Goal: Transaction & Acquisition: Book appointment/travel/reservation

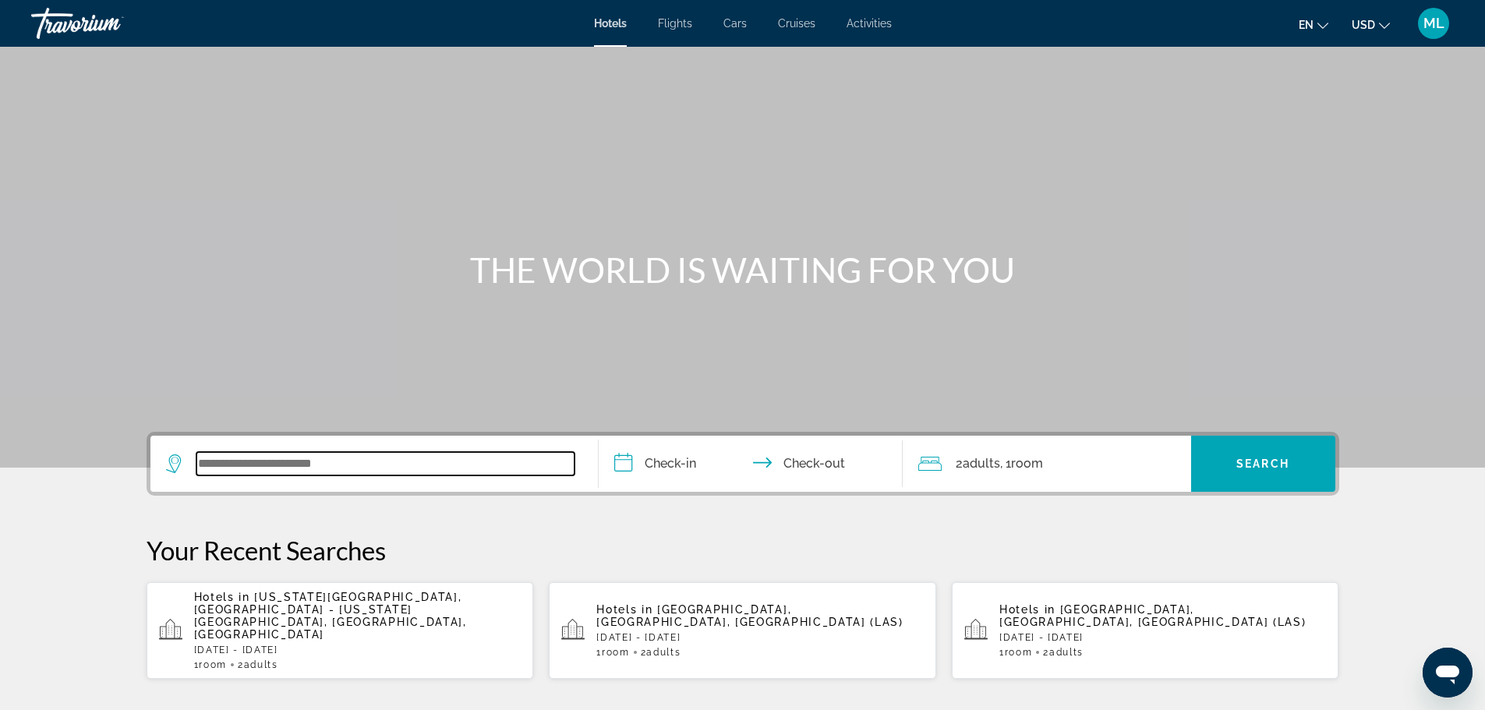
click at [368, 468] on input "Search widget" at bounding box center [385, 463] width 378 height 23
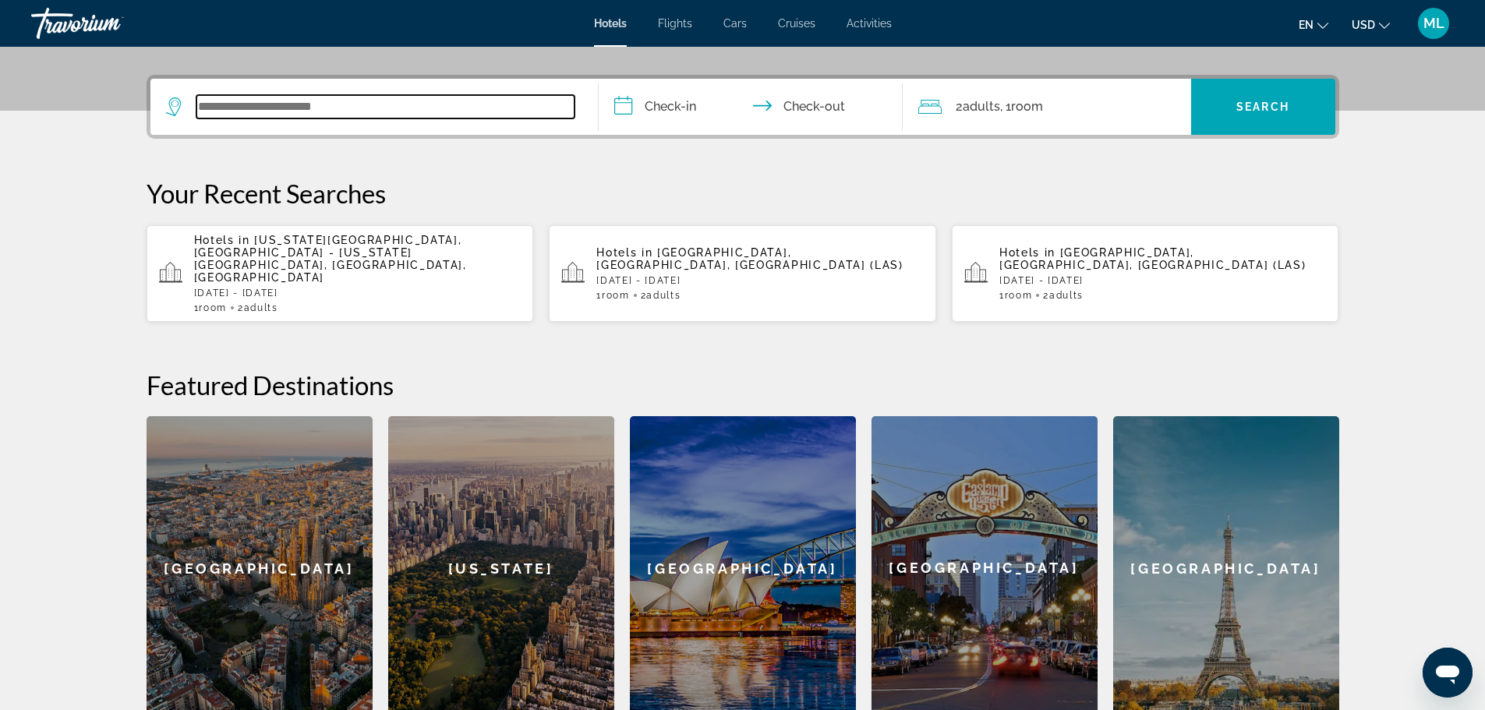
scroll to position [381, 0]
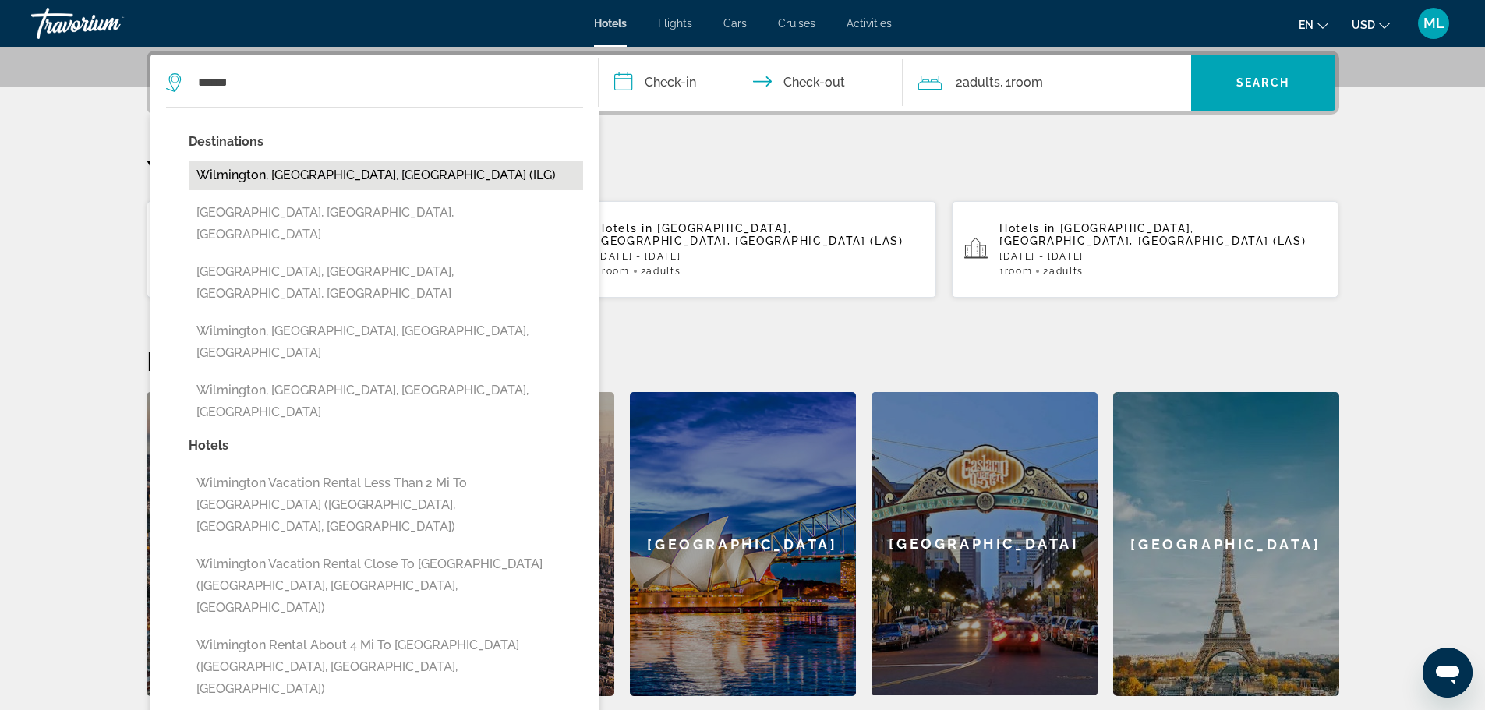
click at [370, 172] on button "Wilmington, [GEOGRAPHIC_DATA], [GEOGRAPHIC_DATA] (ILG)" at bounding box center [386, 176] width 394 height 30
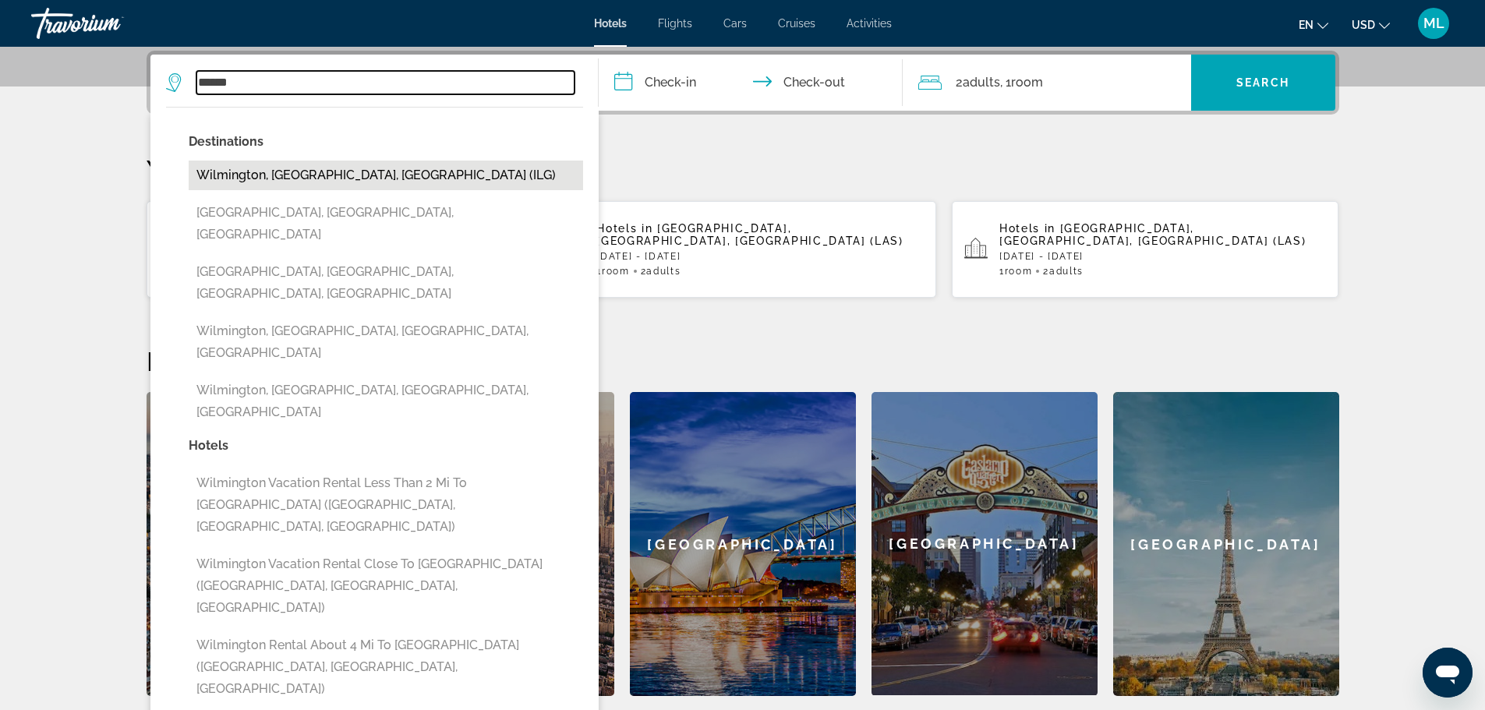
type input "**********"
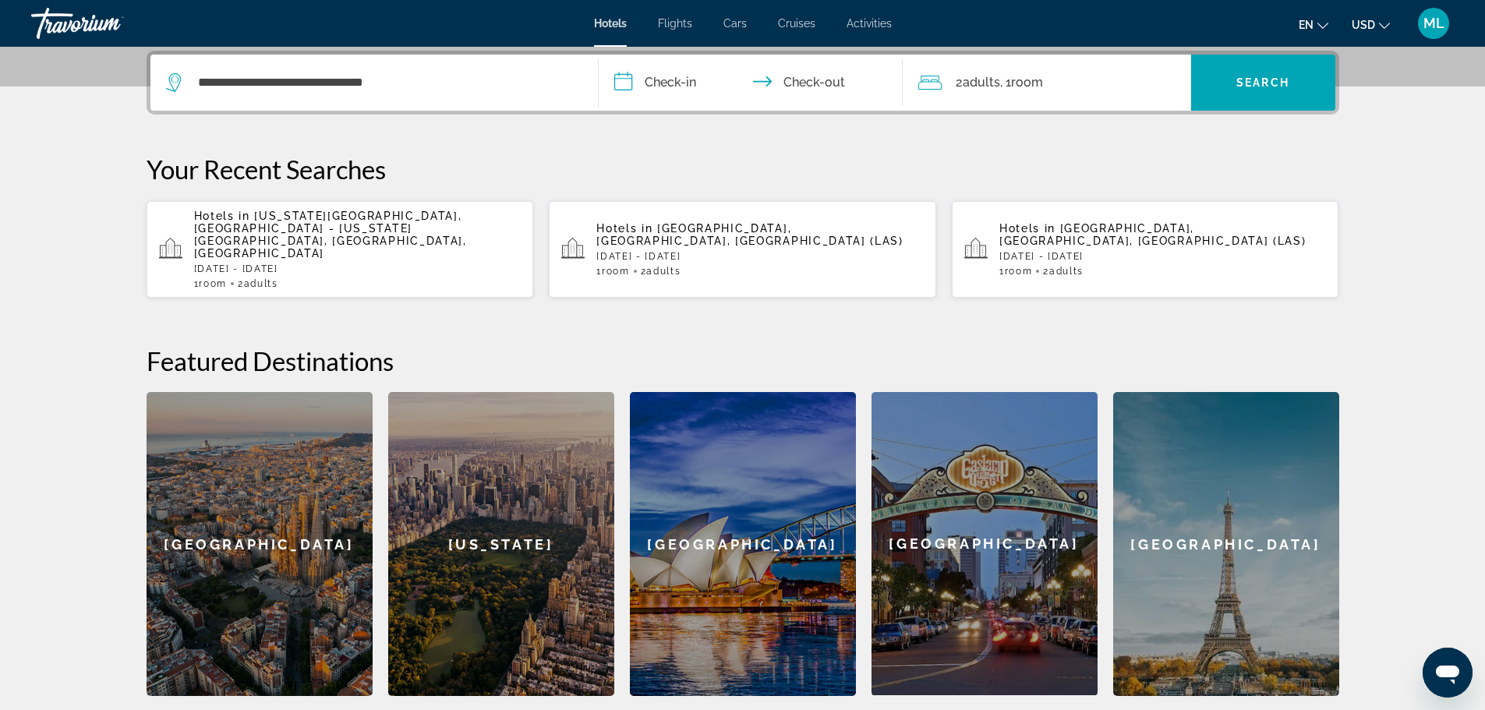
click at [633, 80] on input "**********" at bounding box center [754, 85] width 310 height 61
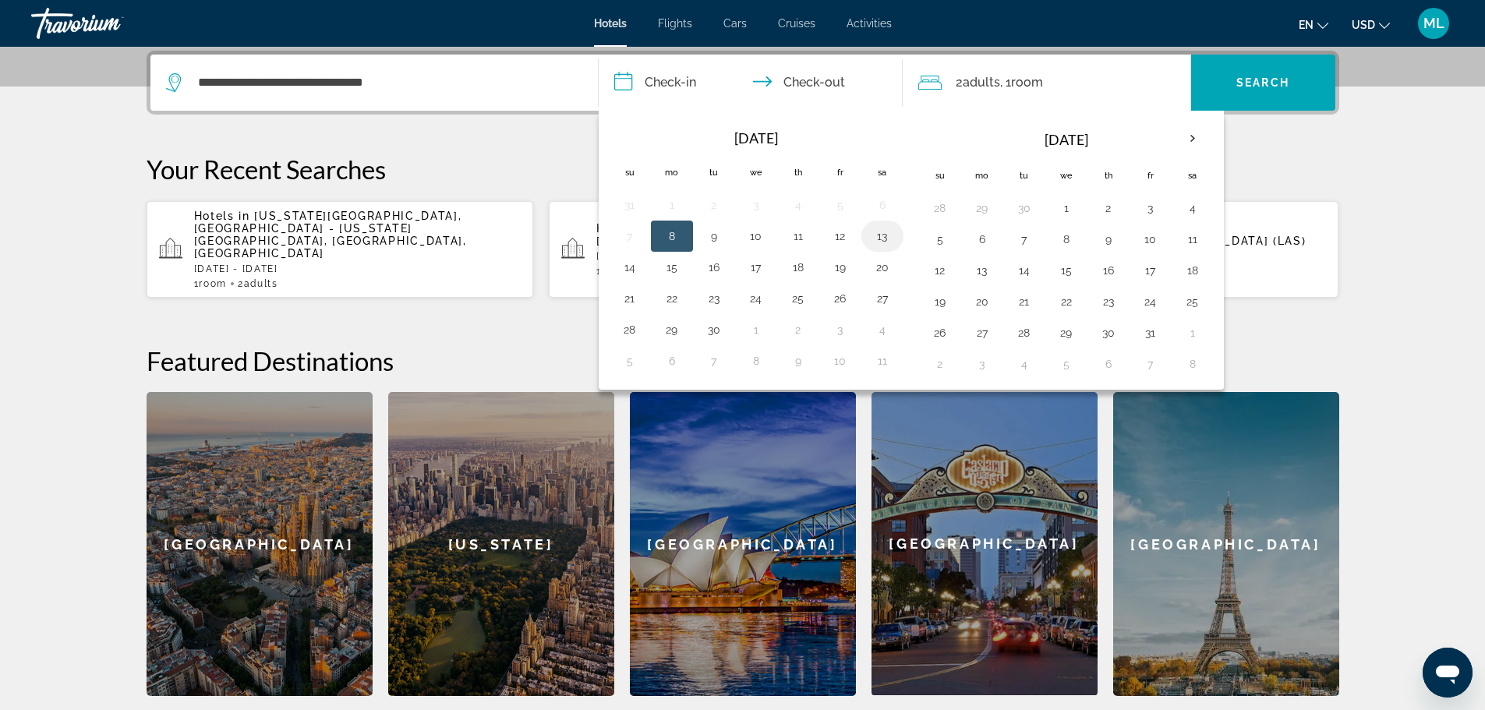
click at [880, 238] on button "13" at bounding box center [882, 236] width 25 height 22
click at [673, 267] on button "15" at bounding box center [671, 267] width 25 height 22
type input "**********"
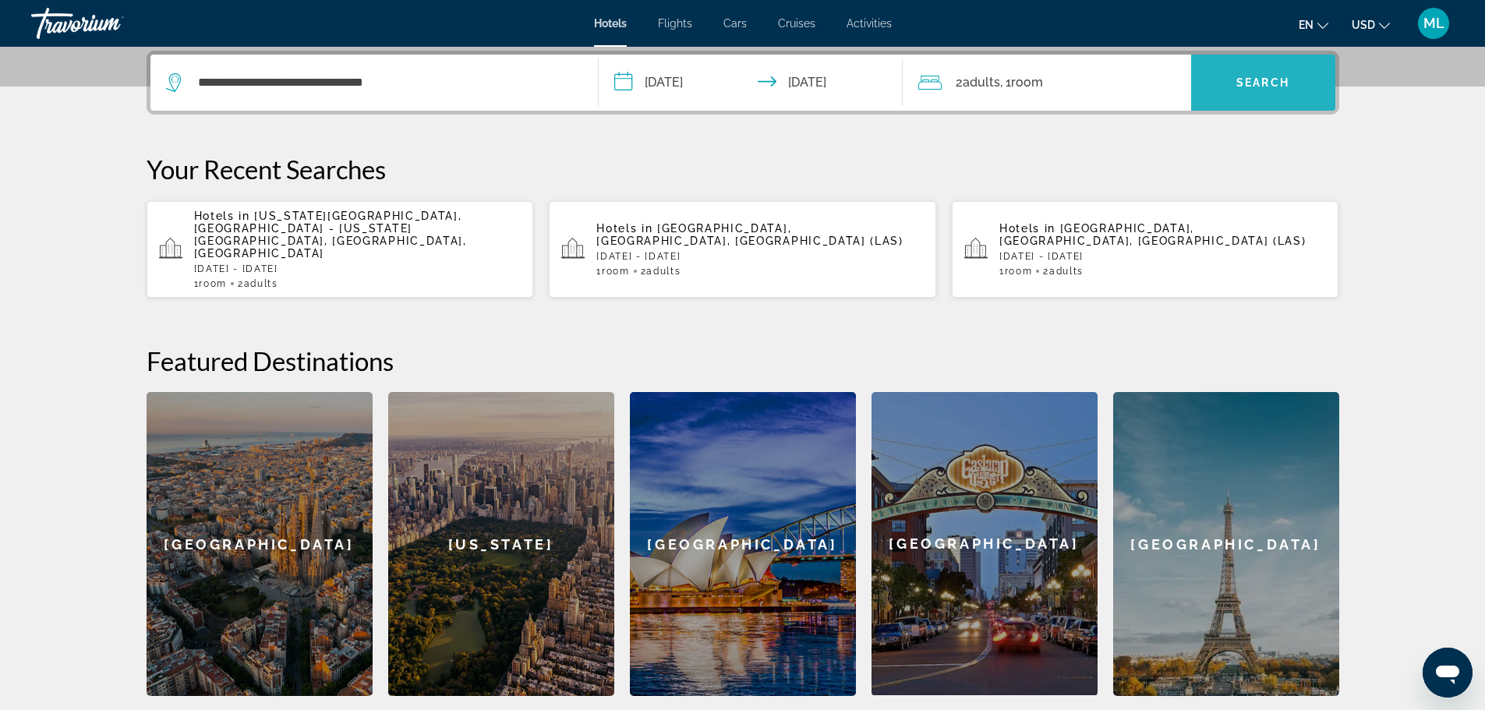
click at [1274, 84] on span "Search" at bounding box center [1262, 82] width 53 height 12
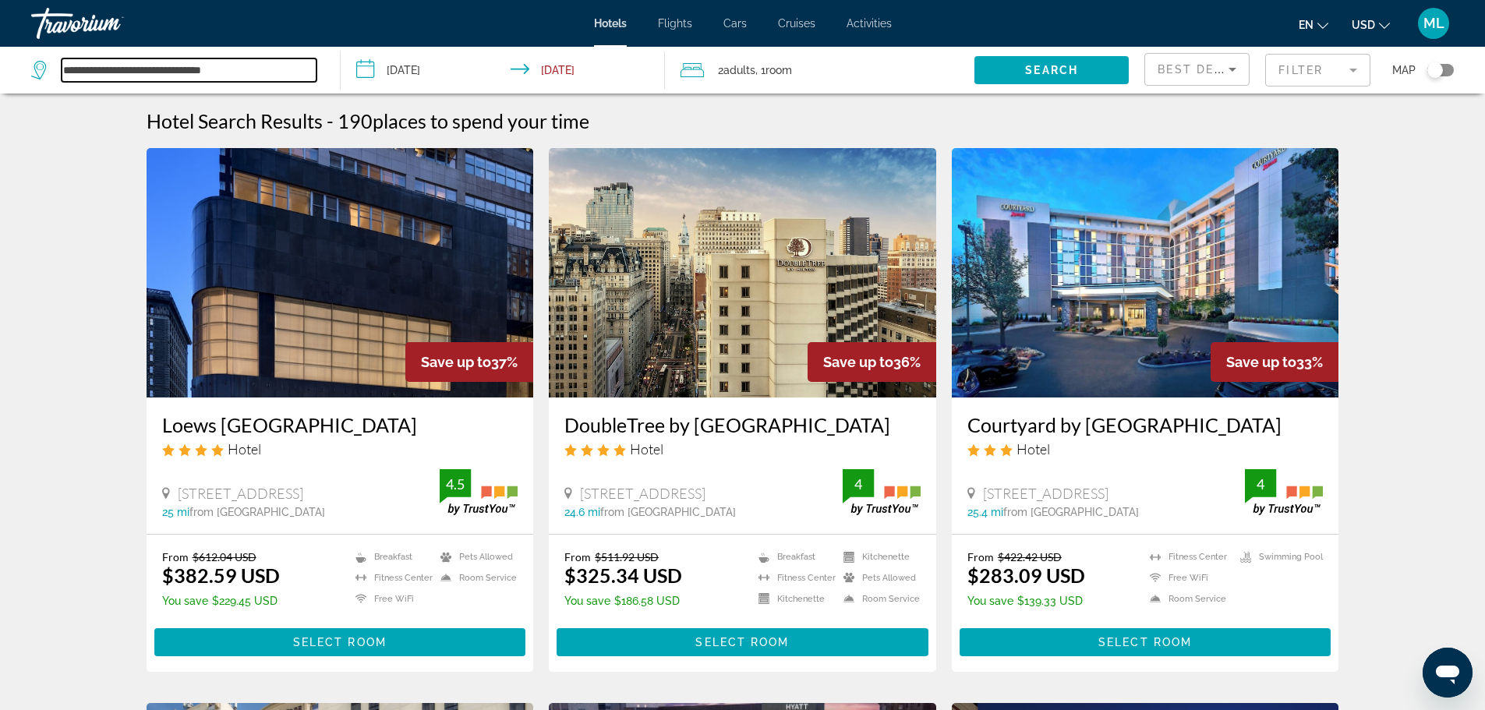
click at [249, 72] on input "**********" at bounding box center [189, 69] width 255 height 23
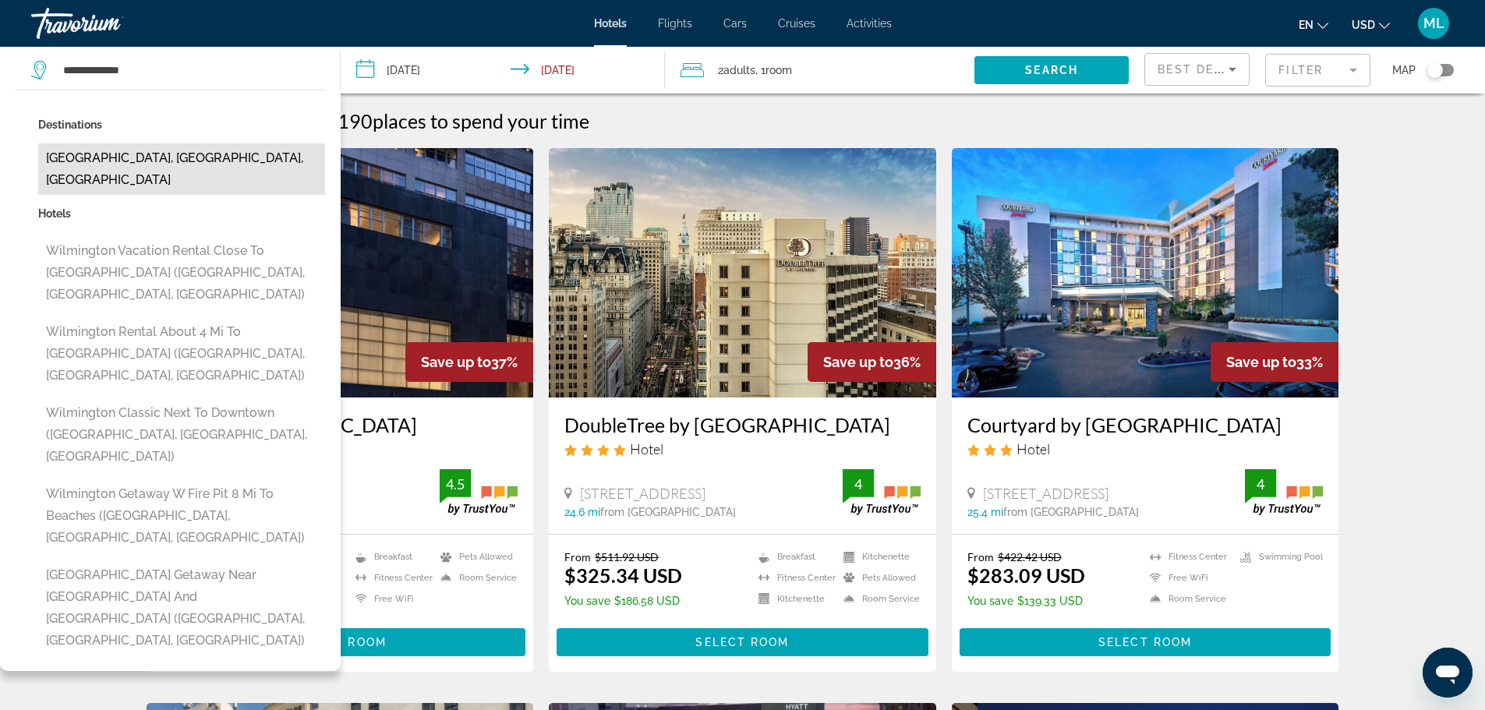
click at [185, 153] on button "[GEOGRAPHIC_DATA], [GEOGRAPHIC_DATA], [GEOGRAPHIC_DATA]" at bounding box center [181, 168] width 287 height 51
type input "**********"
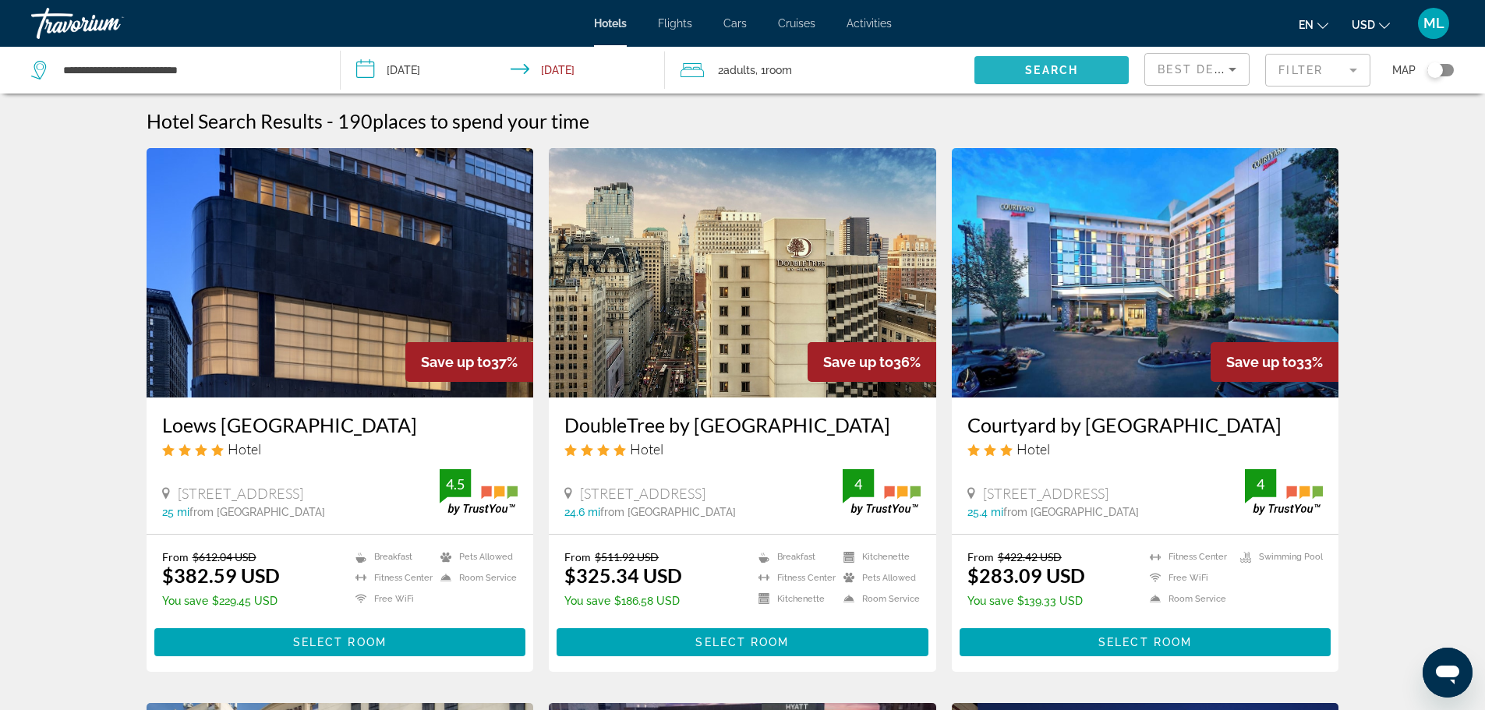
click at [1047, 62] on span "Search widget" at bounding box center [1051, 69] width 154 height 37
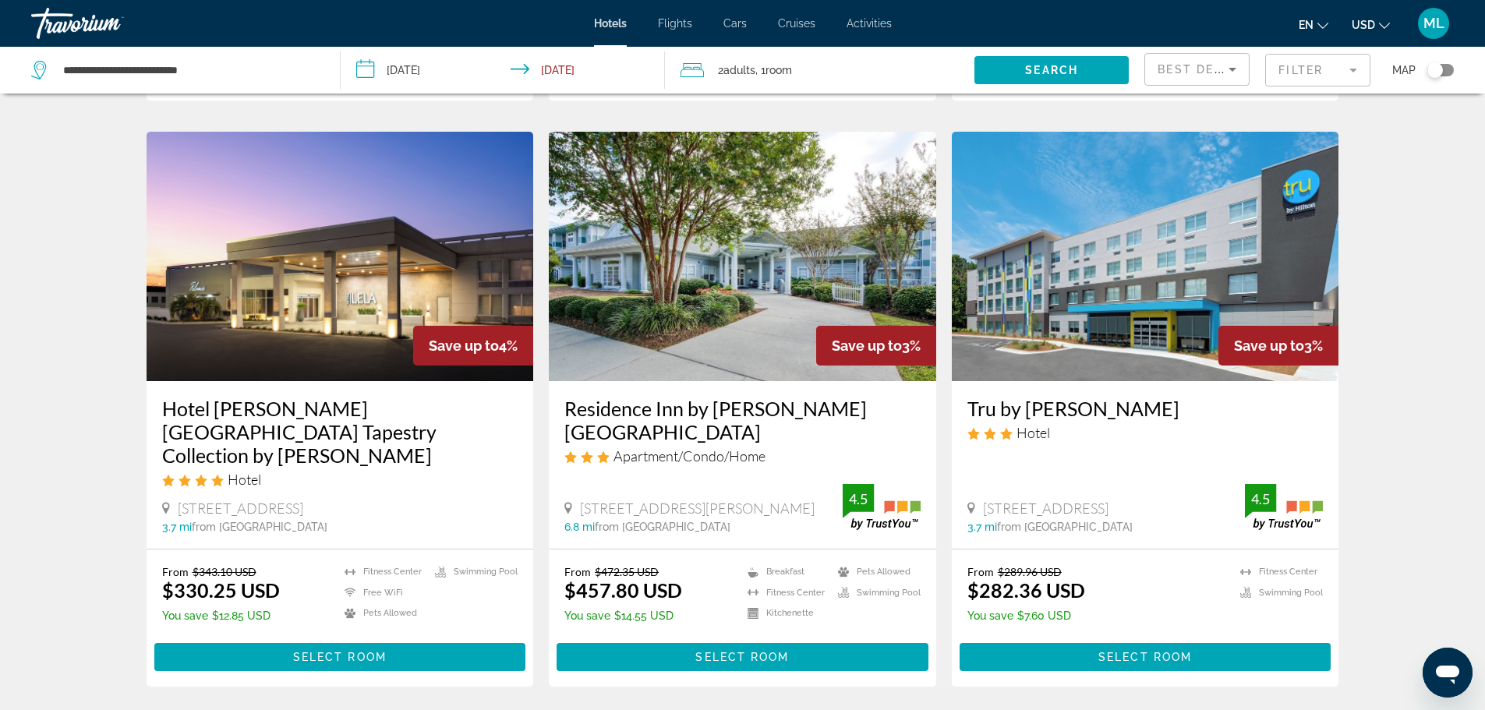
scroll to position [1777, 0]
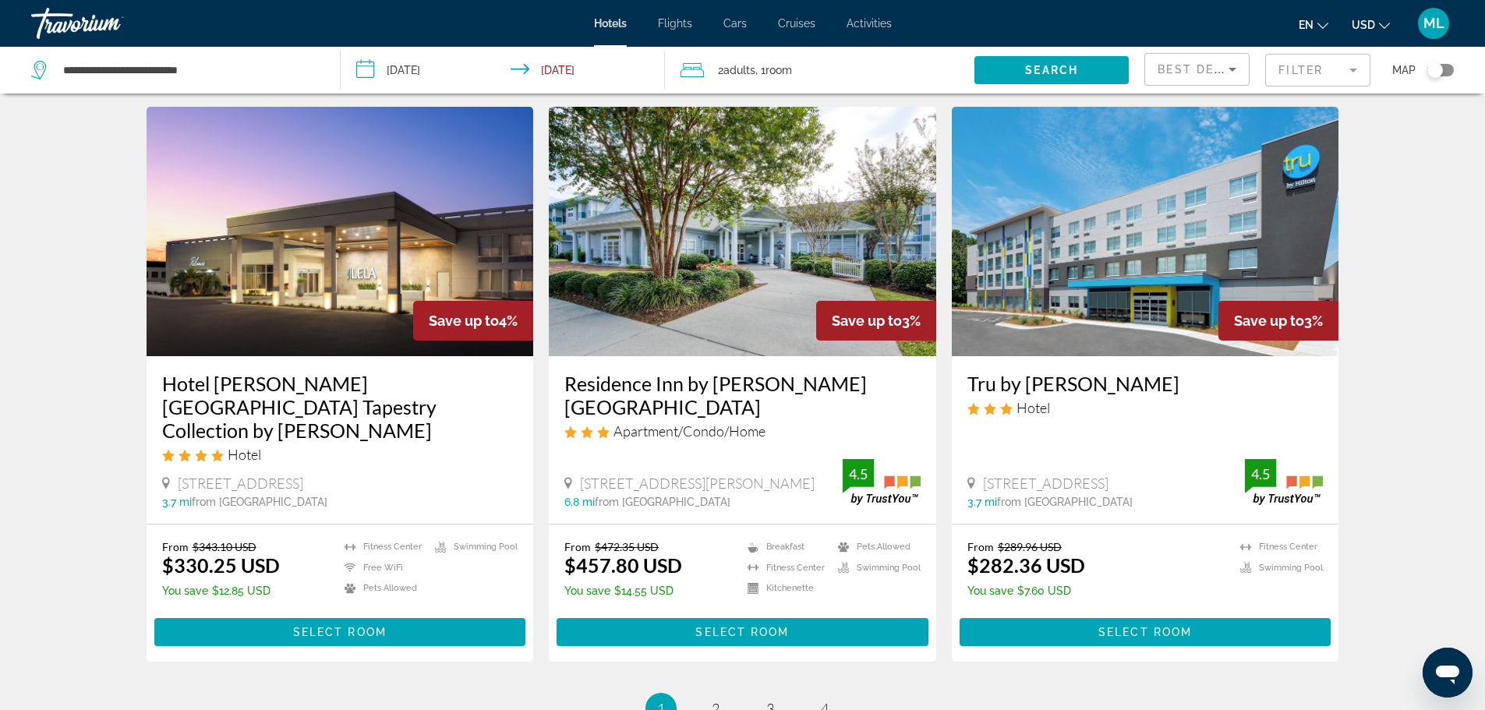
click at [1213, 252] on img "Main content" at bounding box center [1145, 231] width 387 height 249
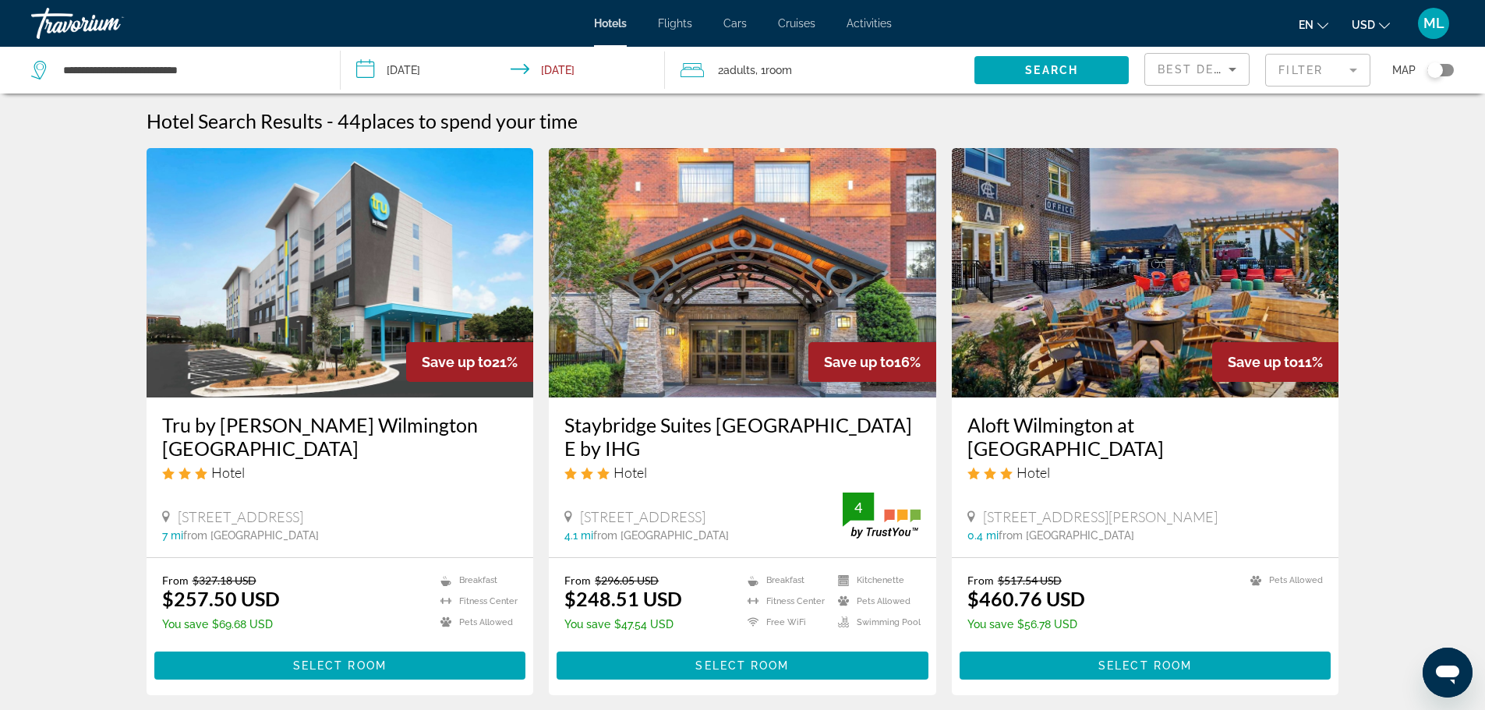
click at [300, 293] on img "Main content" at bounding box center [340, 272] width 387 height 249
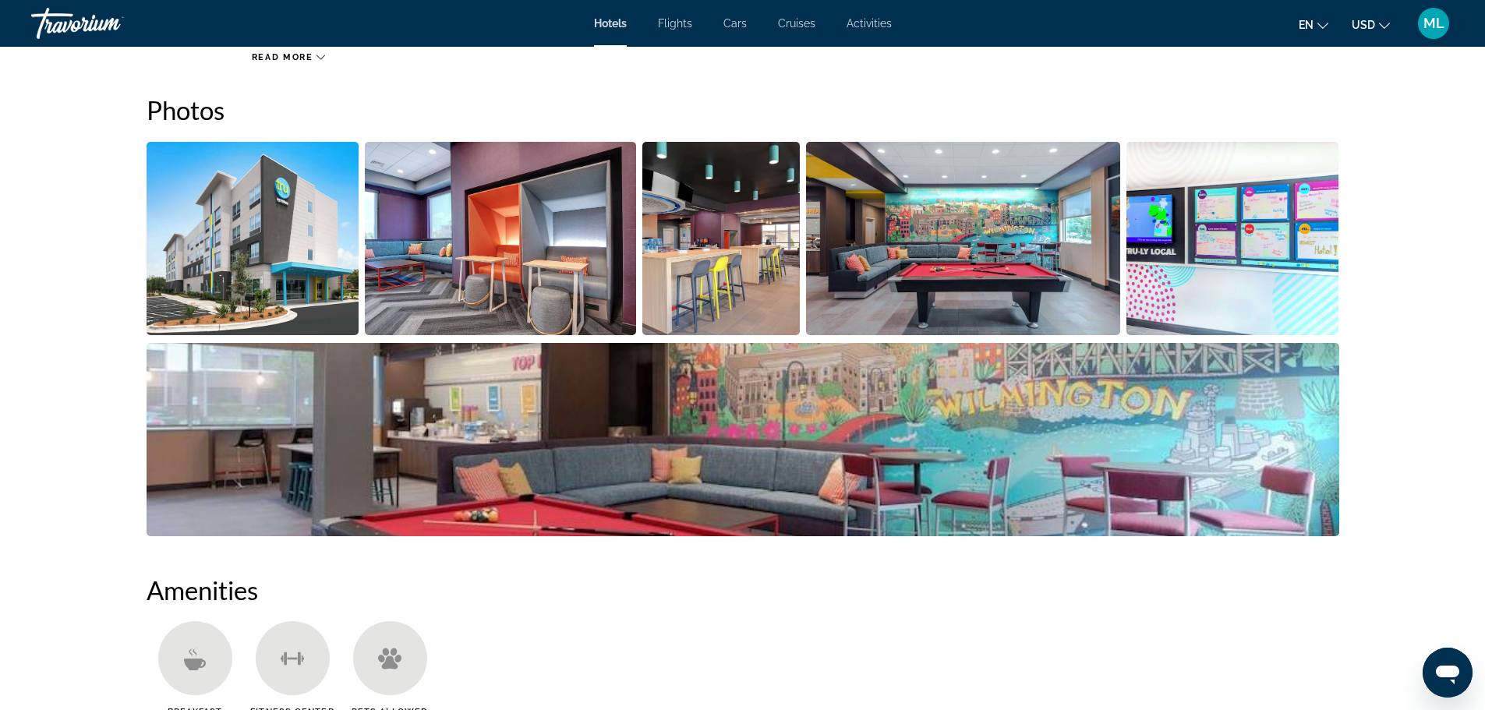
scroll to position [748, 0]
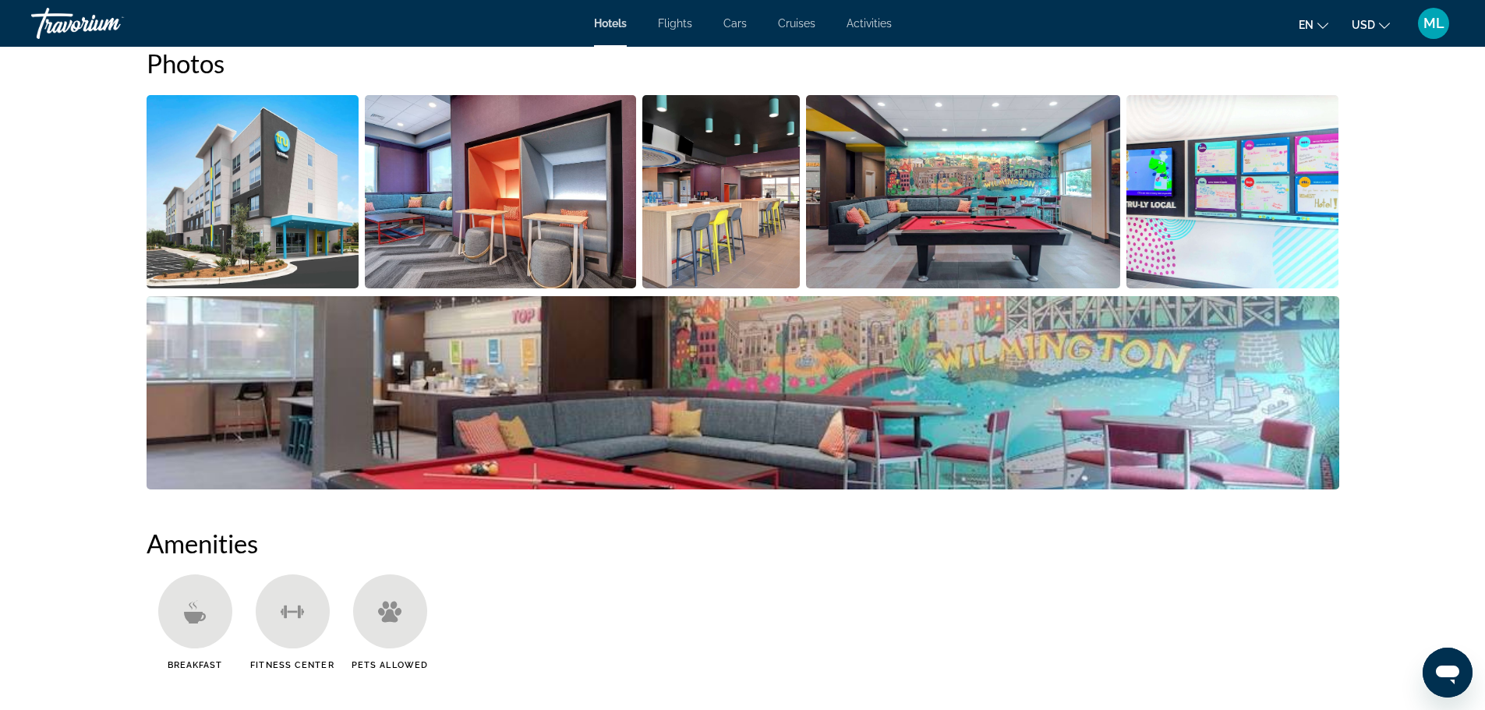
click at [284, 224] on img "Open full-screen image slider" at bounding box center [253, 191] width 213 height 193
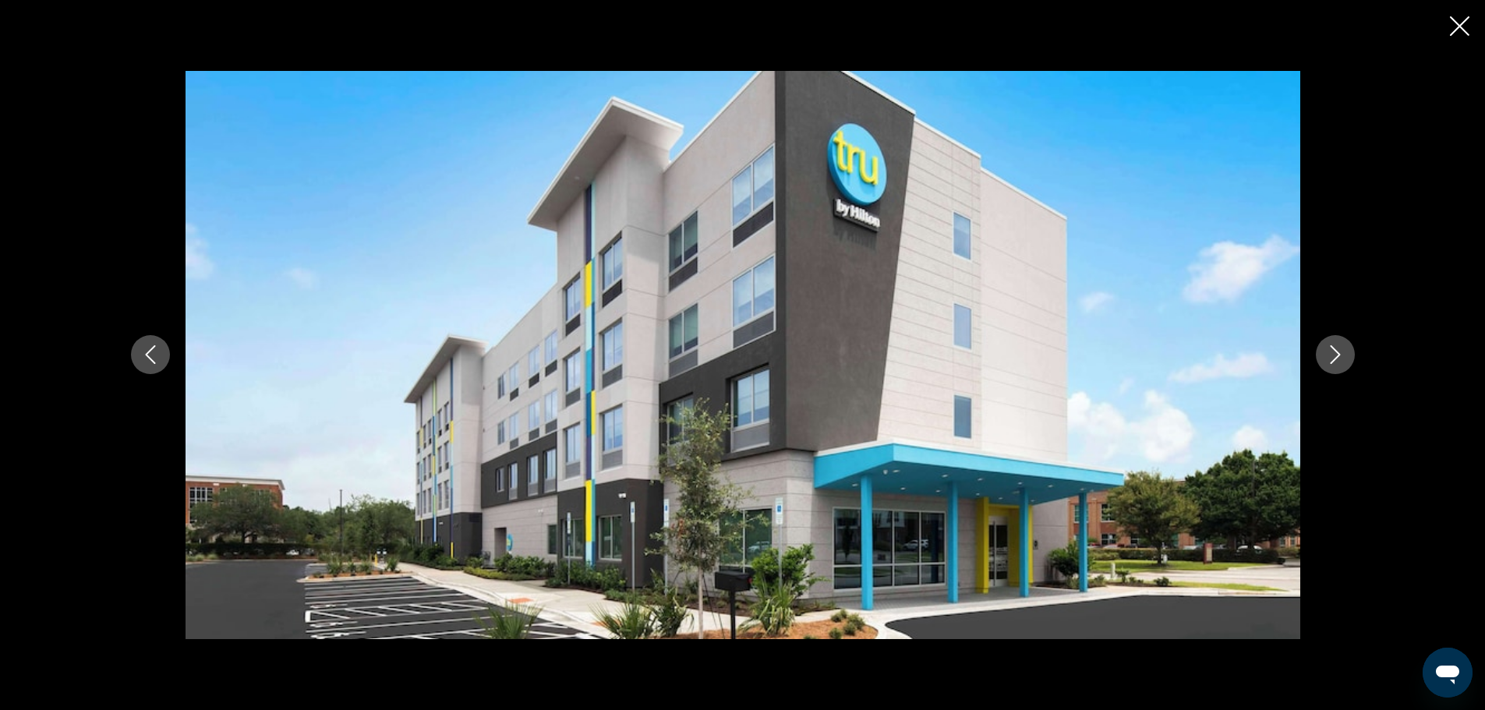
click at [1338, 346] on icon "Next image" at bounding box center [1335, 354] width 19 height 19
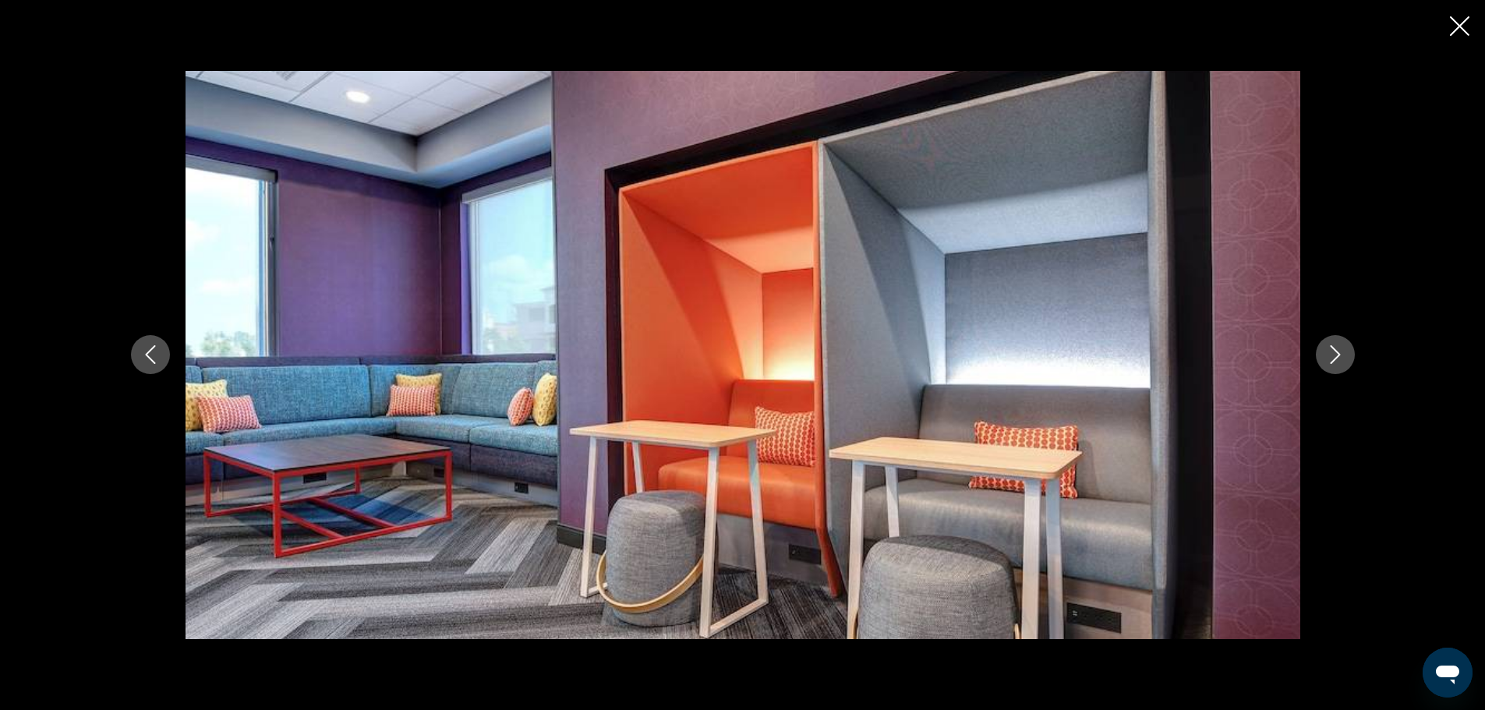
click at [1338, 346] on icon "Next image" at bounding box center [1335, 354] width 19 height 19
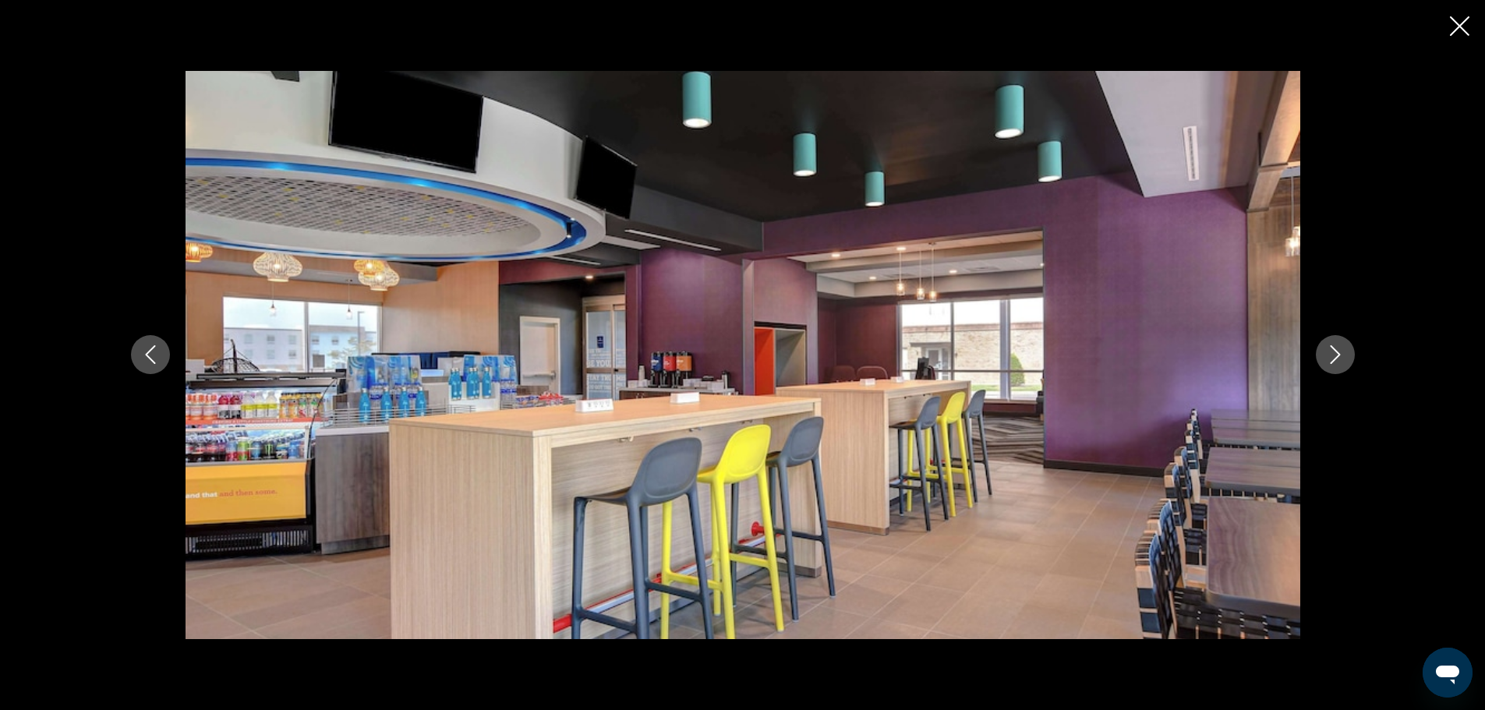
click at [1338, 346] on icon "Next image" at bounding box center [1335, 354] width 19 height 19
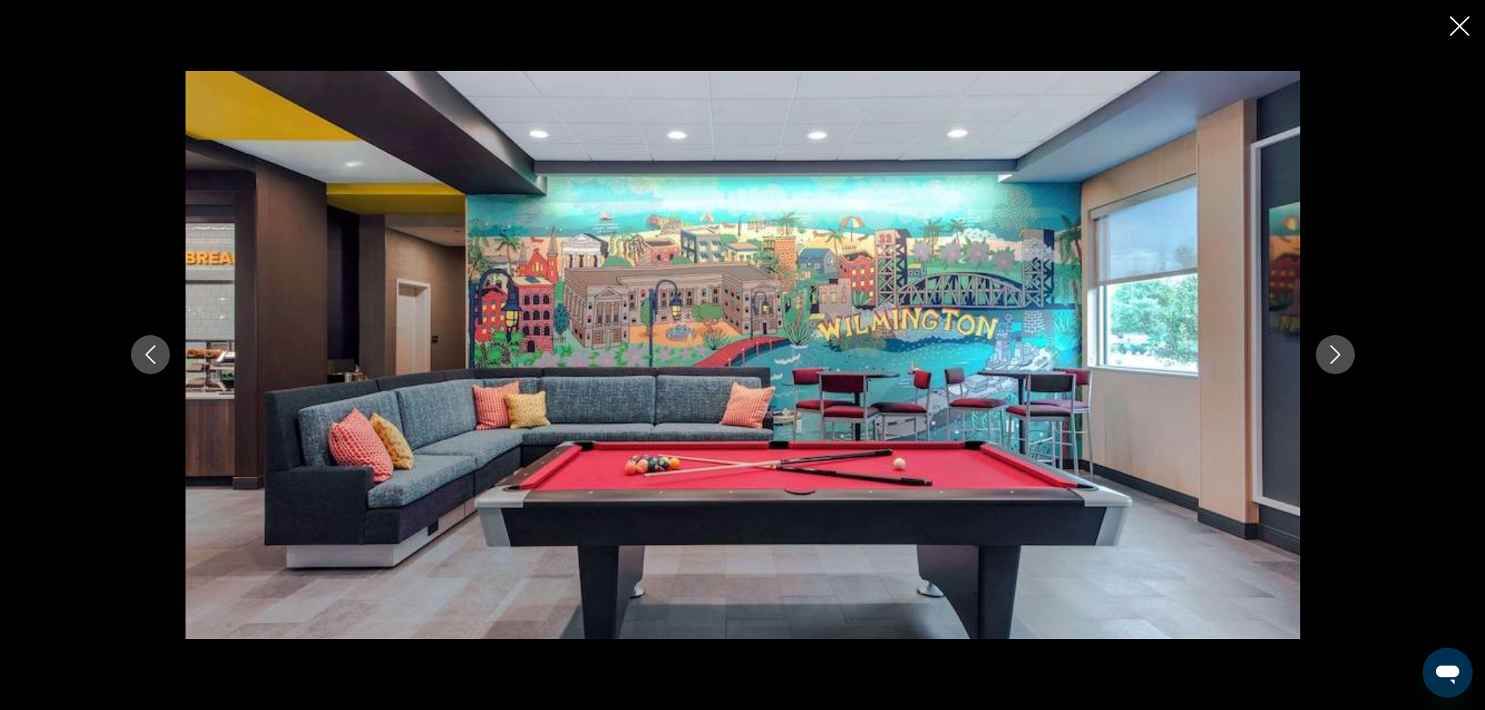
click at [1338, 346] on icon "Next image" at bounding box center [1335, 354] width 19 height 19
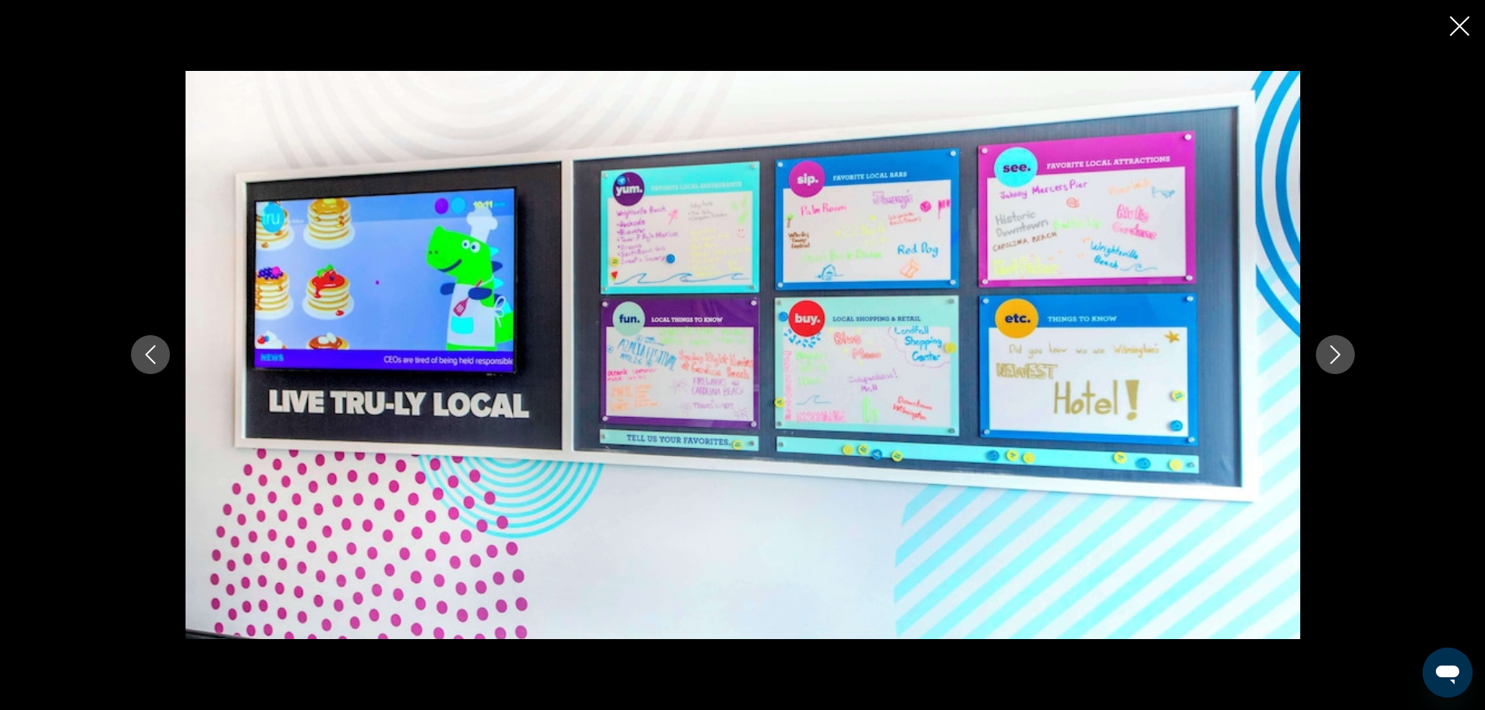
click at [1338, 346] on icon "Next image" at bounding box center [1335, 354] width 19 height 19
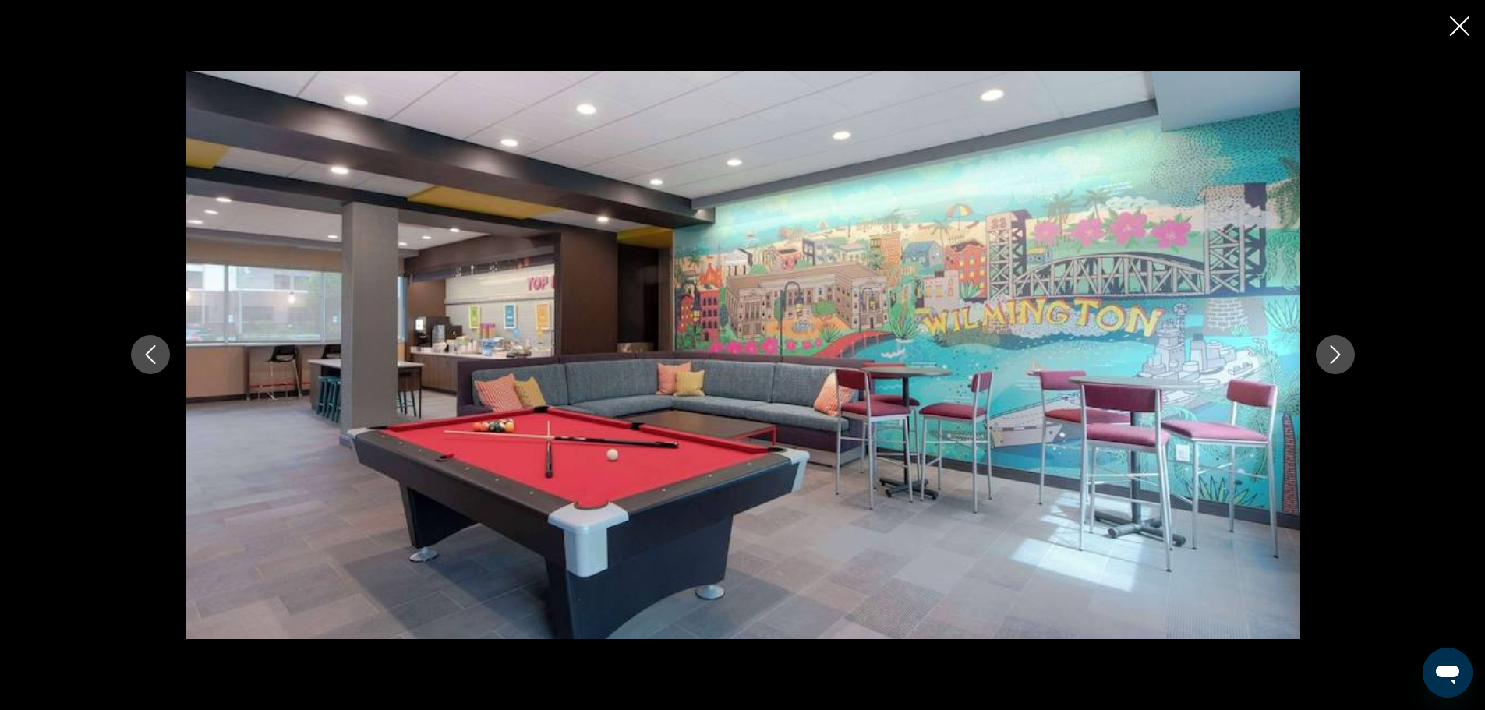
click at [1338, 346] on icon "Next image" at bounding box center [1335, 354] width 19 height 19
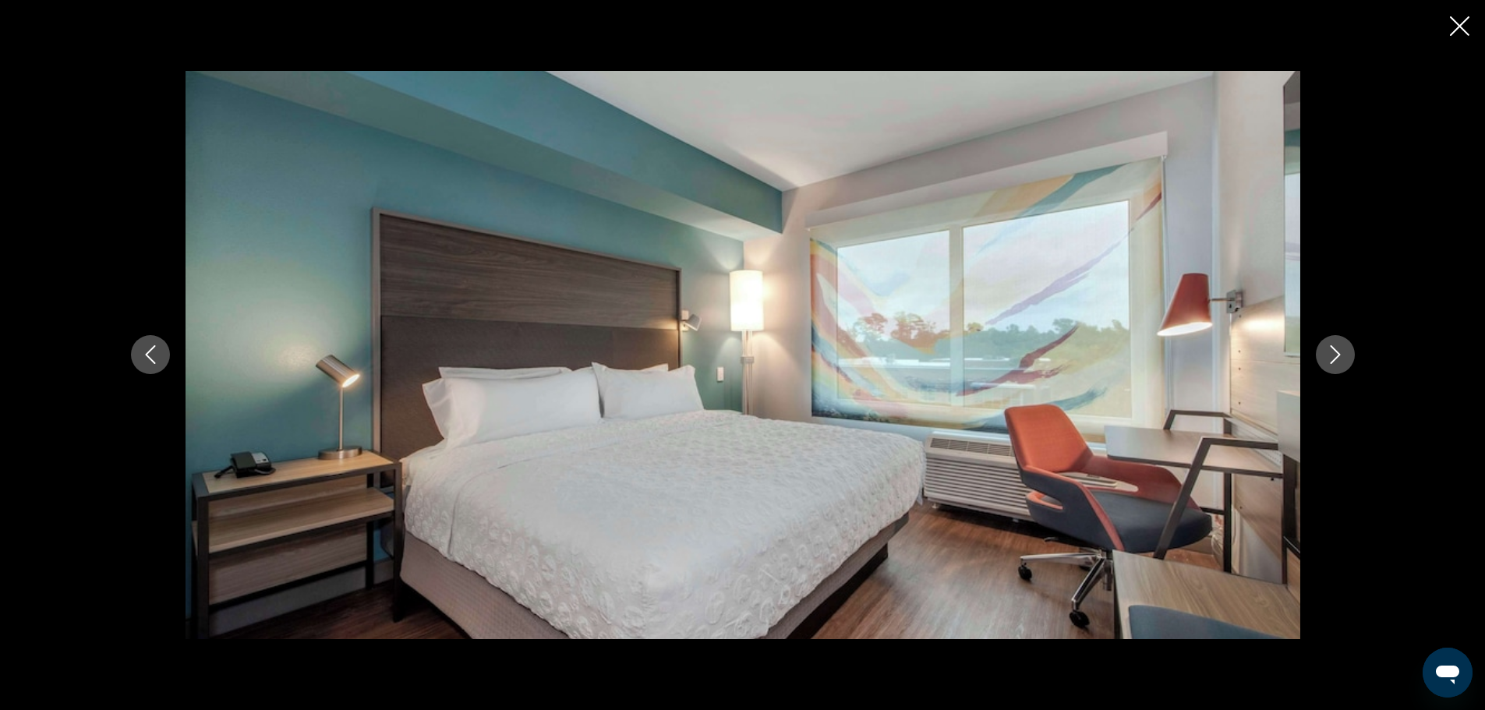
click at [1338, 346] on icon "Next image" at bounding box center [1335, 354] width 19 height 19
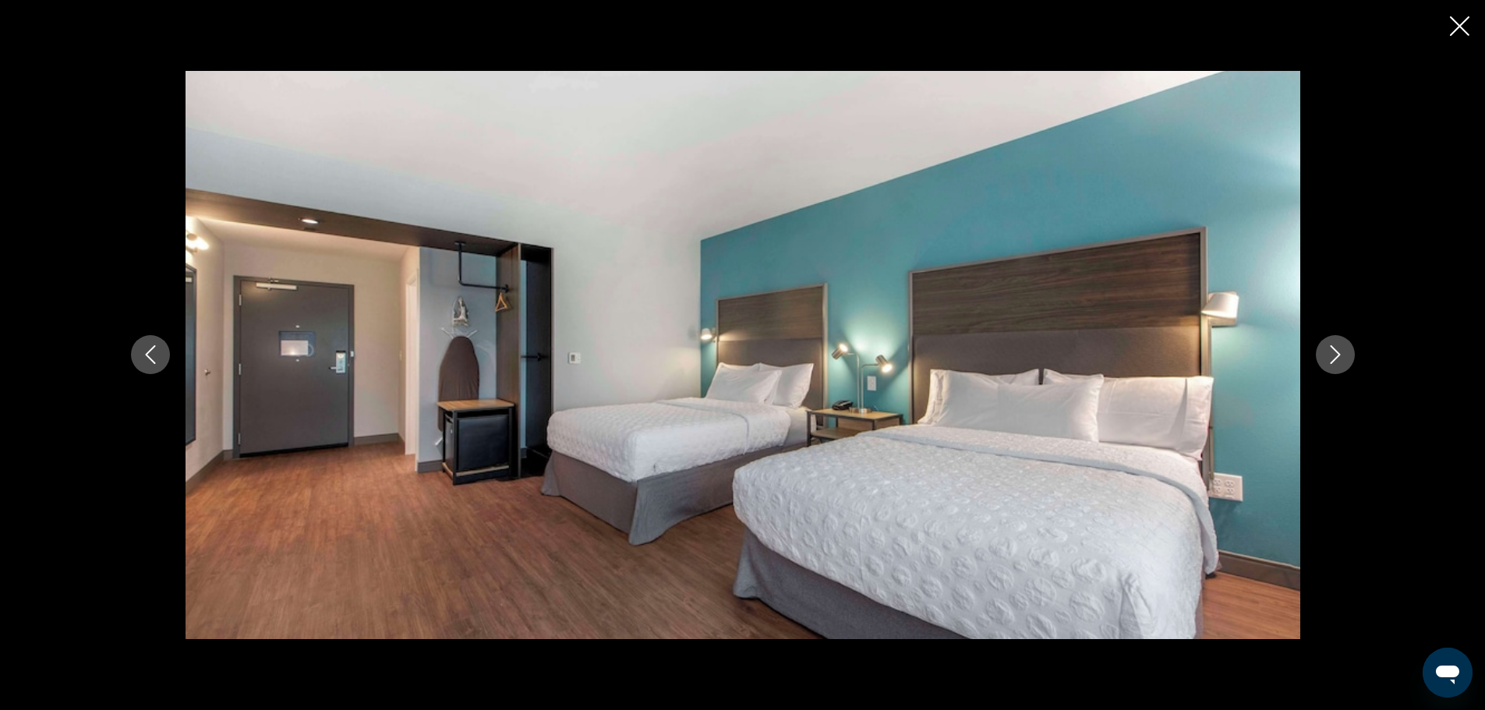
click at [1338, 346] on icon "Next image" at bounding box center [1335, 354] width 19 height 19
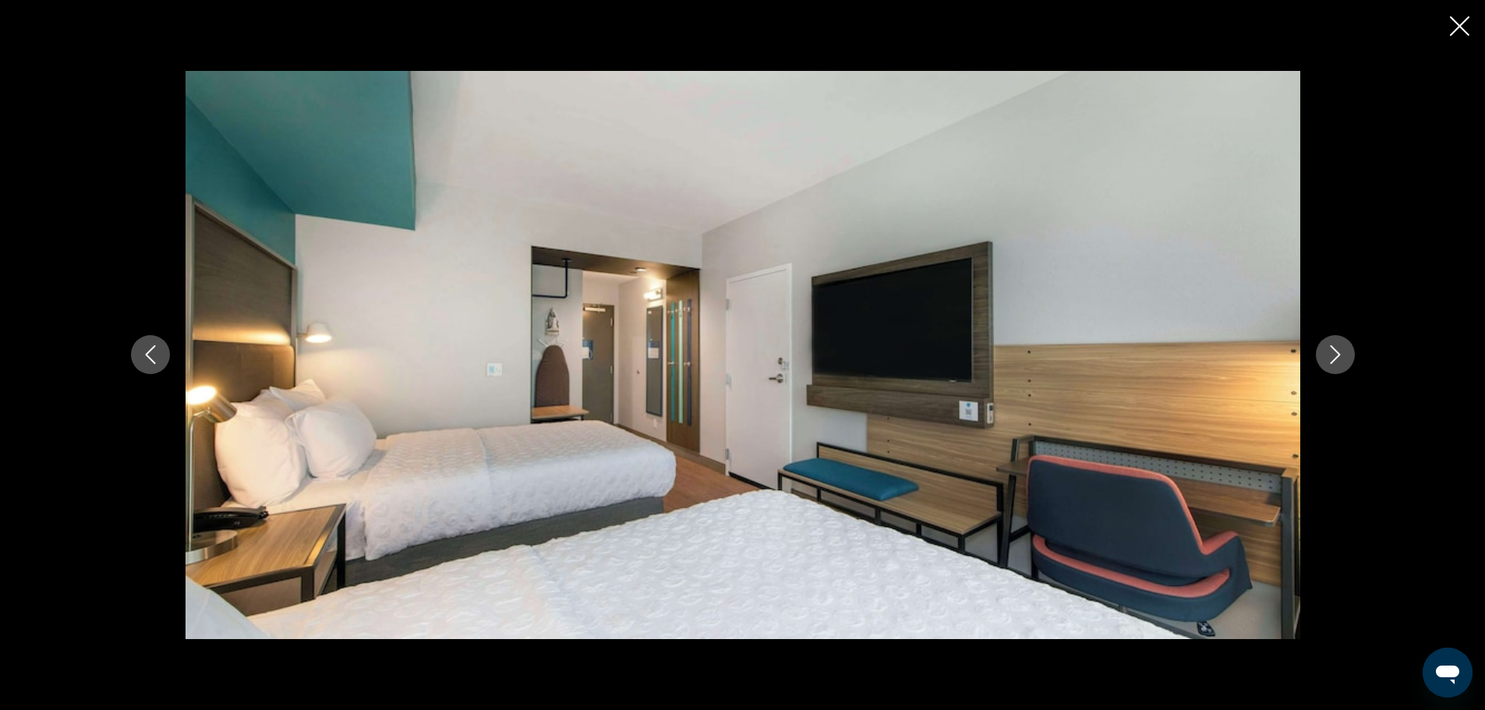
click at [1338, 346] on icon "Next image" at bounding box center [1335, 354] width 19 height 19
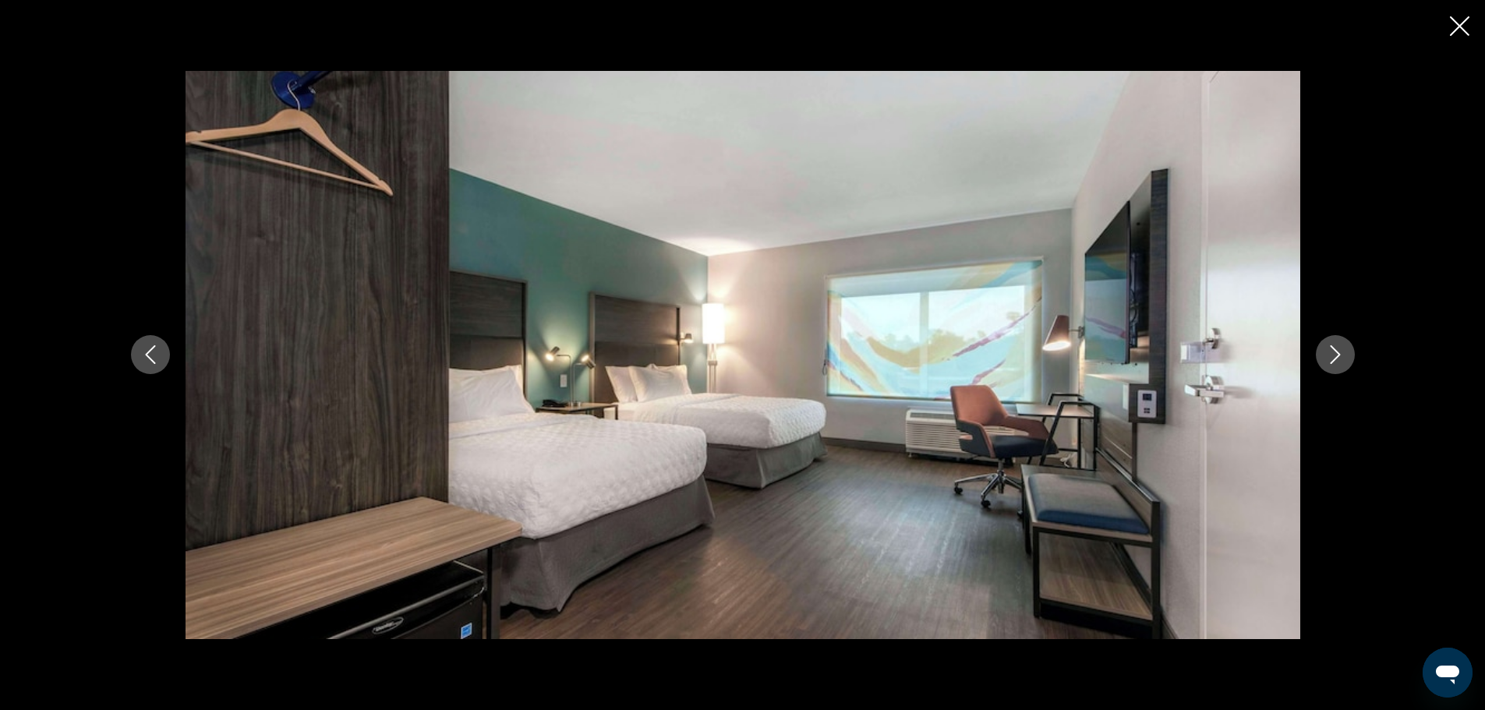
click at [1338, 346] on icon "Next image" at bounding box center [1335, 354] width 19 height 19
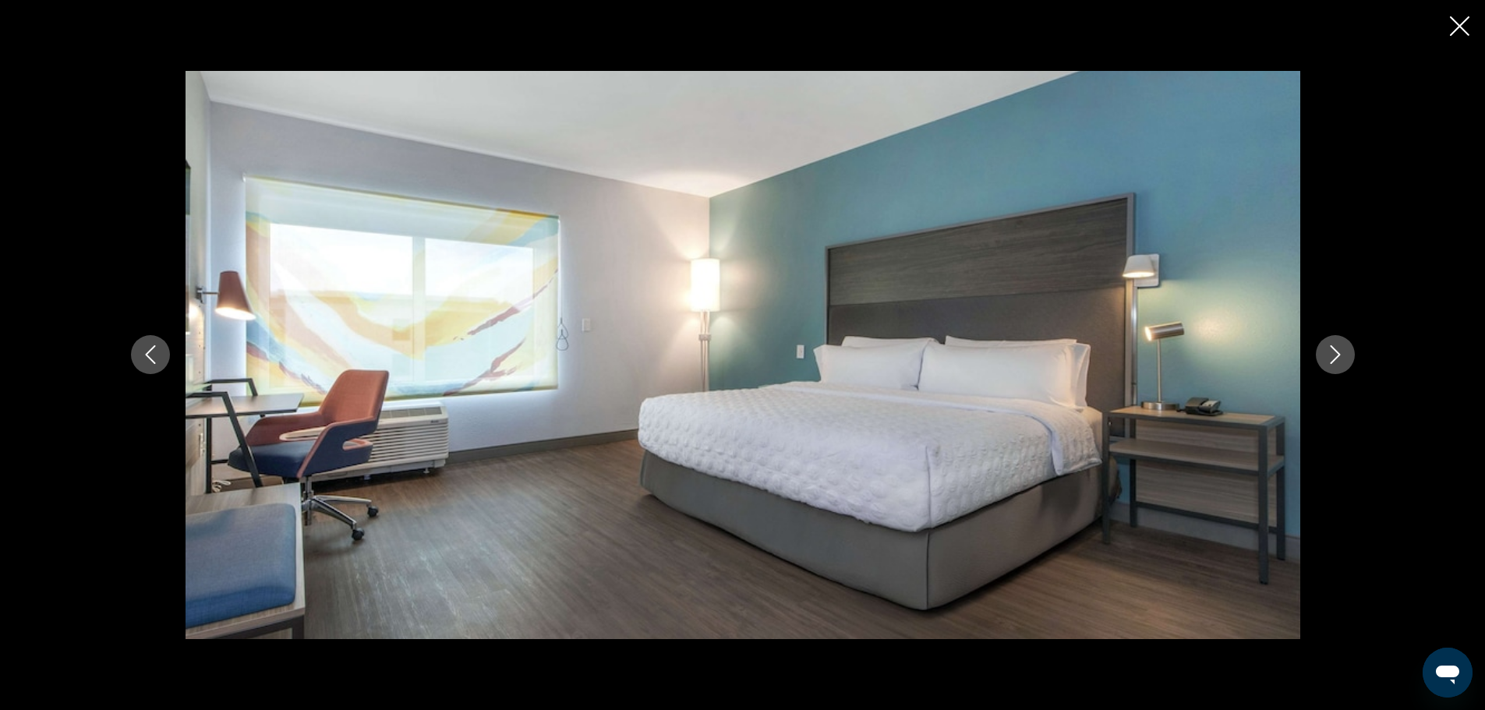
click at [1338, 346] on icon "Next image" at bounding box center [1335, 354] width 19 height 19
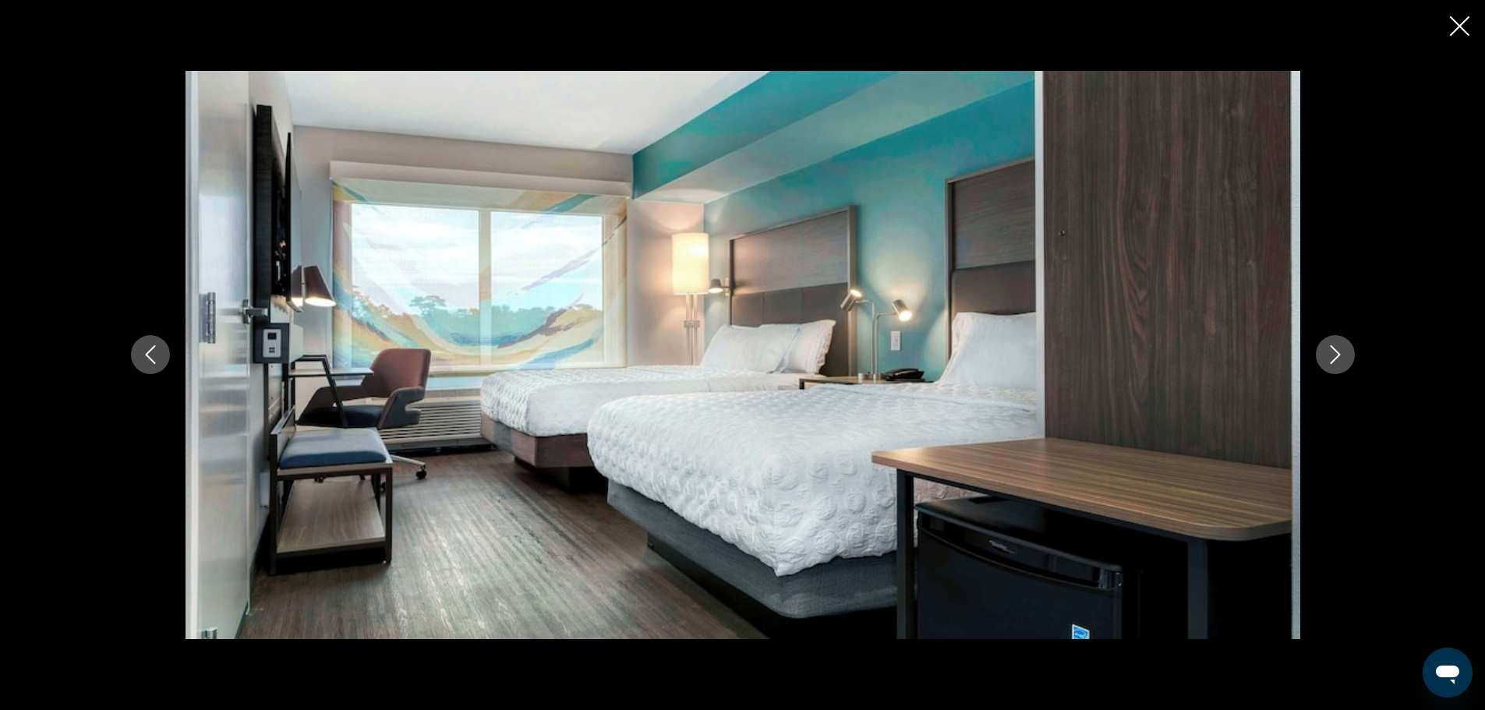
click at [1338, 346] on icon "Next image" at bounding box center [1335, 354] width 19 height 19
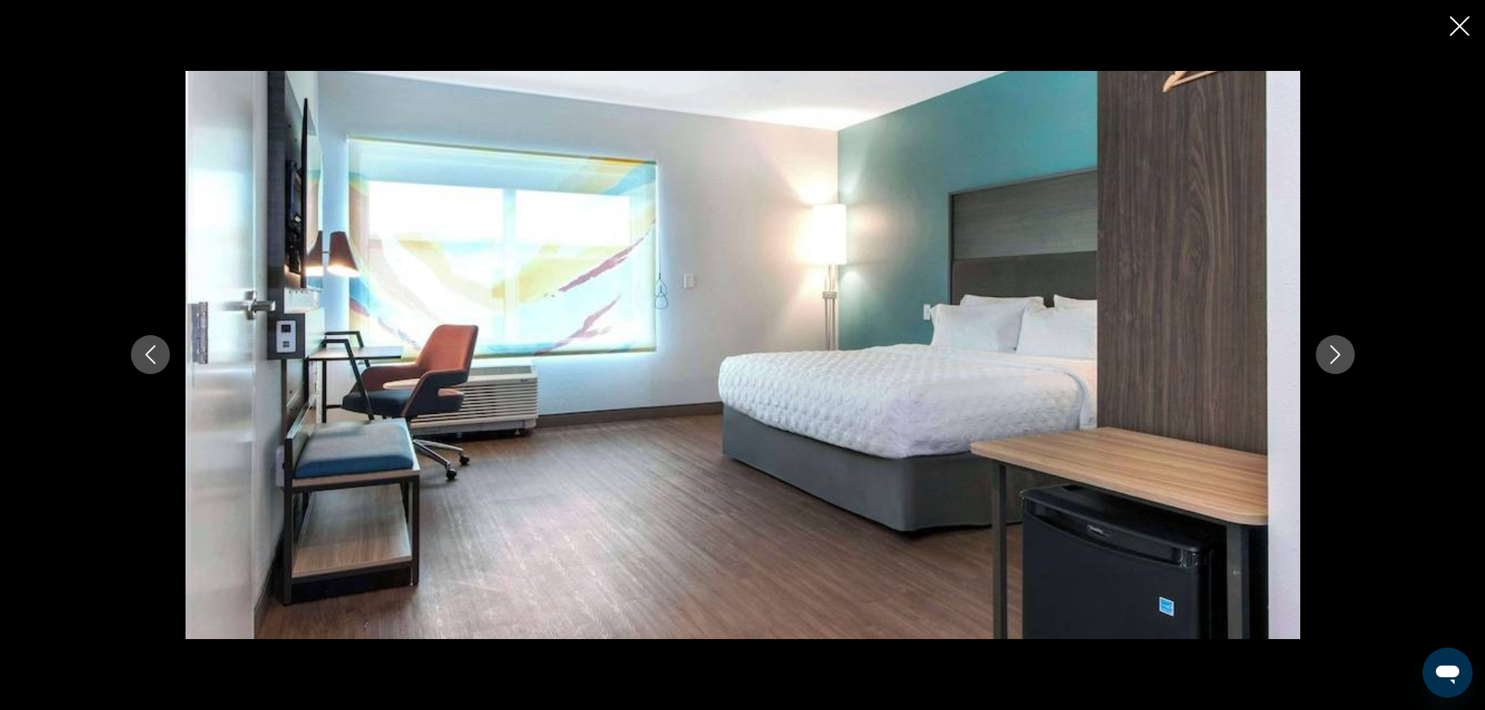
click at [1338, 346] on icon "Next image" at bounding box center [1335, 354] width 19 height 19
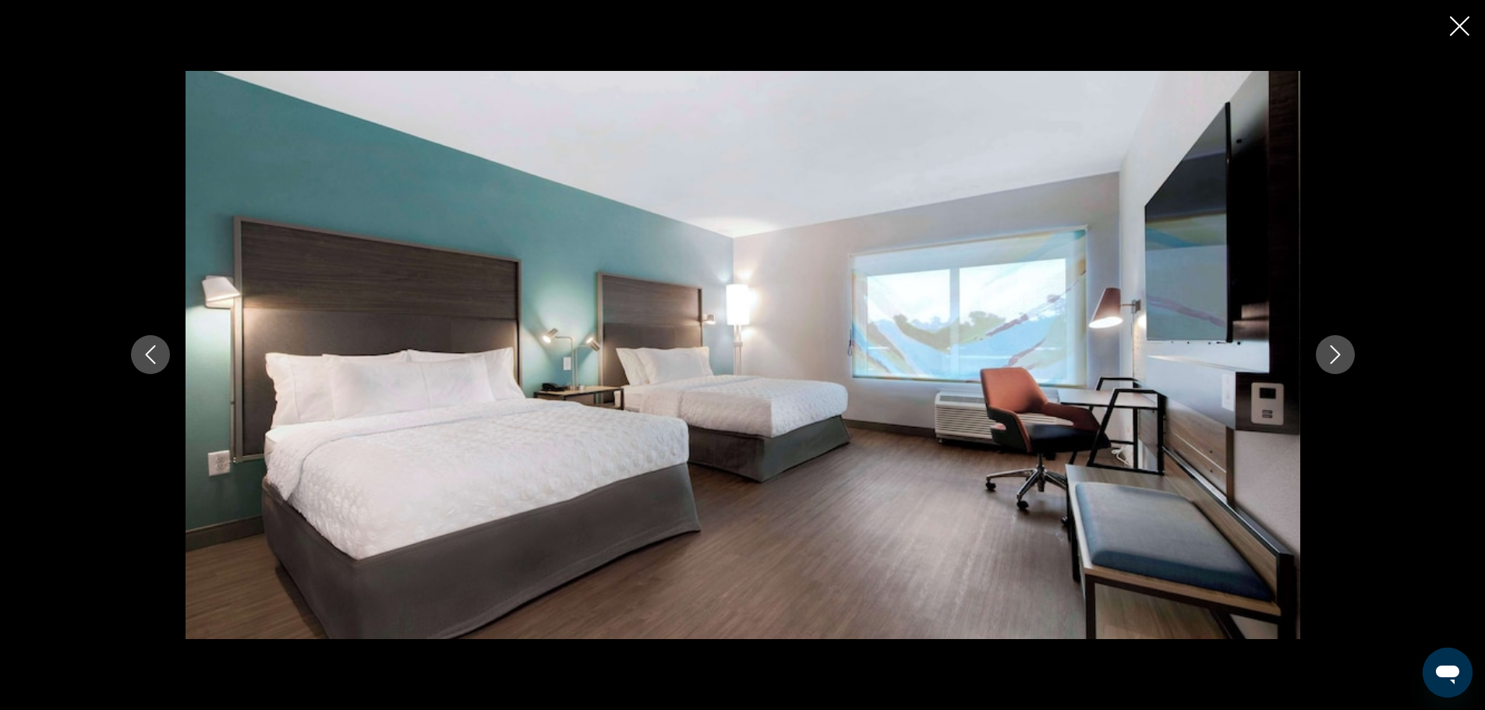
click at [1338, 346] on icon "Next image" at bounding box center [1335, 354] width 19 height 19
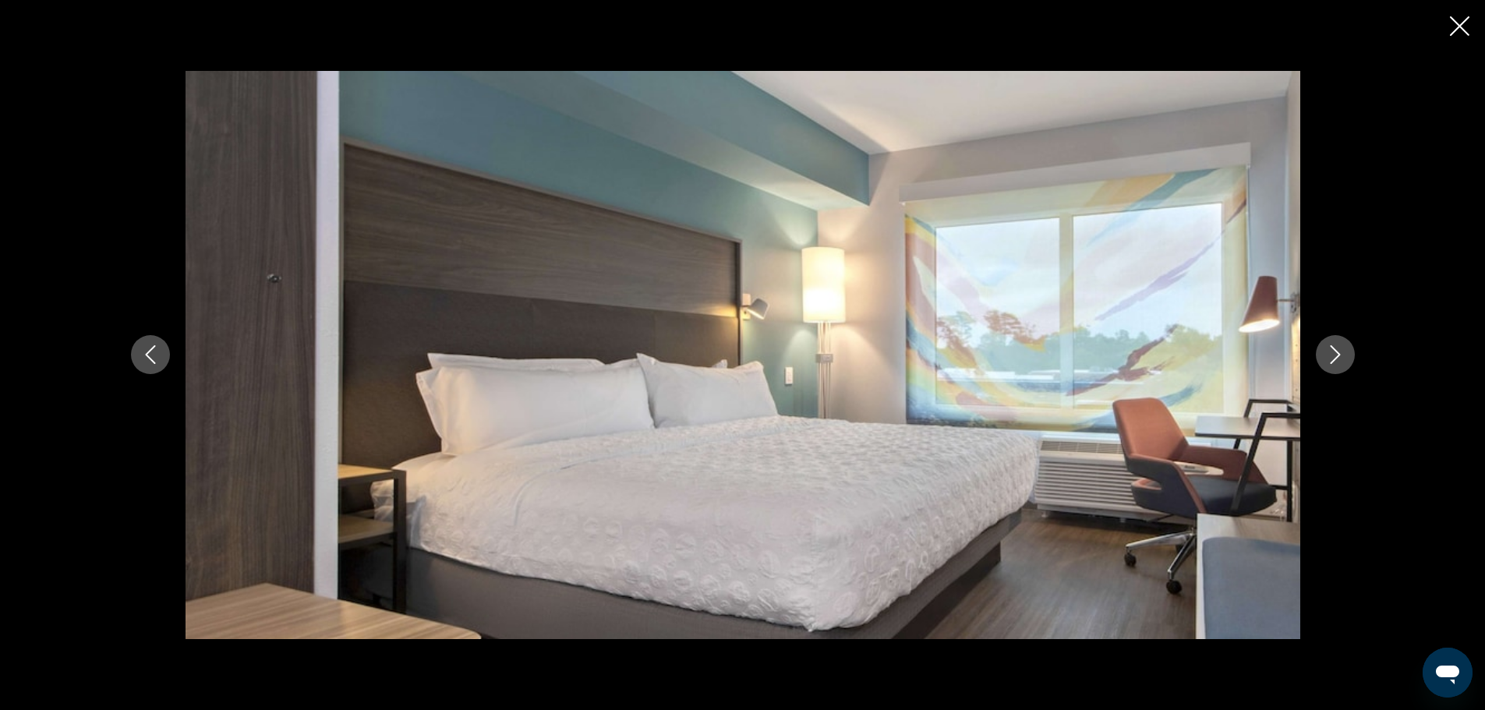
click at [1338, 346] on icon "Next image" at bounding box center [1335, 354] width 19 height 19
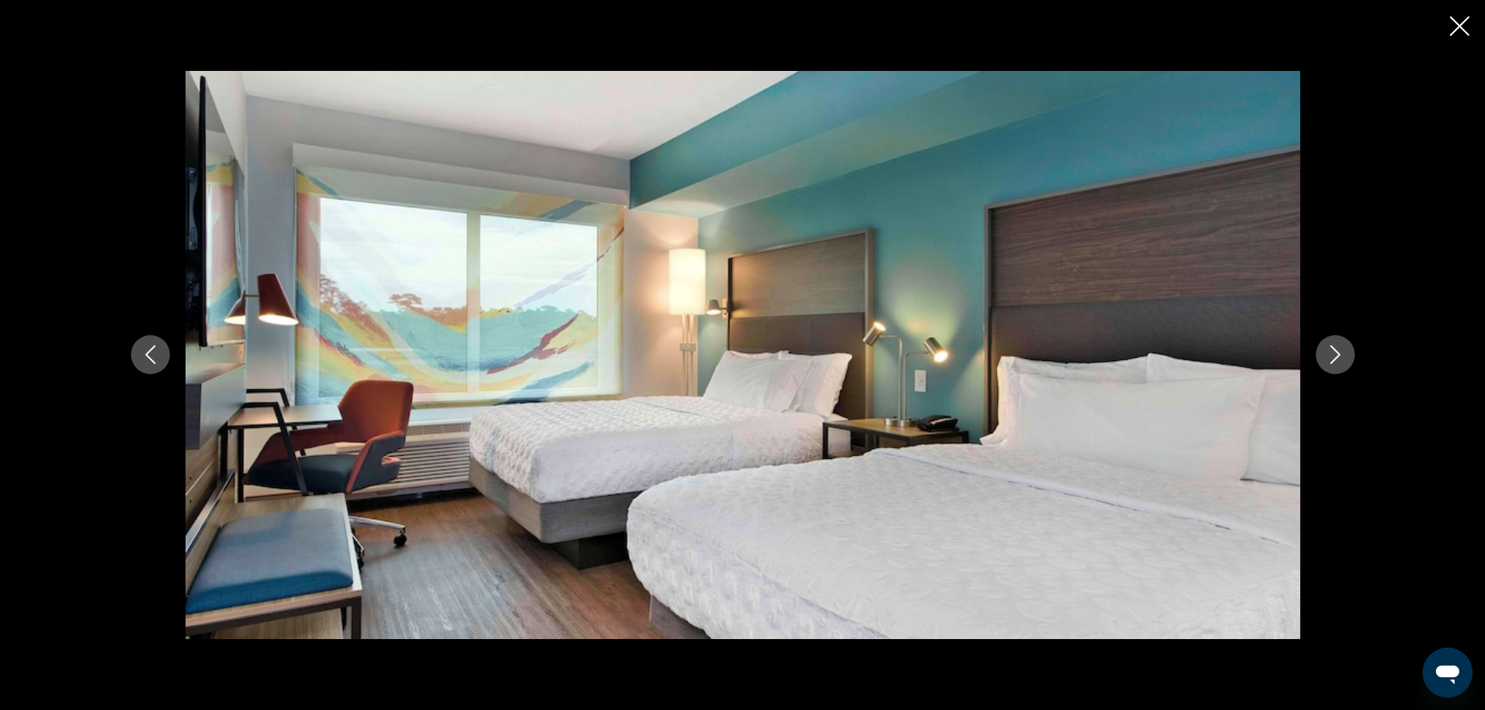
click at [1338, 346] on icon "Next image" at bounding box center [1335, 354] width 19 height 19
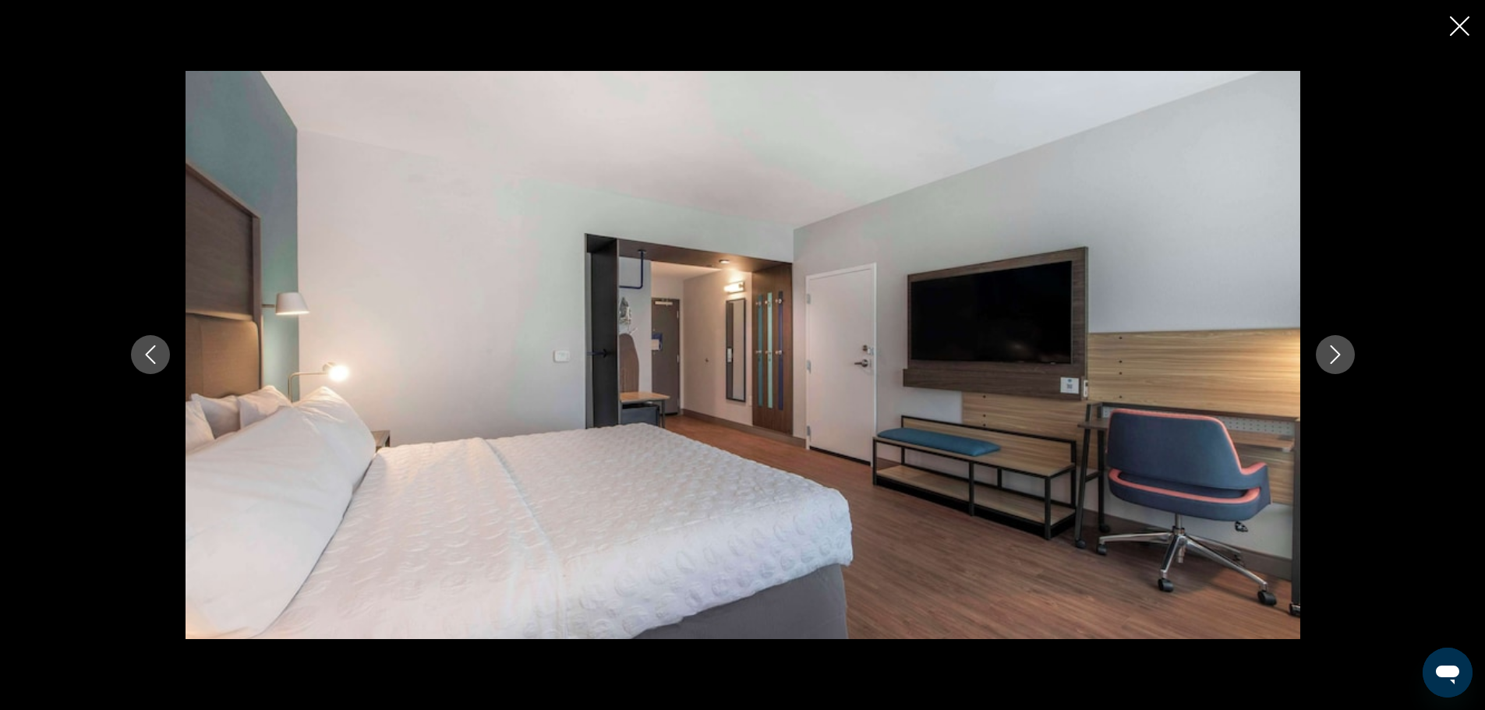
click at [1338, 346] on icon "Next image" at bounding box center [1335, 354] width 19 height 19
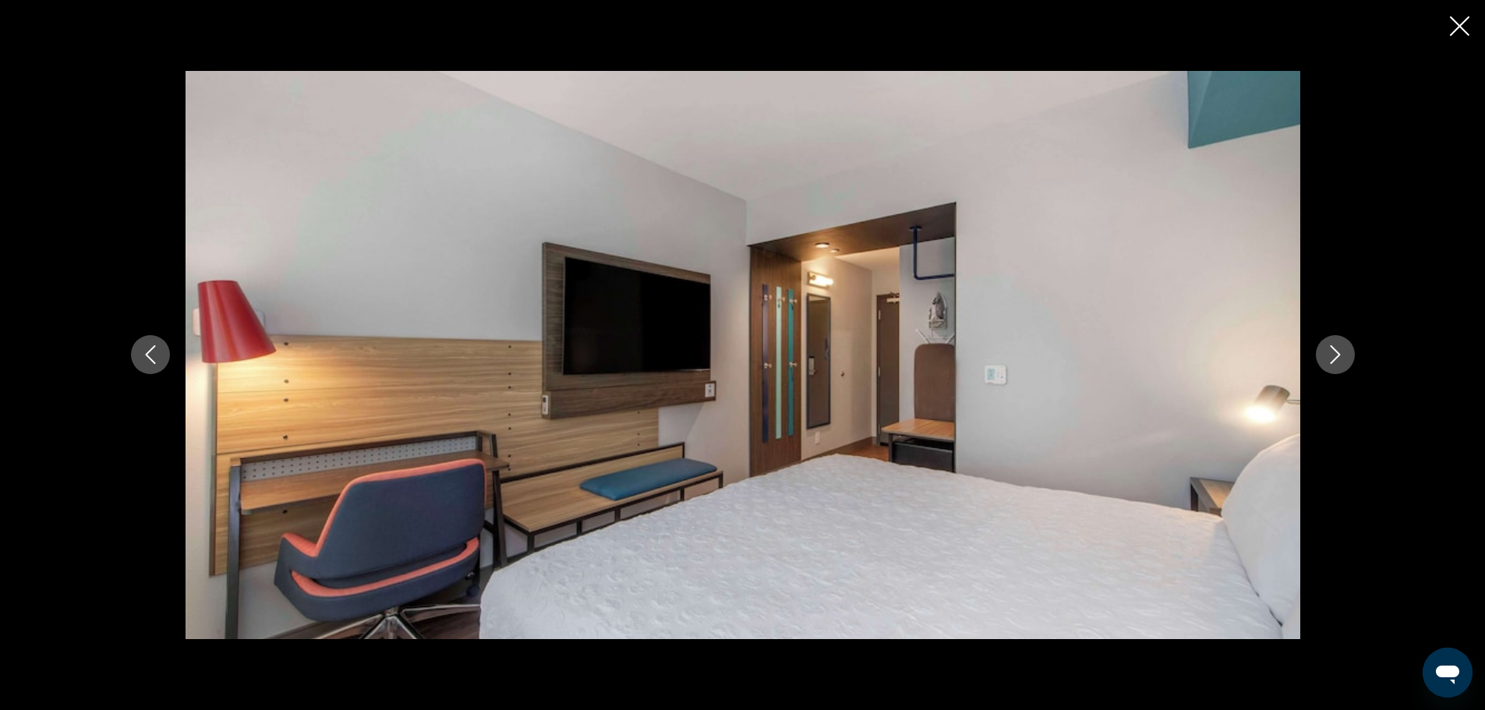
click at [1338, 346] on icon "Next image" at bounding box center [1335, 354] width 19 height 19
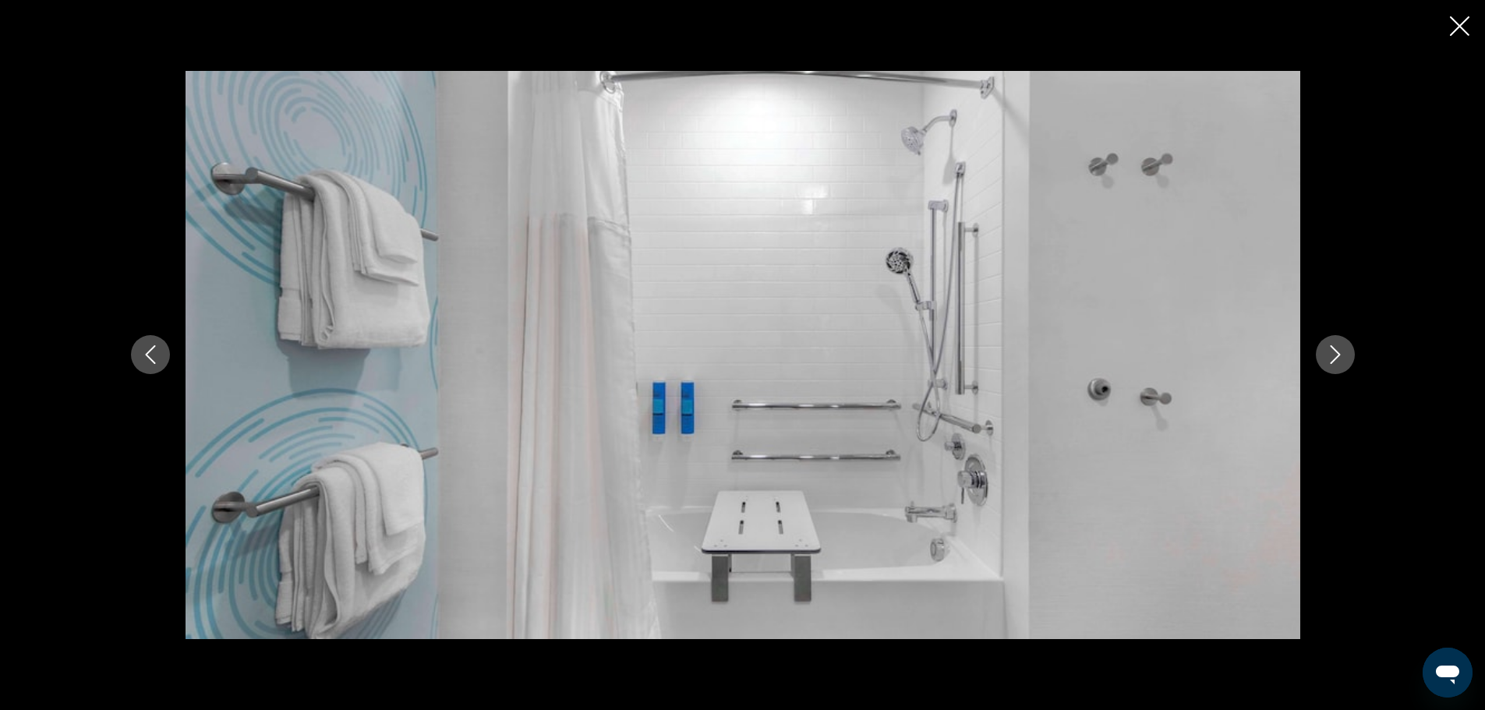
click at [1338, 346] on icon "Next image" at bounding box center [1335, 354] width 19 height 19
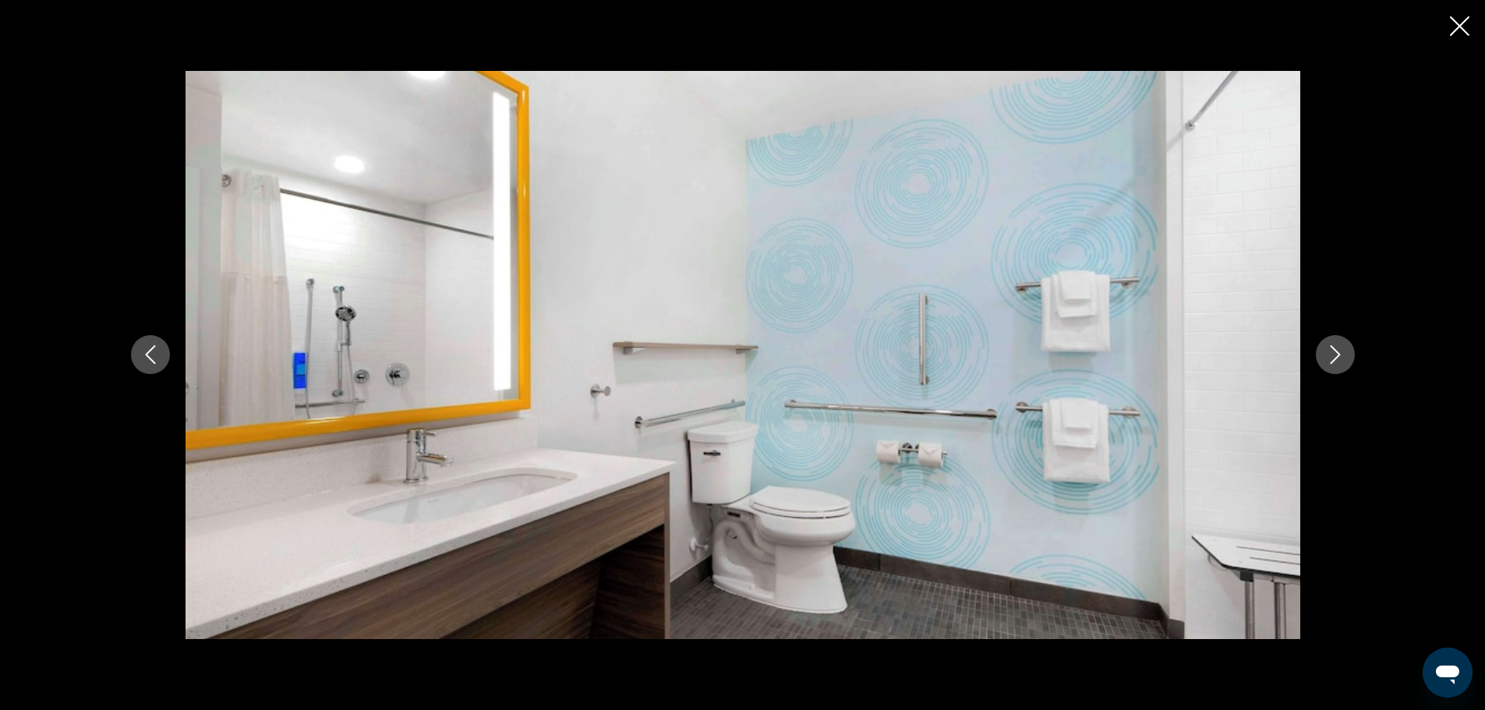
click at [1338, 346] on icon "Next image" at bounding box center [1335, 354] width 19 height 19
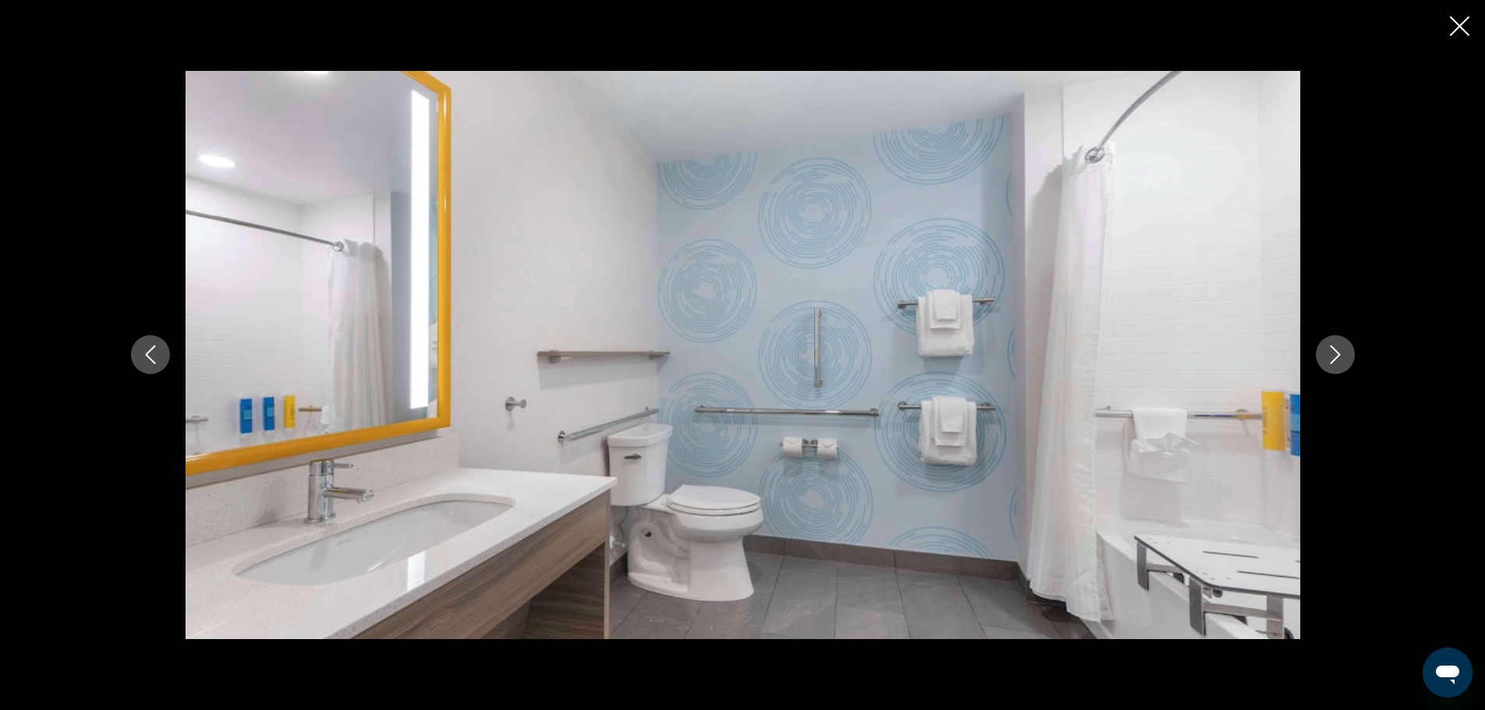
click at [1338, 346] on icon "Next image" at bounding box center [1335, 354] width 19 height 19
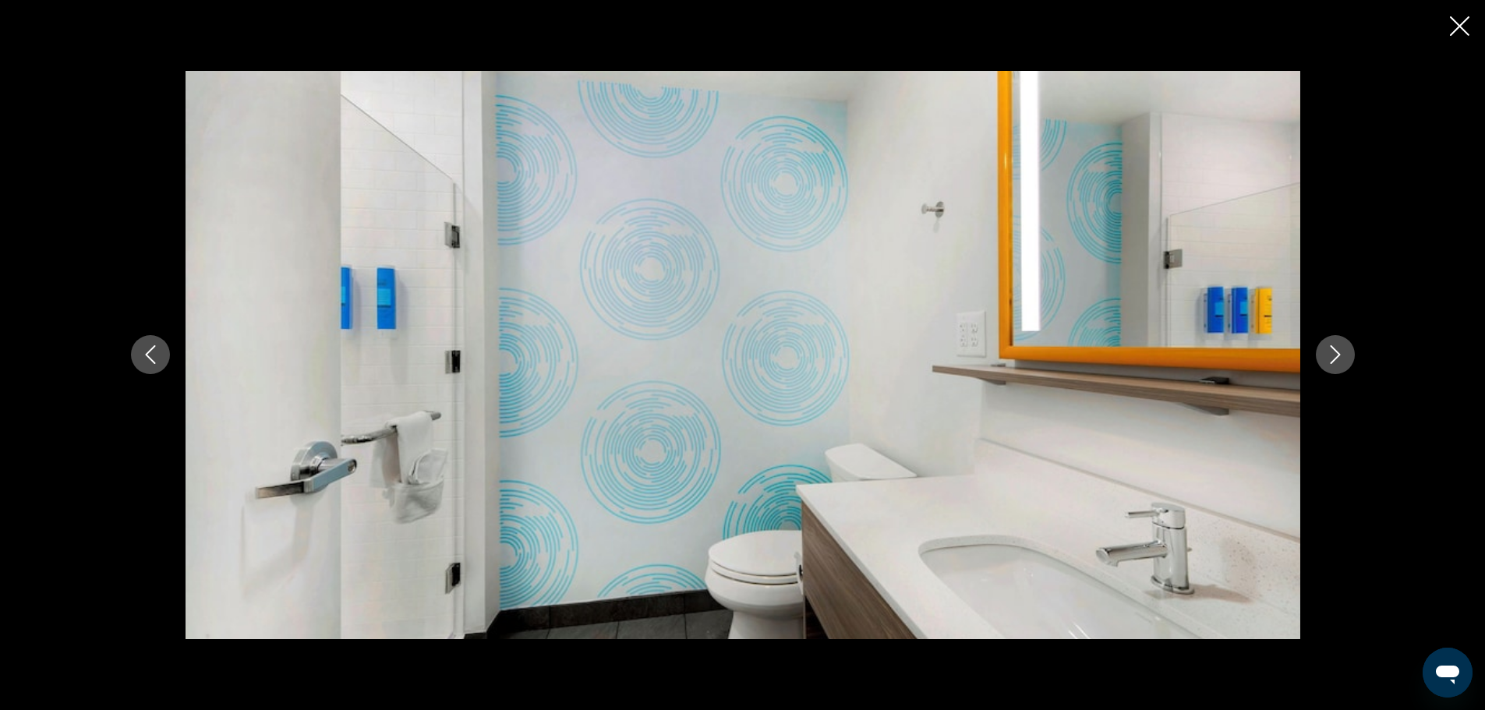
click at [1338, 346] on icon "Next image" at bounding box center [1335, 354] width 19 height 19
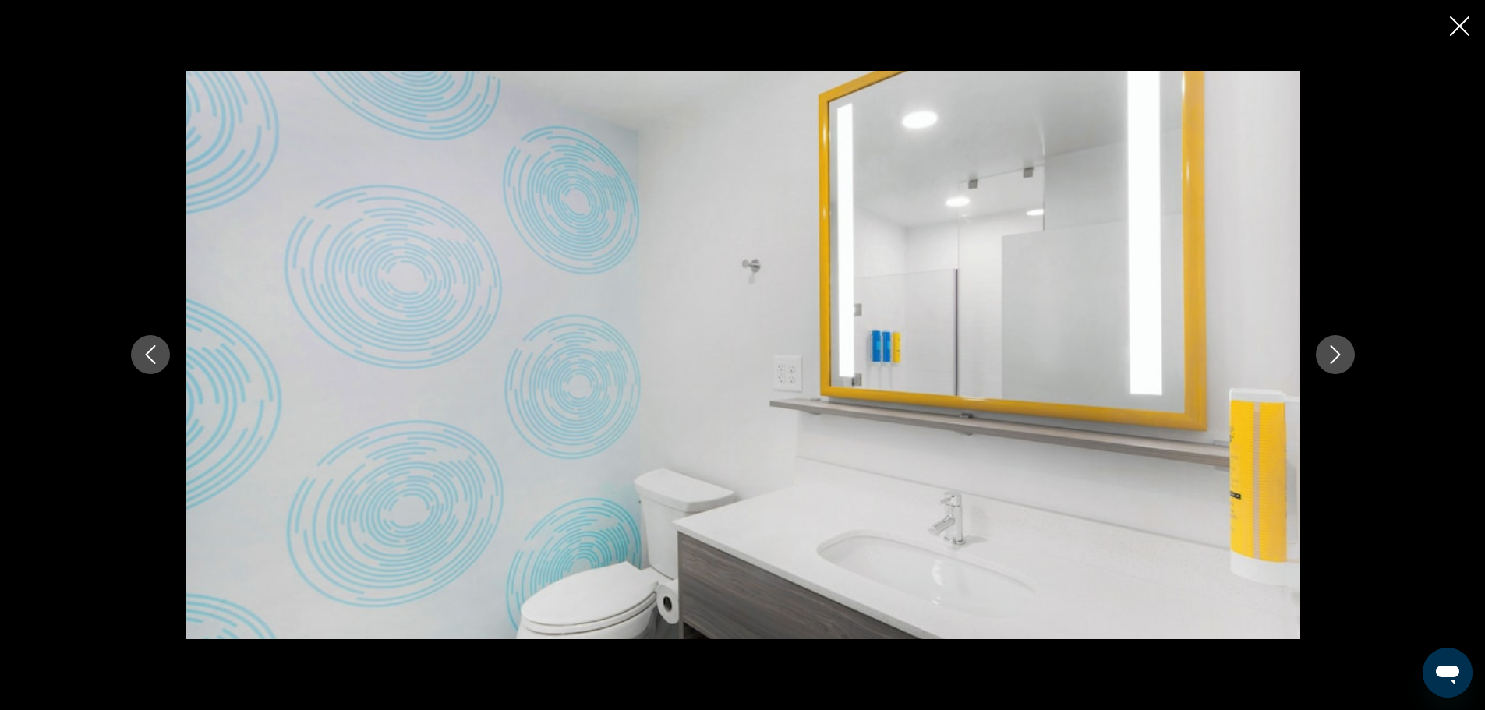
click at [1338, 346] on icon "Next image" at bounding box center [1335, 354] width 19 height 19
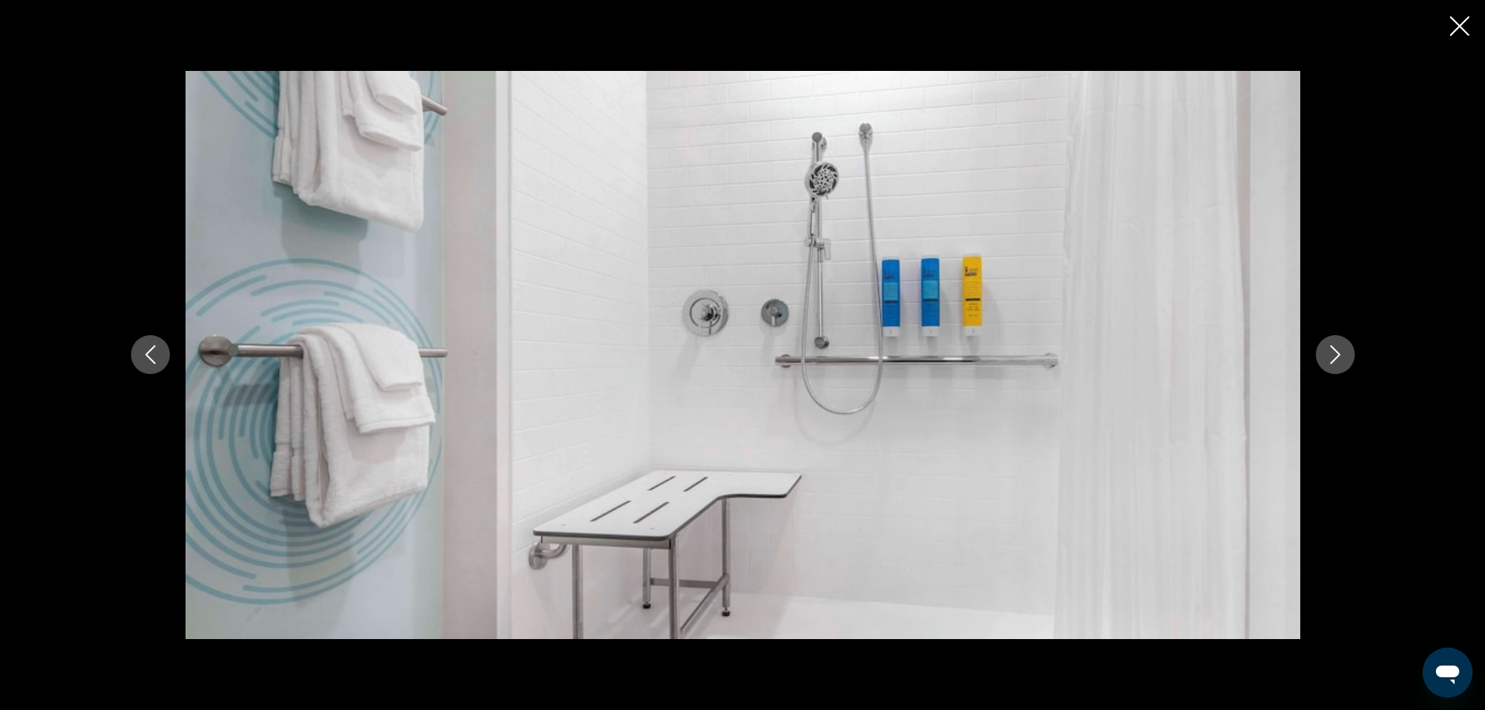
click at [1338, 346] on icon "Next image" at bounding box center [1335, 354] width 19 height 19
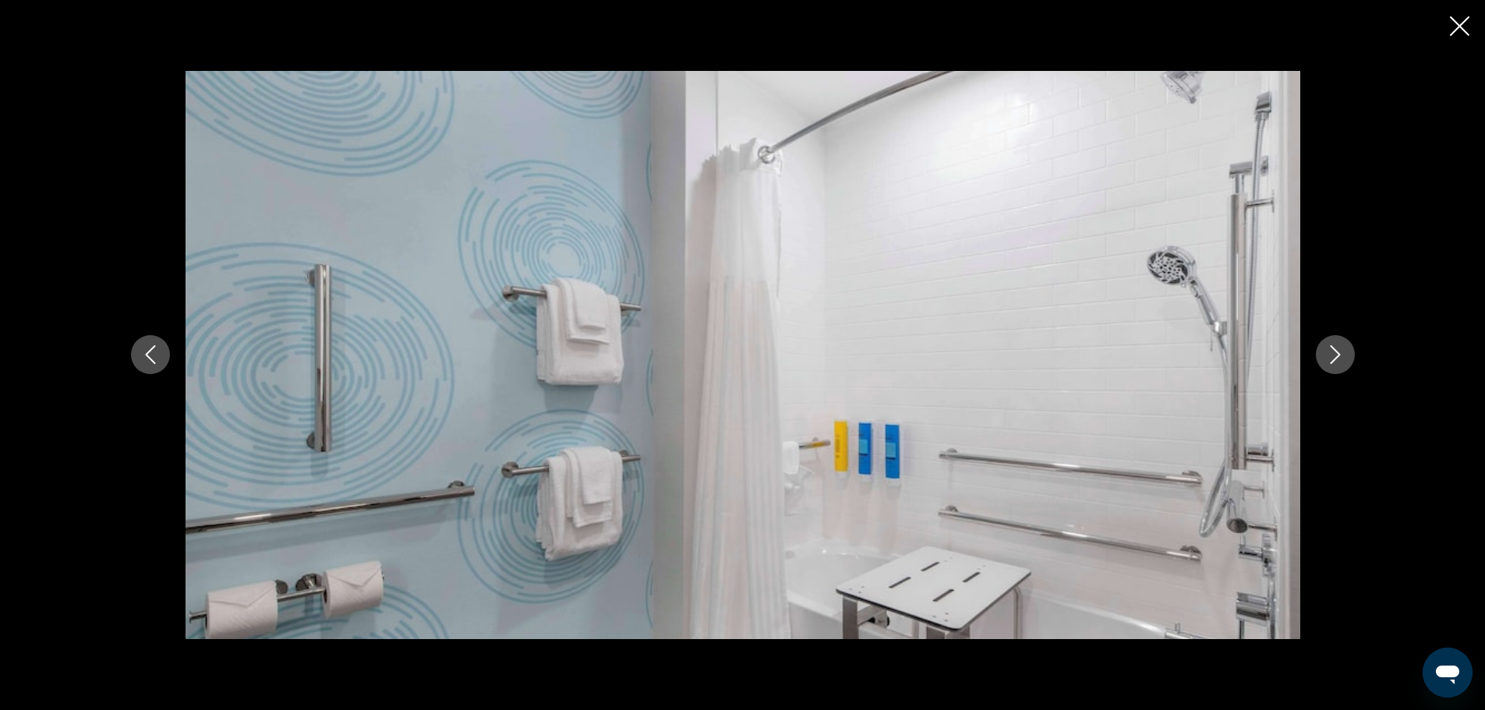
click at [1338, 346] on icon "Next image" at bounding box center [1335, 354] width 19 height 19
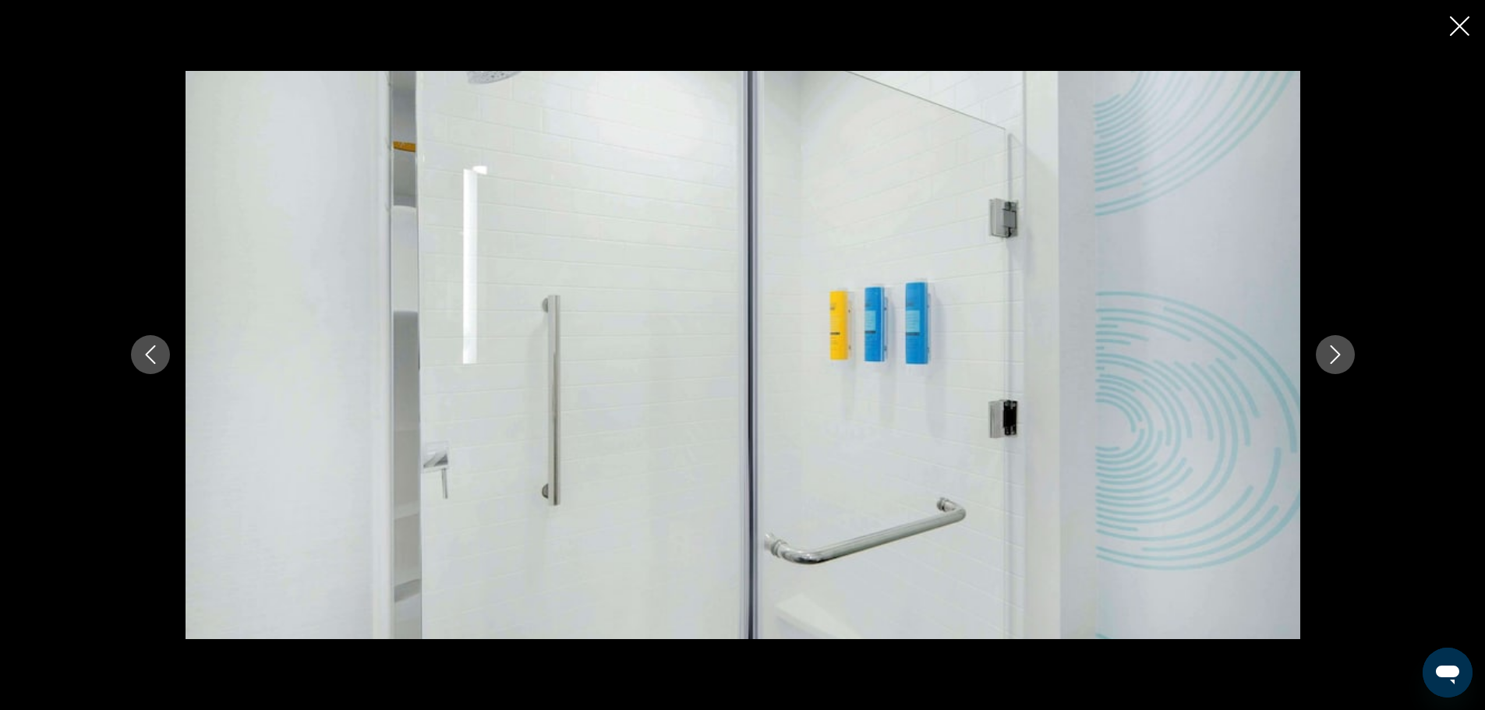
click at [1338, 346] on icon "Next image" at bounding box center [1335, 354] width 19 height 19
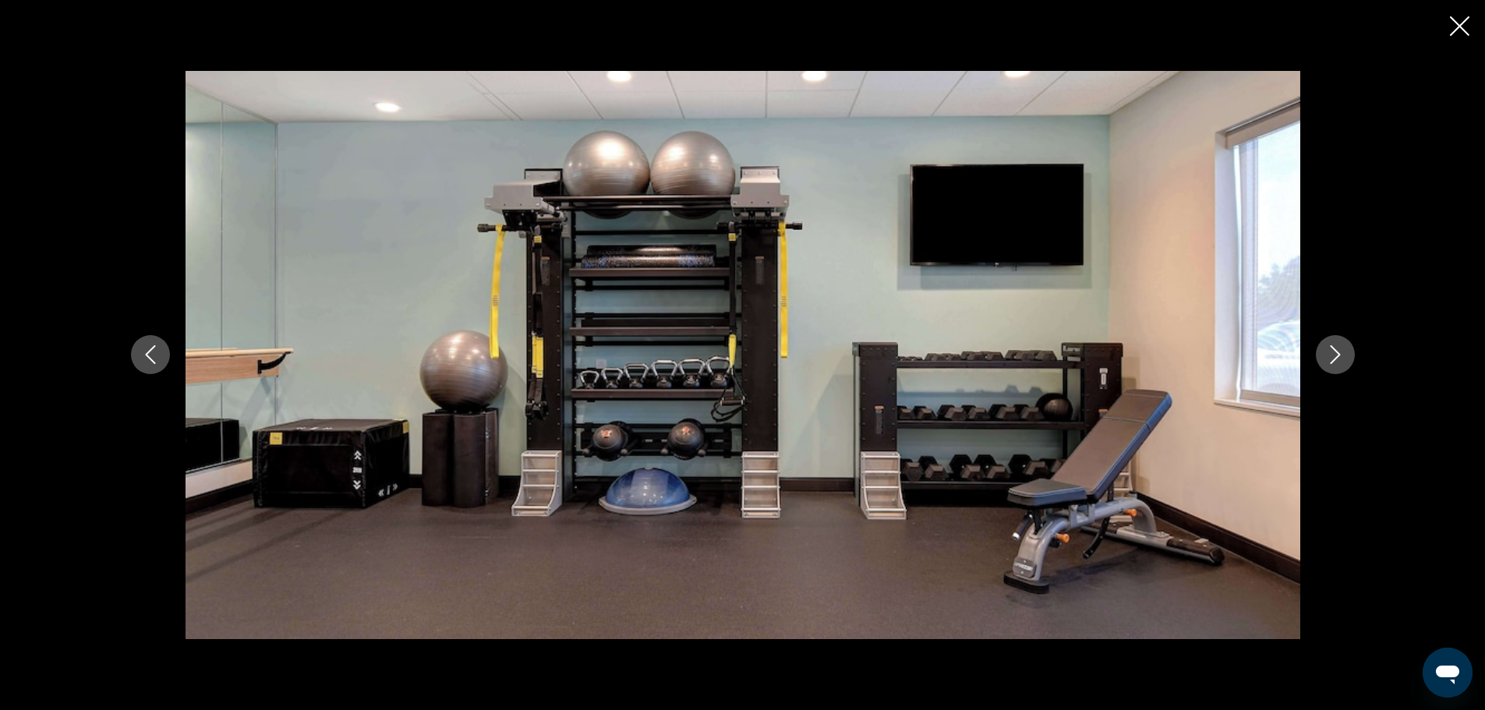
click at [1338, 346] on icon "Next image" at bounding box center [1335, 354] width 19 height 19
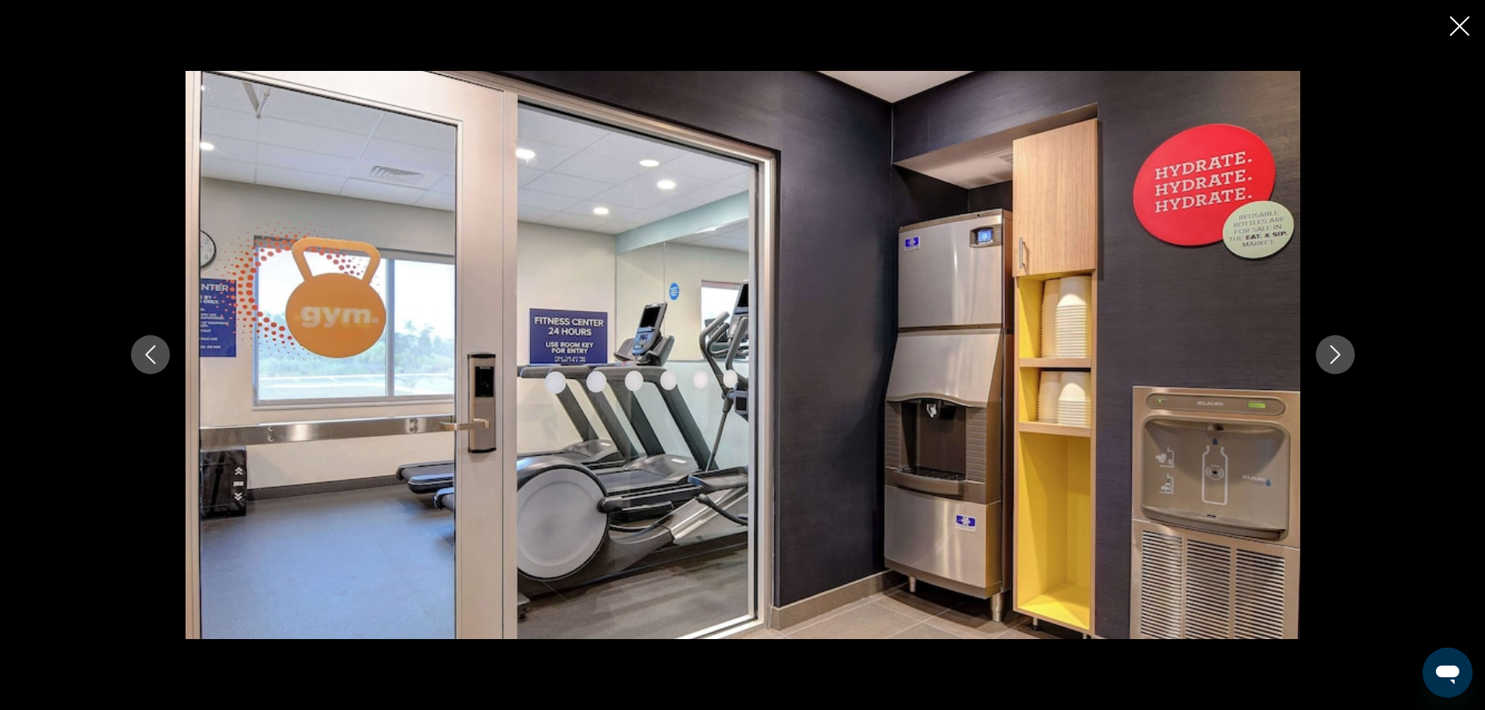
click at [1338, 346] on icon "Next image" at bounding box center [1335, 354] width 19 height 19
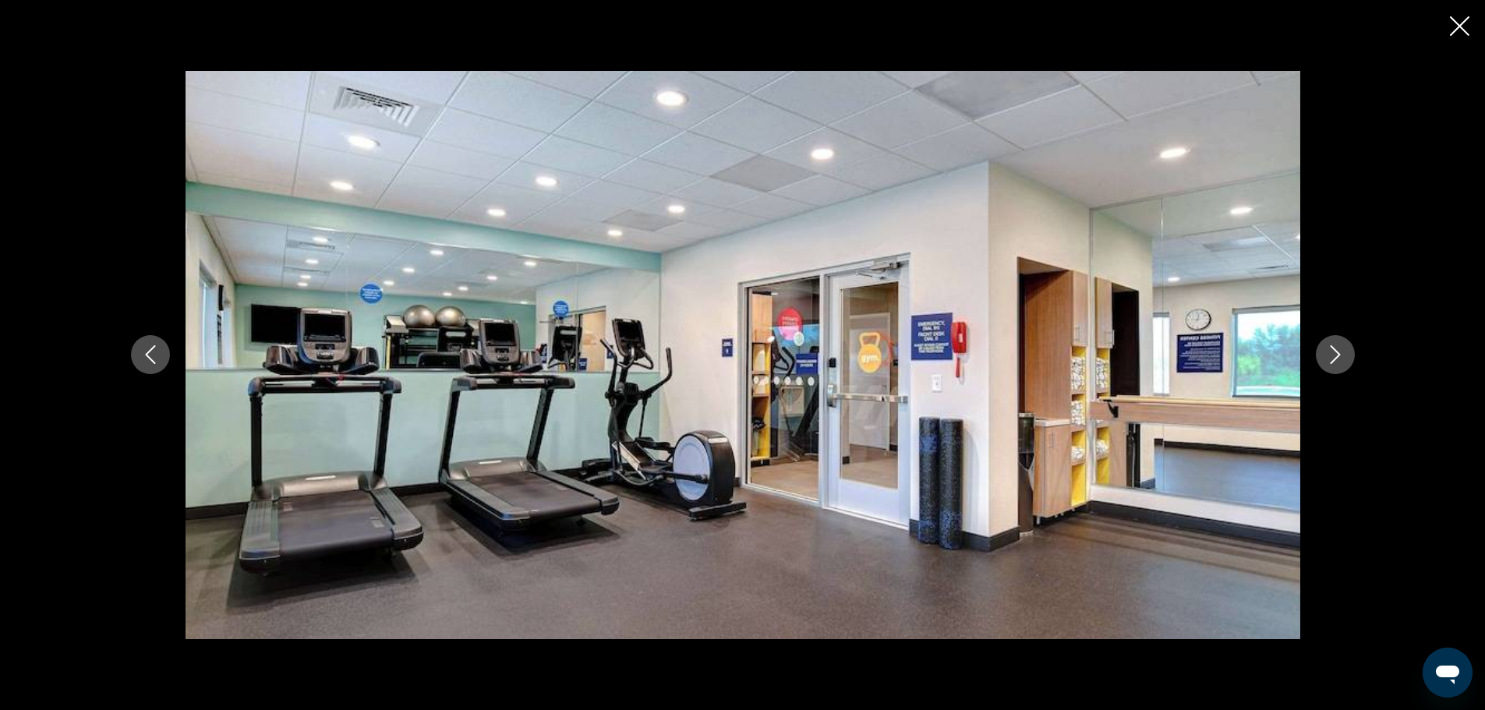
click at [1338, 346] on icon "Next image" at bounding box center [1335, 354] width 19 height 19
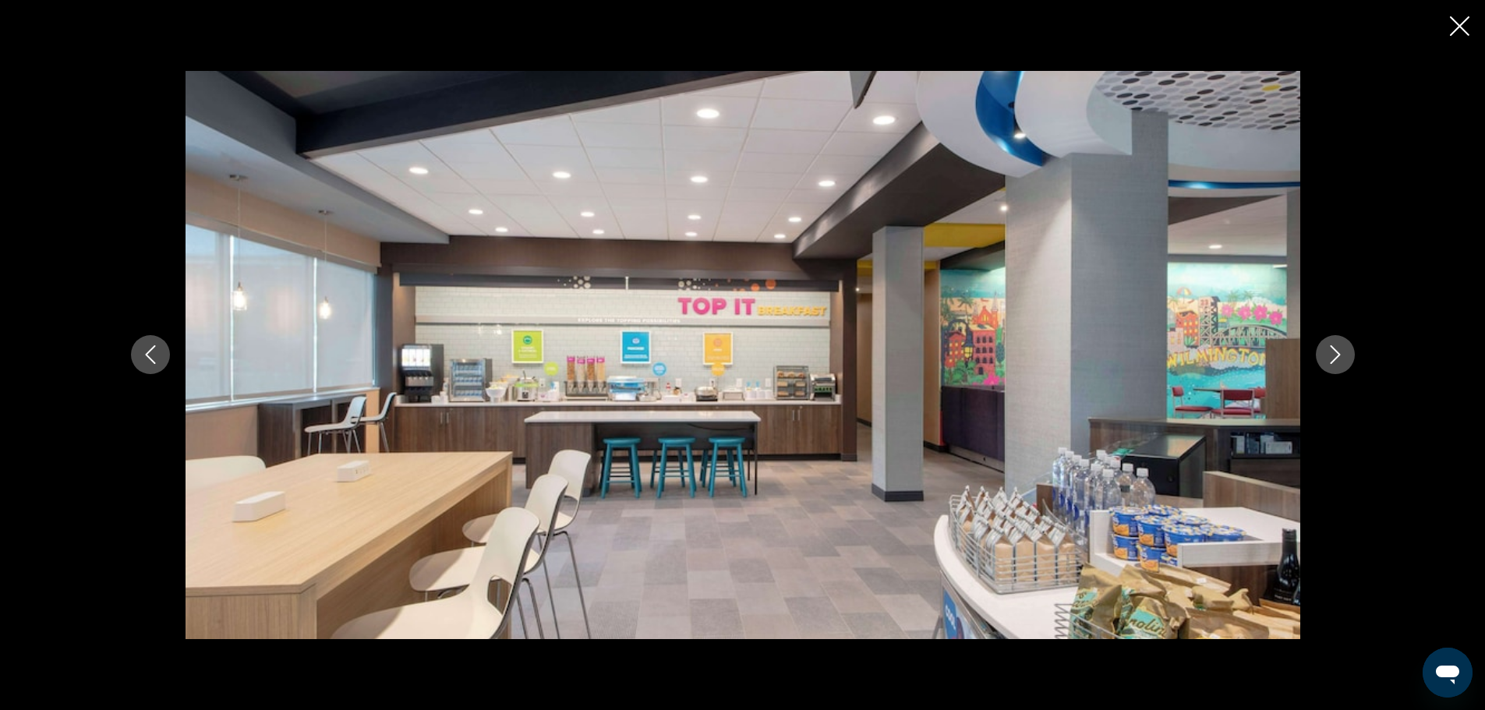
click at [1338, 346] on icon "Next image" at bounding box center [1335, 354] width 19 height 19
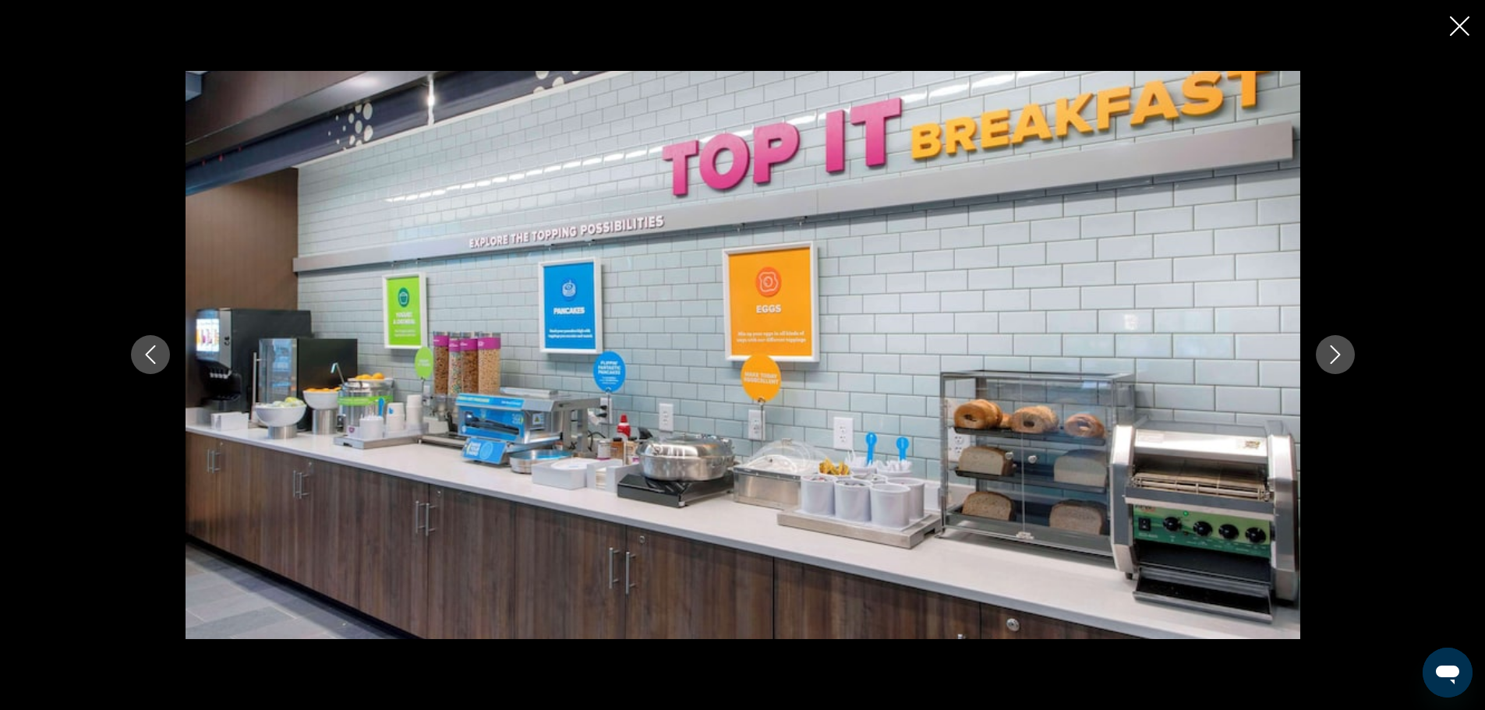
click at [1338, 346] on icon "Next image" at bounding box center [1335, 354] width 19 height 19
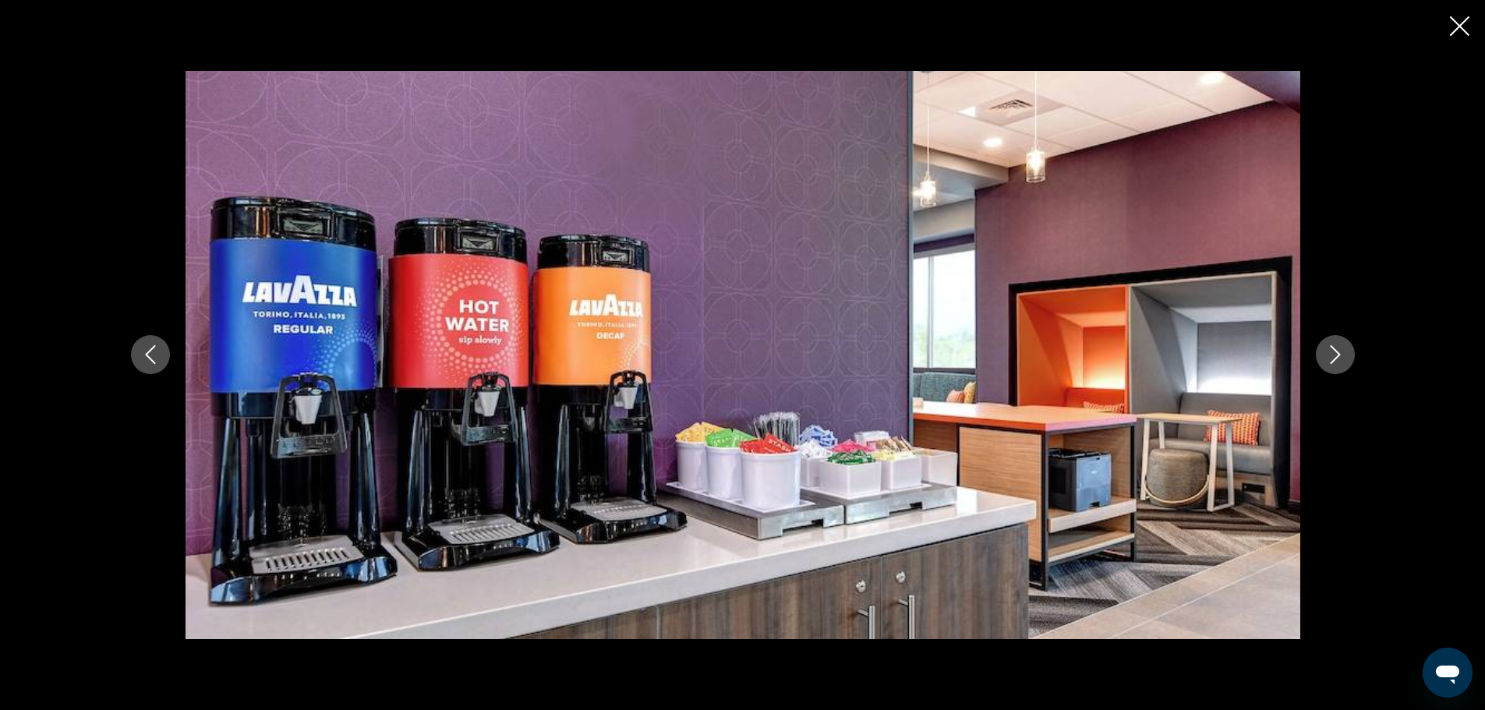
click at [1338, 346] on icon "Next image" at bounding box center [1335, 354] width 19 height 19
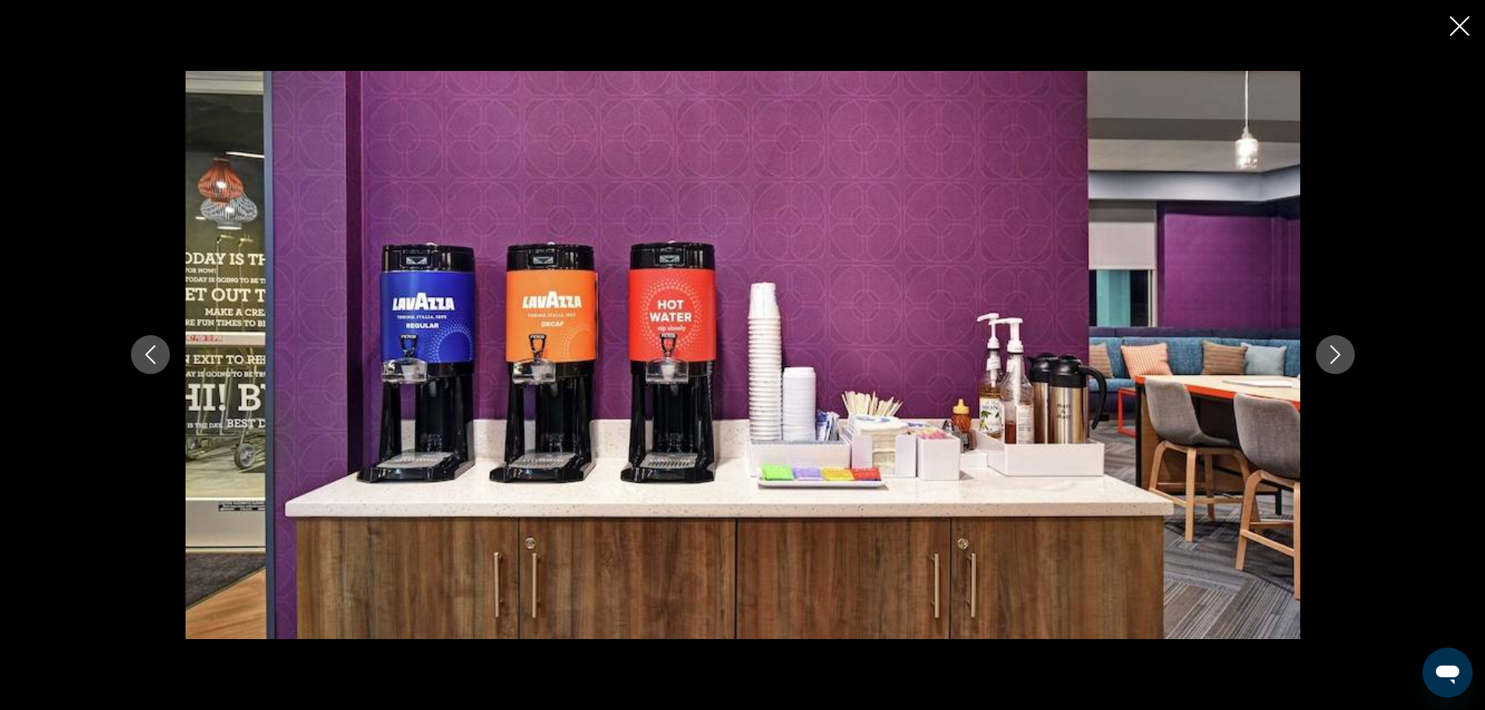
click at [1338, 346] on icon "Next image" at bounding box center [1335, 354] width 19 height 19
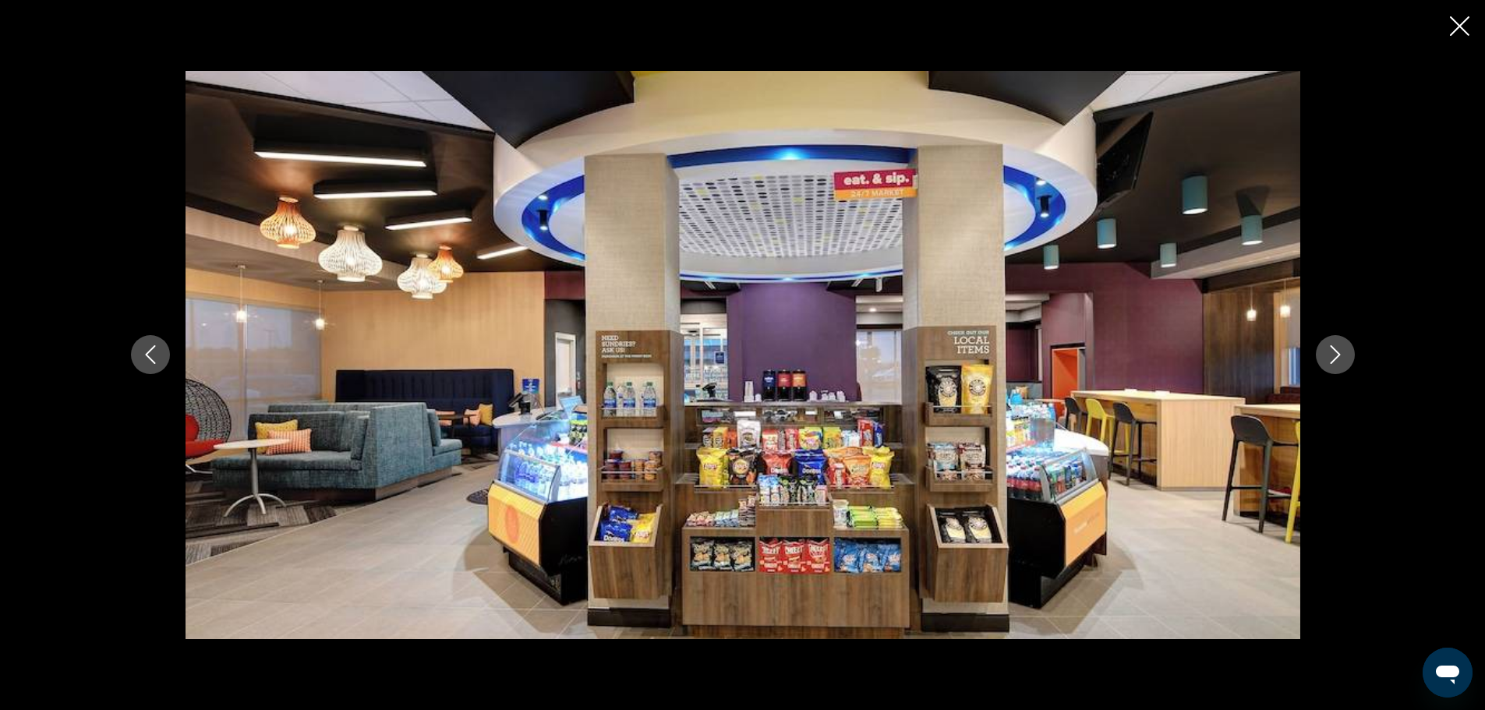
click at [1338, 346] on icon "Next image" at bounding box center [1335, 354] width 19 height 19
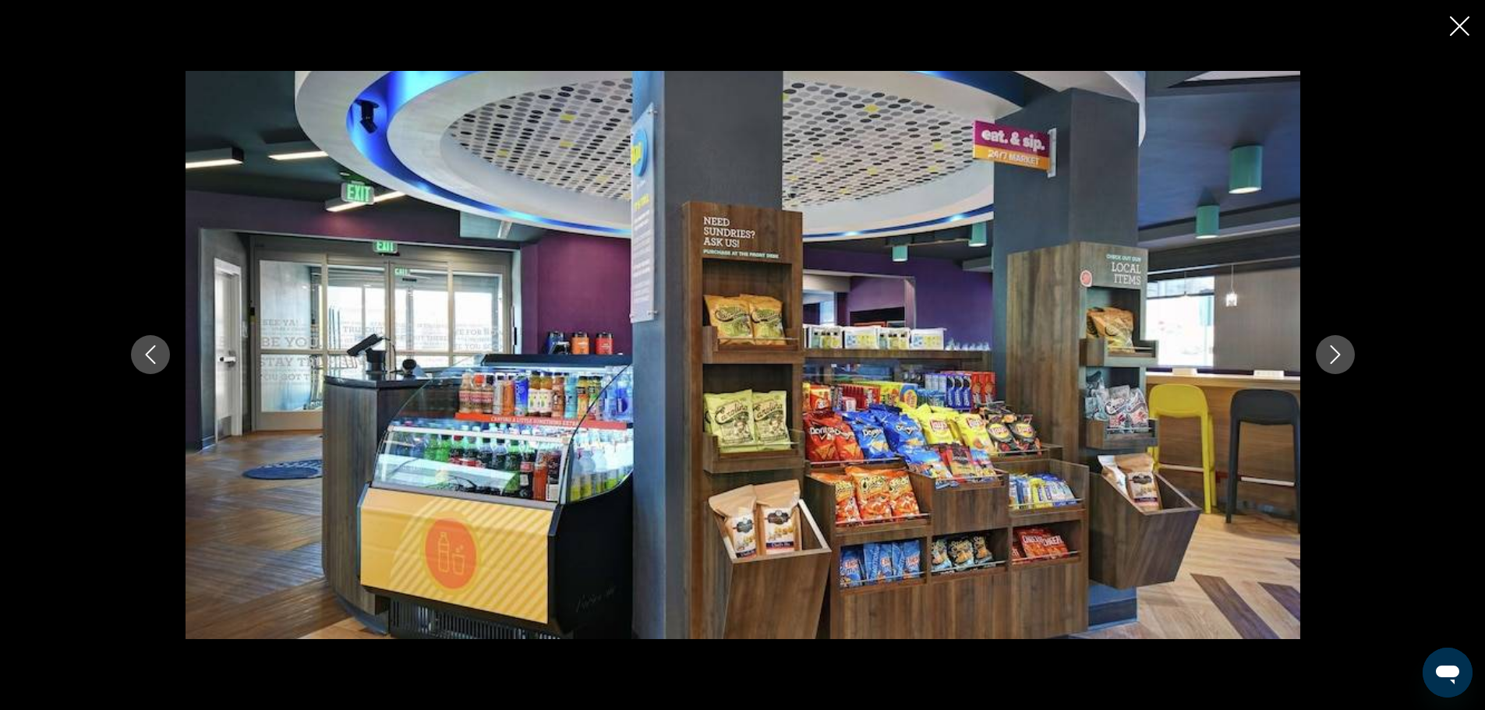
click at [1338, 346] on icon "Next image" at bounding box center [1335, 354] width 19 height 19
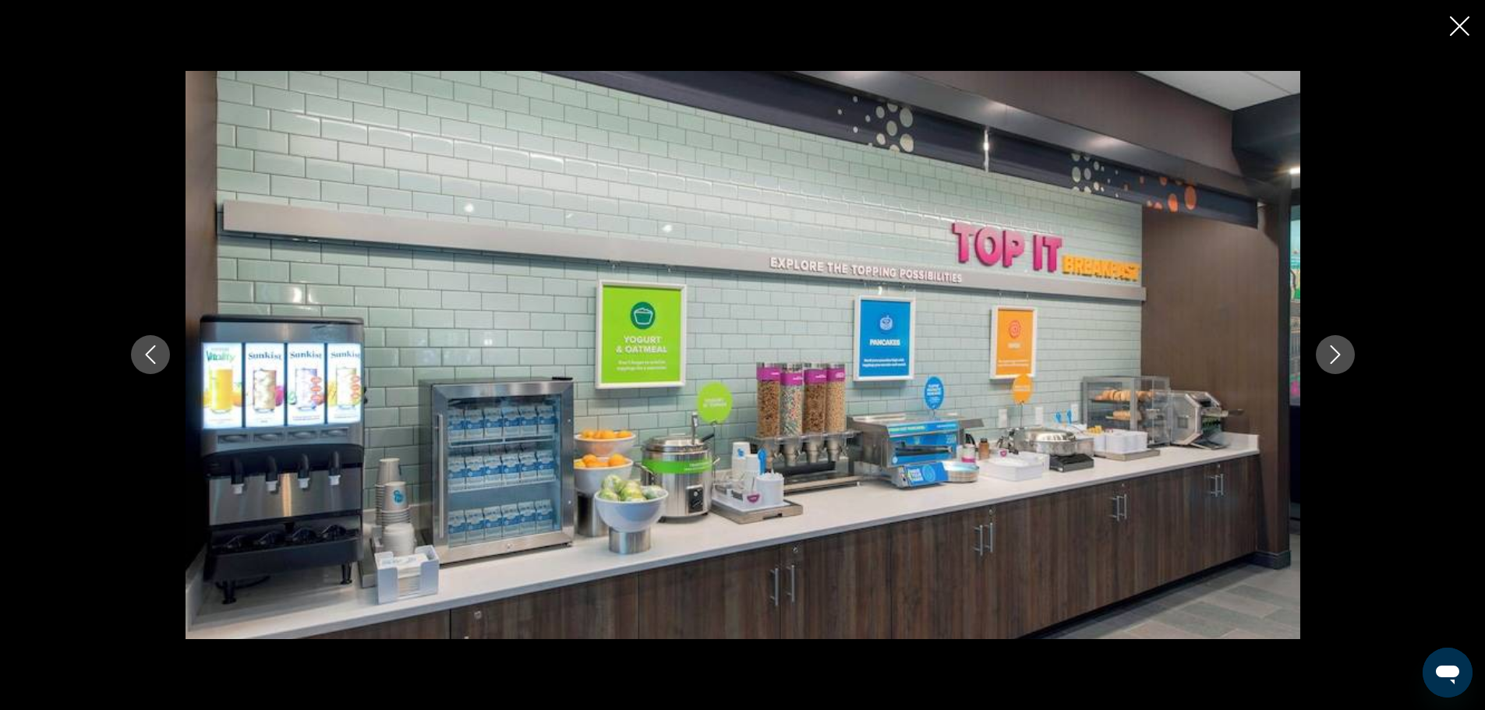
click at [1338, 346] on icon "Next image" at bounding box center [1335, 354] width 19 height 19
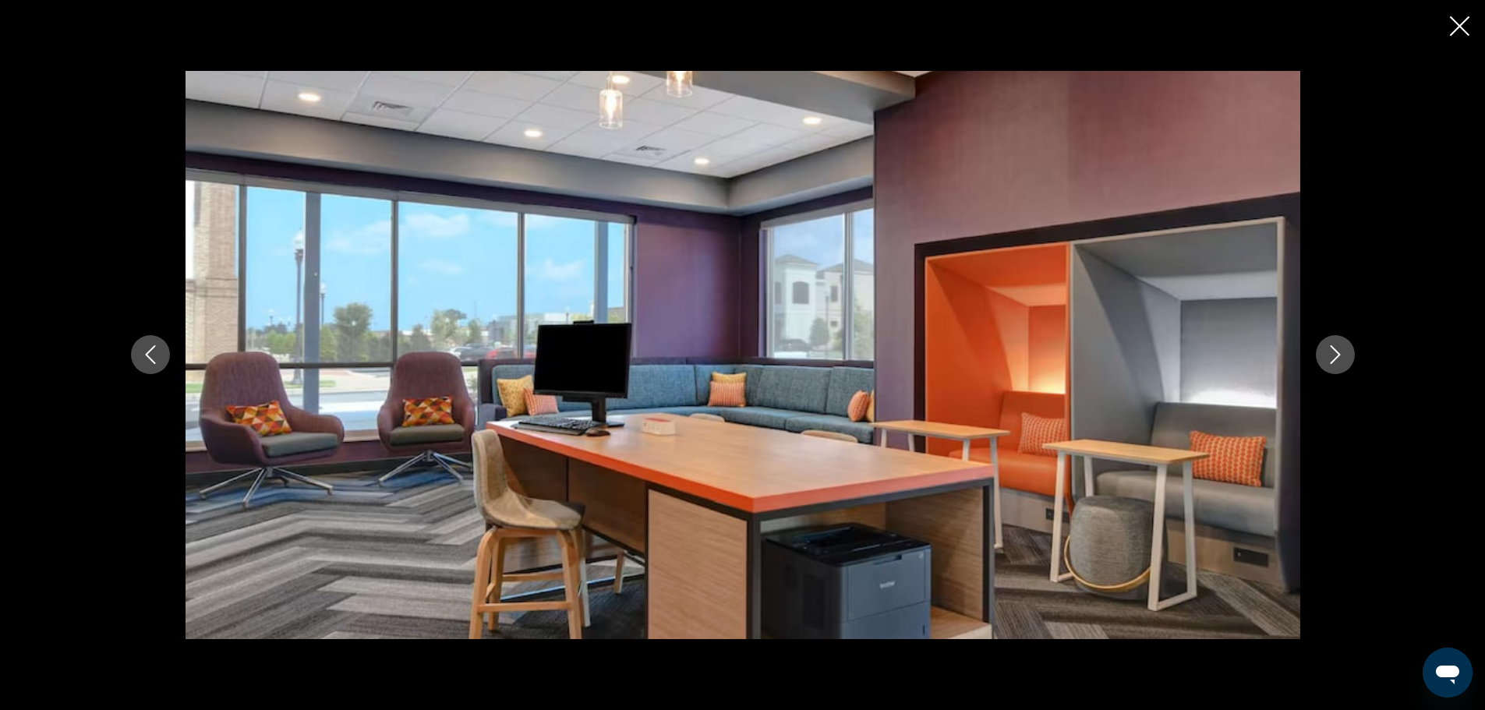
click at [1338, 346] on icon "Next image" at bounding box center [1335, 354] width 19 height 19
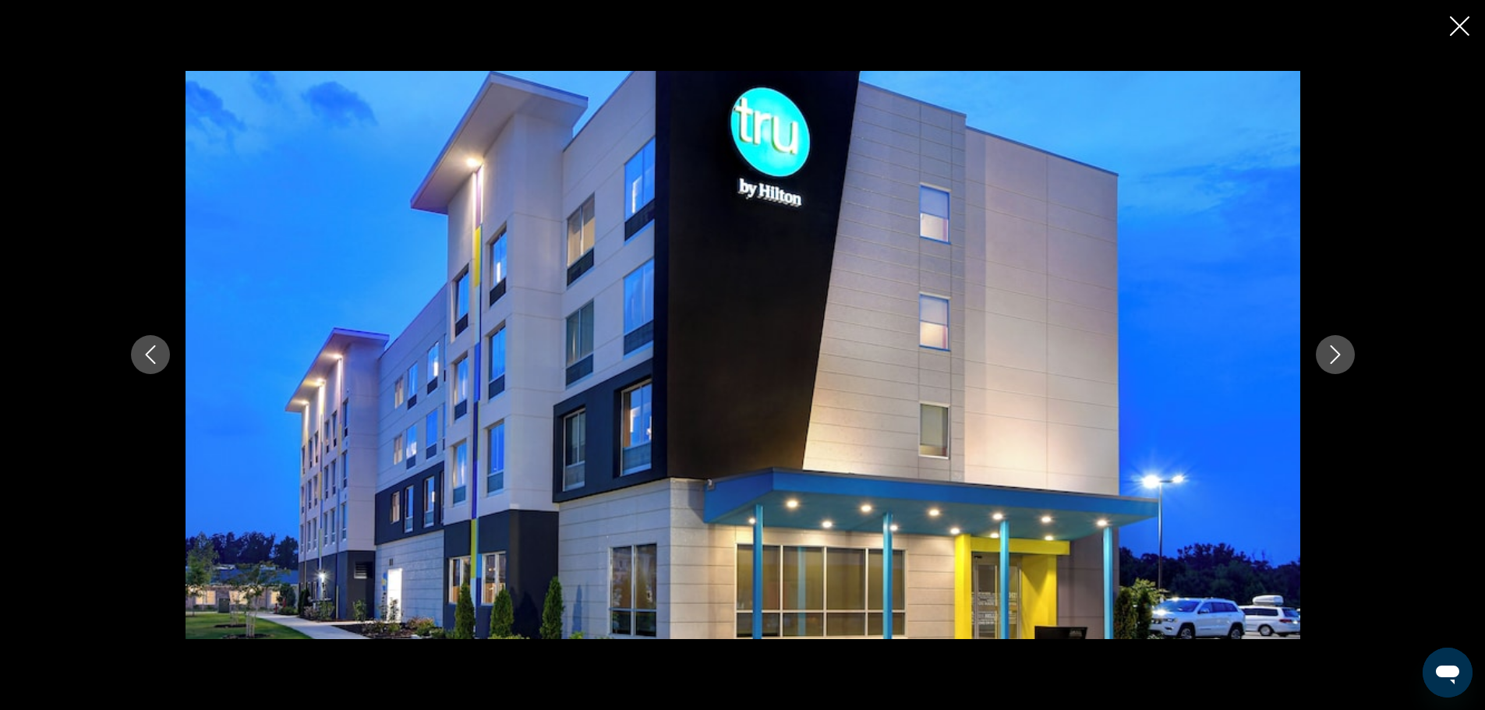
click at [1458, 21] on icon "Close slideshow" at bounding box center [1459, 25] width 19 height 19
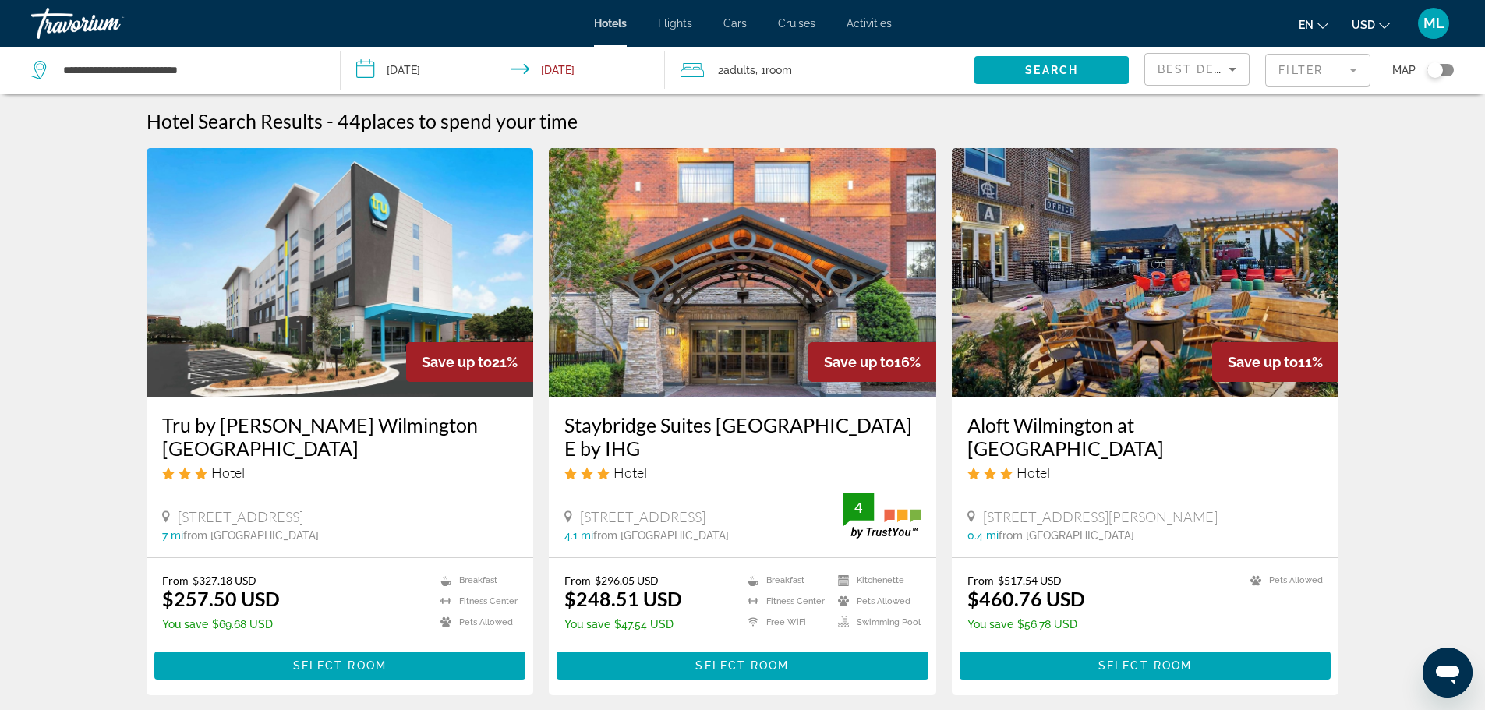
click at [750, 295] on img "Main content" at bounding box center [742, 272] width 387 height 249
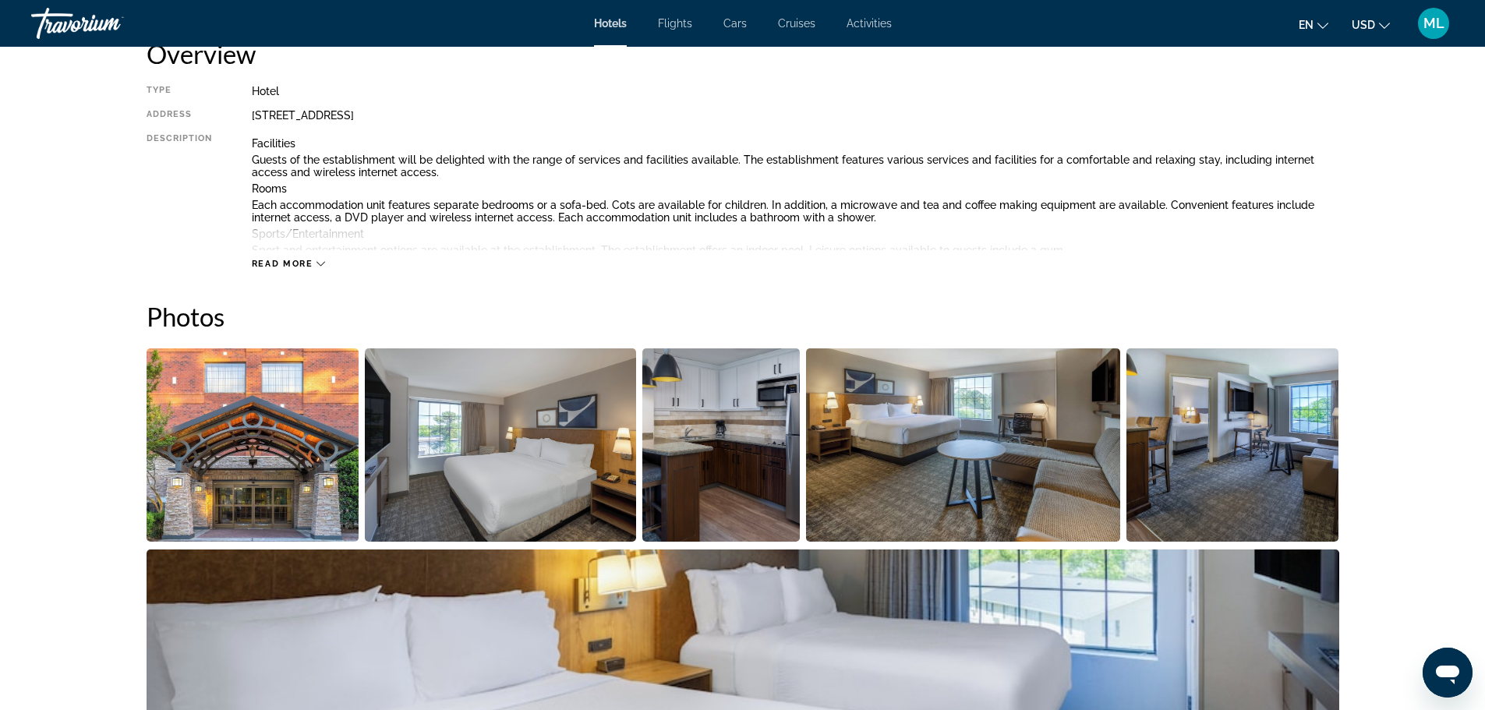
scroll to position [561, 0]
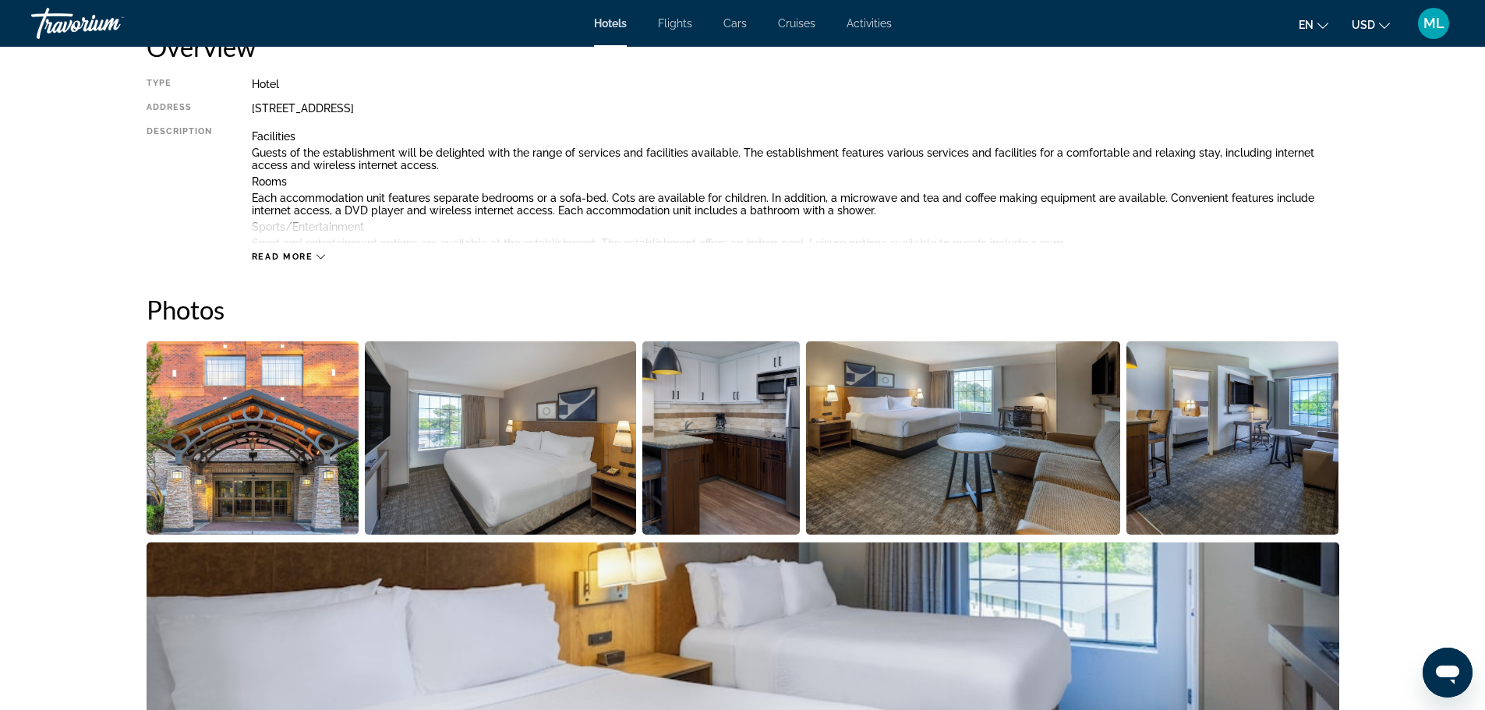
click at [299, 418] on img "Open full-screen image slider" at bounding box center [253, 437] width 213 height 193
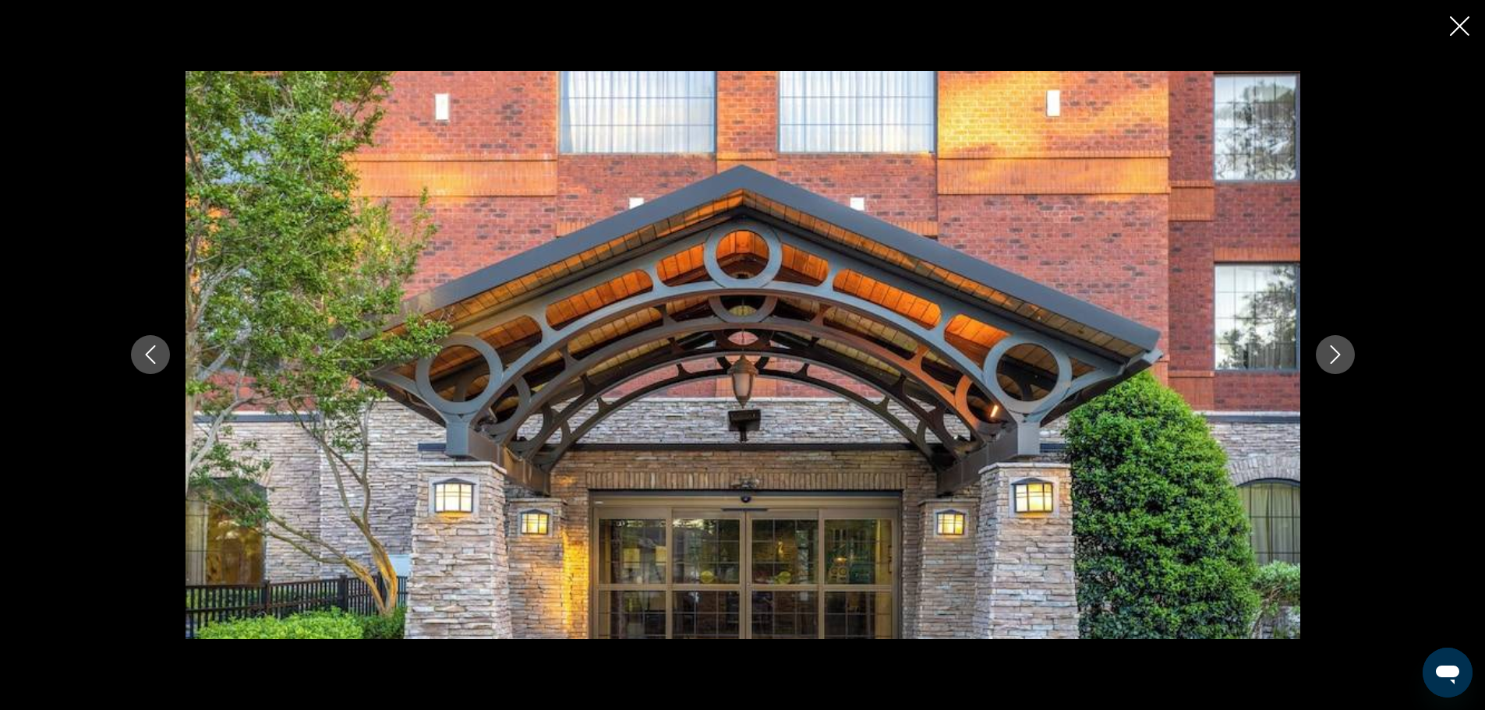
click at [1339, 350] on icon "Next image" at bounding box center [1335, 354] width 19 height 19
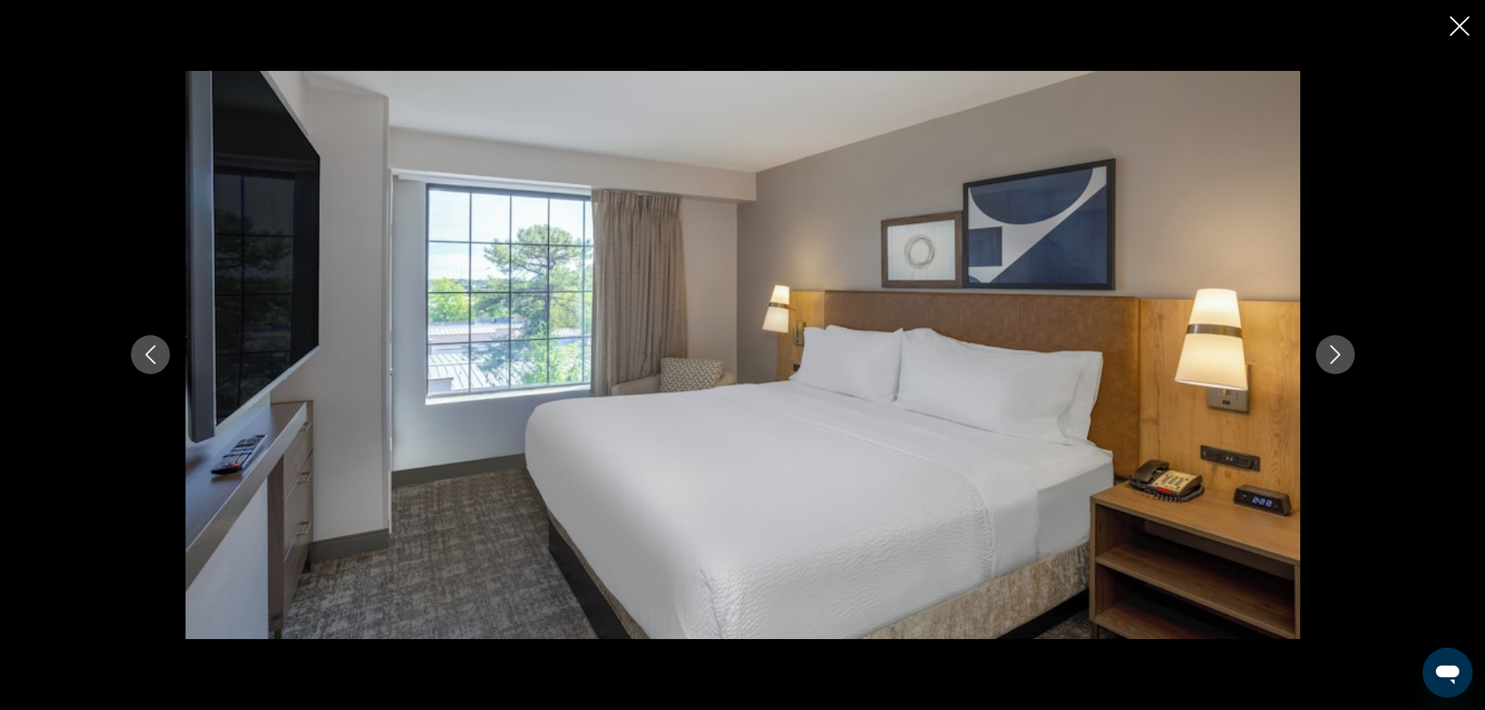
click at [1339, 350] on icon "Next image" at bounding box center [1335, 354] width 19 height 19
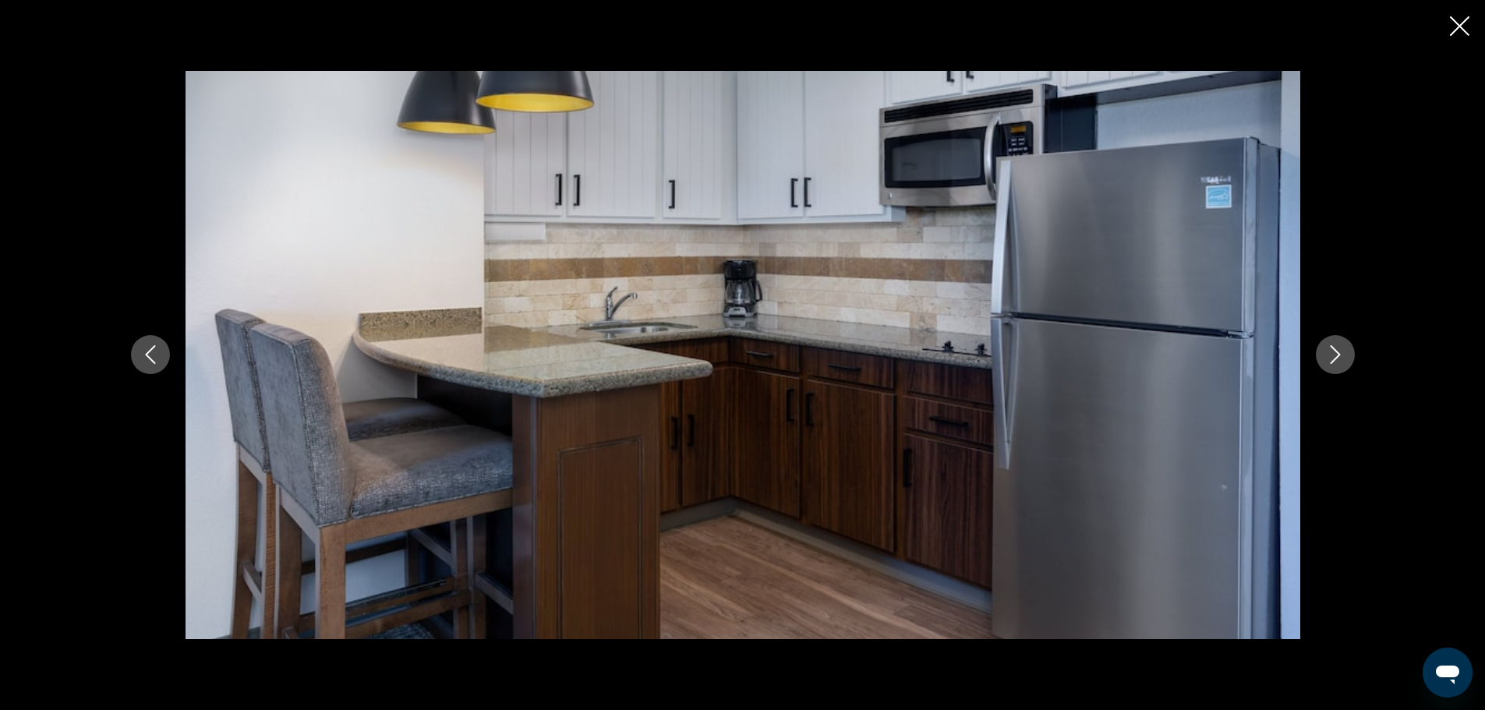
click at [1339, 350] on icon "Next image" at bounding box center [1335, 354] width 19 height 19
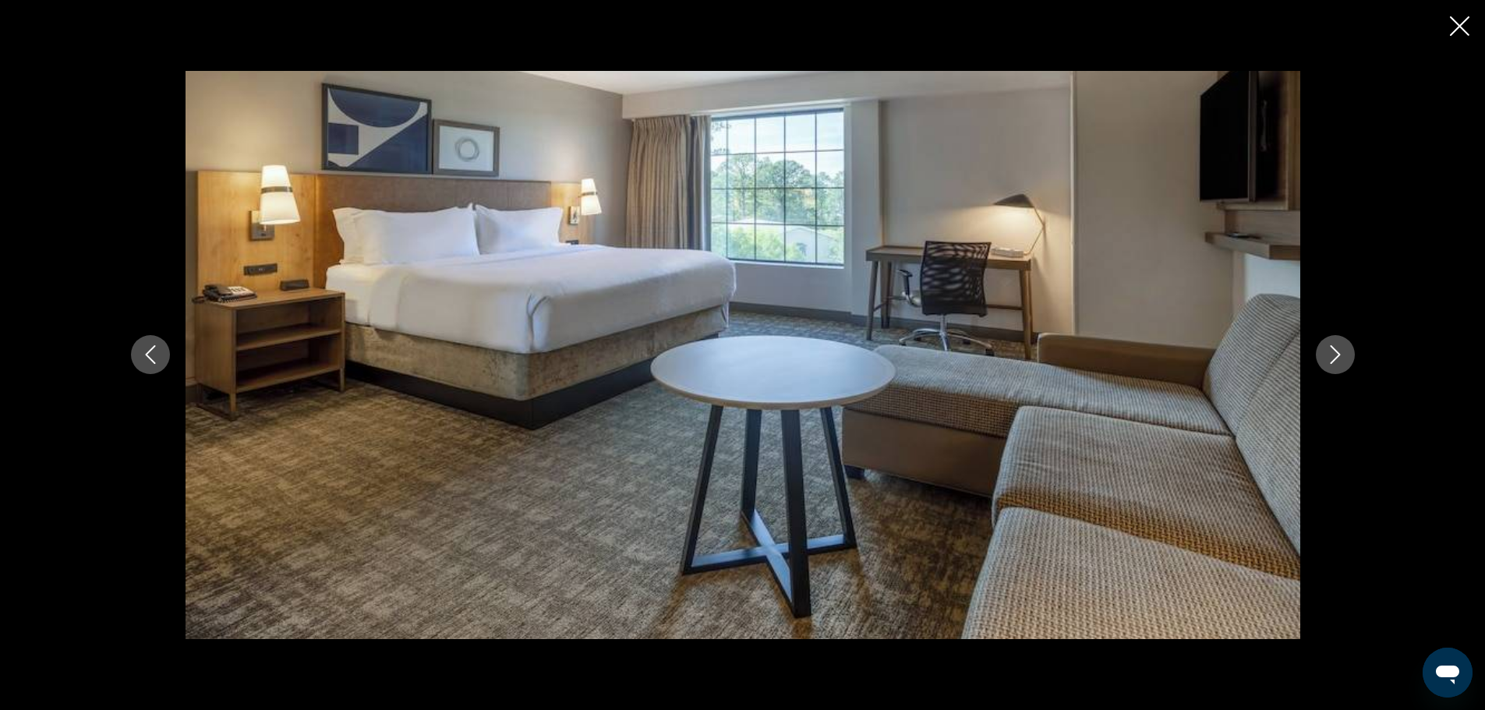
click at [1339, 350] on icon "Next image" at bounding box center [1335, 354] width 19 height 19
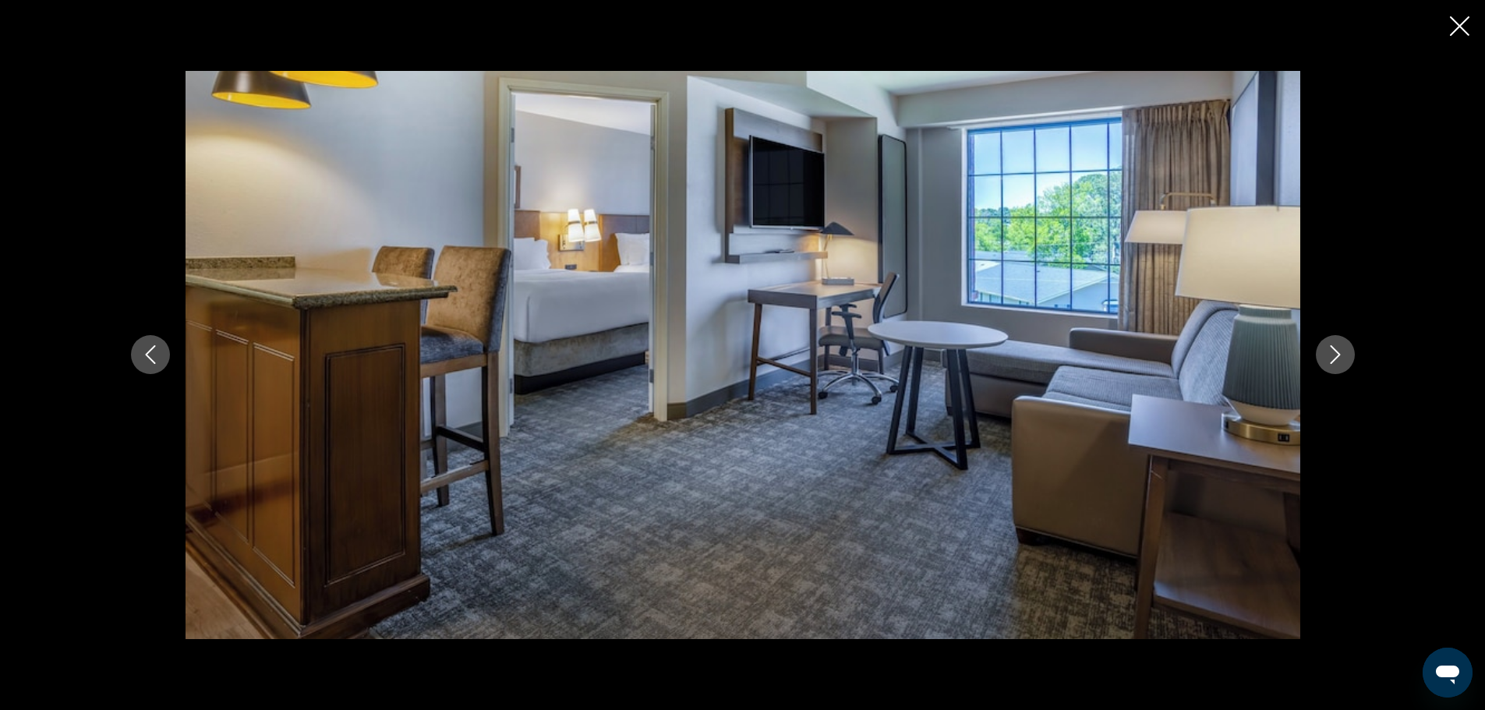
click at [1339, 350] on icon "Next image" at bounding box center [1335, 354] width 19 height 19
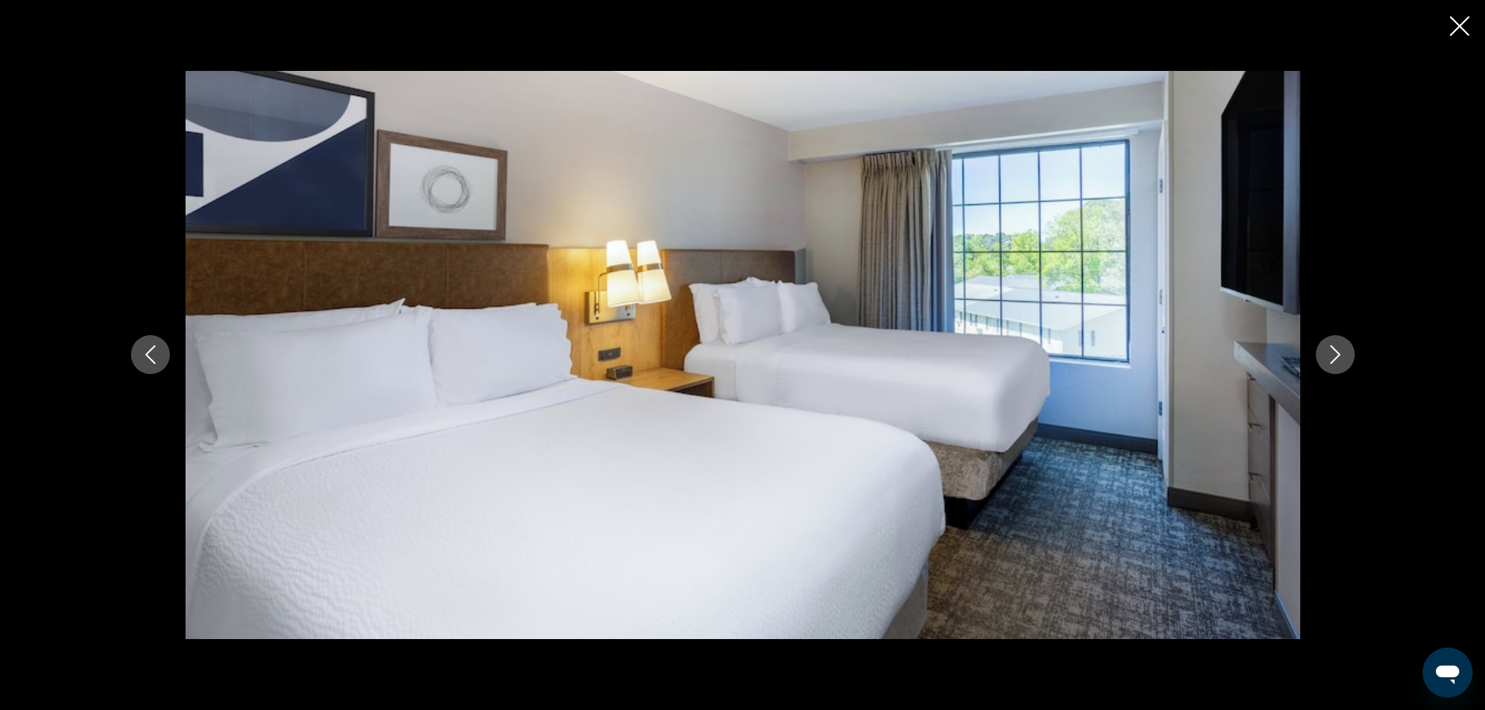
click at [1339, 350] on icon "Next image" at bounding box center [1335, 354] width 19 height 19
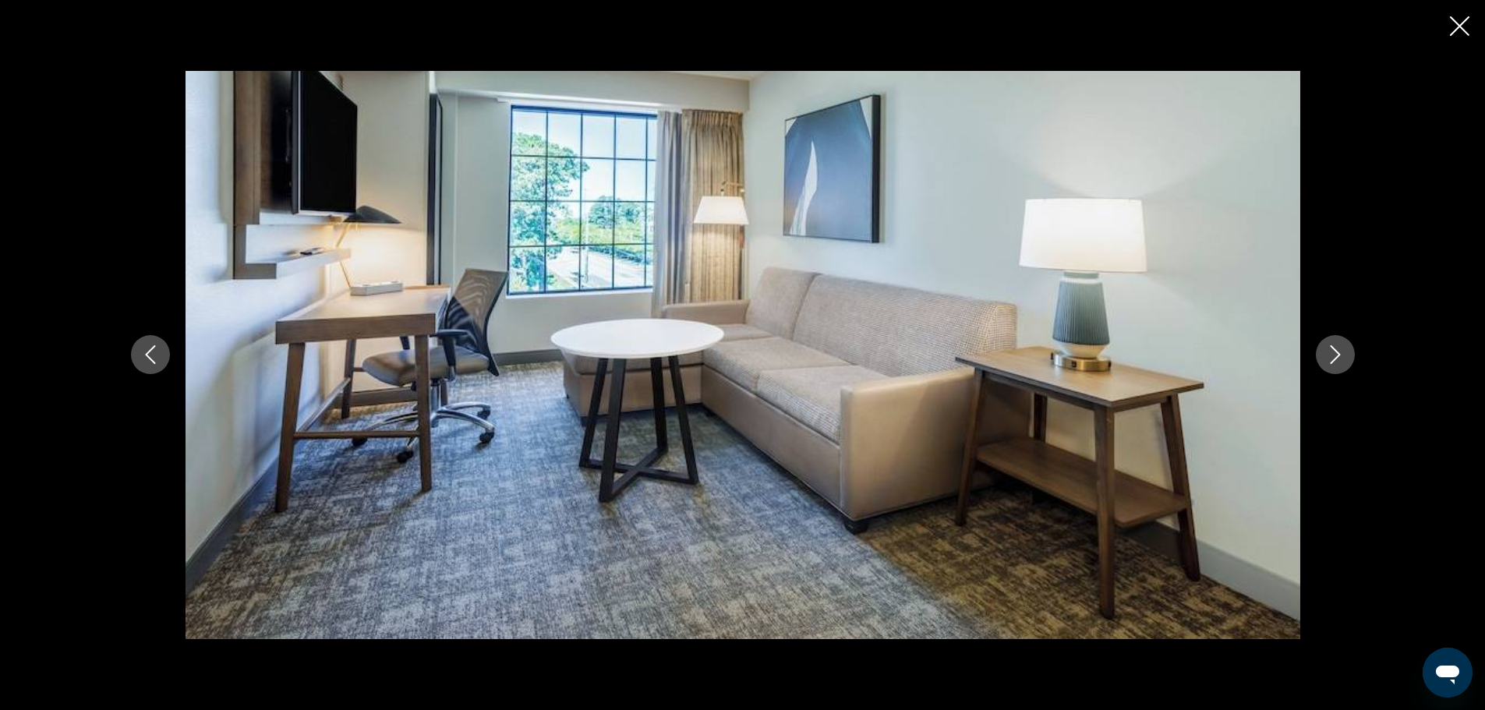
click at [1339, 350] on icon "Next image" at bounding box center [1335, 354] width 19 height 19
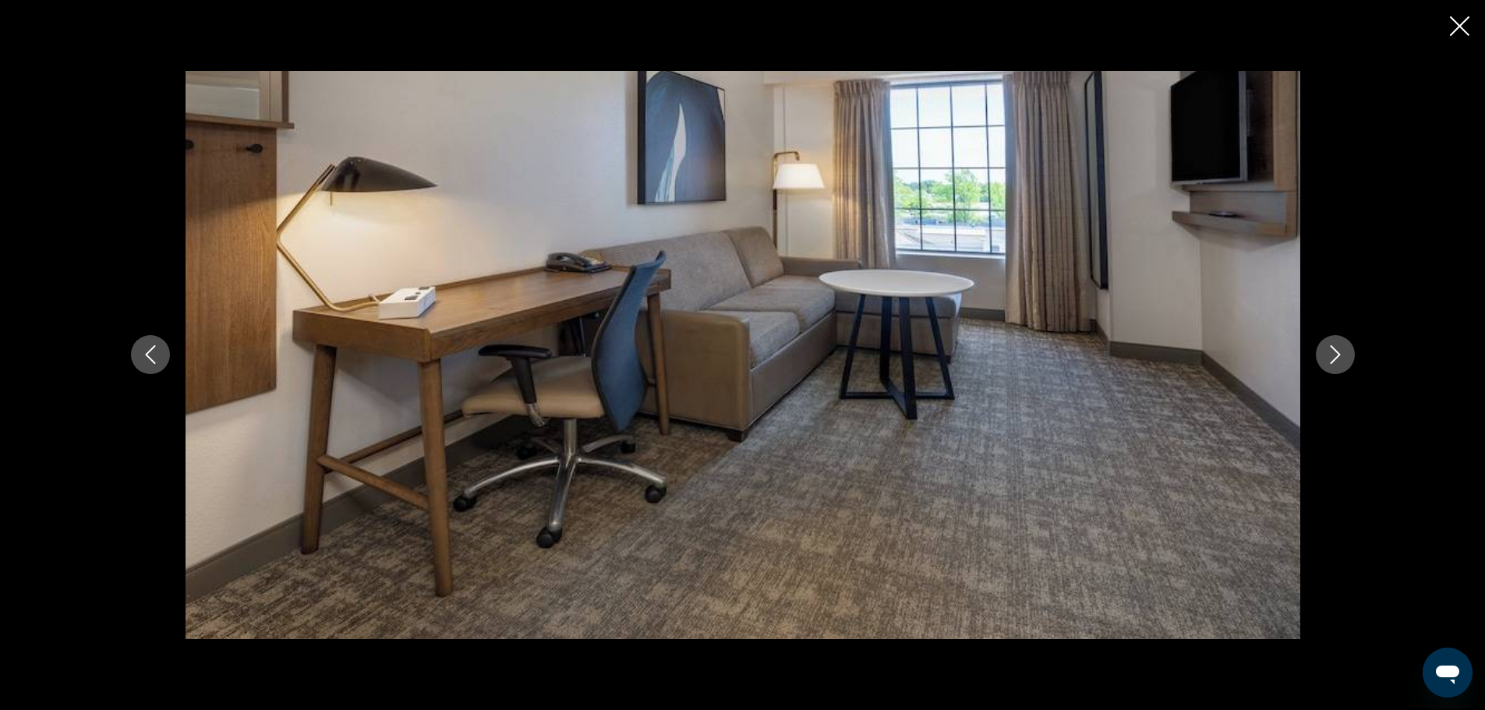
click at [1339, 350] on icon "Next image" at bounding box center [1335, 354] width 19 height 19
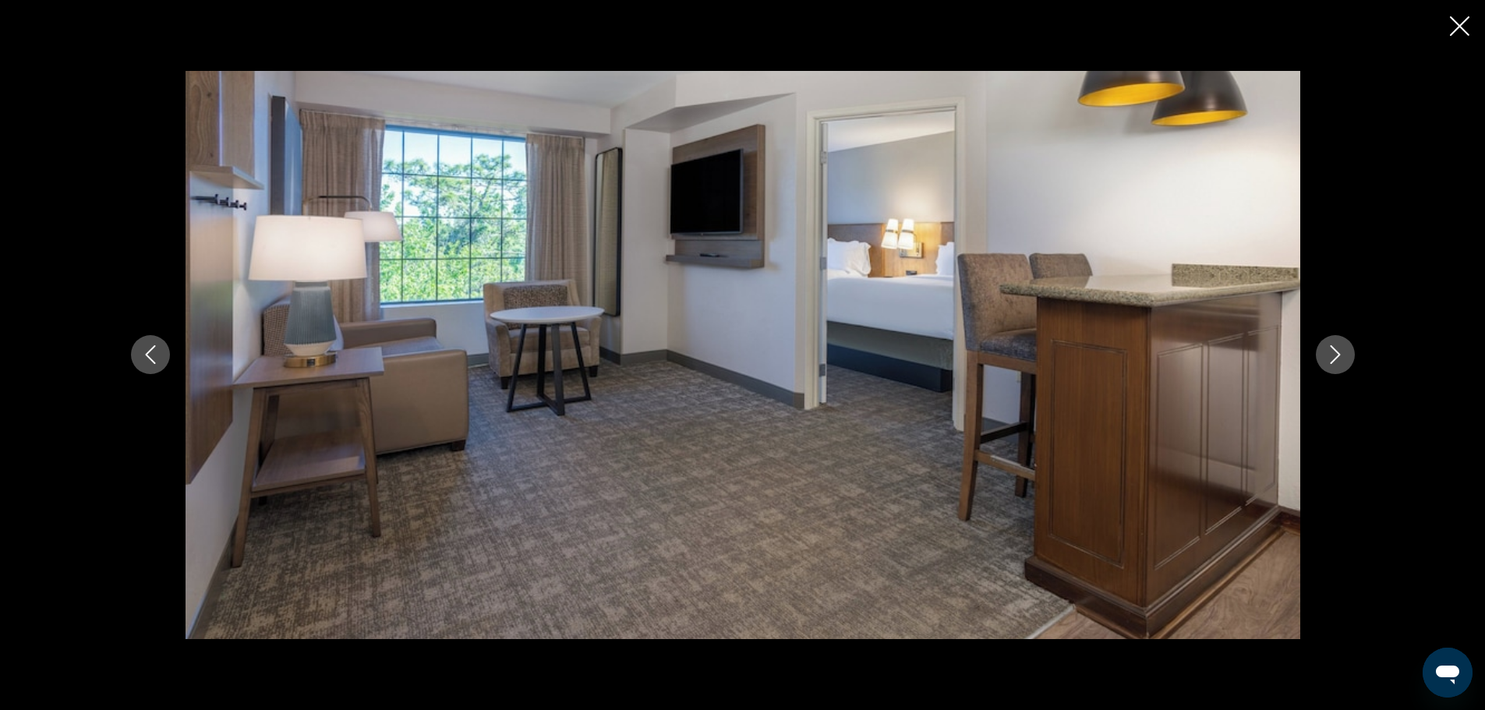
click at [1339, 350] on icon "Next image" at bounding box center [1335, 354] width 19 height 19
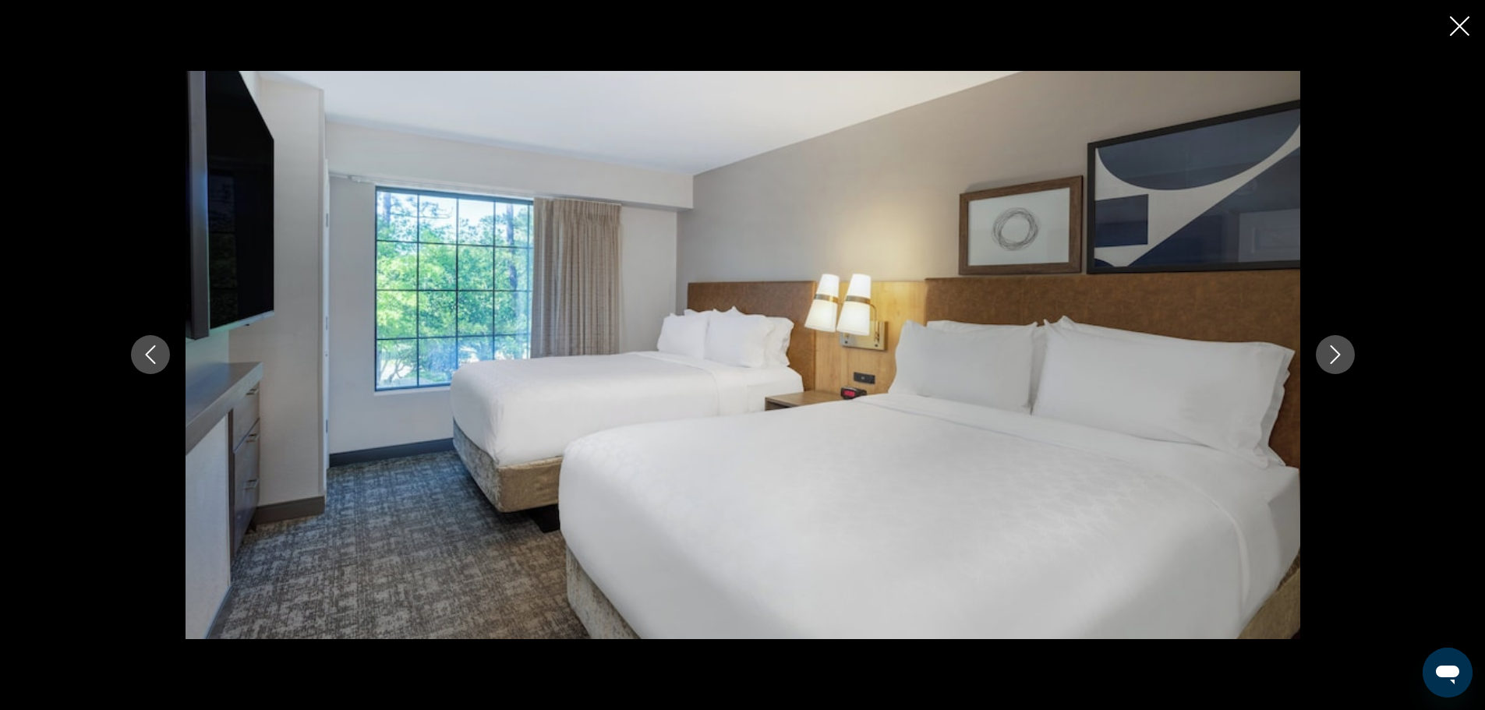
click at [1339, 350] on icon "Next image" at bounding box center [1335, 354] width 19 height 19
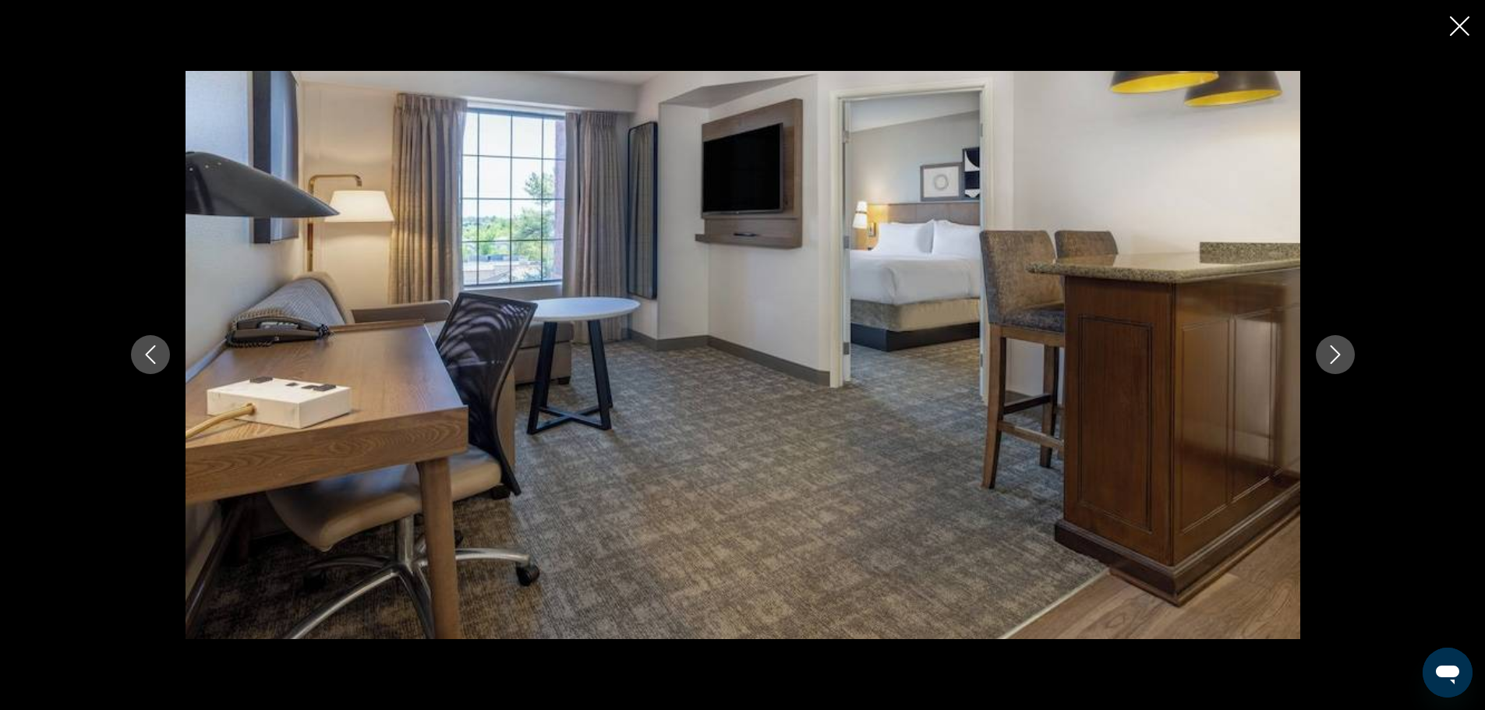
click at [1339, 350] on icon "Next image" at bounding box center [1335, 354] width 19 height 19
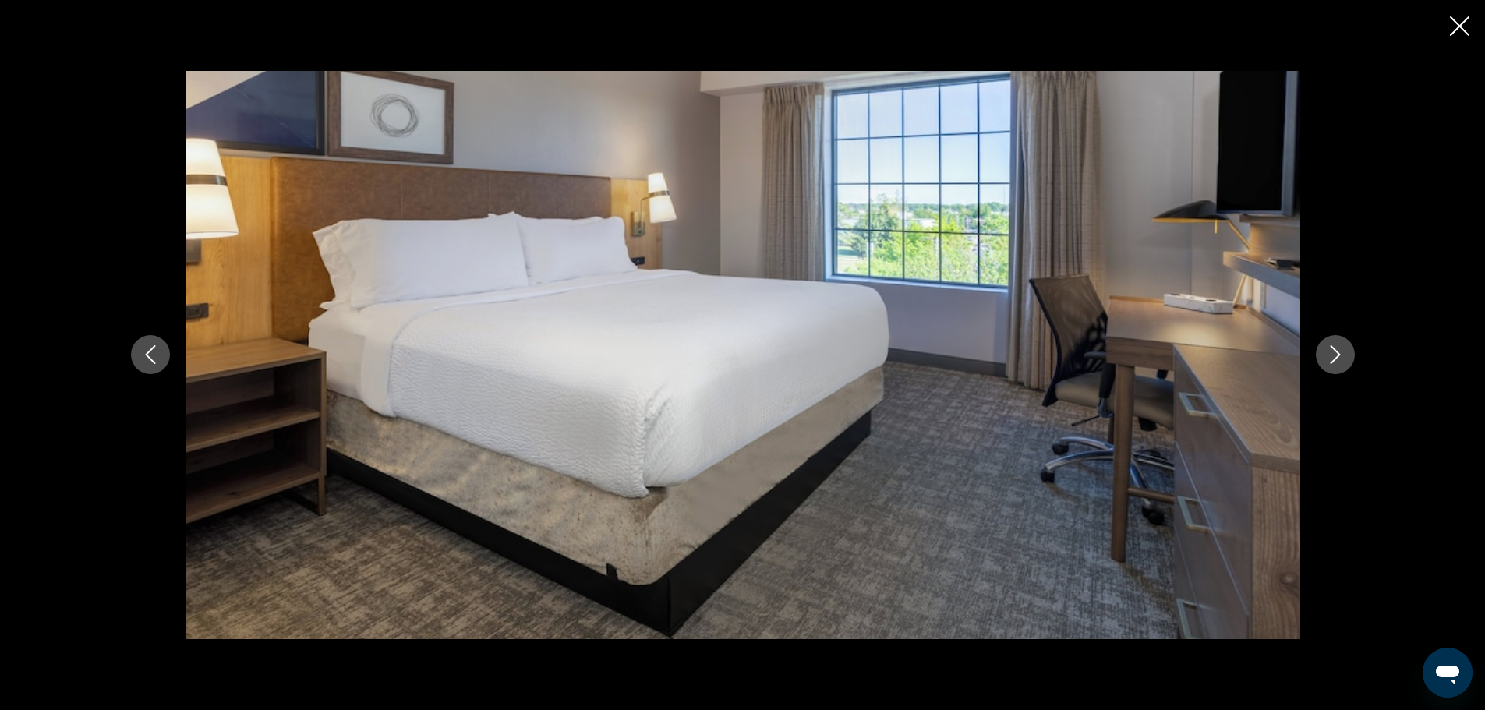
click at [1339, 350] on icon "Next image" at bounding box center [1335, 354] width 19 height 19
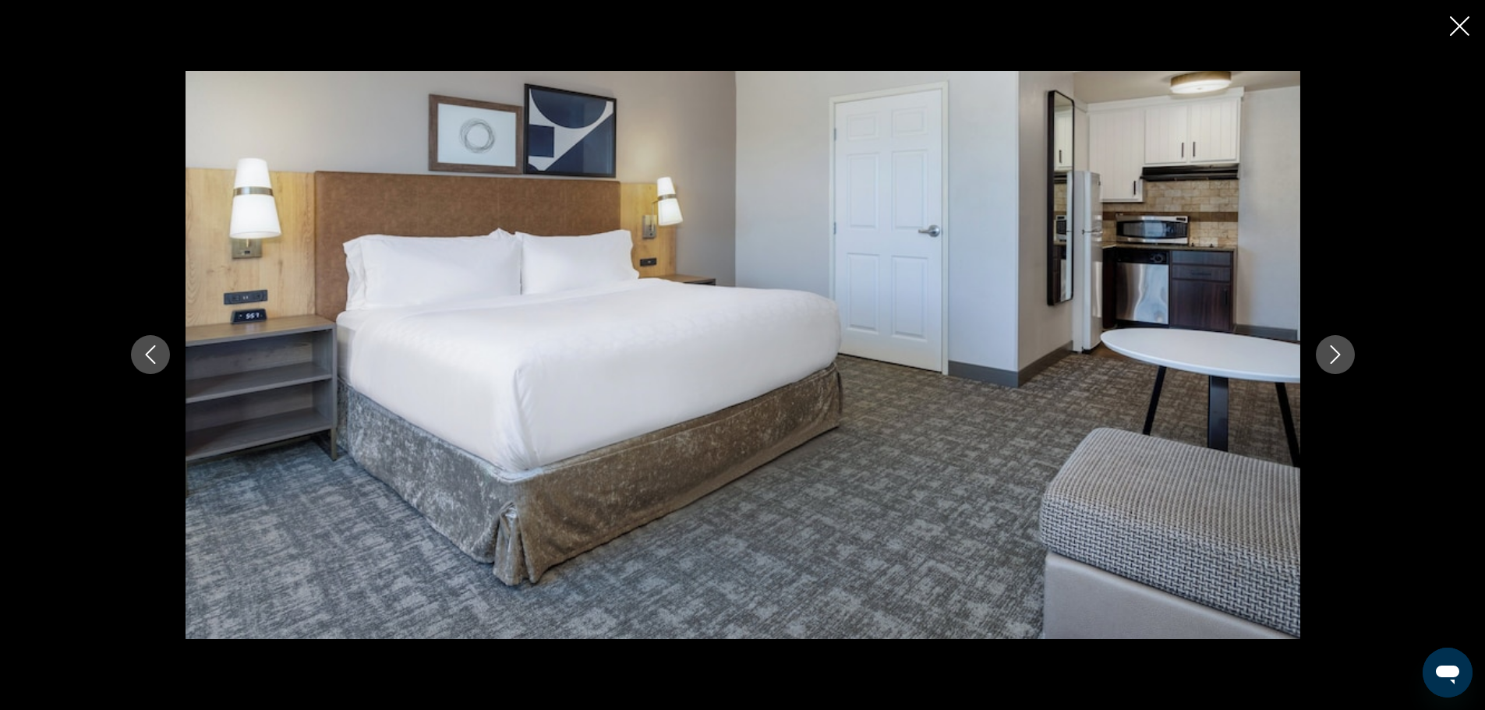
click at [1339, 350] on icon "Next image" at bounding box center [1335, 354] width 19 height 19
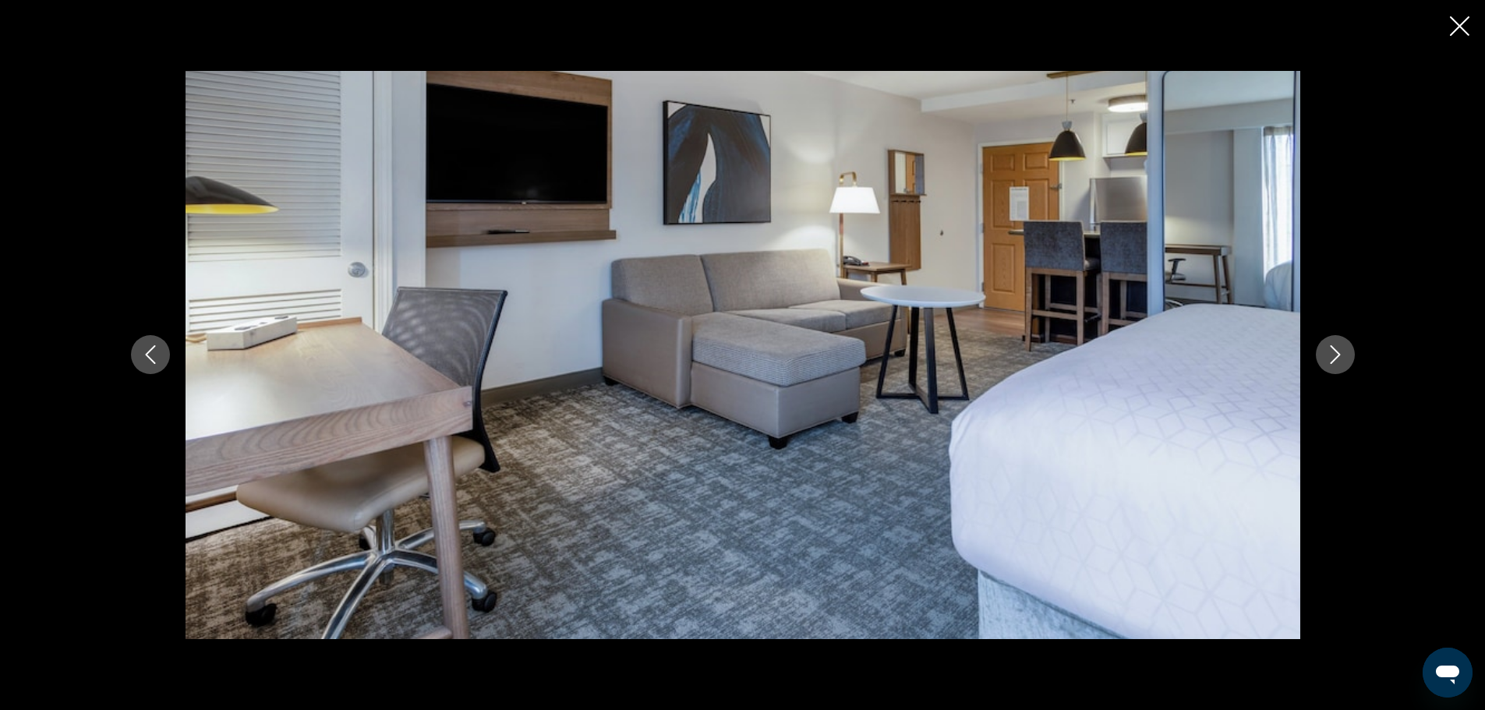
click at [1339, 350] on icon "Next image" at bounding box center [1335, 354] width 19 height 19
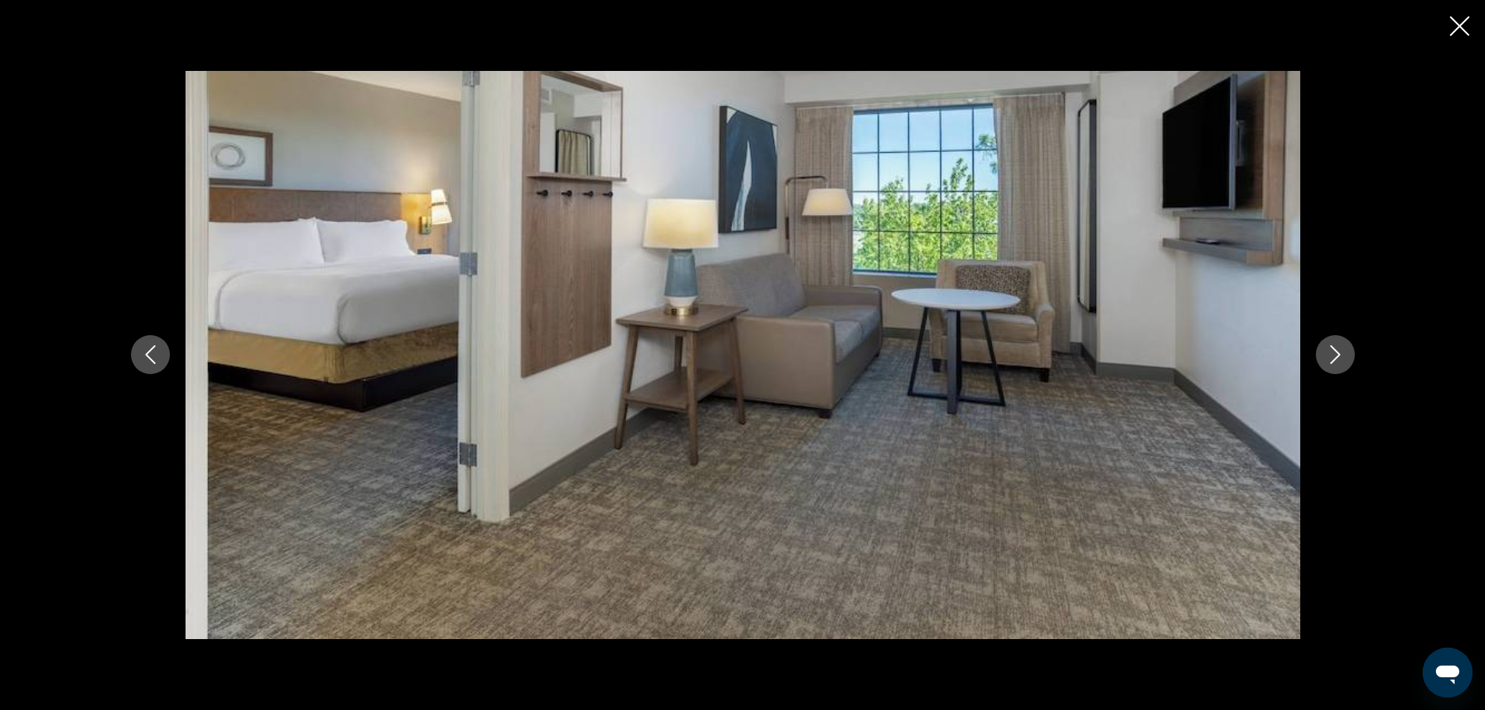
click at [1339, 350] on icon "Next image" at bounding box center [1335, 354] width 19 height 19
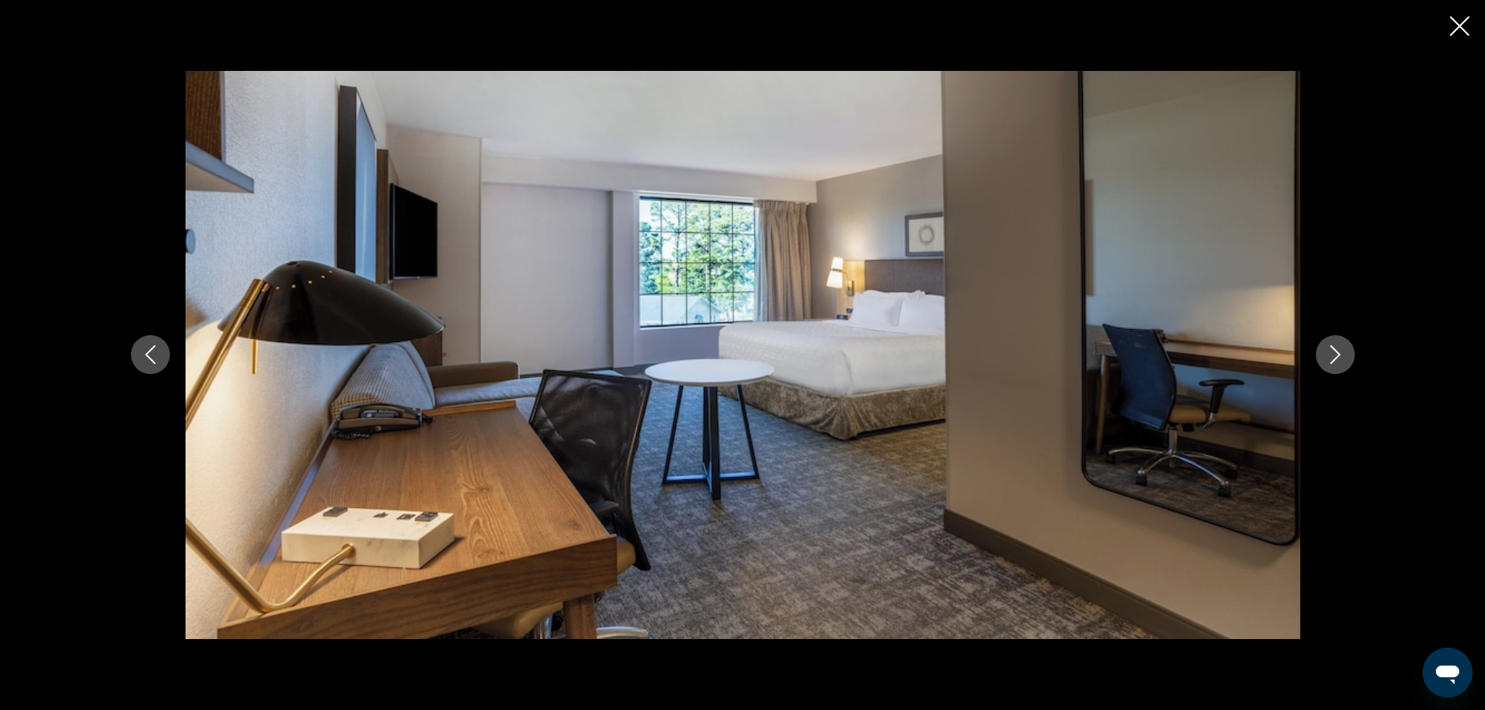
click at [1339, 350] on icon "Next image" at bounding box center [1335, 354] width 19 height 19
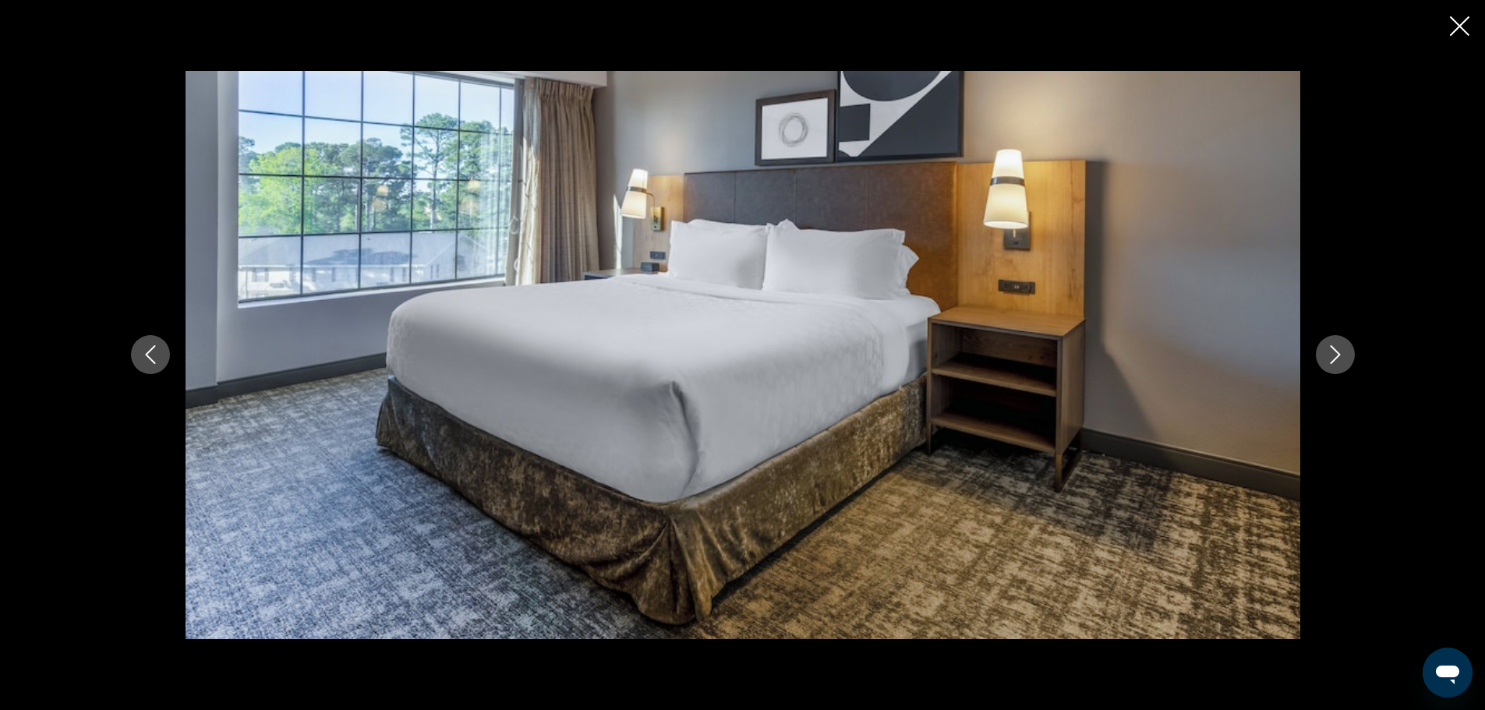
click at [1339, 350] on icon "Next image" at bounding box center [1335, 354] width 19 height 19
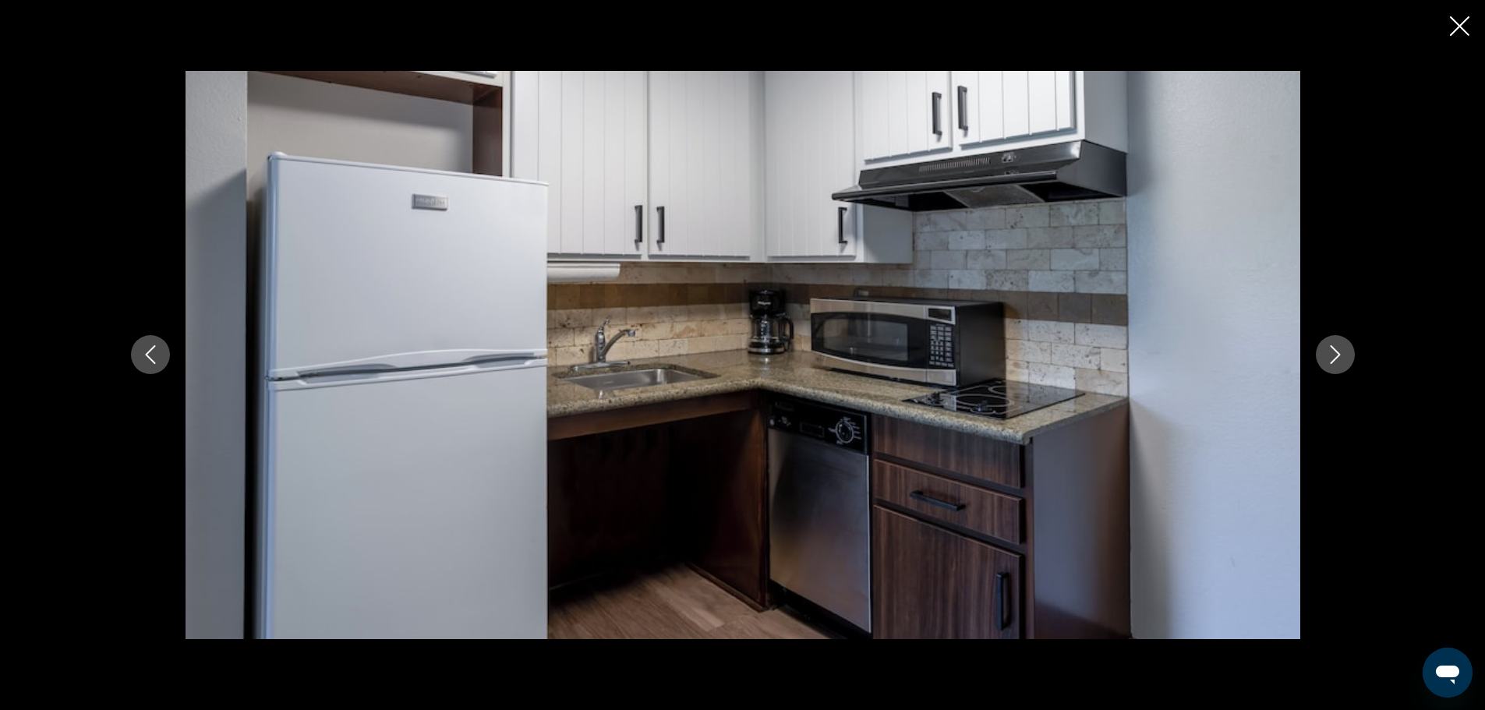
click at [1339, 350] on icon "Next image" at bounding box center [1335, 354] width 19 height 19
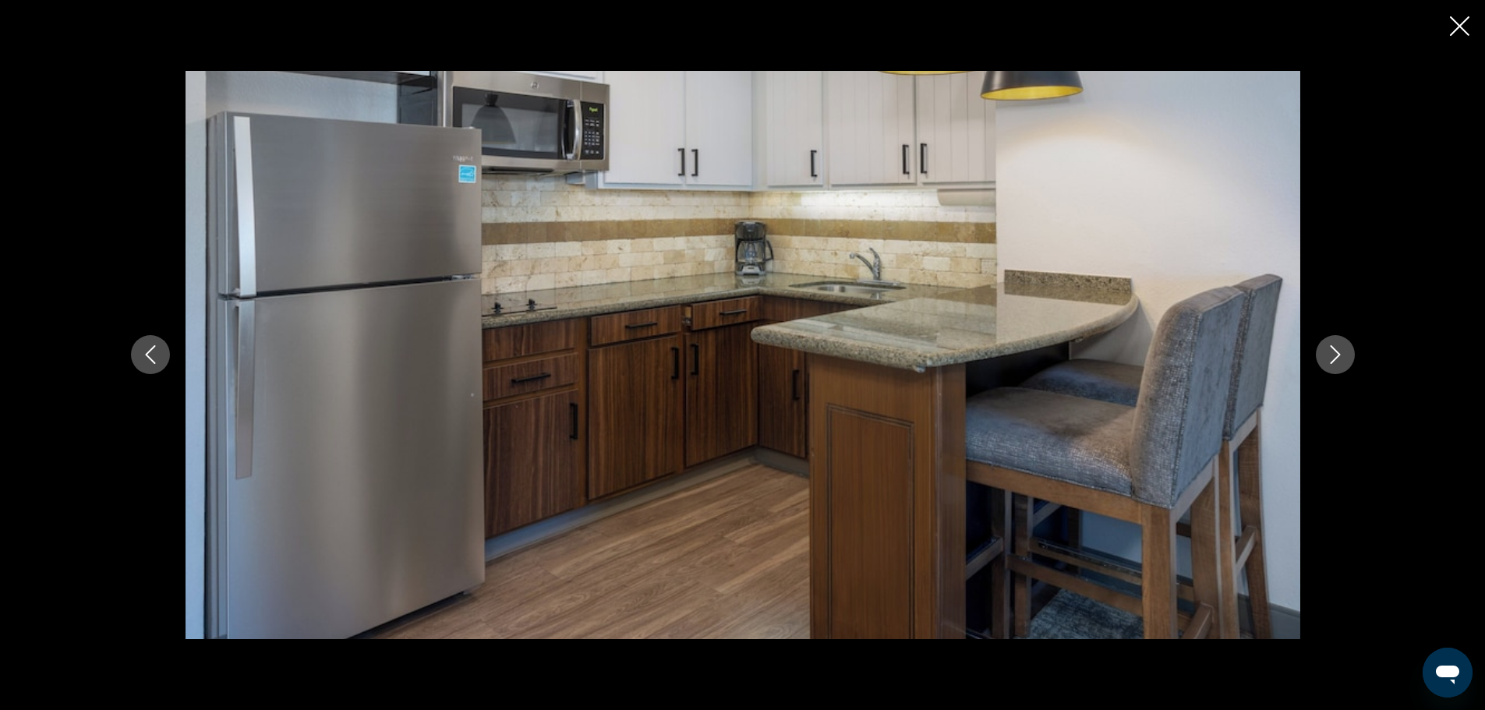
click at [1339, 350] on icon "Next image" at bounding box center [1335, 354] width 19 height 19
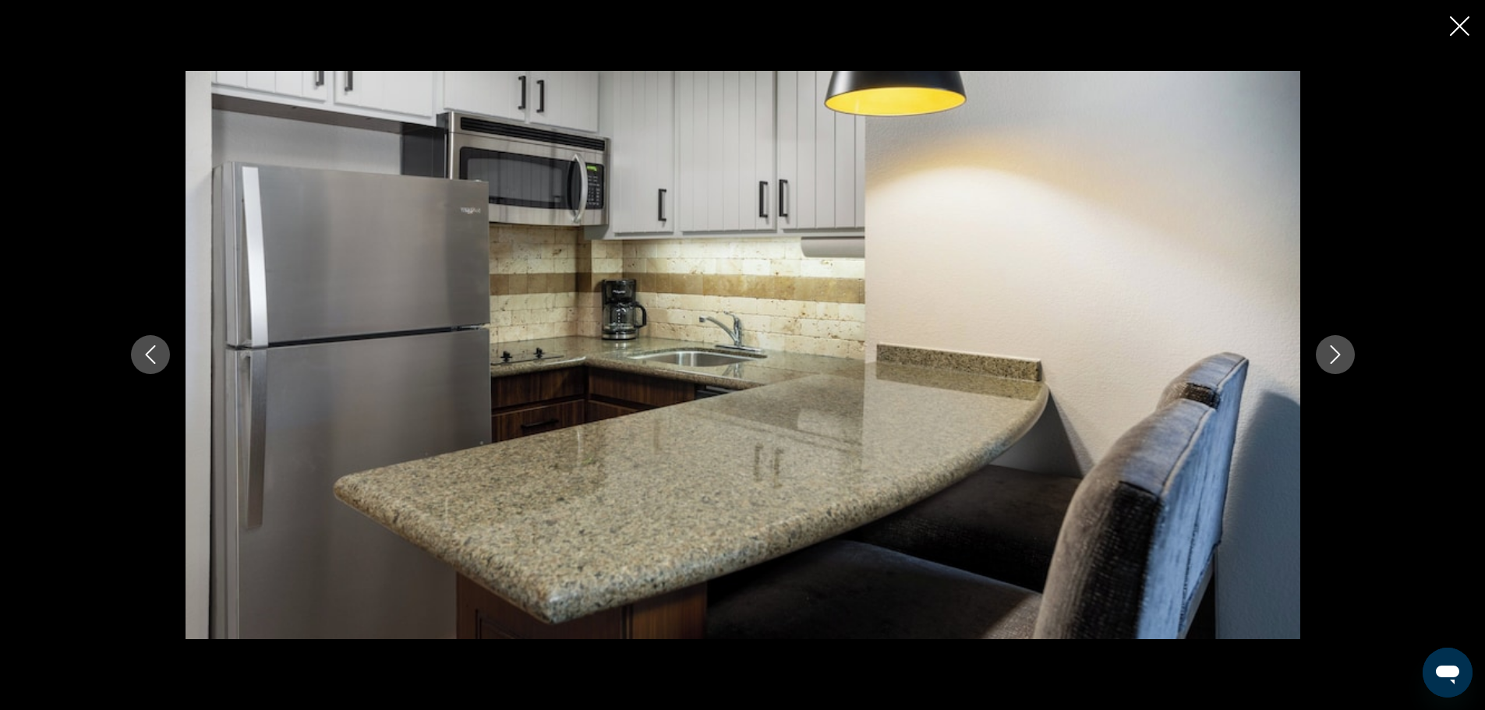
click at [1339, 350] on icon "Next image" at bounding box center [1335, 354] width 19 height 19
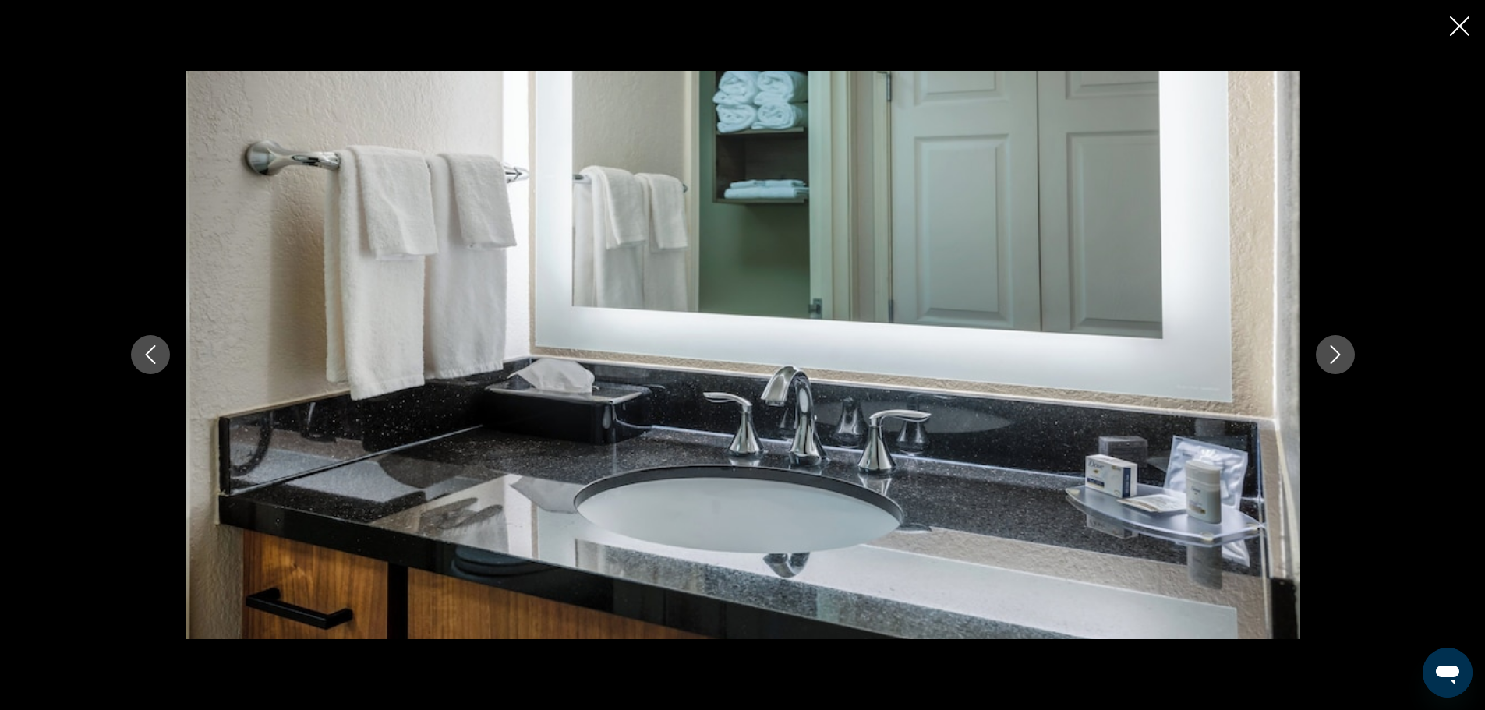
click at [1339, 350] on icon "Next image" at bounding box center [1335, 354] width 19 height 19
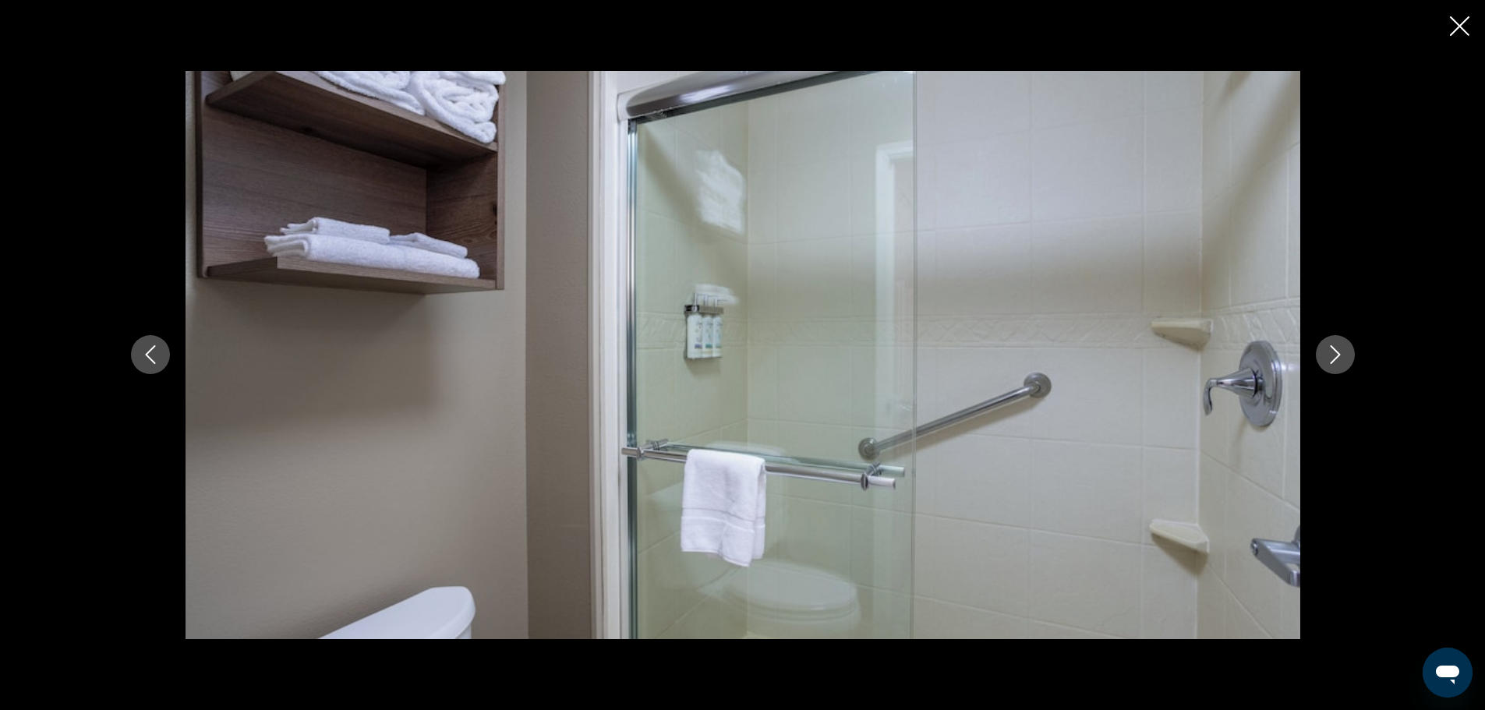
click at [1339, 350] on icon "Next image" at bounding box center [1335, 354] width 19 height 19
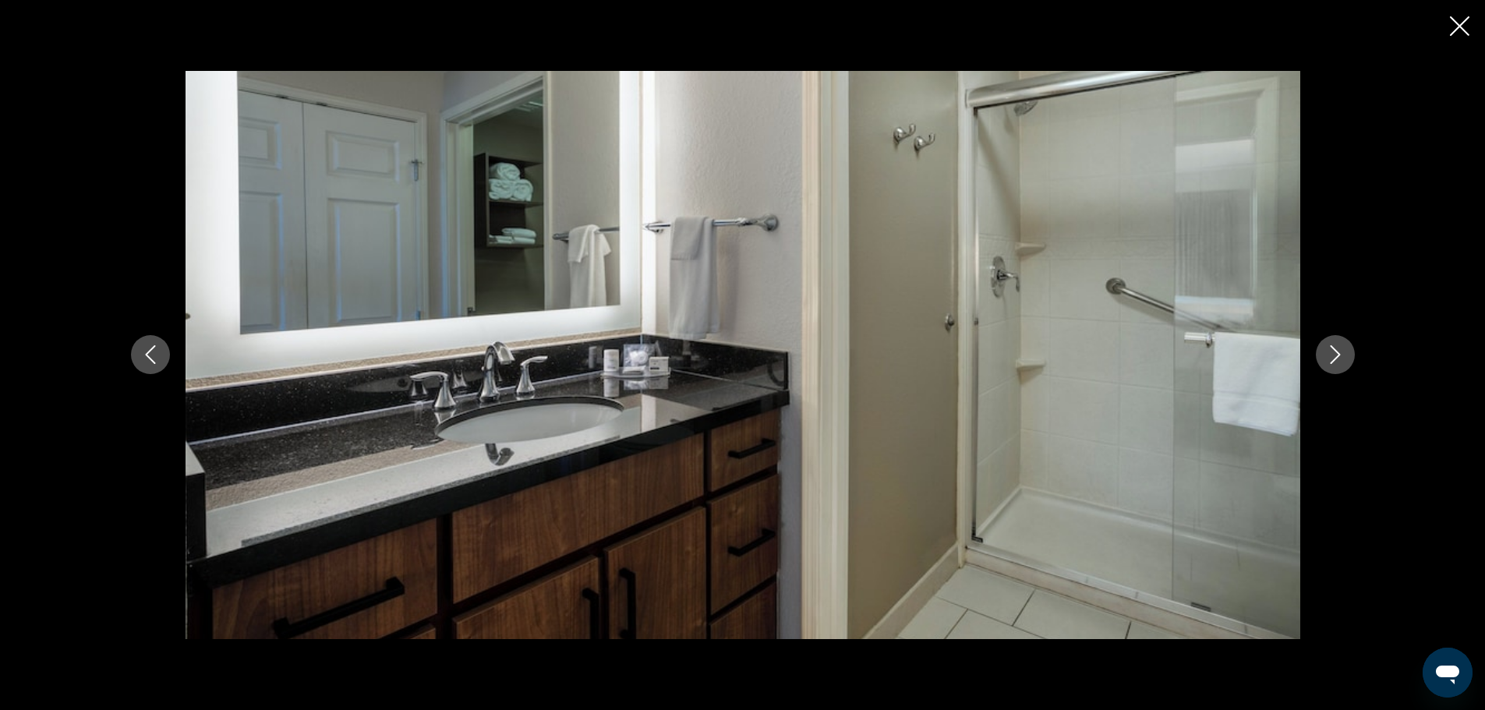
click at [1339, 350] on icon "Next image" at bounding box center [1335, 354] width 19 height 19
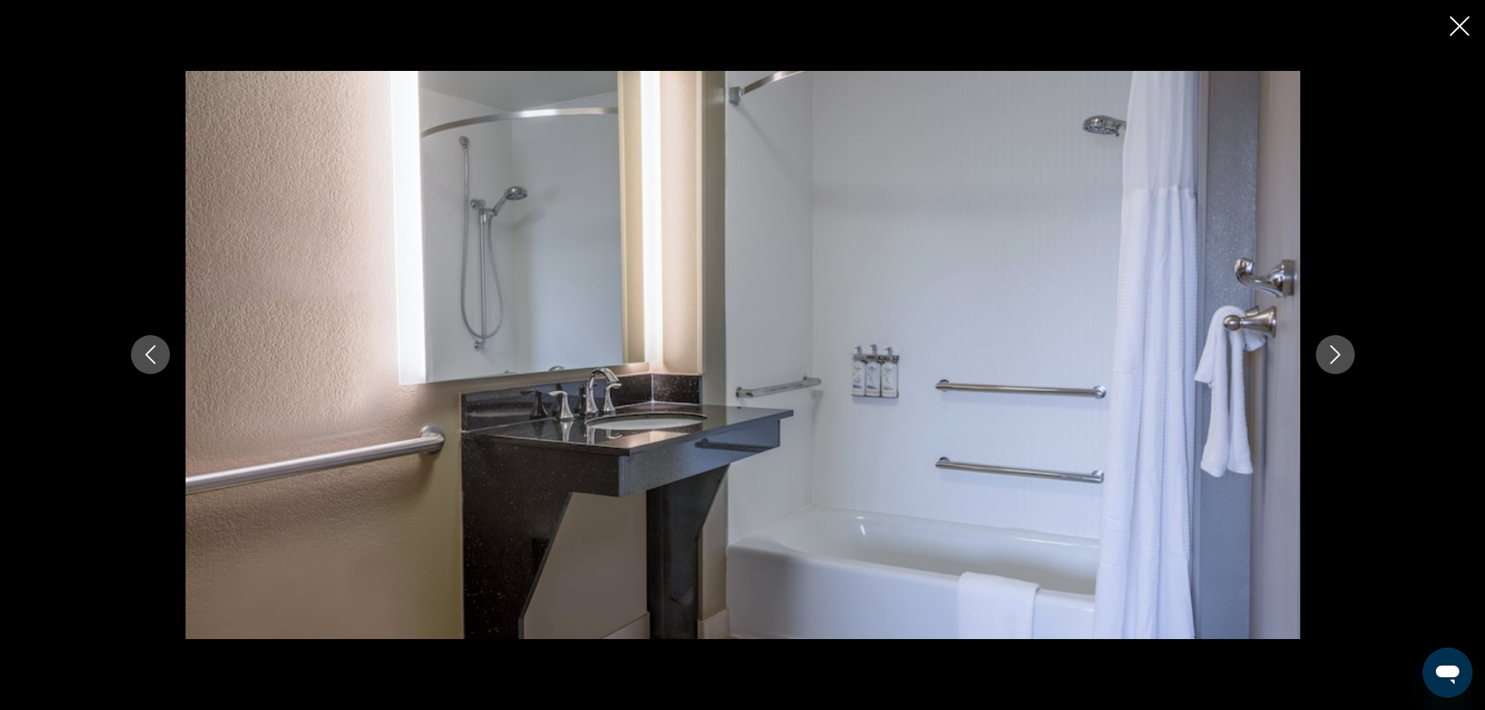
click at [1339, 350] on icon "Next image" at bounding box center [1335, 354] width 19 height 19
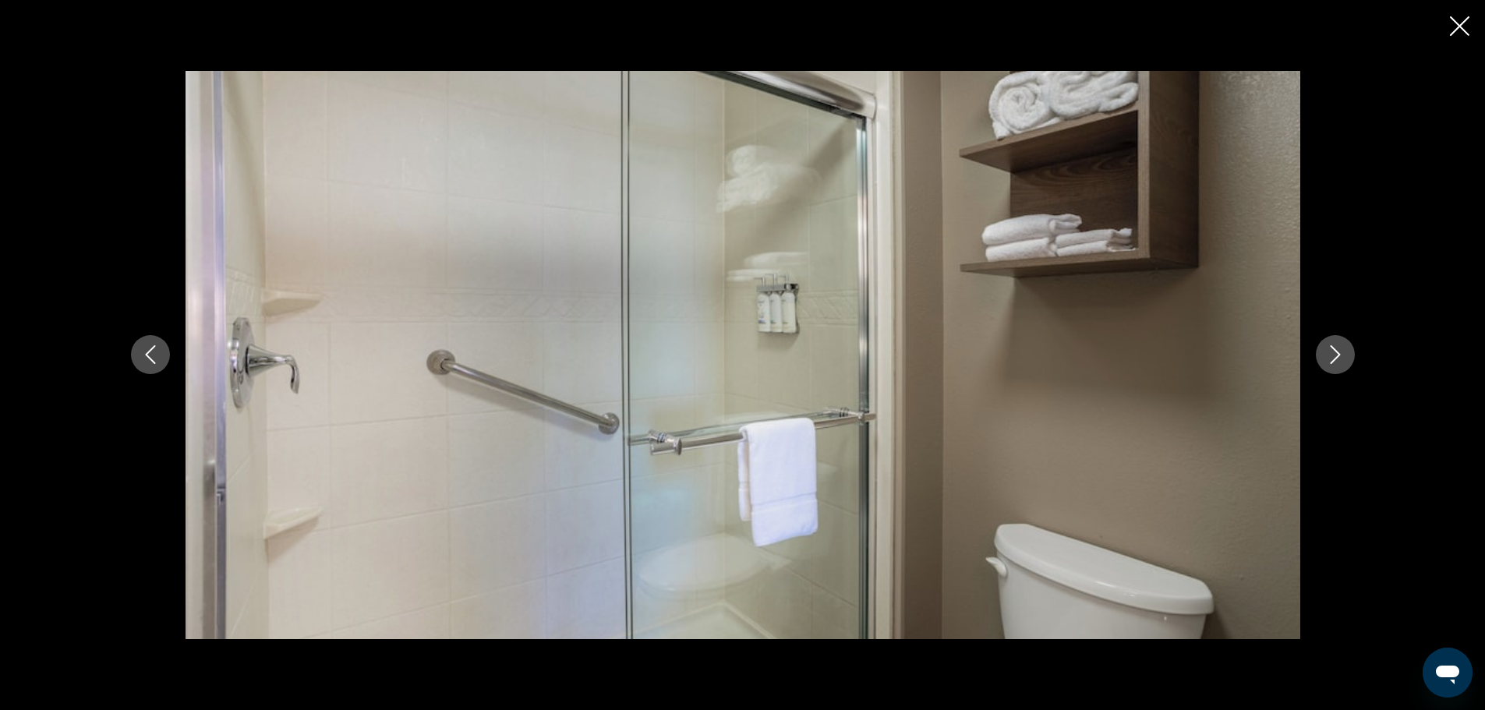
click at [1339, 350] on icon "Next image" at bounding box center [1335, 354] width 19 height 19
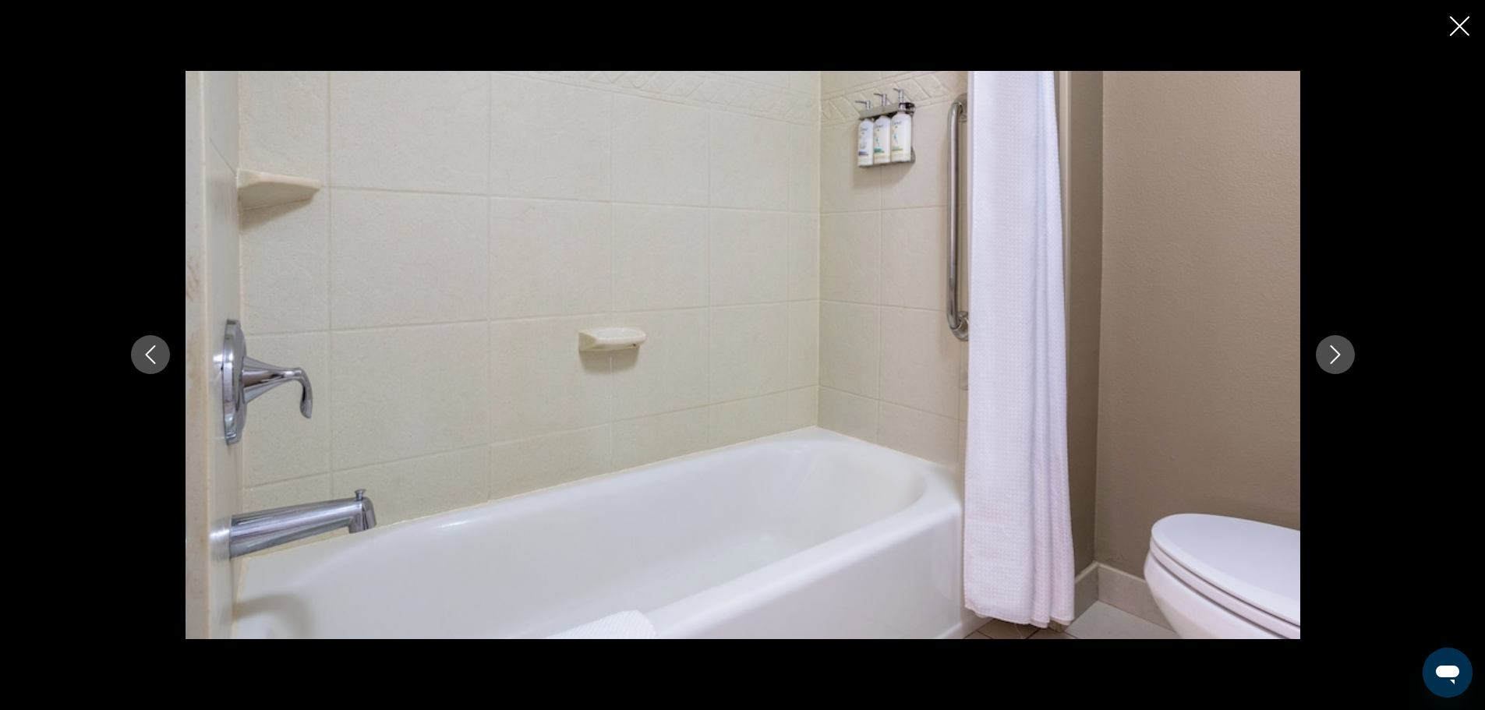
click at [1339, 350] on icon "Next image" at bounding box center [1335, 354] width 19 height 19
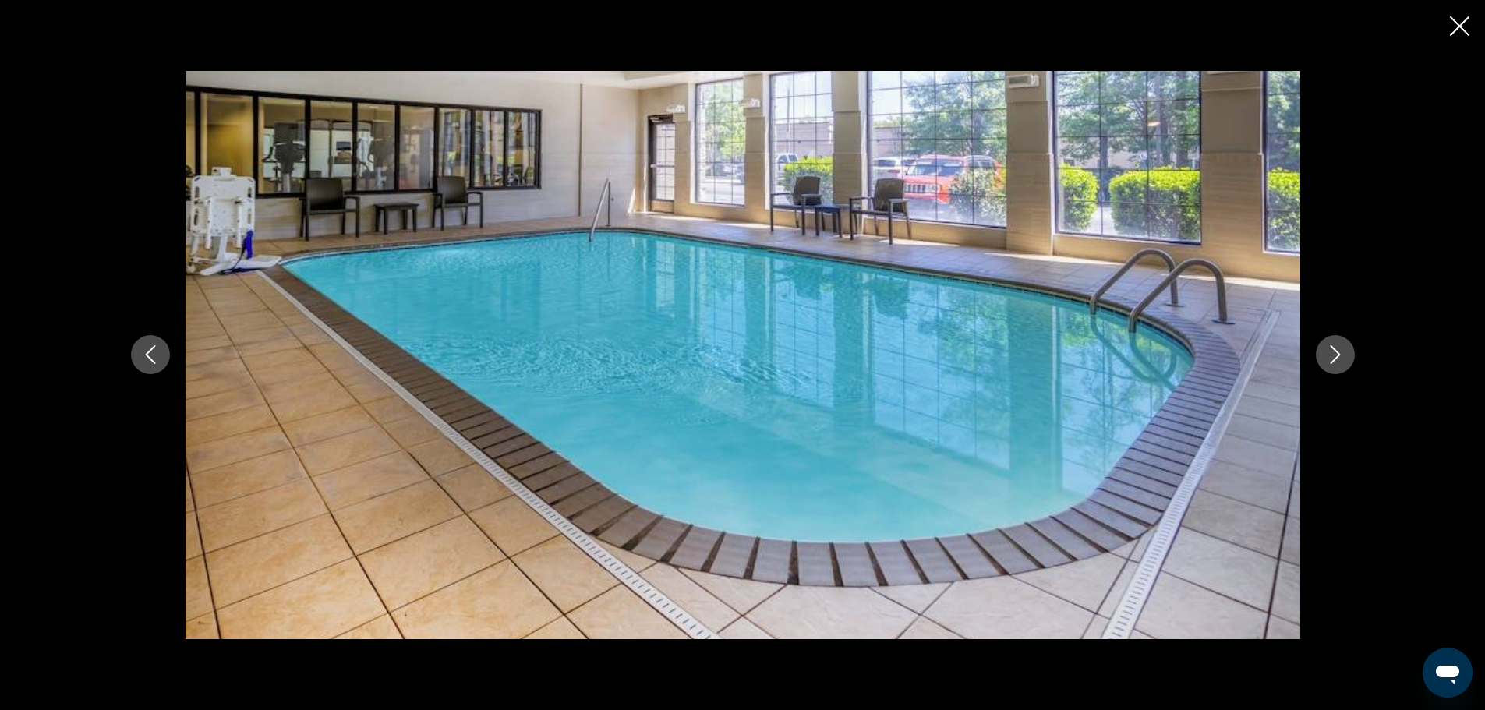
click at [1339, 350] on icon "Next image" at bounding box center [1335, 354] width 19 height 19
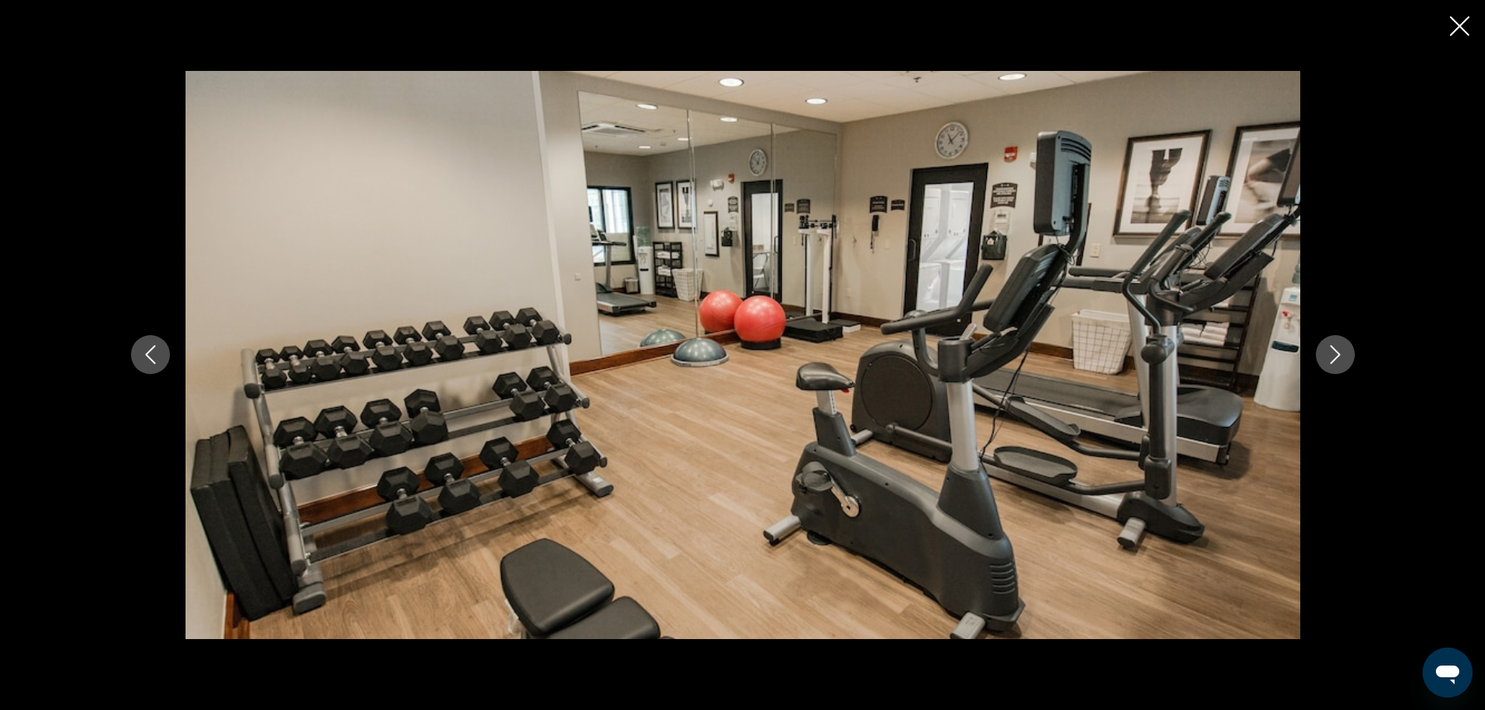
click at [1339, 350] on icon "Next image" at bounding box center [1335, 354] width 19 height 19
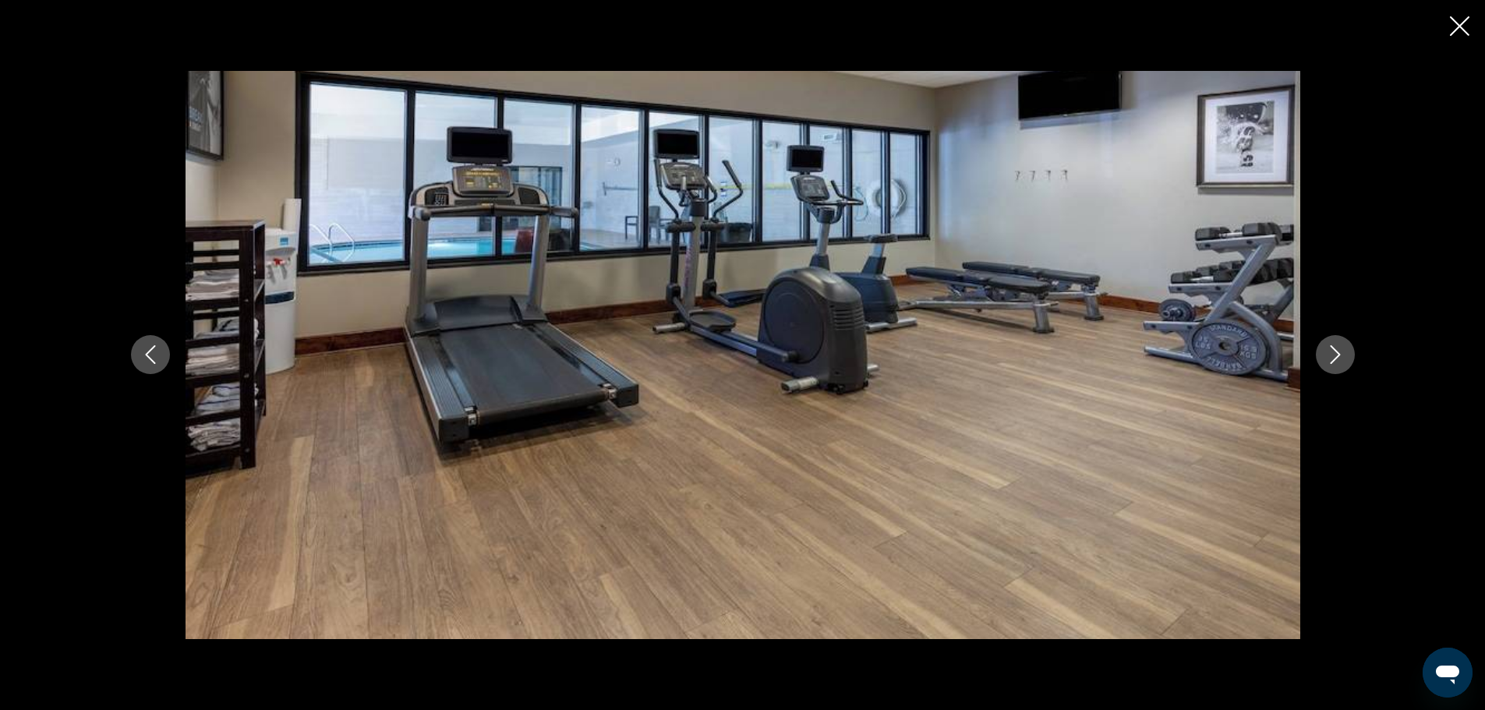
click at [1339, 350] on icon "Next image" at bounding box center [1335, 354] width 19 height 19
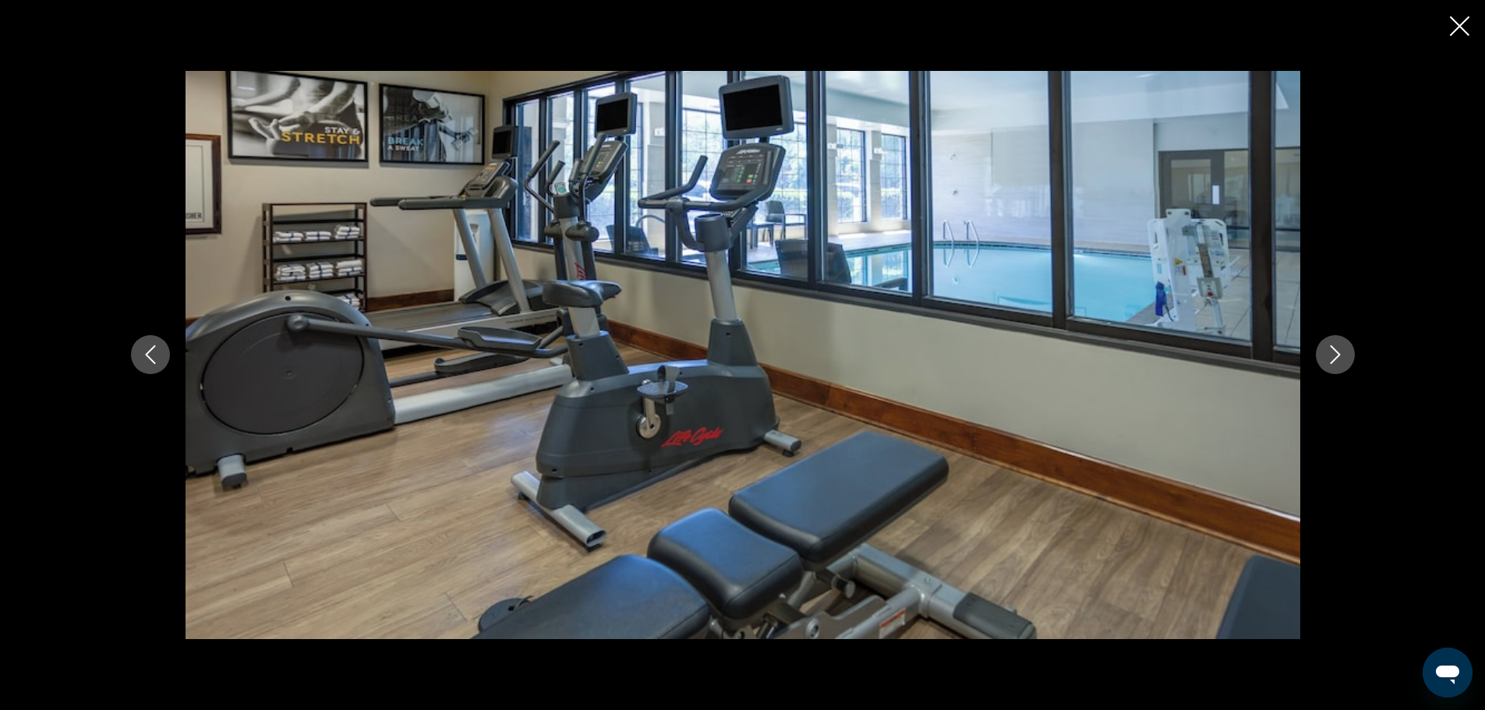
click at [1339, 350] on icon "Next image" at bounding box center [1335, 354] width 19 height 19
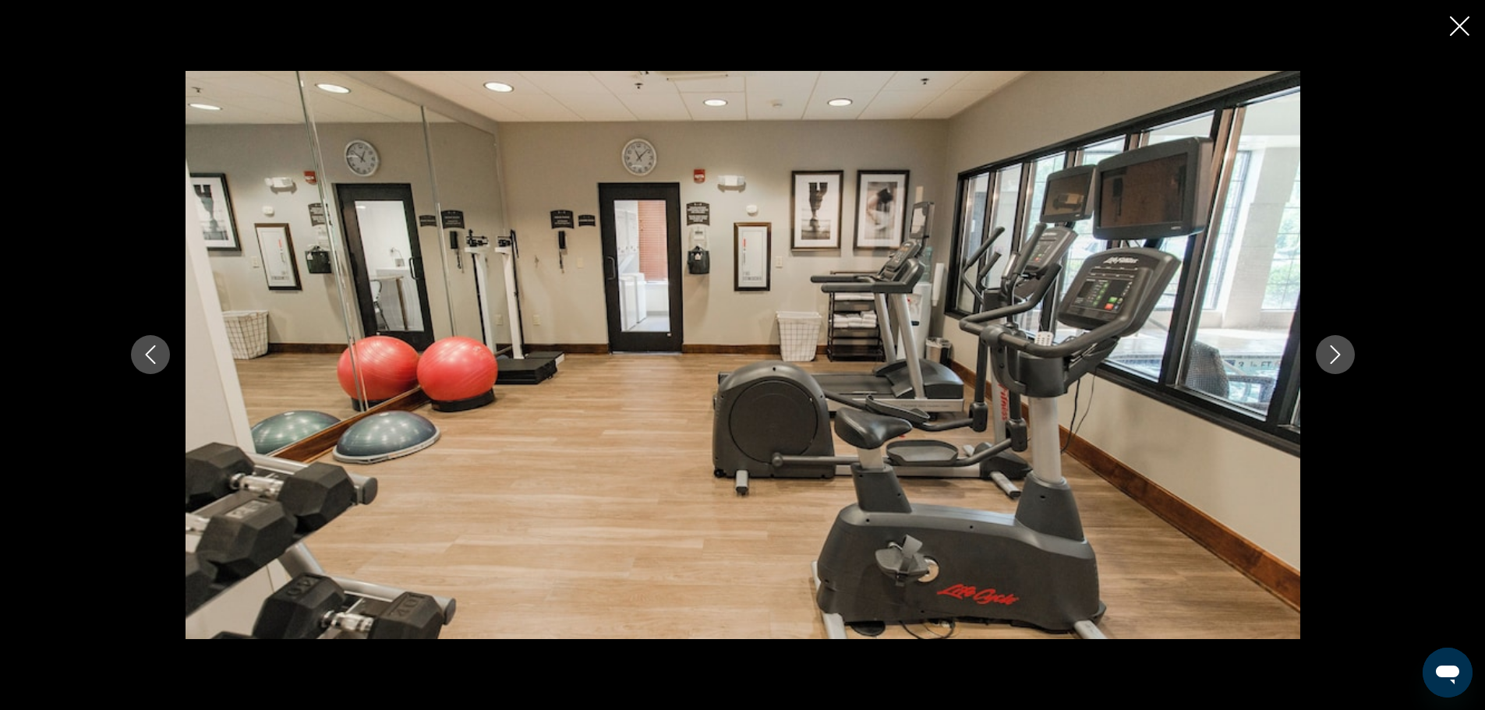
click at [1339, 350] on icon "Next image" at bounding box center [1335, 354] width 19 height 19
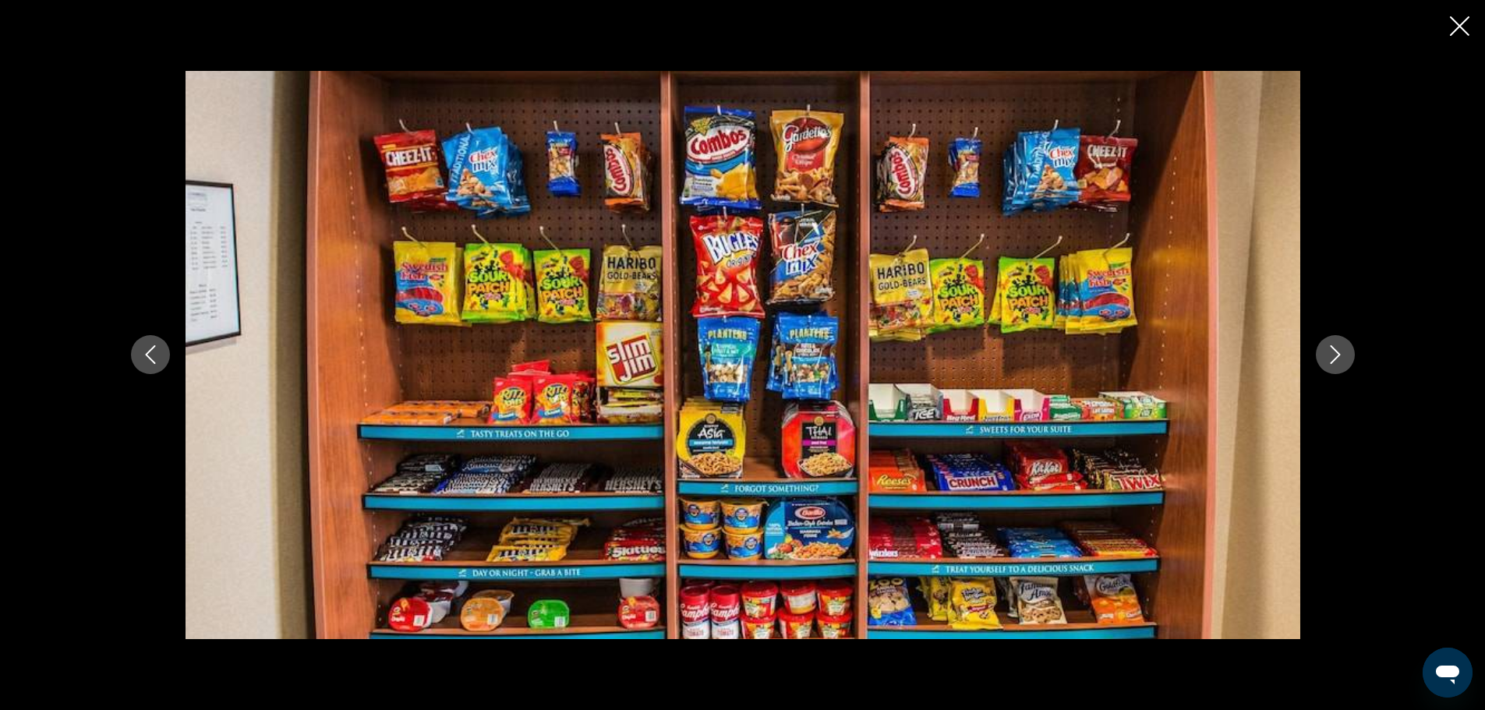
click at [1339, 350] on icon "Next image" at bounding box center [1335, 354] width 19 height 19
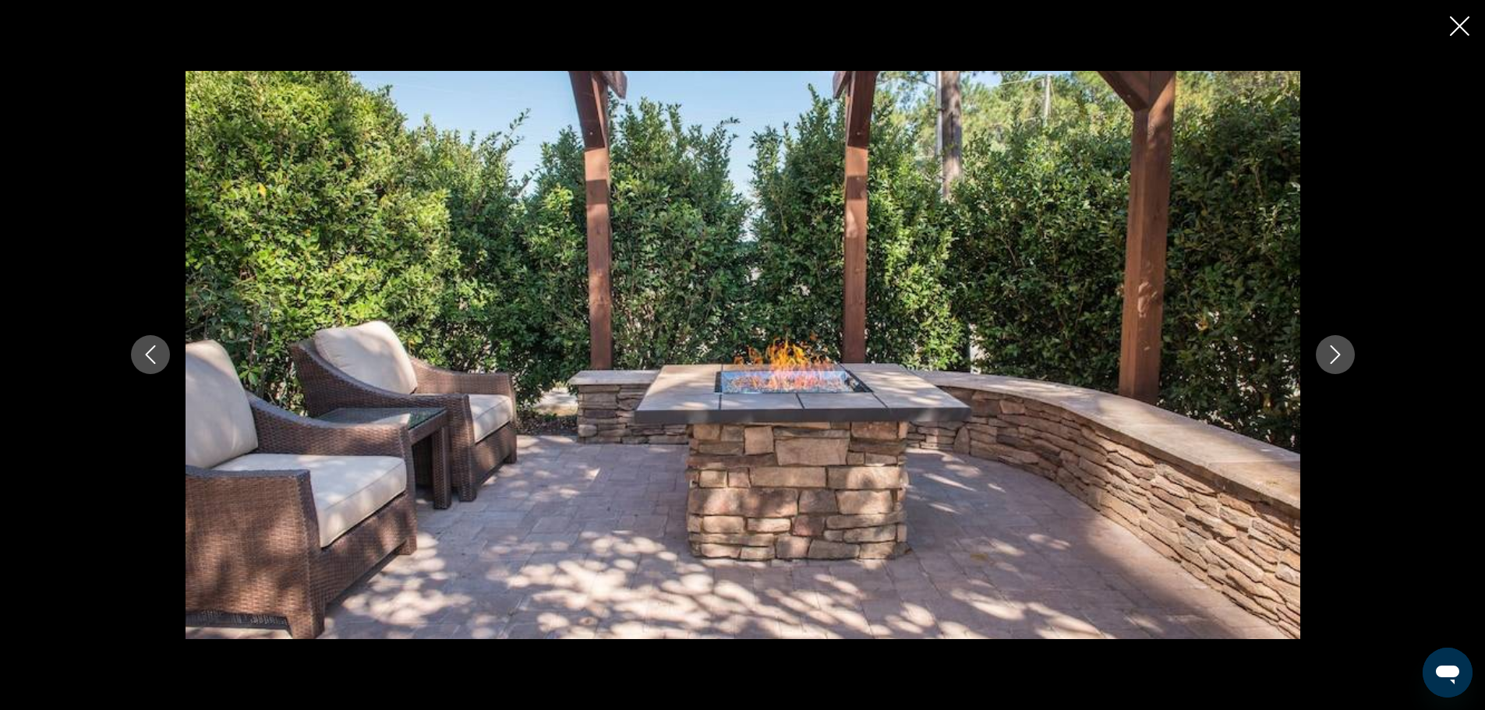
click at [1339, 350] on icon "Next image" at bounding box center [1335, 354] width 19 height 19
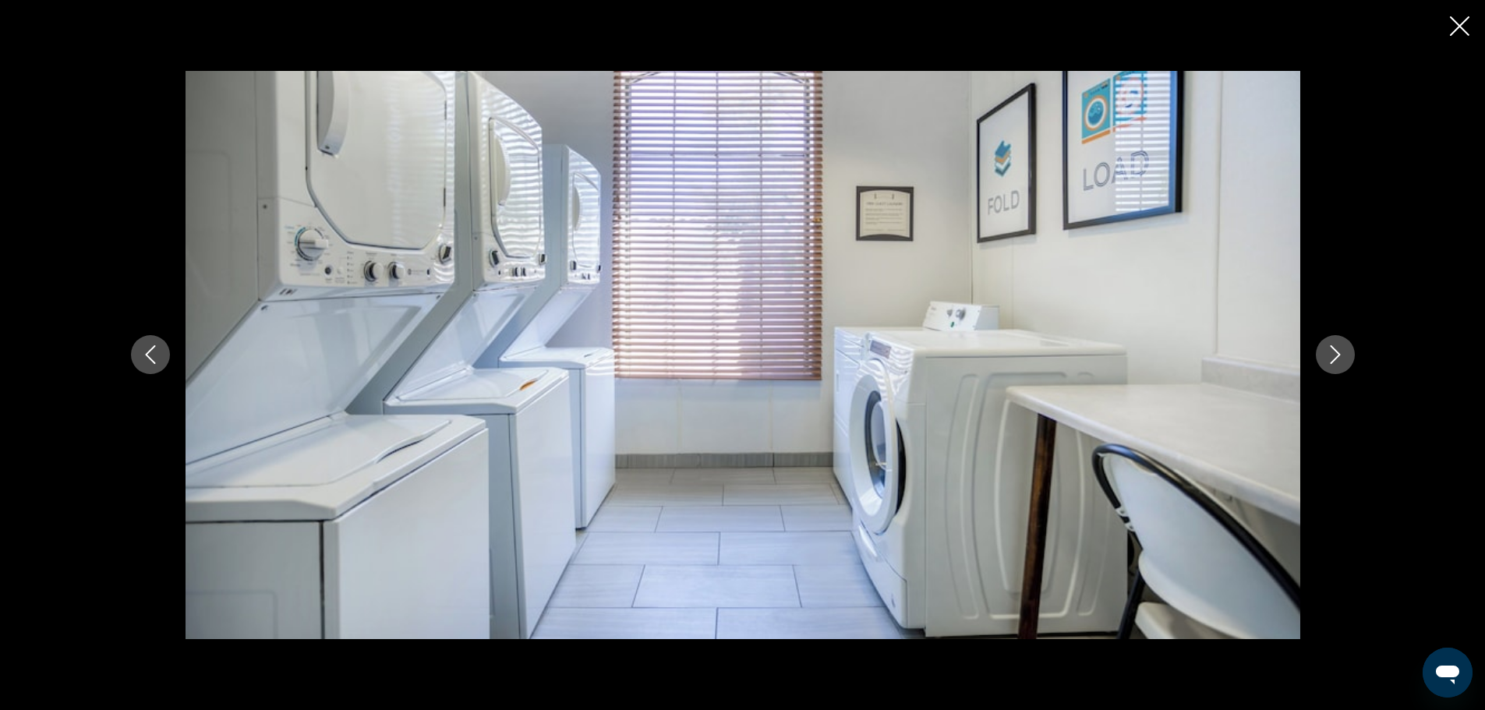
click at [1339, 350] on icon "Next image" at bounding box center [1335, 354] width 19 height 19
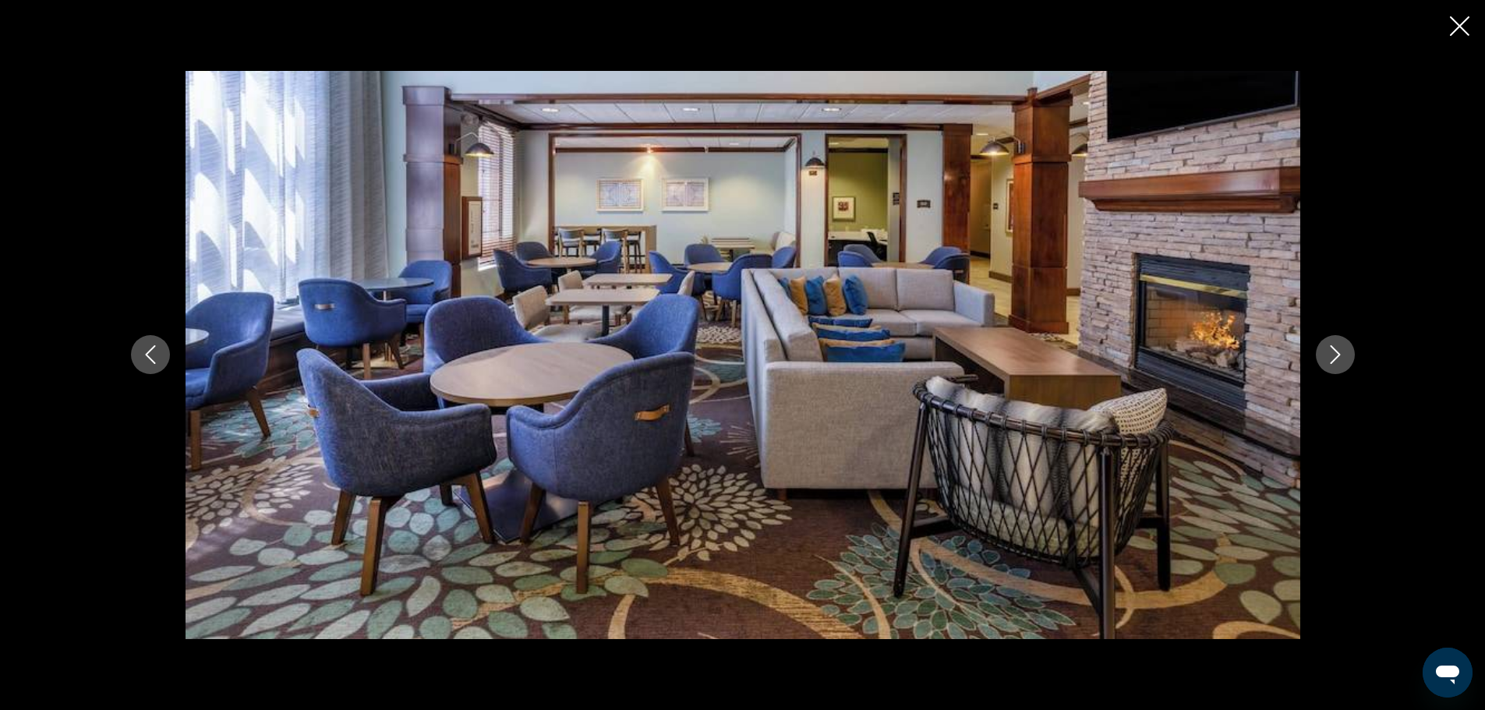
click at [1339, 350] on icon "Next image" at bounding box center [1335, 354] width 19 height 19
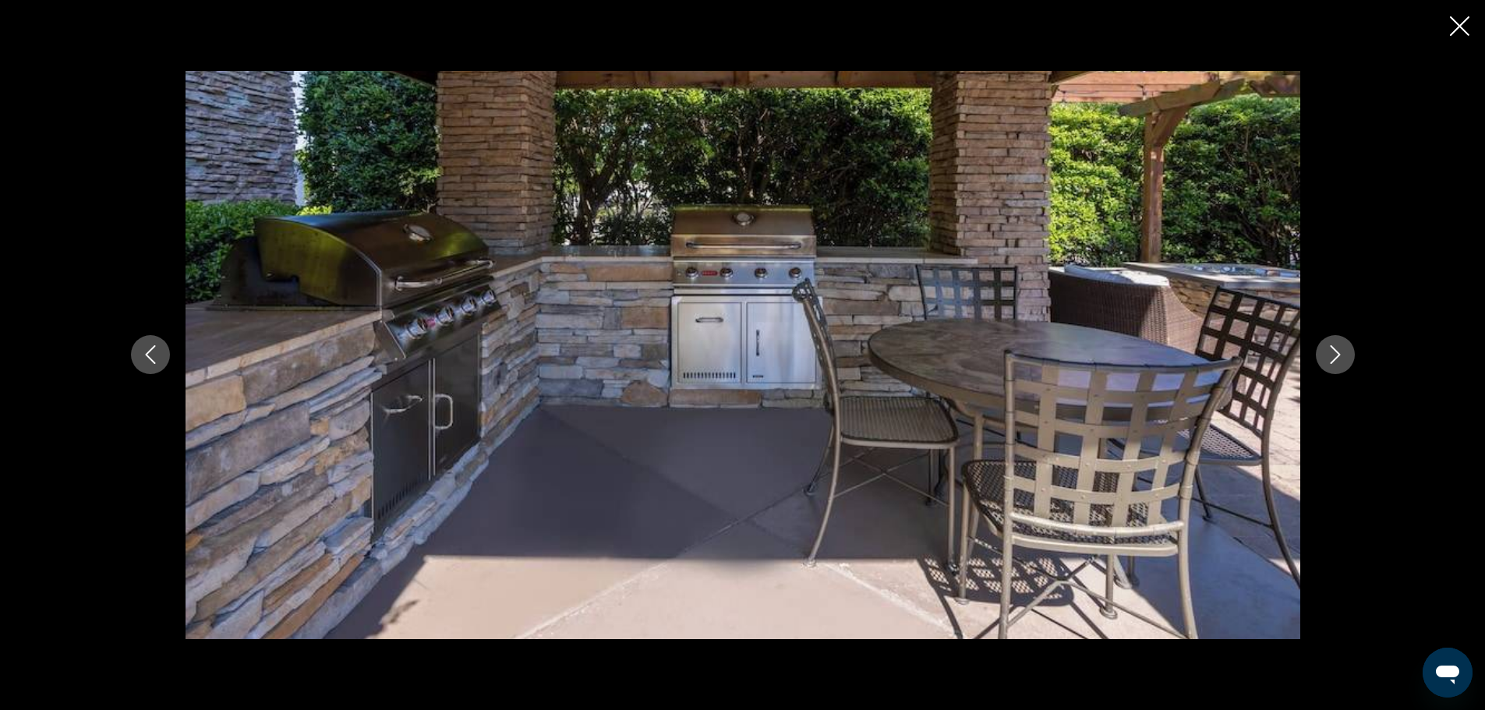
click at [1339, 350] on icon "Next image" at bounding box center [1335, 354] width 19 height 19
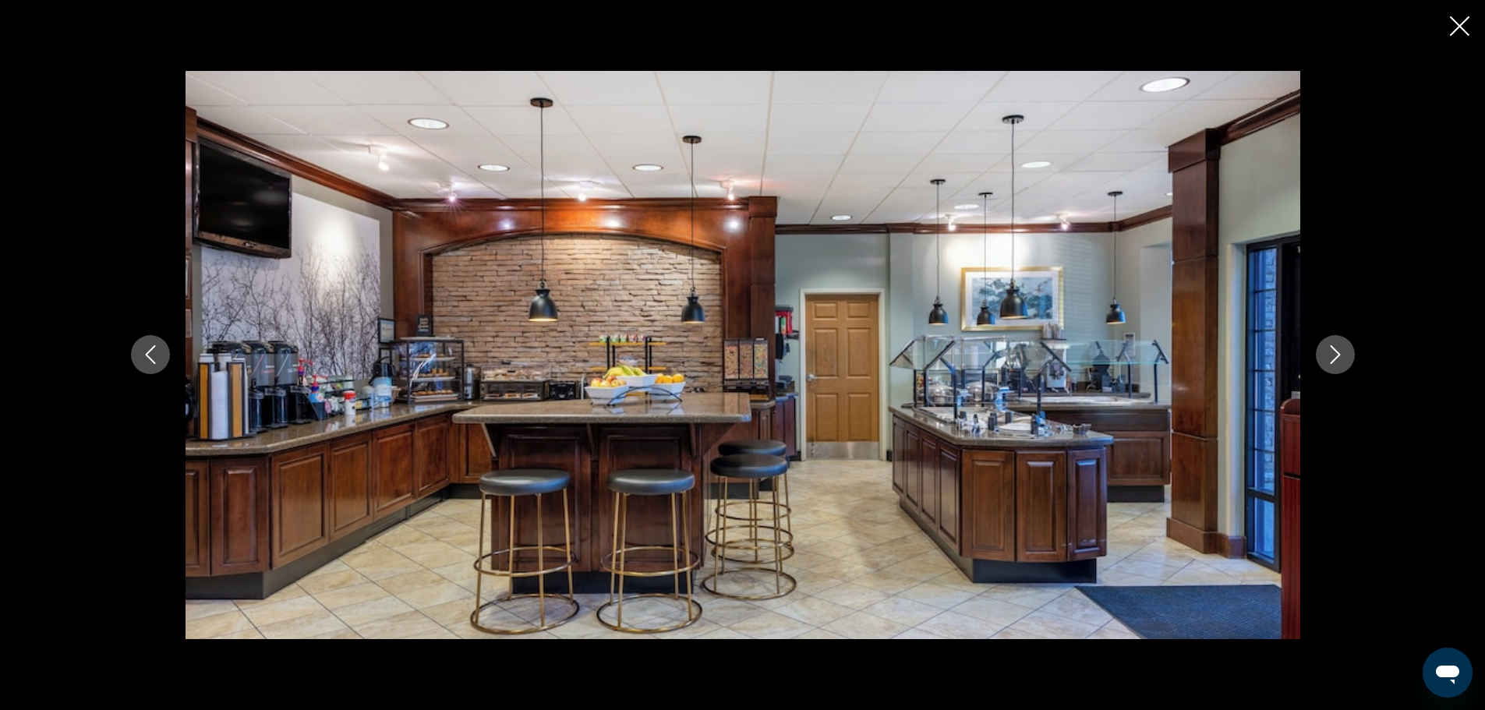
click at [1339, 350] on icon "Next image" at bounding box center [1335, 354] width 19 height 19
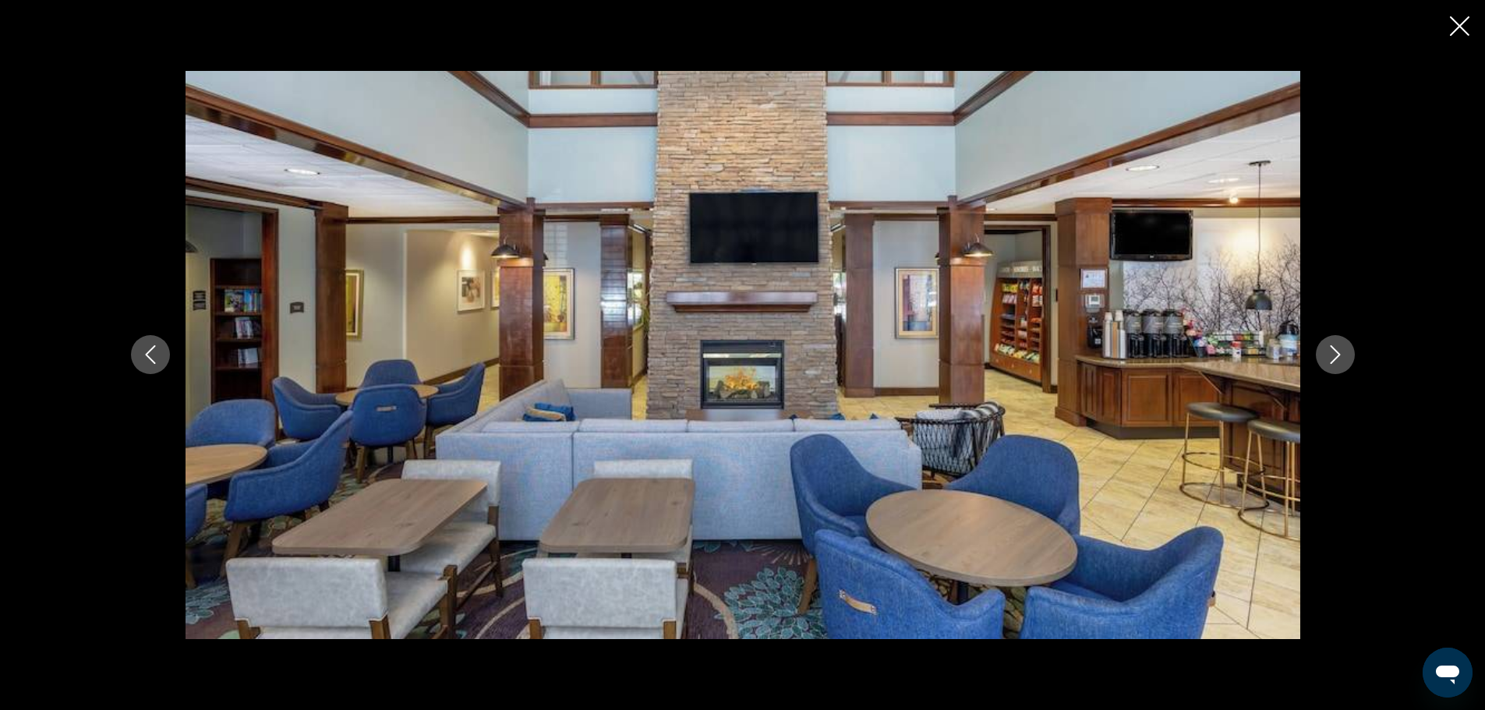
click at [1339, 350] on icon "Next image" at bounding box center [1335, 354] width 19 height 19
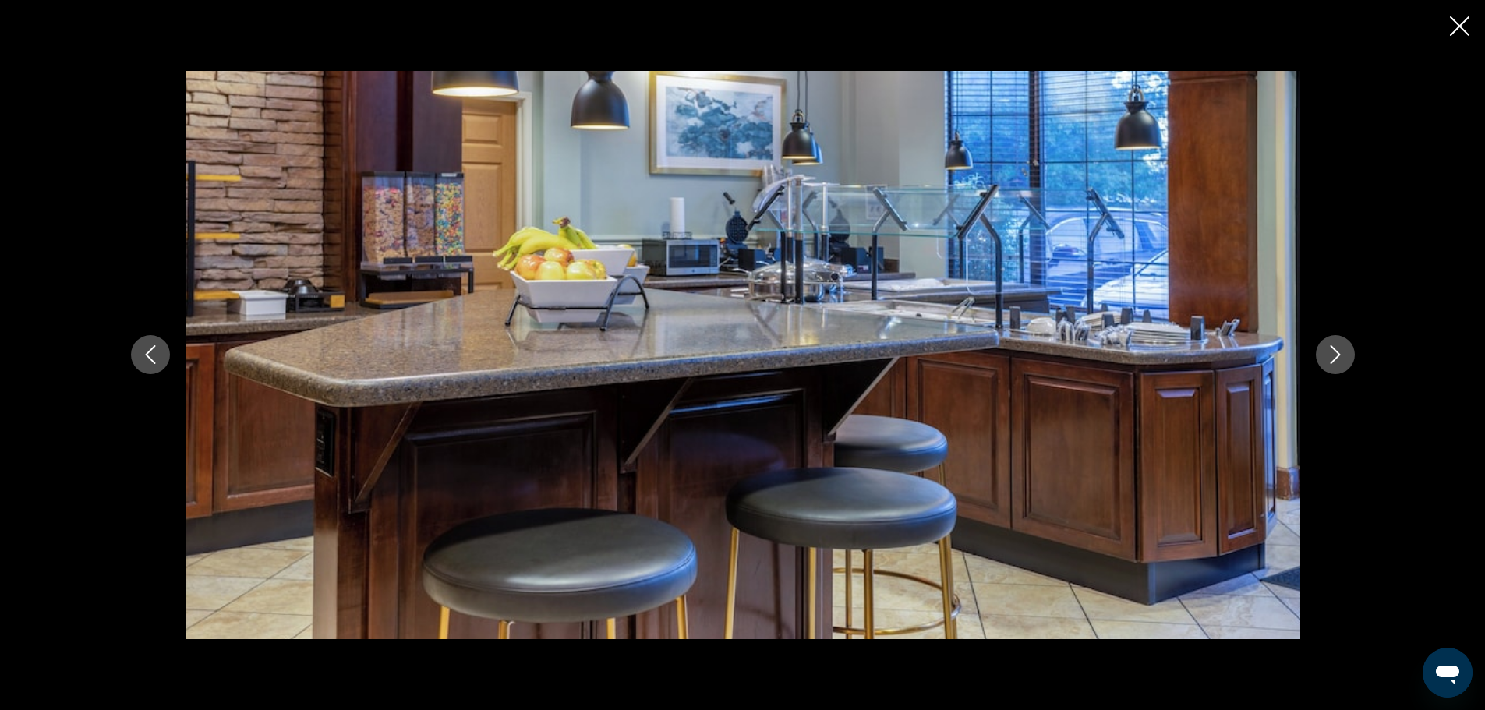
click at [1339, 350] on icon "Next image" at bounding box center [1335, 354] width 19 height 19
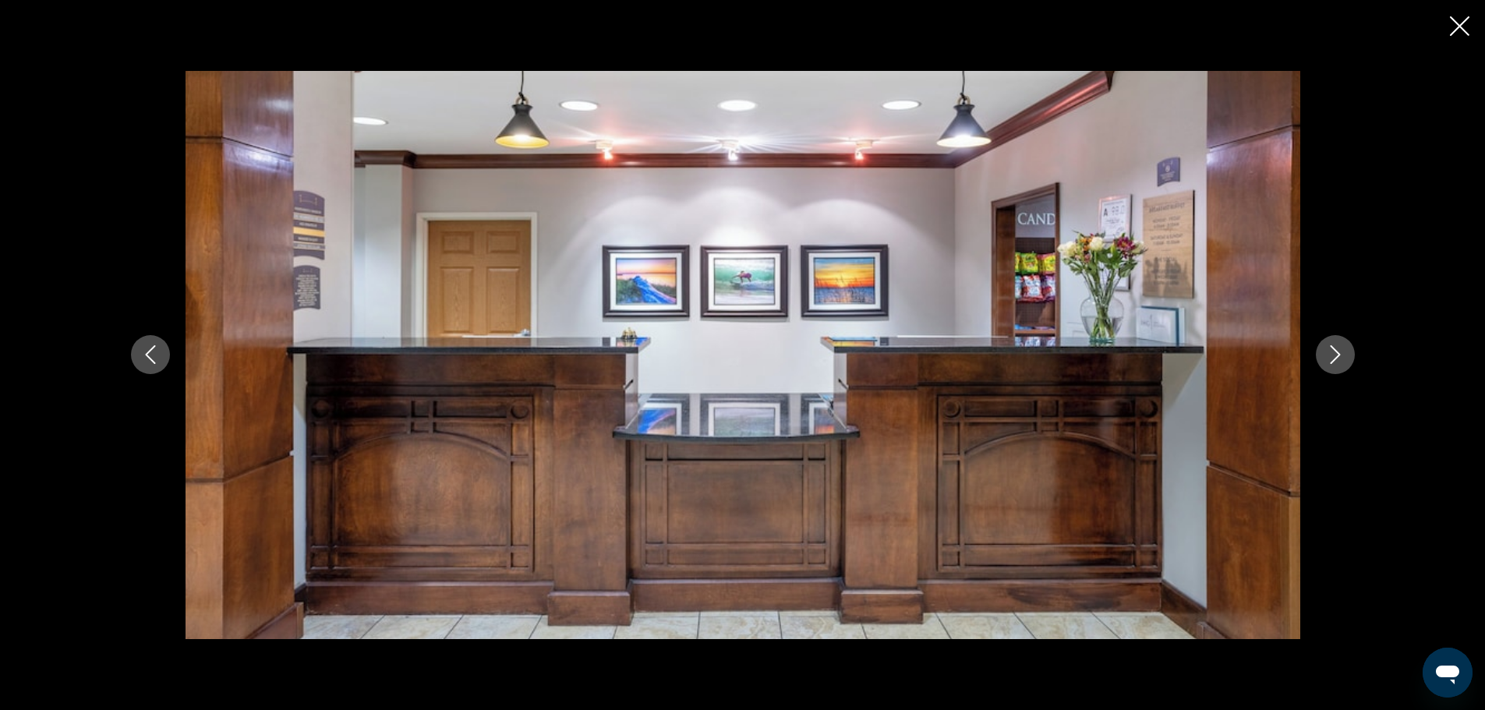
click at [1339, 350] on icon "Next image" at bounding box center [1335, 354] width 19 height 19
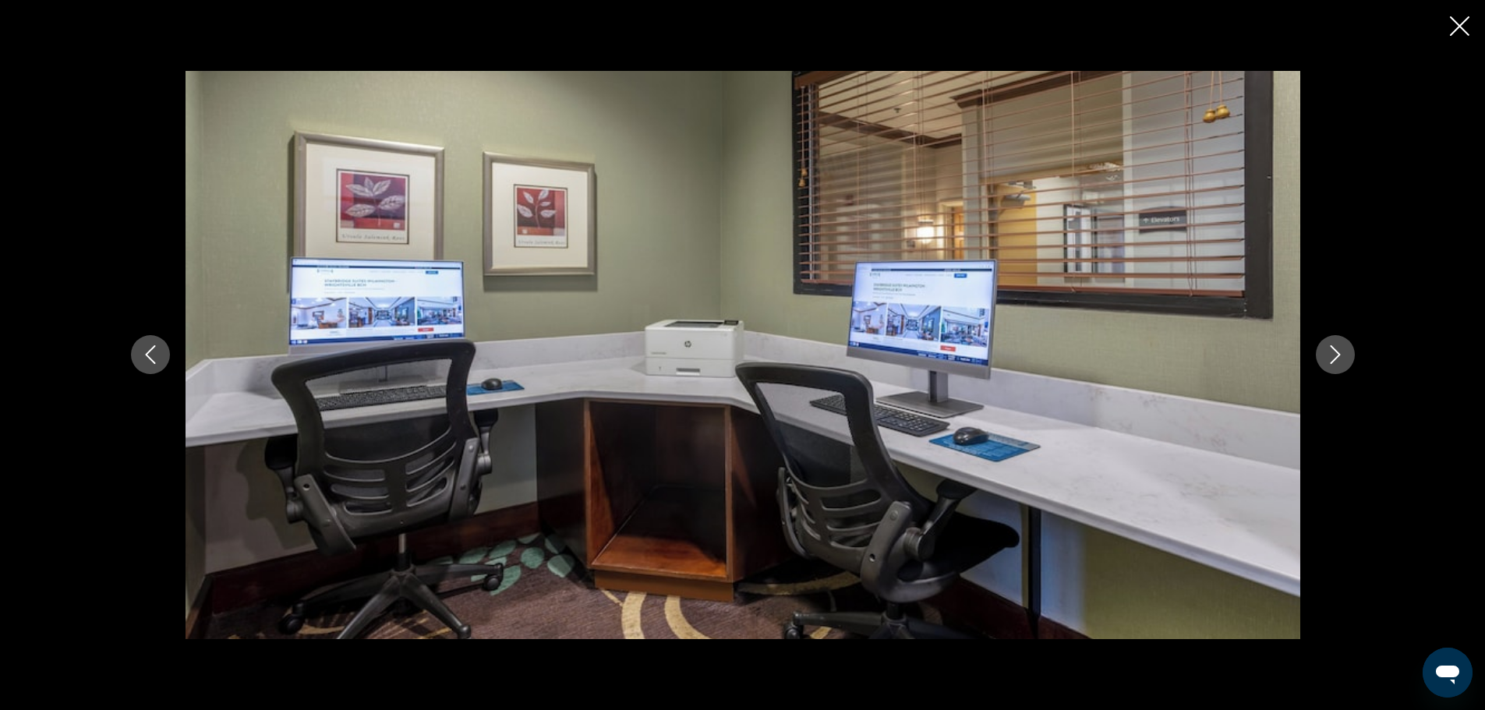
click at [1339, 350] on icon "Next image" at bounding box center [1335, 354] width 19 height 19
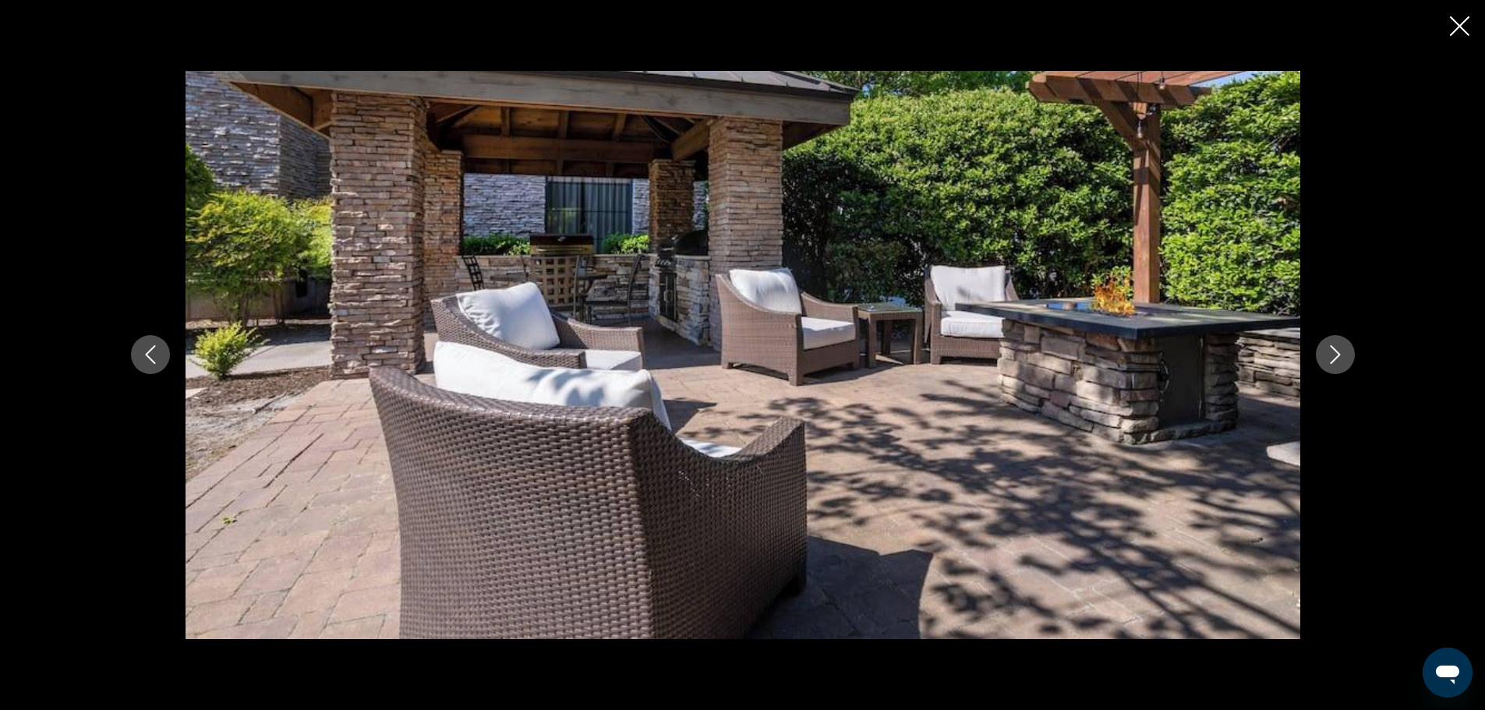
click at [1339, 350] on icon "Next image" at bounding box center [1335, 354] width 19 height 19
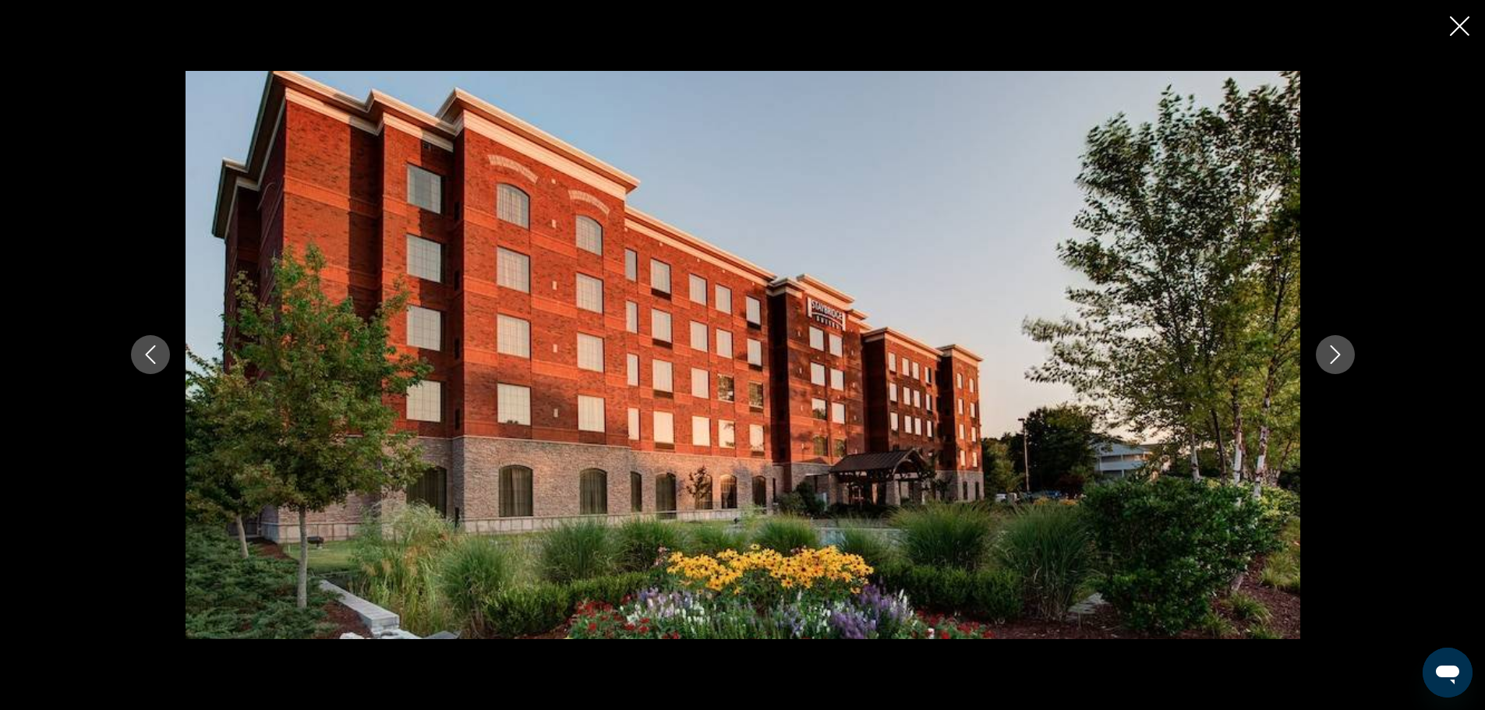
click at [1339, 350] on icon "Next image" at bounding box center [1335, 354] width 19 height 19
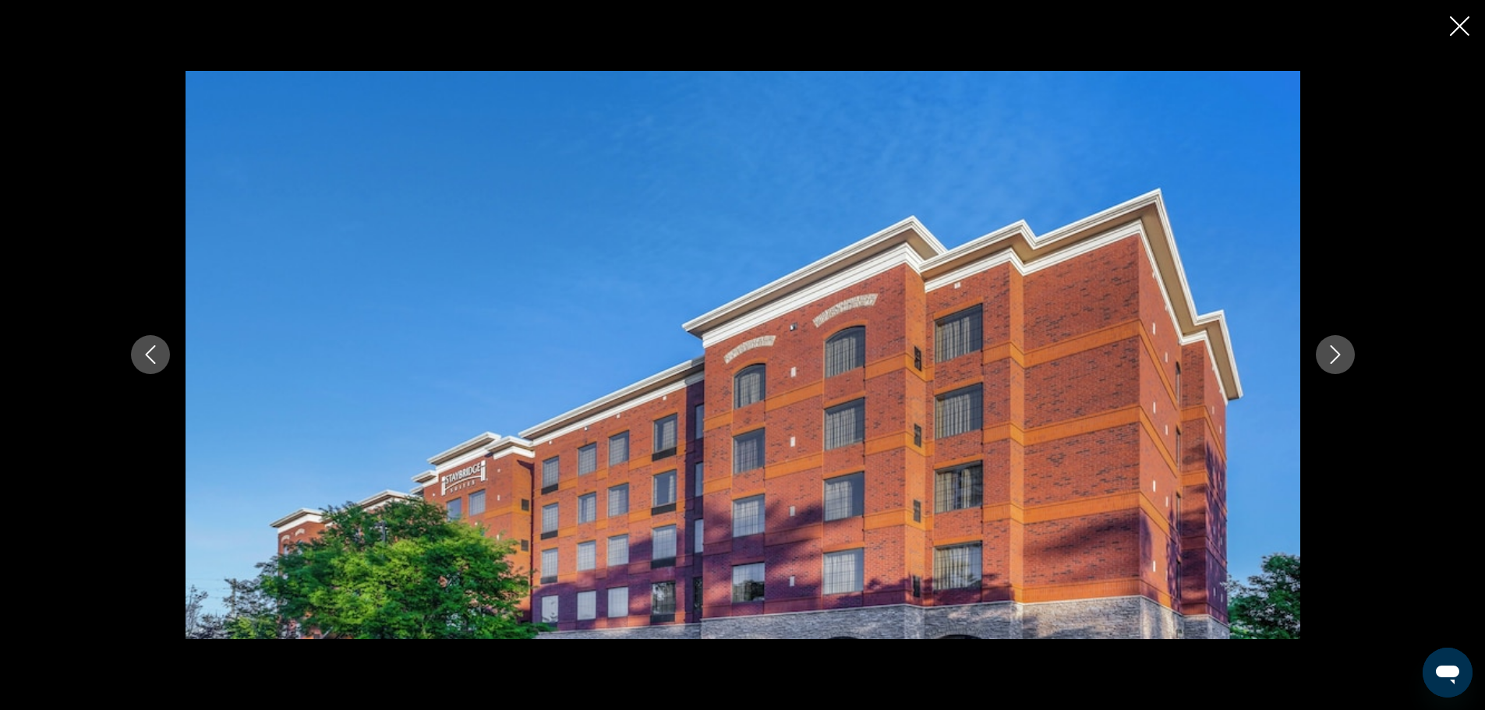
click at [1339, 350] on icon "Next image" at bounding box center [1335, 354] width 19 height 19
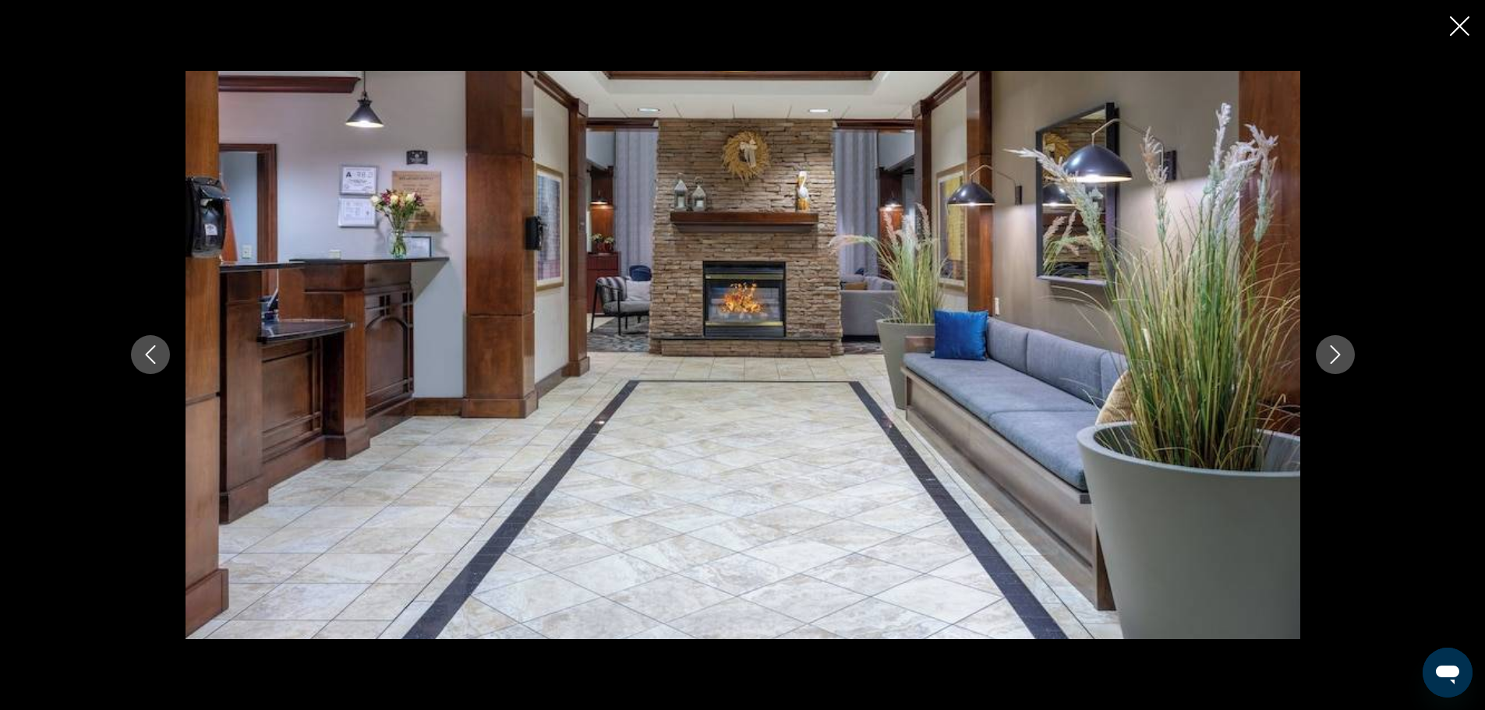
click at [1339, 350] on icon "Next image" at bounding box center [1335, 354] width 19 height 19
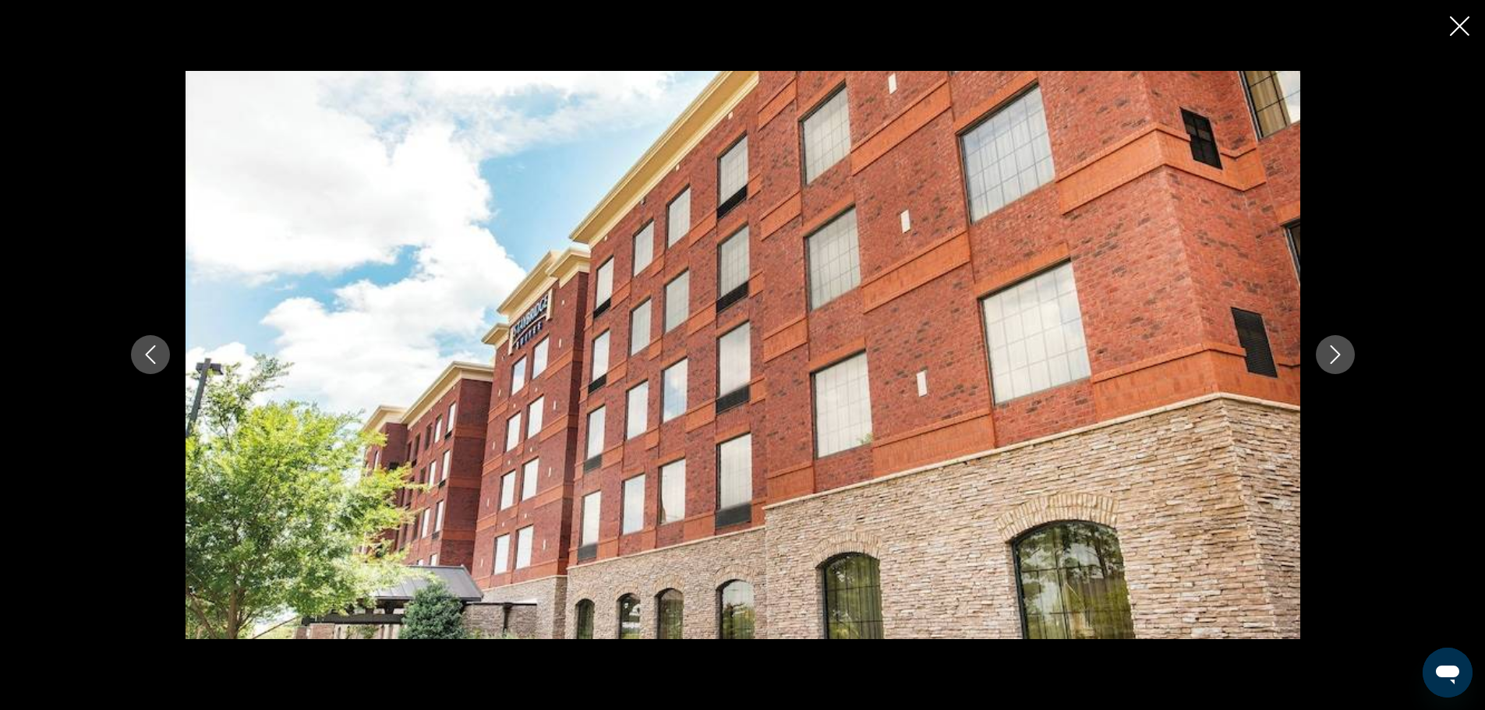
click at [1339, 350] on icon "Next image" at bounding box center [1335, 354] width 19 height 19
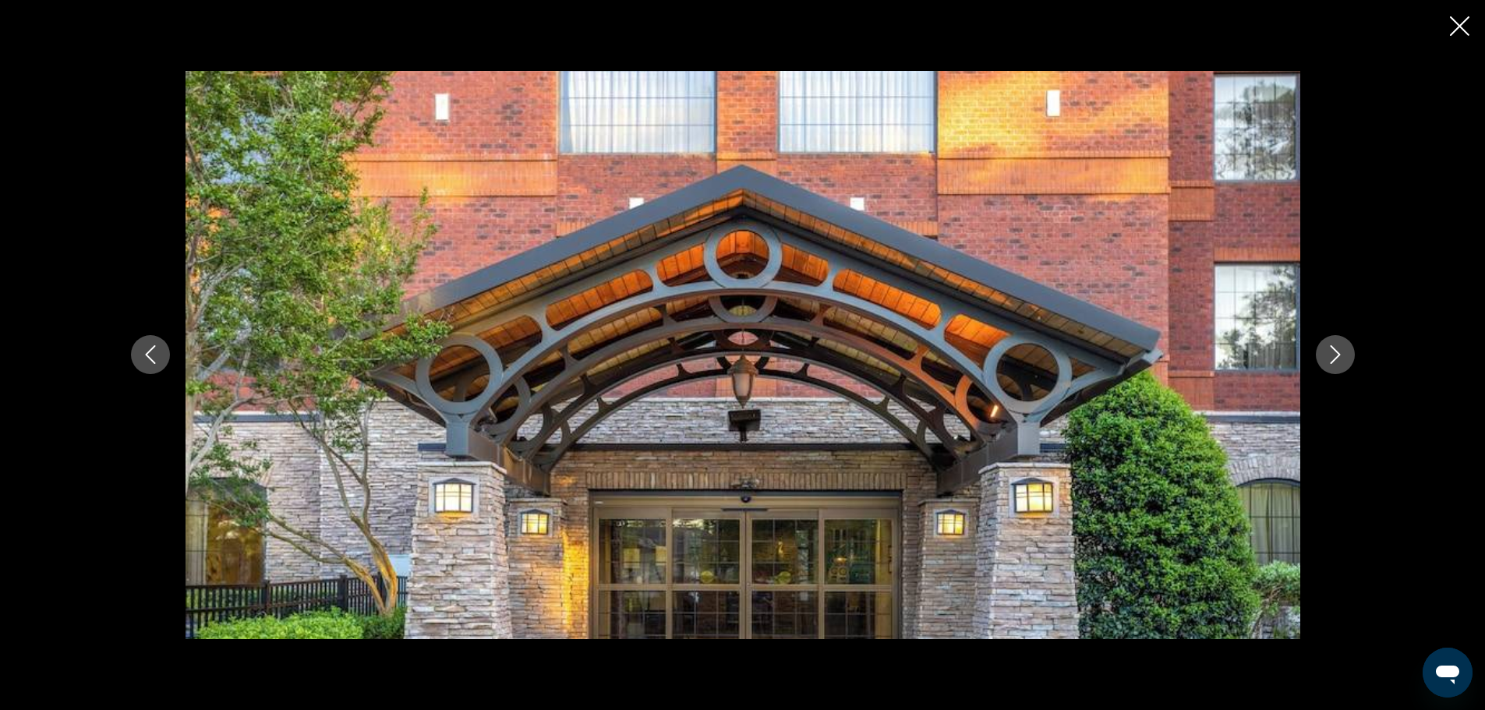
click at [1459, 23] on icon "Close slideshow" at bounding box center [1459, 25] width 19 height 19
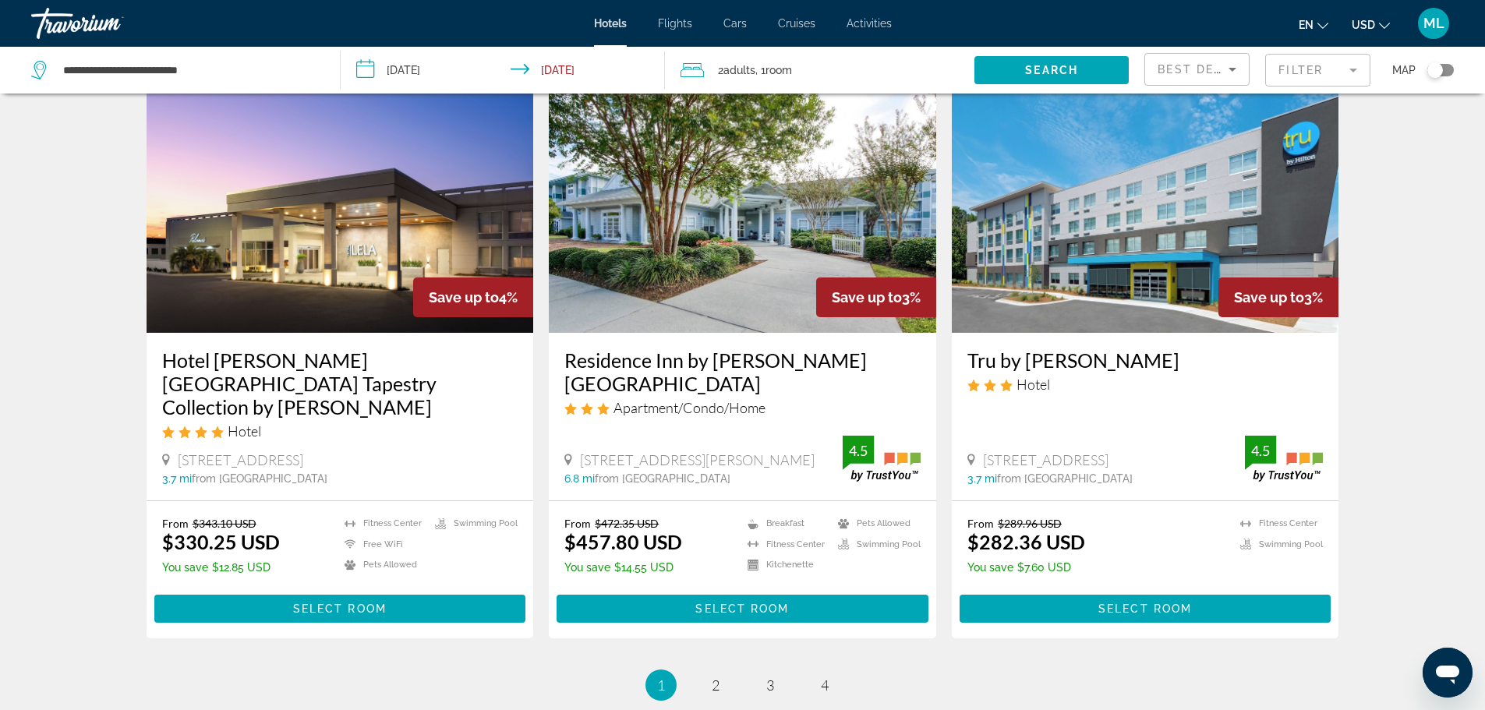
scroll to position [1839, 0]
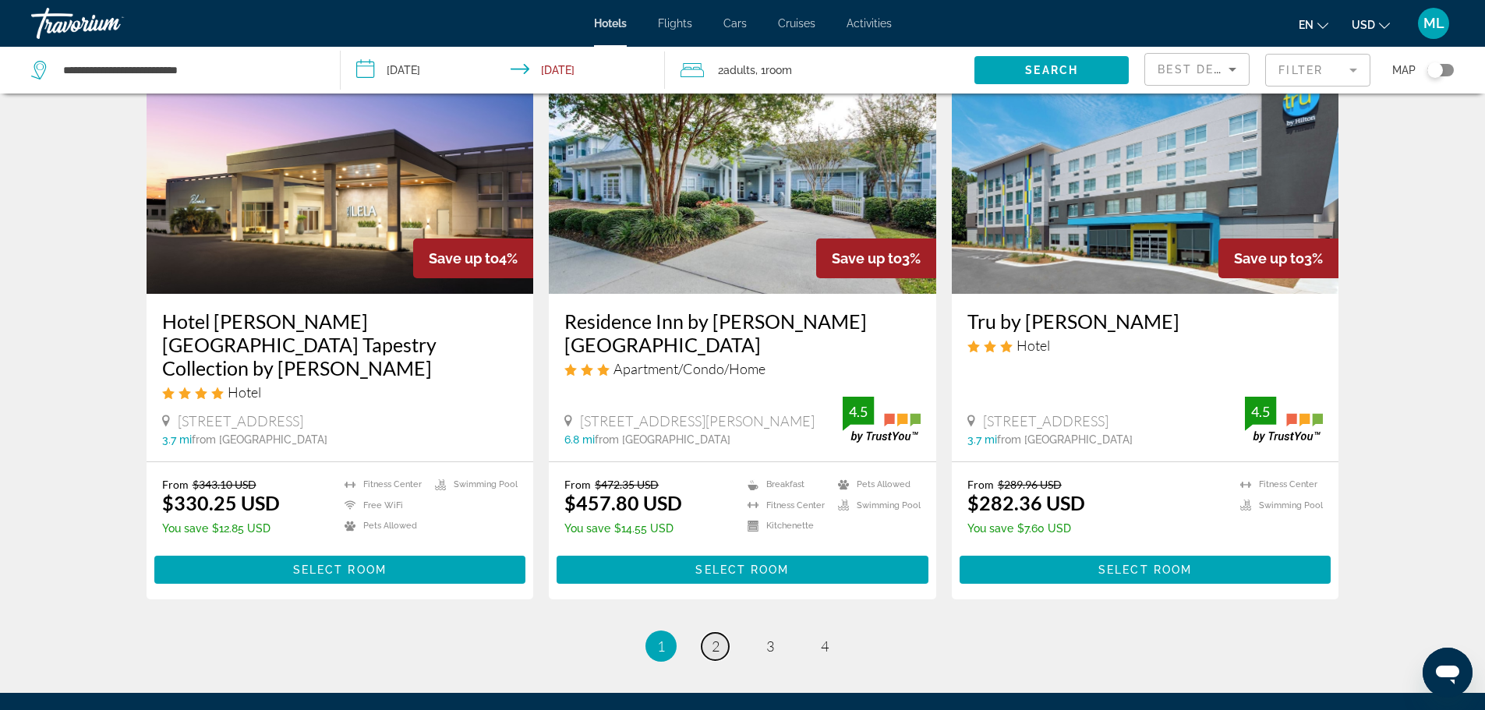
click at [719, 633] on link "page 2" at bounding box center [714, 646] width 27 height 27
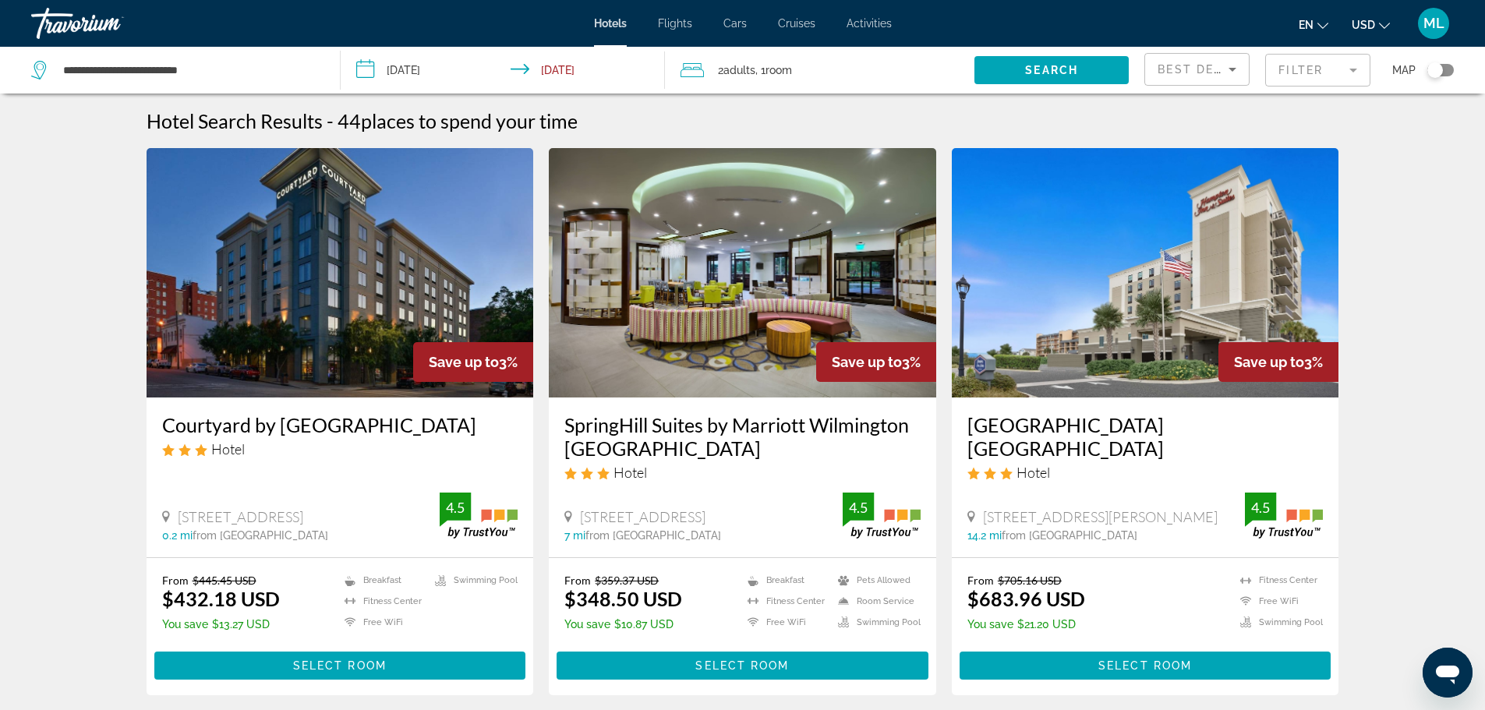
click at [684, 327] on img "Main content" at bounding box center [742, 272] width 387 height 249
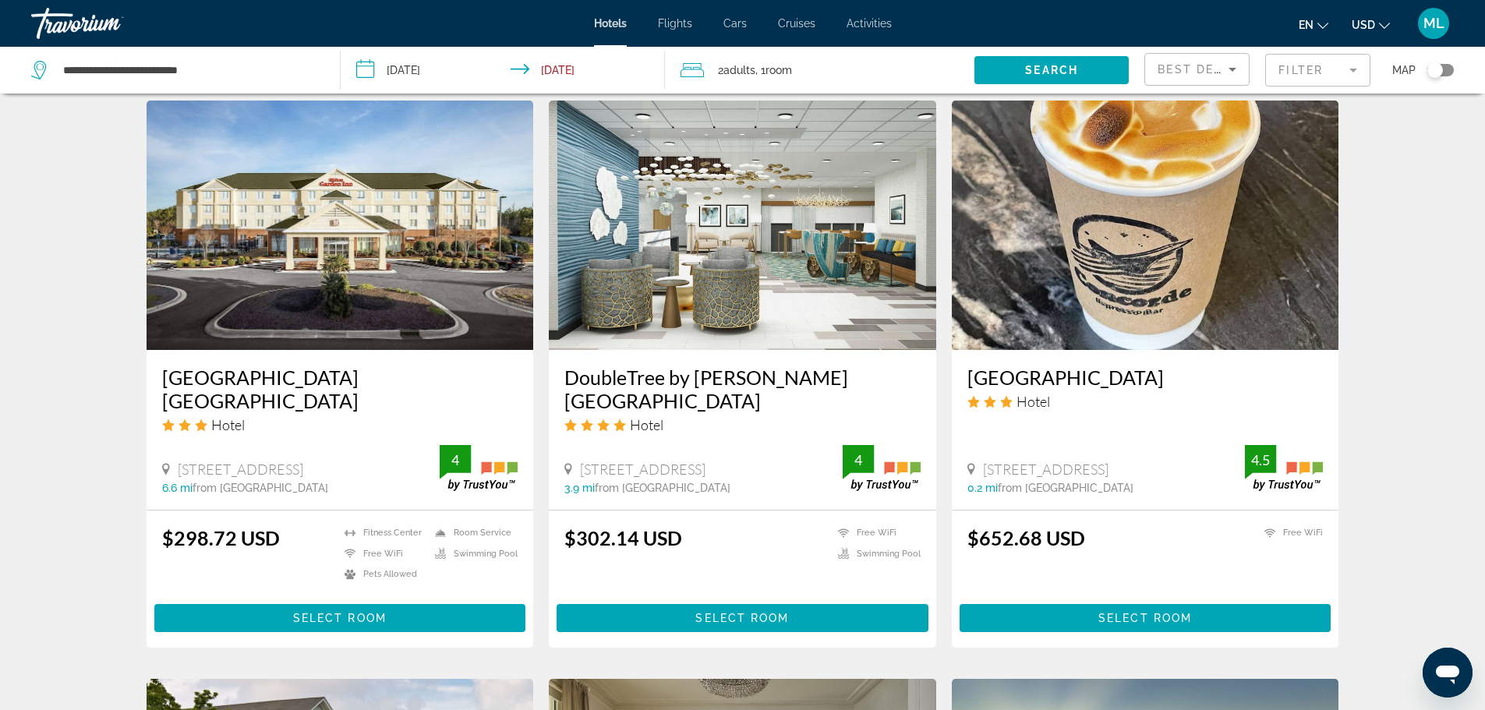
scroll to position [1247, 0]
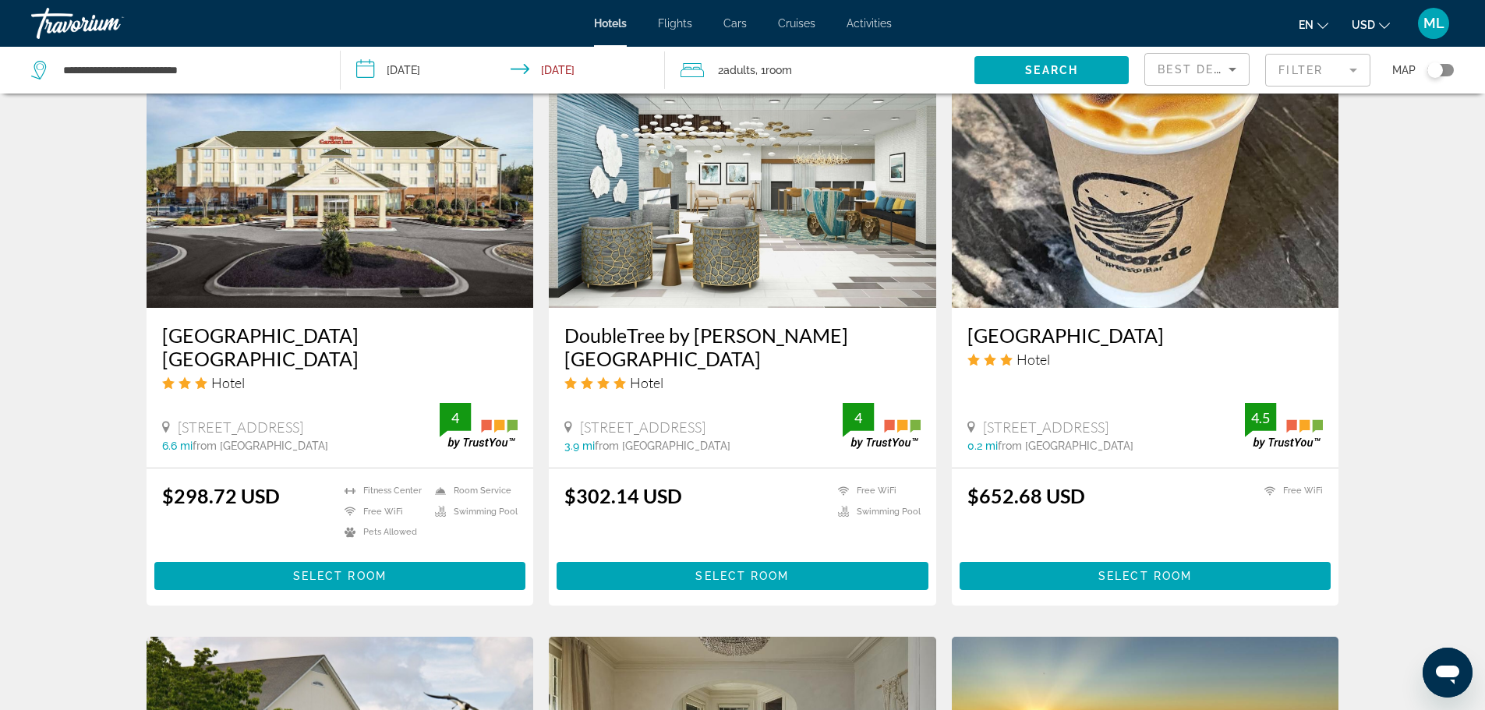
click at [692, 201] on img "Main content" at bounding box center [742, 182] width 387 height 249
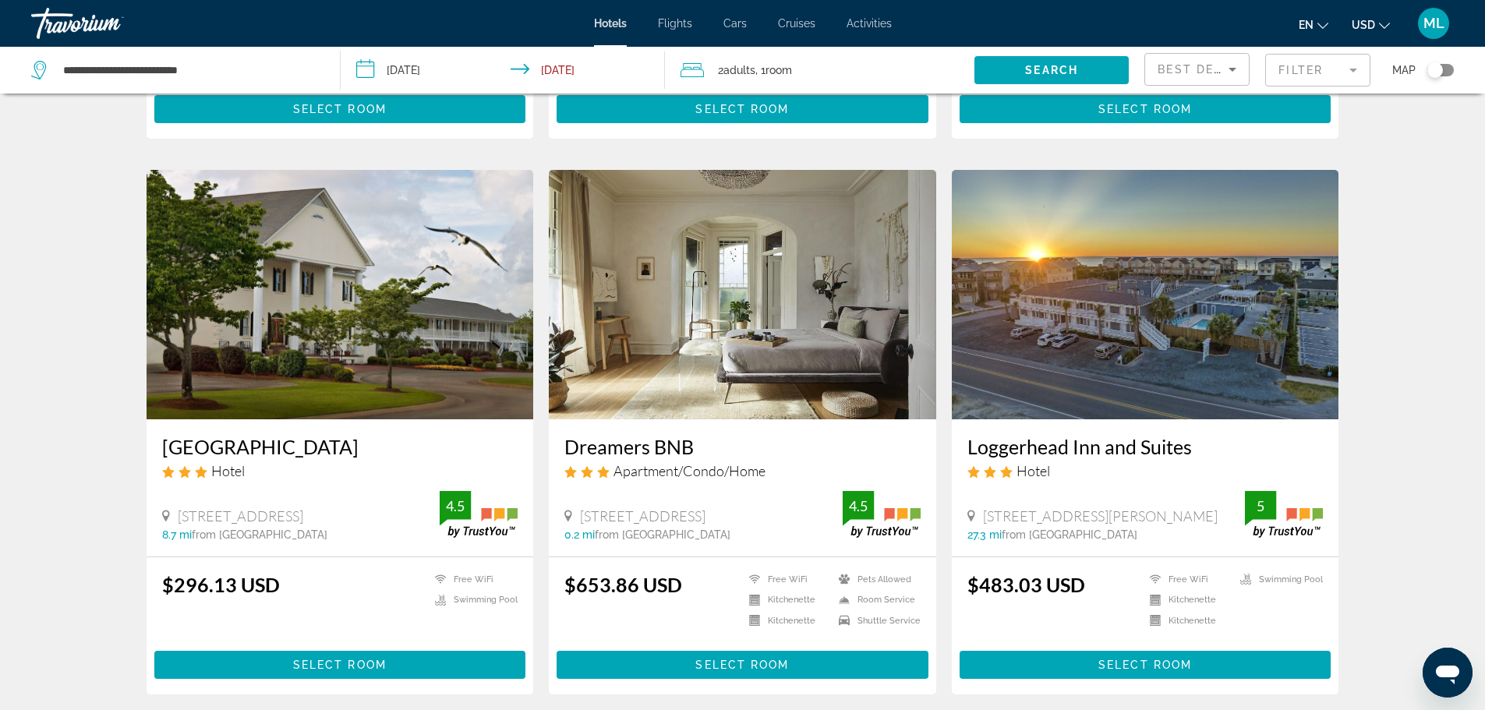
scroll to position [1808, 0]
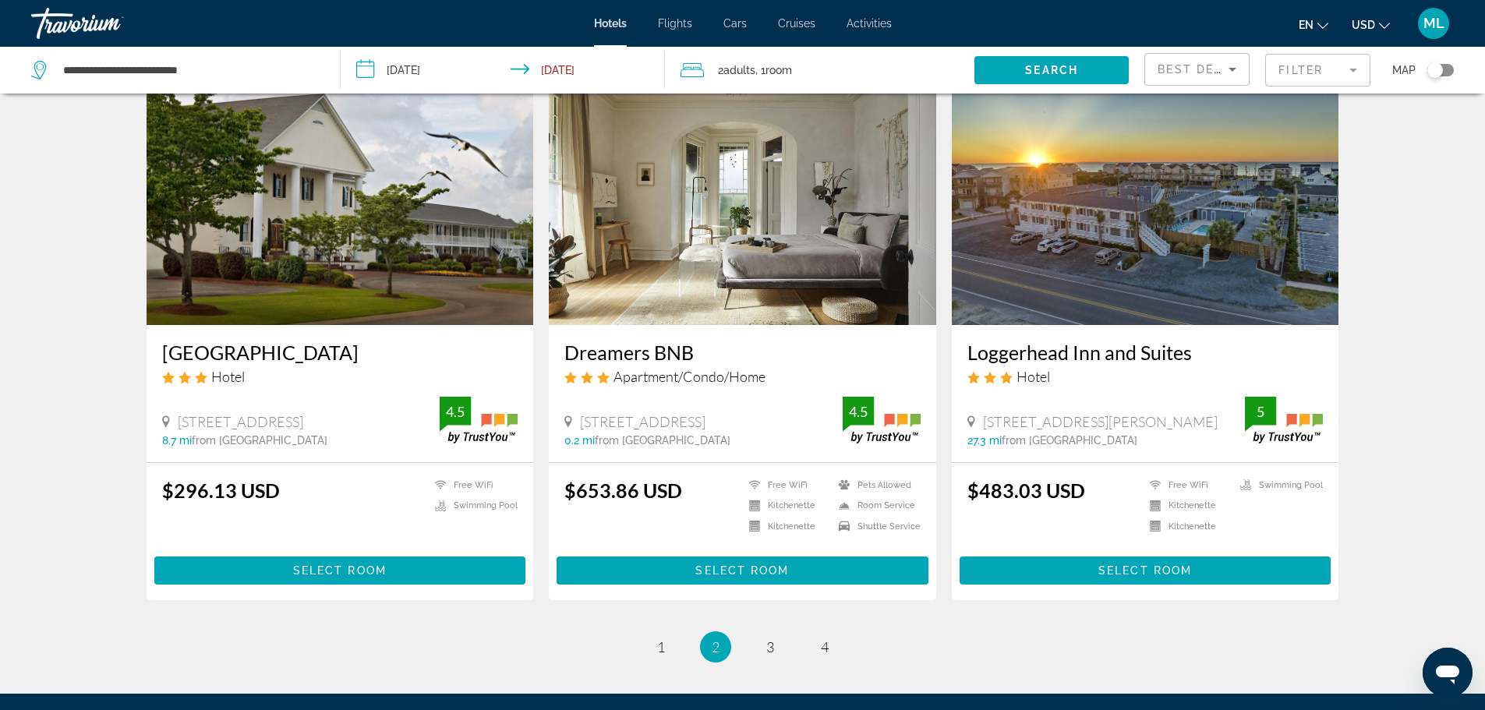
click at [369, 199] on img "Main content" at bounding box center [340, 200] width 387 height 249
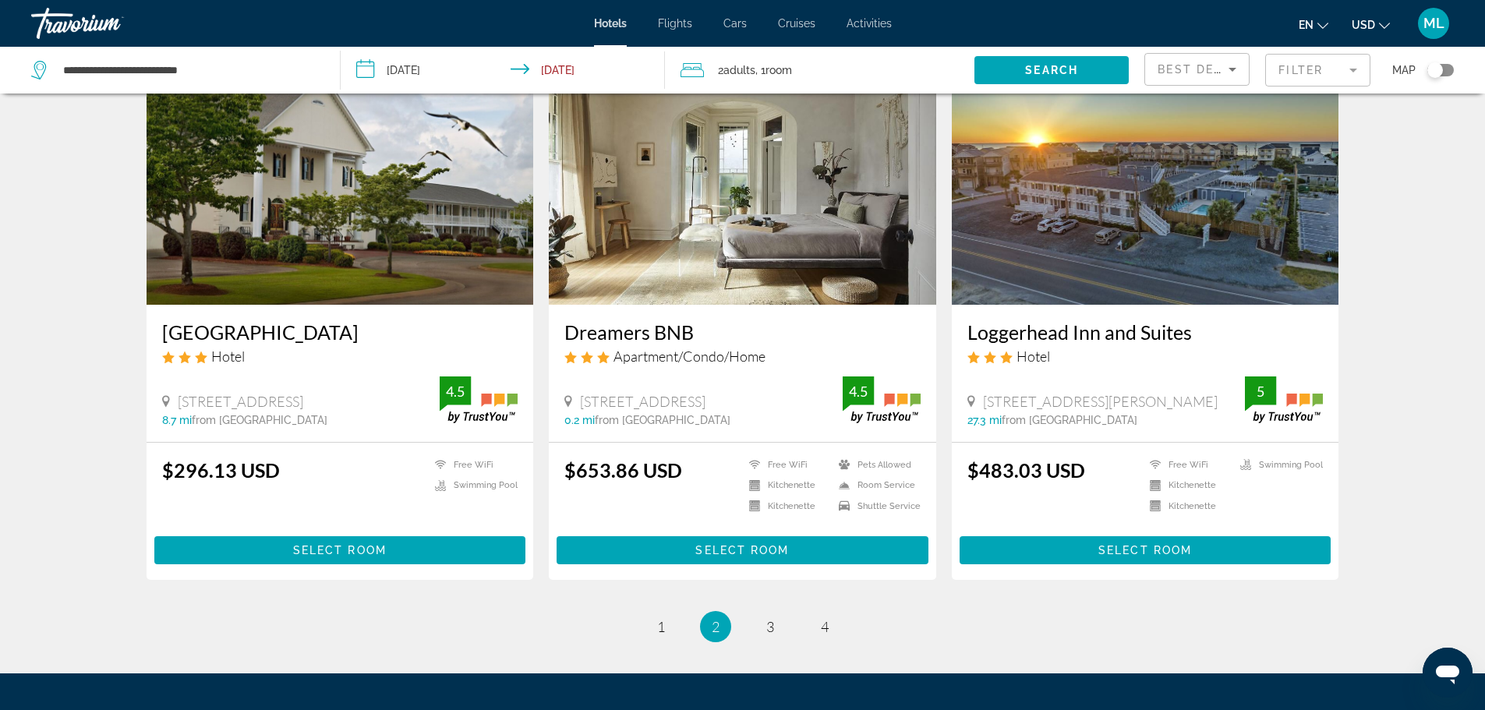
scroll to position [1902, 0]
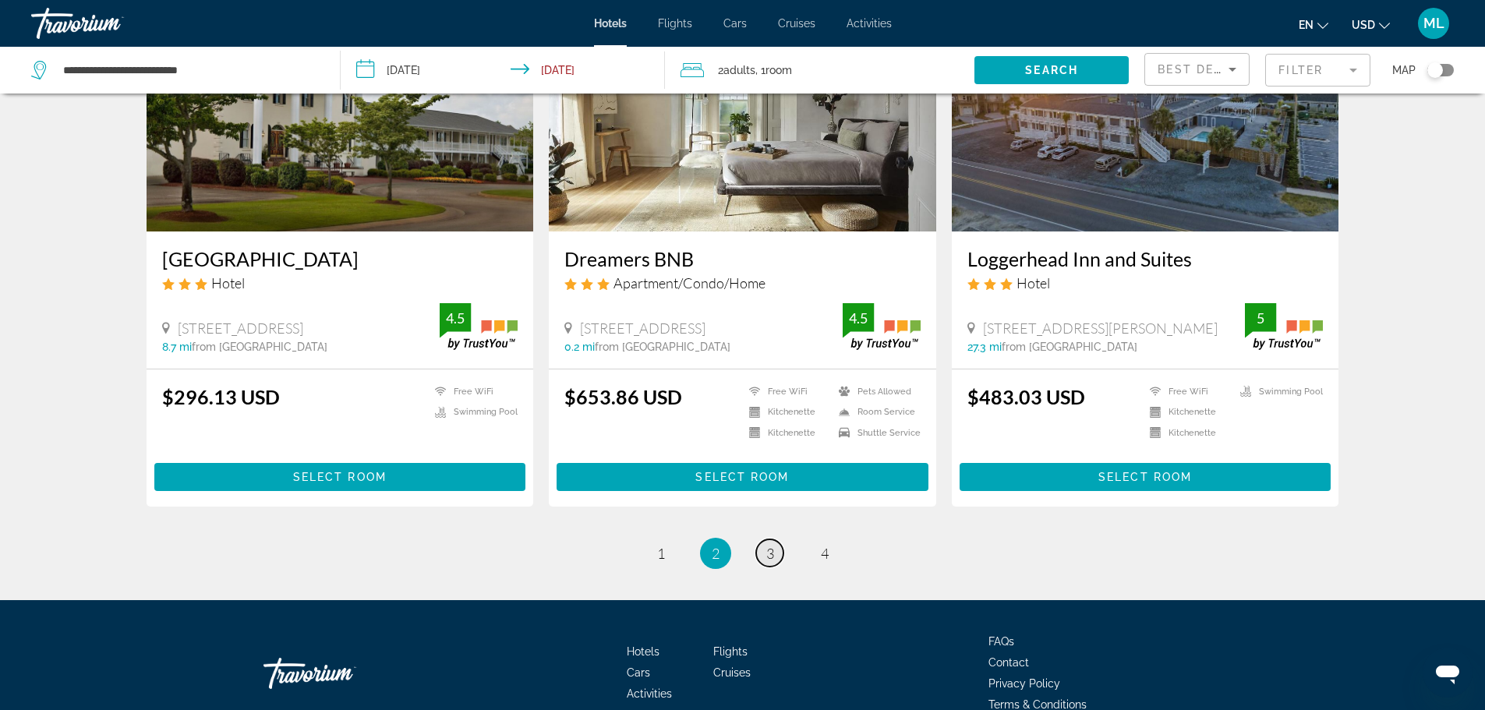
click at [770, 549] on span "3" at bounding box center [770, 553] width 8 height 17
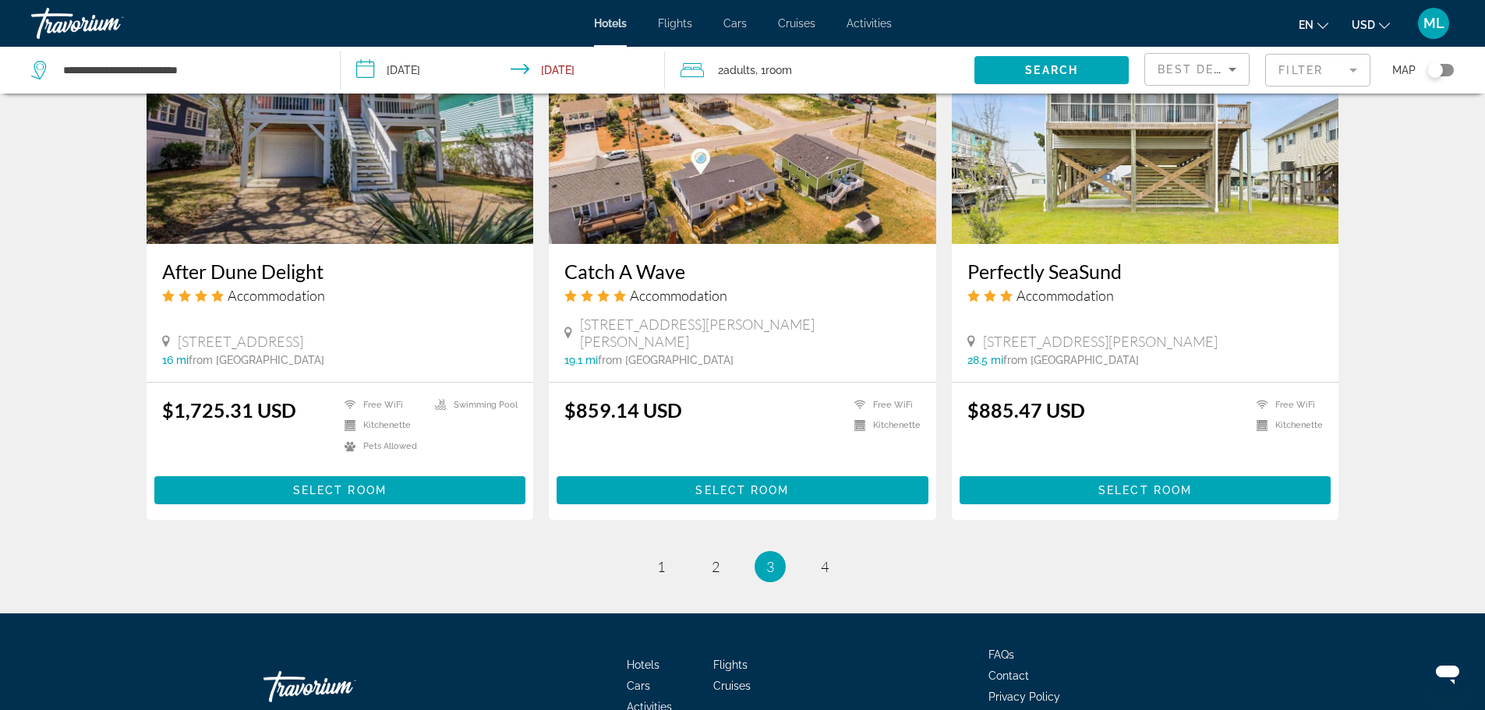
scroll to position [1902, 0]
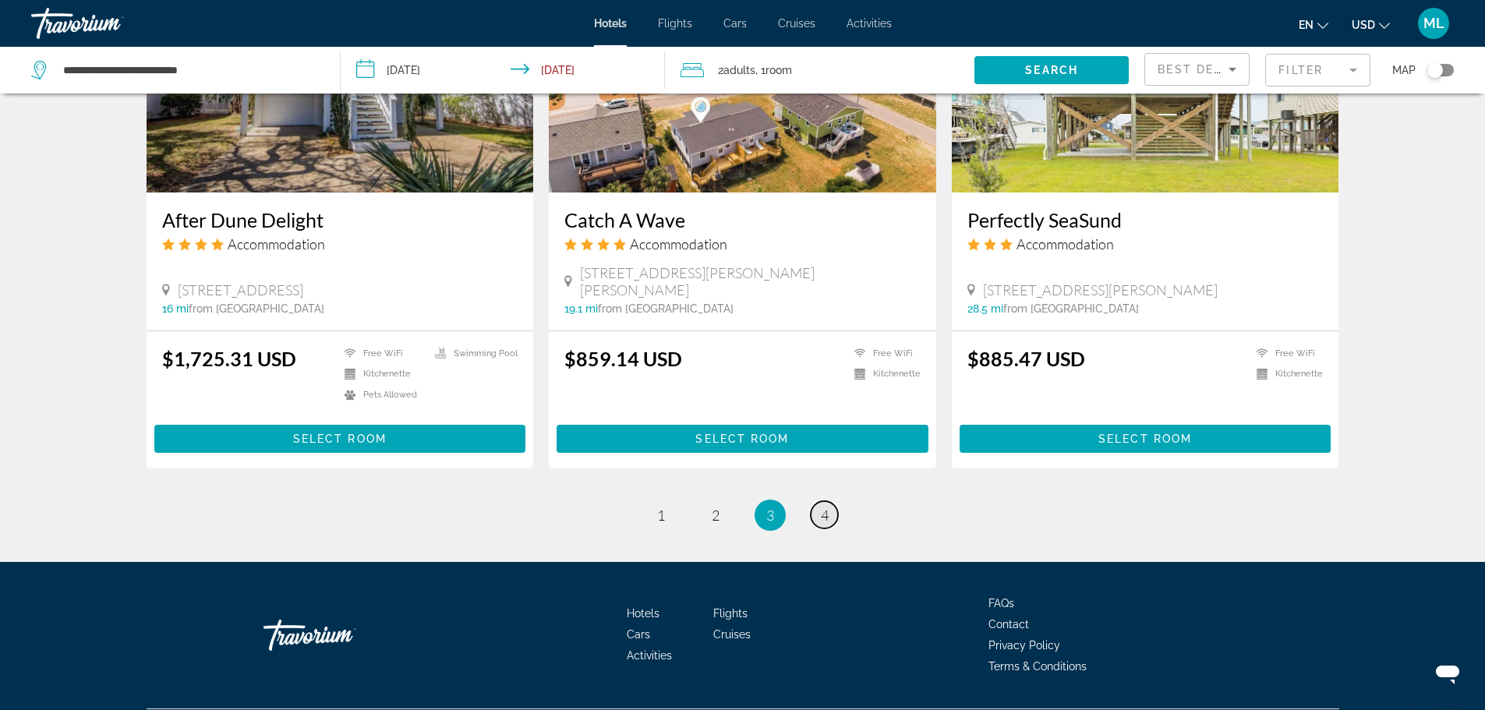
click at [825, 507] on span "4" at bounding box center [825, 515] width 8 height 17
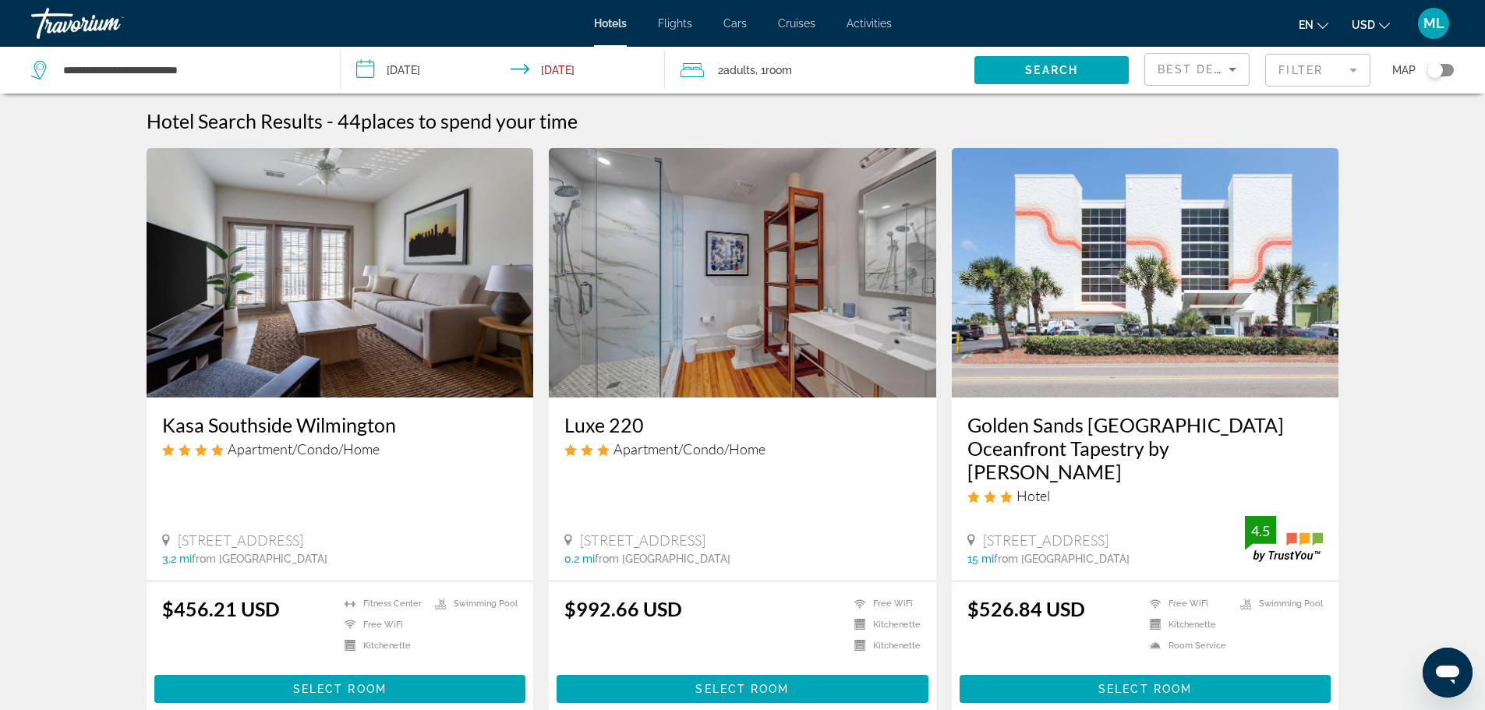
click at [1210, 304] on img "Main content" at bounding box center [1145, 272] width 387 height 249
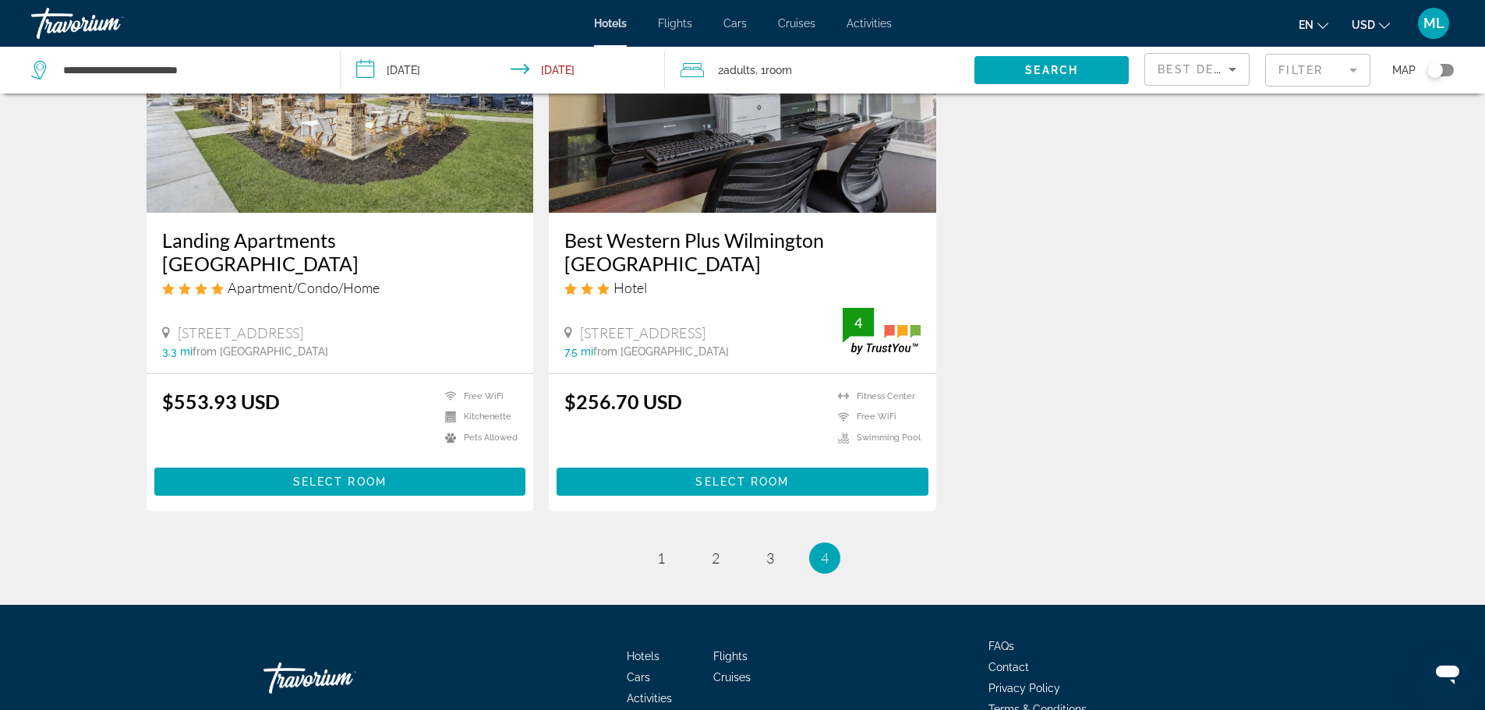
scroll to position [1405, 0]
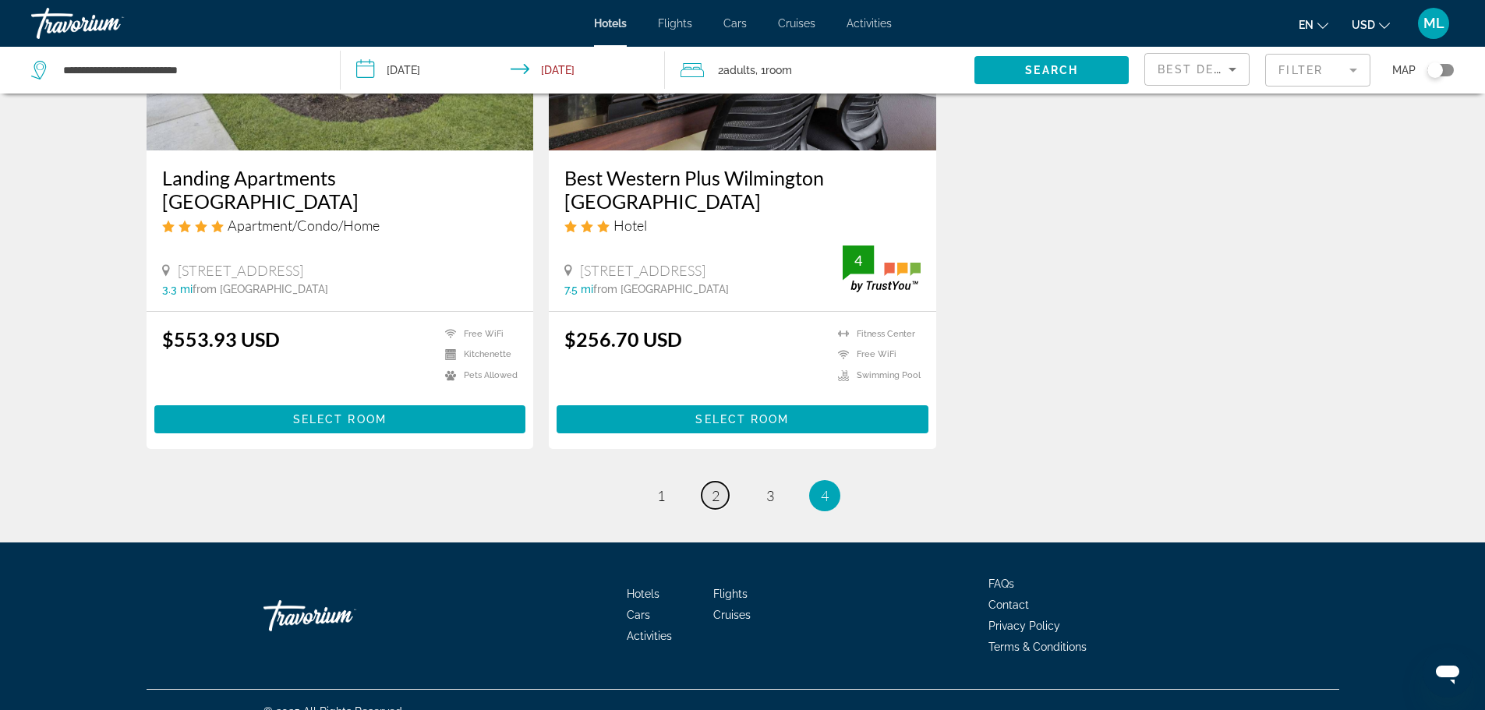
click at [719, 487] on span "2" at bounding box center [716, 495] width 8 height 17
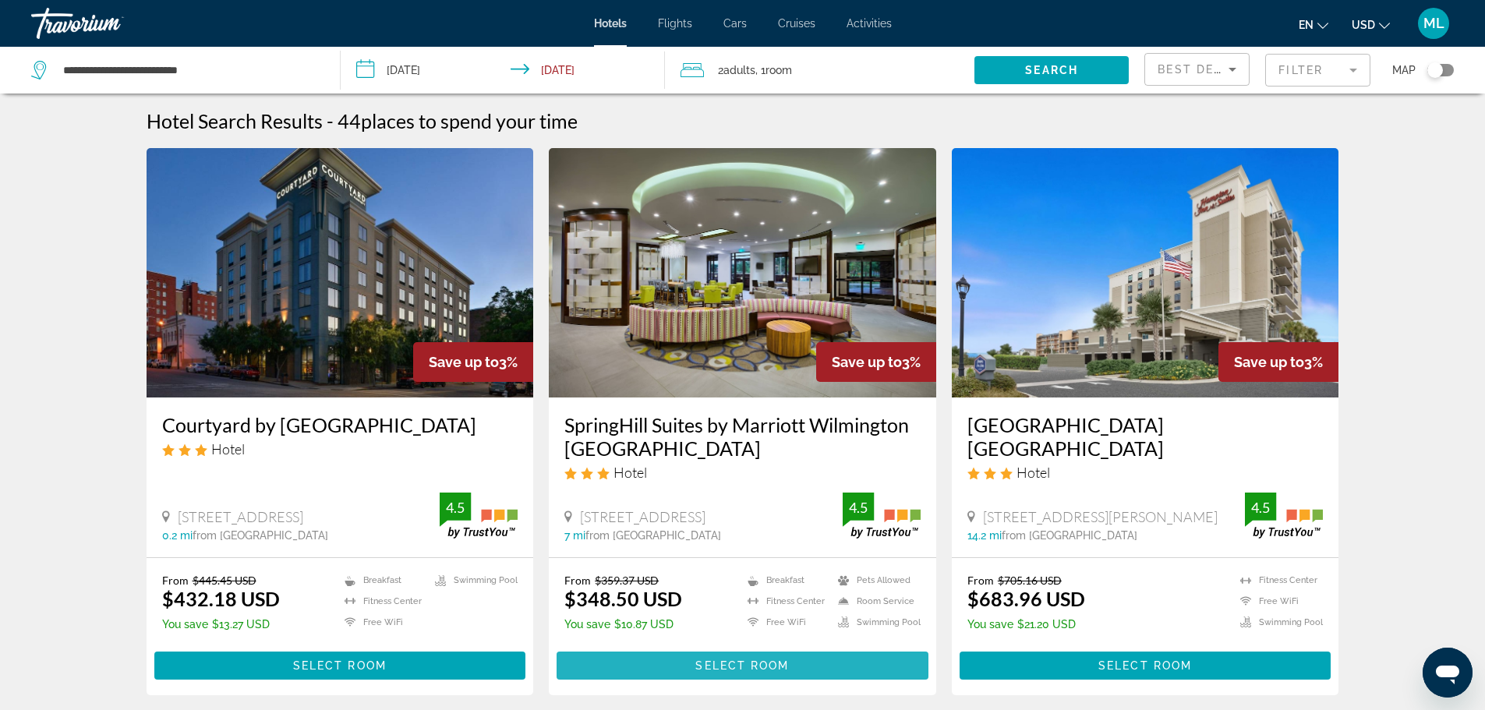
click at [754, 660] on span "Select Room" at bounding box center [742, 665] width 94 height 12
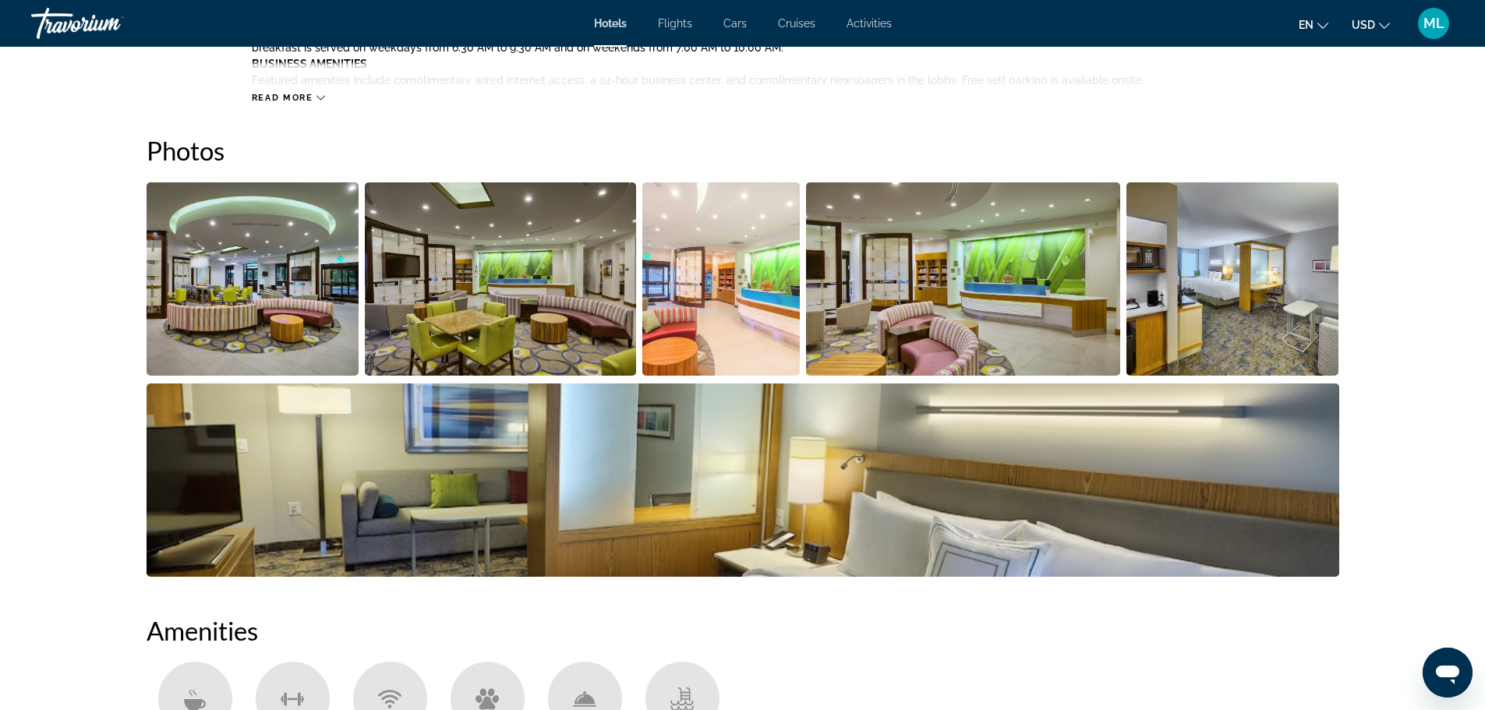
scroll to position [779, 0]
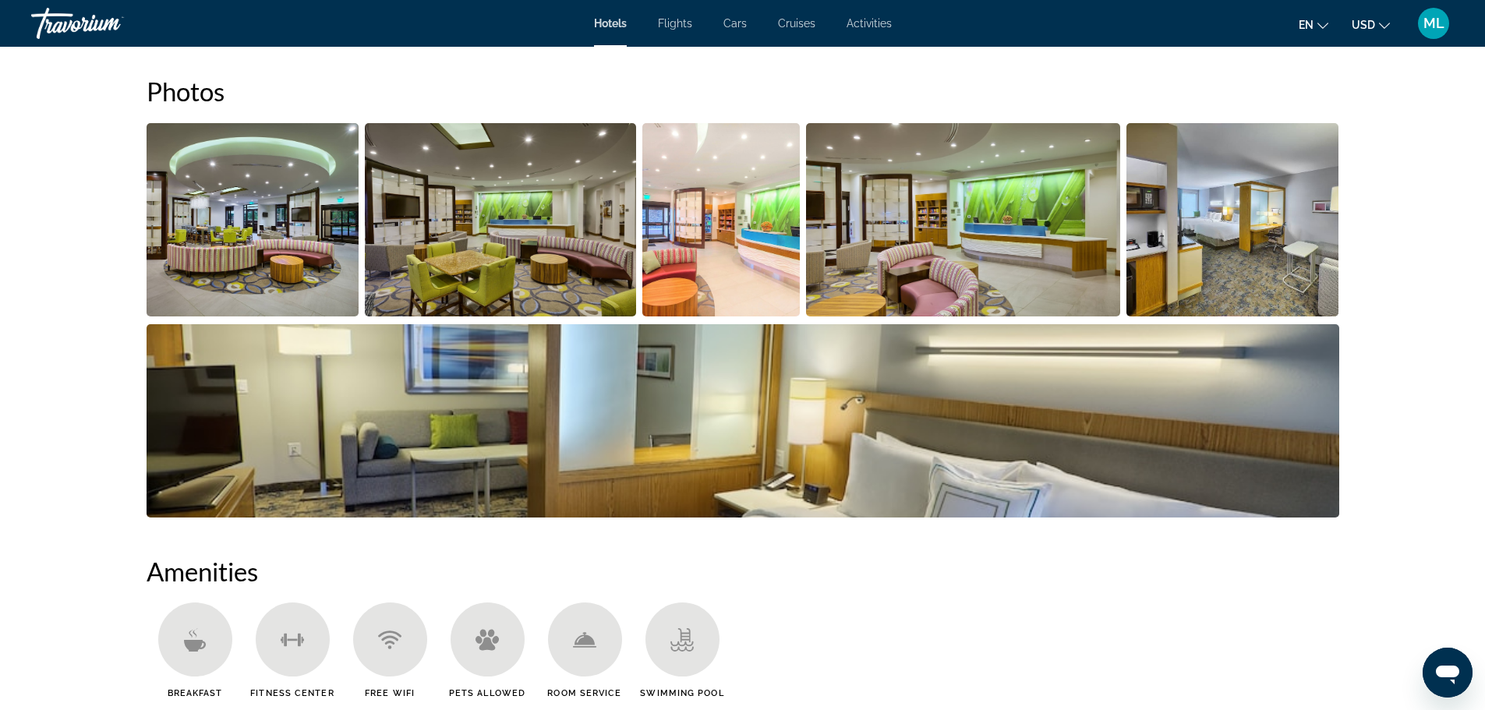
click at [308, 231] on img "Open full-screen image slider" at bounding box center [253, 219] width 213 height 193
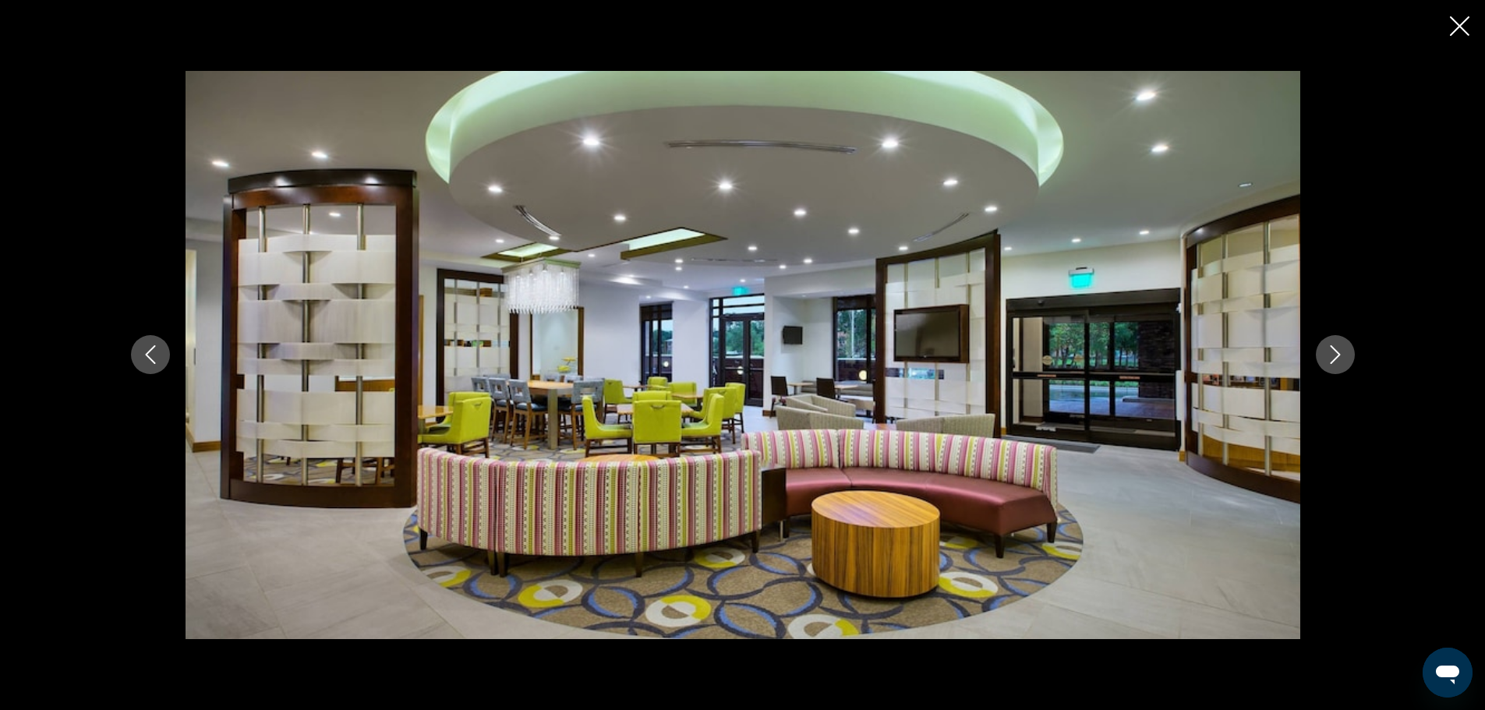
click at [1337, 350] on icon "Next image" at bounding box center [1335, 354] width 19 height 19
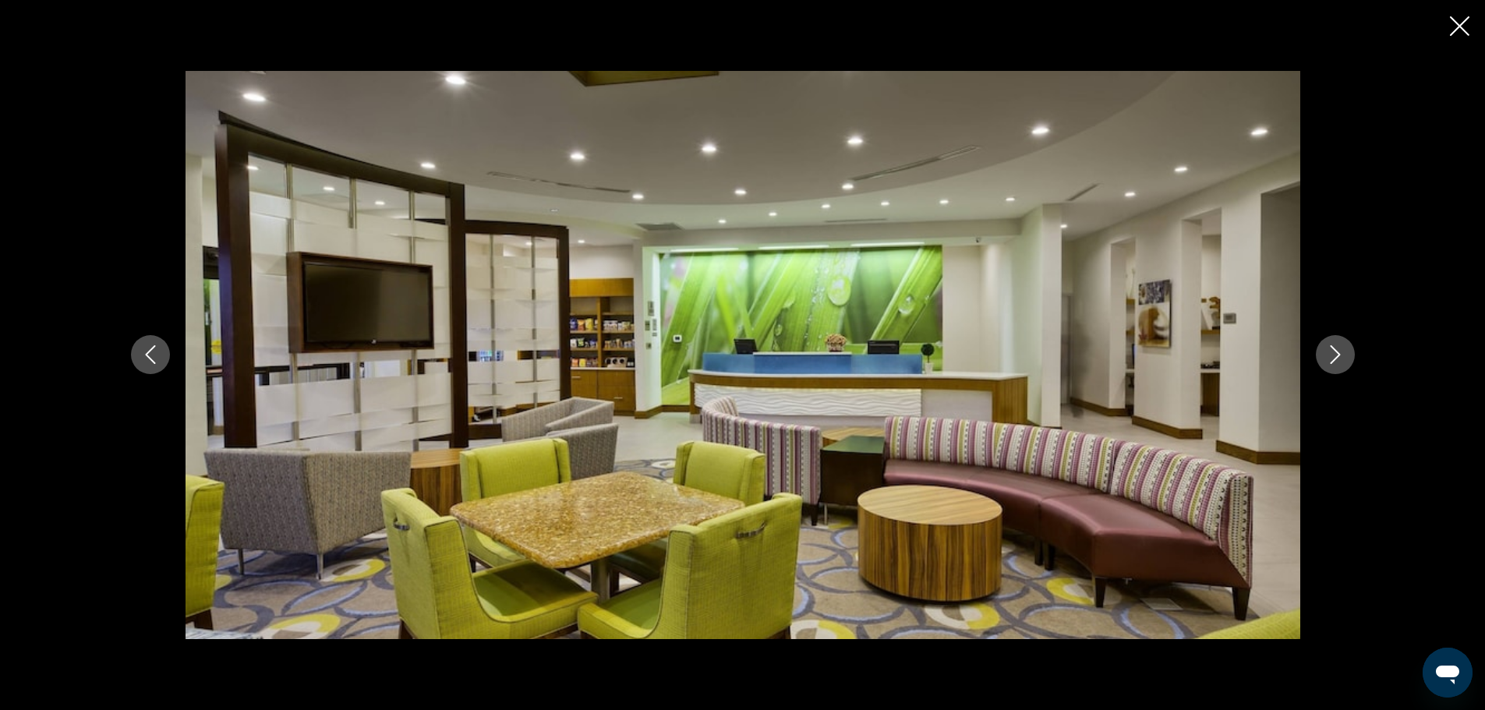
click at [1337, 350] on icon "Next image" at bounding box center [1335, 354] width 19 height 19
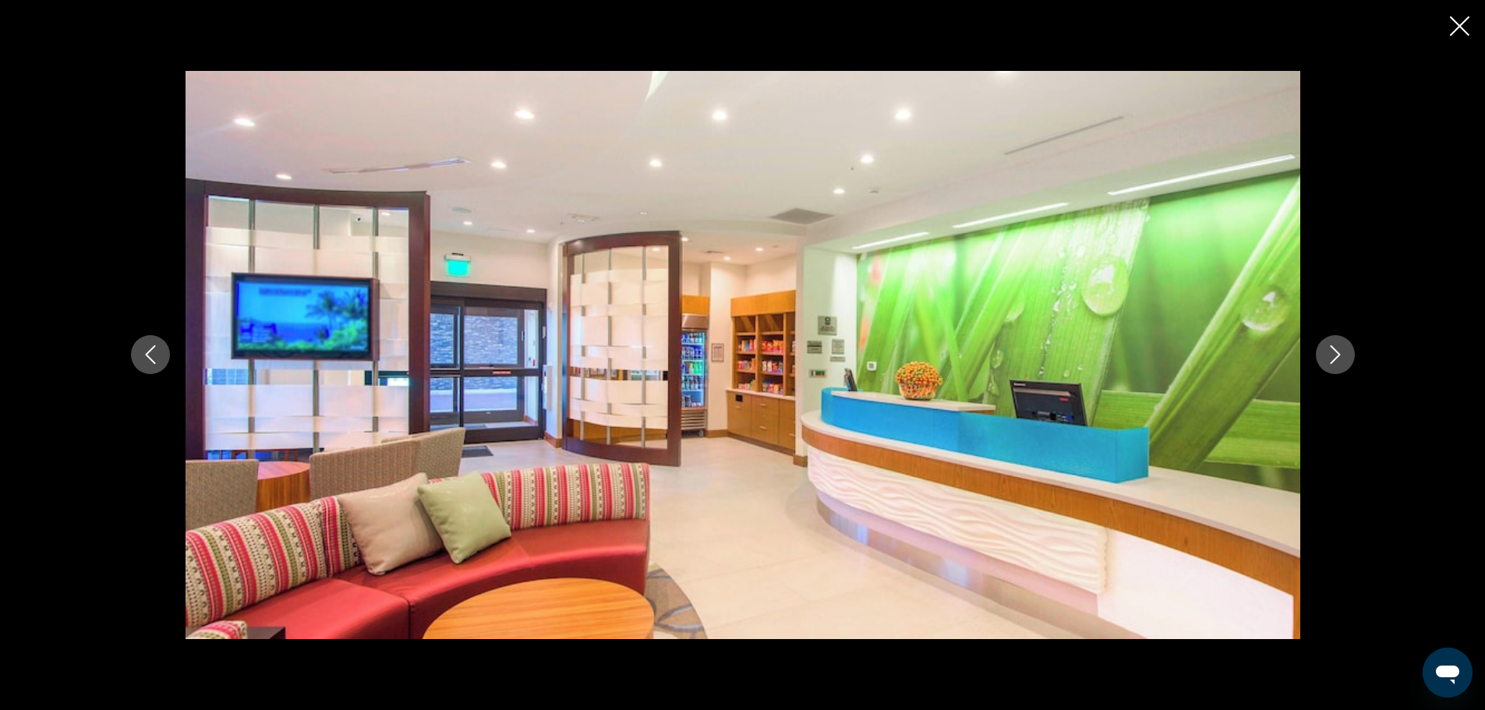
click at [1337, 350] on icon "Next image" at bounding box center [1335, 354] width 19 height 19
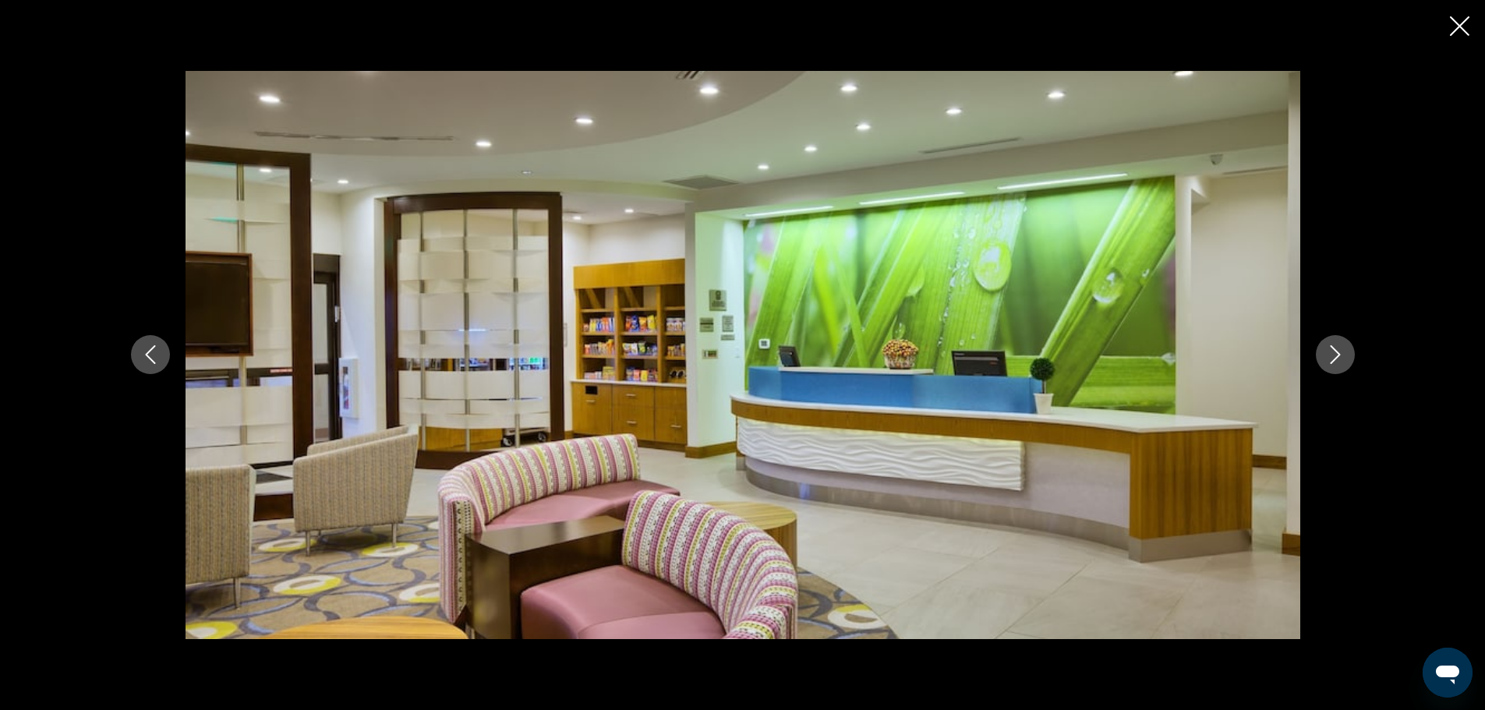
click at [1337, 350] on icon "Next image" at bounding box center [1335, 354] width 19 height 19
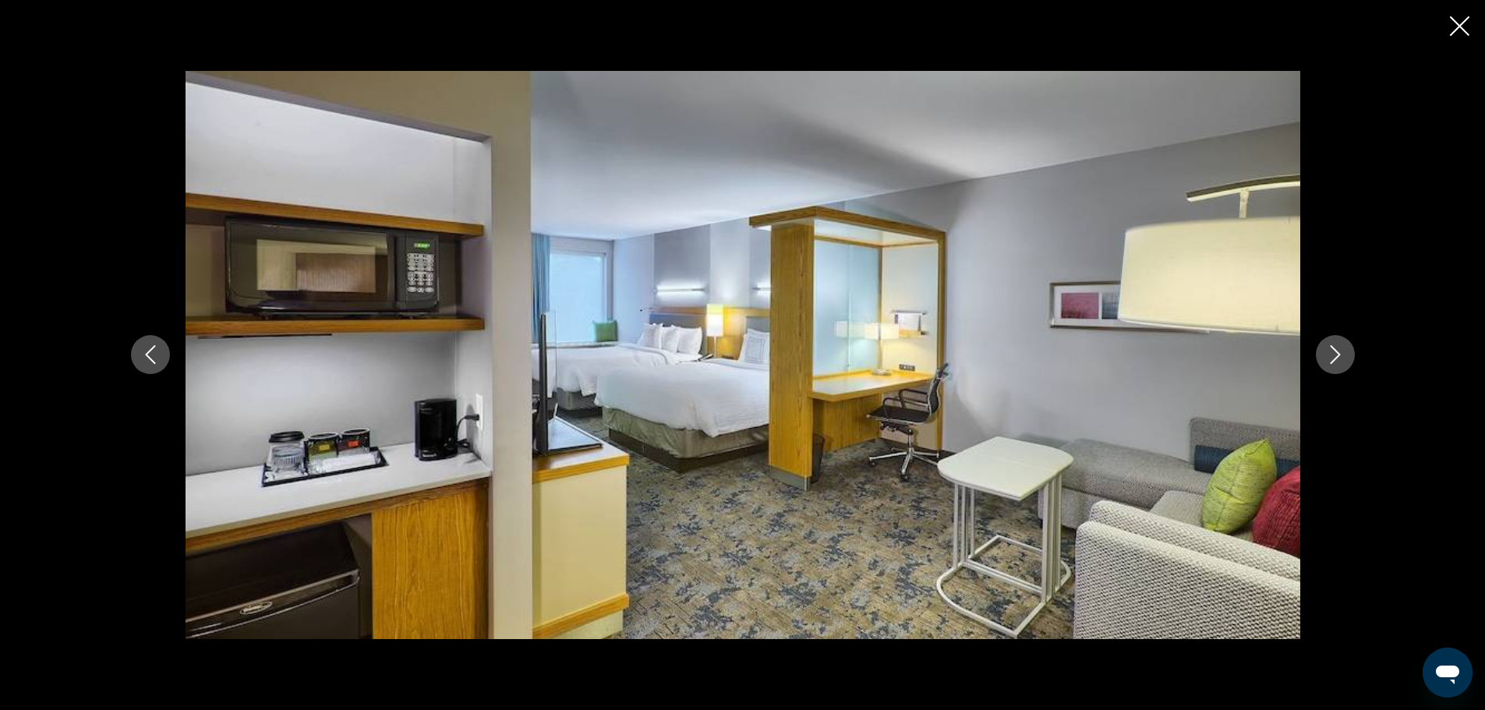
click at [1337, 350] on icon "Next image" at bounding box center [1335, 354] width 19 height 19
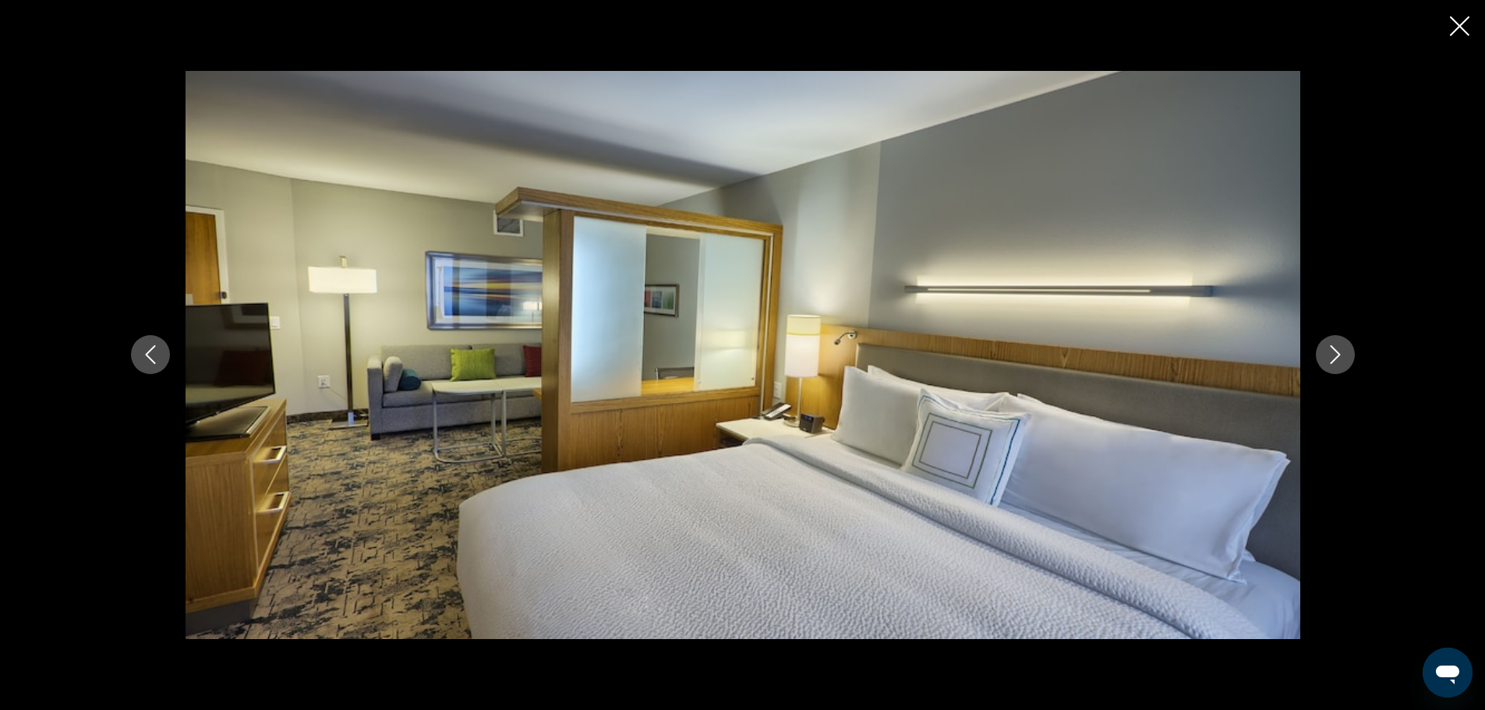
click at [1337, 350] on icon "Next image" at bounding box center [1335, 354] width 19 height 19
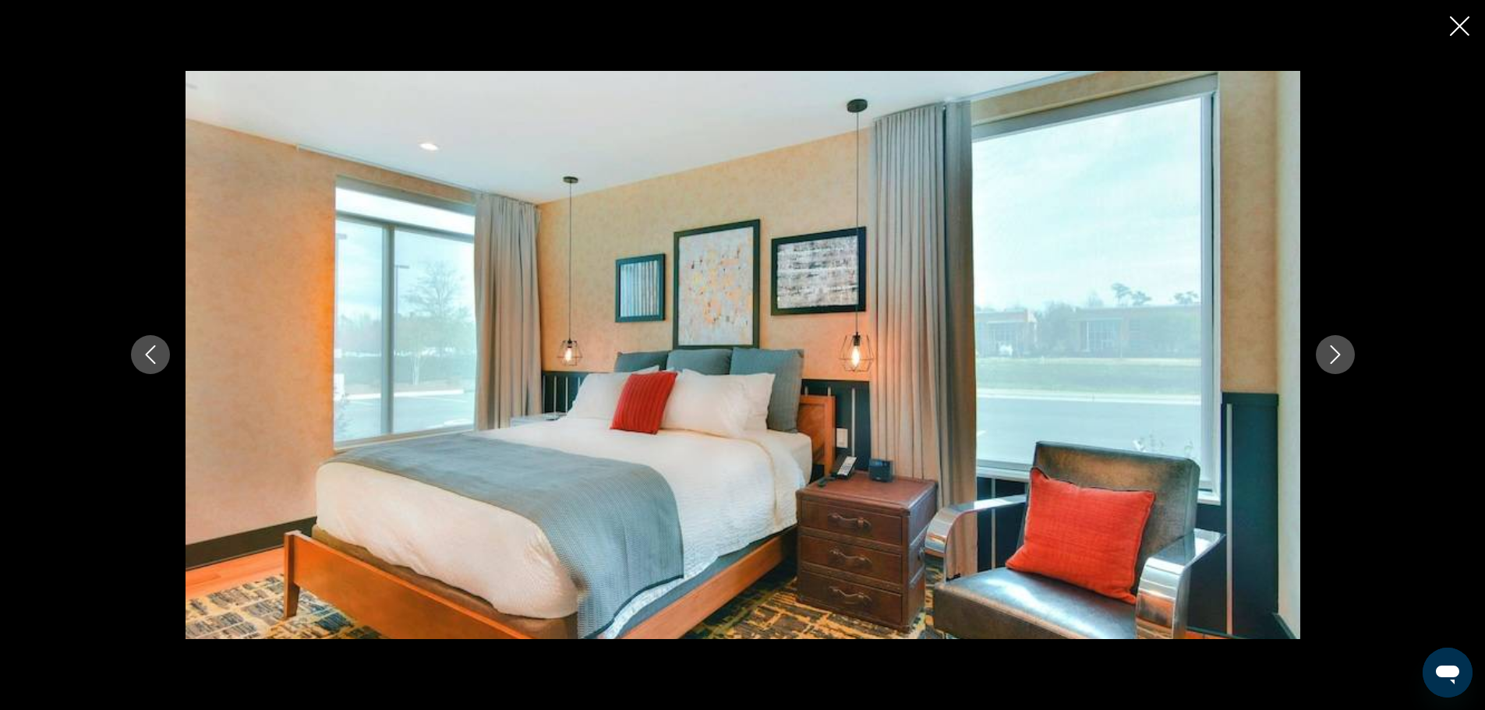
click at [1337, 350] on icon "Next image" at bounding box center [1335, 354] width 19 height 19
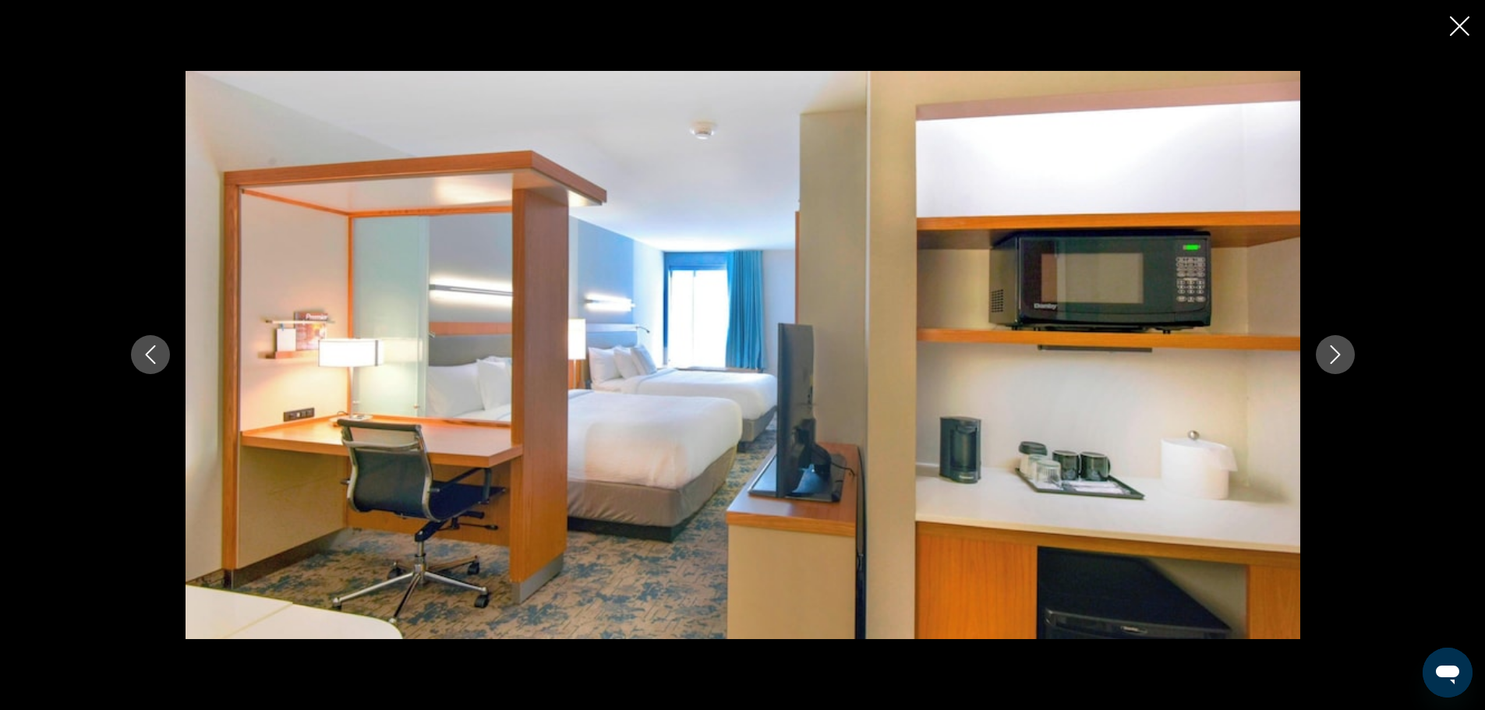
click at [1337, 350] on icon "Next image" at bounding box center [1335, 354] width 19 height 19
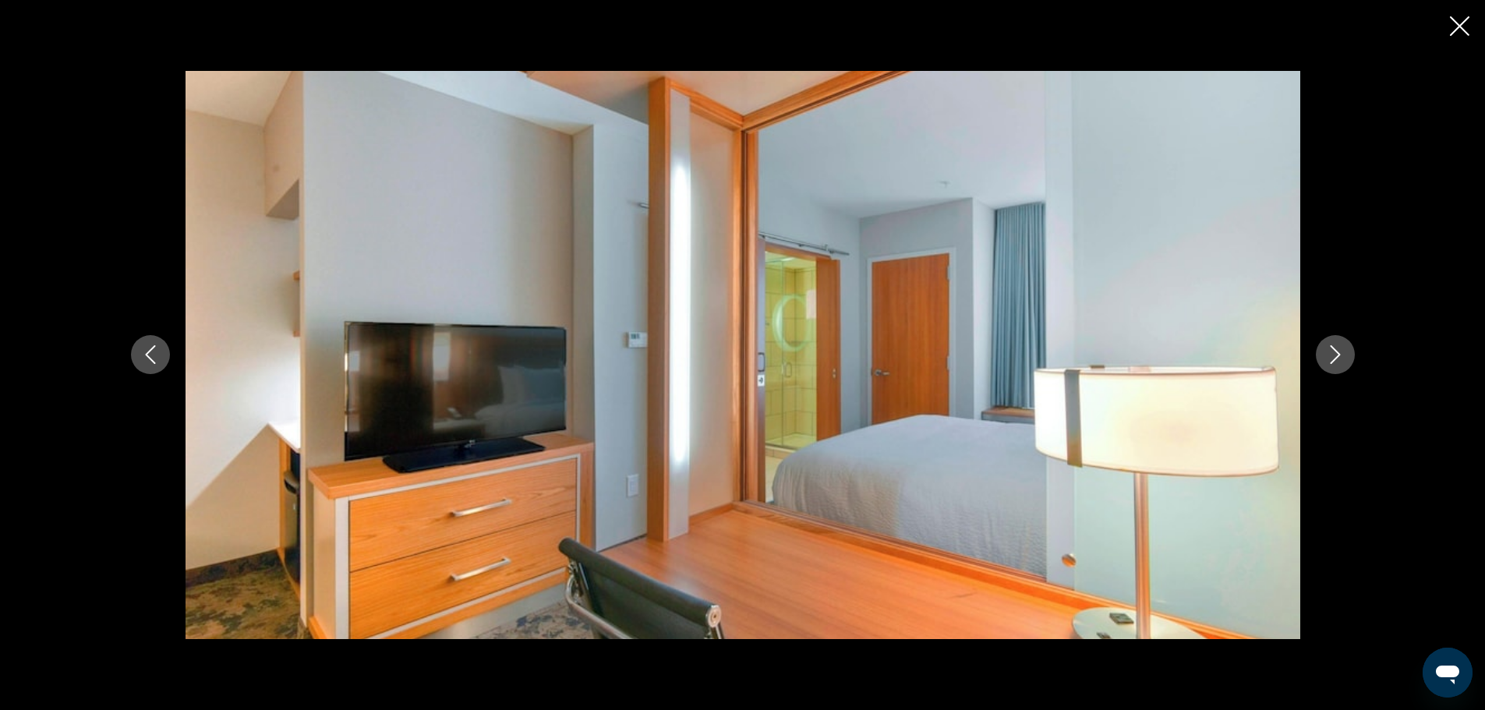
click at [1337, 350] on icon "Next image" at bounding box center [1335, 354] width 19 height 19
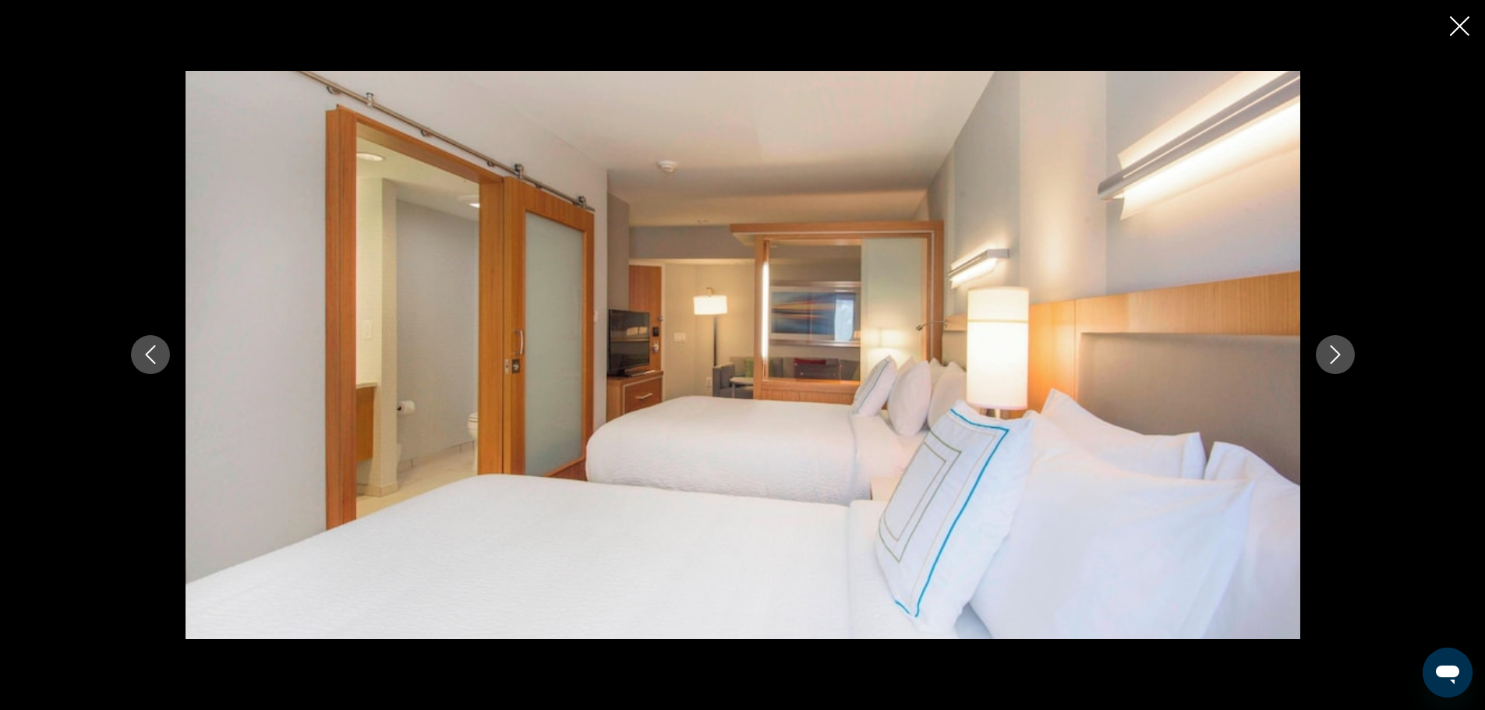
click at [1337, 350] on icon "Next image" at bounding box center [1335, 354] width 19 height 19
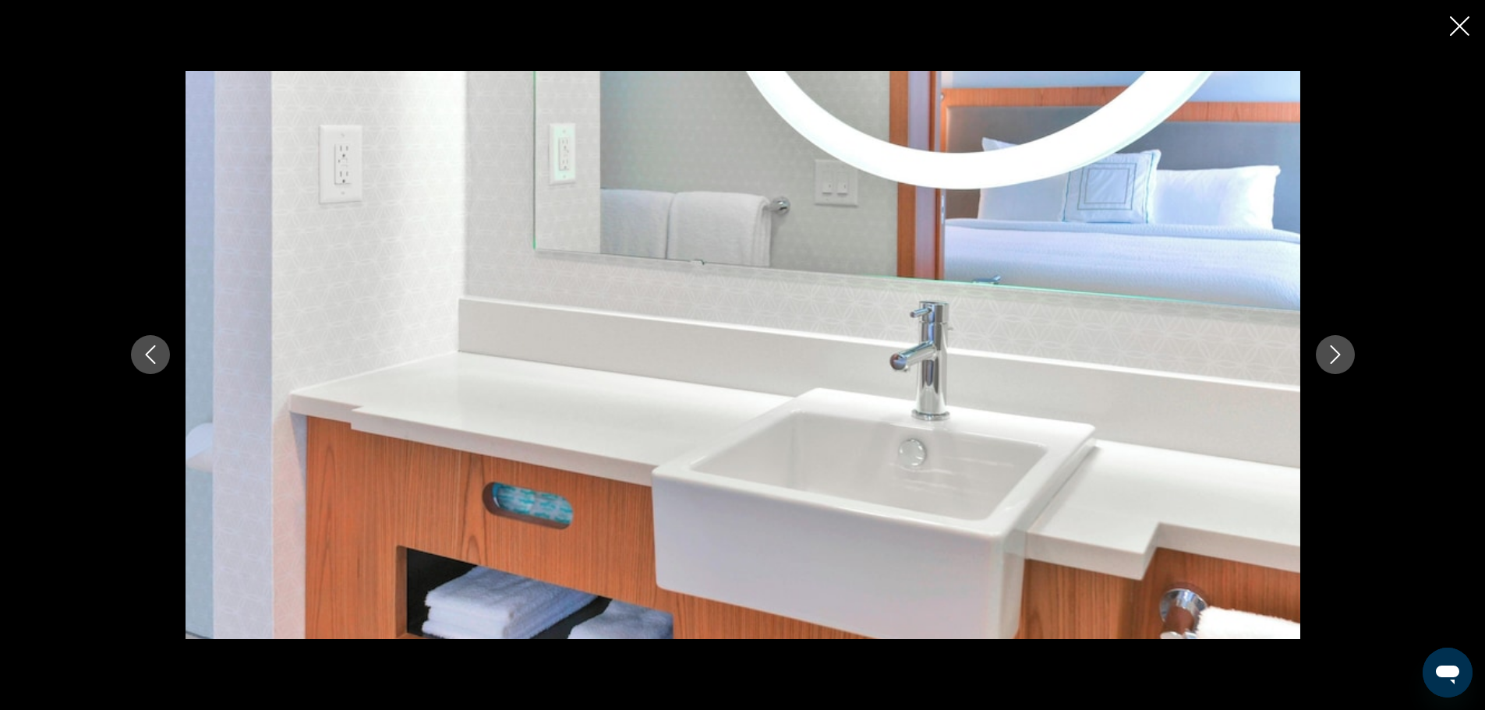
click at [1337, 350] on icon "Next image" at bounding box center [1335, 354] width 19 height 19
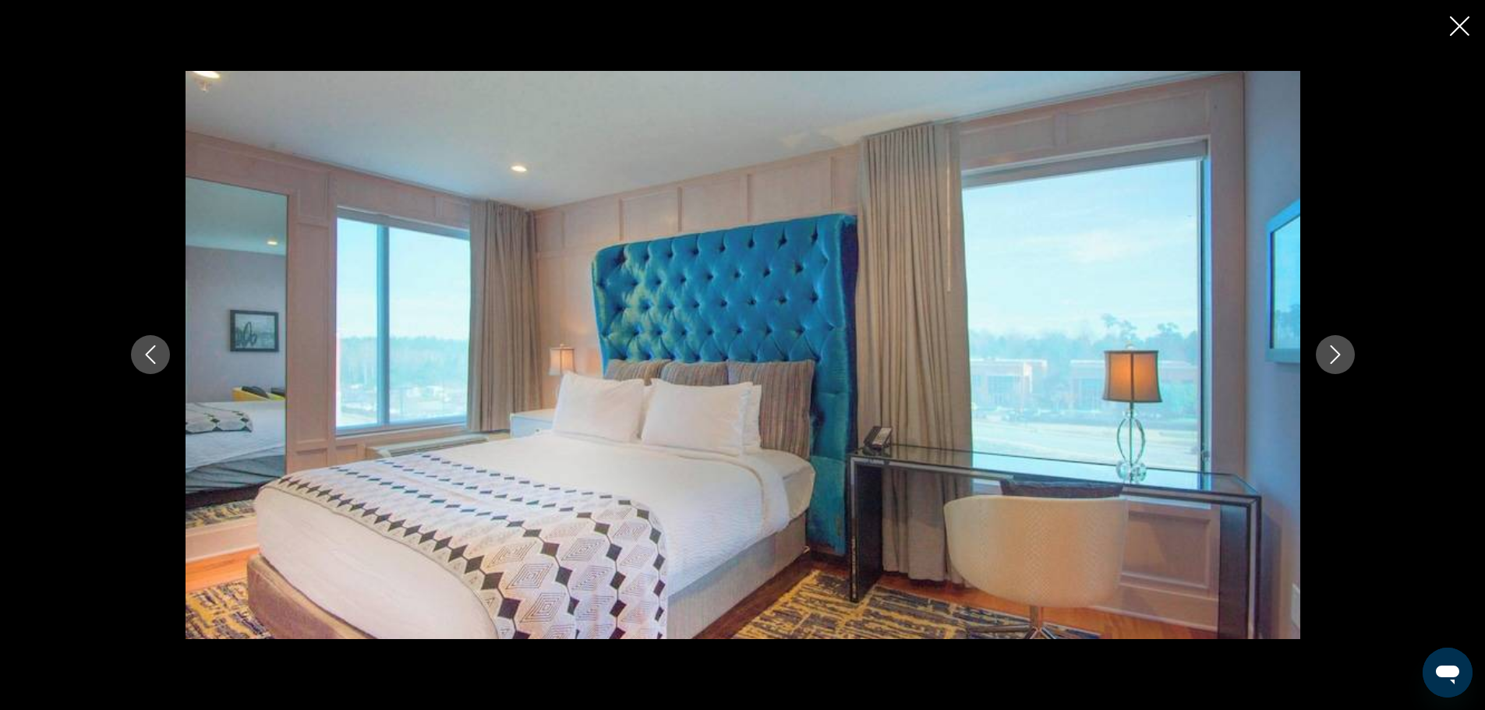
click at [1337, 350] on icon "Next image" at bounding box center [1335, 354] width 19 height 19
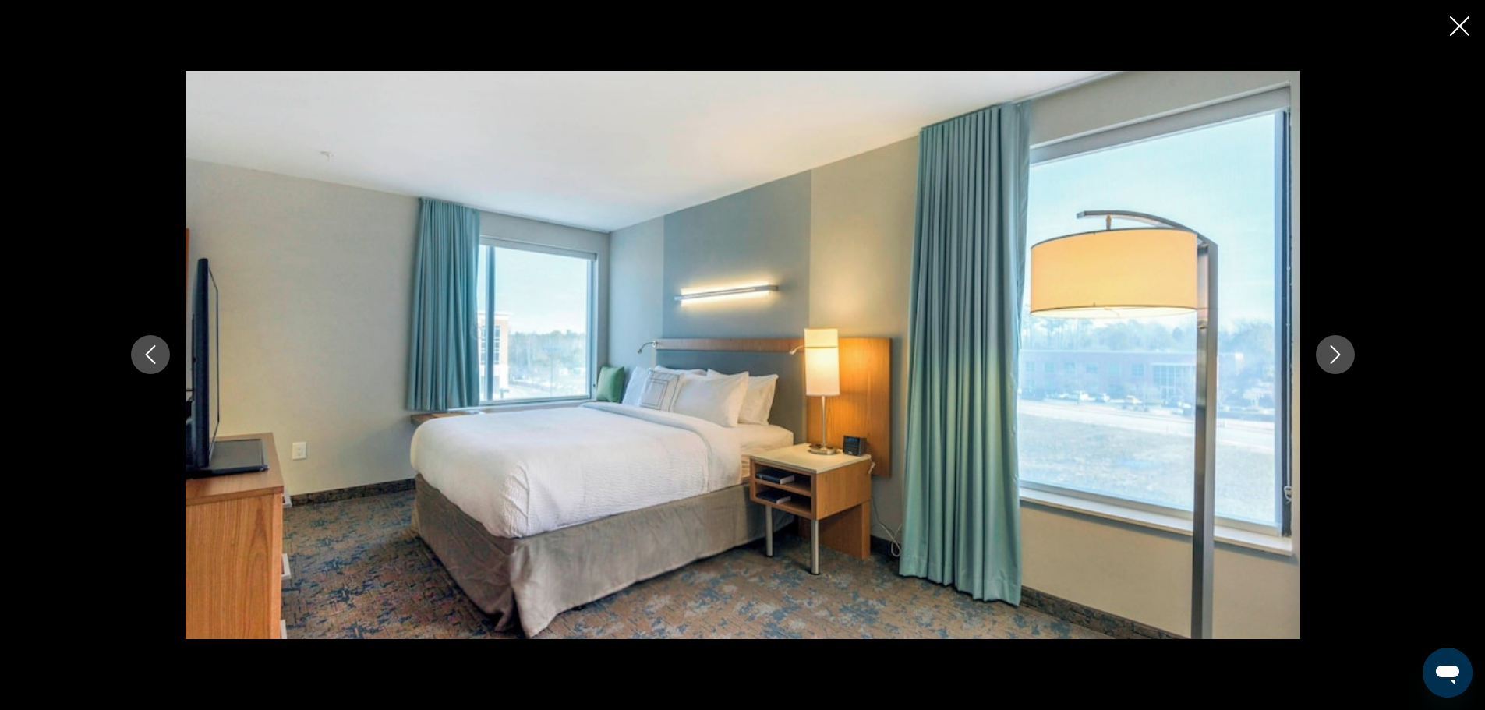
click at [1337, 350] on icon "Next image" at bounding box center [1335, 354] width 19 height 19
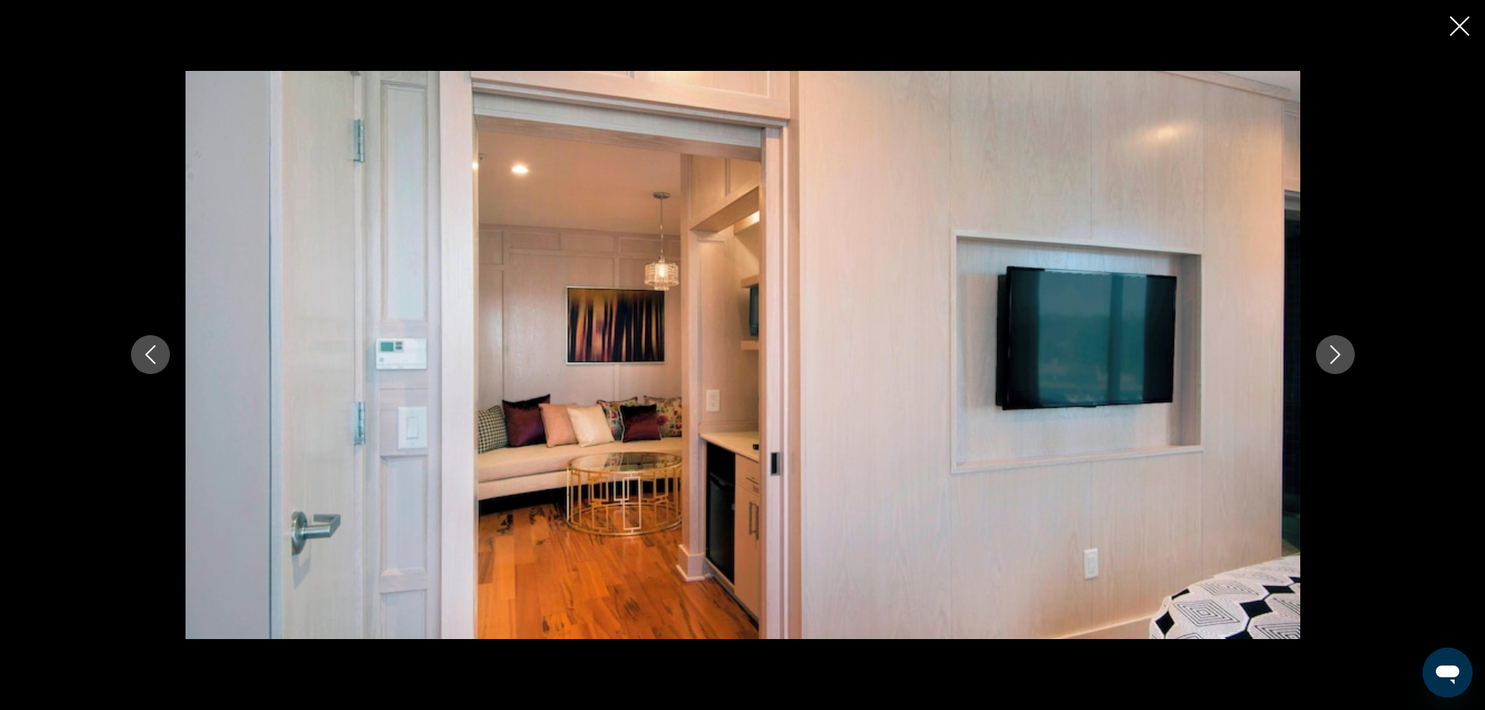
click at [1337, 350] on icon "Next image" at bounding box center [1335, 354] width 19 height 19
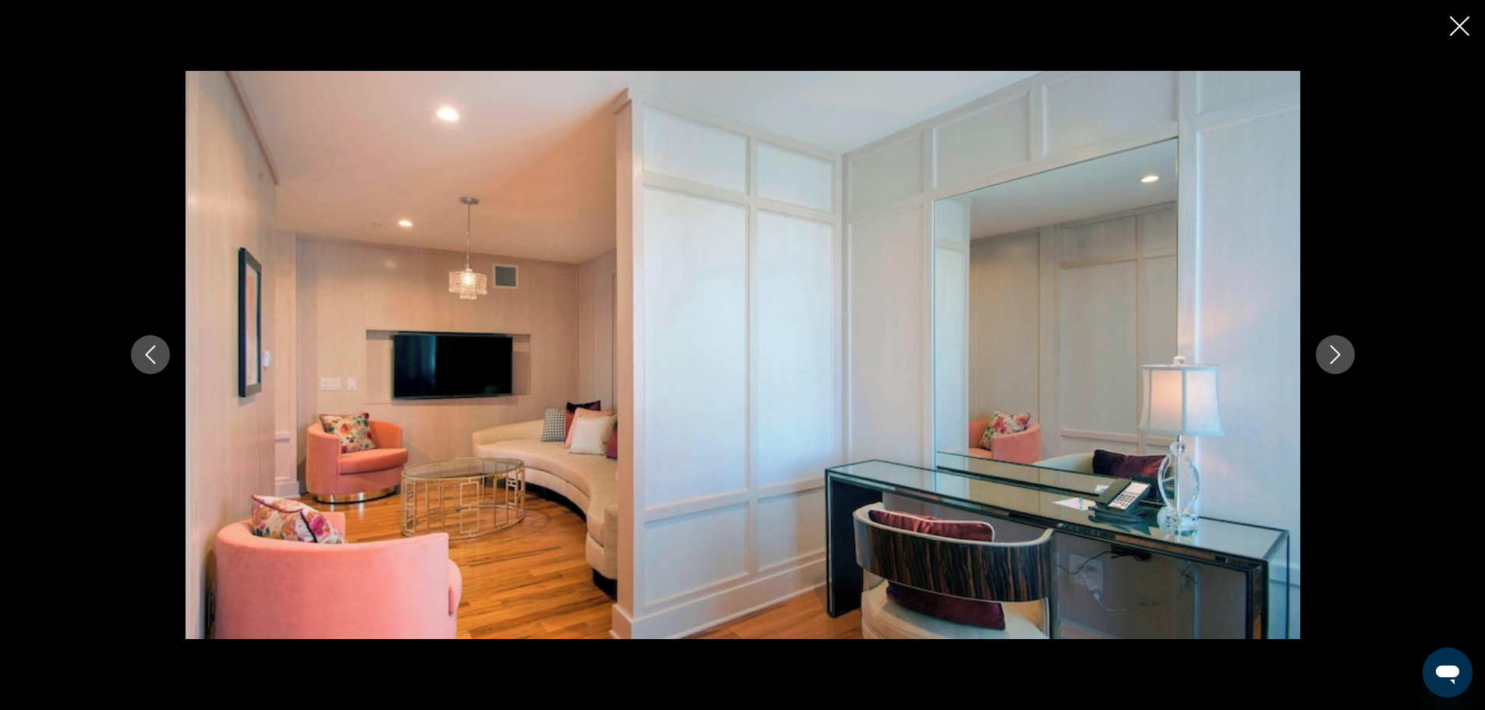
click at [1337, 350] on icon "Next image" at bounding box center [1335, 354] width 19 height 19
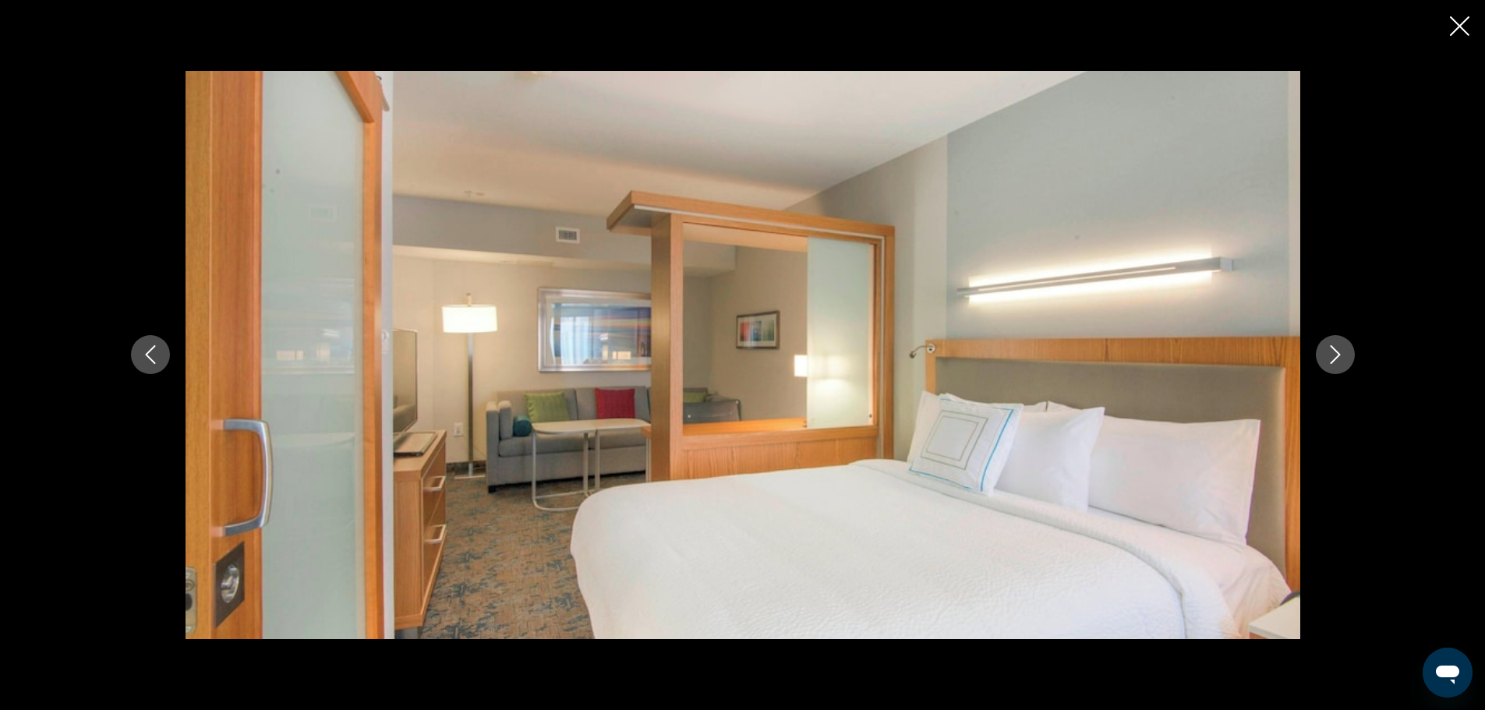
click at [1337, 350] on icon "Next image" at bounding box center [1335, 354] width 19 height 19
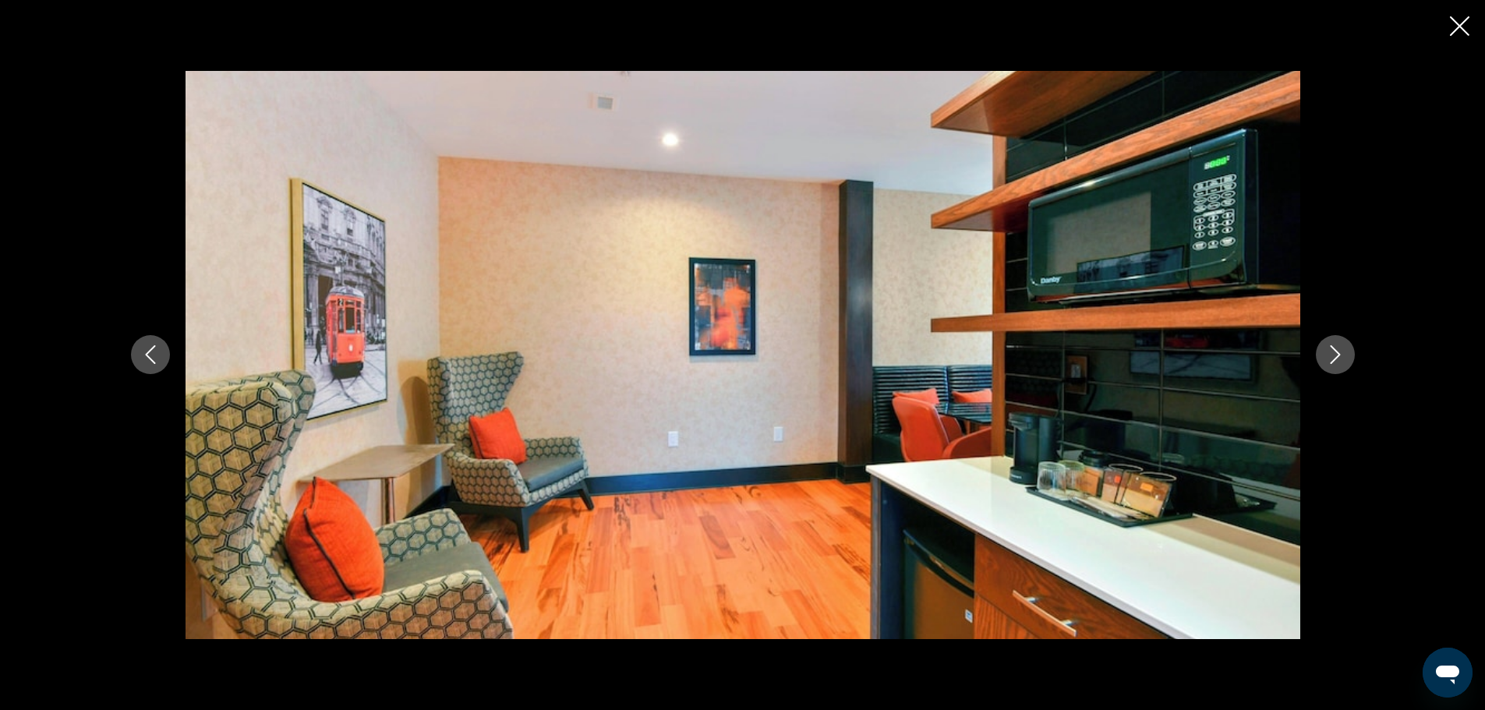
click at [1337, 350] on icon "Next image" at bounding box center [1335, 354] width 19 height 19
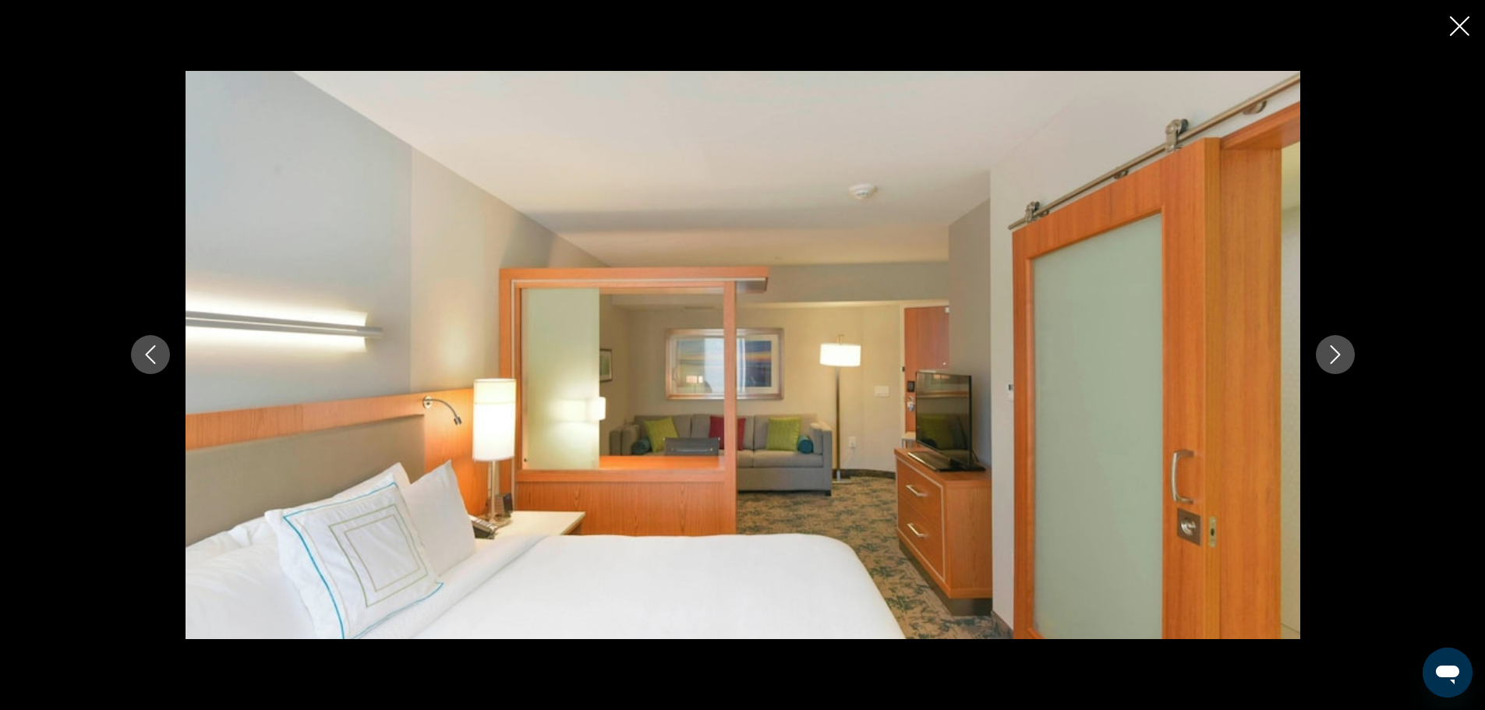
click at [1337, 350] on icon "Next image" at bounding box center [1335, 354] width 19 height 19
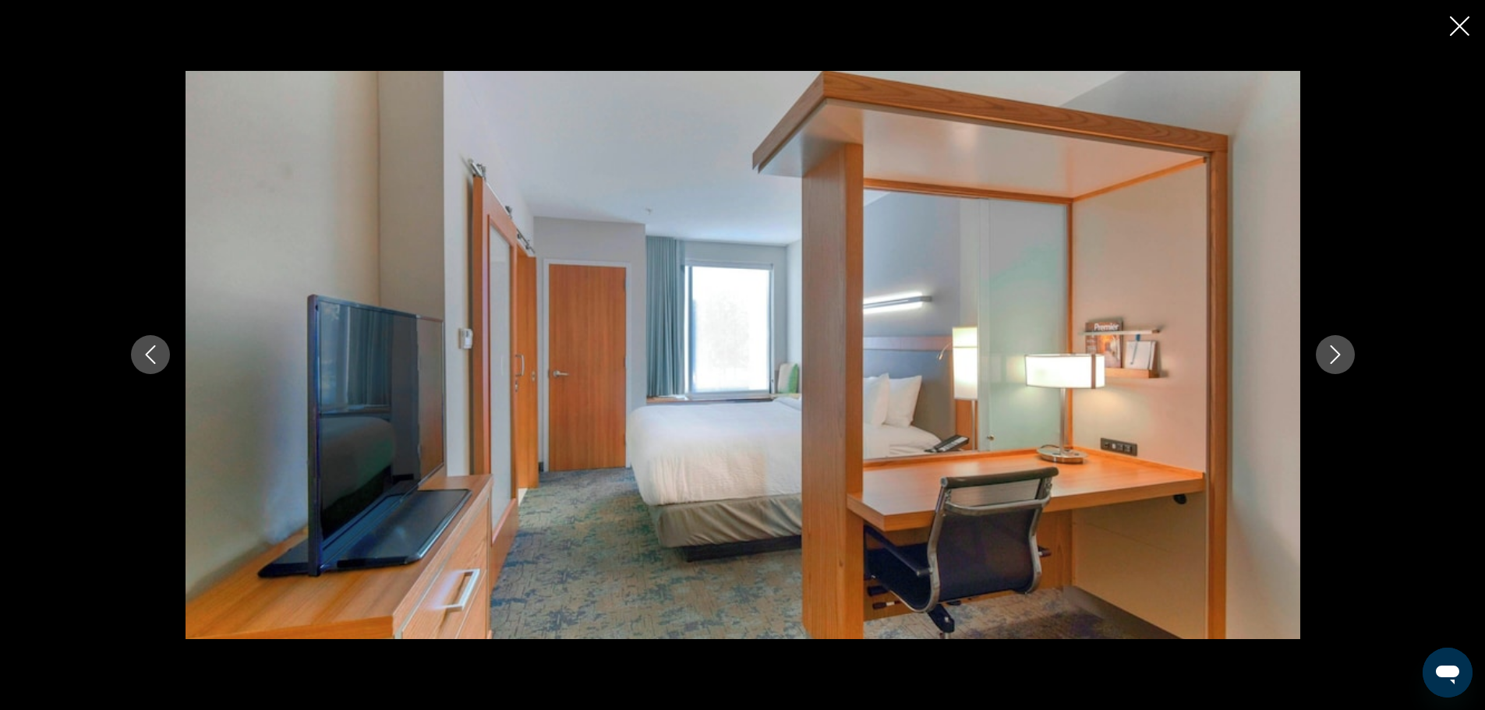
click at [1337, 350] on icon "Next image" at bounding box center [1335, 354] width 19 height 19
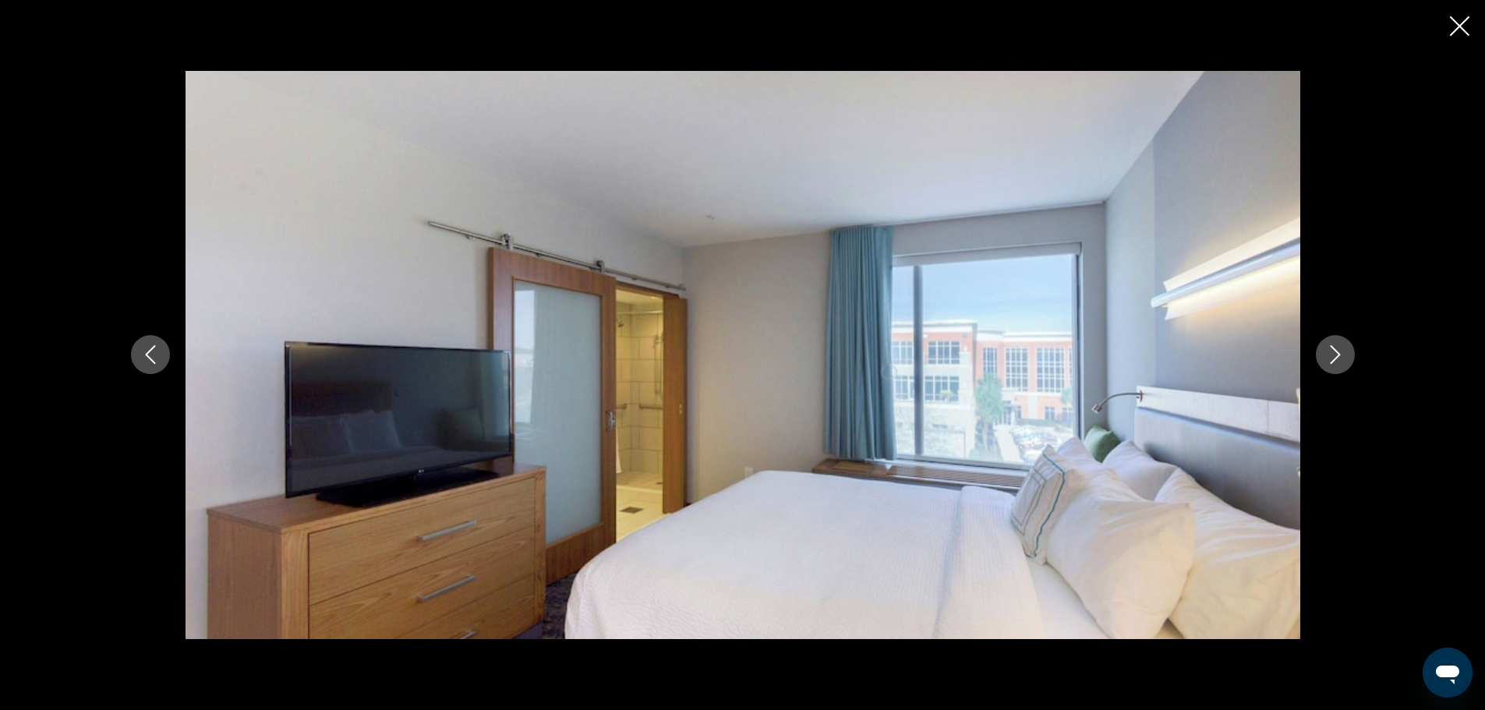
click at [1337, 350] on icon "Next image" at bounding box center [1335, 354] width 19 height 19
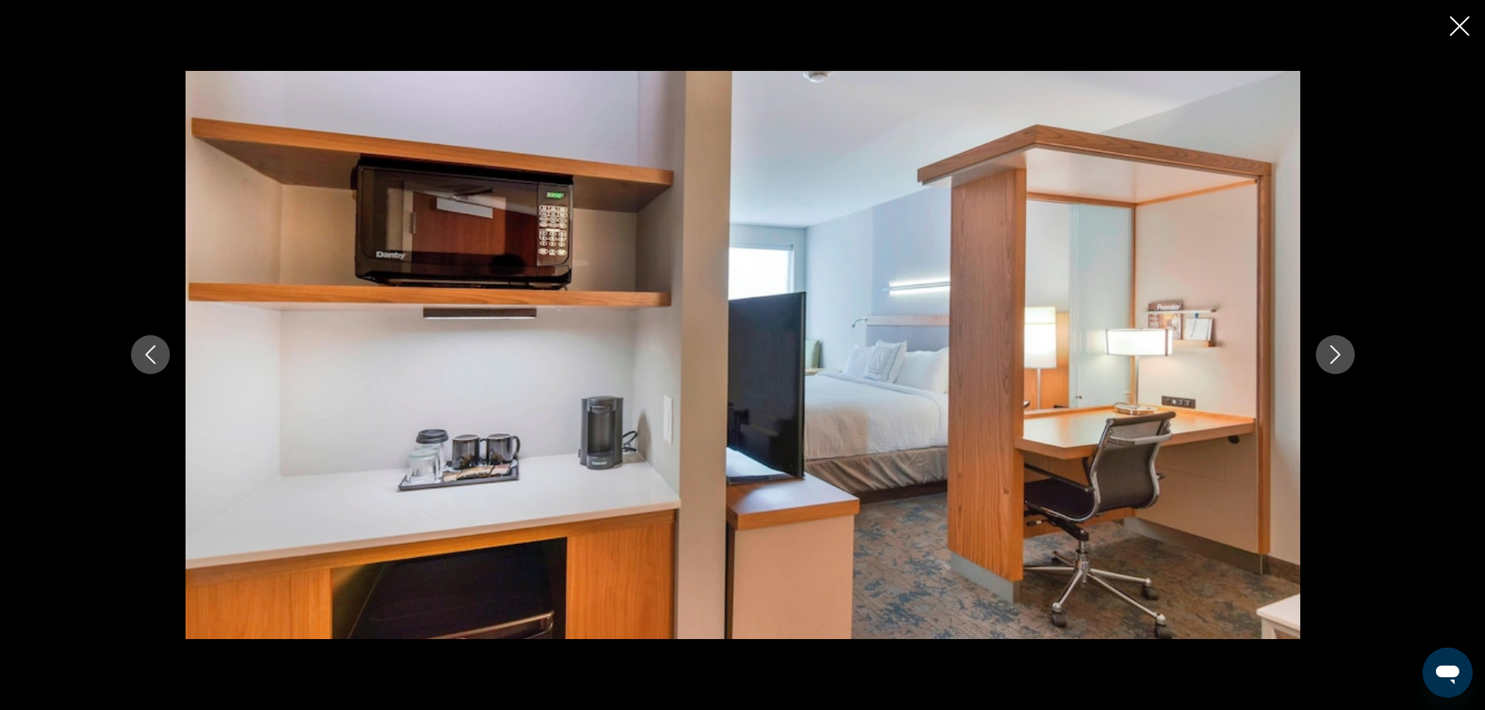
click at [1337, 350] on icon "Next image" at bounding box center [1335, 354] width 19 height 19
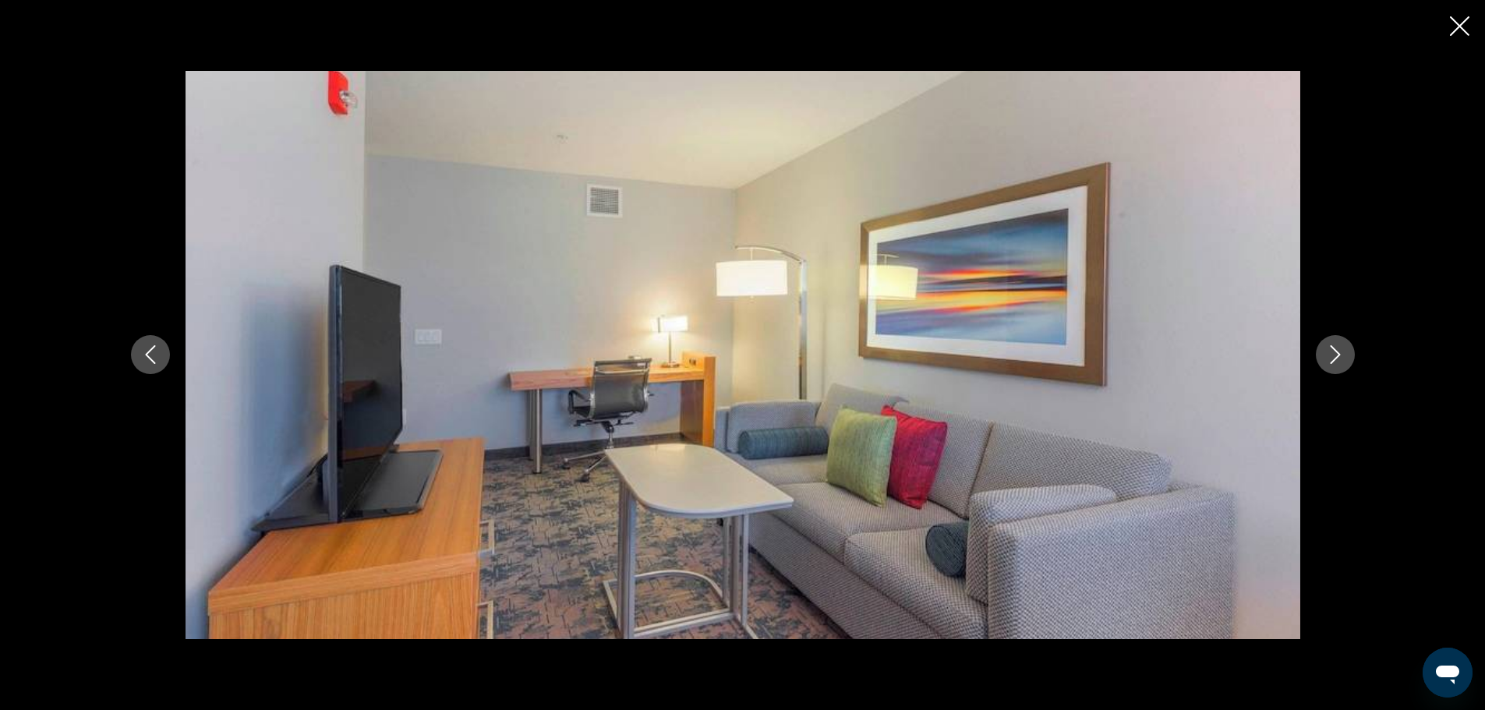
click at [1337, 350] on icon "Next image" at bounding box center [1335, 354] width 19 height 19
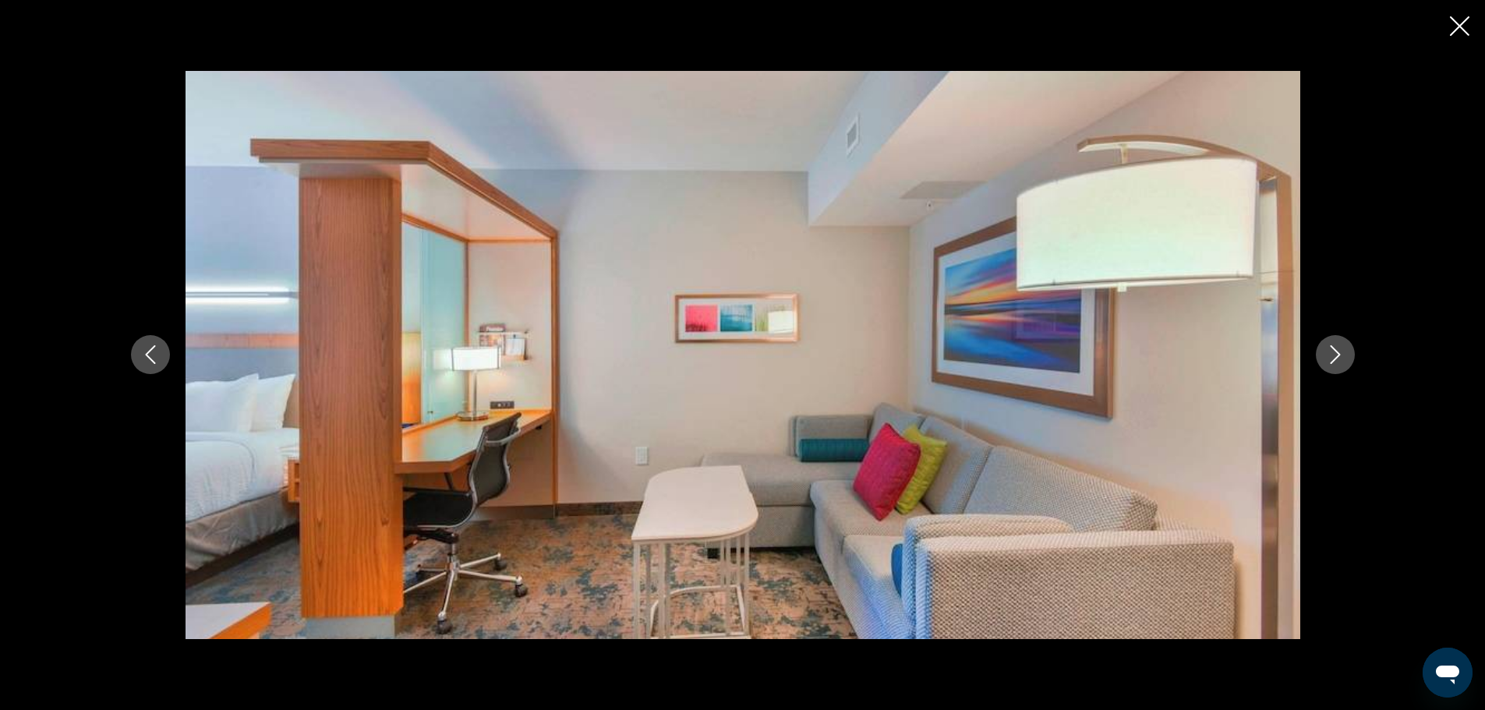
click at [1337, 350] on icon "Next image" at bounding box center [1335, 354] width 19 height 19
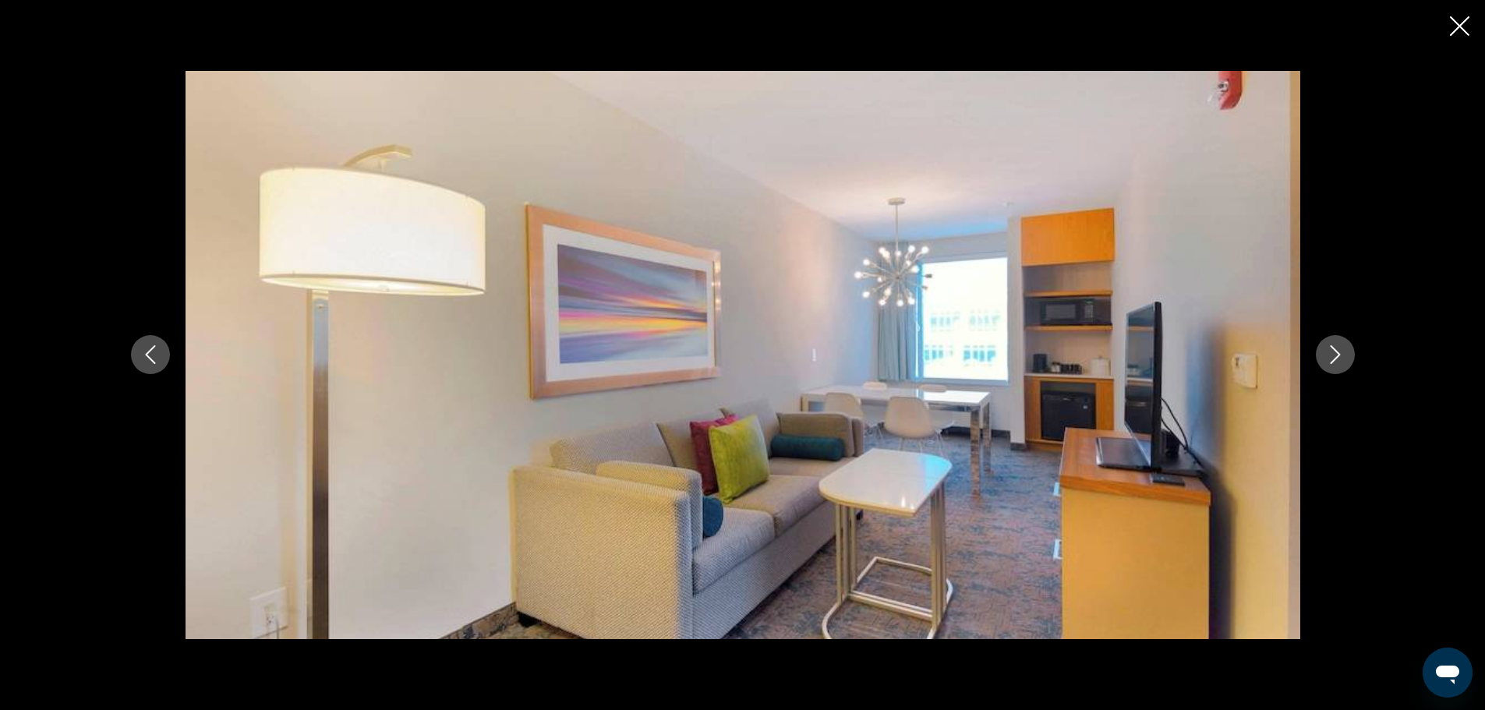
click at [1337, 350] on icon "Next image" at bounding box center [1335, 354] width 19 height 19
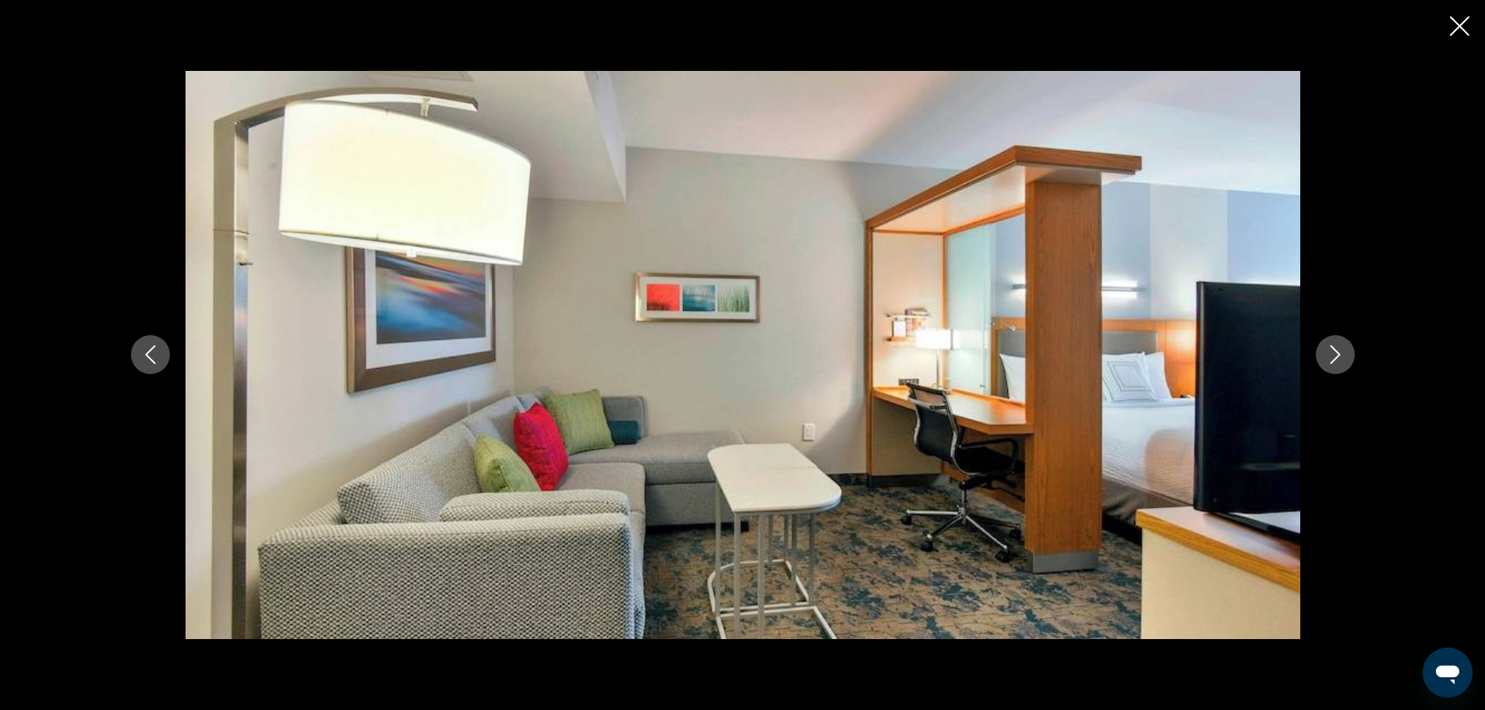
click at [1337, 350] on icon "Next image" at bounding box center [1335, 354] width 19 height 19
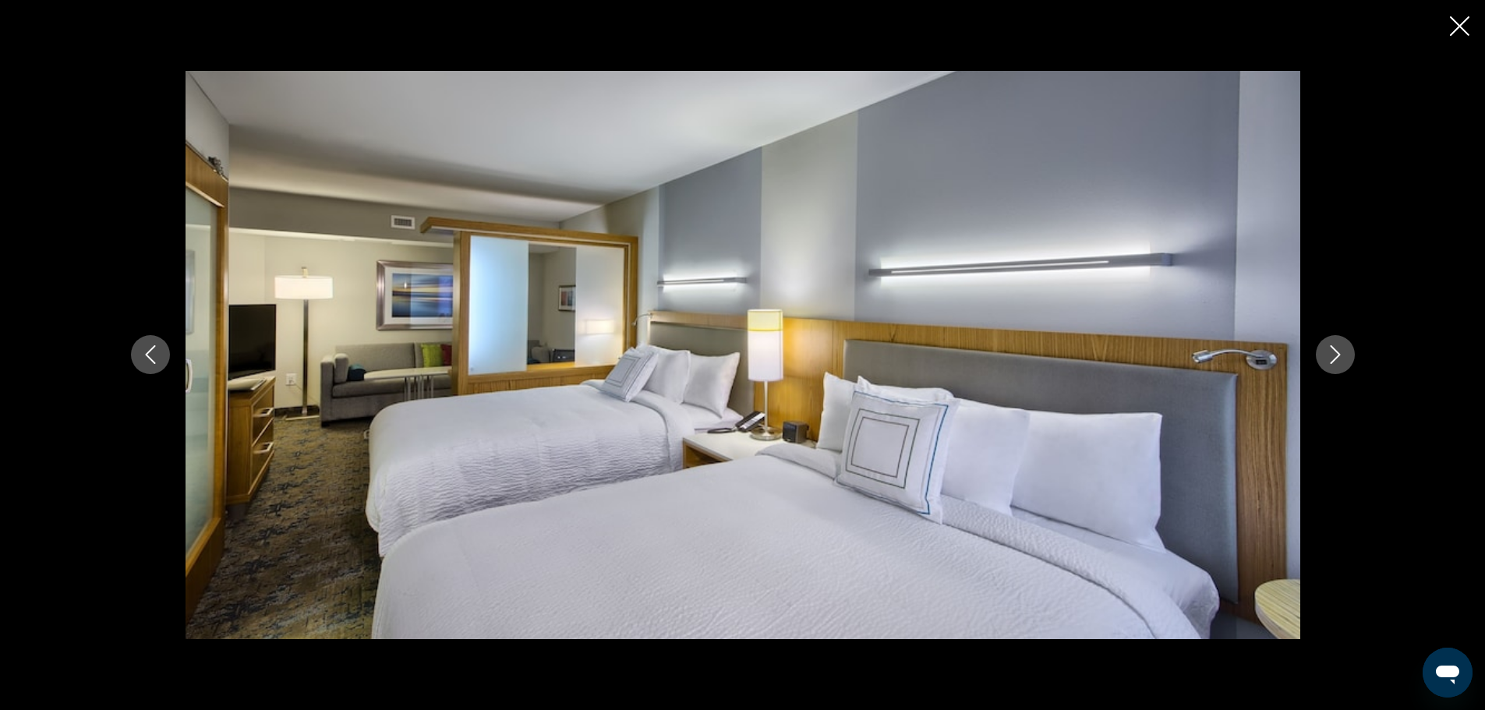
click at [1337, 350] on icon "Next image" at bounding box center [1335, 354] width 19 height 19
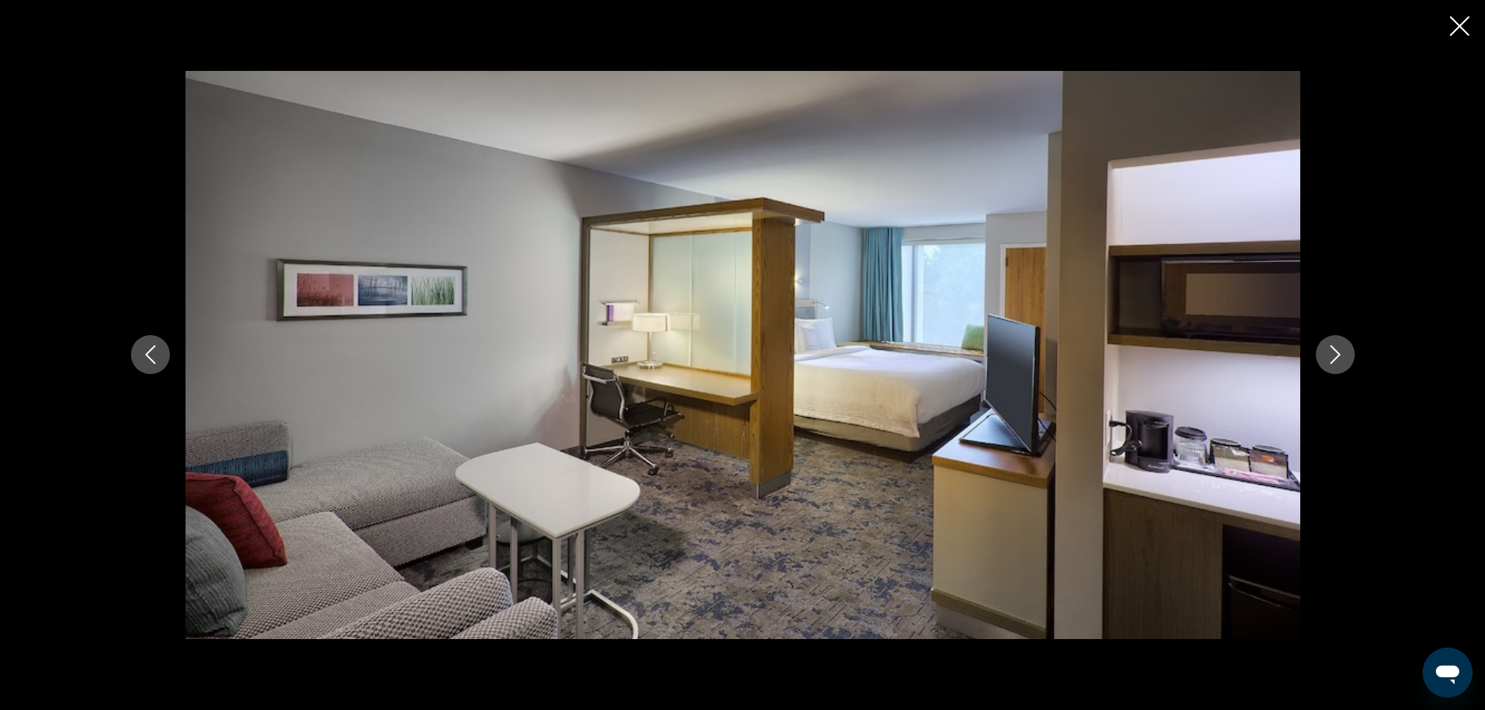
click at [1337, 350] on icon "Next image" at bounding box center [1335, 354] width 19 height 19
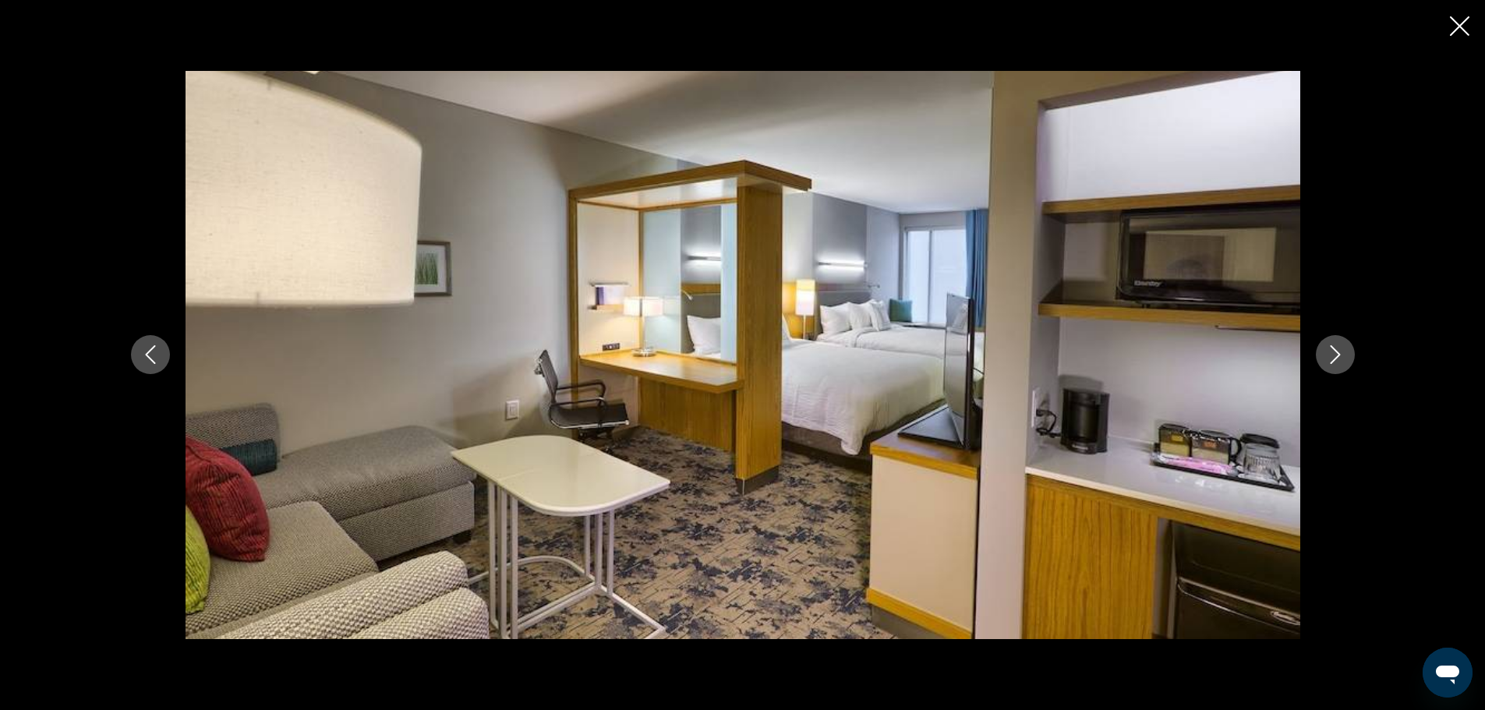
click at [1337, 350] on icon "Next image" at bounding box center [1335, 354] width 19 height 19
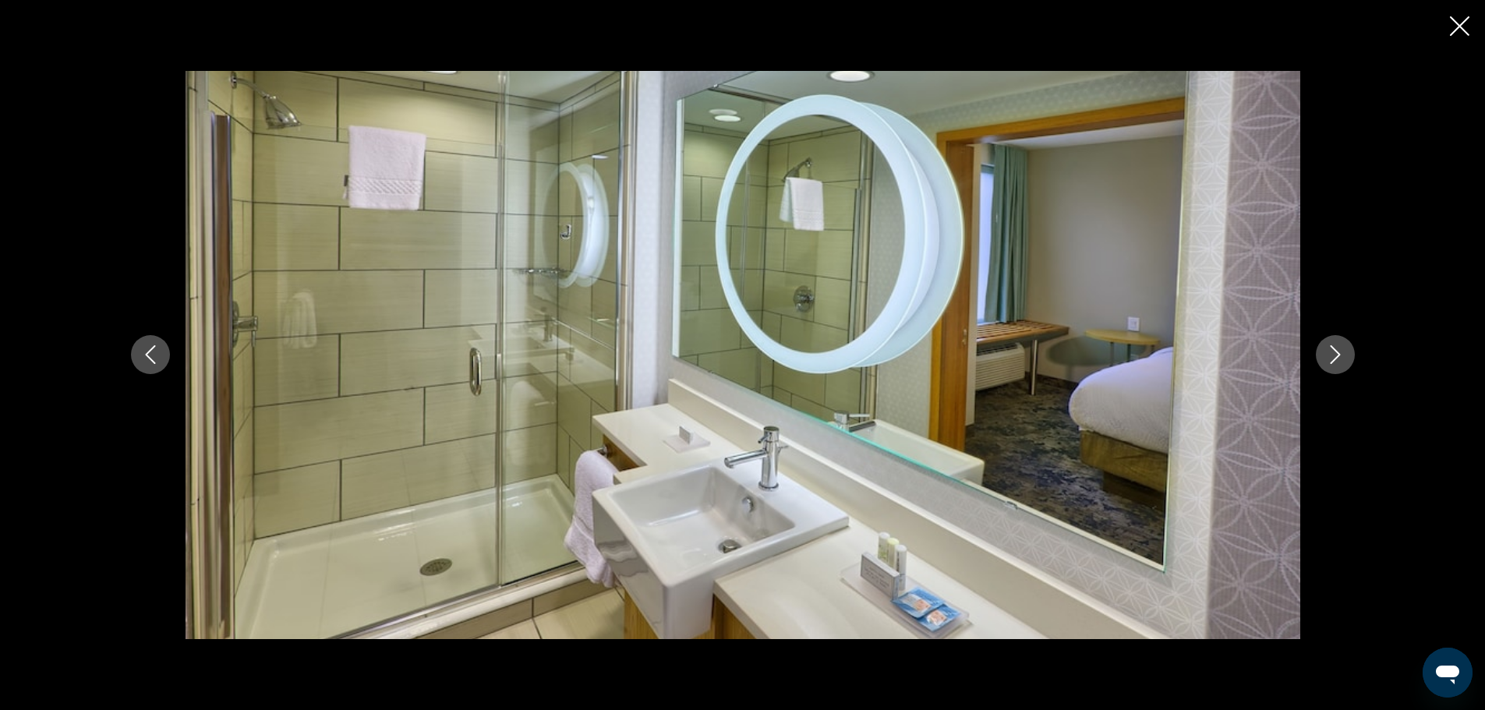
click at [1337, 350] on icon "Next image" at bounding box center [1335, 354] width 19 height 19
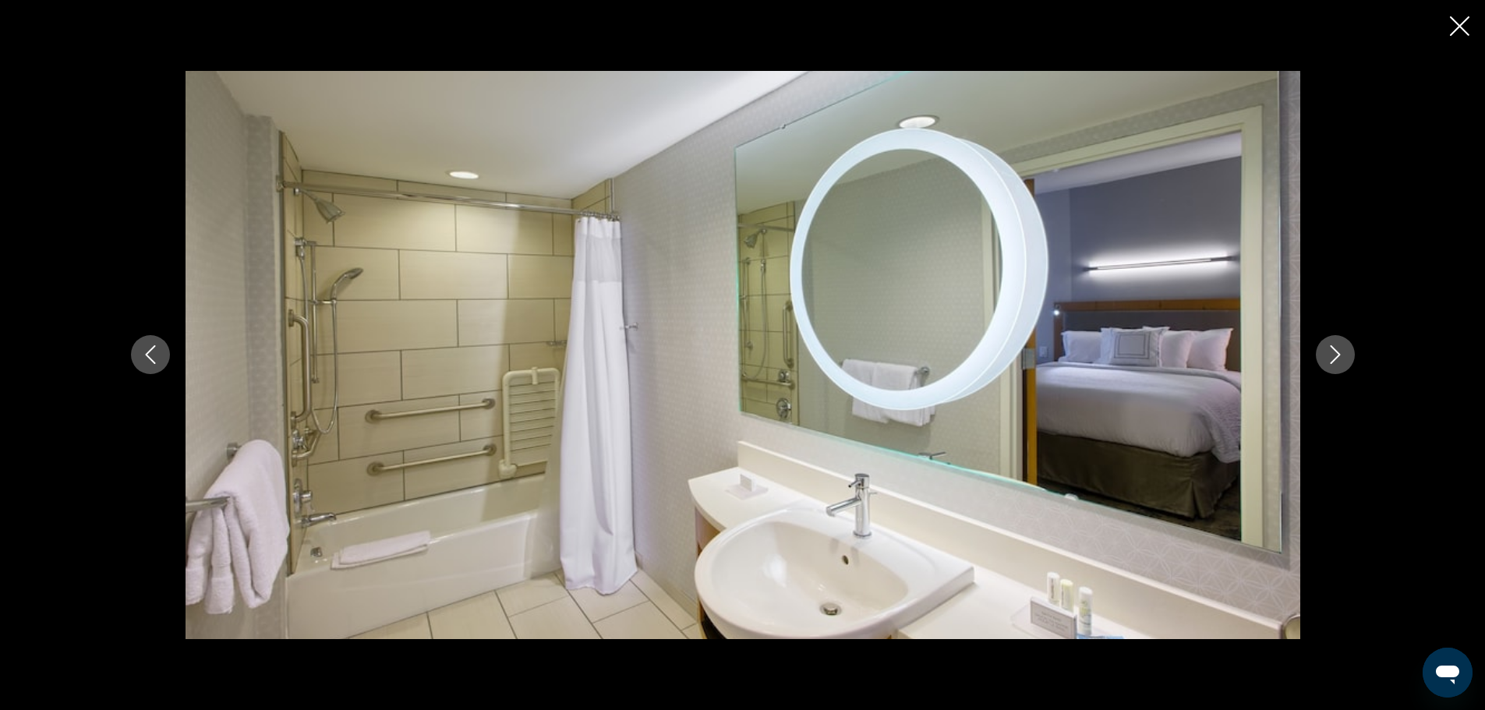
click at [1337, 350] on icon "Next image" at bounding box center [1335, 354] width 19 height 19
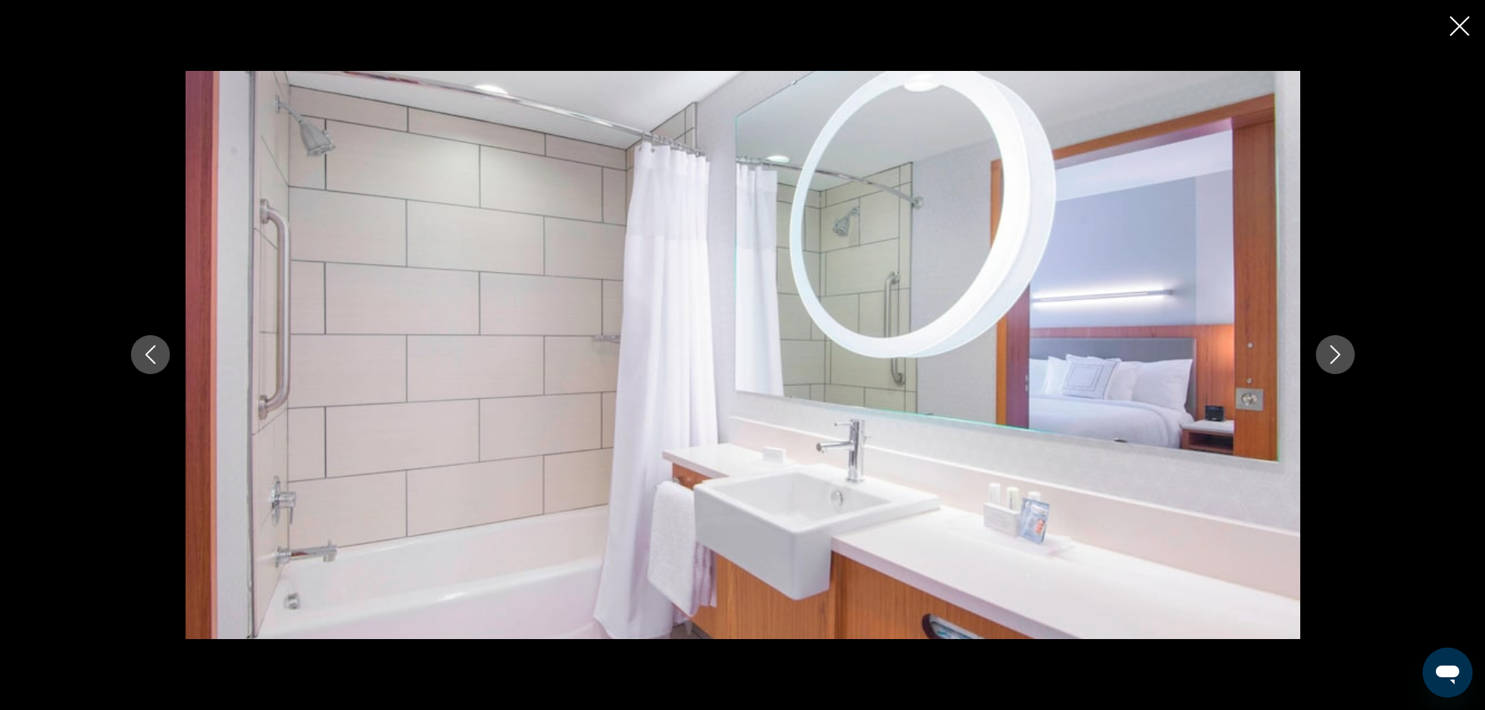
click at [1337, 350] on icon "Next image" at bounding box center [1335, 354] width 19 height 19
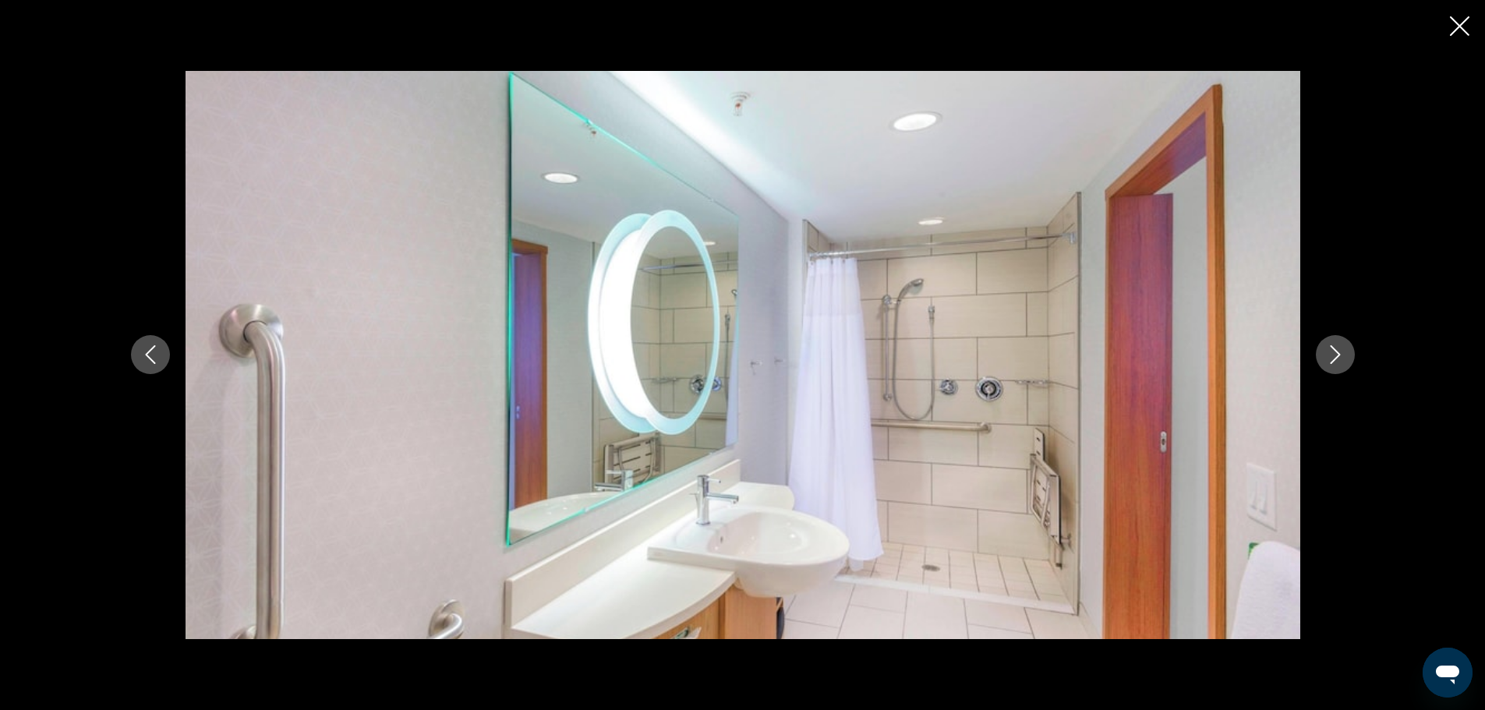
click at [1337, 350] on icon "Next image" at bounding box center [1335, 354] width 19 height 19
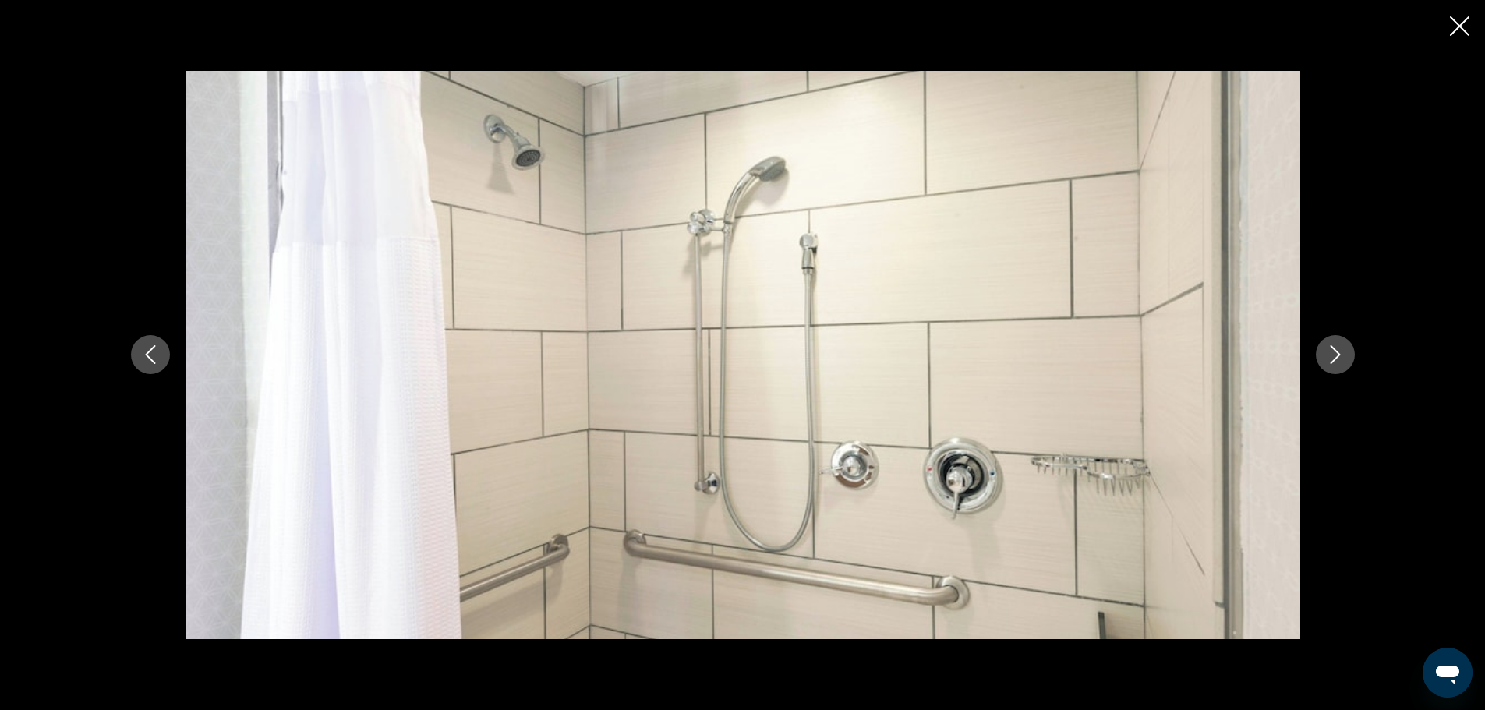
click at [1337, 350] on icon "Next image" at bounding box center [1335, 354] width 19 height 19
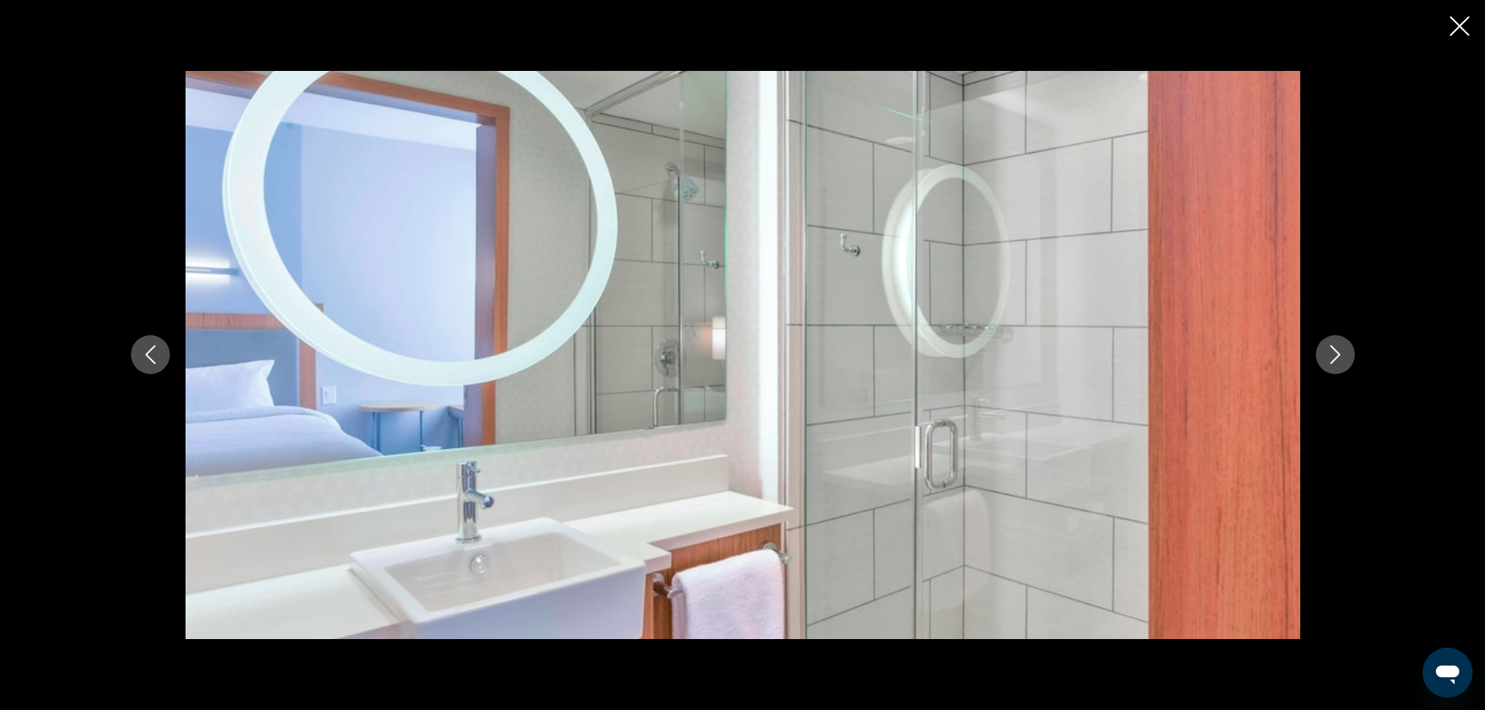
click at [1337, 350] on icon "Next image" at bounding box center [1335, 354] width 19 height 19
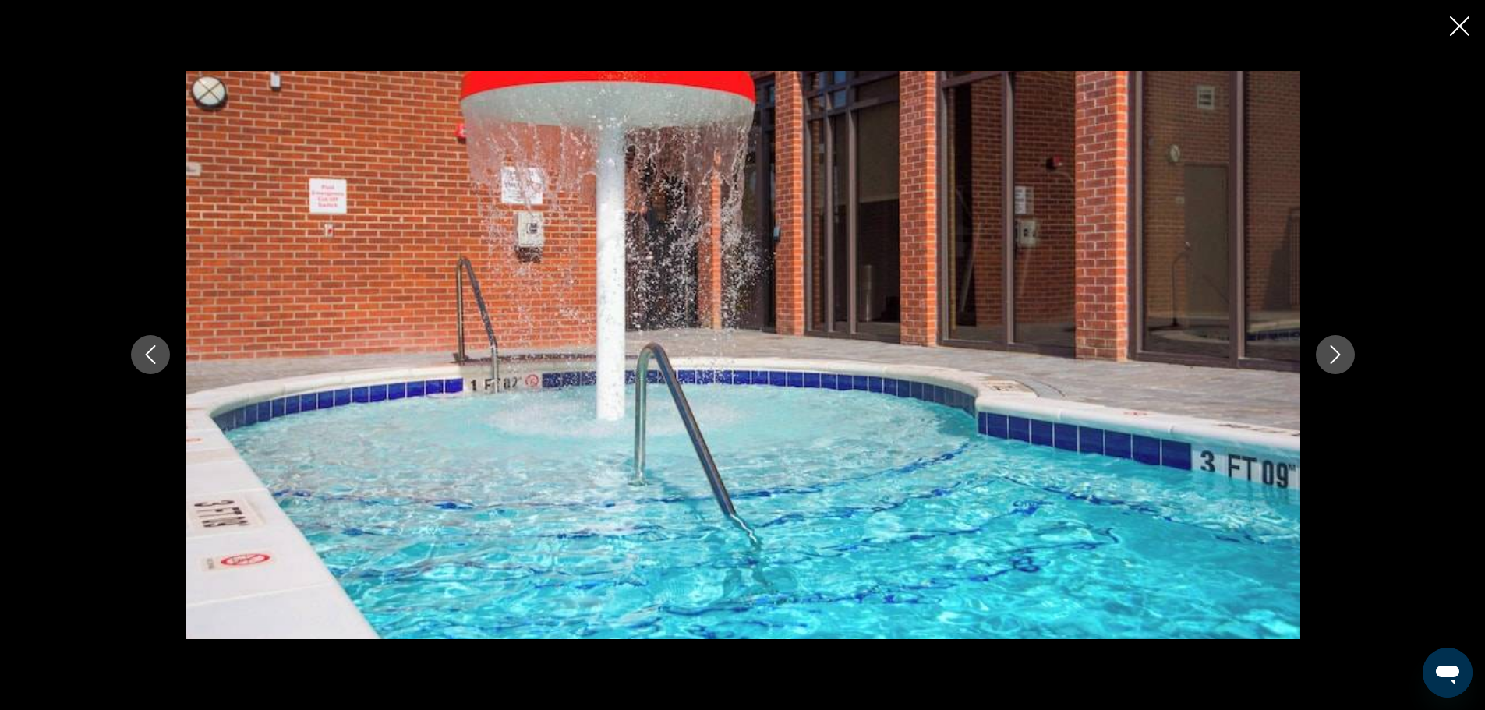
click at [1337, 350] on icon "Next image" at bounding box center [1335, 354] width 19 height 19
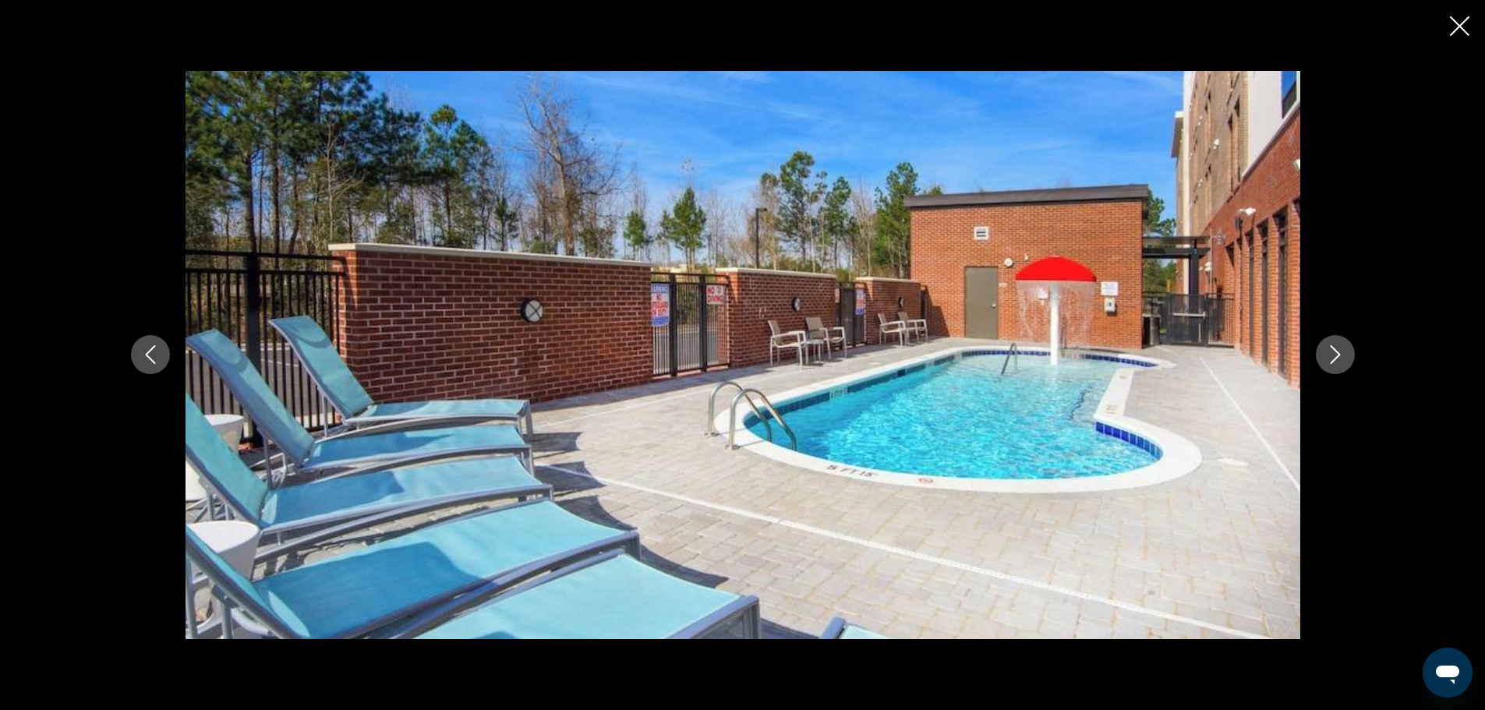
click at [1337, 350] on icon "Next image" at bounding box center [1335, 354] width 19 height 19
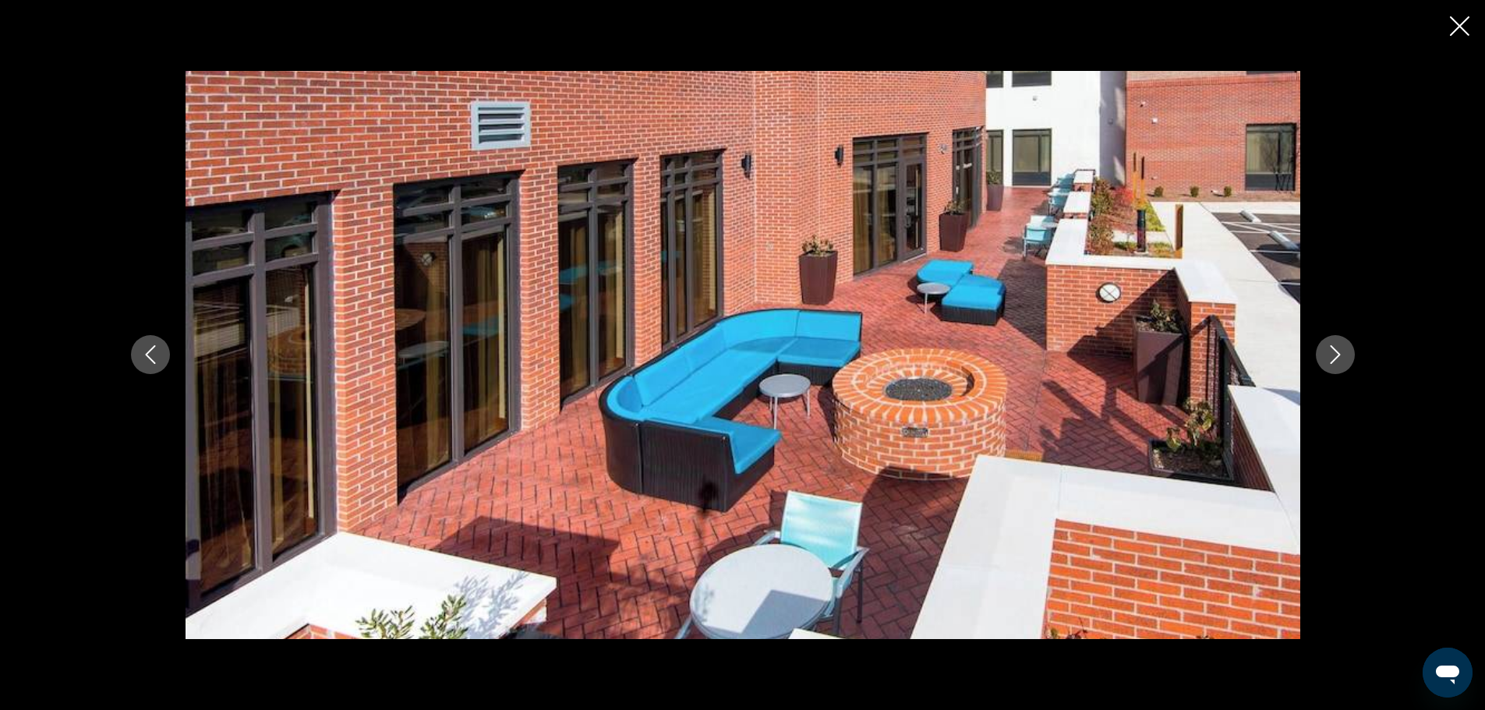
click at [1337, 350] on icon "Next image" at bounding box center [1335, 354] width 19 height 19
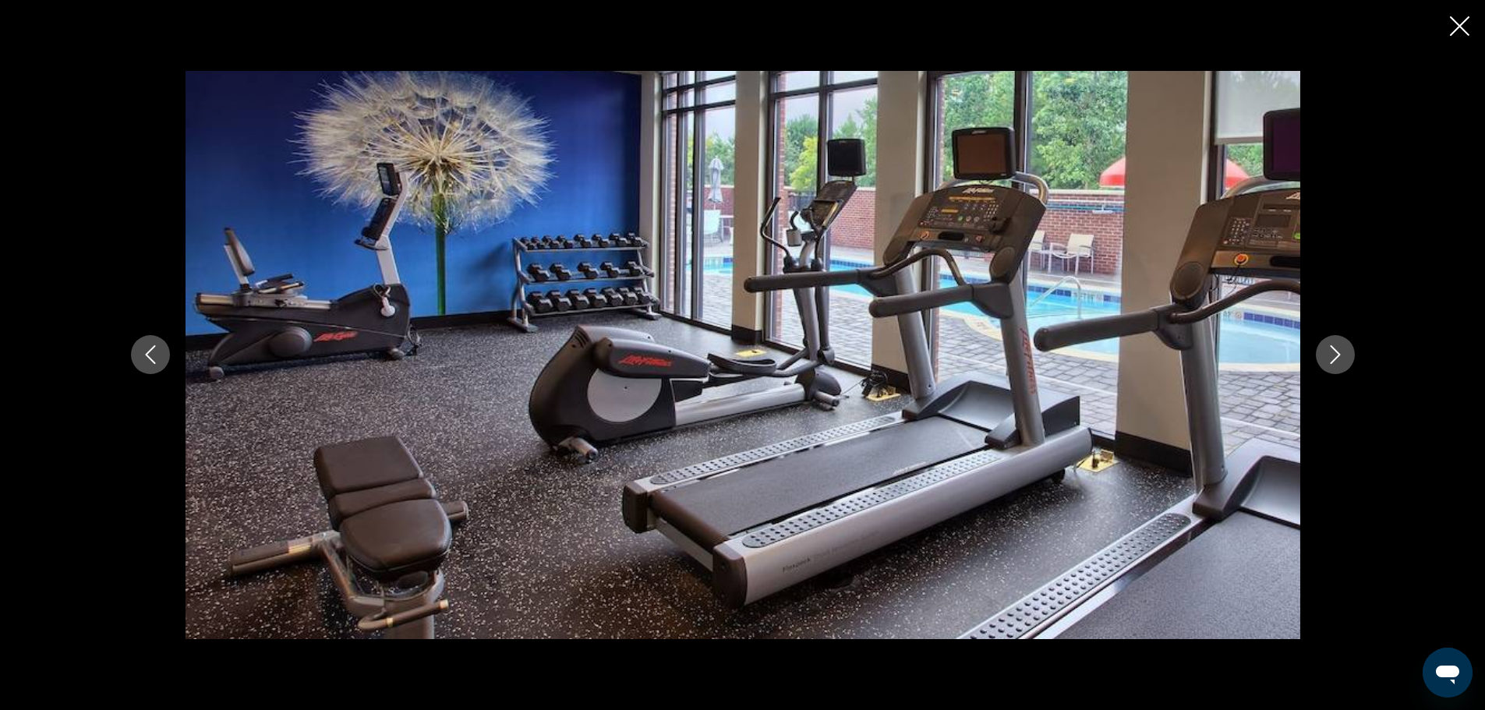
click at [1337, 350] on icon "Next image" at bounding box center [1335, 354] width 19 height 19
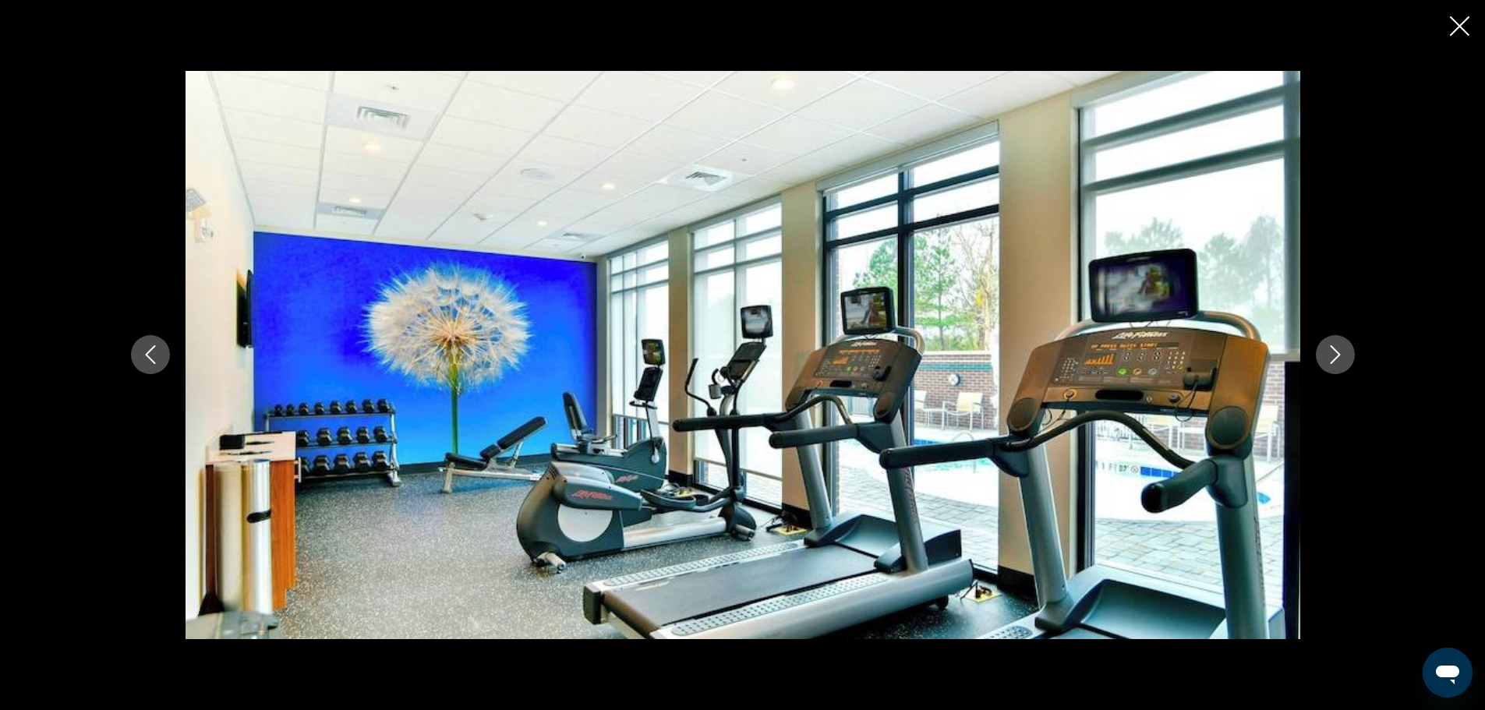
click at [1337, 350] on icon "Next image" at bounding box center [1335, 354] width 19 height 19
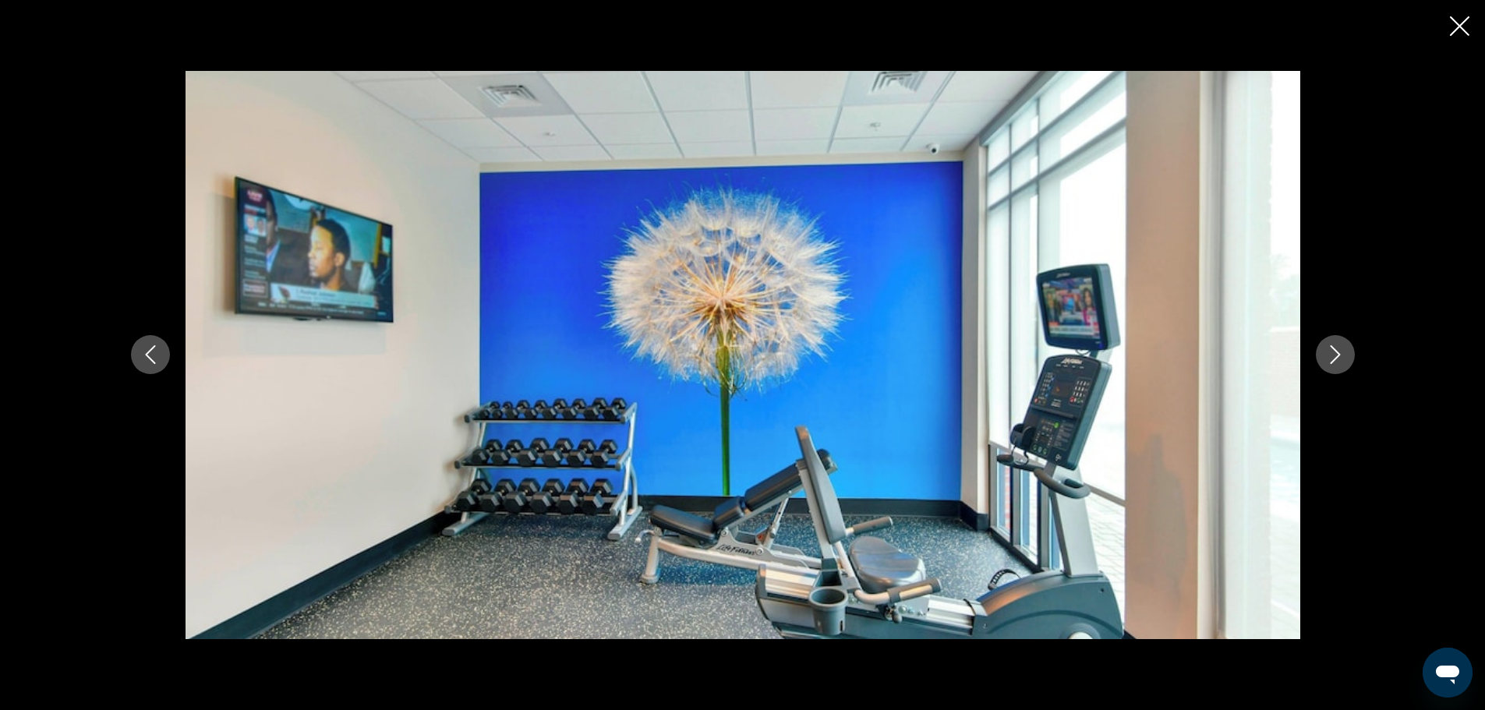
click at [1337, 350] on icon "Next image" at bounding box center [1335, 354] width 19 height 19
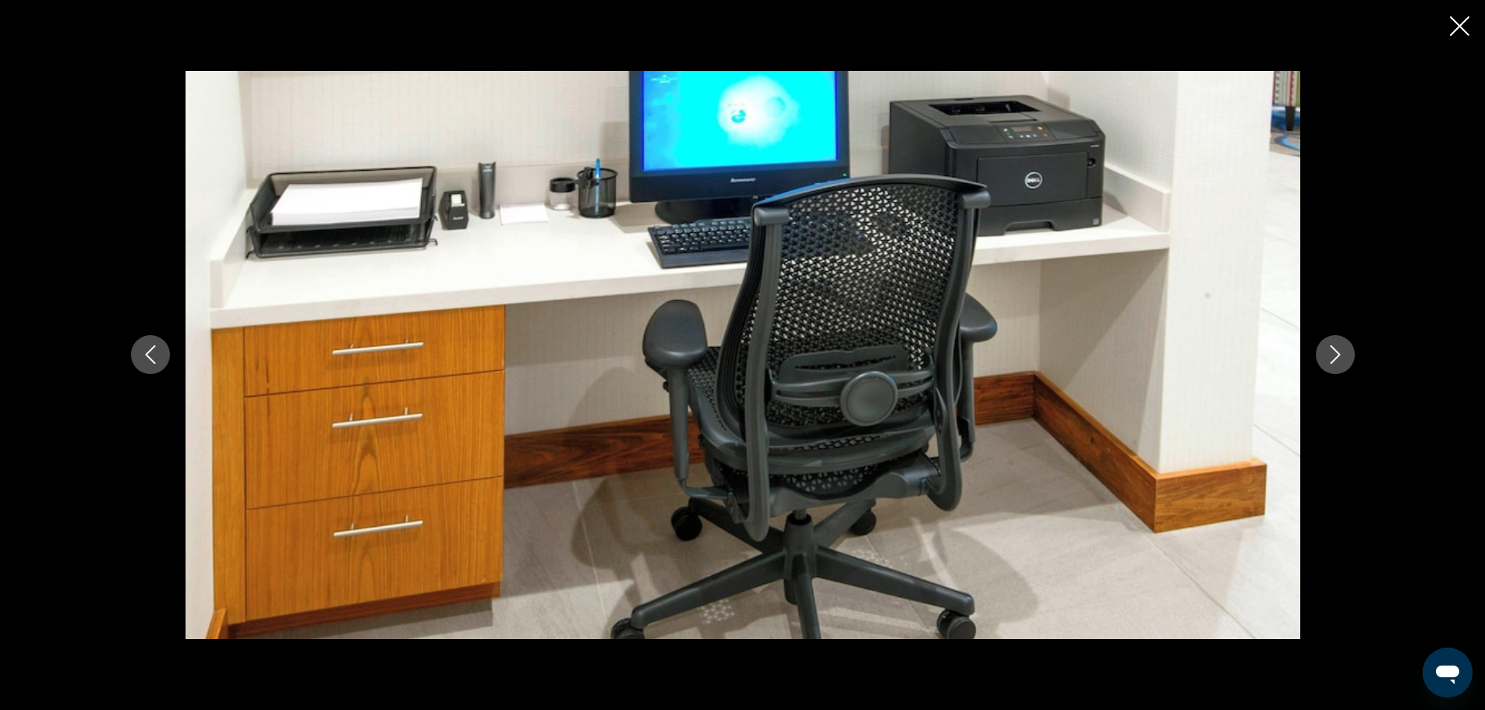
click at [1337, 350] on icon "Next image" at bounding box center [1335, 354] width 19 height 19
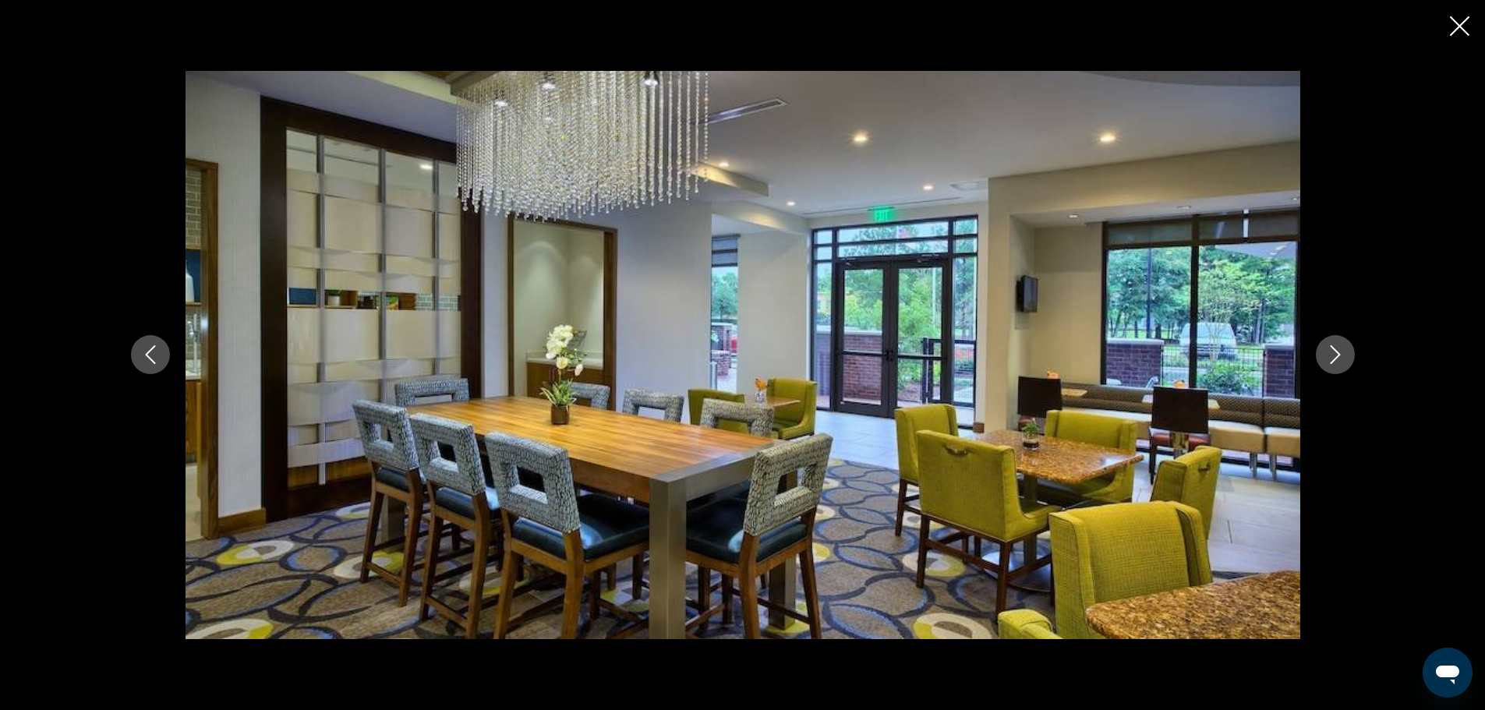
click at [1337, 350] on icon "Next image" at bounding box center [1335, 354] width 19 height 19
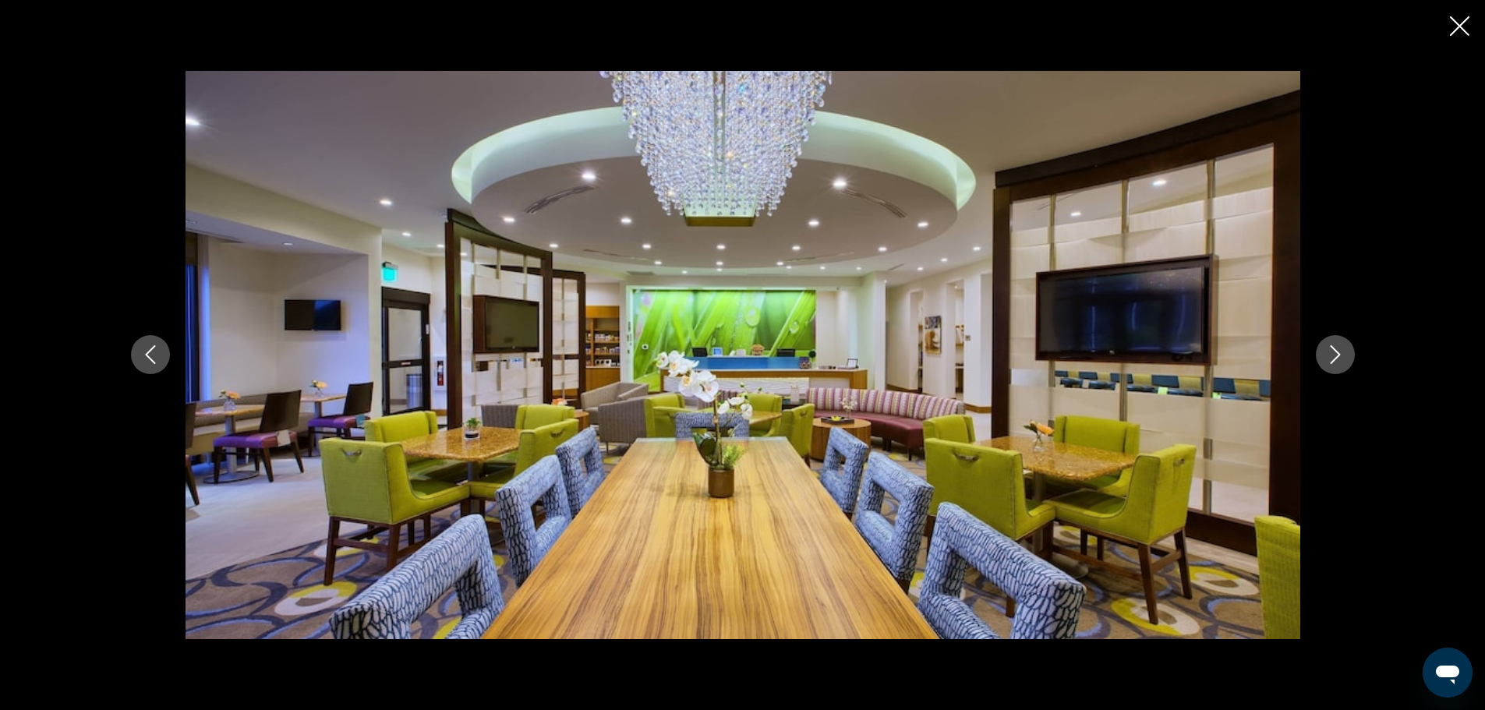
click at [1337, 350] on icon "Next image" at bounding box center [1335, 354] width 19 height 19
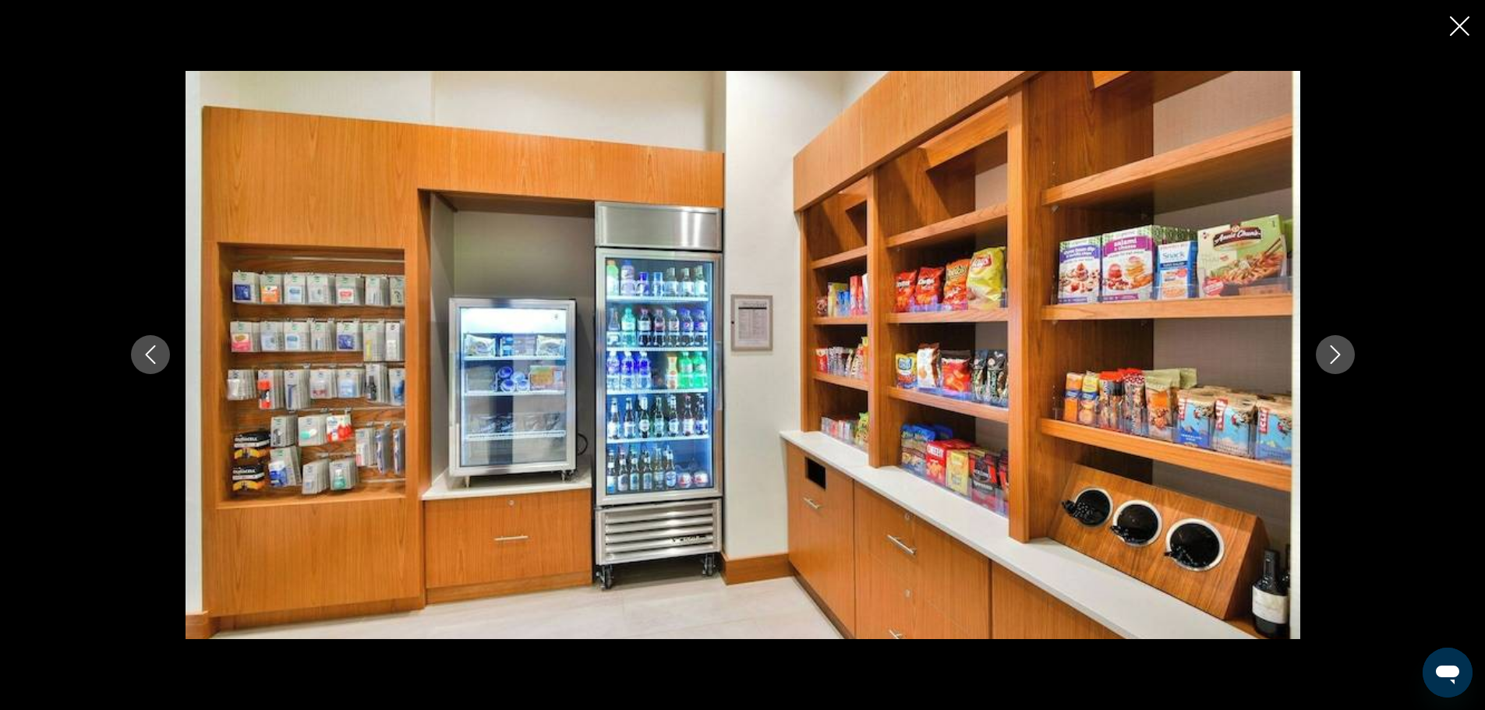
click at [1337, 350] on icon "Next image" at bounding box center [1335, 354] width 19 height 19
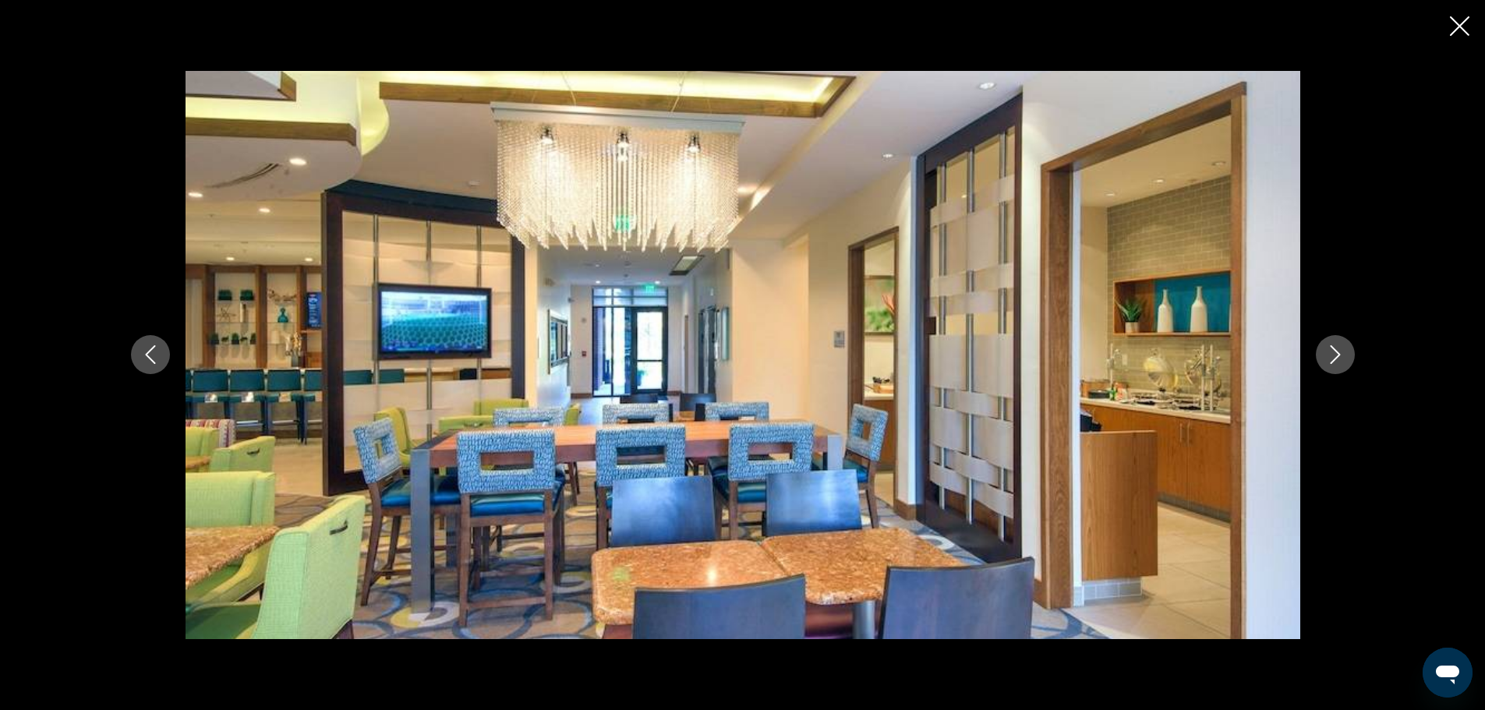
click at [1337, 350] on icon "Next image" at bounding box center [1335, 354] width 19 height 19
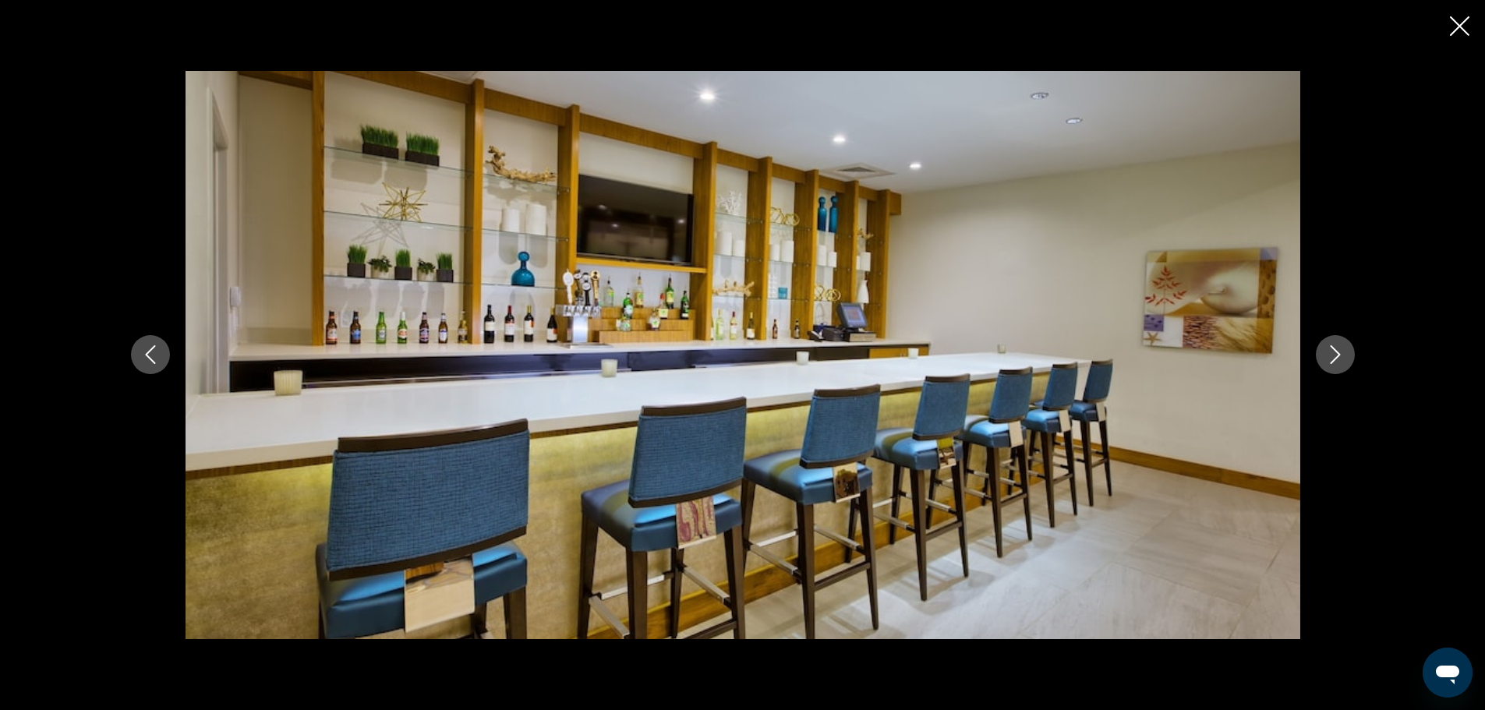
click at [1337, 350] on icon "Next image" at bounding box center [1335, 354] width 19 height 19
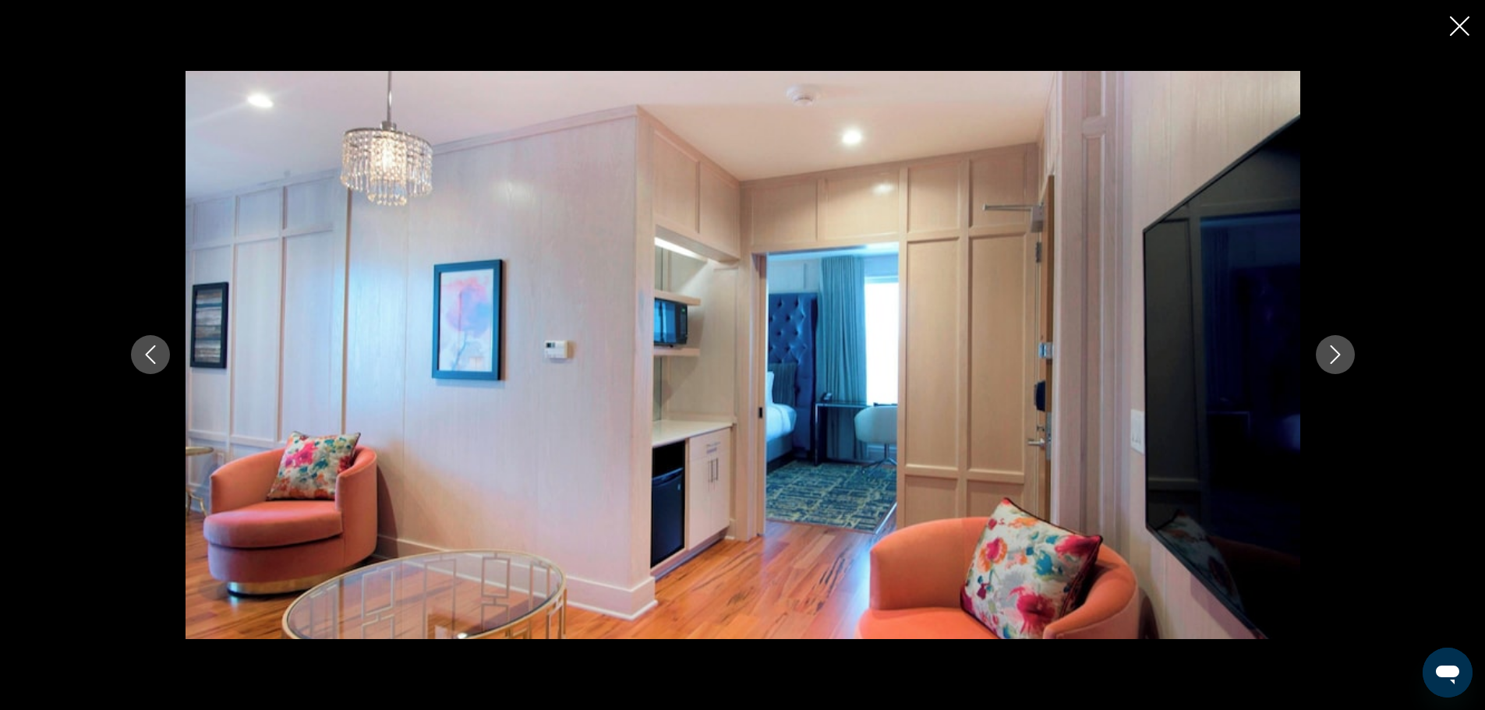
click at [1337, 350] on icon "Next image" at bounding box center [1335, 354] width 19 height 19
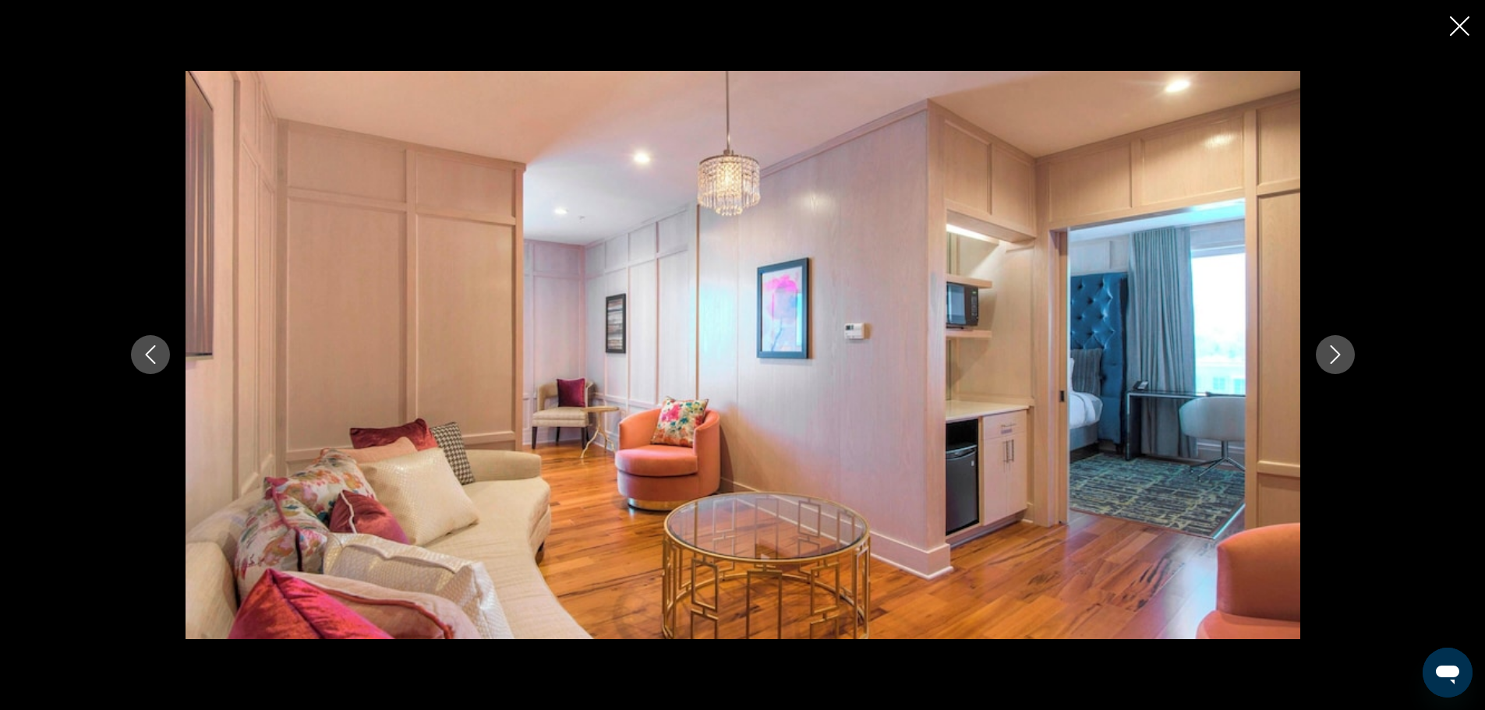
click at [1337, 350] on icon "Next image" at bounding box center [1335, 354] width 19 height 19
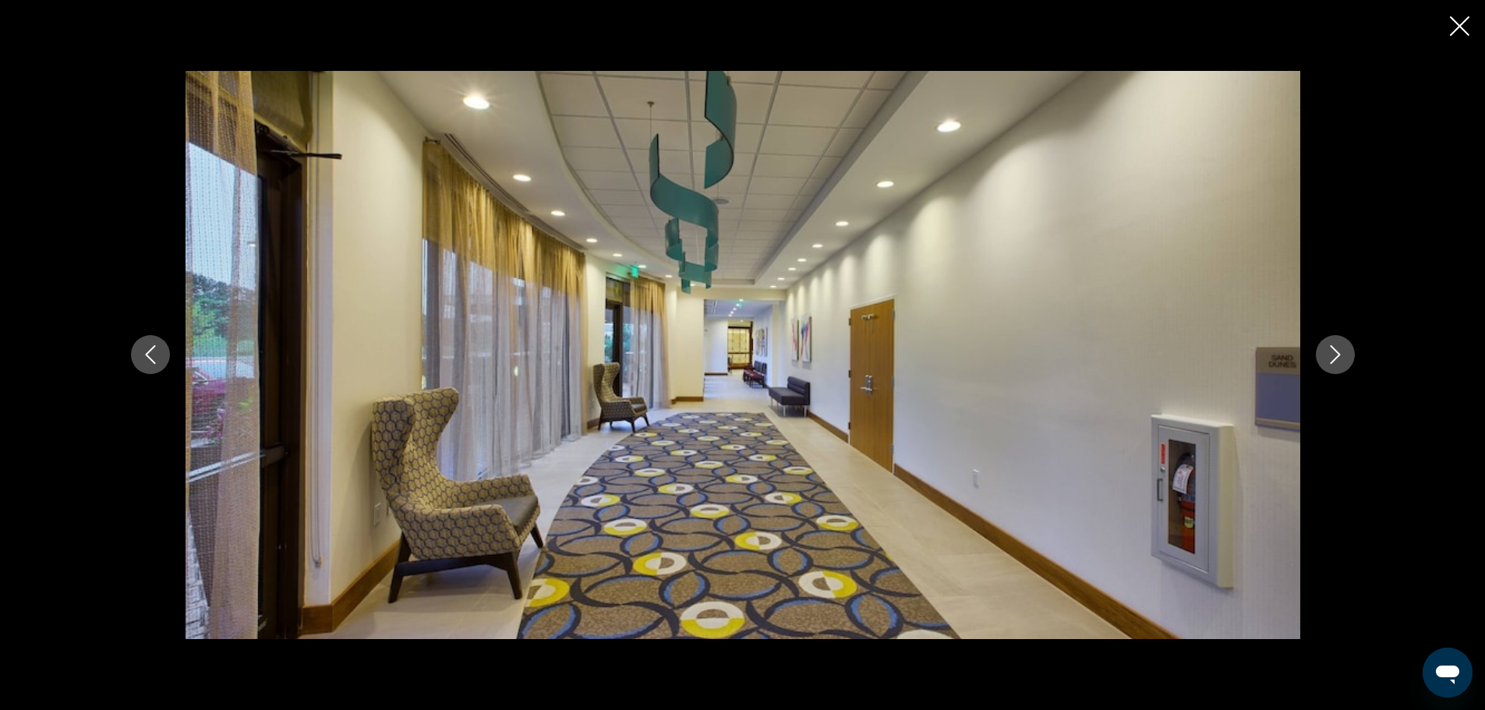
click at [1337, 350] on icon "Next image" at bounding box center [1335, 354] width 19 height 19
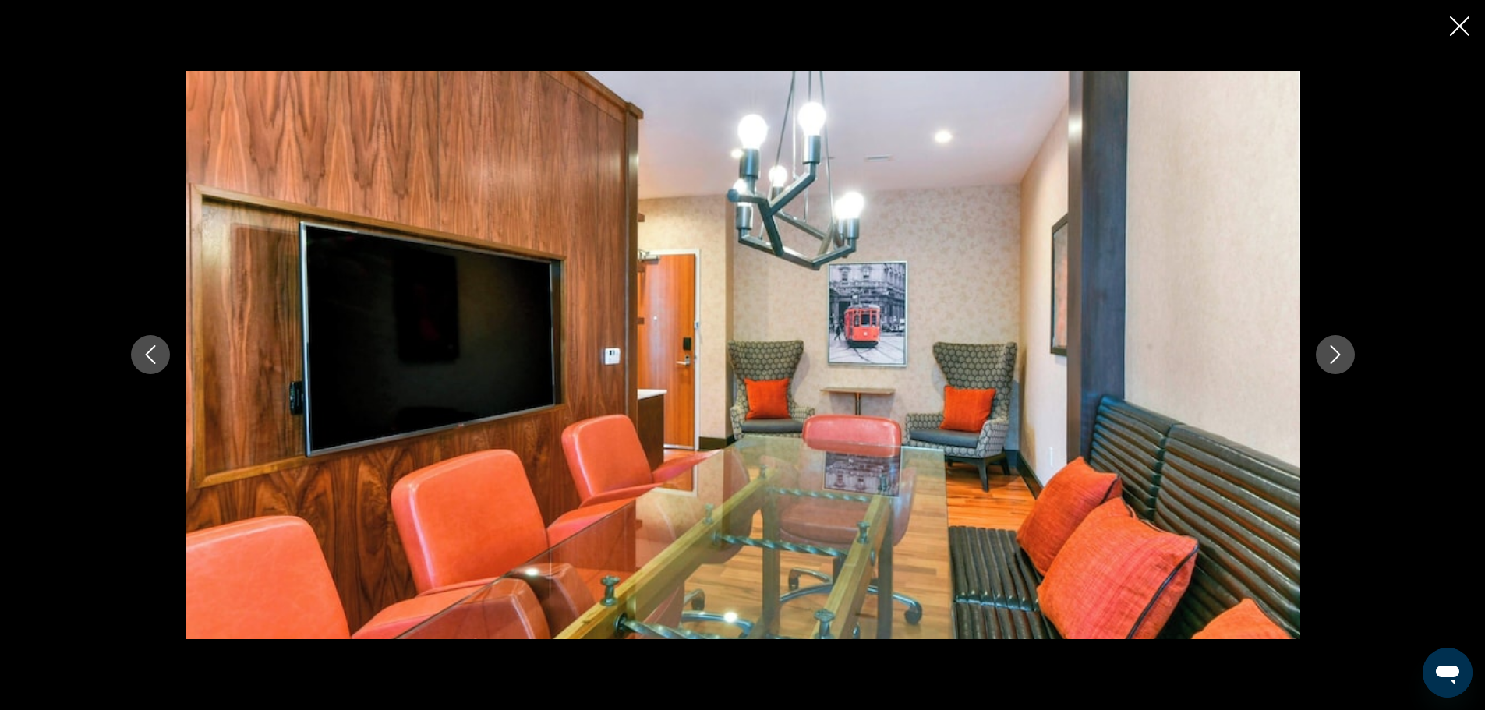
click at [1337, 350] on icon "Next image" at bounding box center [1335, 354] width 19 height 19
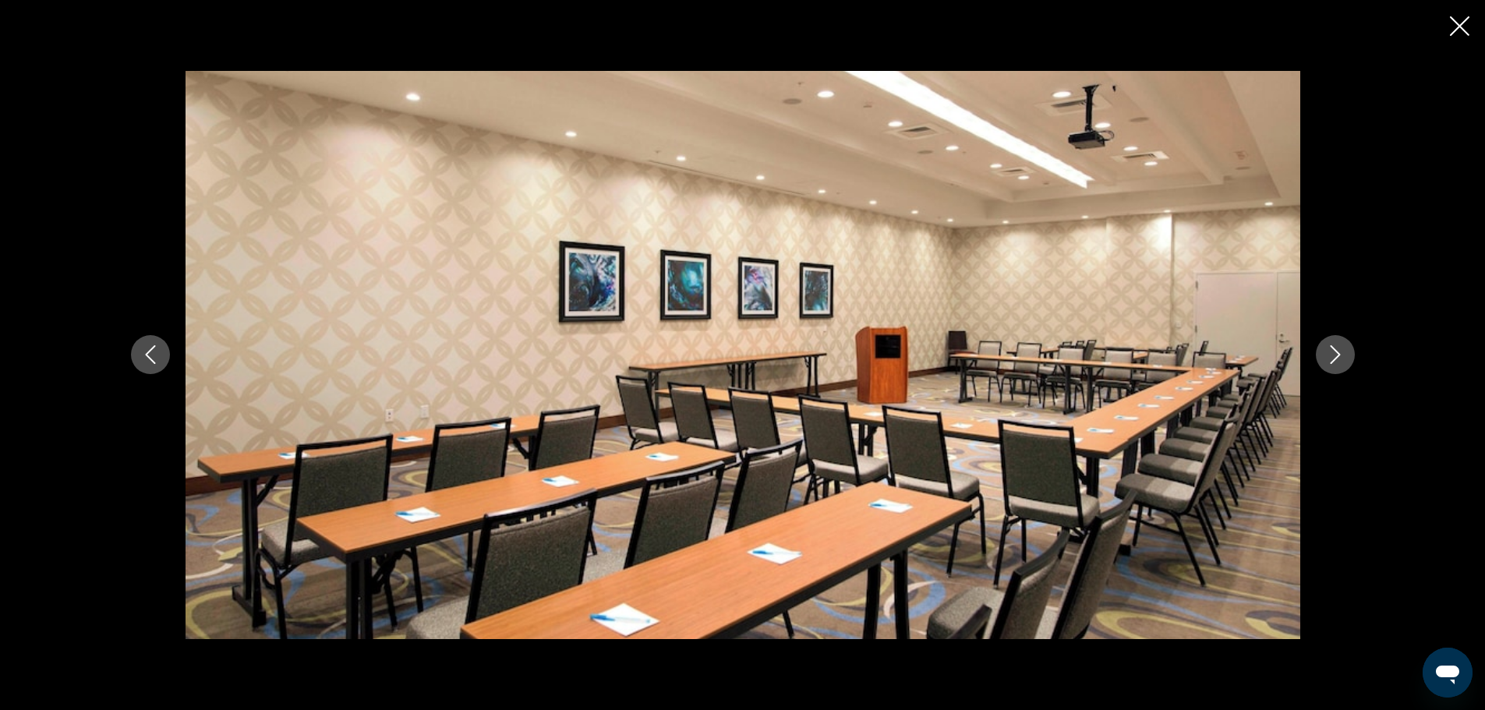
click at [1337, 350] on icon "Next image" at bounding box center [1335, 354] width 19 height 19
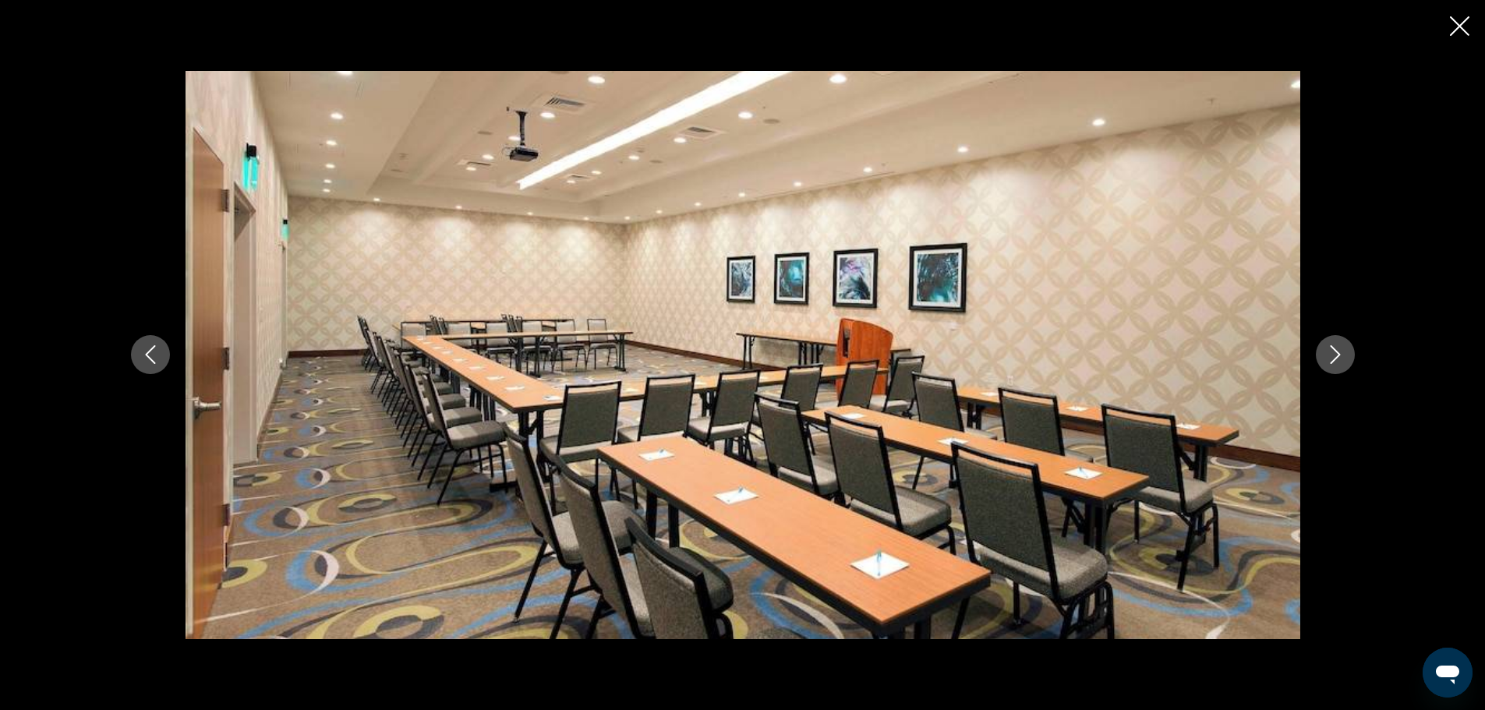
click at [1337, 350] on icon "Next image" at bounding box center [1335, 354] width 19 height 19
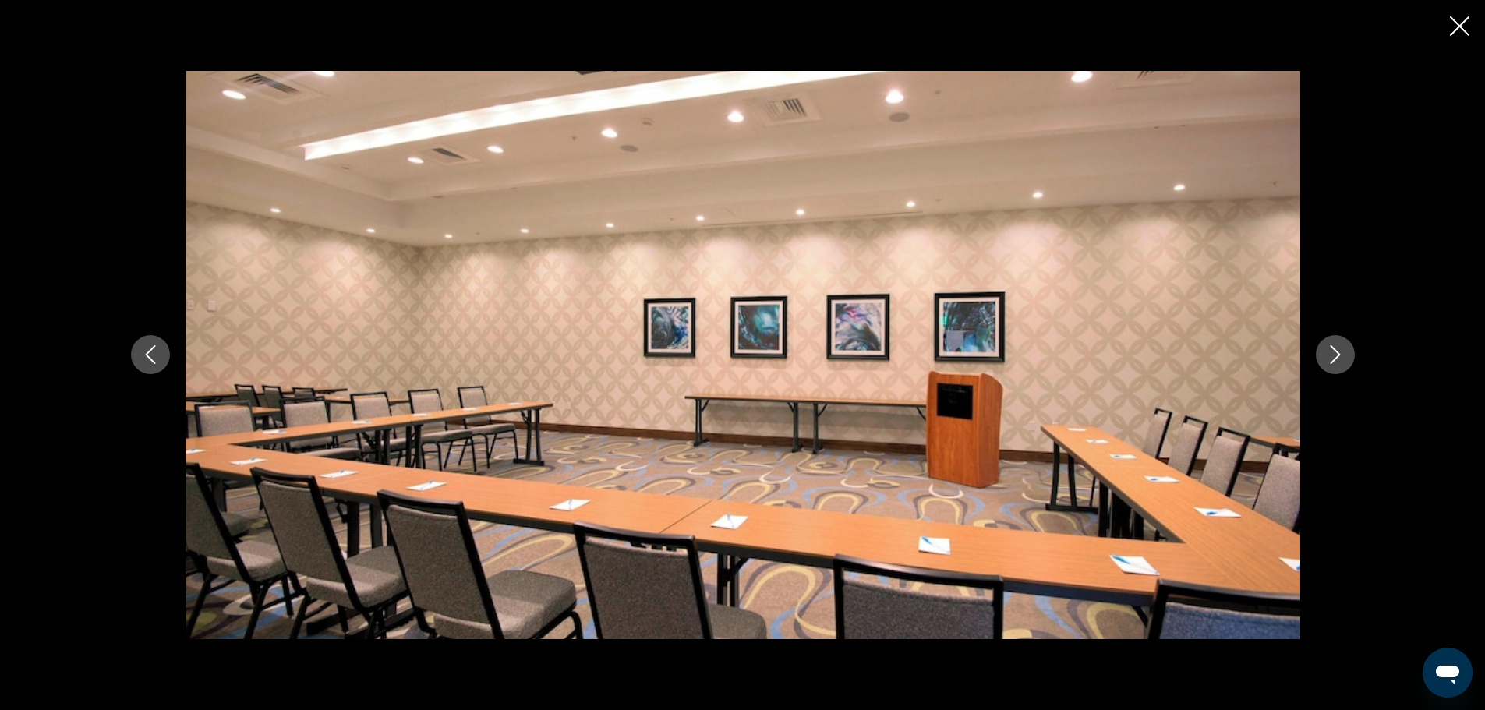
click at [1337, 350] on icon "Next image" at bounding box center [1335, 354] width 19 height 19
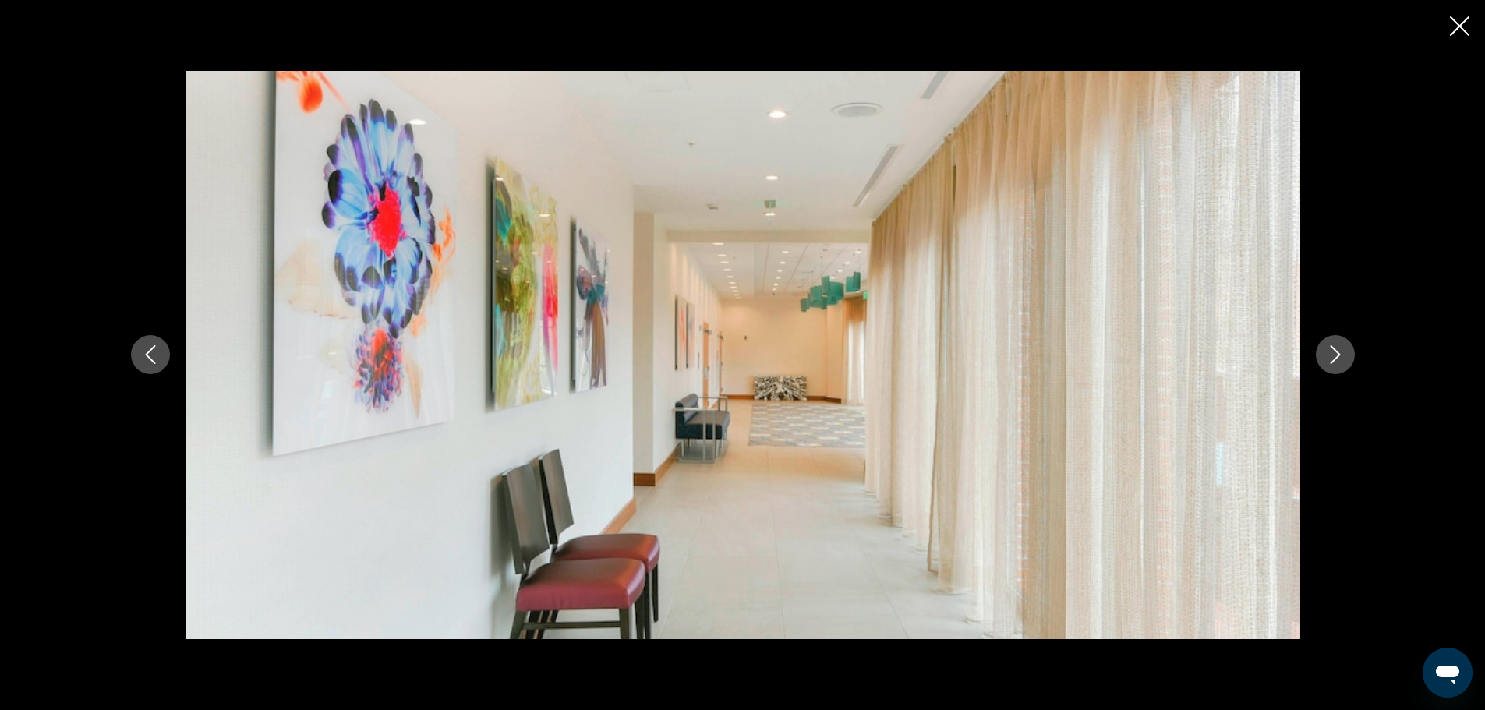
click at [1337, 350] on icon "Next image" at bounding box center [1335, 354] width 19 height 19
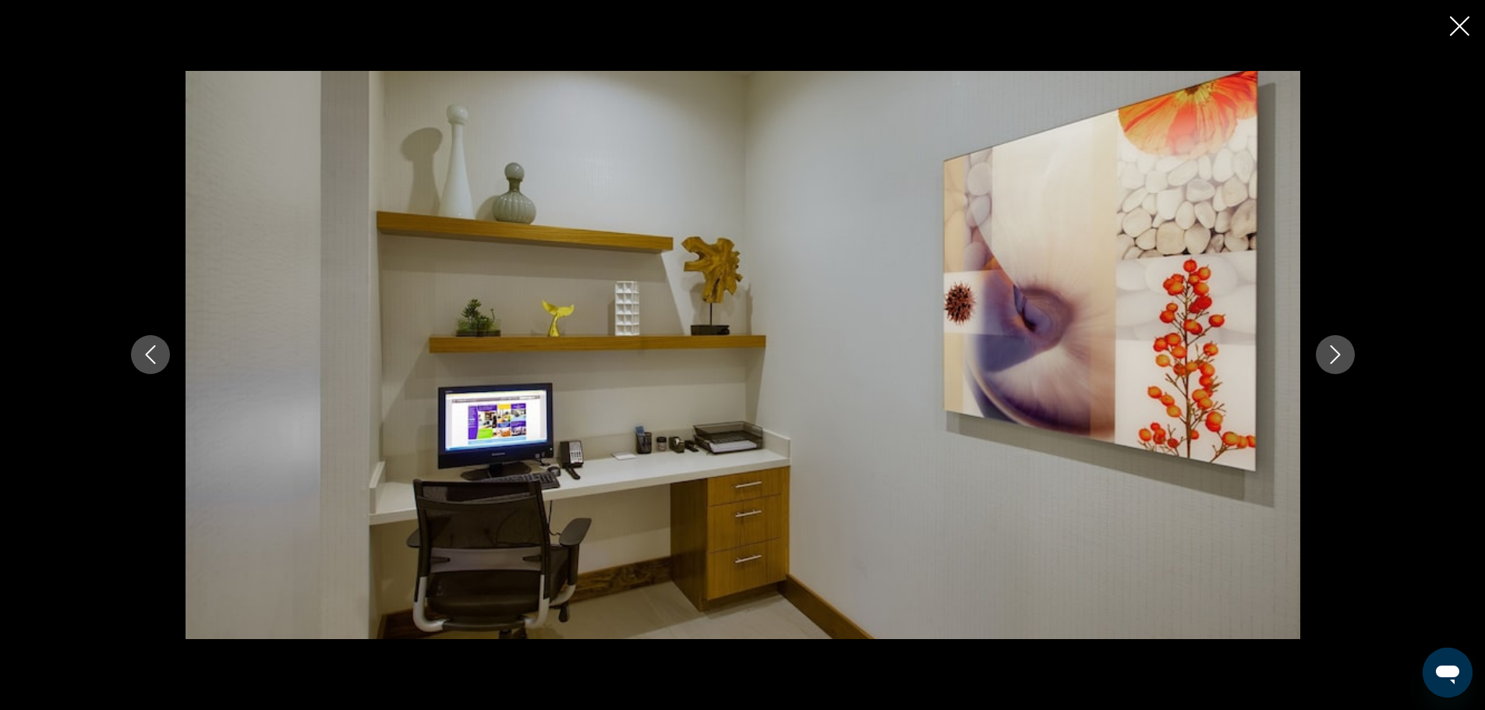
click at [1337, 350] on icon "Next image" at bounding box center [1335, 354] width 19 height 19
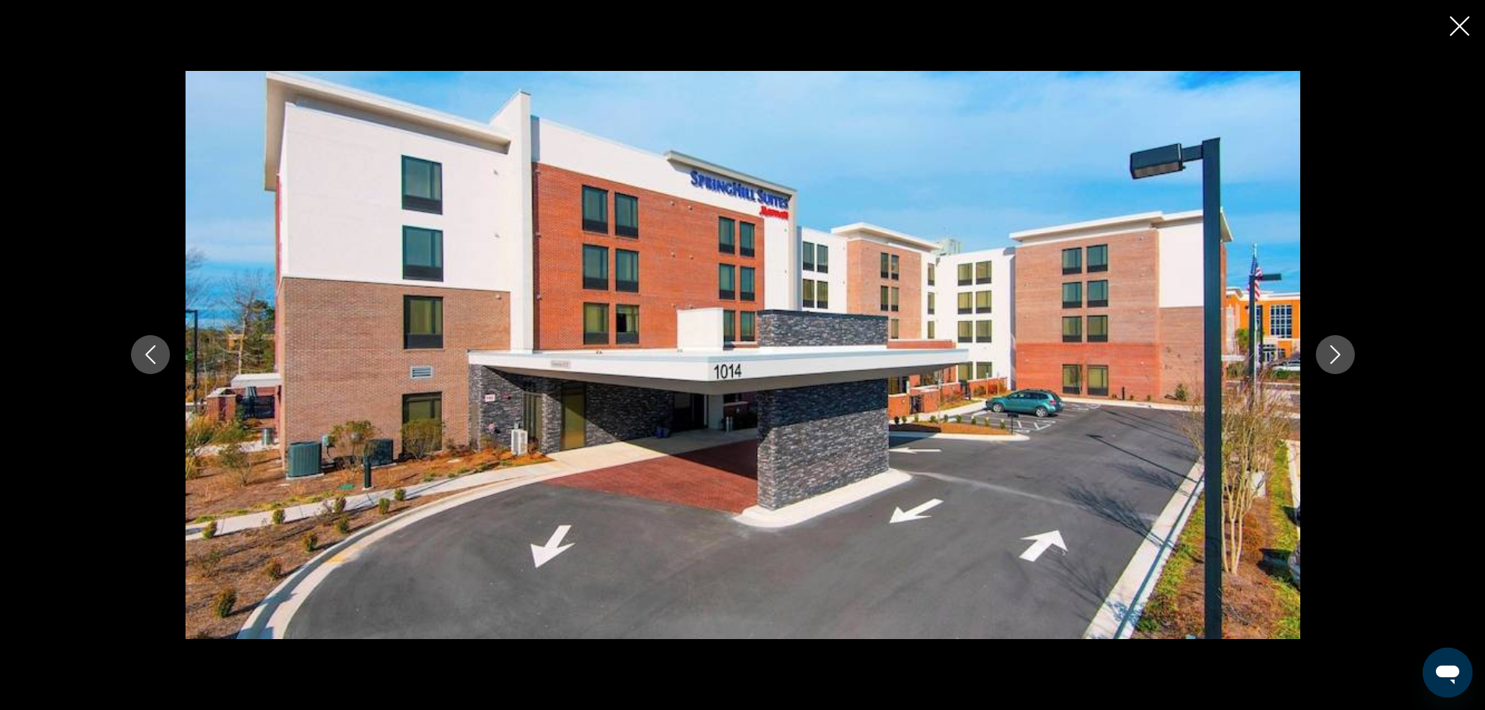
click at [1337, 350] on icon "Next image" at bounding box center [1335, 354] width 19 height 19
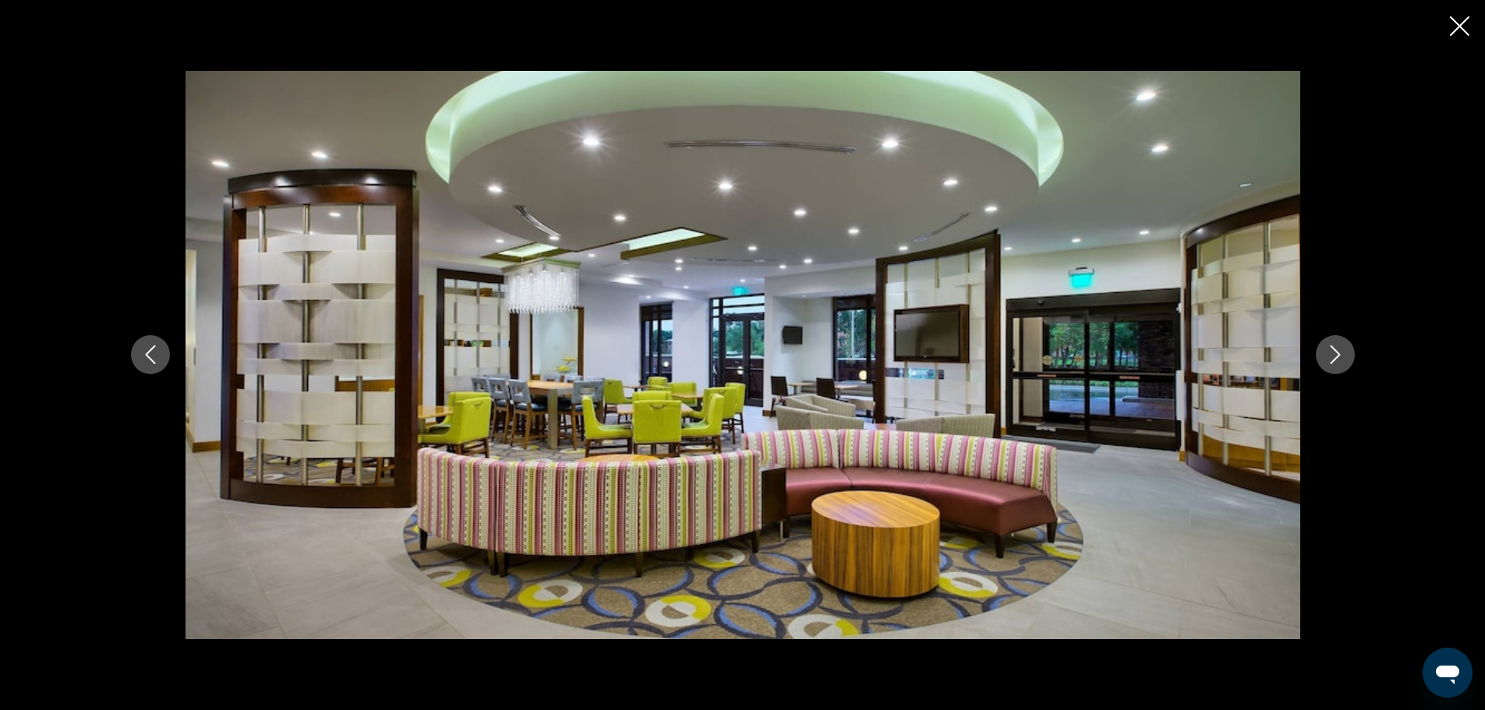
click at [1449, 24] on div "prev next" at bounding box center [742, 355] width 1485 height 710
click at [1457, 23] on icon "Close slideshow" at bounding box center [1459, 25] width 19 height 19
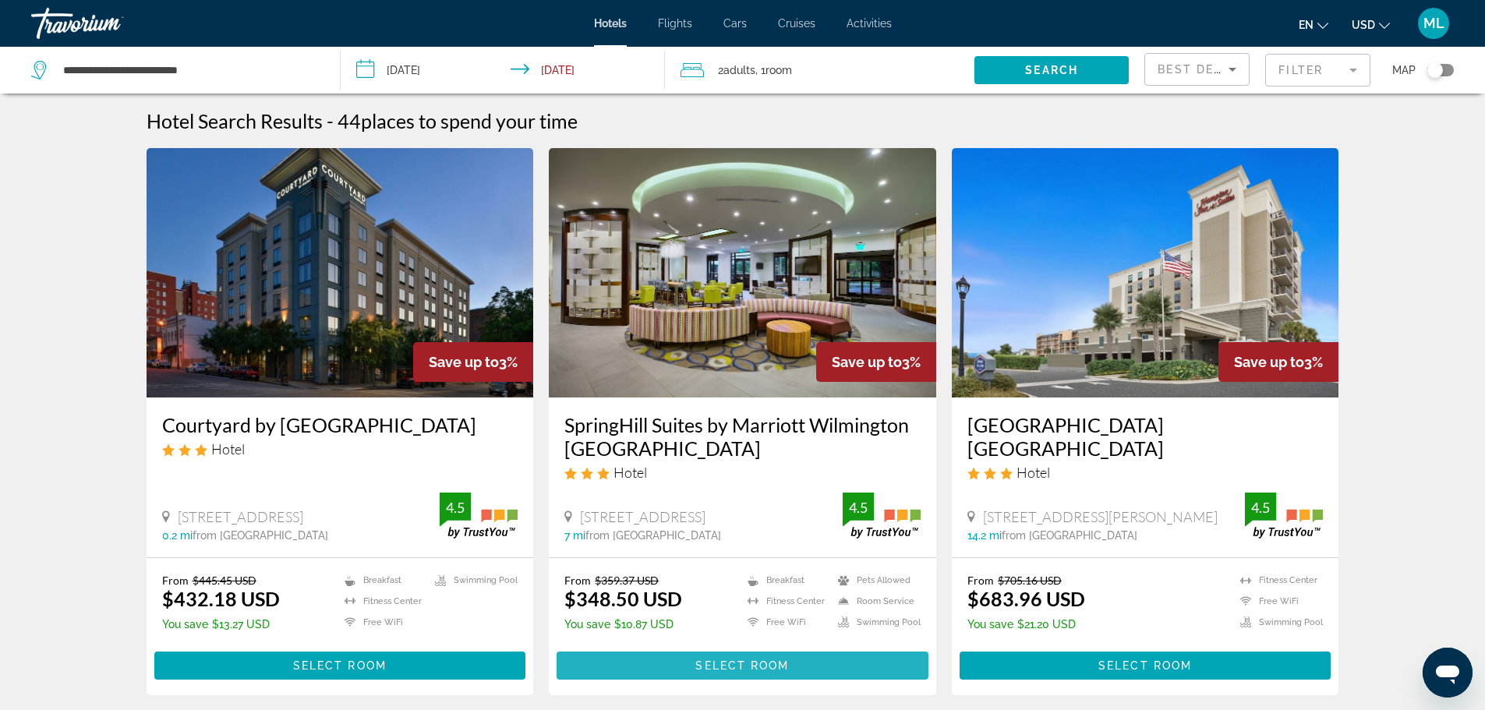
click at [761, 658] on span "Main content" at bounding box center [743, 665] width 372 height 37
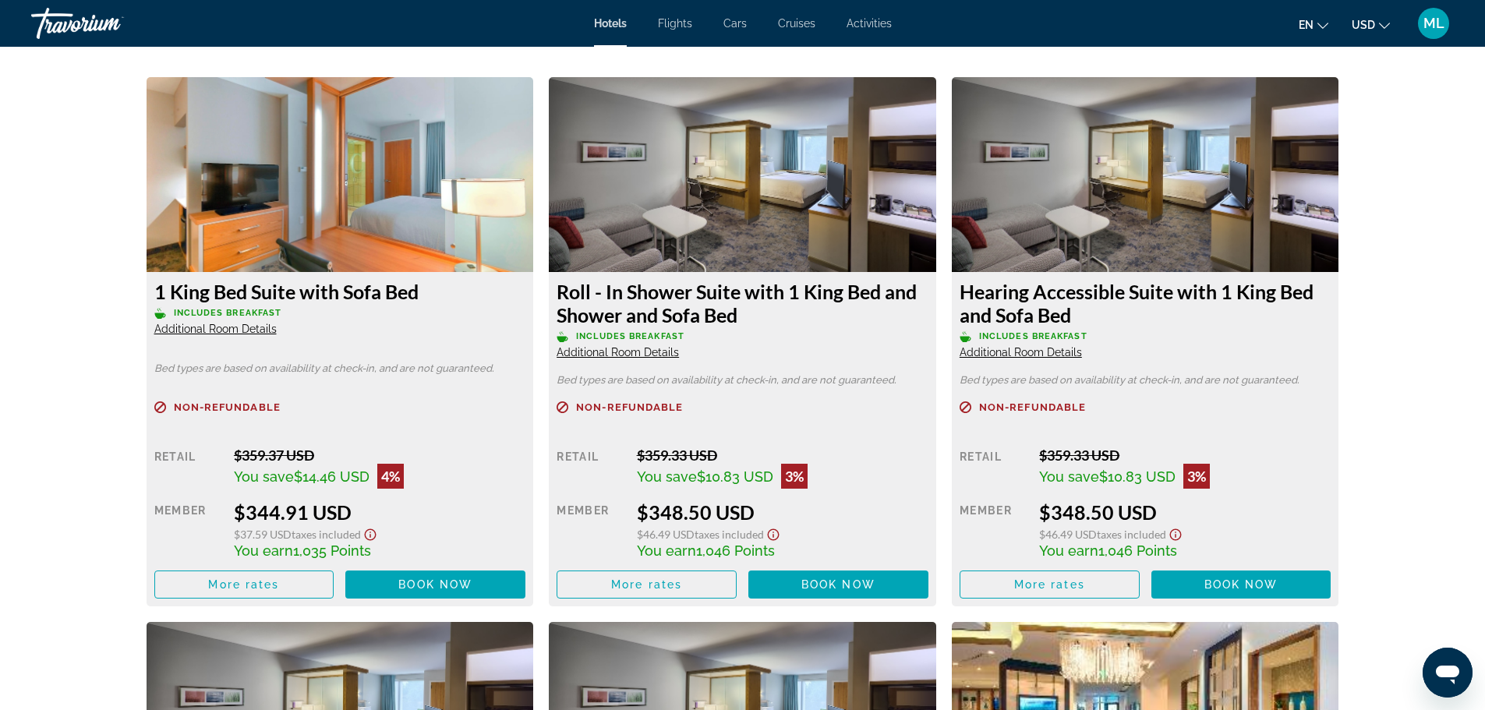
scroll to position [2089, 0]
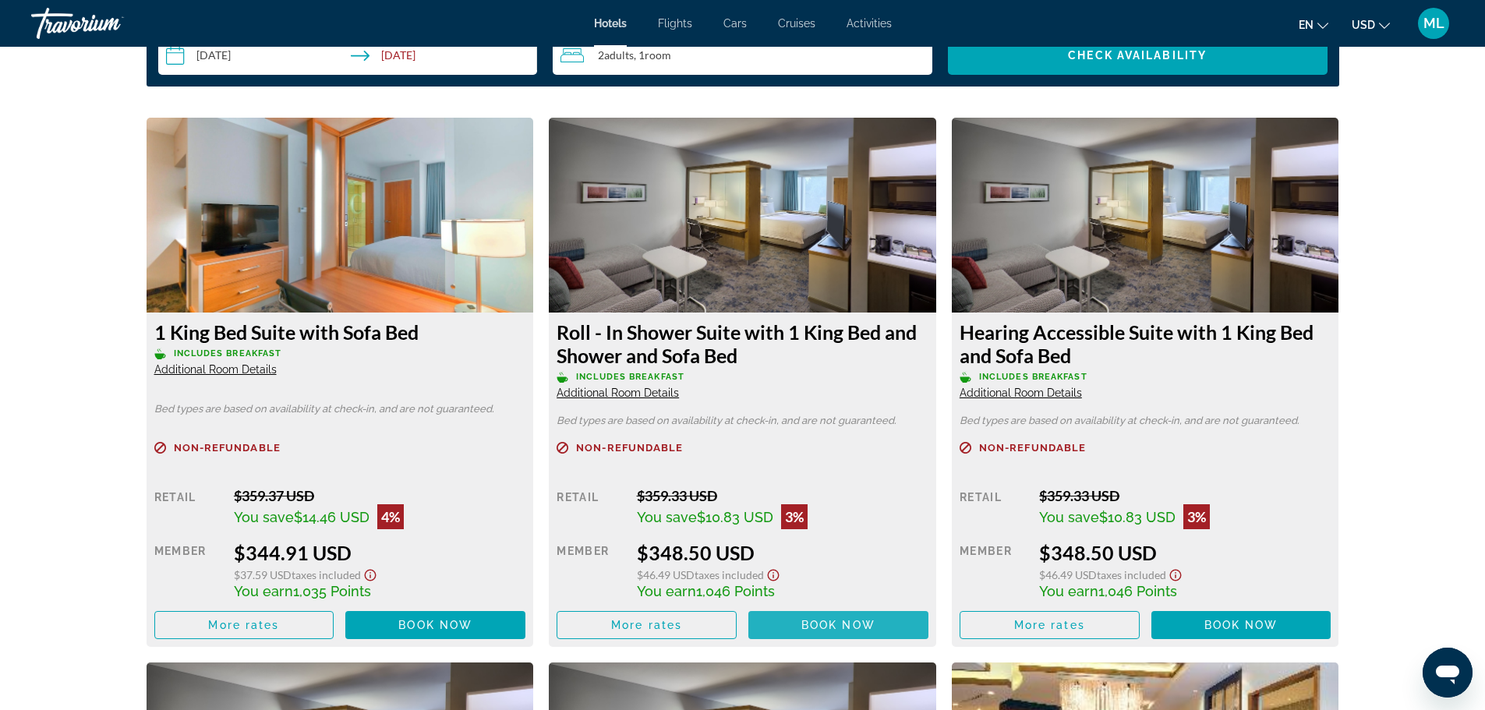
click at [842, 622] on span "Book now" at bounding box center [838, 625] width 74 height 12
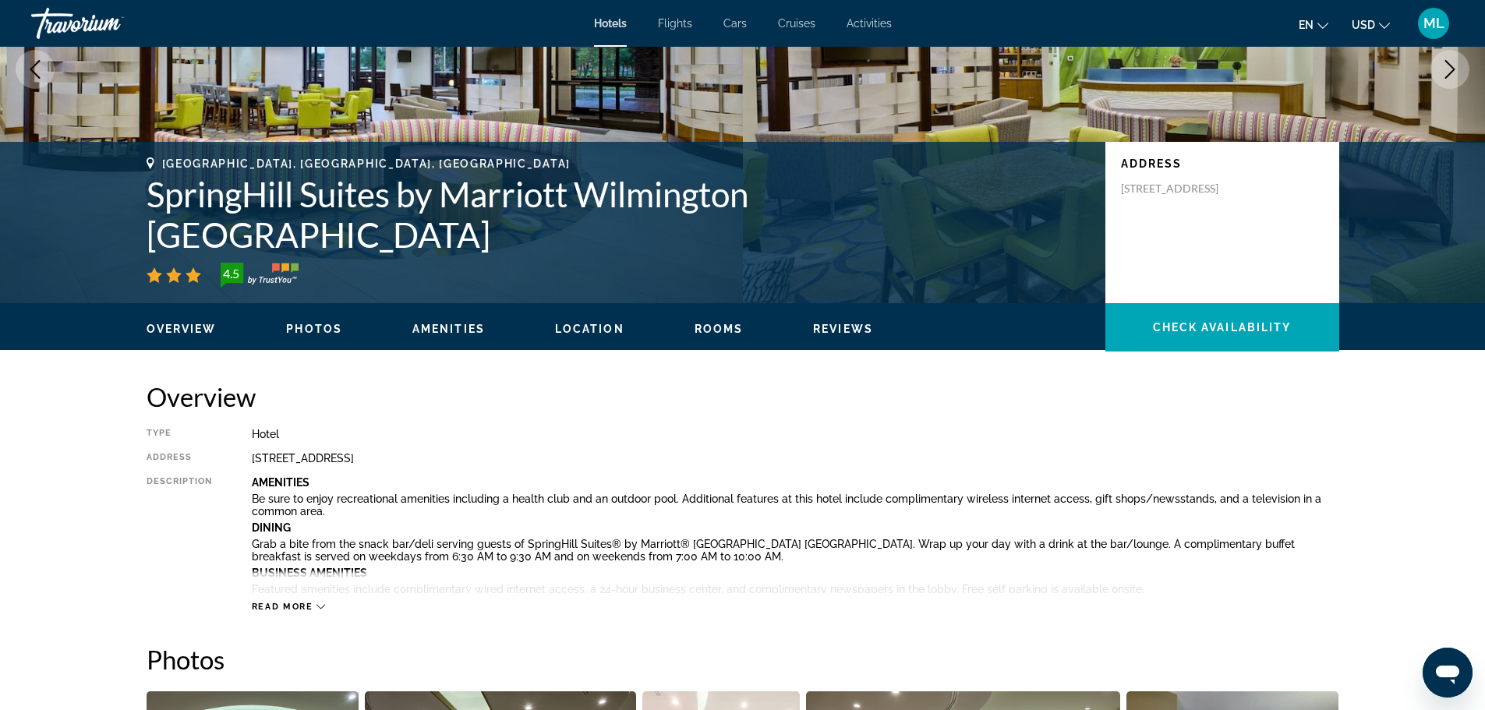
scroll to position [249, 0]
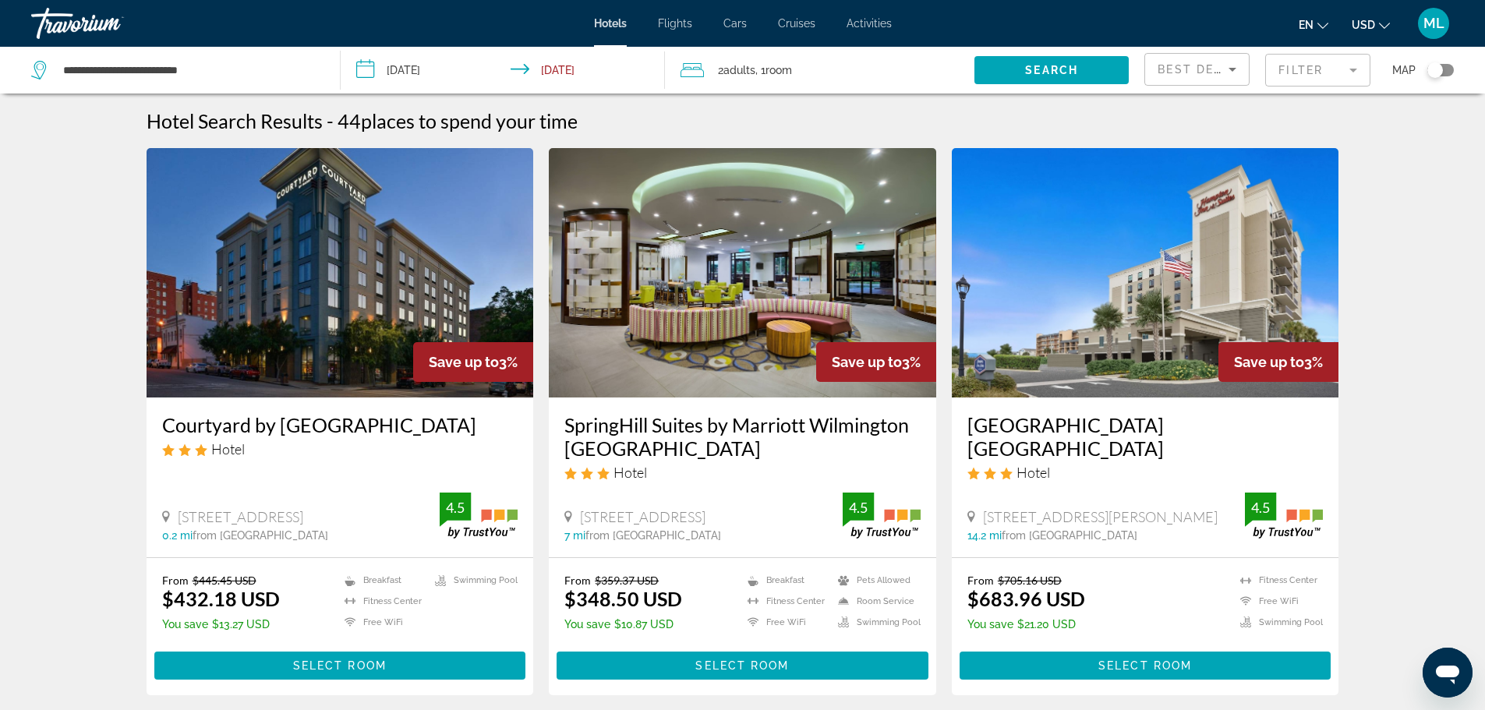
click at [361, 70] on input "**********" at bounding box center [506, 72] width 331 height 51
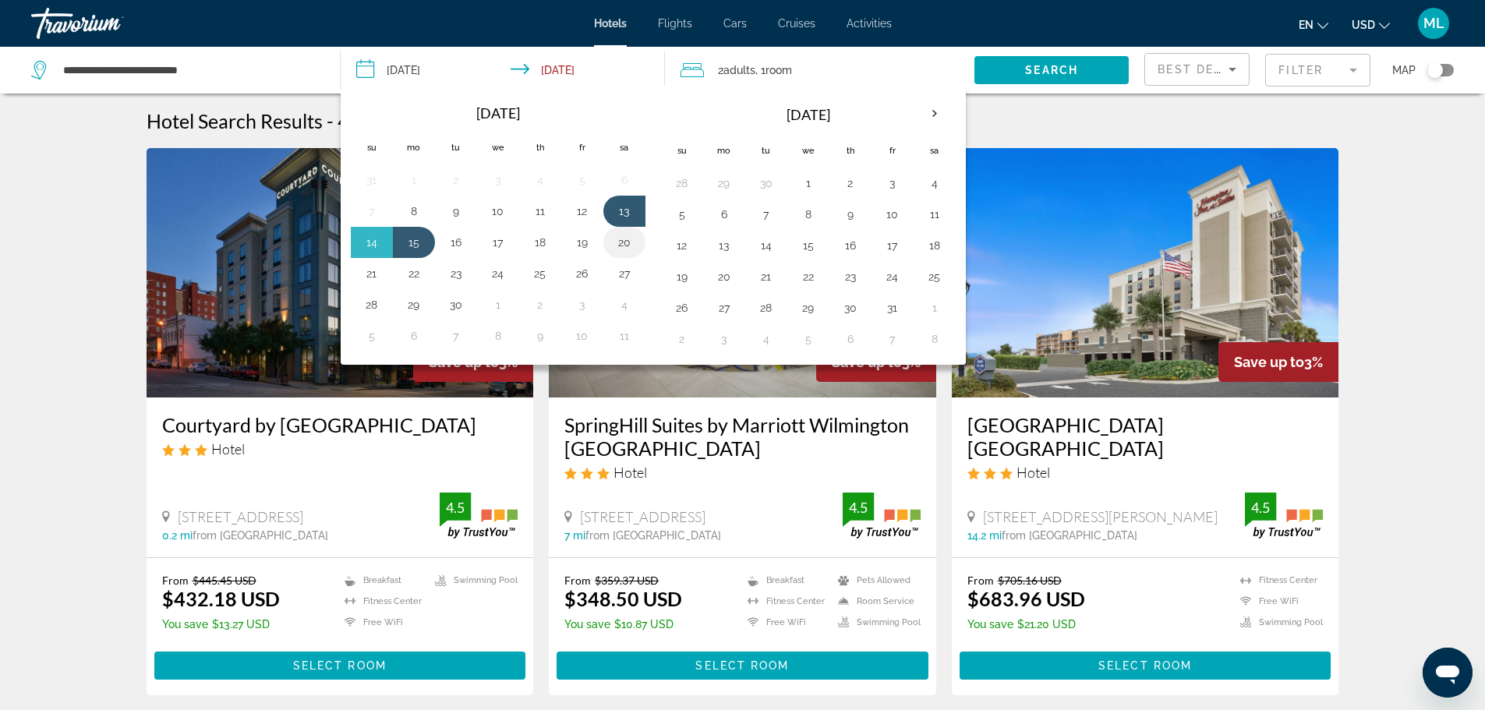
click at [623, 246] on button "20" at bounding box center [624, 242] width 25 height 22
click at [419, 275] on button "22" at bounding box center [413, 274] width 25 height 22
type input "**********"
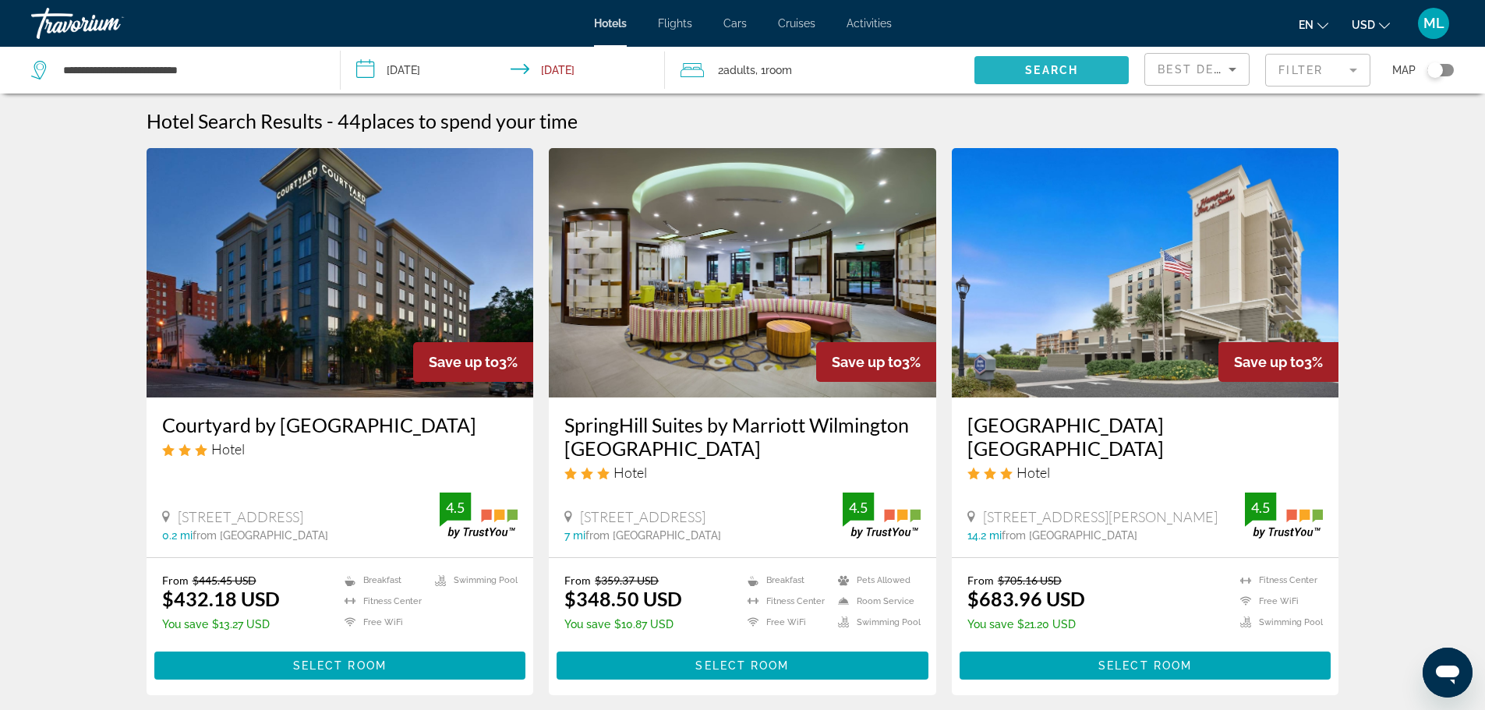
click at [1054, 66] on span "Search" at bounding box center [1051, 70] width 53 height 12
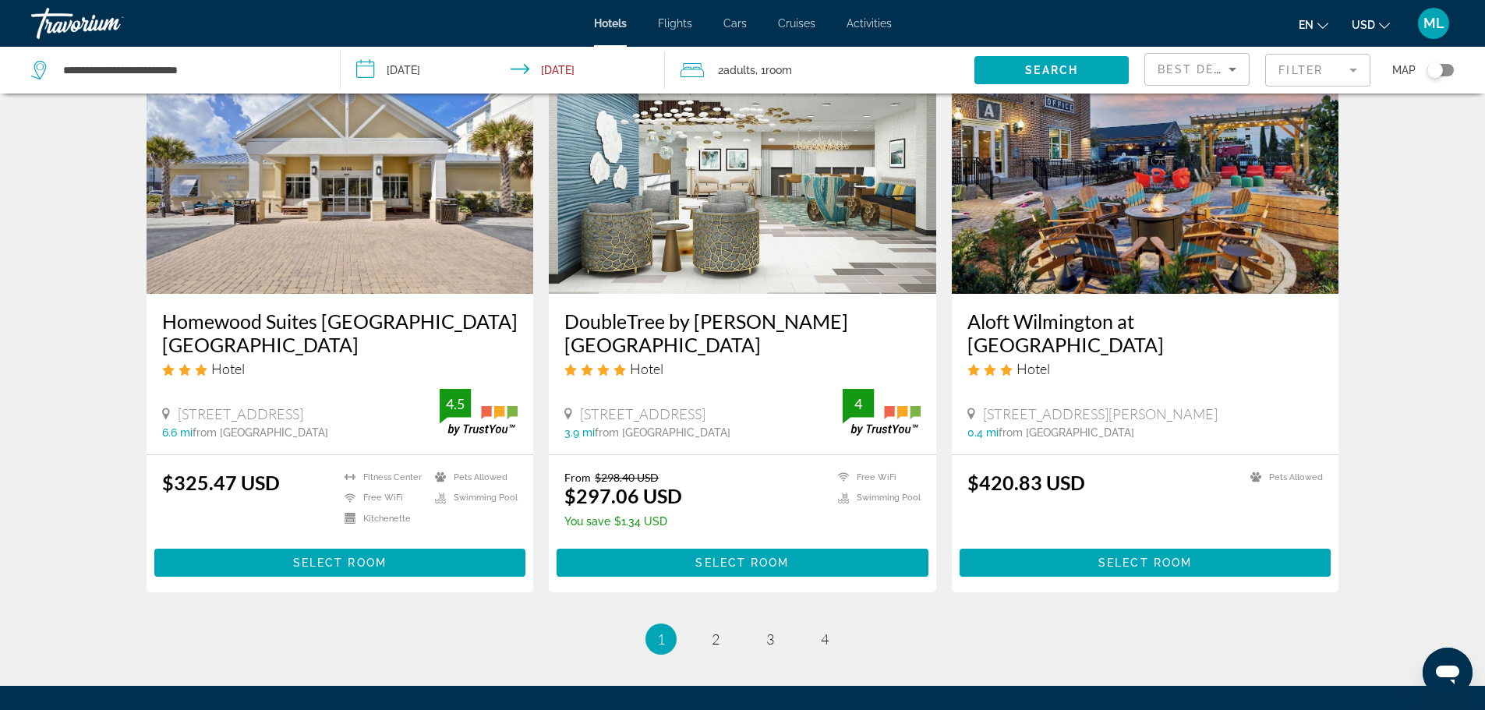
scroll to position [1871, 0]
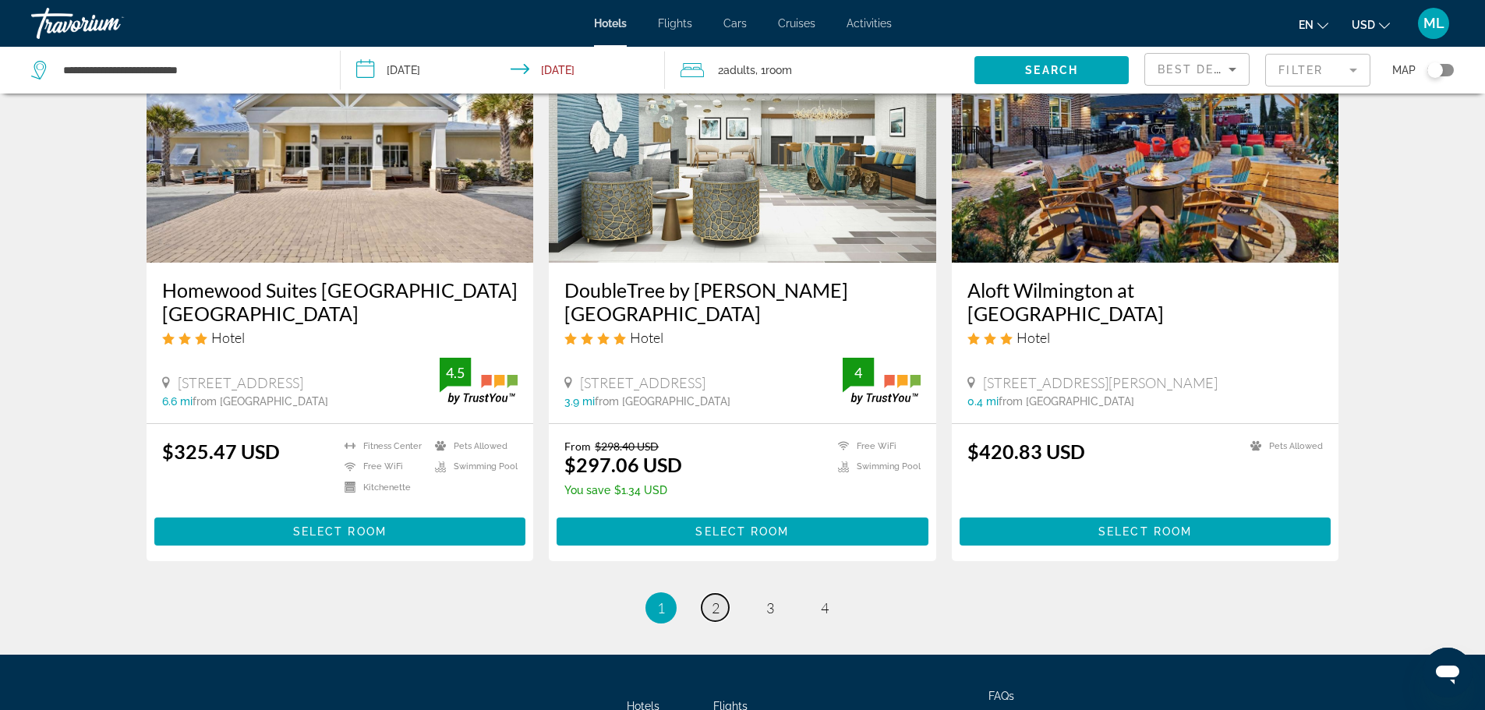
click at [718, 599] on span "2" at bounding box center [716, 607] width 8 height 17
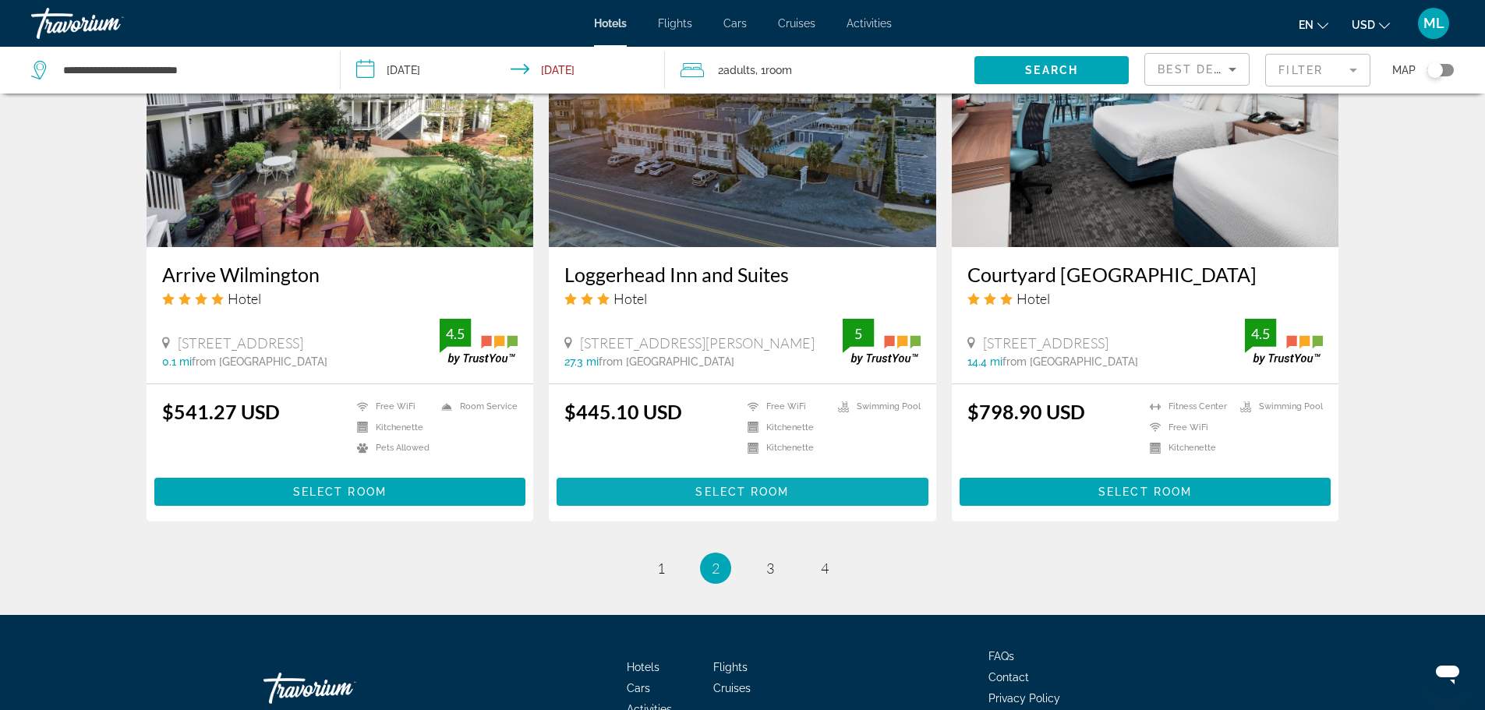
scroll to position [1902, 0]
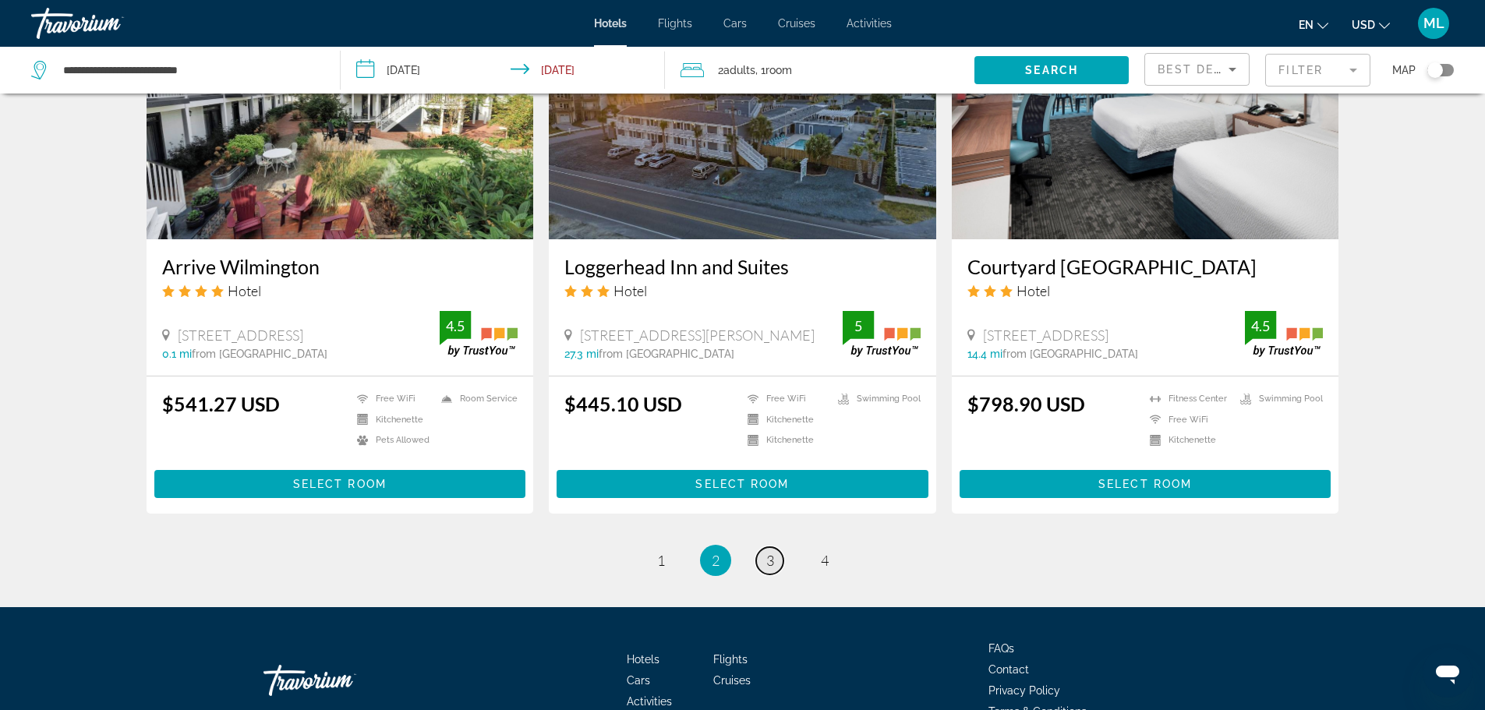
click at [772, 552] on span "3" at bounding box center [770, 560] width 8 height 17
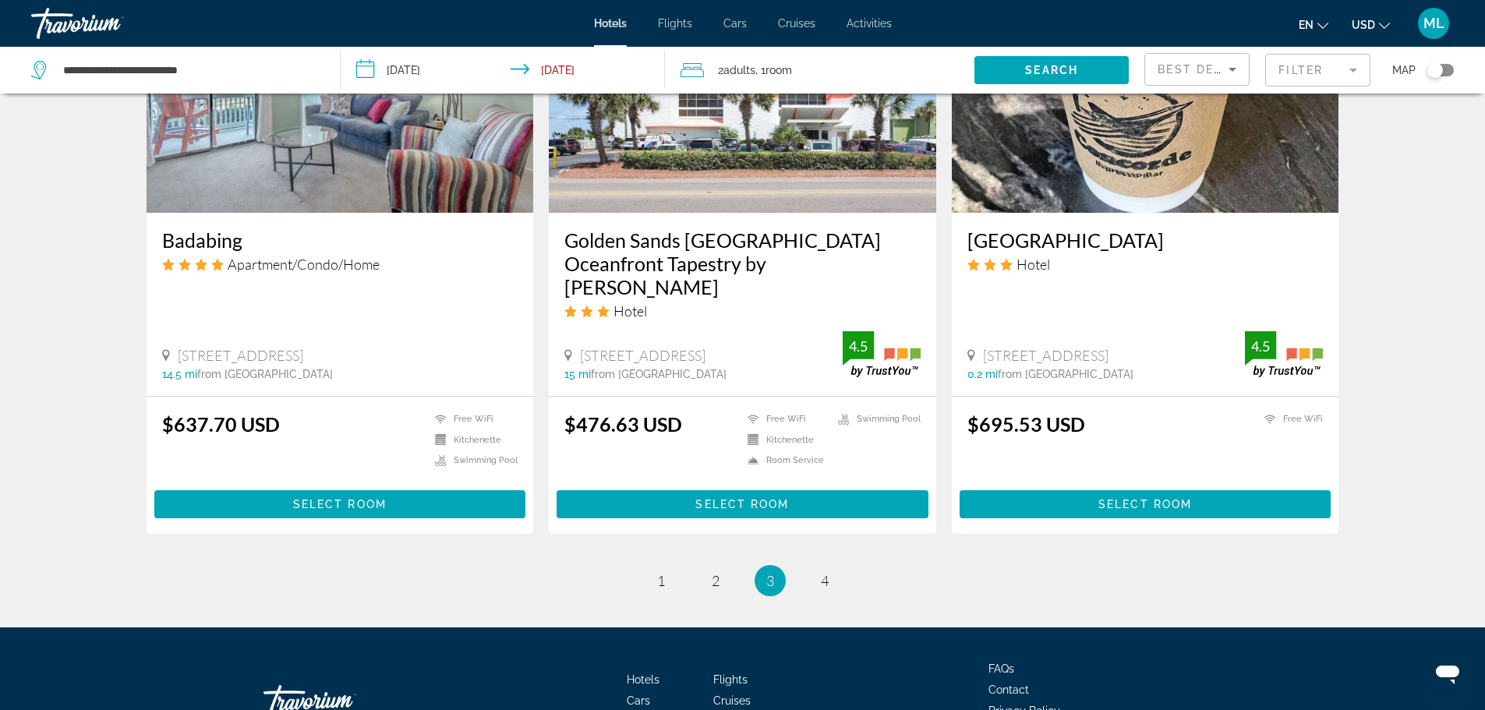
scroll to position [1945, 0]
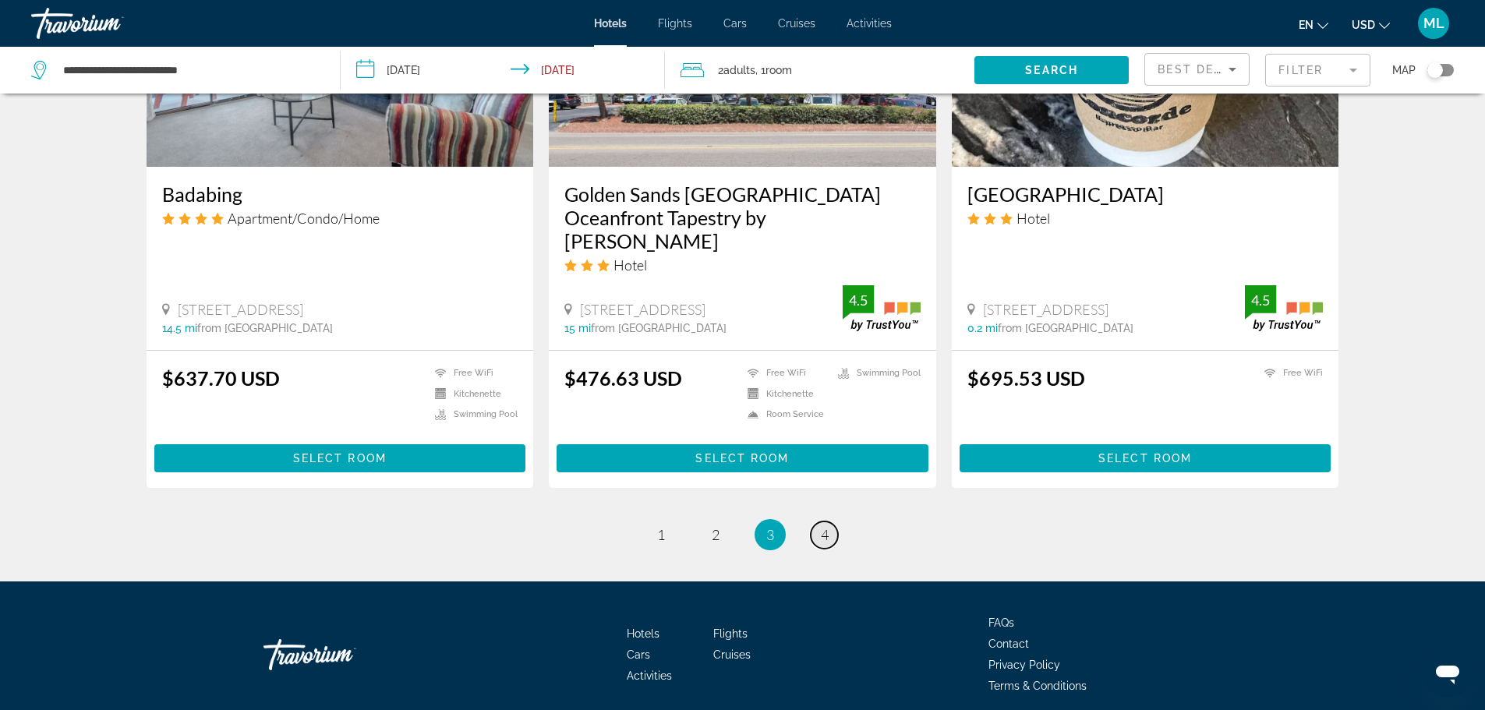
click at [831, 521] on link "page 4" at bounding box center [824, 534] width 27 height 27
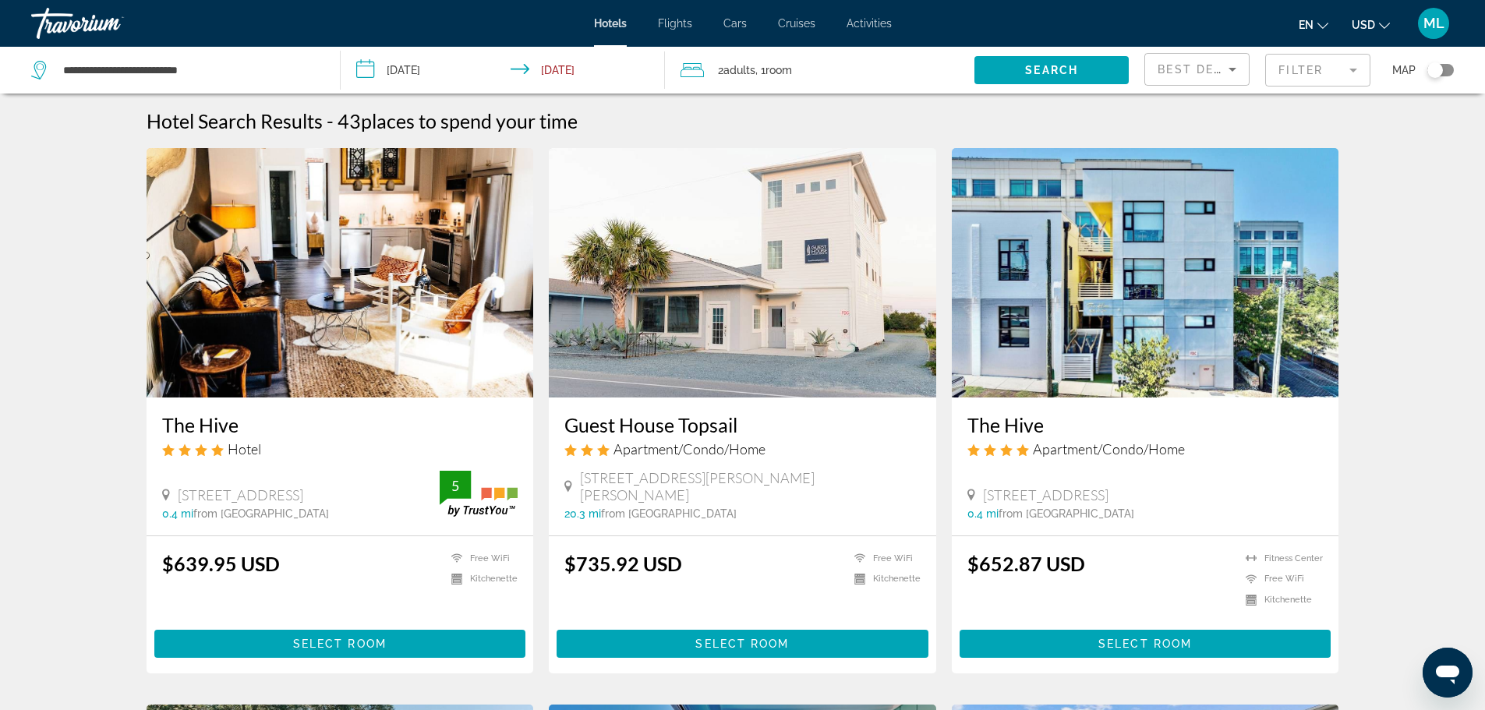
click at [370, 68] on input "**********" at bounding box center [506, 72] width 331 height 51
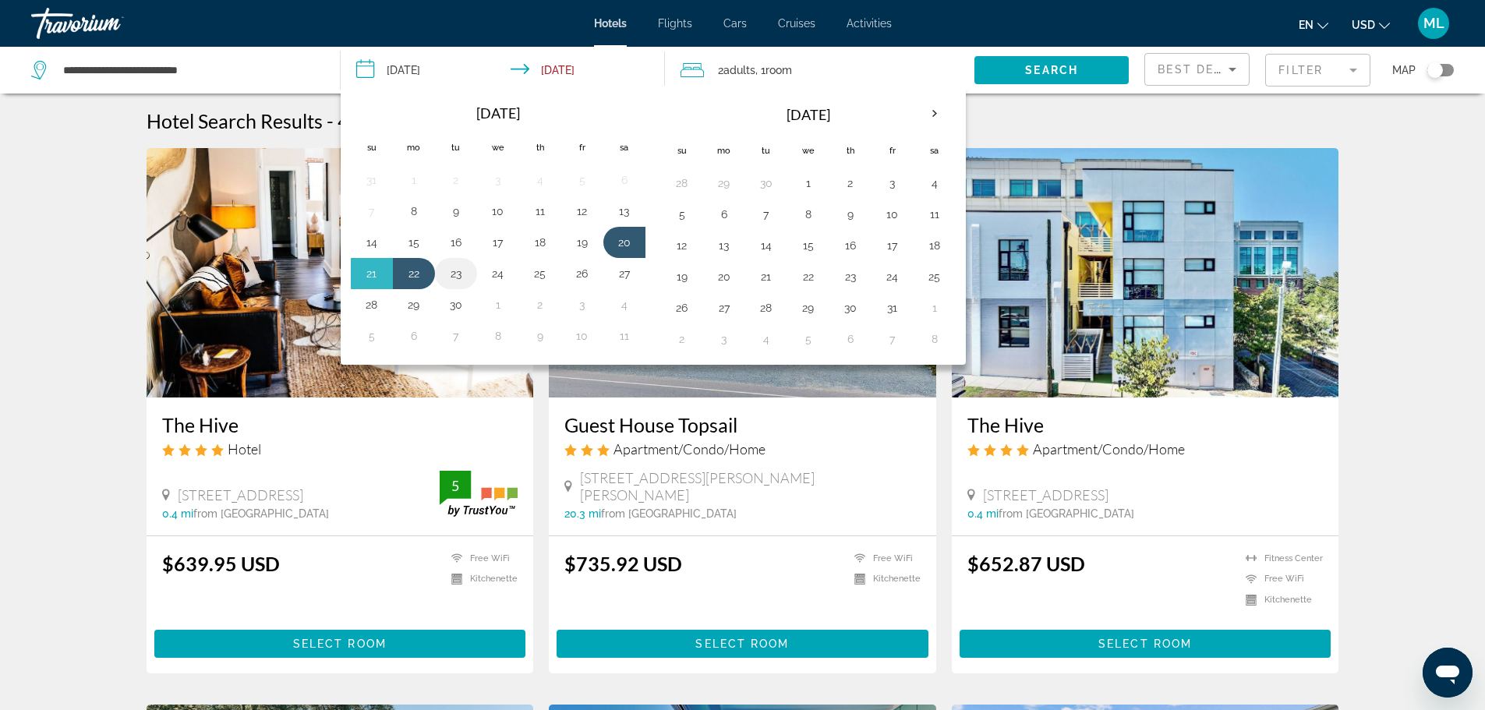
click at [458, 274] on button "23" at bounding box center [455, 274] width 25 height 22
click at [547, 274] on button "25" at bounding box center [540, 274] width 25 height 22
type input "**********"
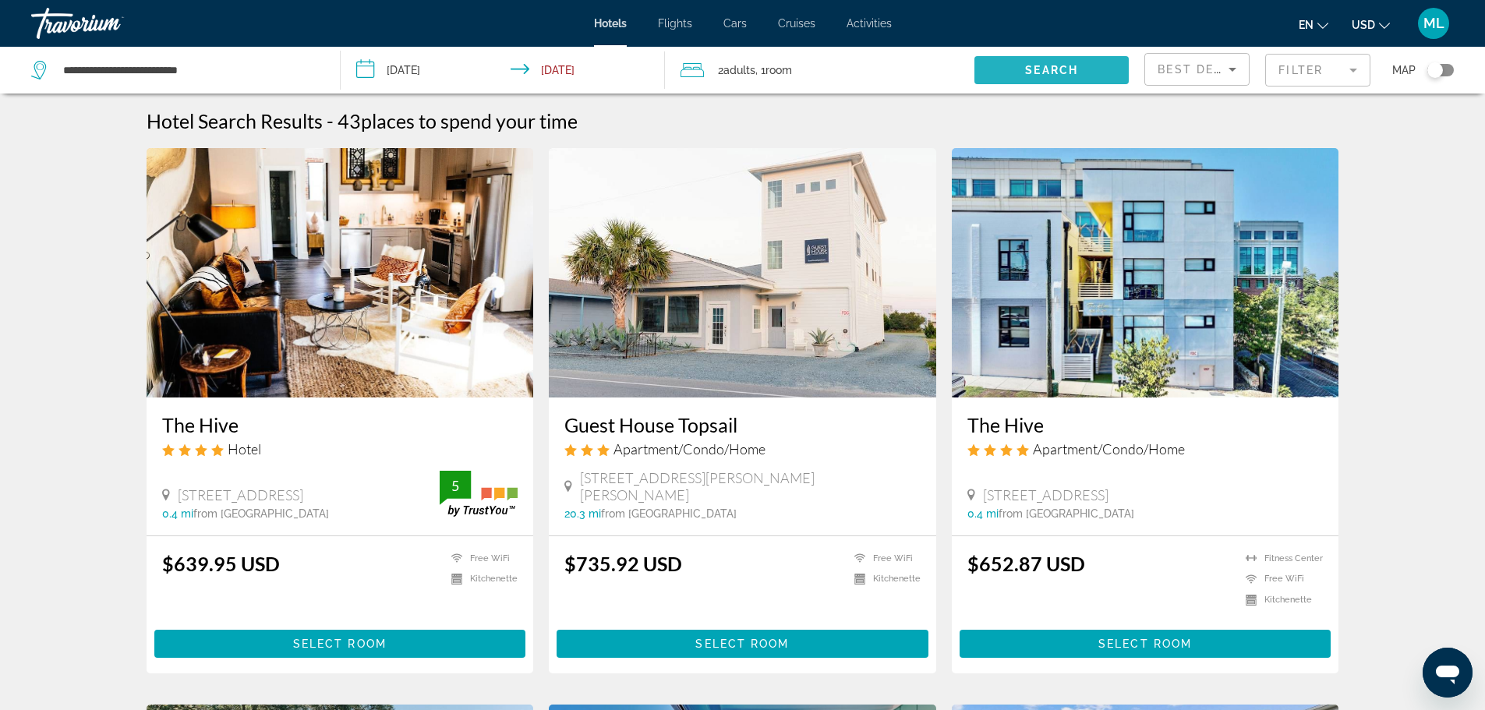
click at [1073, 68] on span "Search" at bounding box center [1051, 70] width 53 height 12
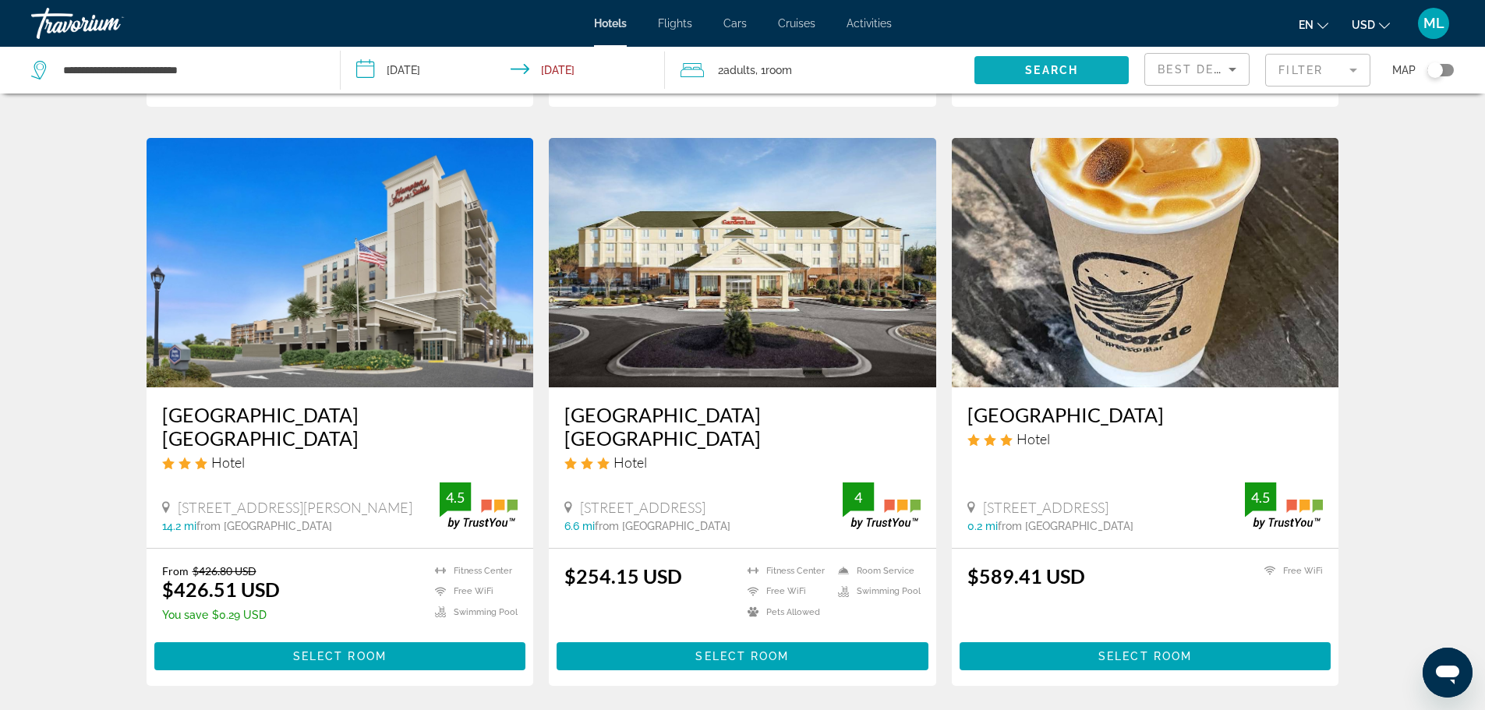
scroll to position [1777, 0]
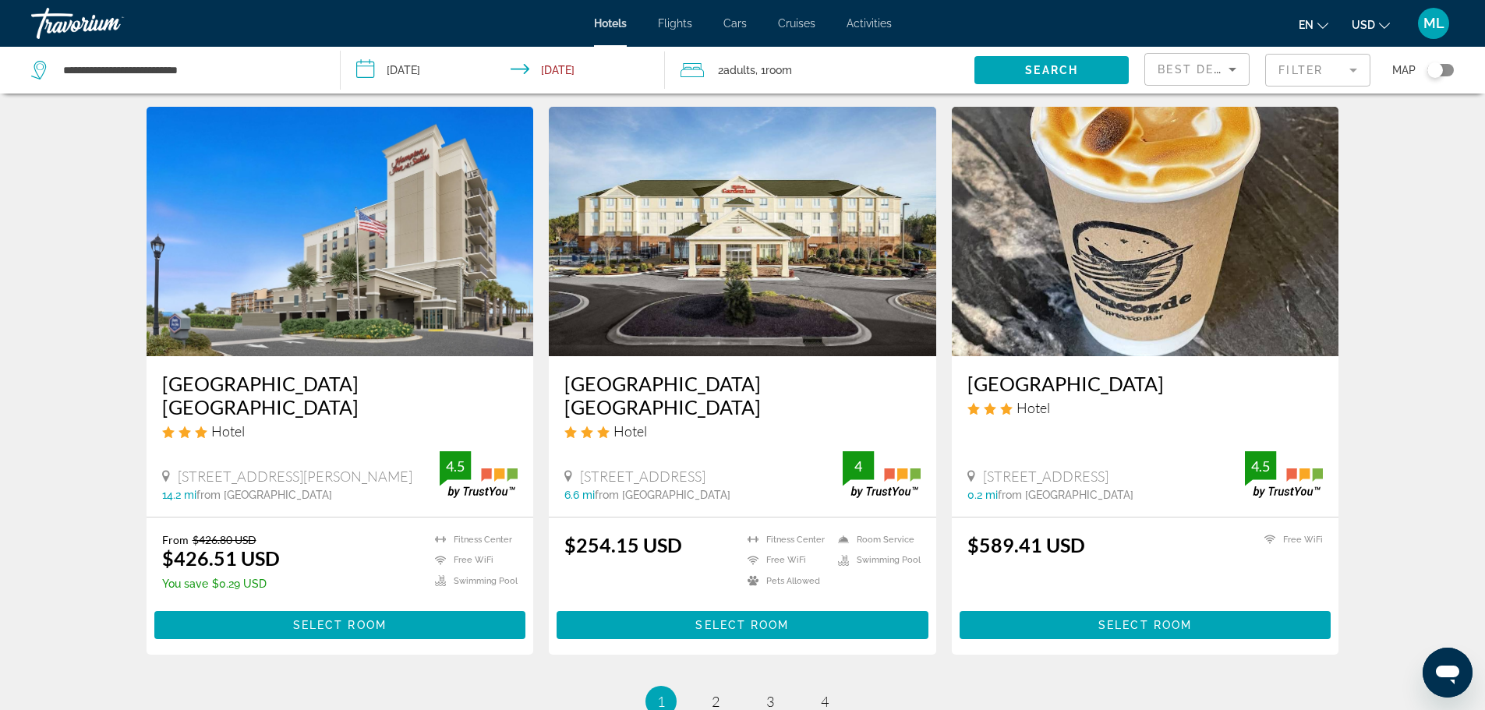
click at [415, 239] on img "Main content" at bounding box center [340, 231] width 387 height 249
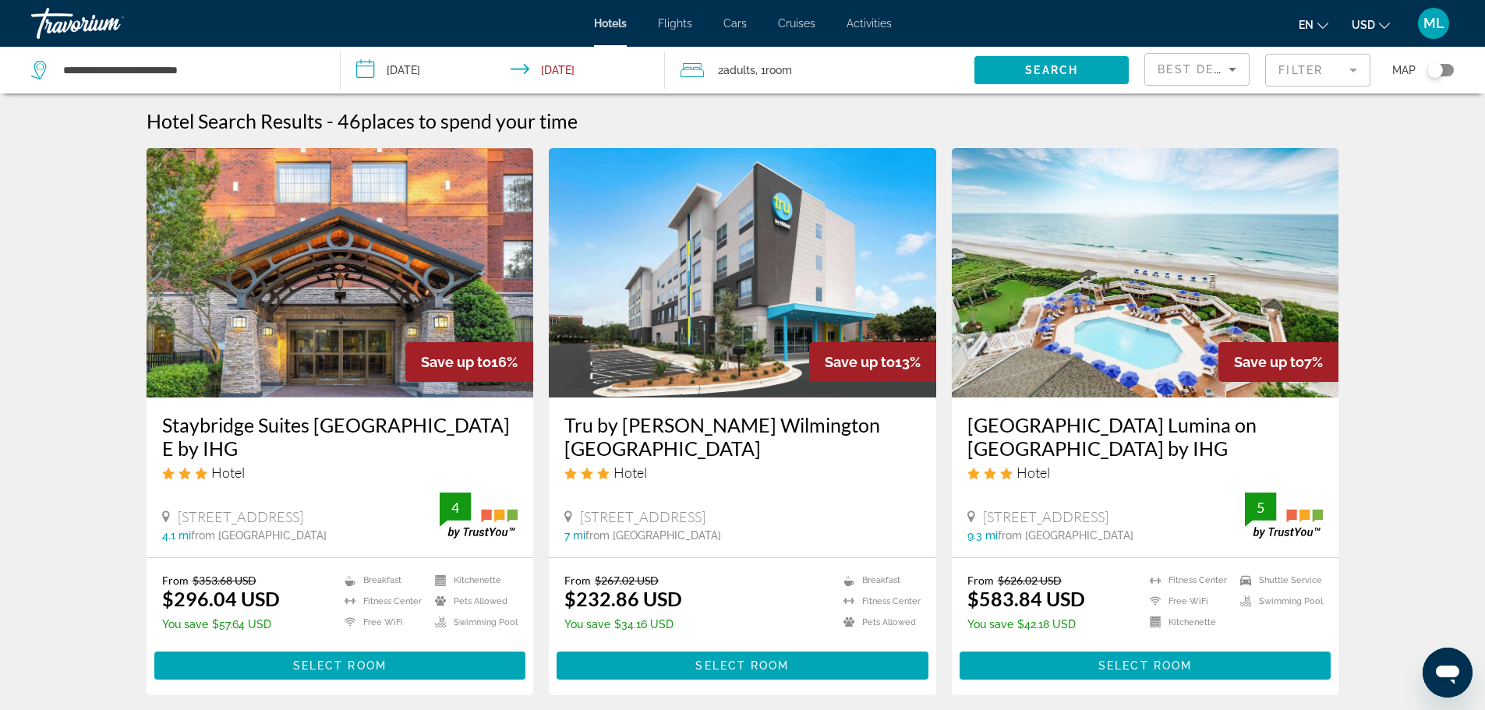
click at [1186, 309] on img "Main content" at bounding box center [1145, 272] width 387 height 249
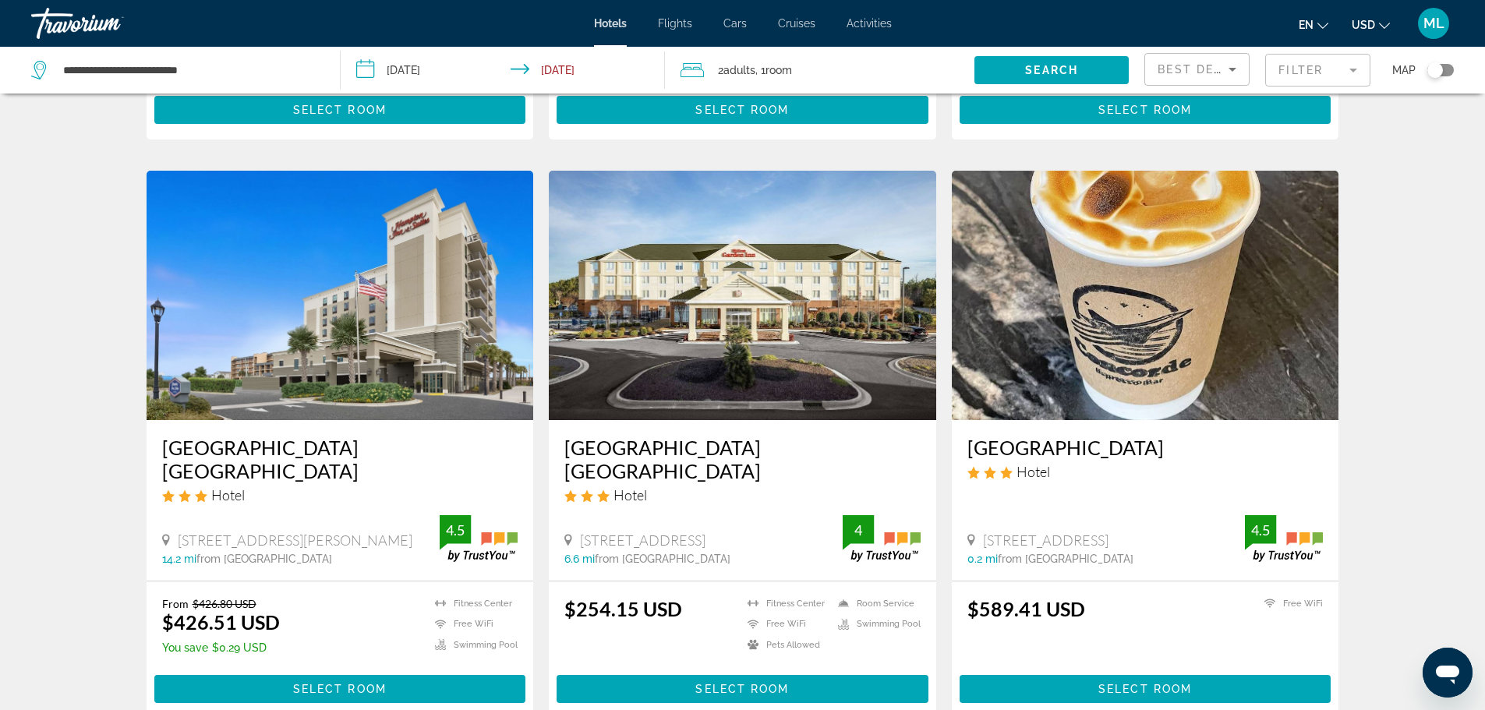
scroll to position [1902, 0]
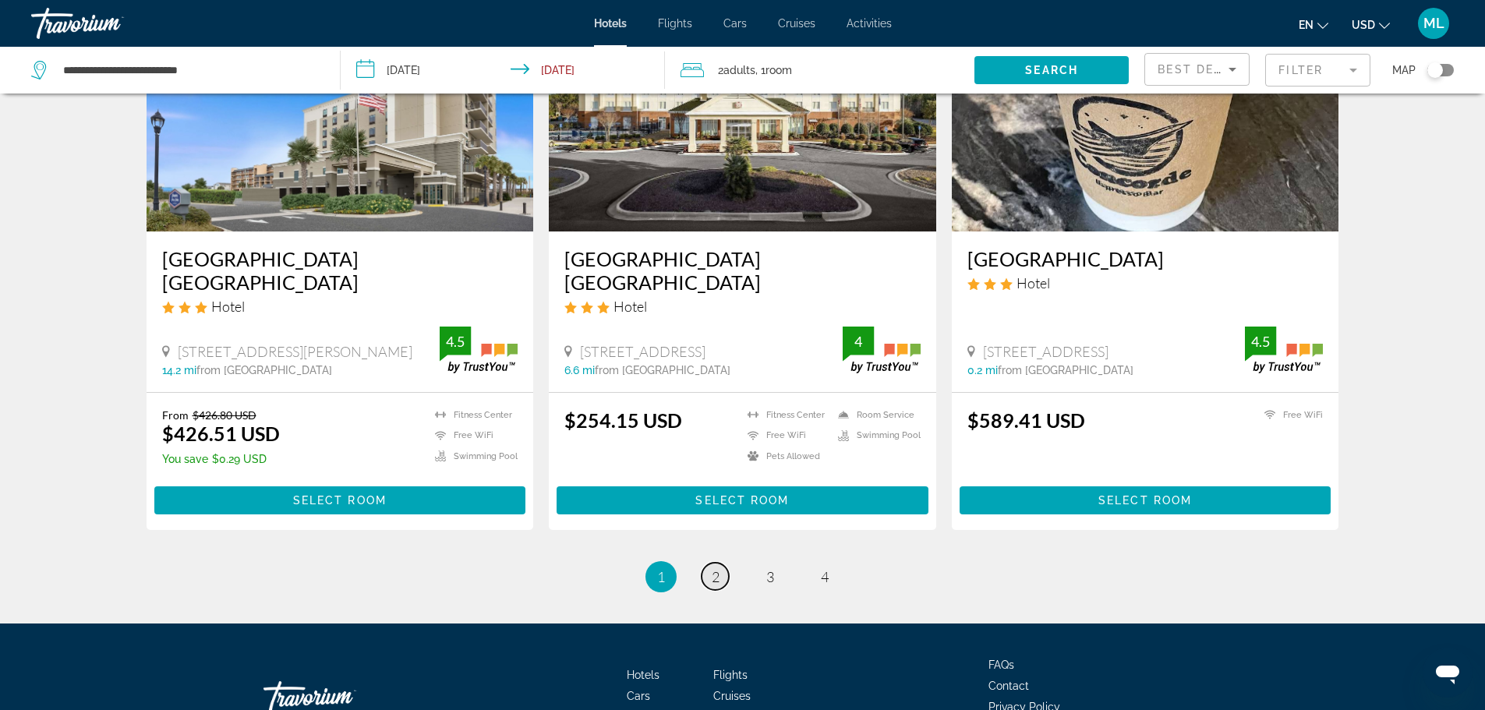
click at [710, 581] on link "page 2" at bounding box center [714, 576] width 27 height 27
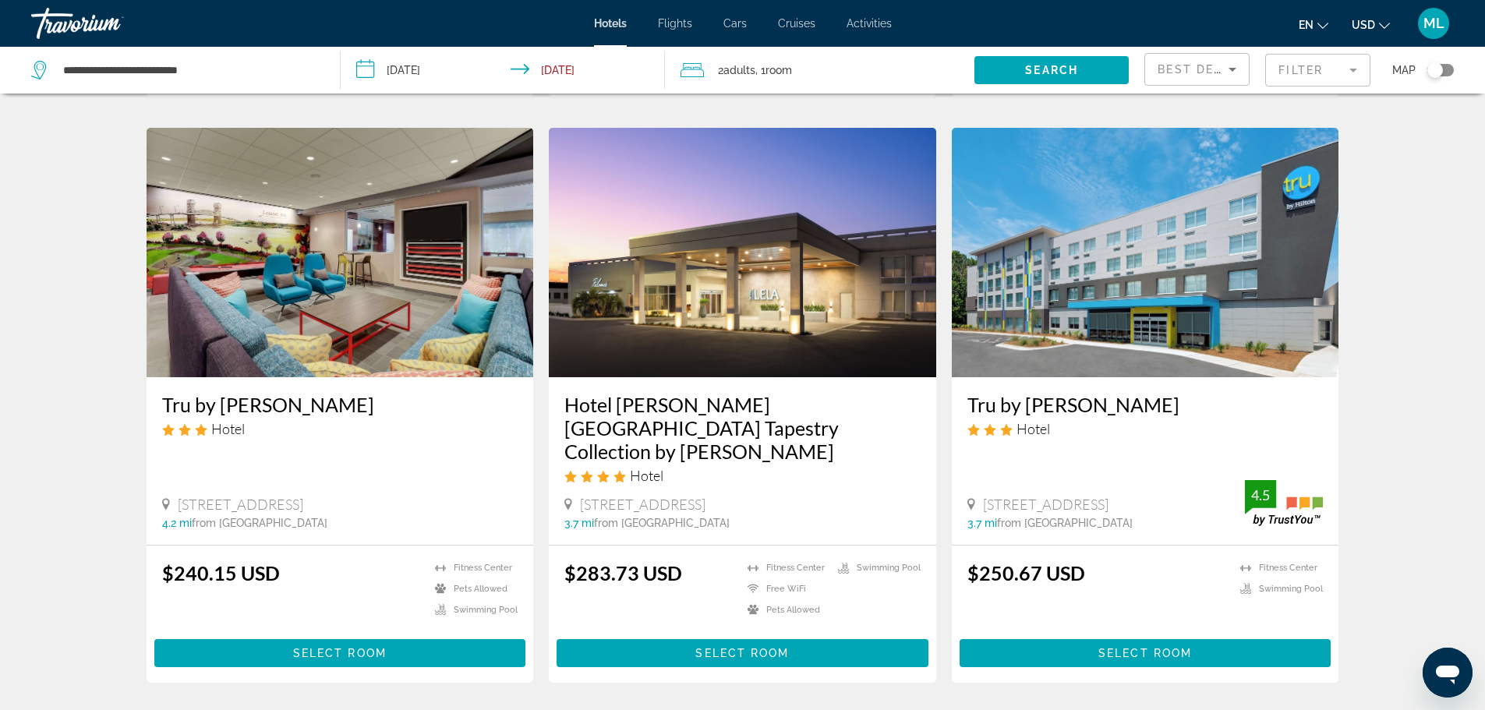
scroll to position [624, 0]
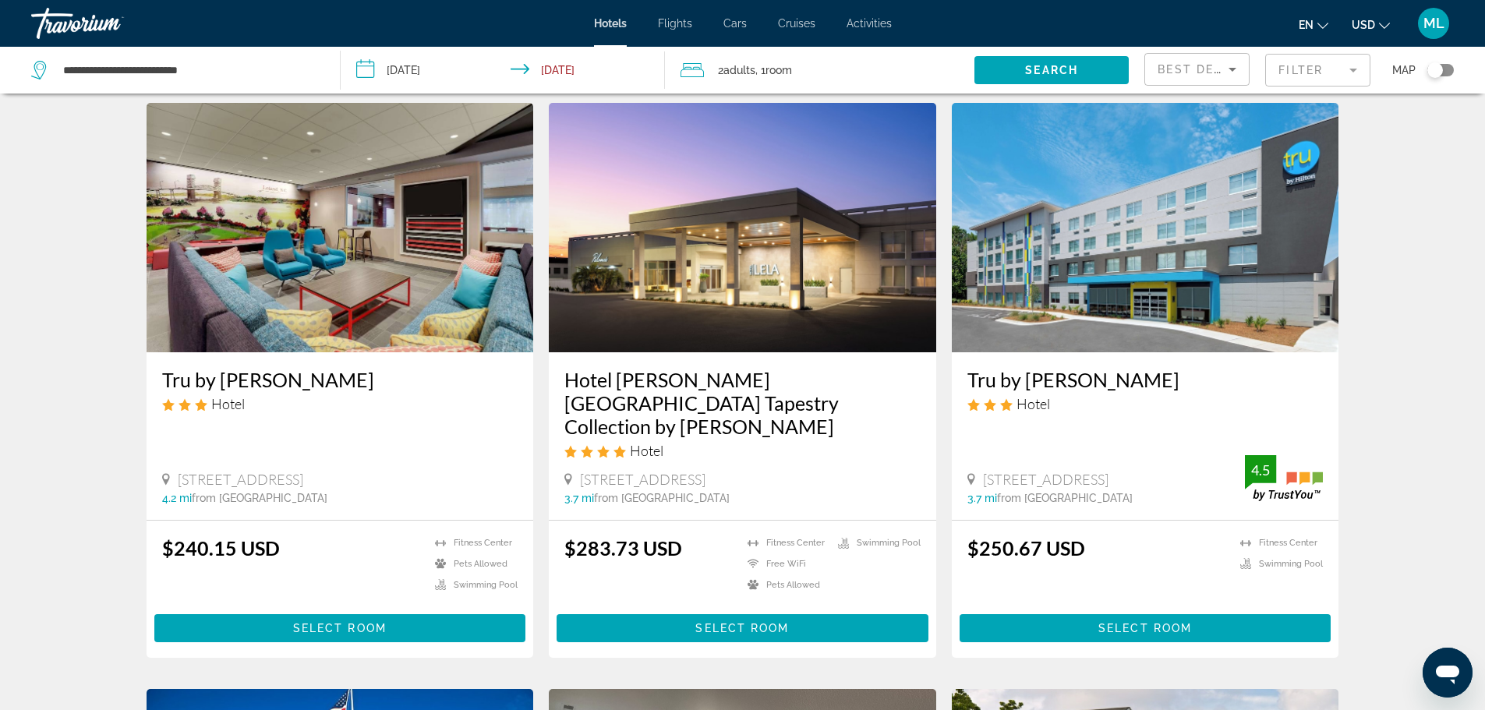
click at [744, 269] on img "Main content" at bounding box center [742, 227] width 387 height 249
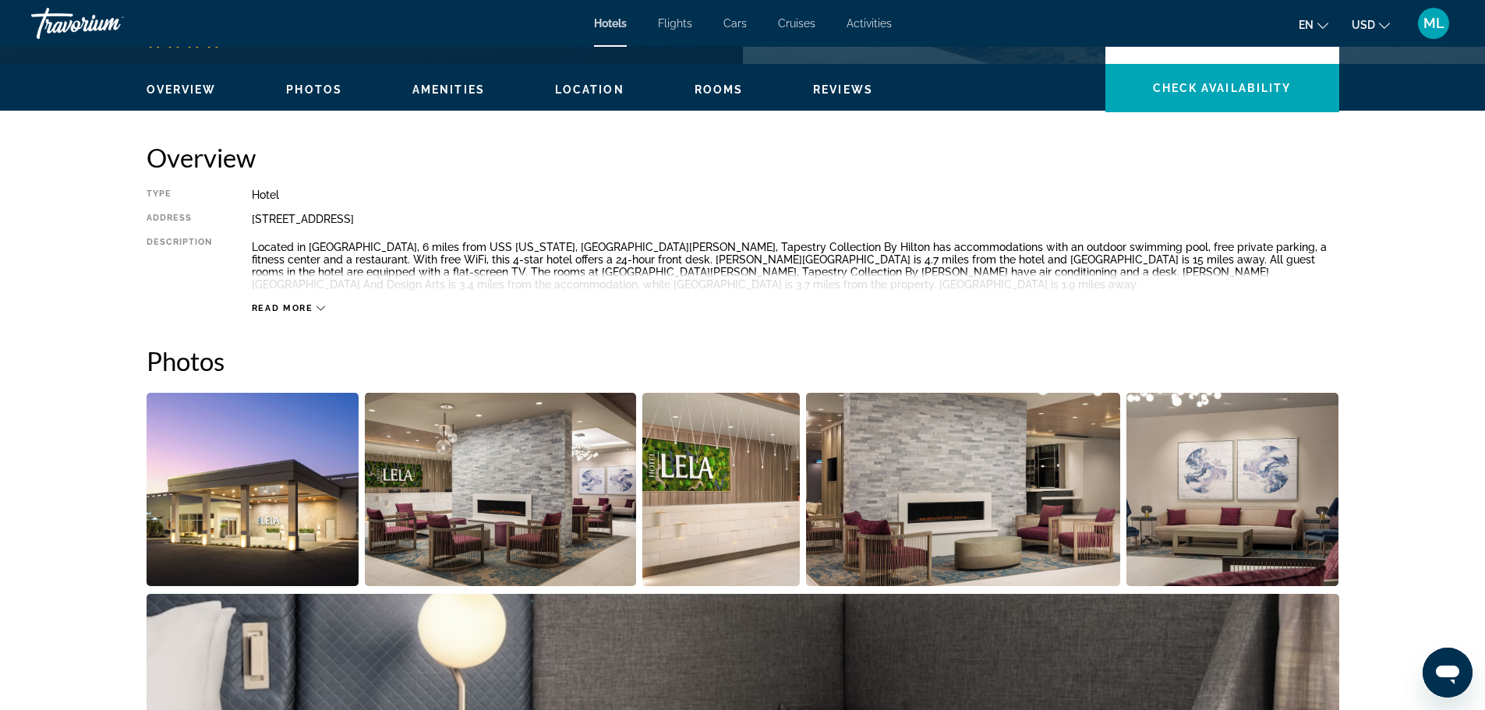
scroll to position [405, 0]
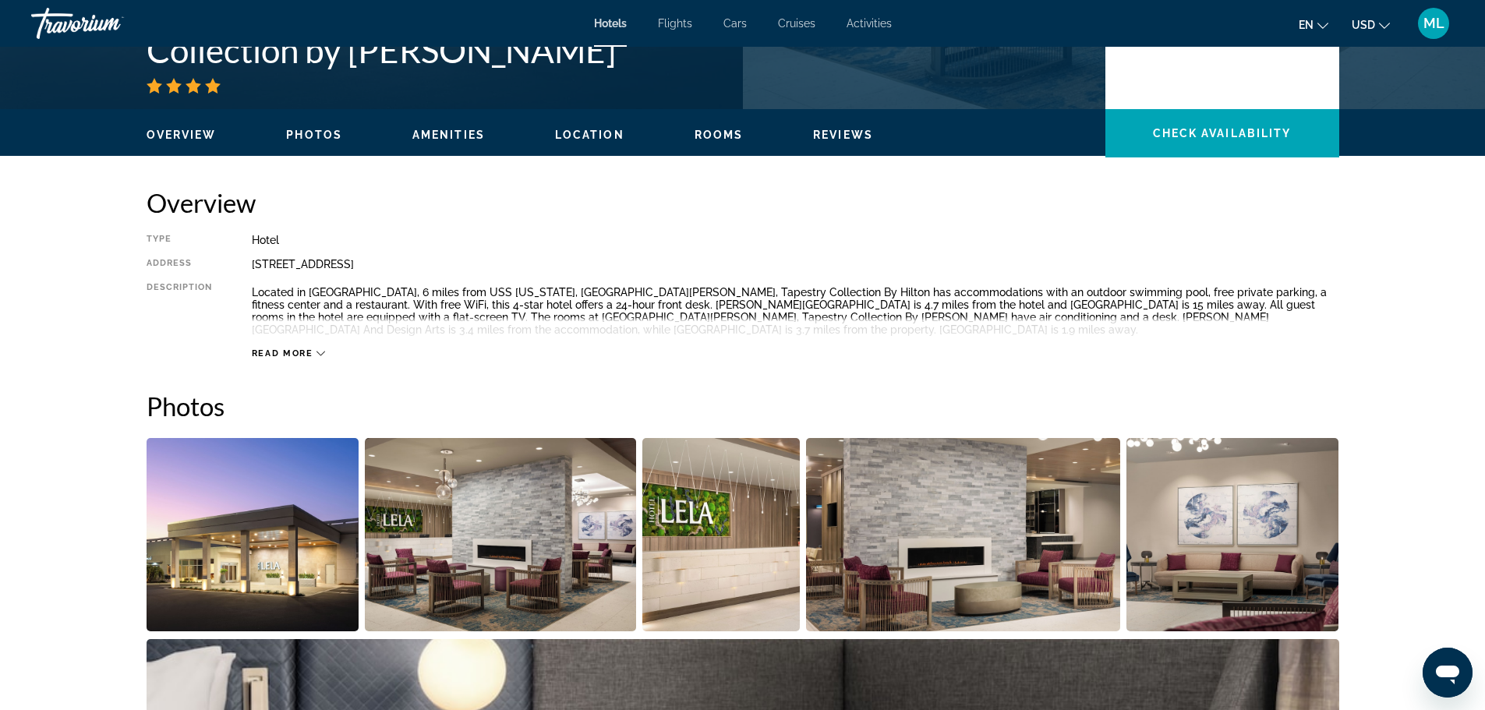
click at [228, 568] on img "Open full-screen image slider" at bounding box center [253, 534] width 213 height 193
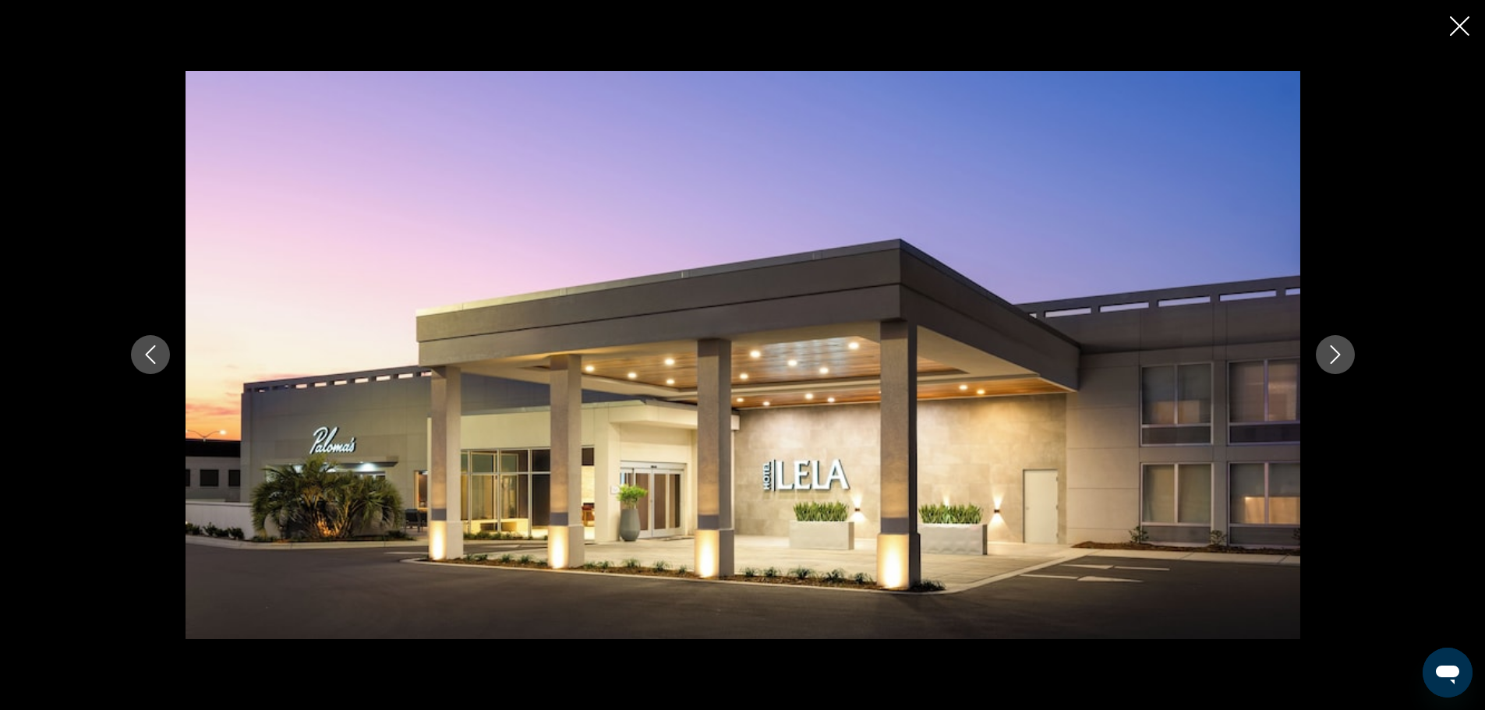
click at [1338, 355] on icon "Next image" at bounding box center [1335, 355] width 10 height 19
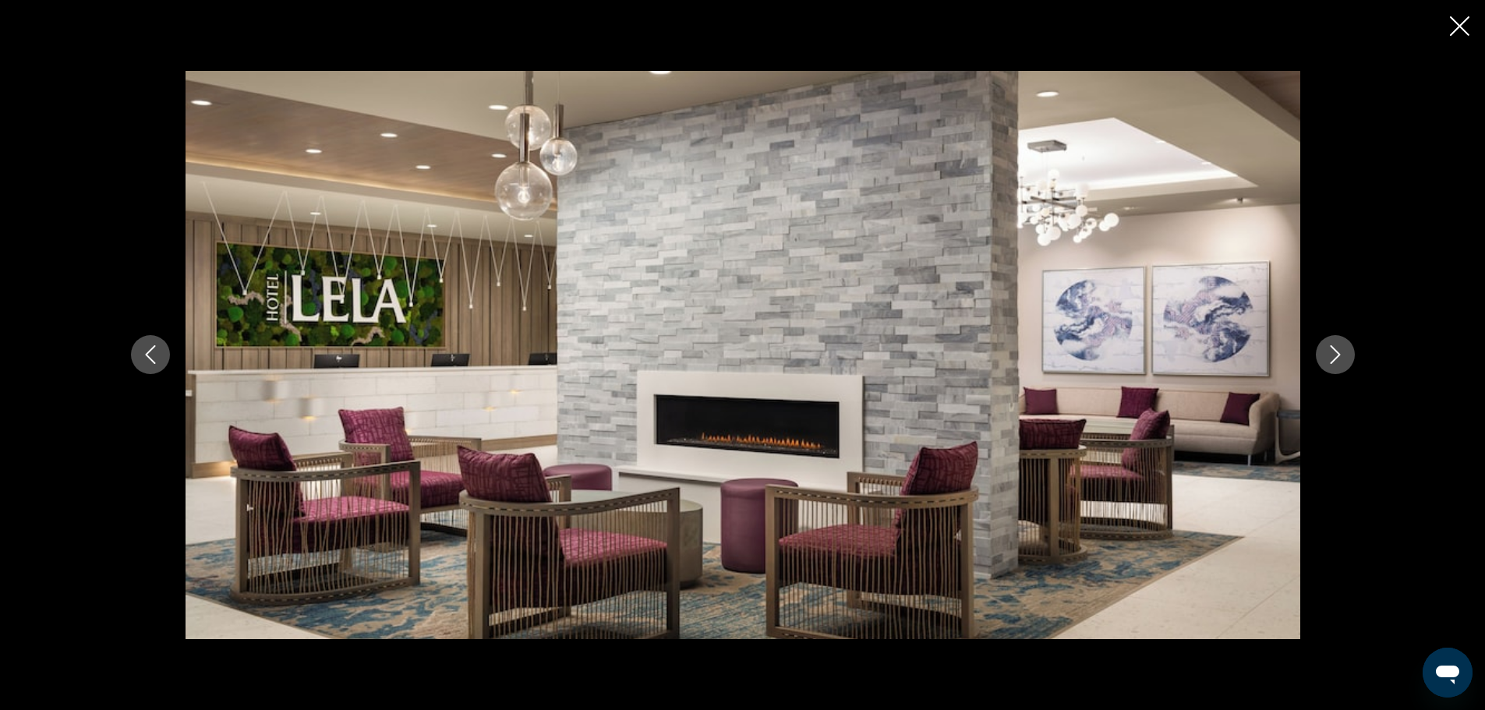
click at [1338, 355] on icon "Next image" at bounding box center [1335, 355] width 10 height 19
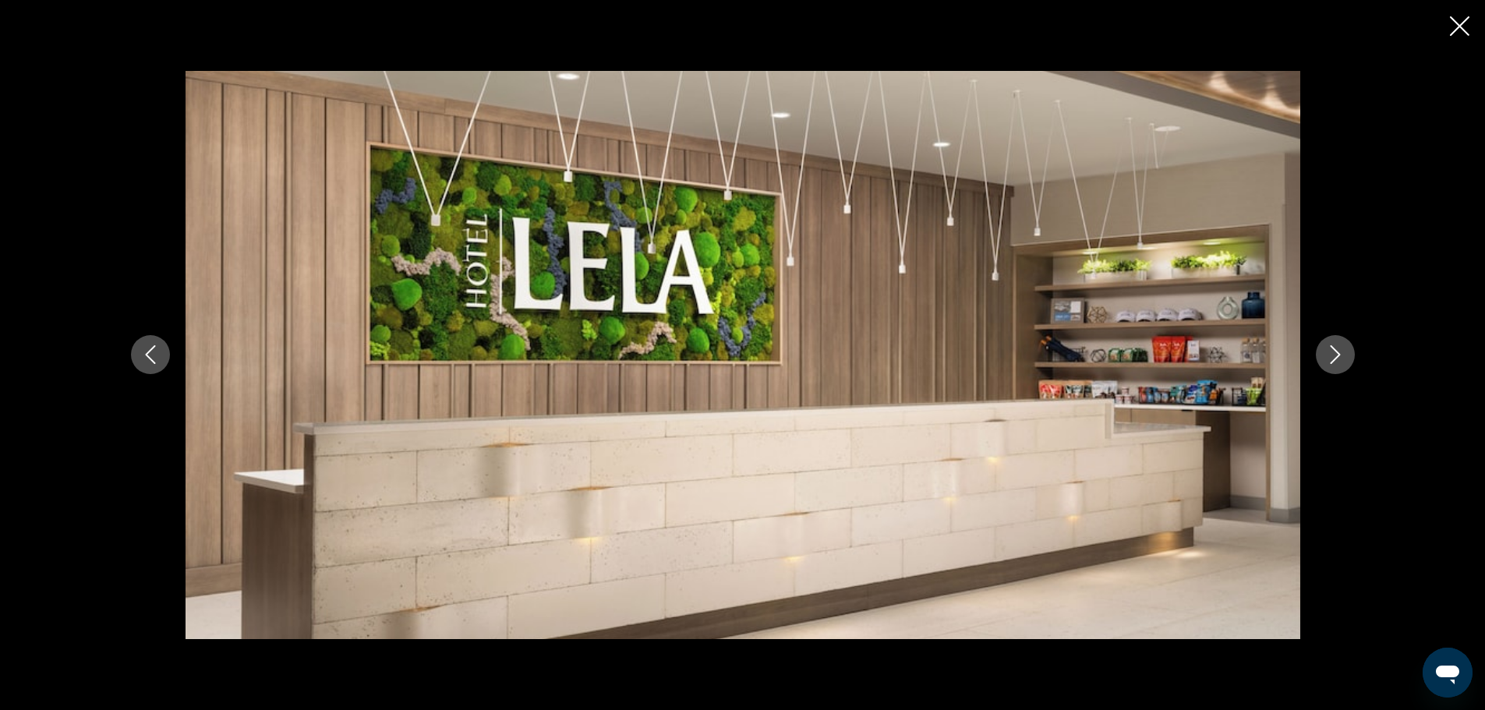
click at [1338, 355] on icon "Next image" at bounding box center [1335, 355] width 10 height 19
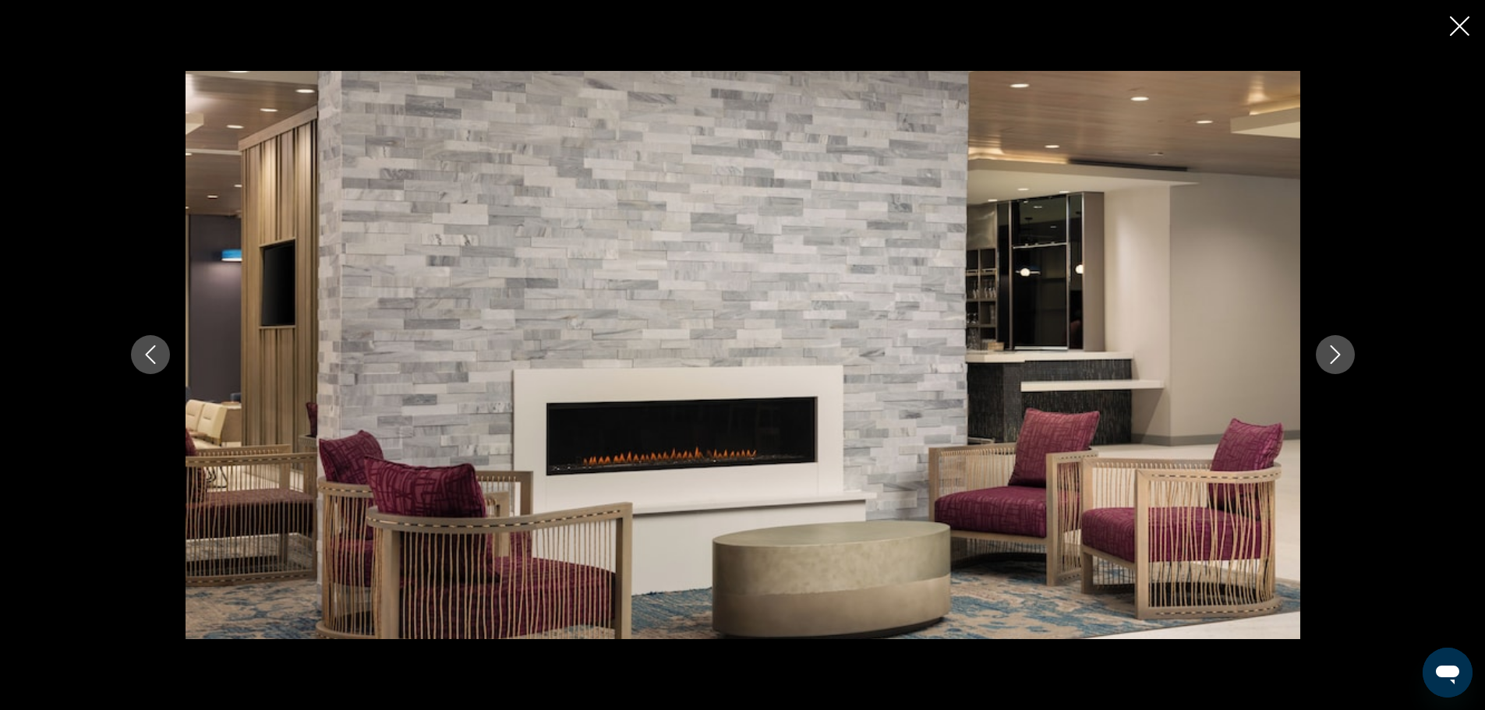
click at [1338, 355] on icon "Next image" at bounding box center [1335, 355] width 10 height 19
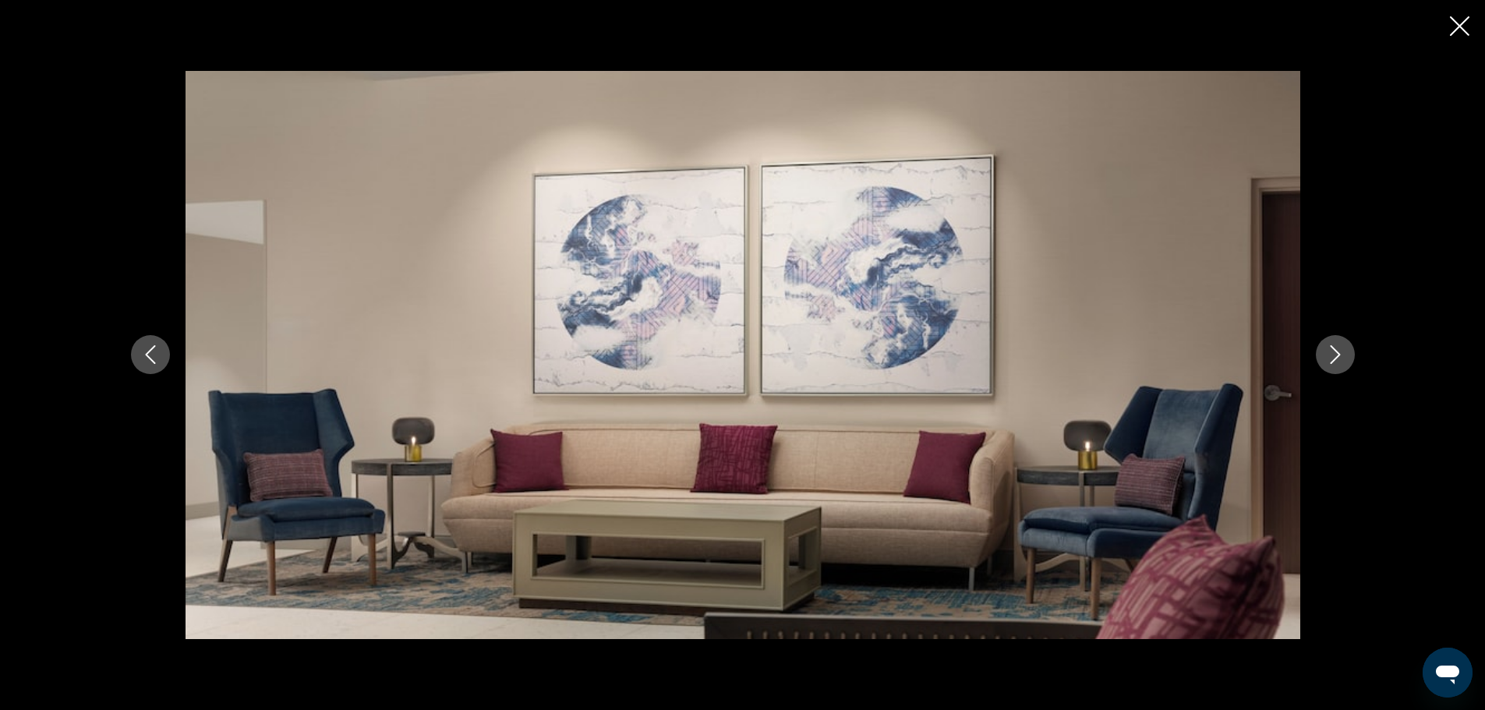
click at [1338, 355] on icon "Next image" at bounding box center [1335, 355] width 10 height 19
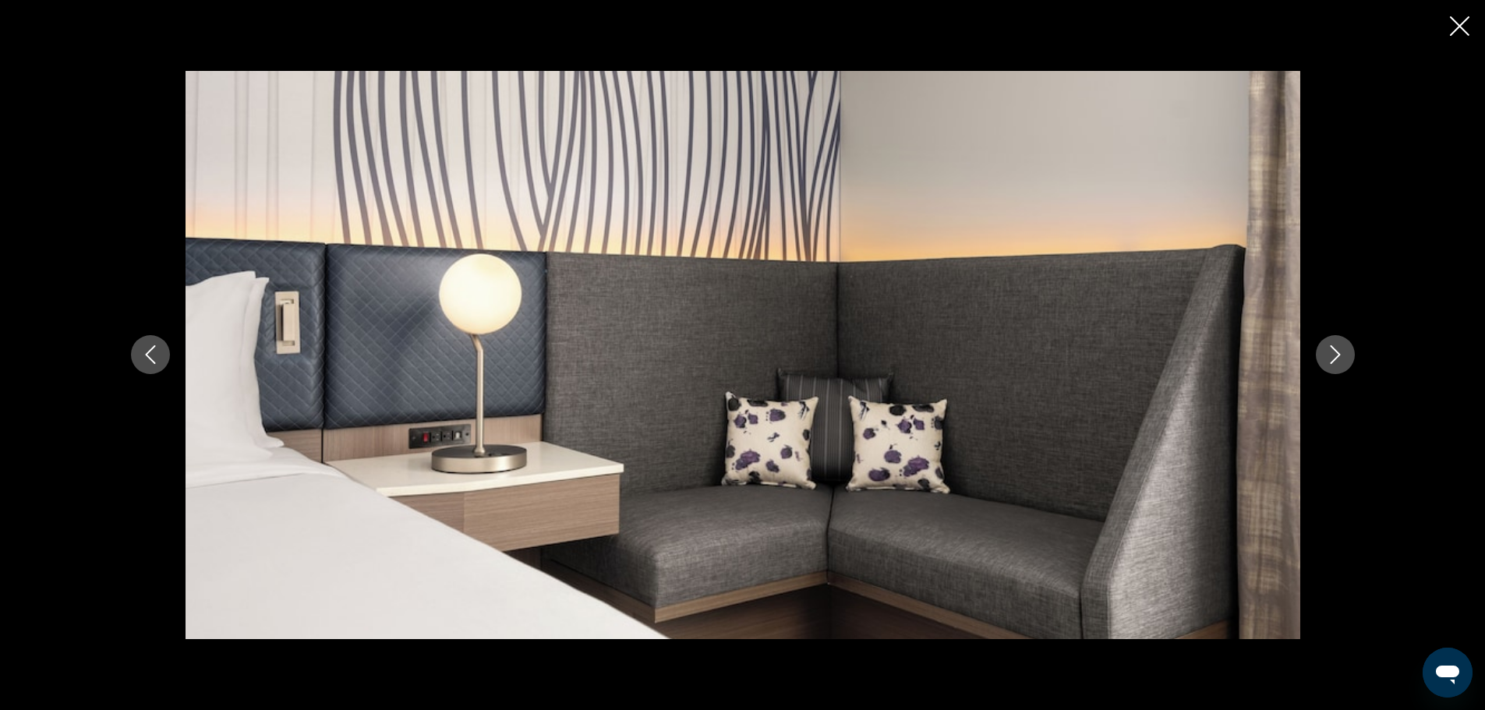
click at [1338, 355] on icon "Next image" at bounding box center [1335, 355] width 10 height 19
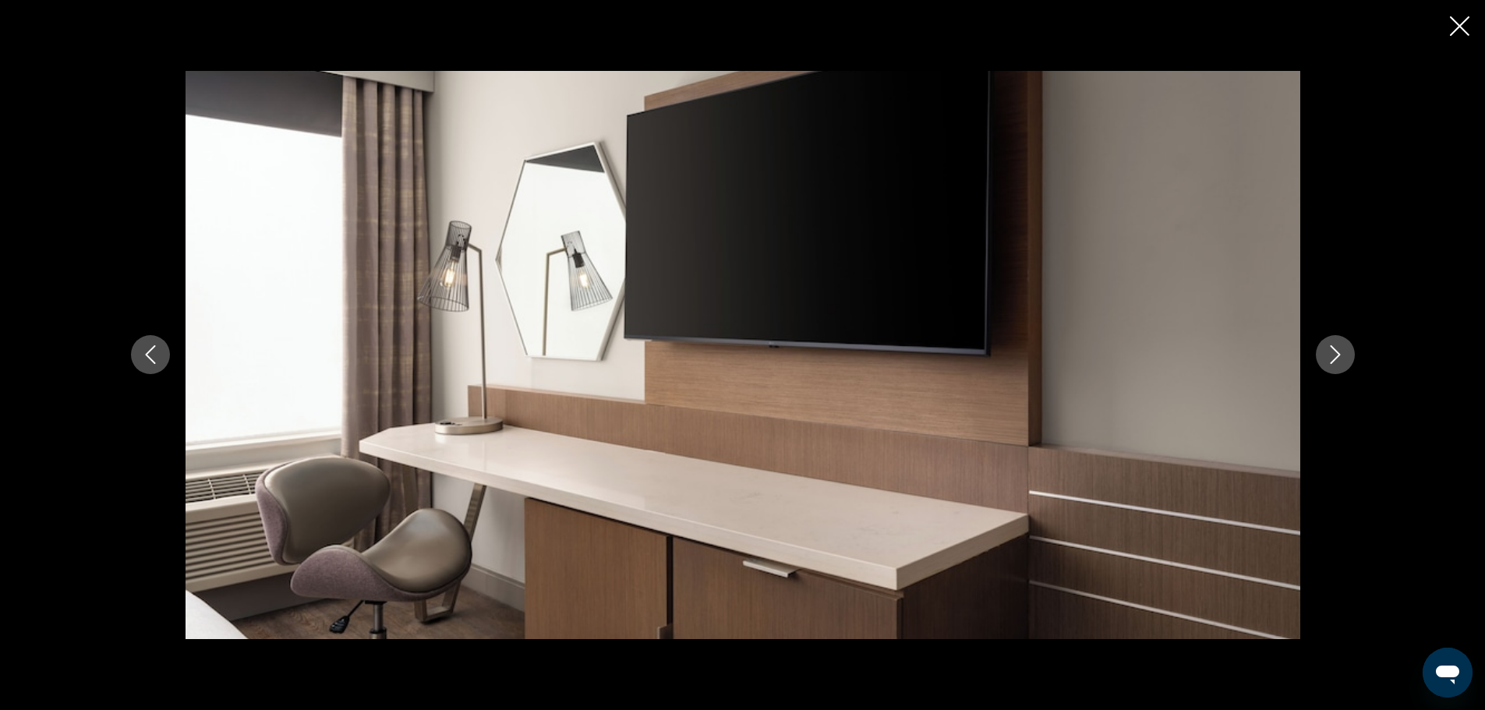
click at [1338, 355] on icon "Next image" at bounding box center [1335, 355] width 10 height 19
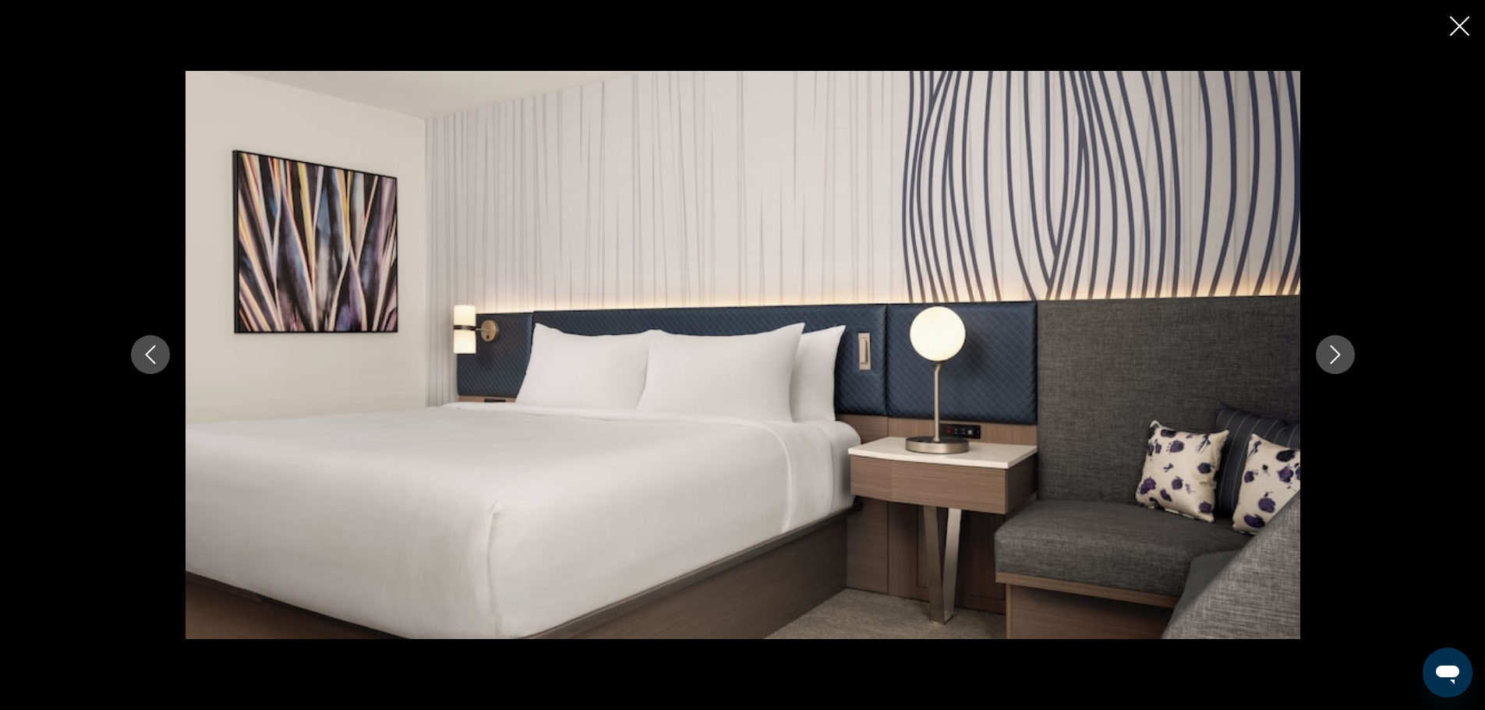
click at [1338, 355] on icon "Next image" at bounding box center [1335, 355] width 10 height 19
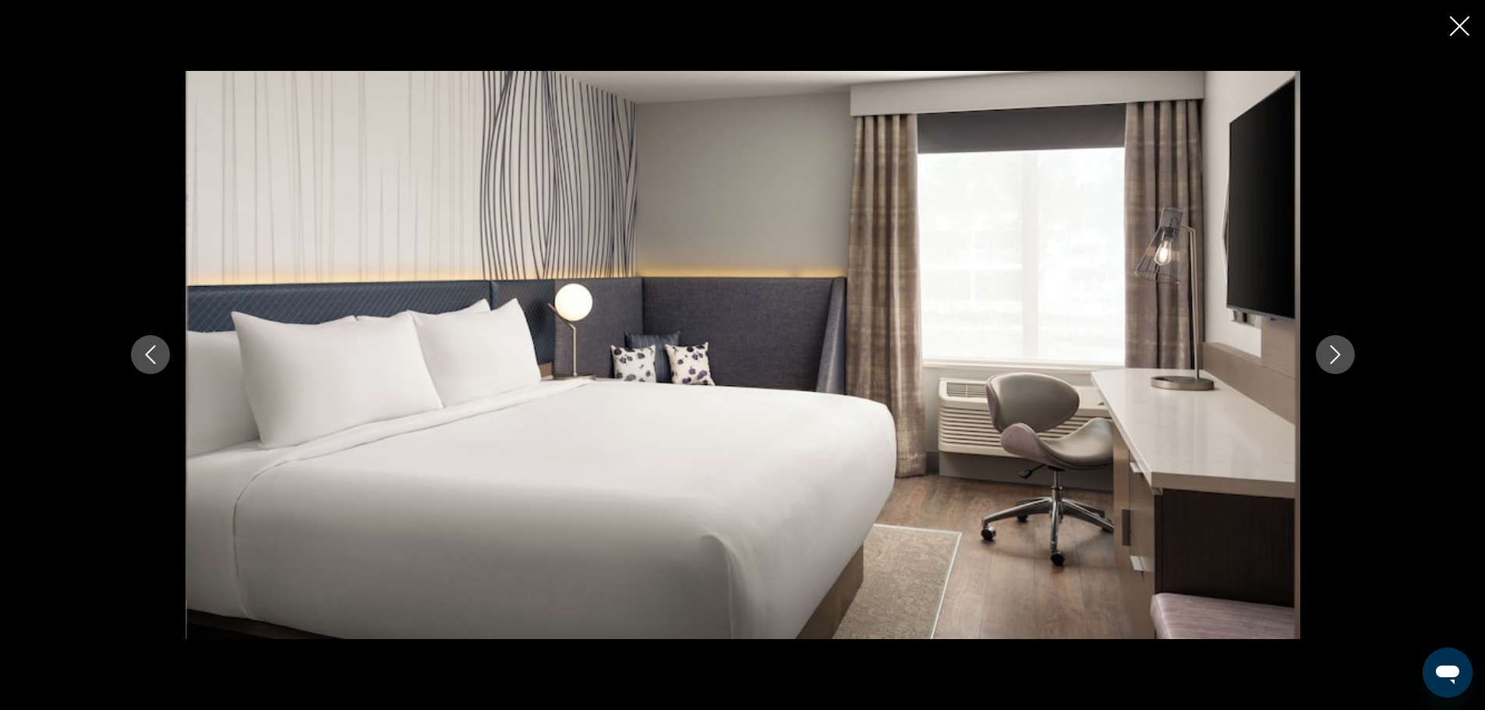
click at [1338, 355] on icon "Next image" at bounding box center [1335, 355] width 10 height 19
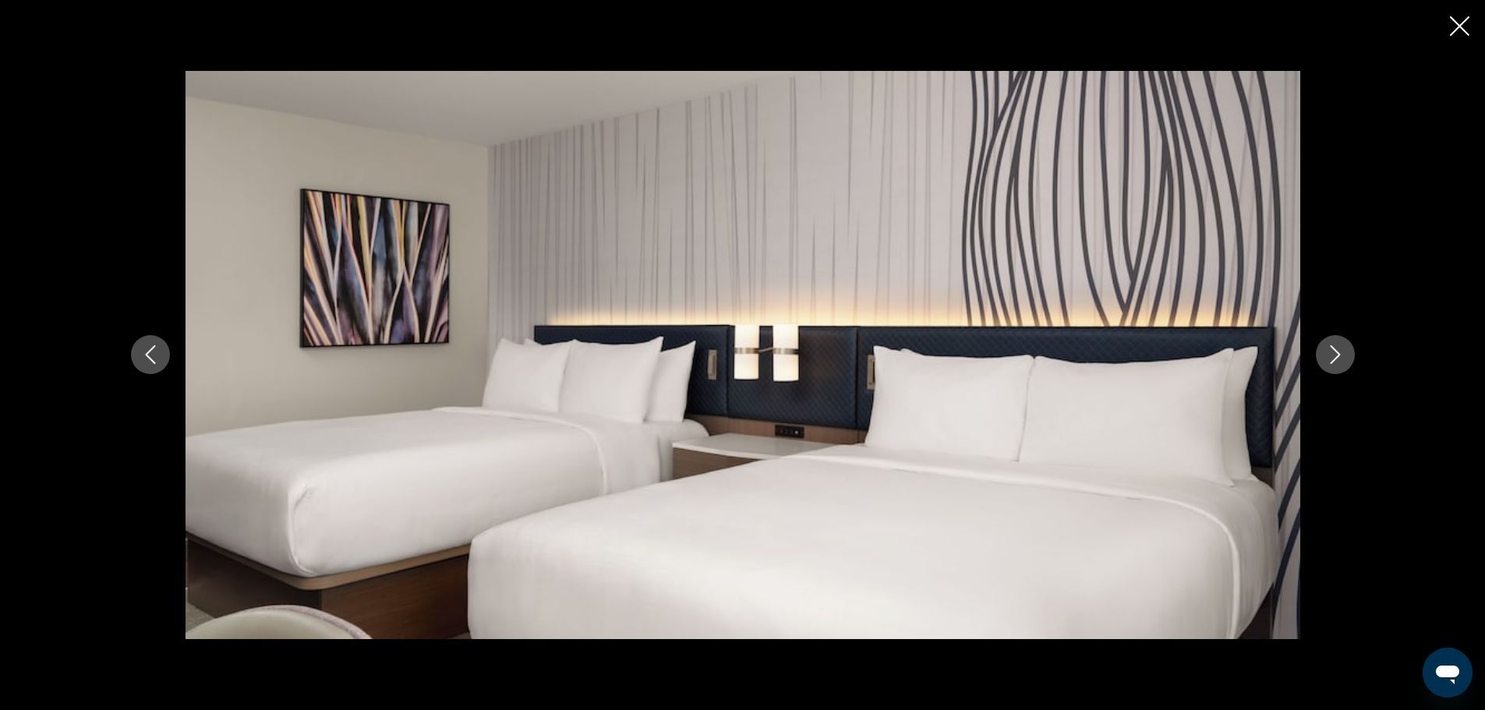
click at [1338, 355] on icon "Next image" at bounding box center [1335, 355] width 10 height 19
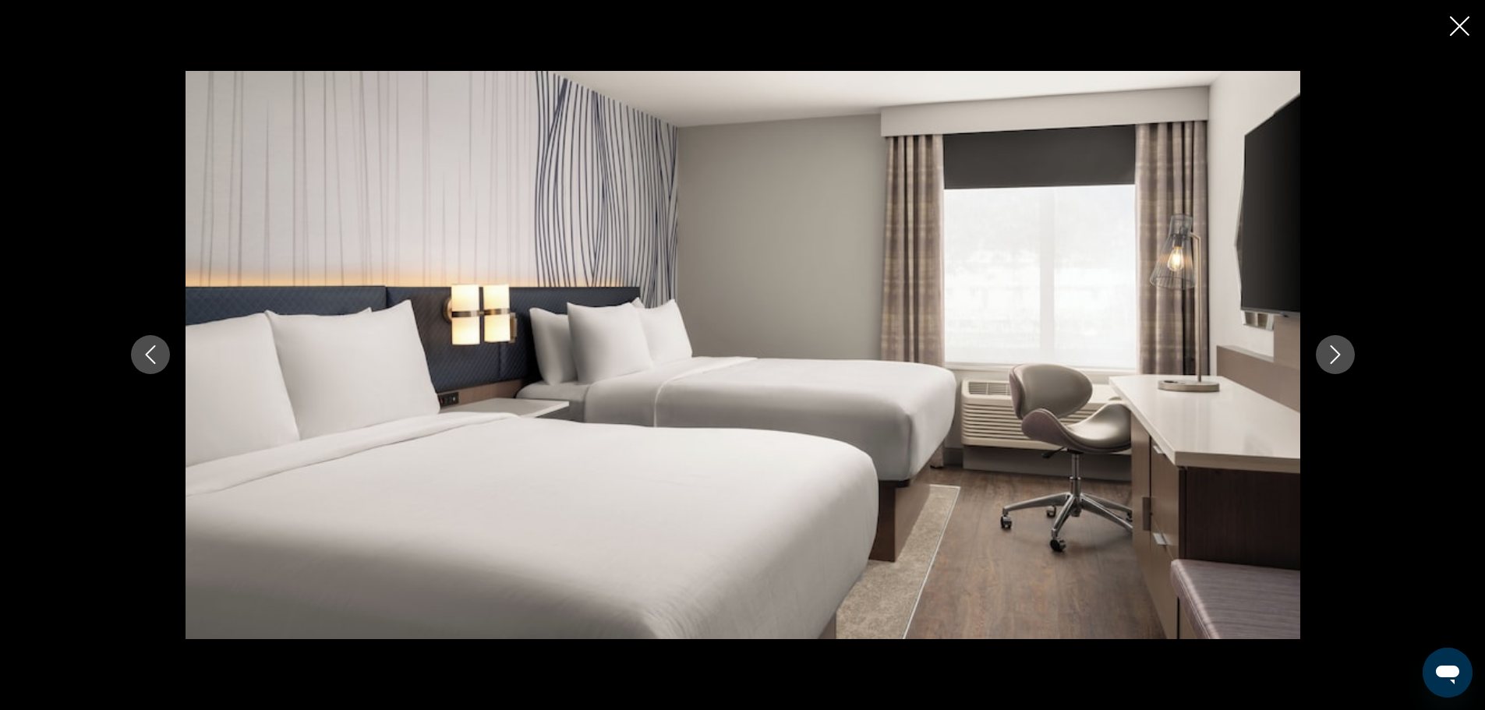
click at [1338, 355] on icon "Next image" at bounding box center [1335, 355] width 10 height 19
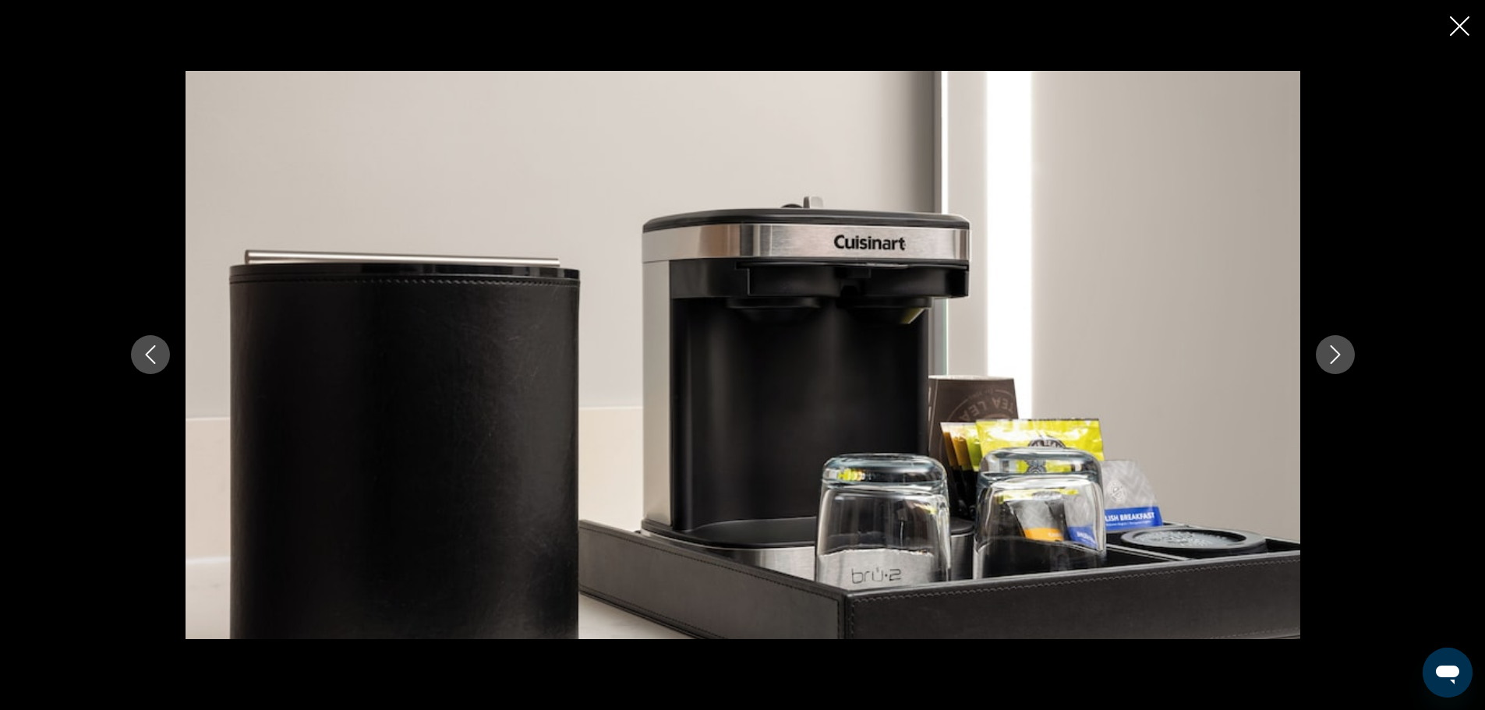
click at [1338, 355] on icon "Next image" at bounding box center [1335, 355] width 10 height 19
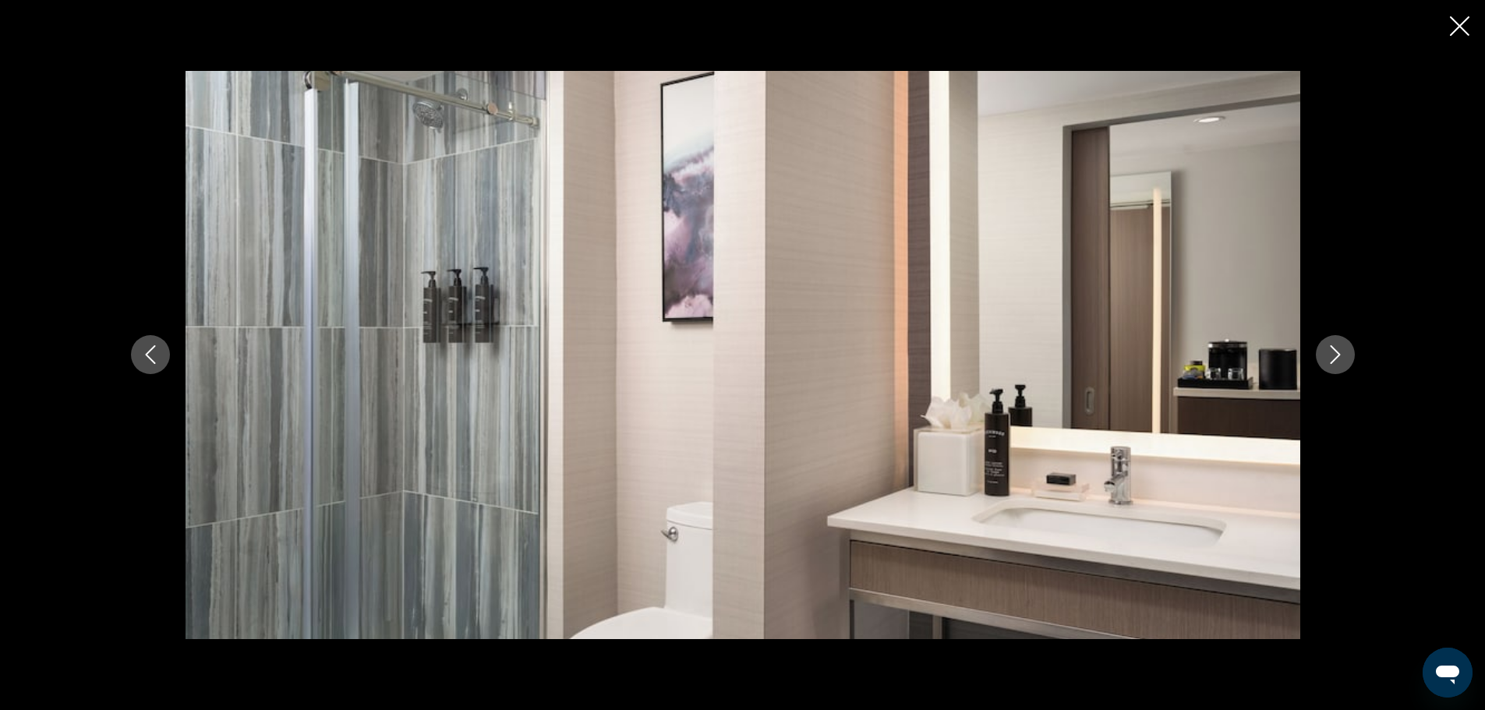
click at [1338, 355] on icon "Next image" at bounding box center [1335, 355] width 10 height 19
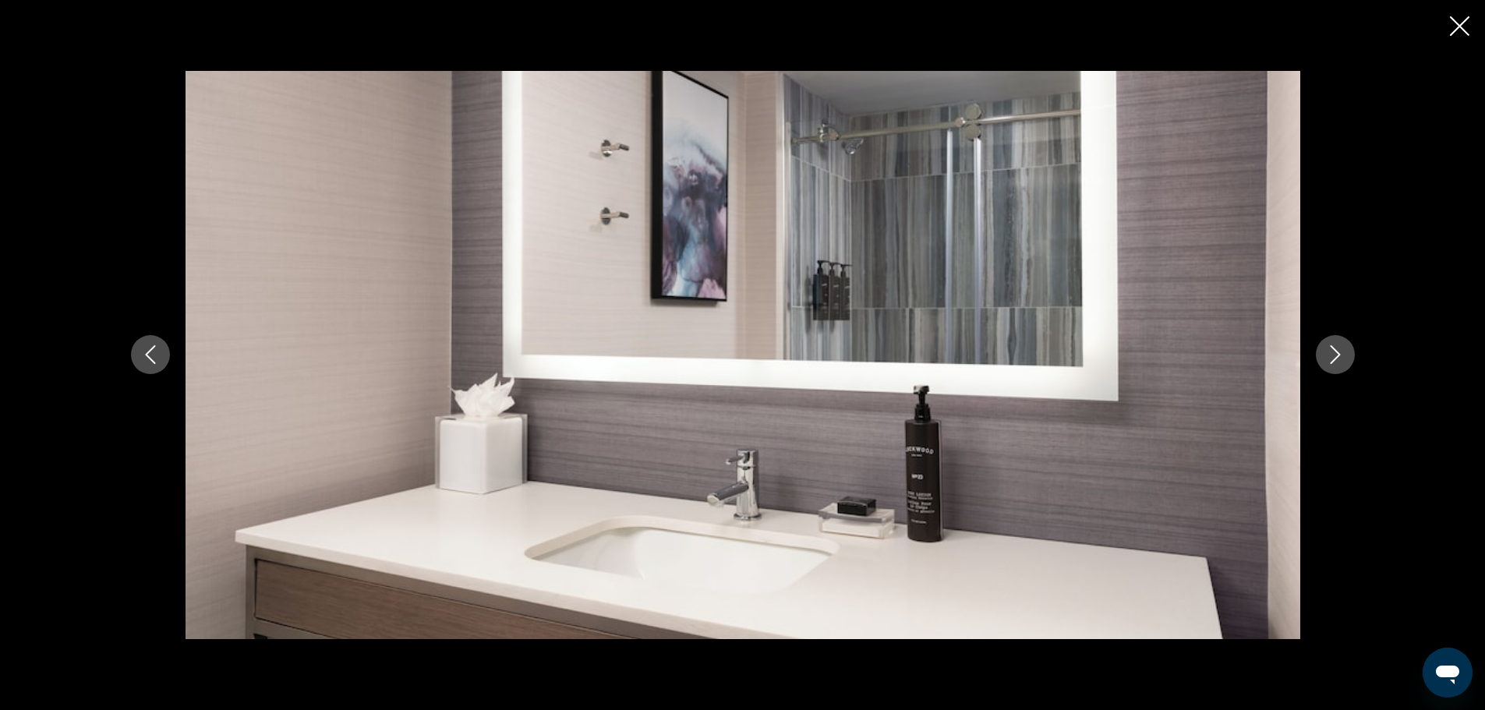
click at [1338, 355] on icon "Next image" at bounding box center [1335, 355] width 10 height 19
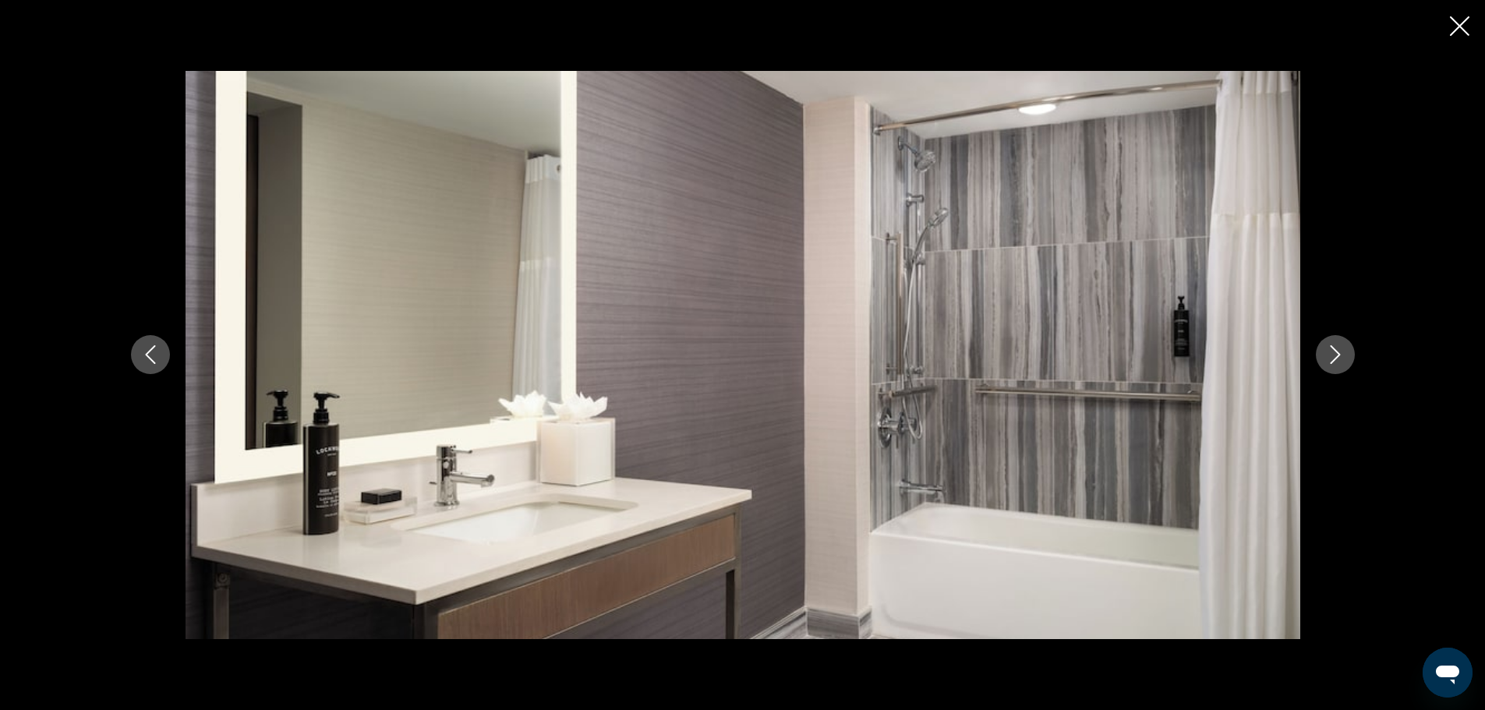
click at [1338, 355] on icon "Next image" at bounding box center [1335, 355] width 10 height 19
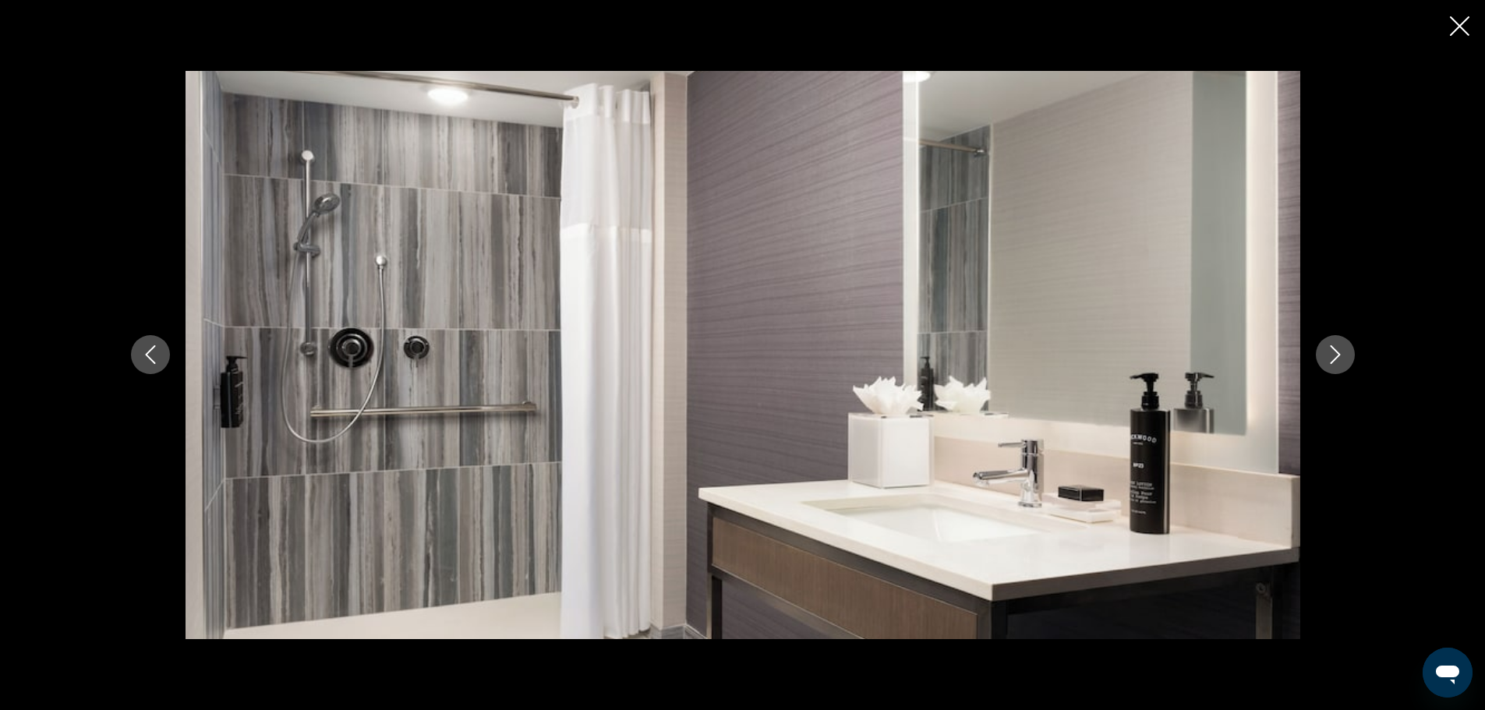
click at [1338, 355] on icon "Next image" at bounding box center [1335, 355] width 10 height 19
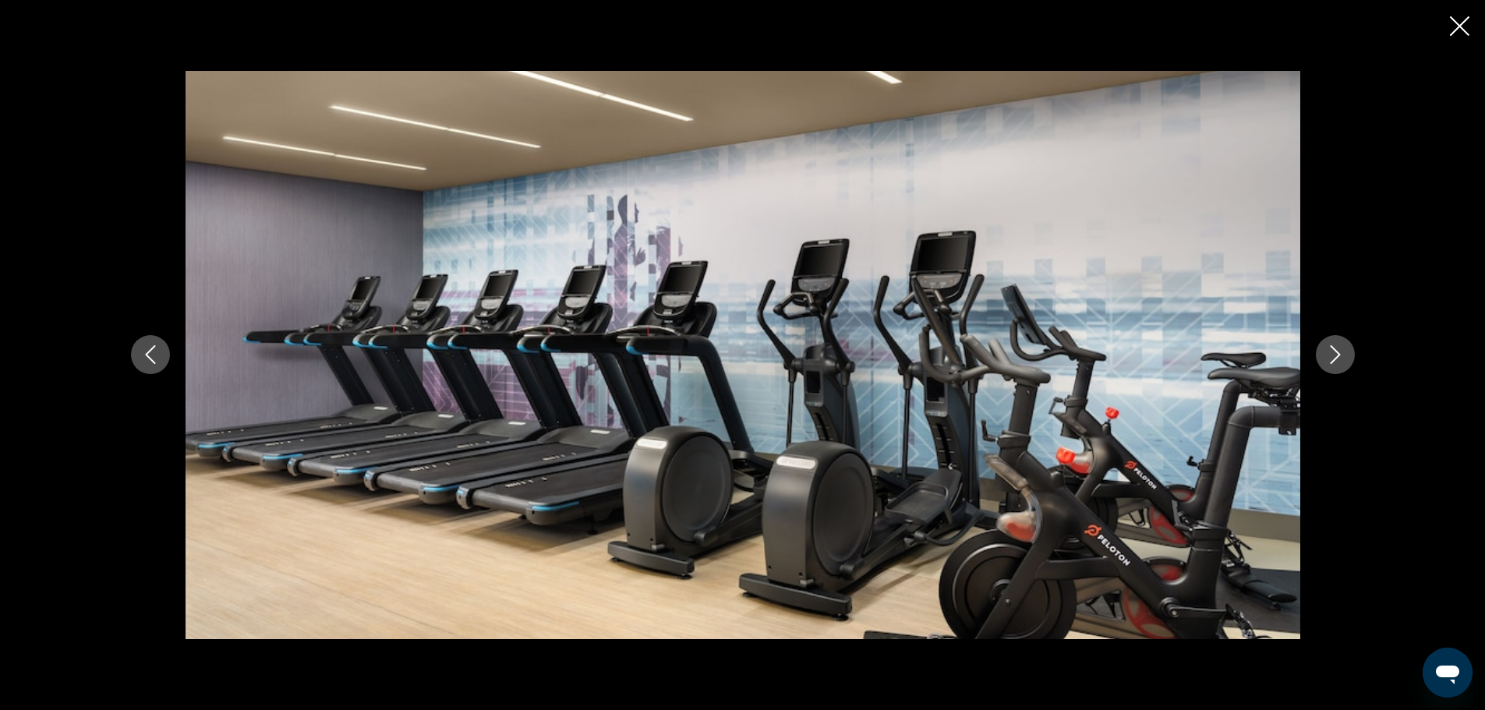
click at [1338, 355] on icon "Next image" at bounding box center [1335, 355] width 10 height 19
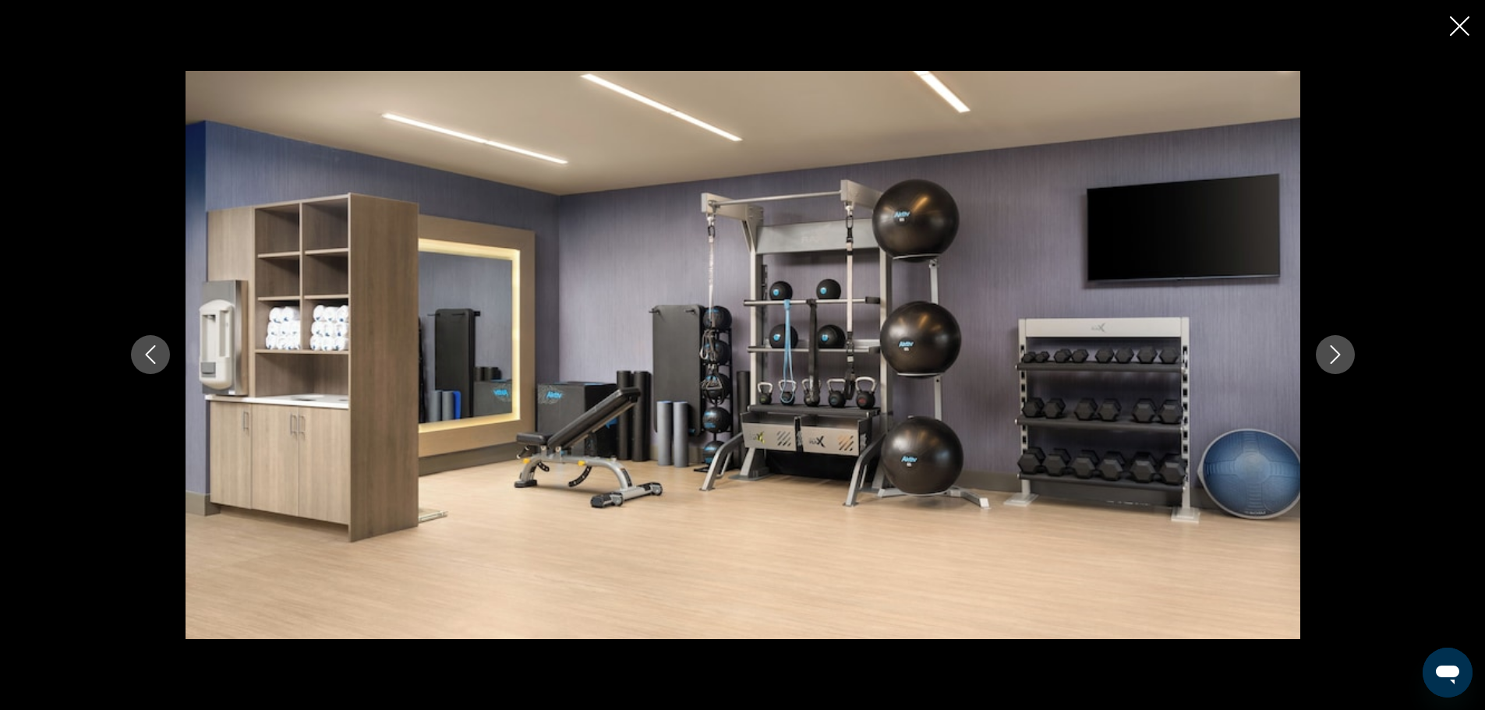
click at [1338, 355] on icon "Next image" at bounding box center [1335, 355] width 10 height 19
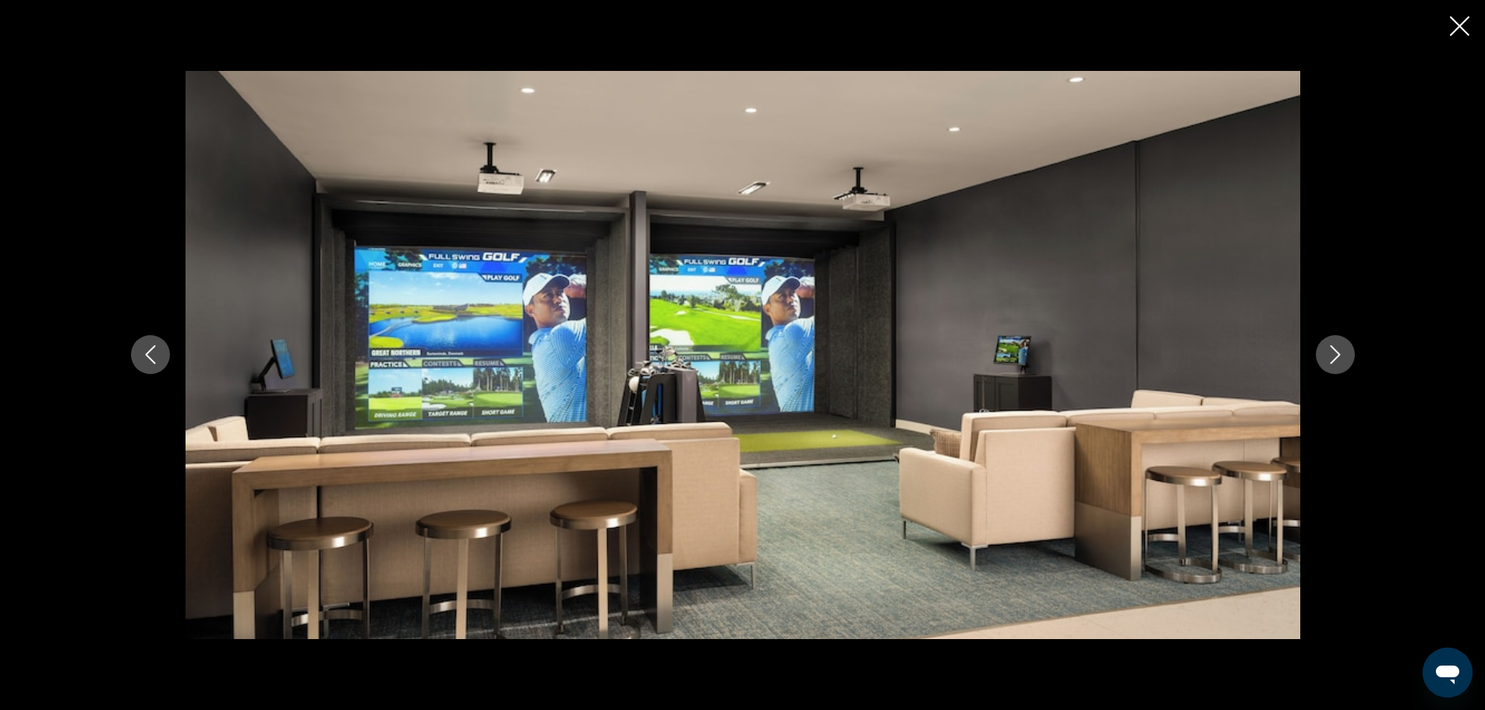
click at [1338, 355] on icon "Next image" at bounding box center [1335, 355] width 10 height 19
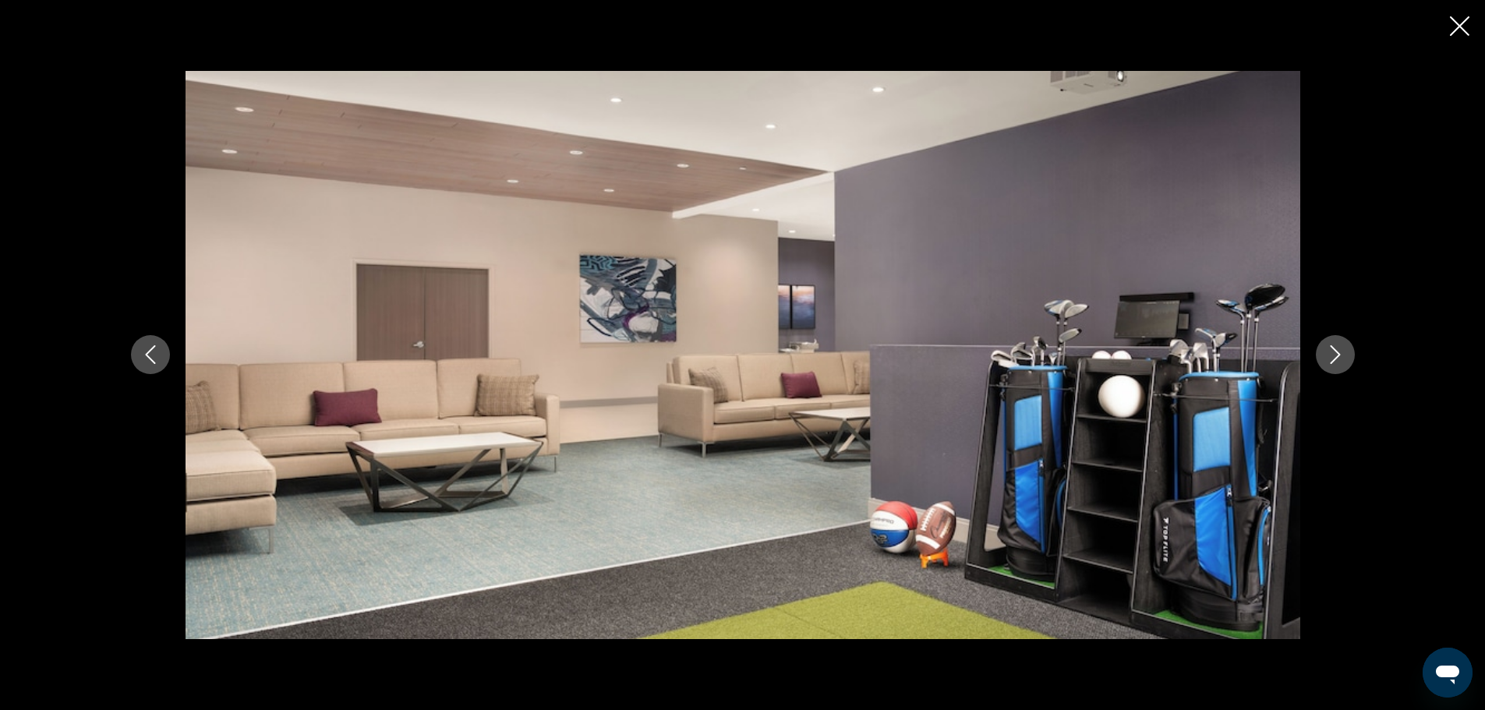
click at [1338, 355] on icon "Next image" at bounding box center [1335, 355] width 10 height 19
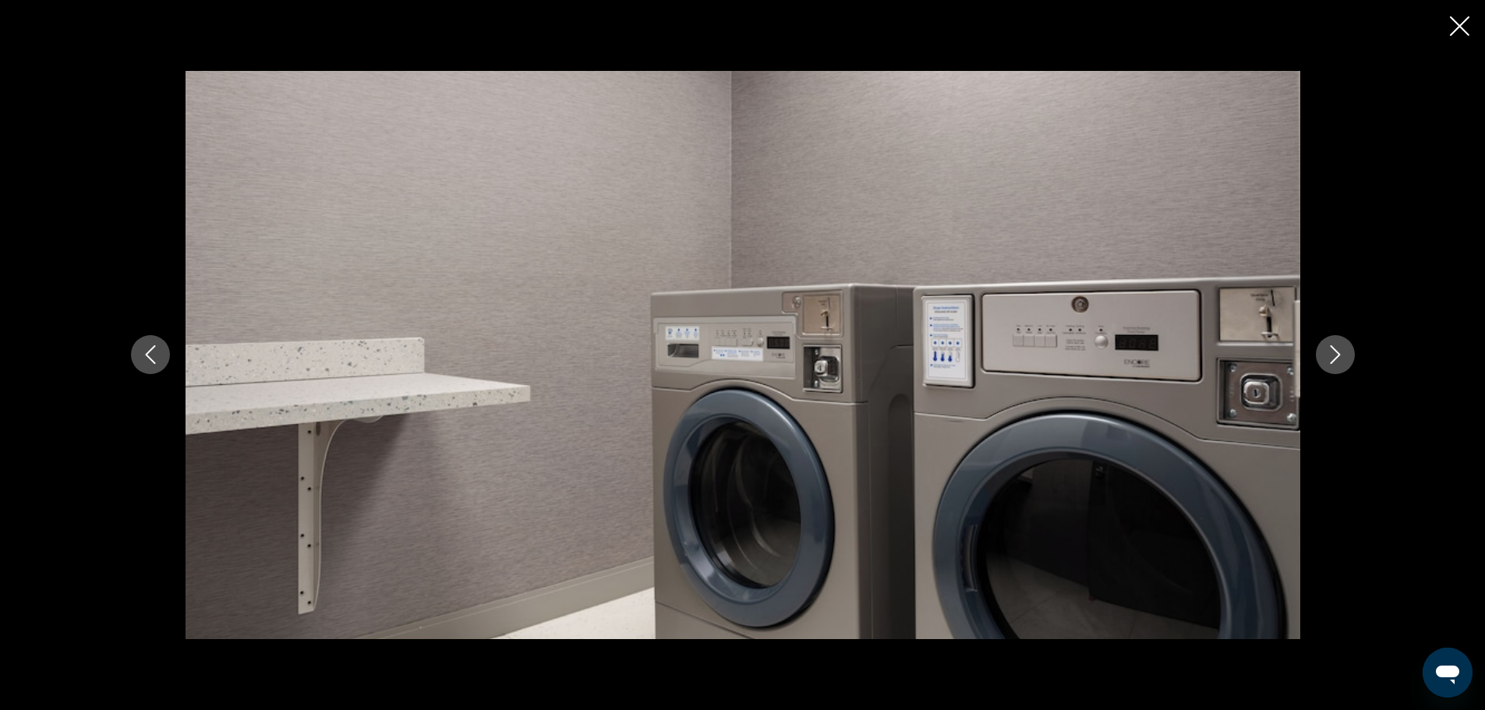
click at [1338, 355] on icon "Next image" at bounding box center [1335, 355] width 10 height 19
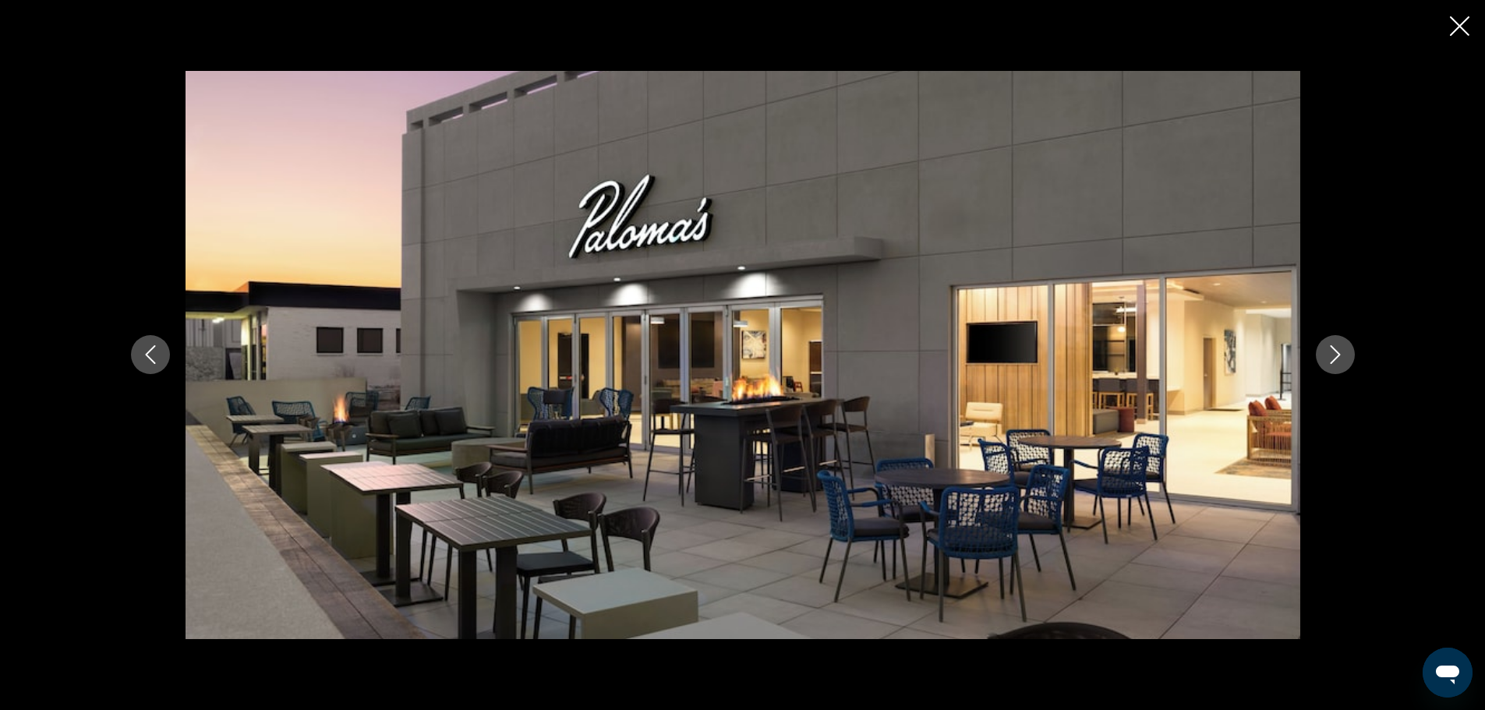
click at [1338, 355] on icon "Next image" at bounding box center [1335, 355] width 10 height 19
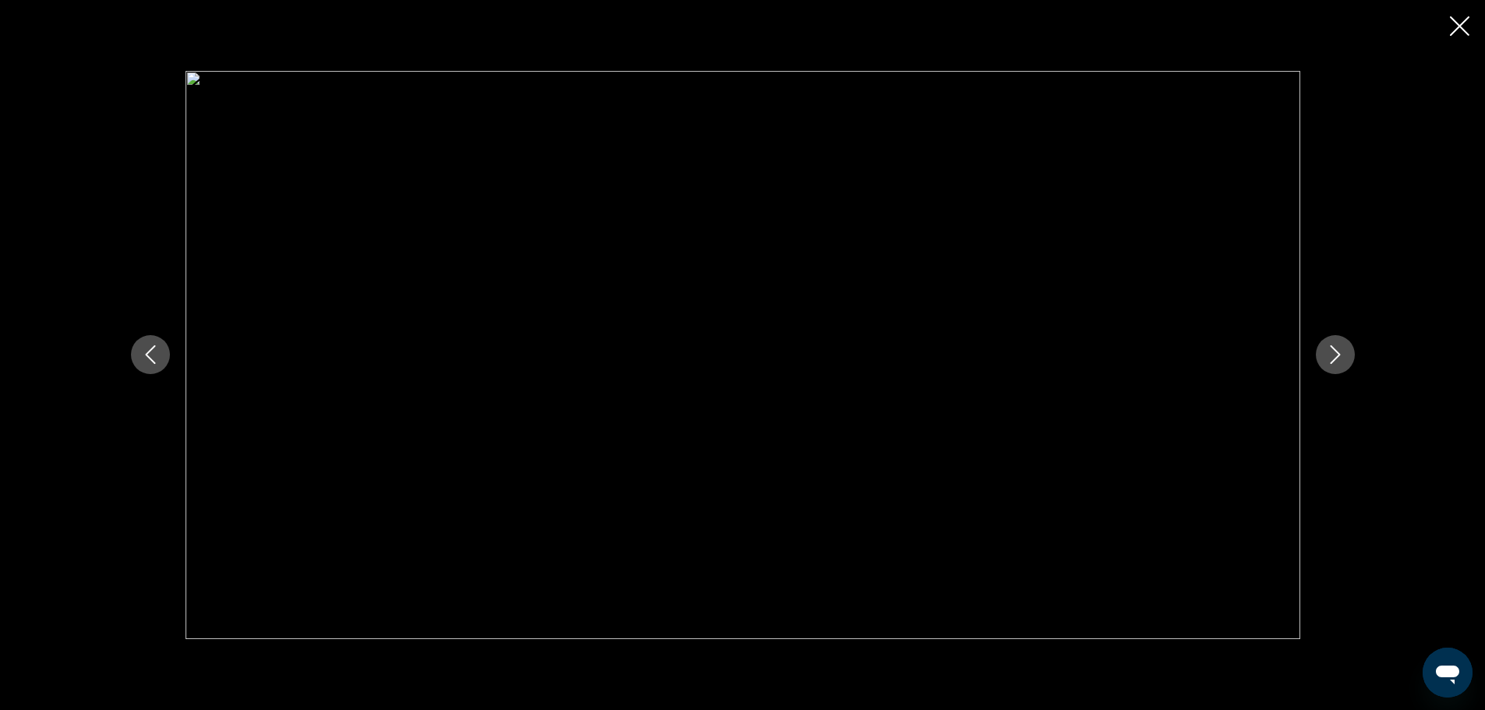
click at [145, 354] on icon "Previous image" at bounding box center [150, 354] width 19 height 19
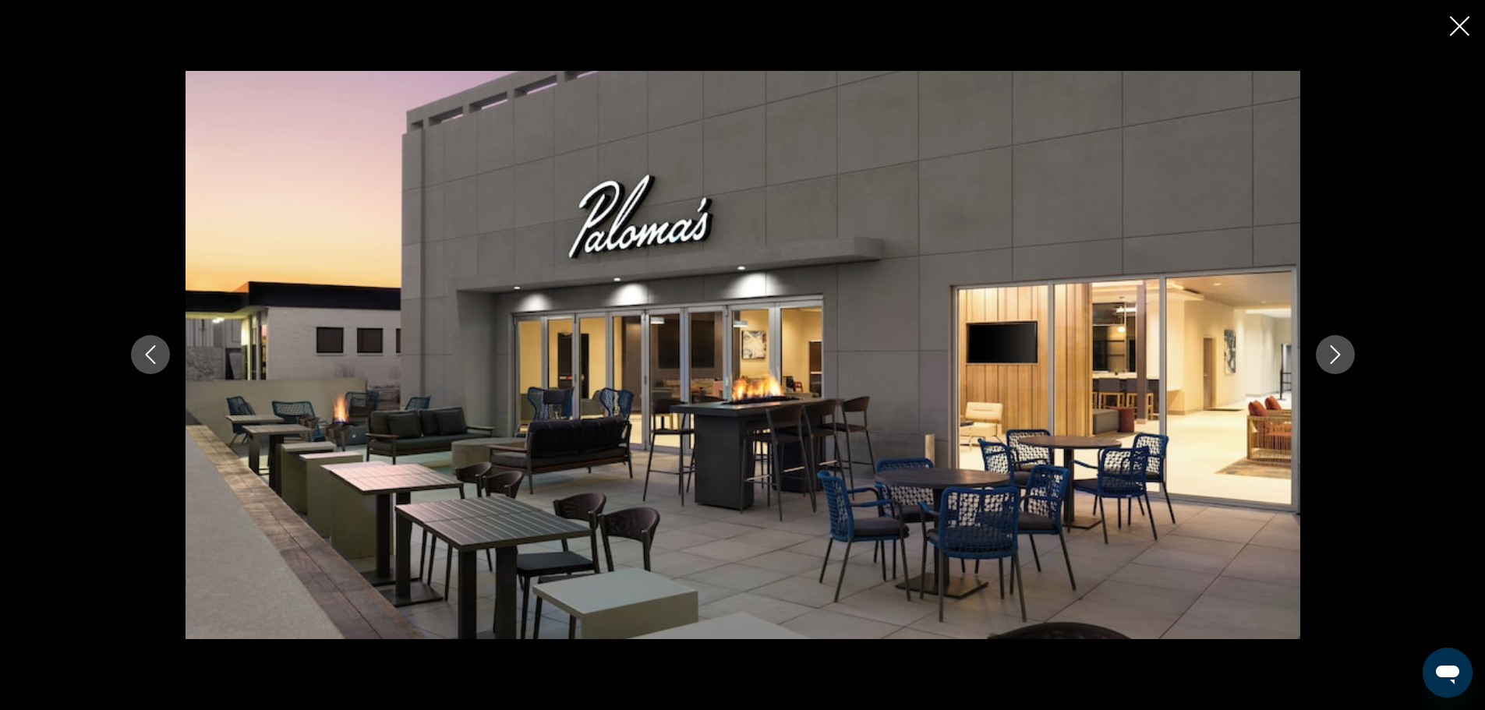
click at [1327, 352] on icon "Next image" at bounding box center [1335, 354] width 19 height 19
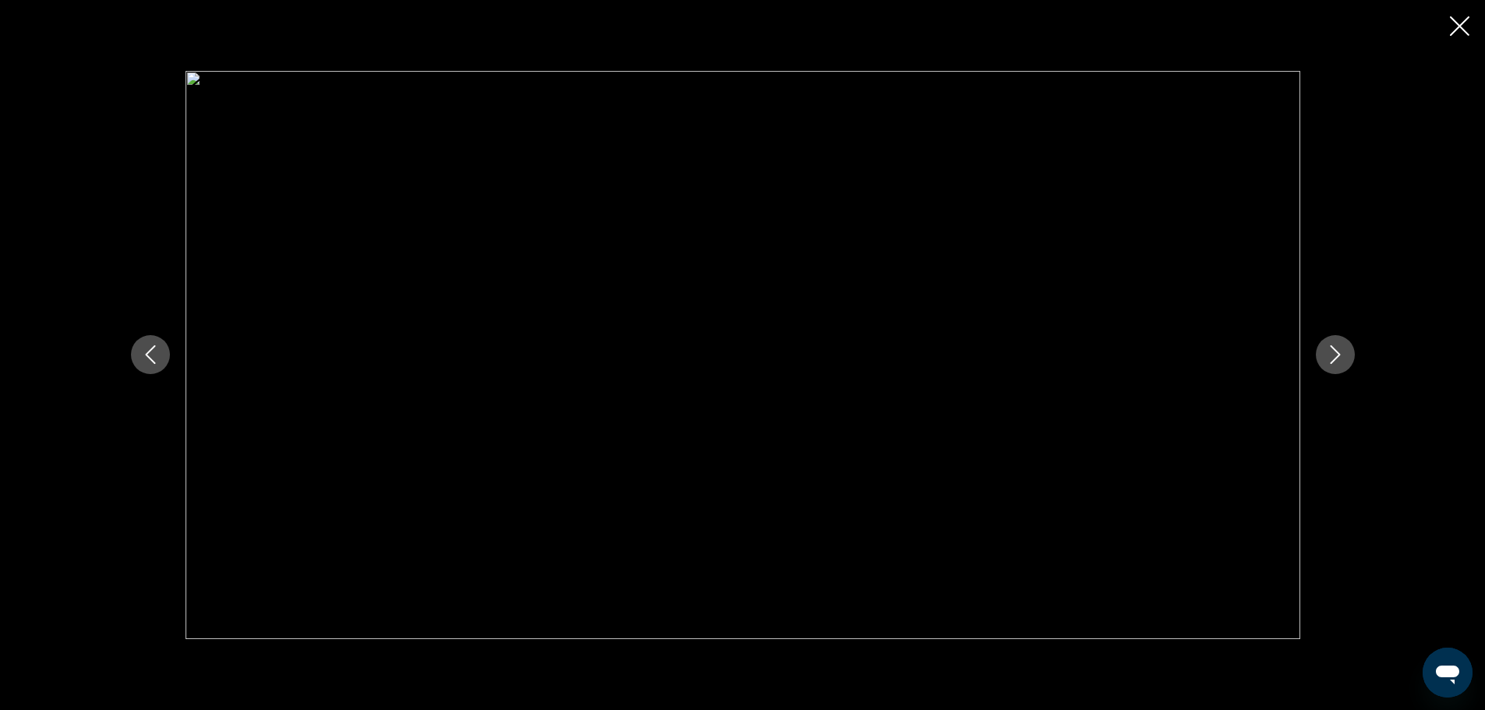
click at [1327, 352] on icon "Next image" at bounding box center [1335, 354] width 19 height 19
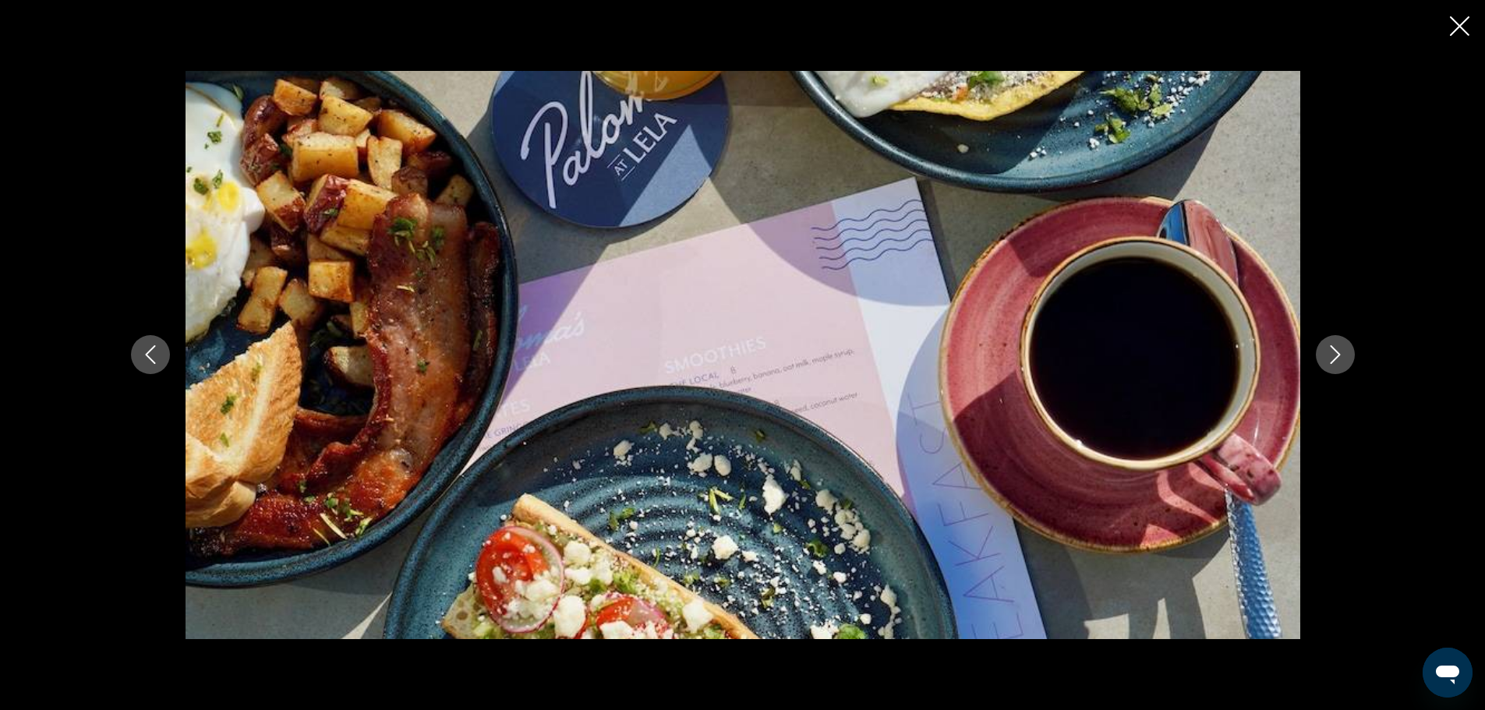
click at [1327, 352] on icon "Next image" at bounding box center [1335, 354] width 19 height 19
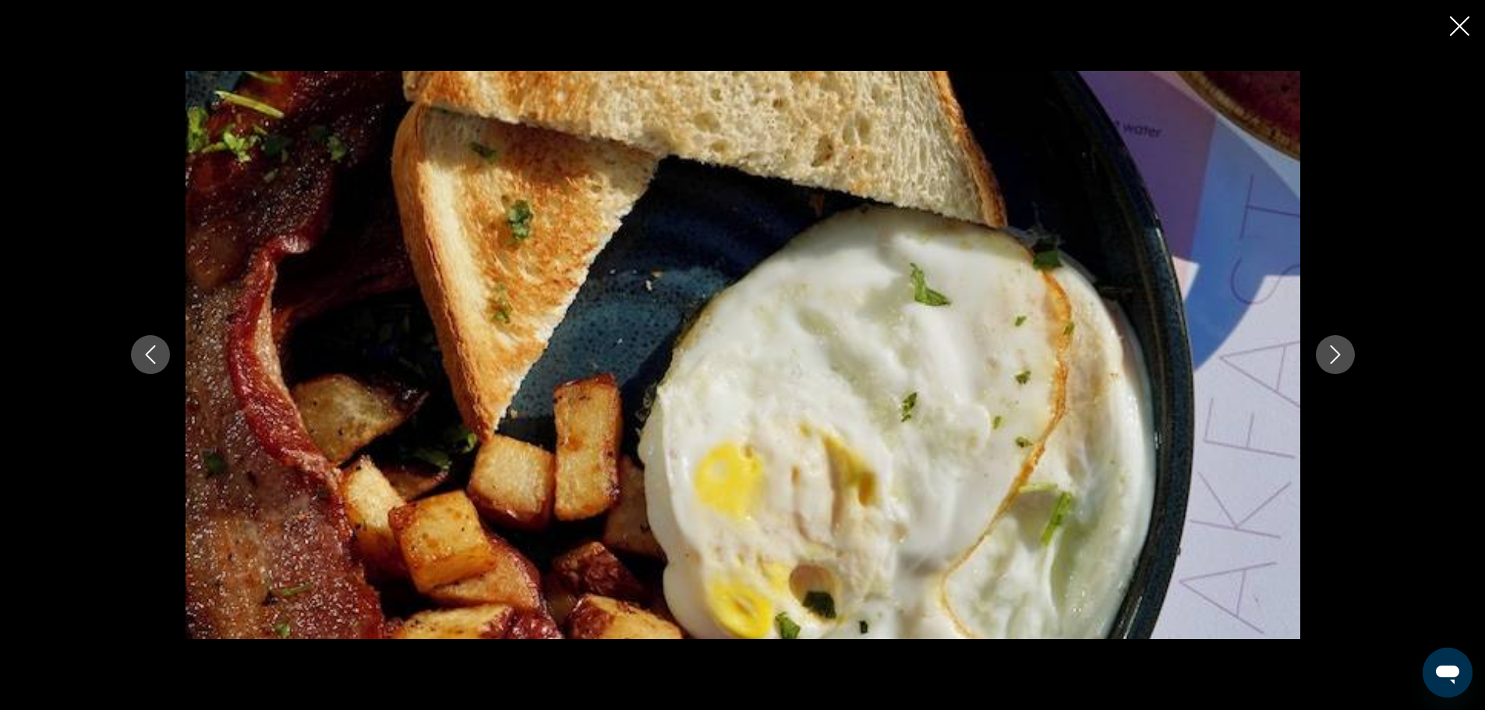
click at [1327, 352] on icon "Next image" at bounding box center [1335, 354] width 19 height 19
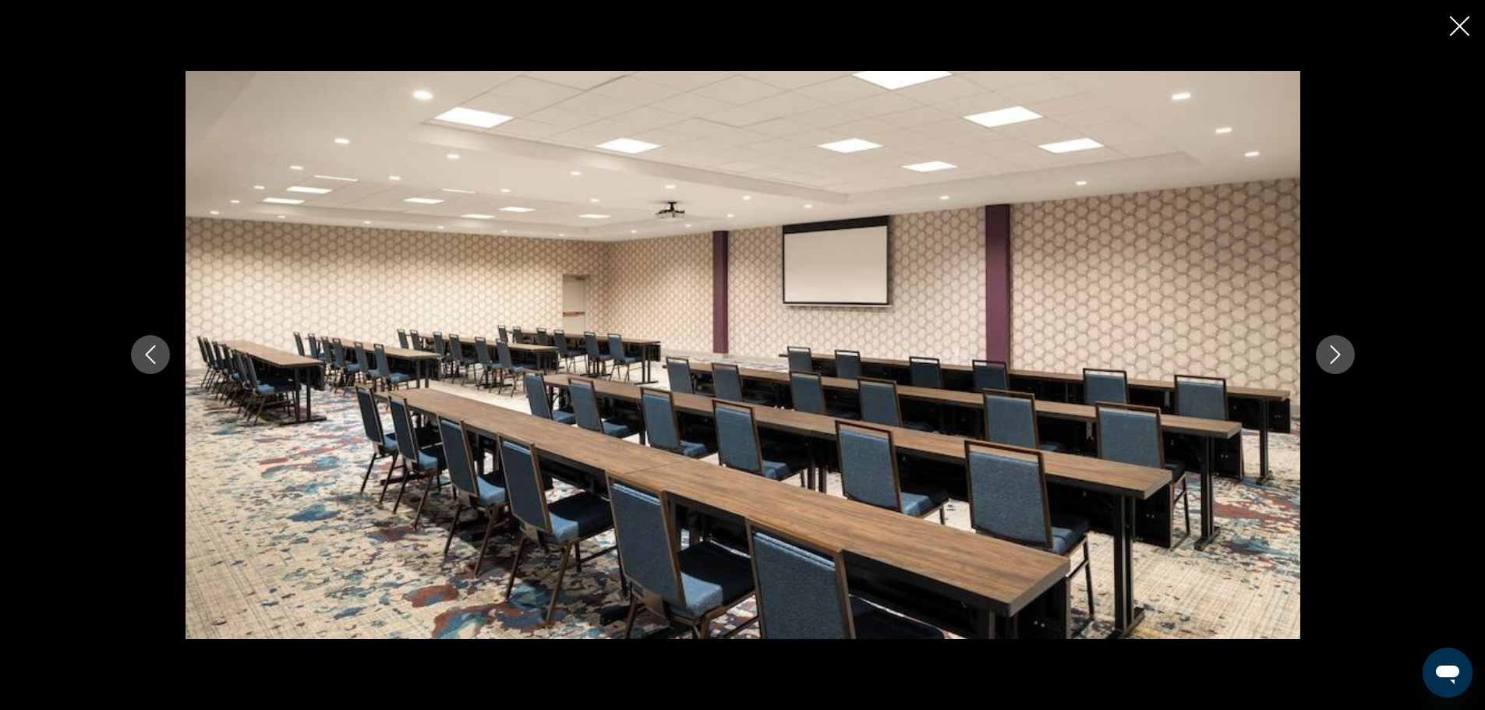
click at [1327, 352] on icon "Next image" at bounding box center [1335, 354] width 19 height 19
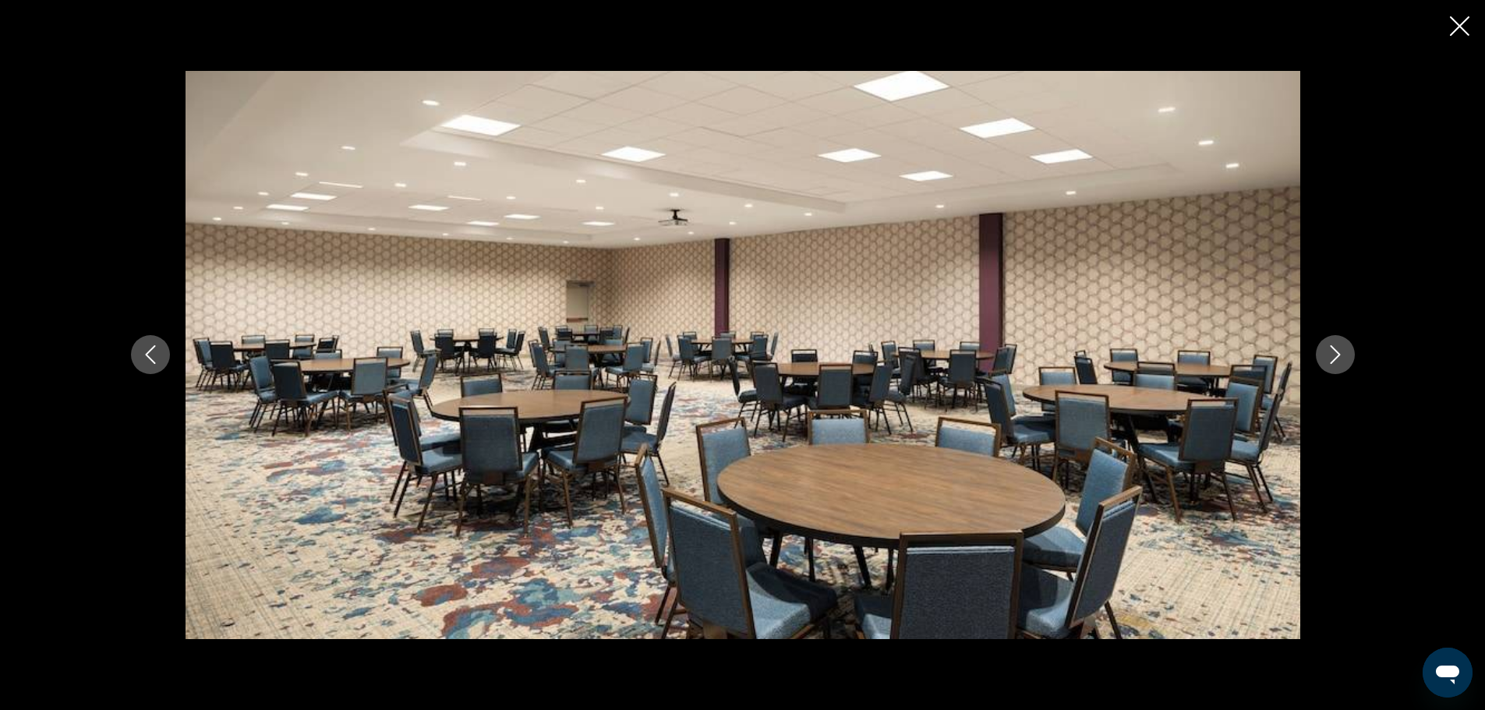
click at [1327, 352] on icon "Next image" at bounding box center [1335, 354] width 19 height 19
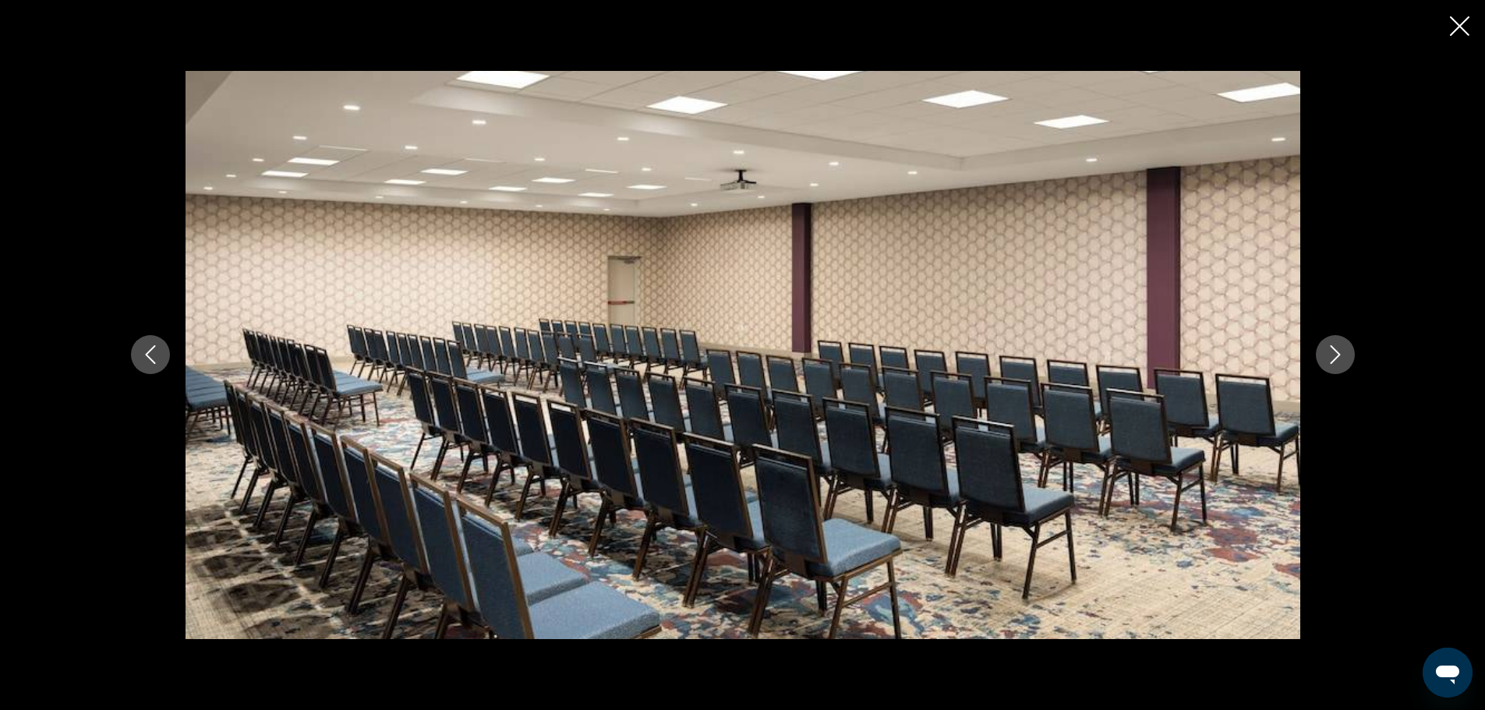
click at [1327, 352] on icon "Next image" at bounding box center [1335, 354] width 19 height 19
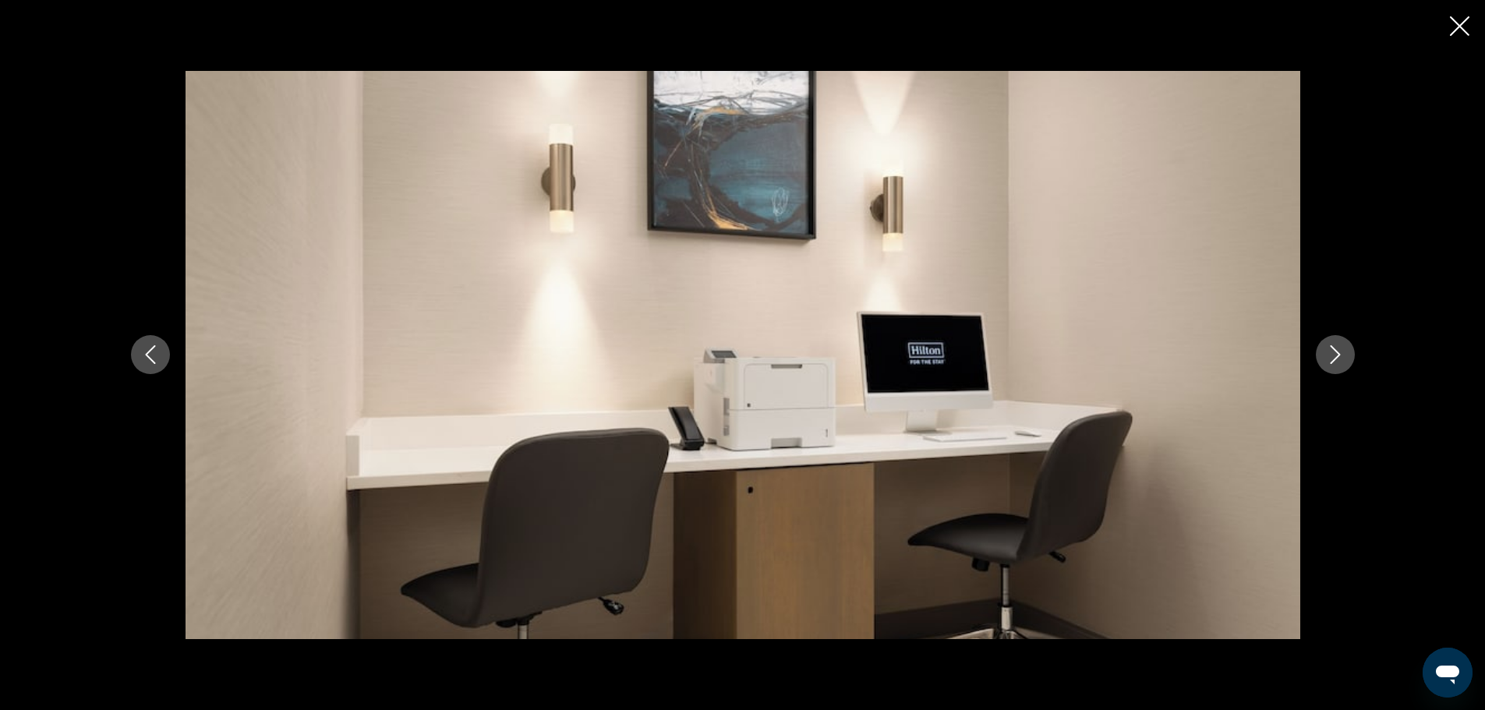
click at [1327, 352] on icon "Next image" at bounding box center [1335, 354] width 19 height 19
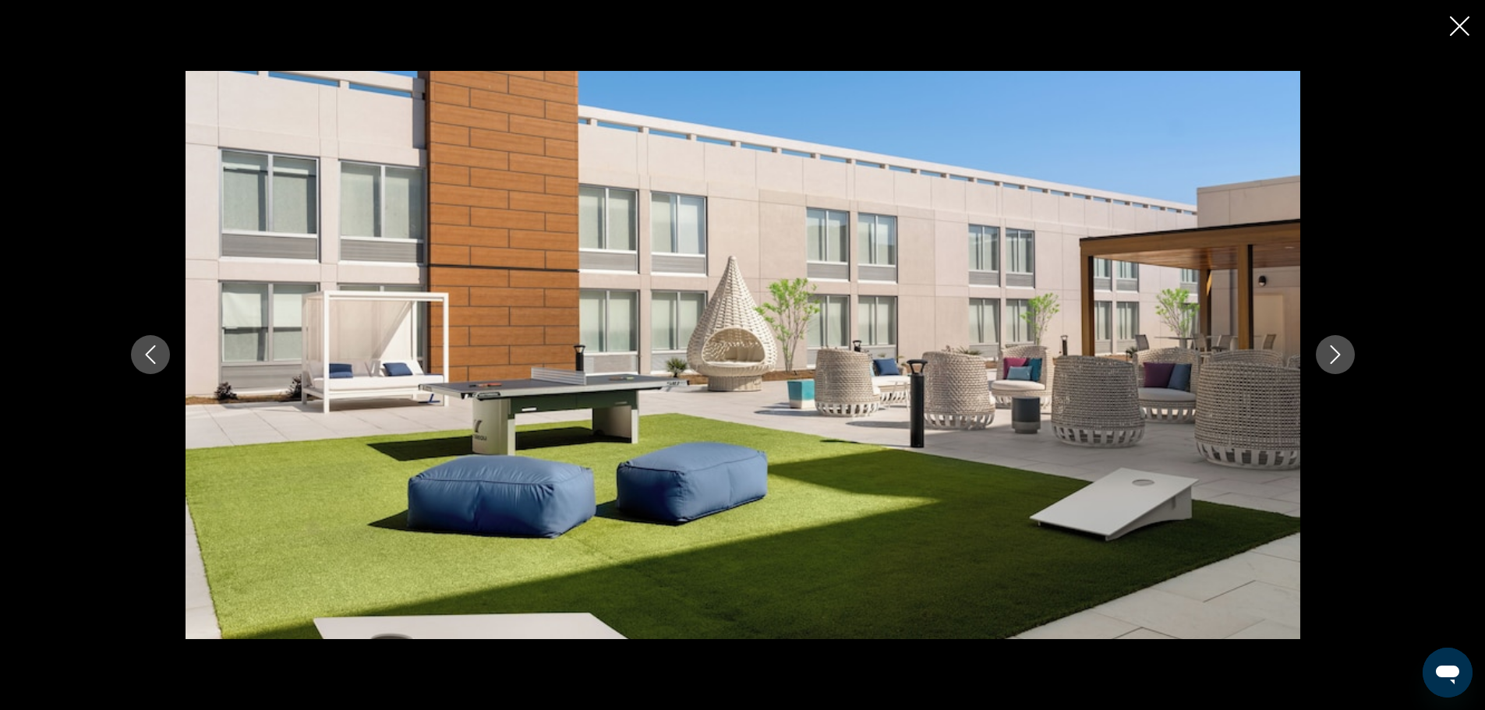
click at [1327, 352] on icon "Next image" at bounding box center [1335, 354] width 19 height 19
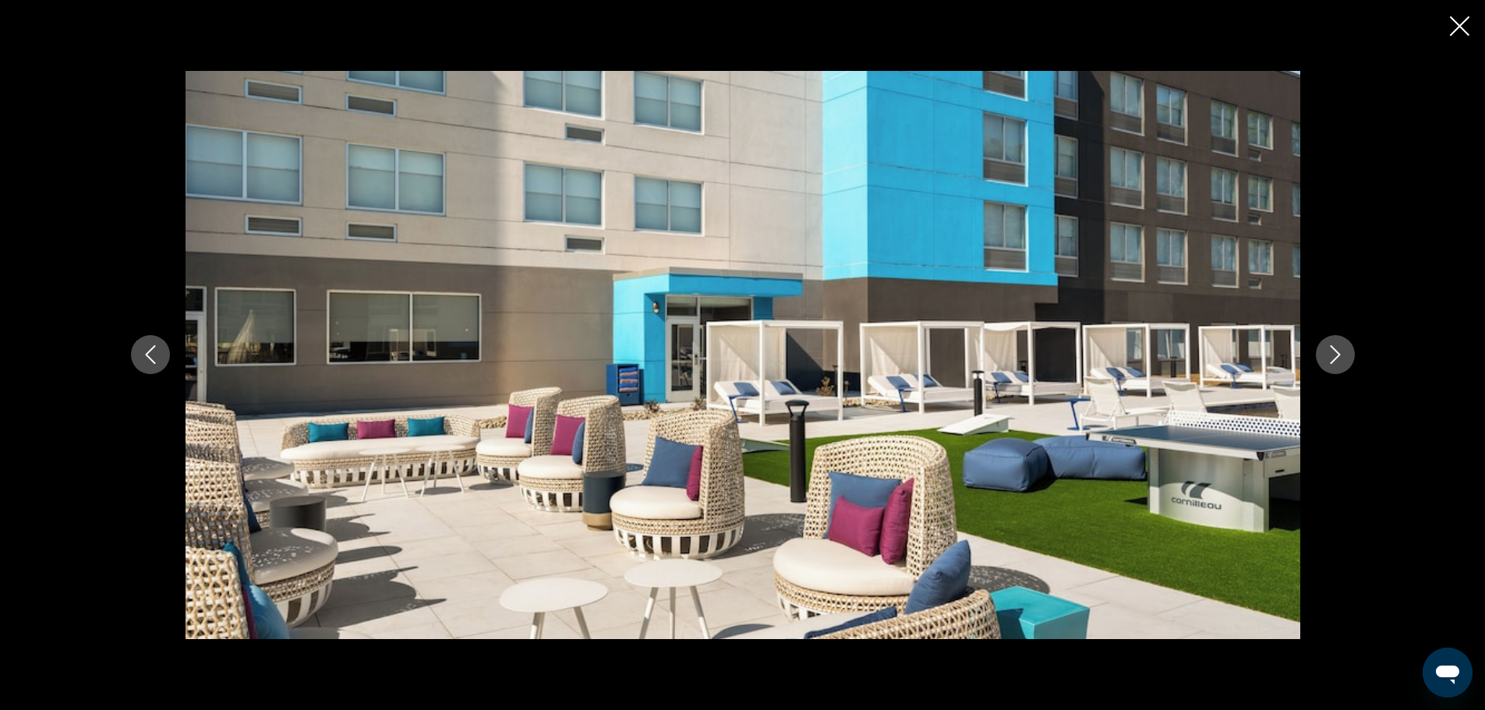
click at [1327, 352] on icon "Next image" at bounding box center [1335, 354] width 19 height 19
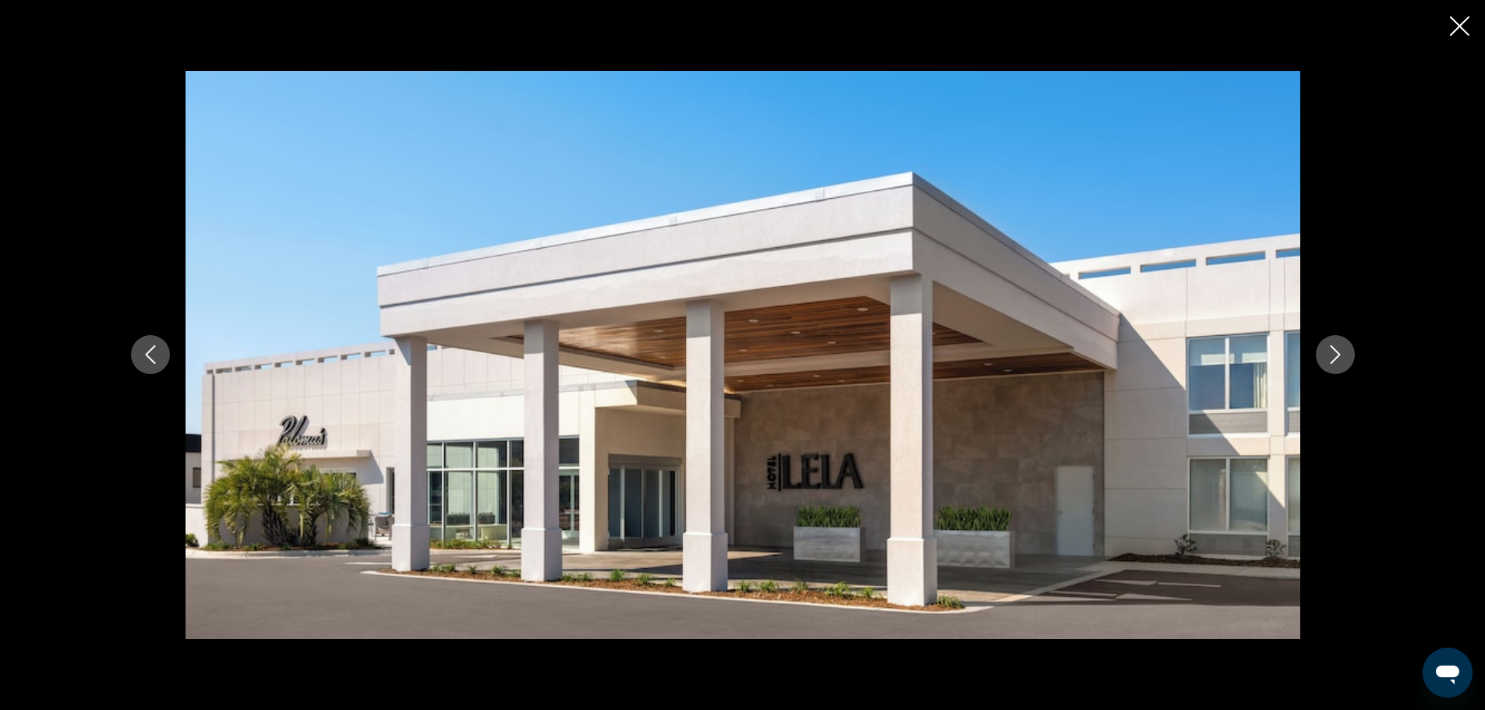
click at [1327, 352] on icon "Next image" at bounding box center [1335, 354] width 19 height 19
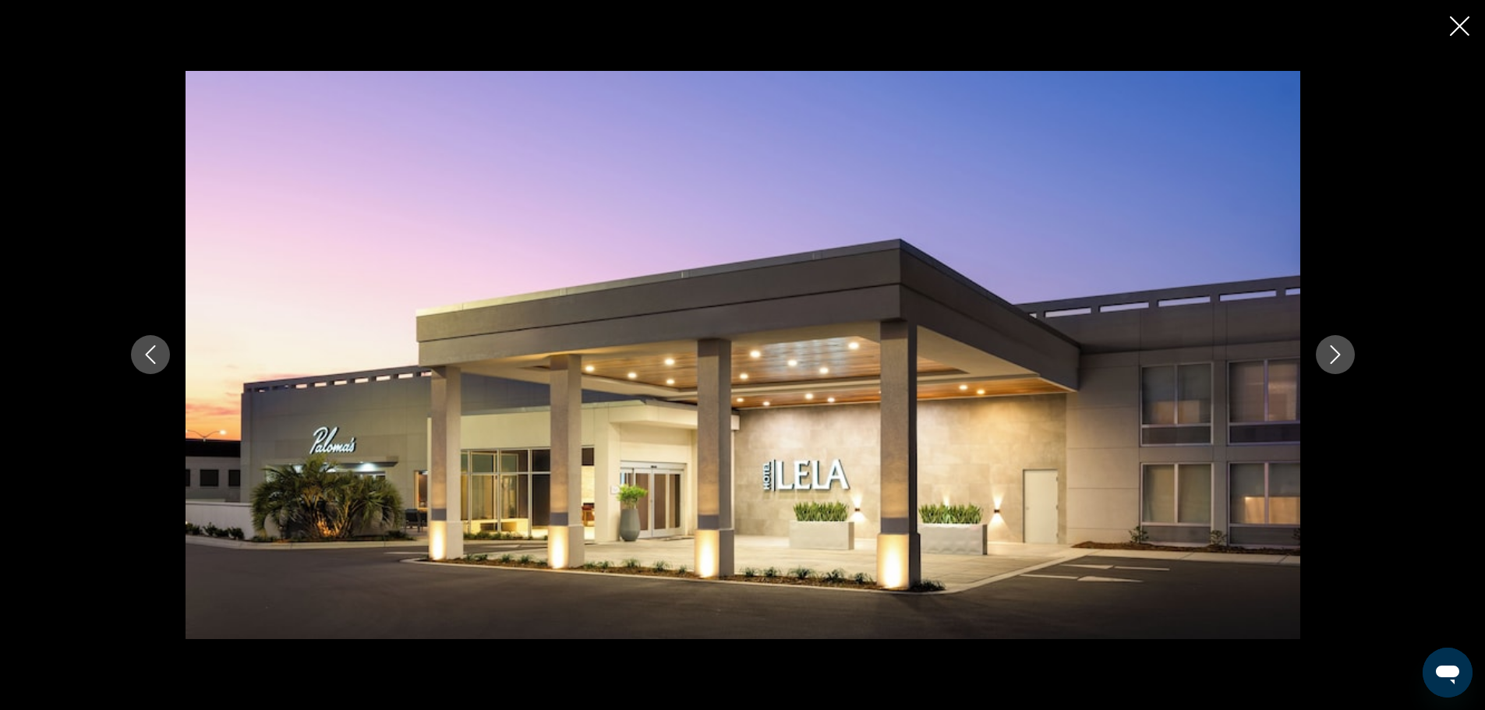
click at [1454, 19] on icon "Close slideshow" at bounding box center [1459, 25] width 19 height 19
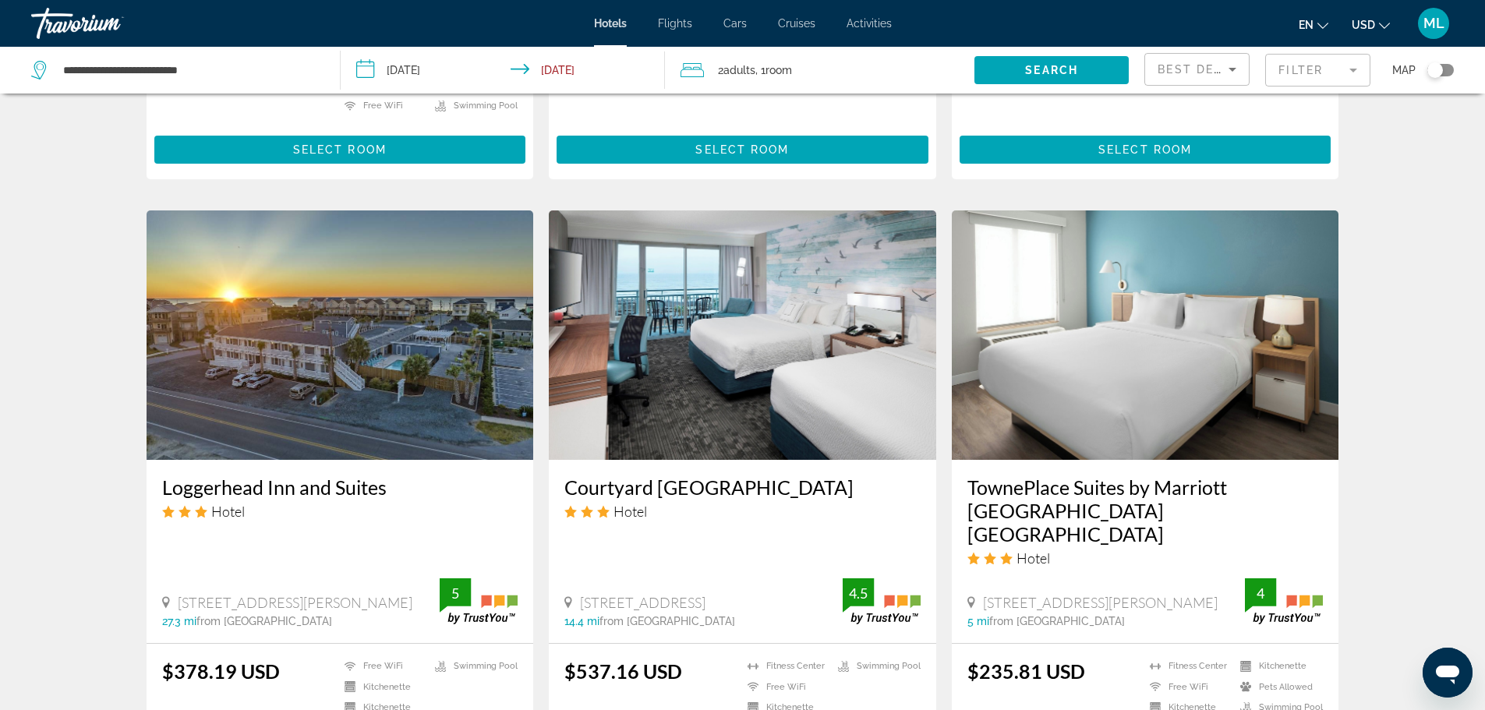
scroll to position [1684, 0]
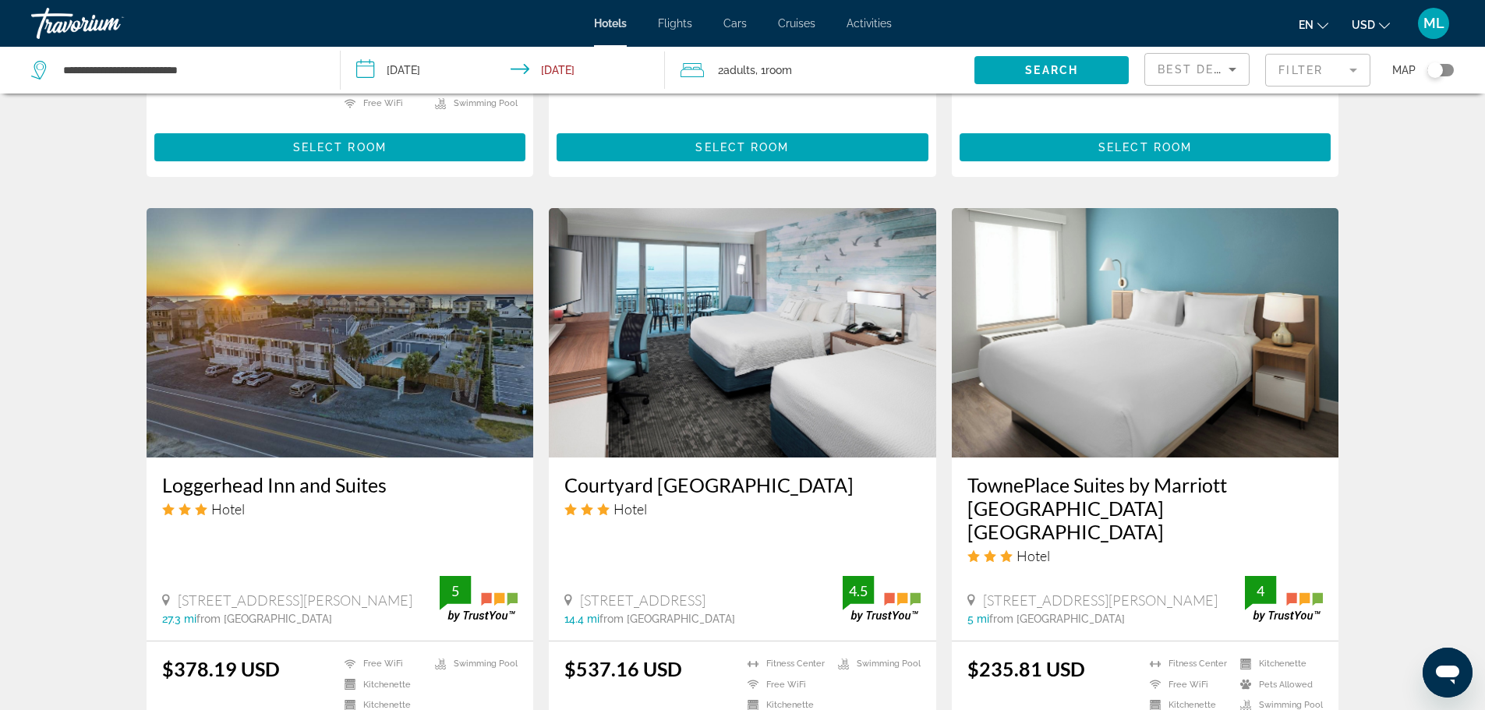
click at [791, 322] on img "Main content" at bounding box center [742, 332] width 387 height 249
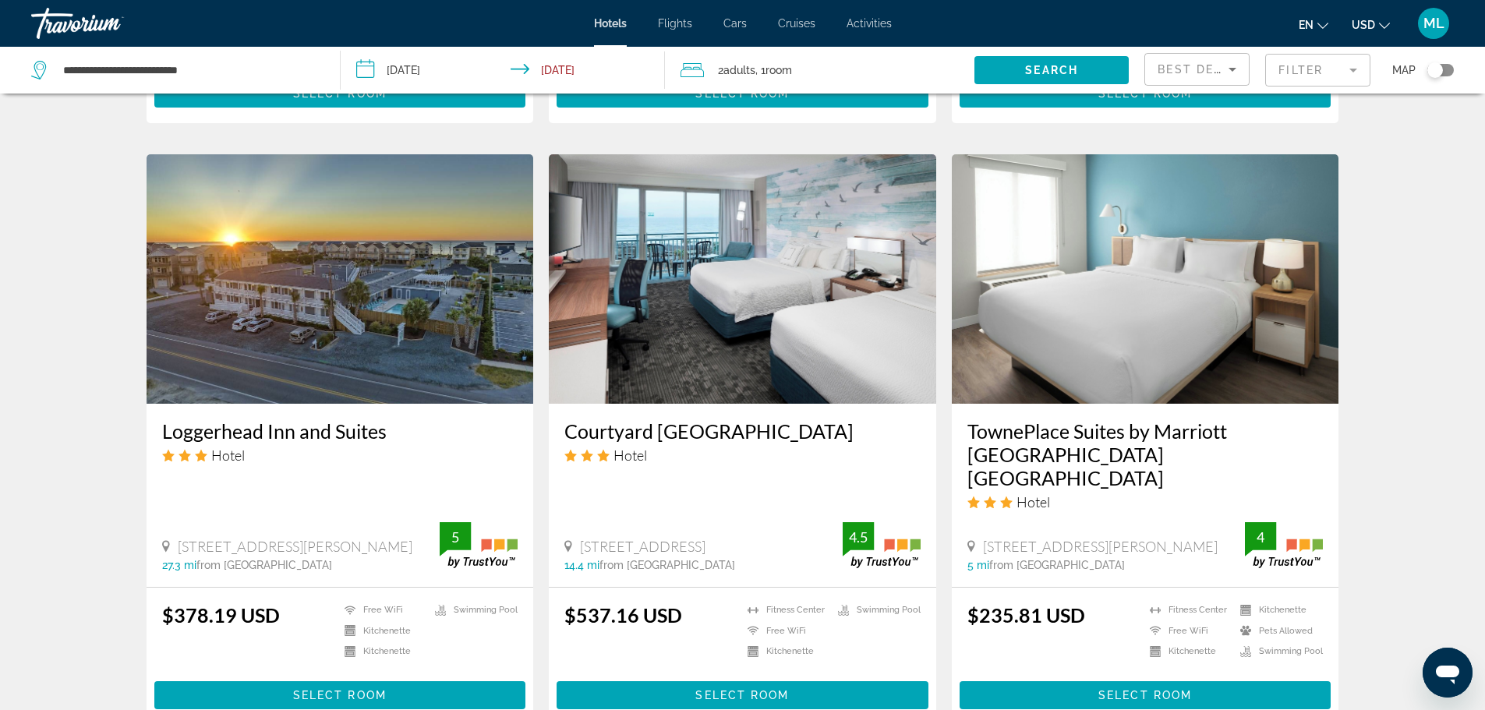
scroll to position [1608, 0]
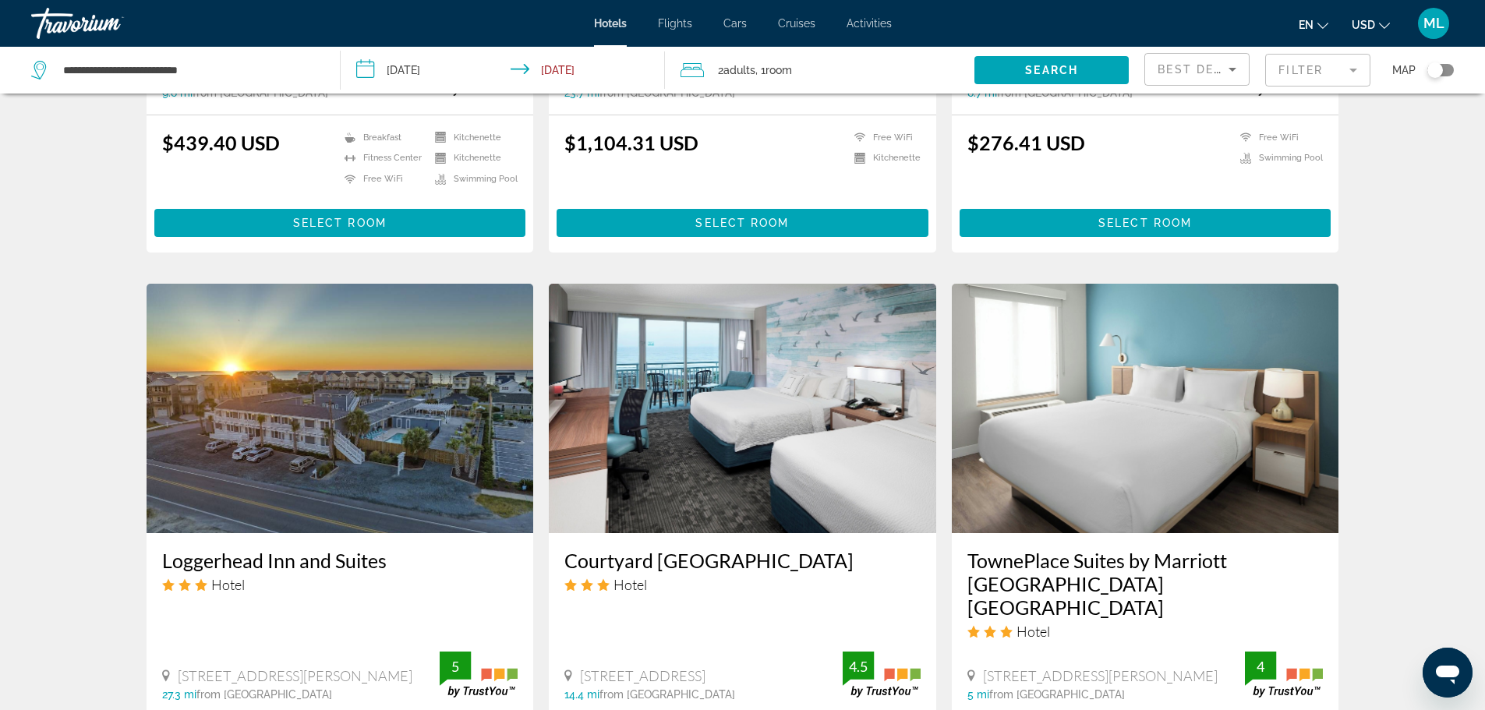
click at [1100, 451] on img "Main content" at bounding box center [1145, 408] width 387 height 249
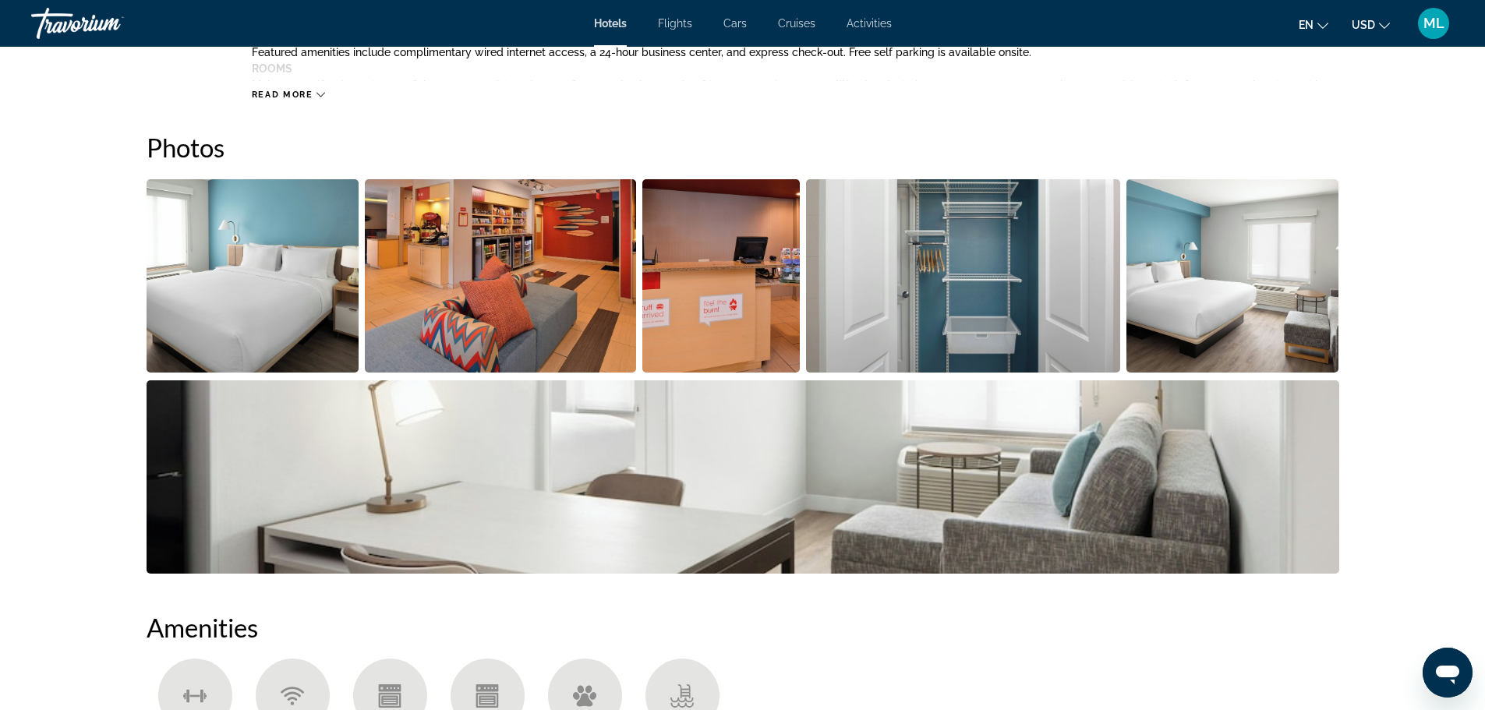
scroll to position [561, 0]
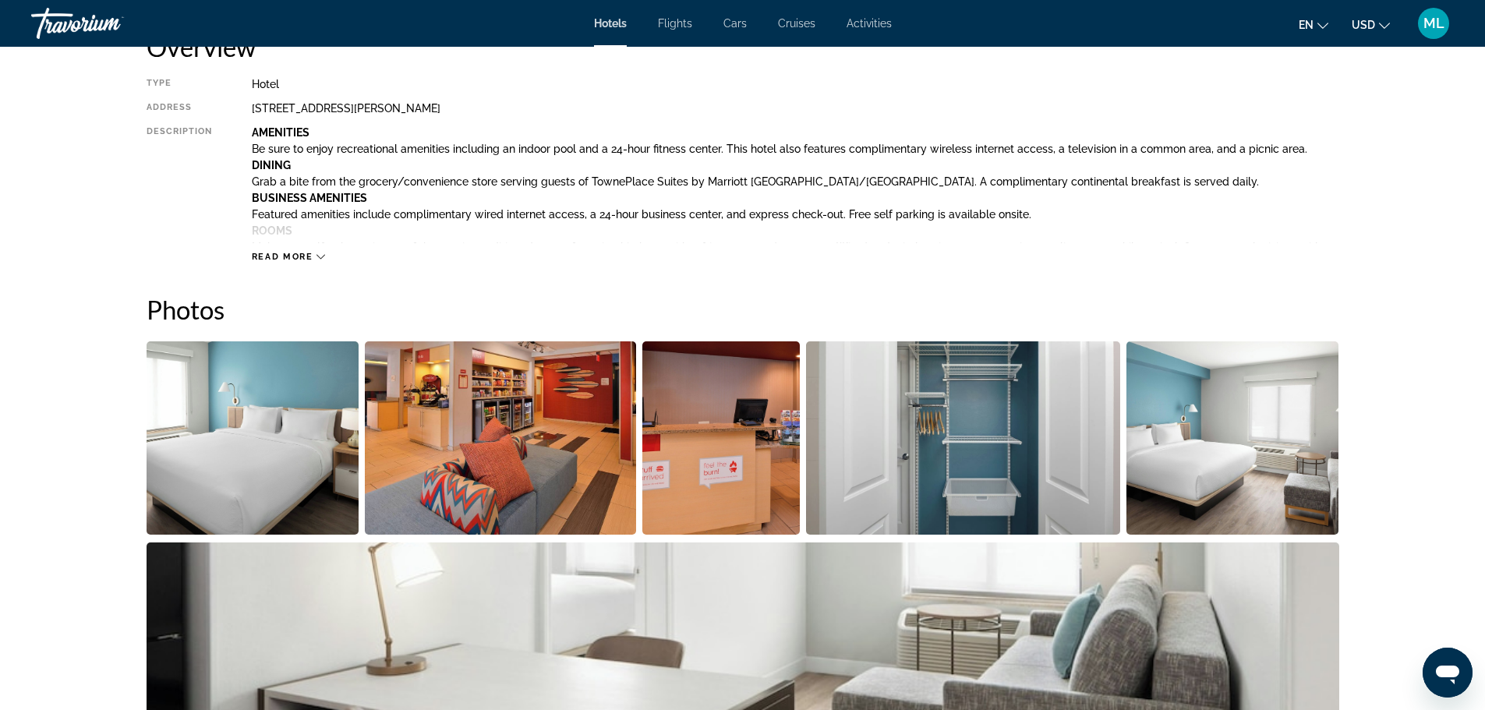
click at [170, 501] on img "Open full-screen image slider" at bounding box center [253, 437] width 213 height 193
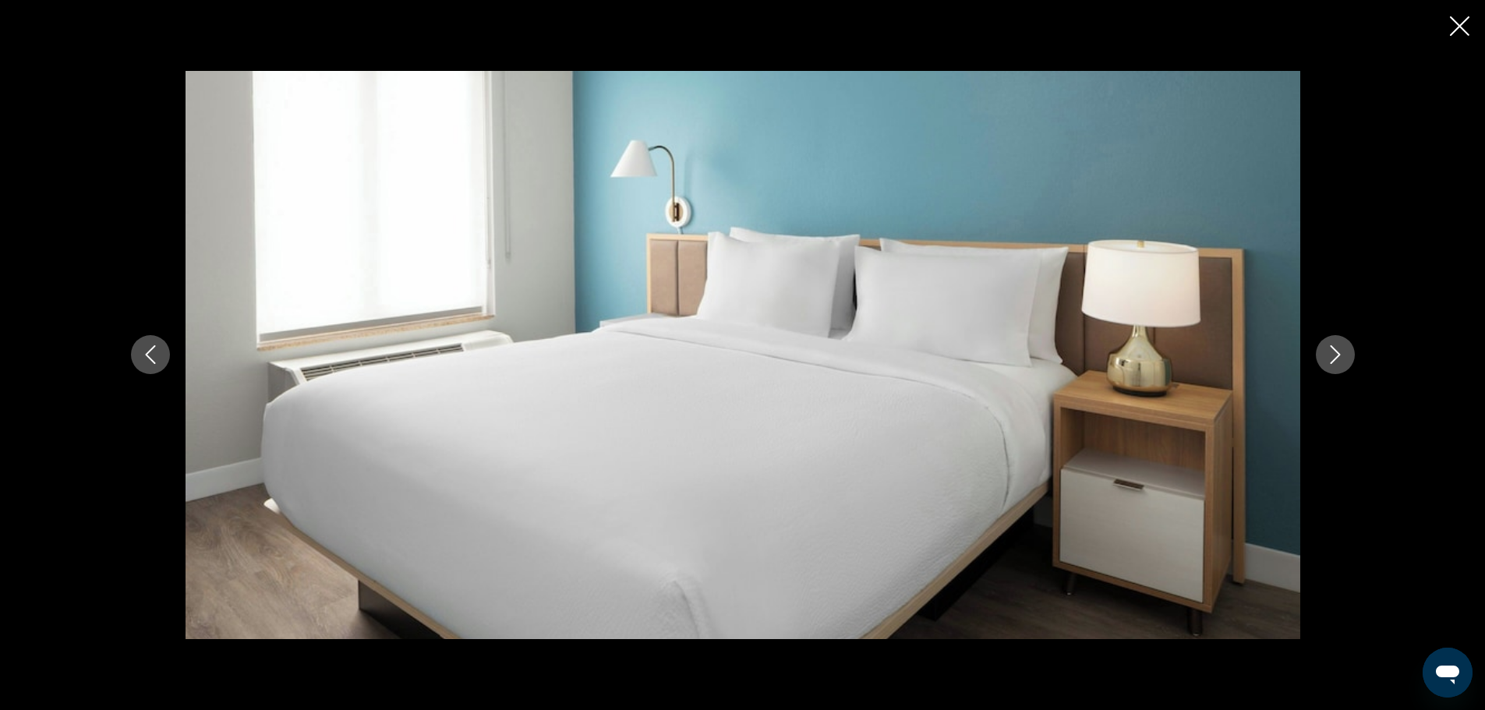
click at [1338, 357] on icon "Next image" at bounding box center [1335, 354] width 19 height 19
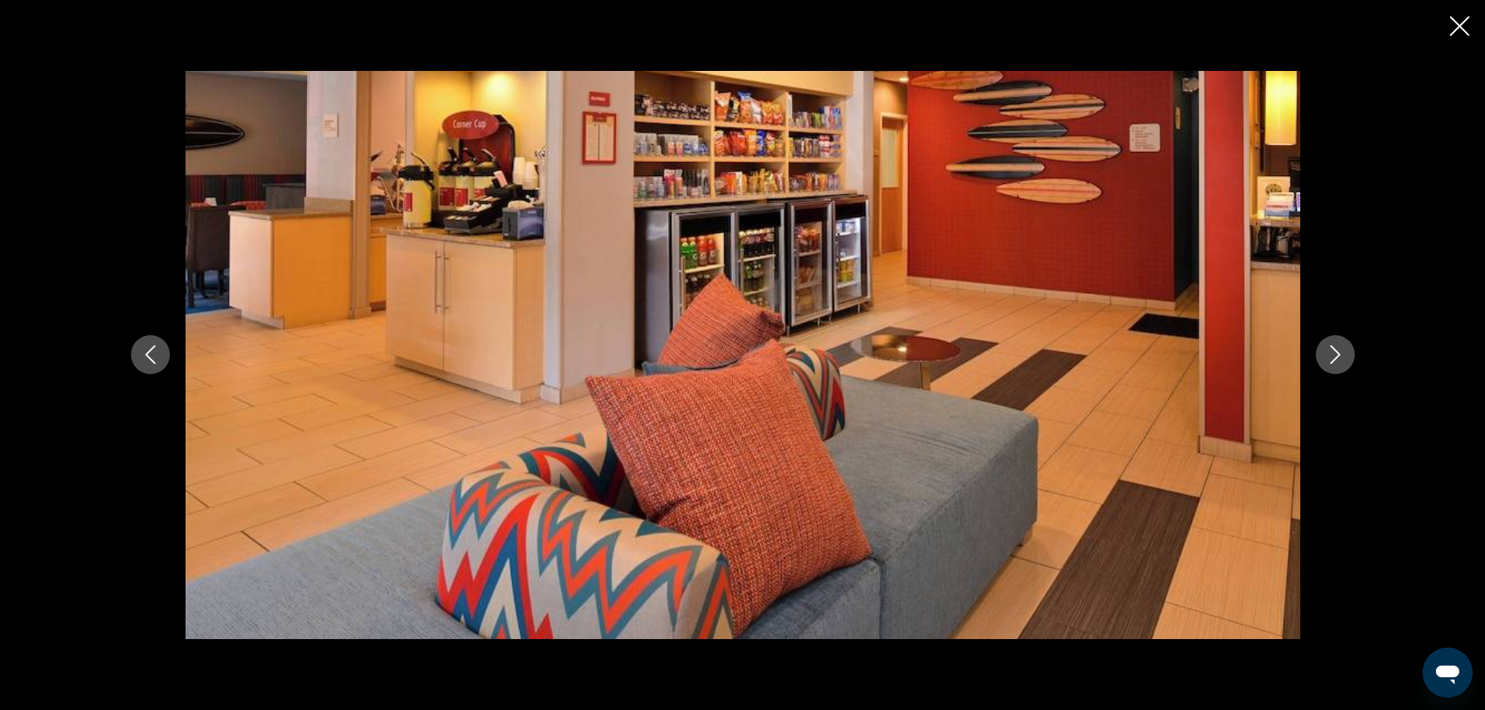
click at [1338, 357] on icon "Next image" at bounding box center [1335, 354] width 19 height 19
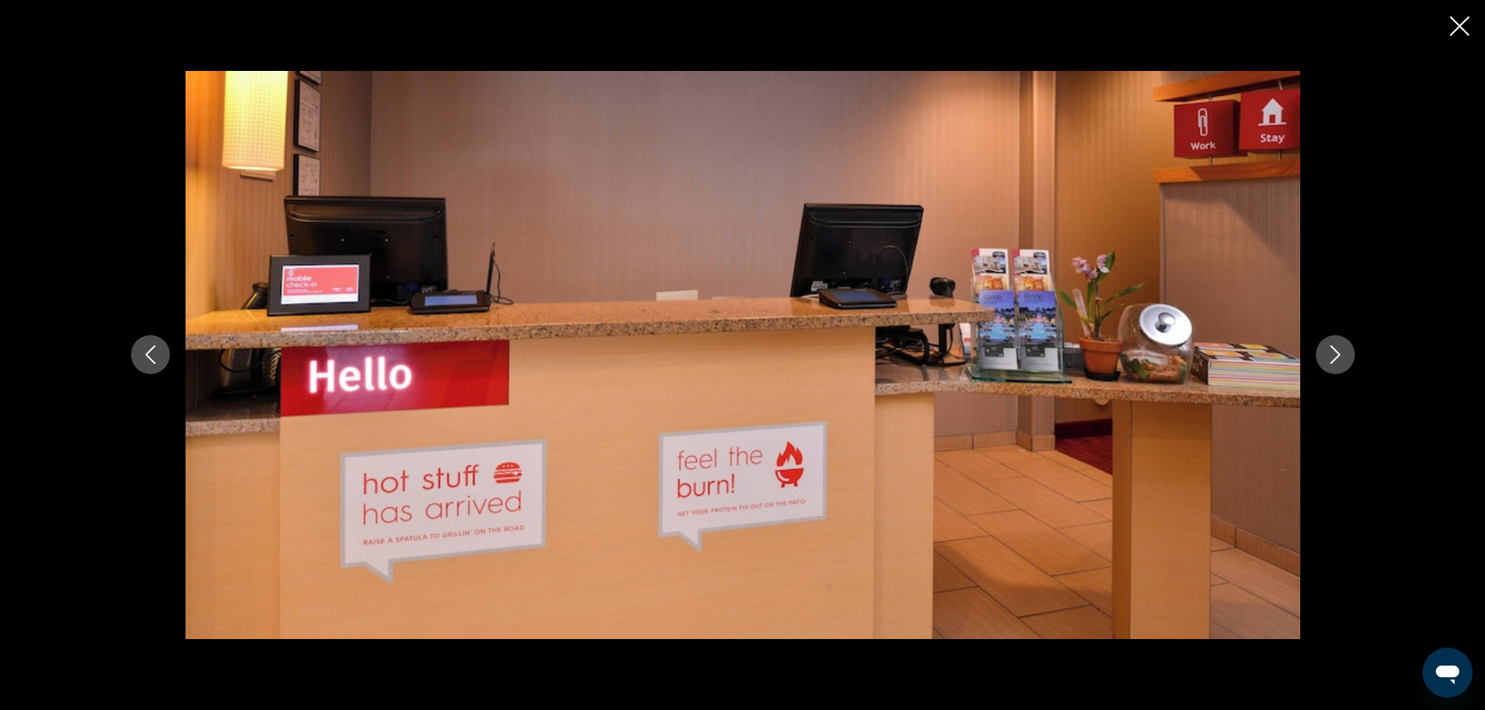
click at [1338, 357] on icon "Next image" at bounding box center [1335, 354] width 19 height 19
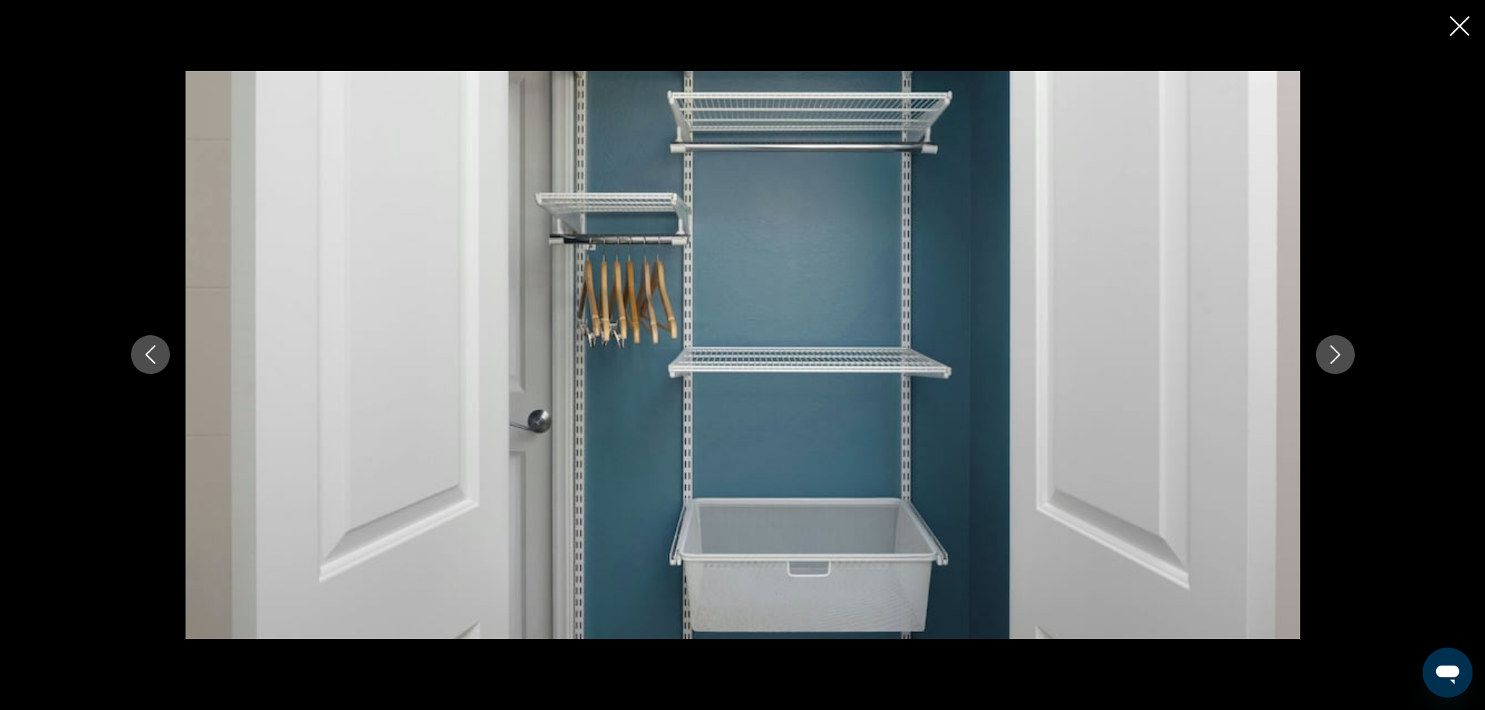
click at [1338, 357] on icon "Next image" at bounding box center [1335, 354] width 19 height 19
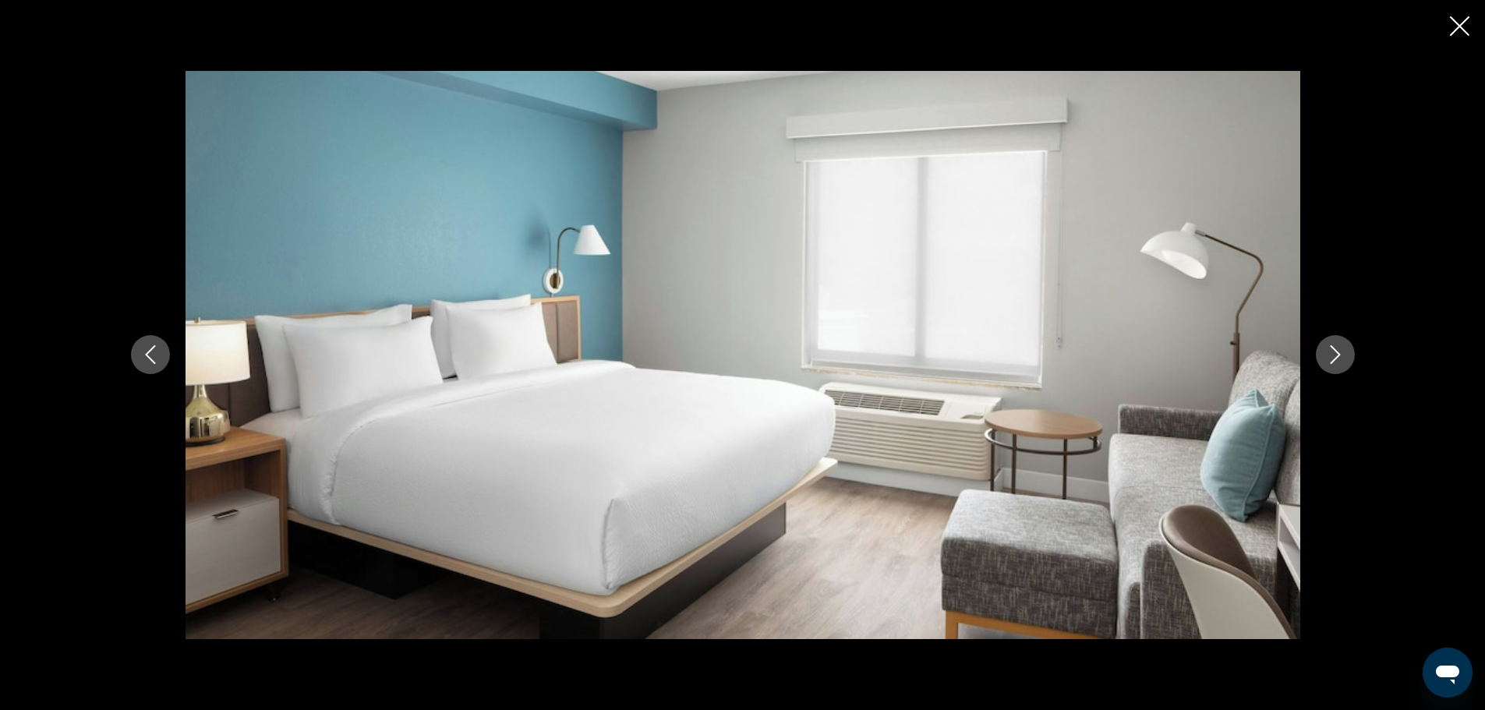
click at [1338, 357] on icon "Next image" at bounding box center [1335, 354] width 19 height 19
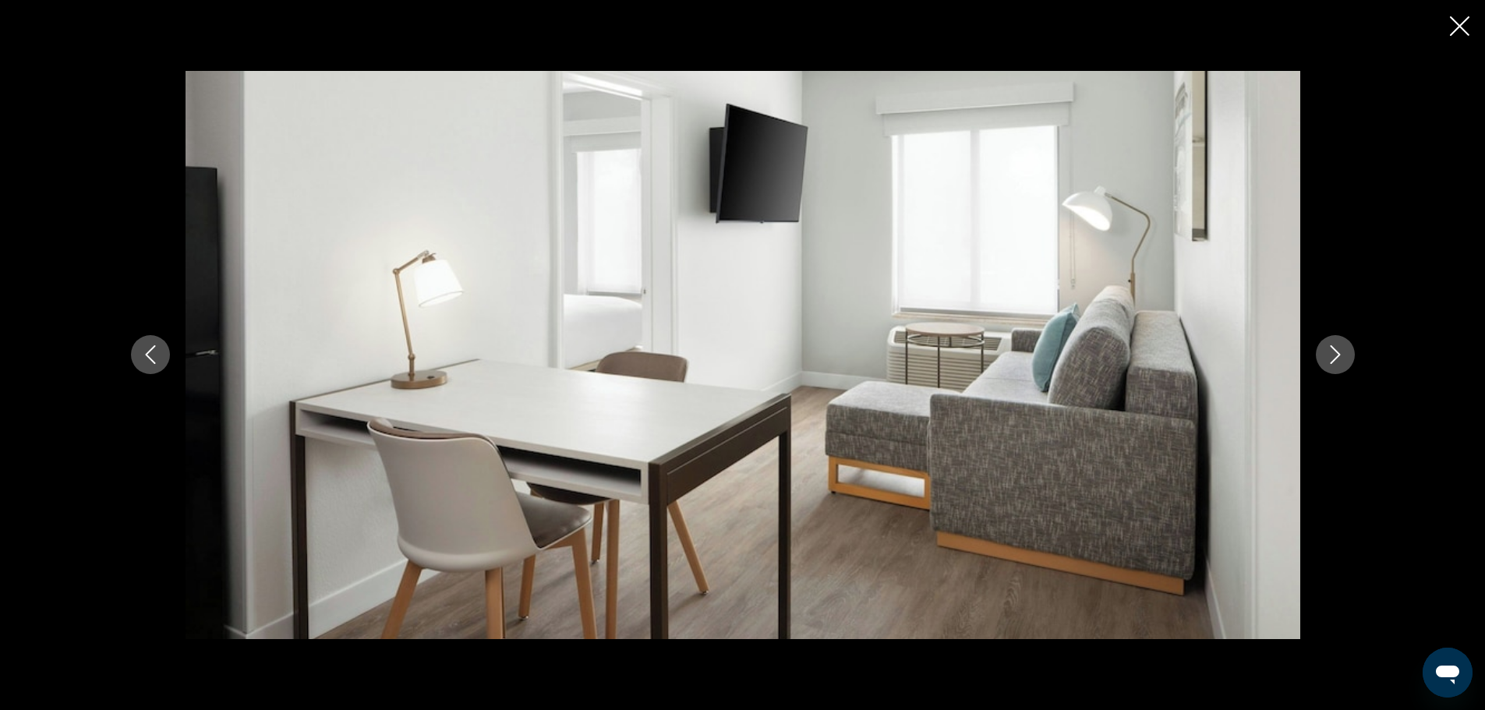
click at [1338, 357] on icon "Next image" at bounding box center [1335, 354] width 19 height 19
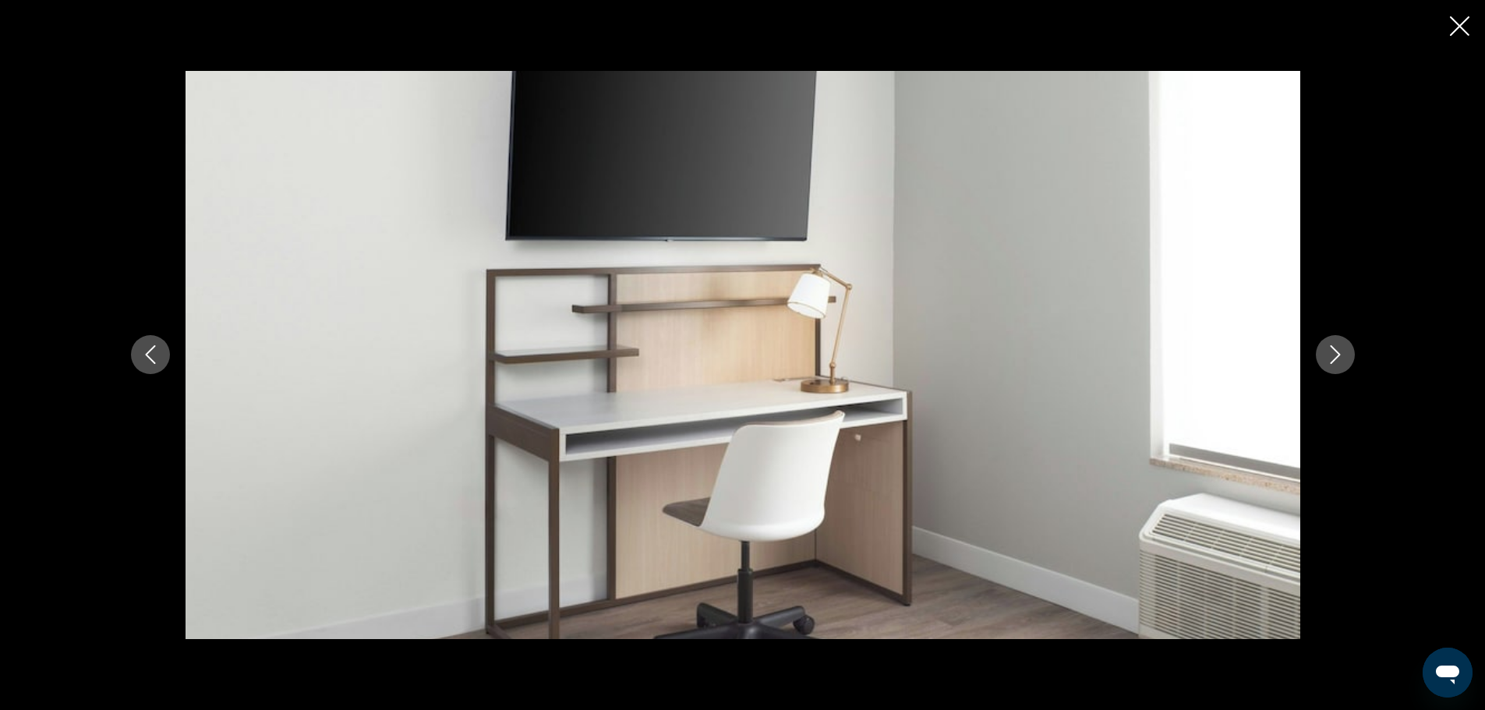
click at [1338, 357] on icon "Next image" at bounding box center [1335, 354] width 19 height 19
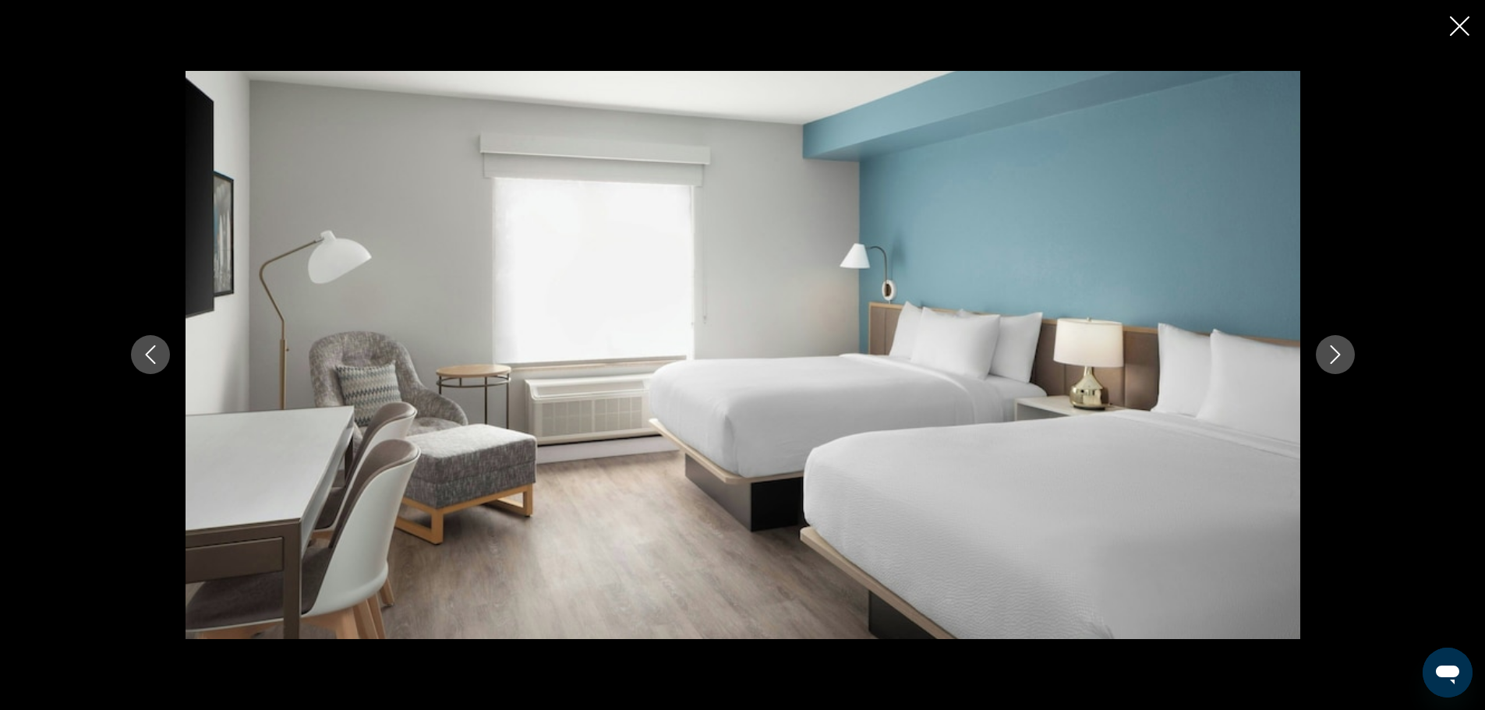
click at [1338, 357] on icon "Next image" at bounding box center [1335, 354] width 19 height 19
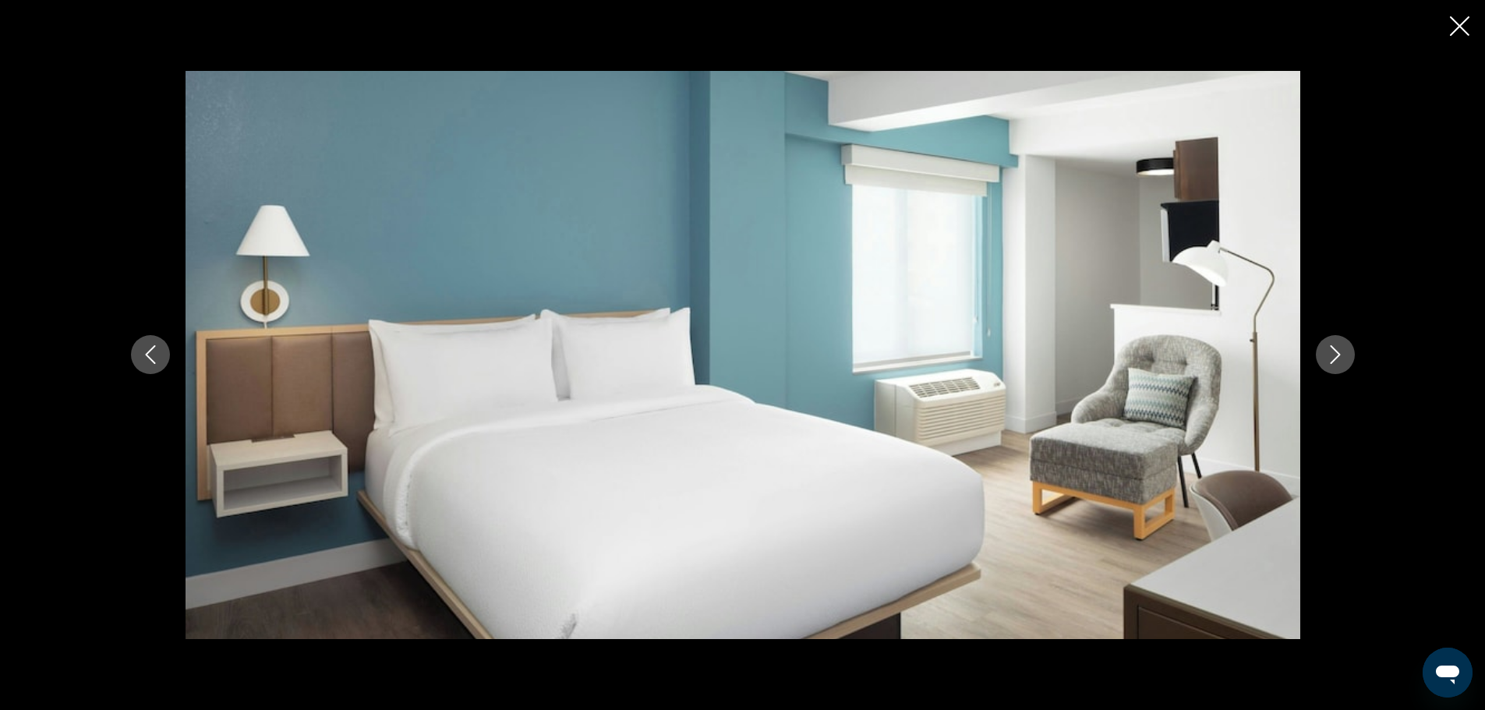
click at [1338, 357] on icon "Next image" at bounding box center [1335, 354] width 19 height 19
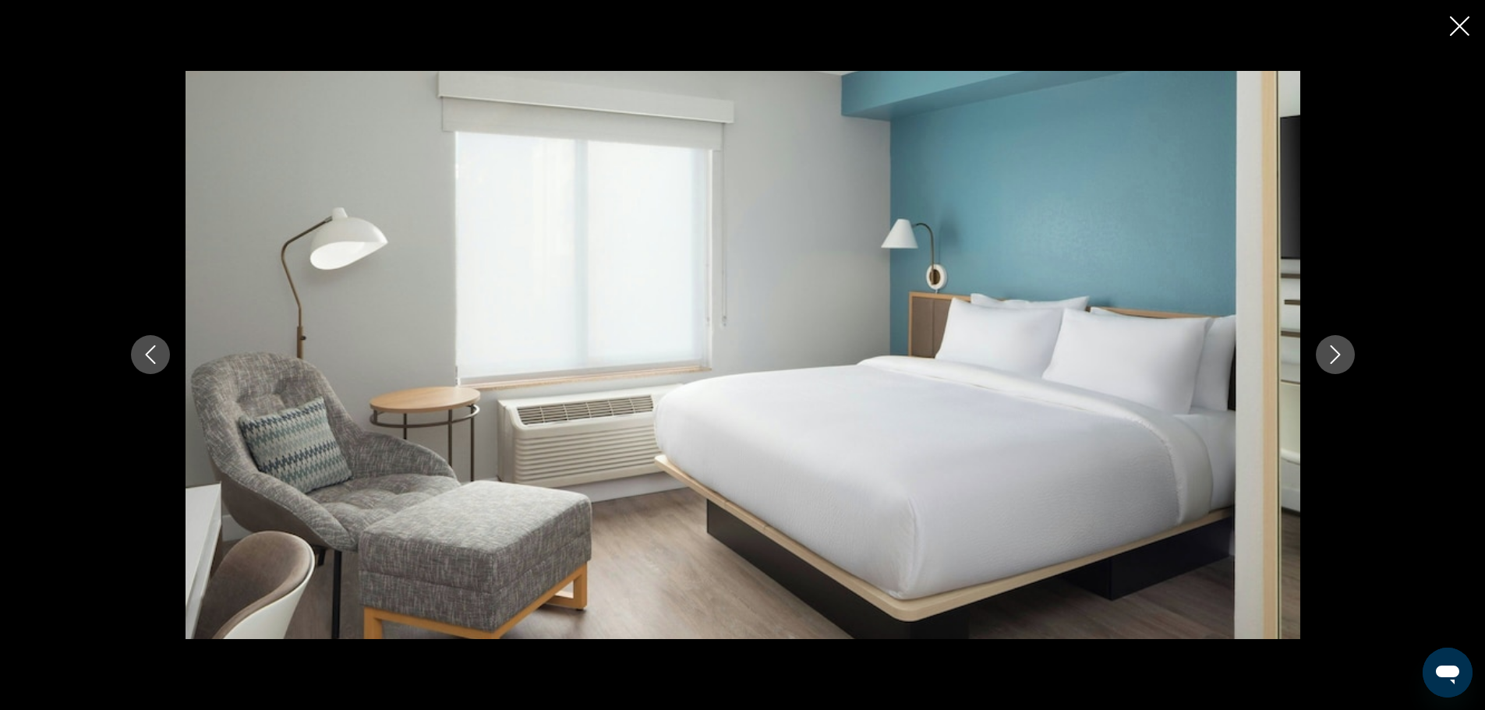
click at [1338, 357] on icon "Next image" at bounding box center [1335, 354] width 19 height 19
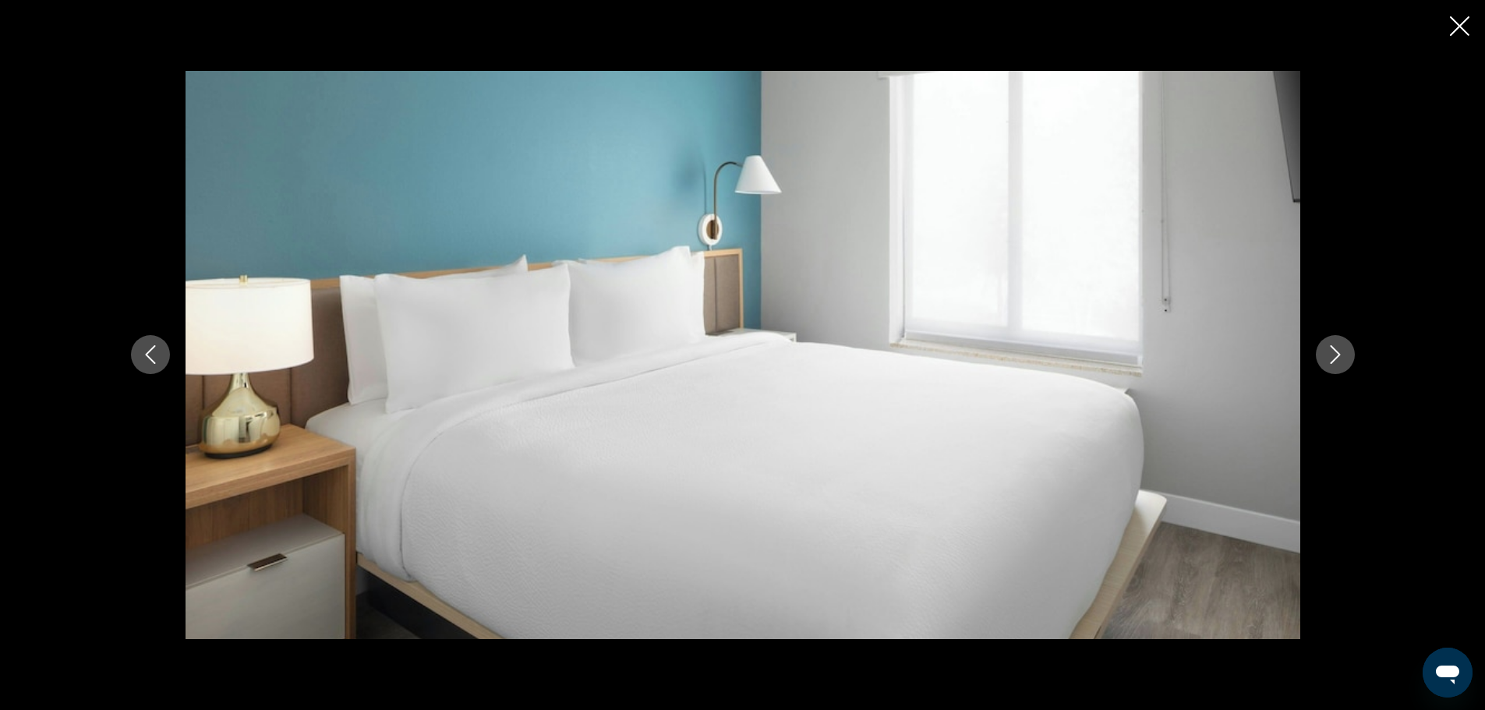
click at [1338, 357] on icon "Next image" at bounding box center [1335, 354] width 19 height 19
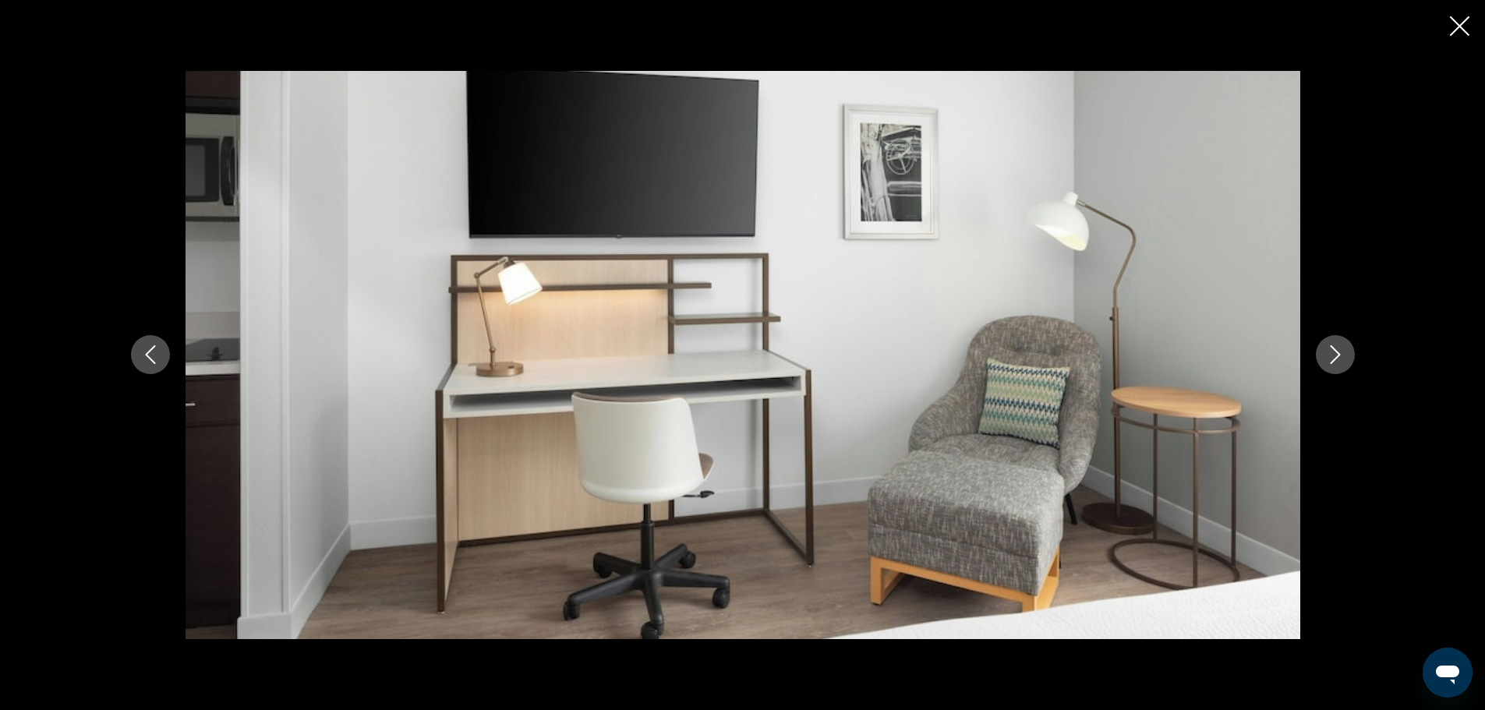
click at [1338, 357] on icon "Next image" at bounding box center [1335, 354] width 19 height 19
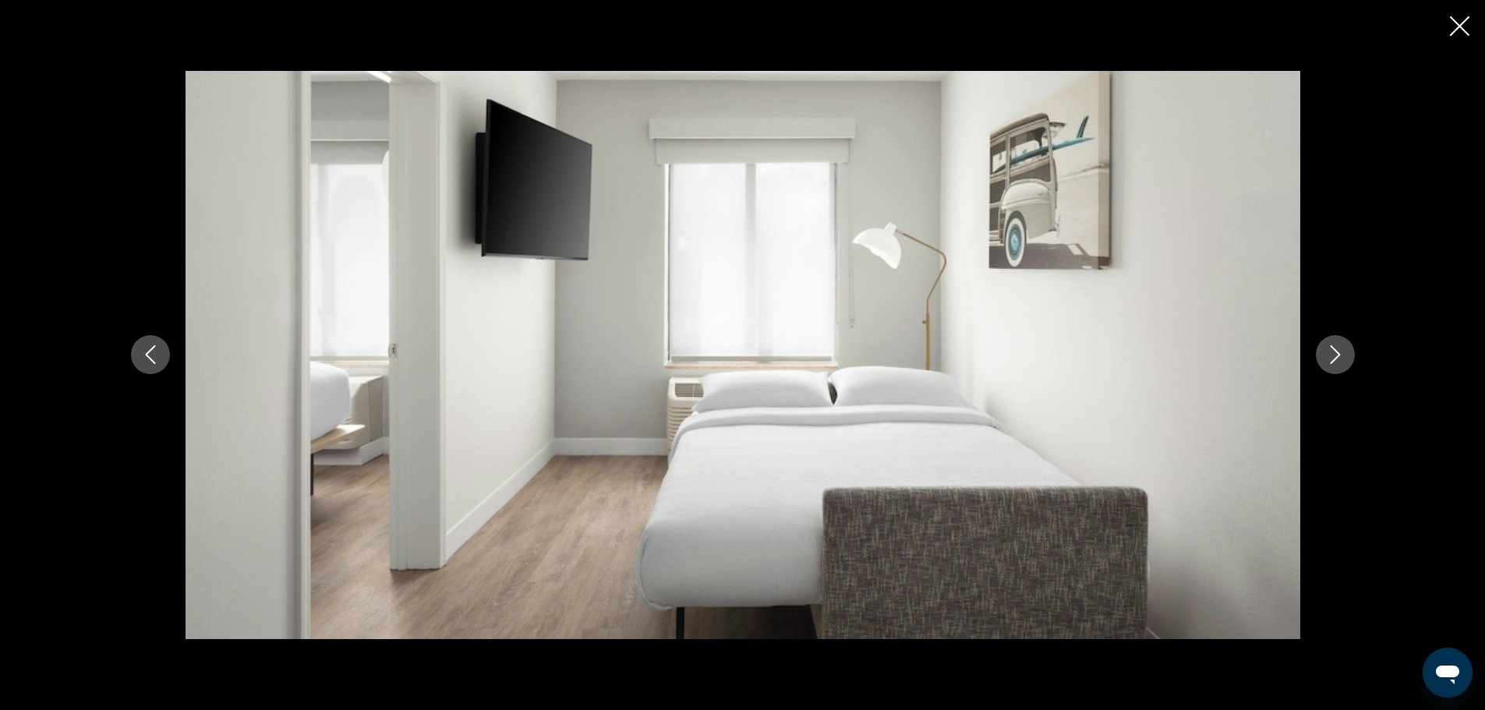
click at [1338, 357] on icon "Next image" at bounding box center [1335, 354] width 19 height 19
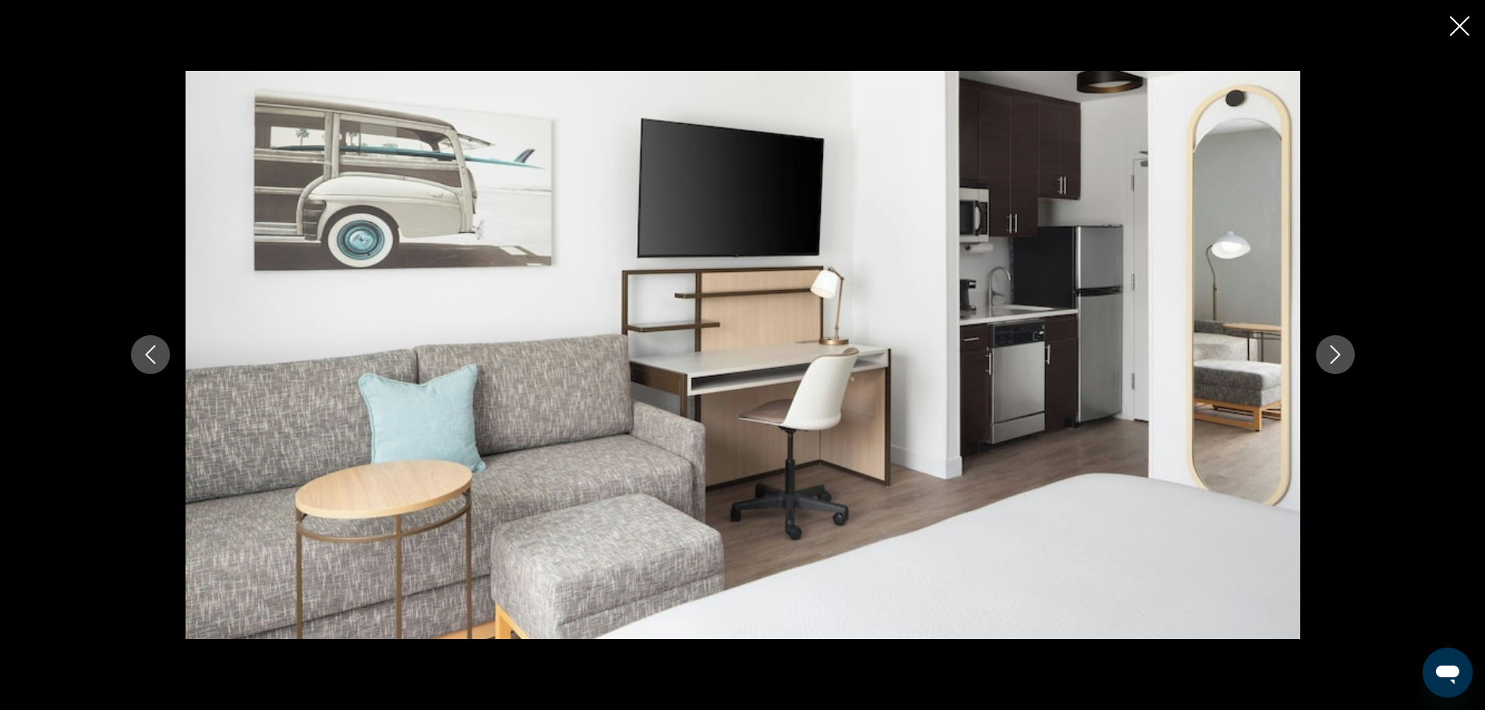
click at [1338, 357] on icon "Next image" at bounding box center [1335, 354] width 19 height 19
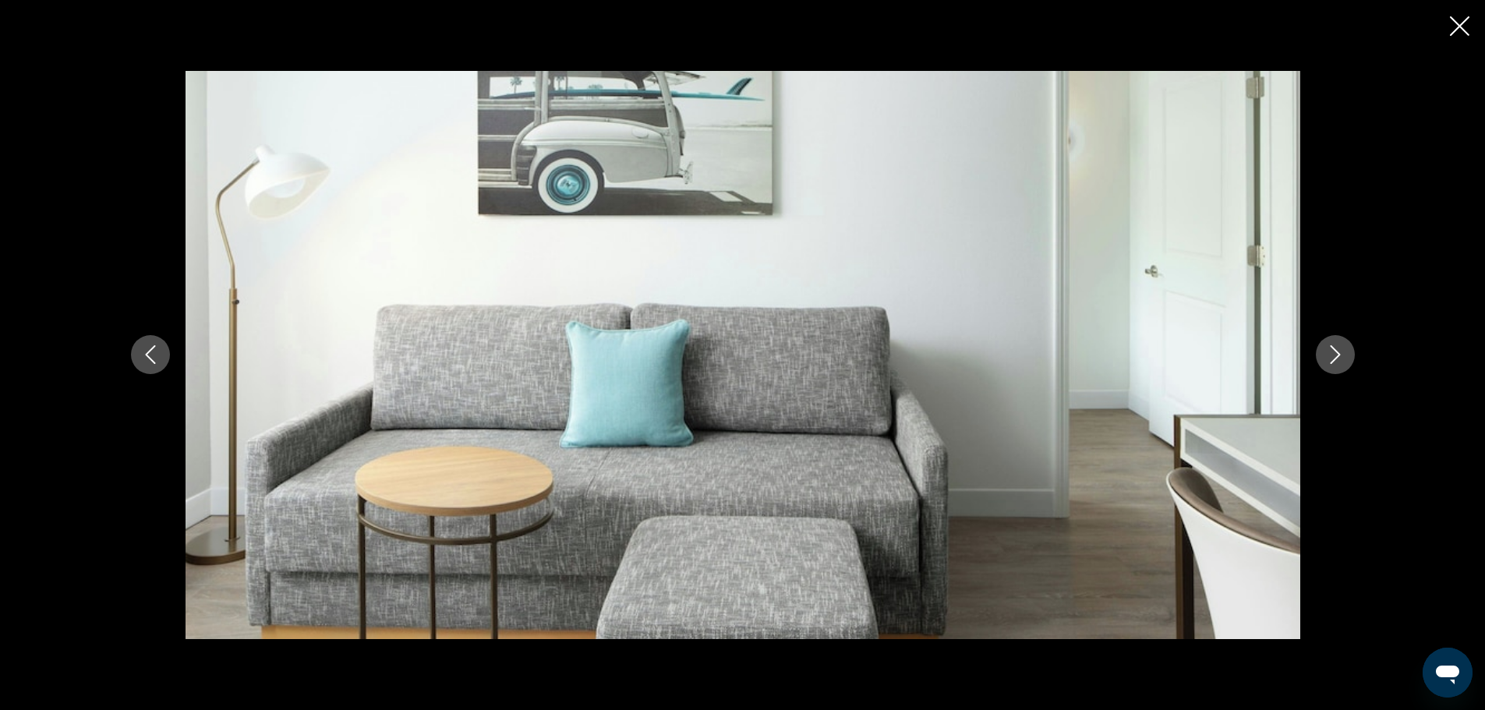
click at [1338, 357] on icon "Next image" at bounding box center [1335, 354] width 19 height 19
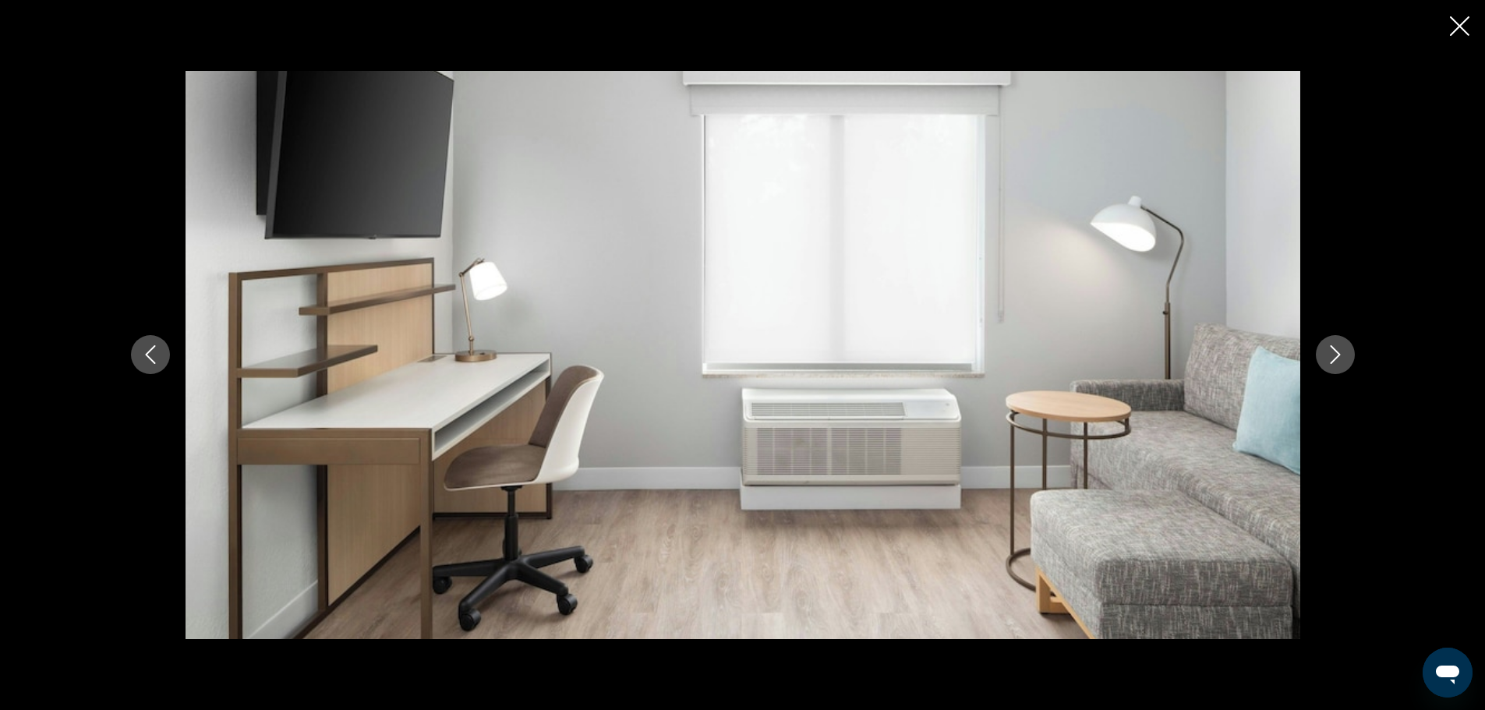
click at [1338, 357] on icon "Next image" at bounding box center [1335, 354] width 19 height 19
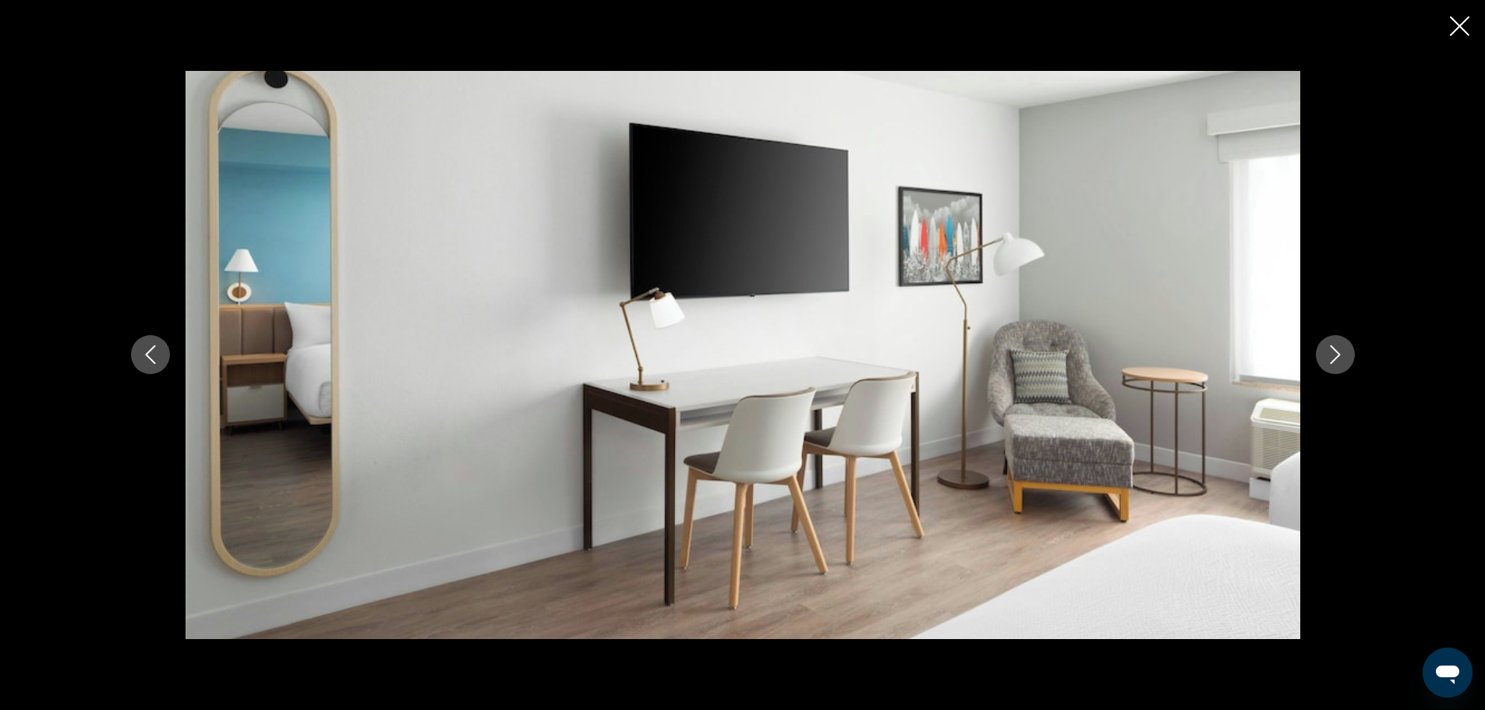
click at [1338, 357] on icon "Next image" at bounding box center [1335, 354] width 19 height 19
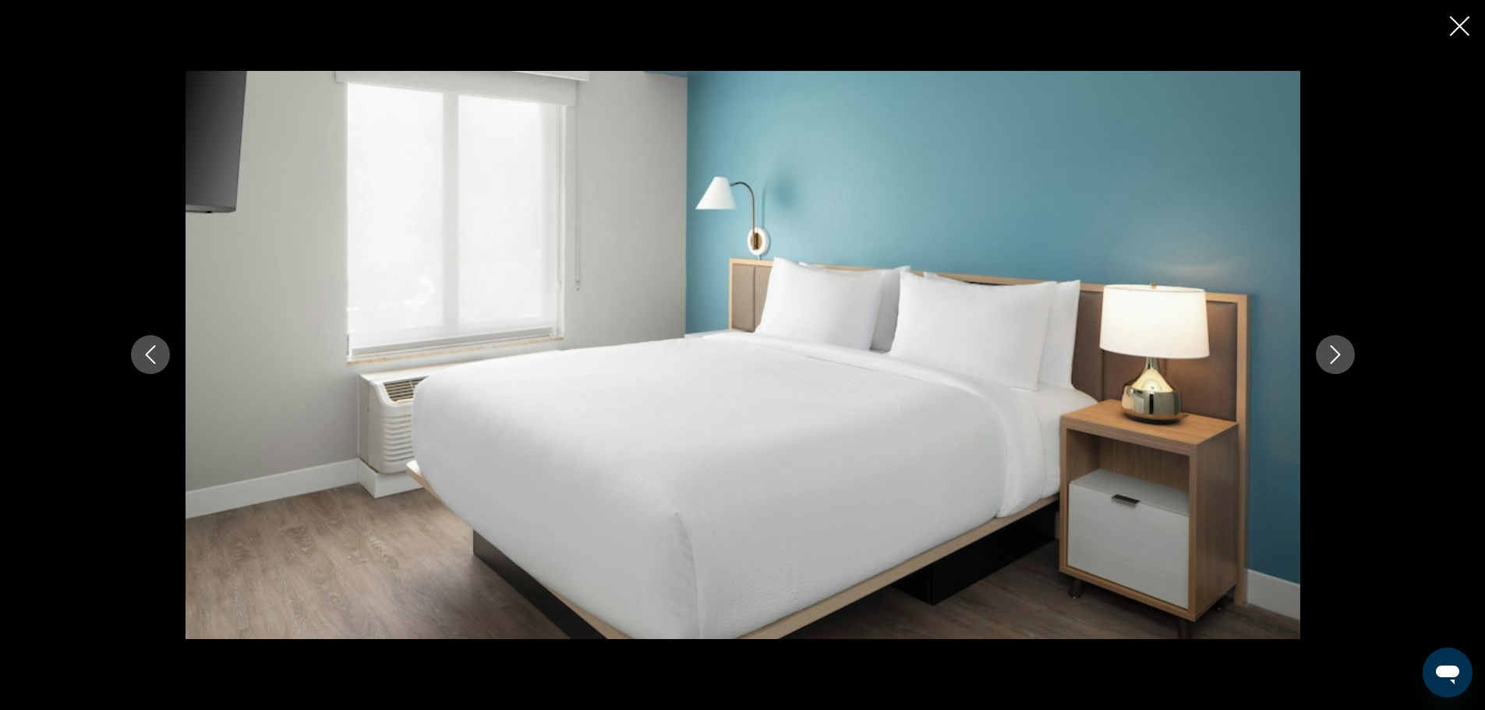
click at [1338, 357] on icon "Next image" at bounding box center [1335, 354] width 19 height 19
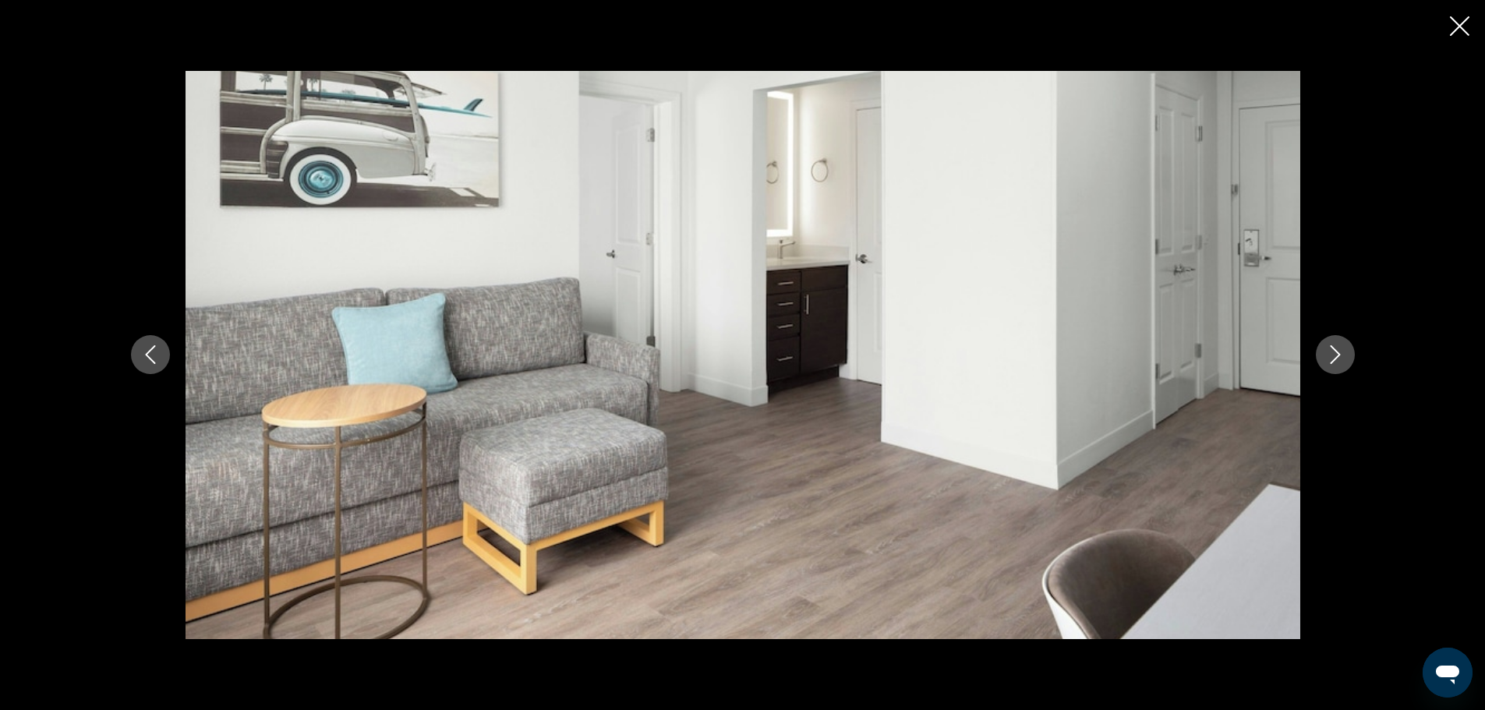
click at [1338, 357] on icon "Next image" at bounding box center [1335, 354] width 19 height 19
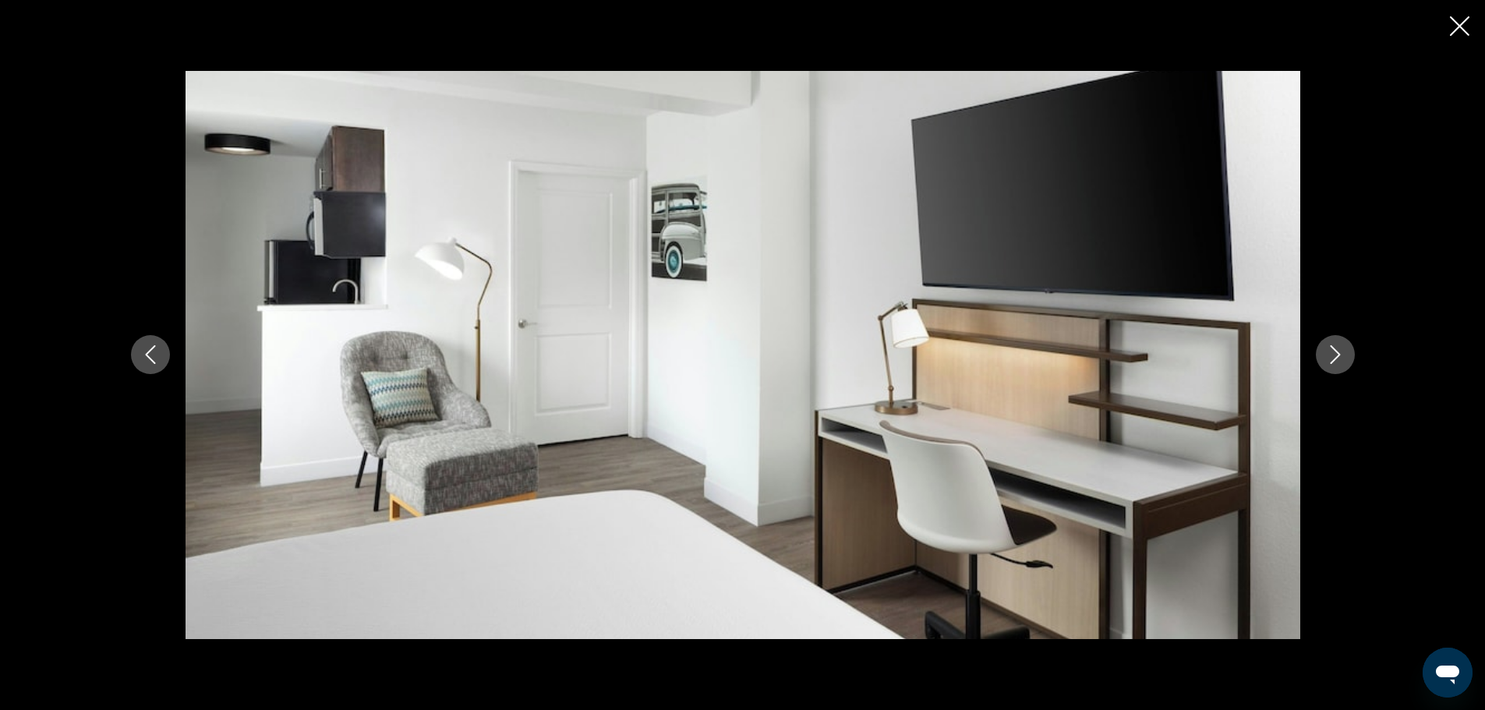
click at [1338, 357] on icon "Next image" at bounding box center [1335, 354] width 19 height 19
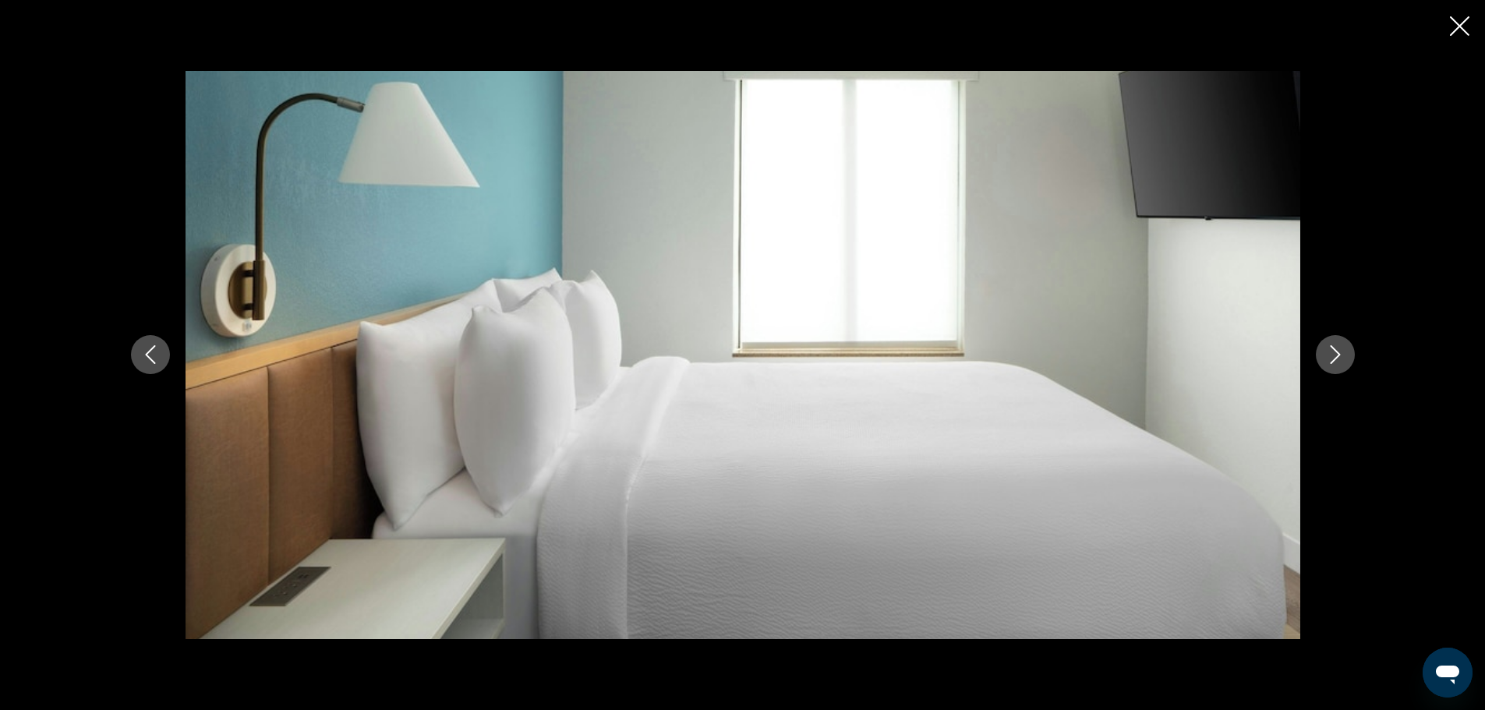
click at [1338, 357] on icon "Next image" at bounding box center [1335, 354] width 19 height 19
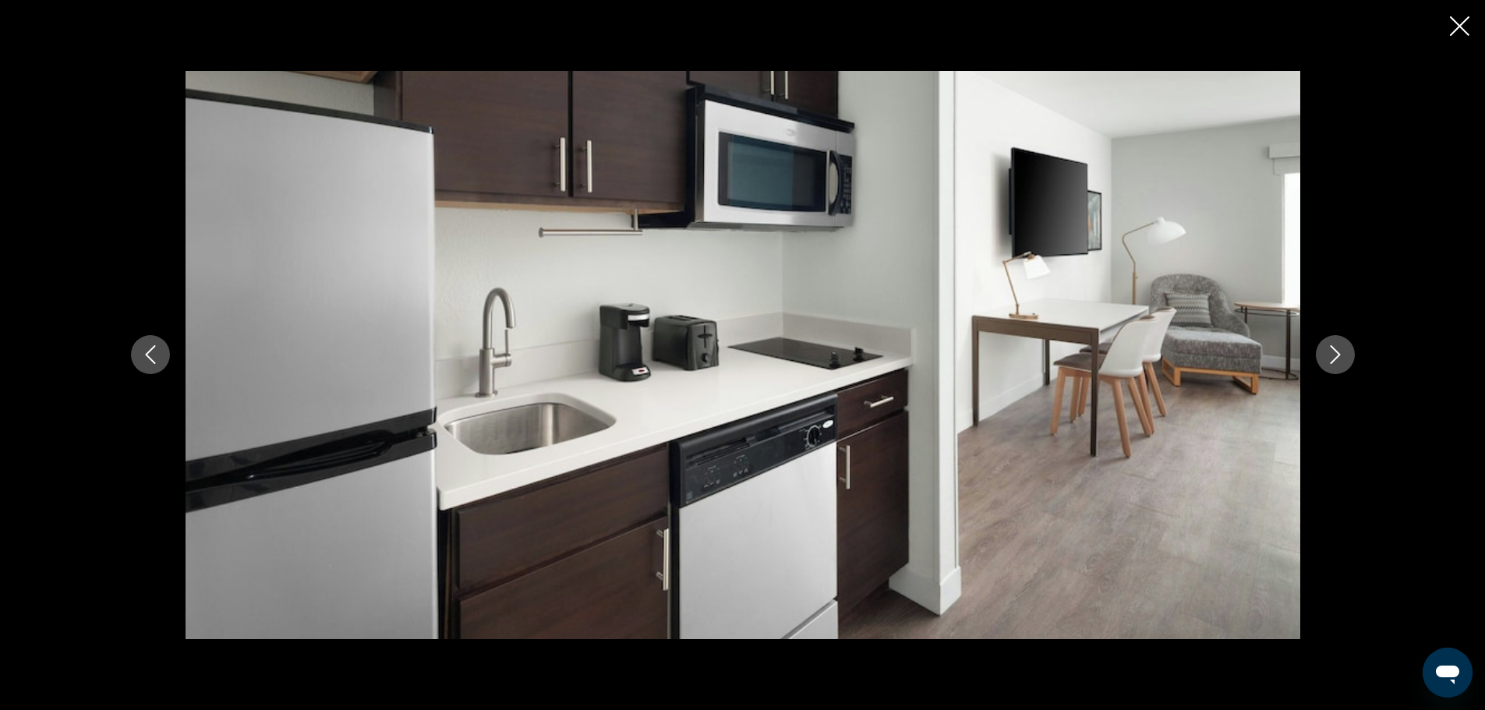
click at [1338, 357] on icon "Next image" at bounding box center [1335, 354] width 19 height 19
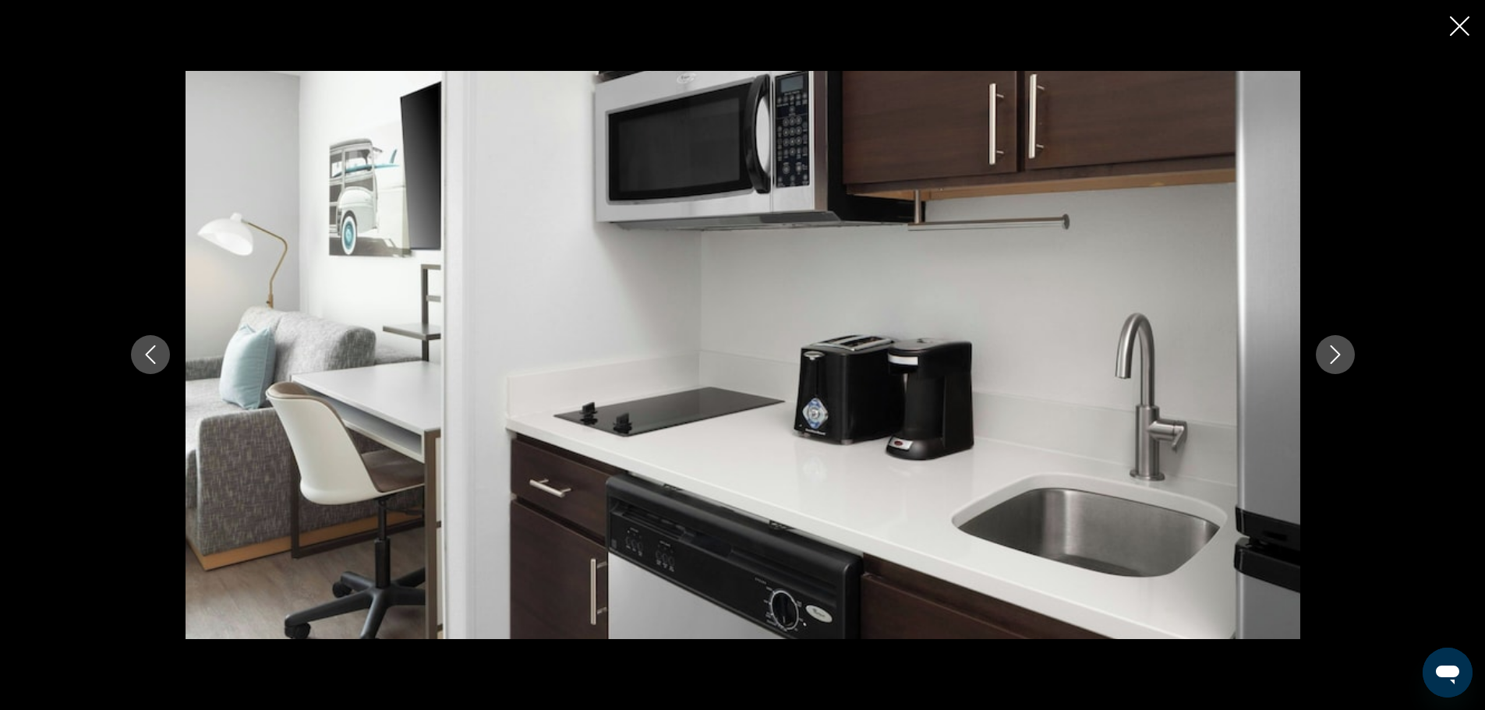
click at [1338, 357] on icon "Next image" at bounding box center [1335, 354] width 19 height 19
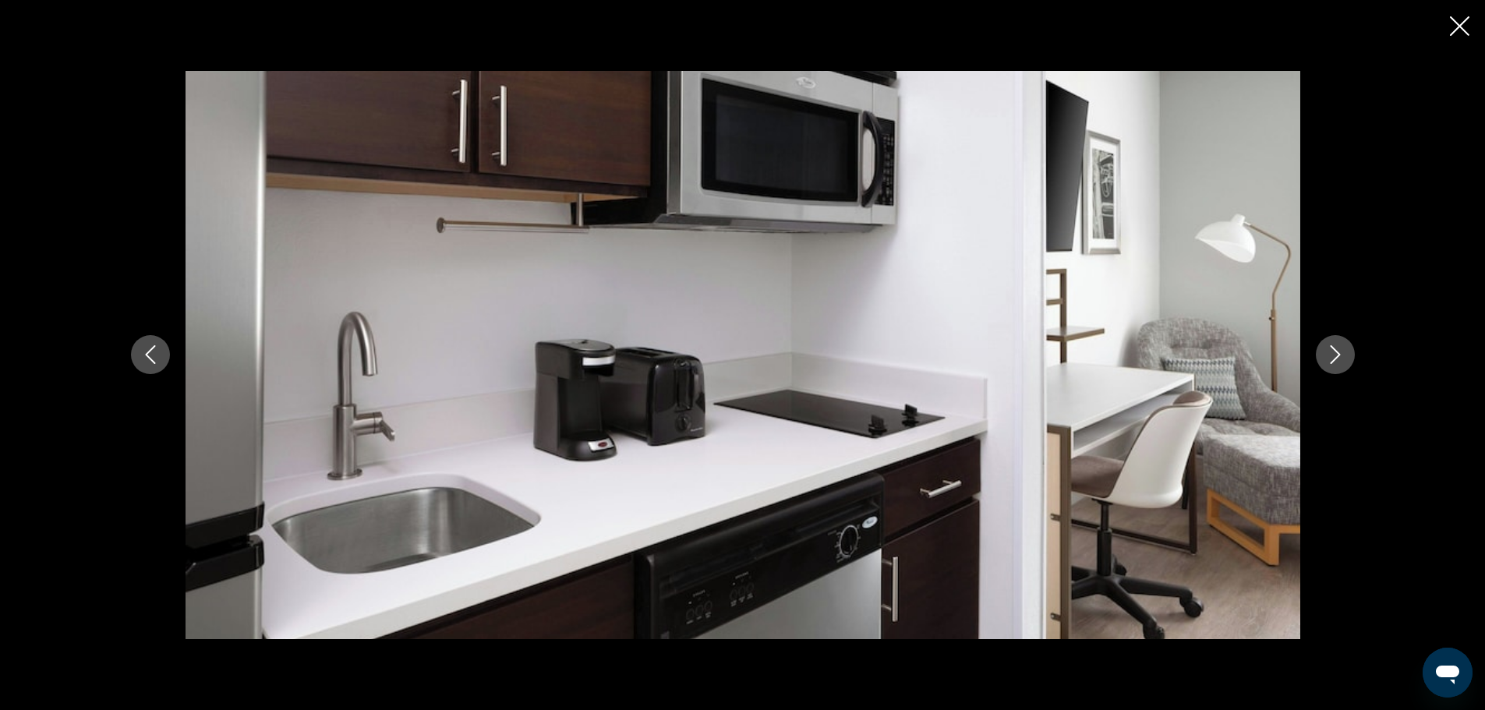
click at [1338, 357] on icon "Next image" at bounding box center [1335, 354] width 19 height 19
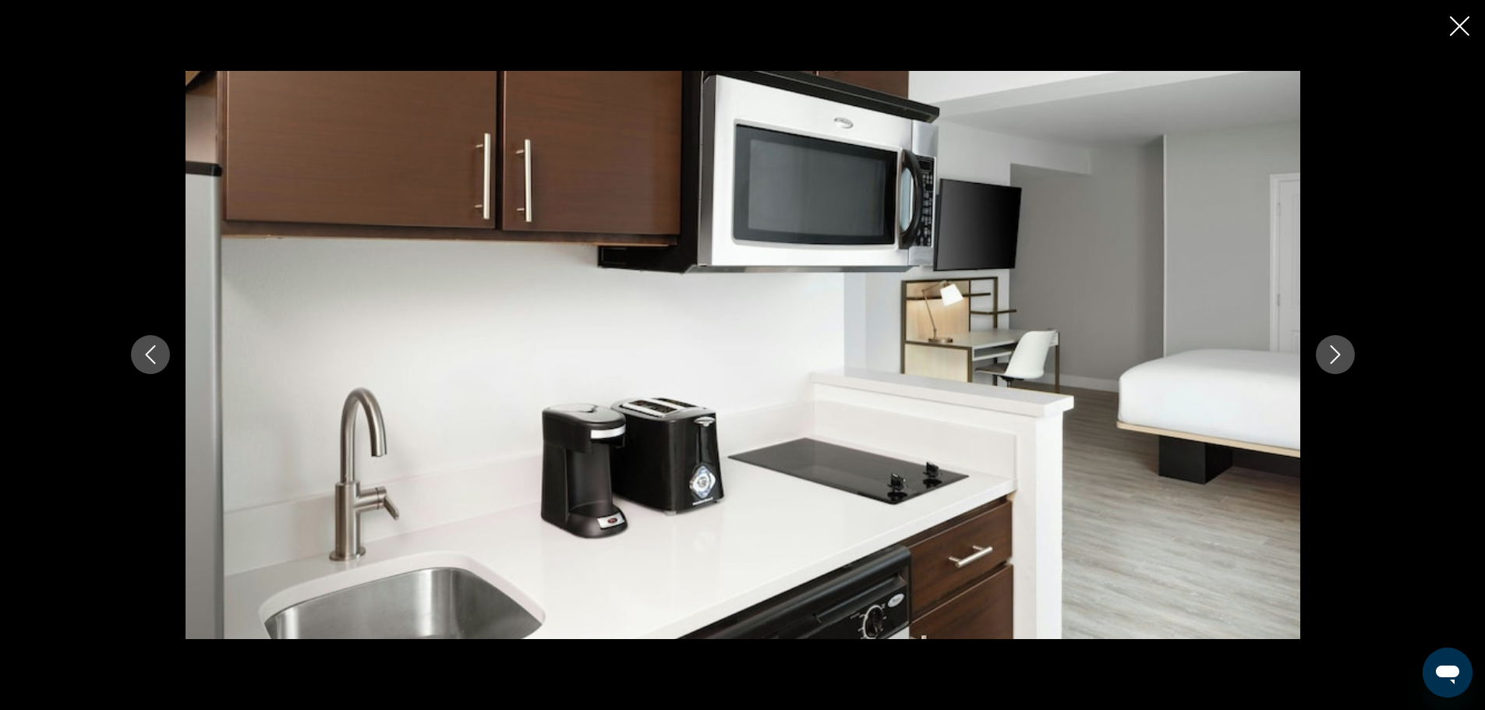
click at [1338, 357] on icon "Next image" at bounding box center [1335, 354] width 19 height 19
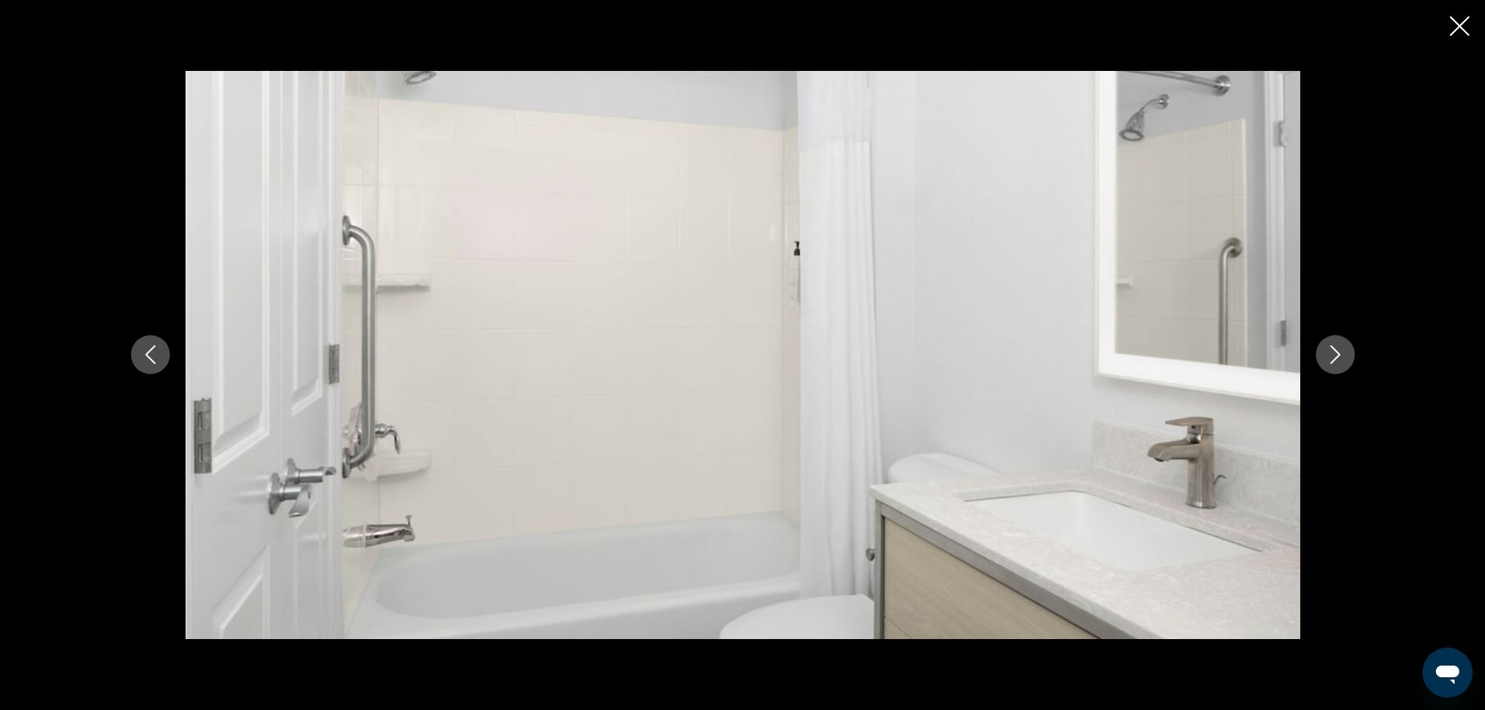
click at [1335, 350] on icon "Next image" at bounding box center [1335, 354] width 19 height 19
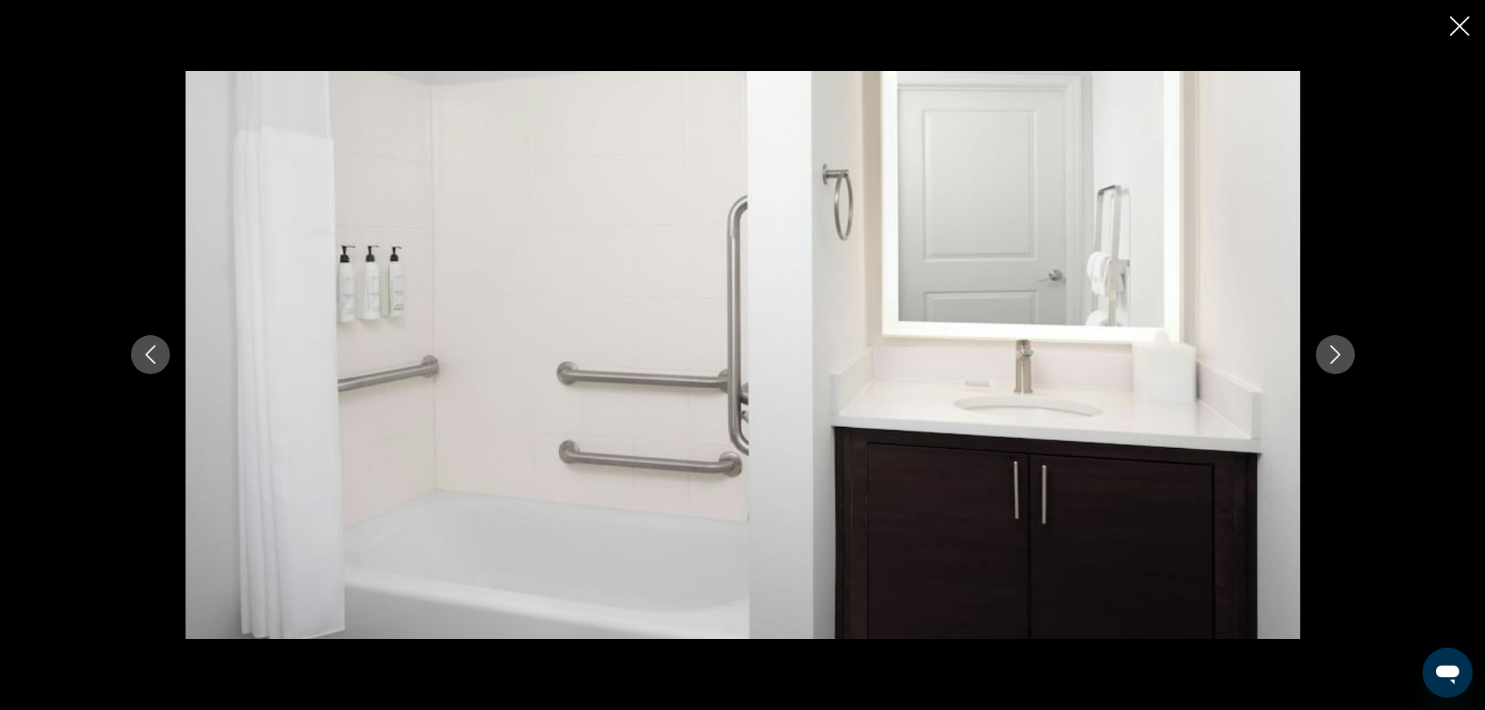
click at [1335, 350] on icon "Next image" at bounding box center [1335, 354] width 19 height 19
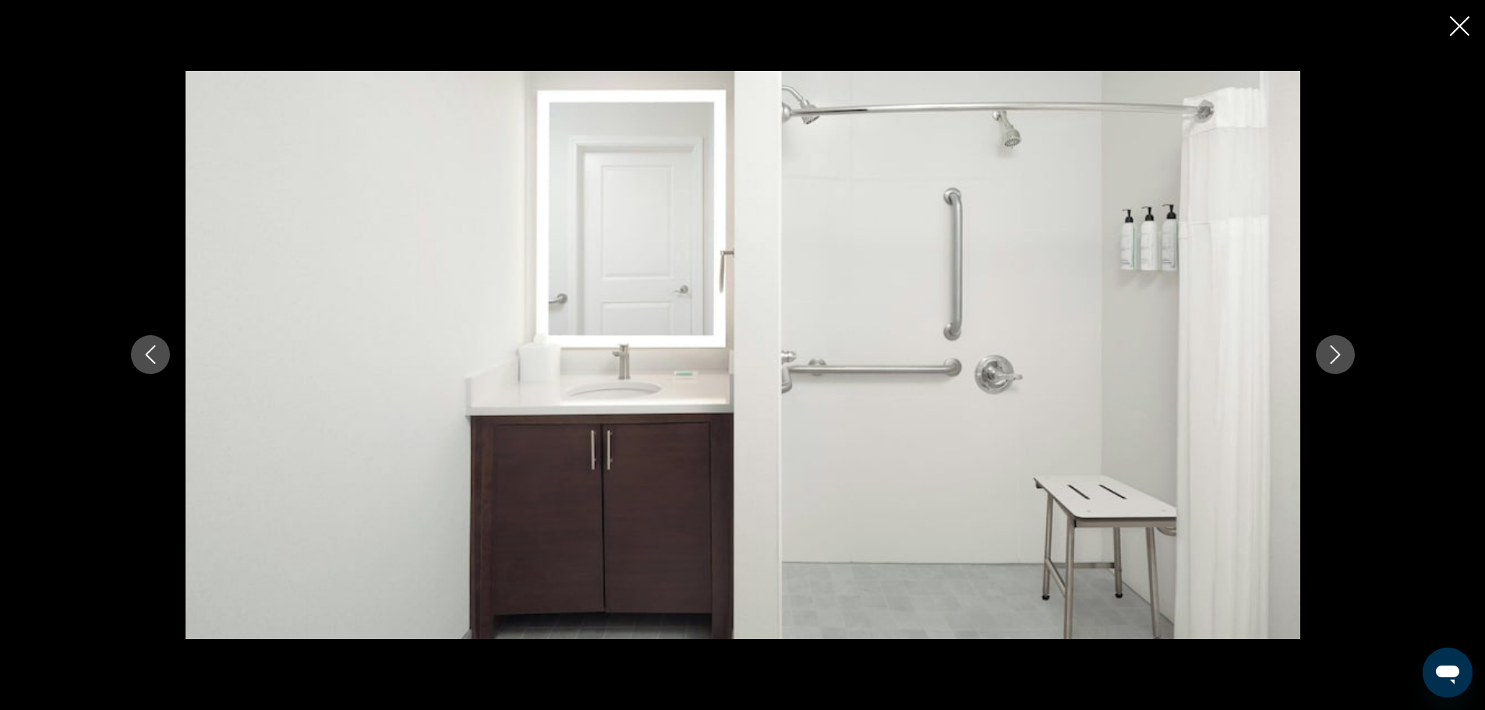
click at [1335, 350] on icon "Next image" at bounding box center [1335, 354] width 19 height 19
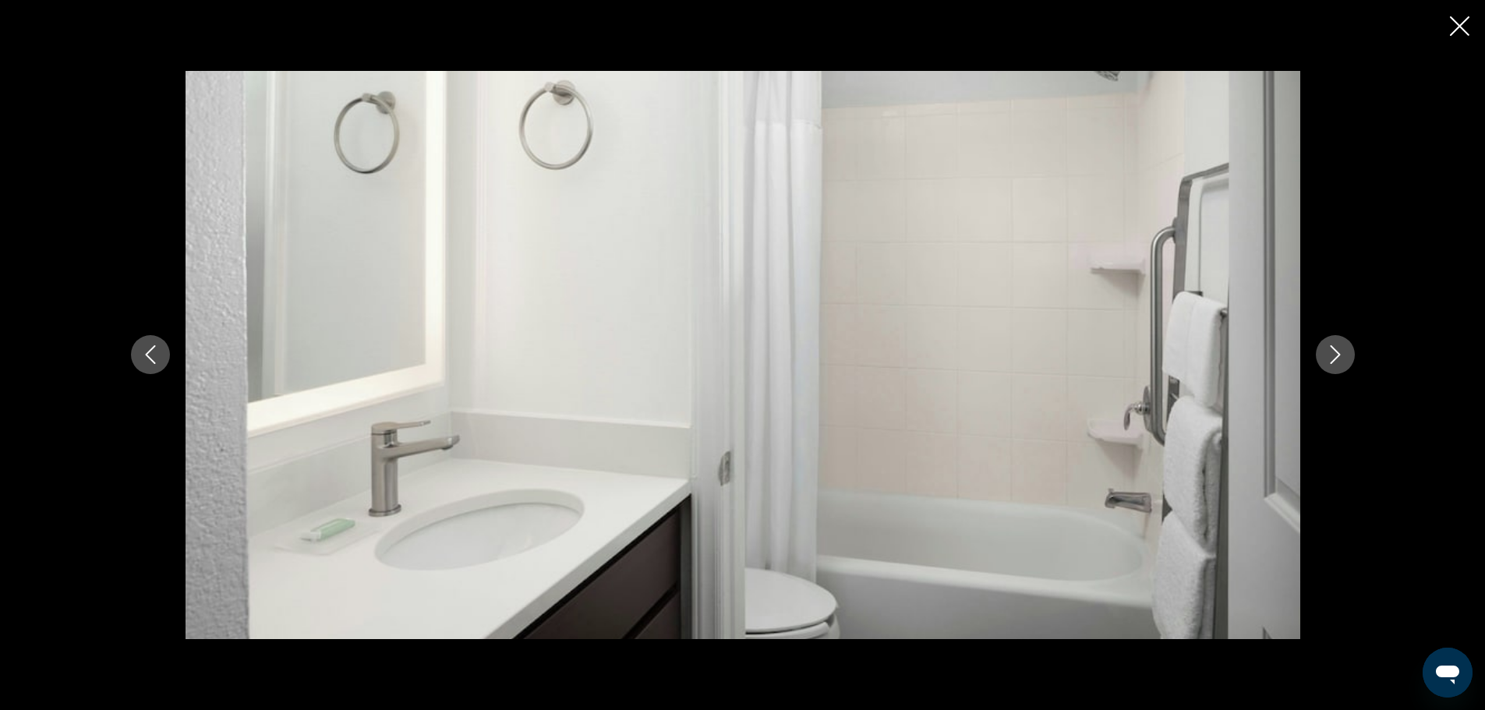
click at [1335, 350] on icon "Next image" at bounding box center [1335, 354] width 19 height 19
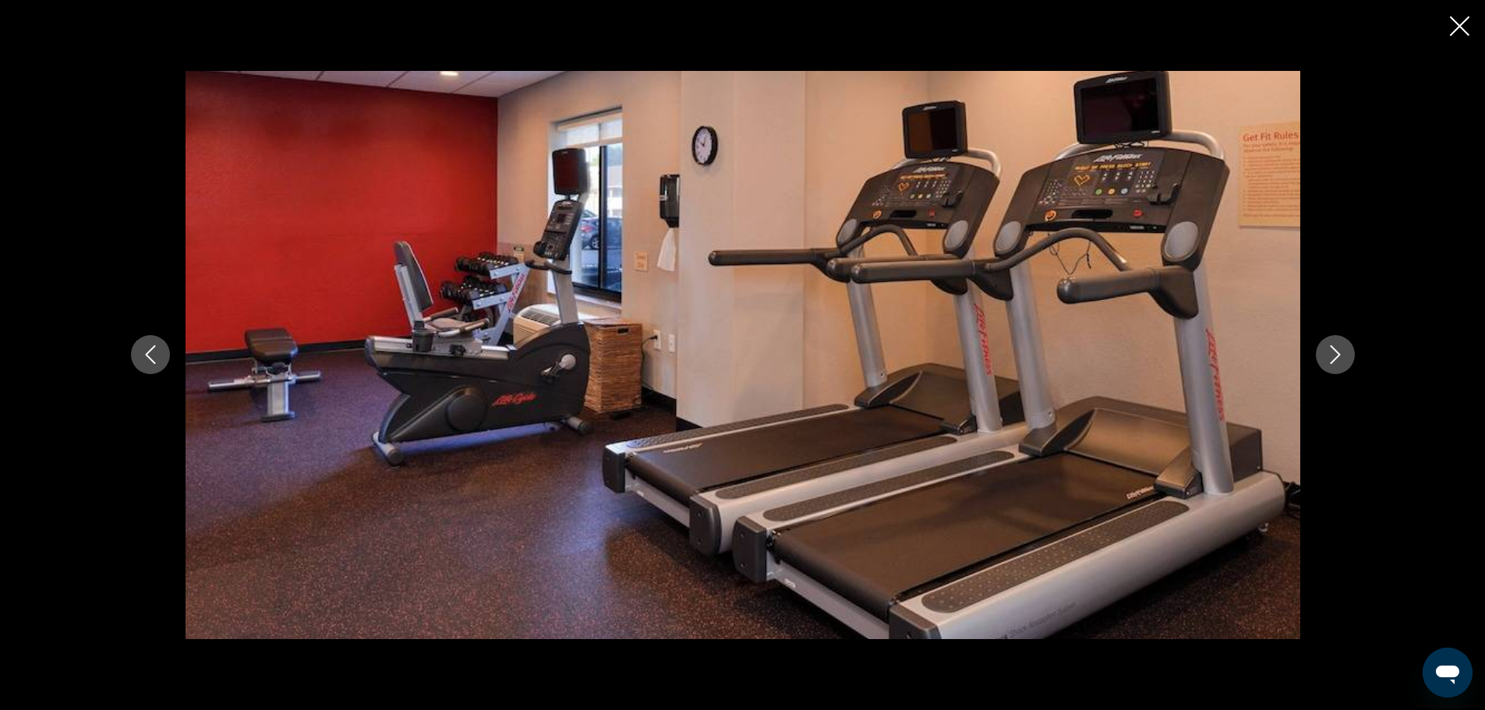
click at [1335, 350] on icon "Next image" at bounding box center [1335, 354] width 19 height 19
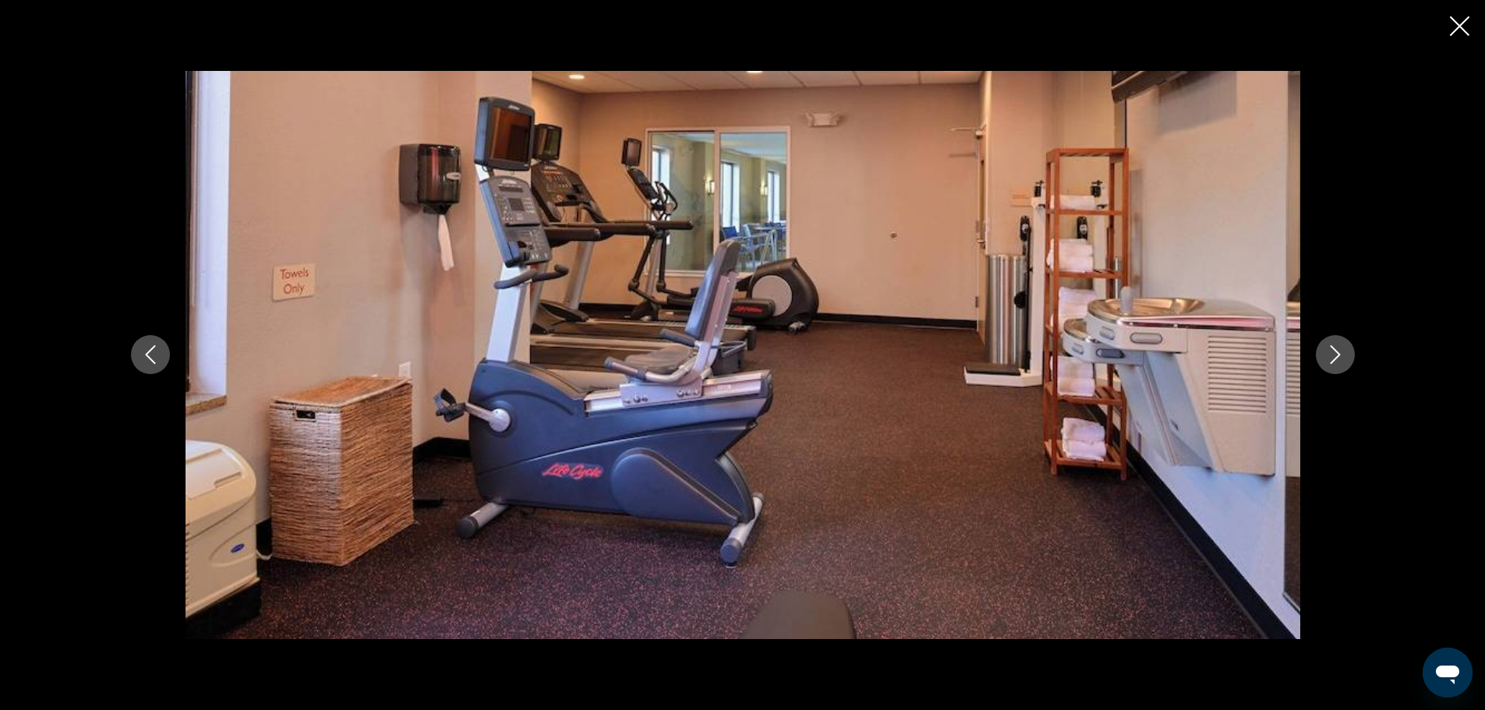
click at [1335, 350] on icon "Next image" at bounding box center [1335, 354] width 19 height 19
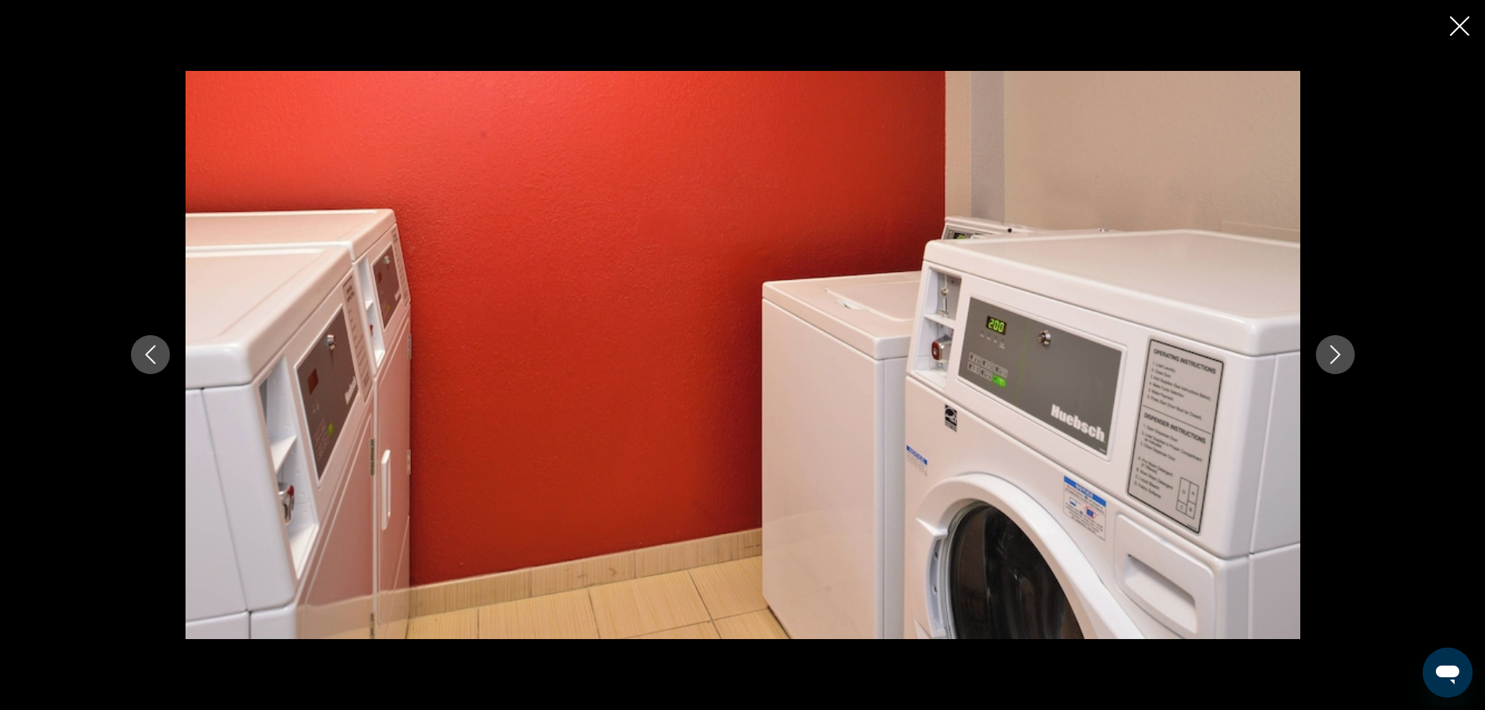
click at [1335, 350] on icon "Next image" at bounding box center [1335, 354] width 19 height 19
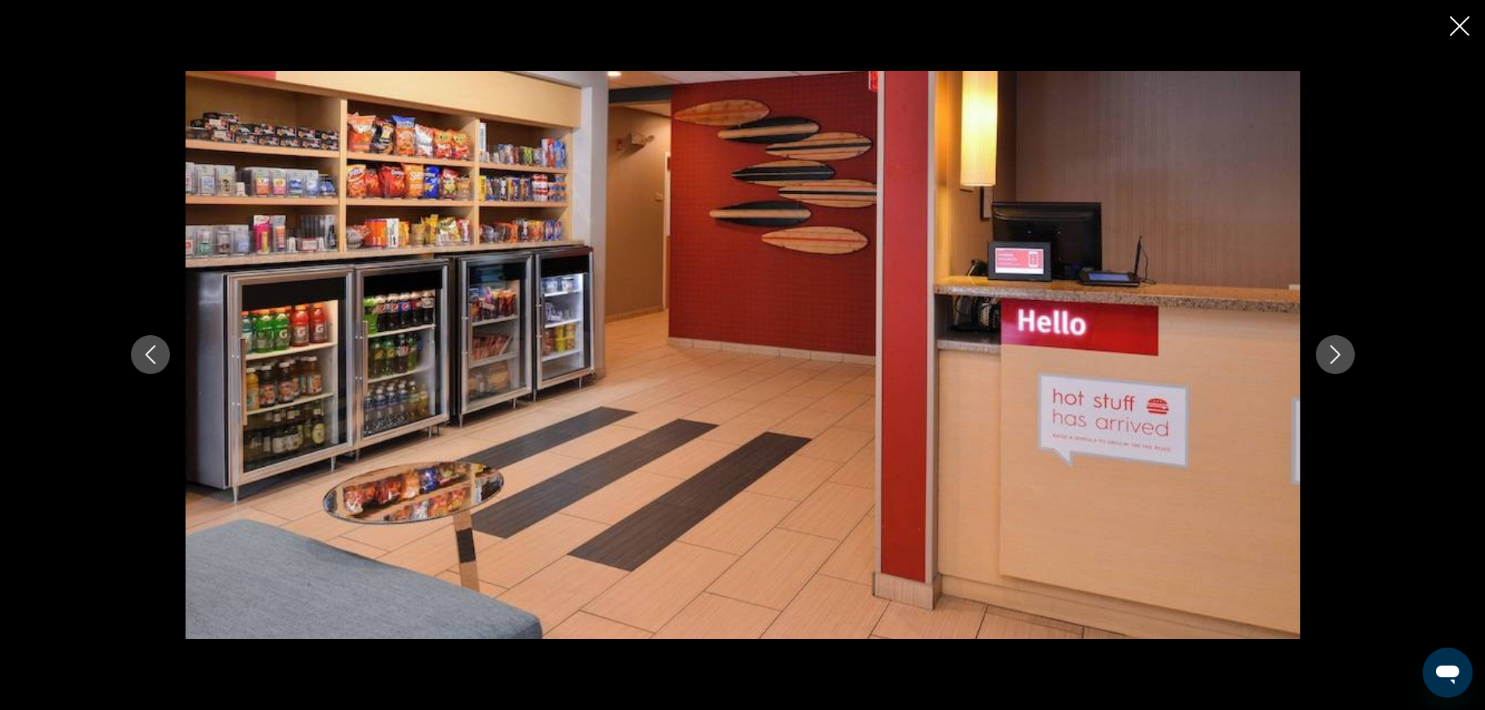
click at [1335, 350] on icon "Next image" at bounding box center [1335, 354] width 19 height 19
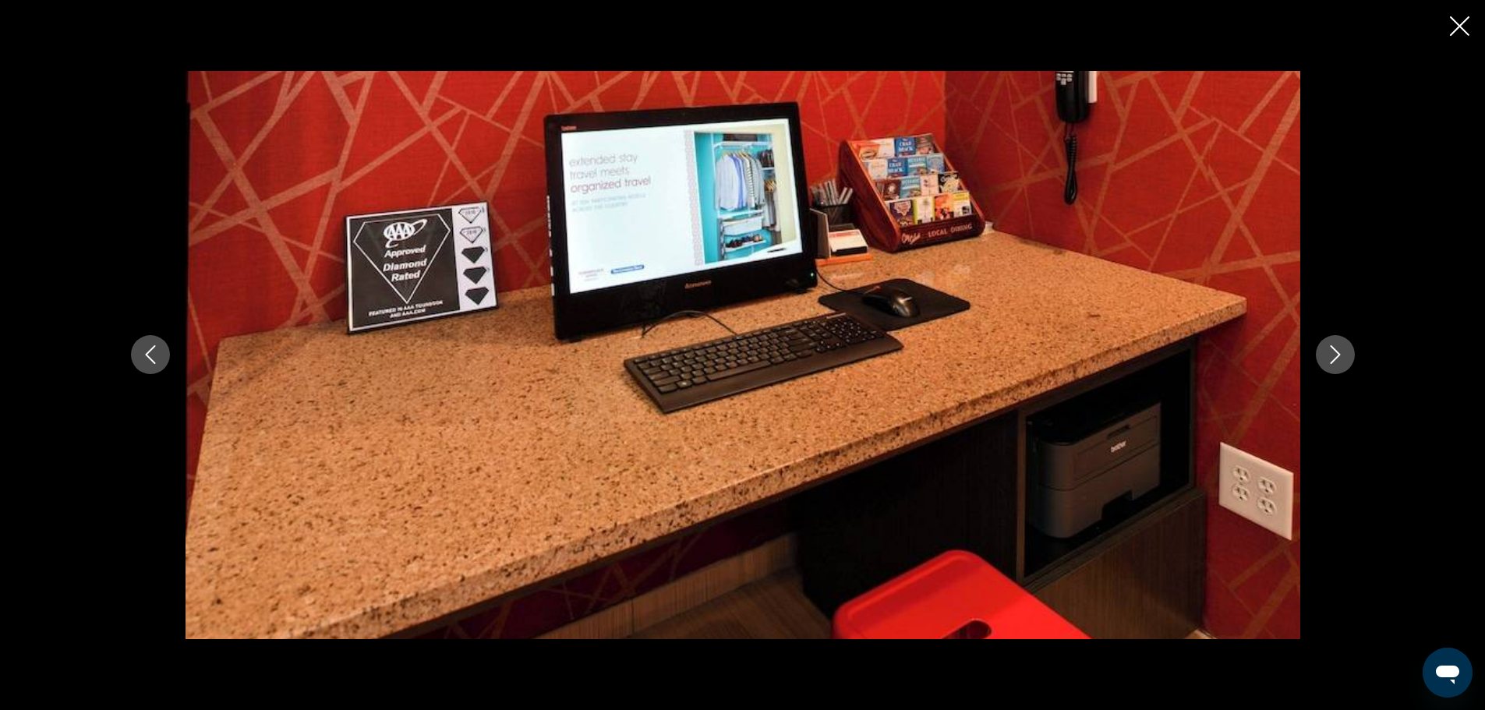
click at [1335, 350] on icon "Next image" at bounding box center [1335, 354] width 19 height 19
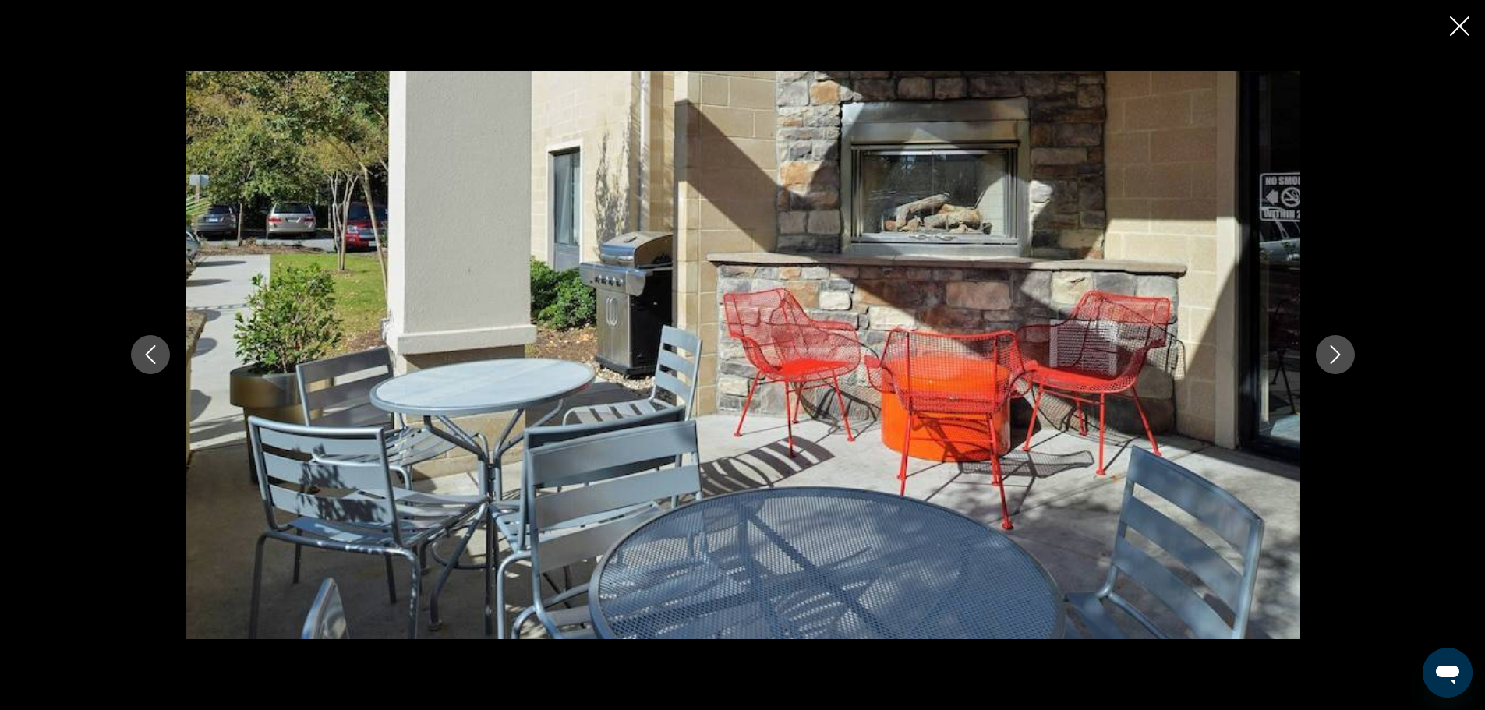
click at [1335, 350] on icon "Next image" at bounding box center [1335, 354] width 19 height 19
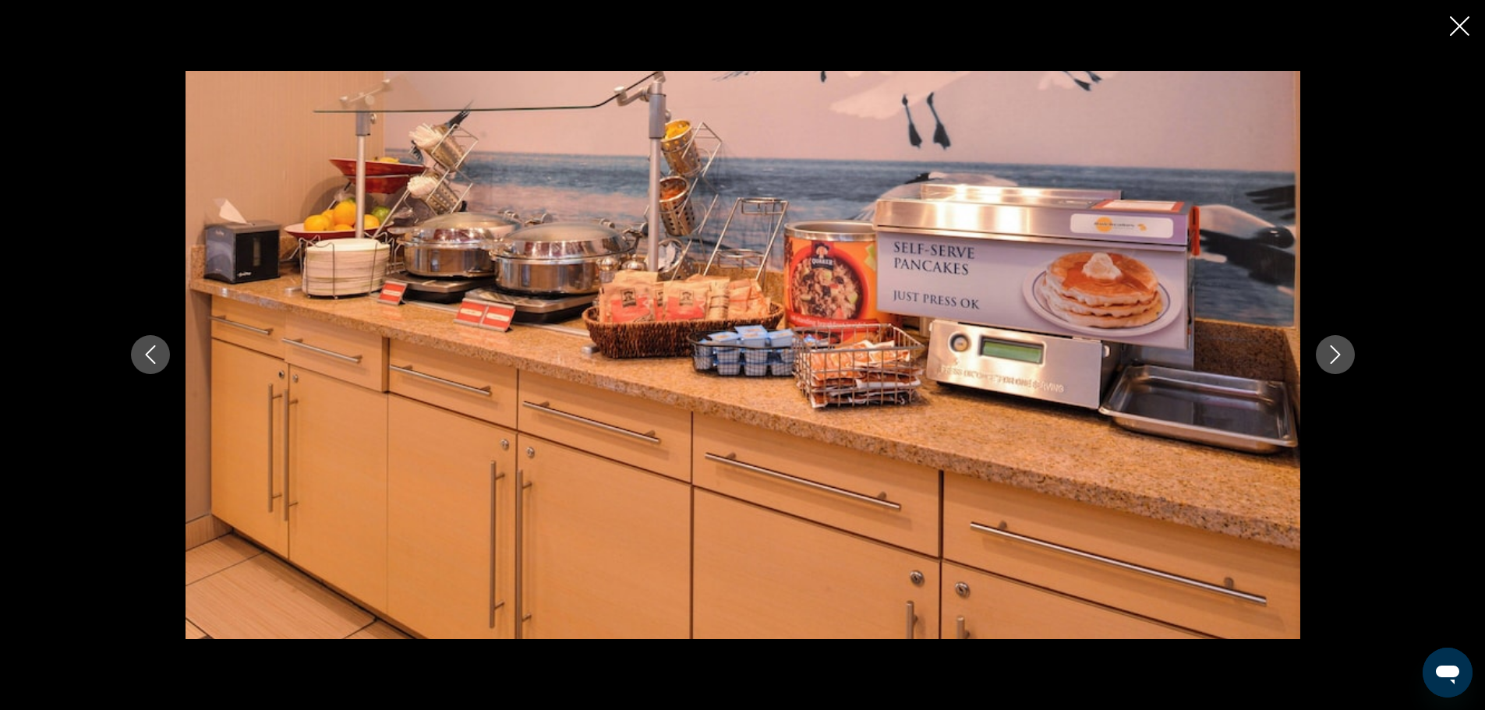
click at [1335, 350] on icon "Next image" at bounding box center [1335, 354] width 19 height 19
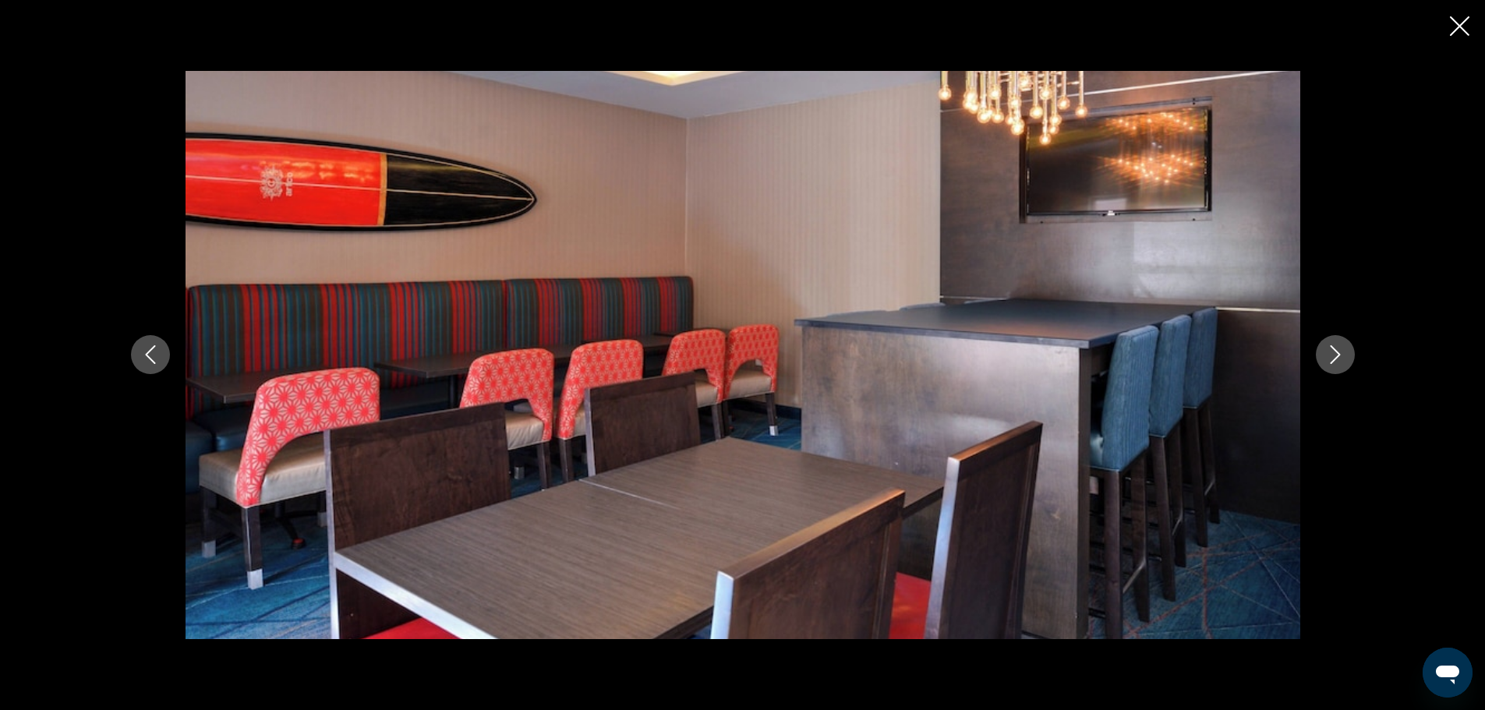
click at [1335, 350] on icon "Next image" at bounding box center [1335, 354] width 19 height 19
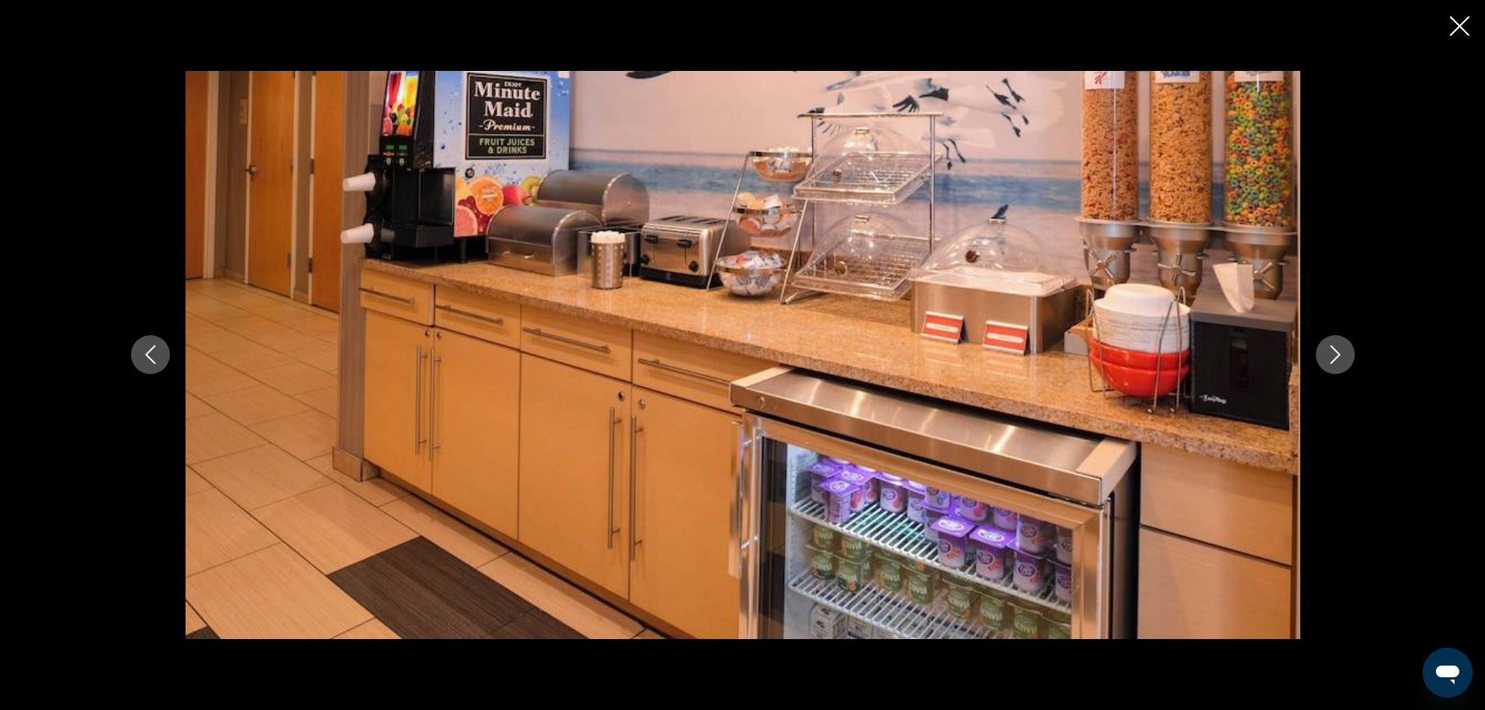
click at [1335, 350] on icon "Next image" at bounding box center [1335, 354] width 19 height 19
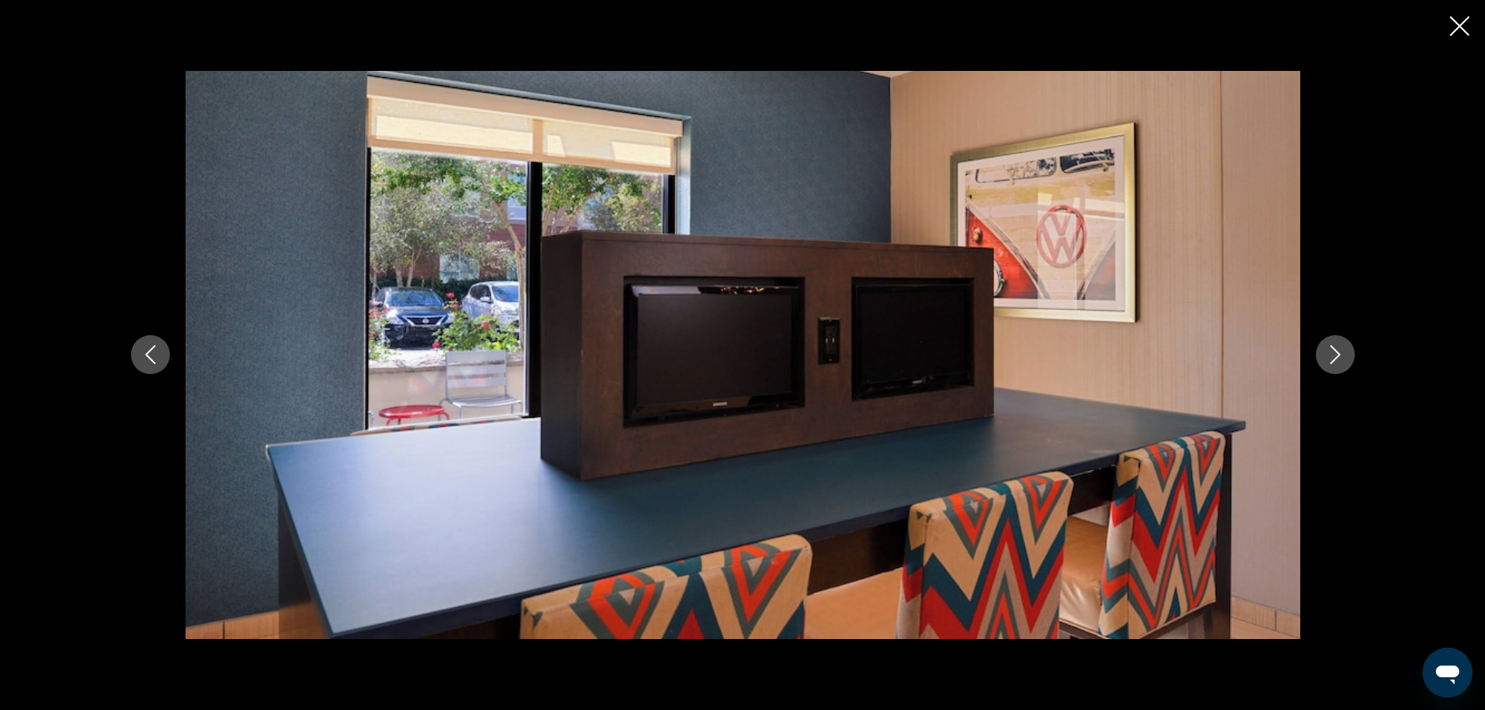
click at [1335, 350] on icon "Next image" at bounding box center [1335, 354] width 19 height 19
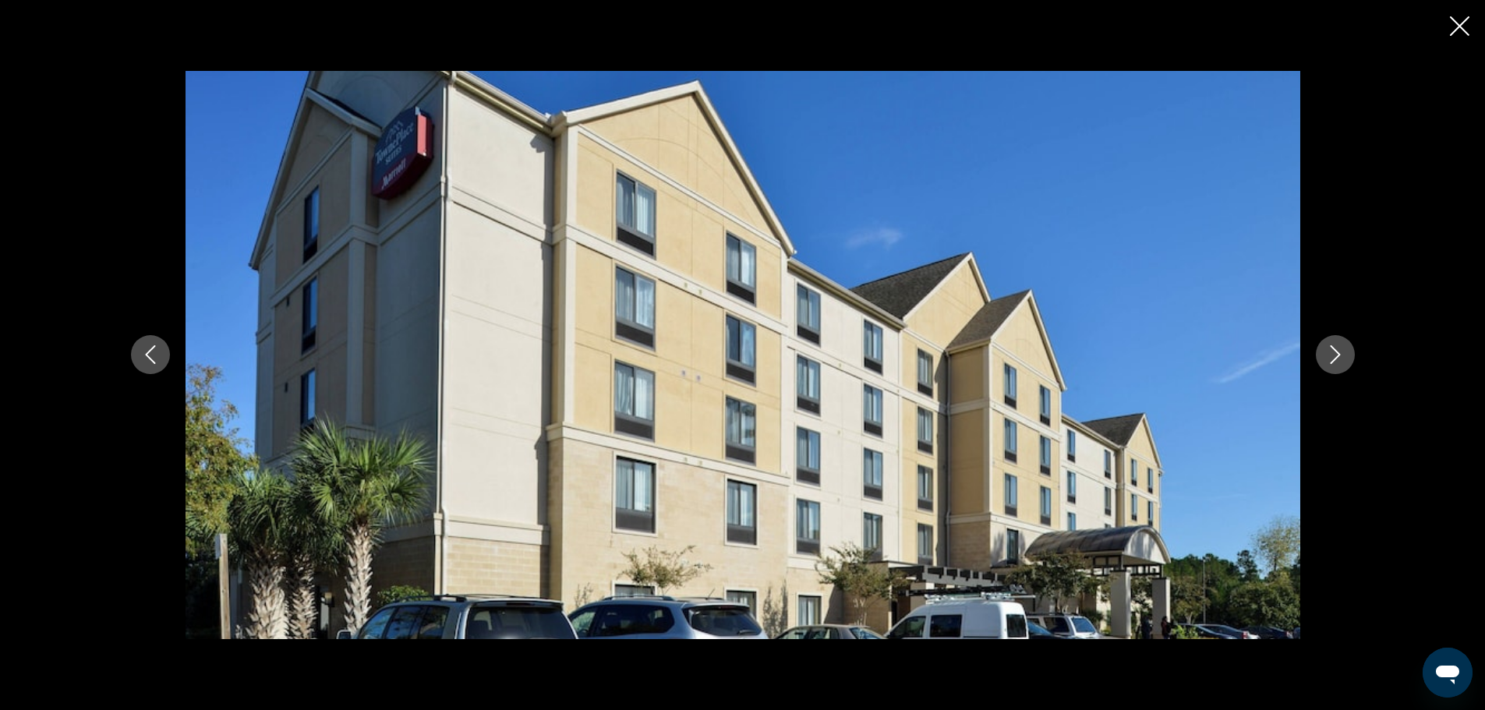
click at [1335, 350] on icon "Next image" at bounding box center [1335, 354] width 19 height 19
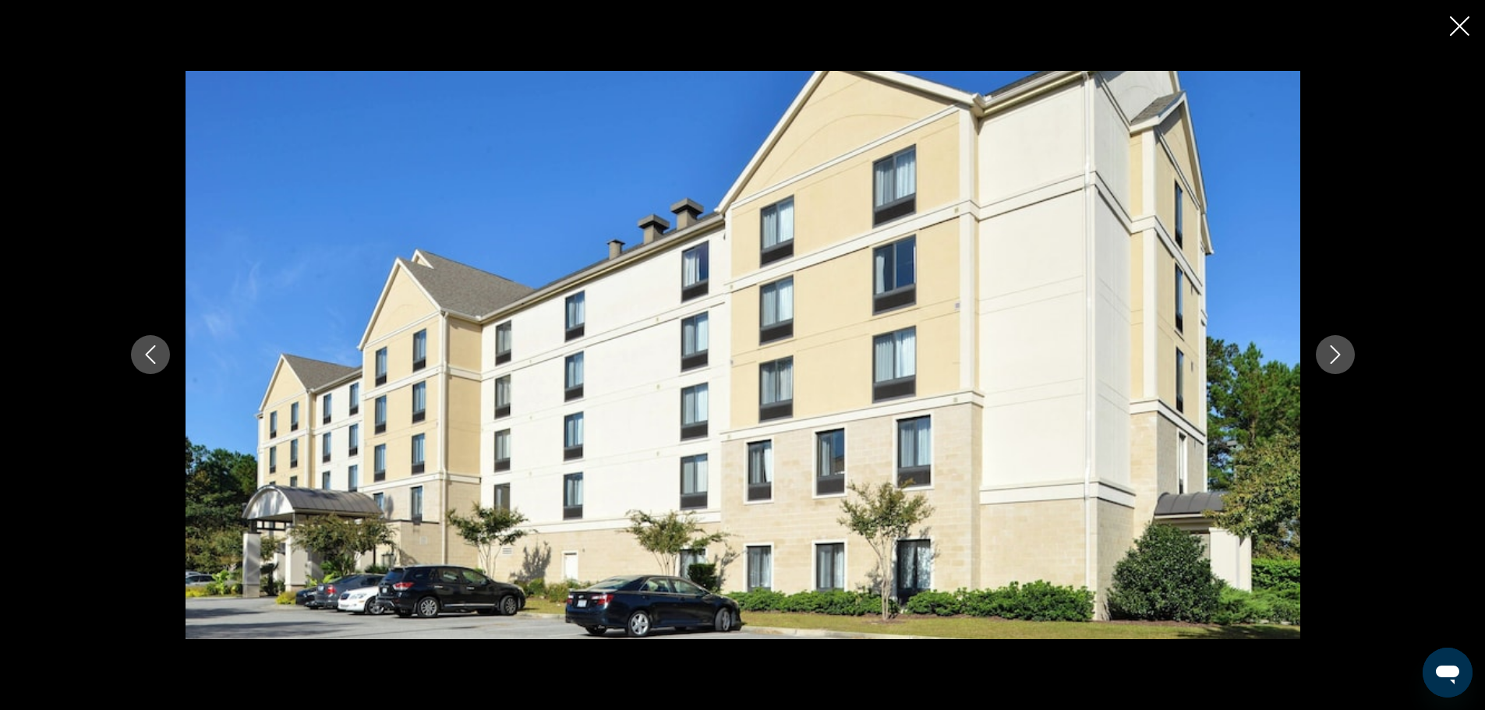
click at [1335, 350] on icon "Next image" at bounding box center [1335, 354] width 19 height 19
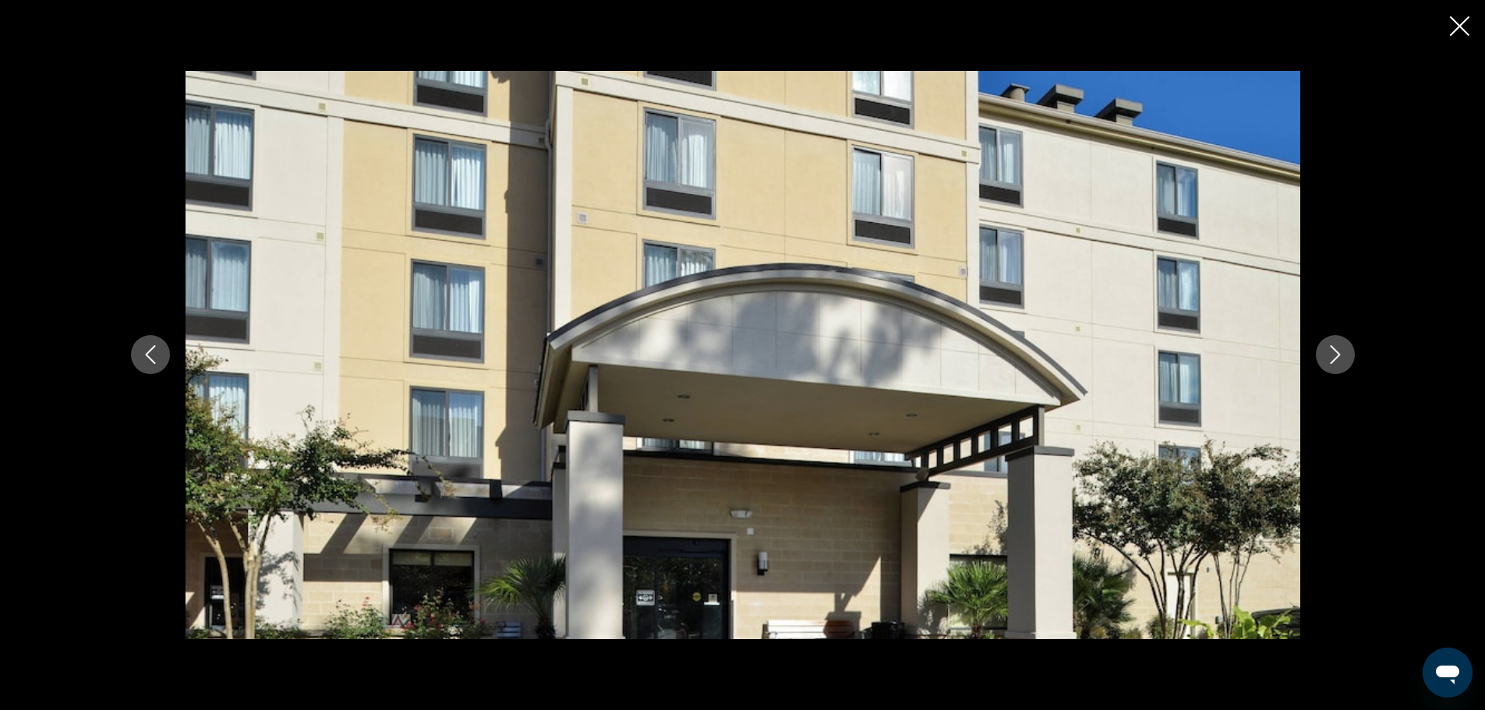
click at [1335, 350] on icon "Next image" at bounding box center [1335, 354] width 19 height 19
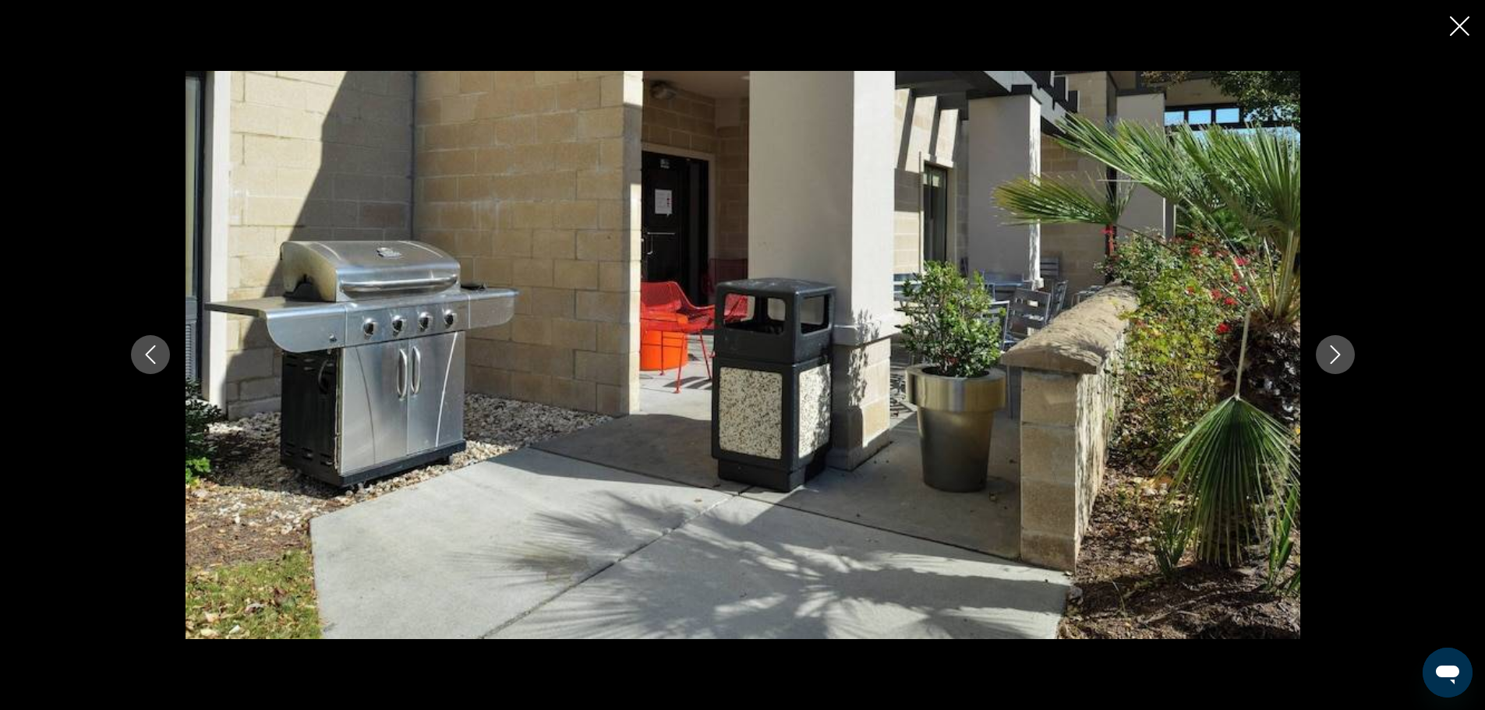
click at [1335, 350] on icon "Next image" at bounding box center [1335, 354] width 19 height 19
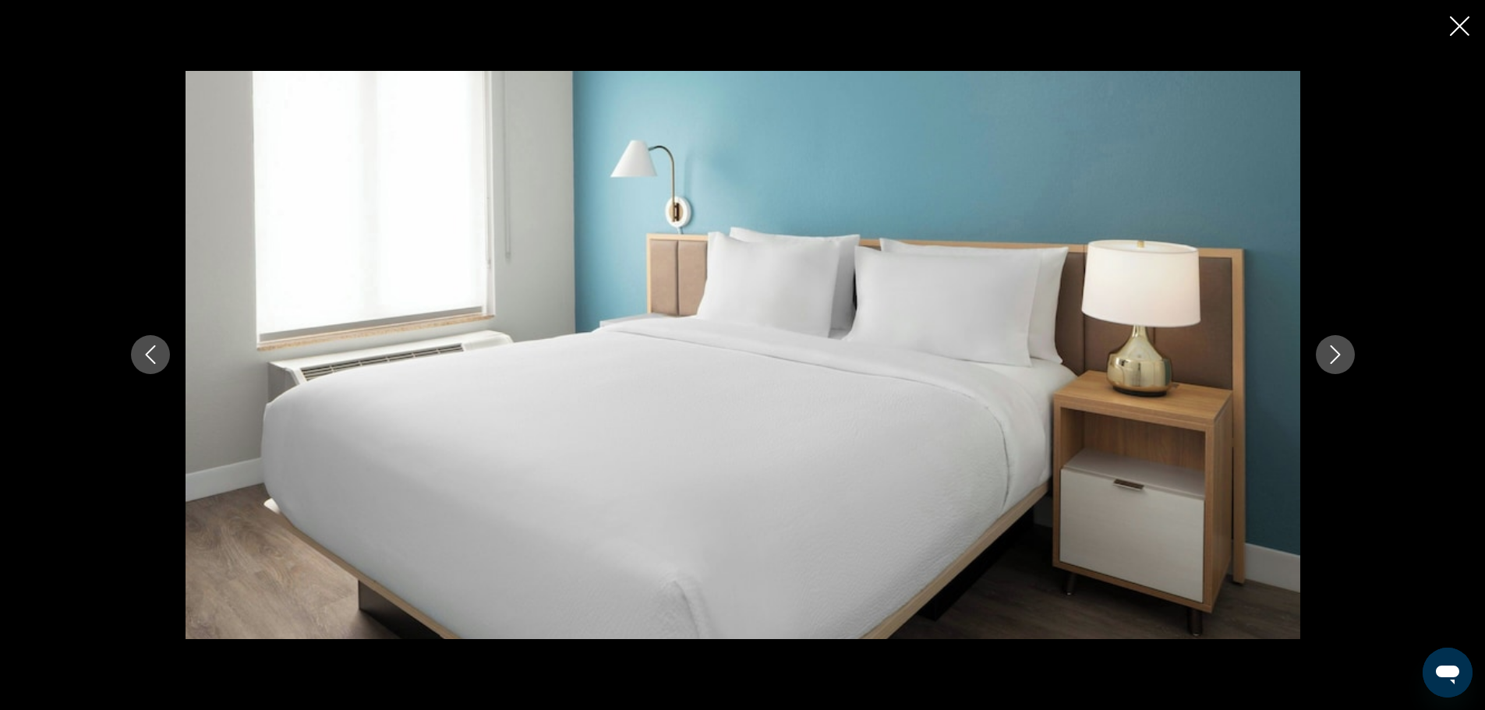
click at [1335, 350] on icon "Next image" at bounding box center [1335, 354] width 19 height 19
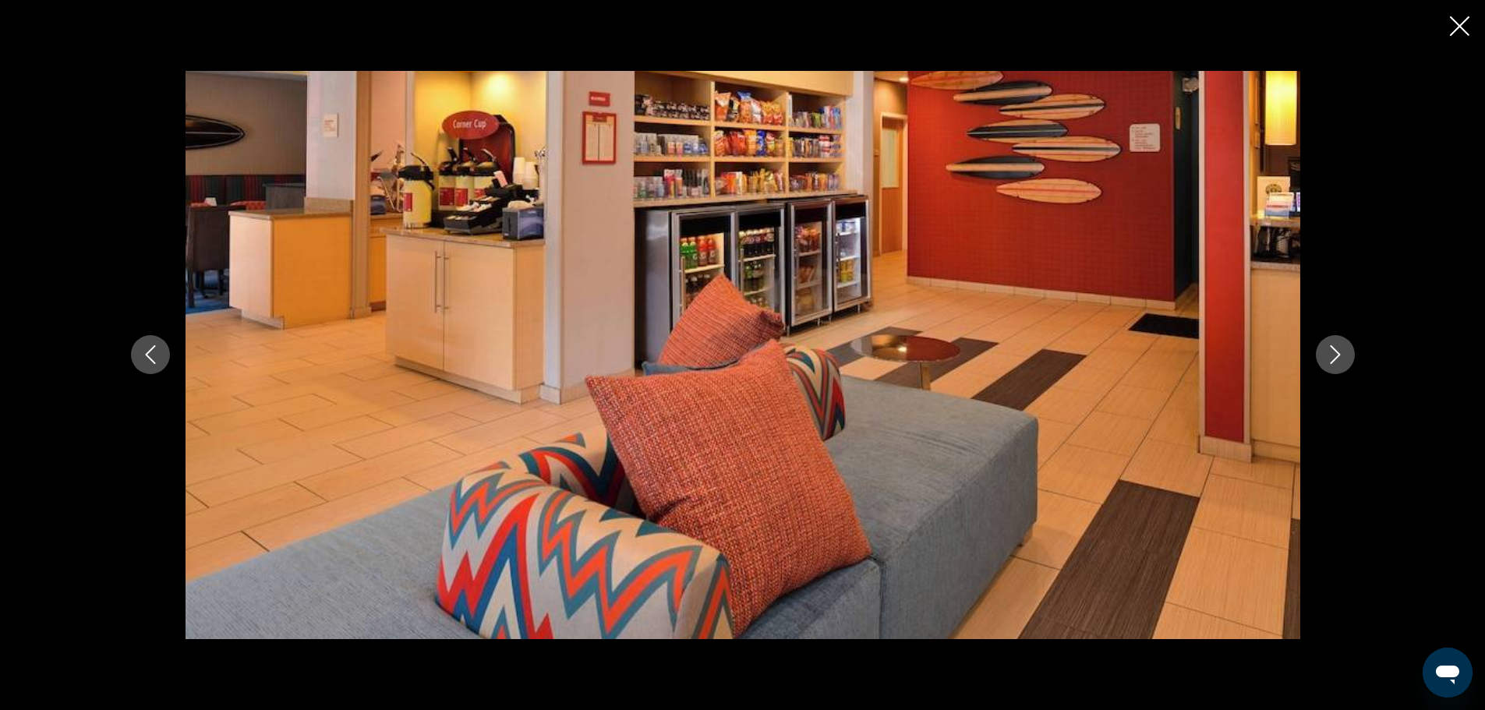
click at [1458, 23] on icon "Close slideshow" at bounding box center [1459, 25] width 19 height 19
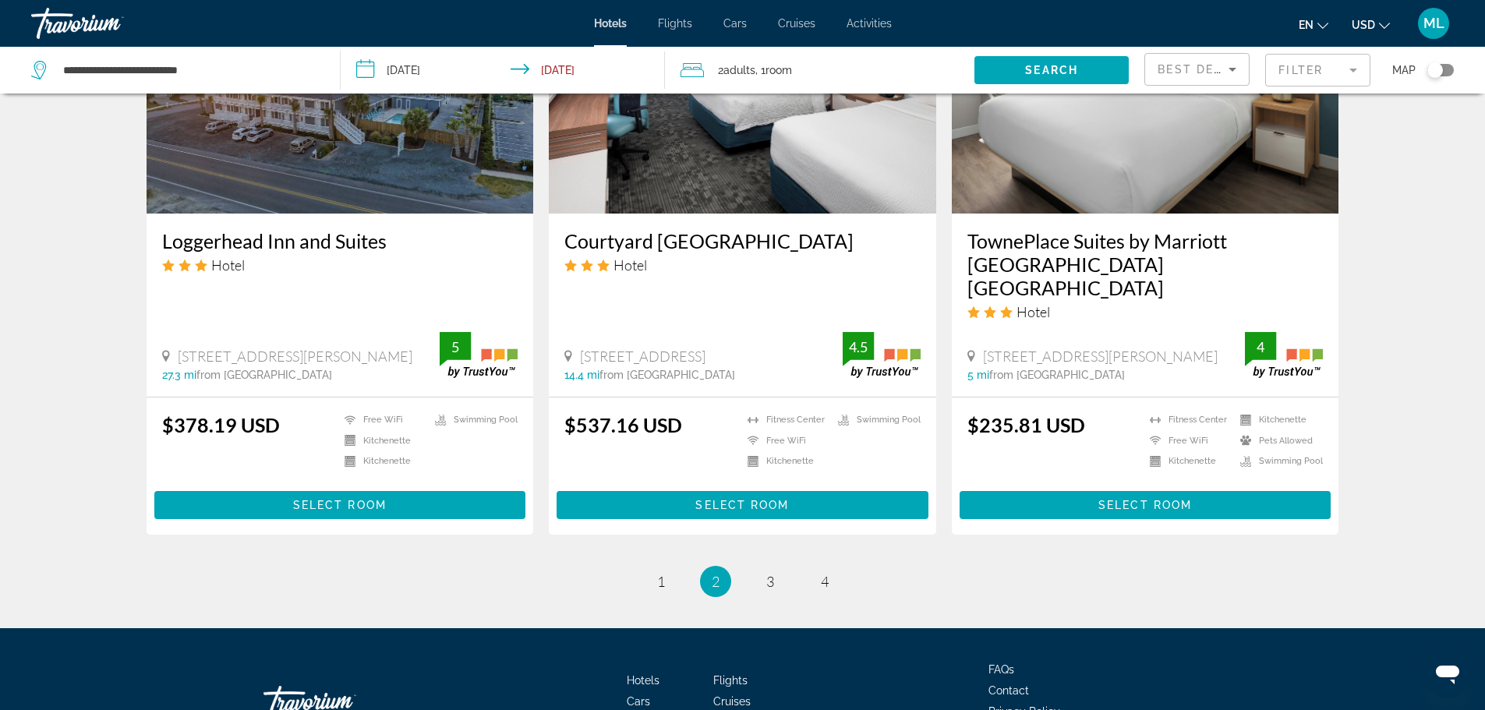
scroll to position [1951, 0]
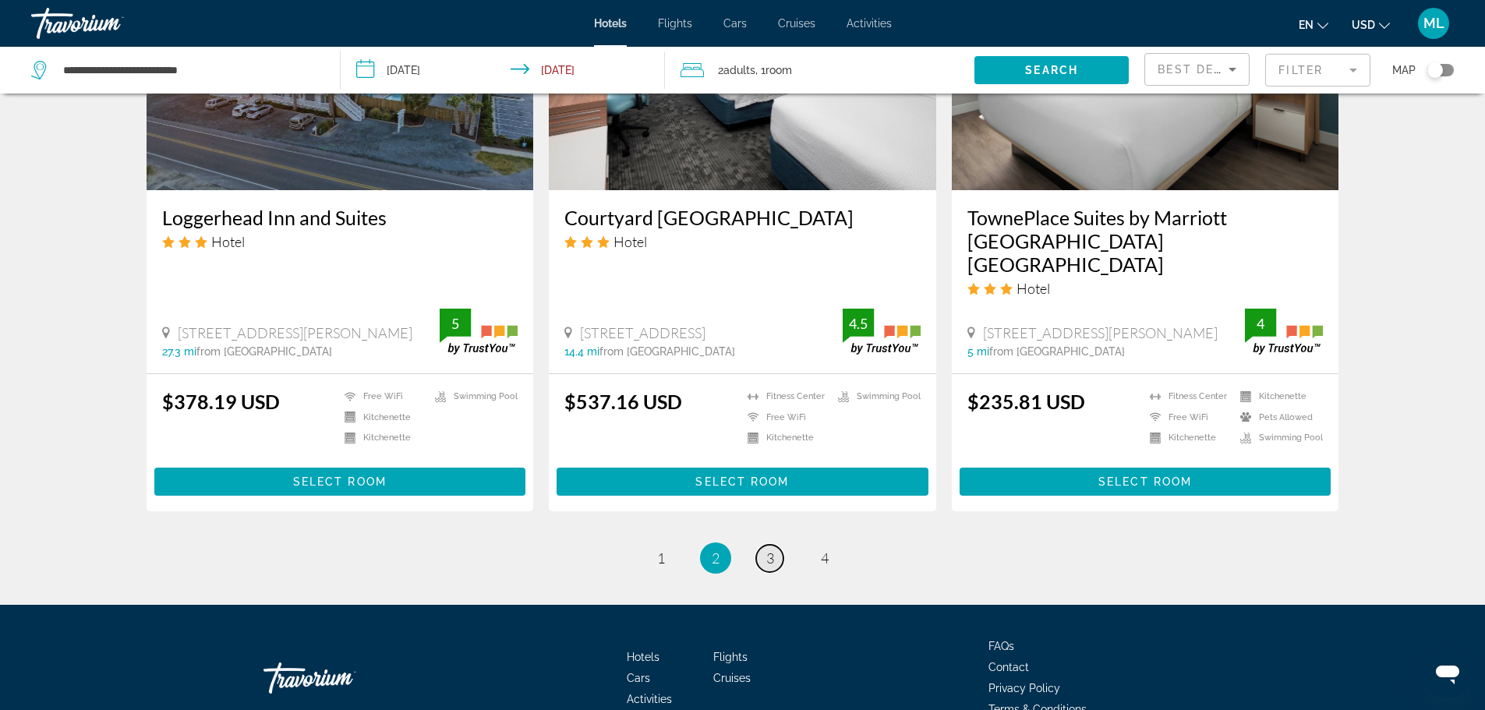
click at [766, 549] on span "3" at bounding box center [770, 557] width 8 height 17
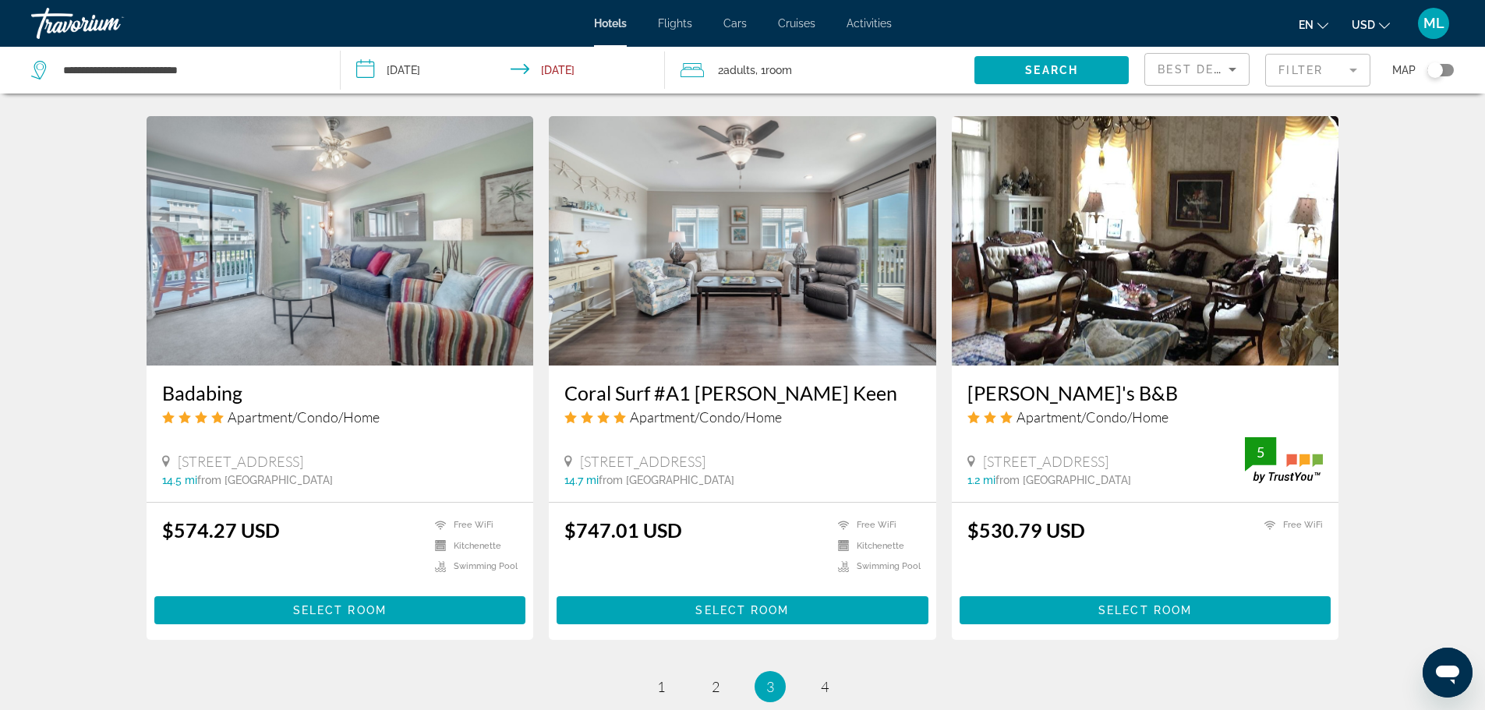
scroll to position [1777, 0]
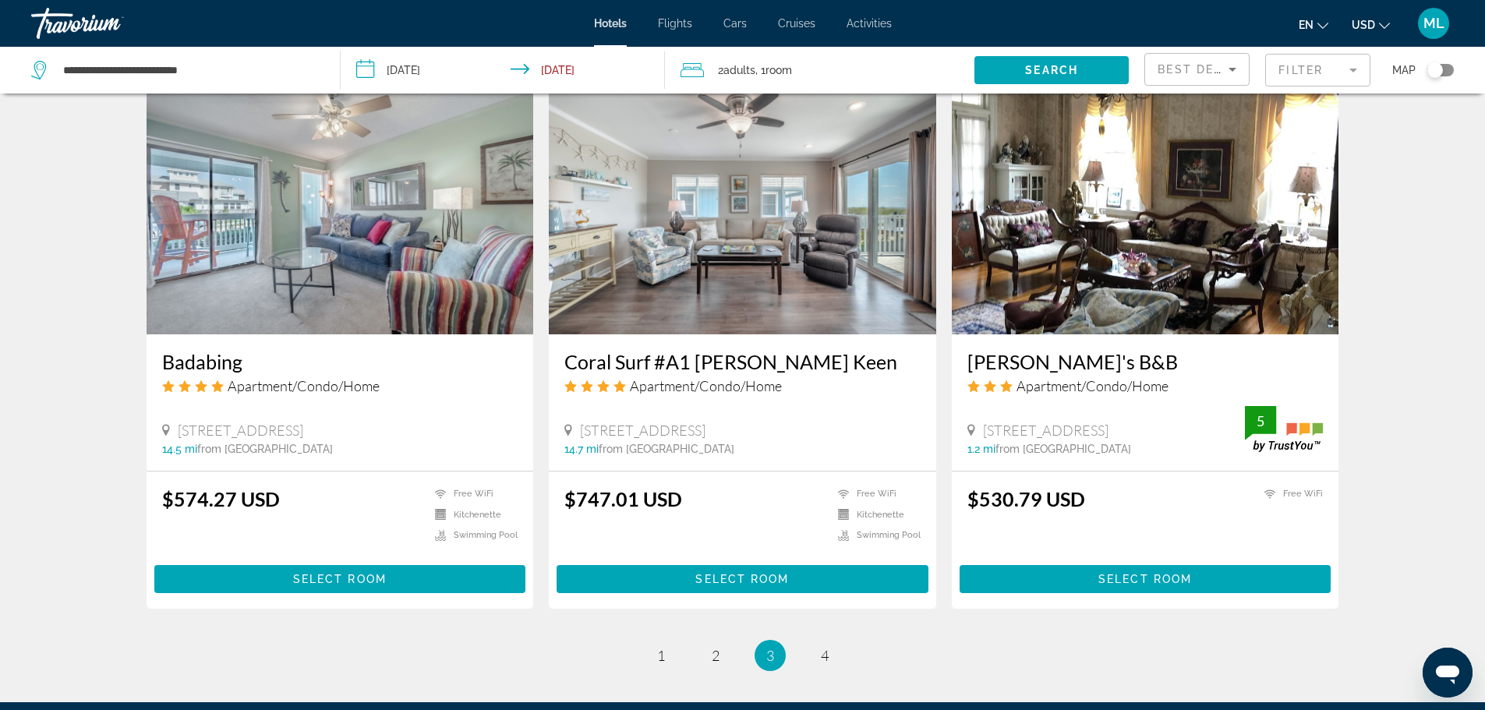
click at [664, 212] on img "Main content" at bounding box center [742, 209] width 387 height 249
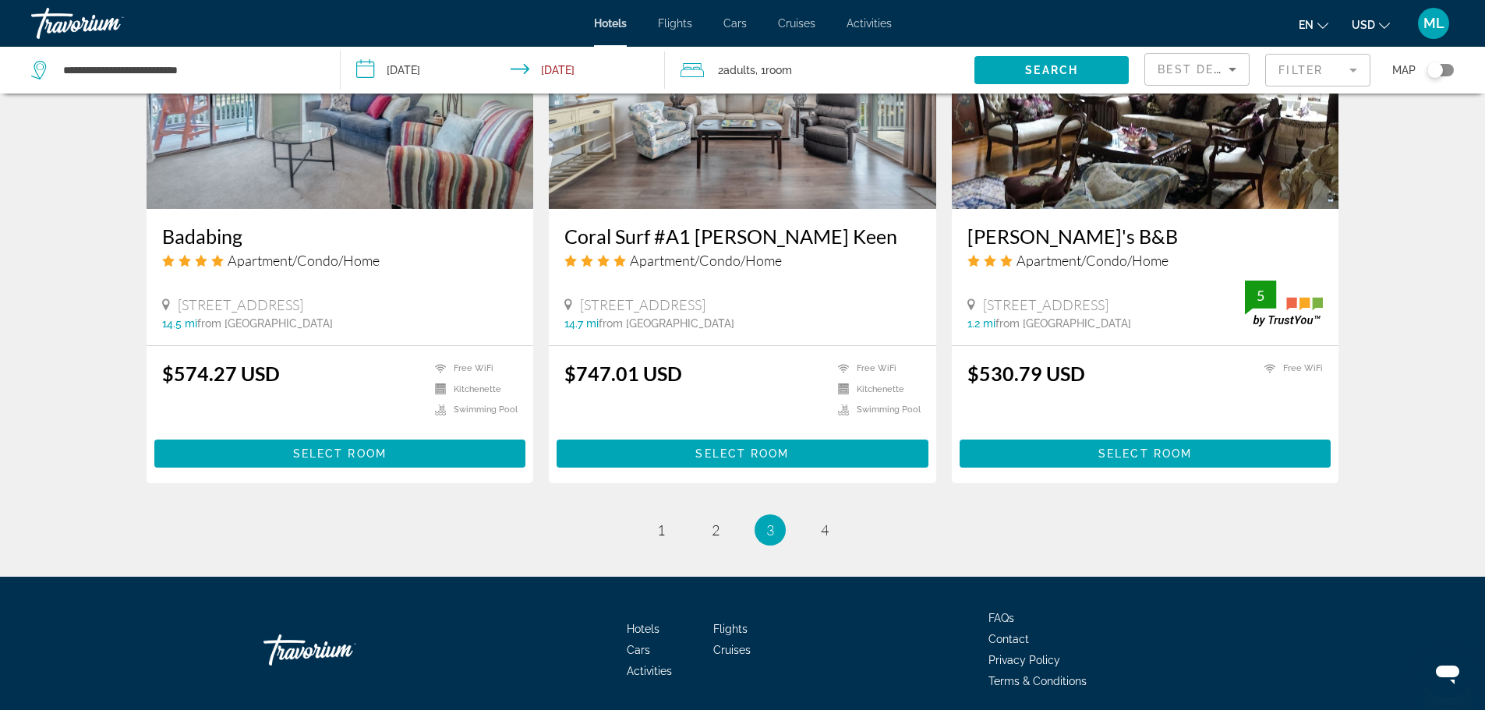
scroll to position [1943, 0]
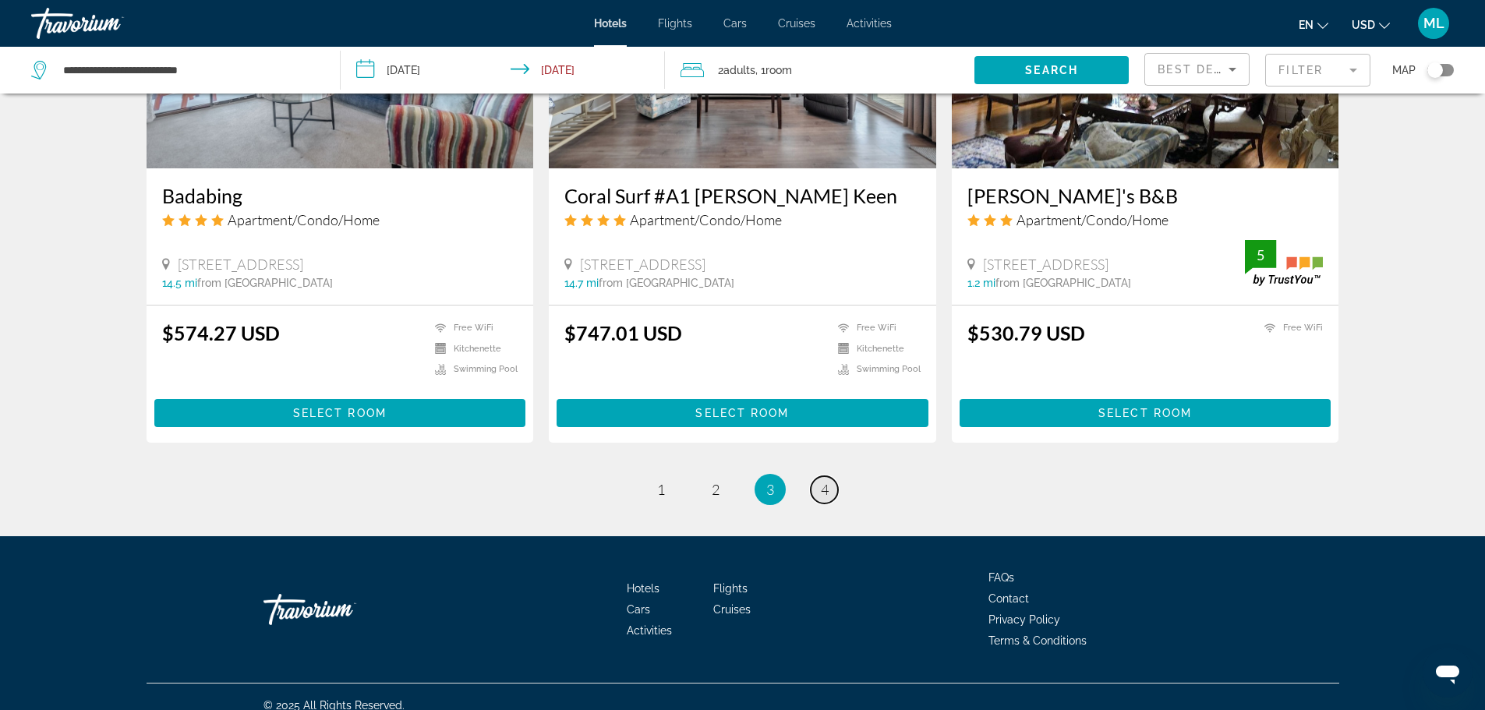
click at [826, 481] on span "4" at bounding box center [825, 489] width 8 height 17
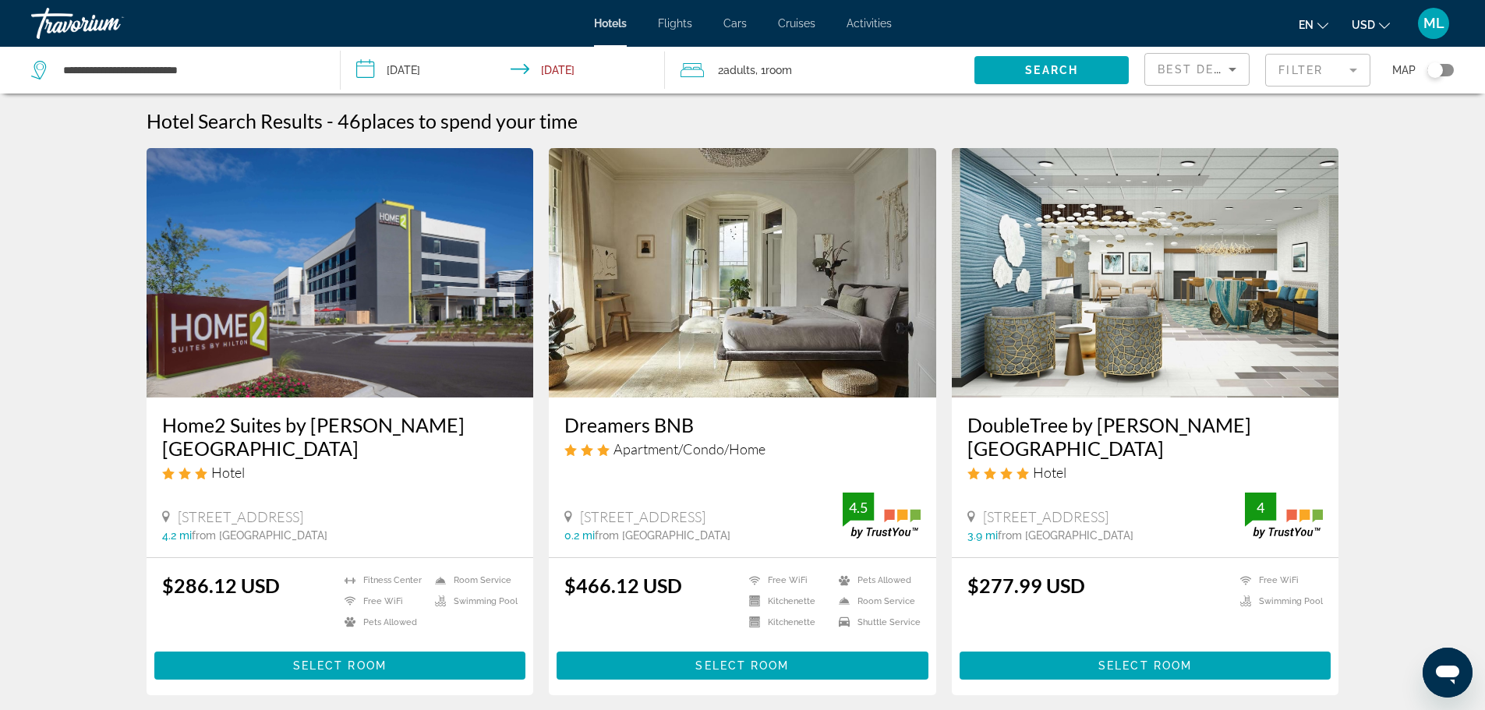
click at [372, 63] on input "**********" at bounding box center [506, 72] width 331 height 51
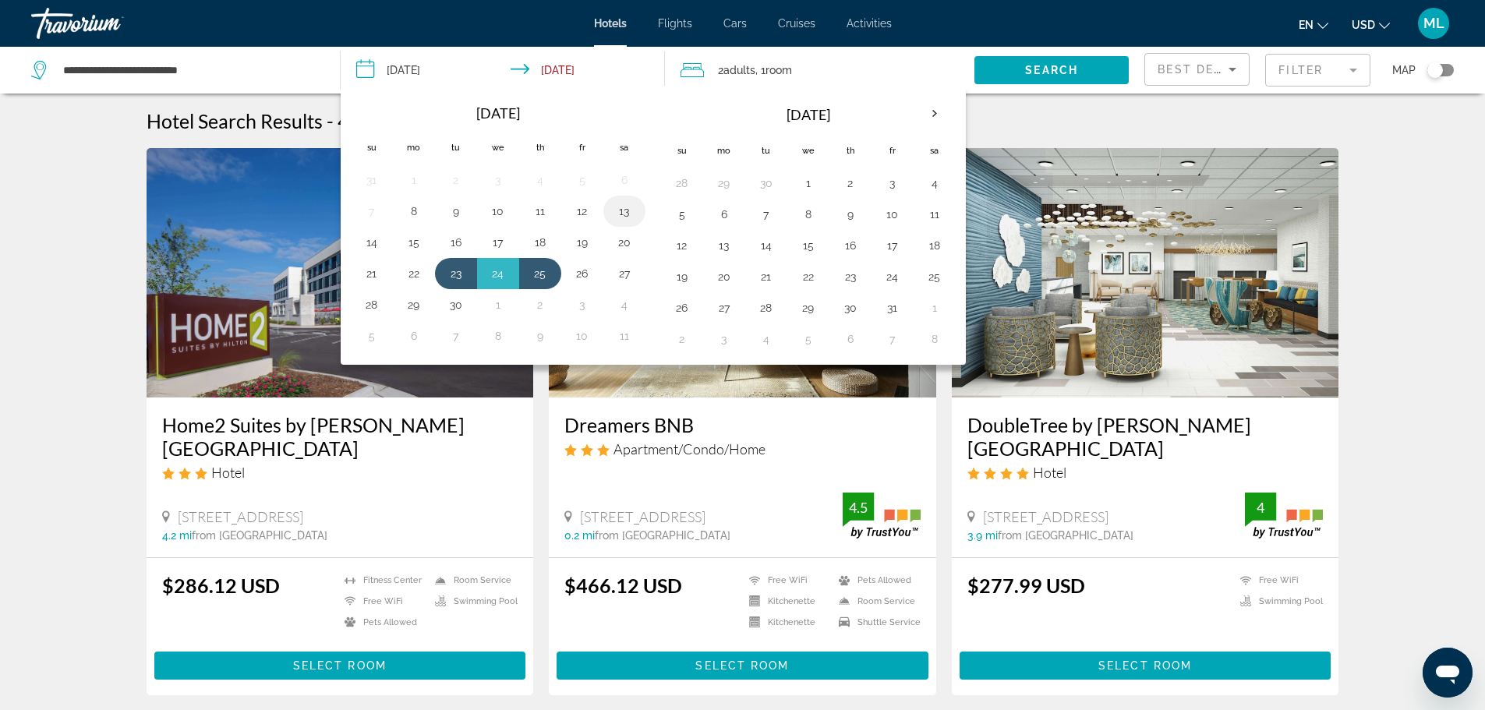
click at [624, 212] on button "13" at bounding box center [624, 211] width 25 height 22
click at [412, 245] on button "15" at bounding box center [413, 242] width 25 height 22
type input "**********"
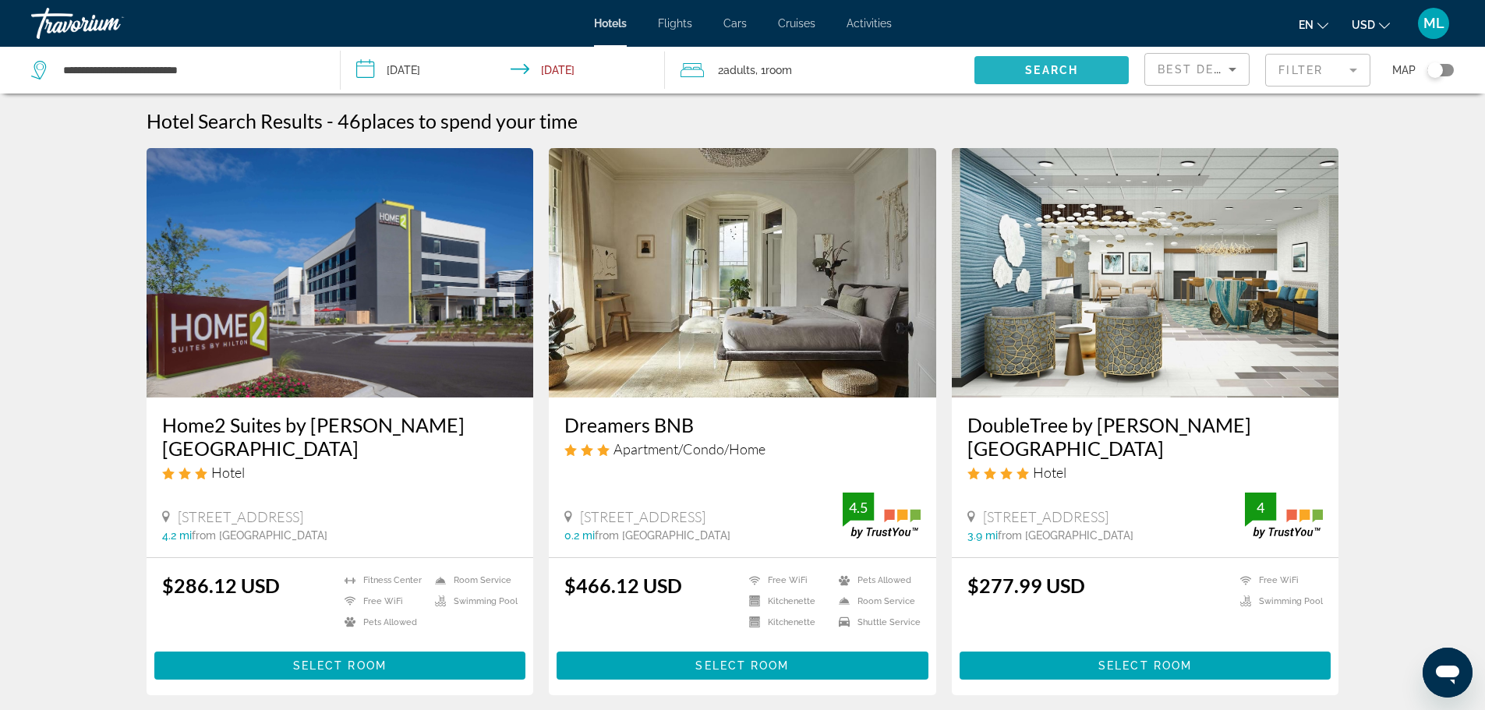
click at [1055, 65] on span "Search" at bounding box center [1051, 70] width 53 height 12
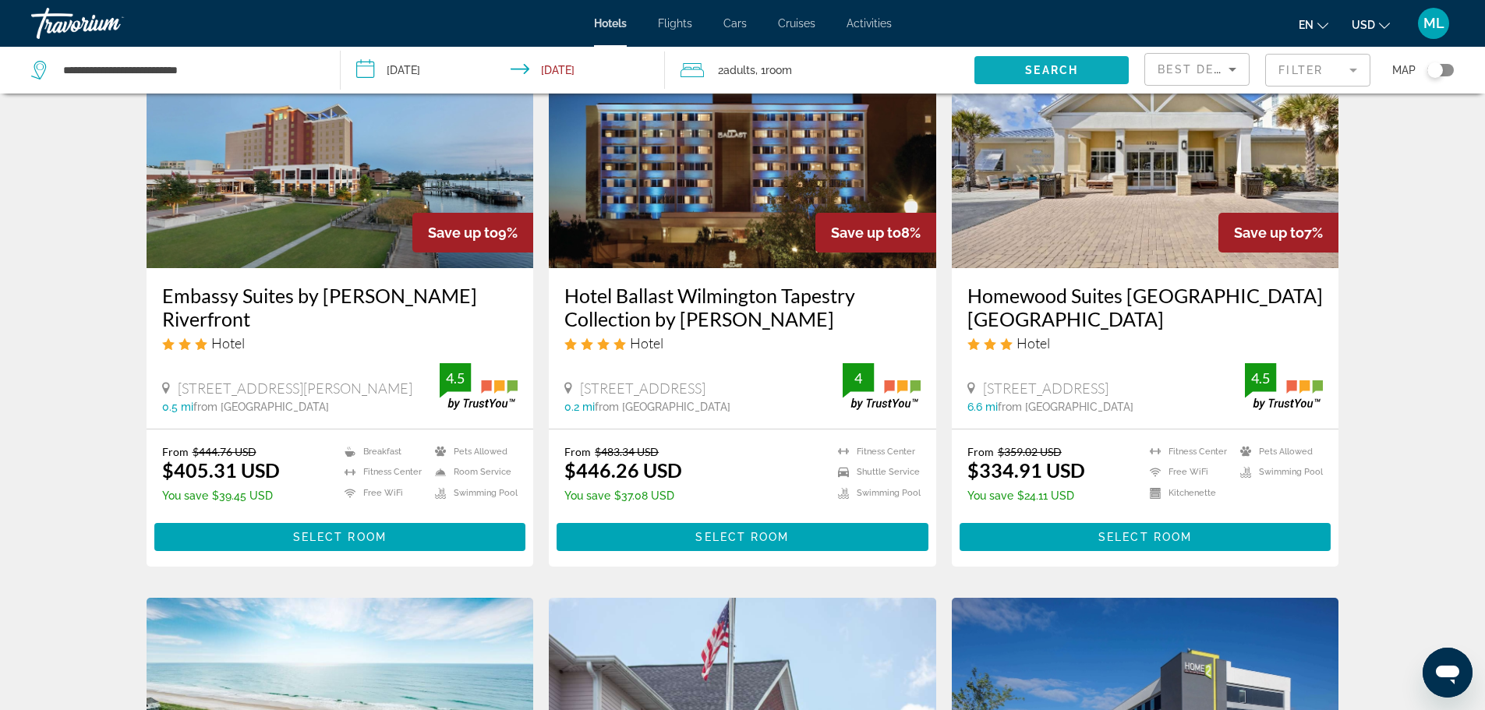
scroll to position [561, 0]
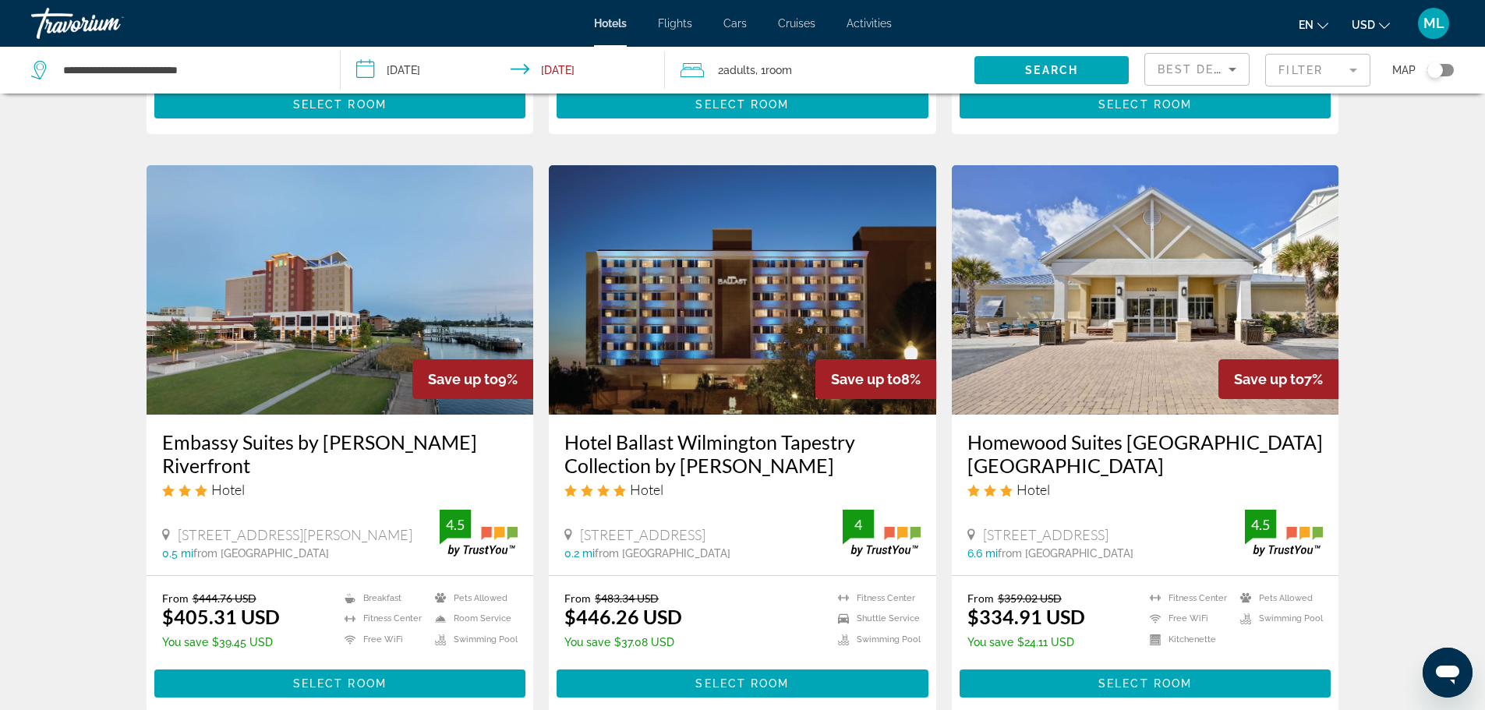
click at [747, 305] on img "Main content" at bounding box center [742, 289] width 387 height 249
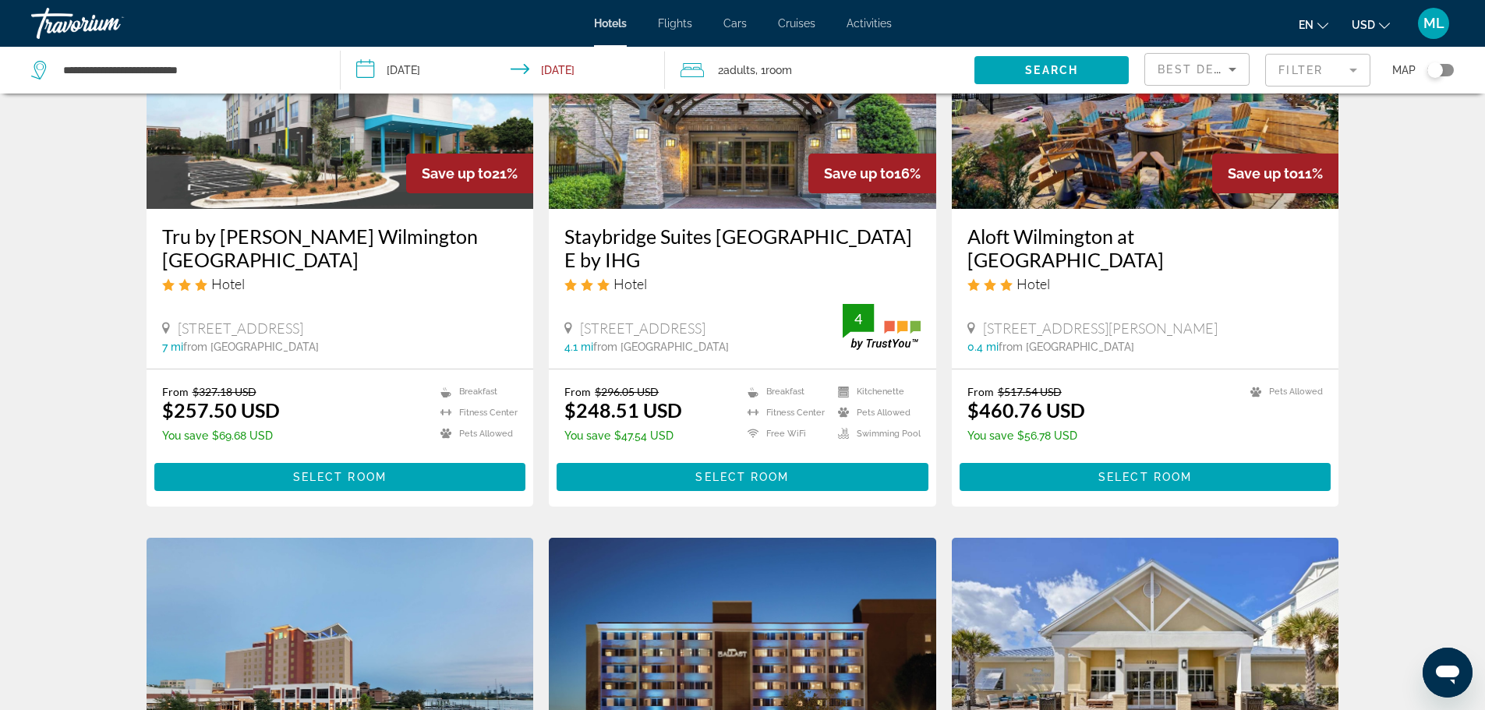
scroll to position [156, 0]
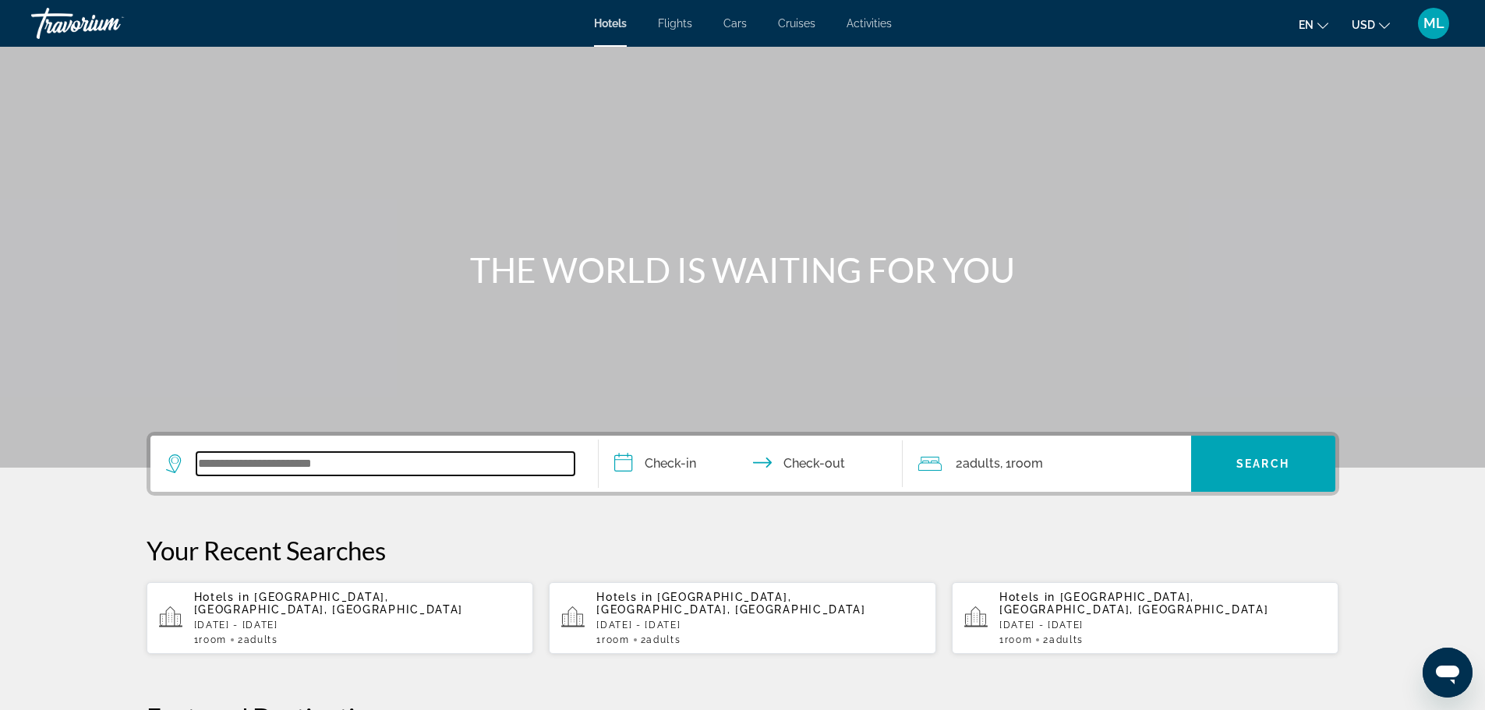
click at [376, 468] on input "Search widget" at bounding box center [385, 463] width 378 height 23
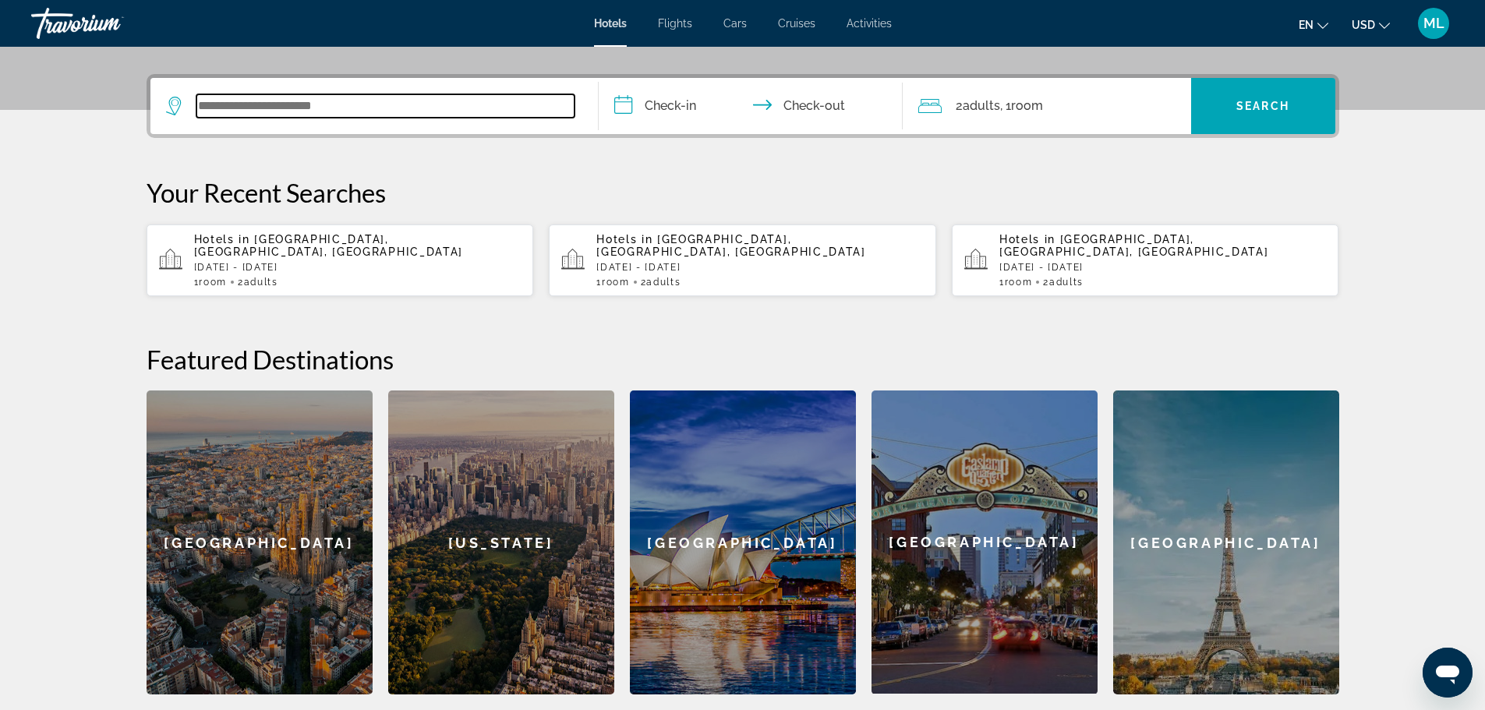
scroll to position [381, 0]
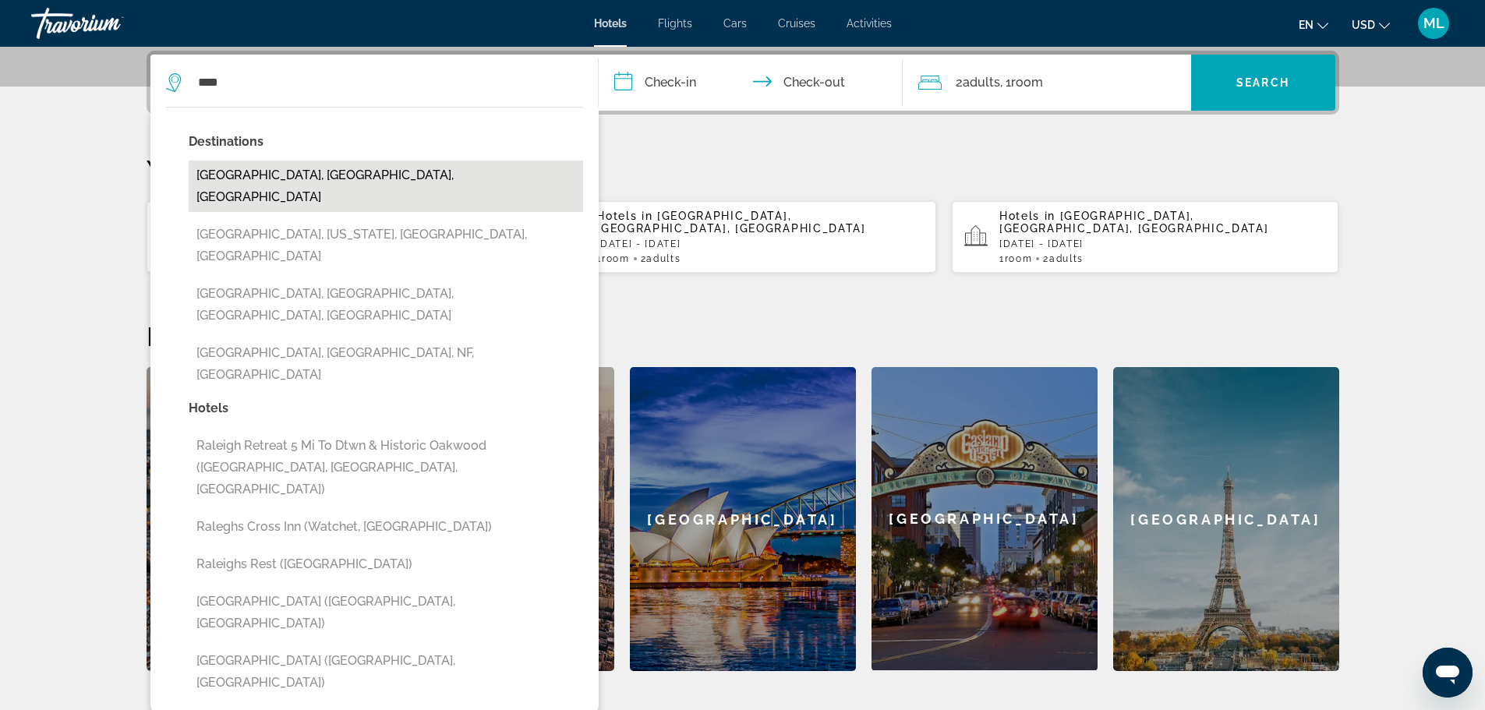
click at [316, 173] on button "Raleigh, NC, United States" at bounding box center [386, 186] width 394 height 51
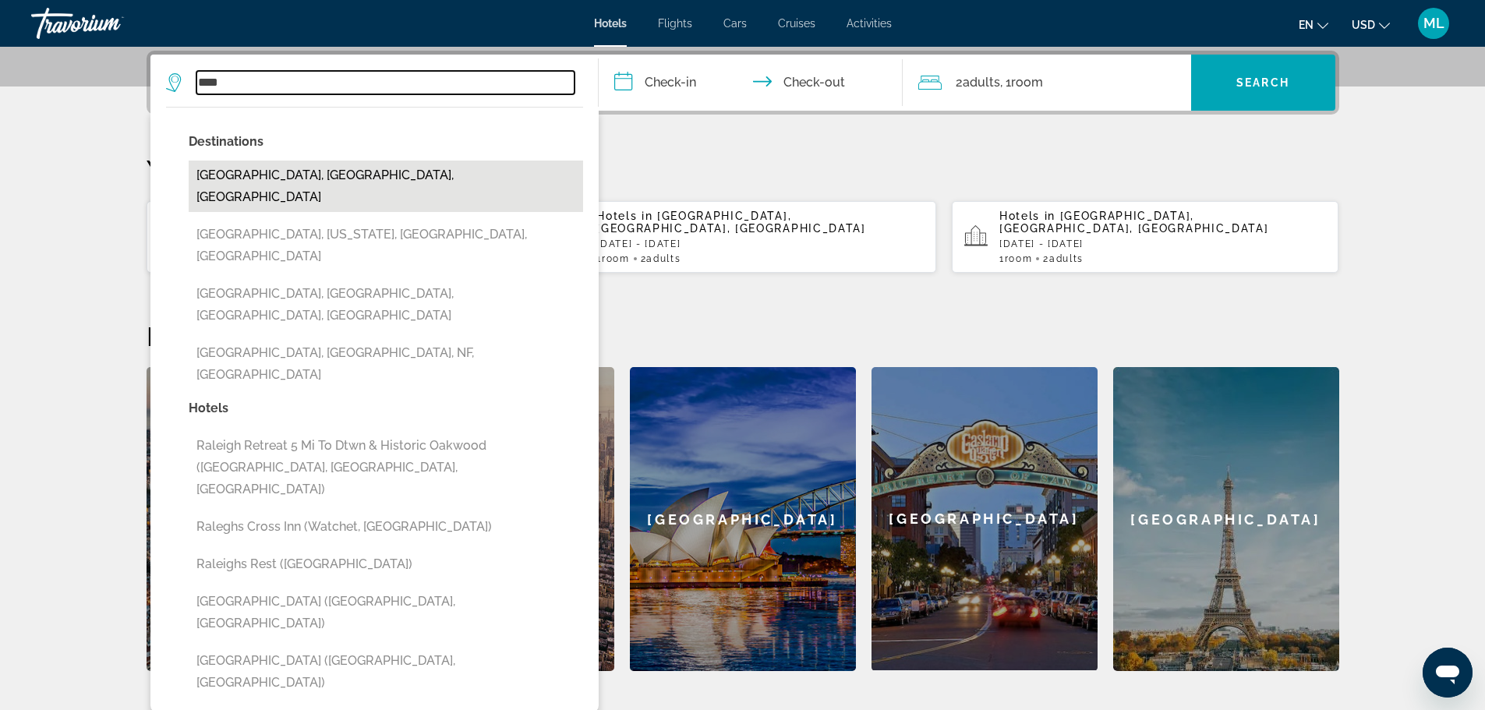
type input "**********"
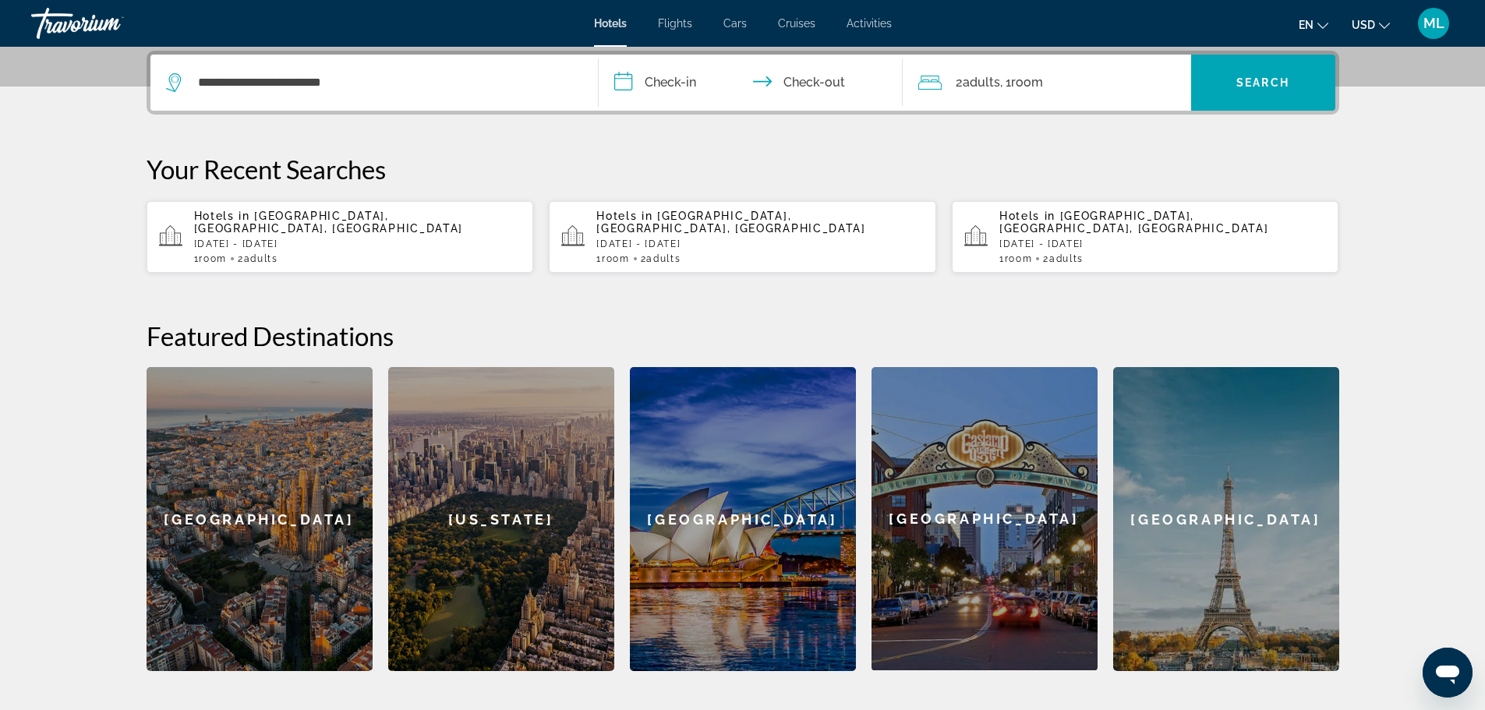
click at [620, 83] on input "**********" at bounding box center [754, 85] width 310 height 61
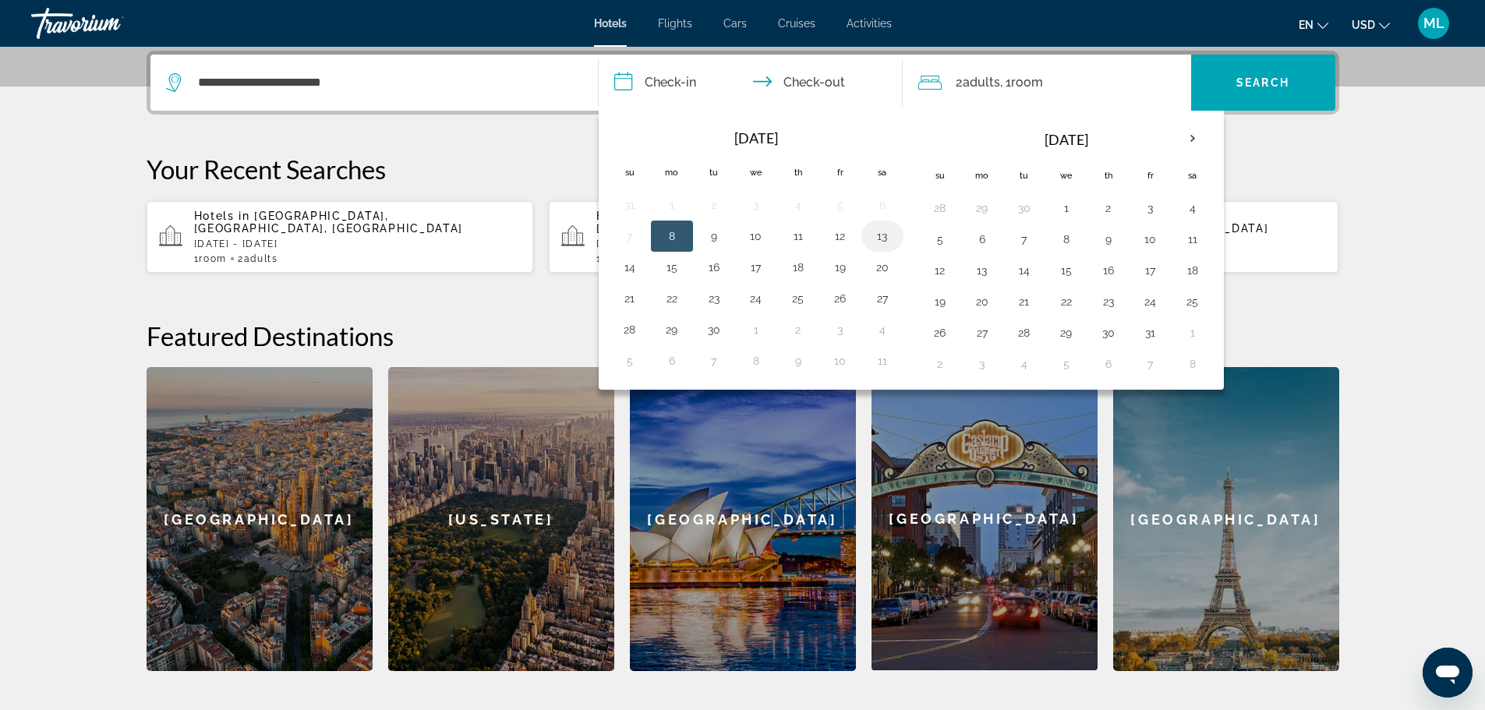
drag, startPoint x: 882, startPoint y: 242, endPoint x: 884, endPoint y: 230, distance: 11.9
click at [884, 230] on button "13" at bounding box center [882, 236] width 25 height 22
click at [884, 234] on button "13" at bounding box center [882, 236] width 25 height 22
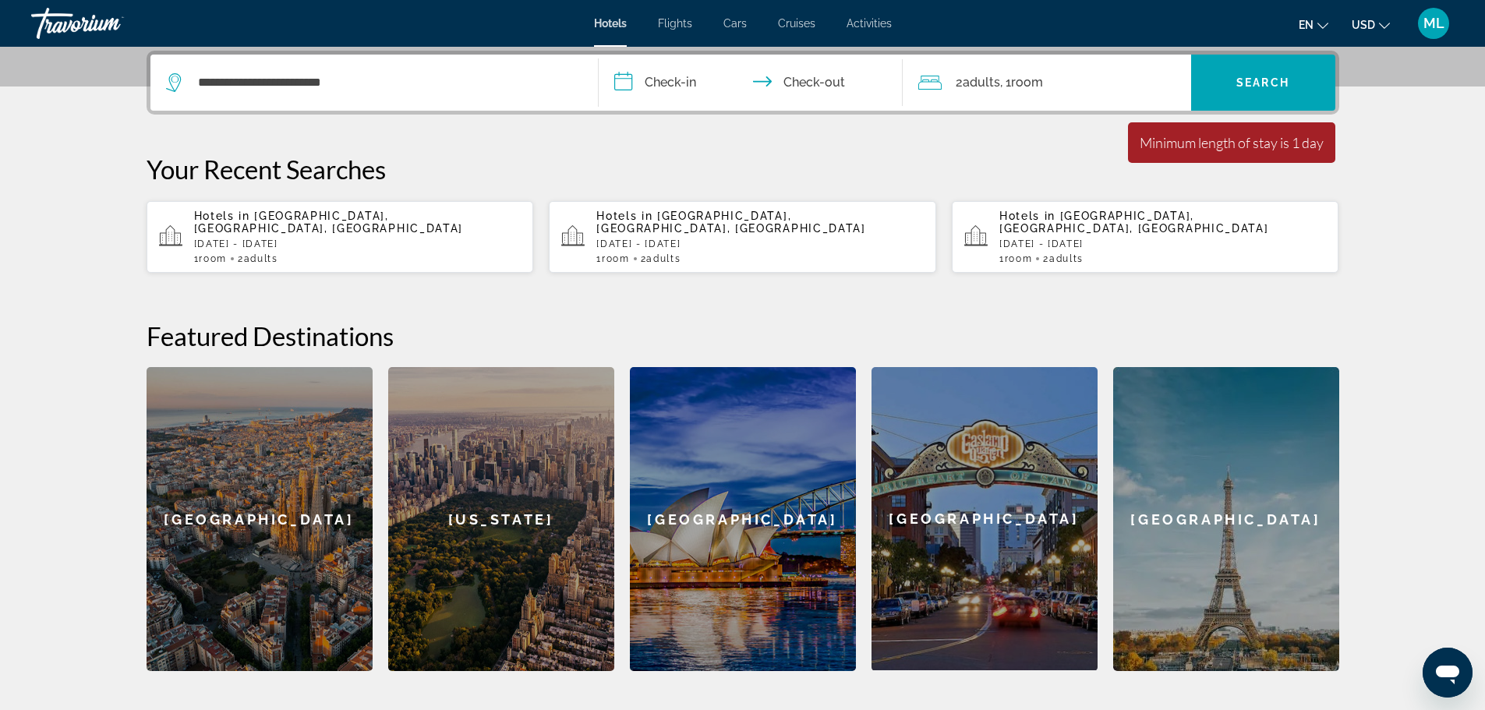
click at [623, 84] on input "**********" at bounding box center [754, 85] width 310 height 61
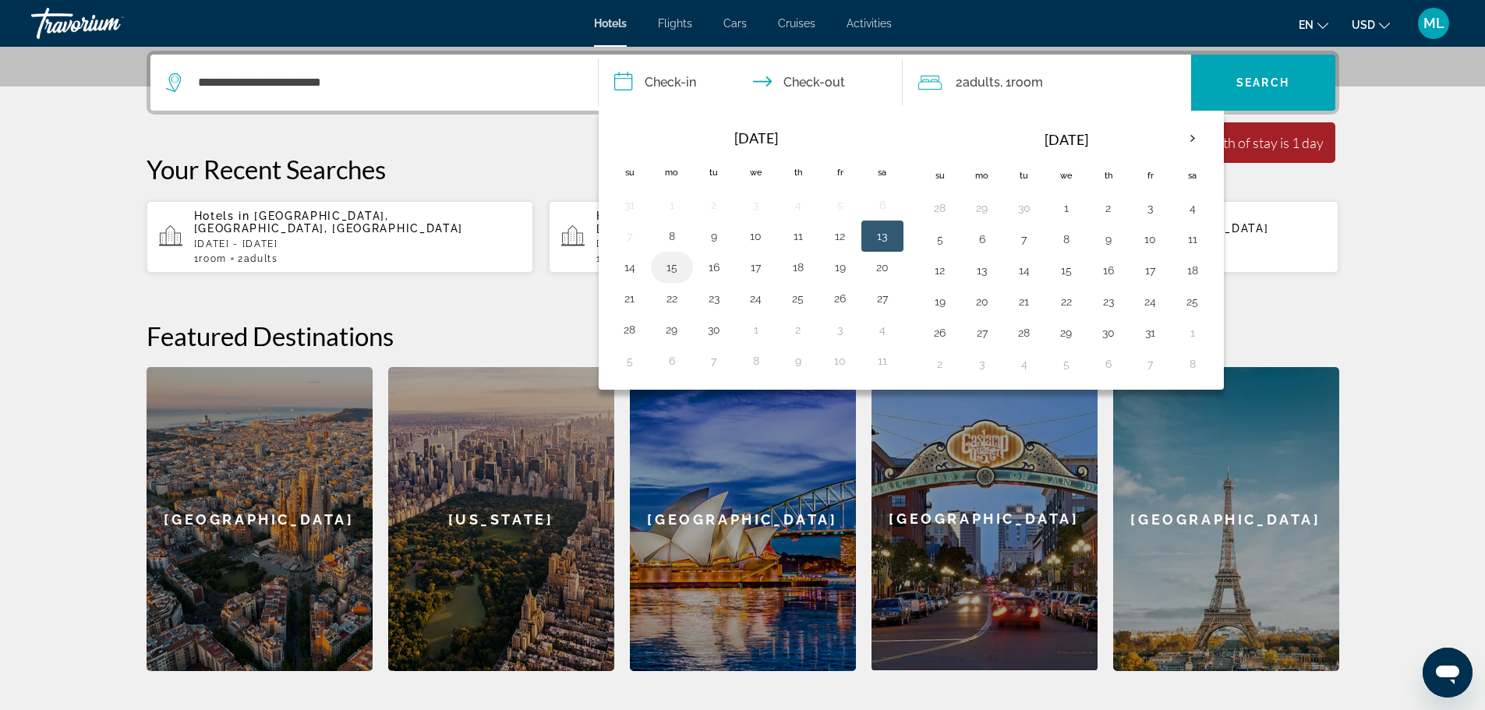
click at [667, 270] on button "15" at bounding box center [671, 267] width 25 height 22
click at [1253, 77] on span "Search" at bounding box center [1262, 82] width 53 height 12
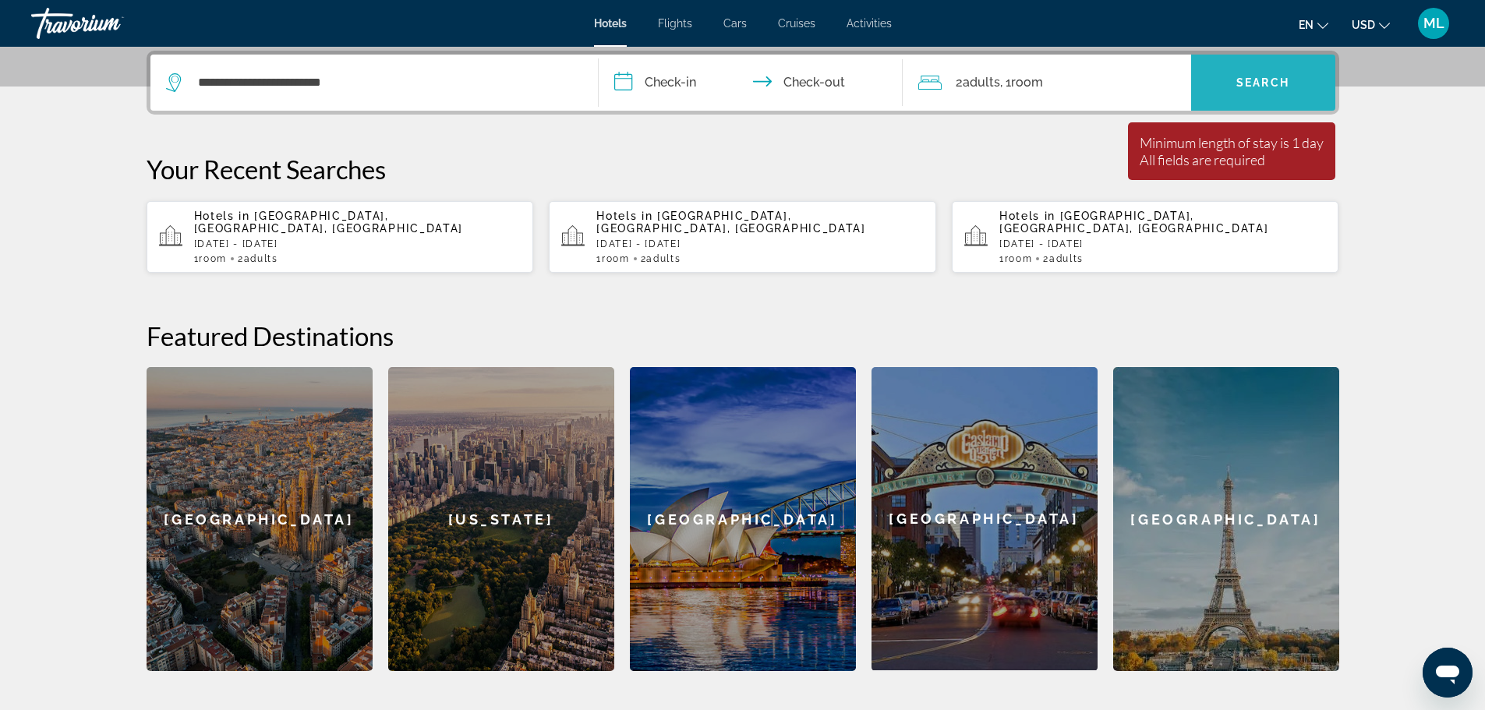
click at [1253, 77] on span "Search" at bounding box center [1262, 82] width 53 height 12
click at [625, 76] on input "**********" at bounding box center [754, 85] width 310 height 61
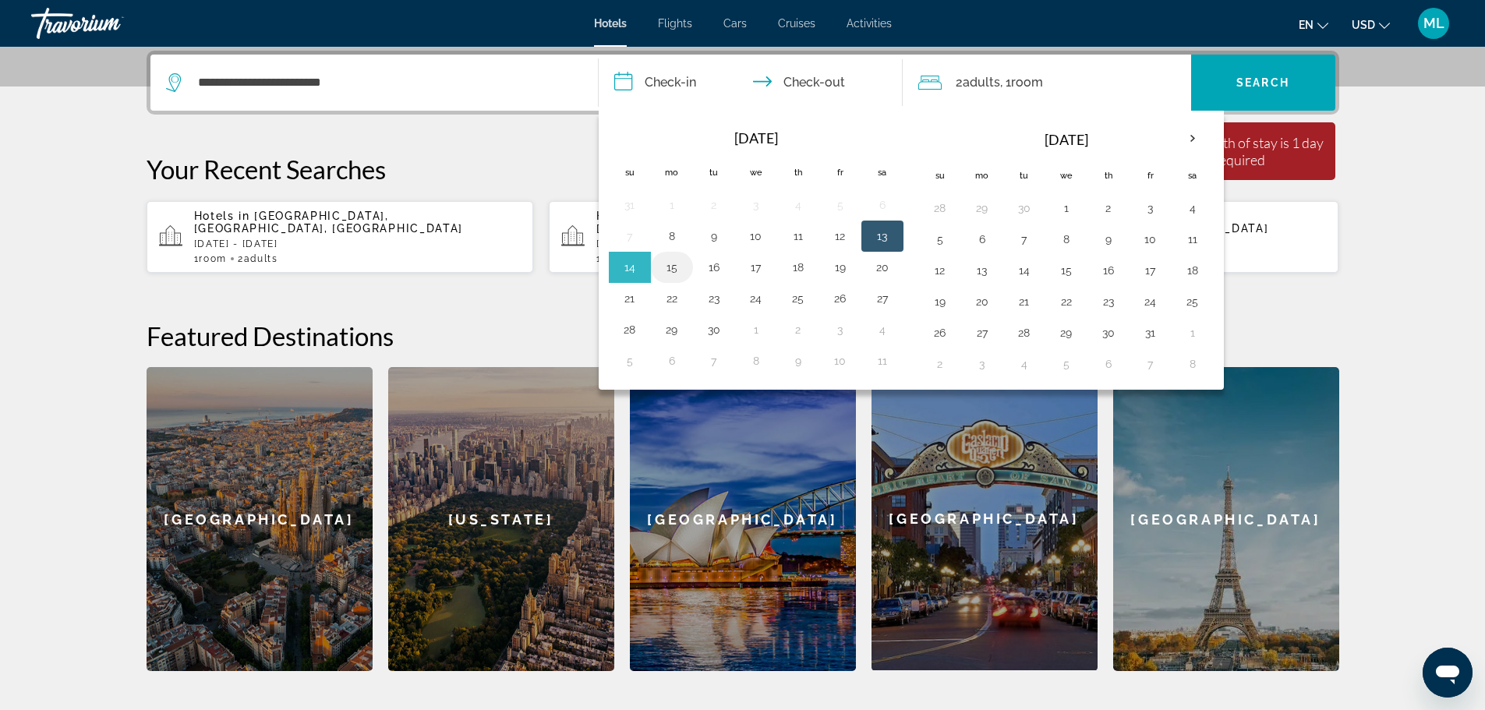
click at [673, 265] on button "15" at bounding box center [671, 267] width 25 height 22
click at [878, 243] on button "13" at bounding box center [882, 236] width 25 height 22
type input "**********"
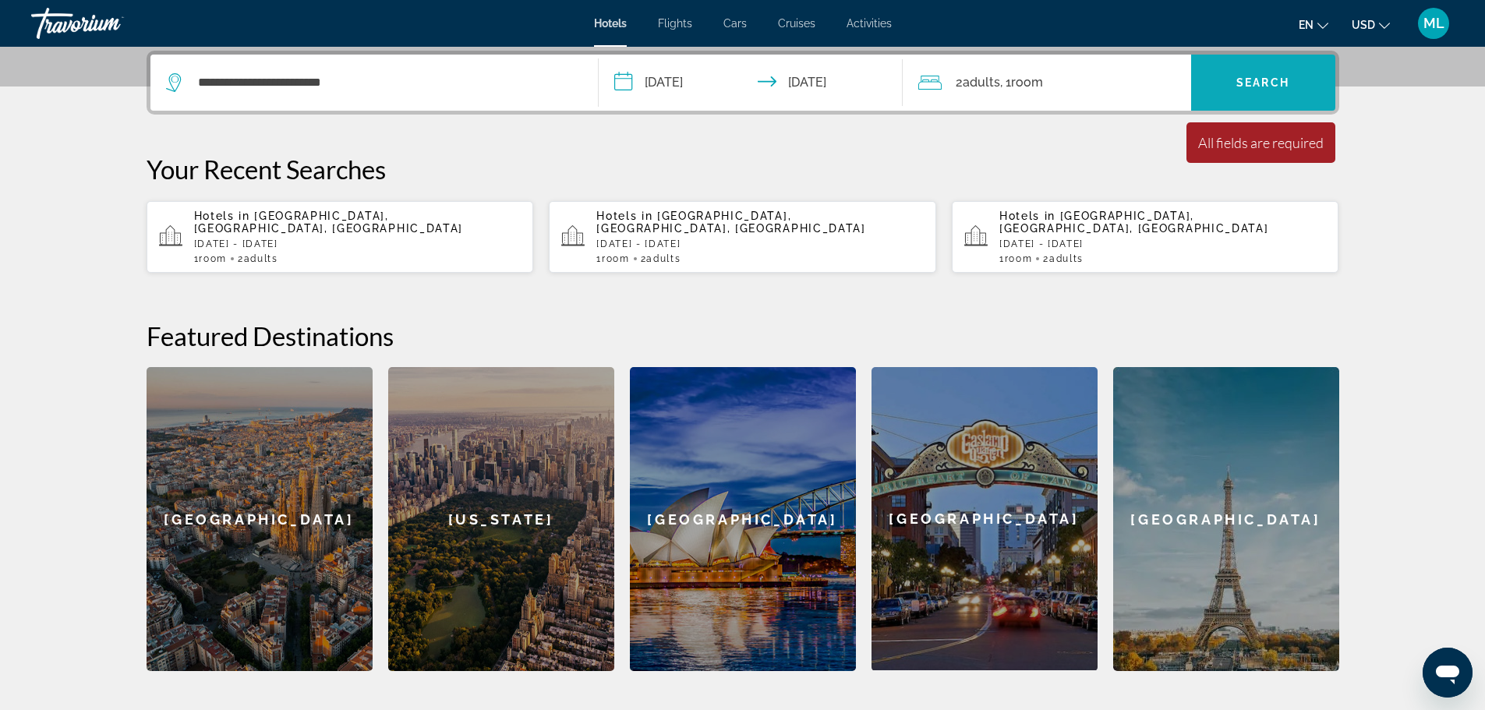
click at [1242, 78] on span "Search" at bounding box center [1262, 82] width 53 height 12
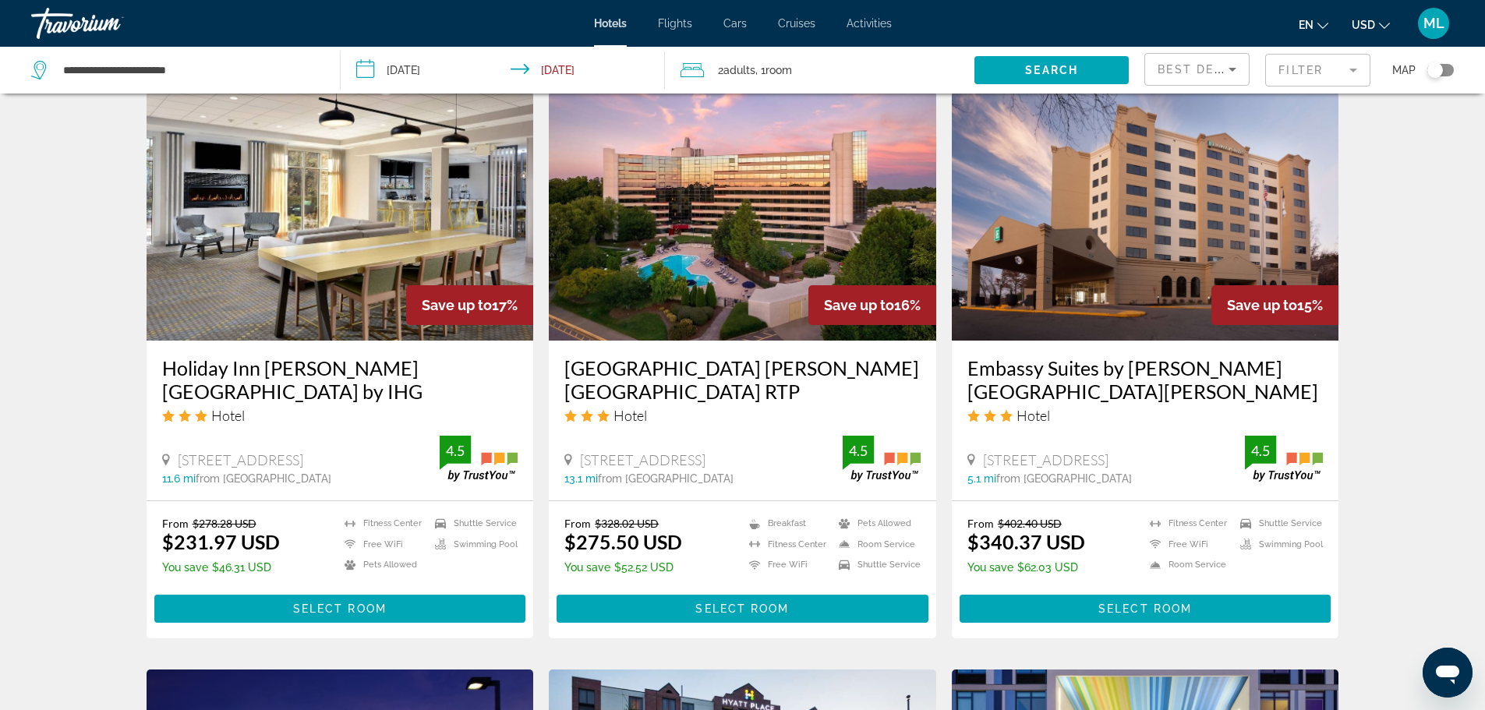
scroll to position [1216, 0]
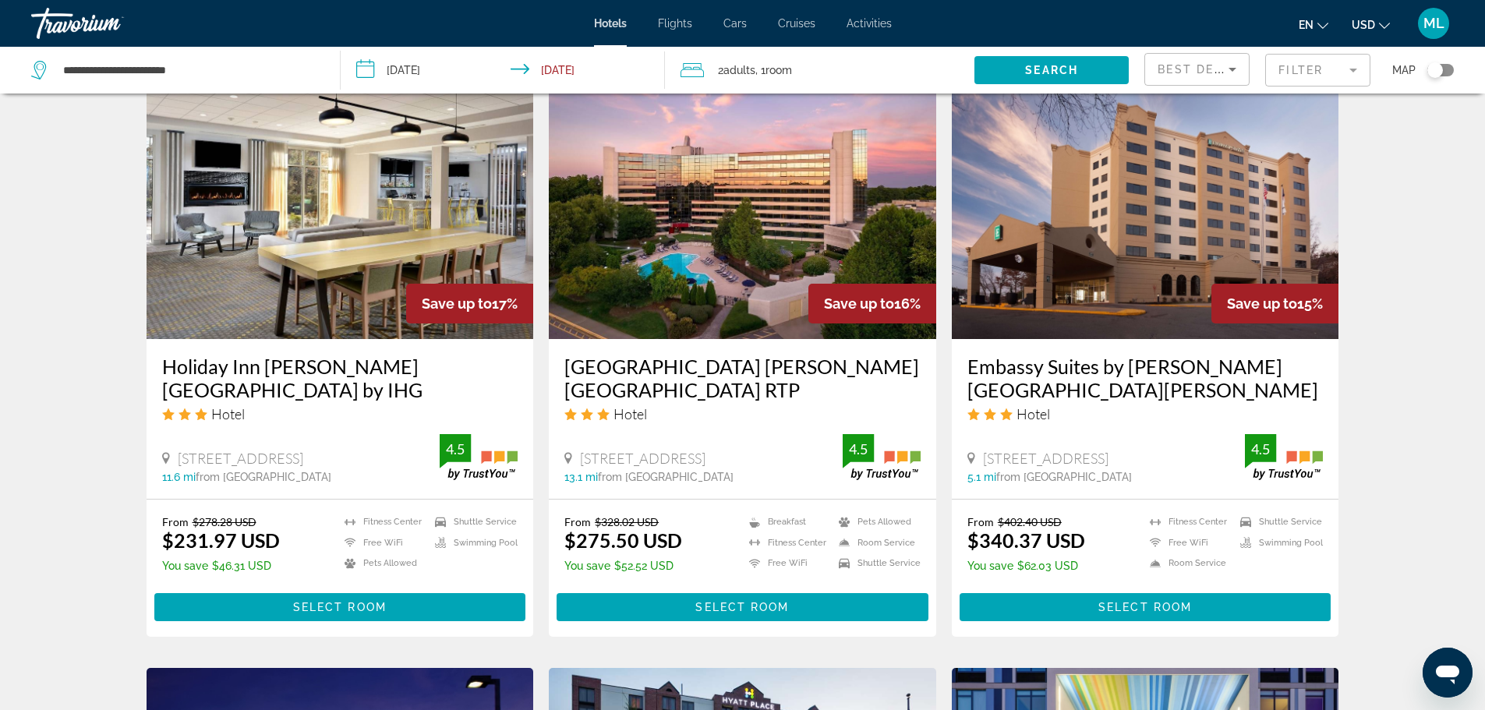
click at [728, 252] on img "Main content" at bounding box center [742, 214] width 387 height 249
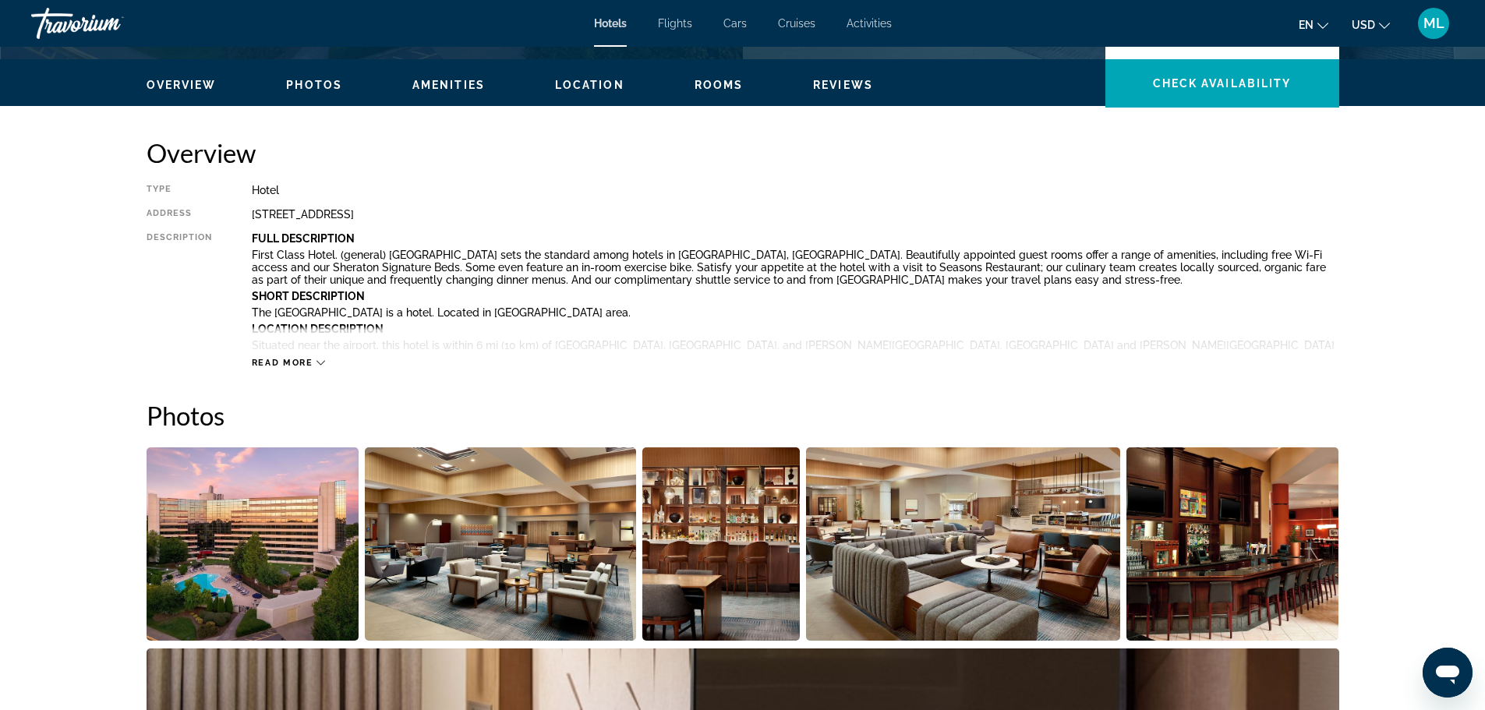
scroll to position [624, 0]
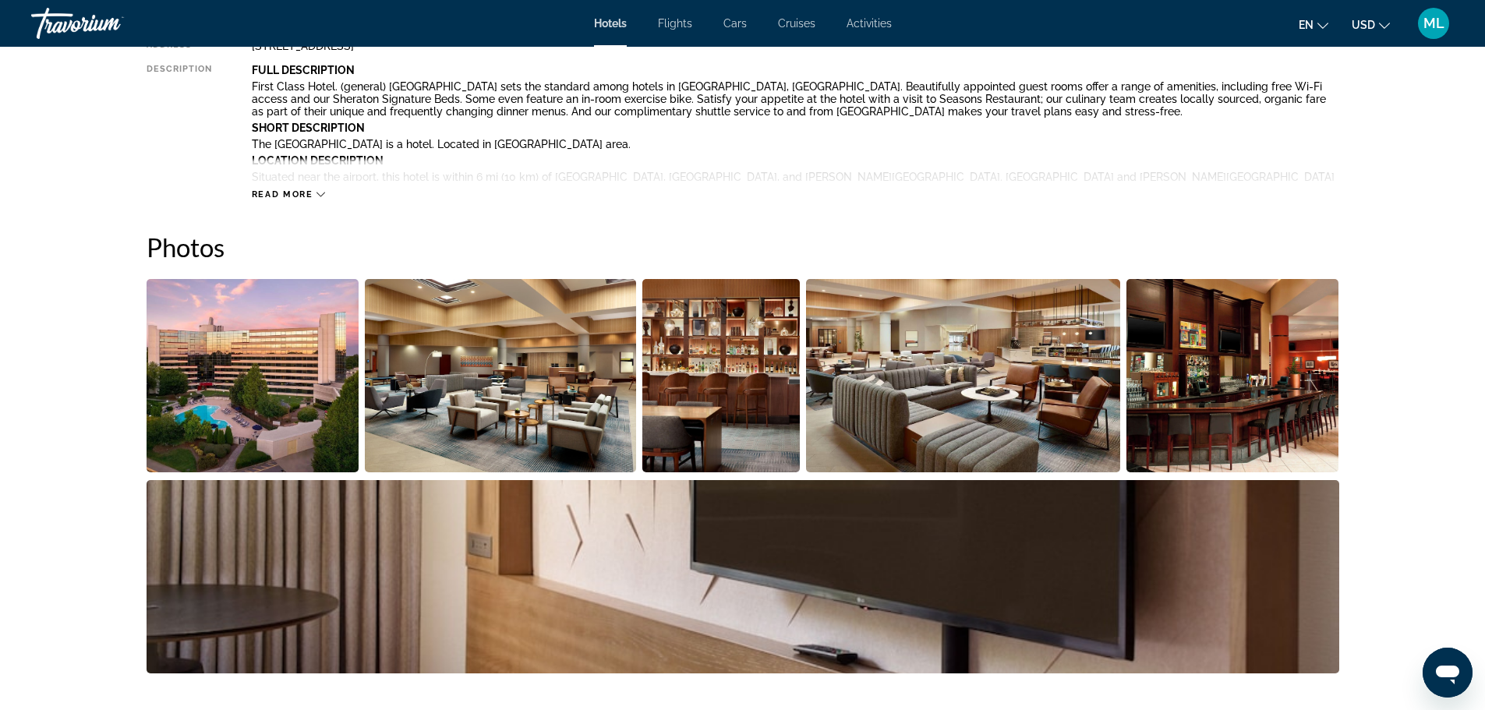
click at [256, 417] on img "Open full-screen image slider" at bounding box center [253, 375] width 213 height 193
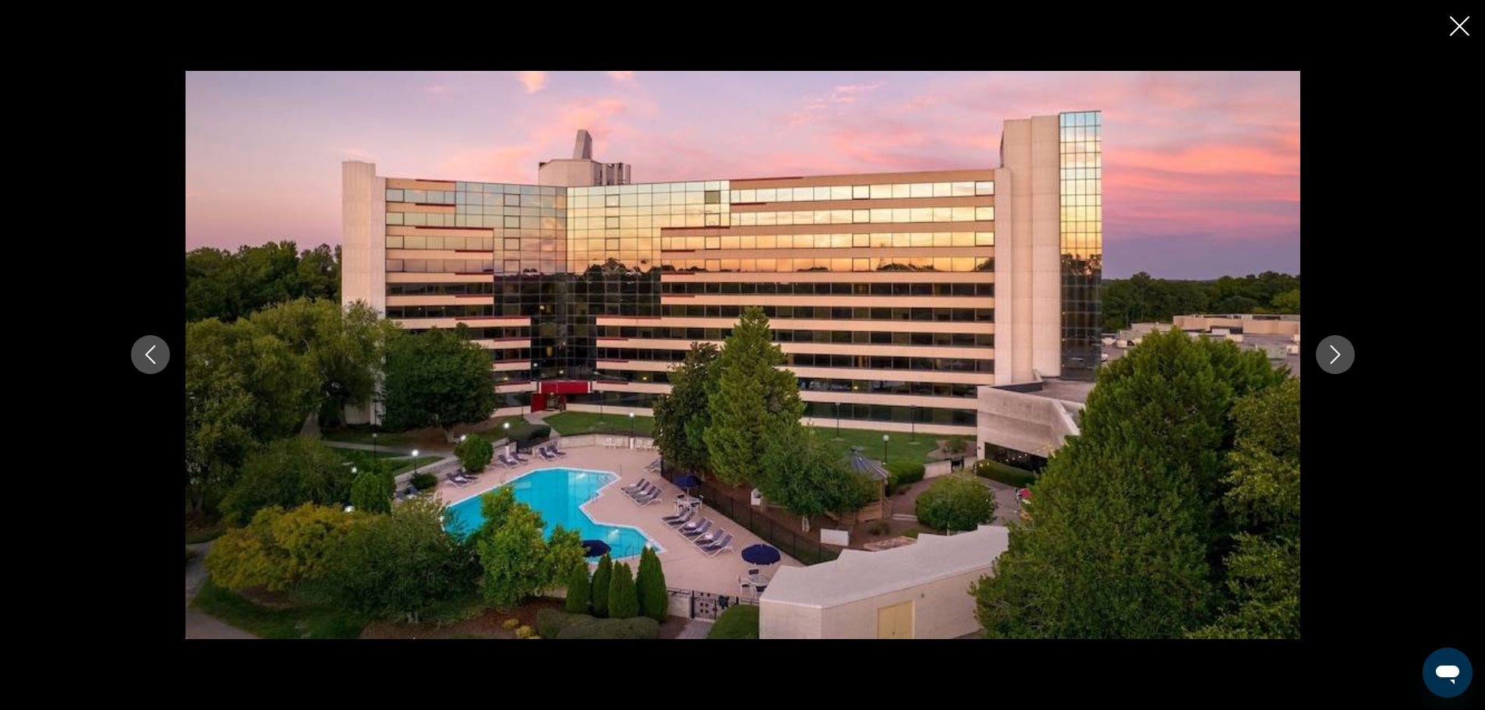
click at [1330, 355] on icon "Next image" at bounding box center [1335, 354] width 19 height 19
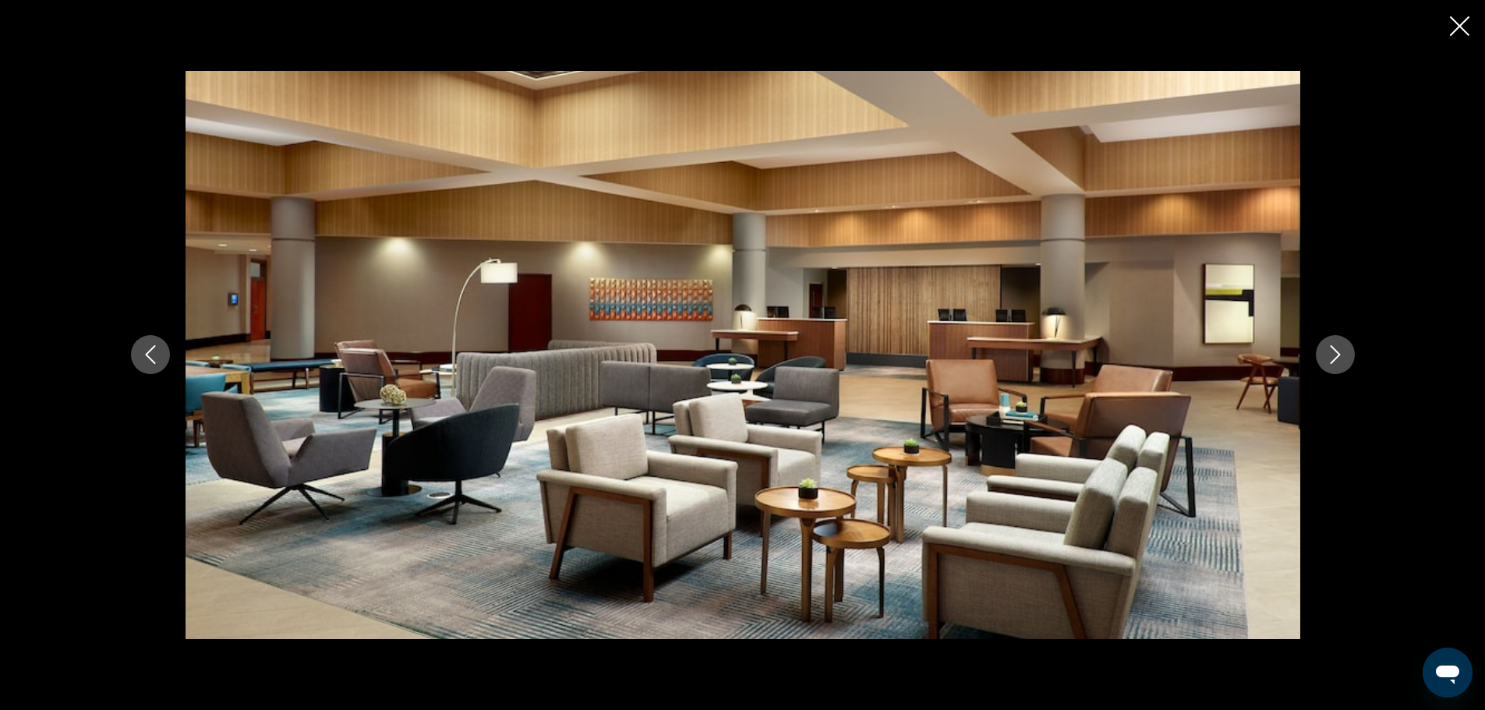
click at [1330, 355] on icon "Next image" at bounding box center [1335, 354] width 19 height 19
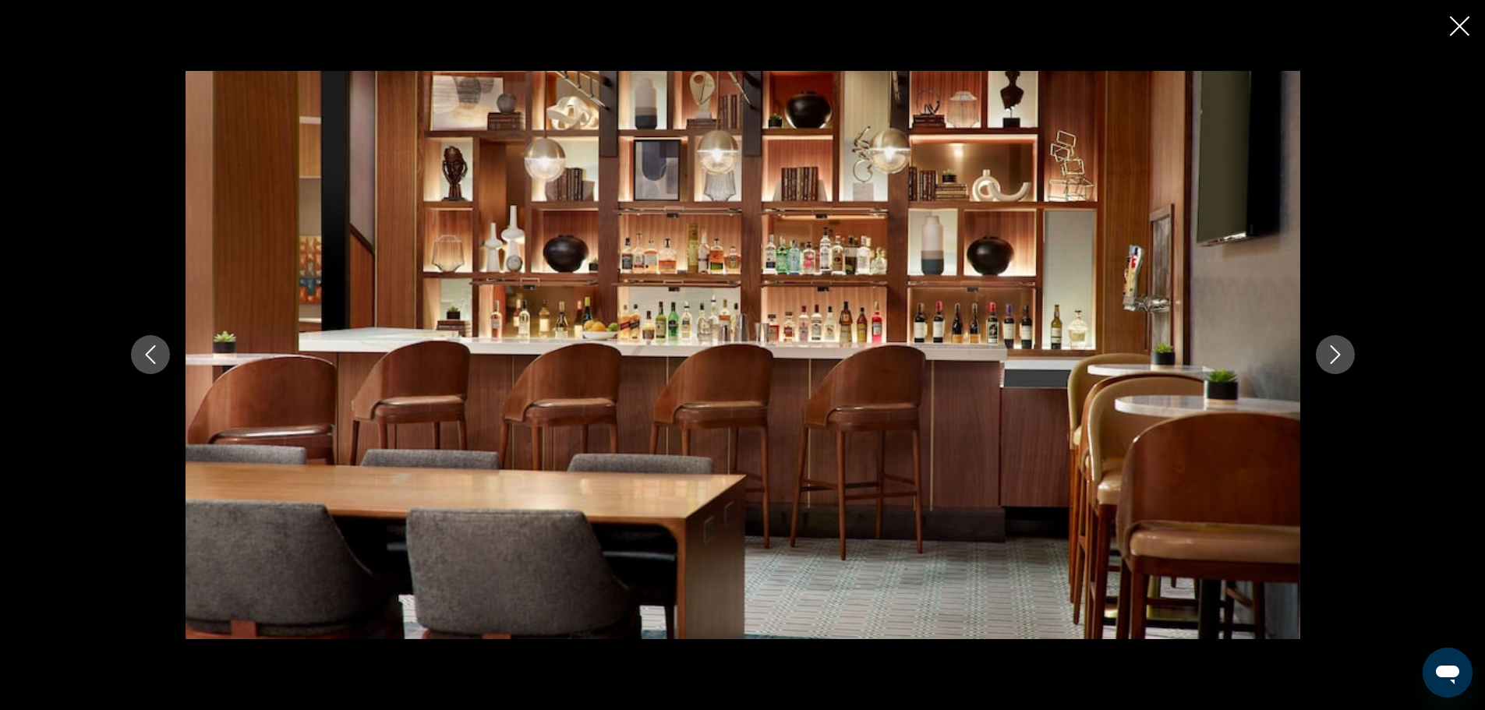
click at [1330, 355] on icon "Next image" at bounding box center [1335, 354] width 19 height 19
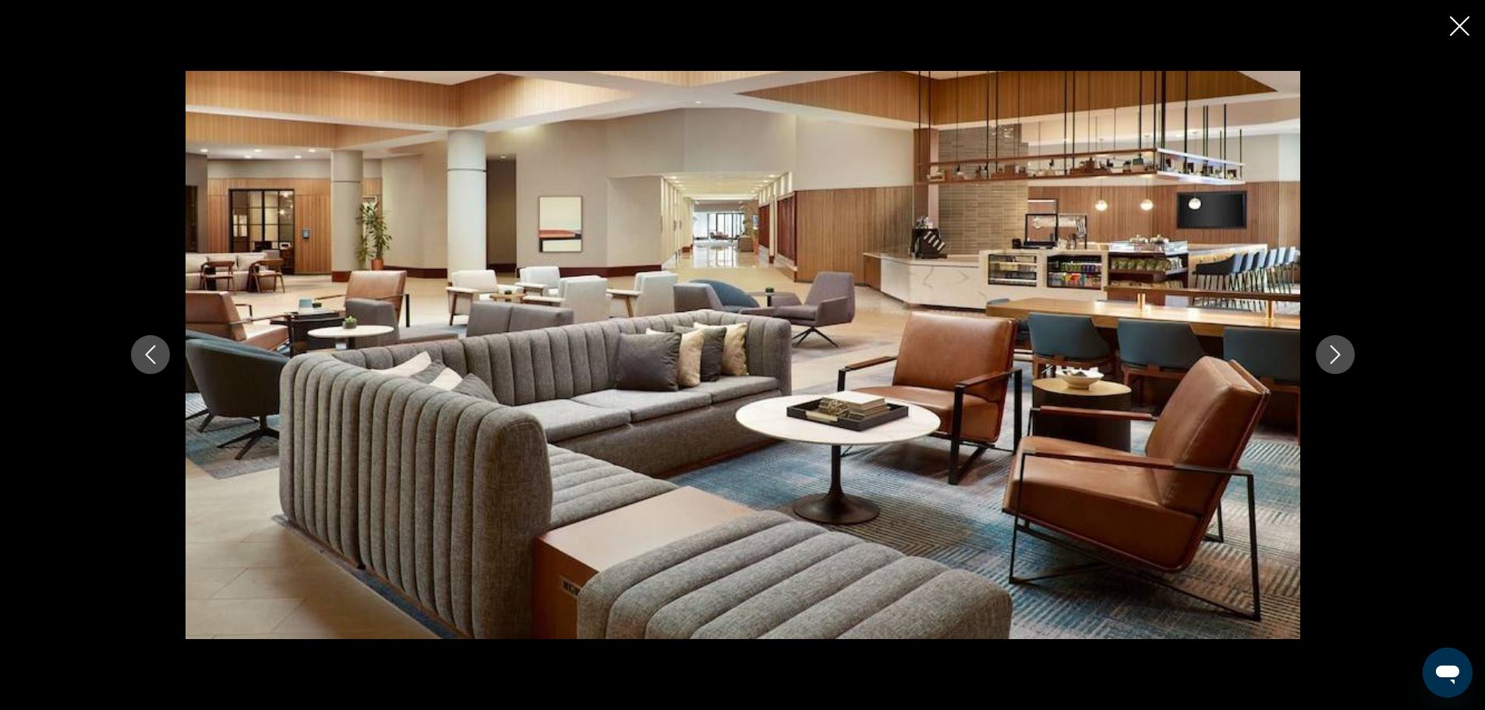
click at [1330, 355] on icon "Next image" at bounding box center [1335, 354] width 19 height 19
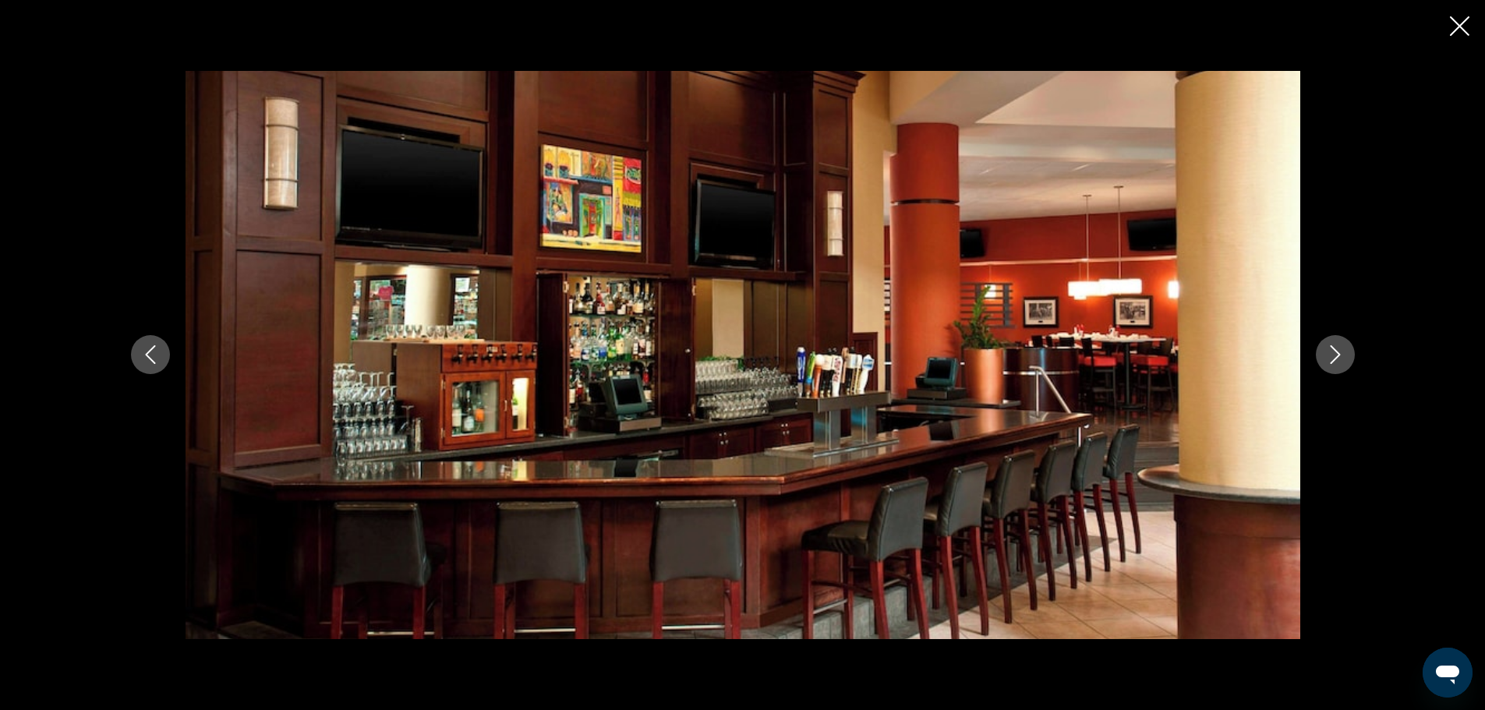
click at [1330, 355] on icon "Next image" at bounding box center [1335, 354] width 19 height 19
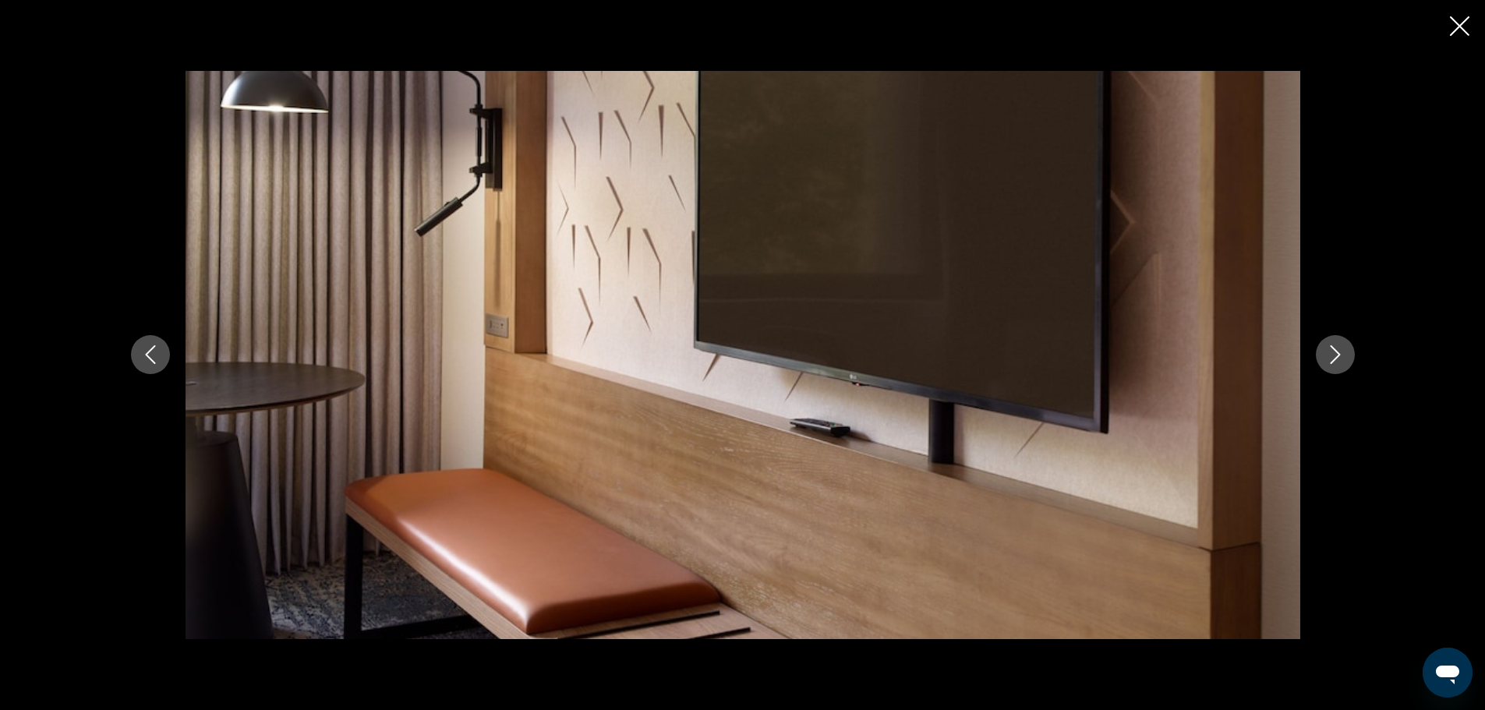
click at [1330, 355] on icon "Next image" at bounding box center [1335, 354] width 19 height 19
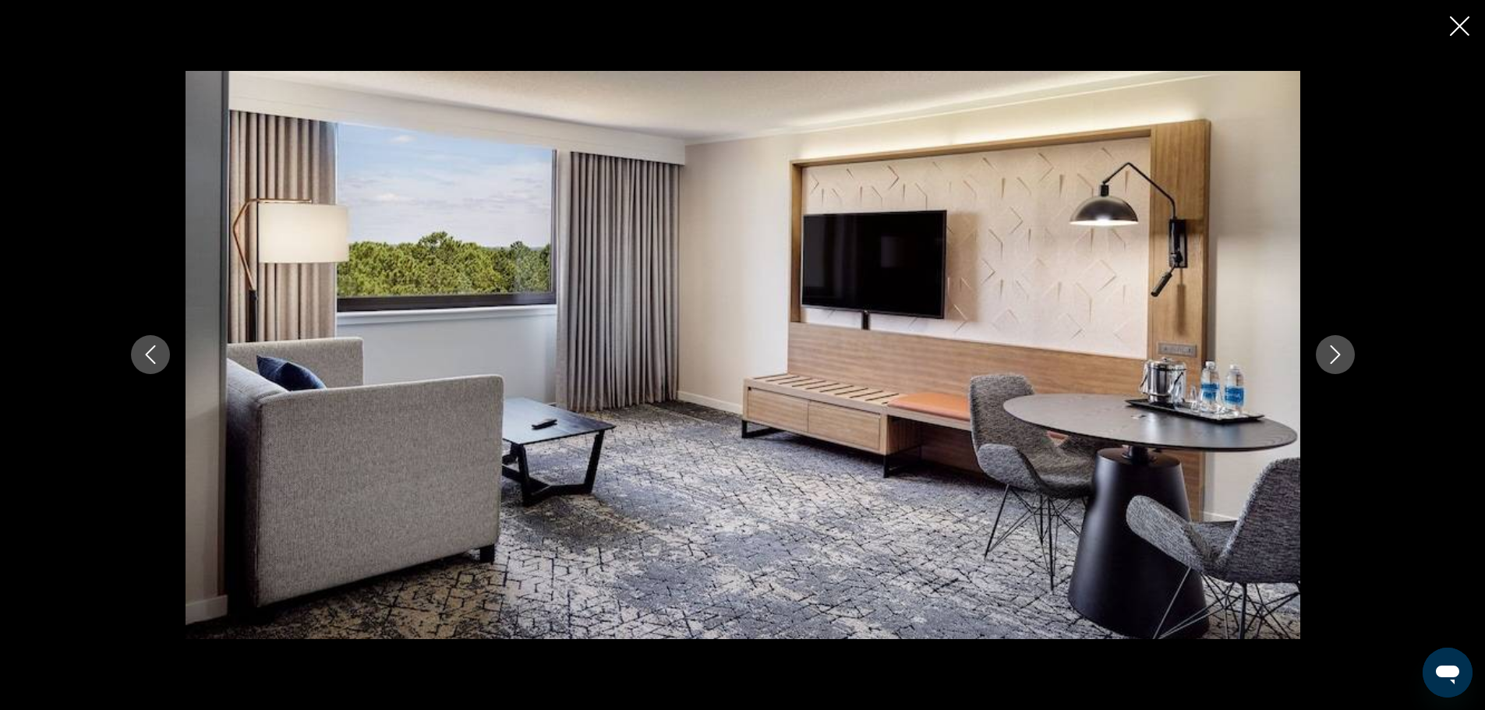
click at [1330, 355] on icon "Next image" at bounding box center [1335, 354] width 19 height 19
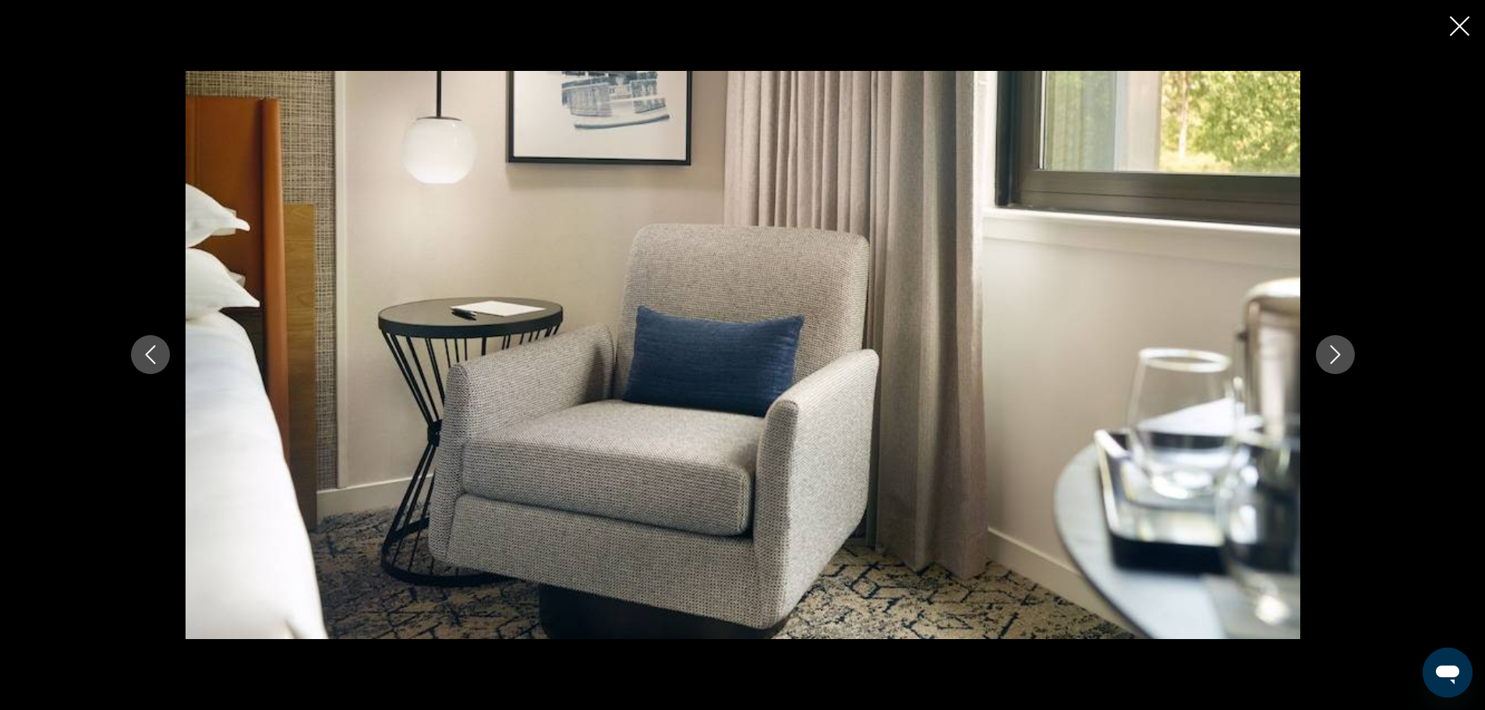
click at [1330, 355] on icon "Next image" at bounding box center [1335, 354] width 19 height 19
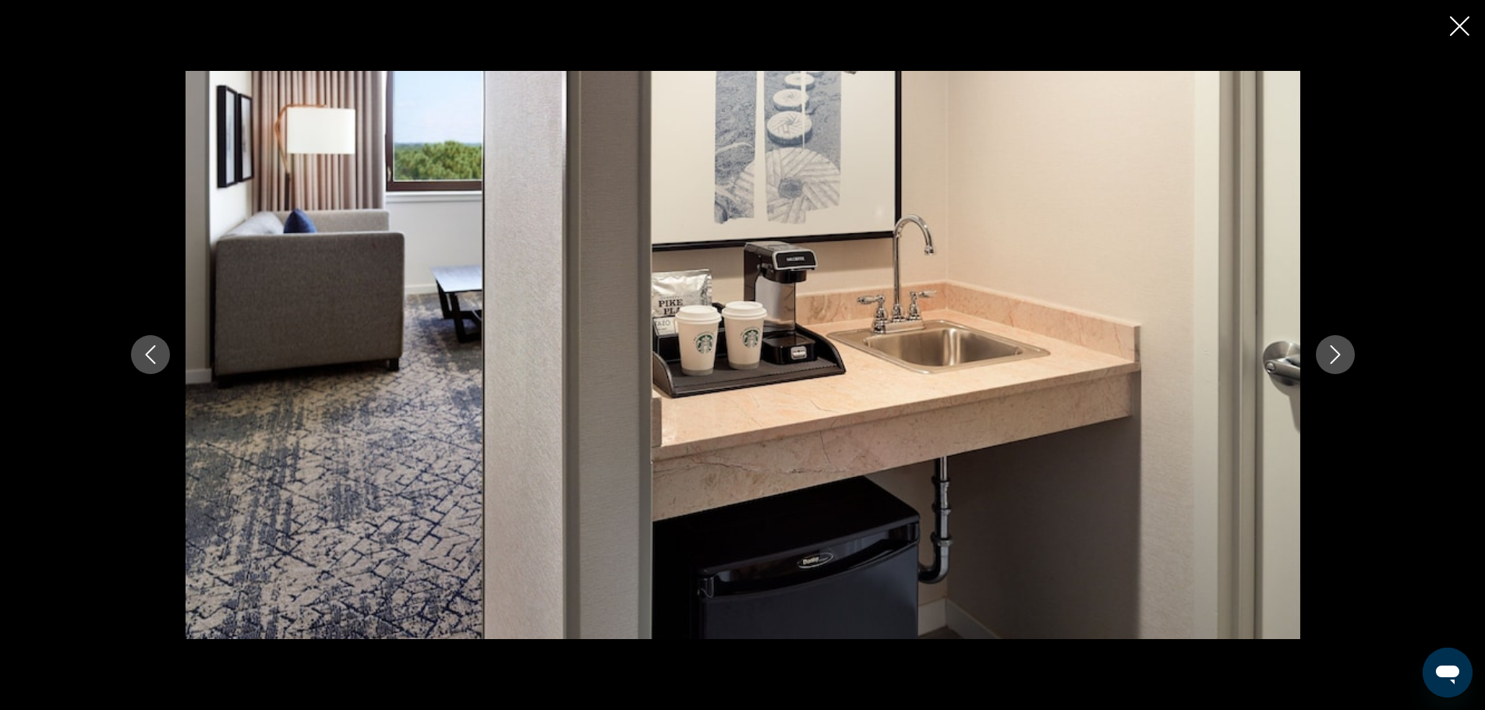
click at [1330, 355] on icon "Next image" at bounding box center [1335, 354] width 19 height 19
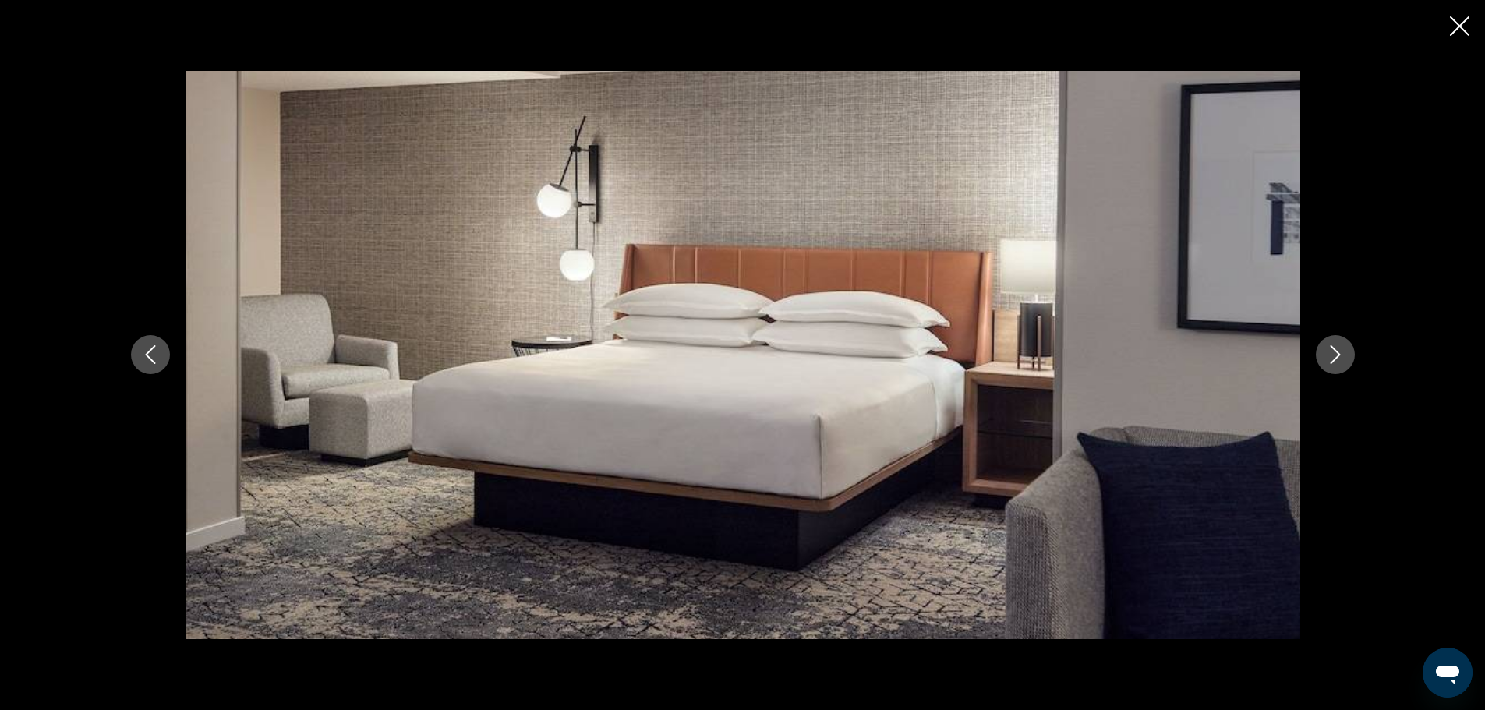
click at [1330, 355] on icon "Next image" at bounding box center [1335, 354] width 19 height 19
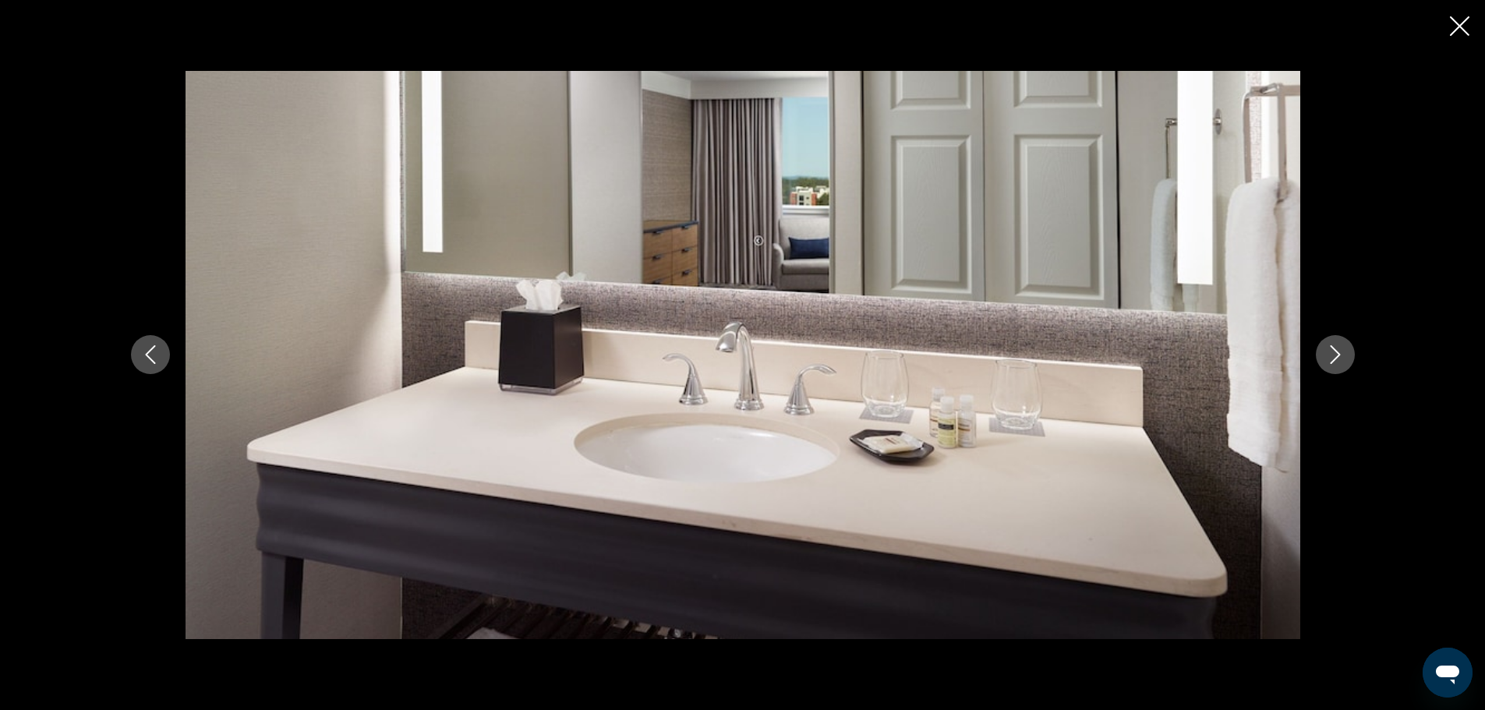
click at [1330, 355] on icon "Next image" at bounding box center [1335, 354] width 19 height 19
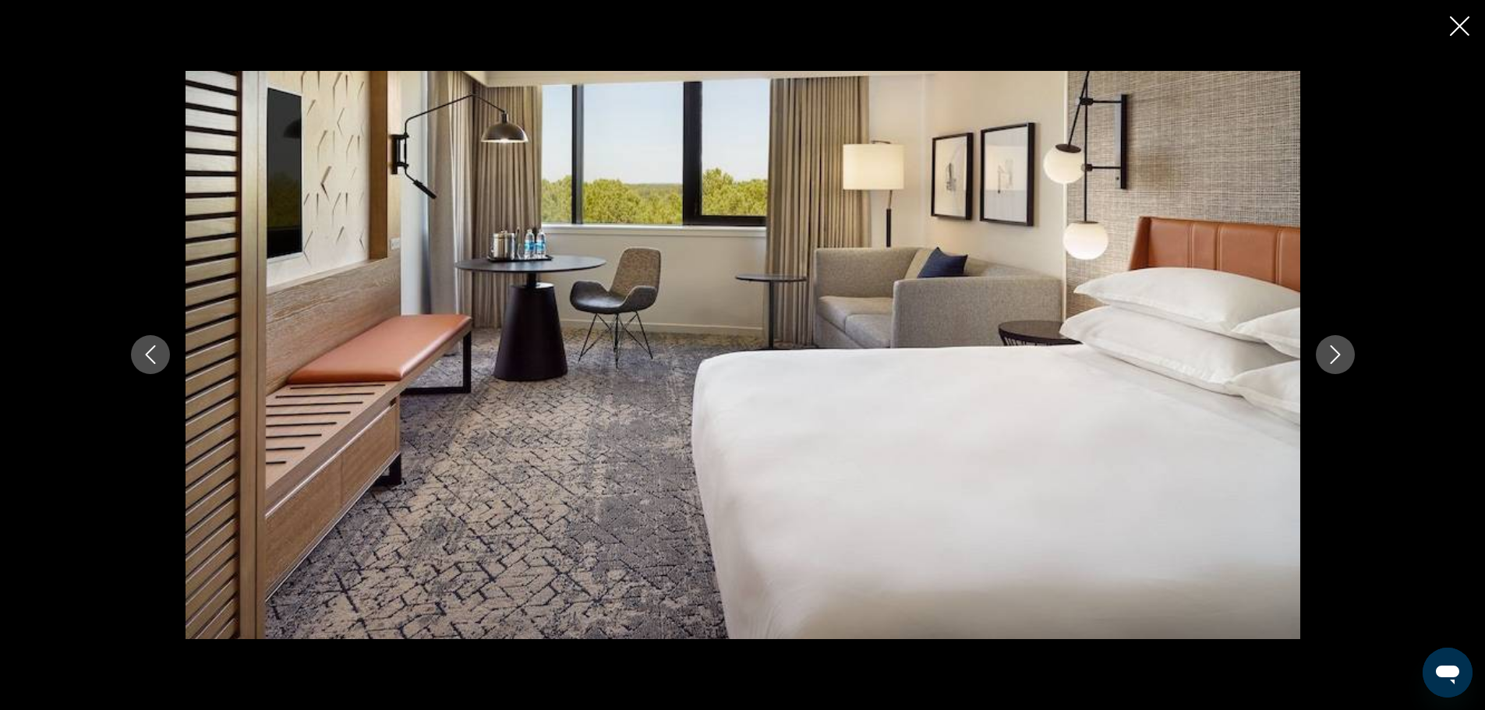
click at [1330, 355] on icon "Next image" at bounding box center [1335, 354] width 19 height 19
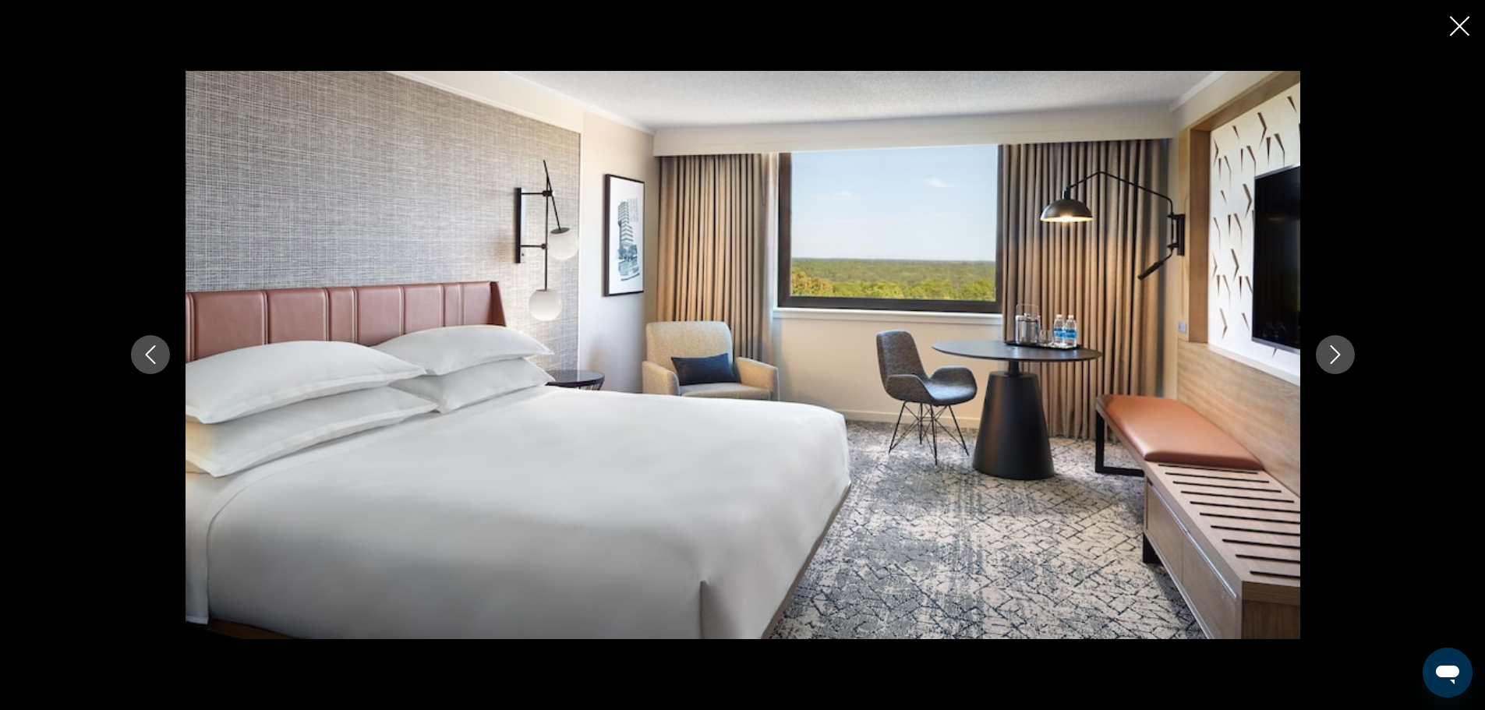
click at [1330, 355] on icon "Next image" at bounding box center [1335, 354] width 19 height 19
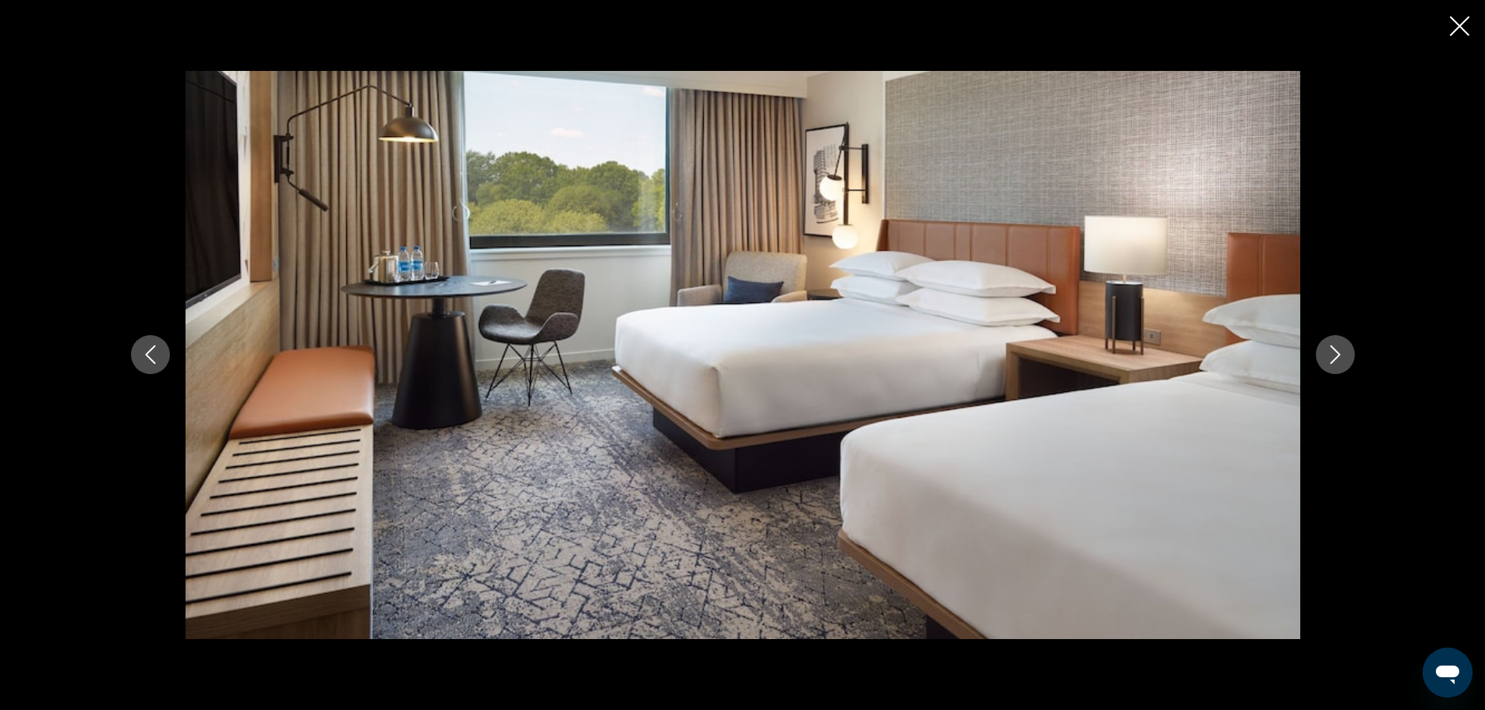
click at [1330, 355] on icon "Next image" at bounding box center [1335, 354] width 19 height 19
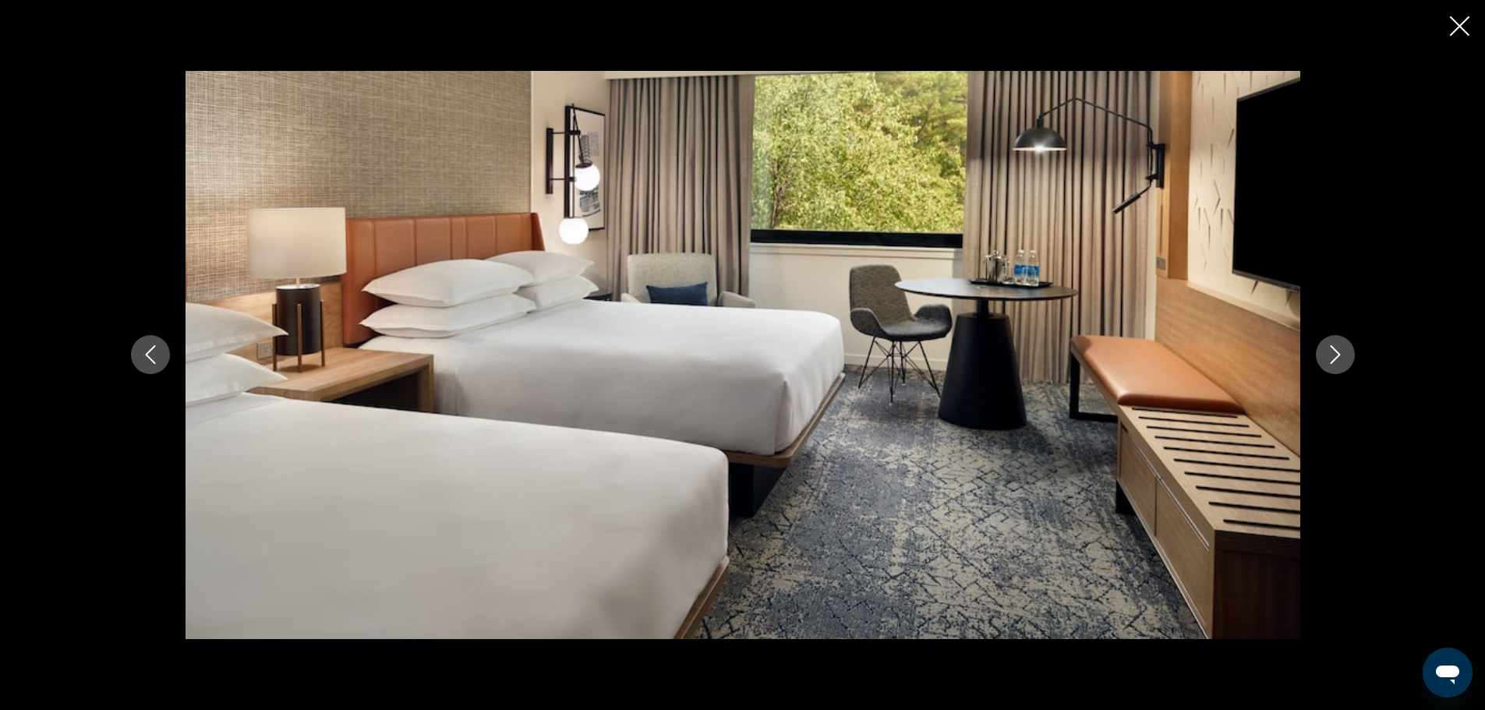
click at [1330, 355] on icon "Next image" at bounding box center [1335, 354] width 19 height 19
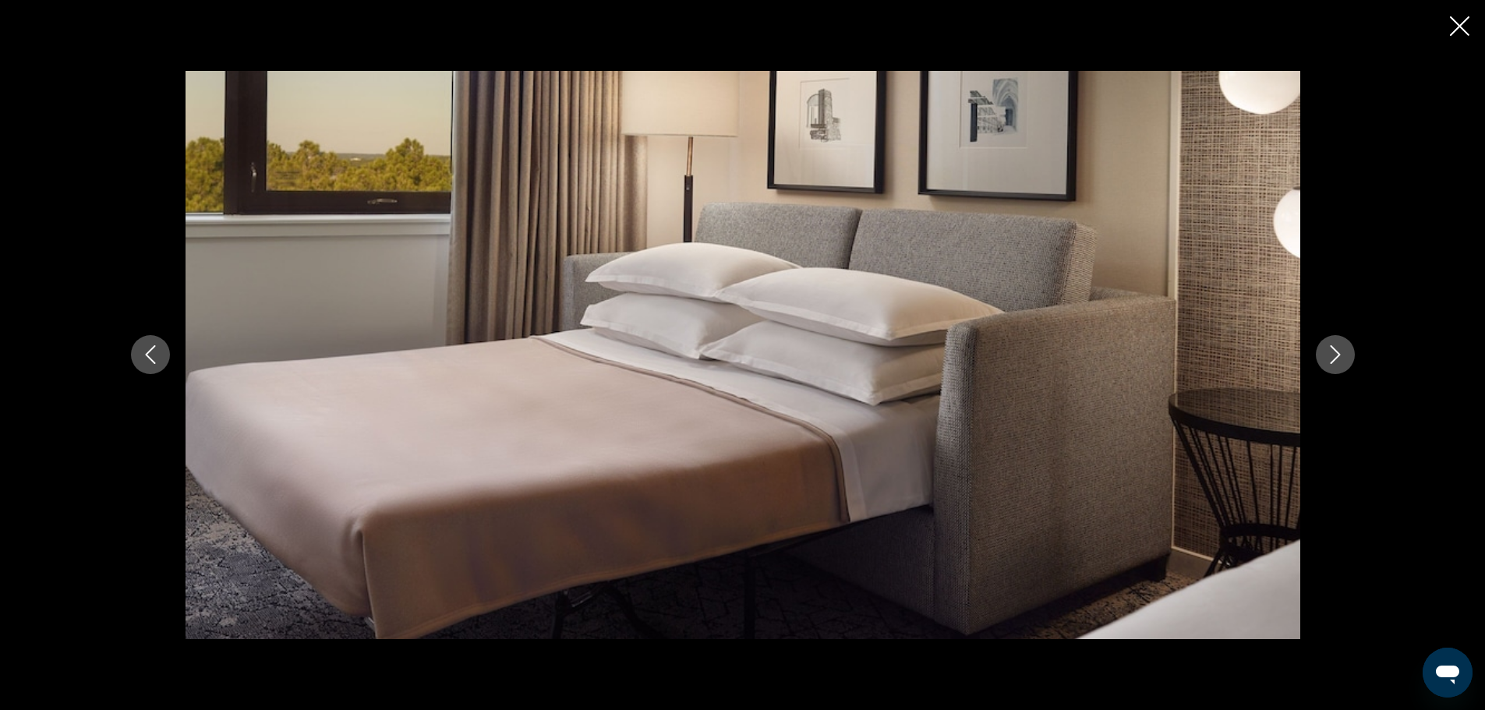
click at [1330, 355] on icon "Next image" at bounding box center [1335, 354] width 19 height 19
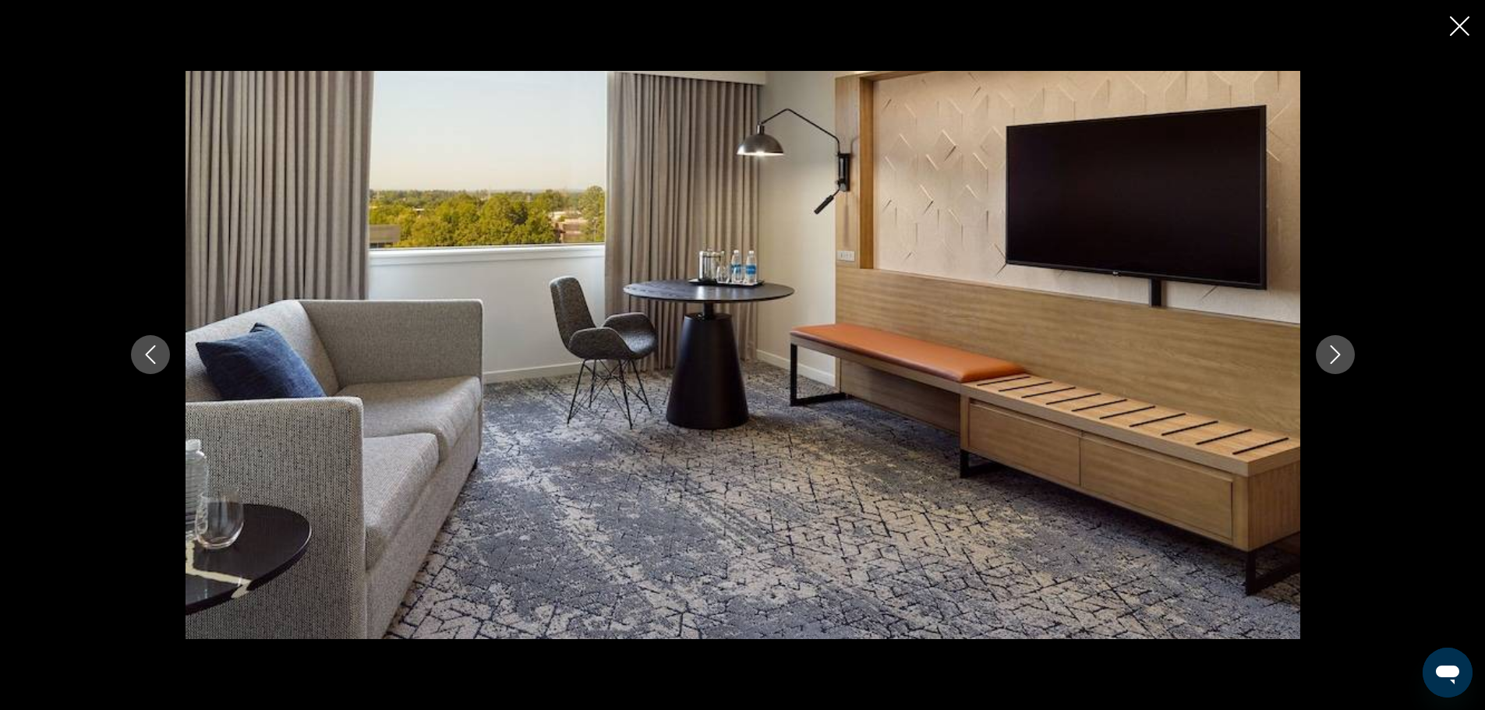
click at [1330, 355] on icon "Next image" at bounding box center [1335, 354] width 19 height 19
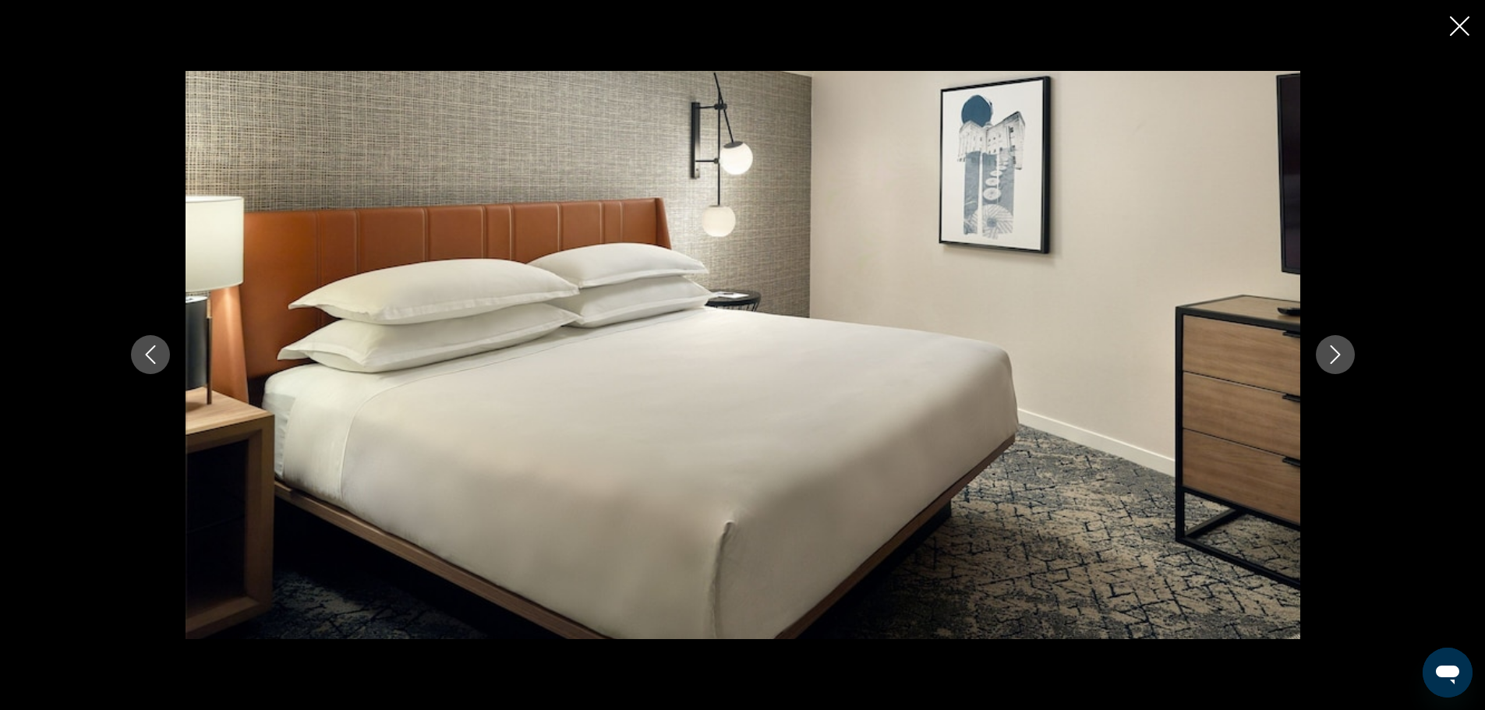
click at [1330, 355] on icon "Next image" at bounding box center [1335, 354] width 19 height 19
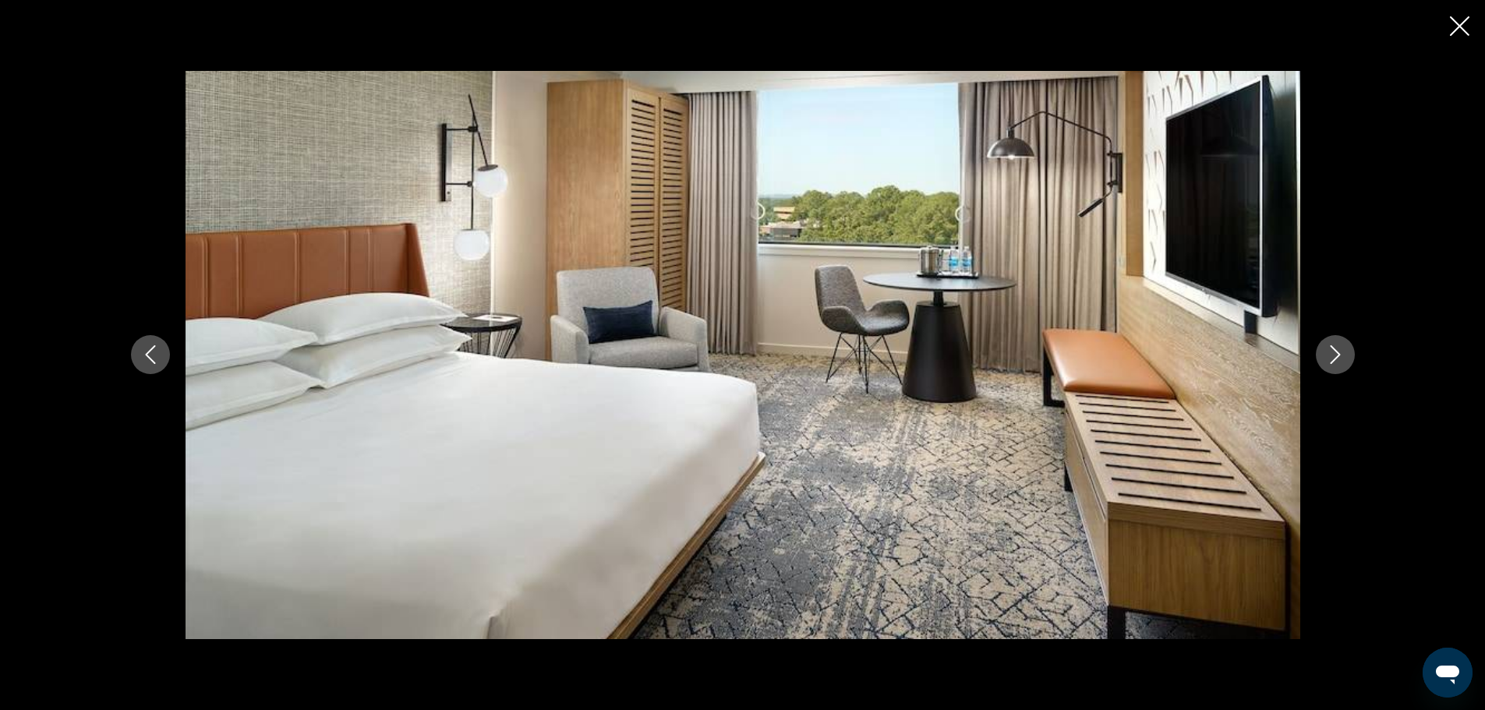
click at [1330, 355] on icon "Next image" at bounding box center [1335, 354] width 19 height 19
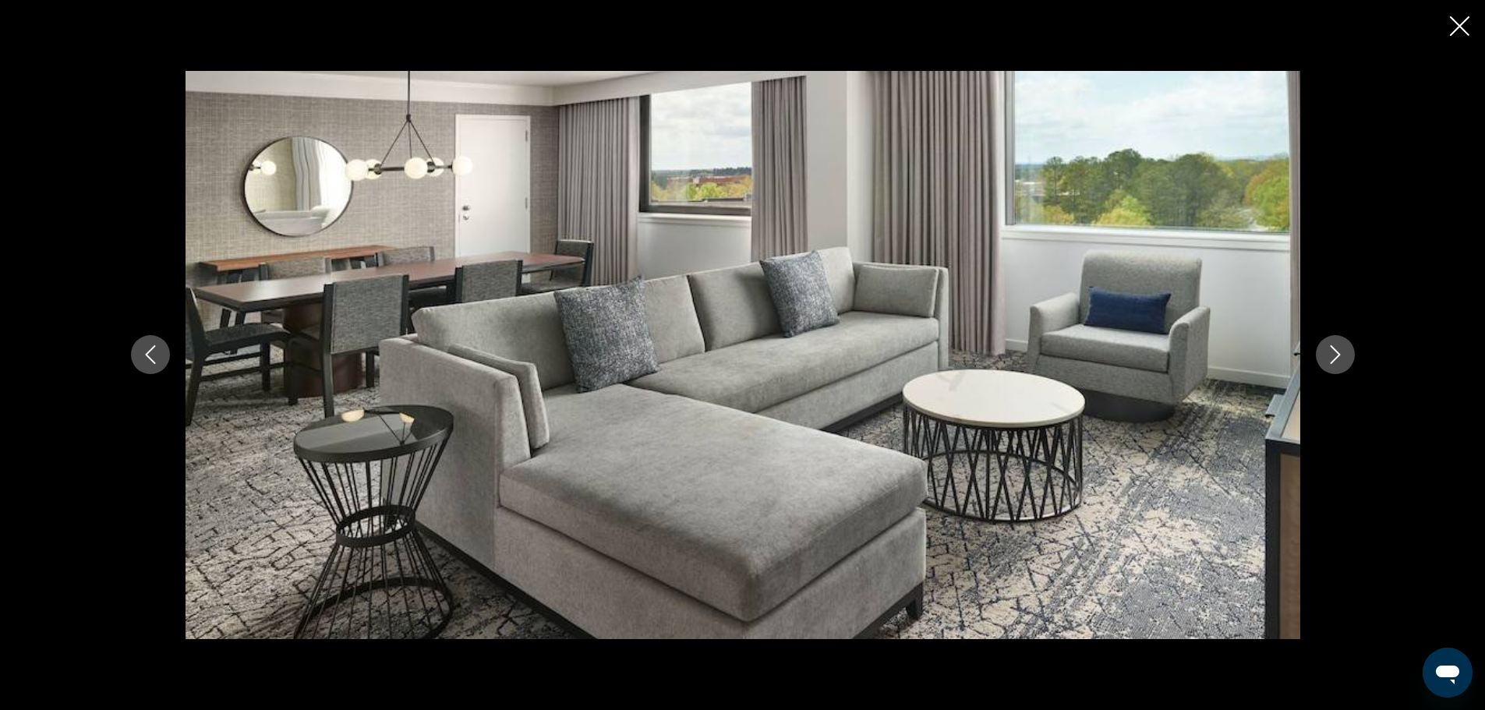
click at [1330, 355] on icon "Next image" at bounding box center [1335, 354] width 19 height 19
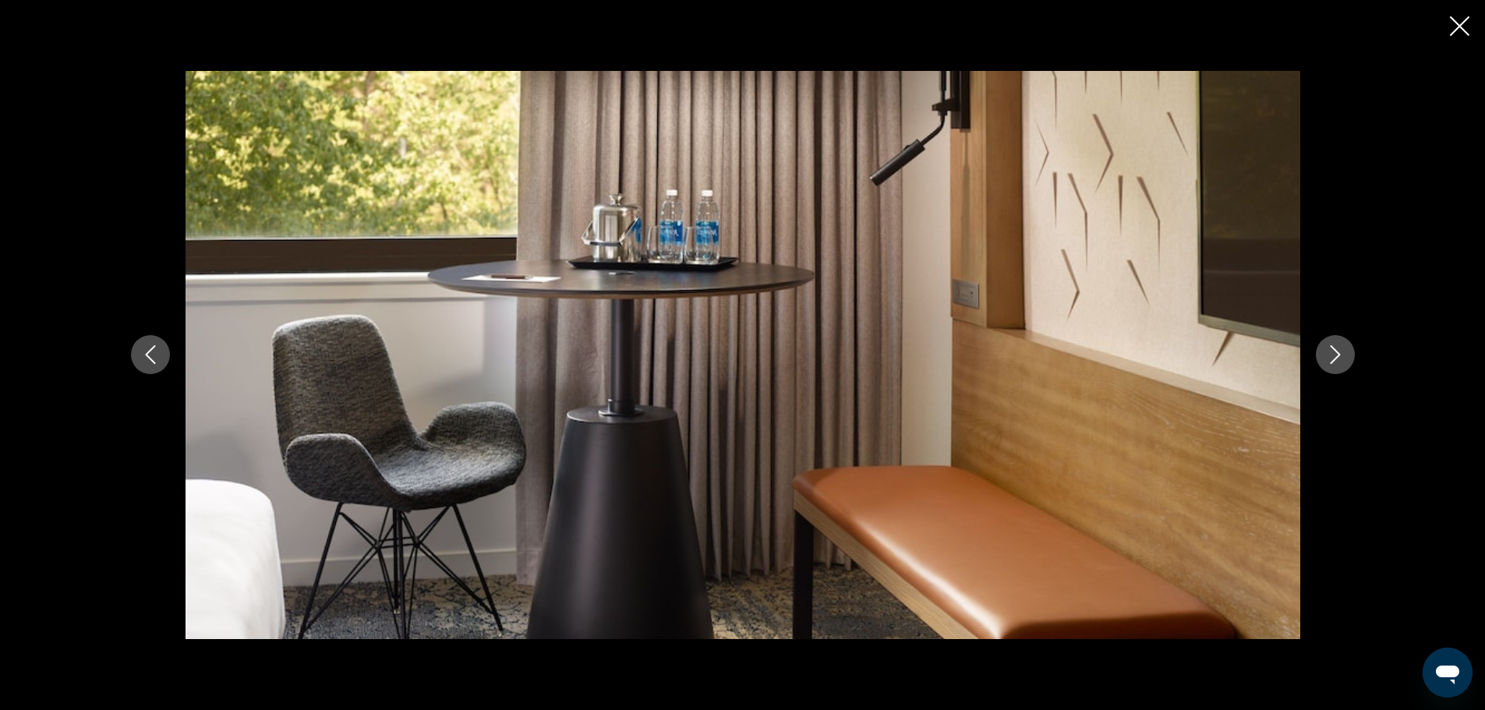
click at [1330, 355] on icon "Next image" at bounding box center [1335, 354] width 19 height 19
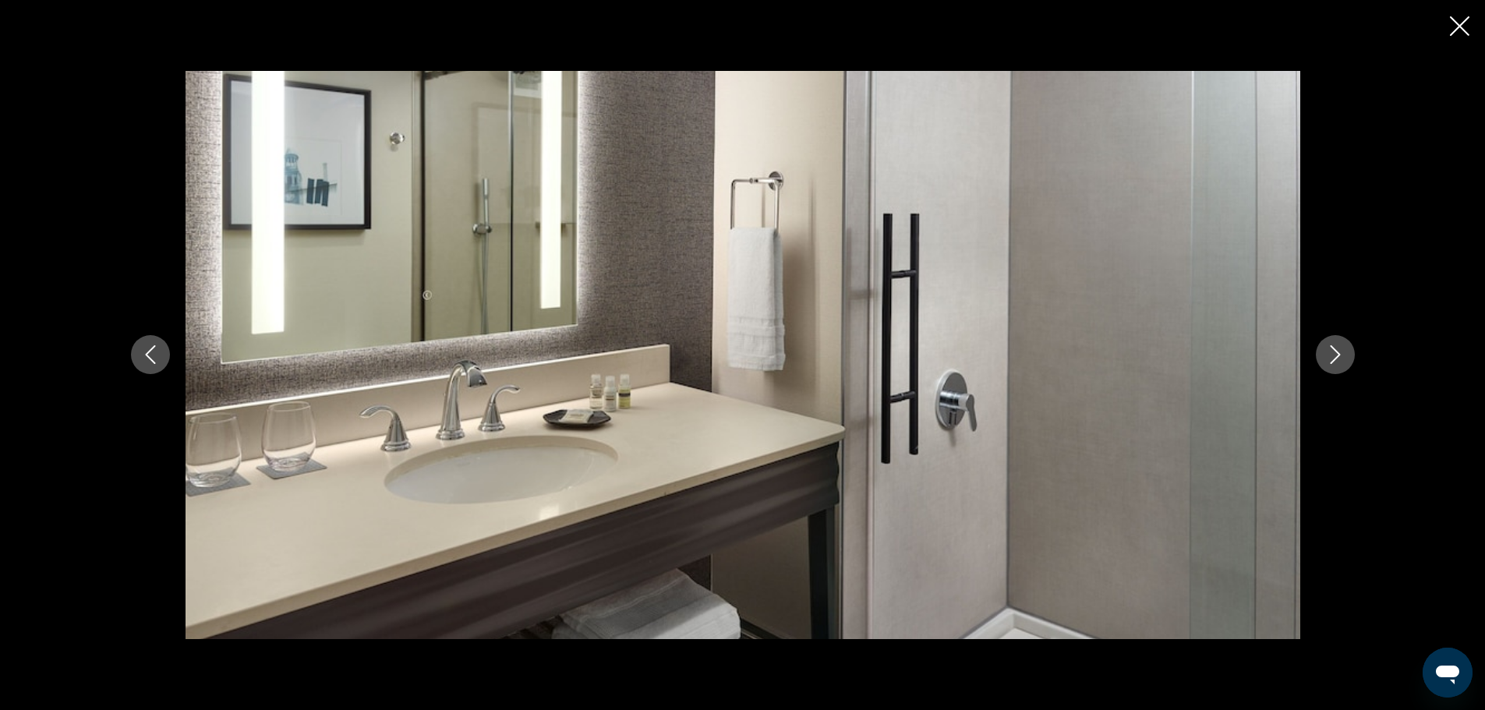
click at [1330, 355] on icon "Next image" at bounding box center [1335, 354] width 19 height 19
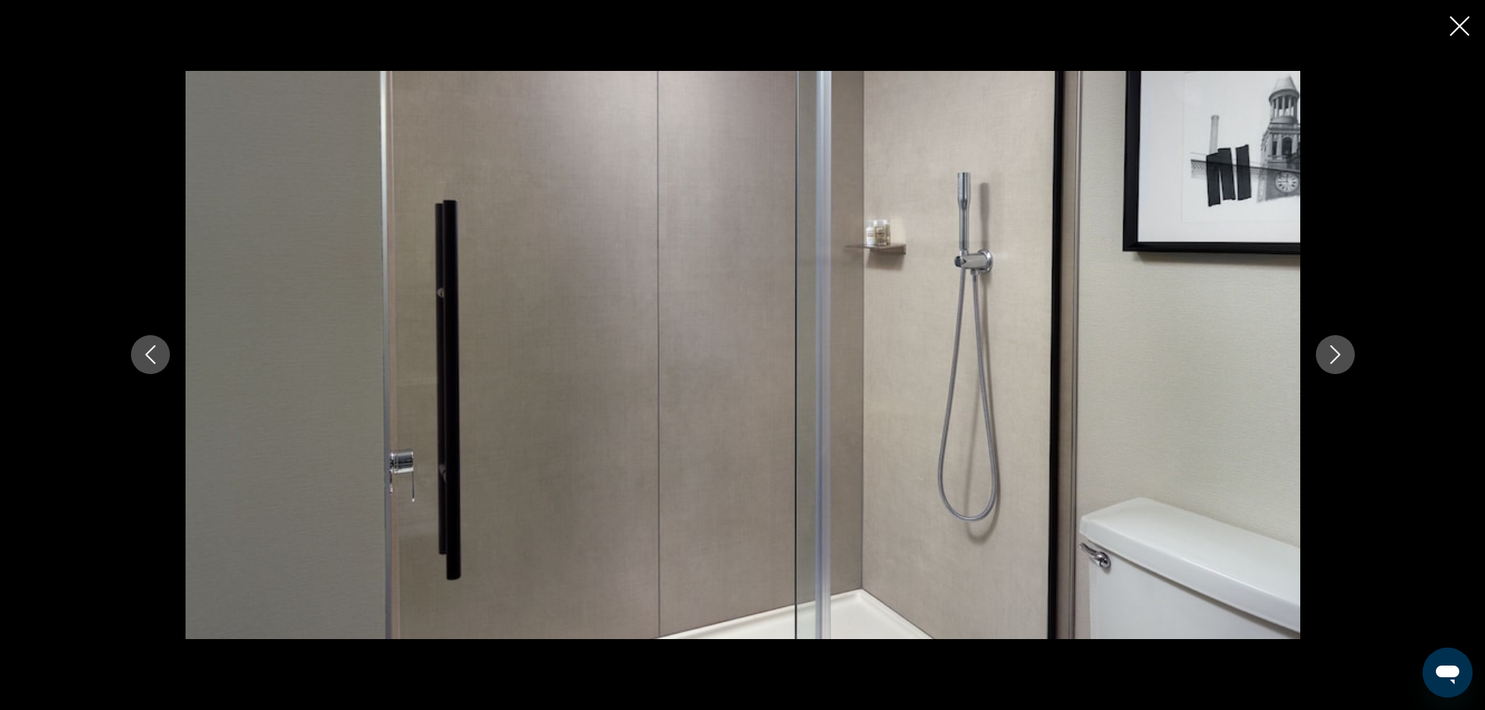
click at [1330, 355] on icon "Next image" at bounding box center [1335, 354] width 19 height 19
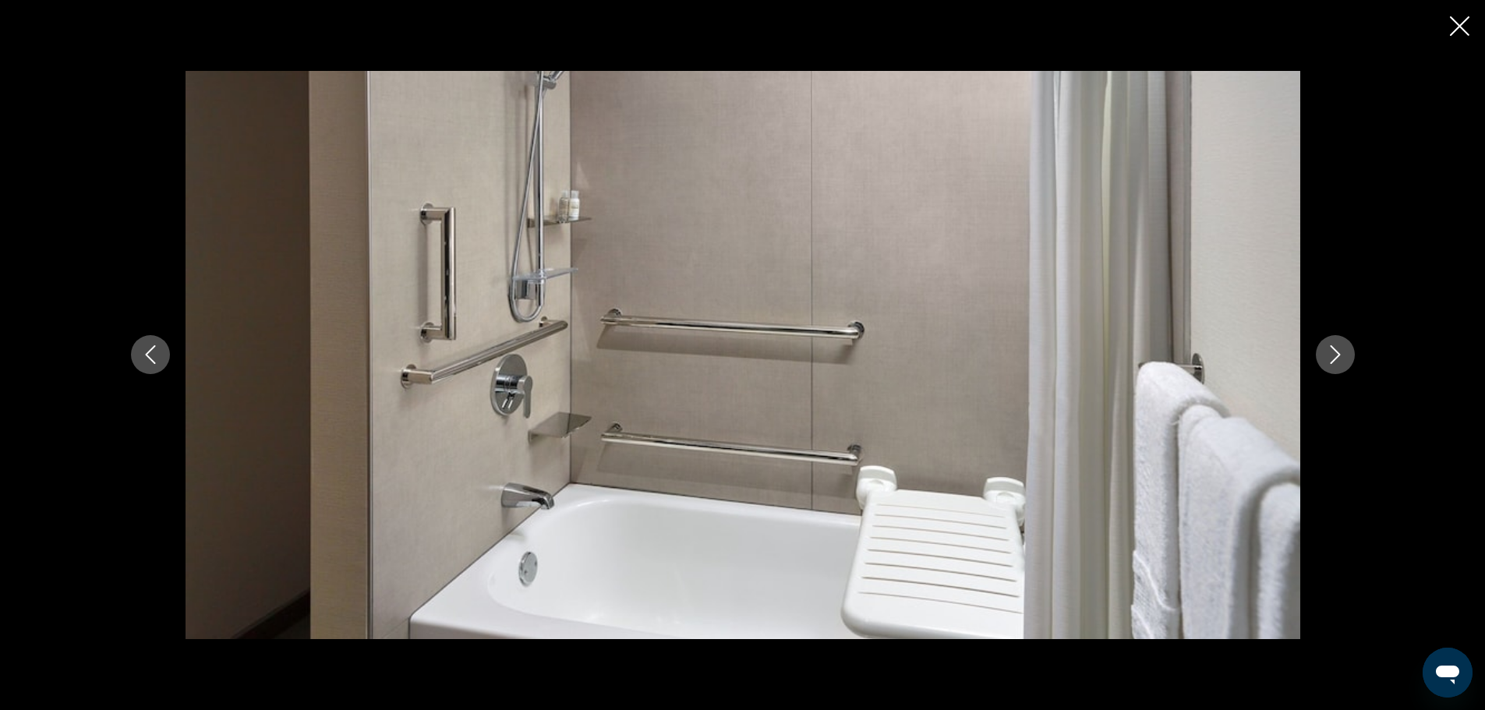
click at [1330, 355] on icon "Next image" at bounding box center [1335, 354] width 19 height 19
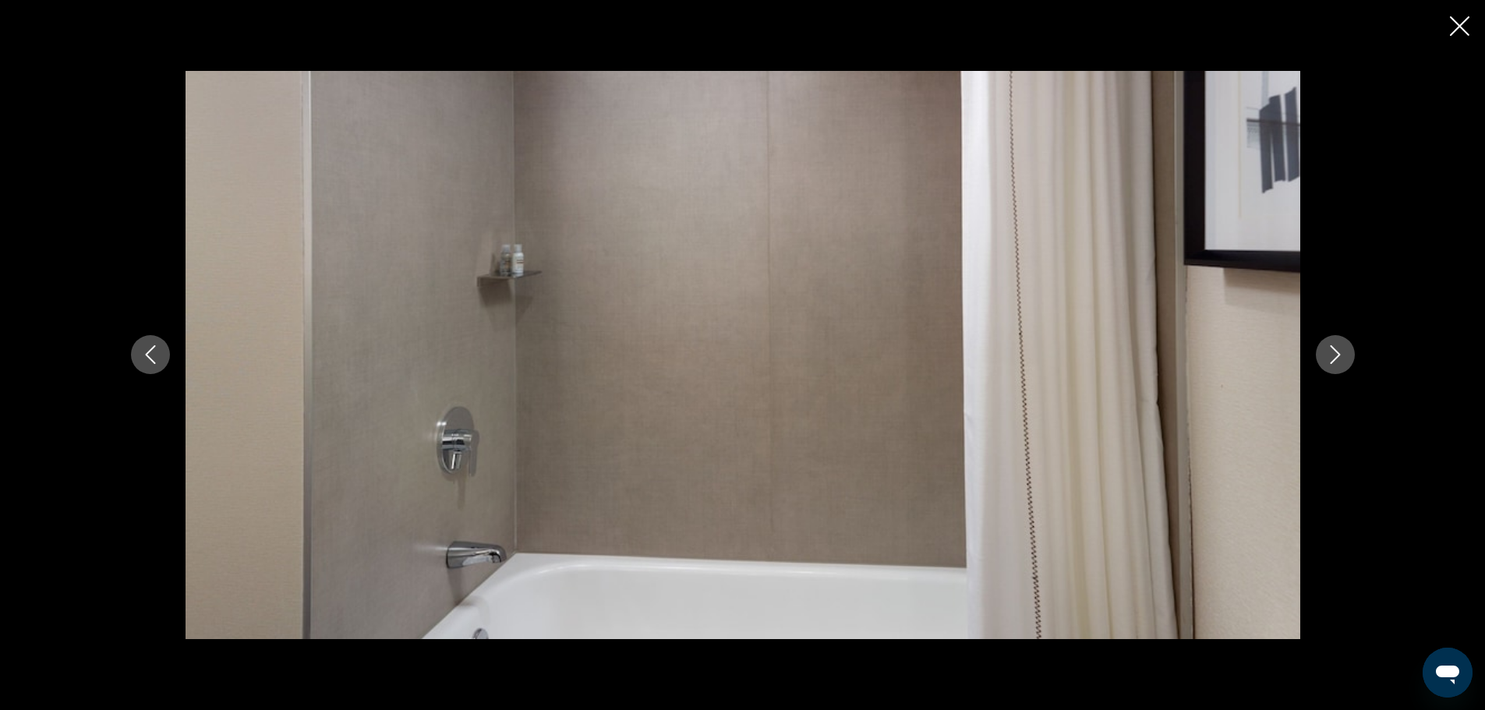
click at [1330, 355] on icon "Next image" at bounding box center [1335, 354] width 19 height 19
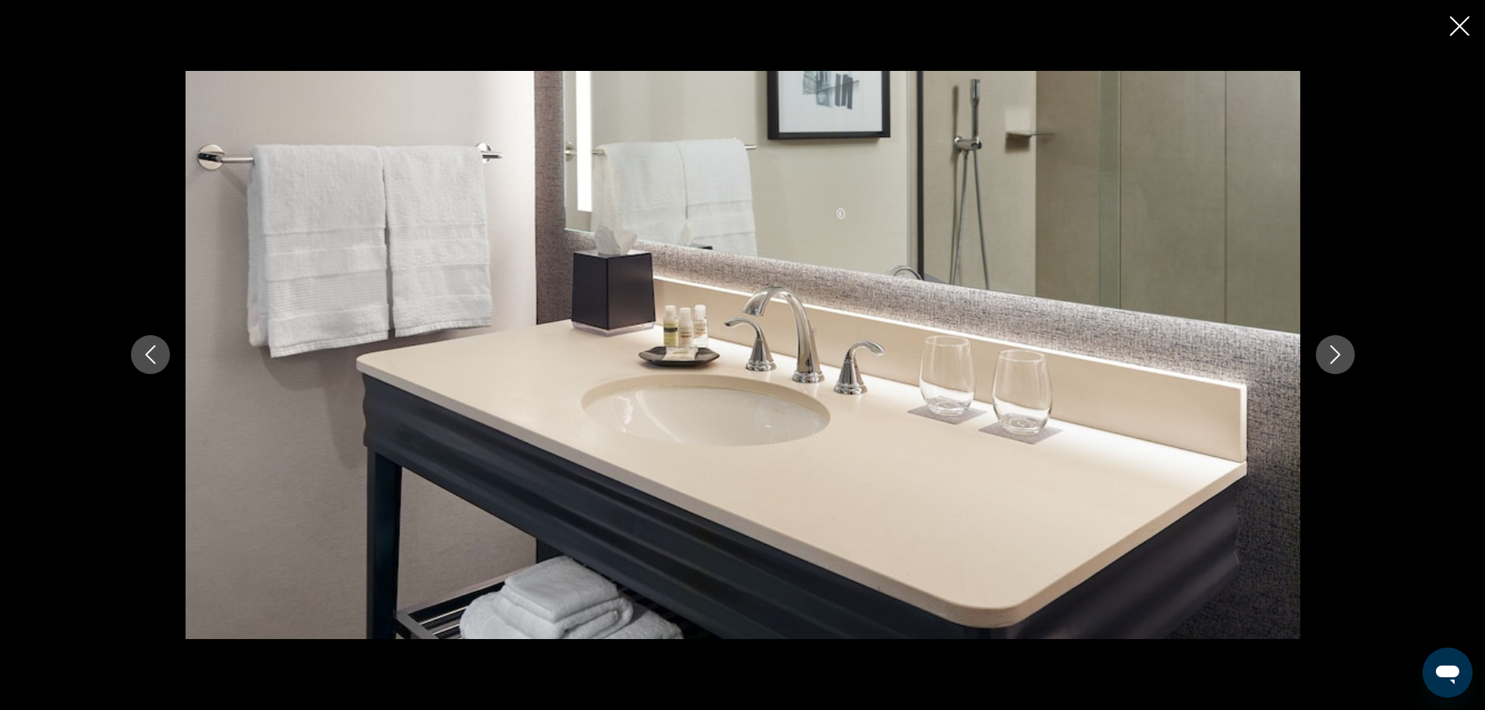
click at [1330, 355] on icon "Next image" at bounding box center [1335, 354] width 19 height 19
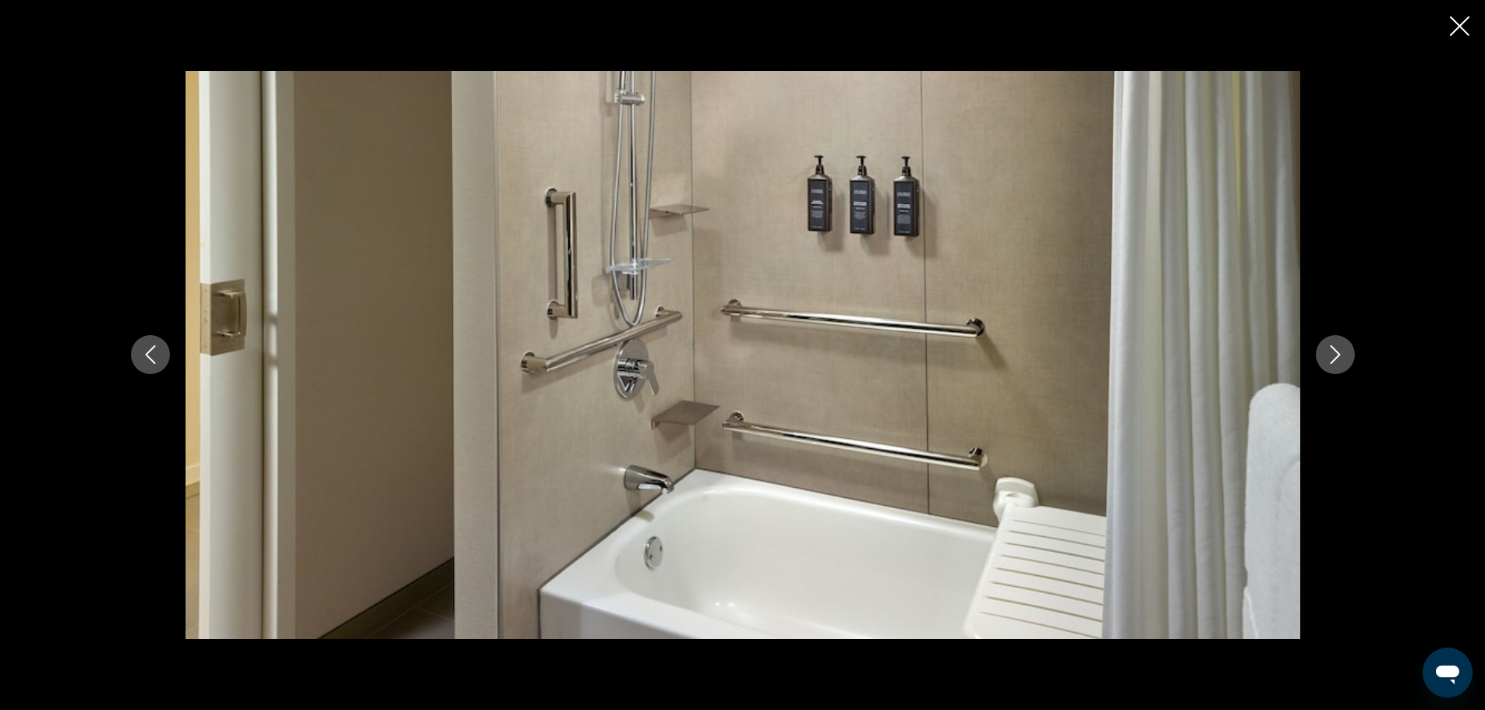
click at [1330, 355] on icon "Next image" at bounding box center [1335, 354] width 19 height 19
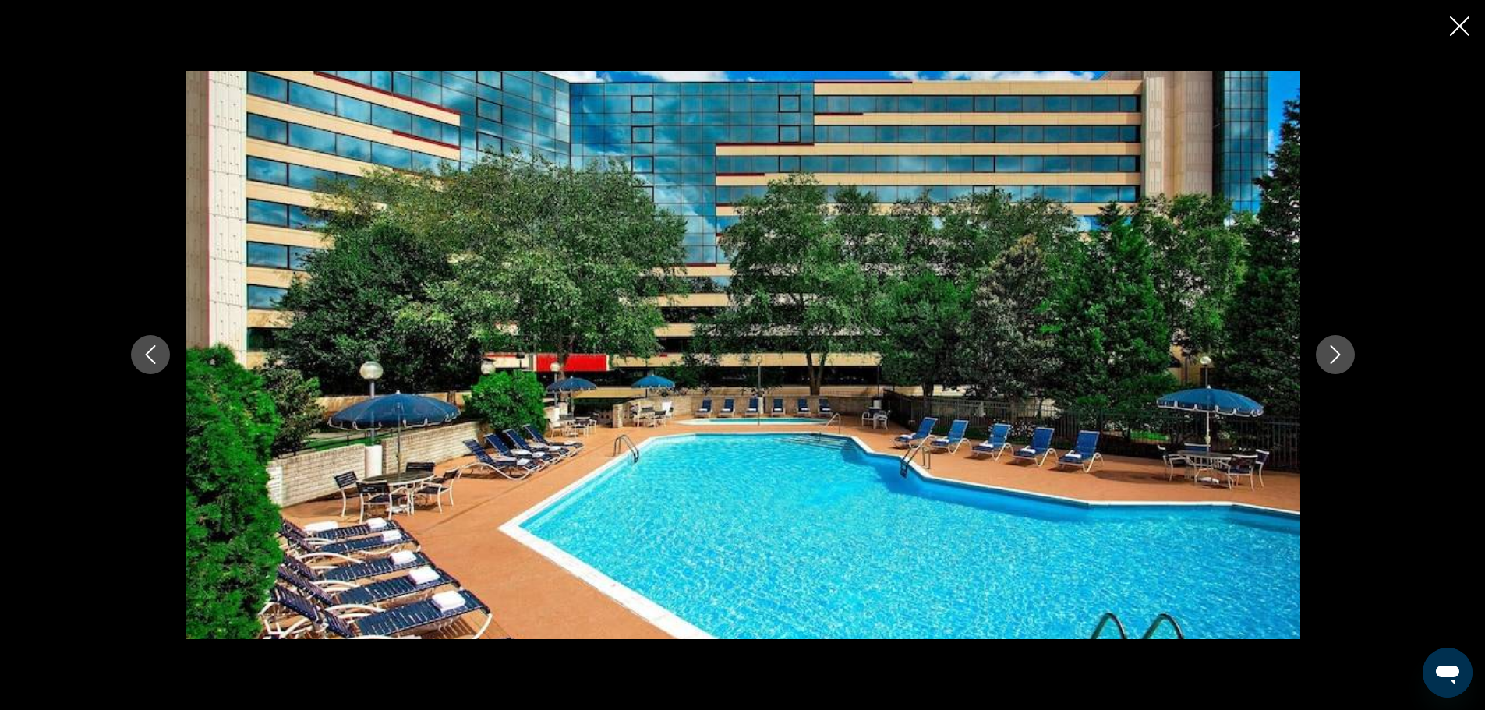
click at [1330, 355] on icon "Next image" at bounding box center [1335, 354] width 19 height 19
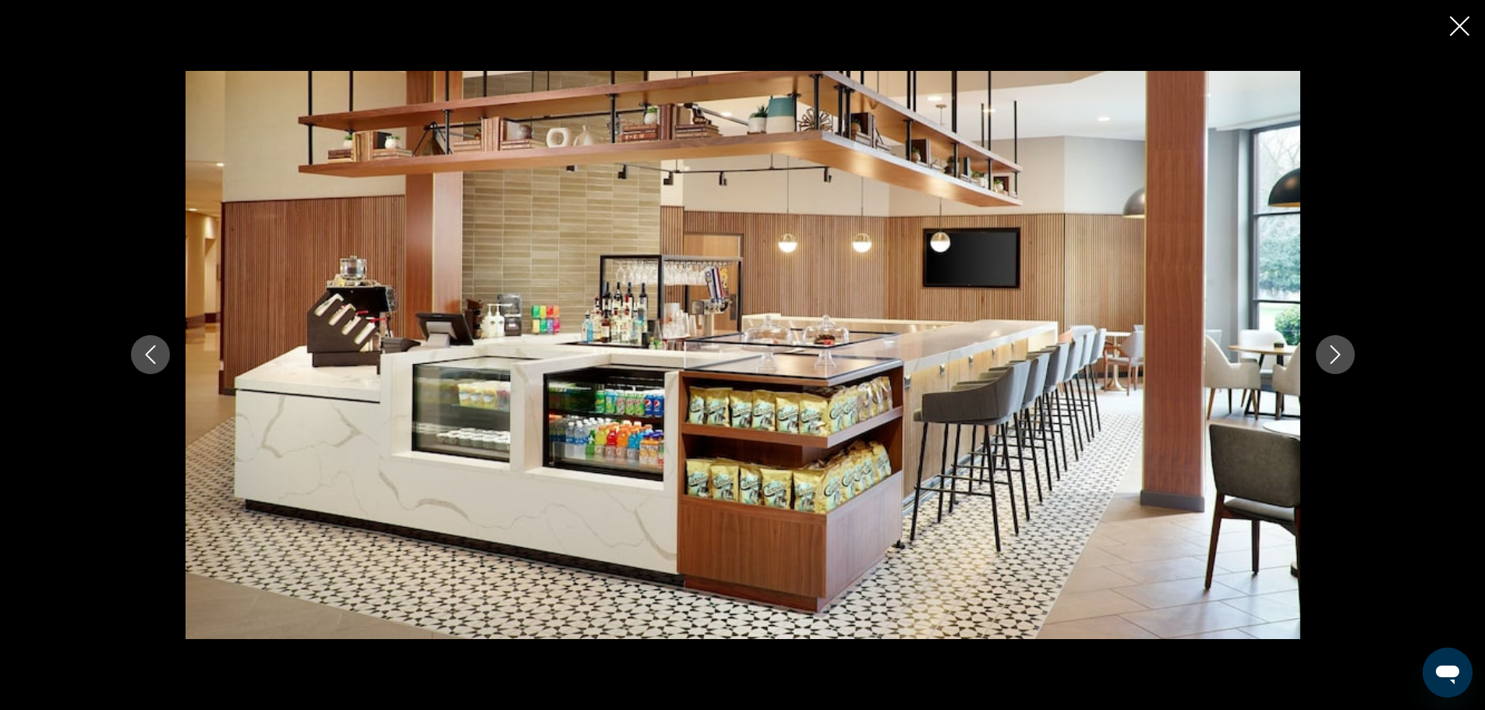
click at [1330, 355] on icon "Next image" at bounding box center [1335, 354] width 19 height 19
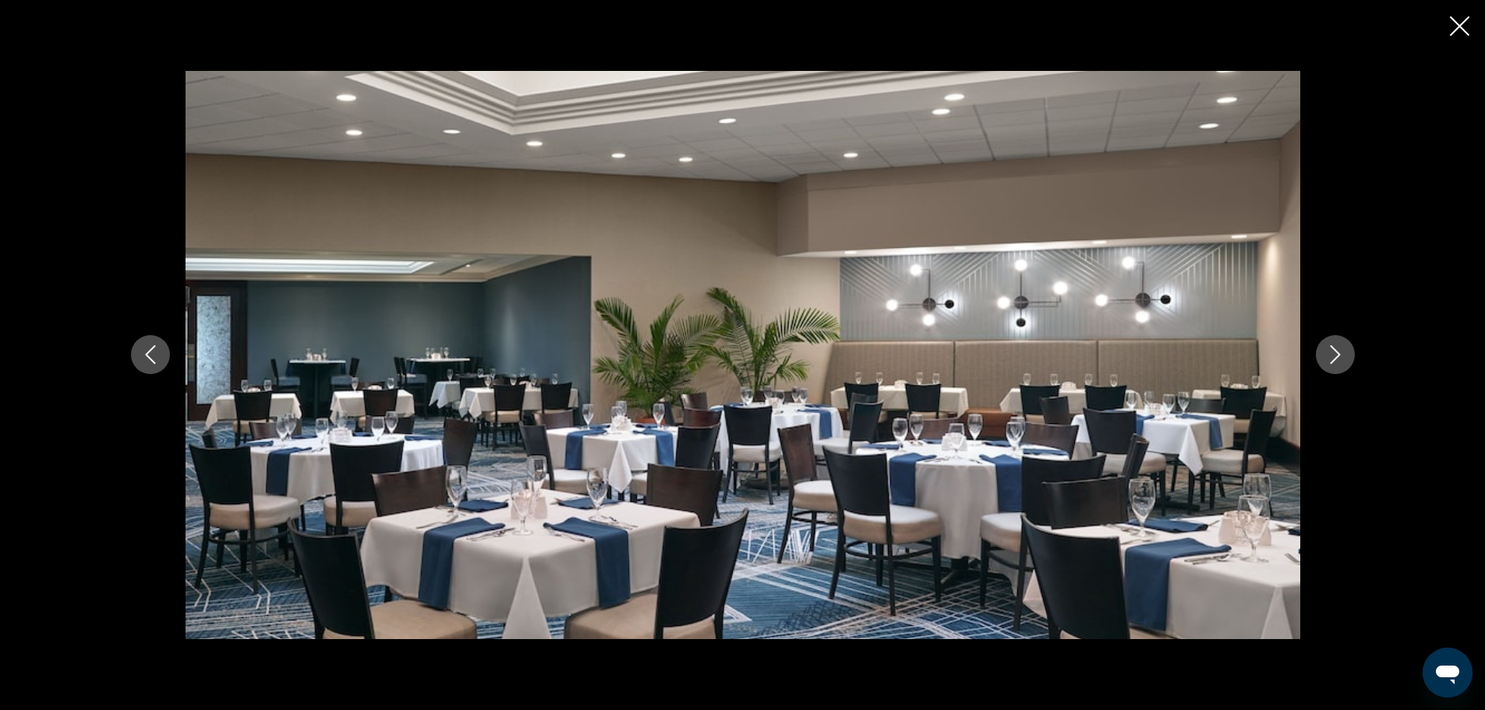
click at [1330, 355] on icon "Next image" at bounding box center [1335, 354] width 19 height 19
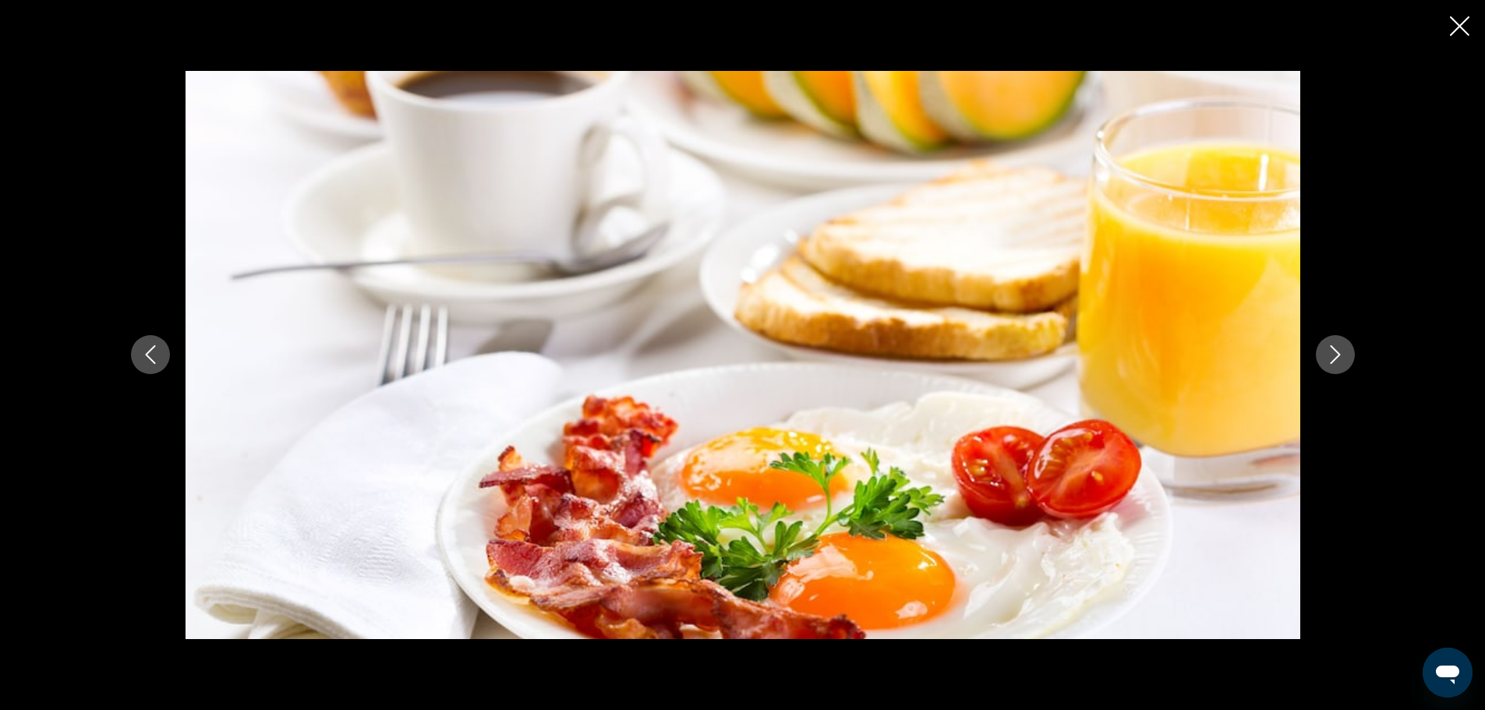
click at [1330, 355] on icon "Next image" at bounding box center [1335, 354] width 19 height 19
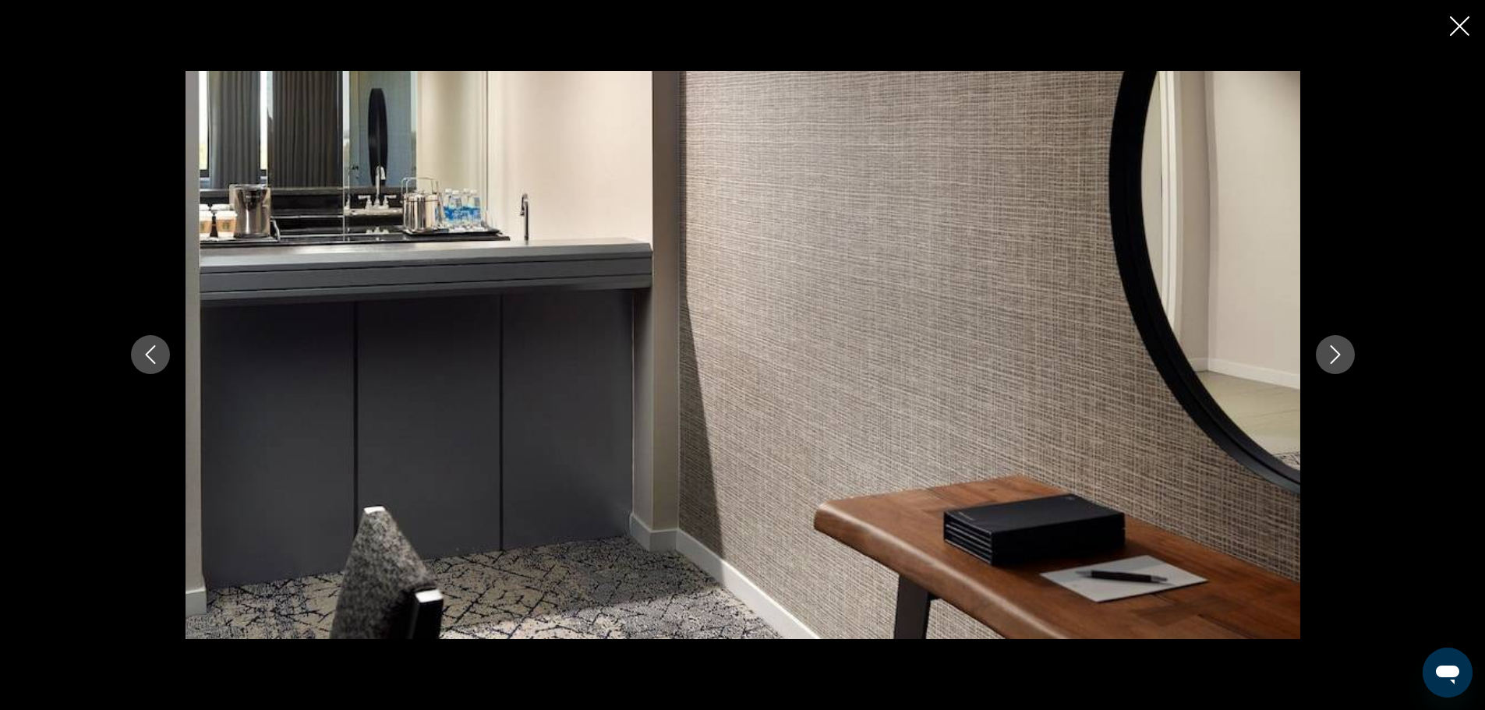
click at [1330, 355] on icon "Next image" at bounding box center [1335, 354] width 19 height 19
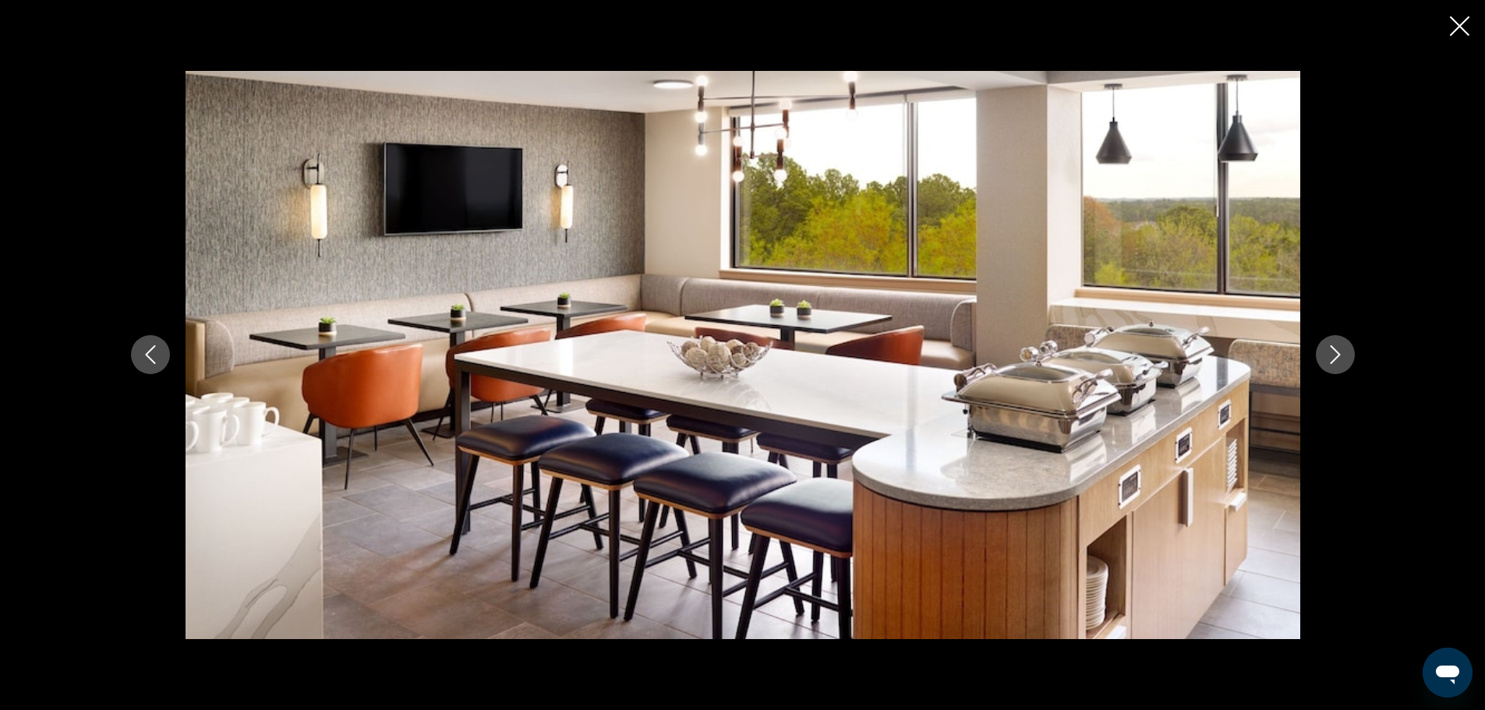
click at [1330, 355] on icon "Next image" at bounding box center [1335, 354] width 19 height 19
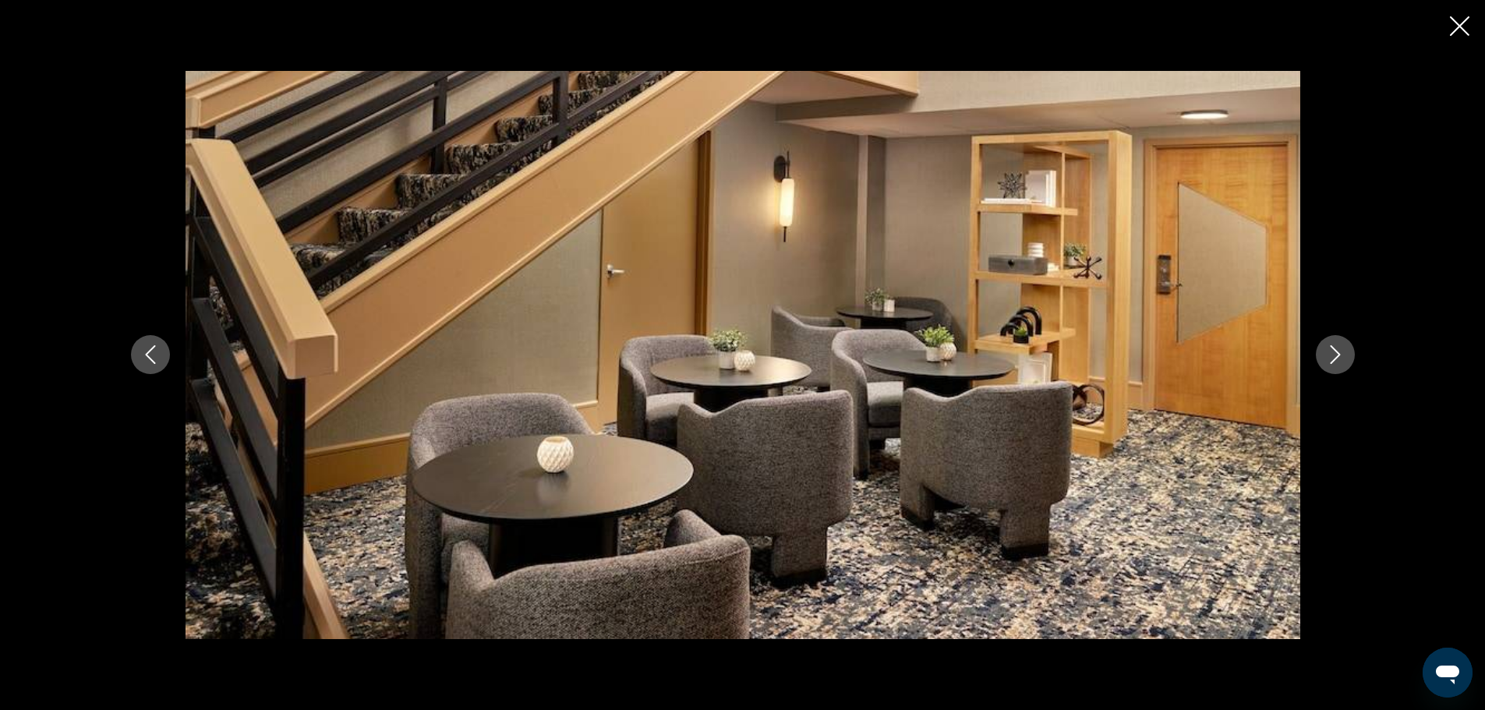
click at [1330, 355] on icon "Next image" at bounding box center [1335, 354] width 19 height 19
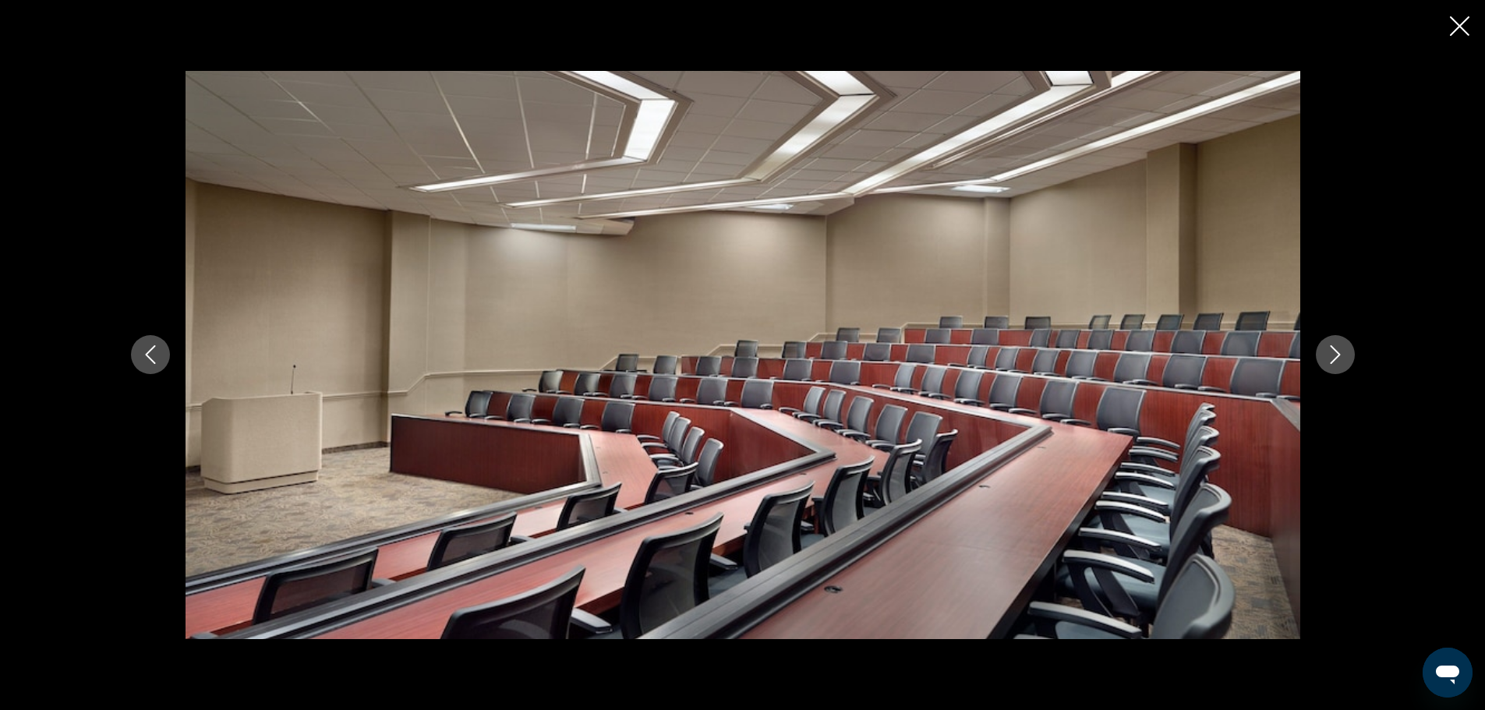
click at [1330, 355] on icon "Next image" at bounding box center [1335, 354] width 19 height 19
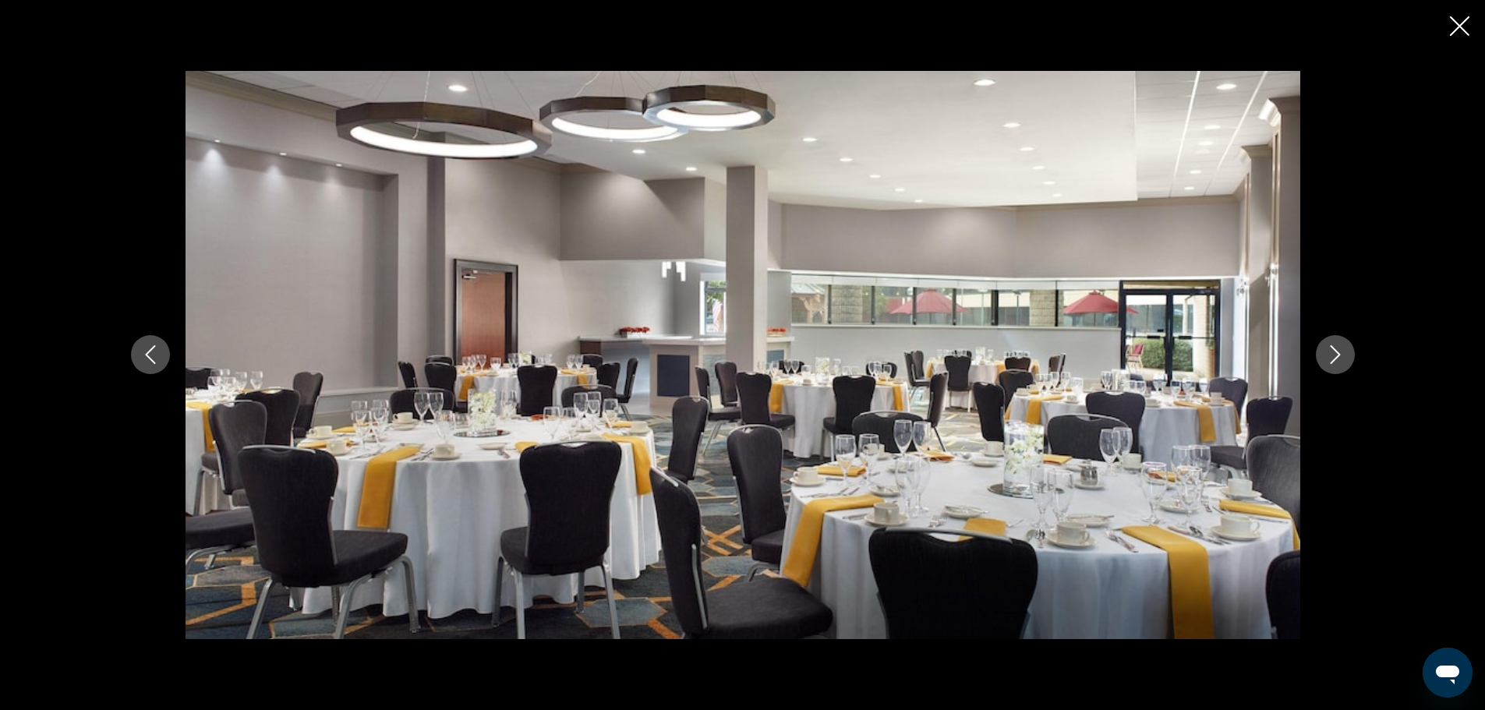
click at [1330, 355] on icon "Next image" at bounding box center [1335, 354] width 19 height 19
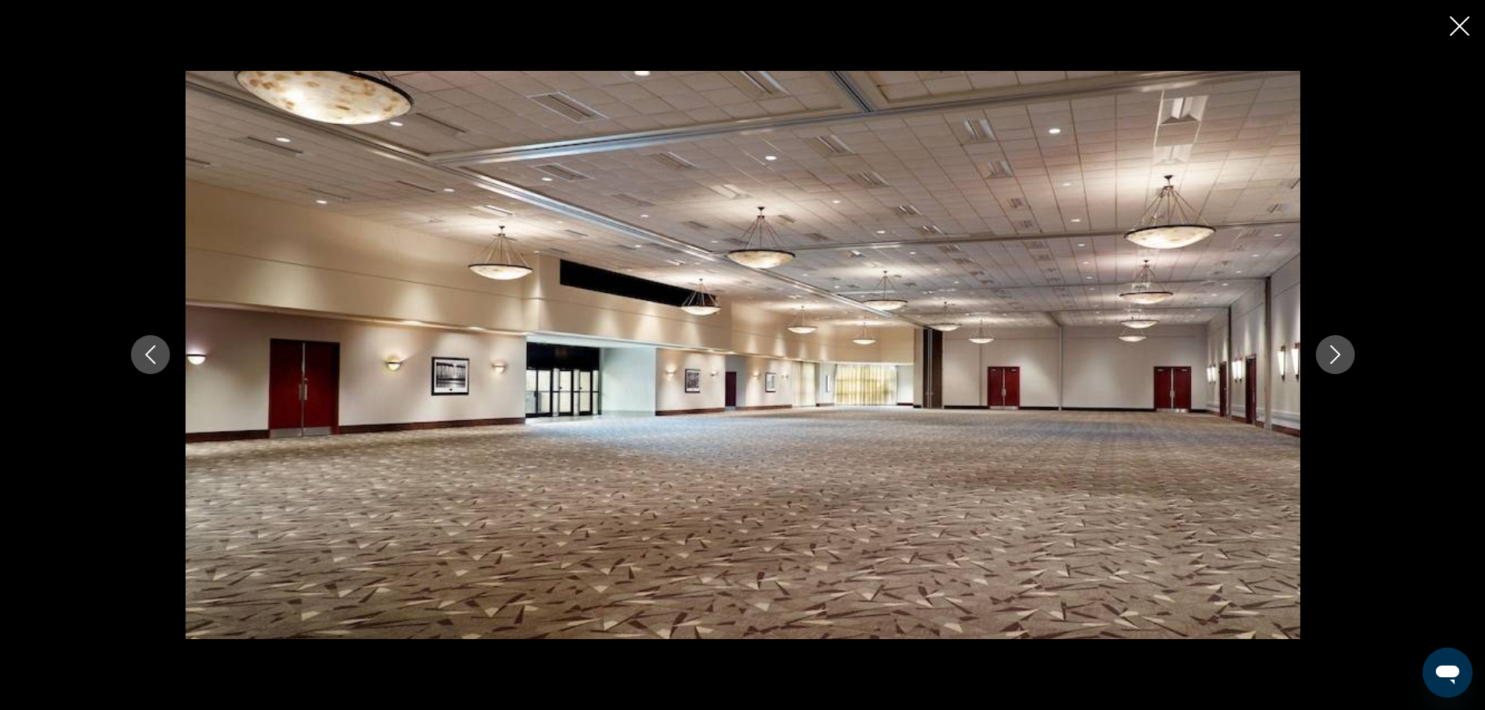
click at [1330, 355] on icon "Next image" at bounding box center [1335, 354] width 19 height 19
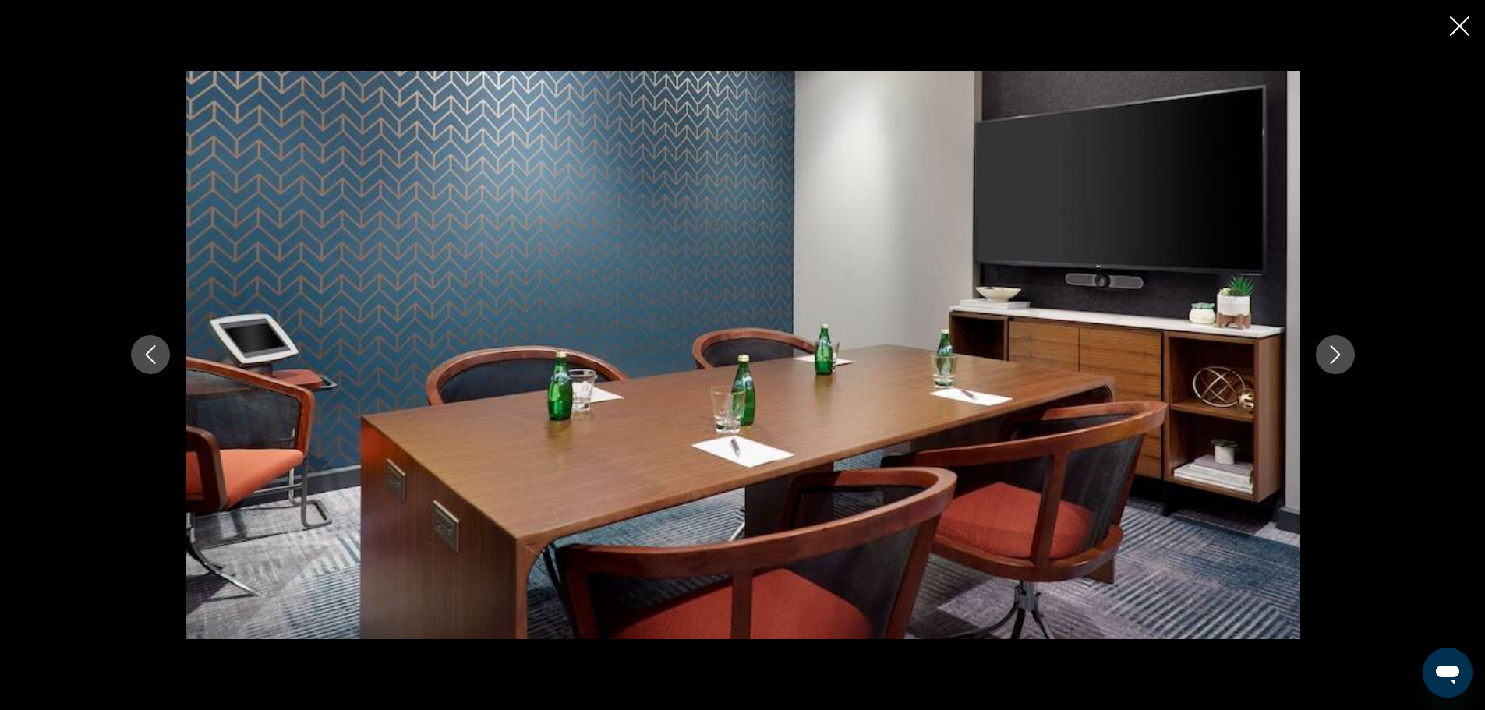
click at [1330, 355] on icon "Next image" at bounding box center [1335, 354] width 19 height 19
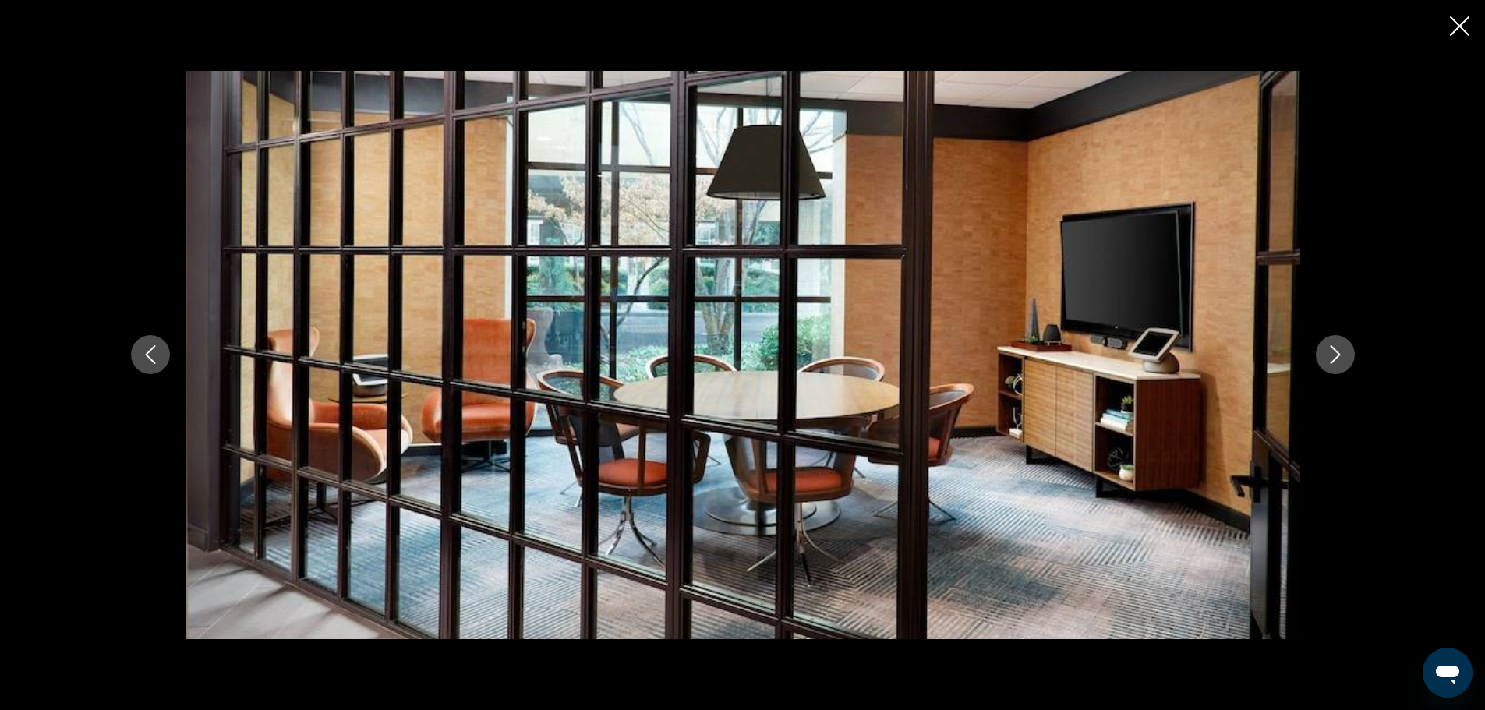
click at [1330, 355] on icon "Next image" at bounding box center [1335, 354] width 19 height 19
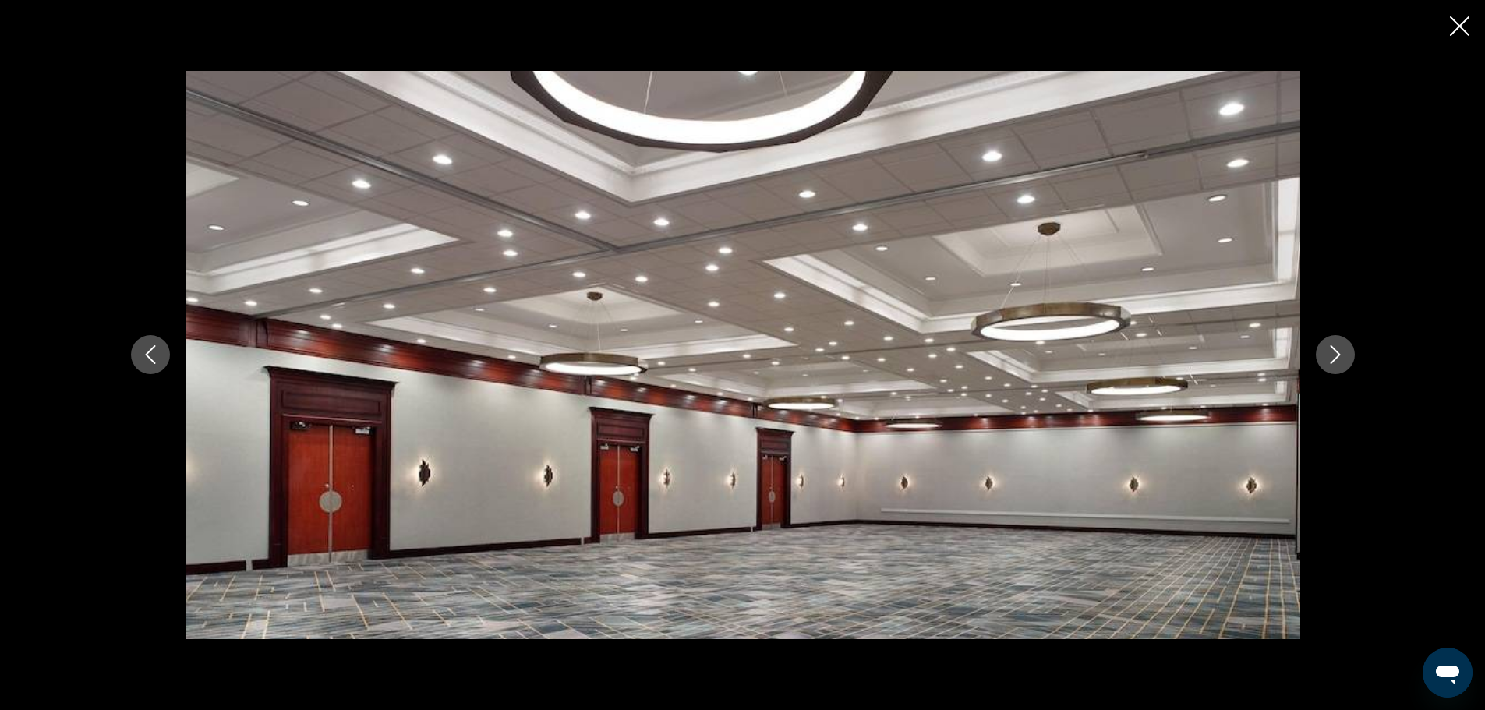
click at [1330, 355] on icon "Next image" at bounding box center [1335, 354] width 19 height 19
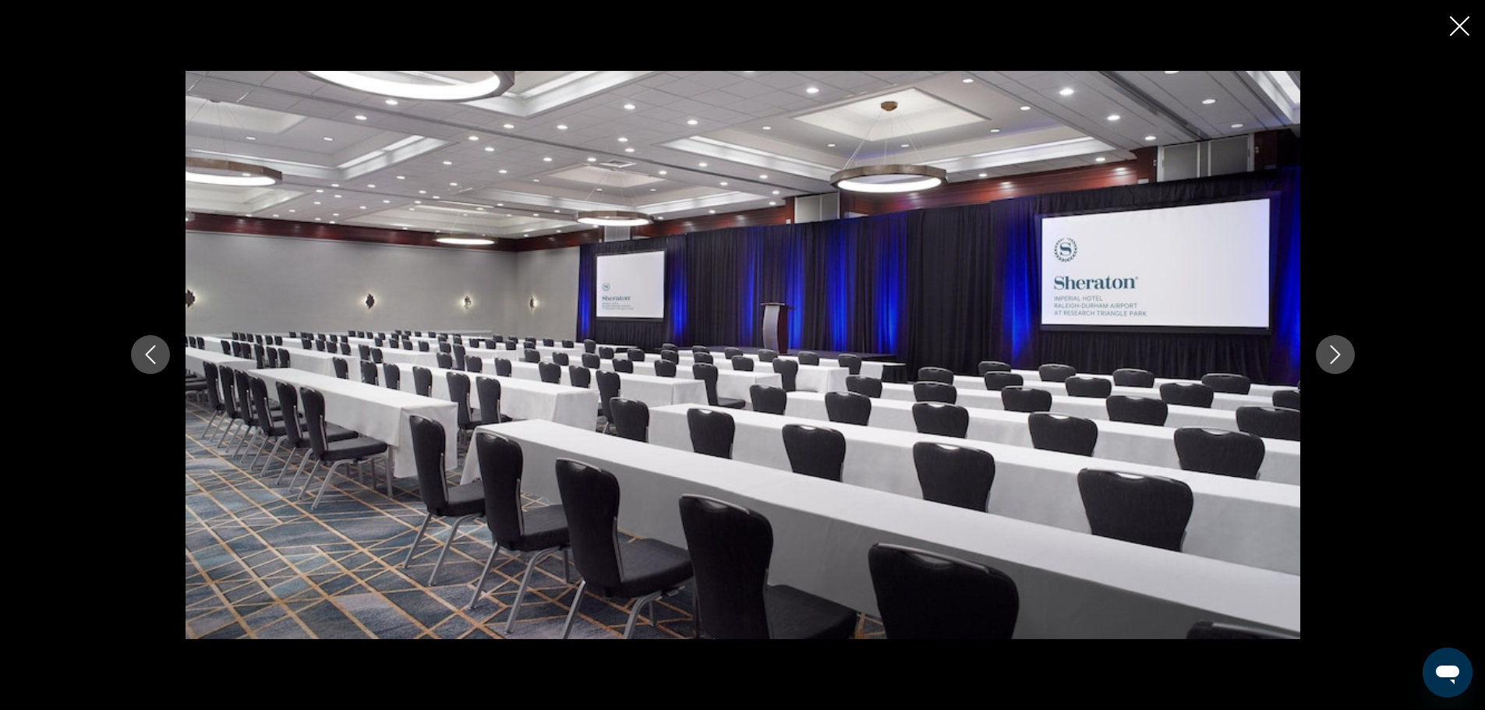
click at [1330, 355] on icon "Next image" at bounding box center [1335, 354] width 19 height 19
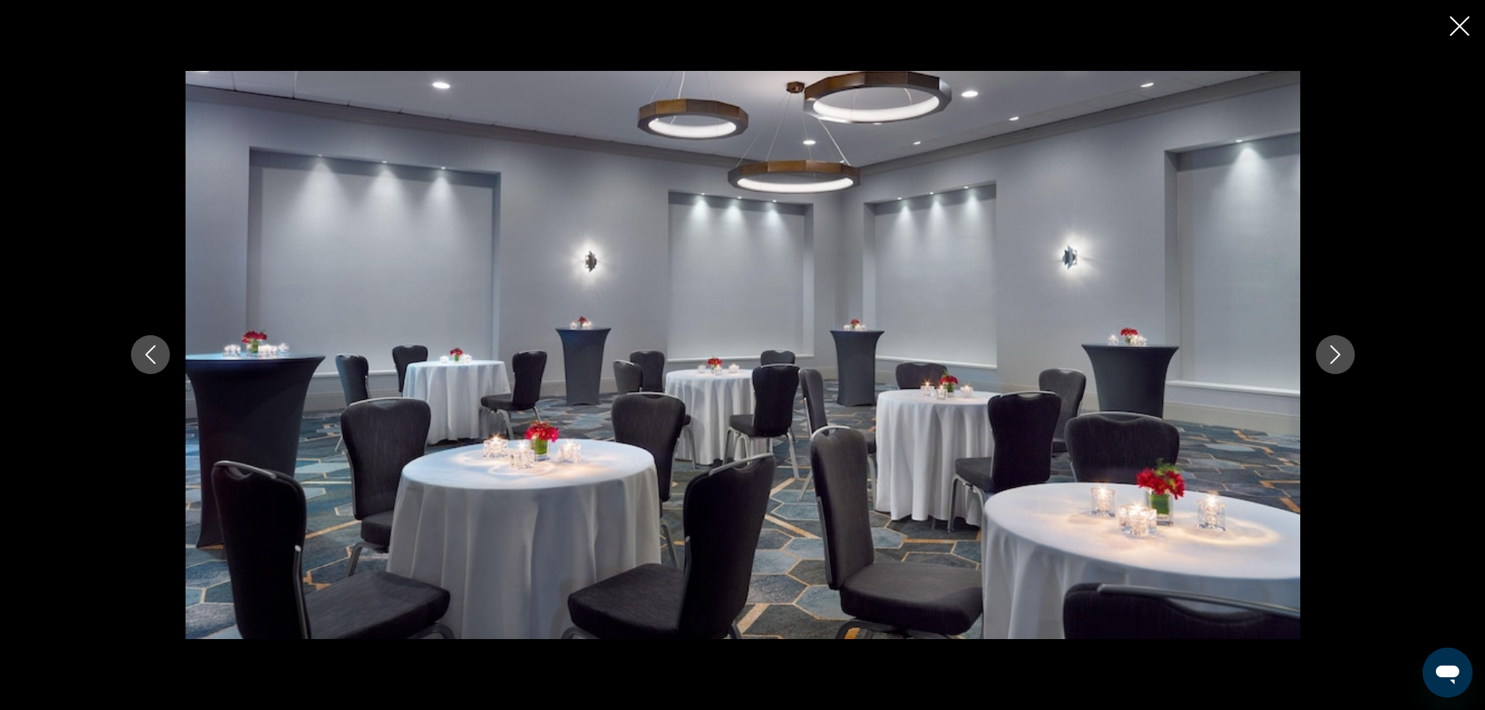
click at [1330, 355] on icon "Next image" at bounding box center [1335, 354] width 19 height 19
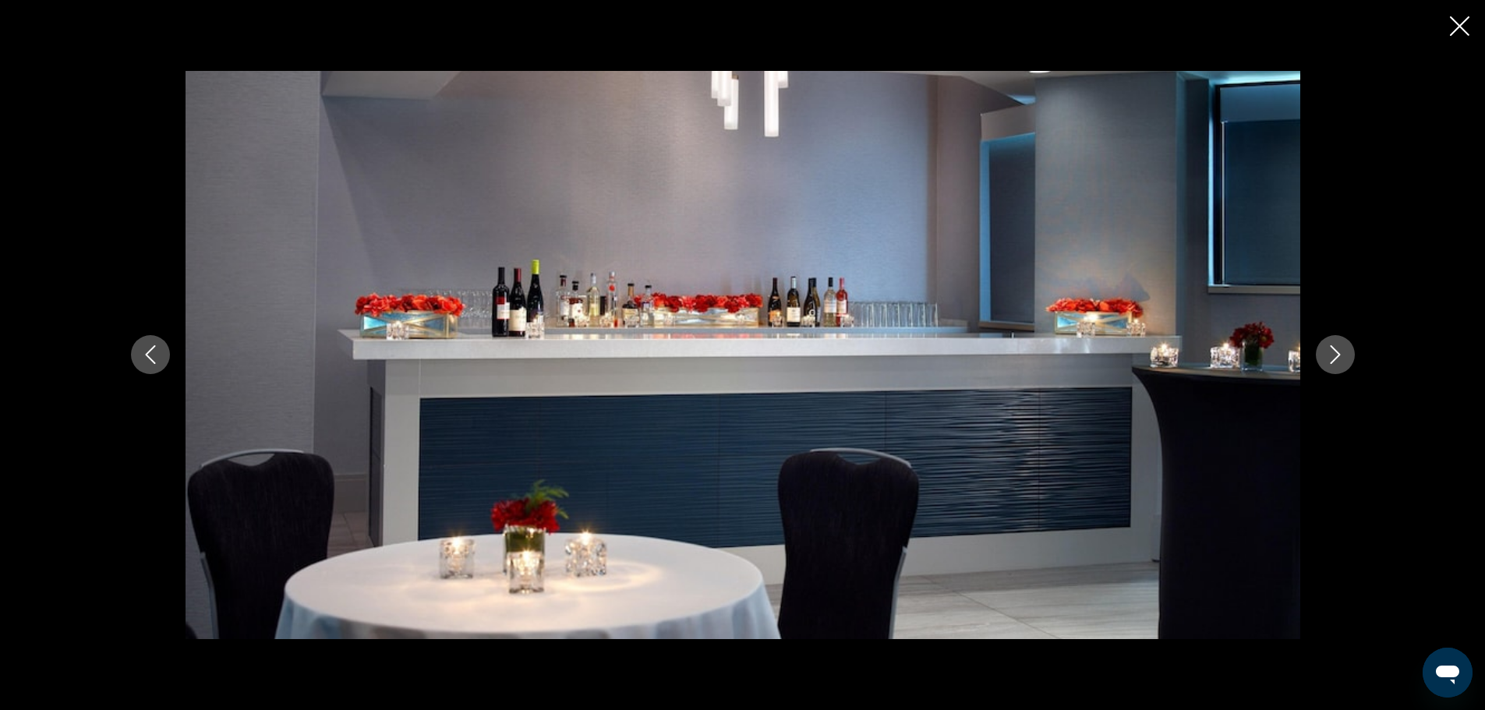
click at [1330, 355] on icon "Next image" at bounding box center [1335, 354] width 19 height 19
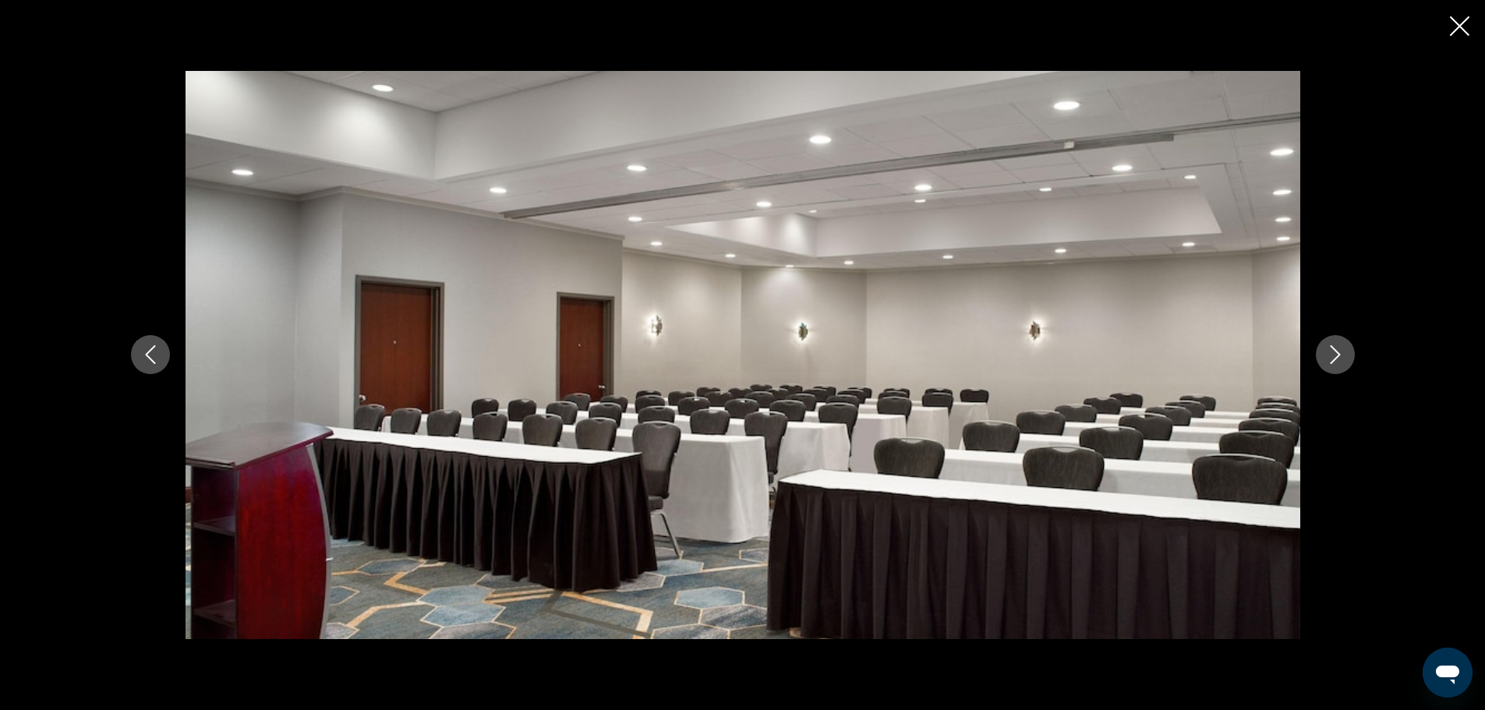
click at [1330, 355] on icon "Next image" at bounding box center [1335, 354] width 19 height 19
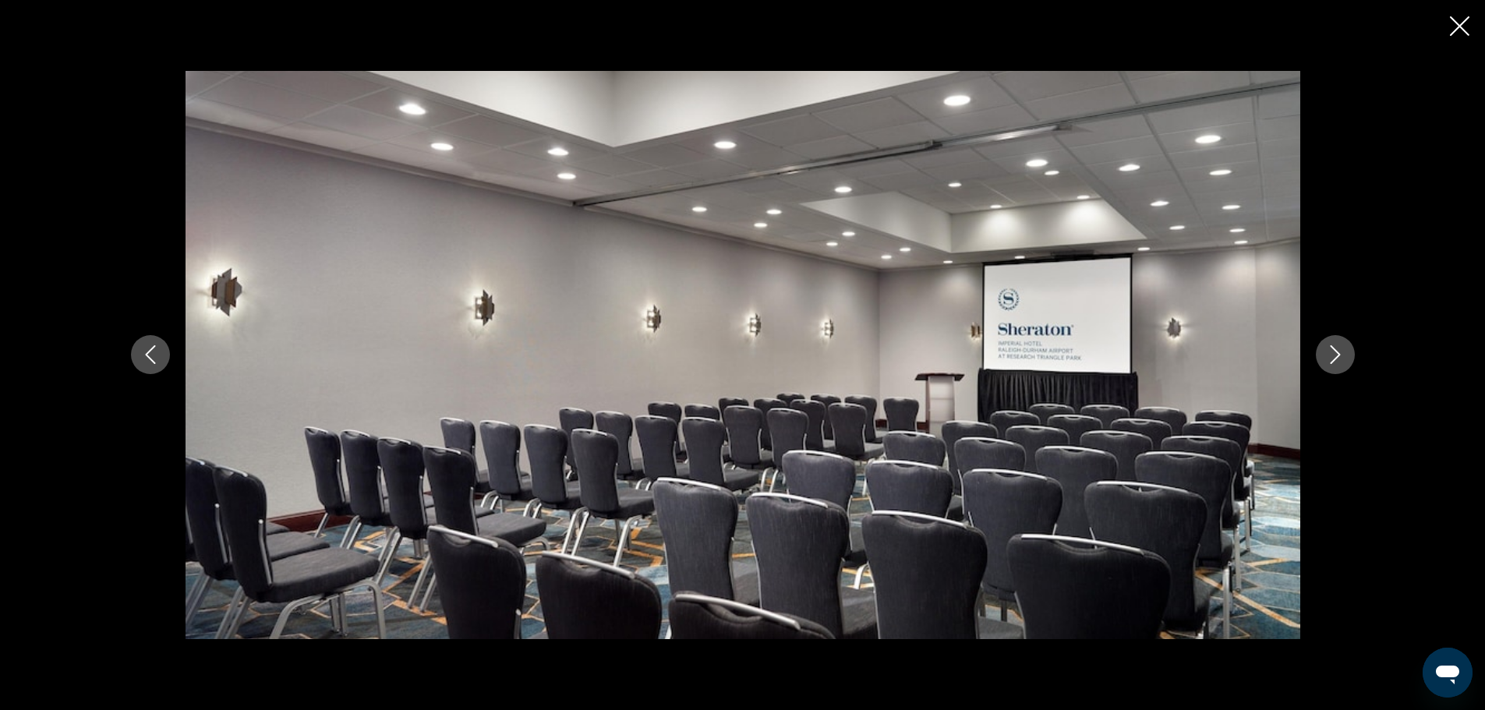
click at [1330, 355] on icon "Next image" at bounding box center [1335, 354] width 19 height 19
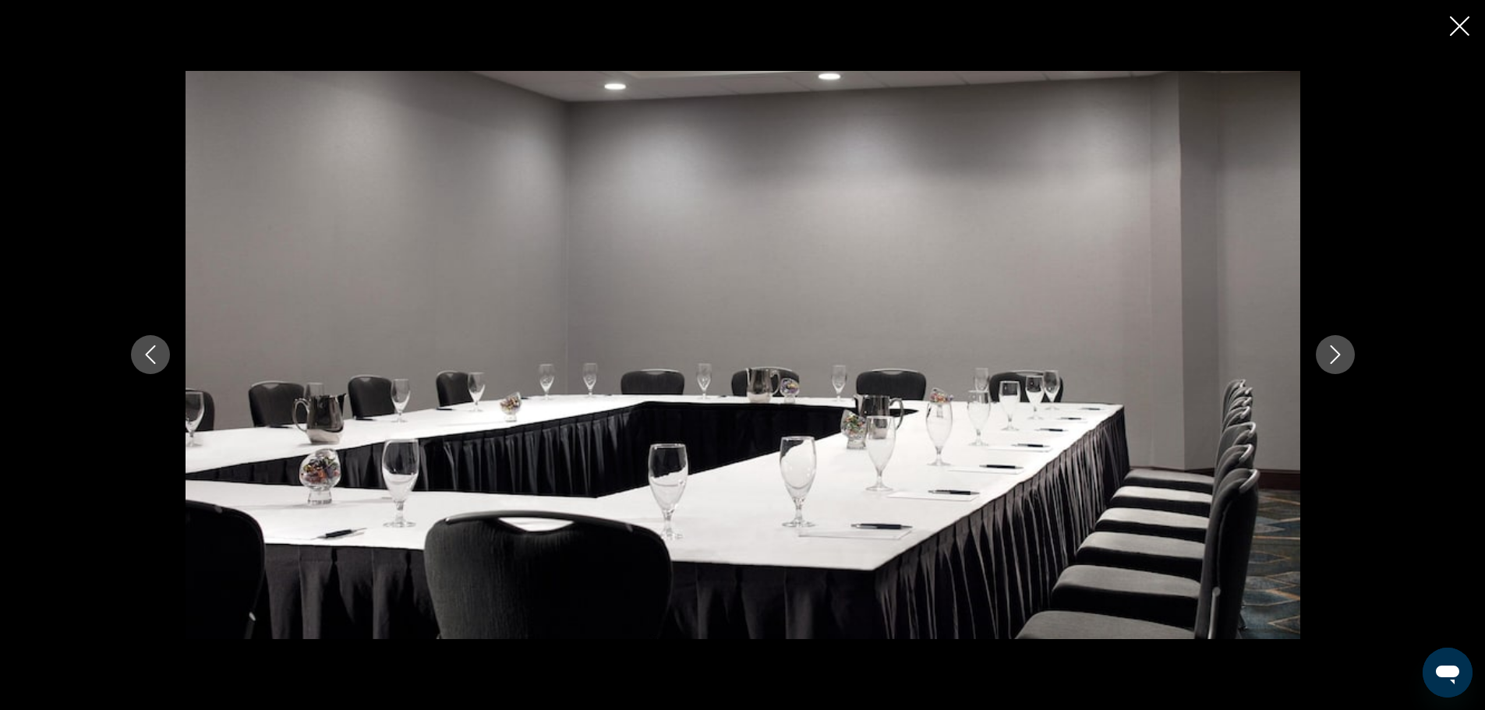
click at [1330, 355] on icon "Next image" at bounding box center [1335, 354] width 19 height 19
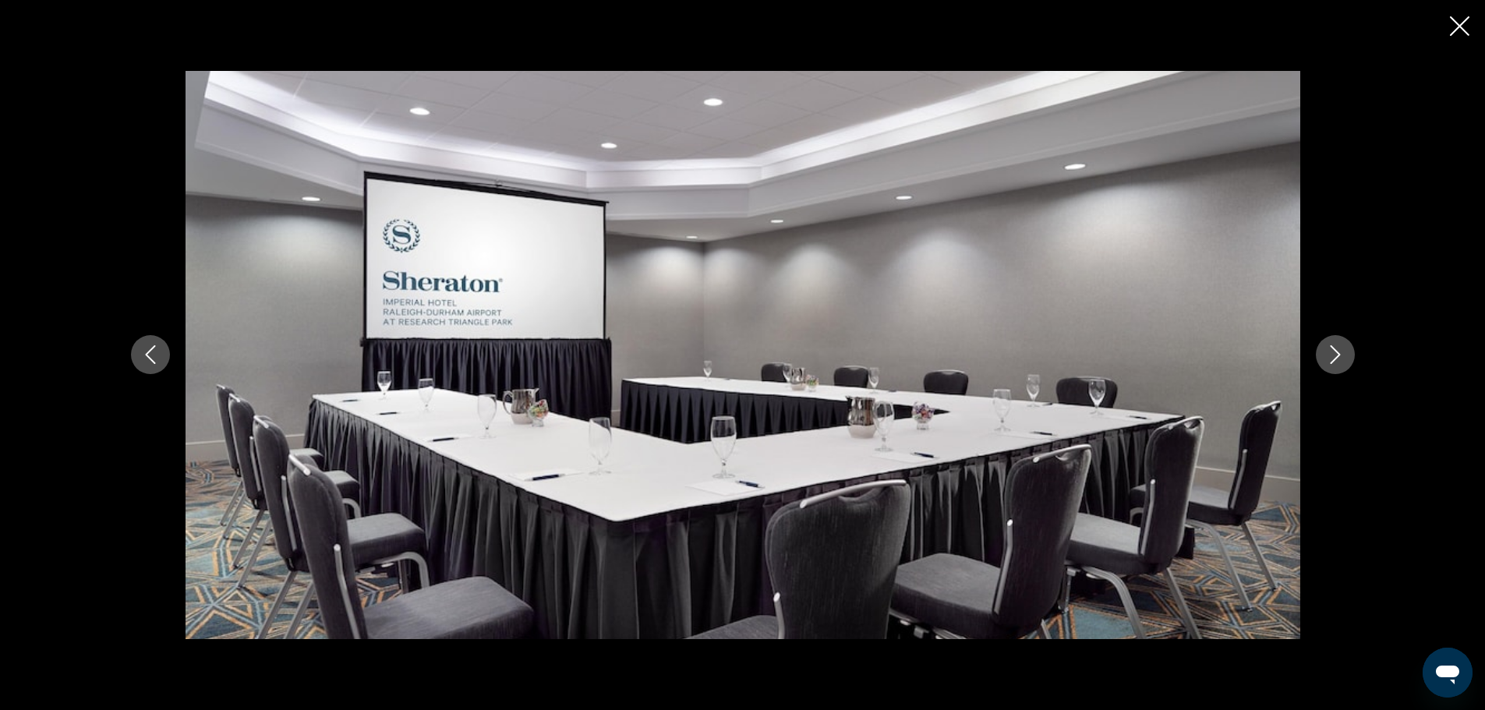
click at [1330, 355] on icon "Next image" at bounding box center [1335, 354] width 19 height 19
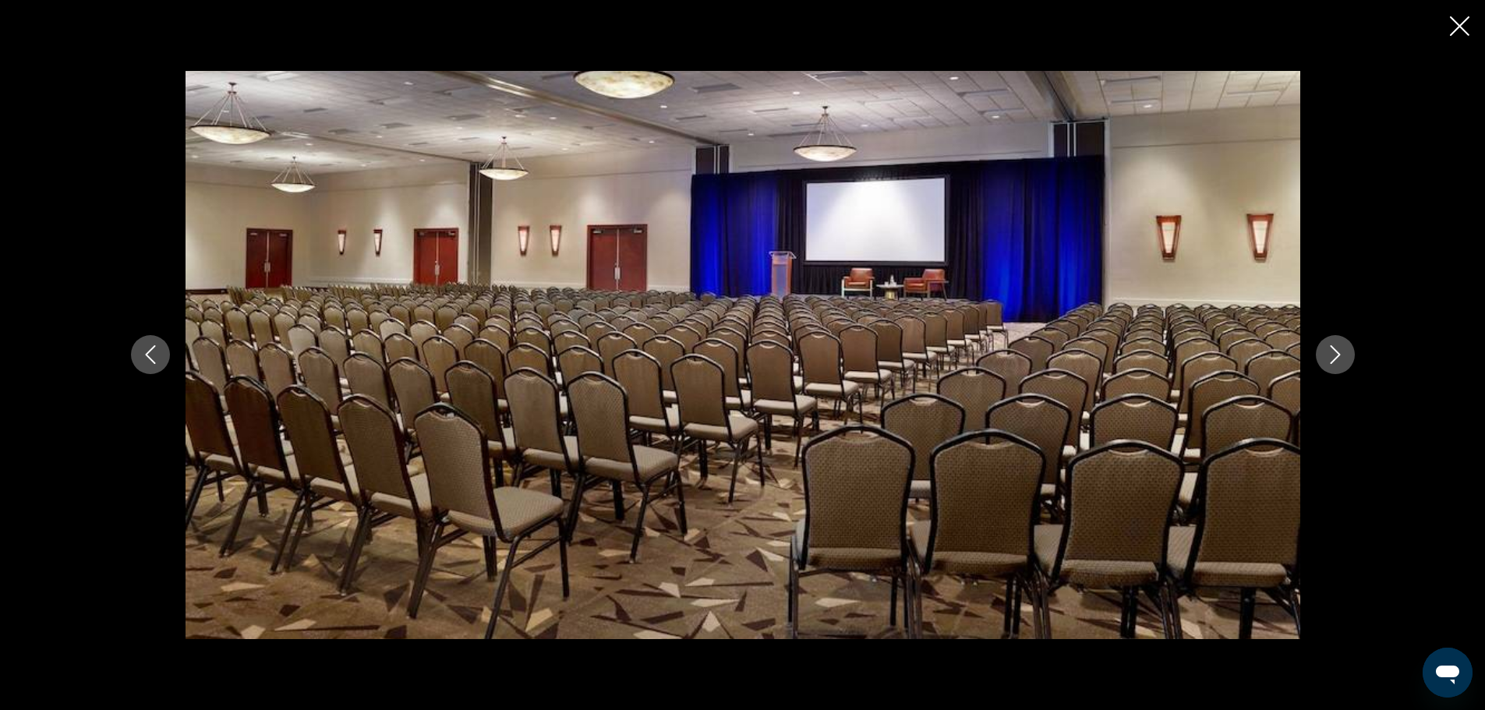
click at [1330, 355] on icon "Next image" at bounding box center [1335, 354] width 19 height 19
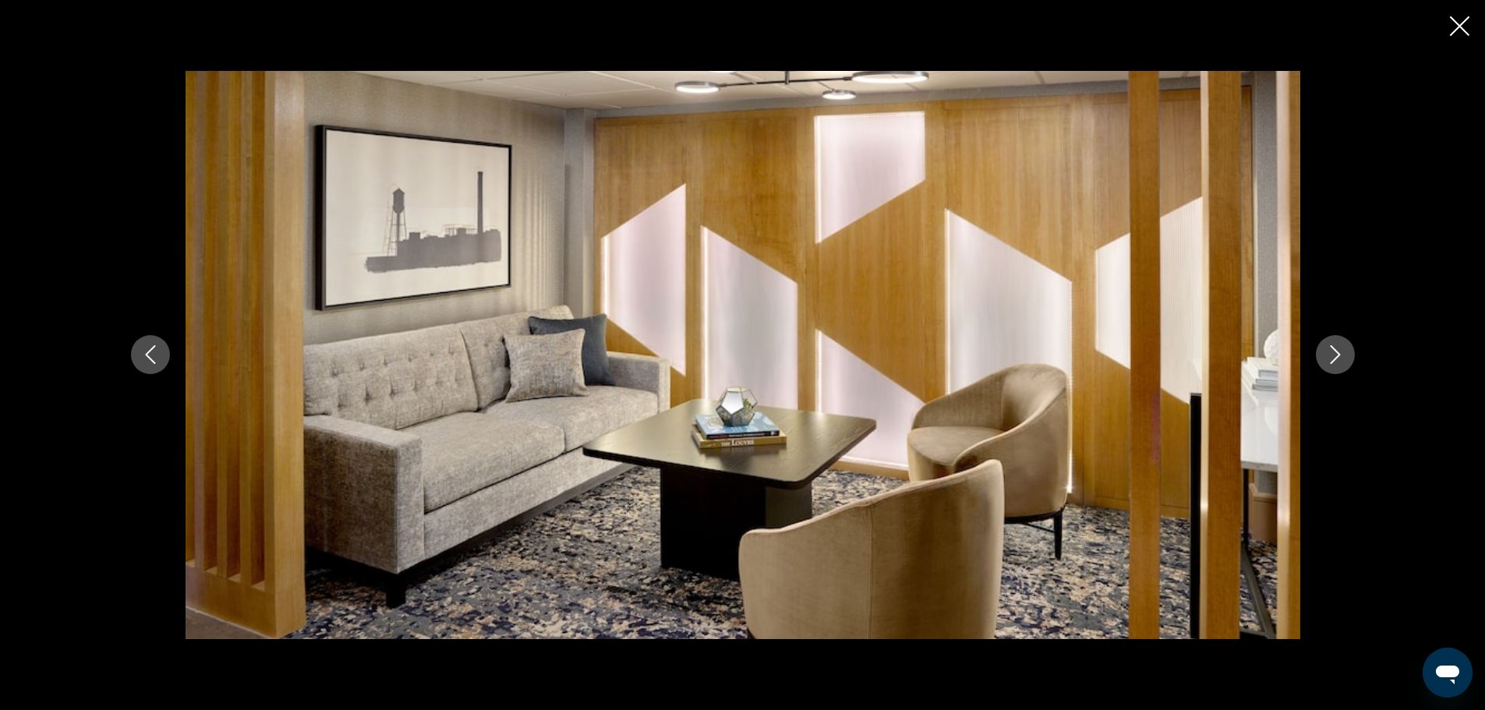
click at [1330, 355] on icon "Next image" at bounding box center [1335, 354] width 19 height 19
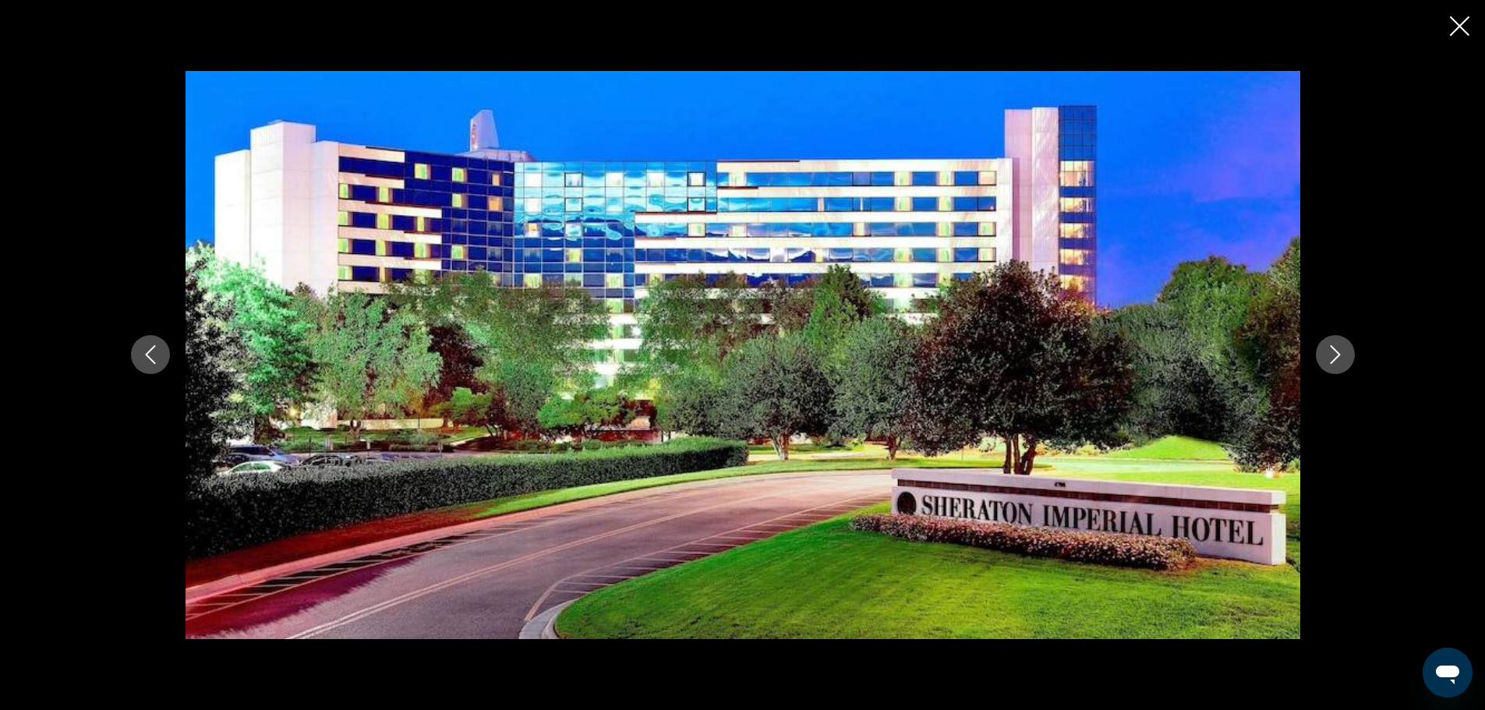
click at [1330, 355] on icon "Next image" at bounding box center [1335, 354] width 19 height 19
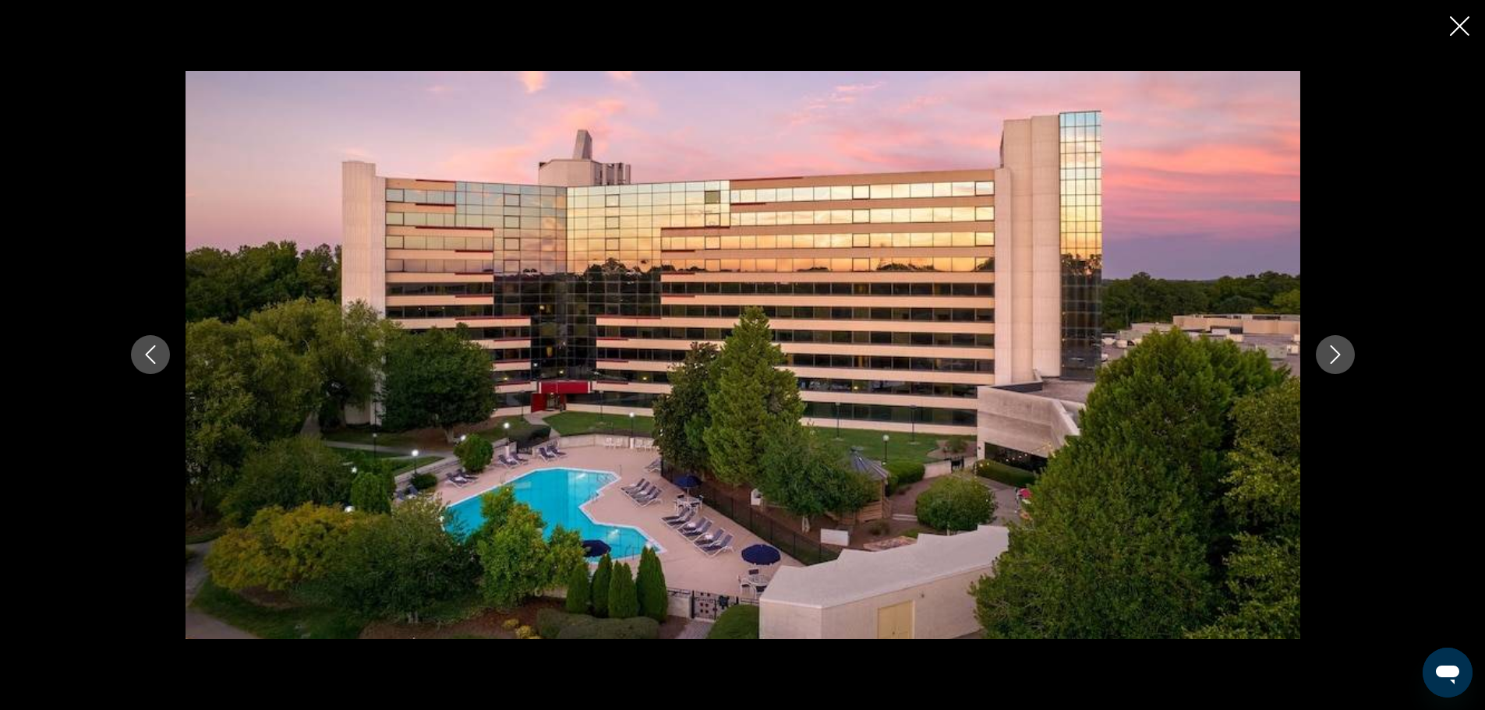
click at [1330, 355] on icon "Next image" at bounding box center [1335, 354] width 19 height 19
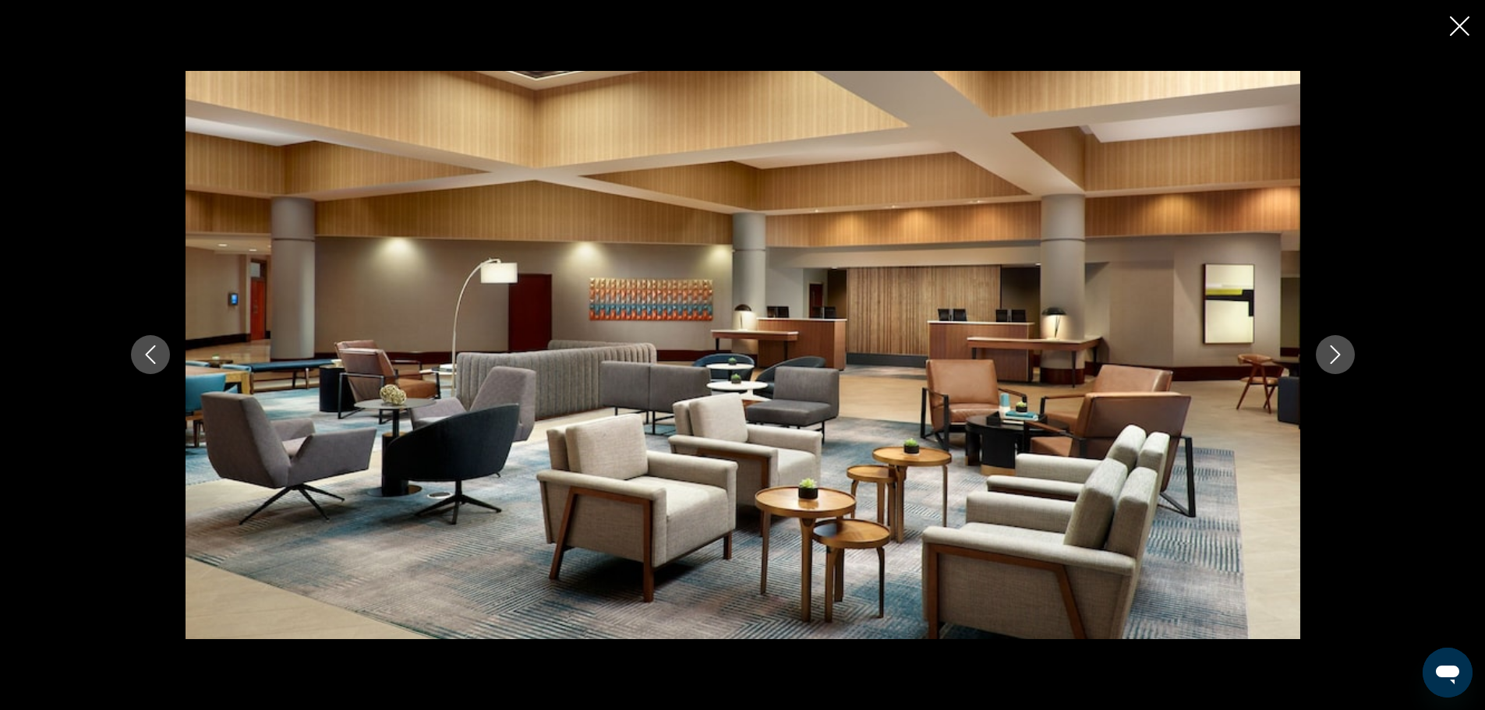
click at [1330, 355] on icon "Next image" at bounding box center [1335, 354] width 19 height 19
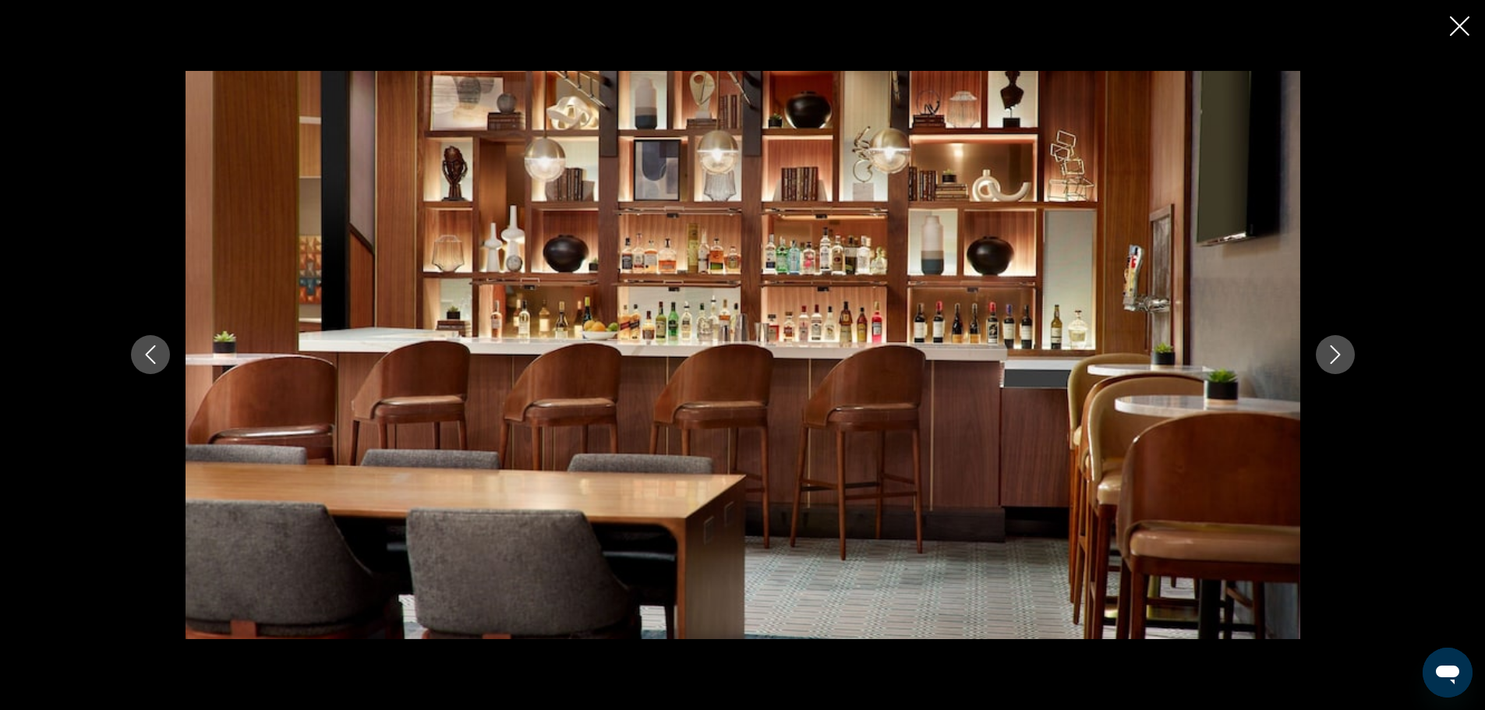
click at [1330, 355] on icon "Next image" at bounding box center [1335, 354] width 19 height 19
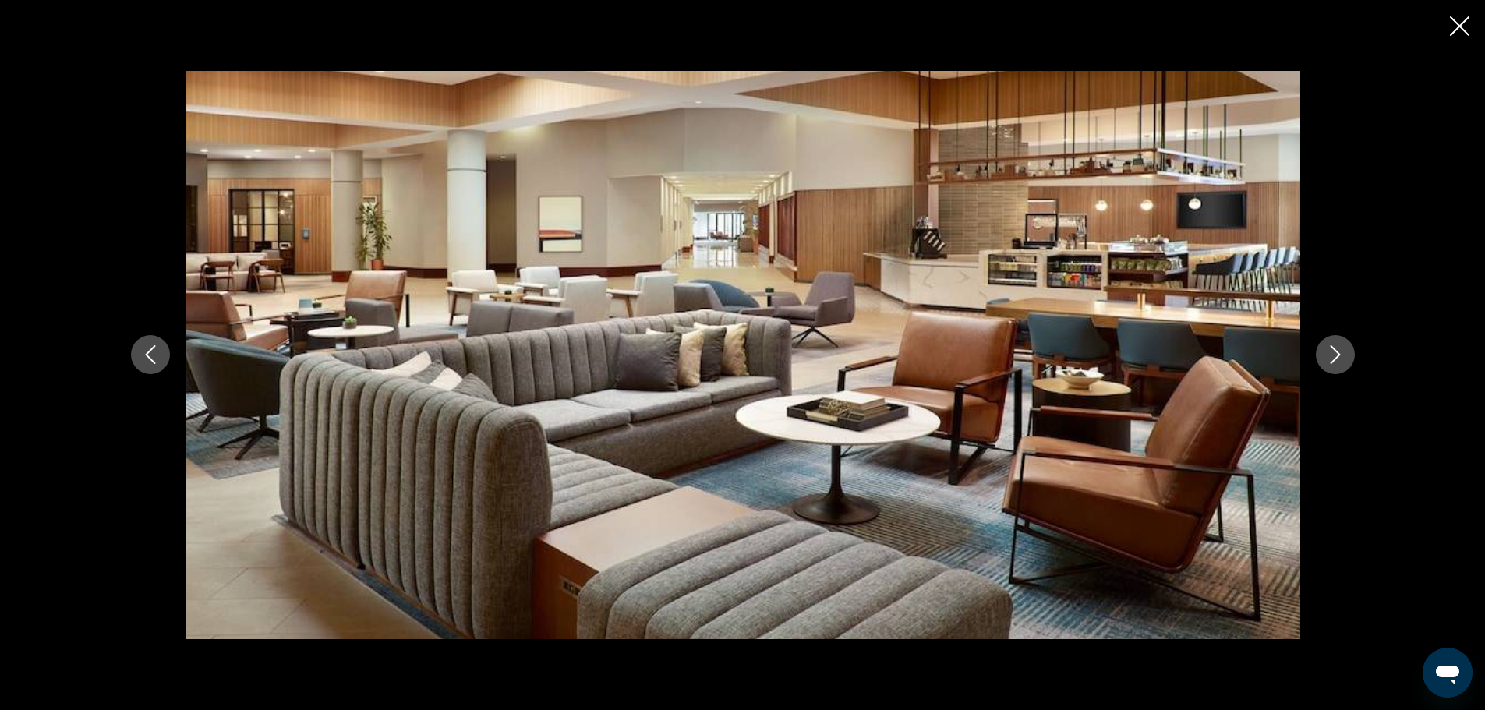
click at [1330, 354] on icon "Next image" at bounding box center [1335, 354] width 19 height 19
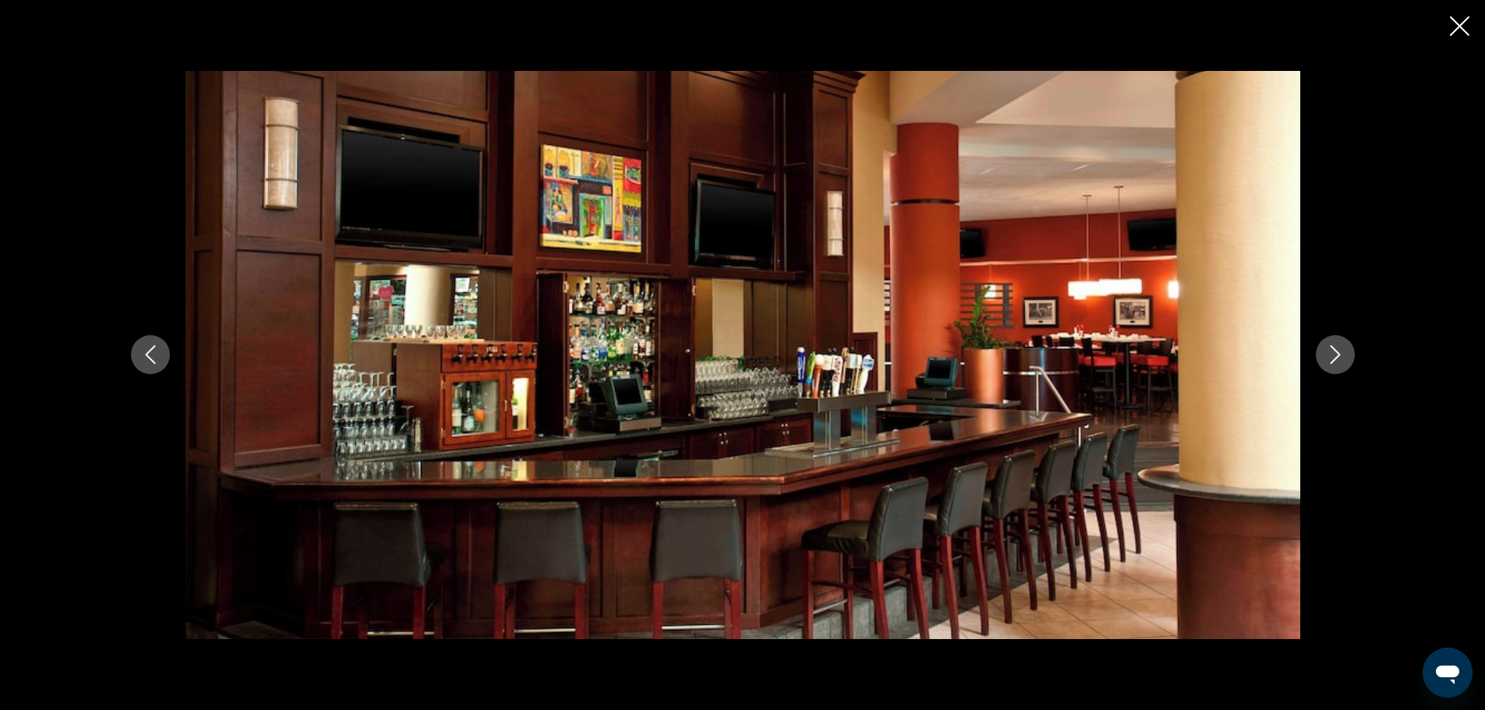
click at [1330, 354] on icon "Next image" at bounding box center [1335, 354] width 19 height 19
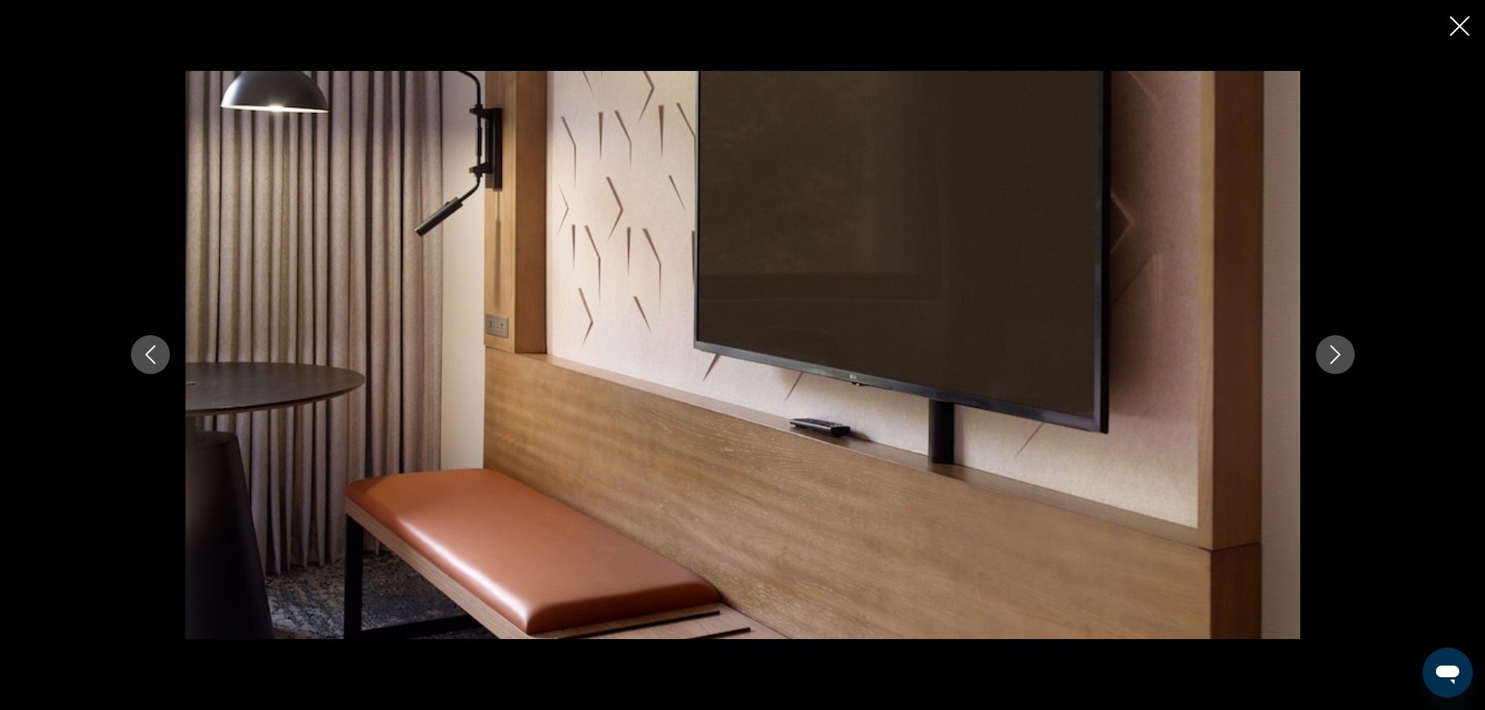
click at [1330, 354] on icon "Next image" at bounding box center [1335, 354] width 19 height 19
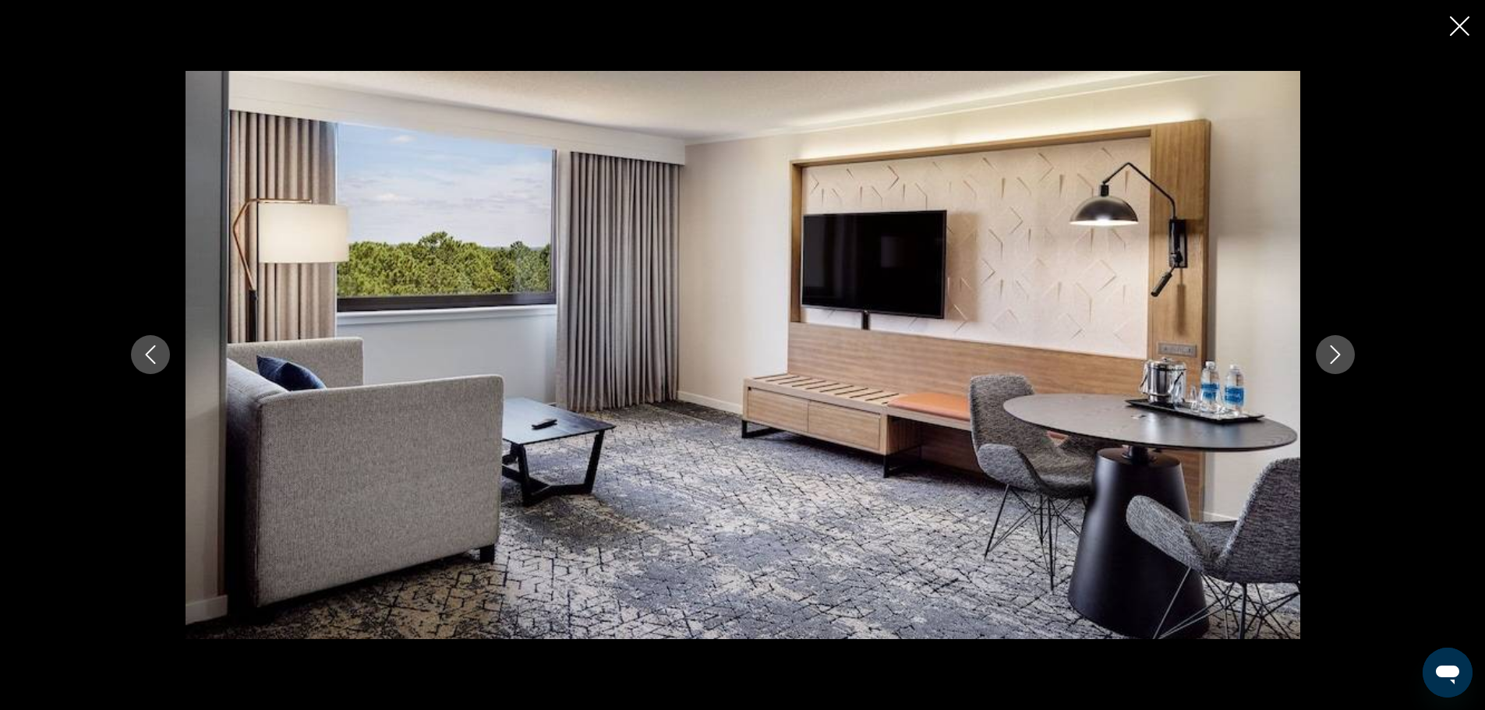
click at [1330, 354] on icon "Next image" at bounding box center [1335, 354] width 19 height 19
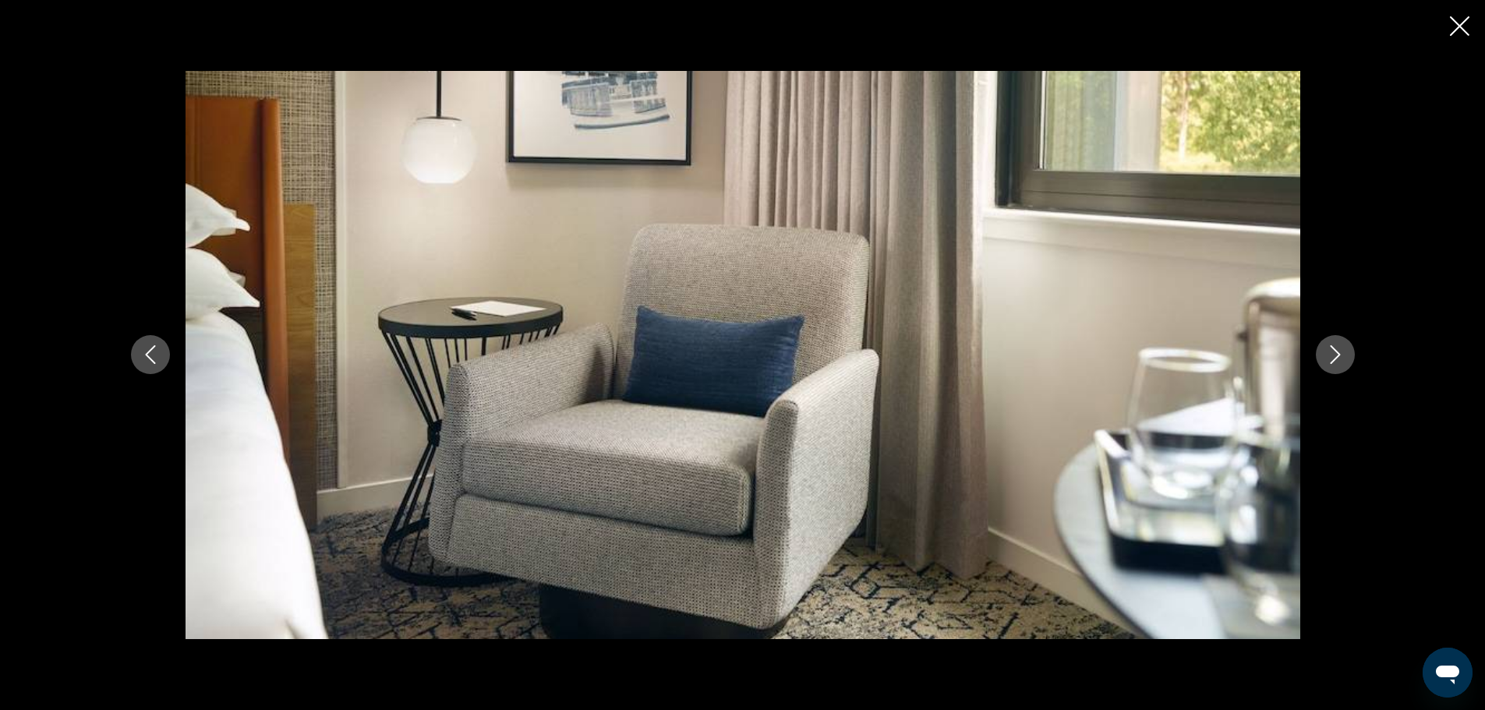
click at [1456, 23] on icon "Close slideshow" at bounding box center [1459, 25] width 19 height 19
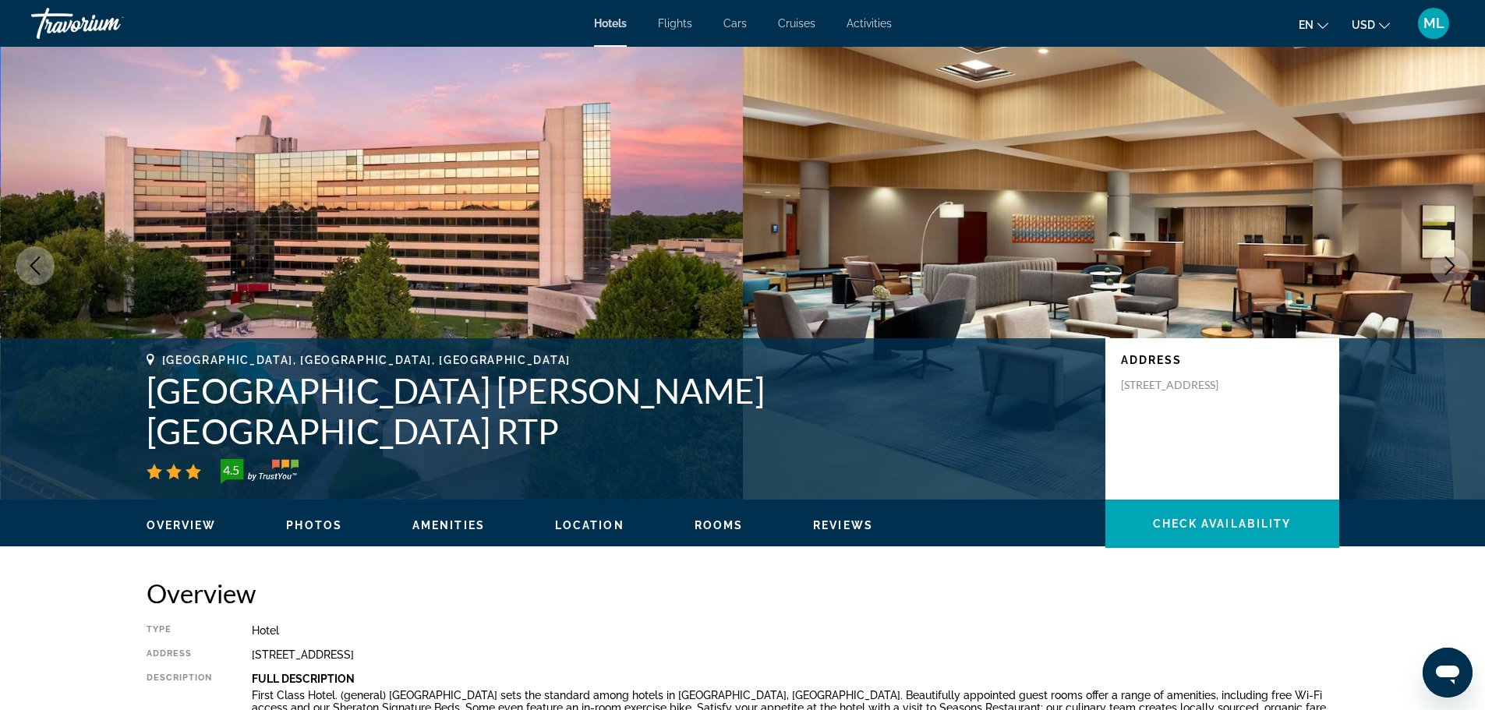
scroll to position [0, 0]
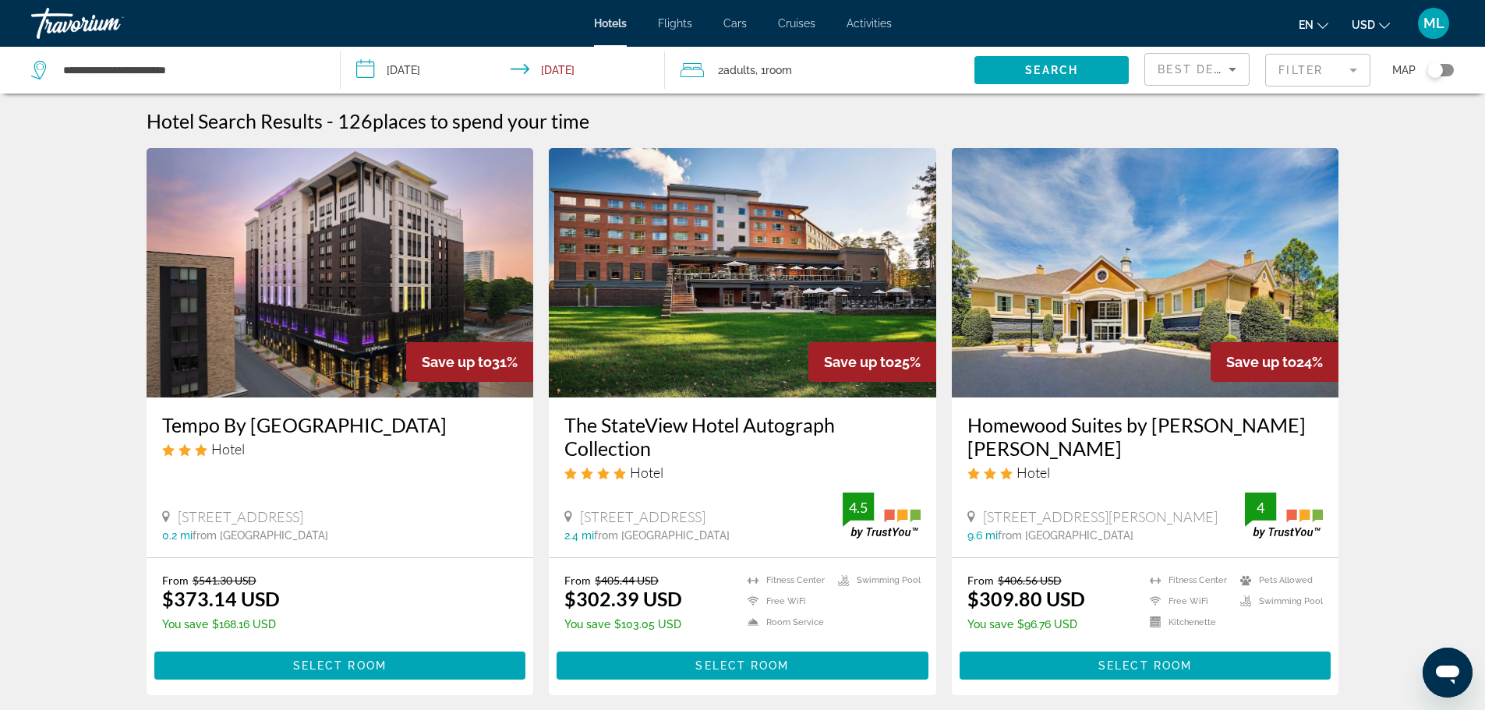
click at [366, 69] on input "**********" at bounding box center [506, 72] width 331 height 51
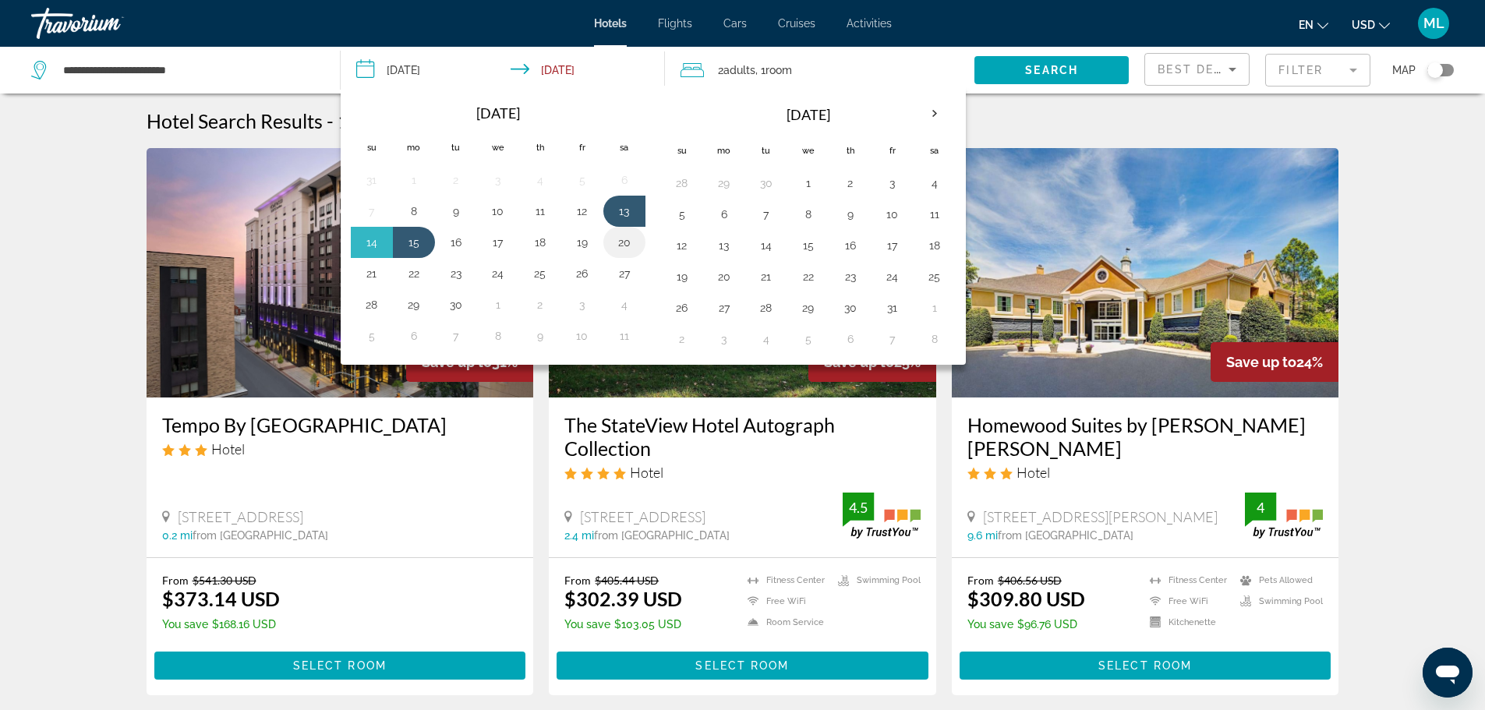
click at [622, 243] on button "20" at bounding box center [624, 242] width 25 height 22
click at [412, 273] on button "22" at bounding box center [413, 274] width 25 height 22
type input "**********"
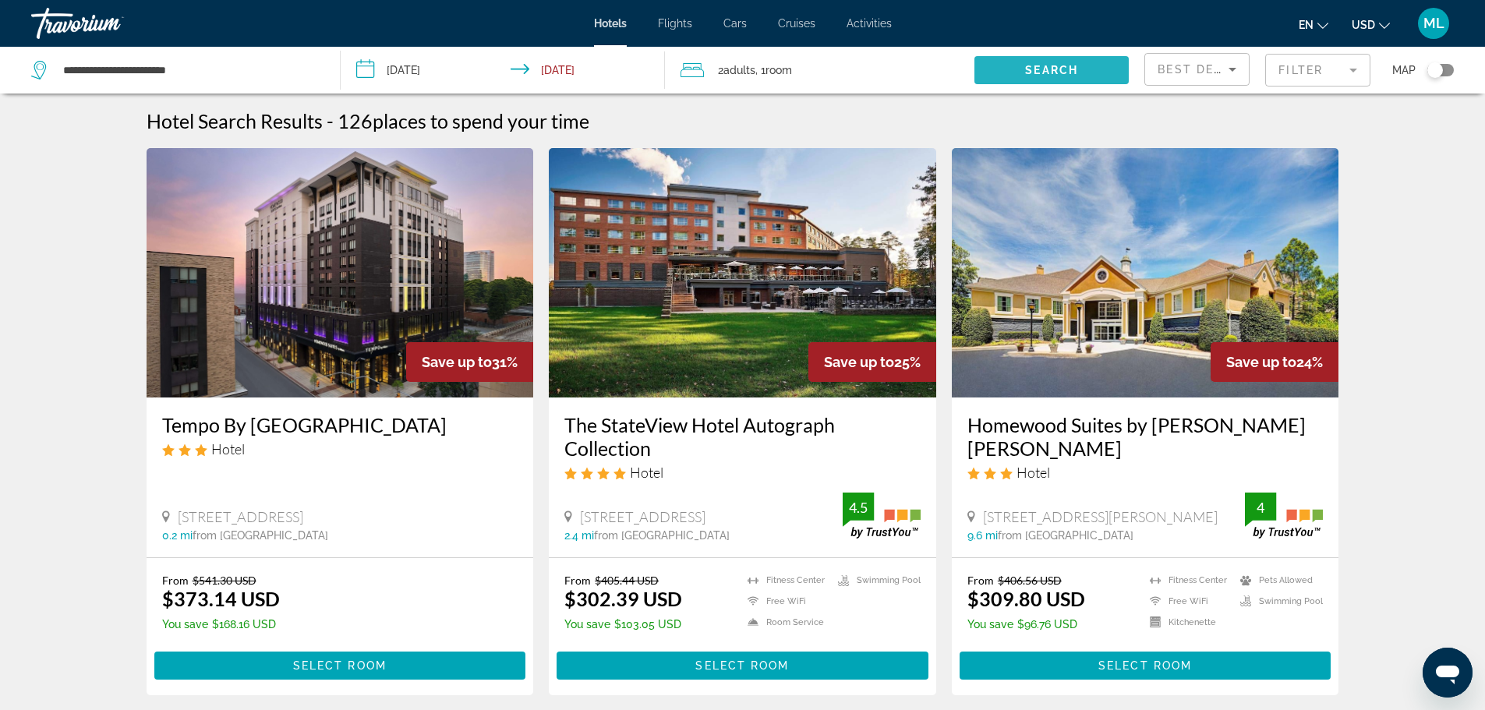
click at [1055, 63] on span "Search widget" at bounding box center [1051, 69] width 154 height 37
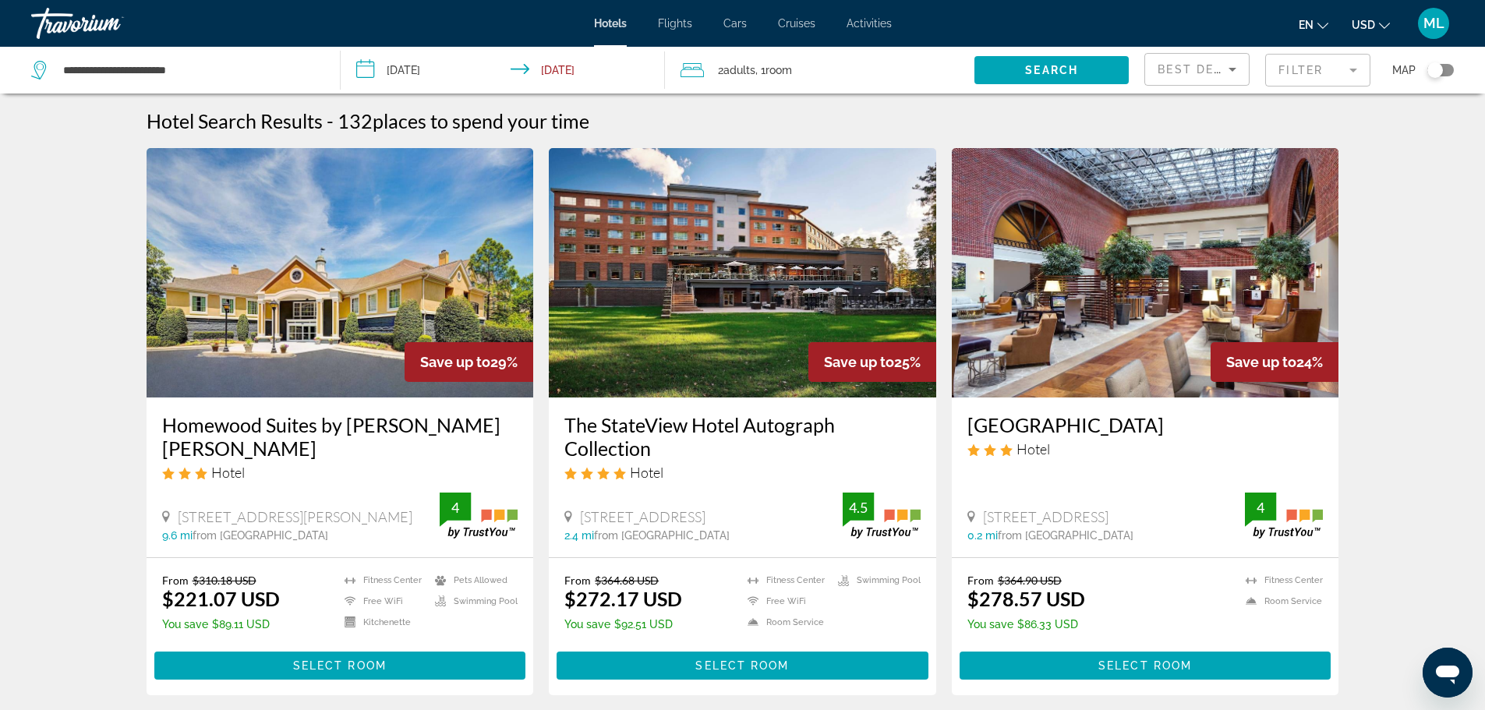
click at [712, 366] on img "Main content" at bounding box center [742, 272] width 387 height 249
click at [1080, 292] on img "Main content" at bounding box center [1145, 272] width 387 height 249
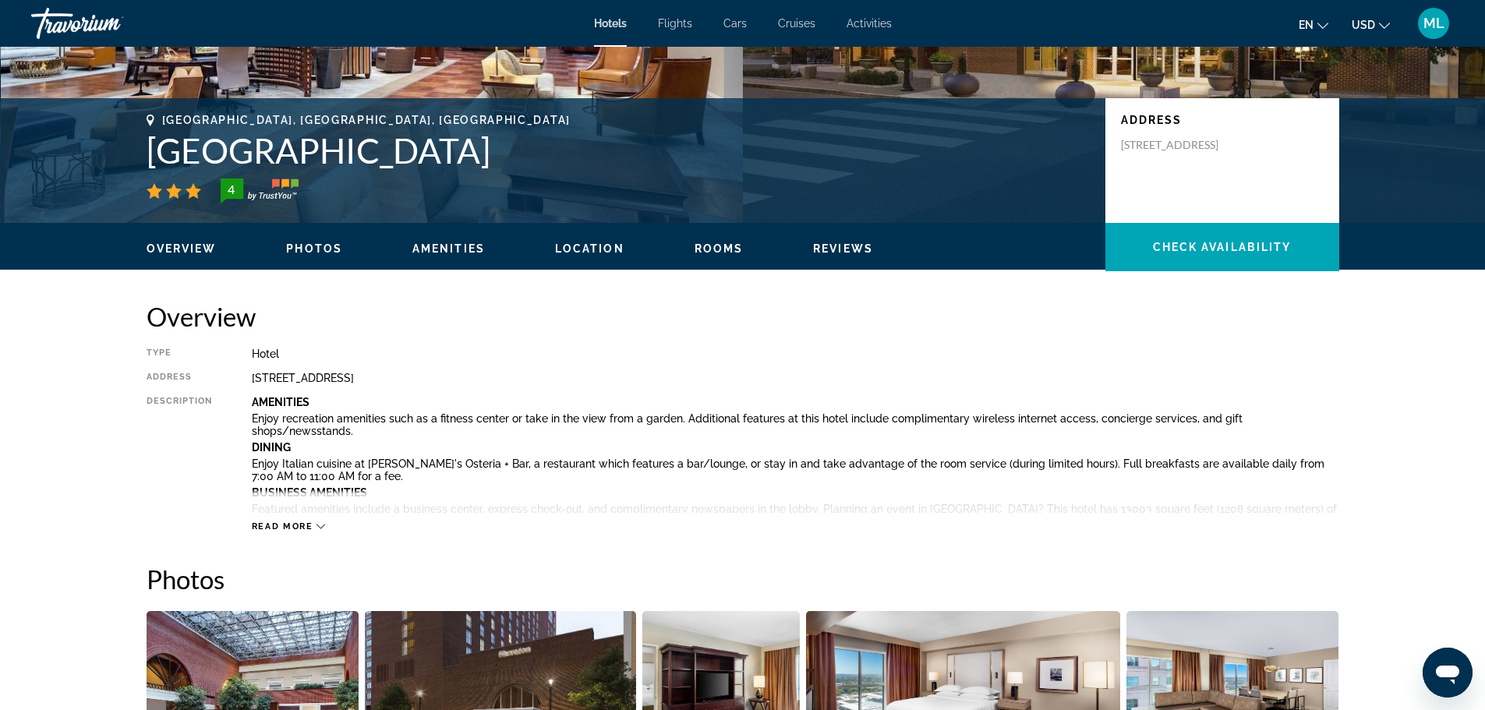
scroll to position [281, 0]
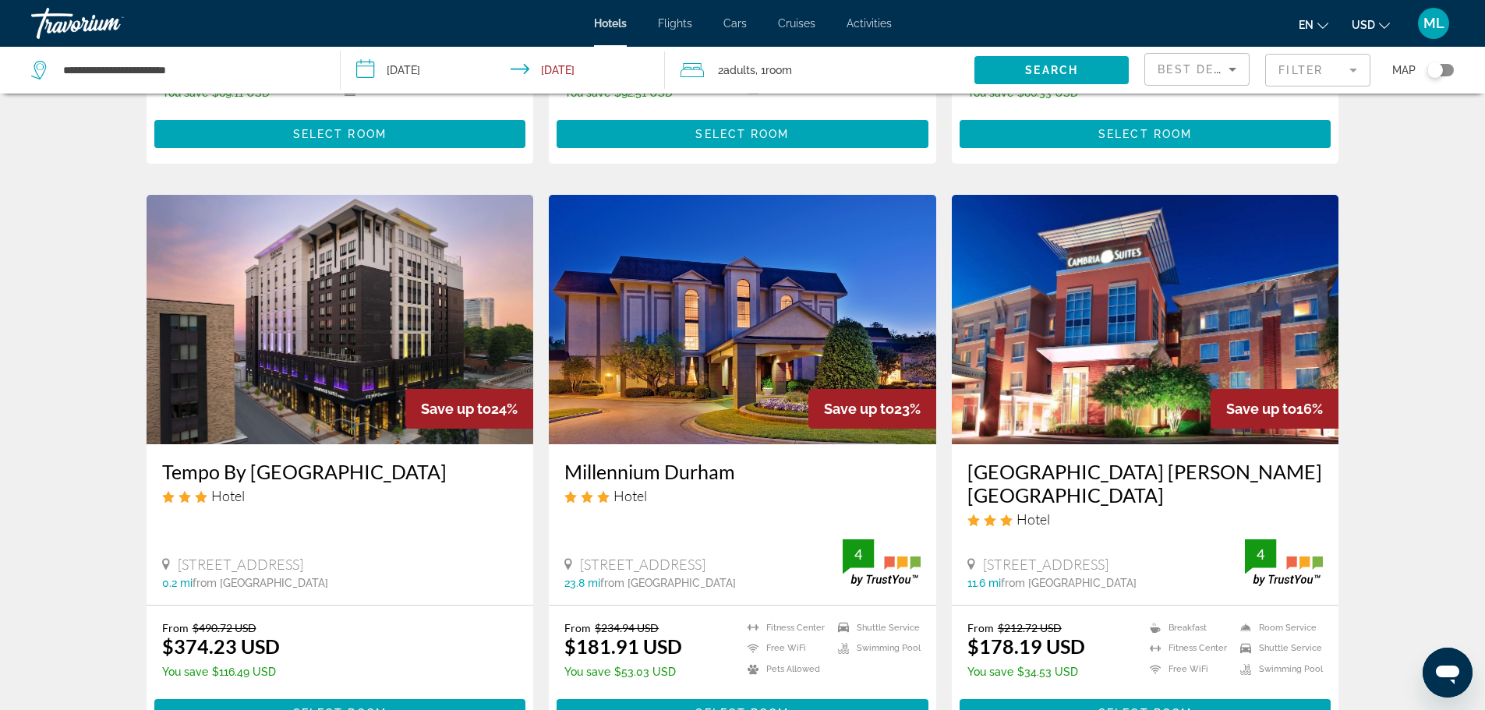
scroll to position [530, 0]
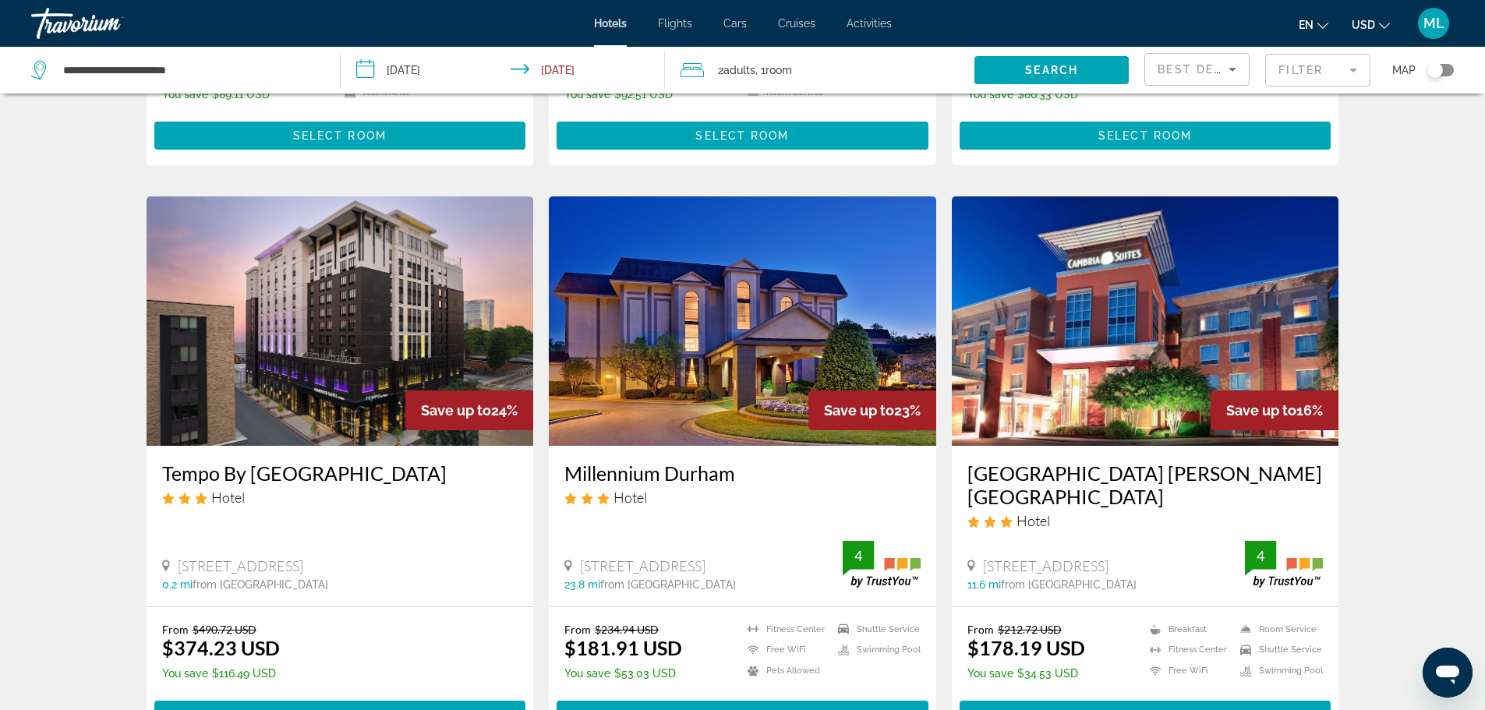
click at [752, 315] on img "Main content" at bounding box center [742, 320] width 387 height 249
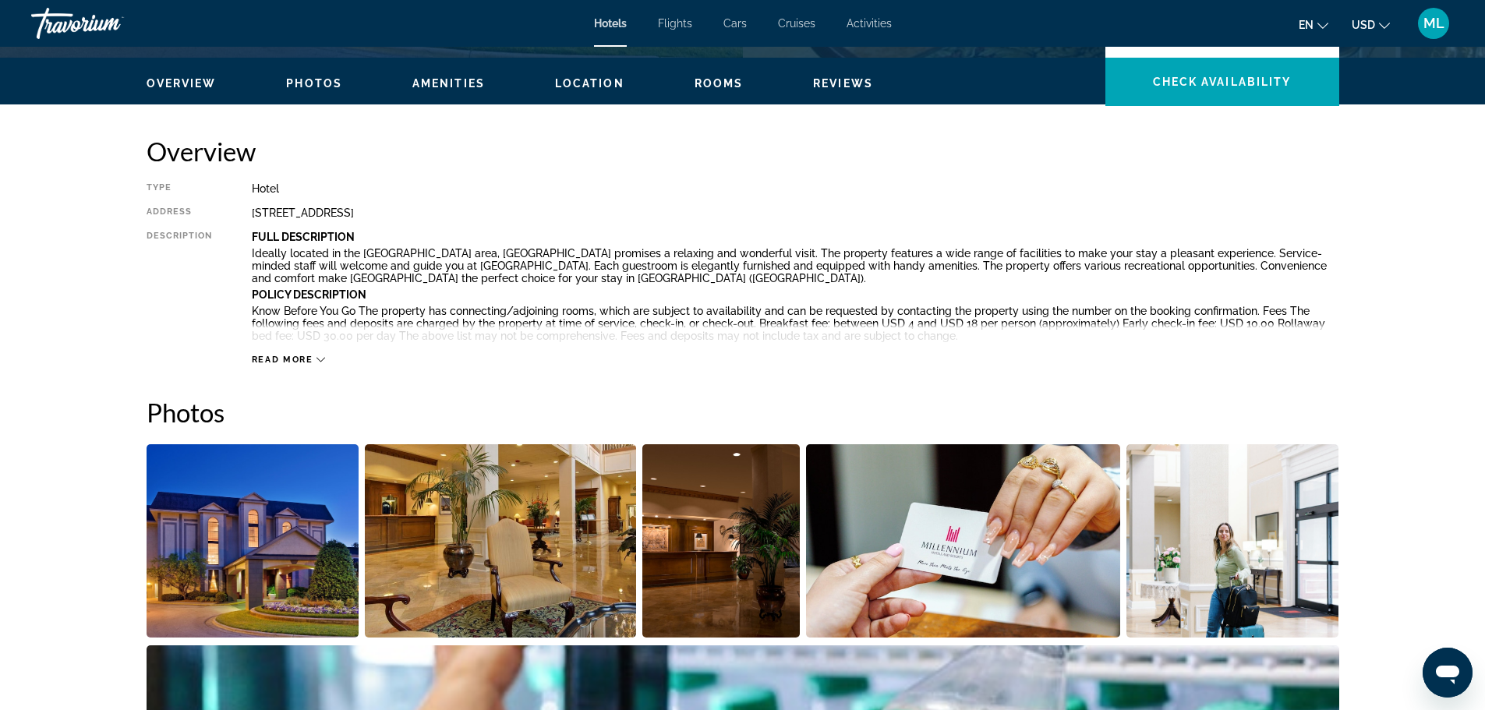
scroll to position [436, 0]
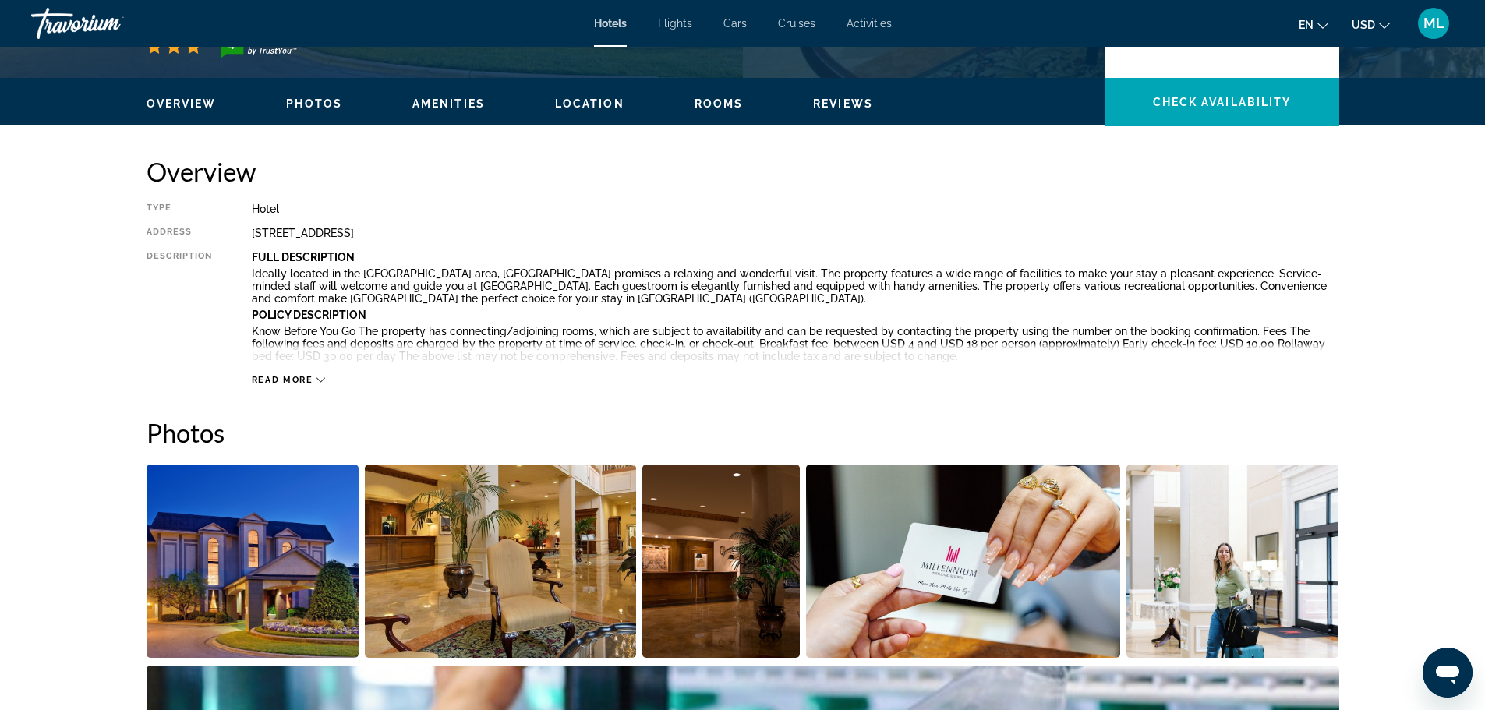
click at [373, 584] on img "Open full-screen image slider" at bounding box center [500, 561] width 271 height 193
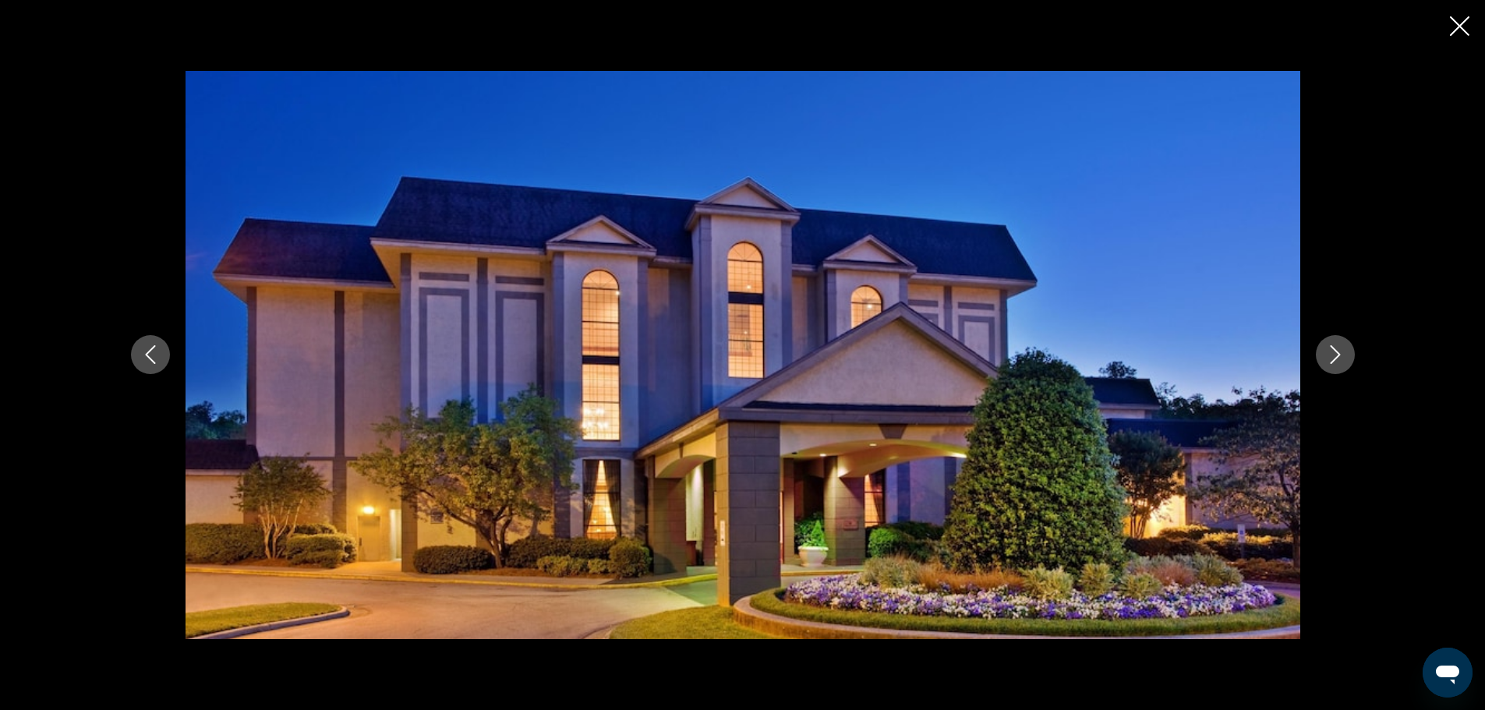
click at [1328, 355] on icon "Next image" at bounding box center [1335, 354] width 19 height 19
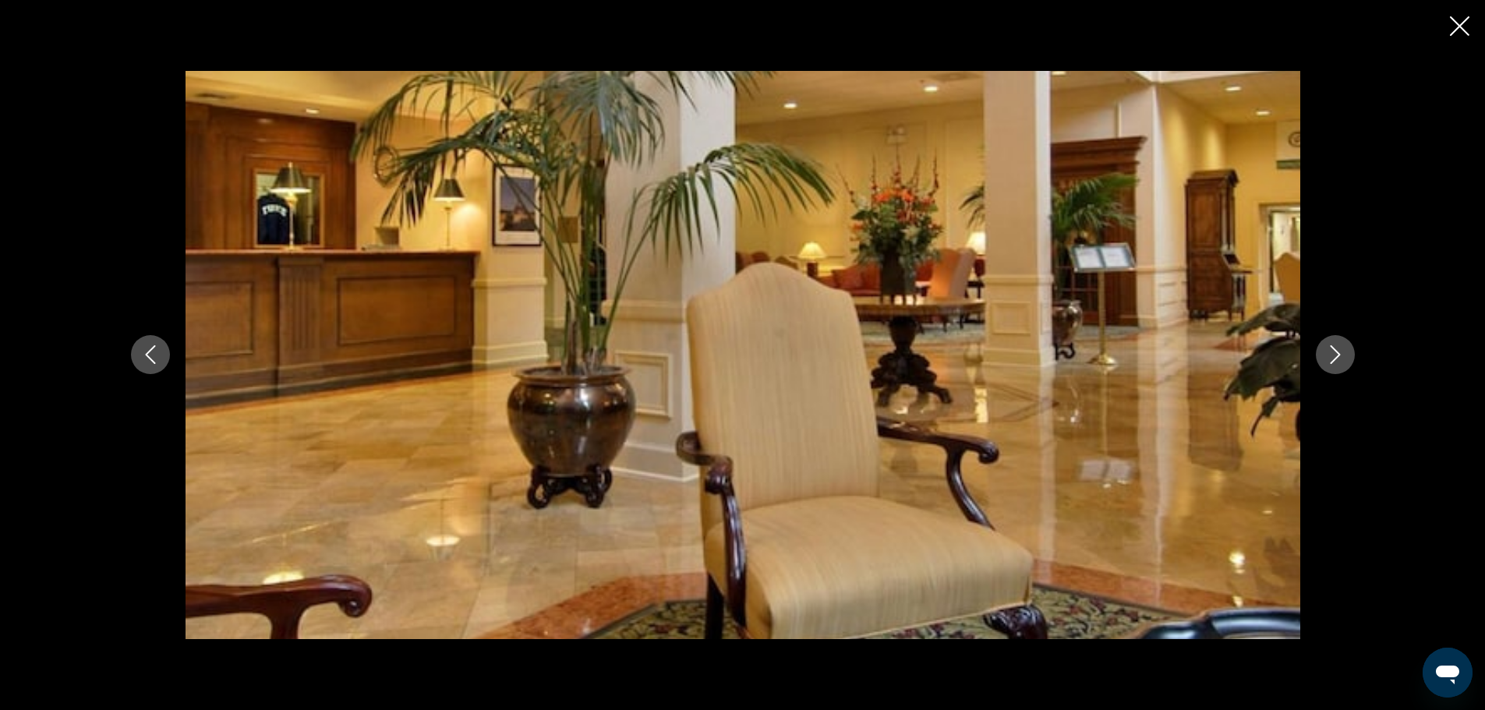
click at [1328, 355] on icon "Next image" at bounding box center [1335, 354] width 19 height 19
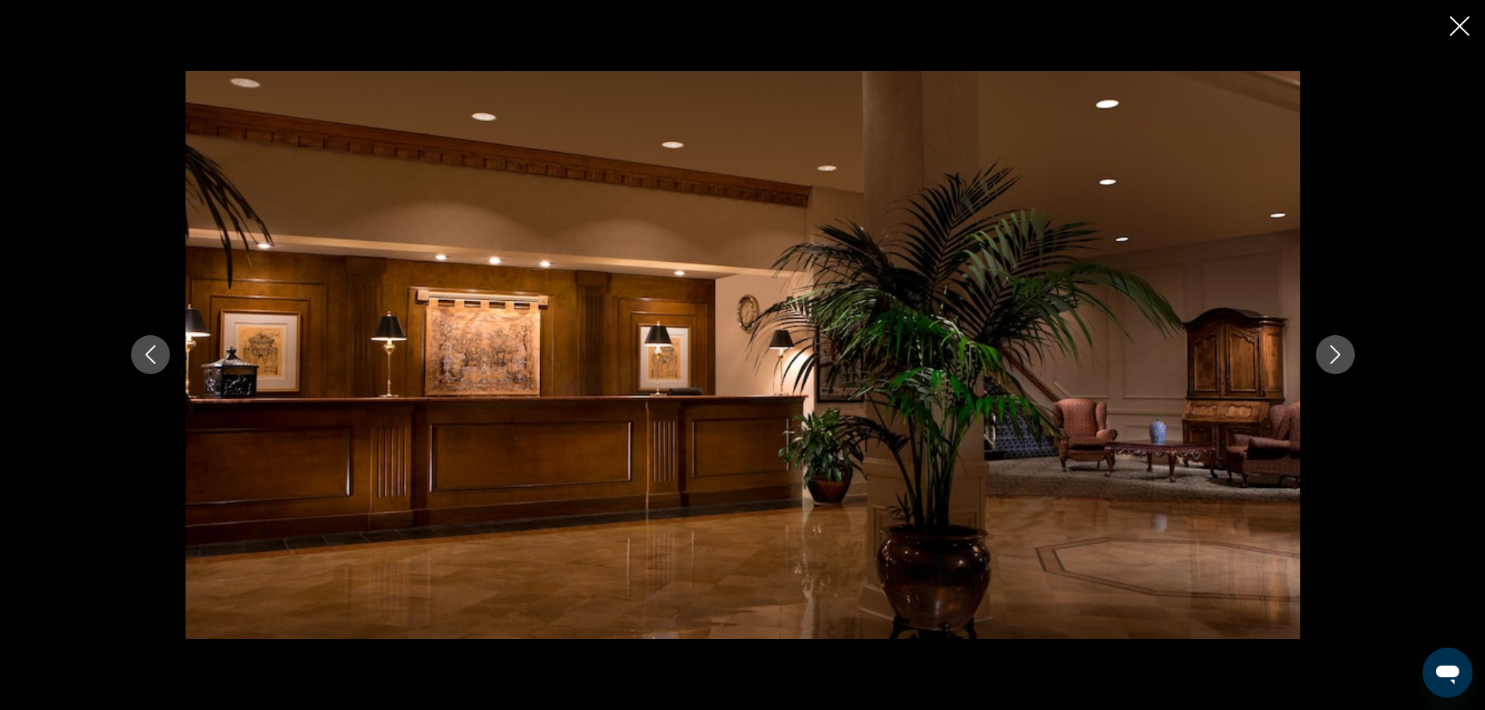
click at [1328, 355] on icon "Next image" at bounding box center [1335, 354] width 19 height 19
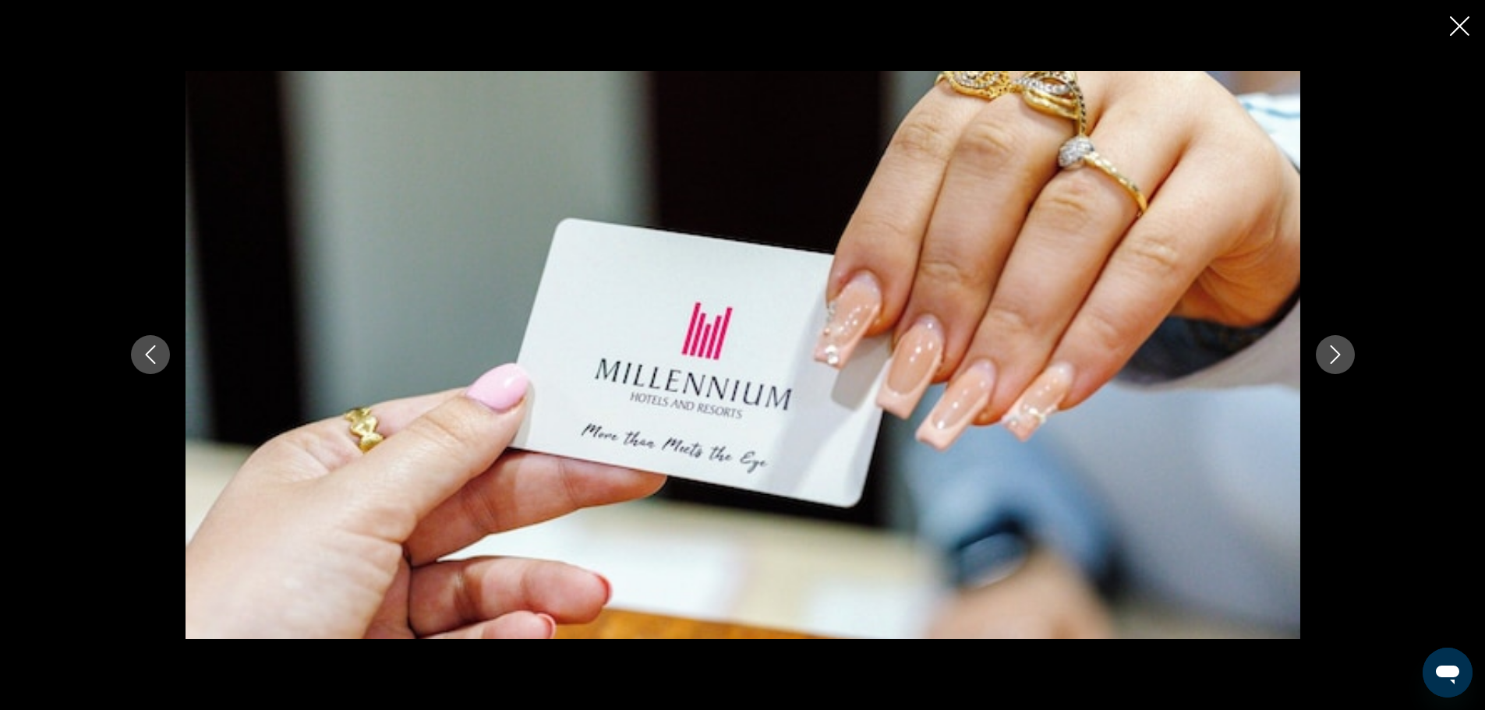
click at [1328, 355] on icon "Next image" at bounding box center [1335, 354] width 19 height 19
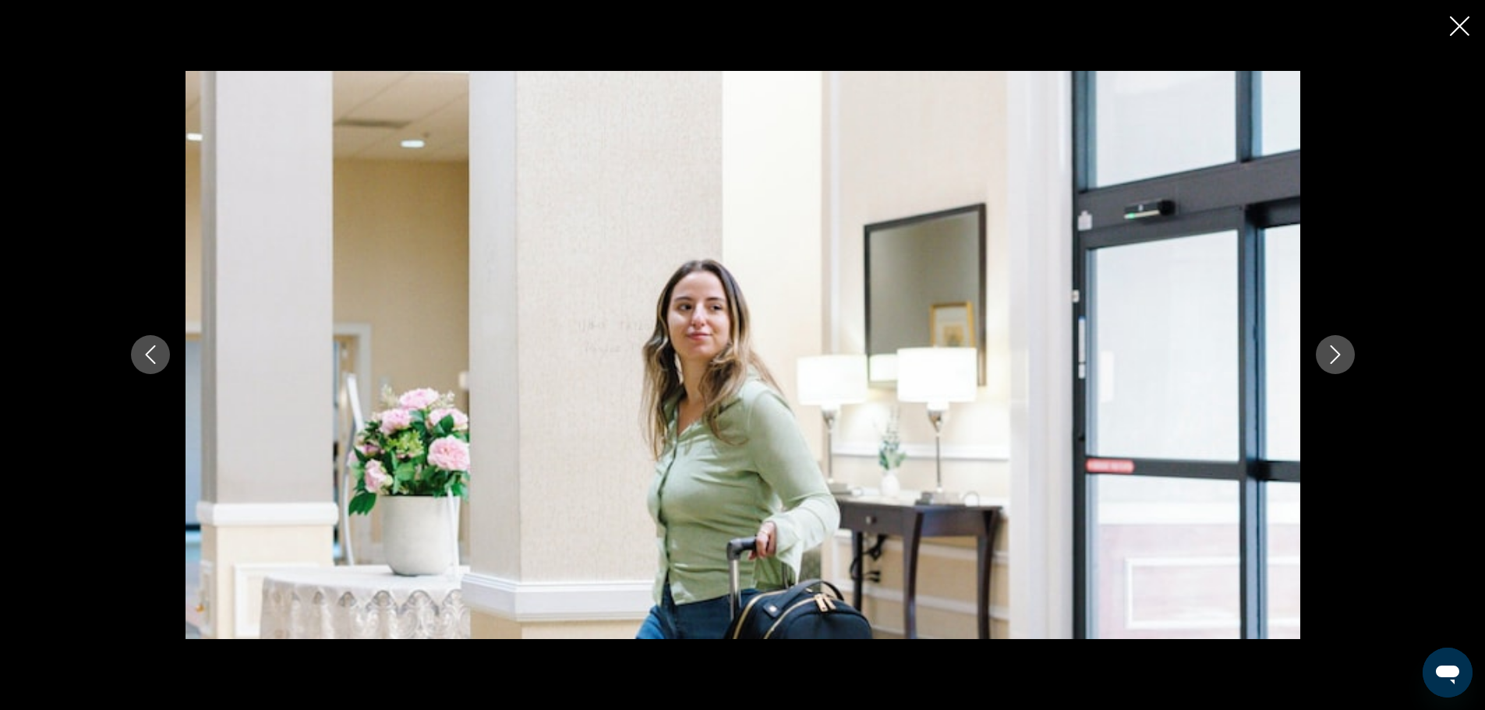
click at [1328, 355] on icon "Next image" at bounding box center [1335, 354] width 19 height 19
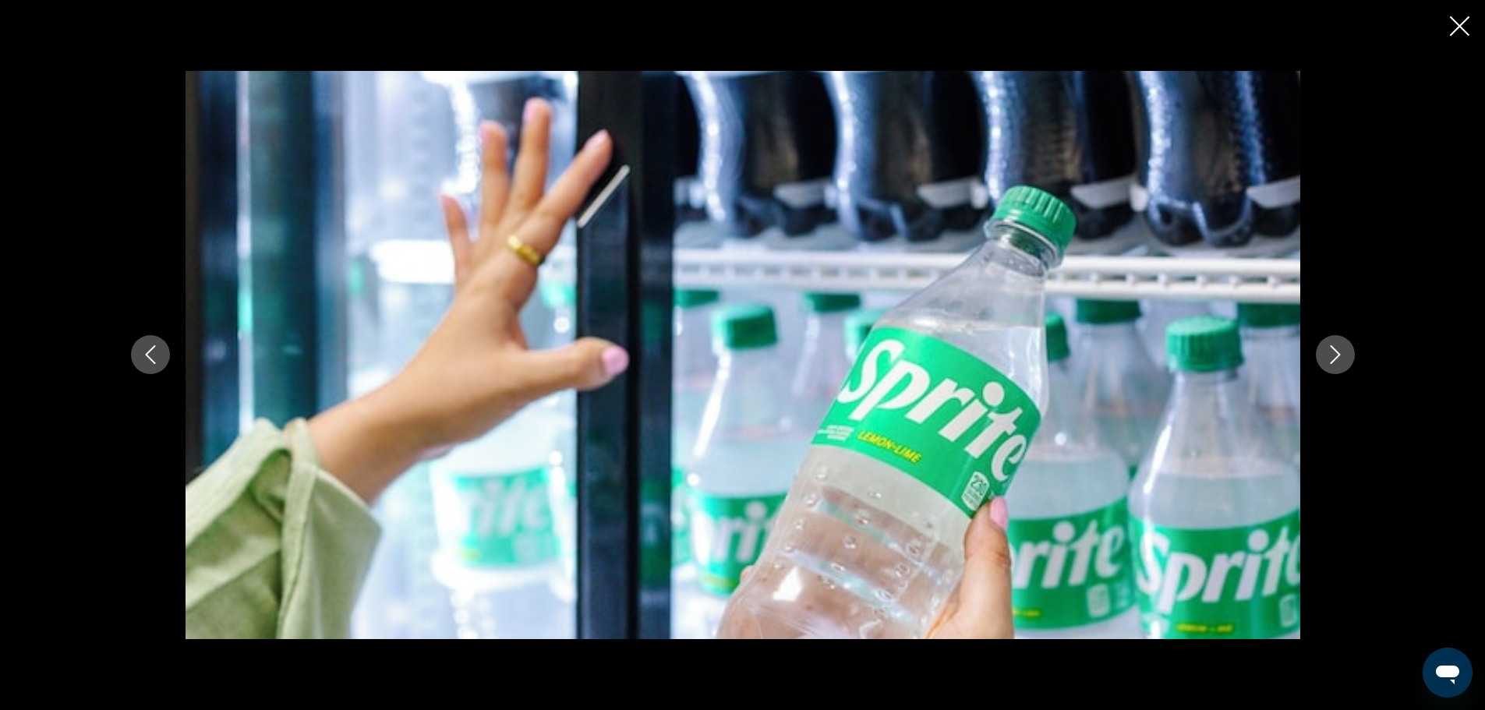
click at [1328, 355] on icon "Next image" at bounding box center [1335, 354] width 19 height 19
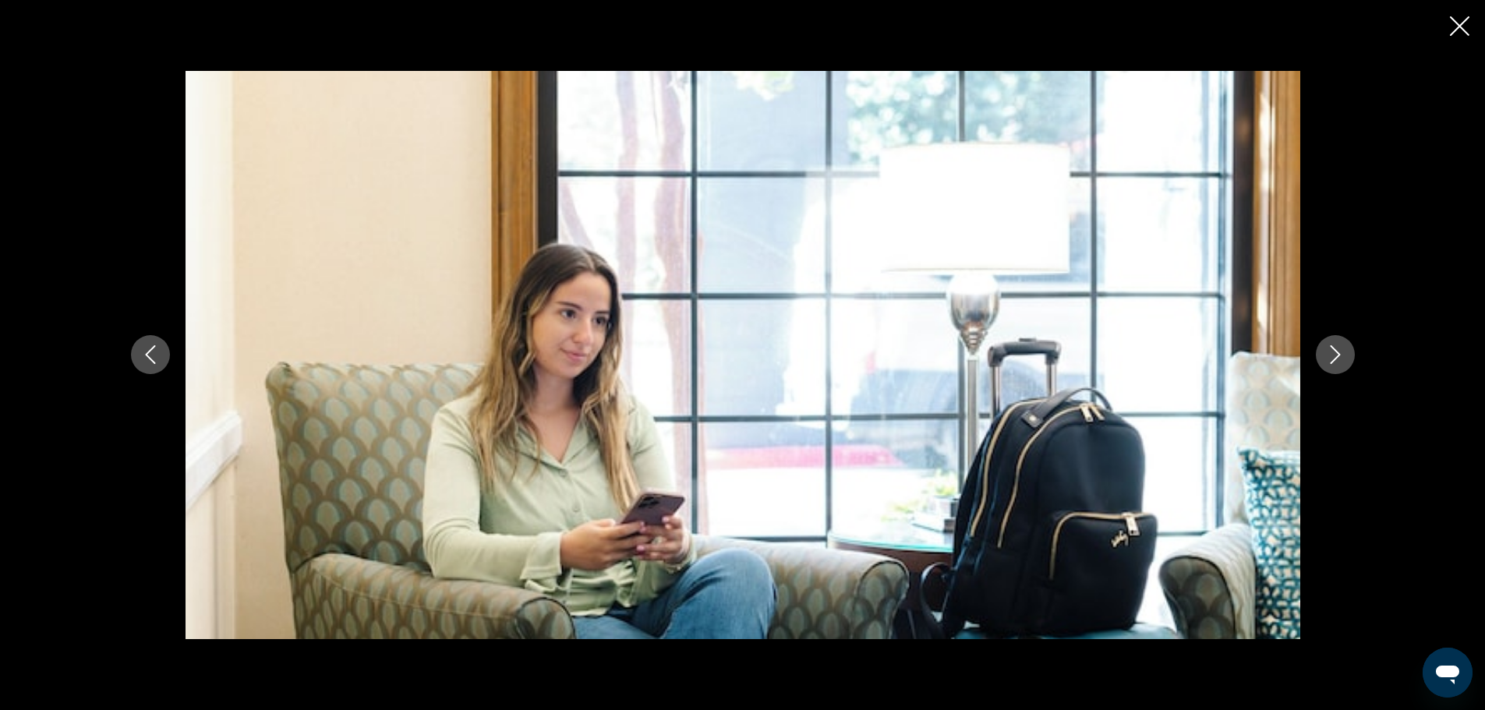
click at [1328, 355] on icon "Next image" at bounding box center [1335, 354] width 19 height 19
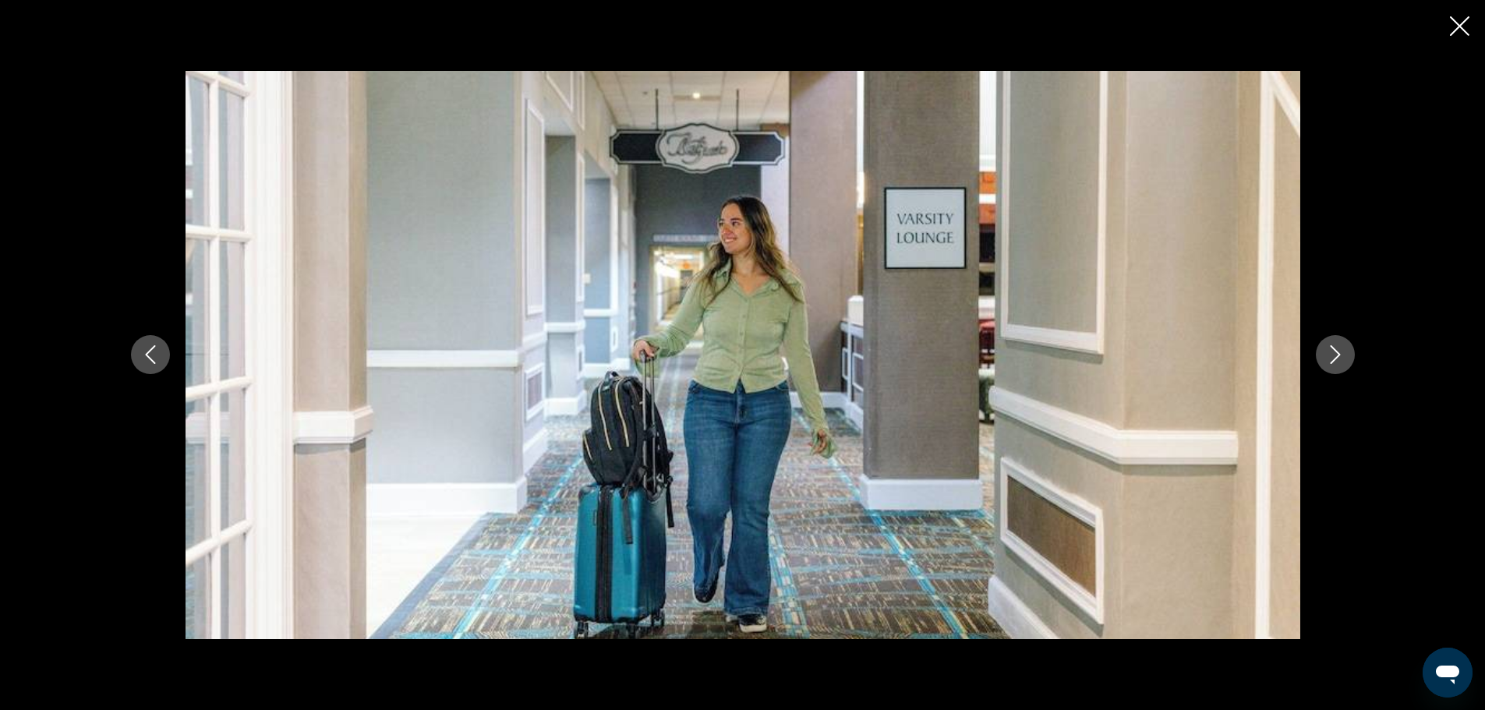
click at [1328, 355] on icon "Next image" at bounding box center [1335, 354] width 19 height 19
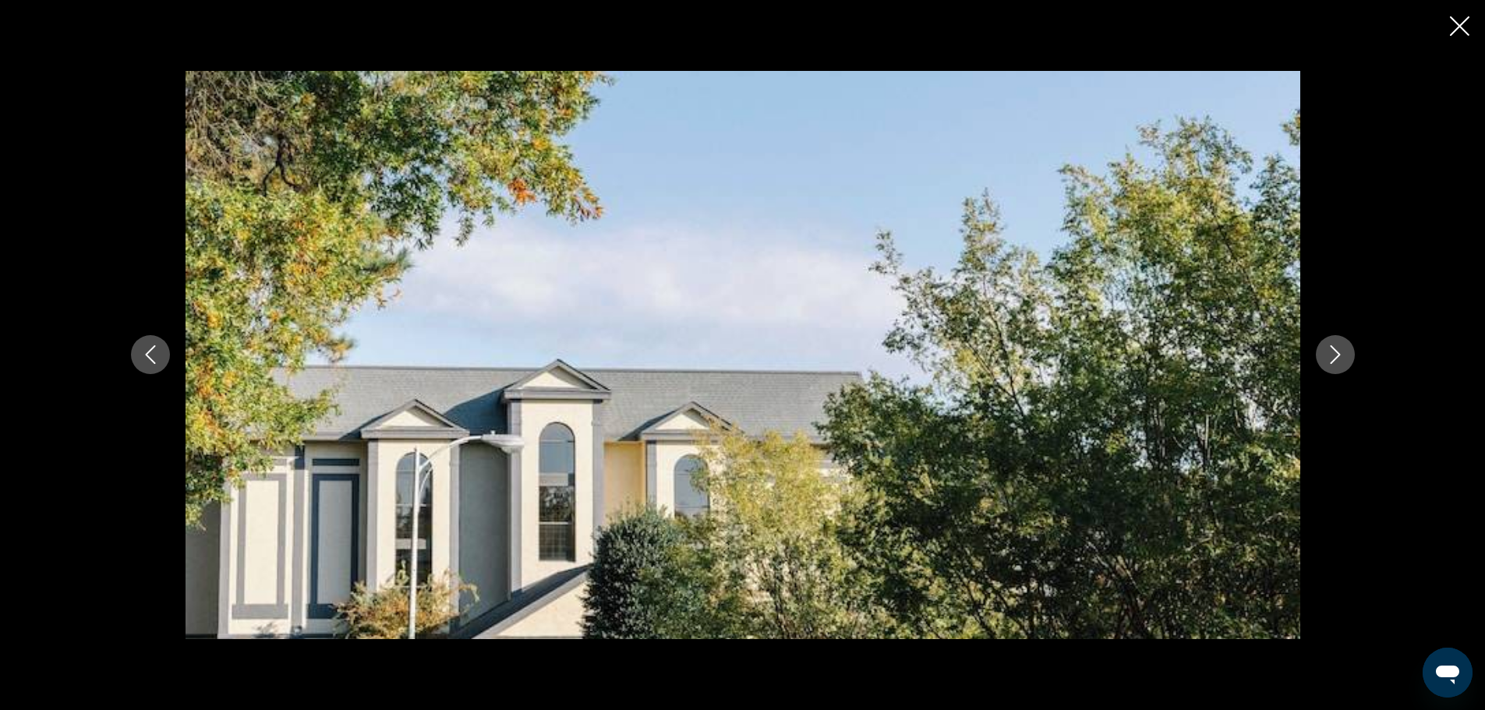
click at [1328, 355] on icon "Next image" at bounding box center [1335, 354] width 19 height 19
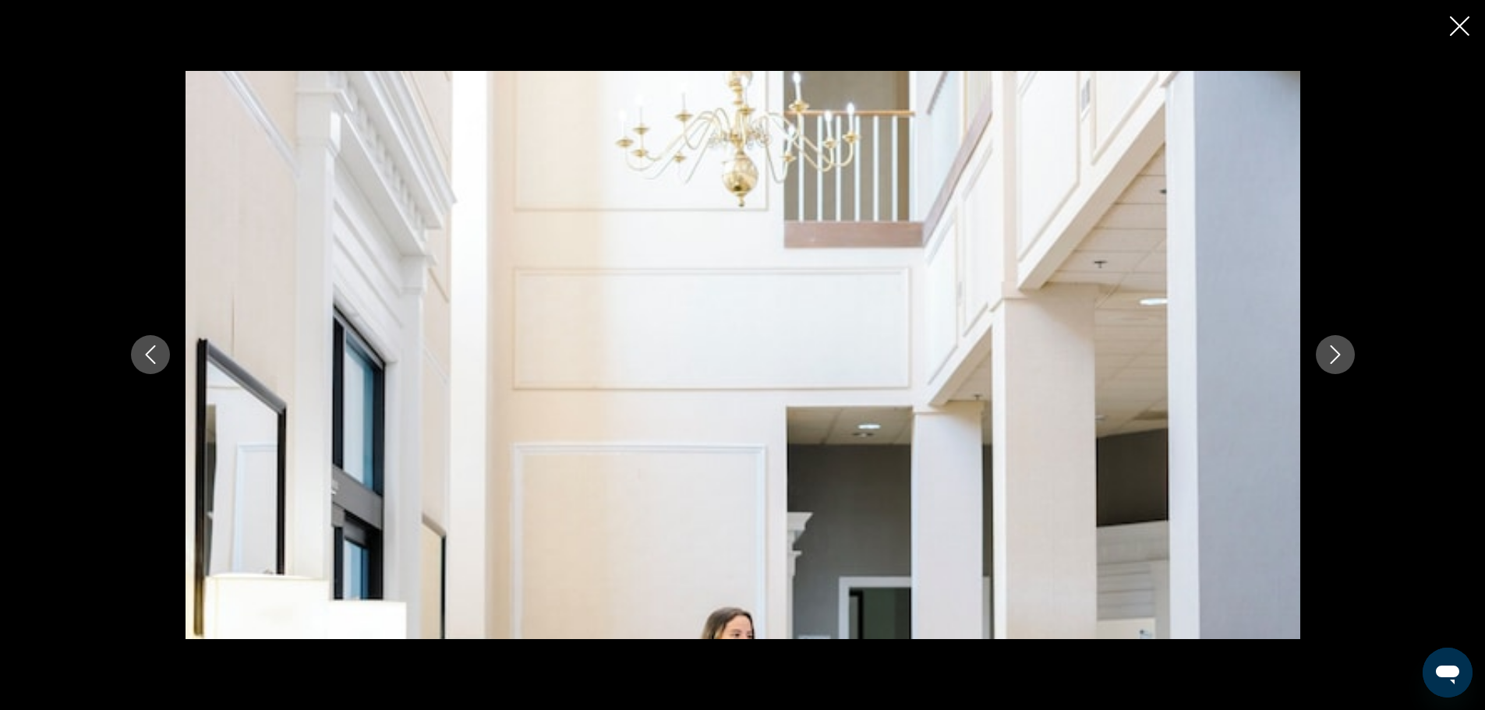
click at [1328, 355] on icon "Next image" at bounding box center [1335, 354] width 19 height 19
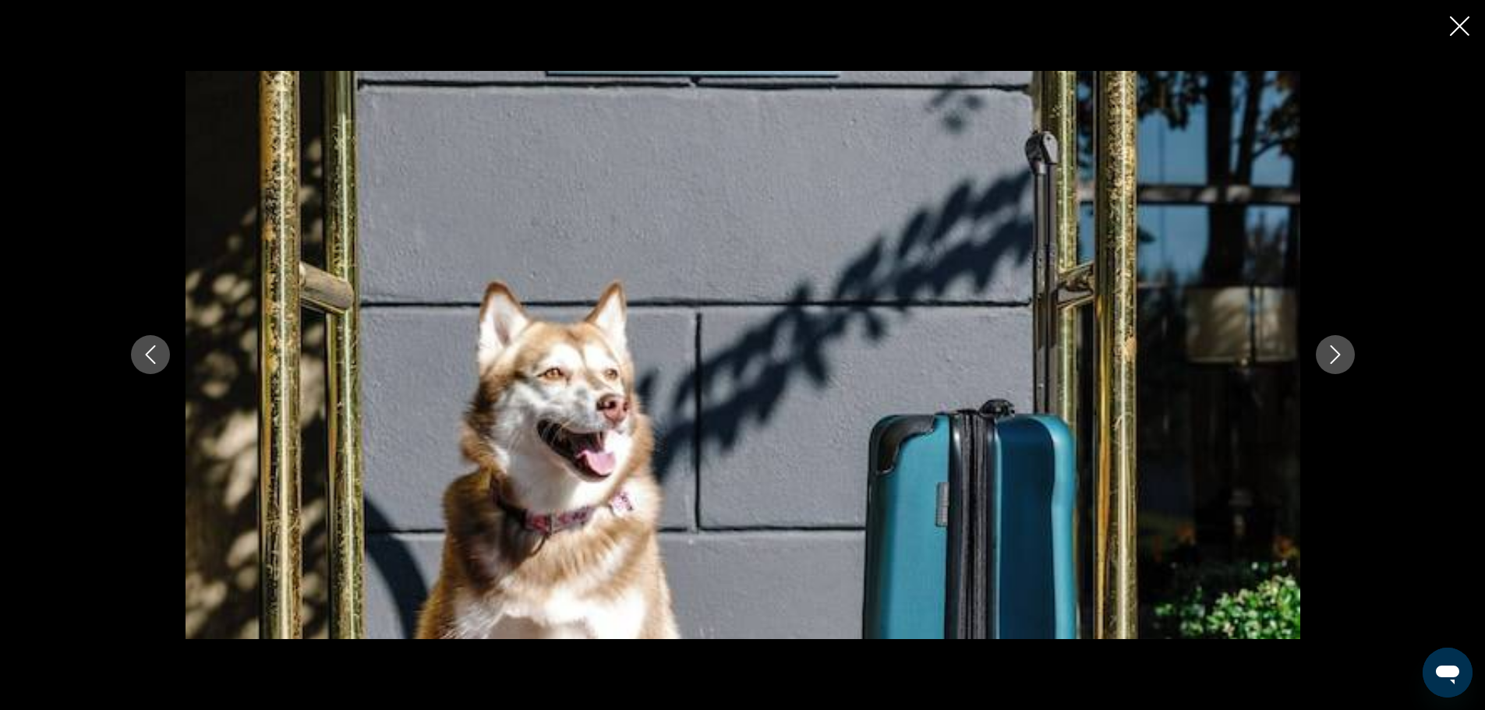
click at [1328, 355] on icon "Next image" at bounding box center [1335, 354] width 19 height 19
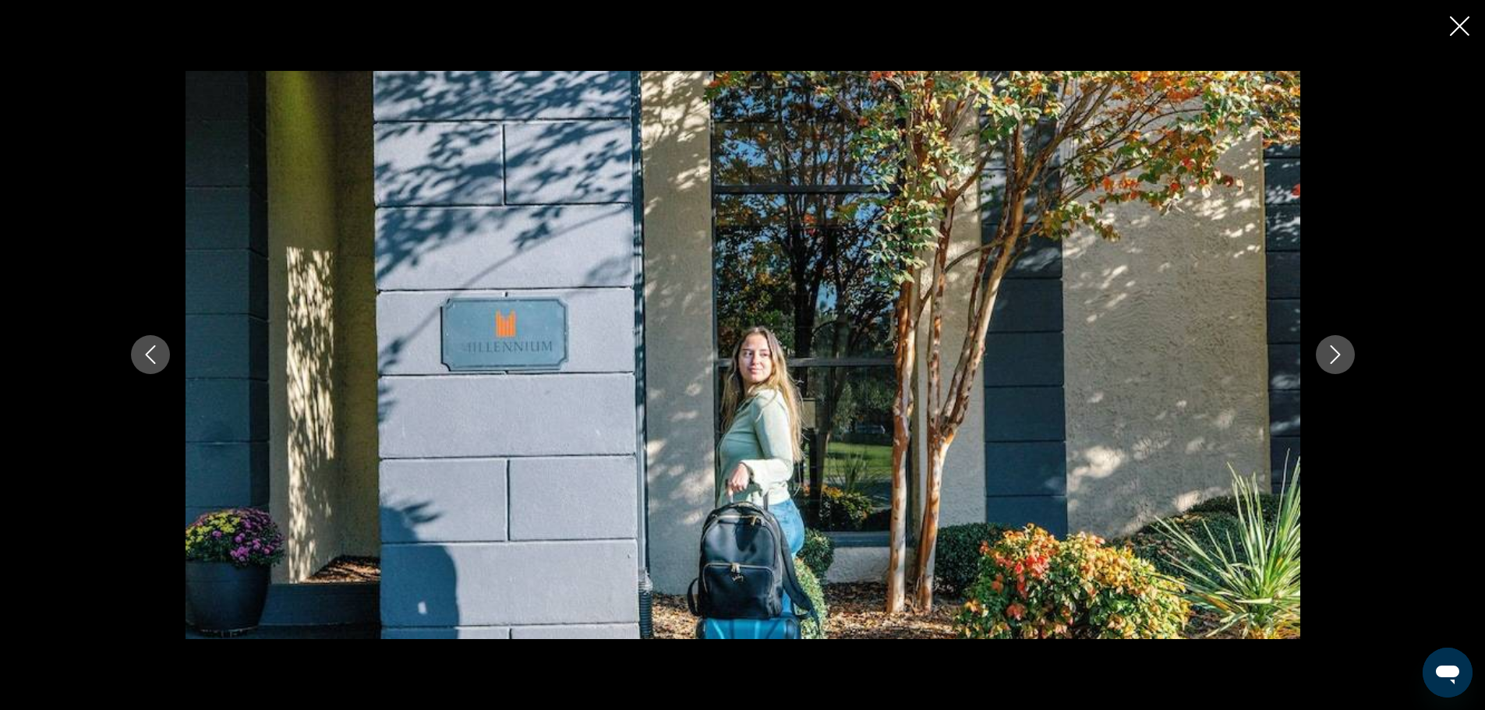
click at [1328, 355] on icon "Next image" at bounding box center [1335, 354] width 19 height 19
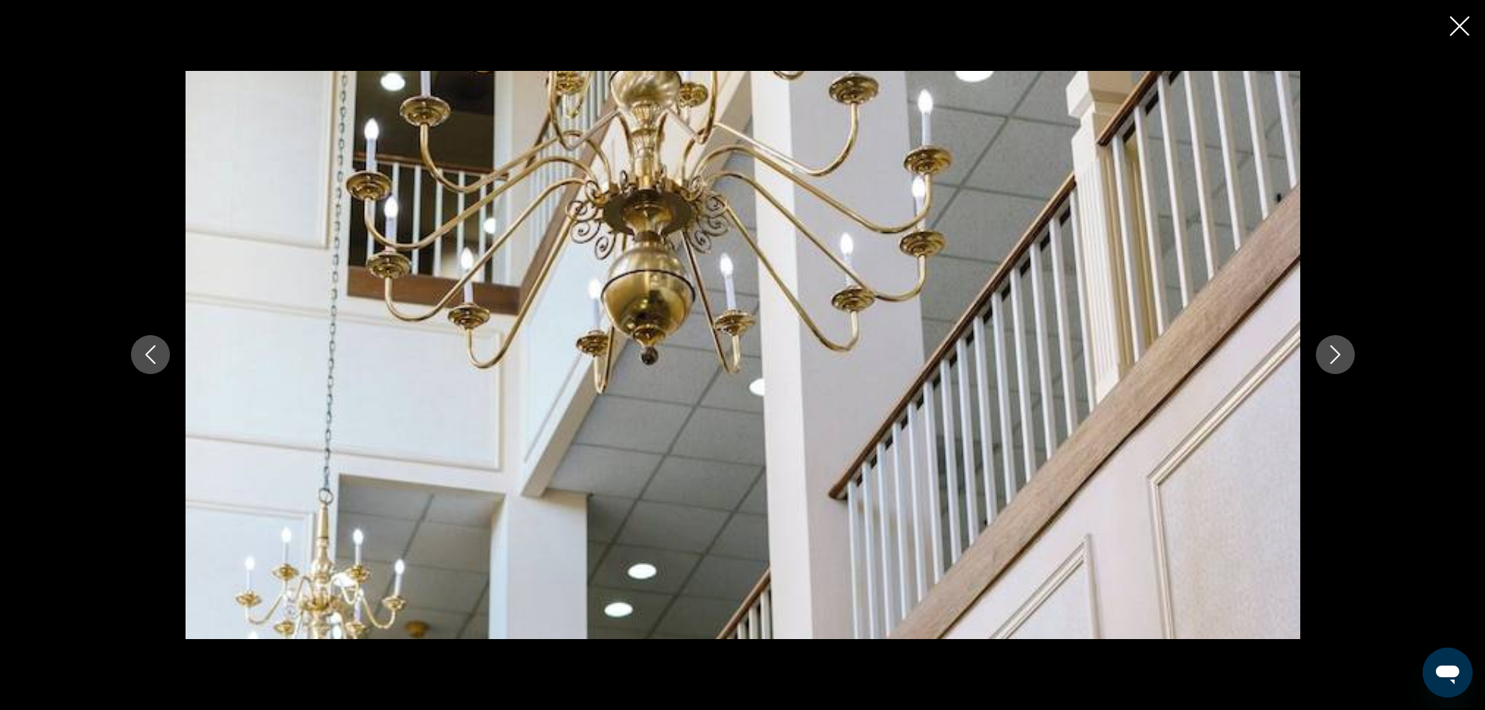
click at [1328, 355] on icon "Next image" at bounding box center [1335, 354] width 19 height 19
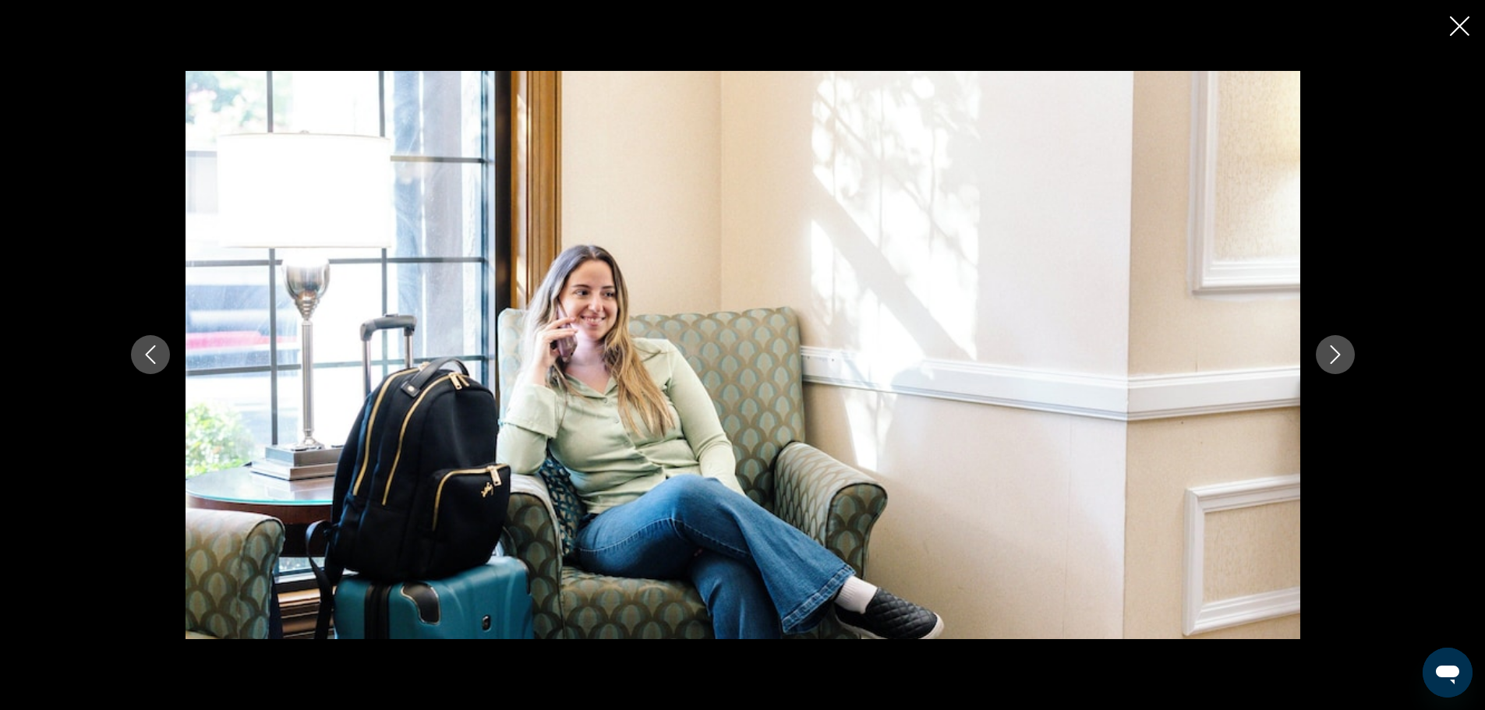
click at [1328, 355] on icon "Next image" at bounding box center [1335, 354] width 19 height 19
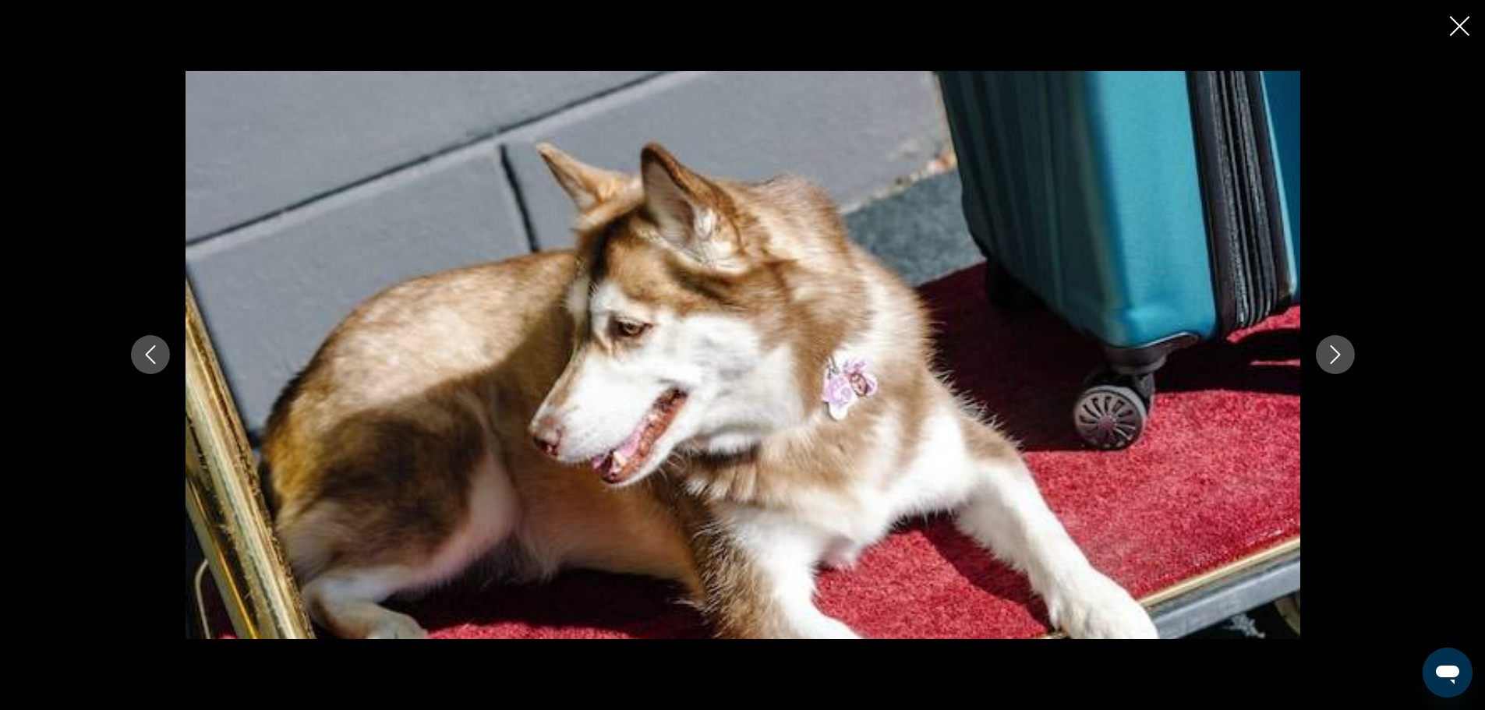
click at [1328, 355] on icon "Next image" at bounding box center [1335, 354] width 19 height 19
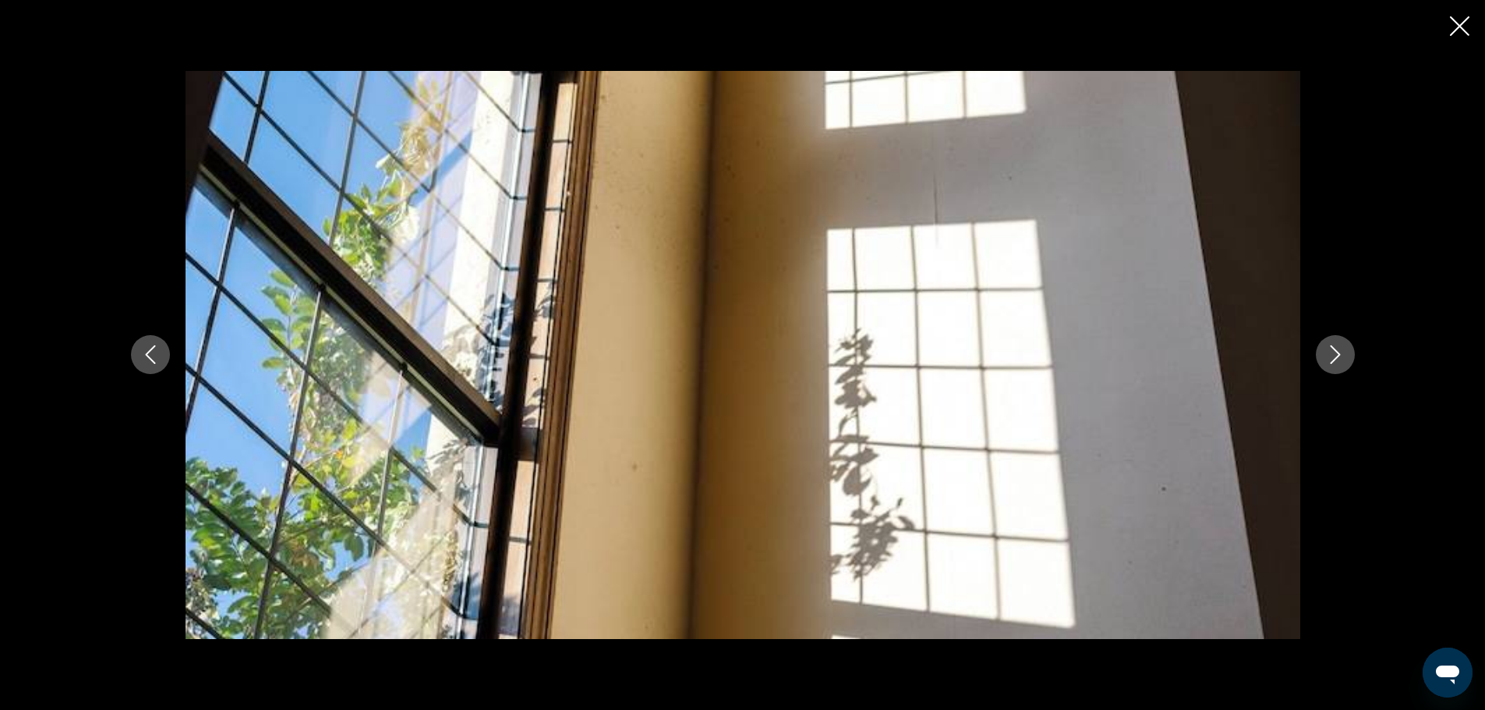
click at [1328, 355] on icon "Next image" at bounding box center [1335, 354] width 19 height 19
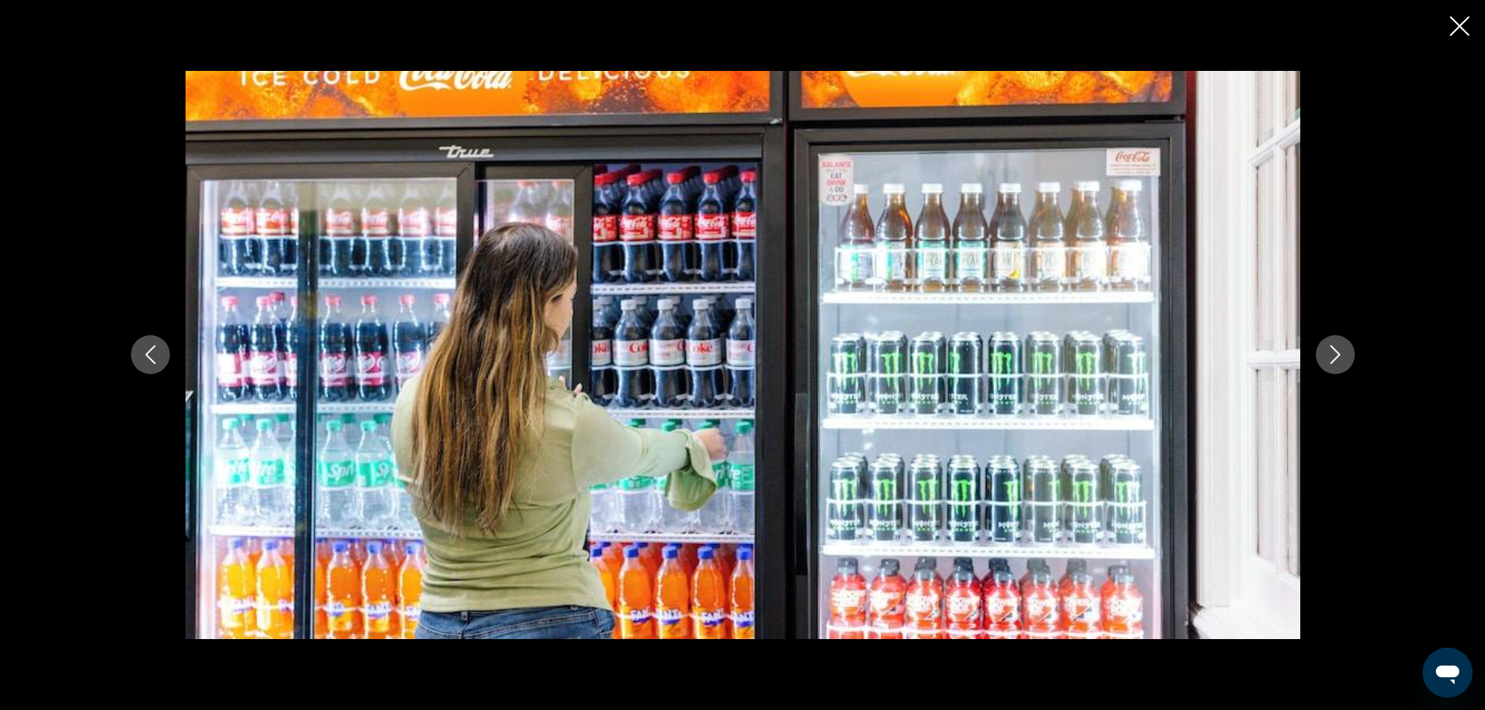
click at [1328, 355] on icon "Next image" at bounding box center [1335, 354] width 19 height 19
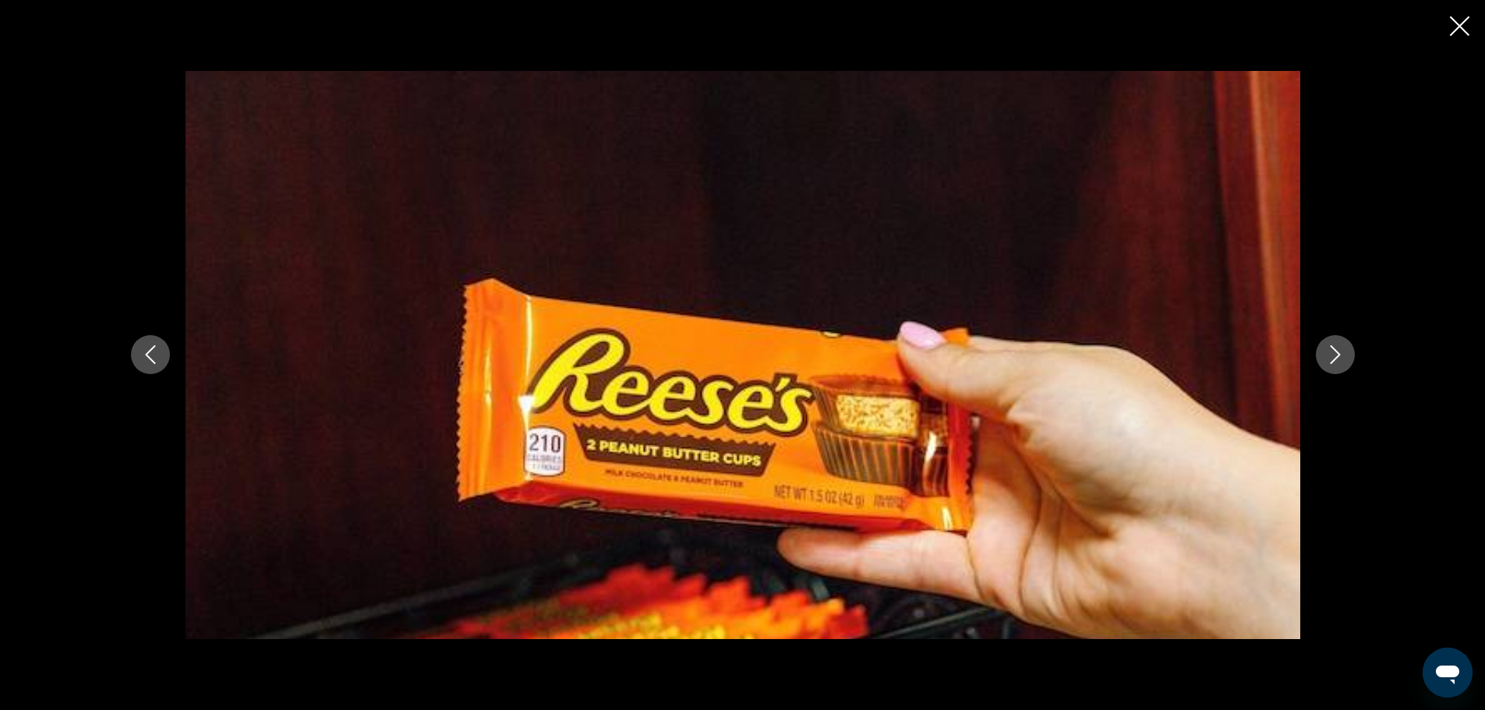
click at [1328, 355] on icon "Next image" at bounding box center [1335, 354] width 19 height 19
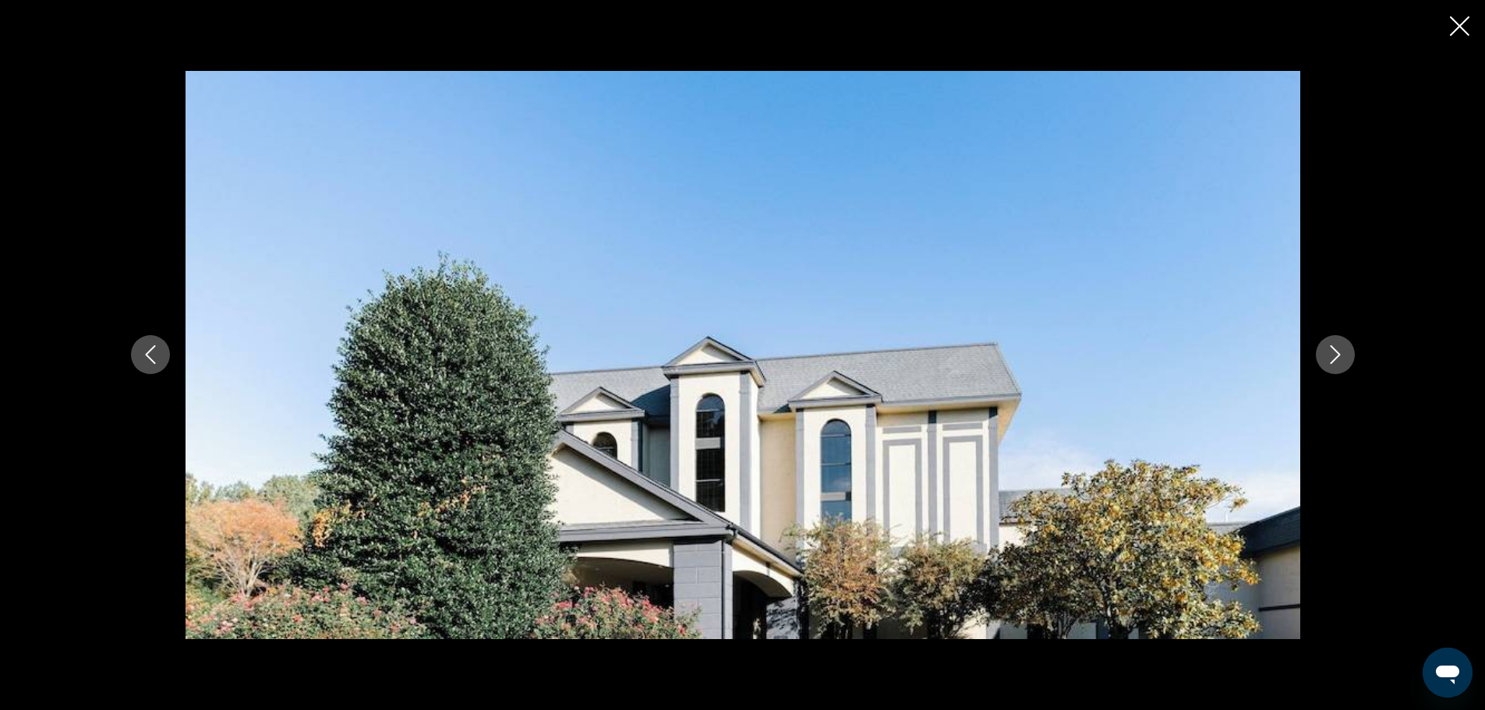
click at [1328, 355] on icon "Next image" at bounding box center [1335, 354] width 19 height 19
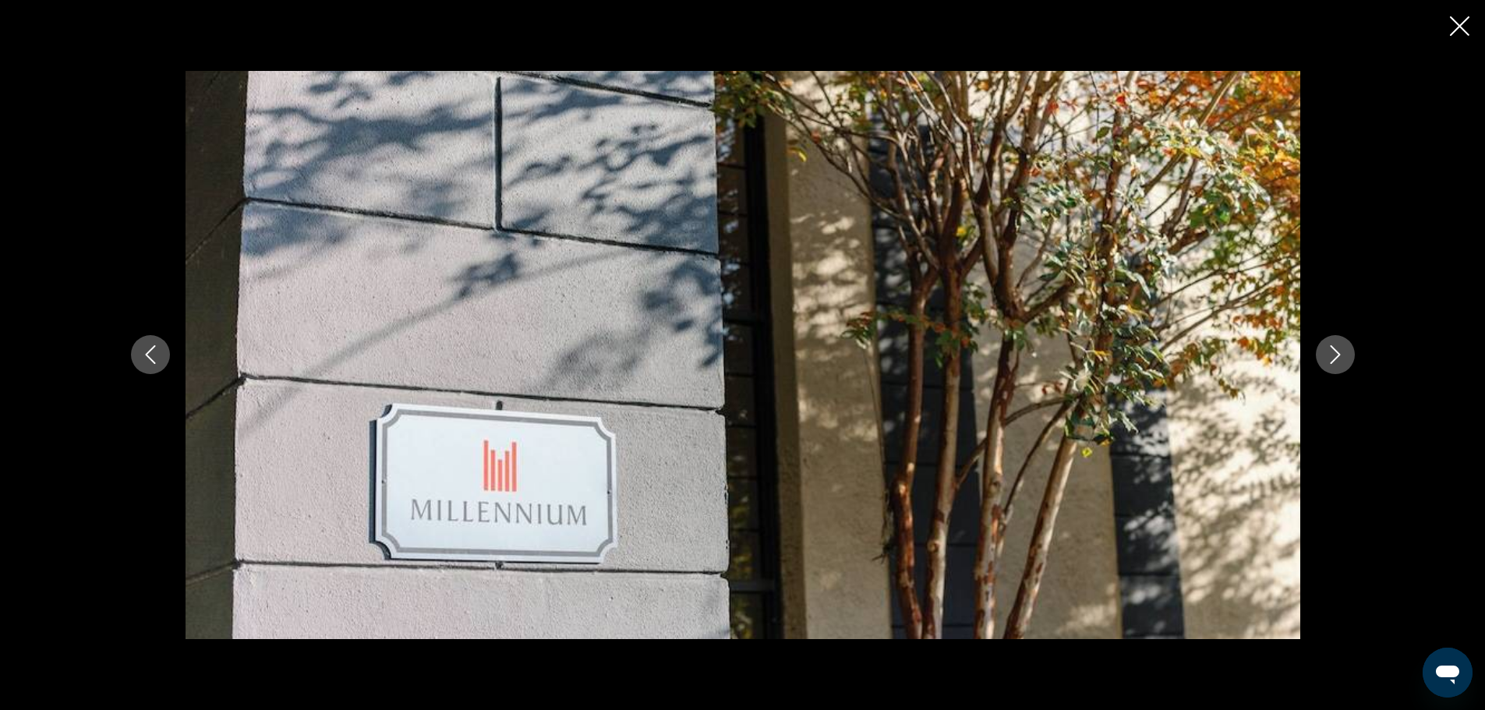
click at [1328, 355] on icon "Next image" at bounding box center [1335, 354] width 19 height 19
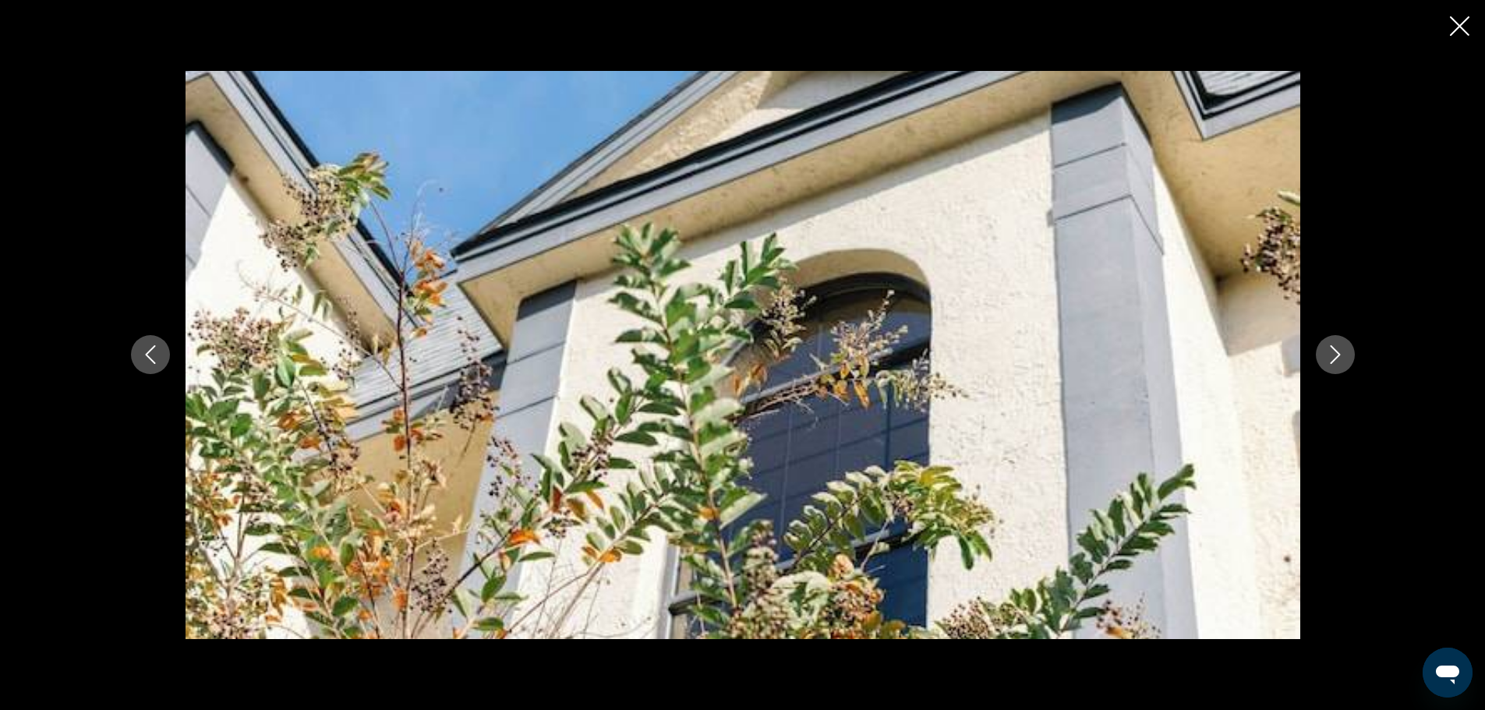
click at [1328, 355] on icon "Next image" at bounding box center [1335, 354] width 19 height 19
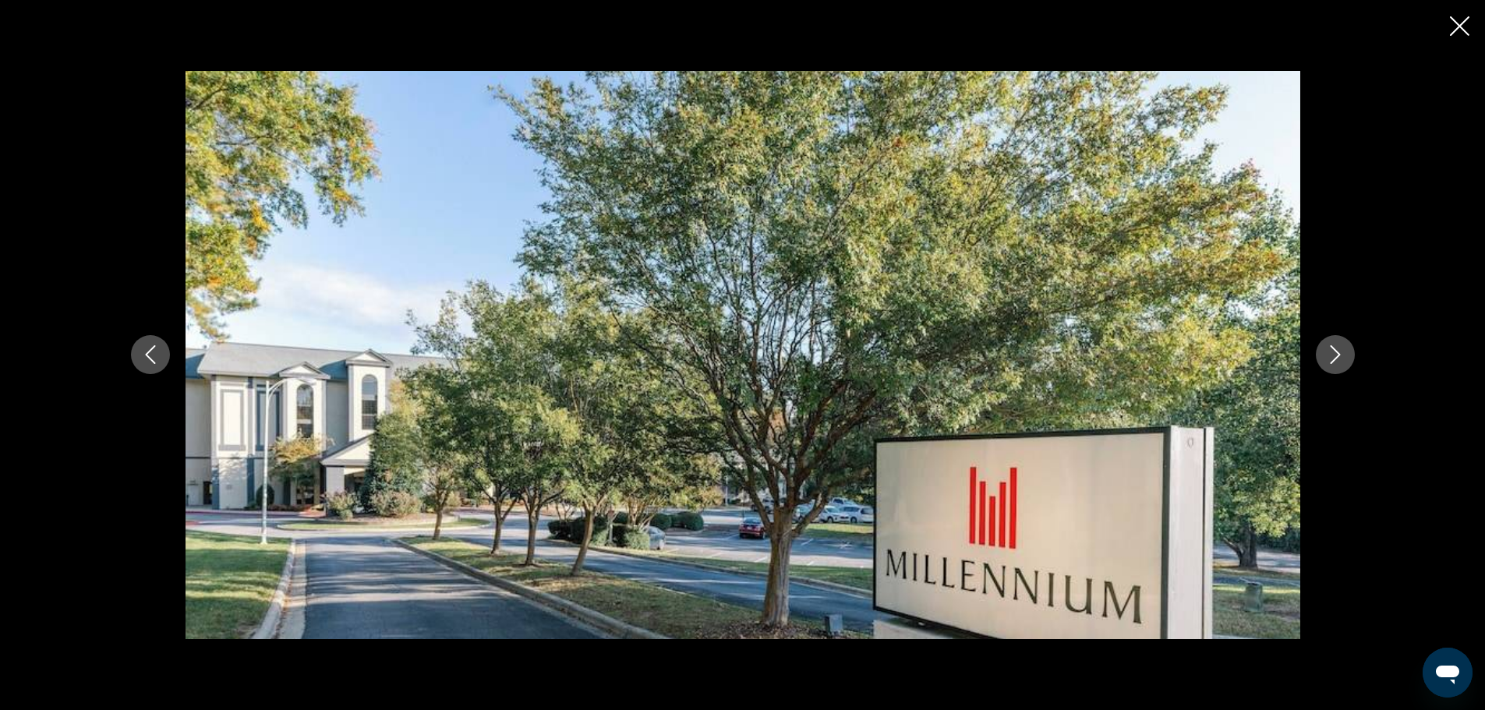
click at [1328, 355] on icon "Next image" at bounding box center [1335, 354] width 19 height 19
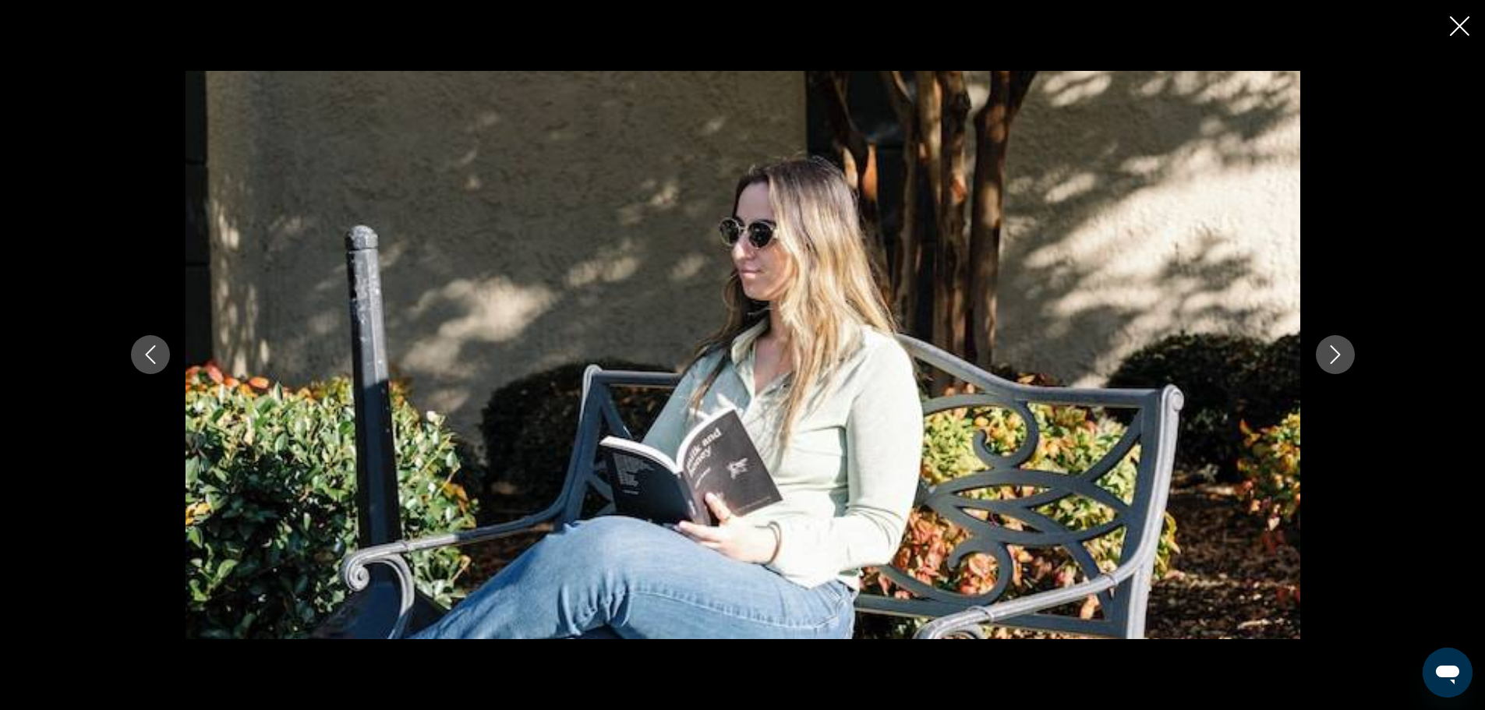
click at [1328, 355] on icon "Next image" at bounding box center [1335, 354] width 19 height 19
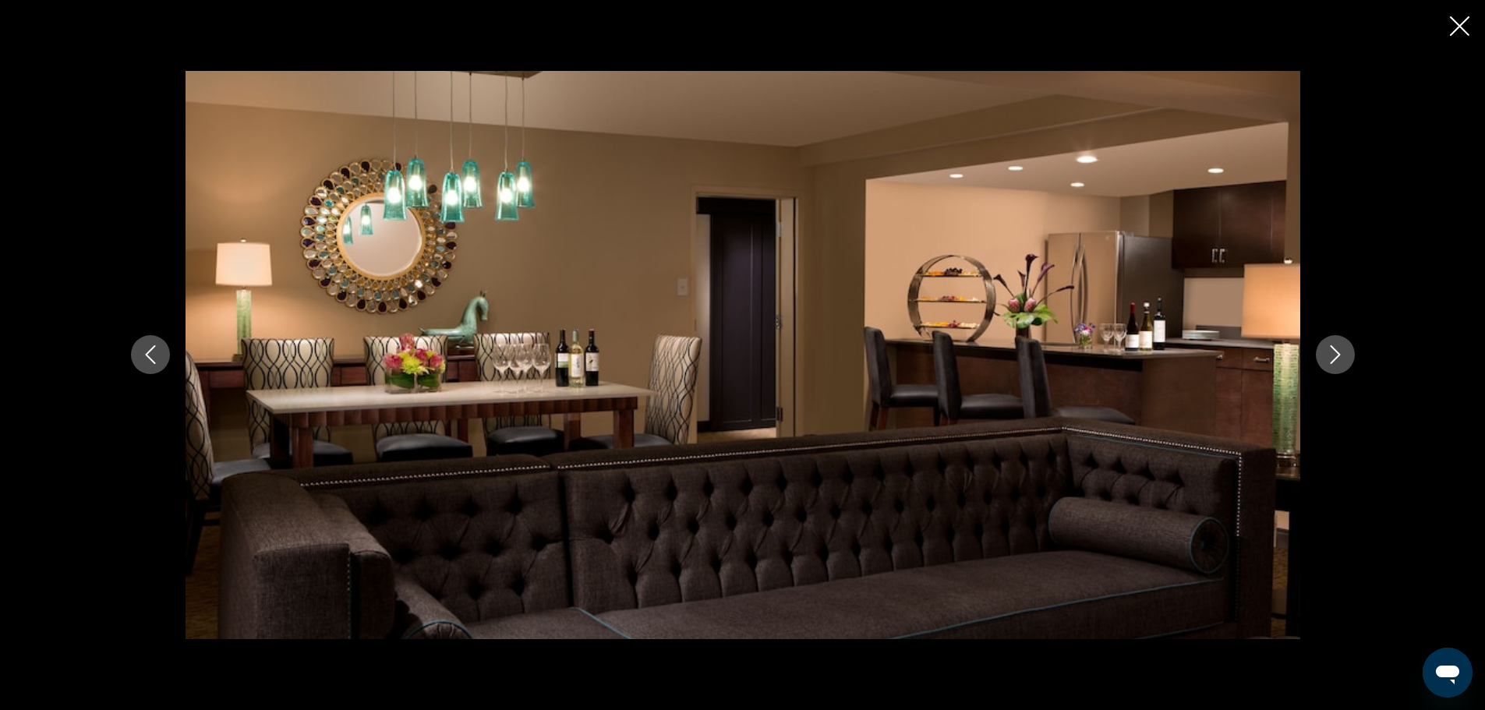
click at [1328, 355] on icon "Next image" at bounding box center [1335, 354] width 19 height 19
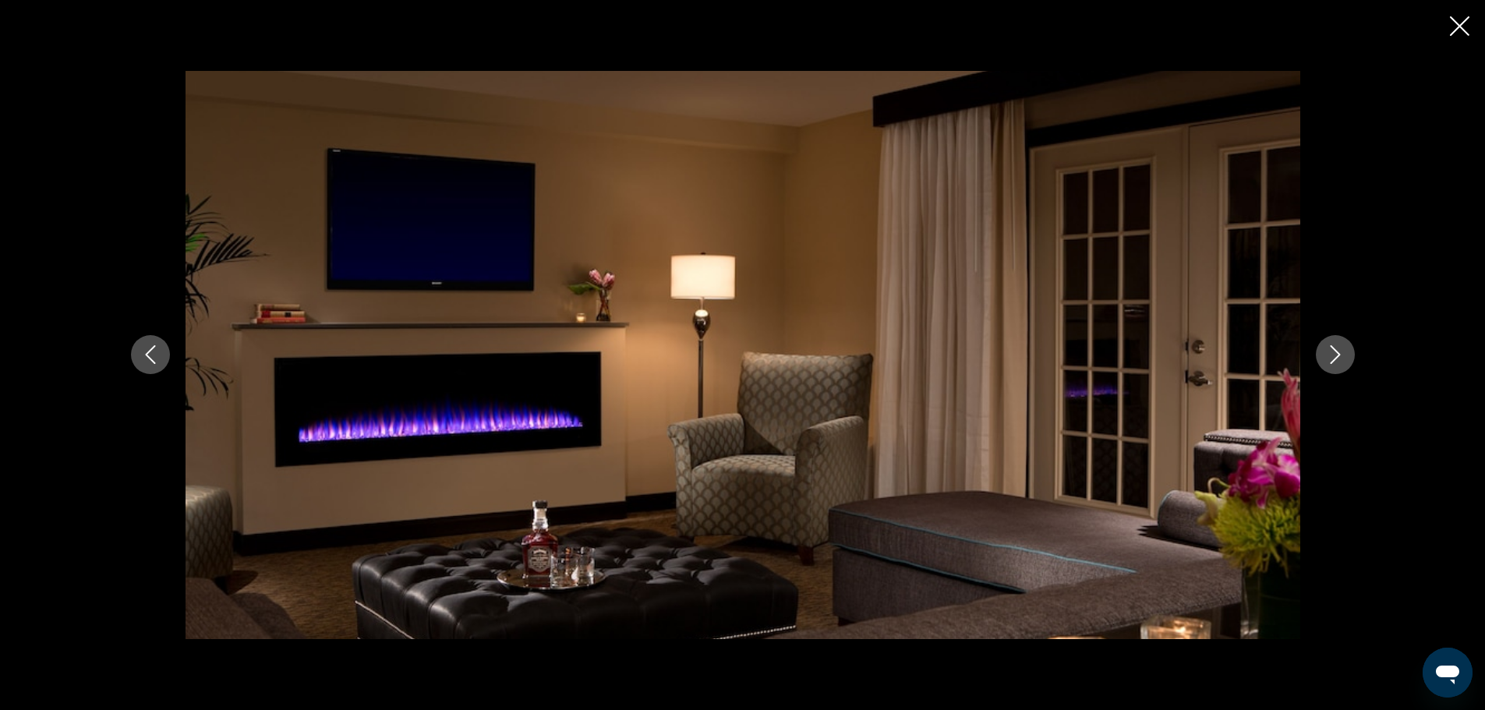
click at [1328, 355] on icon "Next image" at bounding box center [1335, 354] width 19 height 19
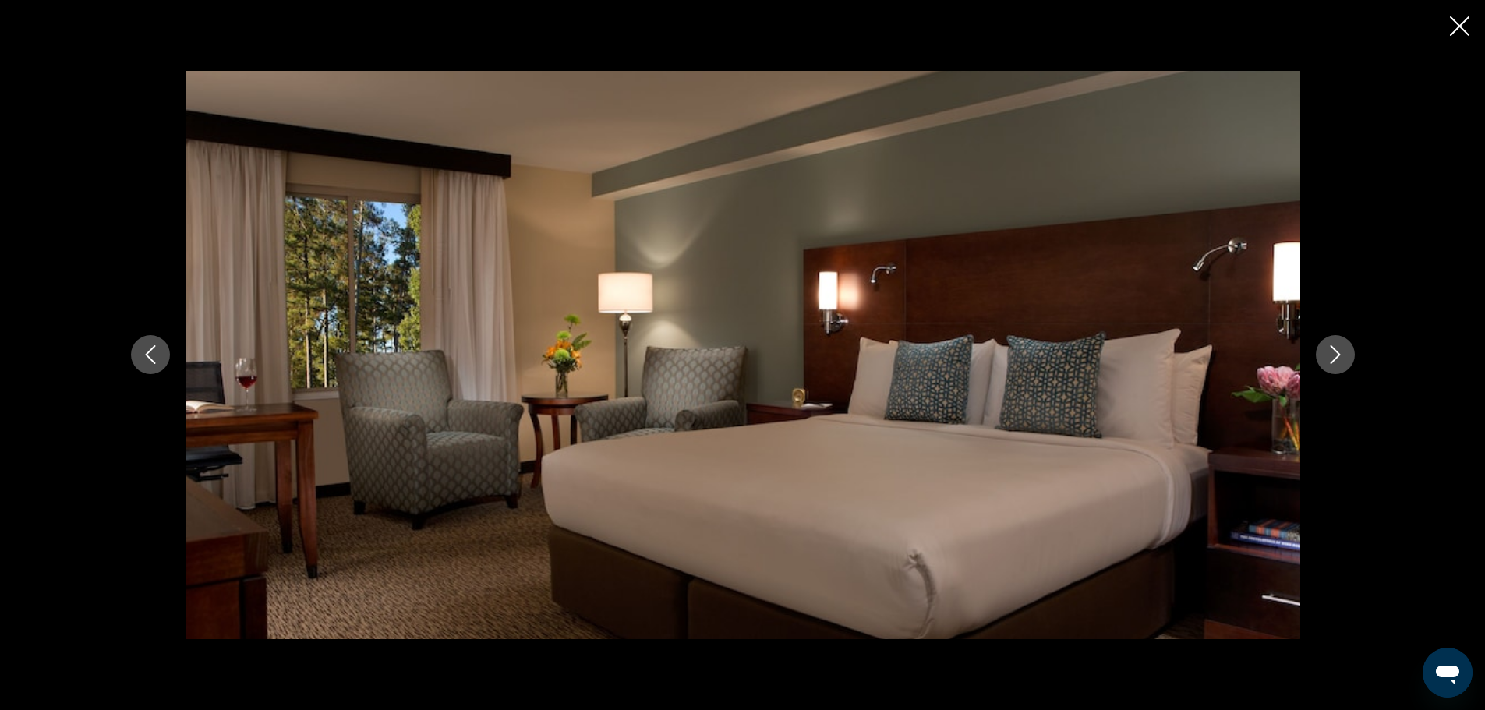
click at [1328, 355] on icon "Next image" at bounding box center [1335, 354] width 19 height 19
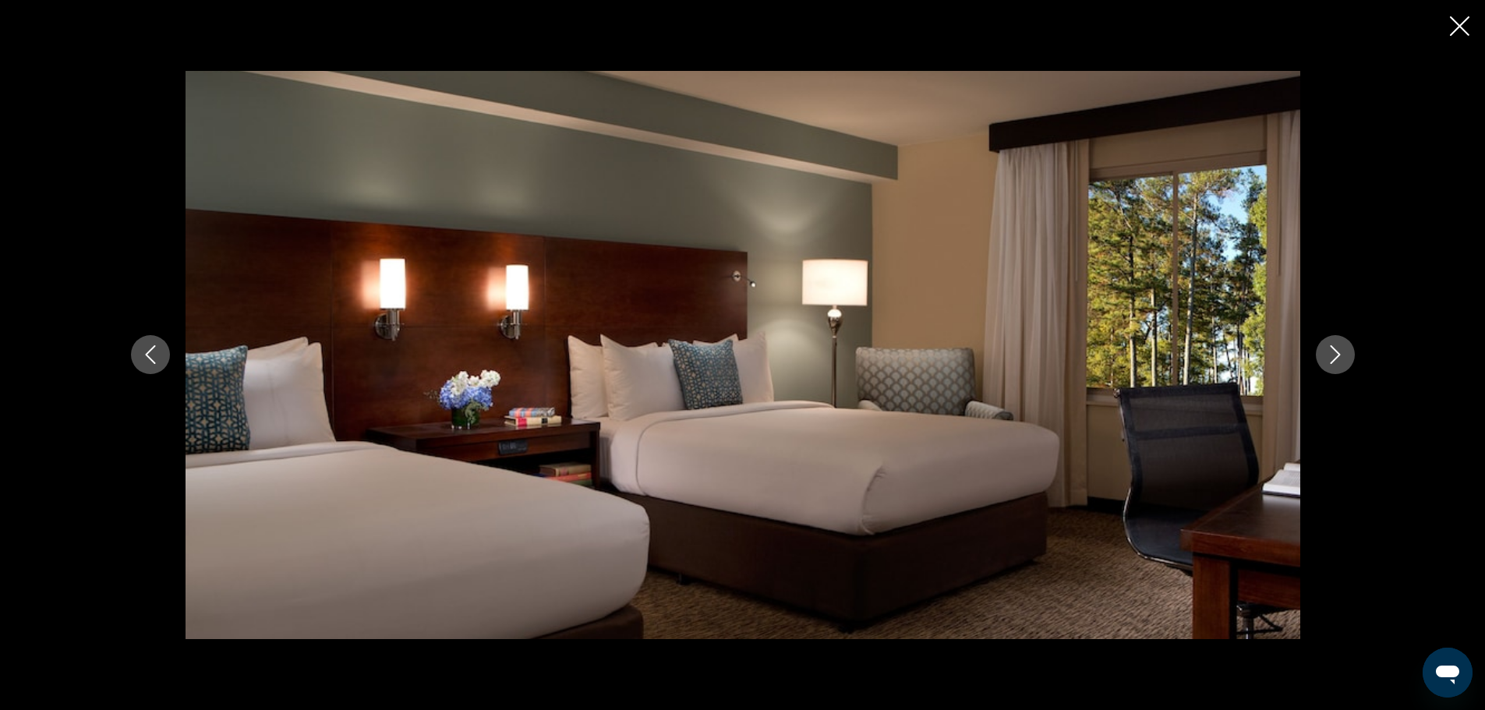
click at [1328, 355] on icon "Next image" at bounding box center [1335, 354] width 19 height 19
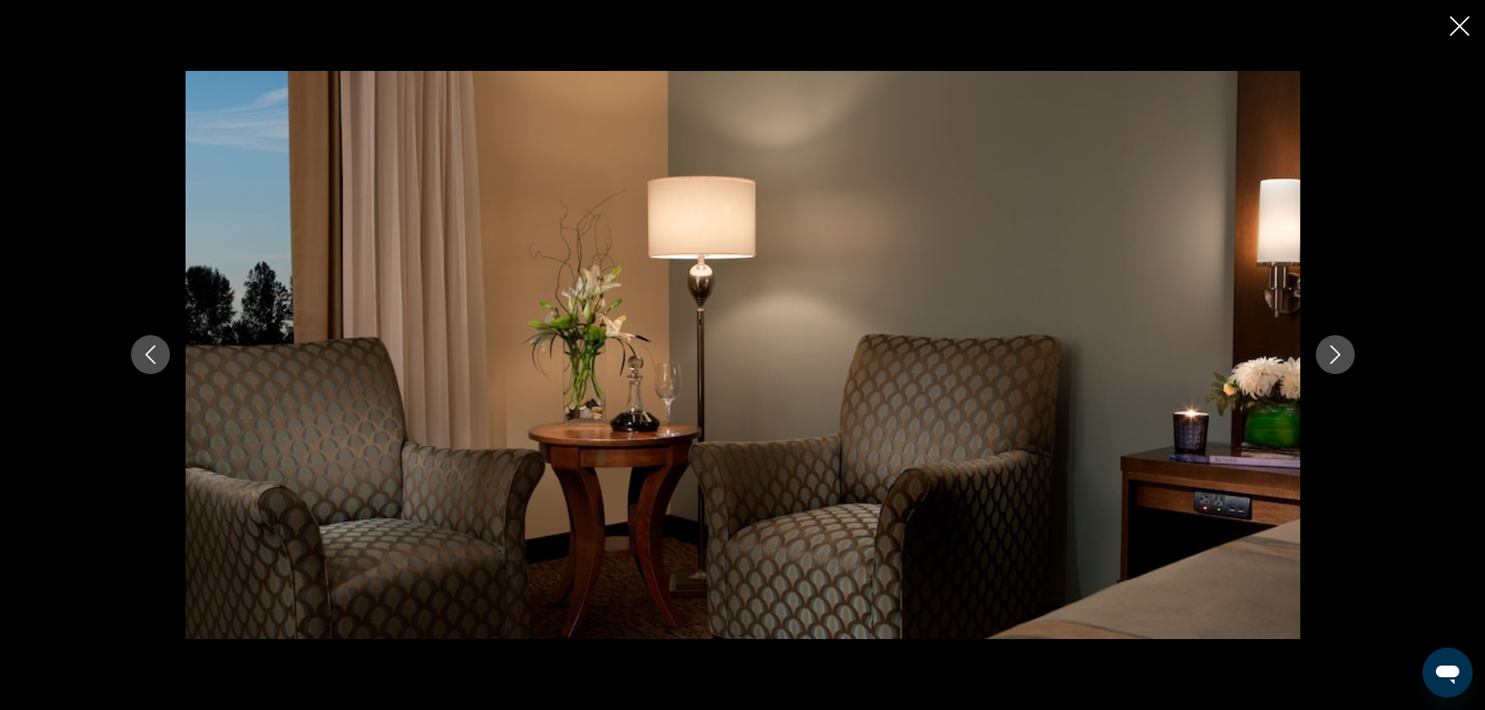
click at [1328, 355] on icon "Next image" at bounding box center [1335, 354] width 19 height 19
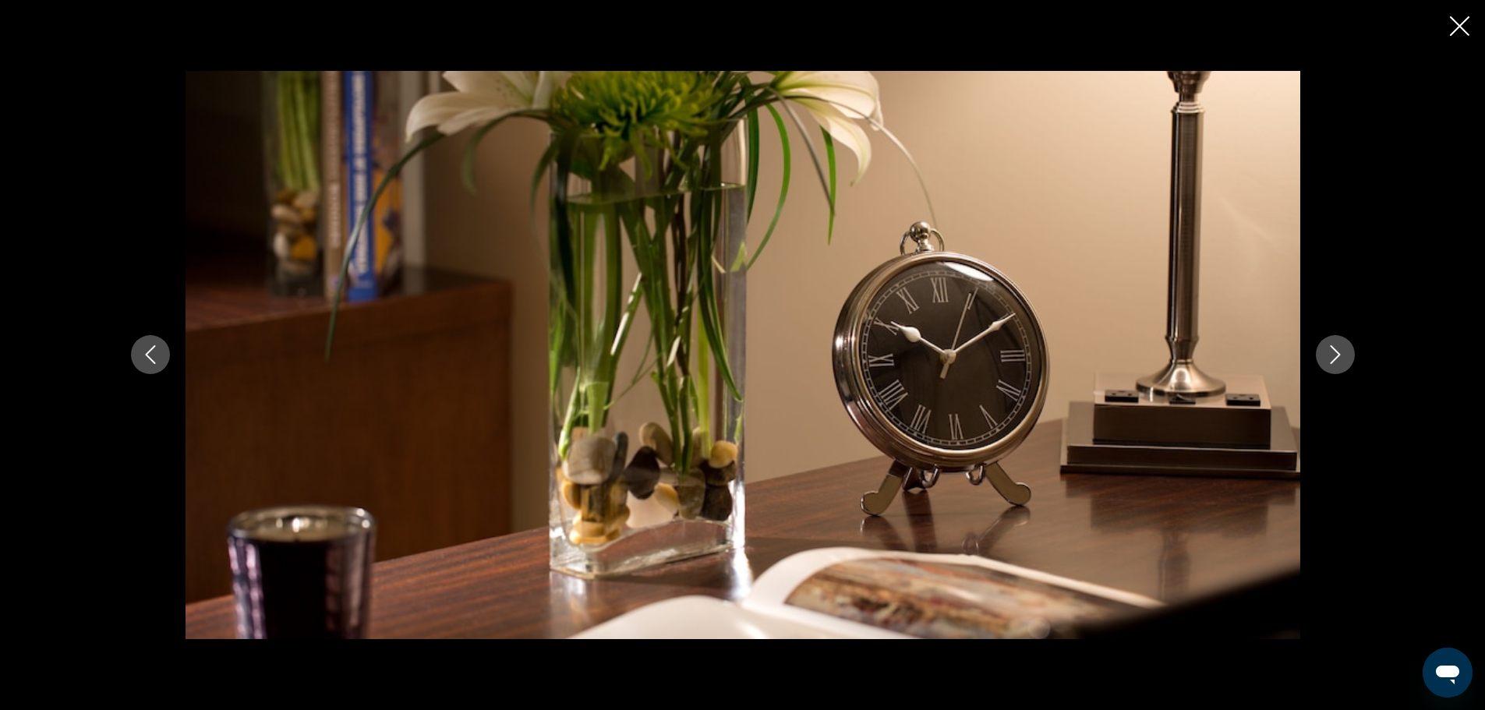
click at [1328, 355] on icon "Next image" at bounding box center [1335, 354] width 19 height 19
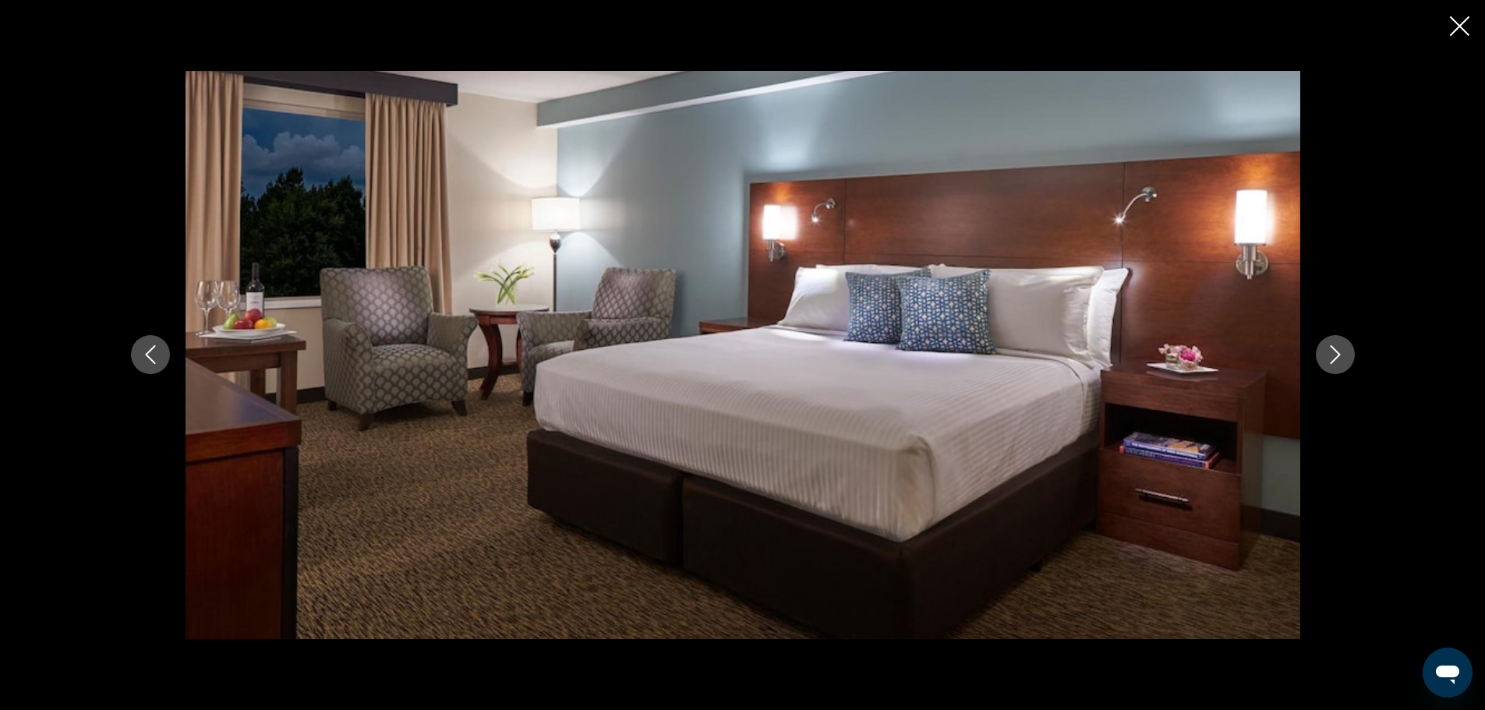
click at [1328, 355] on icon "Next image" at bounding box center [1335, 354] width 19 height 19
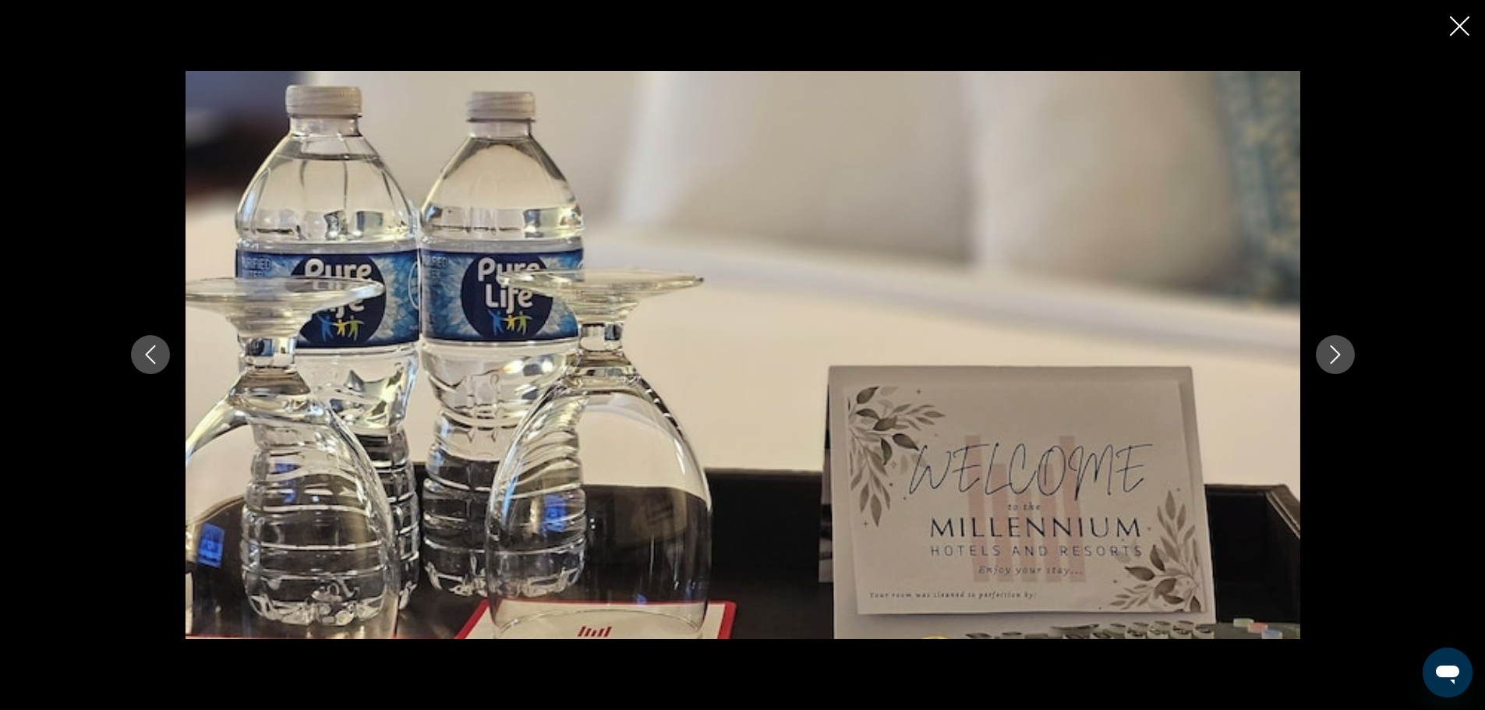
click at [1328, 355] on icon "Next image" at bounding box center [1335, 354] width 19 height 19
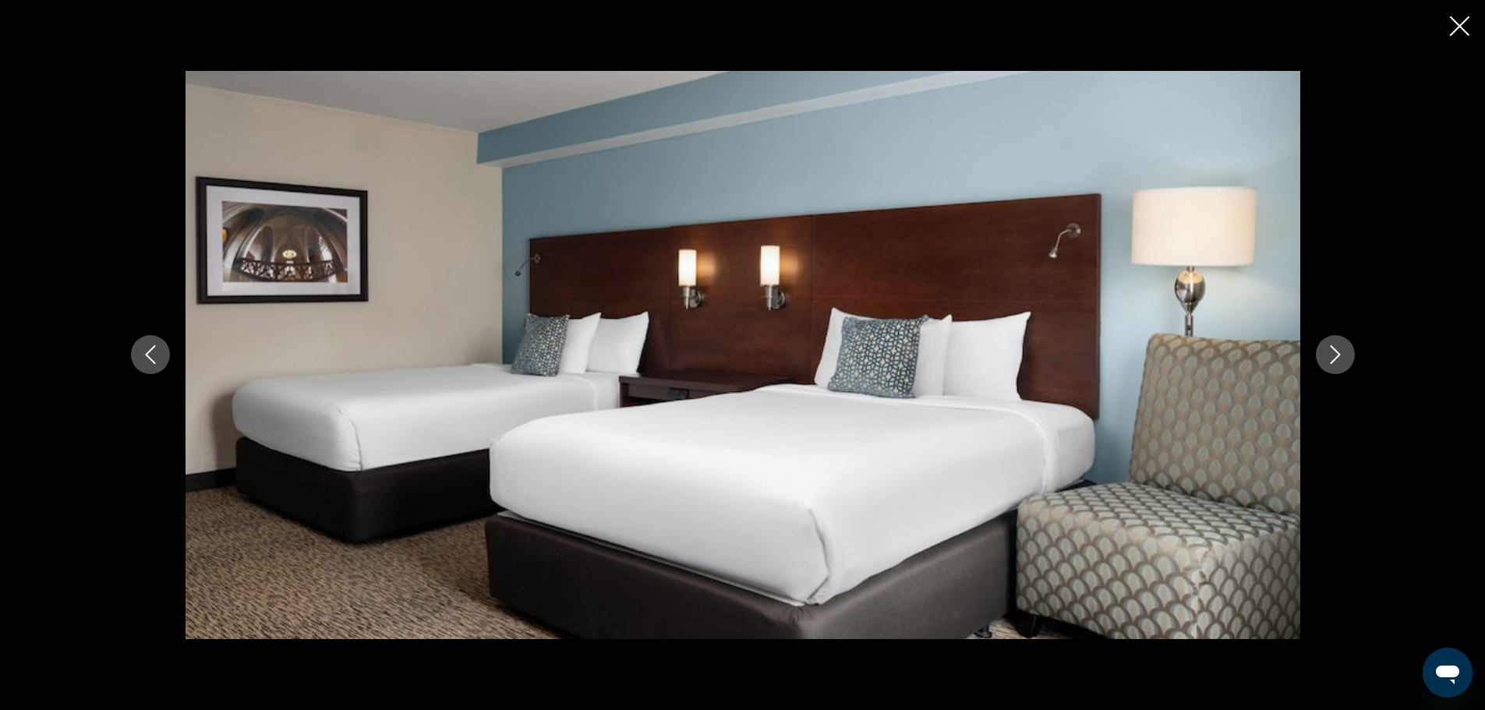
click at [1328, 355] on icon "Next image" at bounding box center [1335, 354] width 19 height 19
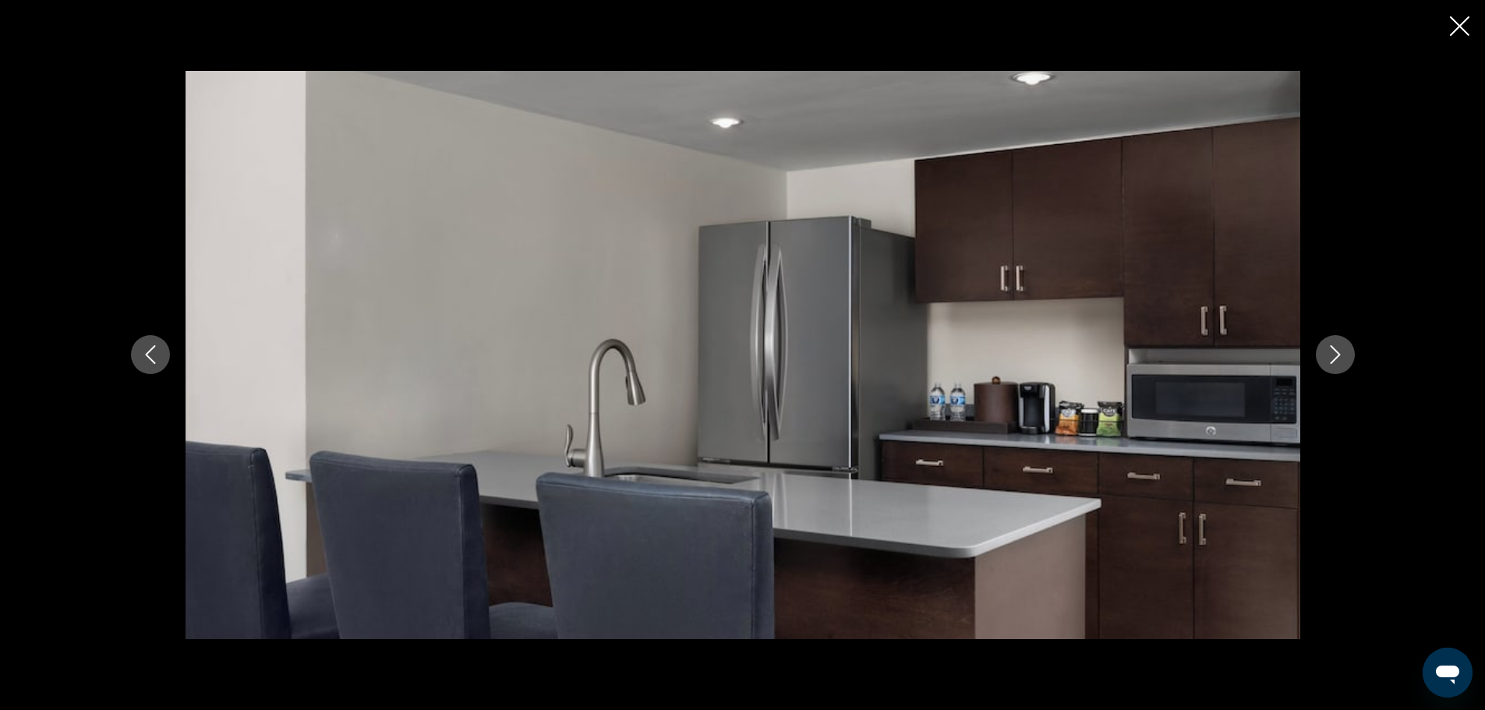
click at [1328, 355] on icon "Next image" at bounding box center [1335, 354] width 19 height 19
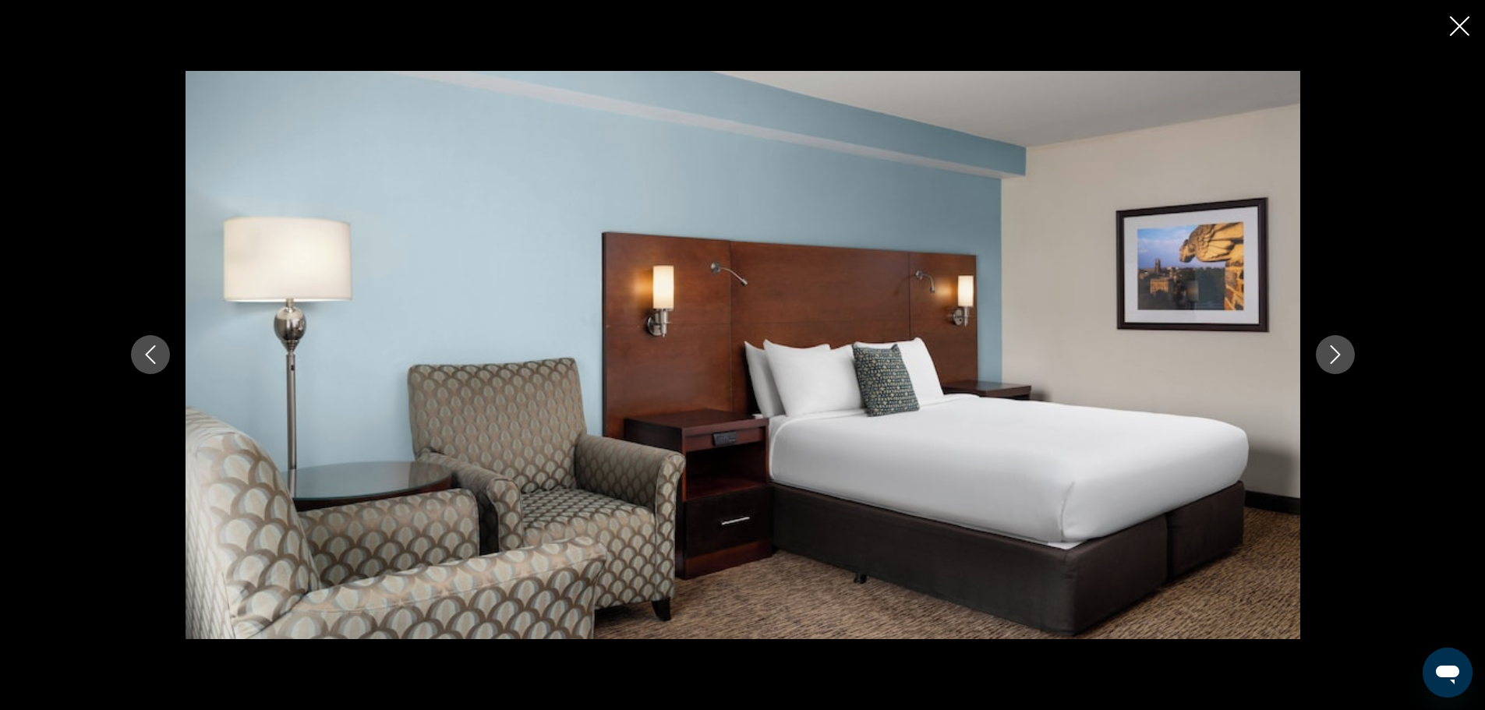
click at [1328, 355] on icon "Next image" at bounding box center [1335, 354] width 19 height 19
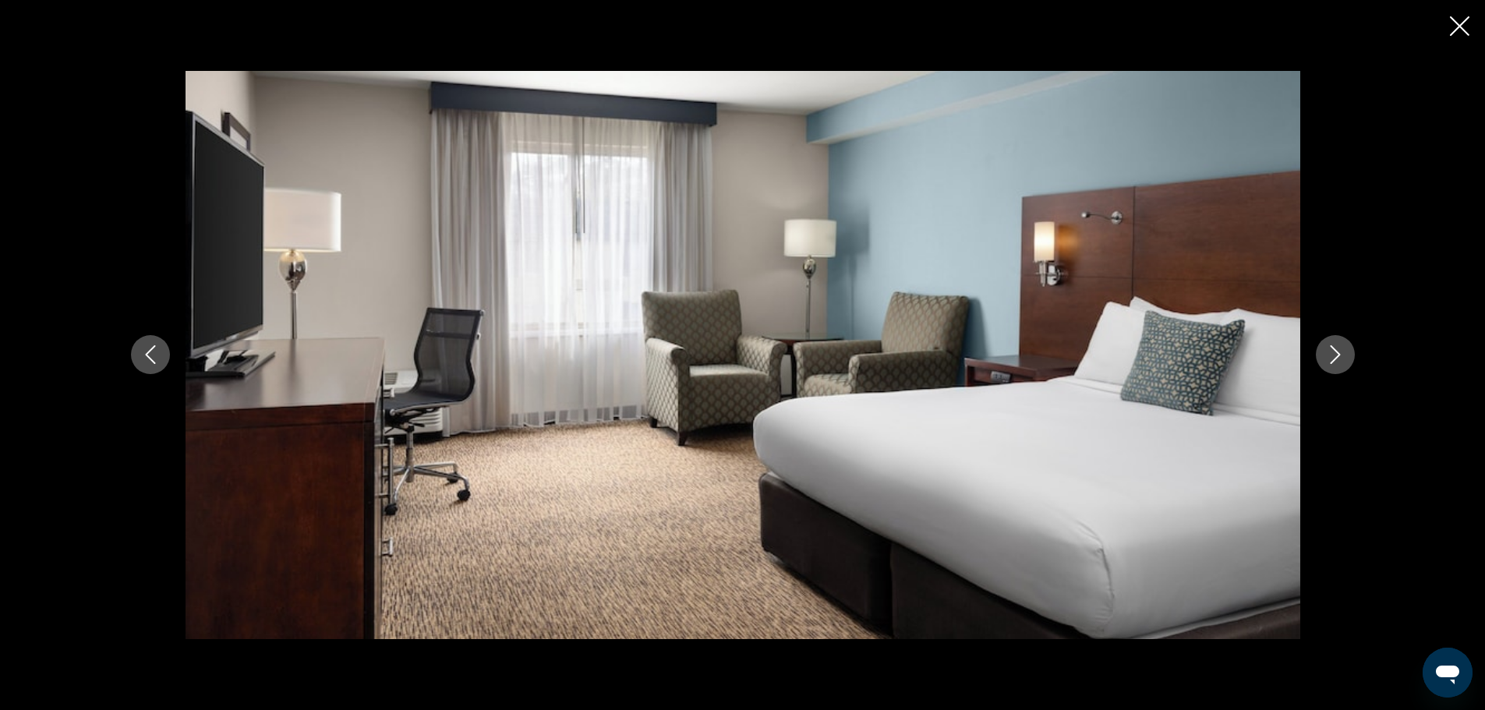
click at [1328, 355] on icon "Next image" at bounding box center [1335, 354] width 19 height 19
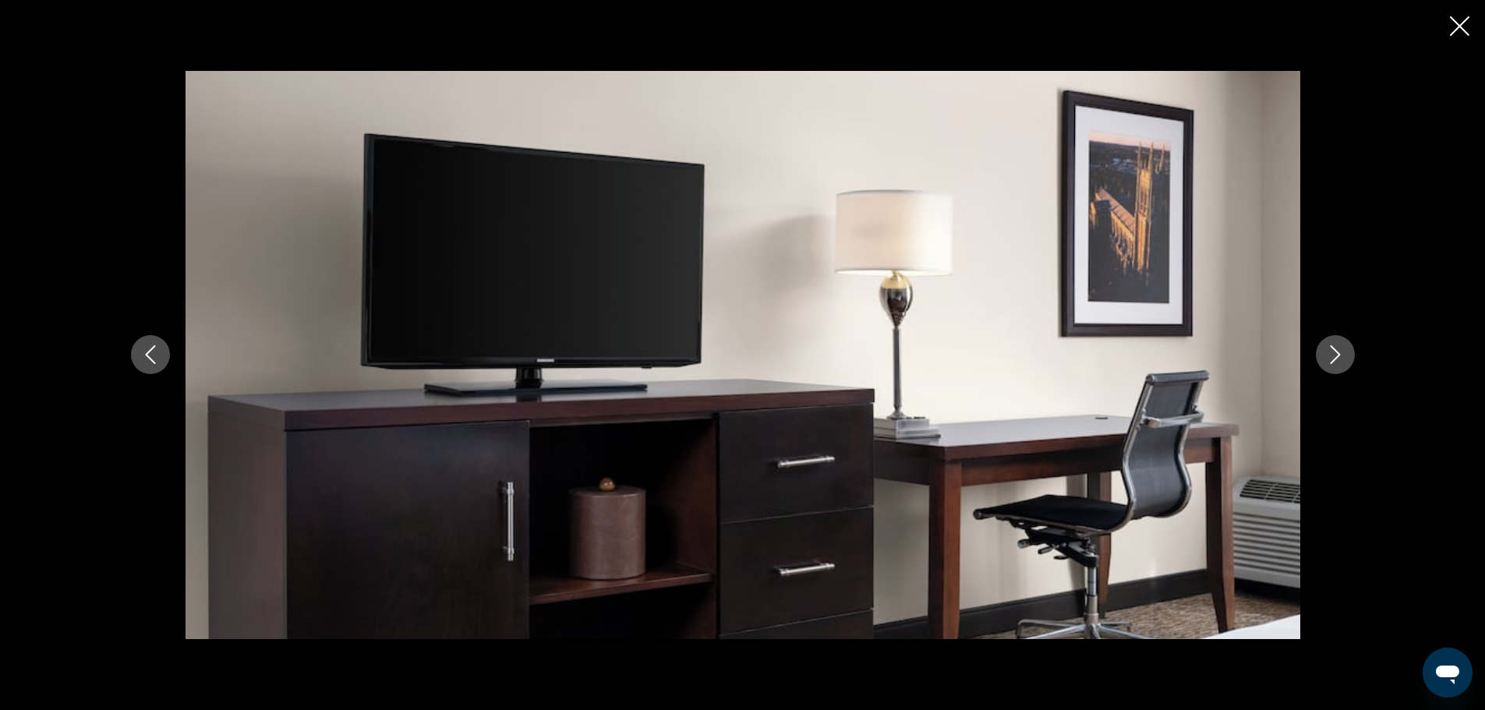
click at [1328, 355] on icon "Next image" at bounding box center [1335, 354] width 19 height 19
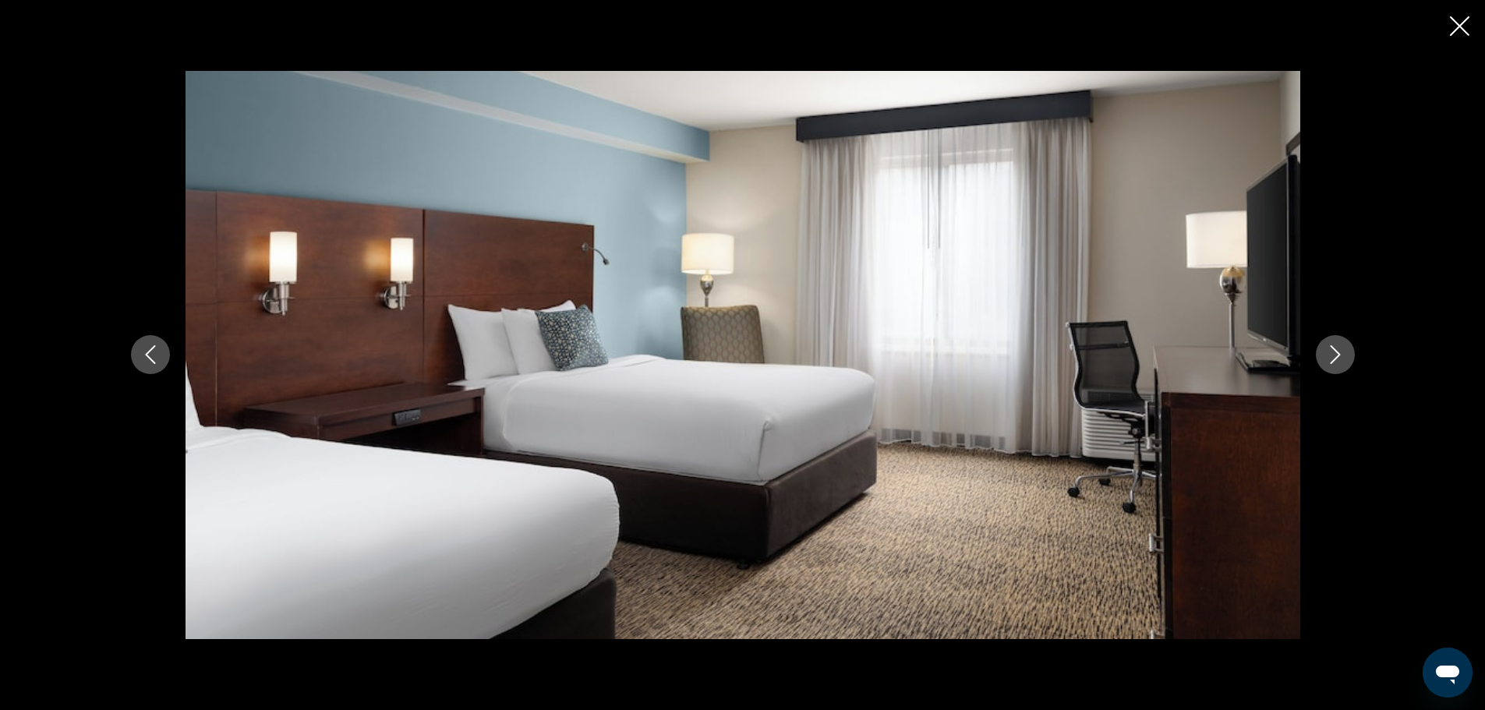
click at [1328, 355] on icon "Next image" at bounding box center [1335, 354] width 19 height 19
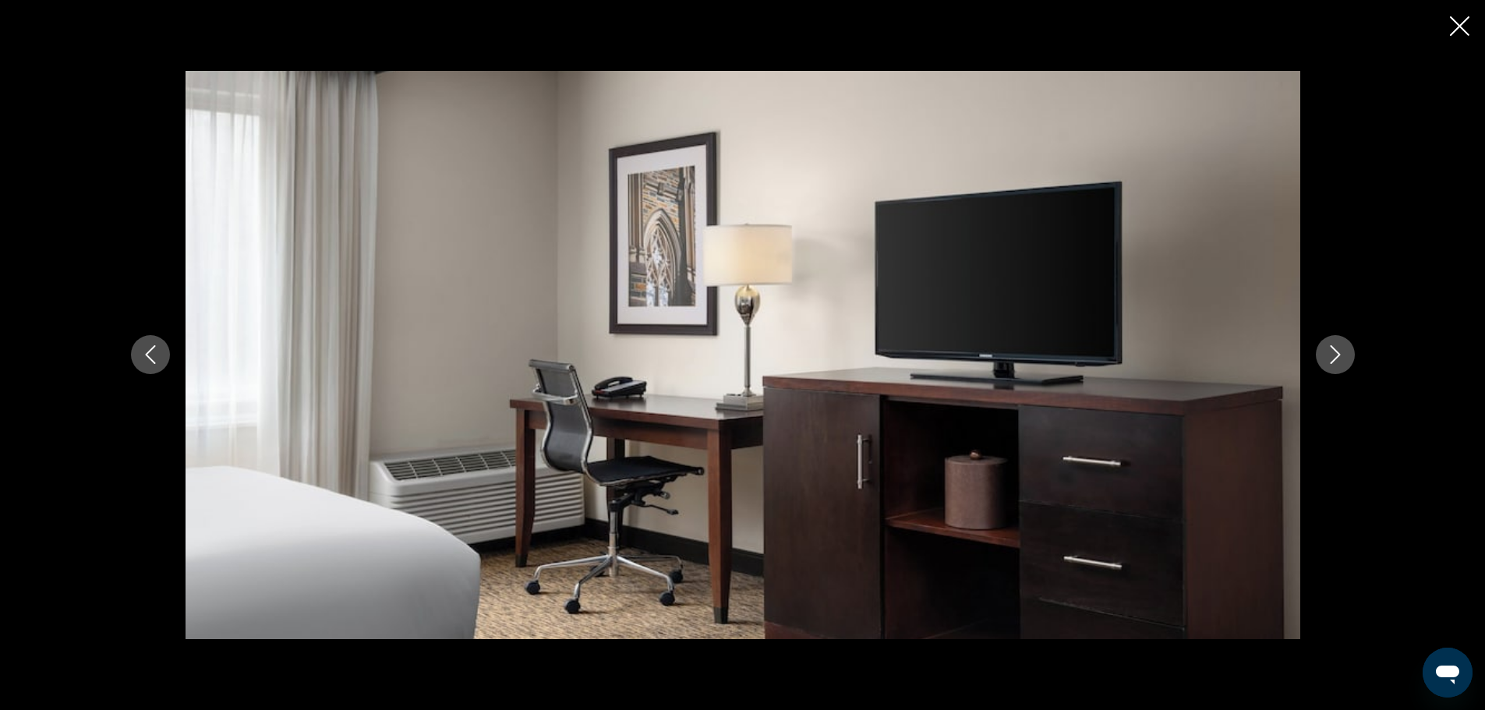
click at [1328, 355] on icon "Next image" at bounding box center [1335, 354] width 19 height 19
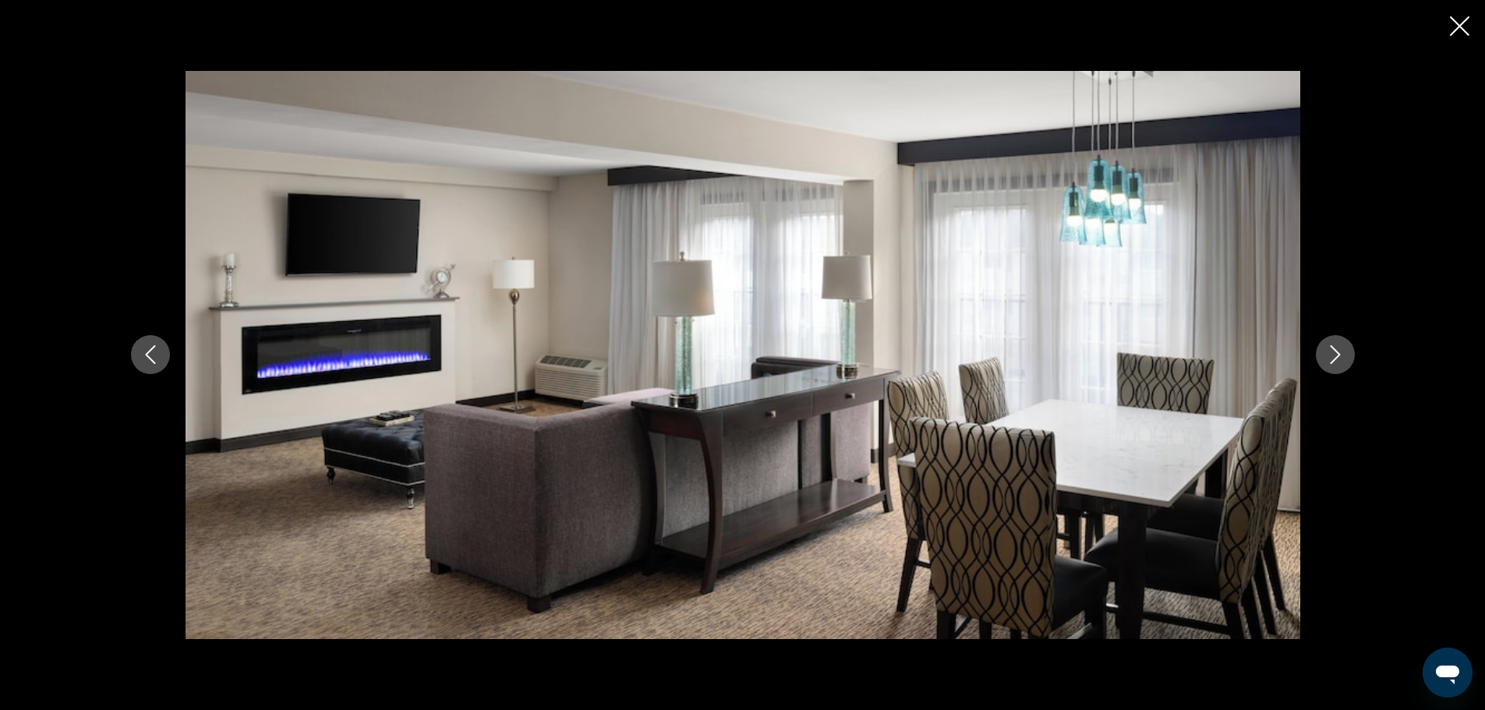
click at [1328, 355] on icon "Next image" at bounding box center [1335, 354] width 19 height 19
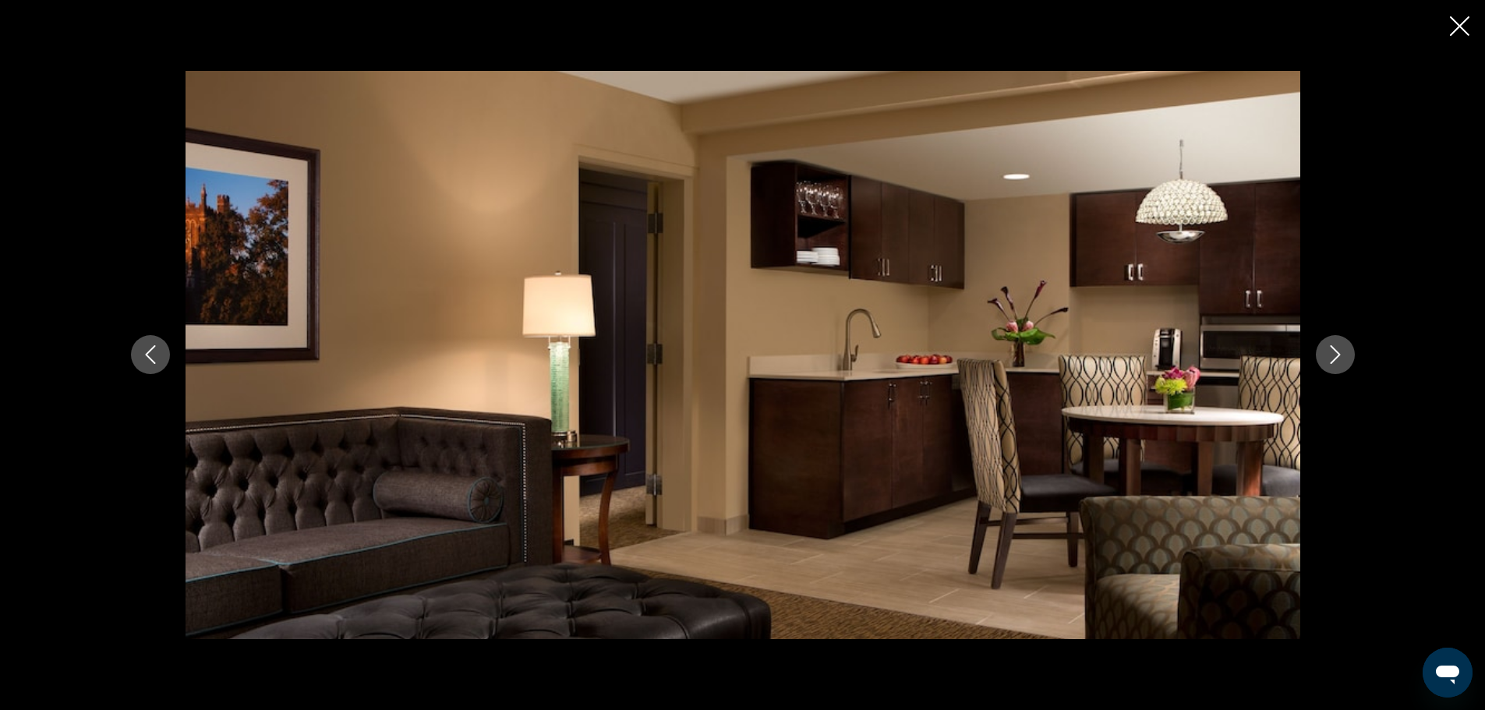
click at [1328, 355] on icon "Next image" at bounding box center [1335, 354] width 19 height 19
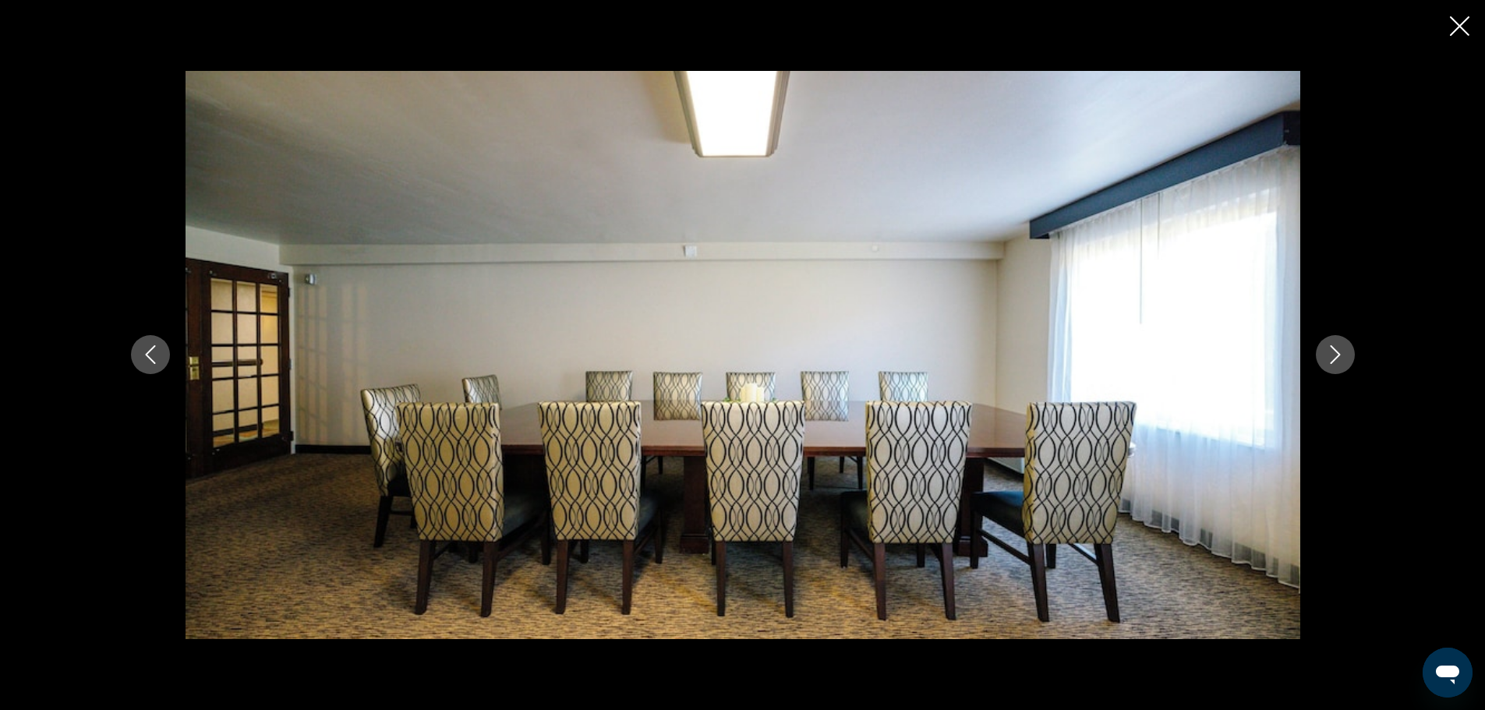
click at [1328, 355] on icon "Next image" at bounding box center [1335, 354] width 19 height 19
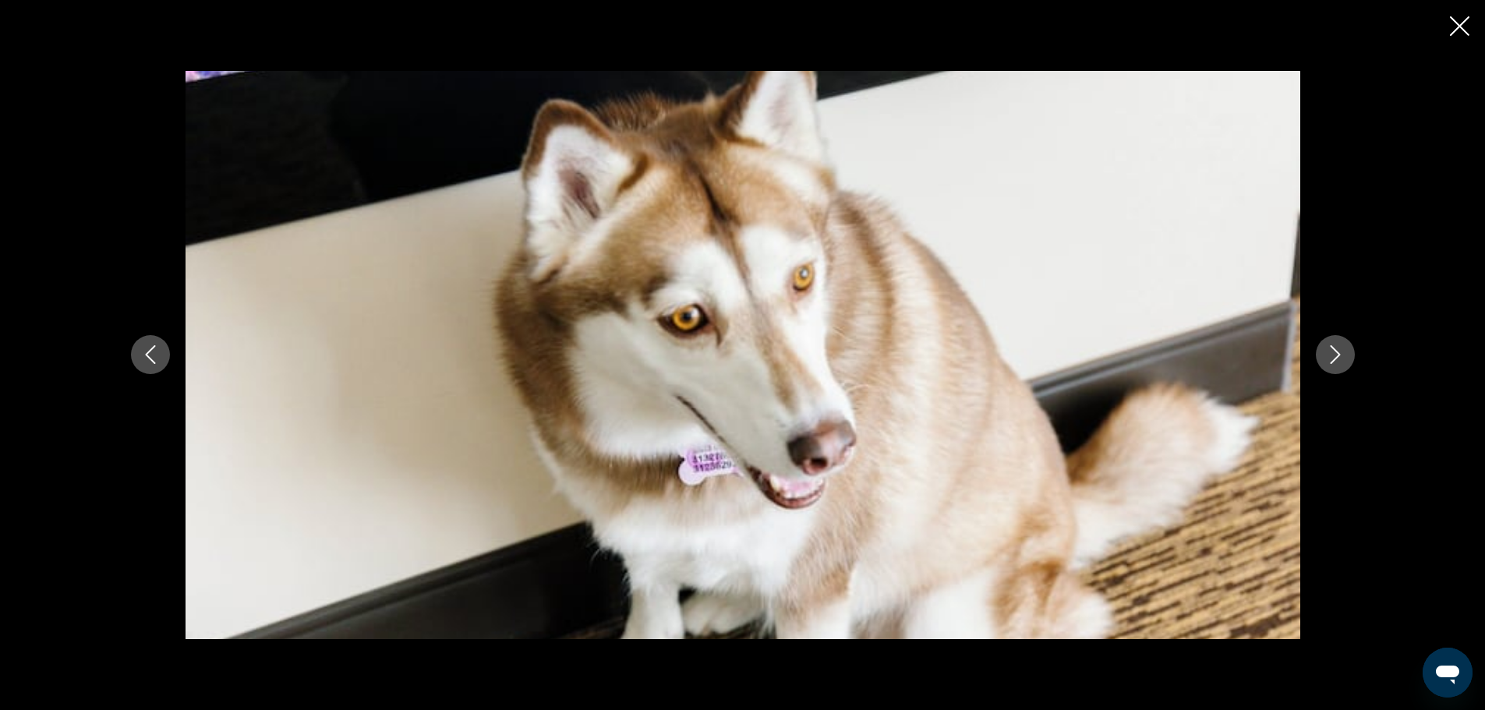
click at [1328, 355] on icon "Next image" at bounding box center [1335, 354] width 19 height 19
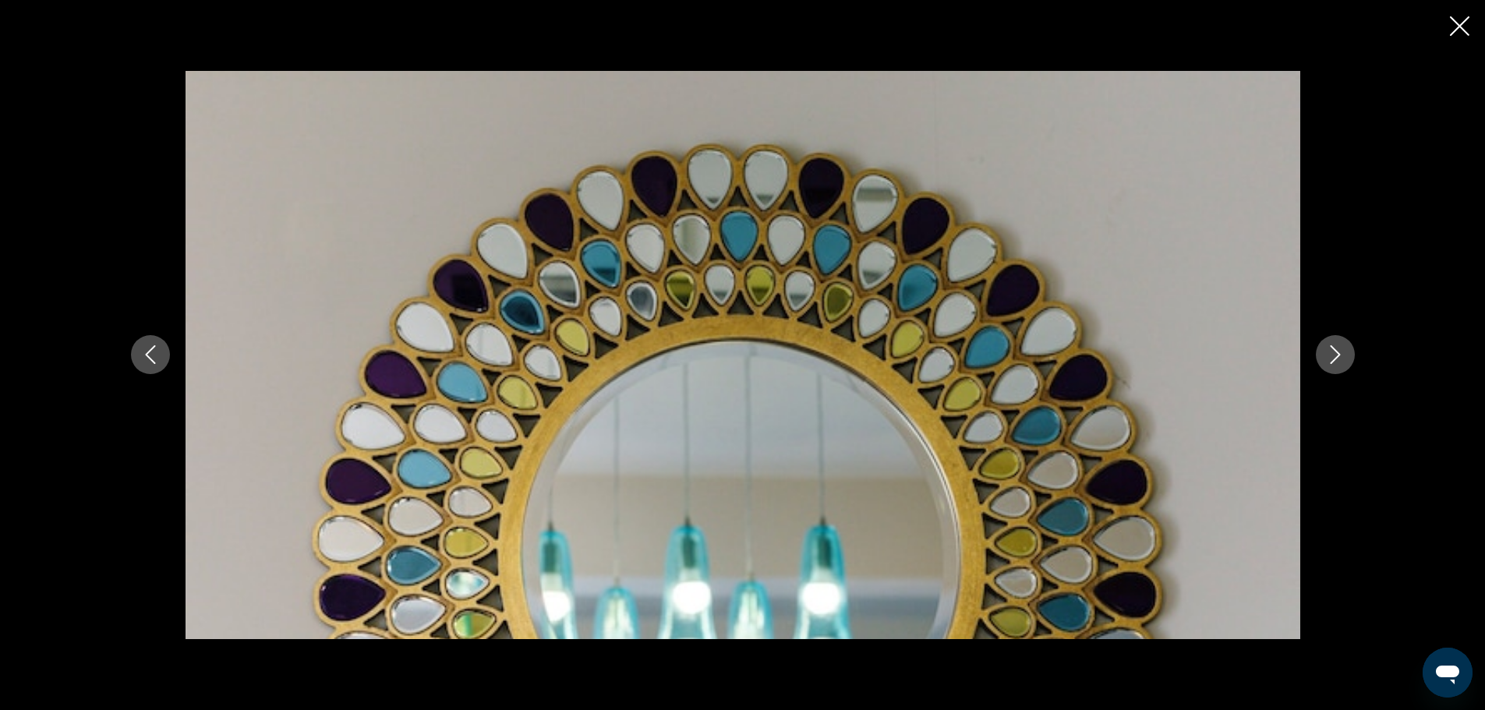
click at [1328, 355] on icon "Next image" at bounding box center [1335, 354] width 19 height 19
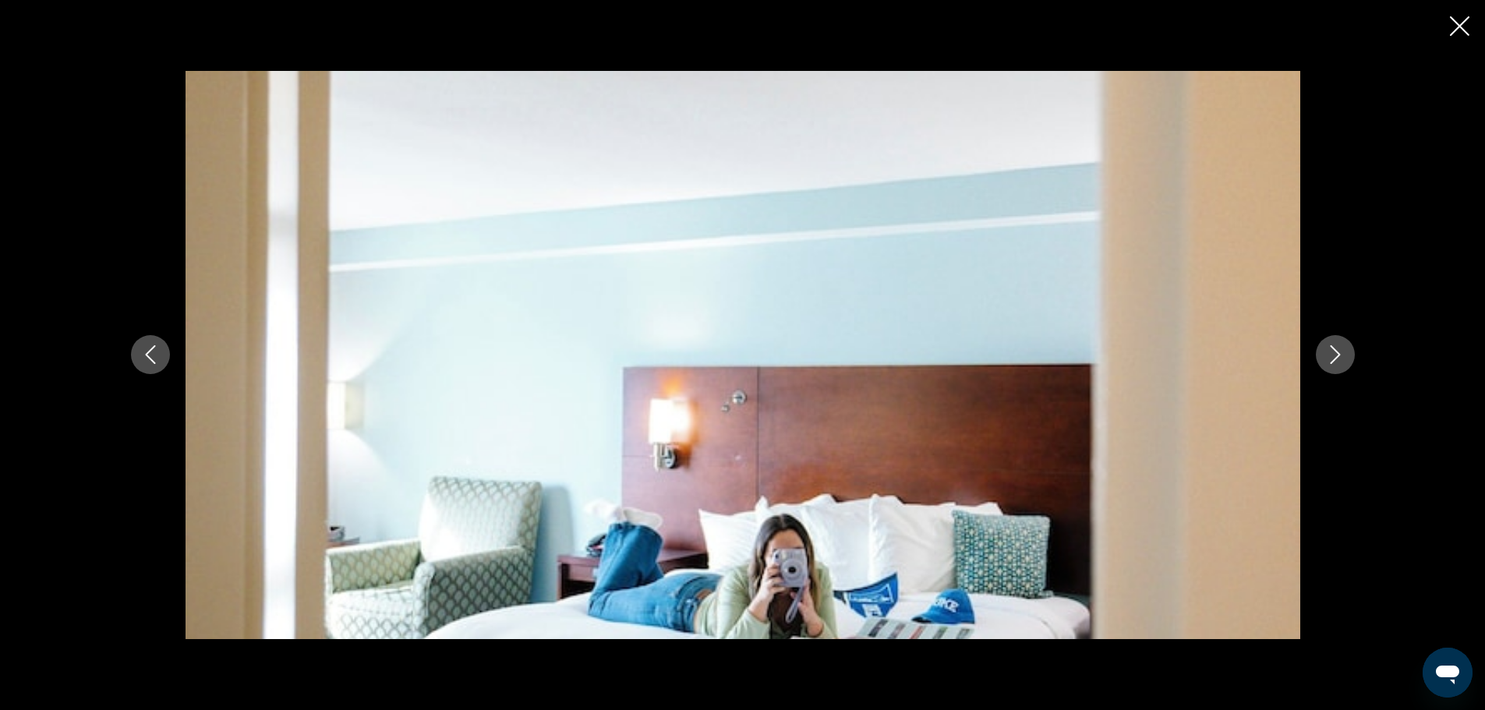
click at [1328, 355] on icon "Next image" at bounding box center [1335, 354] width 19 height 19
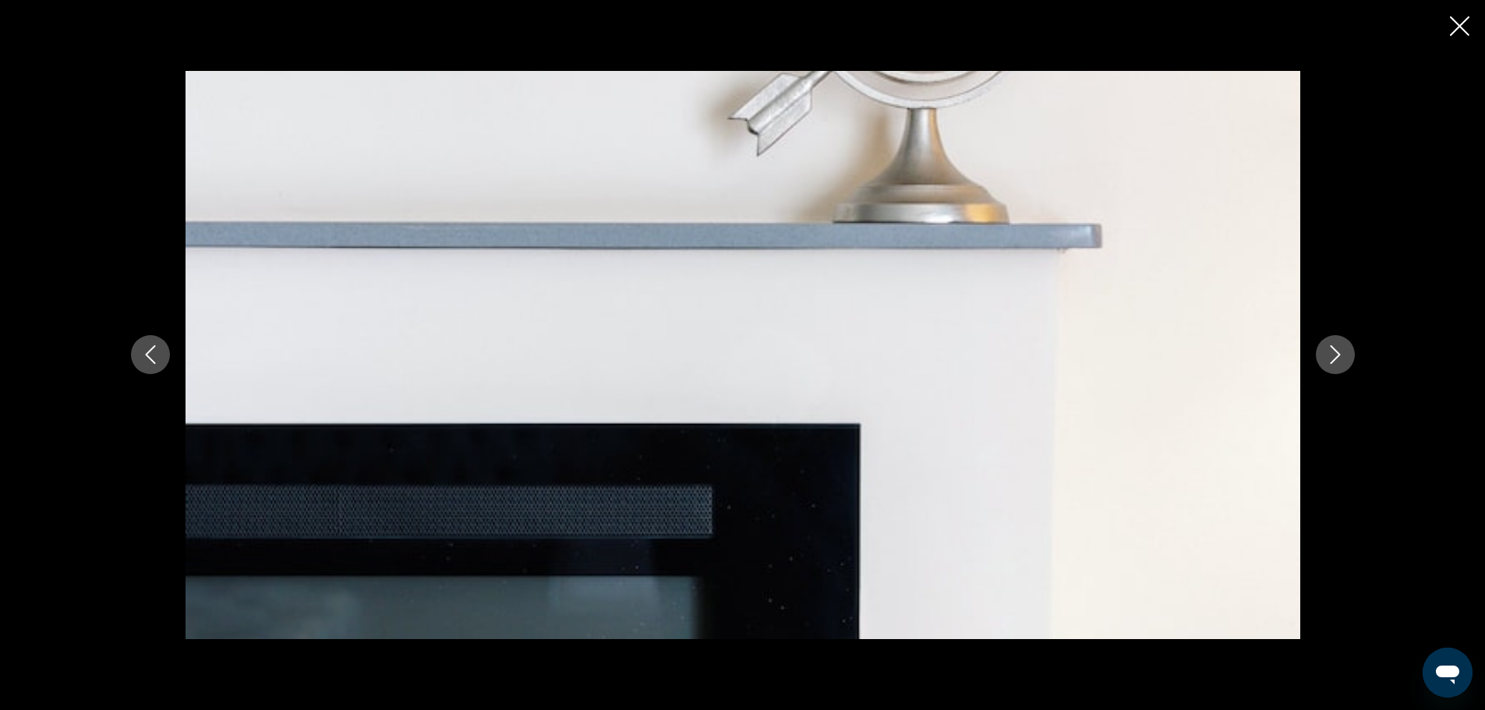
click at [1328, 355] on icon "Next image" at bounding box center [1335, 354] width 19 height 19
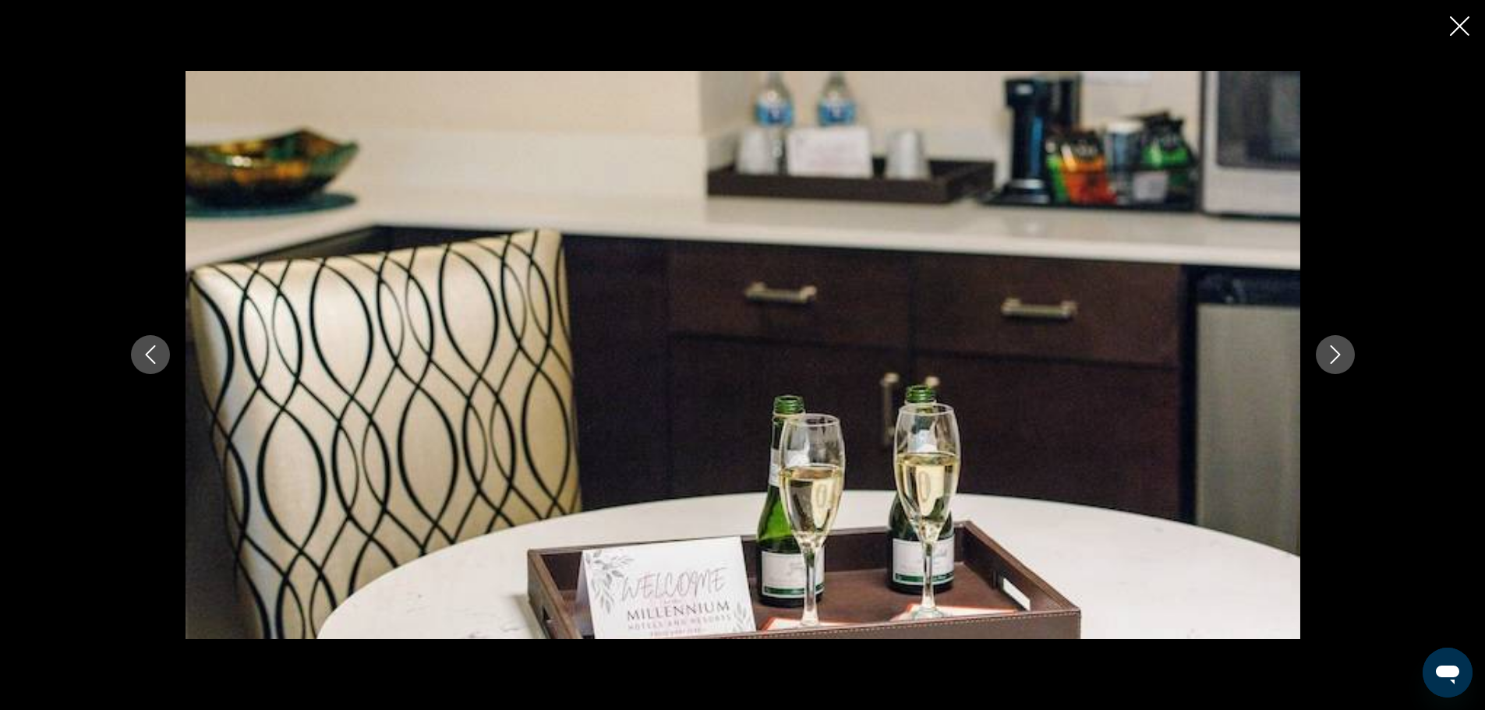
click at [1328, 355] on icon "Next image" at bounding box center [1335, 354] width 19 height 19
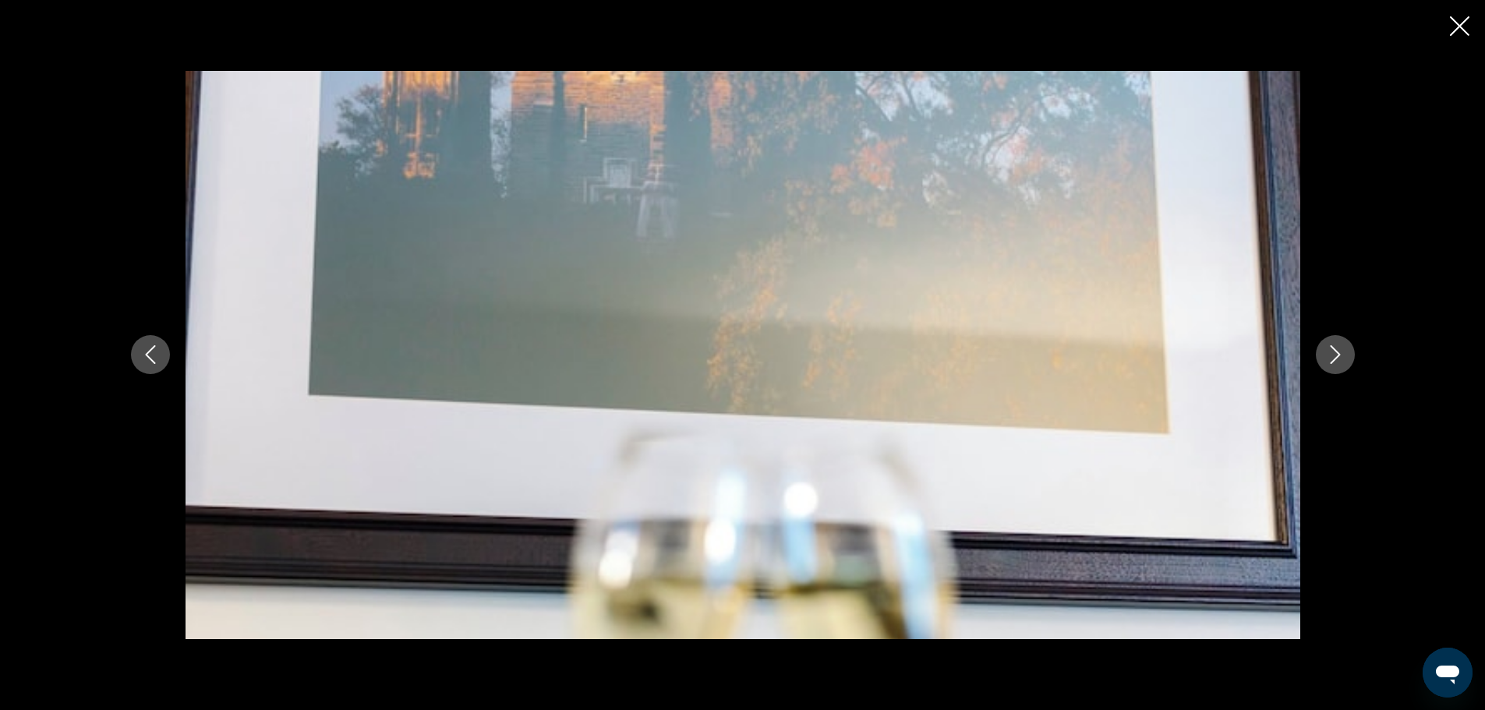
click at [1328, 355] on icon "Next image" at bounding box center [1335, 354] width 19 height 19
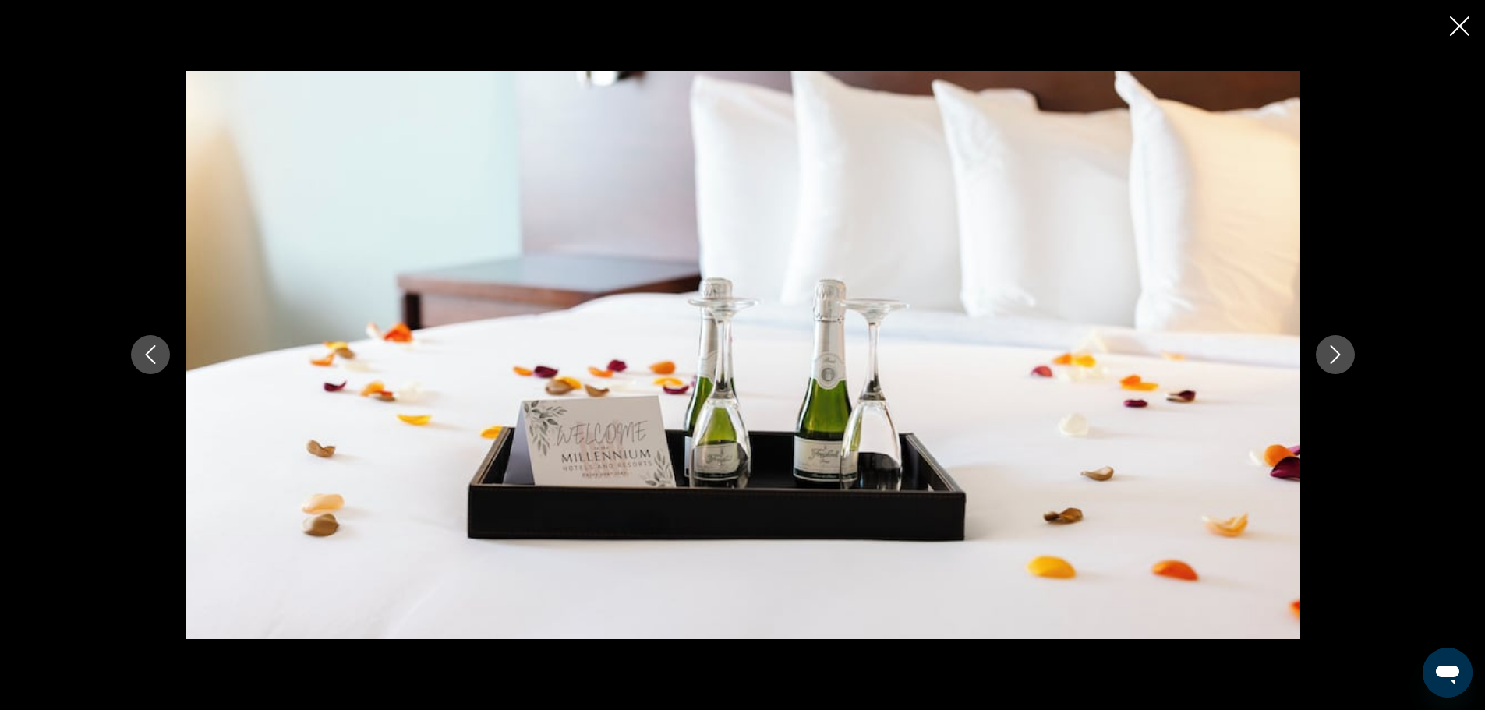
click at [1328, 355] on icon "Next image" at bounding box center [1335, 354] width 19 height 19
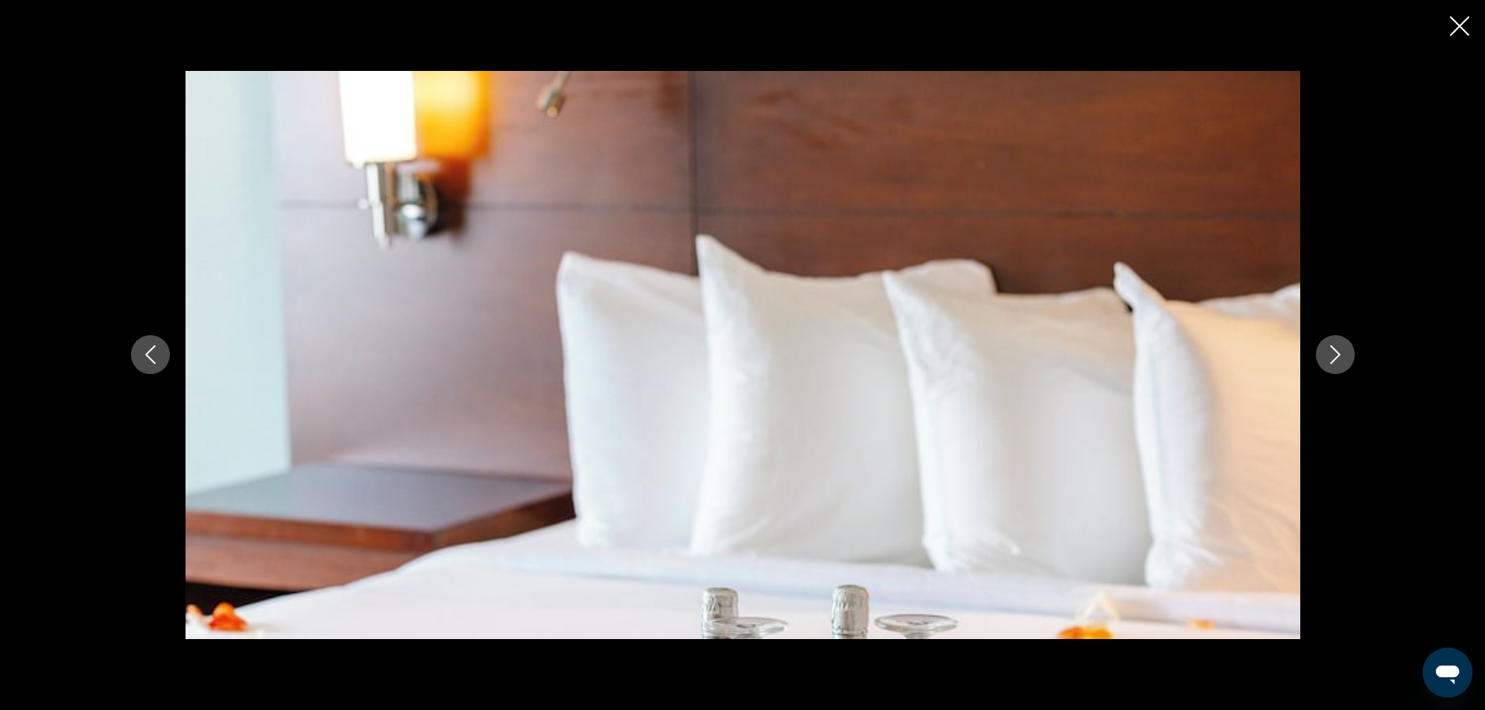
click at [1328, 355] on icon "Next image" at bounding box center [1335, 354] width 19 height 19
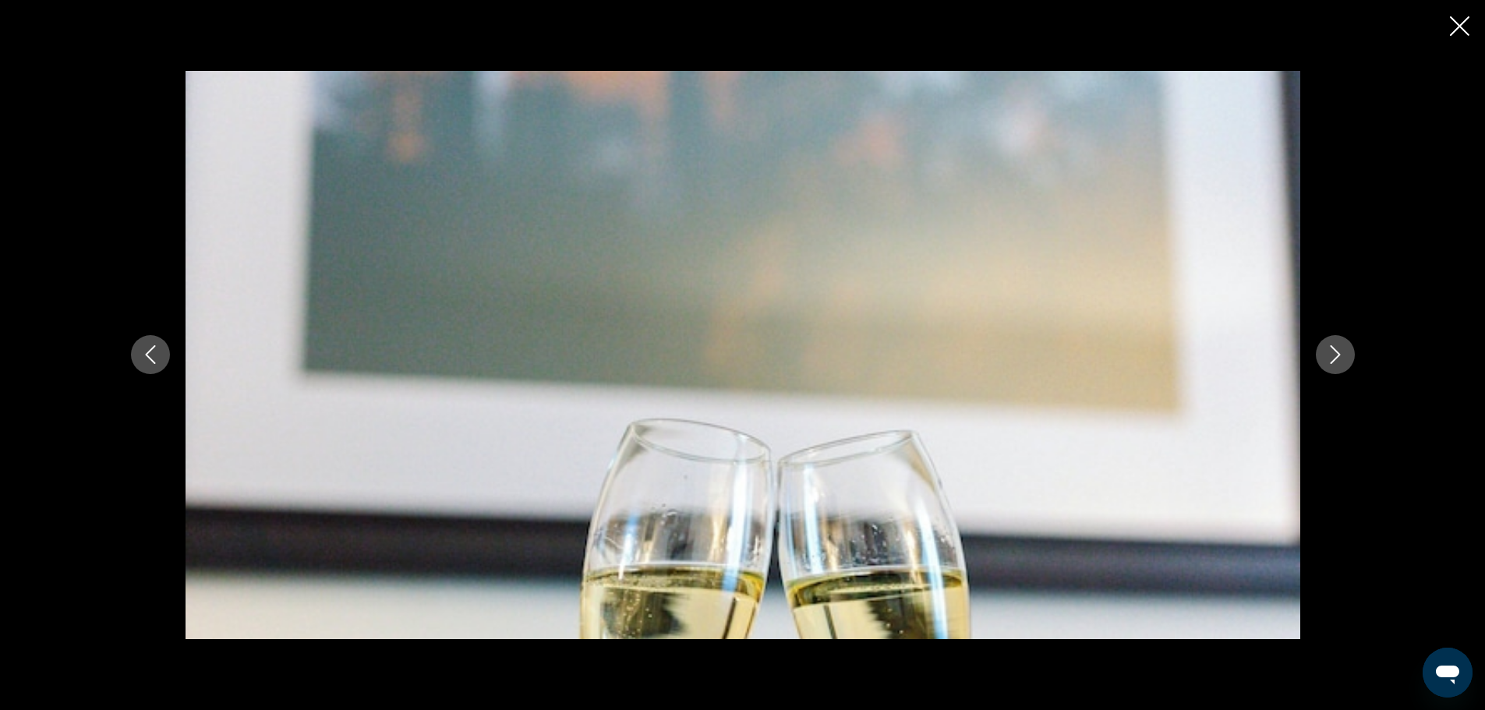
click at [1328, 355] on icon "Next image" at bounding box center [1335, 354] width 19 height 19
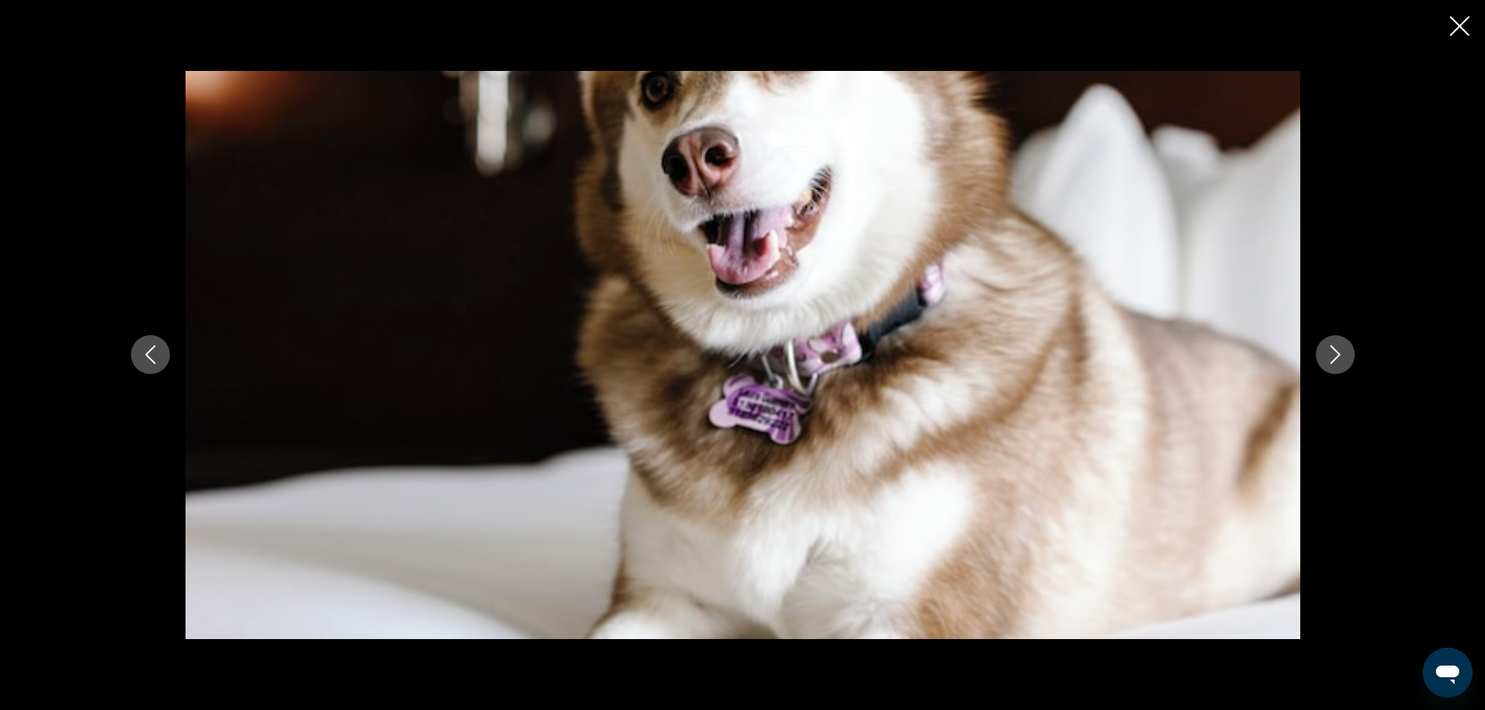
click at [1328, 355] on icon "Next image" at bounding box center [1335, 354] width 19 height 19
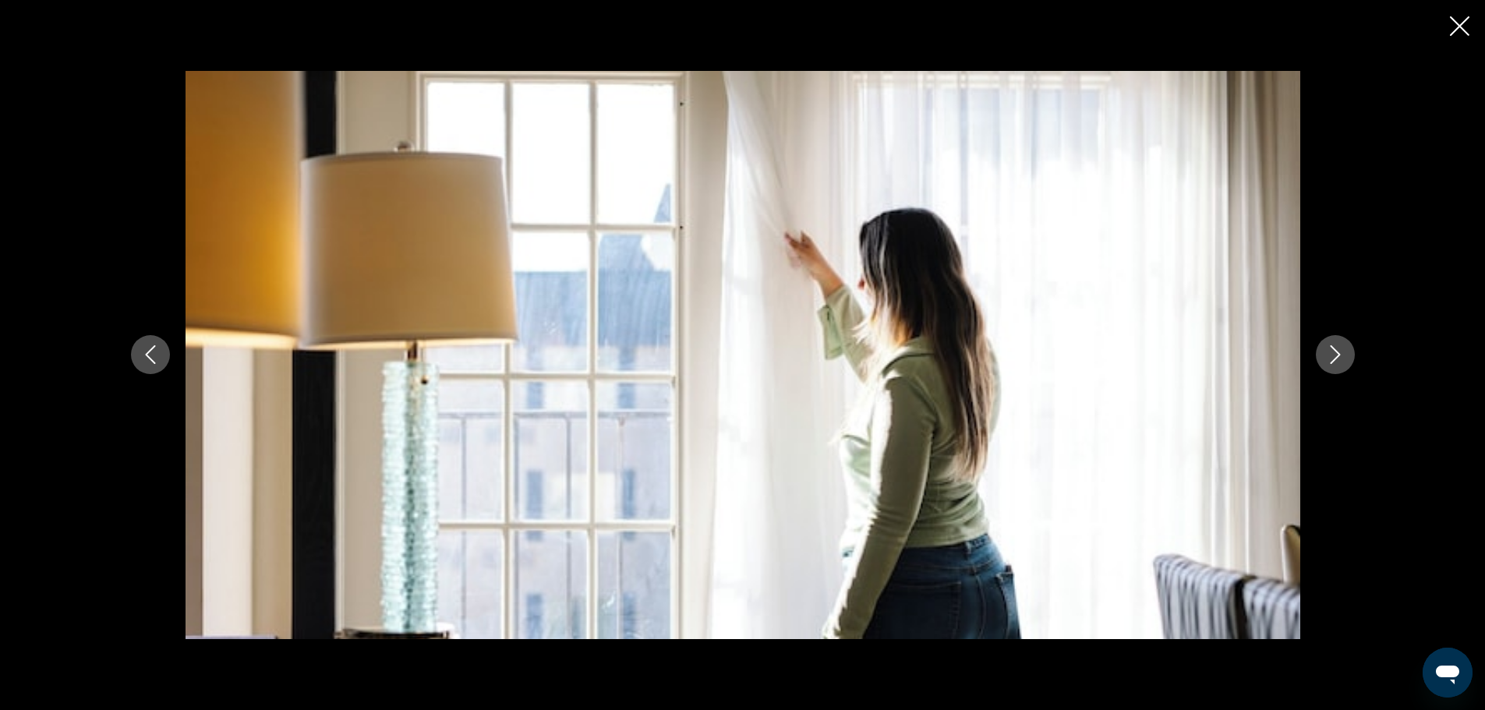
click at [1328, 355] on icon "Next image" at bounding box center [1335, 354] width 19 height 19
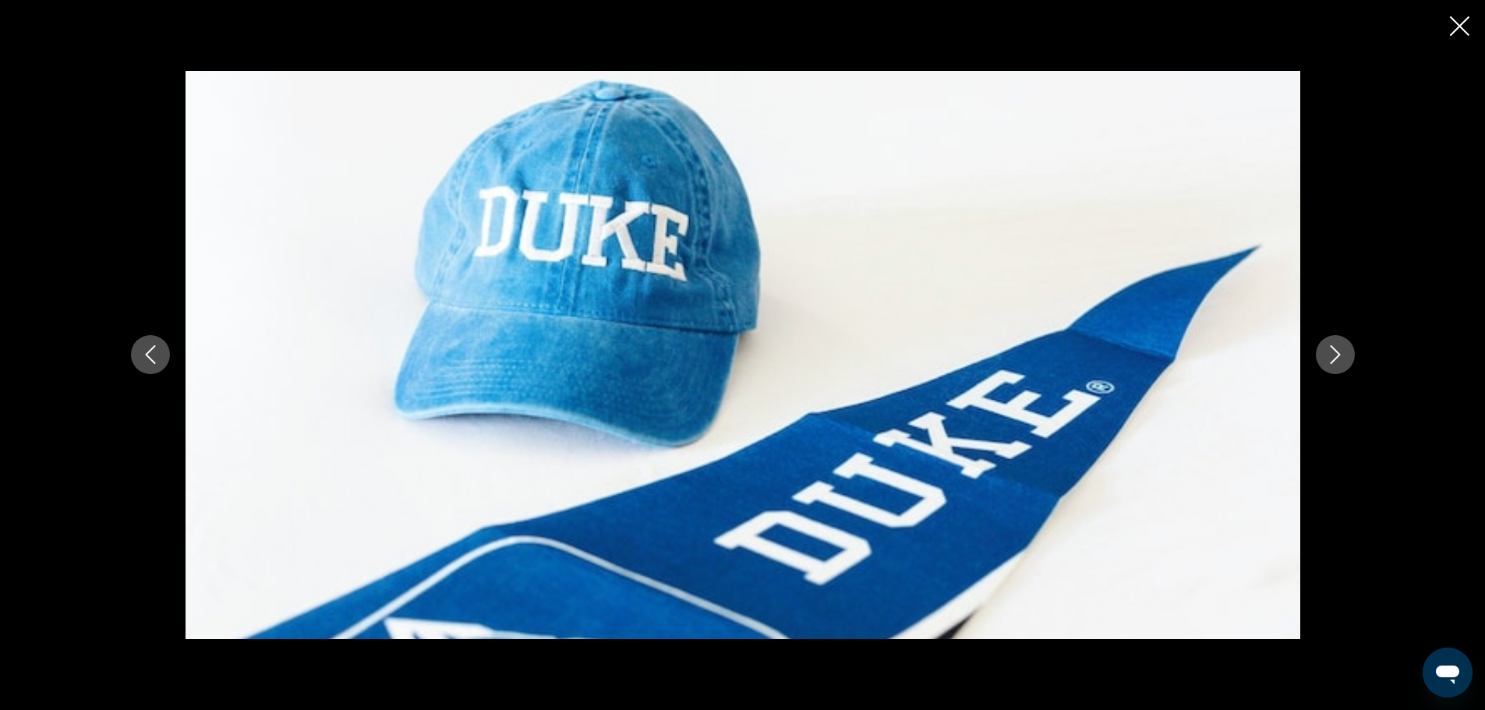
click at [1328, 355] on icon "Next image" at bounding box center [1335, 354] width 19 height 19
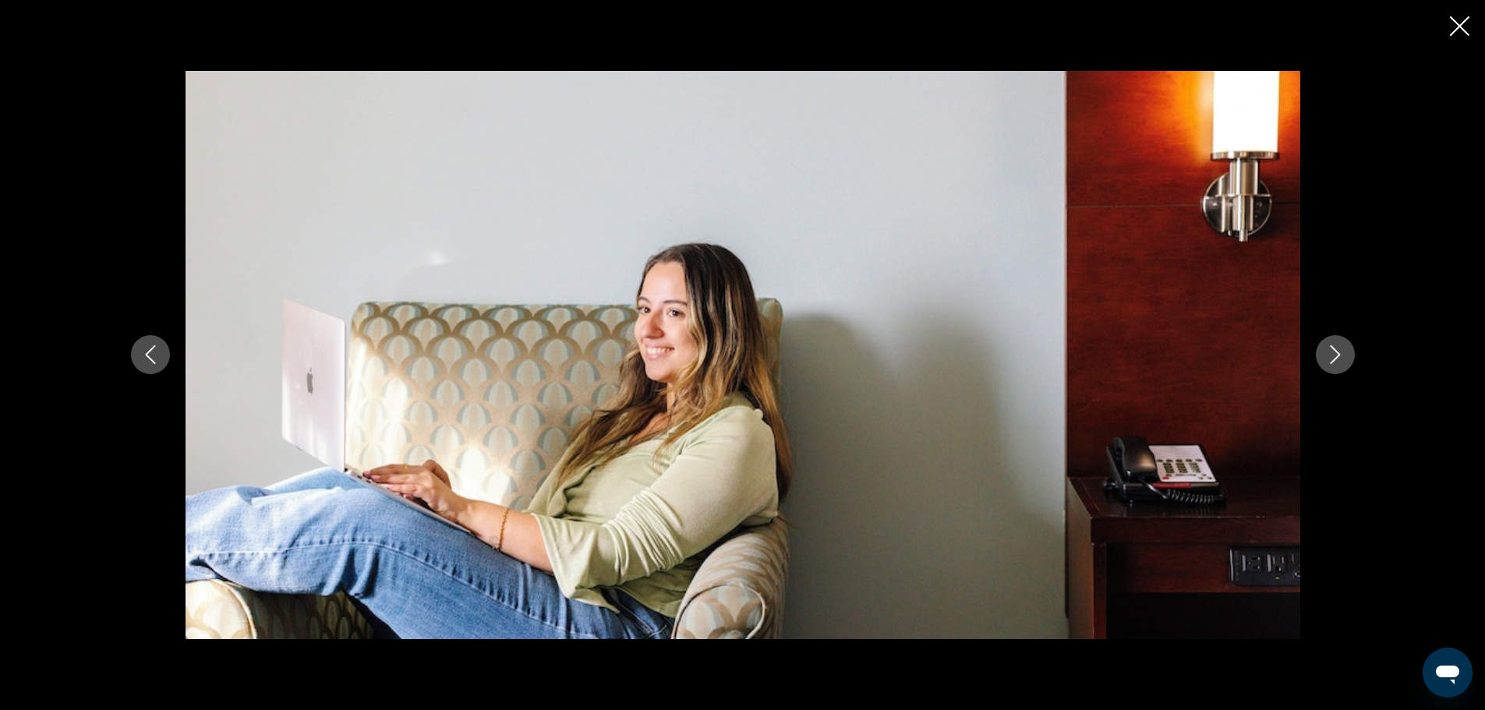
click at [1328, 355] on icon "Next image" at bounding box center [1335, 354] width 19 height 19
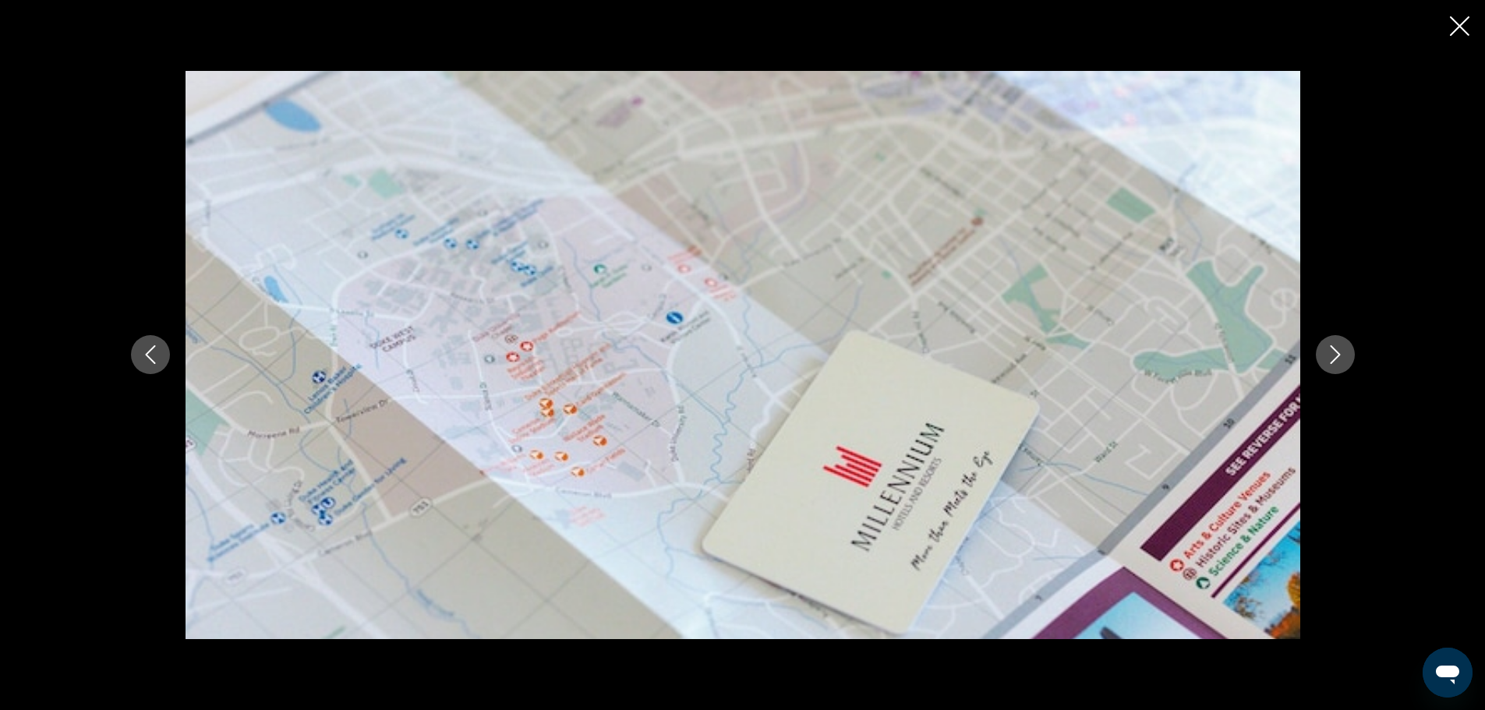
click at [1328, 355] on icon "Next image" at bounding box center [1335, 354] width 19 height 19
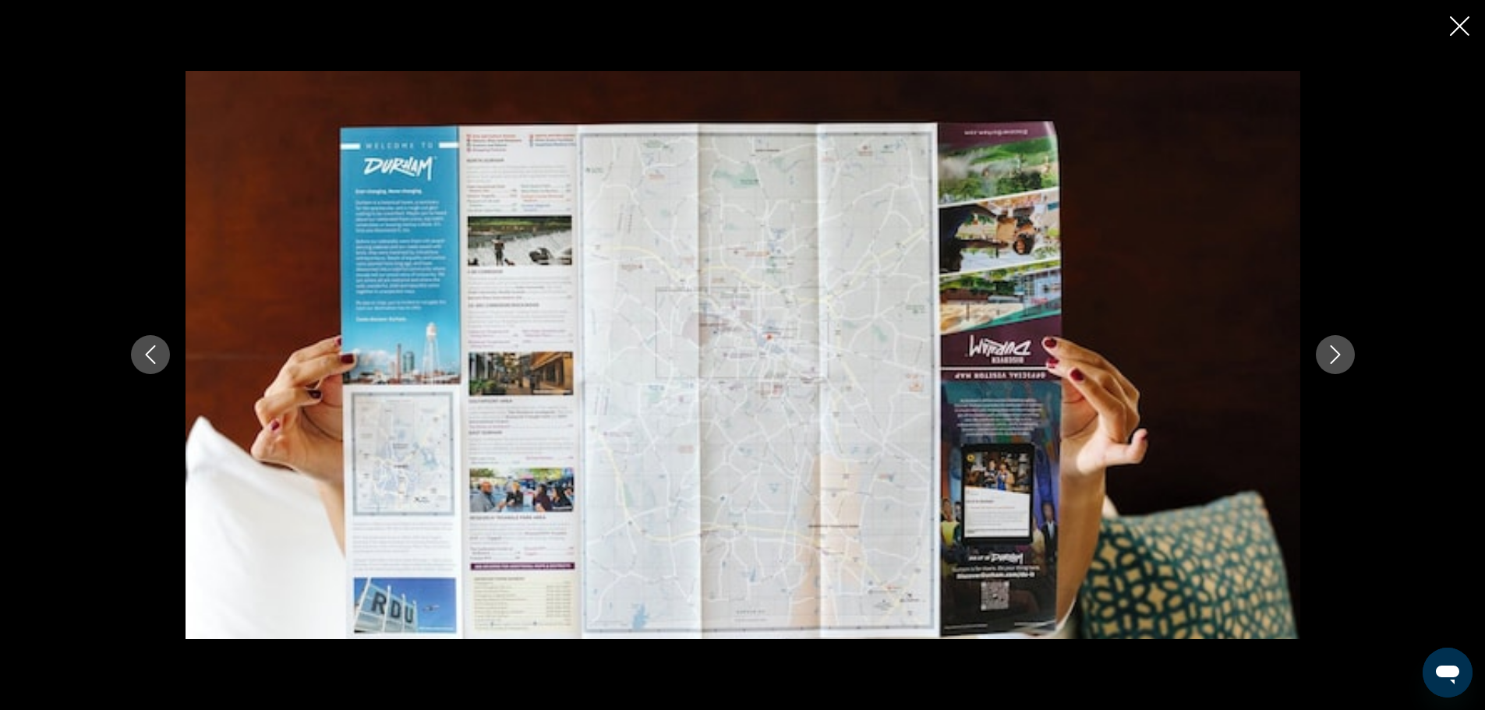
click at [1328, 355] on icon "Next image" at bounding box center [1335, 354] width 19 height 19
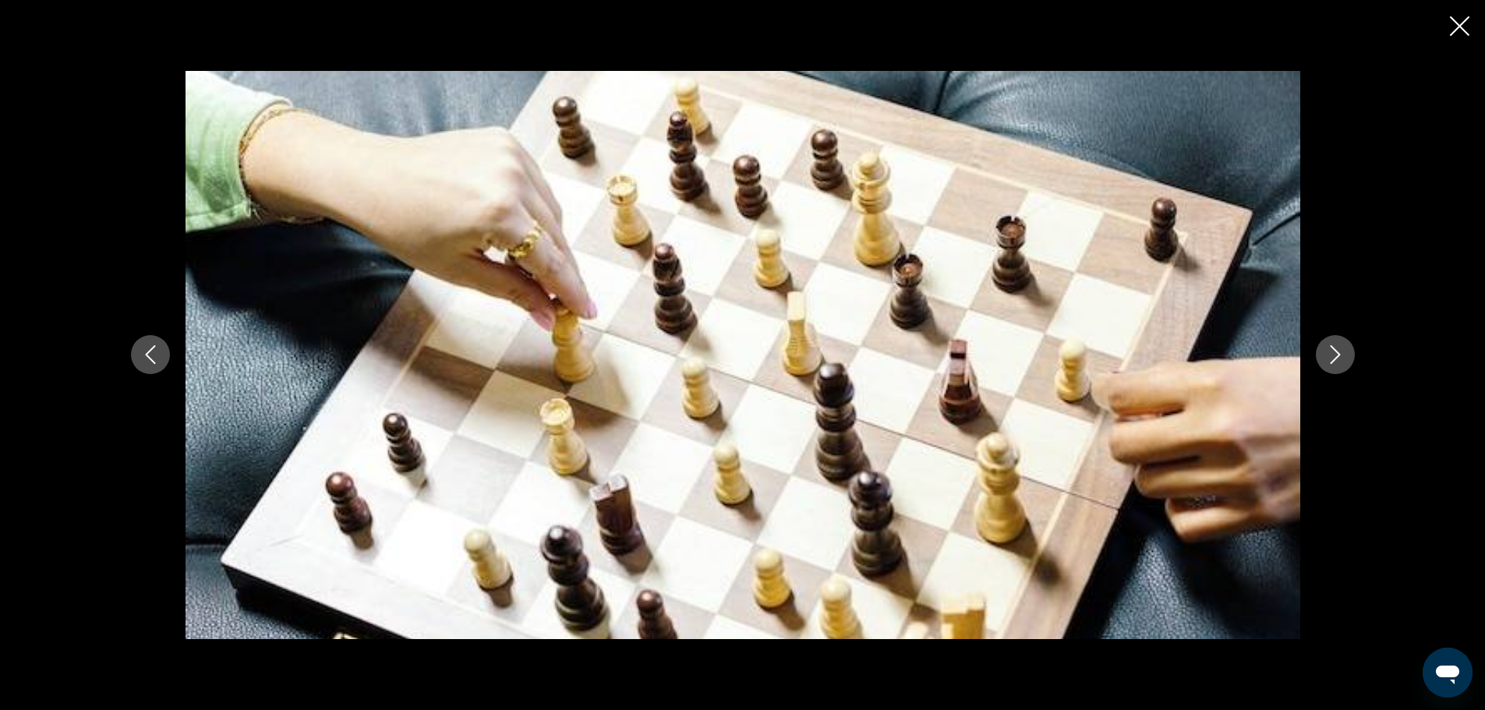
click at [1328, 355] on icon "Next image" at bounding box center [1335, 354] width 19 height 19
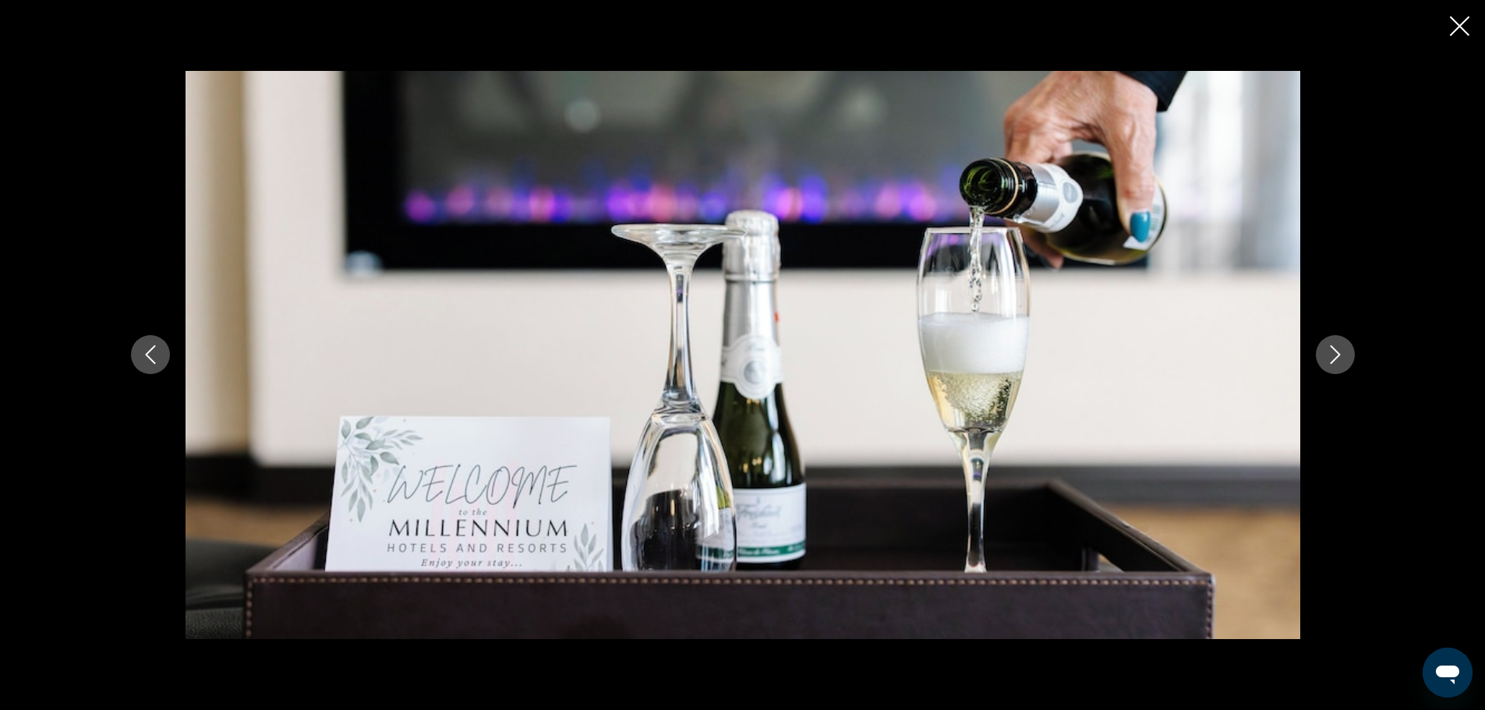
click at [1328, 355] on icon "Next image" at bounding box center [1335, 354] width 19 height 19
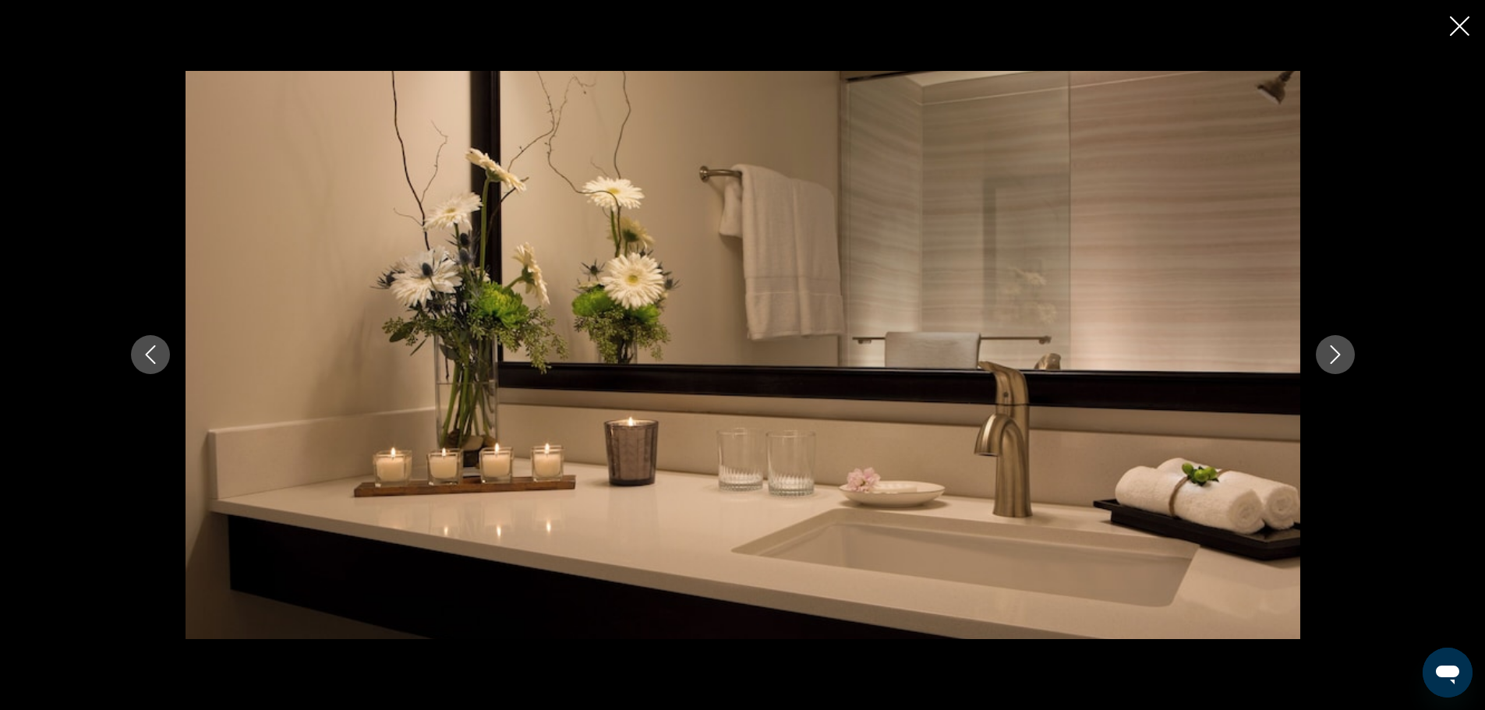
click at [1328, 355] on icon "Next image" at bounding box center [1335, 354] width 19 height 19
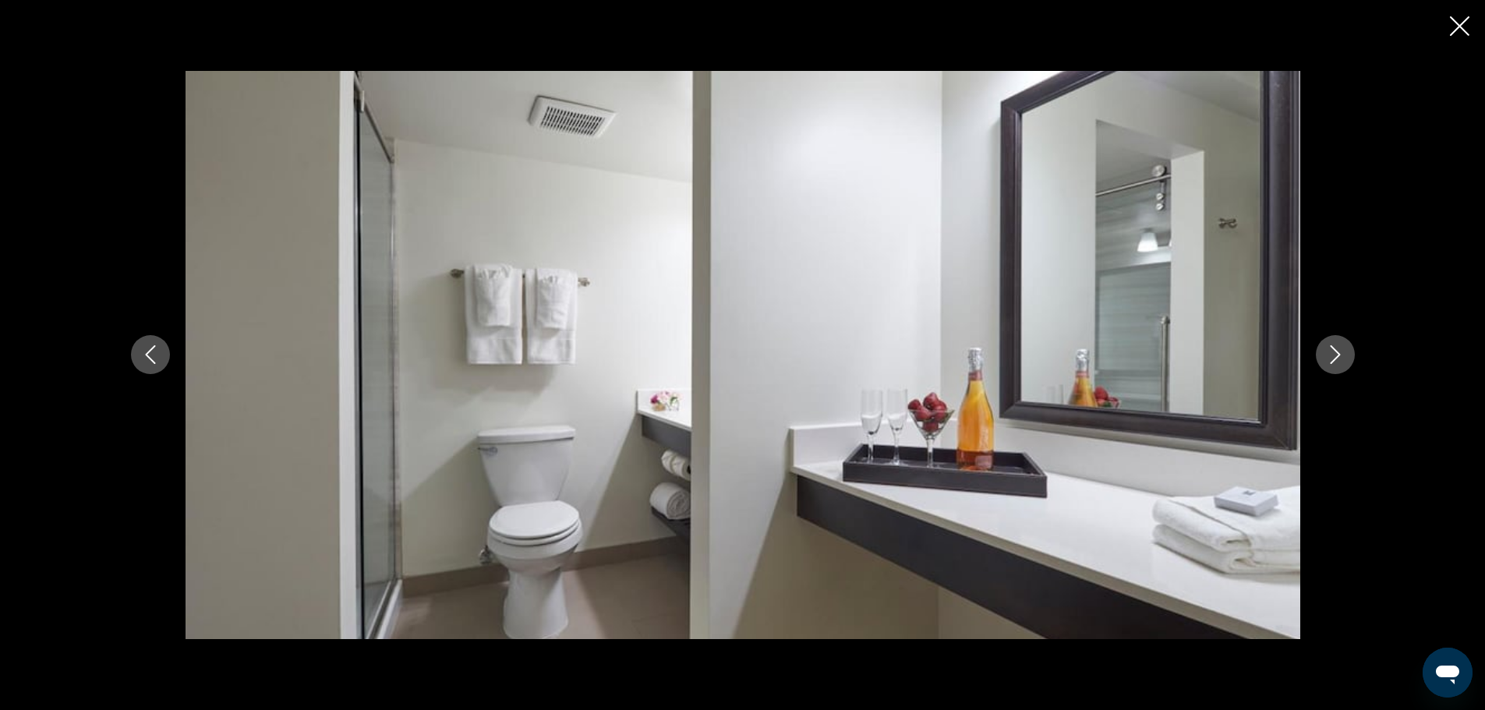
click at [1328, 355] on icon "Next image" at bounding box center [1335, 354] width 19 height 19
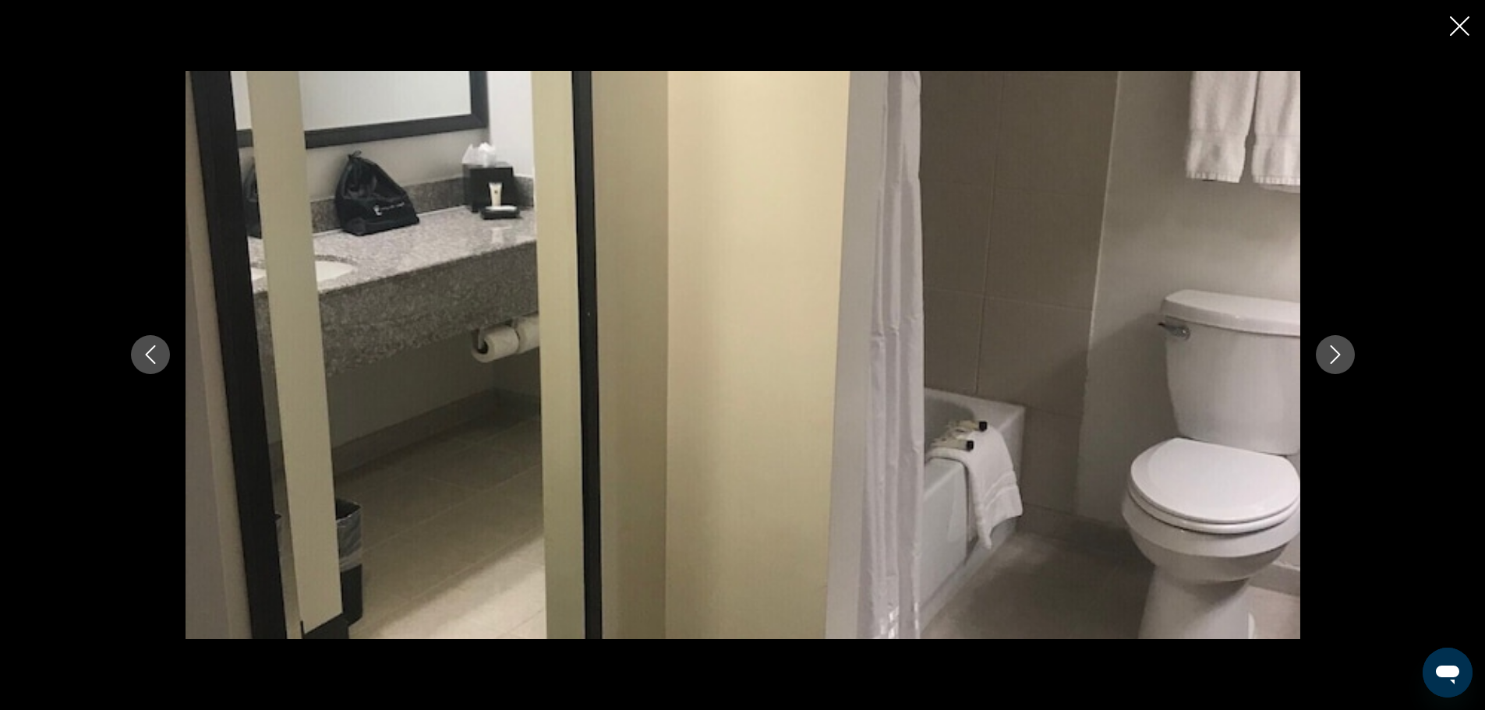
click at [1328, 355] on icon "Next image" at bounding box center [1335, 354] width 19 height 19
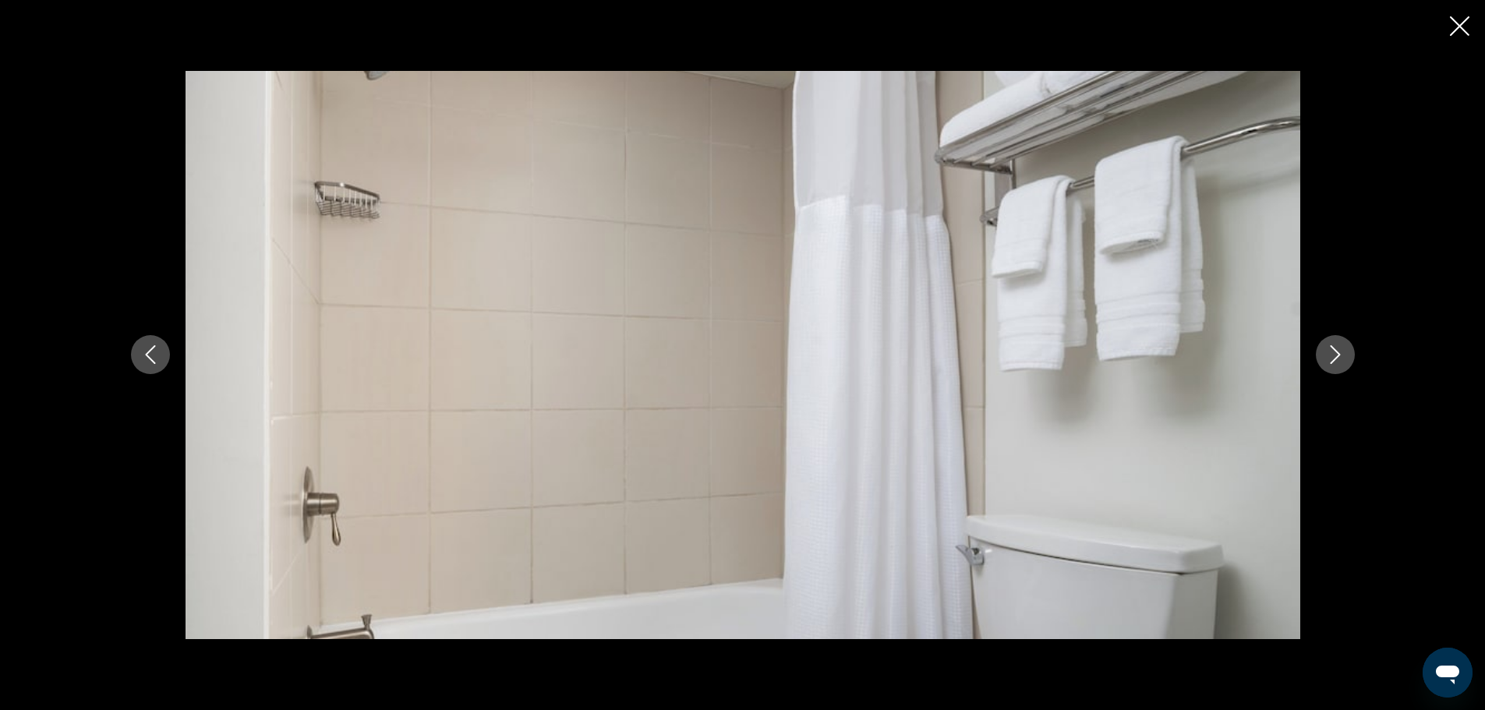
click at [1328, 355] on icon "Next image" at bounding box center [1335, 354] width 19 height 19
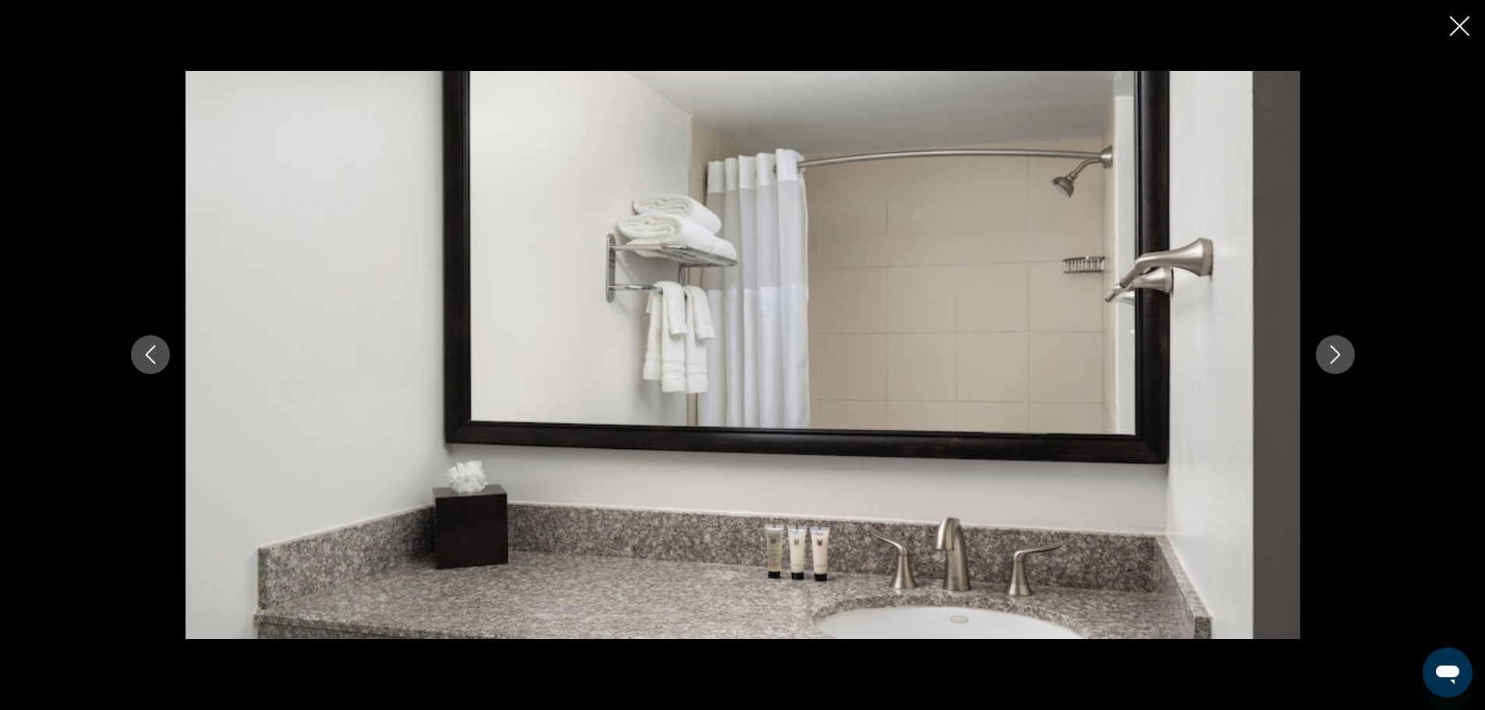
click at [1328, 355] on icon "Next image" at bounding box center [1335, 354] width 19 height 19
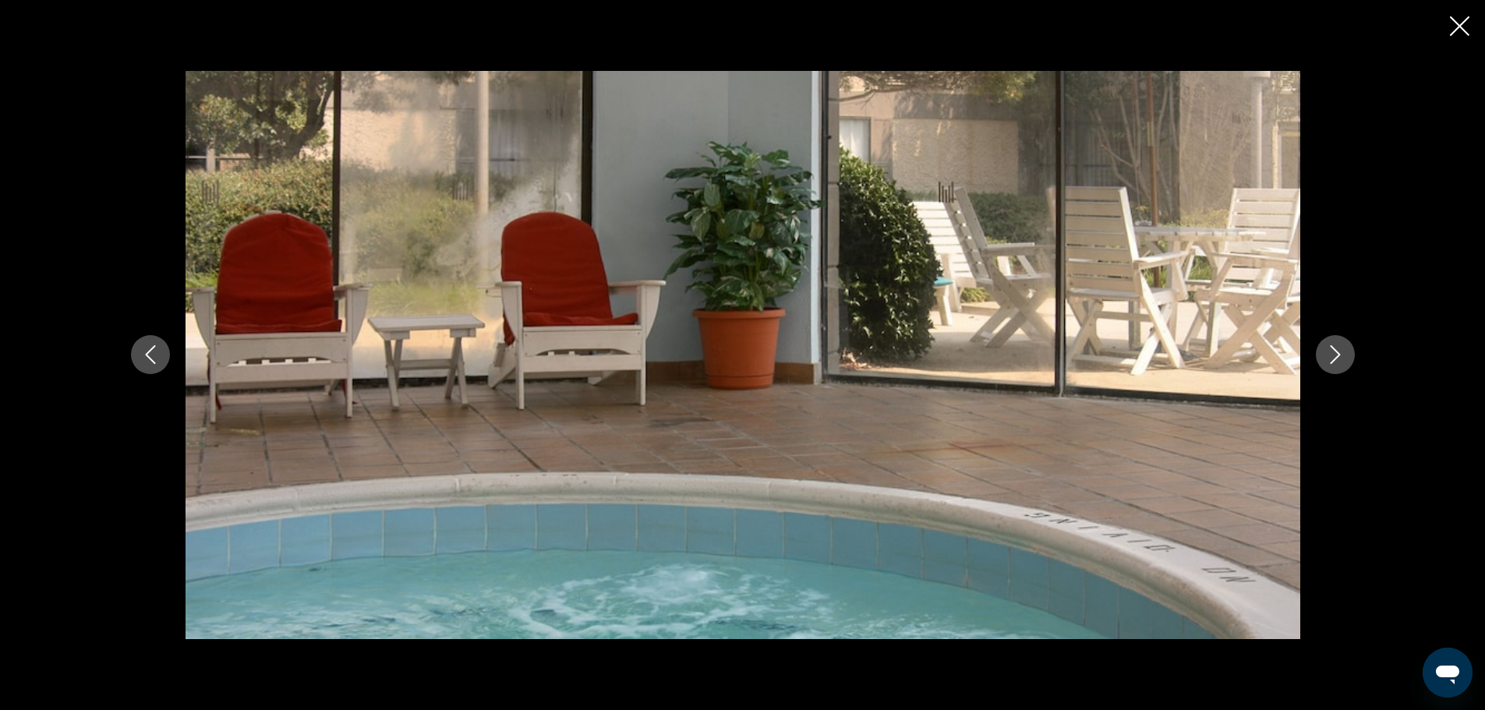
click at [1328, 355] on icon "Next image" at bounding box center [1335, 354] width 19 height 19
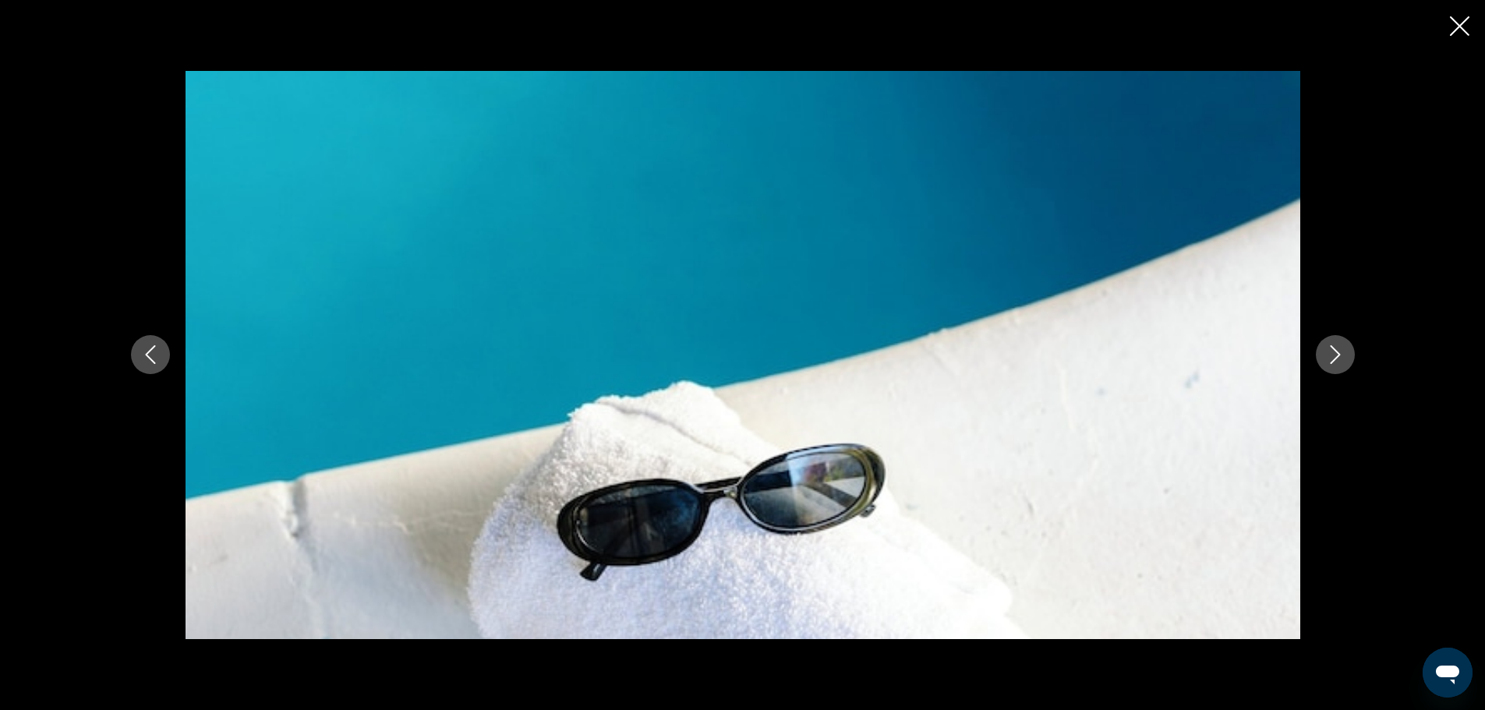
click at [1328, 355] on icon "Next image" at bounding box center [1335, 354] width 19 height 19
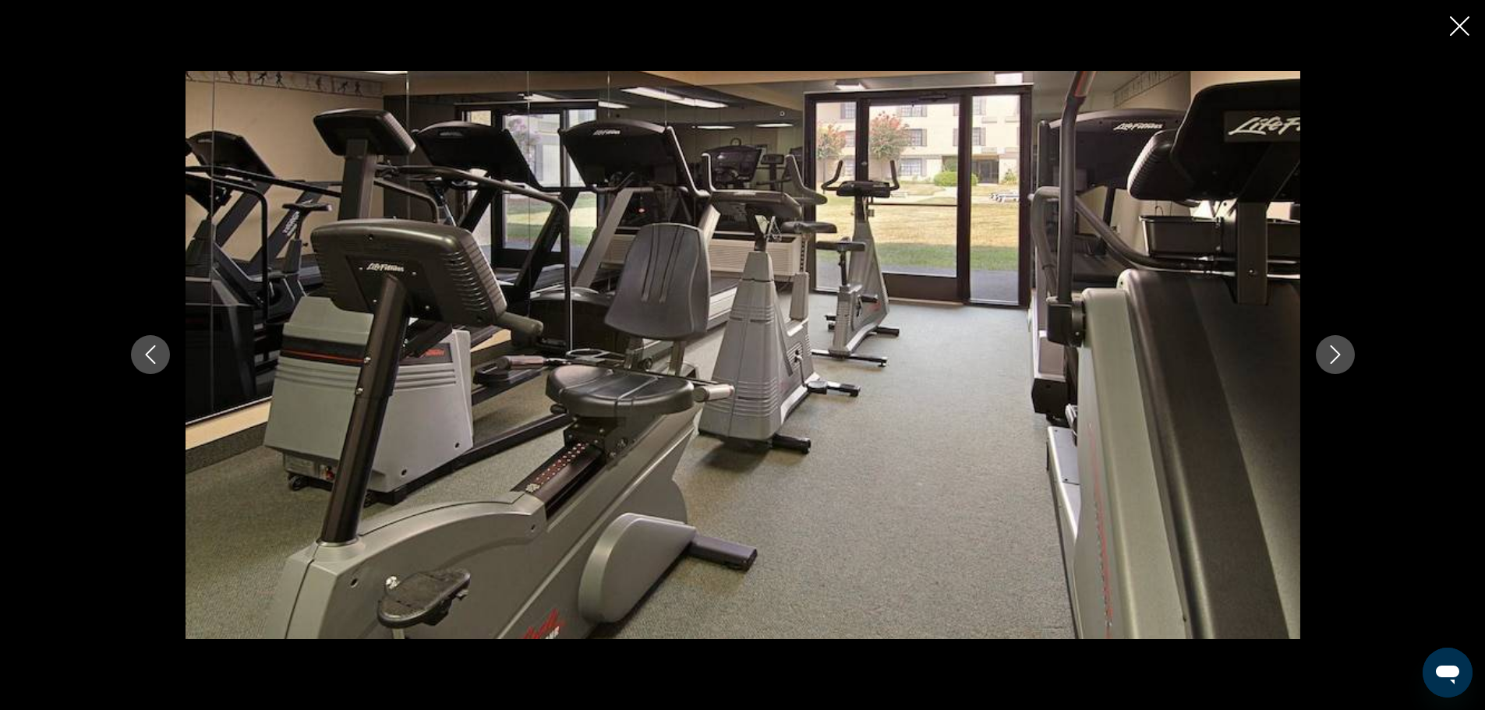
click at [1328, 355] on icon "Next image" at bounding box center [1335, 354] width 19 height 19
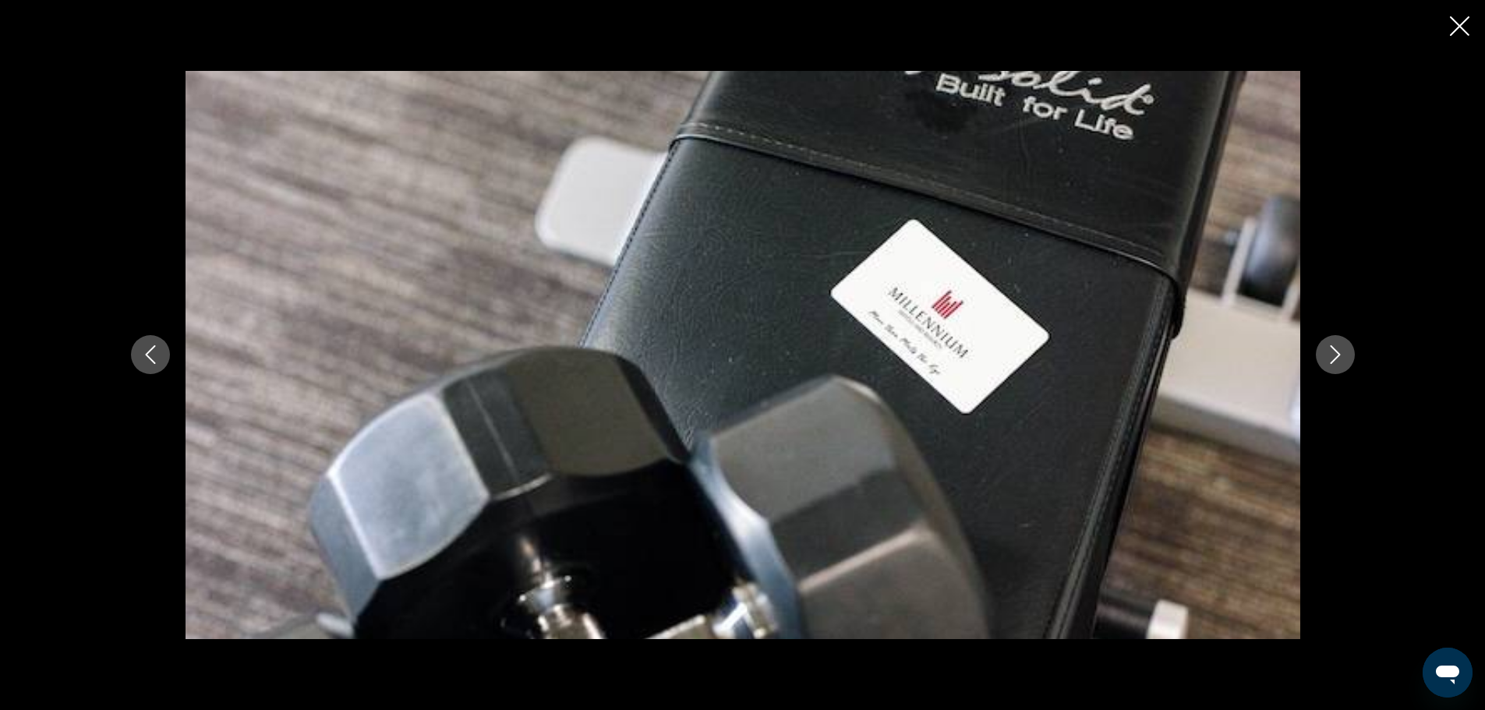
click at [1328, 355] on icon "Next image" at bounding box center [1335, 354] width 19 height 19
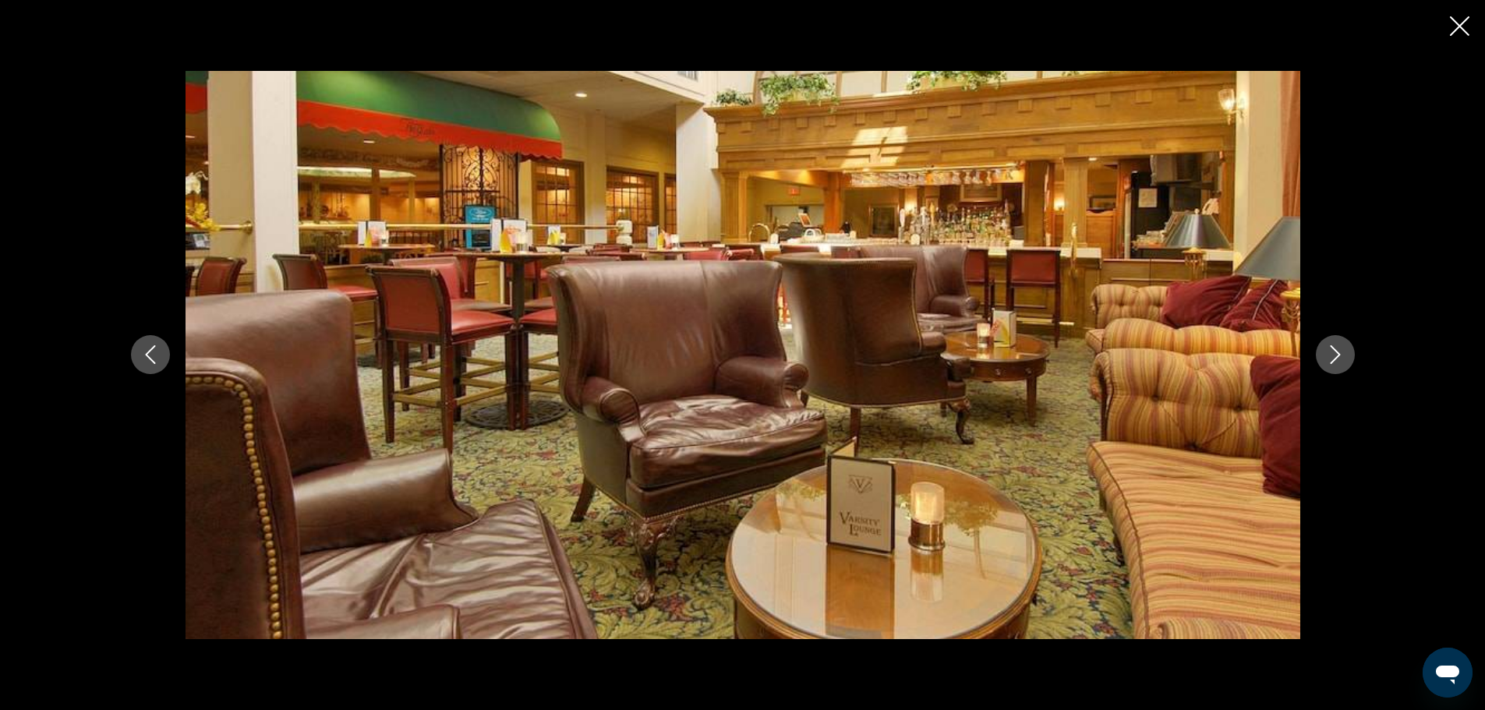
click at [1328, 355] on icon "Next image" at bounding box center [1335, 354] width 19 height 19
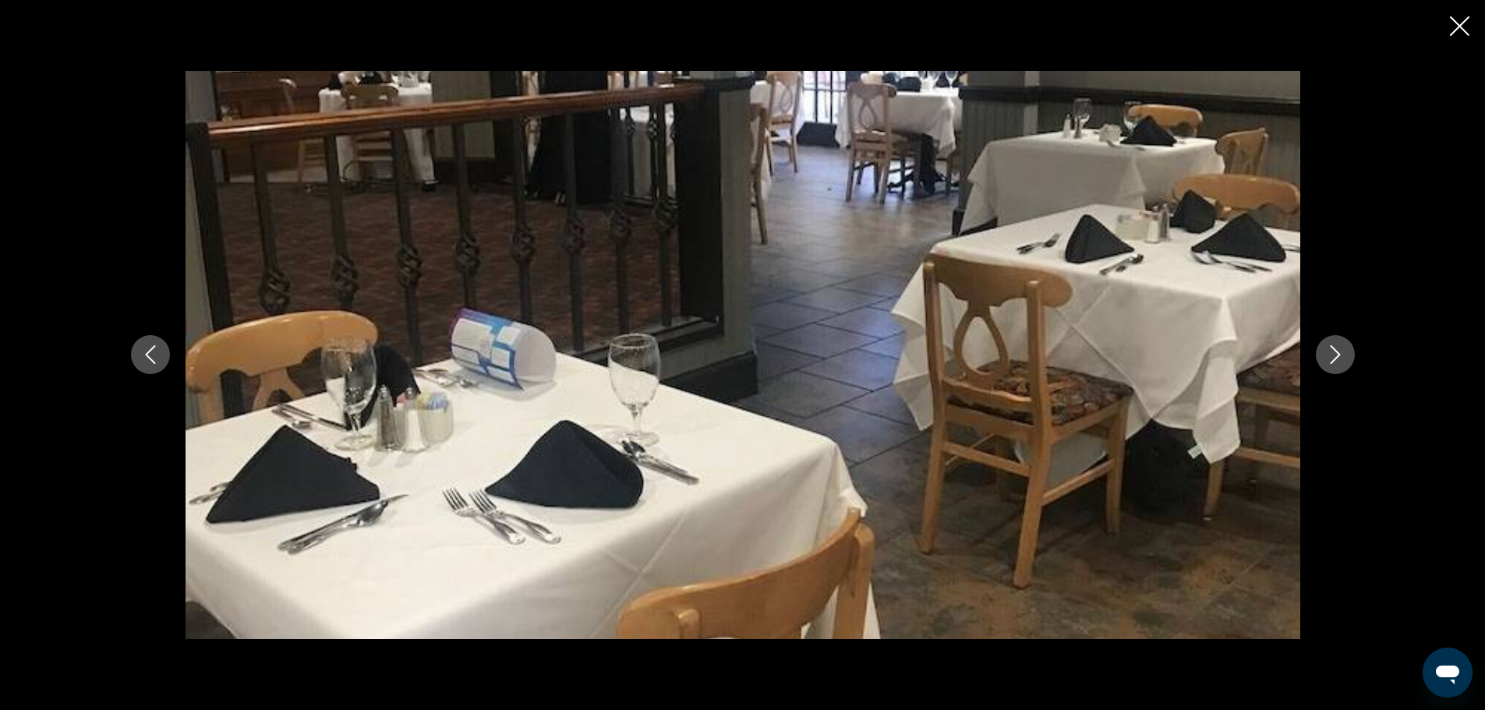
click at [1328, 355] on icon "Next image" at bounding box center [1335, 354] width 19 height 19
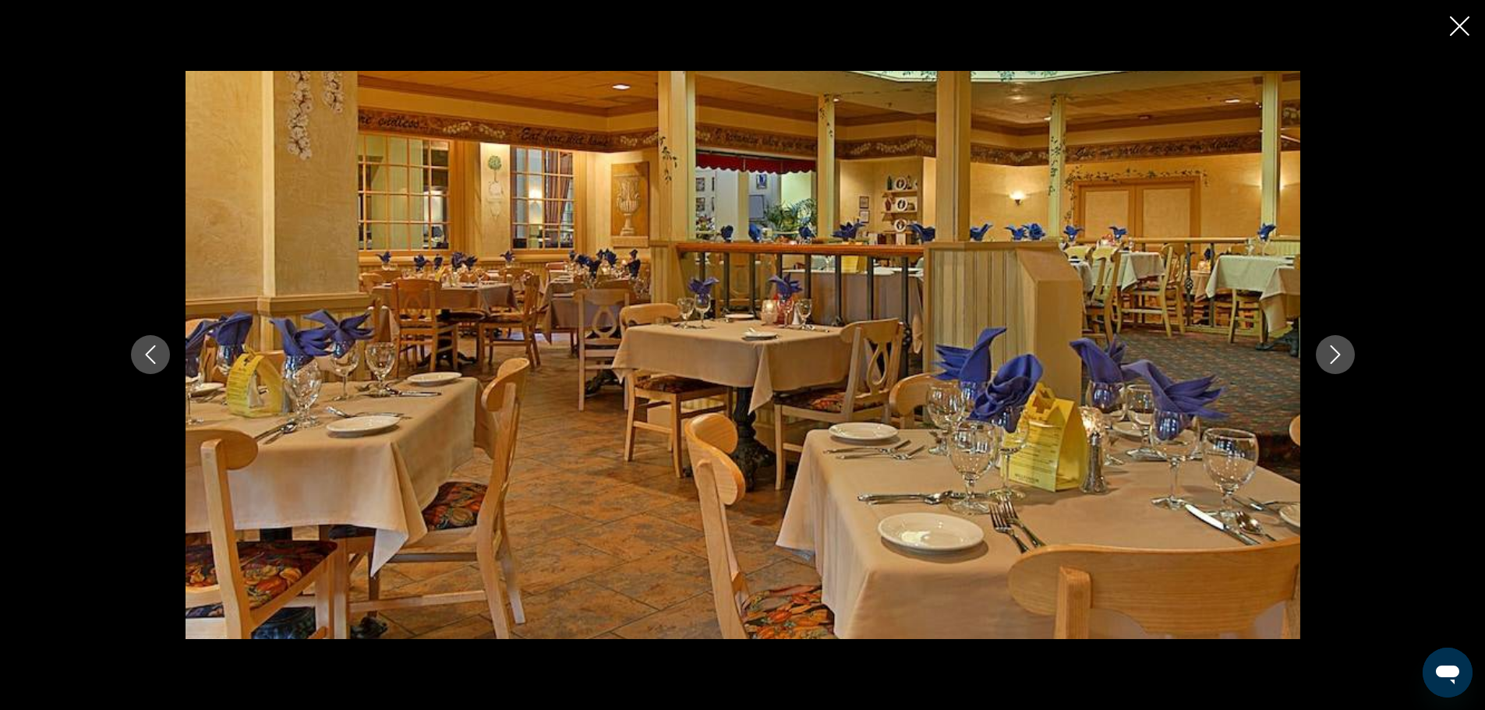
click at [1328, 355] on icon "Next image" at bounding box center [1335, 354] width 19 height 19
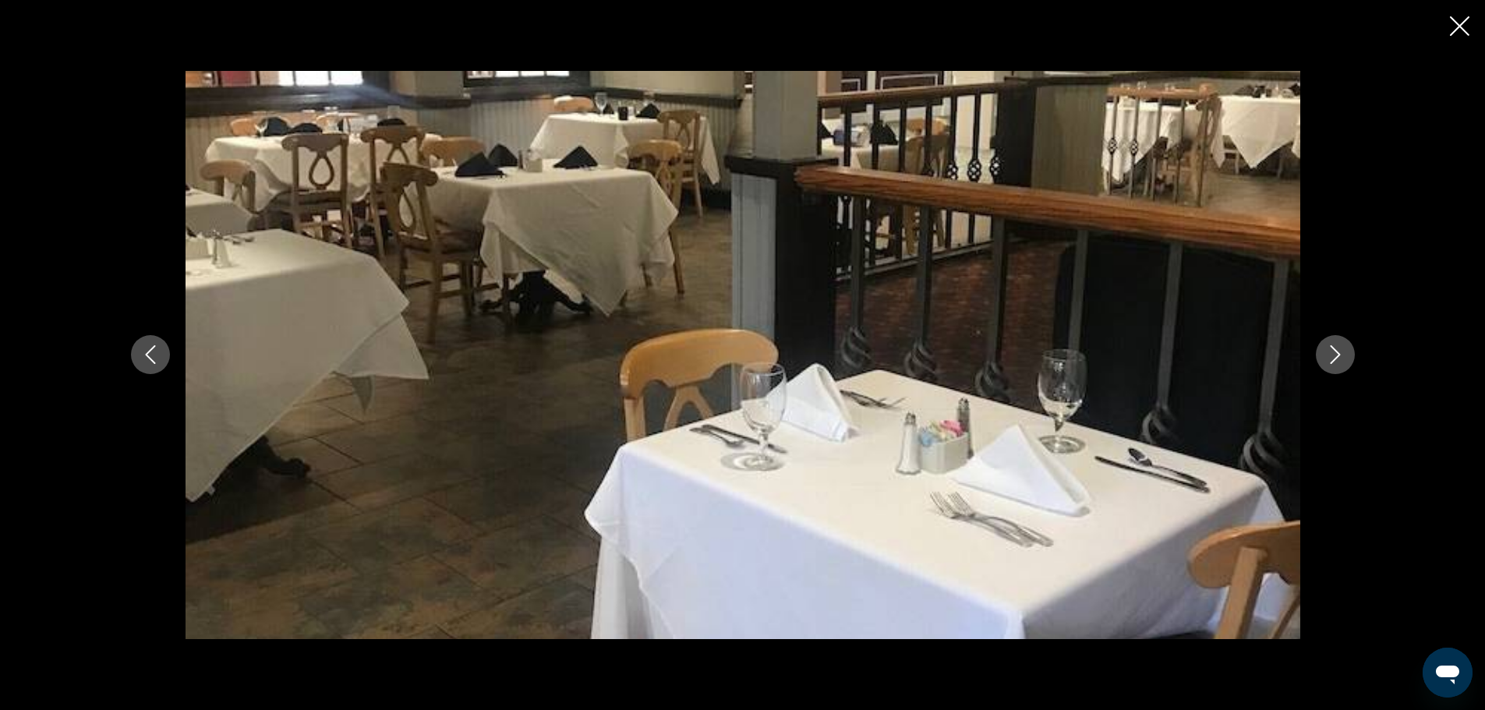
click at [1328, 355] on icon "Next image" at bounding box center [1335, 354] width 19 height 19
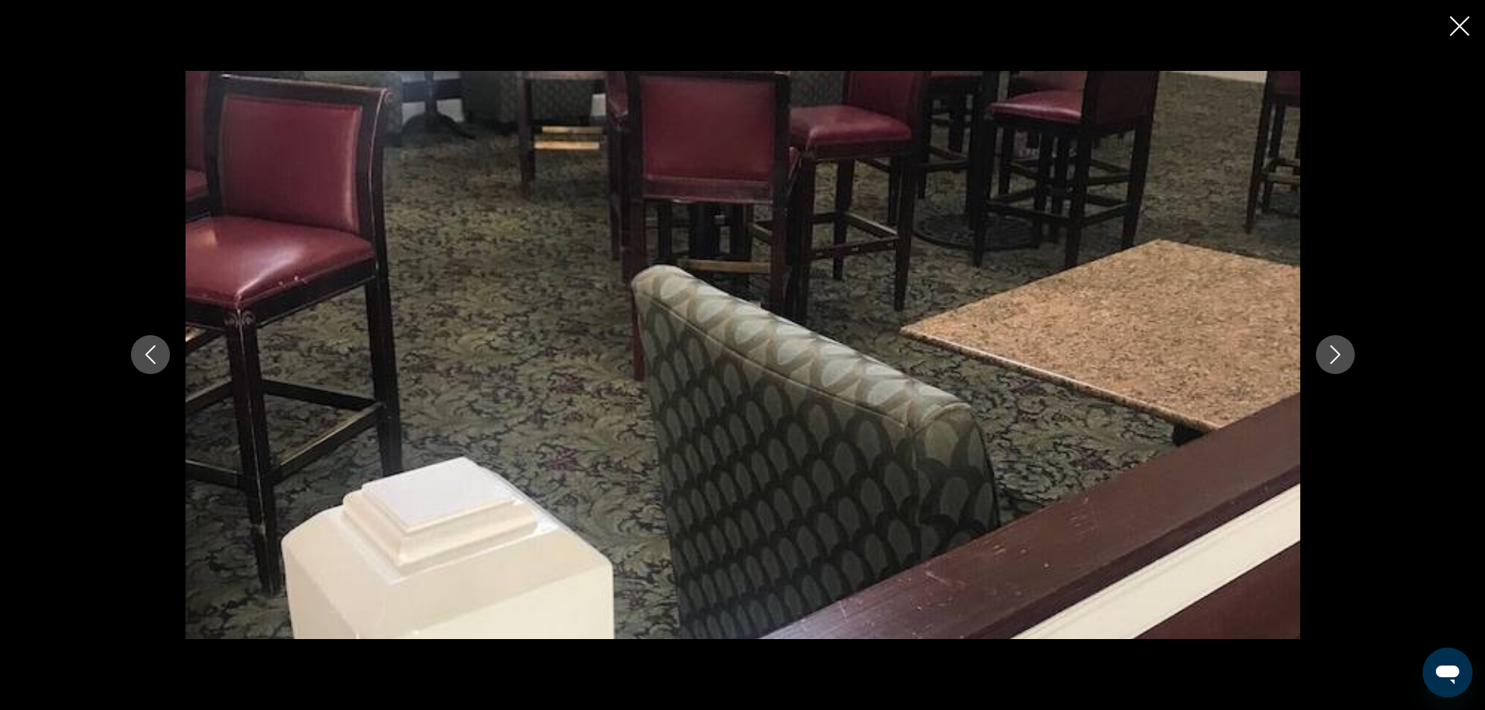
click at [1328, 355] on icon "Next image" at bounding box center [1335, 354] width 19 height 19
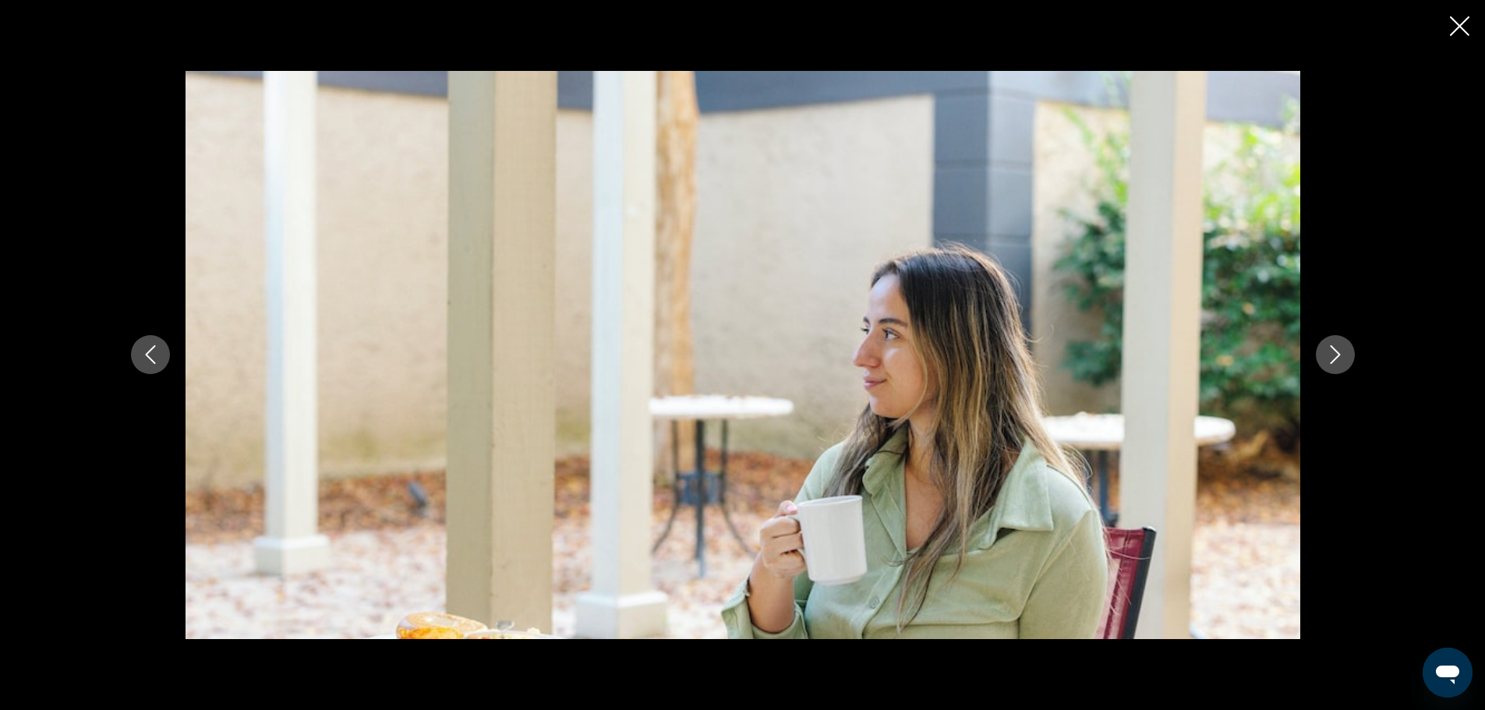
click at [1328, 355] on icon "Next image" at bounding box center [1335, 354] width 19 height 19
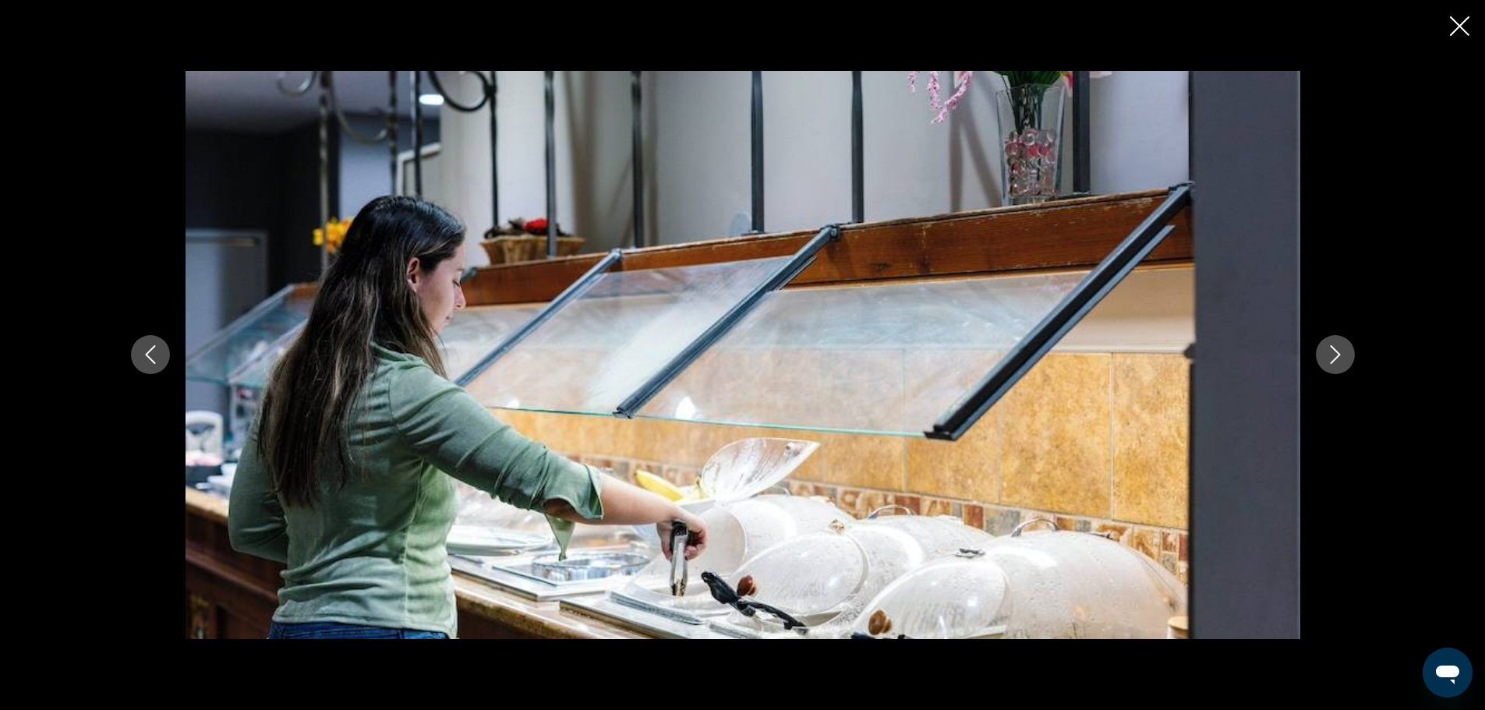
click at [1328, 355] on icon "Next image" at bounding box center [1335, 354] width 19 height 19
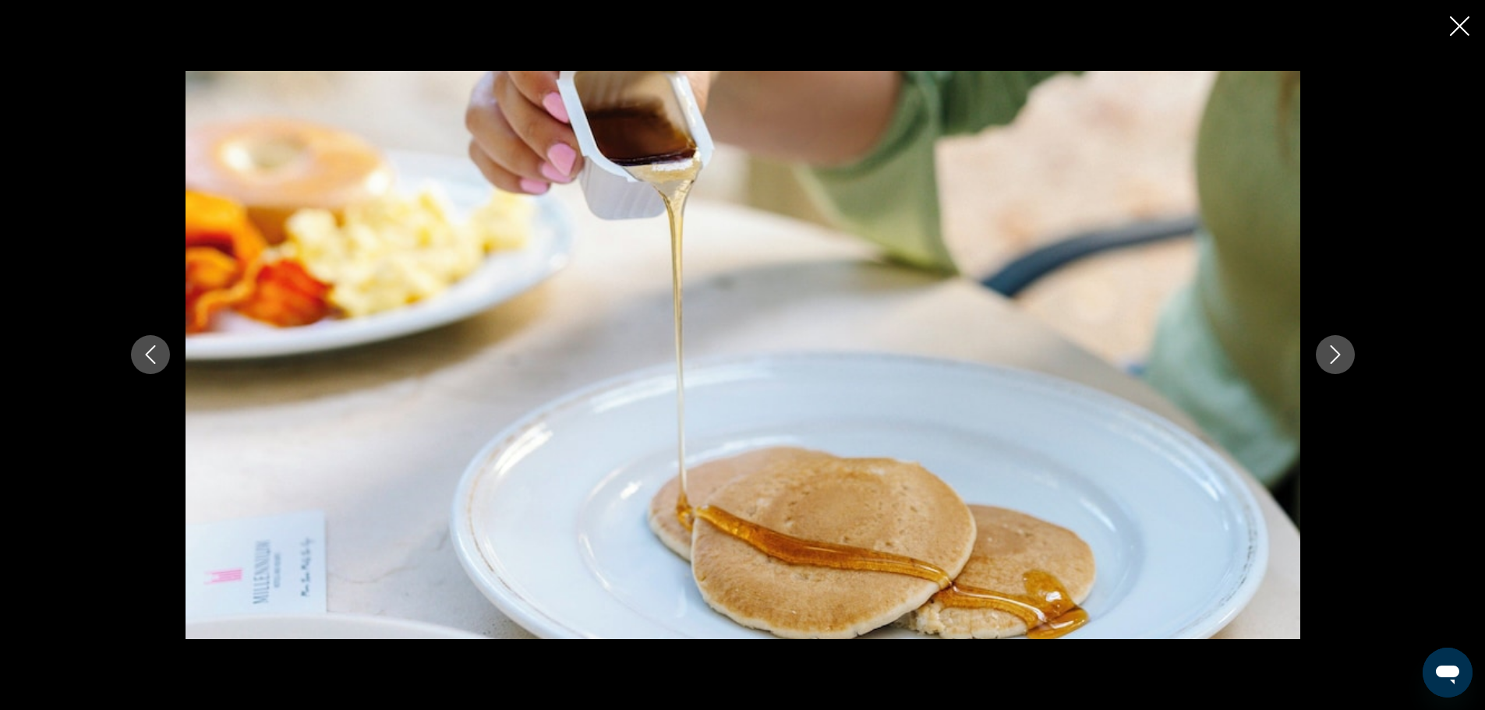
click at [1328, 355] on icon "Next image" at bounding box center [1335, 354] width 19 height 19
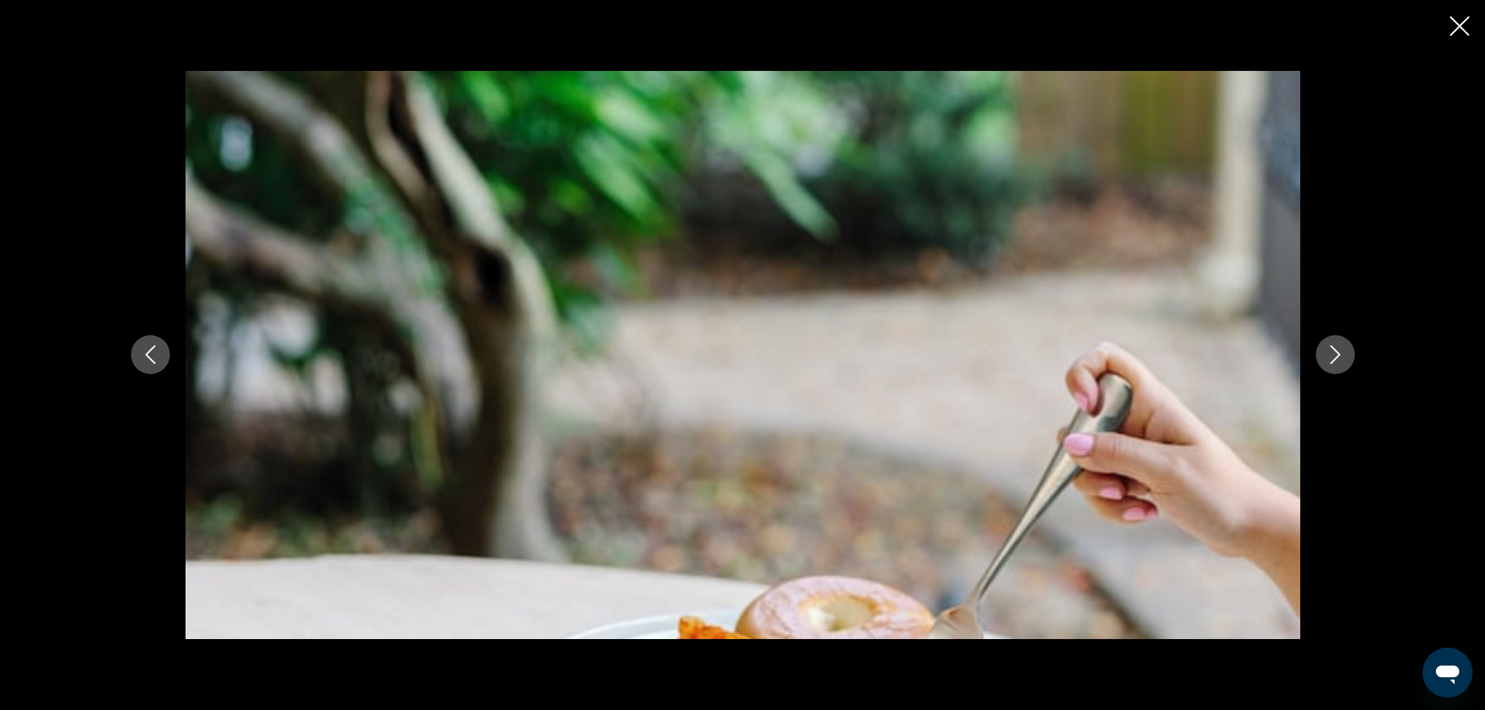
click at [1328, 355] on icon "Next image" at bounding box center [1335, 354] width 19 height 19
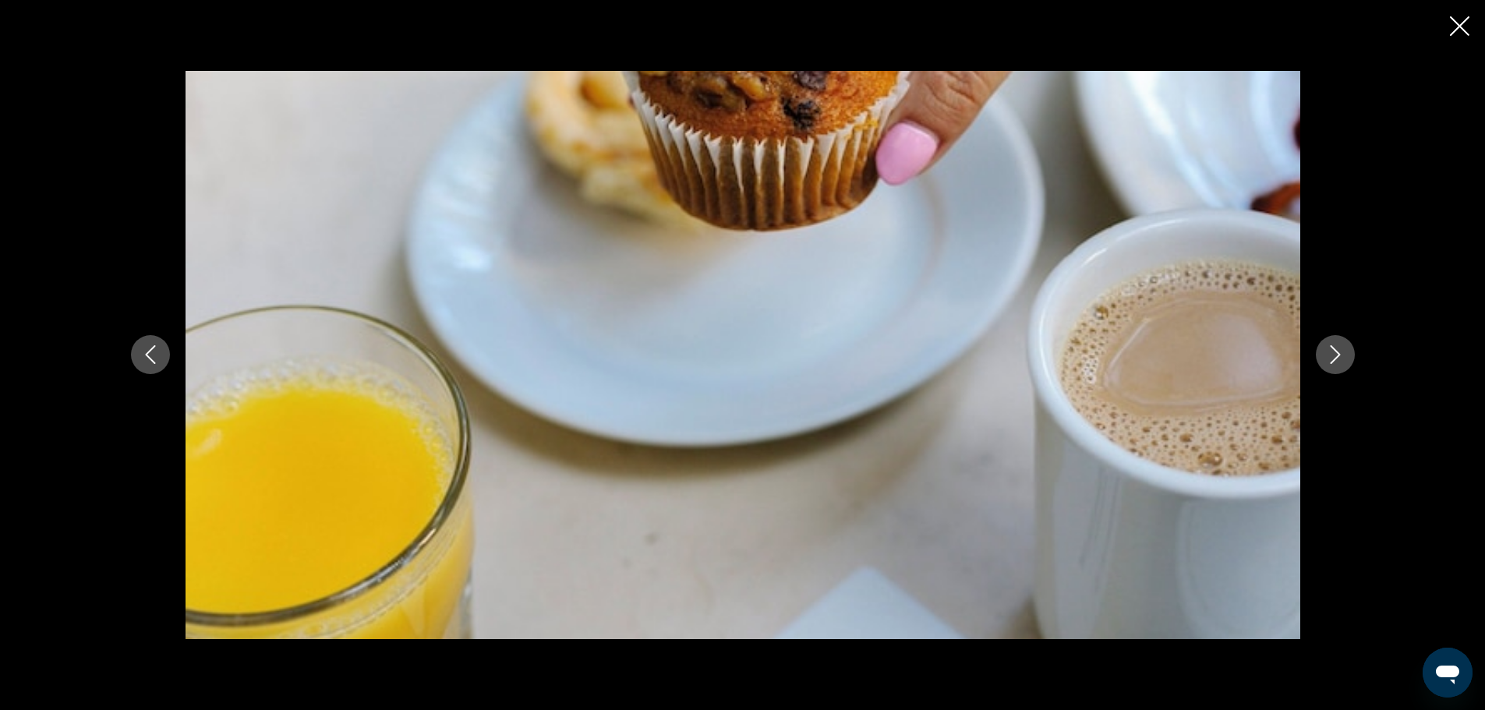
click at [1328, 355] on icon "Next image" at bounding box center [1335, 354] width 19 height 19
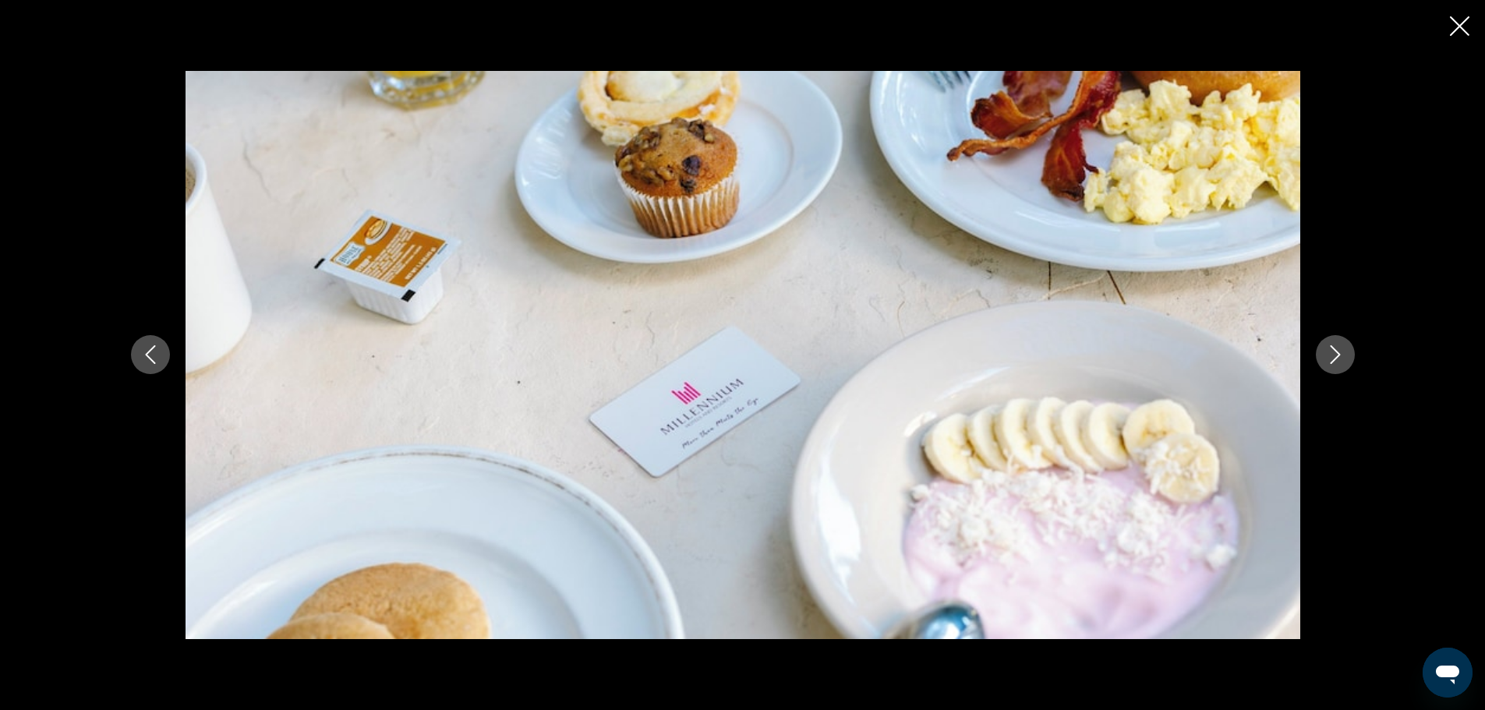
click at [1328, 355] on icon "Next image" at bounding box center [1335, 354] width 19 height 19
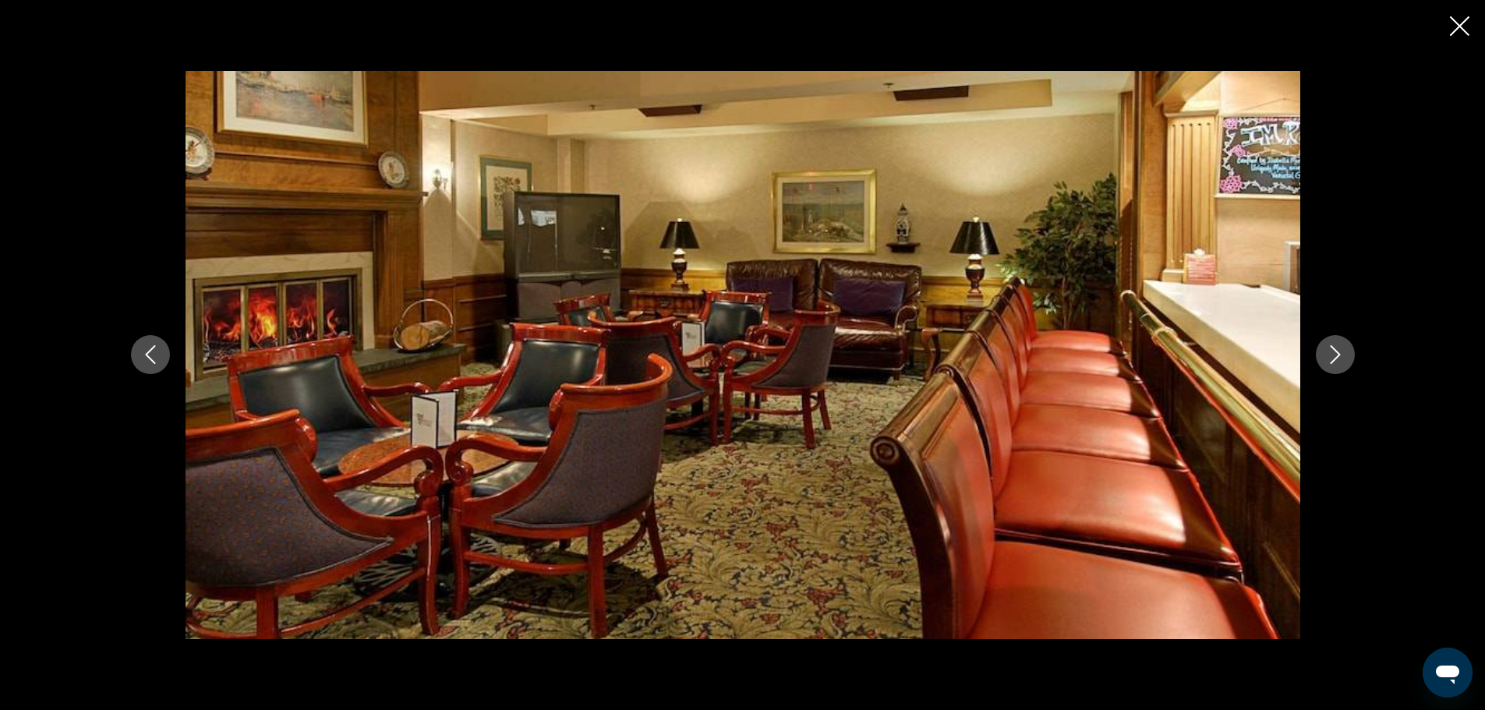
click at [1328, 355] on icon "Next image" at bounding box center [1335, 354] width 19 height 19
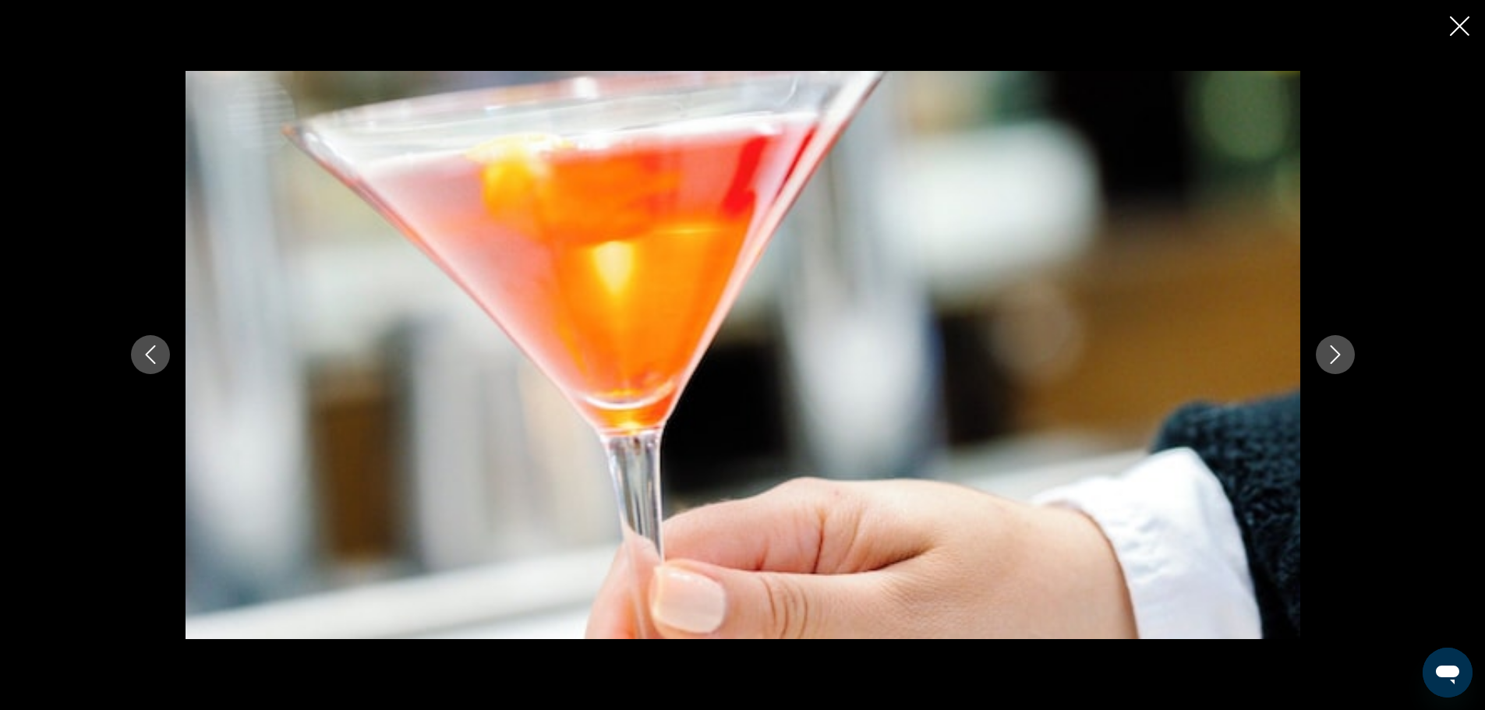
click at [1328, 355] on icon "Next image" at bounding box center [1335, 354] width 19 height 19
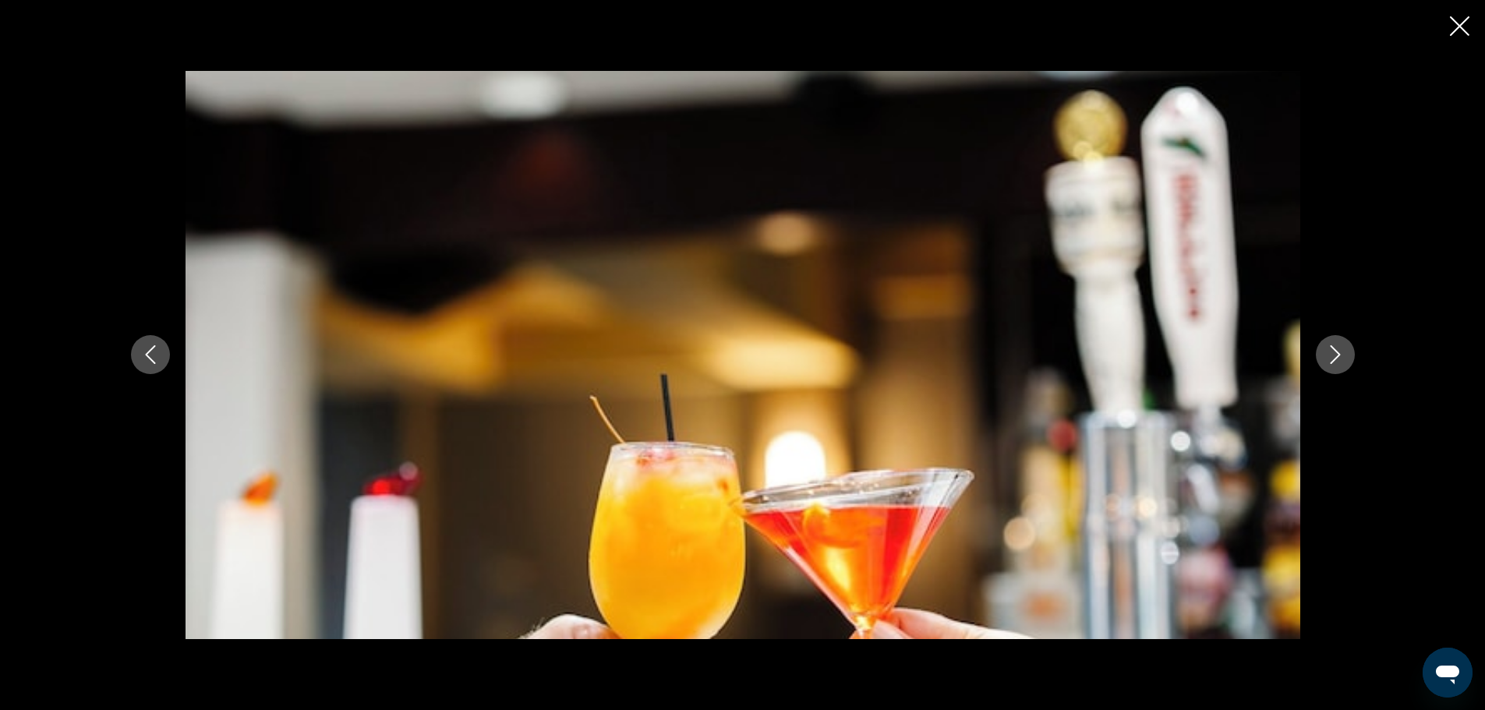
click at [1328, 355] on icon "Next image" at bounding box center [1335, 354] width 19 height 19
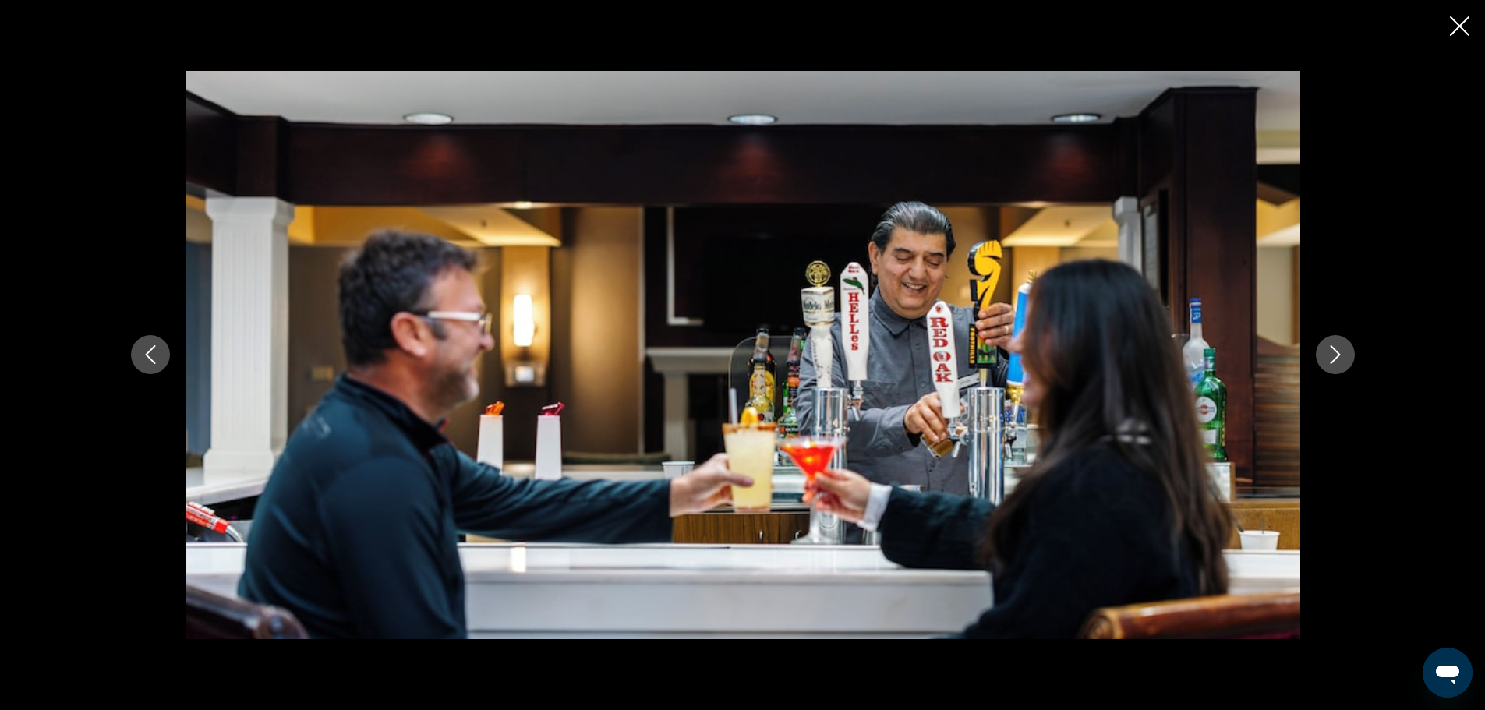
click at [1328, 355] on icon "Next image" at bounding box center [1335, 354] width 19 height 19
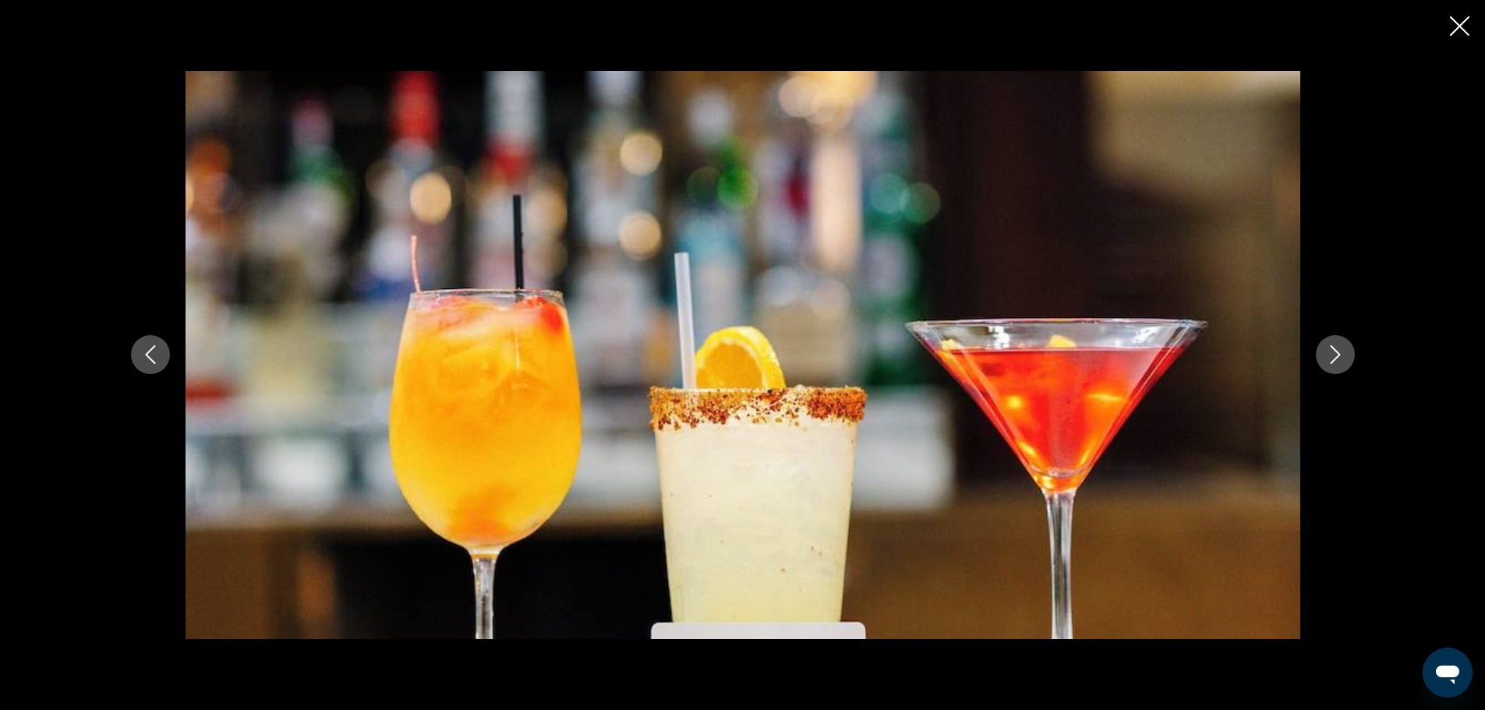
click at [1328, 355] on icon "Next image" at bounding box center [1335, 354] width 19 height 19
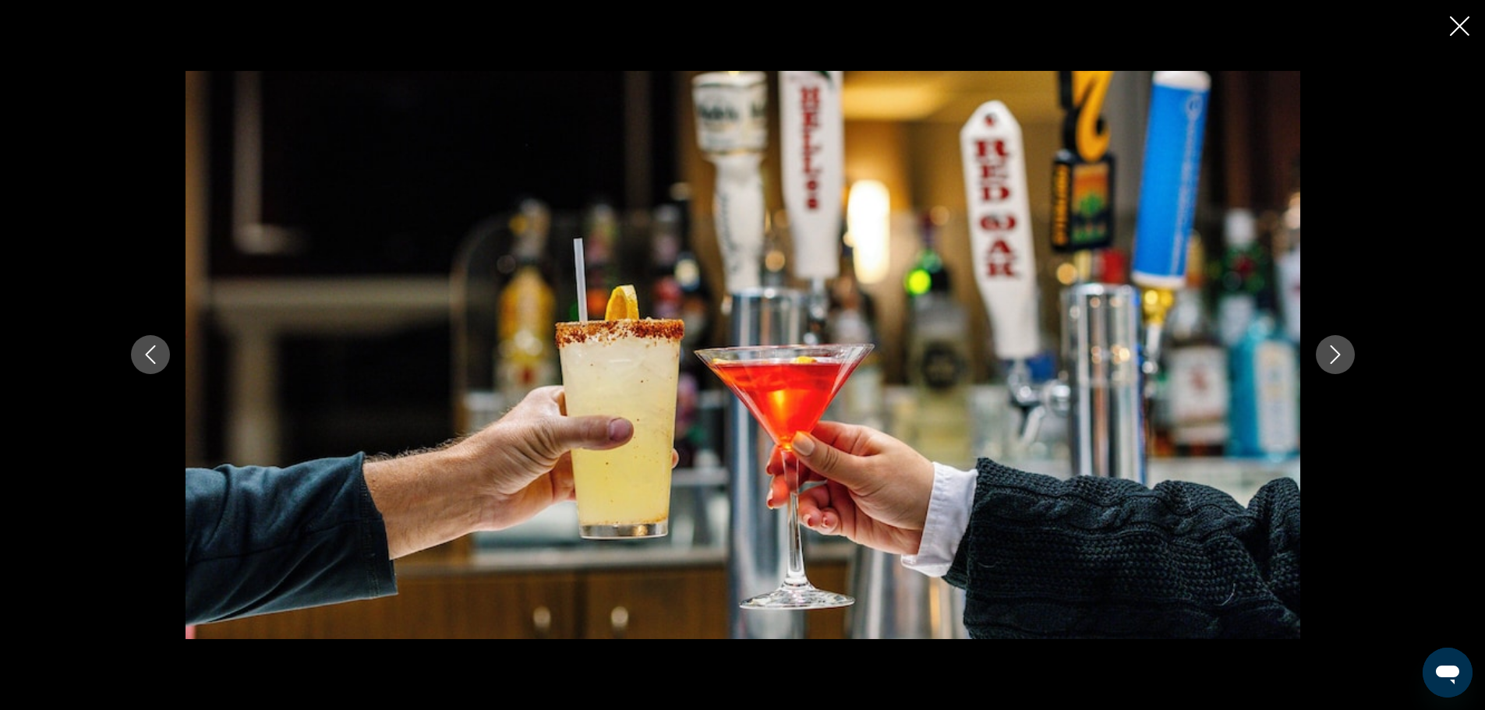
click at [1328, 355] on icon "Next image" at bounding box center [1335, 354] width 19 height 19
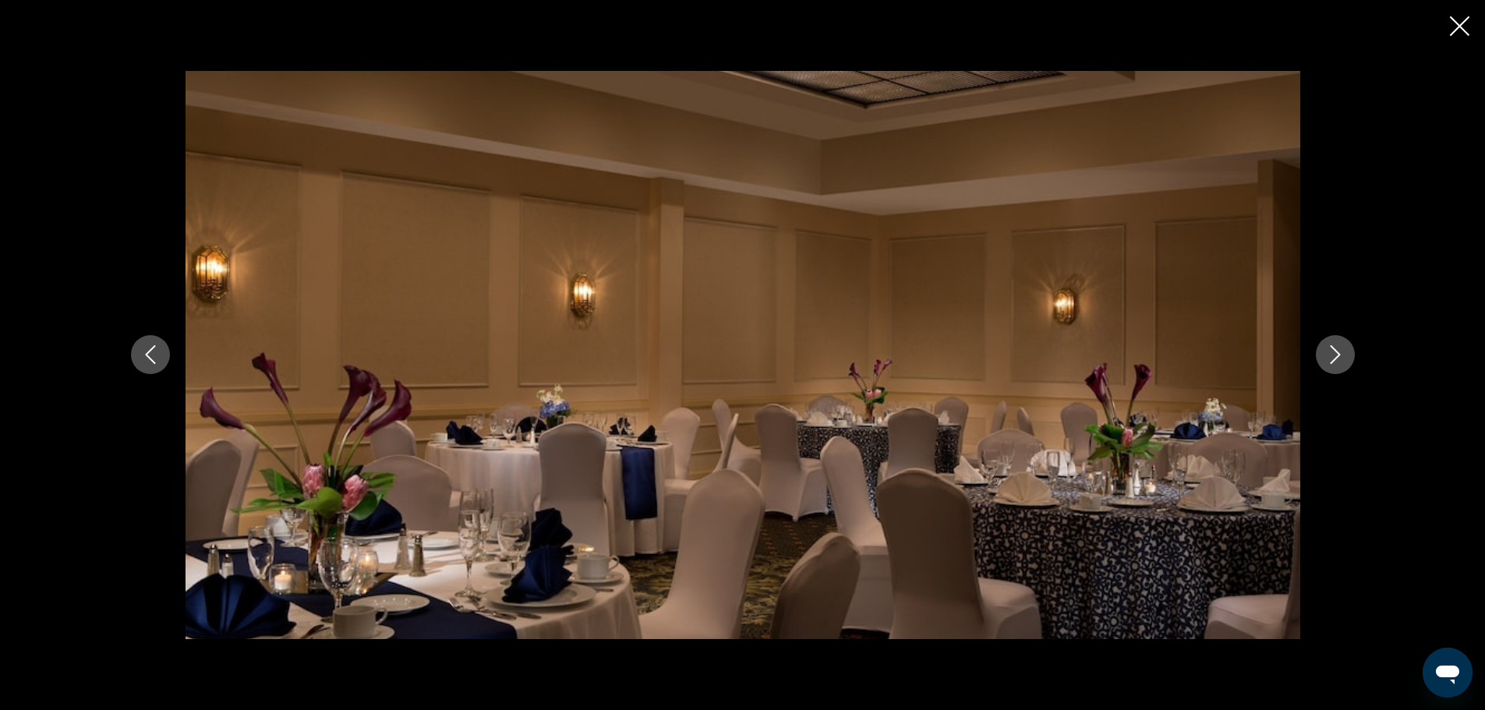
click at [1328, 355] on icon "Next image" at bounding box center [1335, 354] width 19 height 19
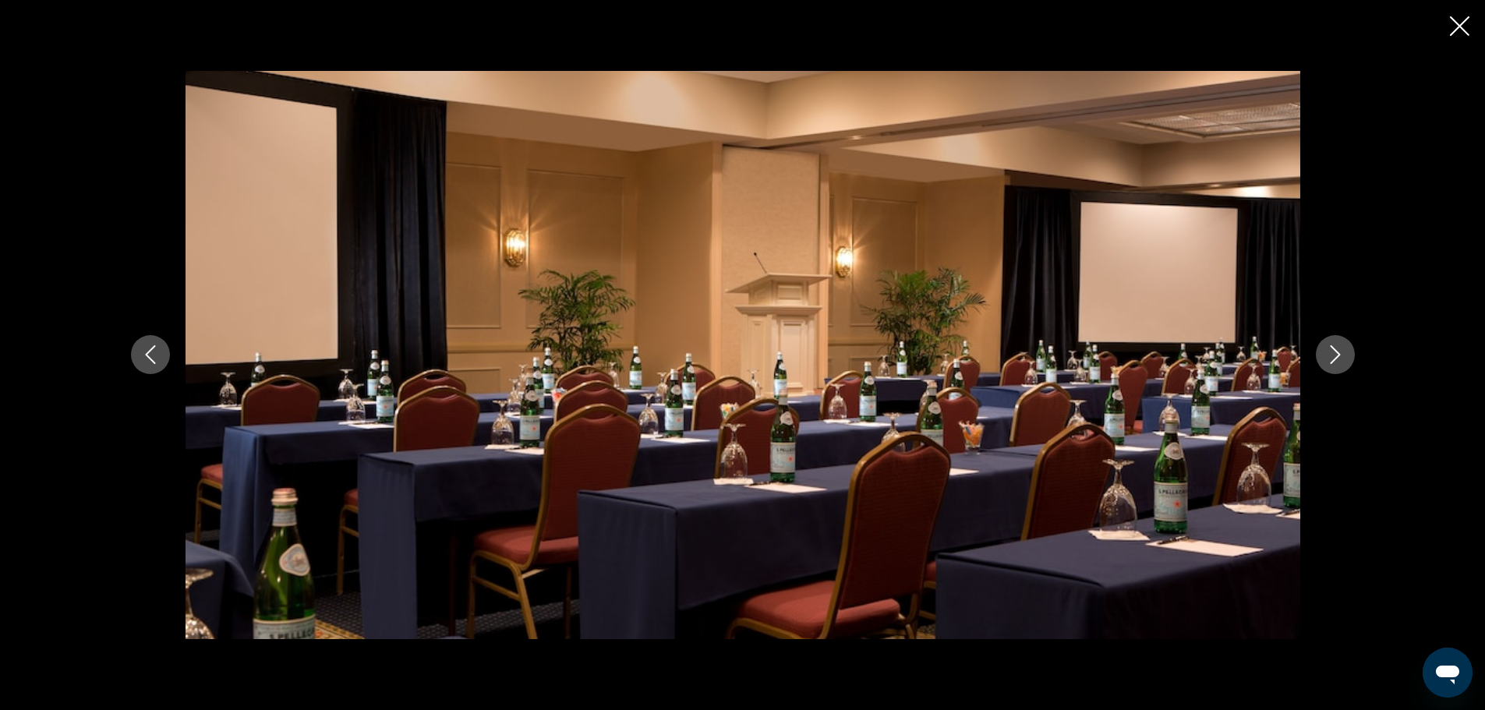
click at [1328, 355] on icon "Next image" at bounding box center [1335, 354] width 19 height 19
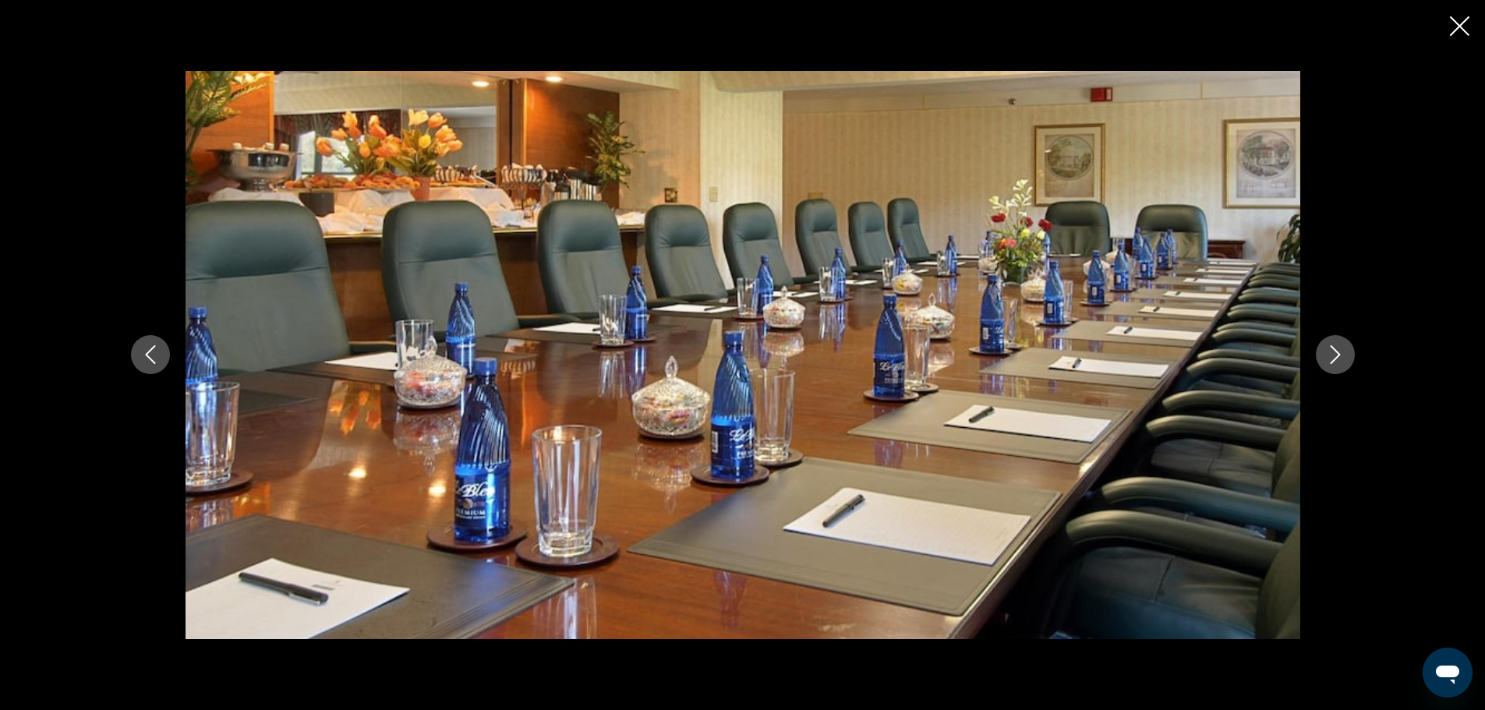
click at [1328, 355] on icon "Next image" at bounding box center [1335, 354] width 19 height 19
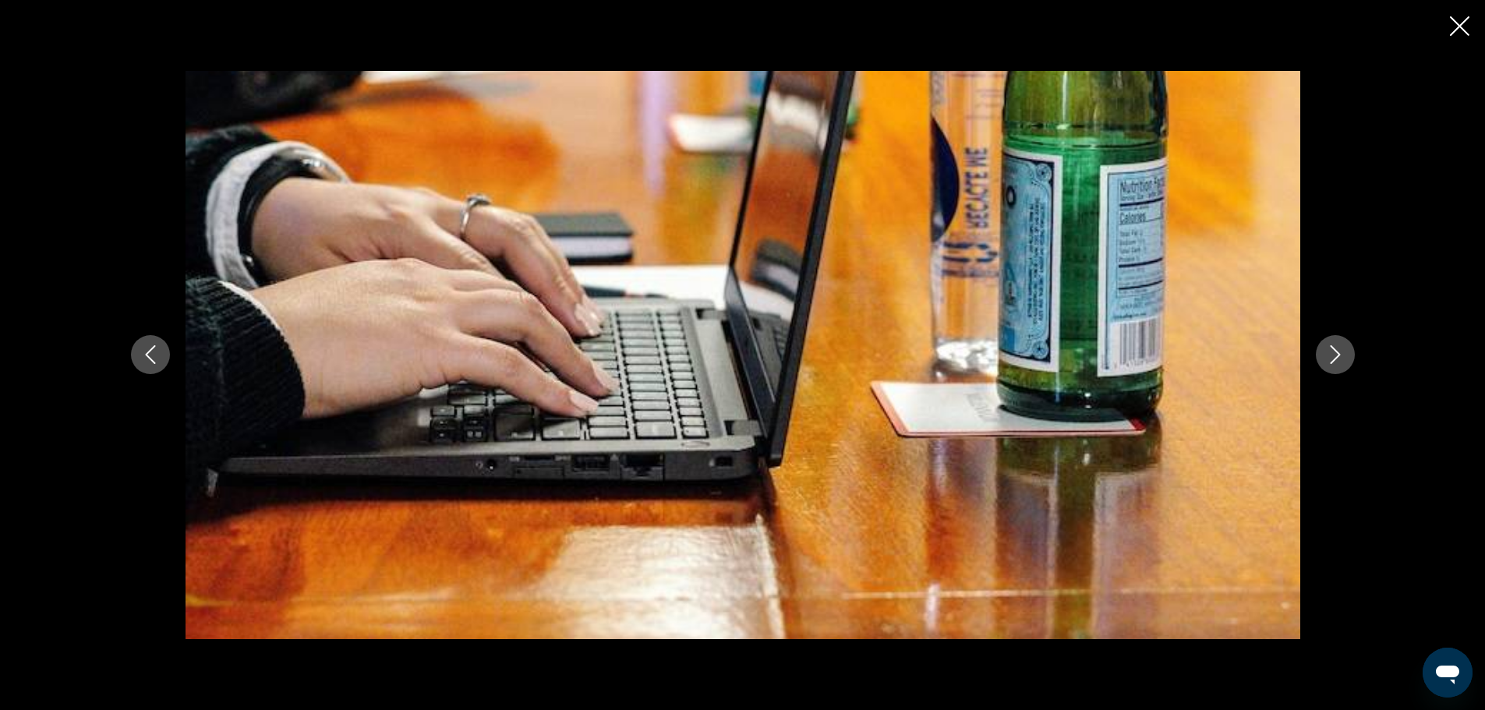
click at [1328, 355] on icon "Next image" at bounding box center [1335, 354] width 19 height 19
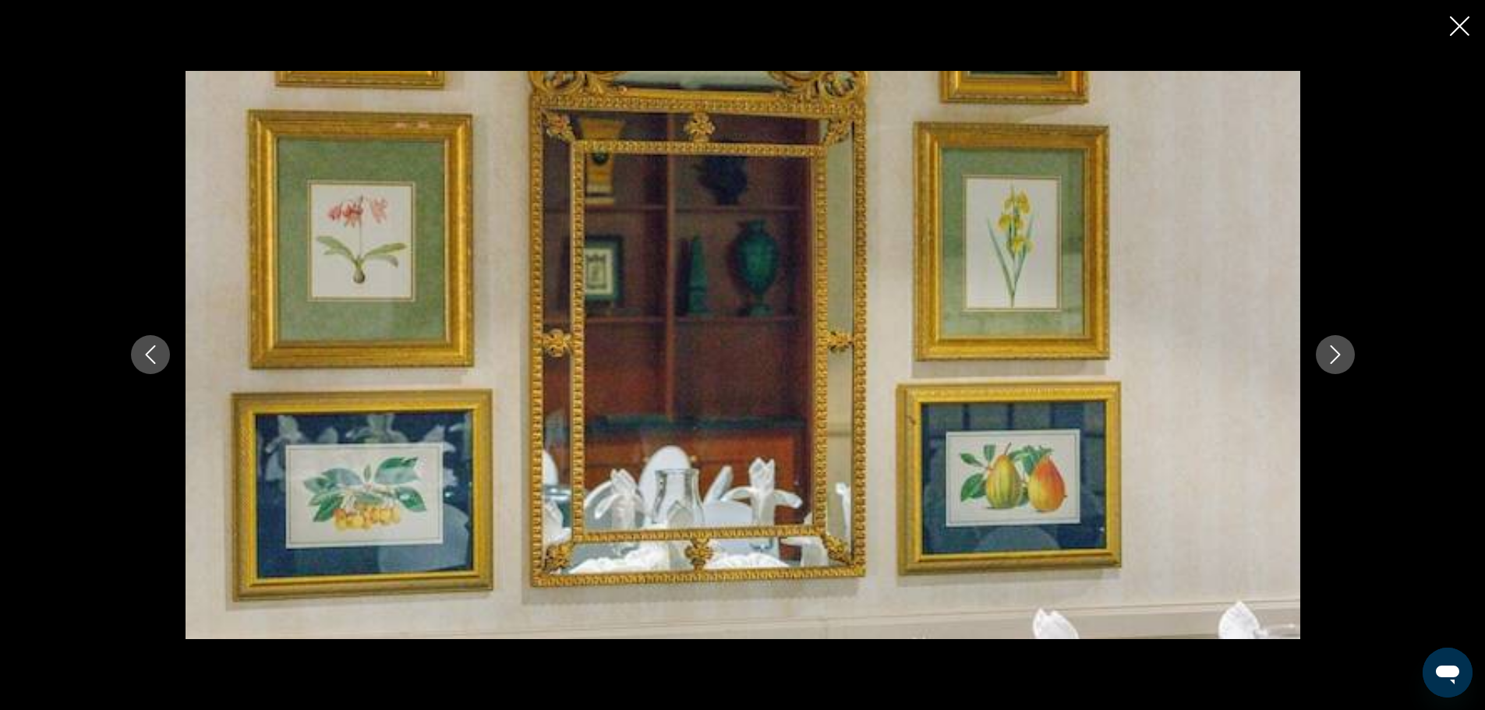
click at [1328, 355] on icon "Next image" at bounding box center [1335, 354] width 19 height 19
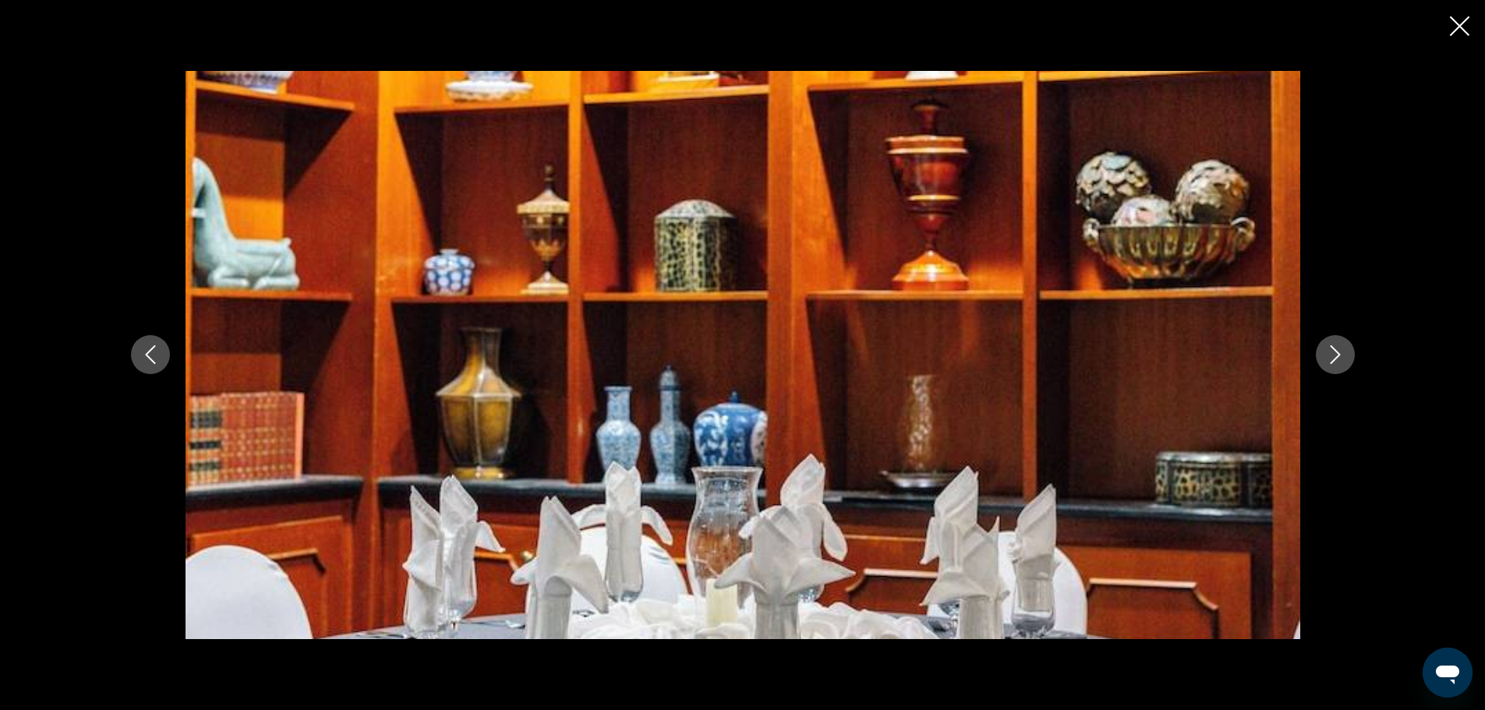
click at [1328, 355] on icon "Next image" at bounding box center [1335, 354] width 19 height 19
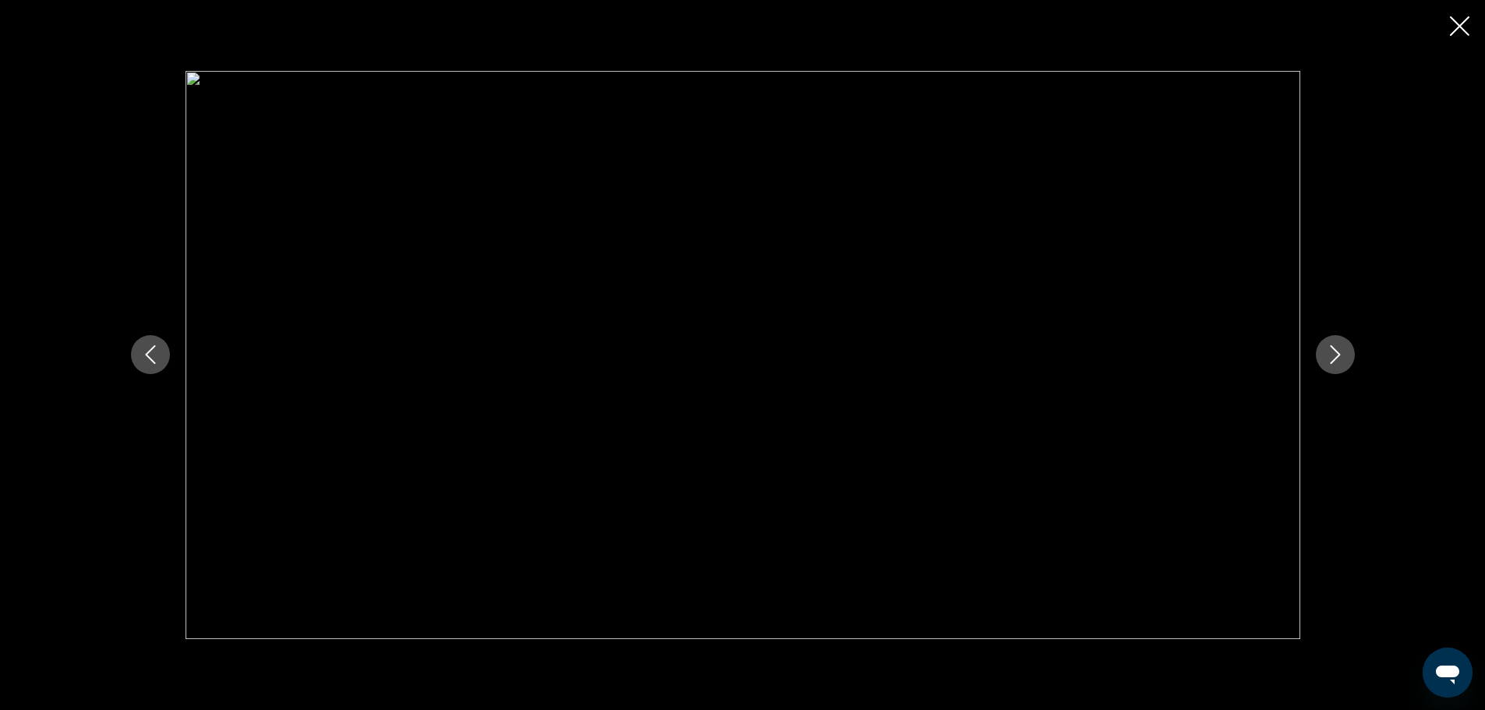
click at [1328, 355] on icon "Next image" at bounding box center [1335, 354] width 19 height 19
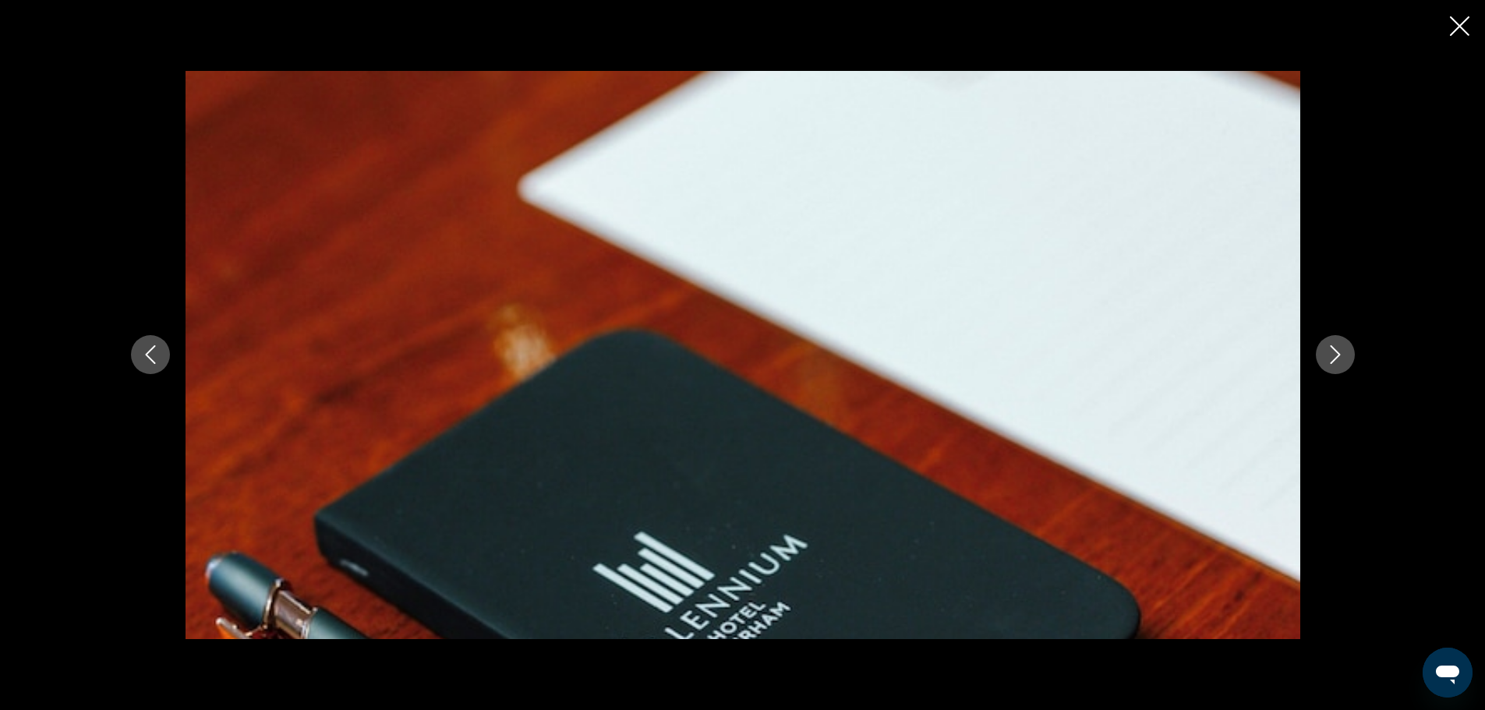
click at [1328, 355] on icon "Next image" at bounding box center [1335, 354] width 19 height 19
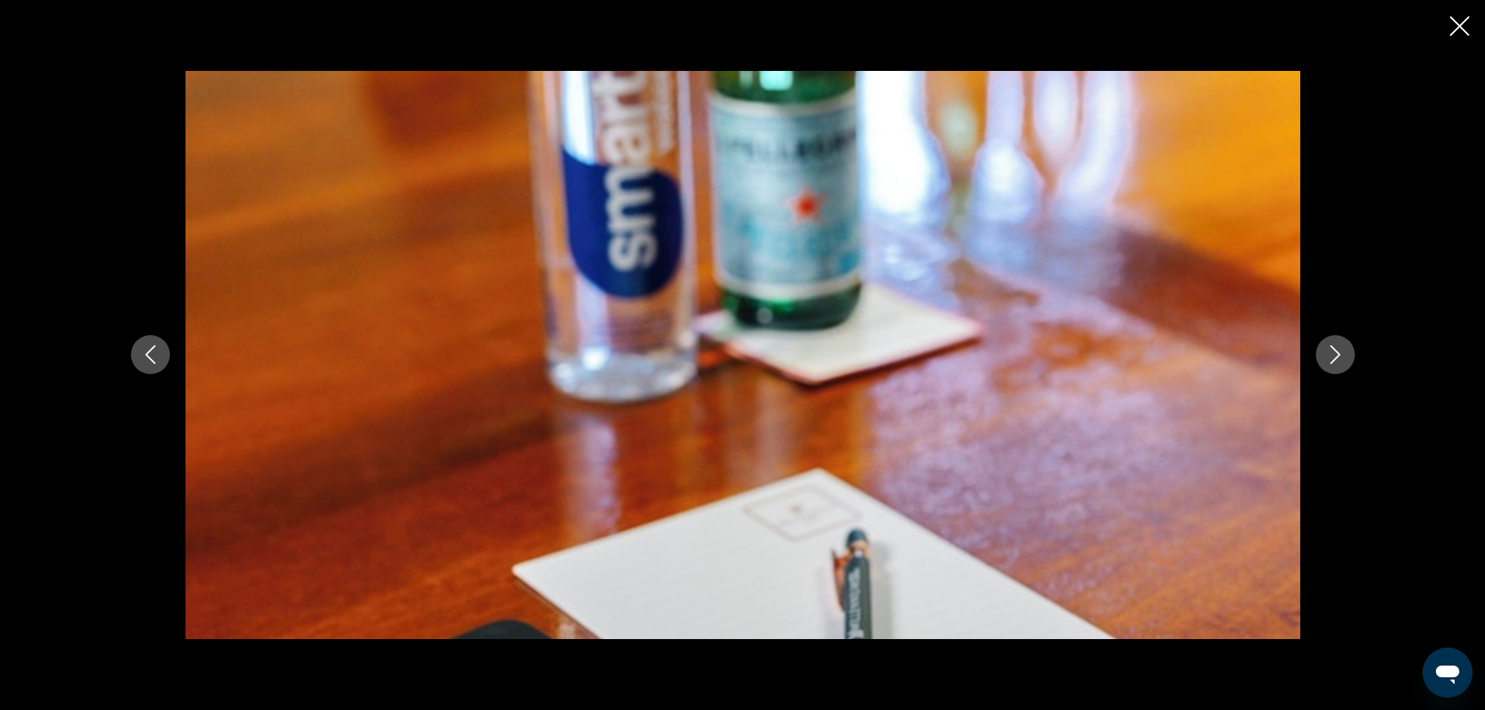
click at [1328, 355] on icon "Next image" at bounding box center [1335, 354] width 19 height 19
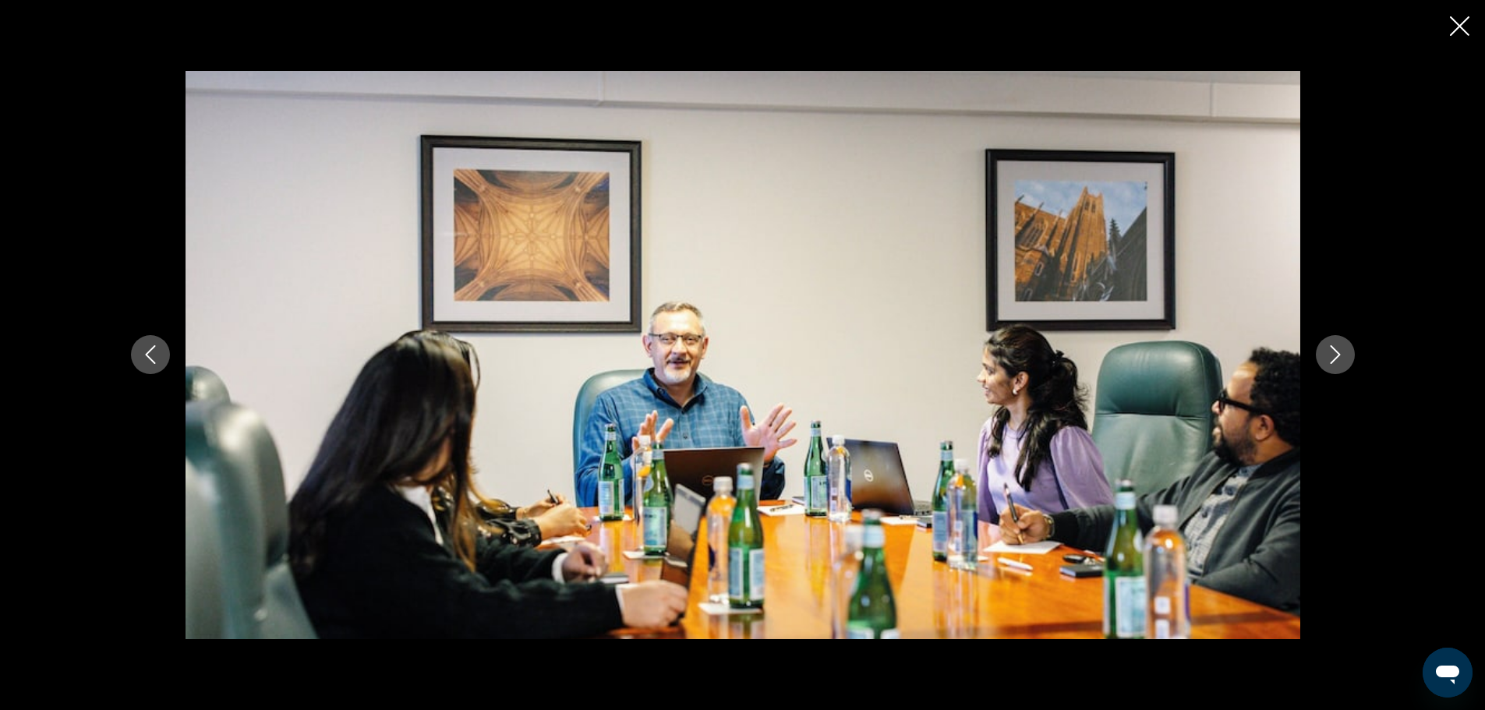
click at [1328, 355] on icon "Next image" at bounding box center [1335, 354] width 19 height 19
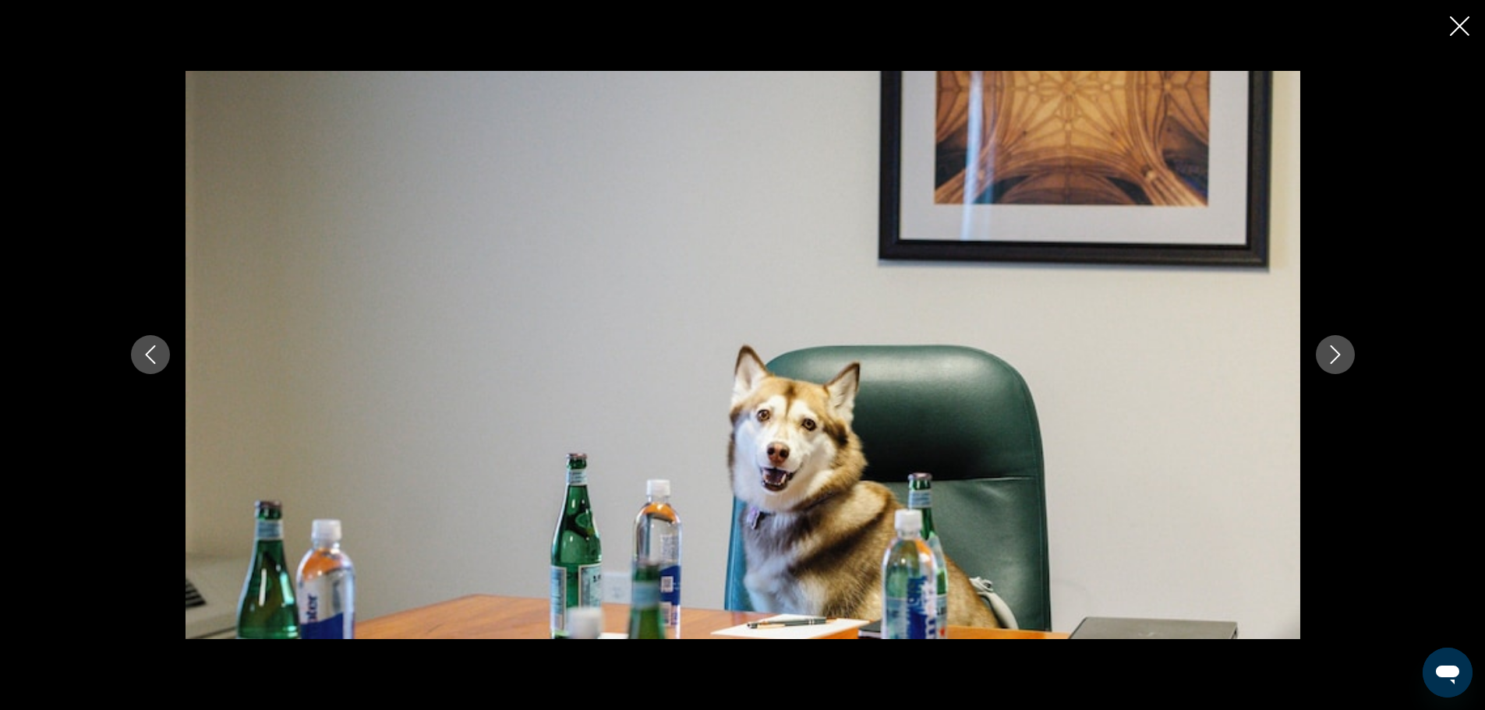
click at [1328, 355] on icon "Next image" at bounding box center [1335, 354] width 19 height 19
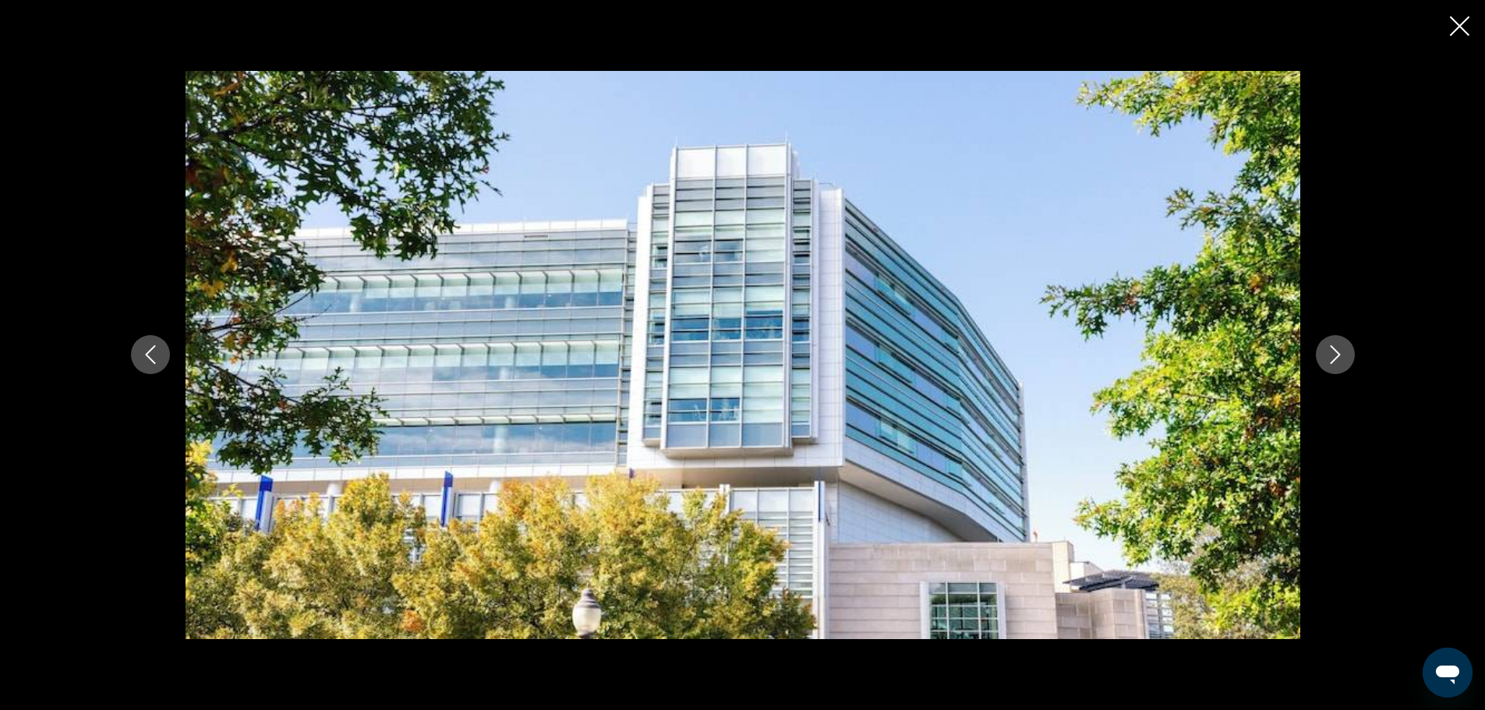
click at [1328, 355] on icon "Next image" at bounding box center [1335, 354] width 19 height 19
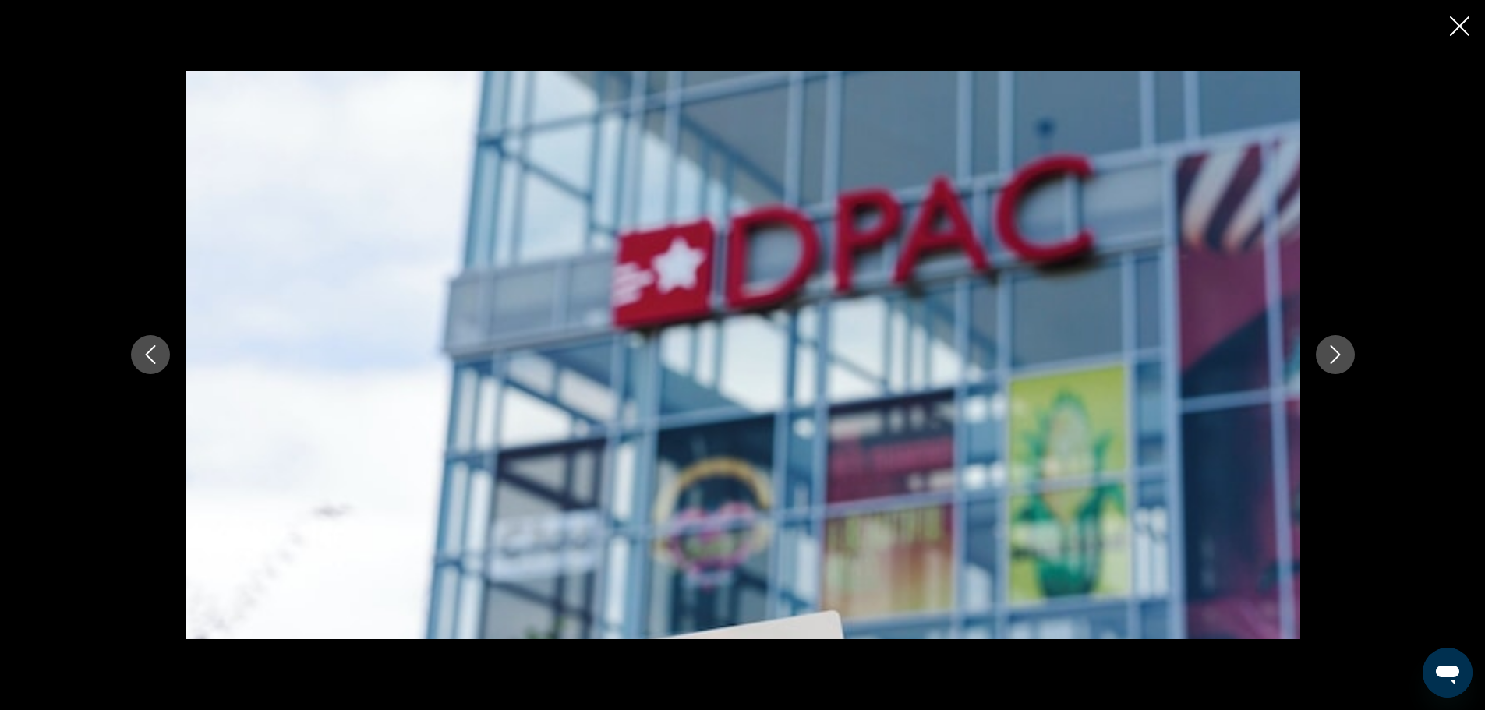
click at [1328, 355] on icon "Next image" at bounding box center [1335, 354] width 19 height 19
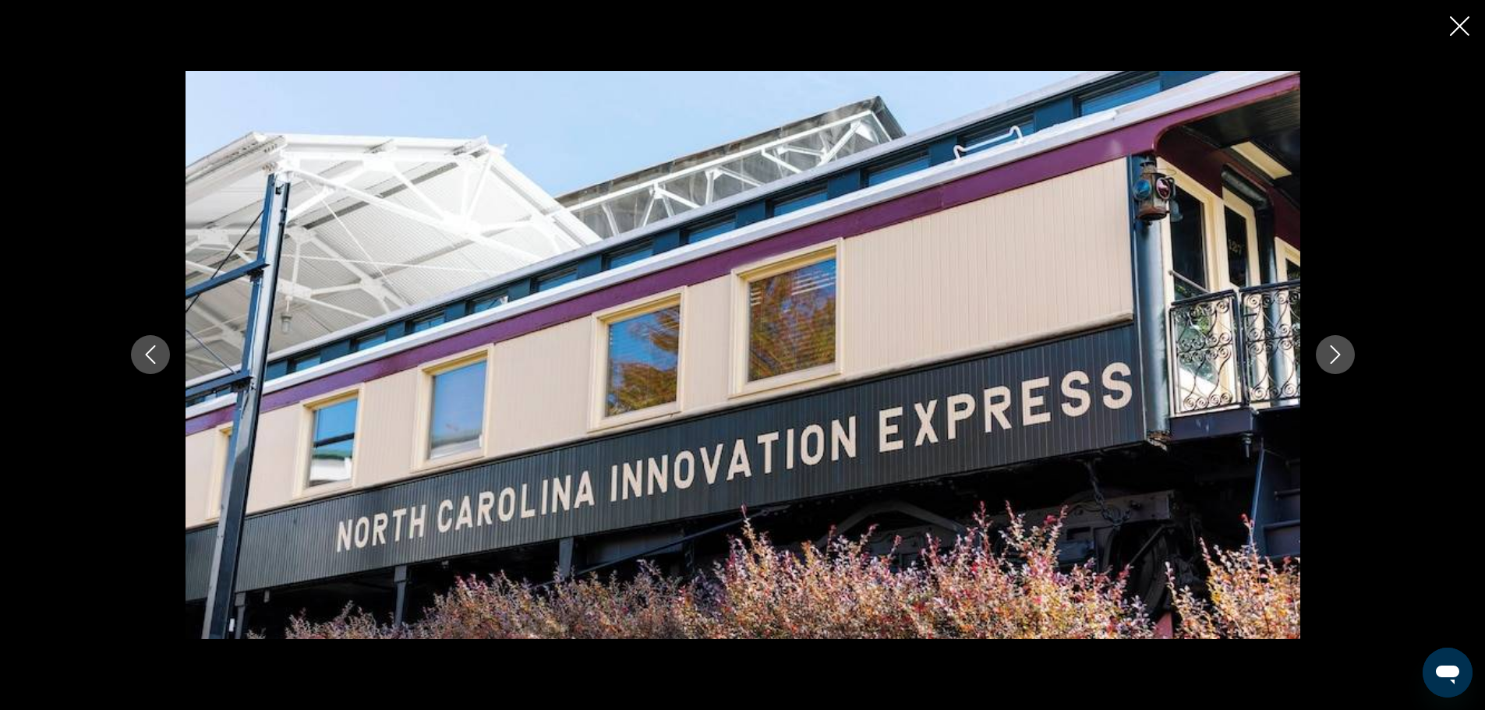
click at [1328, 355] on icon "Next image" at bounding box center [1335, 354] width 19 height 19
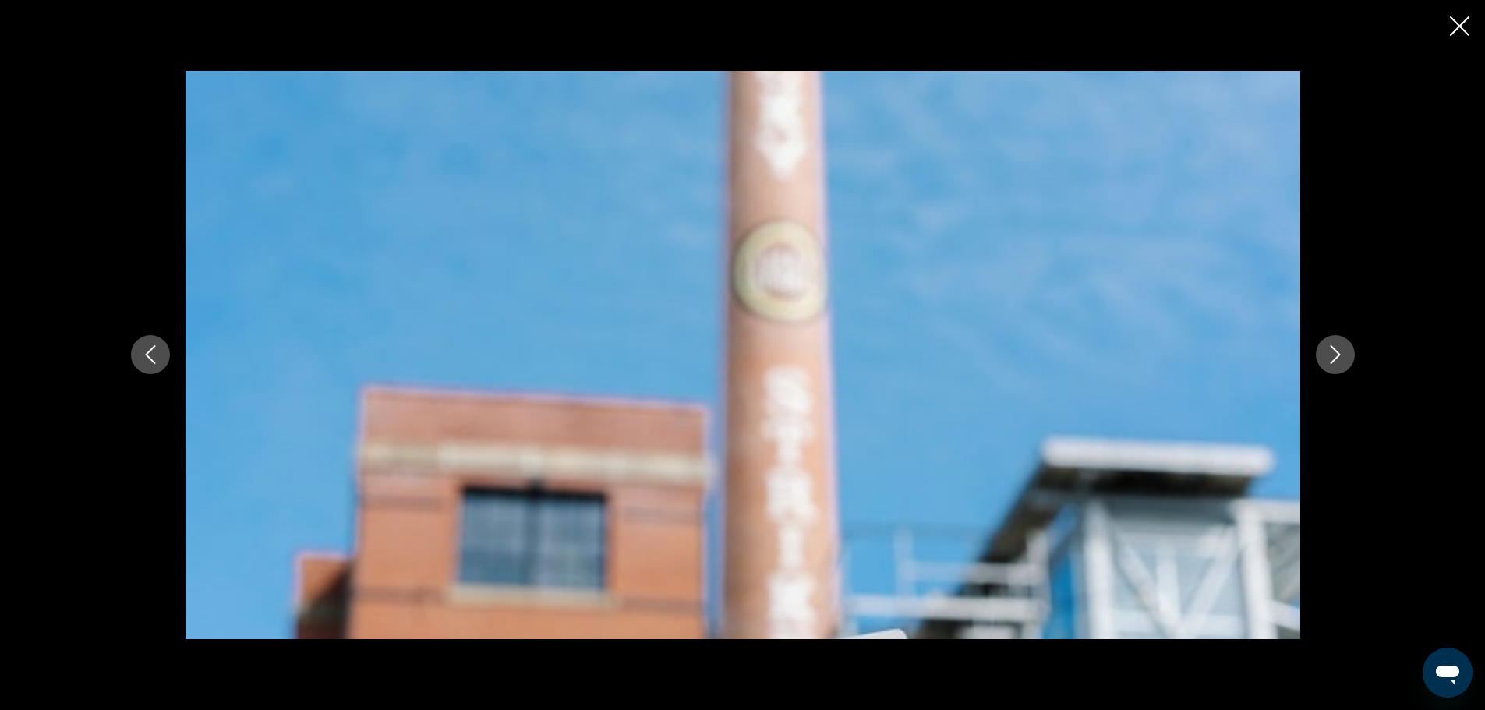
click at [1328, 355] on icon "Next image" at bounding box center [1335, 354] width 19 height 19
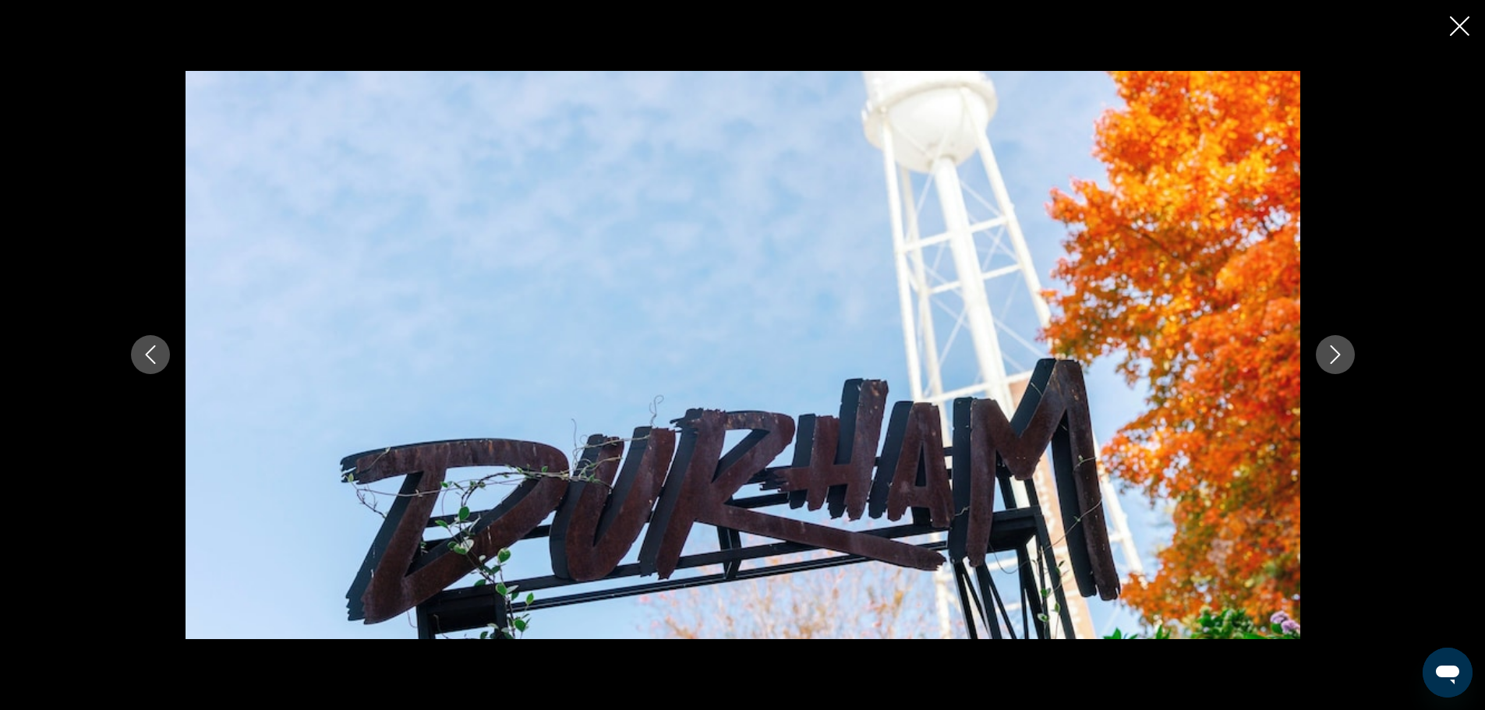
click at [1328, 355] on icon "Next image" at bounding box center [1335, 354] width 19 height 19
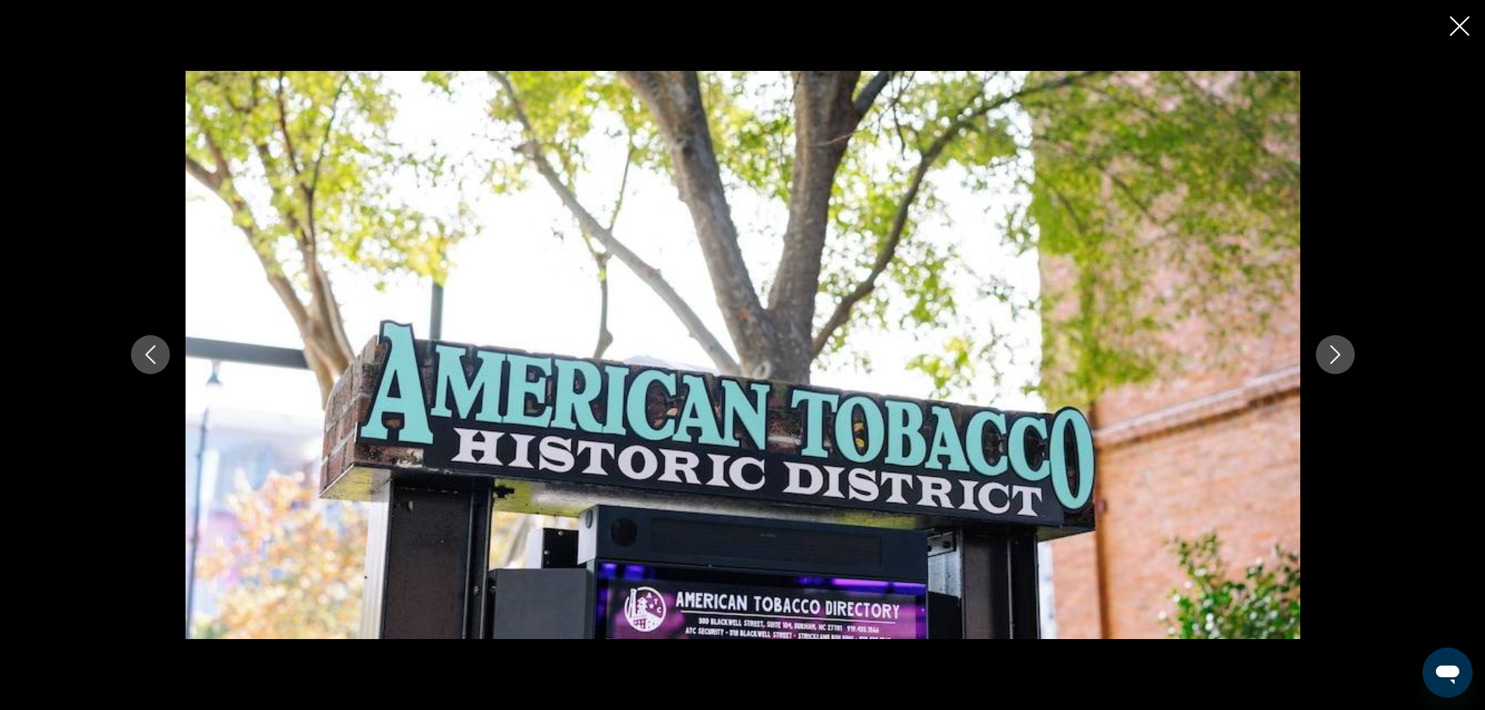
click at [1328, 355] on icon "Next image" at bounding box center [1335, 354] width 19 height 19
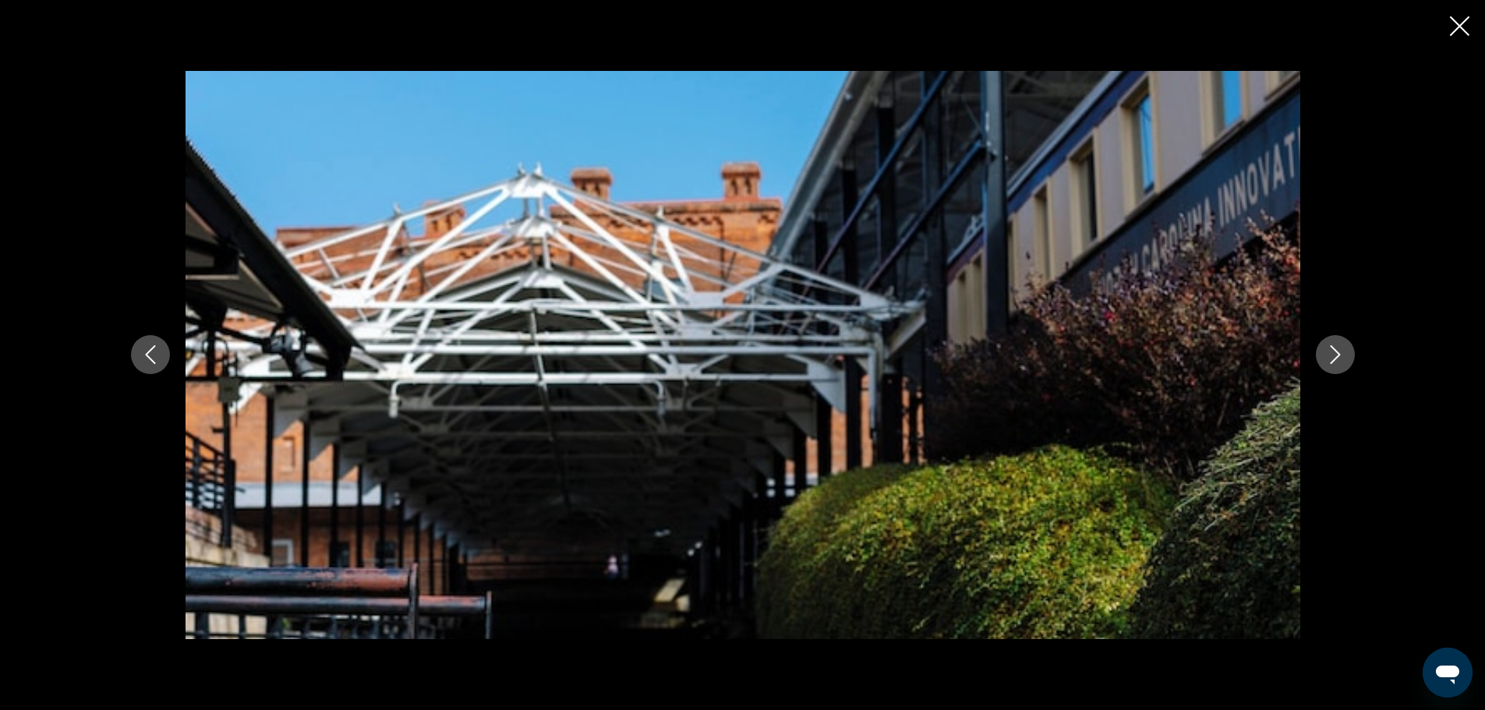
click at [1328, 355] on icon "Next image" at bounding box center [1335, 354] width 19 height 19
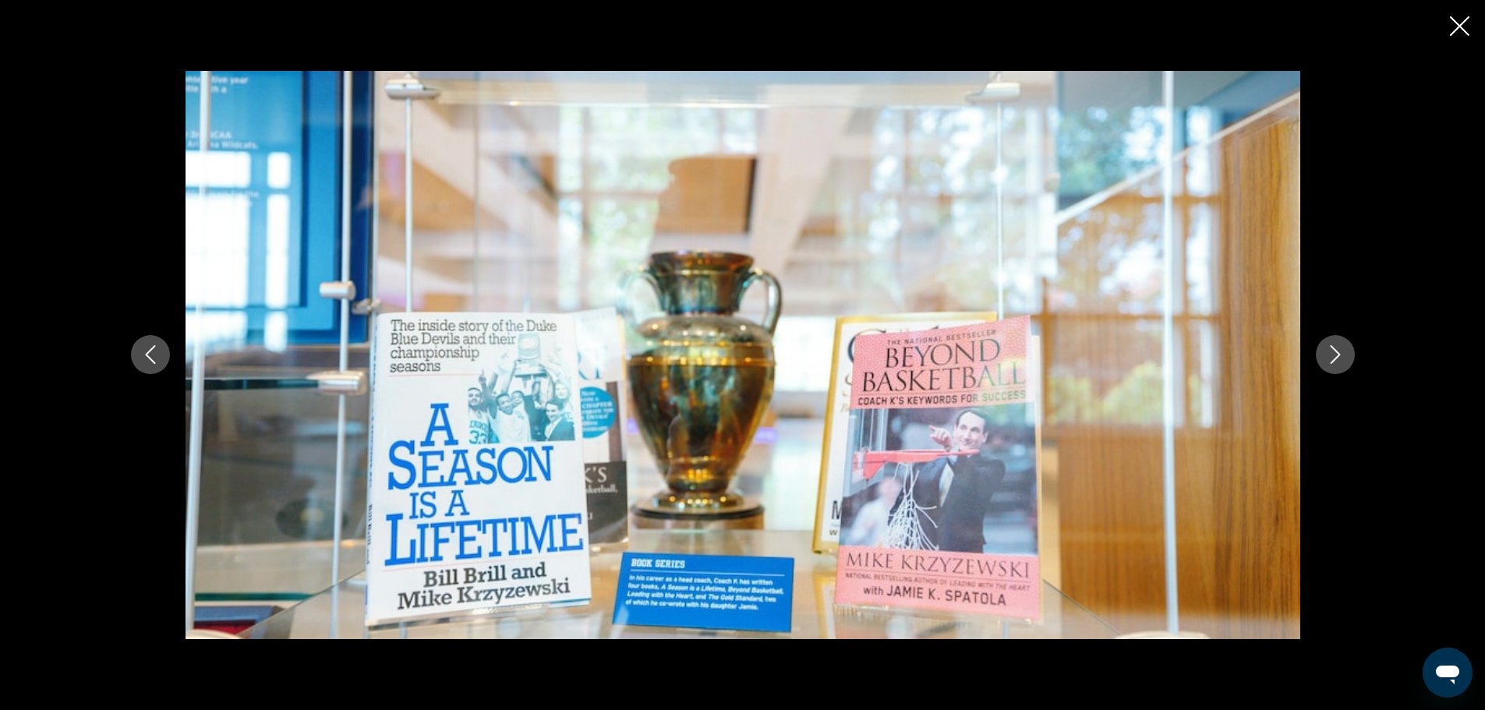
click at [1328, 355] on icon "Next image" at bounding box center [1335, 354] width 19 height 19
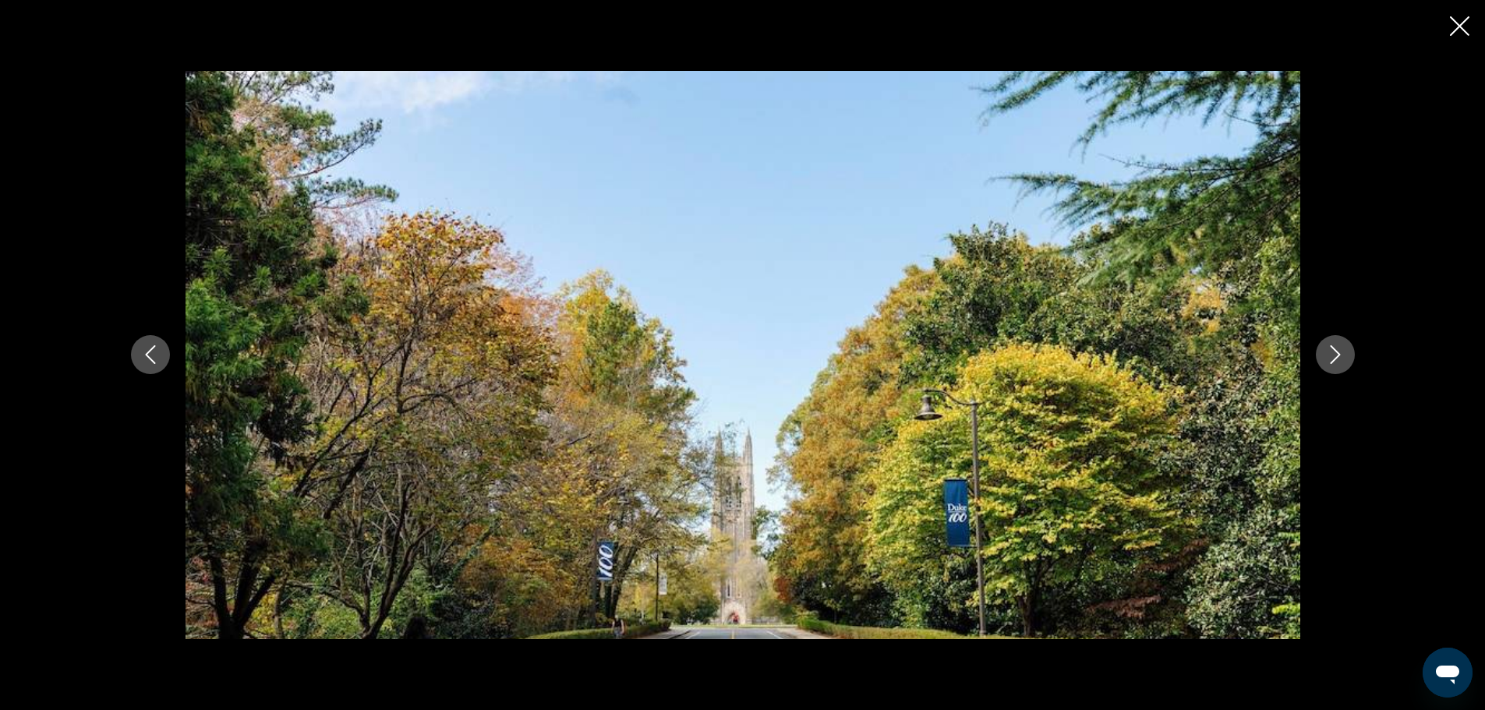
click at [1328, 355] on icon "Next image" at bounding box center [1335, 354] width 19 height 19
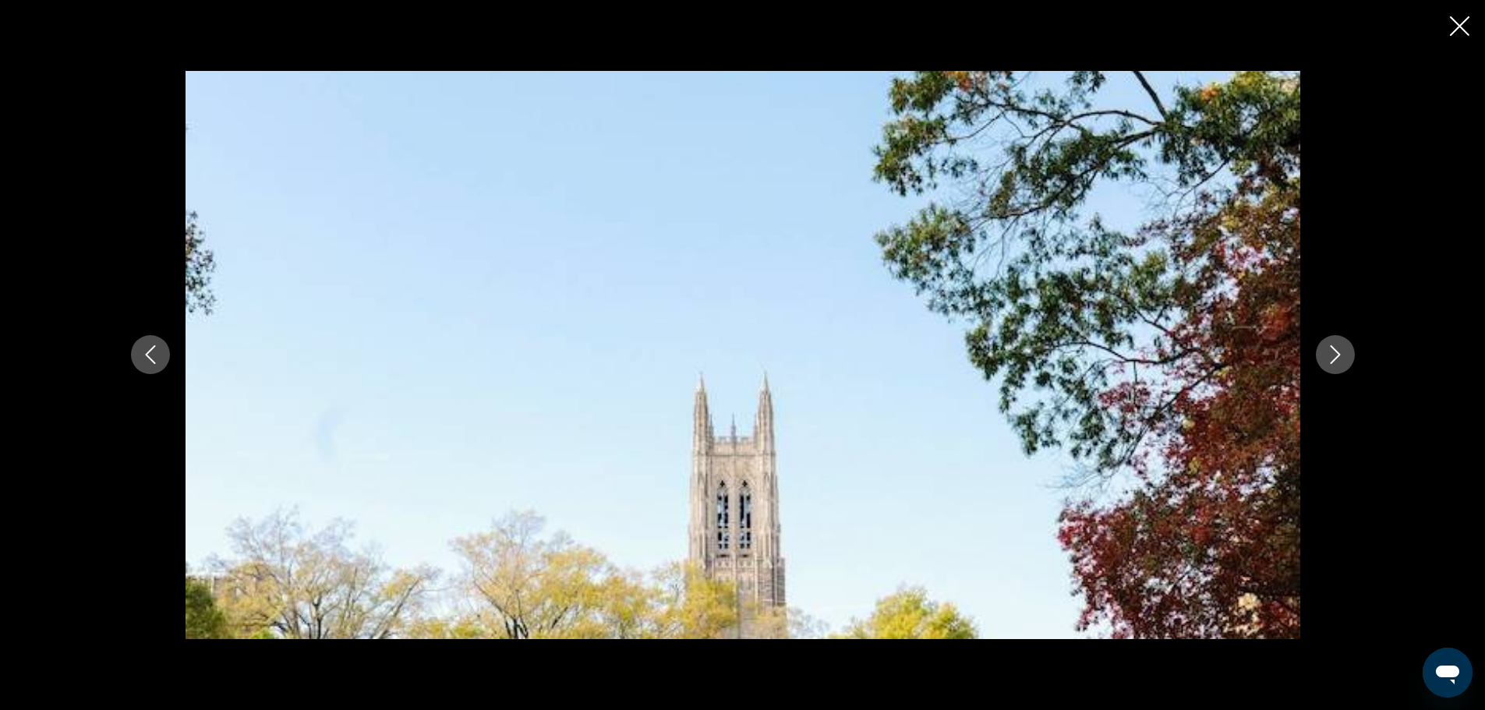
click at [1328, 355] on icon "Next image" at bounding box center [1335, 354] width 19 height 19
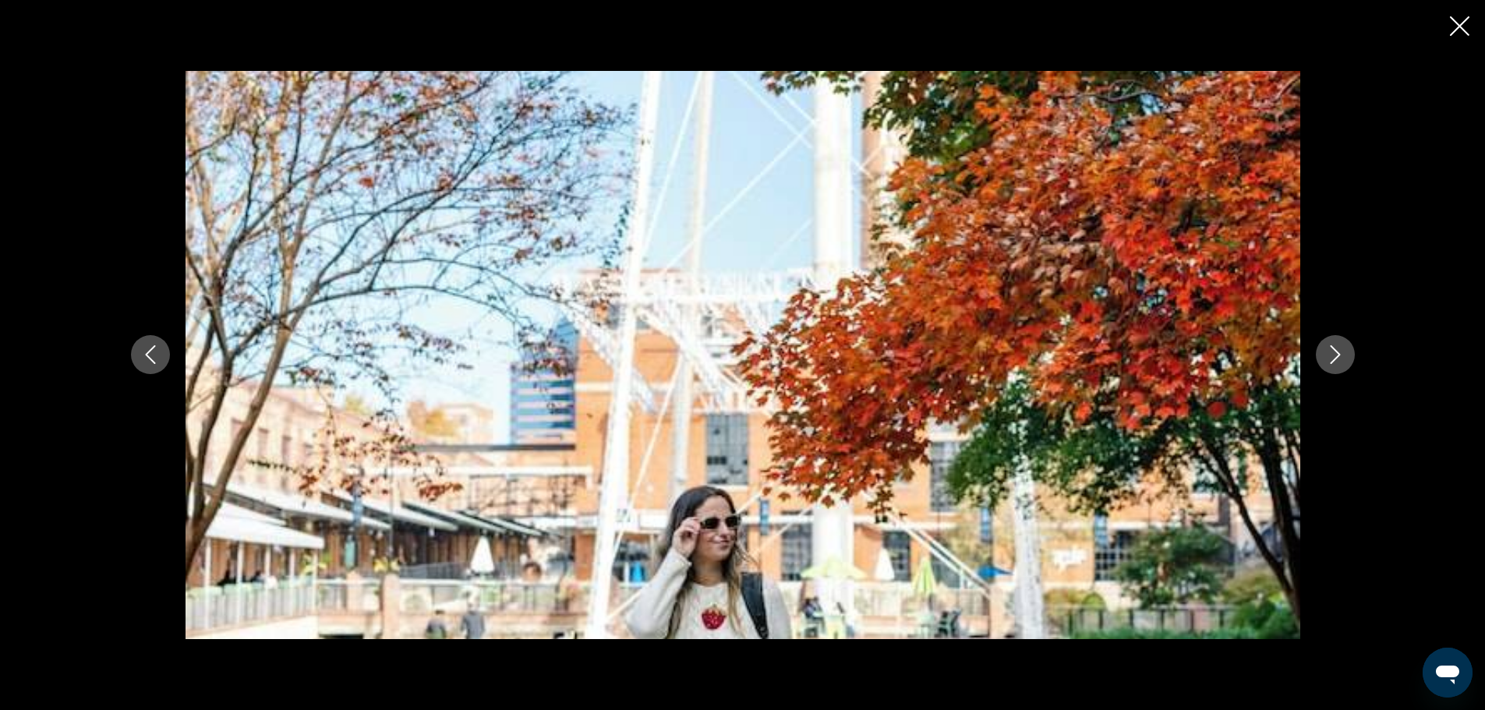
click at [1328, 355] on icon "Next image" at bounding box center [1335, 354] width 19 height 19
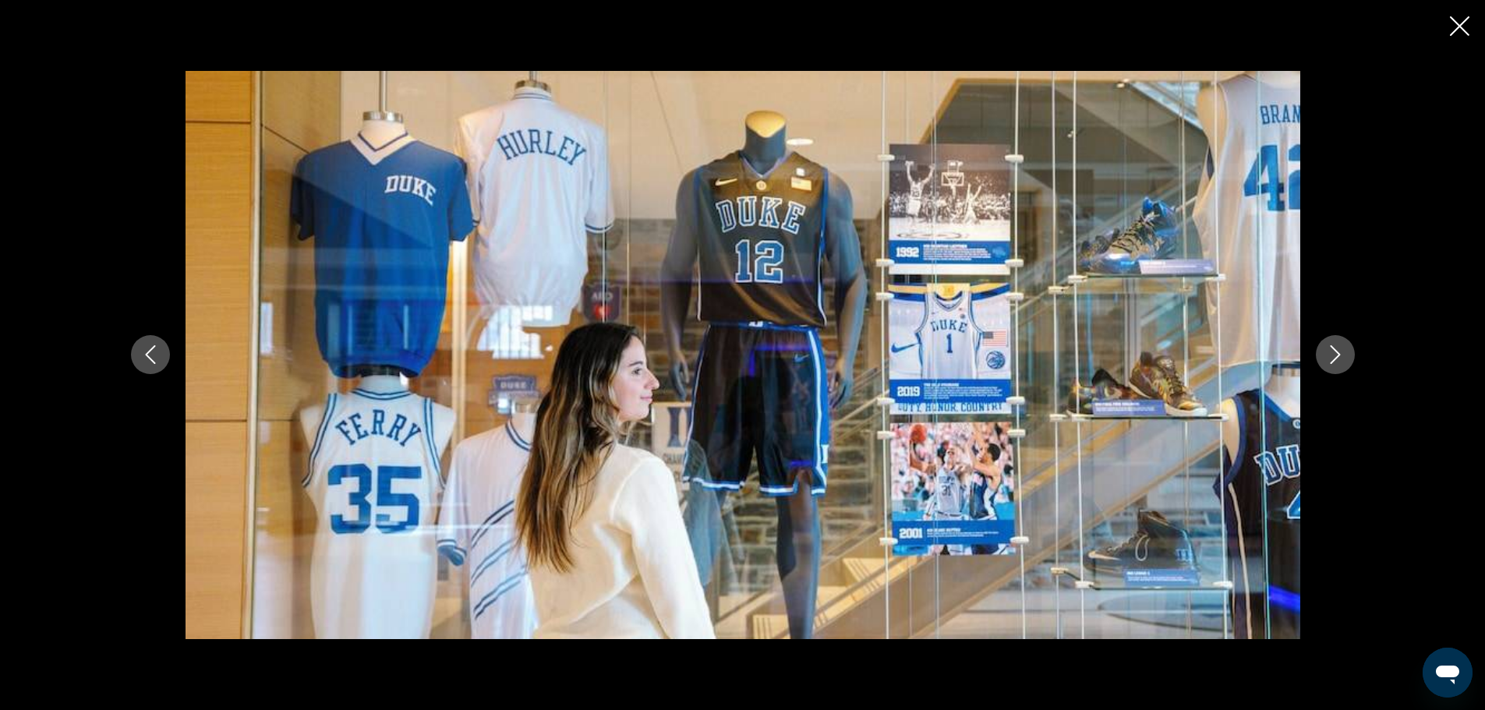
click at [1328, 355] on icon "Next image" at bounding box center [1335, 354] width 19 height 19
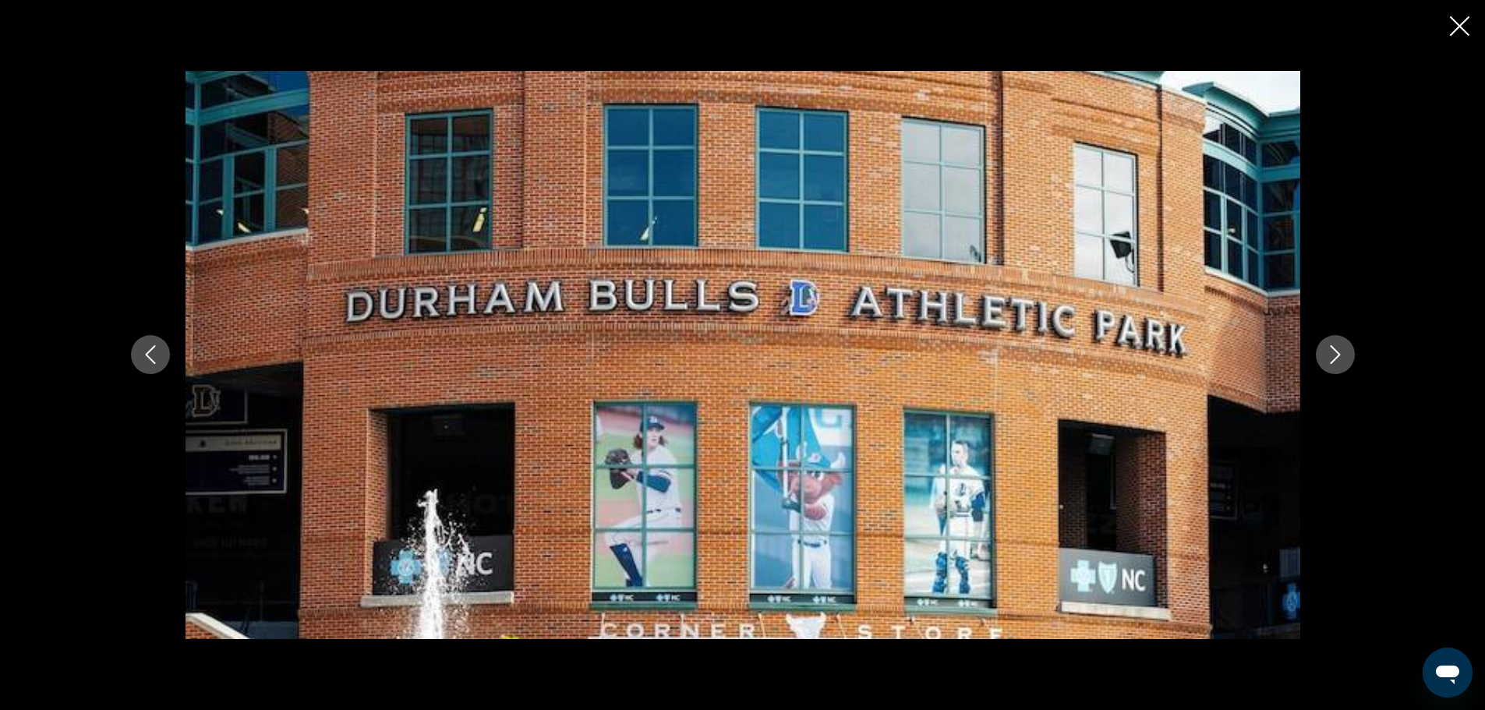
click at [1328, 355] on icon "Next image" at bounding box center [1335, 354] width 19 height 19
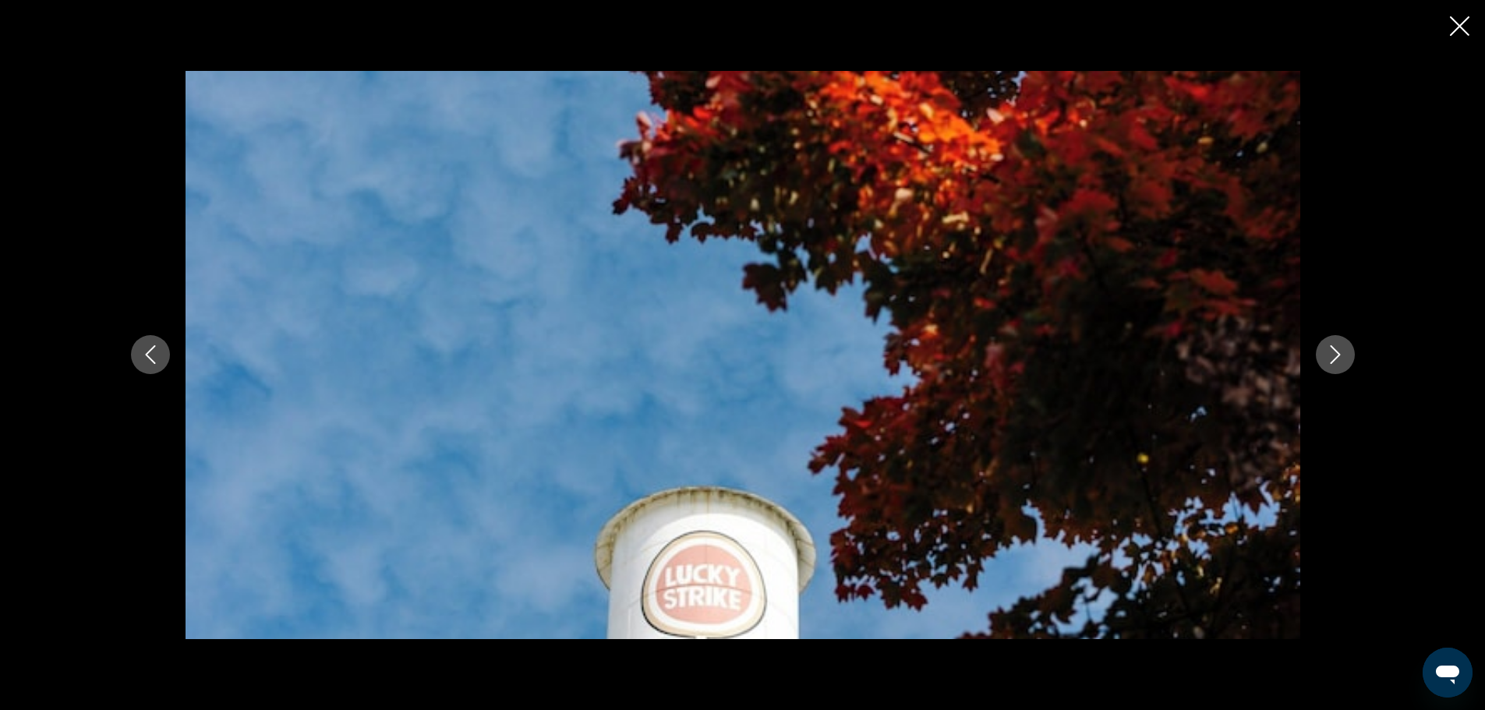
click at [1328, 355] on icon "Next image" at bounding box center [1335, 354] width 19 height 19
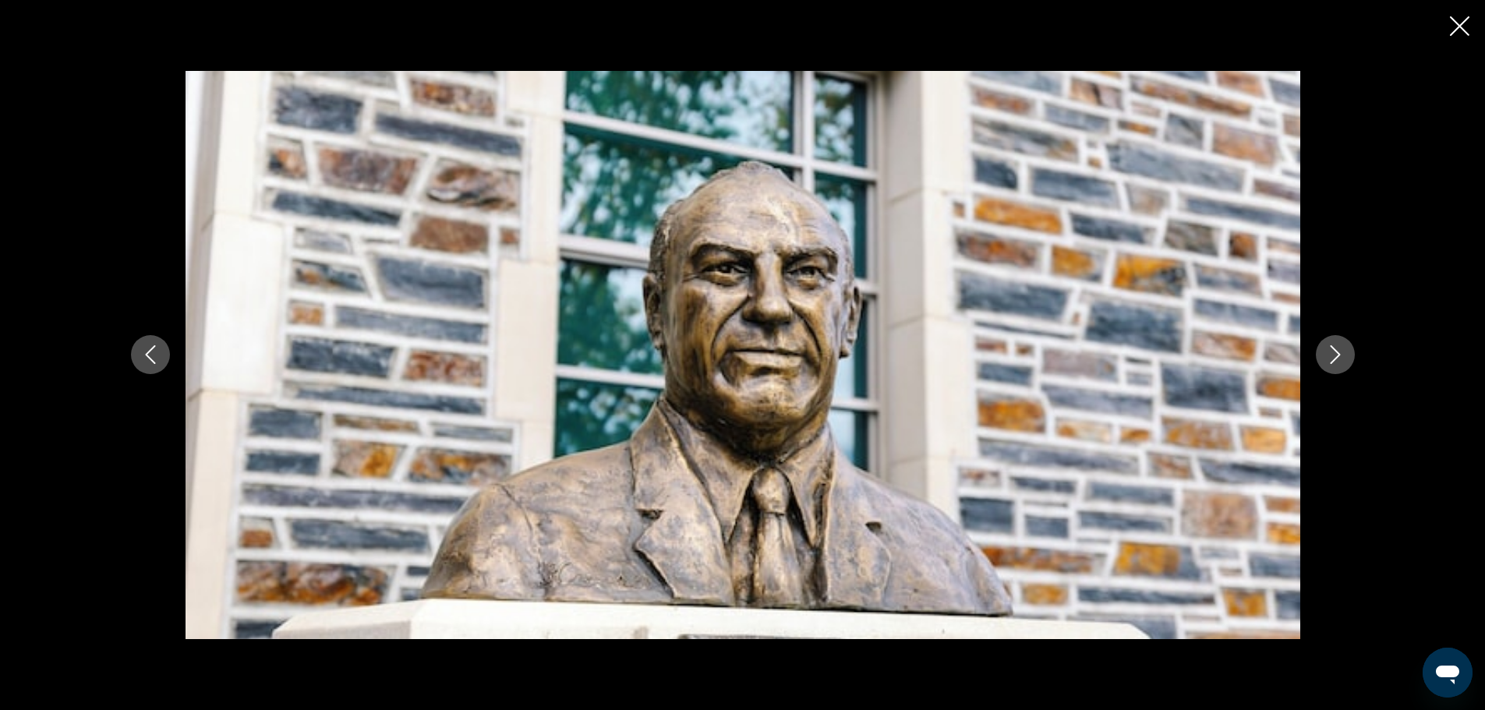
click at [1328, 355] on icon "Next image" at bounding box center [1335, 354] width 19 height 19
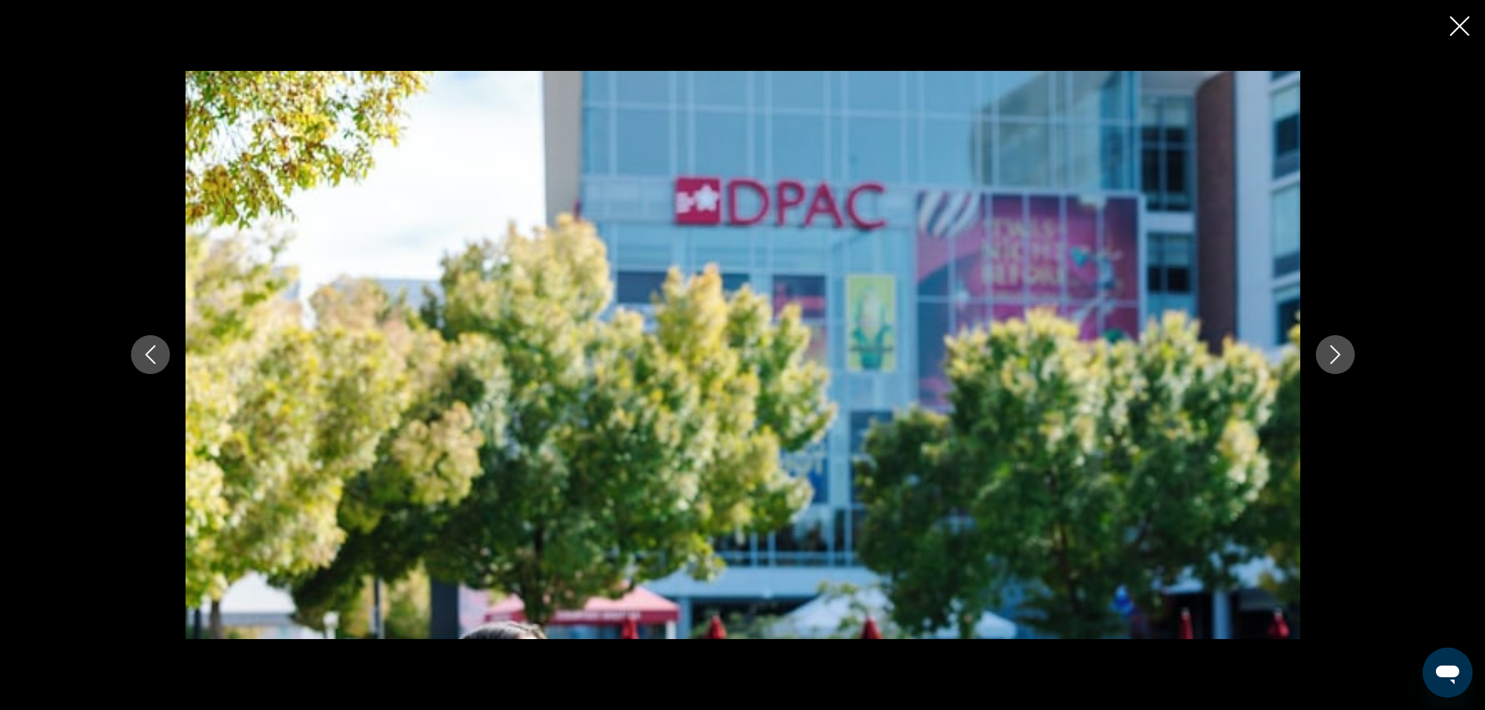
click at [1328, 355] on icon "Next image" at bounding box center [1335, 354] width 19 height 19
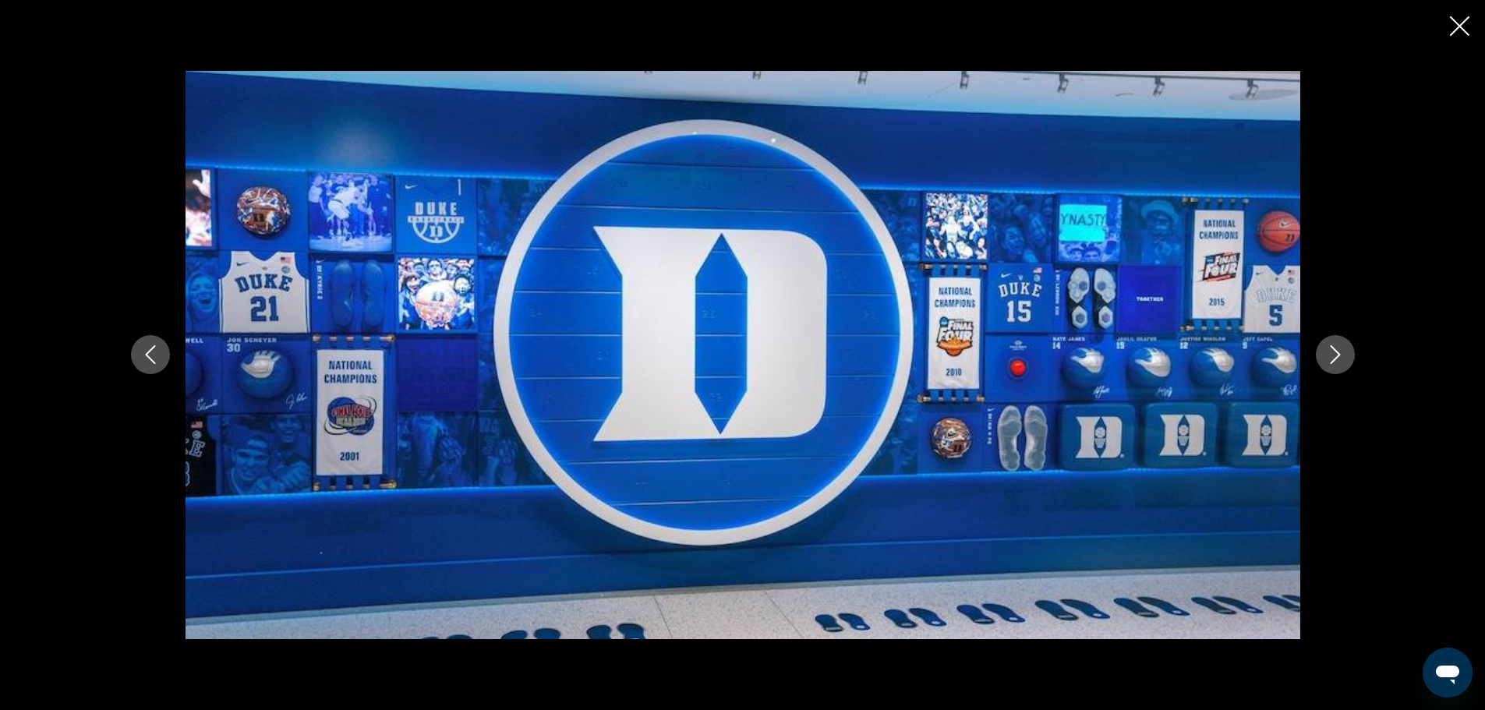
click at [1328, 355] on icon "Next image" at bounding box center [1335, 354] width 19 height 19
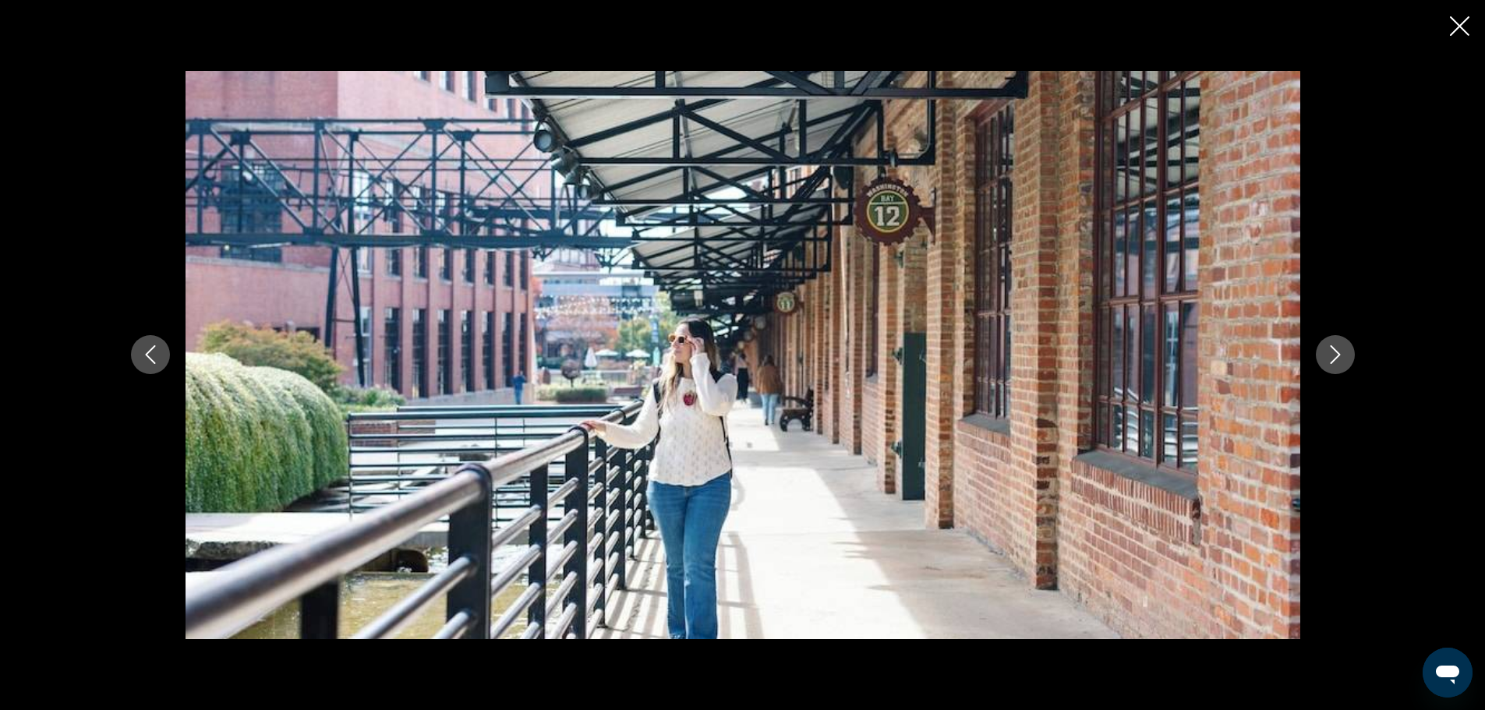
click at [1460, 26] on icon "Close slideshow" at bounding box center [1459, 25] width 19 height 19
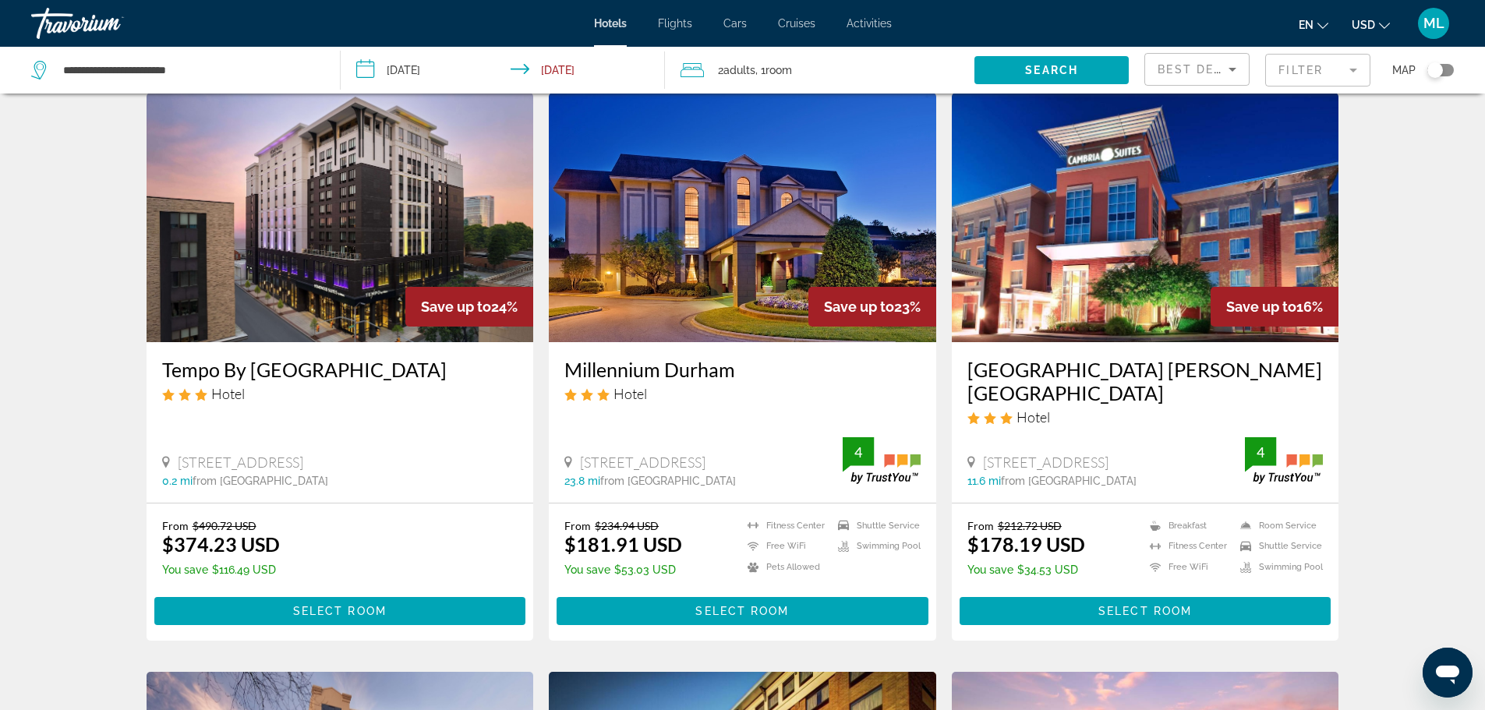
scroll to position [655, 0]
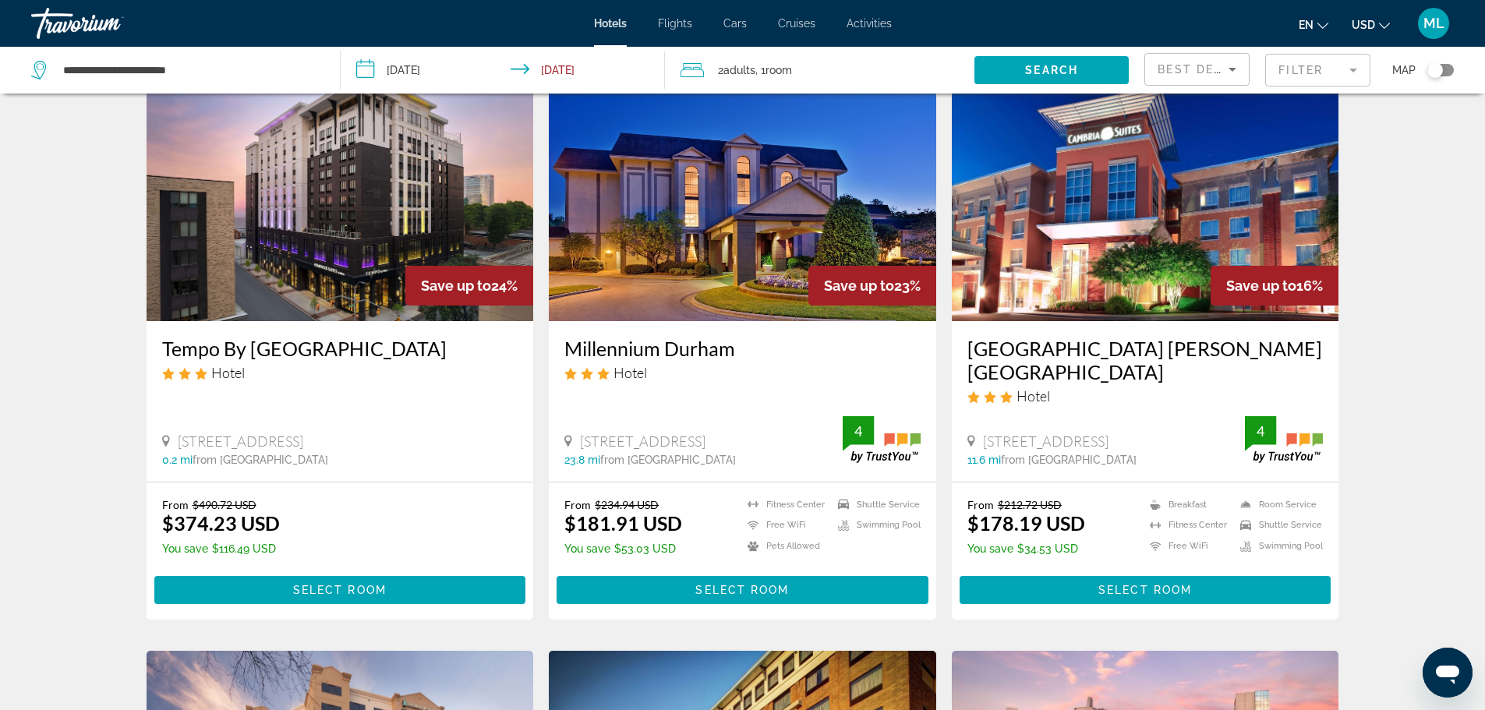
click at [309, 255] on img "Main content" at bounding box center [340, 196] width 387 height 249
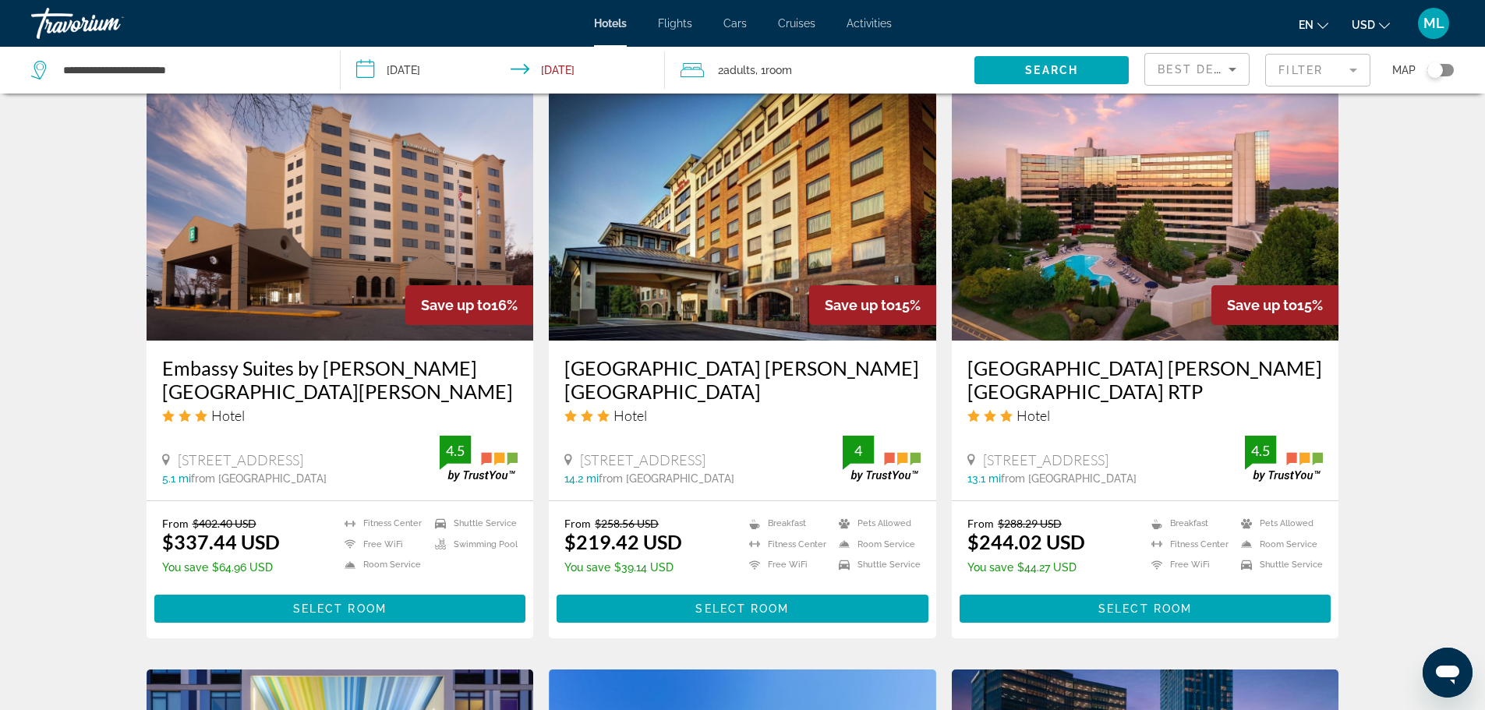
scroll to position [1216, 0]
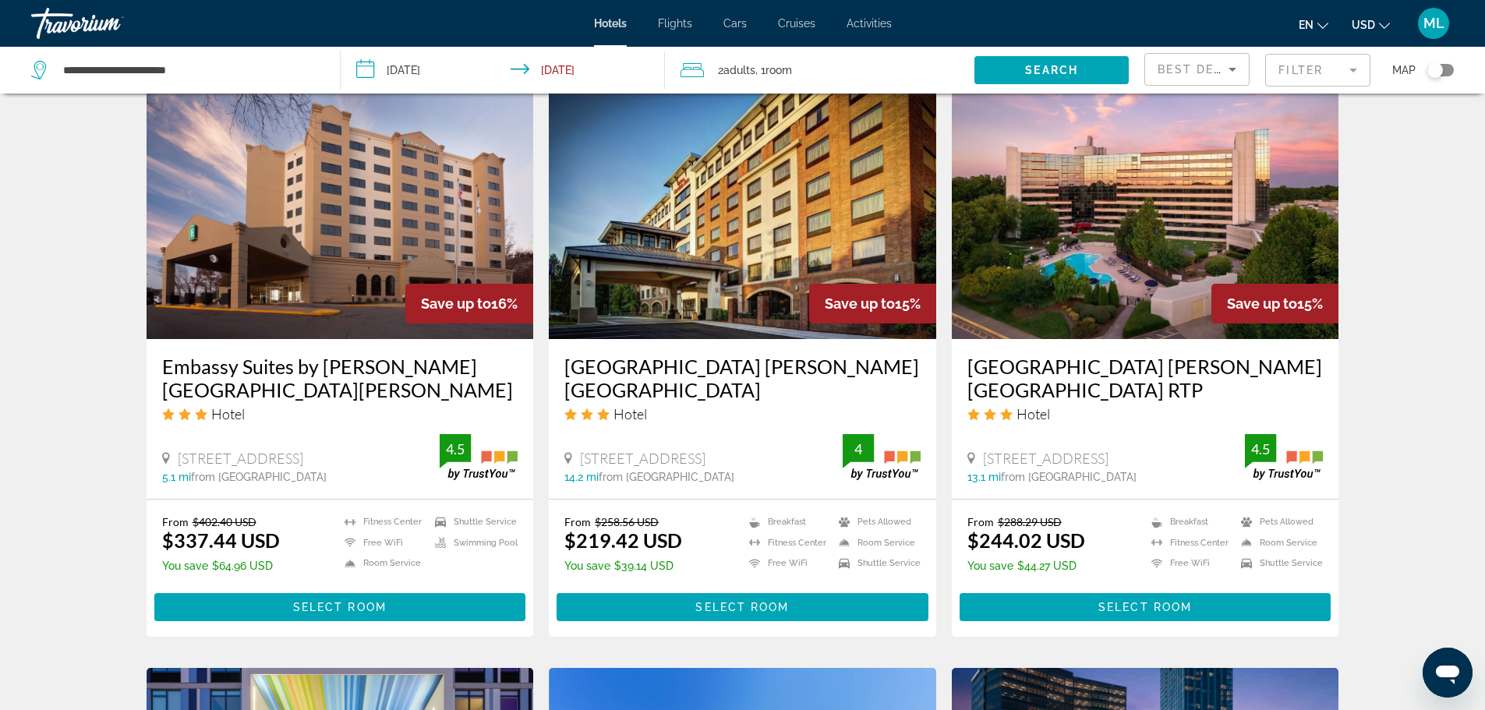
click at [327, 207] on img "Main content" at bounding box center [340, 214] width 387 height 249
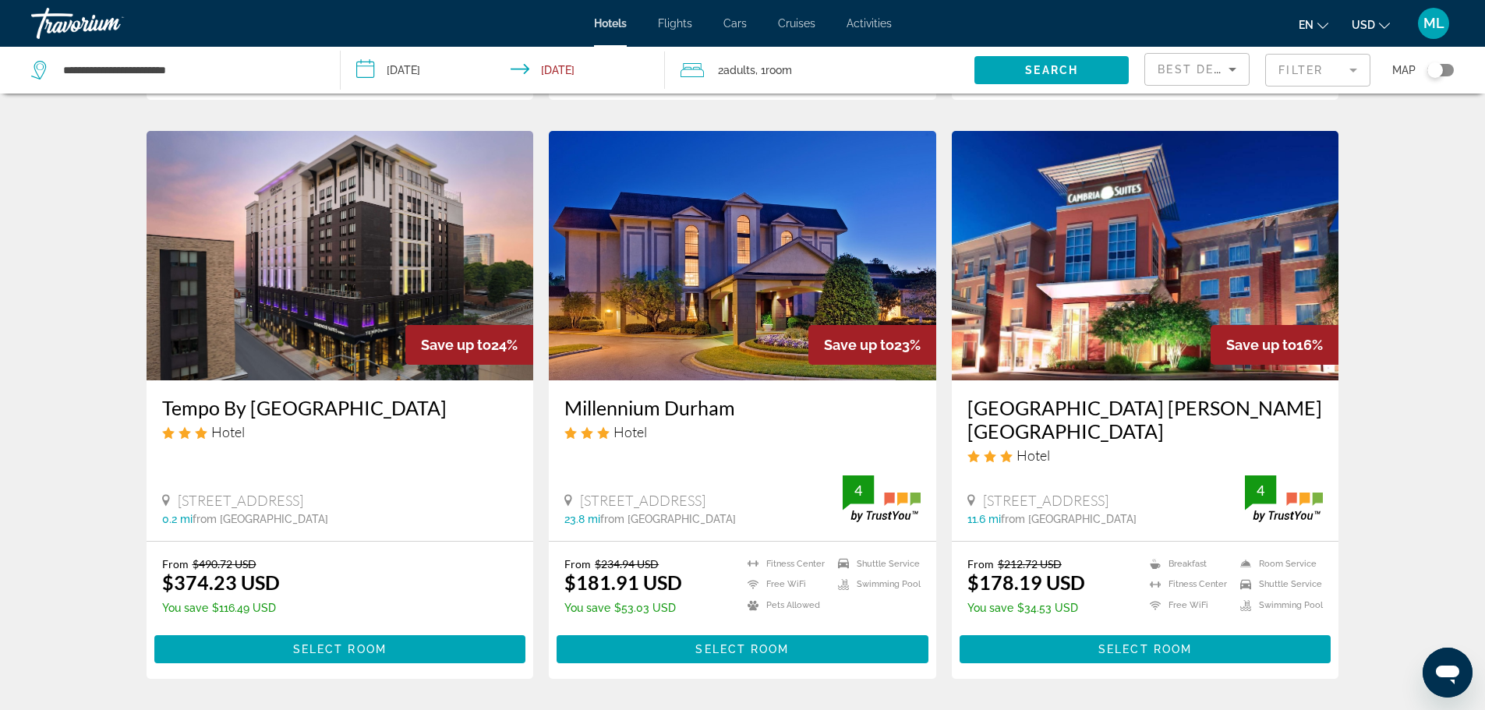
scroll to position [686, 0]
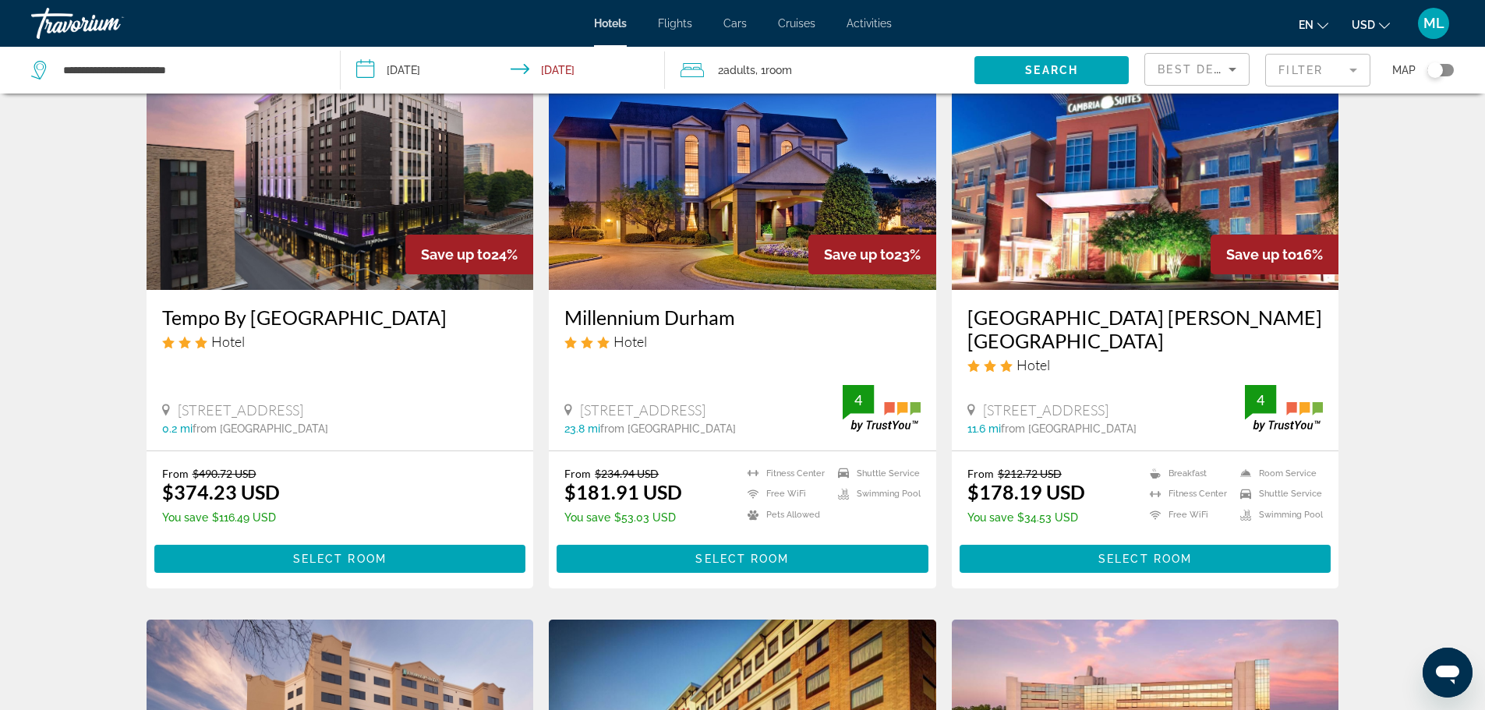
click at [1213, 238] on div "Save up to 16%" at bounding box center [1274, 255] width 128 height 40
click at [1161, 223] on img "Main content" at bounding box center [1145, 165] width 387 height 249
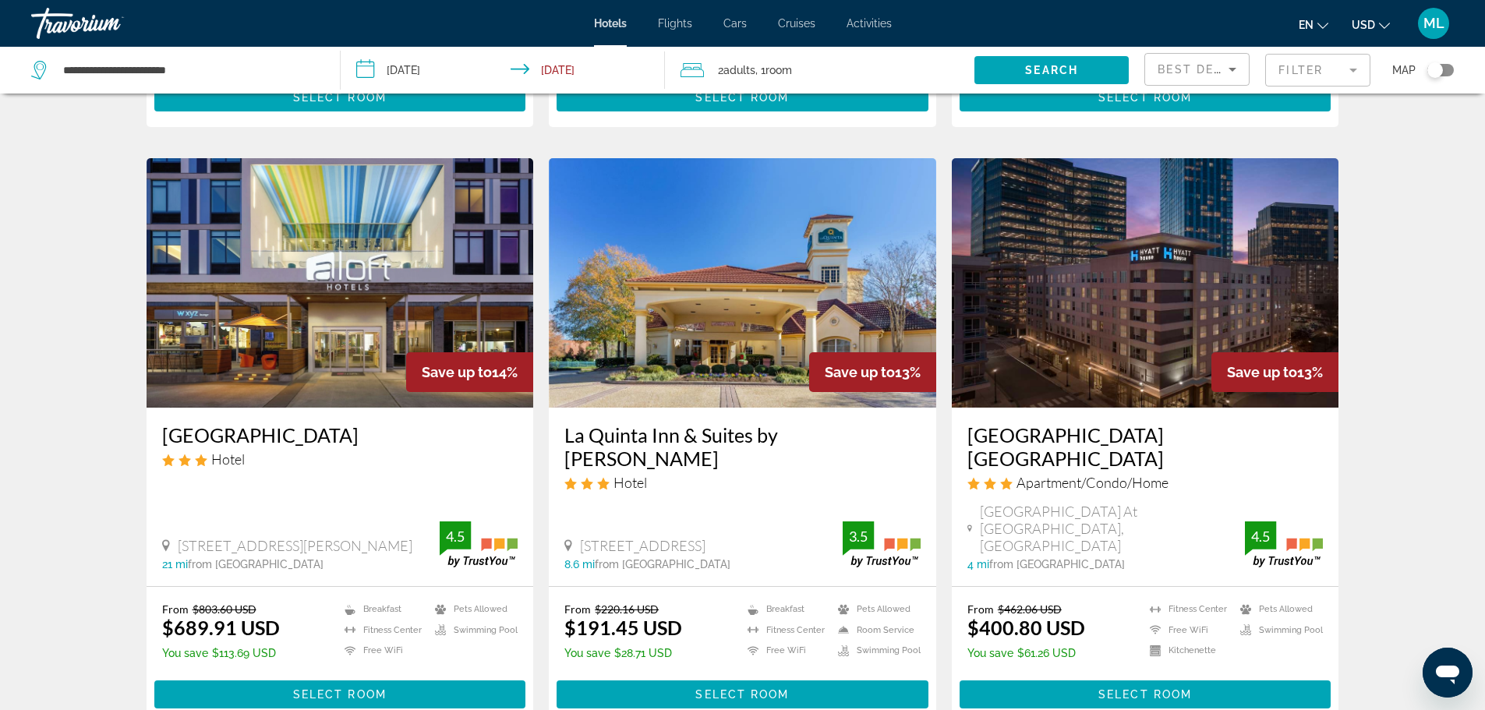
scroll to position [1777, 0]
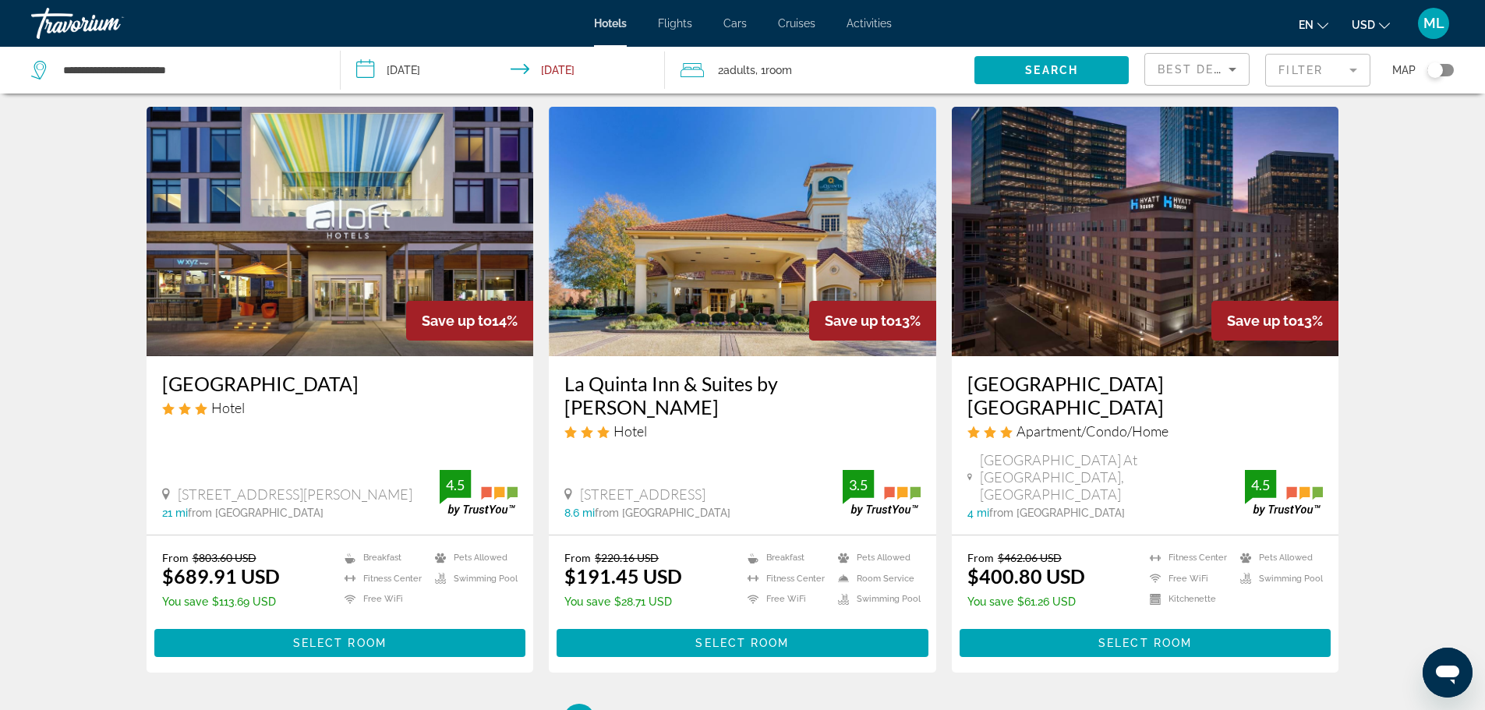
click at [629, 249] on img "Main content" at bounding box center [742, 231] width 387 height 249
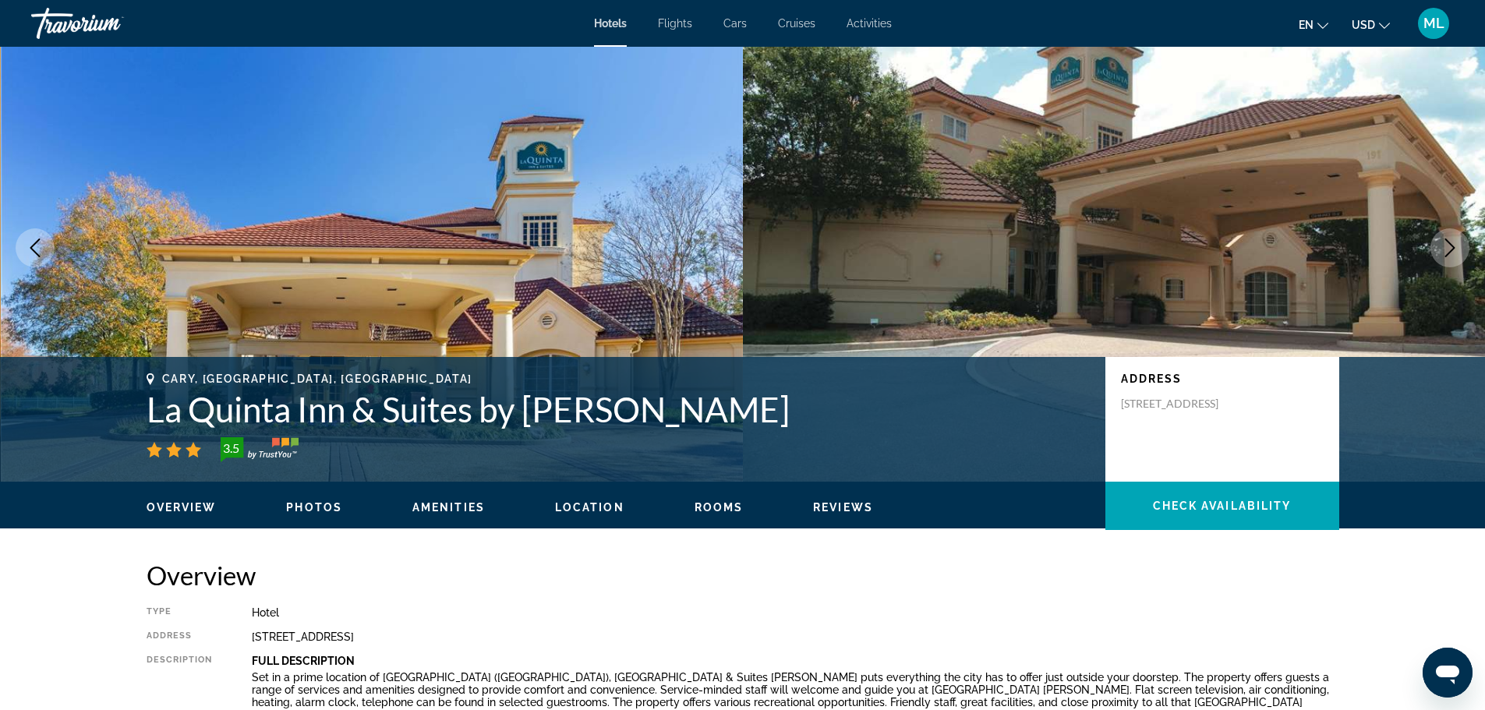
scroll to position [31, 0]
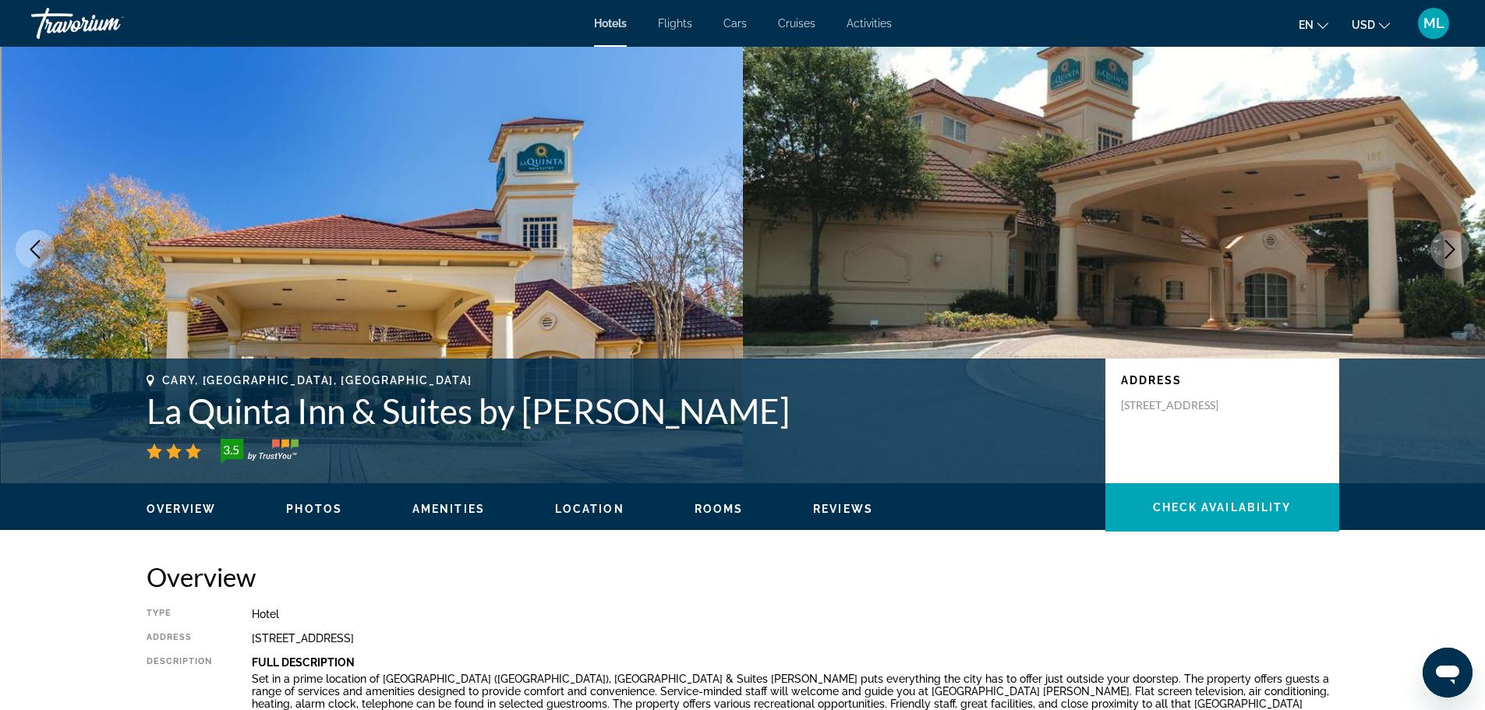
click at [1444, 245] on icon "Next image" at bounding box center [1449, 249] width 19 height 19
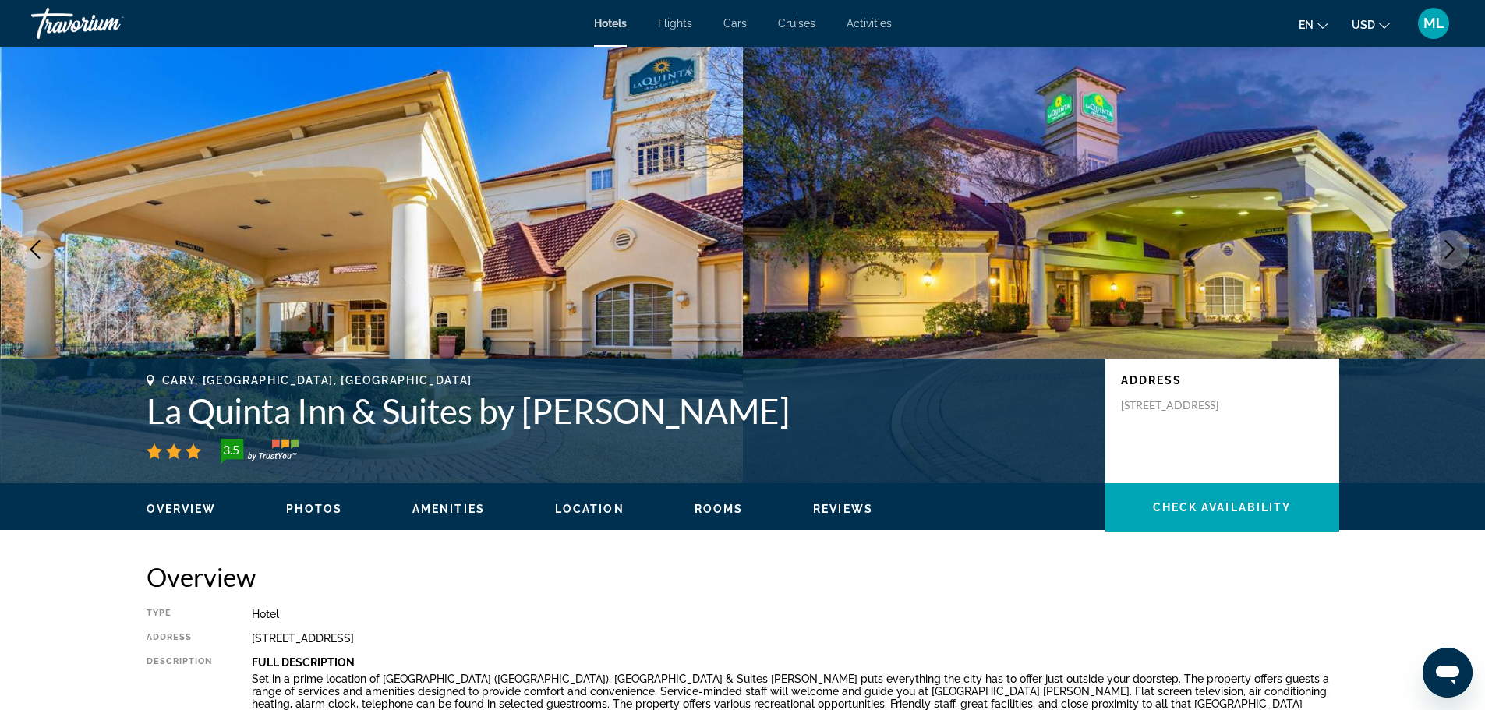
click at [1444, 245] on icon "Next image" at bounding box center [1449, 249] width 19 height 19
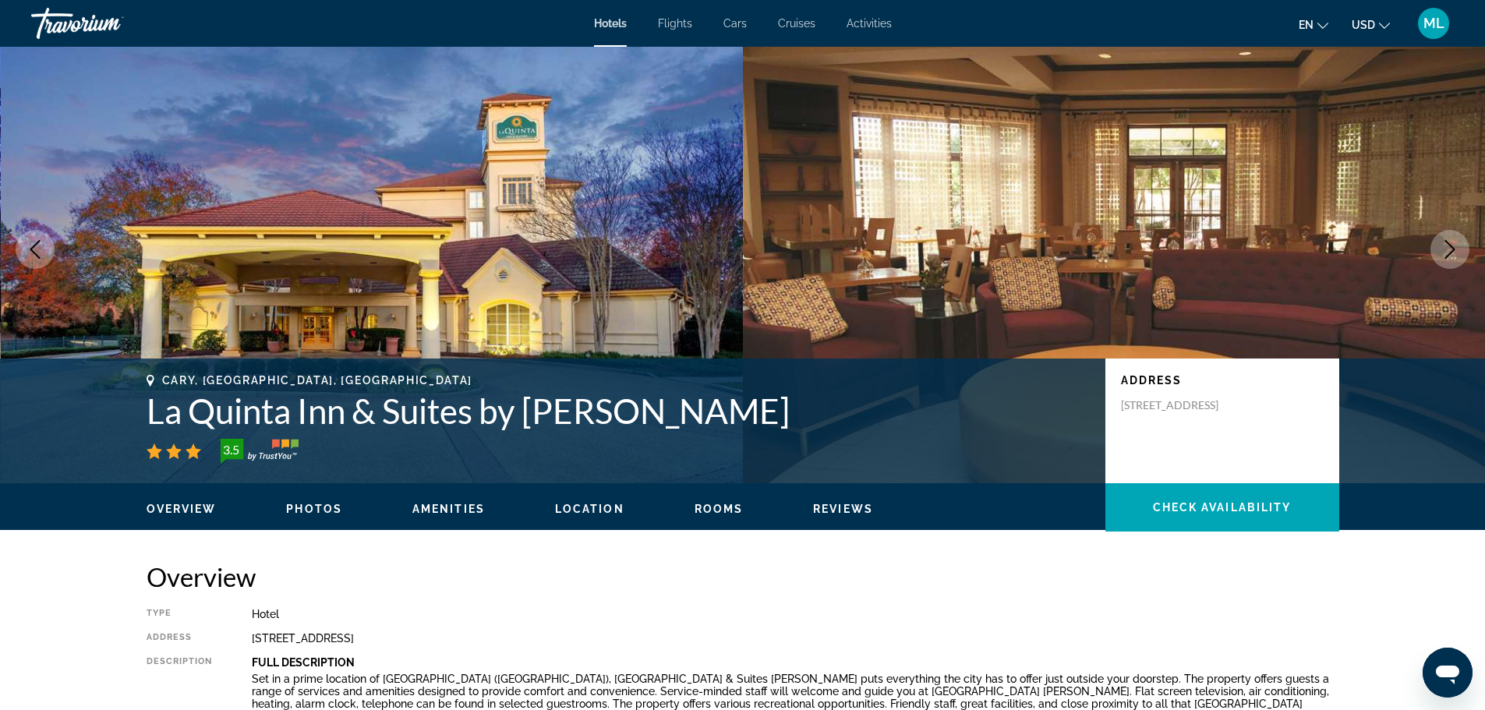
click at [1444, 245] on icon "Next image" at bounding box center [1449, 249] width 19 height 19
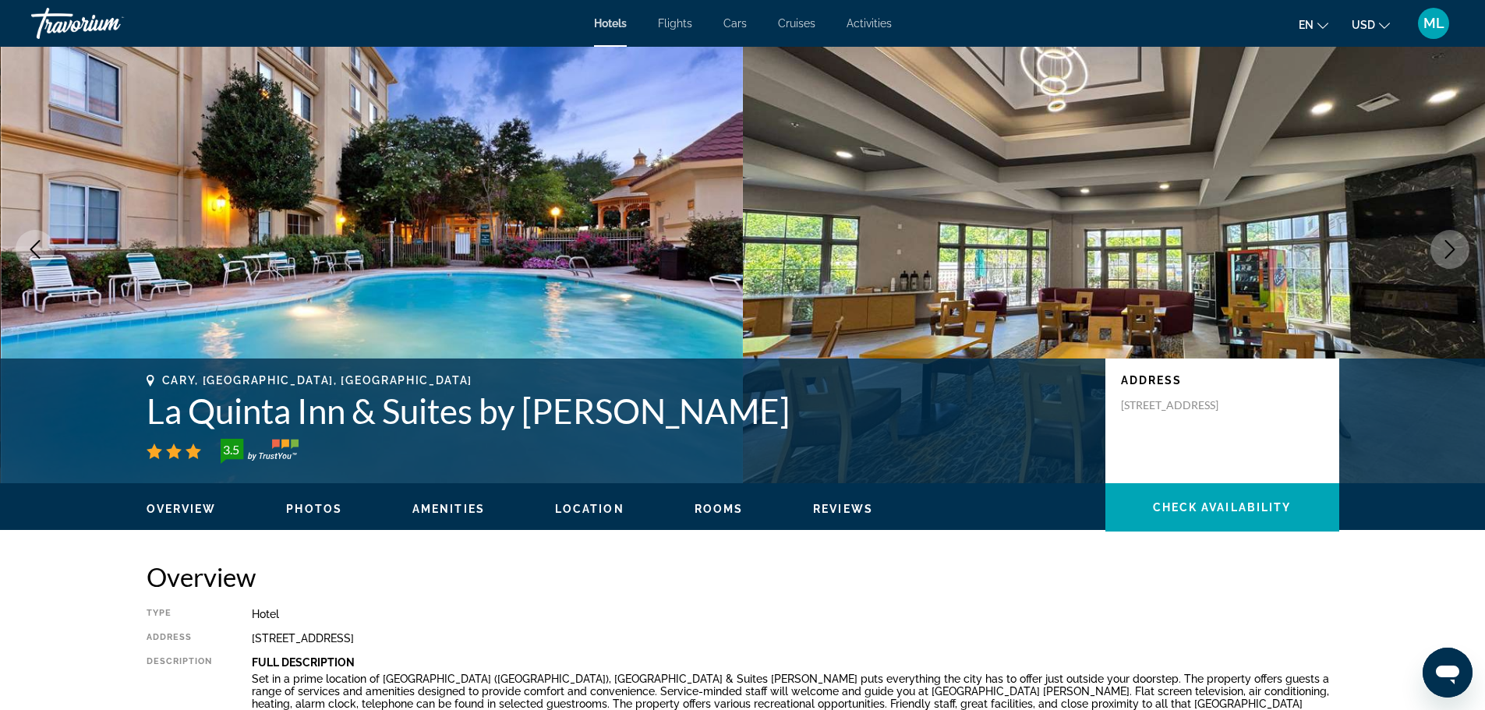
click at [1444, 245] on icon "Next image" at bounding box center [1449, 249] width 19 height 19
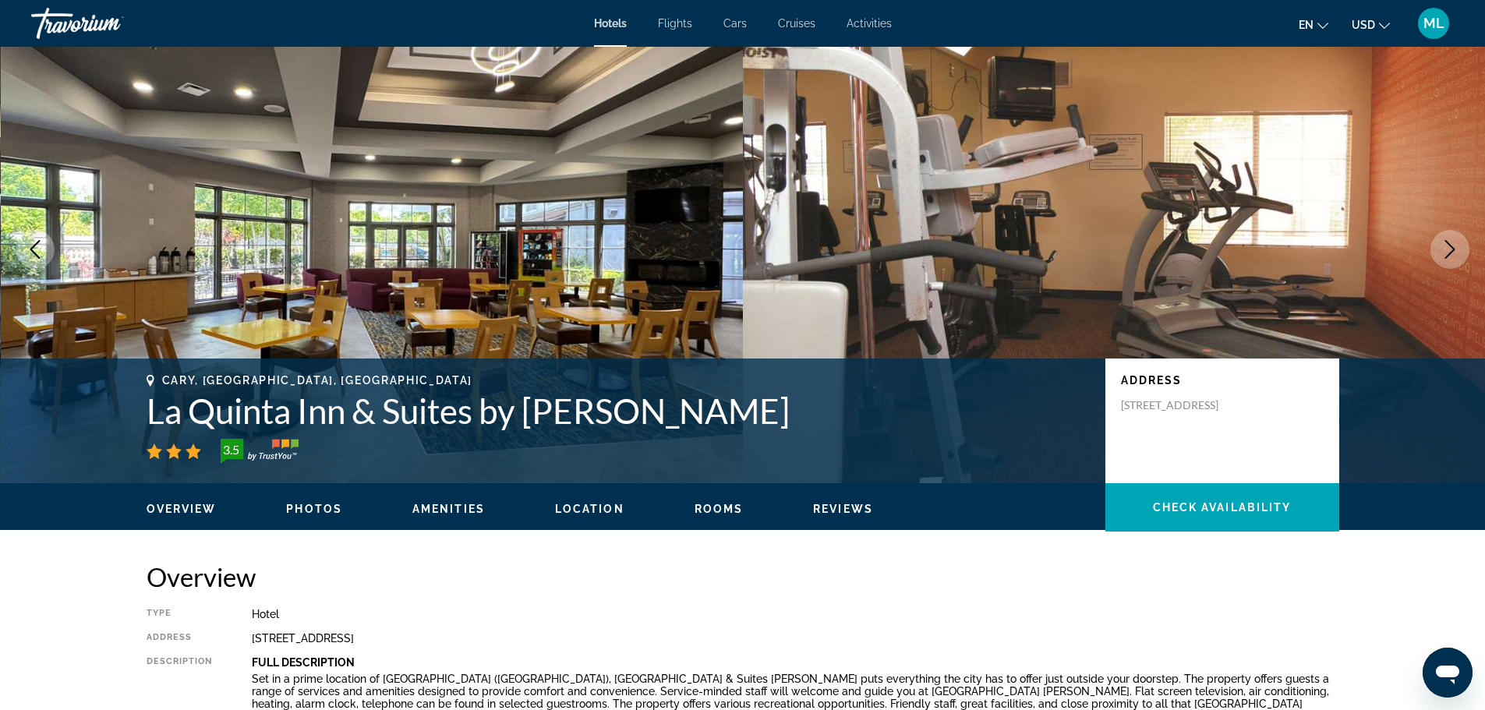
click at [1444, 245] on icon "Next image" at bounding box center [1449, 249] width 19 height 19
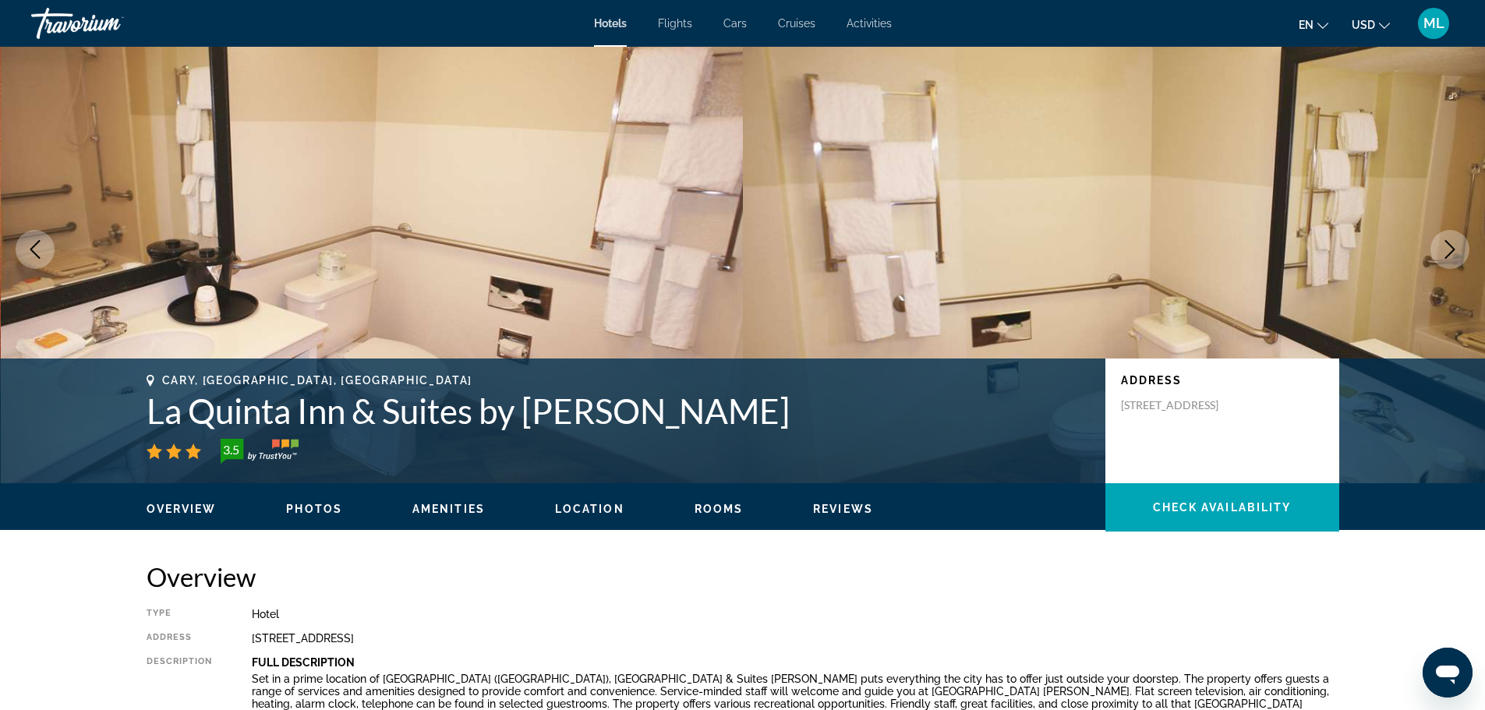
click at [1444, 245] on icon "Next image" at bounding box center [1449, 249] width 19 height 19
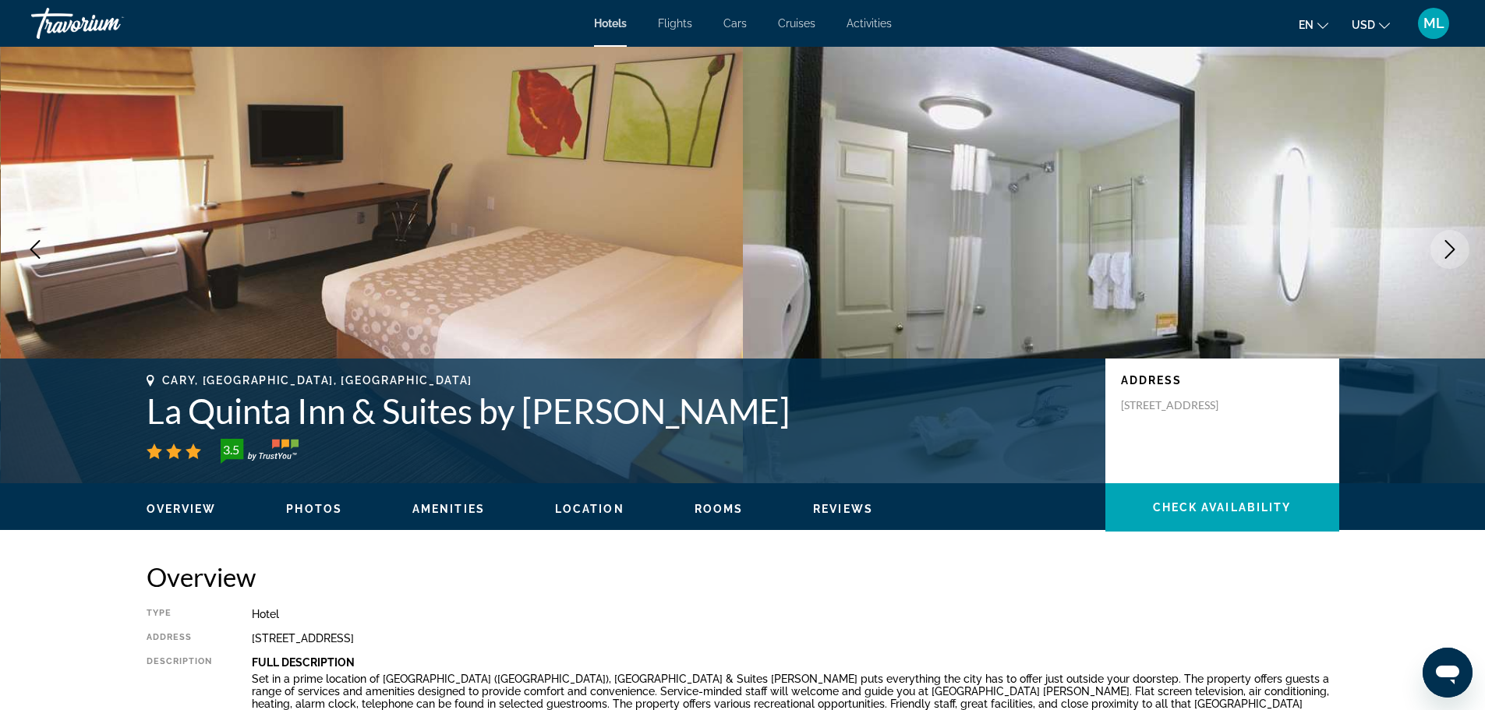
click at [1444, 245] on icon "Next image" at bounding box center [1449, 249] width 19 height 19
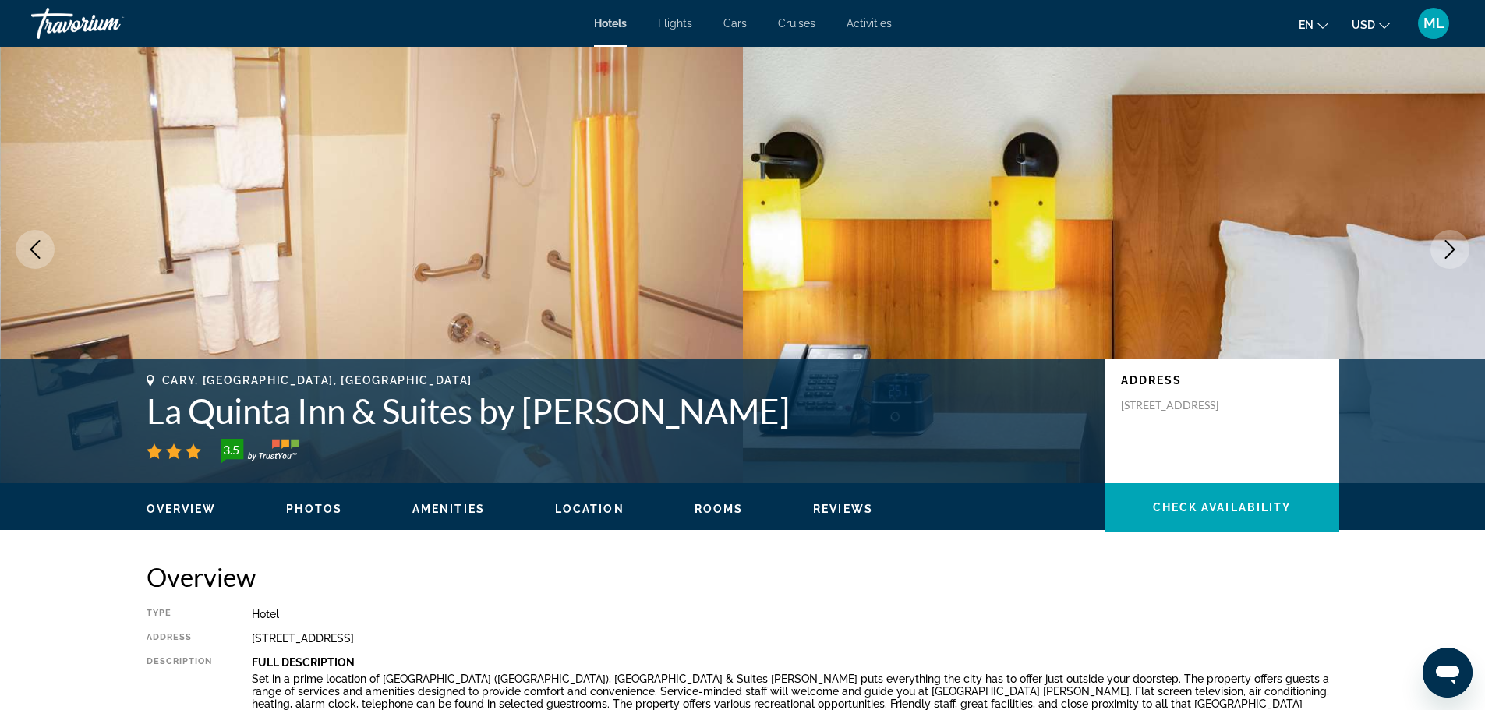
click at [1444, 245] on icon "Next image" at bounding box center [1449, 249] width 19 height 19
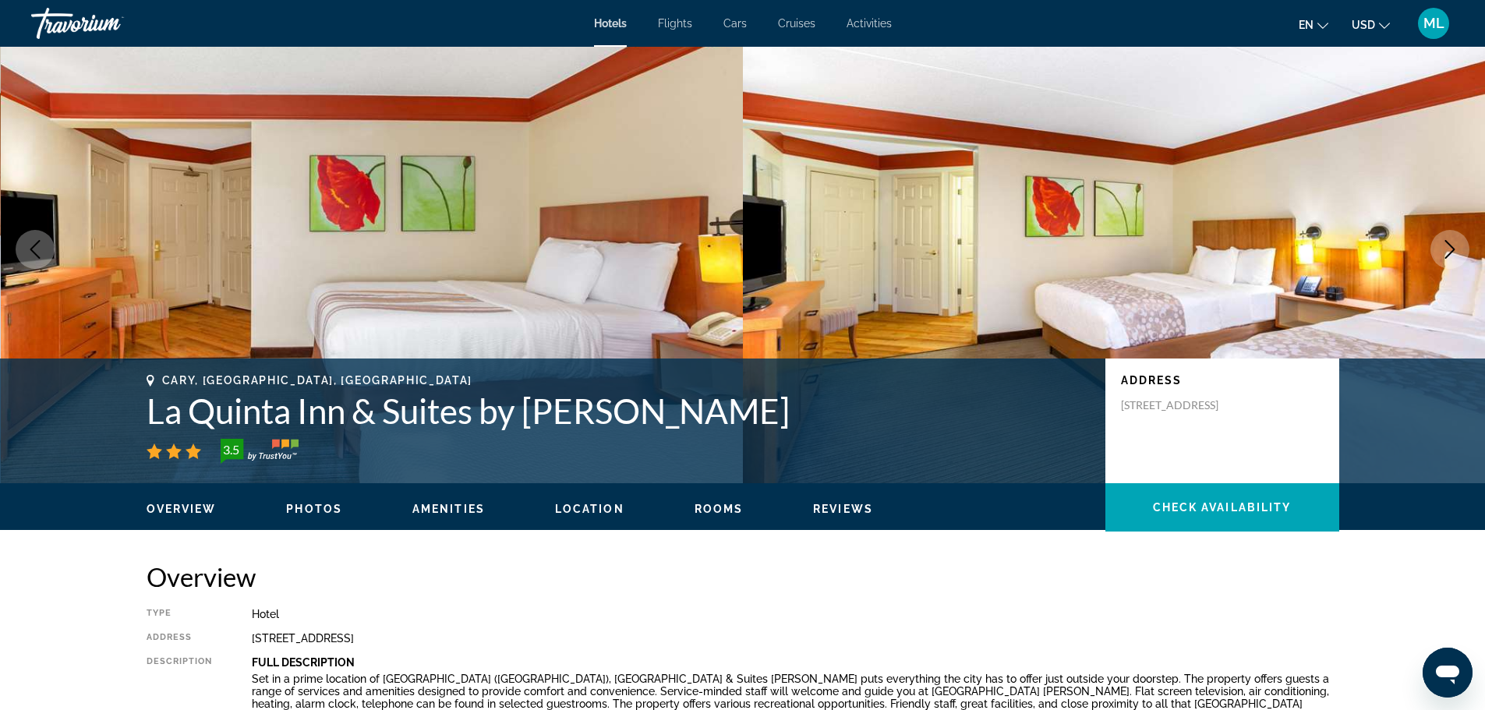
click at [1444, 245] on icon "Next image" at bounding box center [1449, 249] width 19 height 19
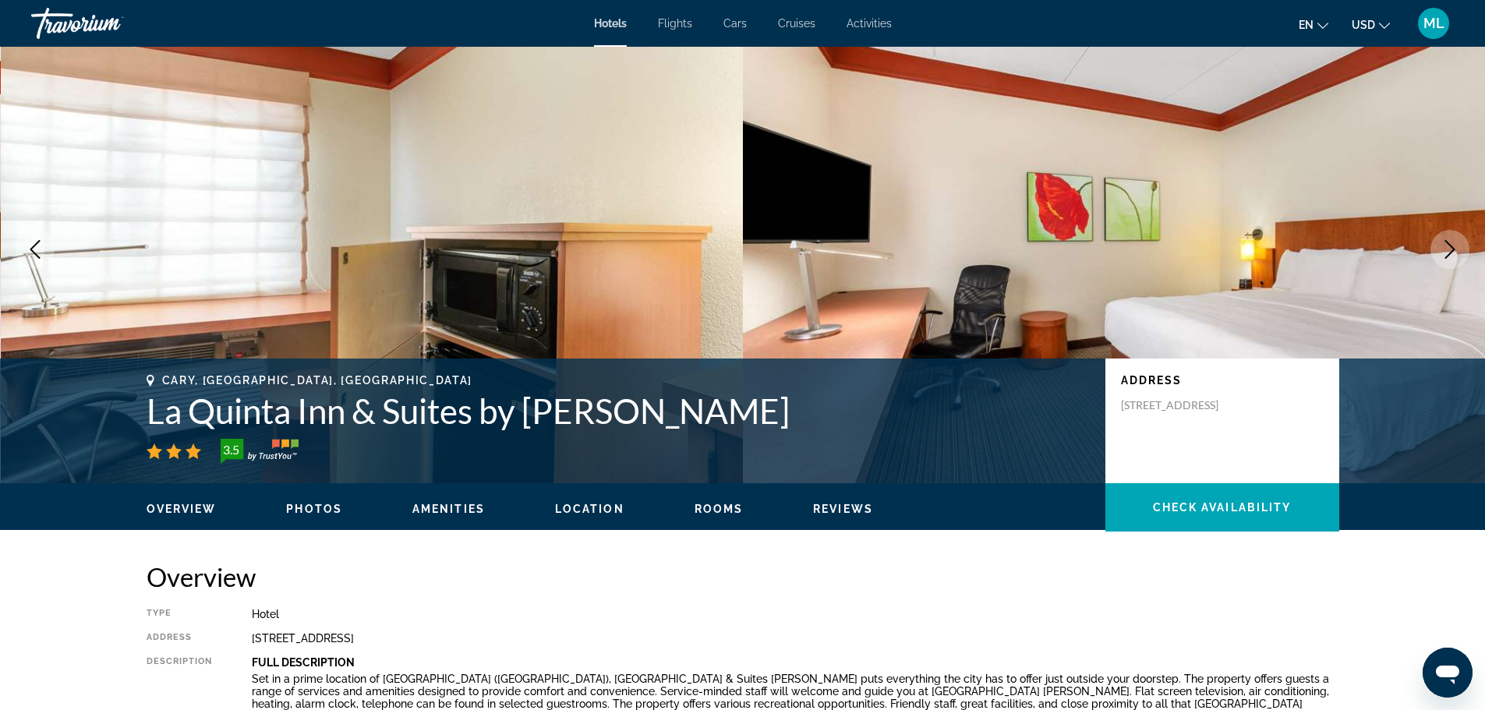
click at [1444, 245] on icon "Next image" at bounding box center [1449, 249] width 19 height 19
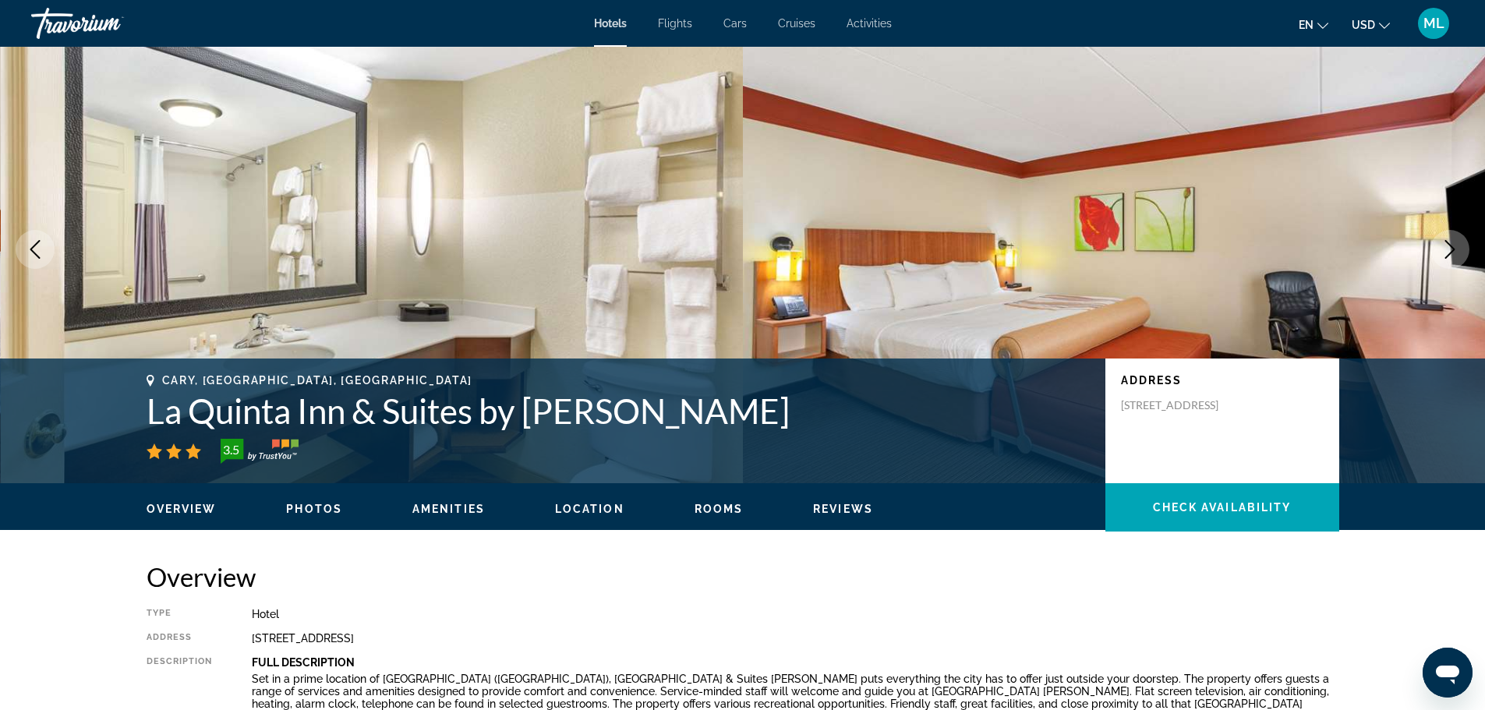
click at [1444, 245] on icon "Next image" at bounding box center [1449, 249] width 19 height 19
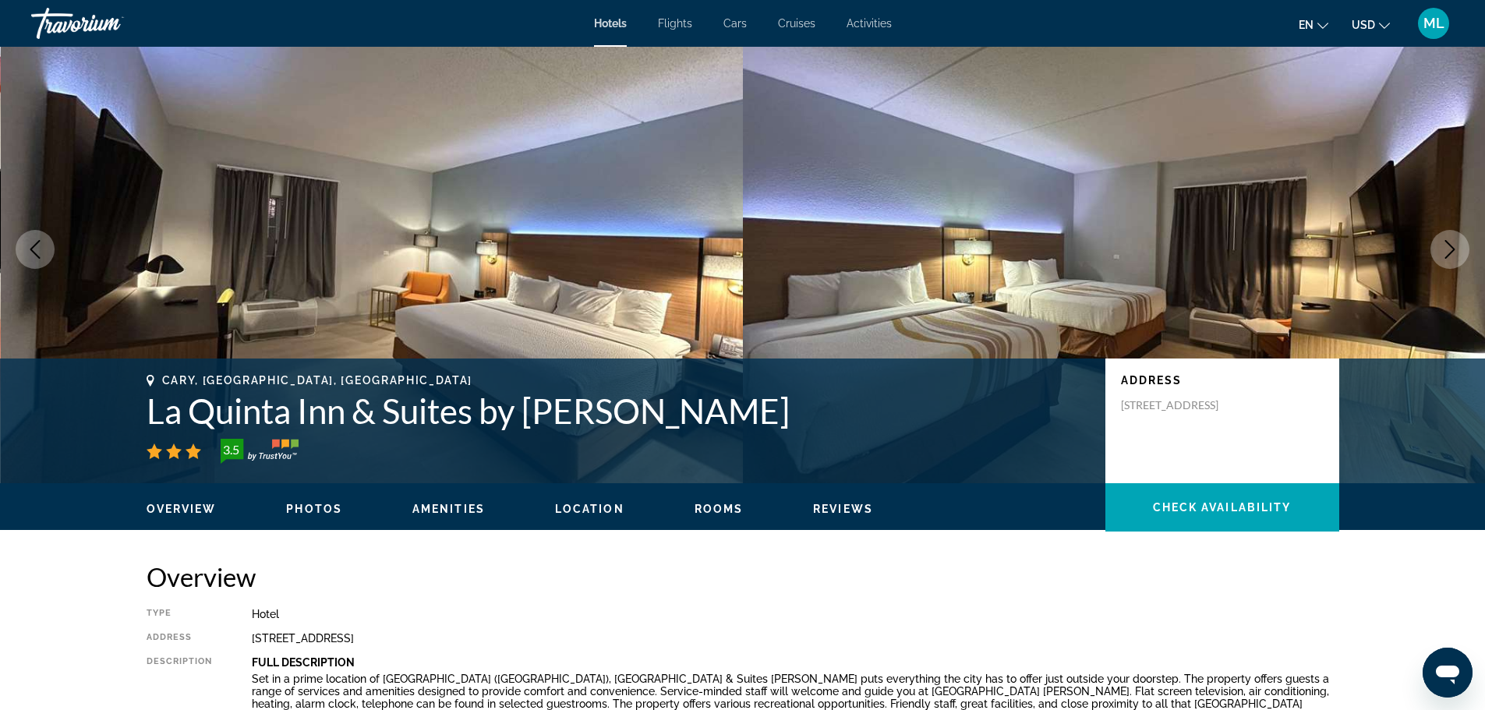
click at [1444, 245] on icon "Next image" at bounding box center [1449, 249] width 19 height 19
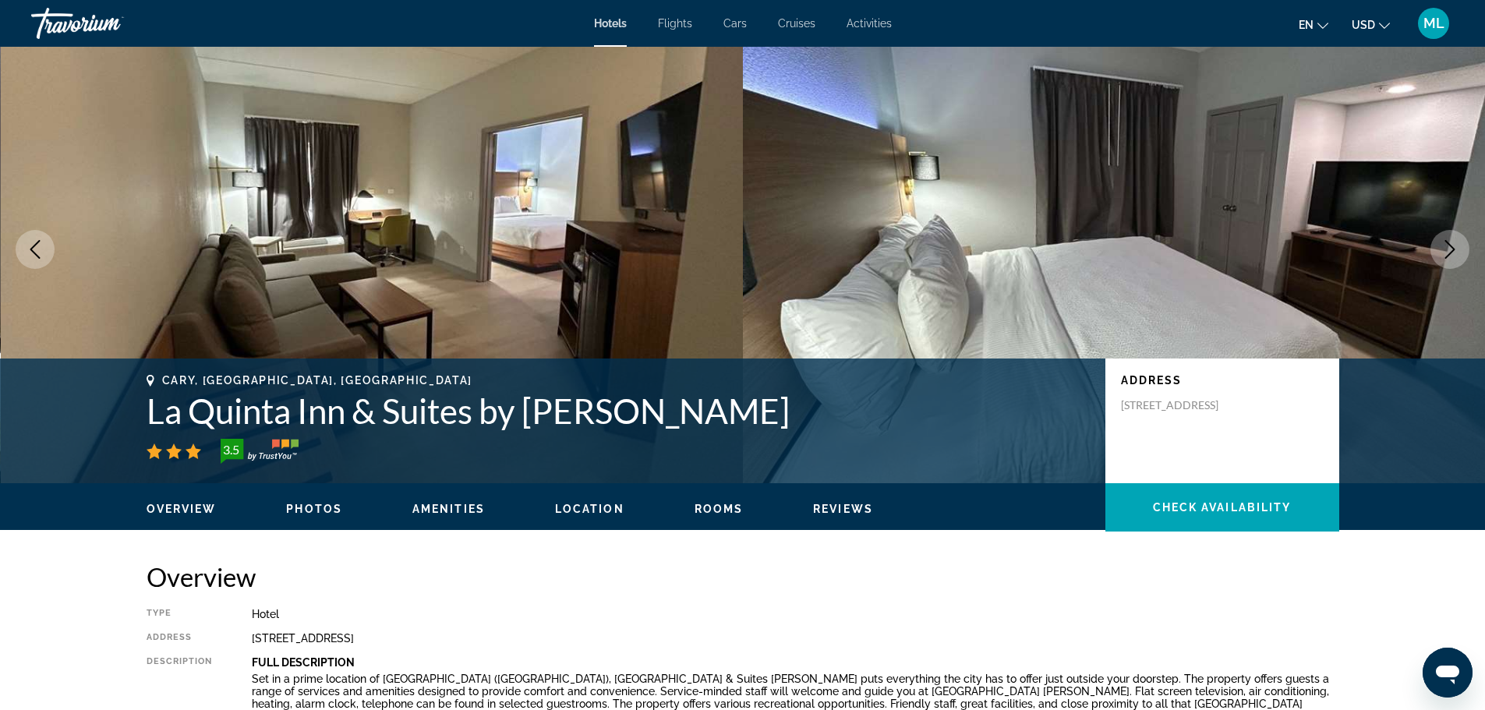
click at [1444, 245] on icon "Next image" at bounding box center [1449, 249] width 19 height 19
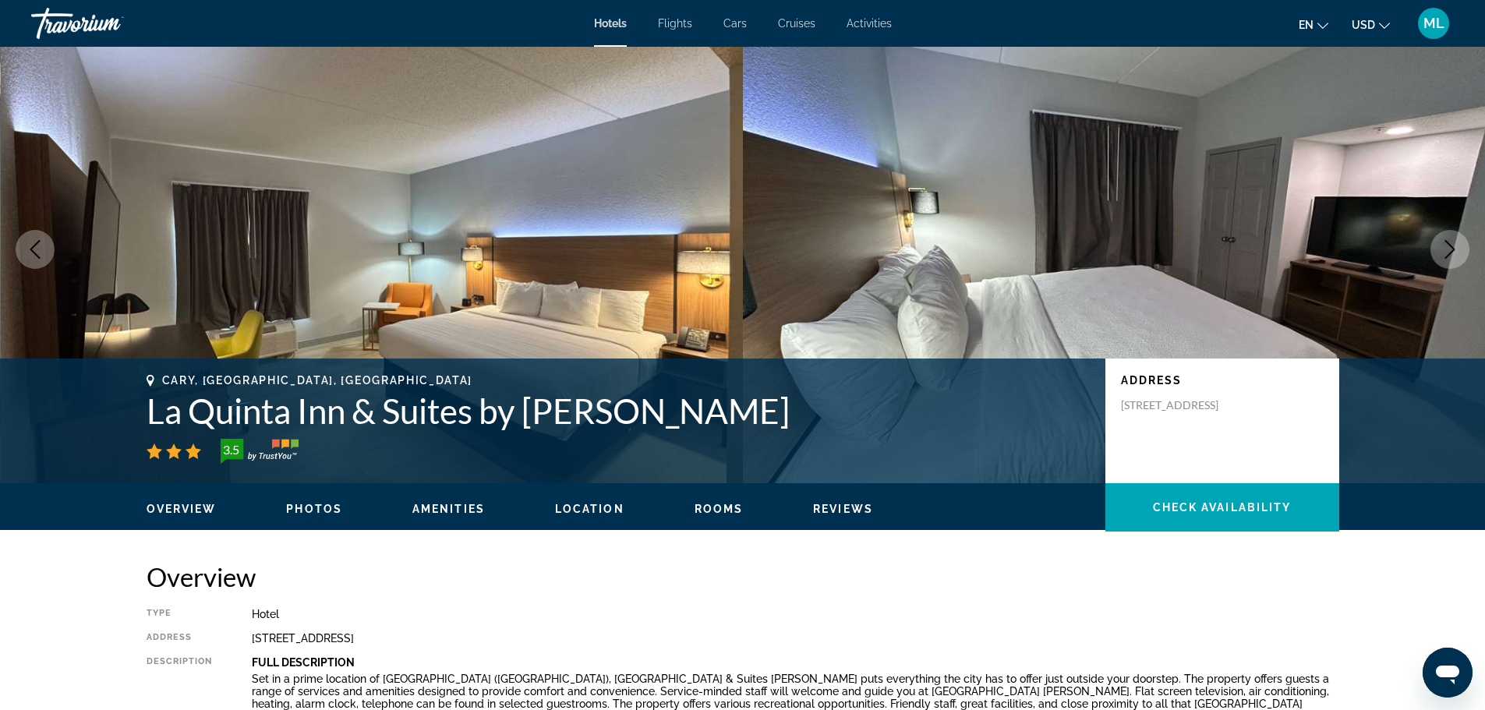
click at [1444, 245] on icon "Next image" at bounding box center [1449, 249] width 19 height 19
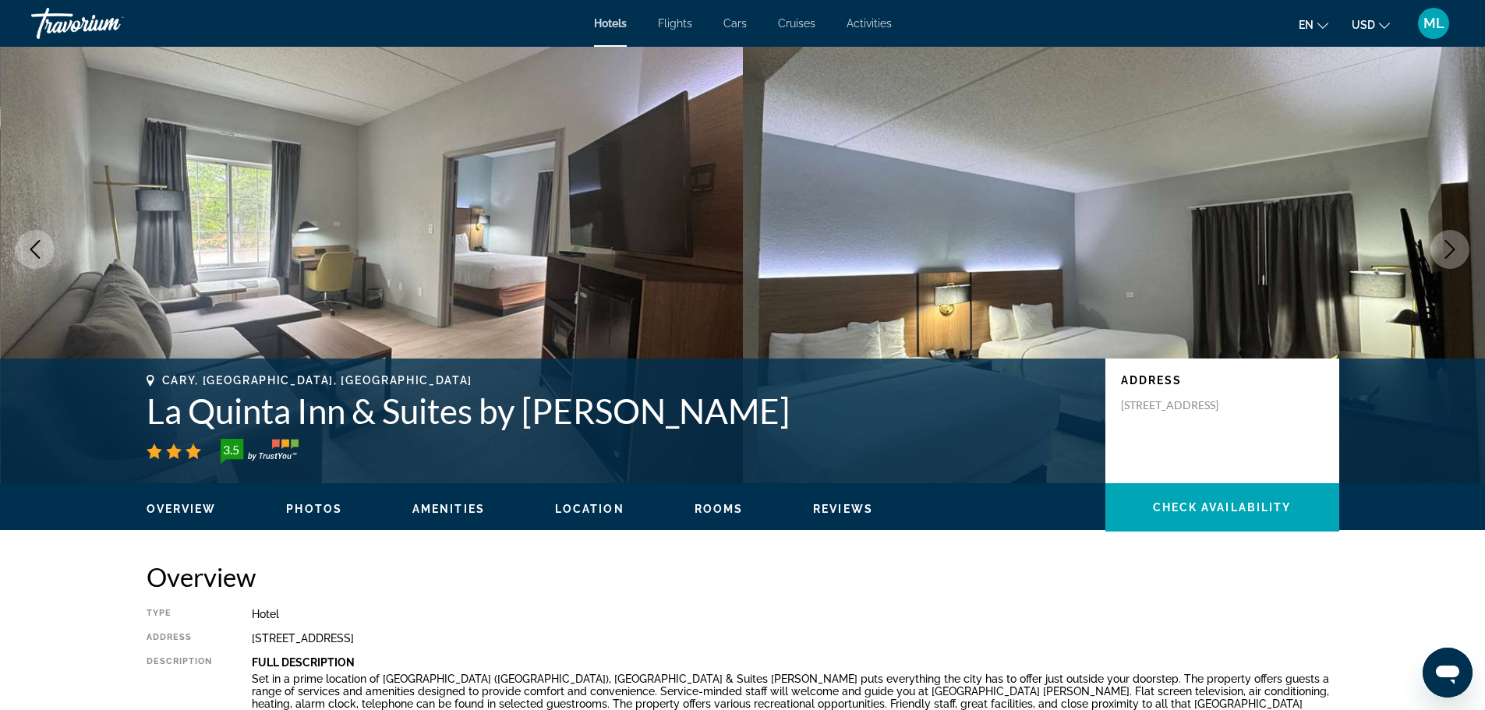
click at [1444, 245] on icon "Next image" at bounding box center [1449, 249] width 19 height 19
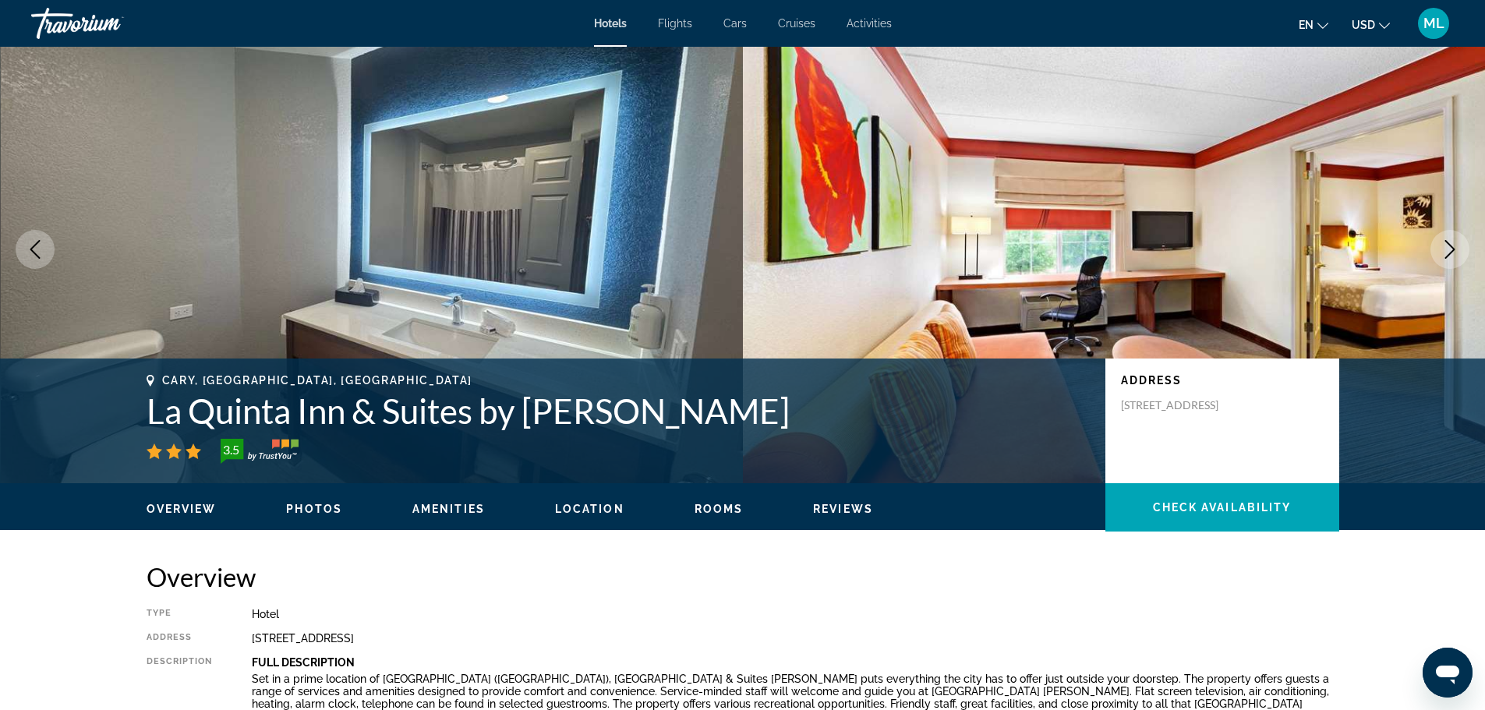
click at [1444, 245] on icon "Next image" at bounding box center [1449, 249] width 19 height 19
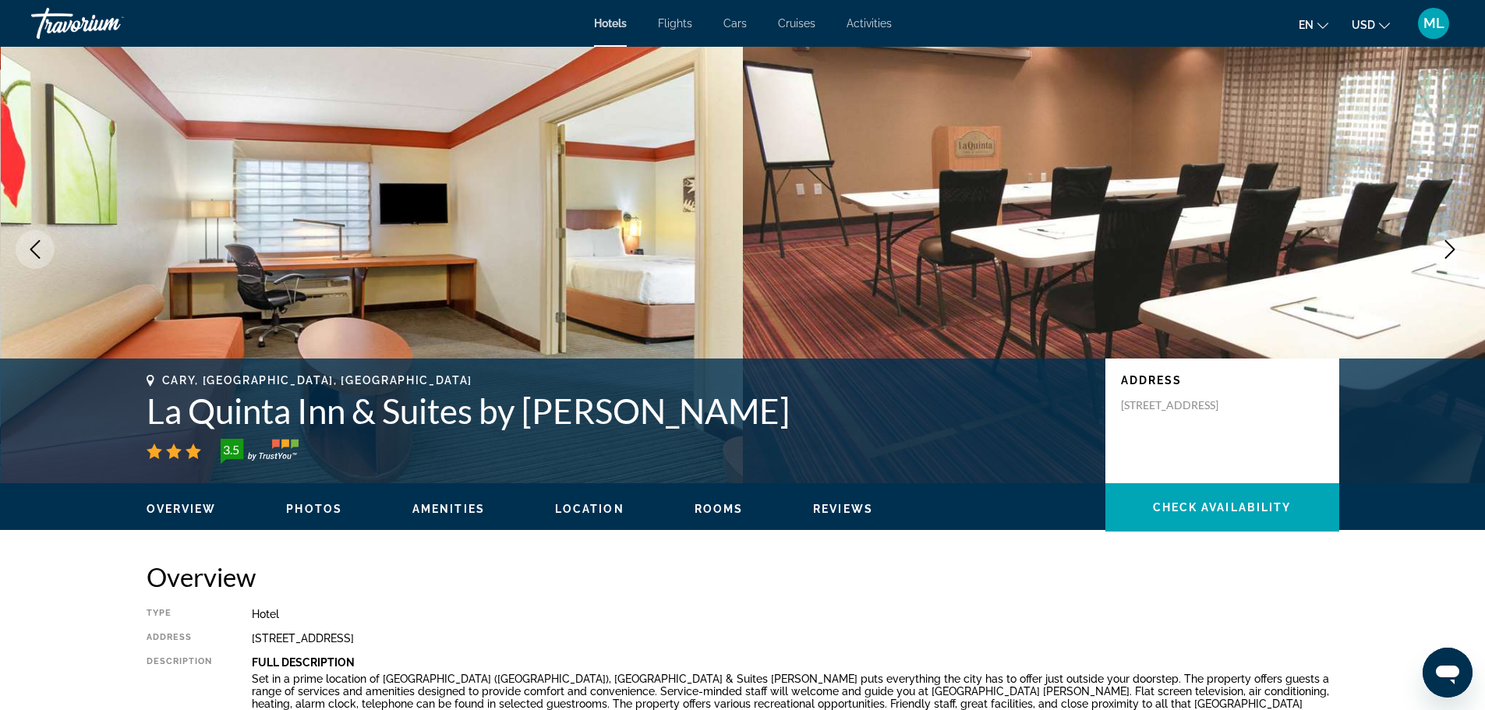
click at [1444, 245] on icon "Next image" at bounding box center [1449, 249] width 19 height 19
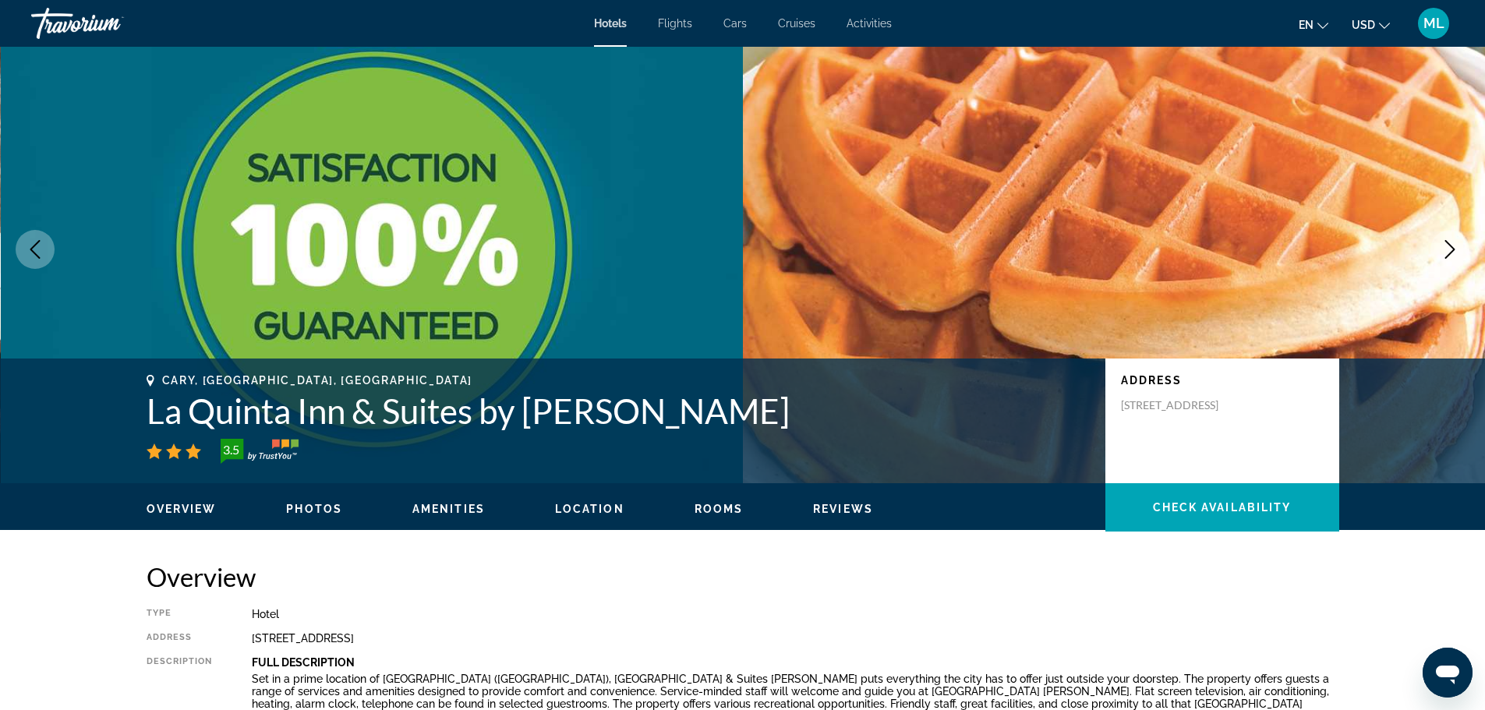
click at [1444, 245] on icon "Next image" at bounding box center [1449, 249] width 19 height 19
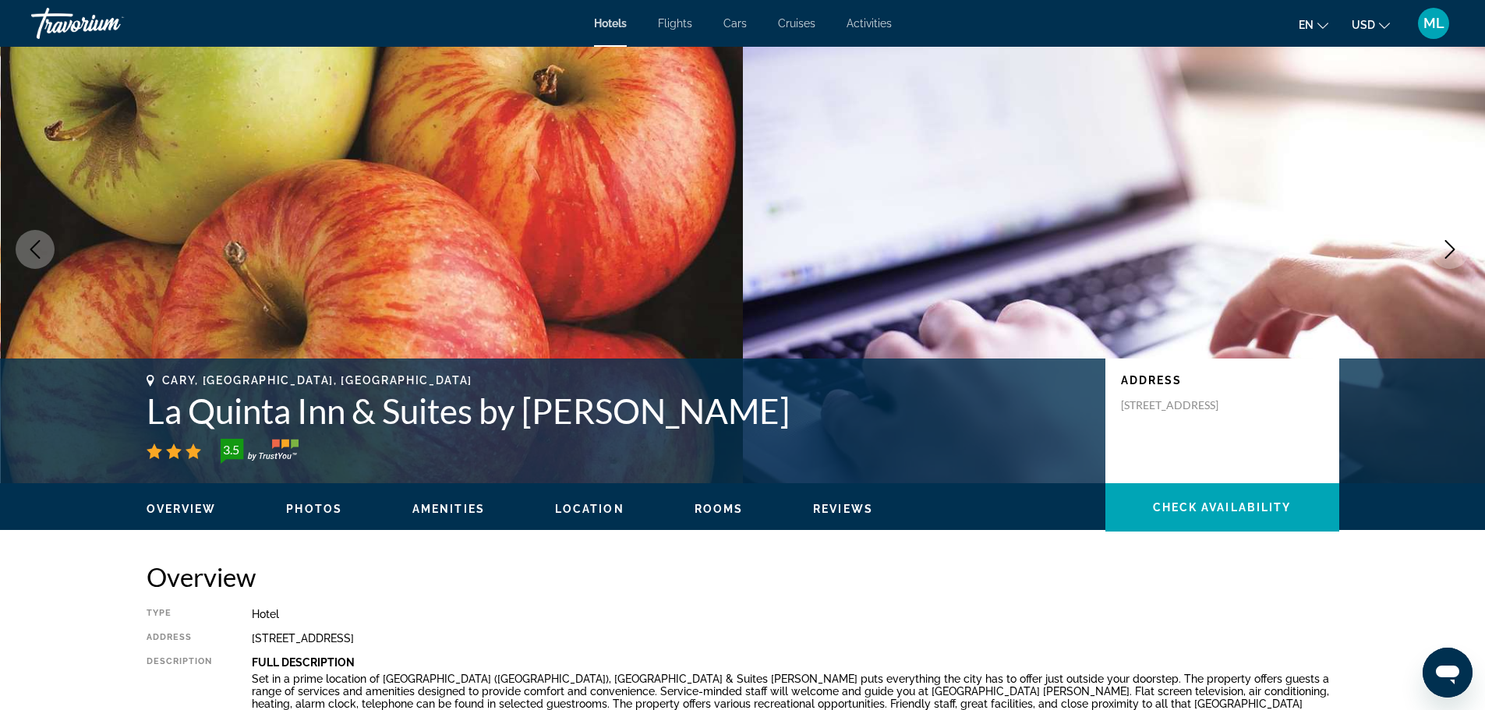
click at [1444, 245] on icon "Next image" at bounding box center [1449, 249] width 19 height 19
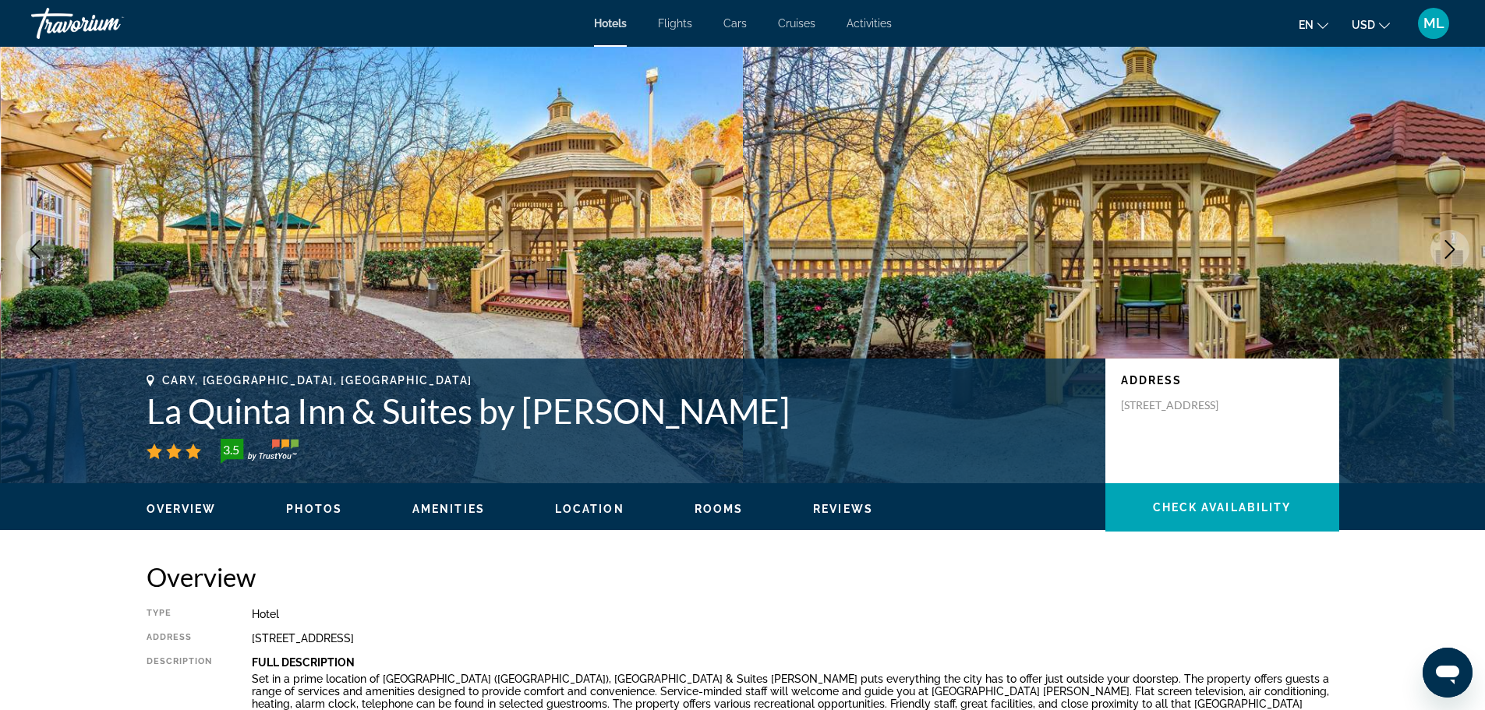
click at [1444, 245] on icon "Next image" at bounding box center [1449, 249] width 19 height 19
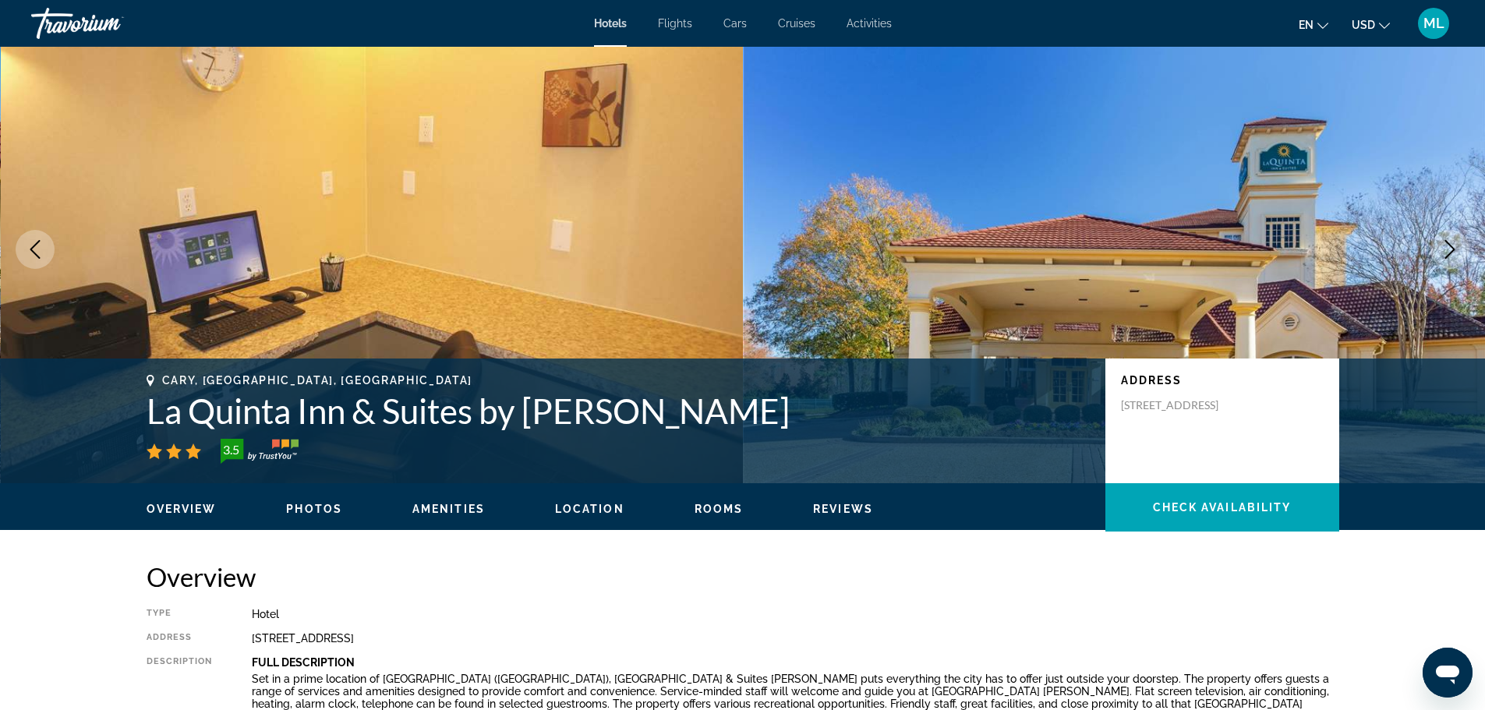
click at [1444, 245] on icon "Next image" at bounding box center [1449, 249] width 19 height 19
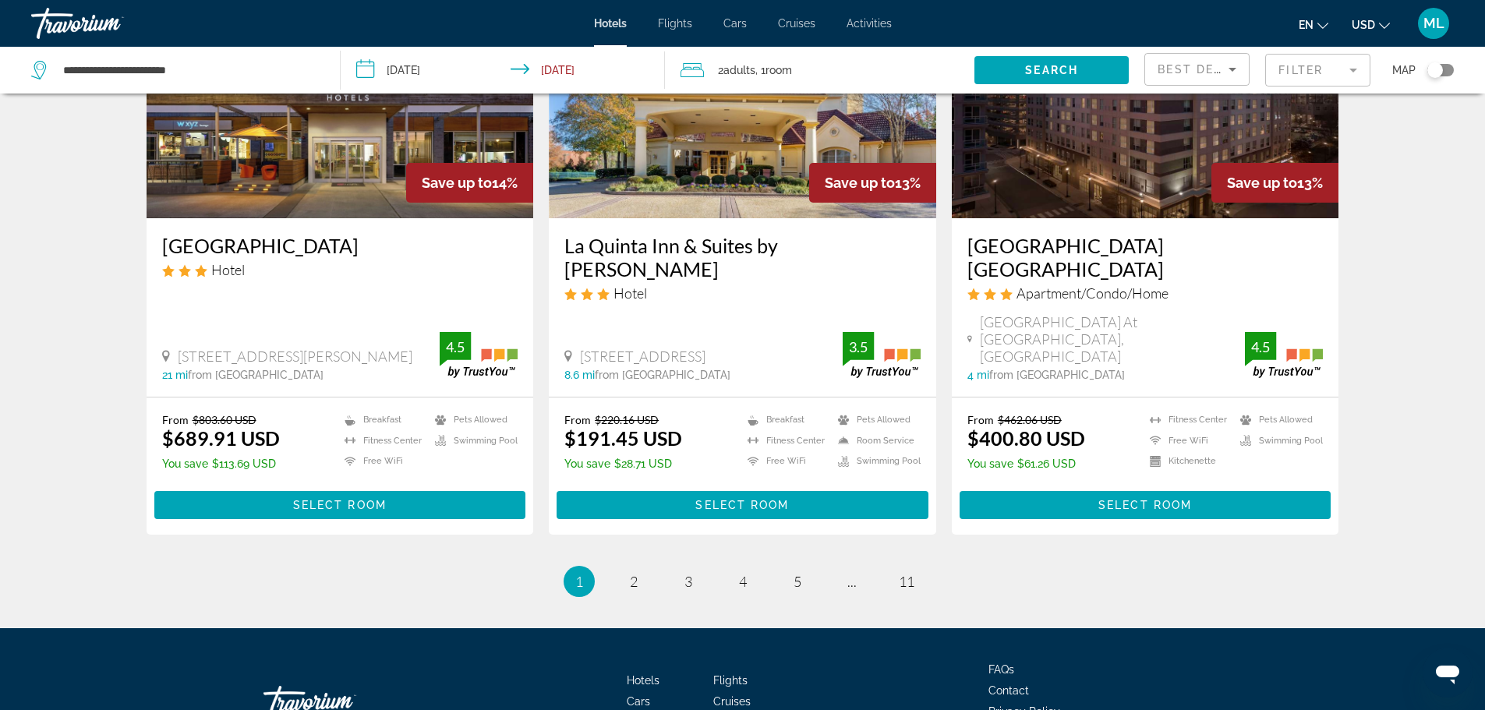
scroll to position [1983, 0]
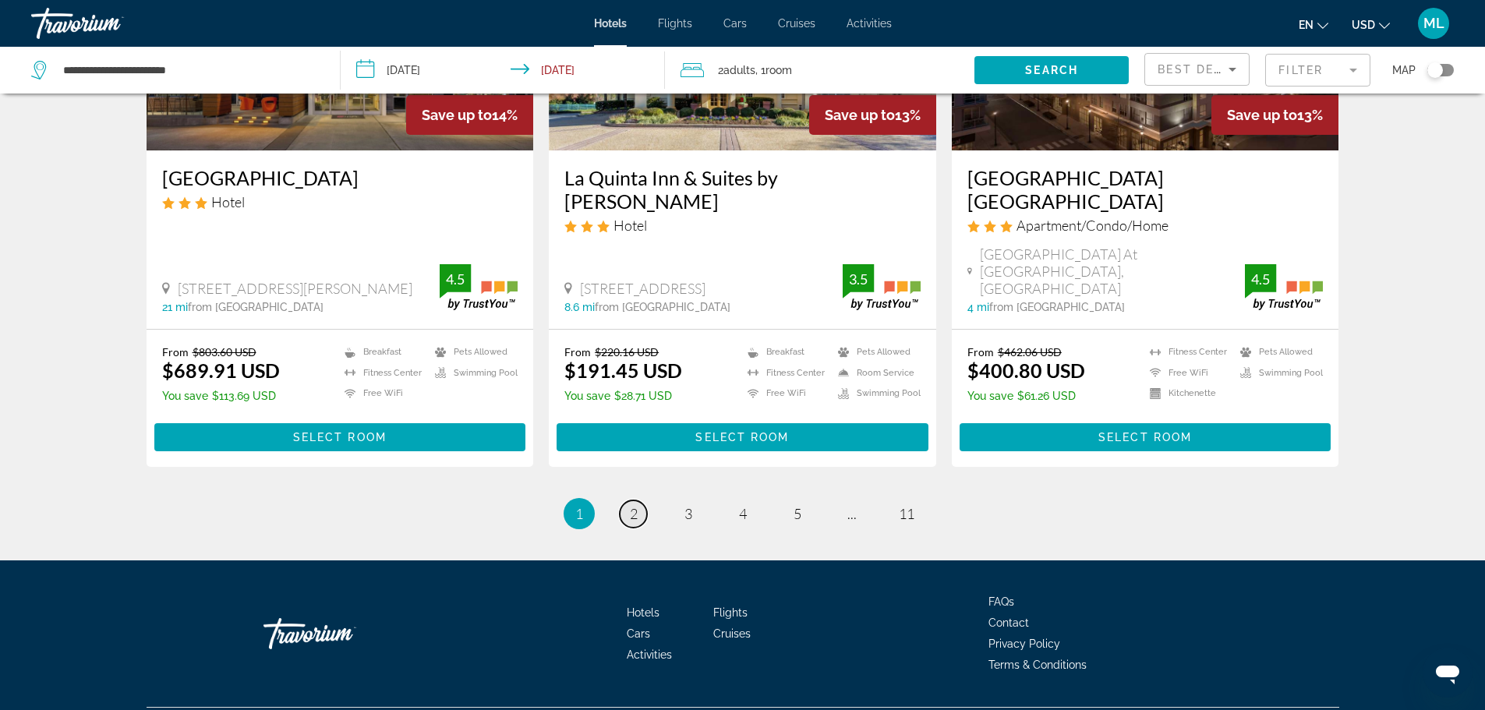
click at [628, 500] on link "page 2" at bounding box center [633, 513] width 27 height 27
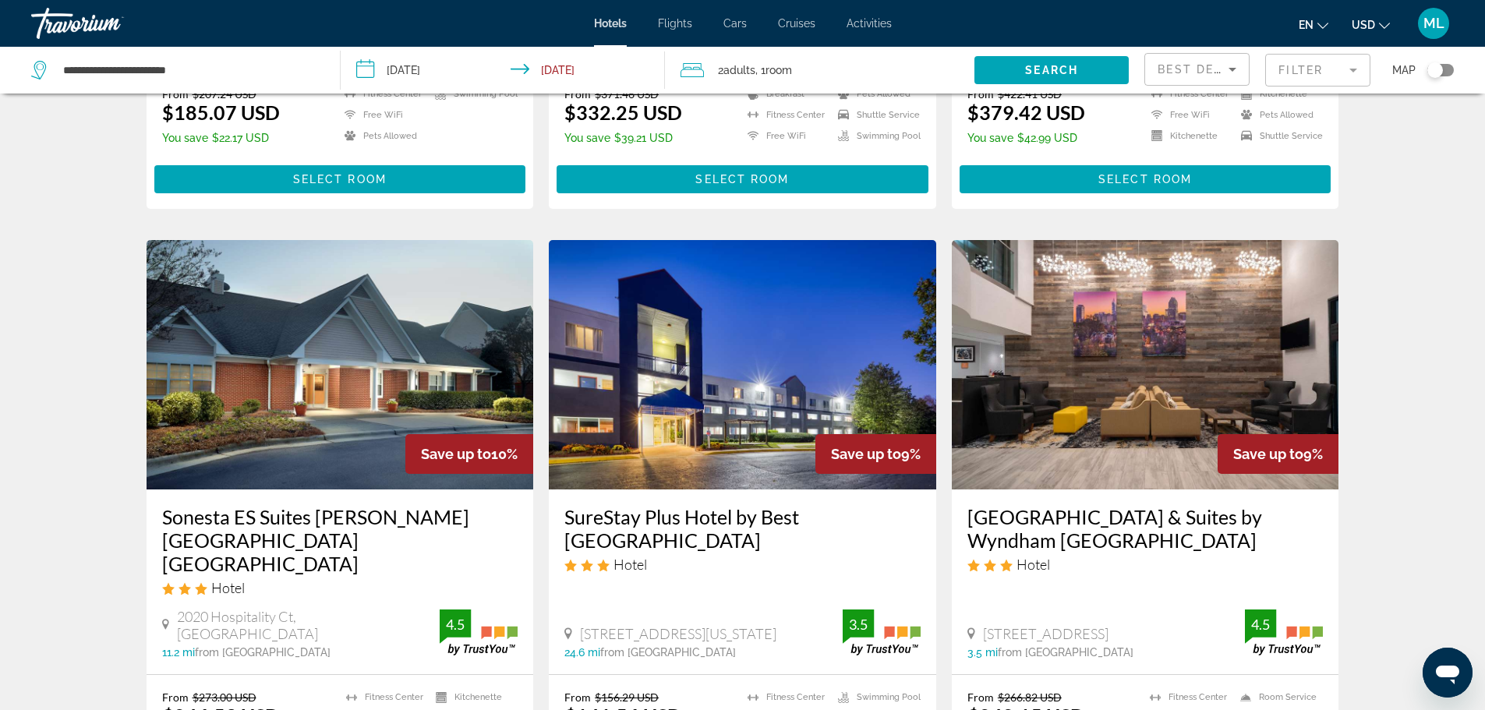
scroll to position [561, 0]
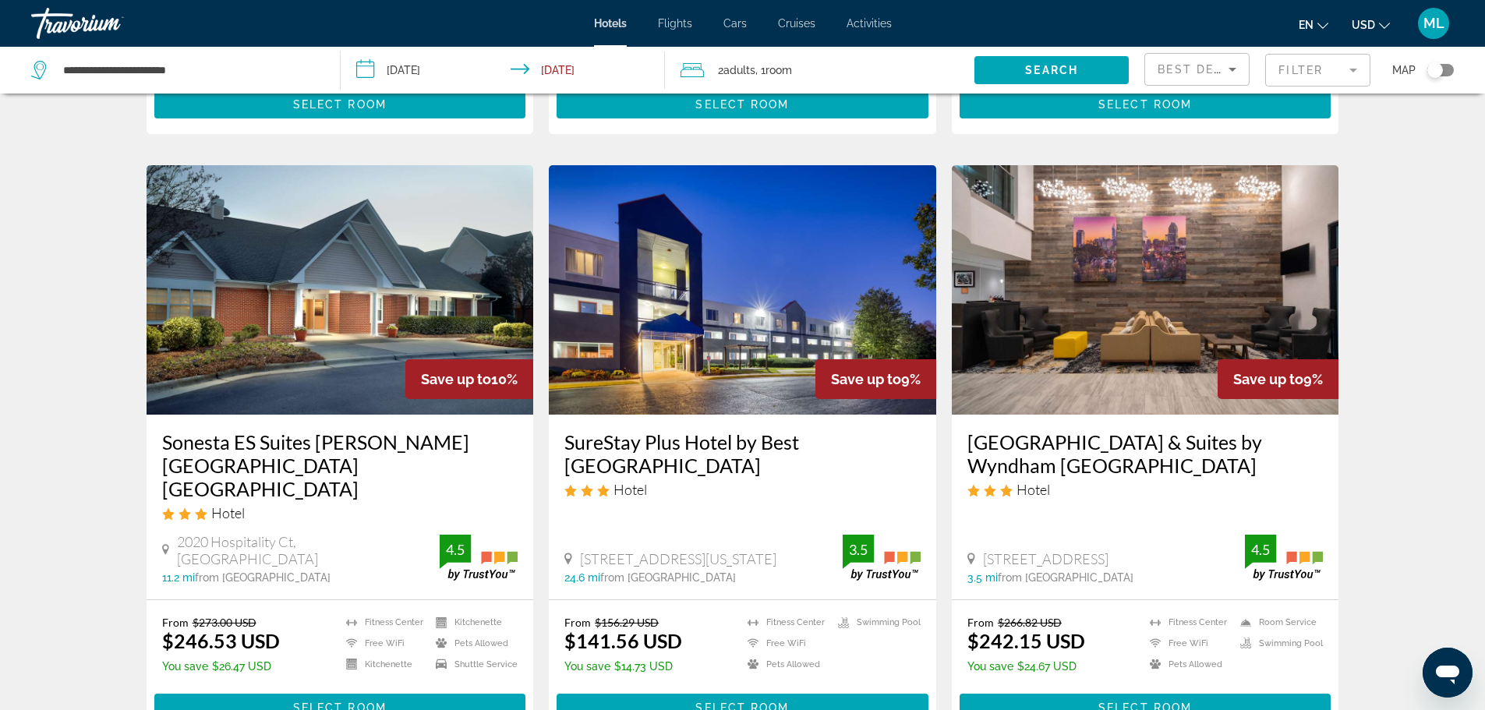
click at [742, 345] on img "Main content" at bounding box center [742, 289] width 387 height 249
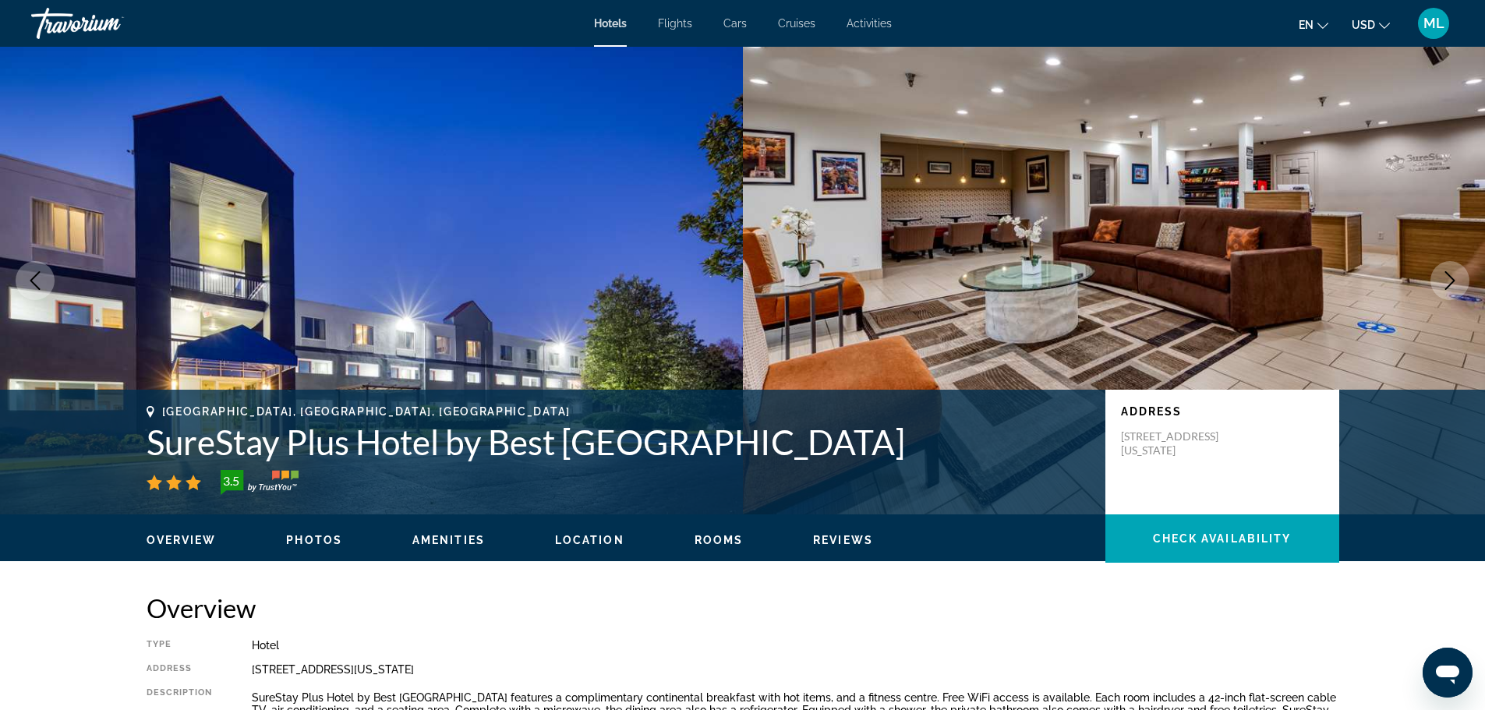
click at [1451, 278] on icon "Next image" at bounding box center [1450, 280] width 10 height 19
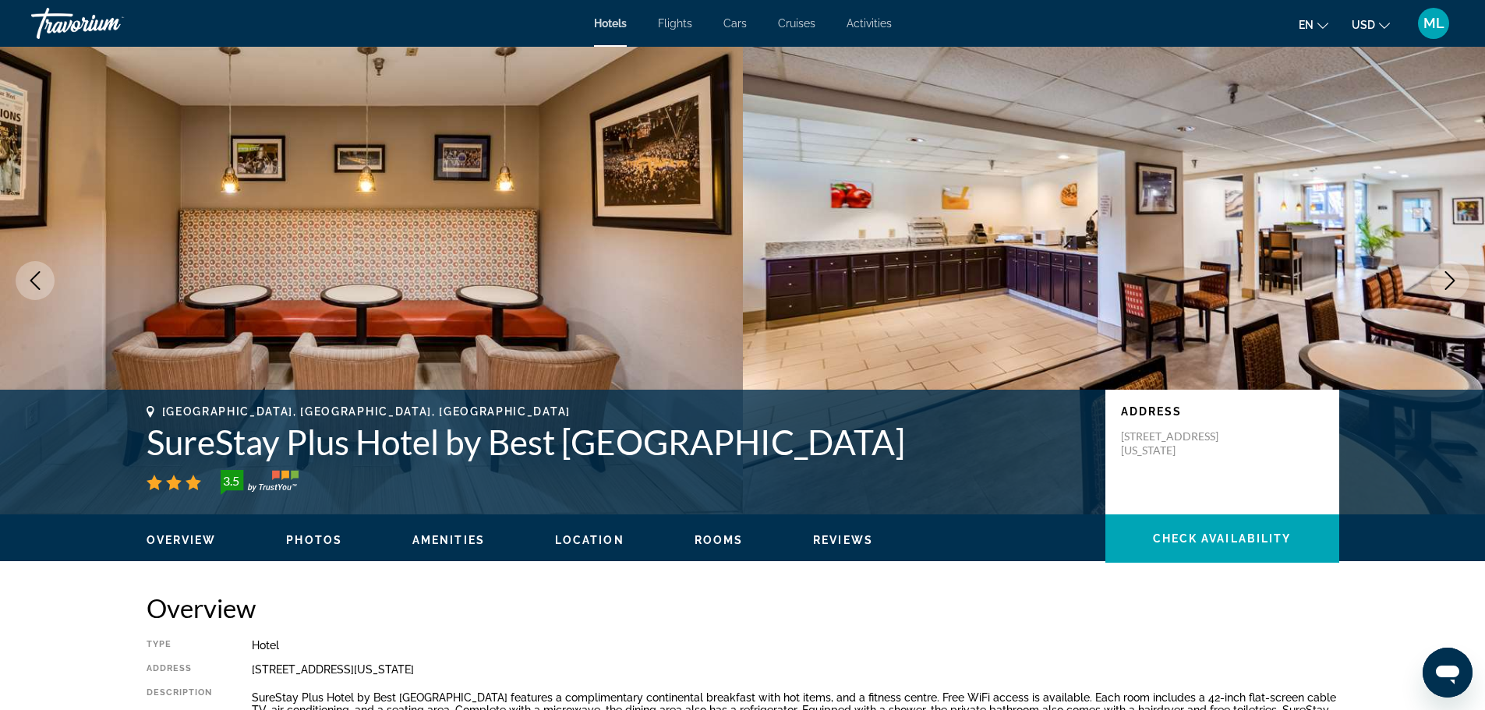
click at [1451, 278] on icon "Next image" at bounding box center [1450, 280] width 10 height 19
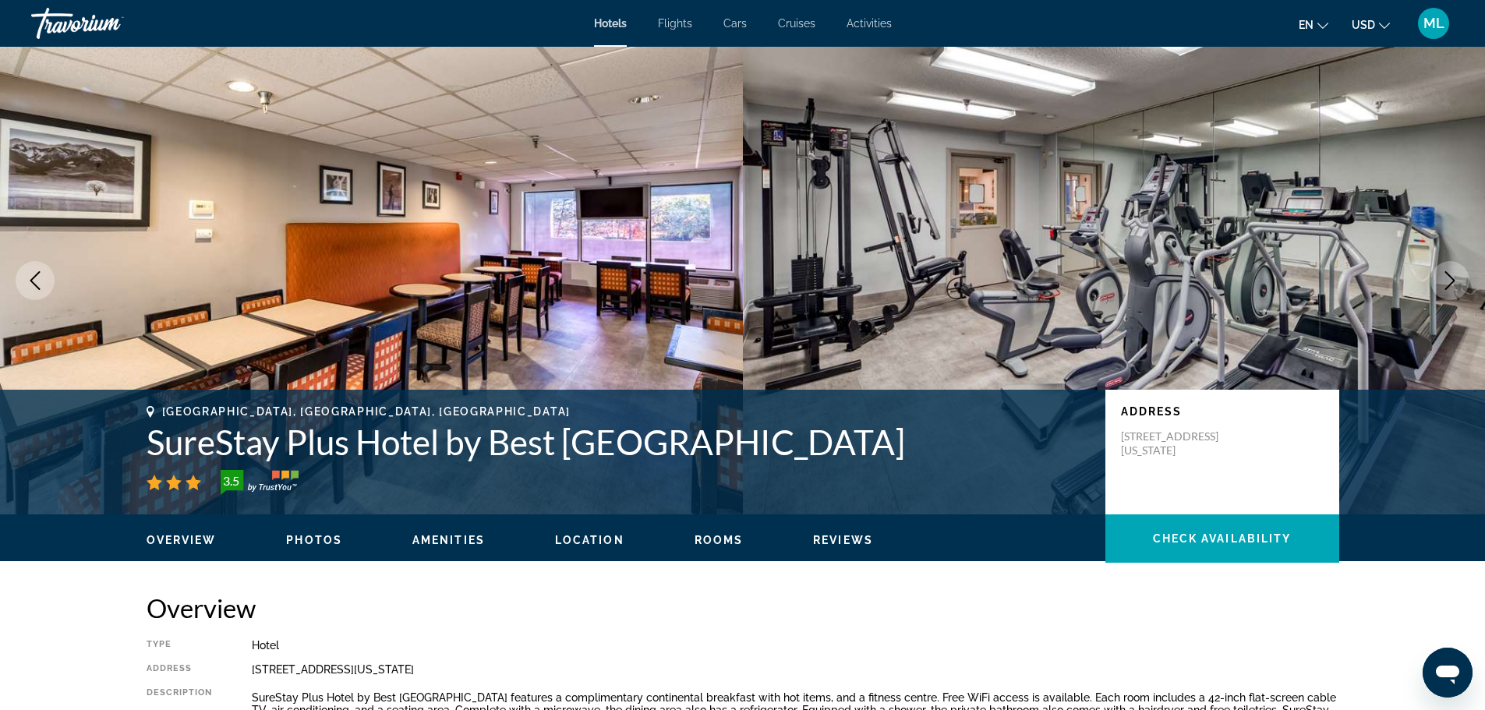
click at [1451, 278] on icon "Next image" at bounding box center [1450, 280] width 10 height 19
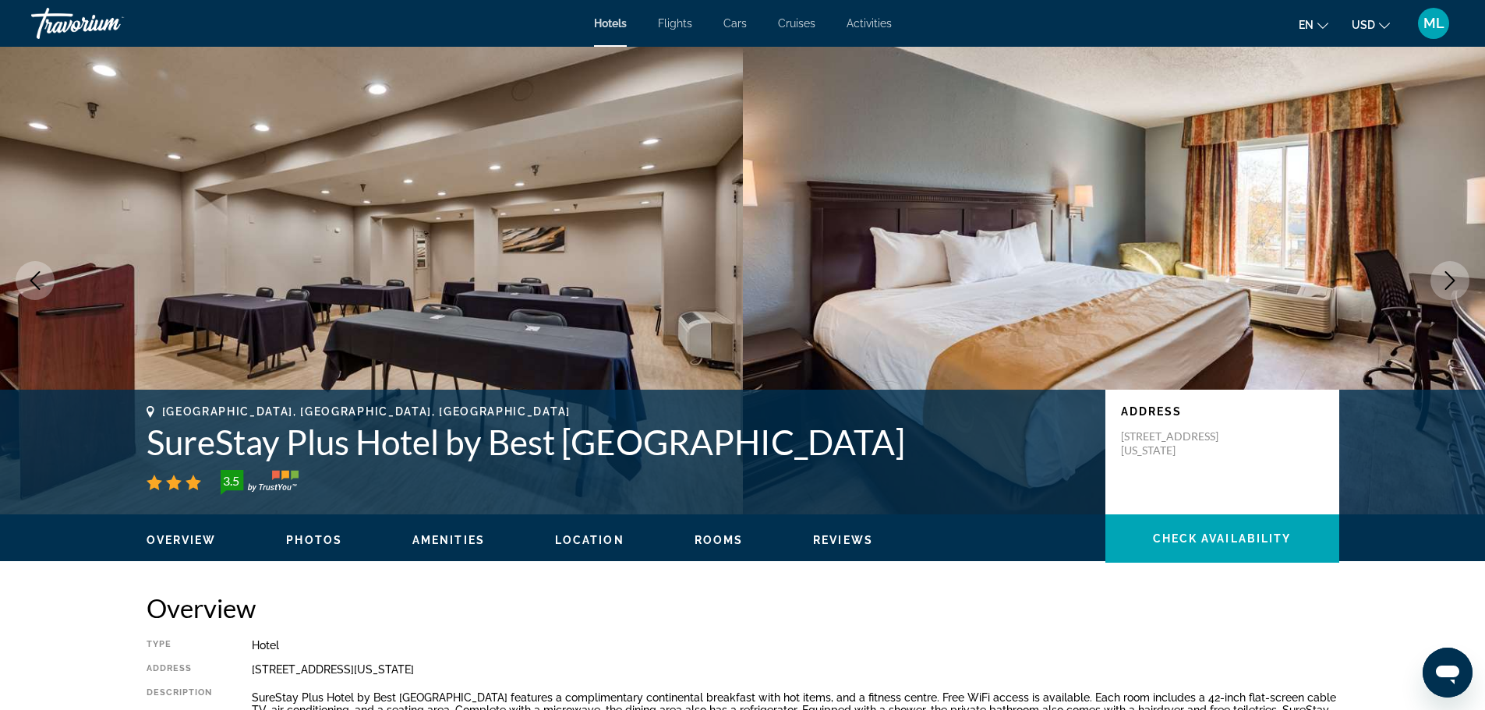
click at [1451, 278] on icon "Next image" at bounding box center [1450, 280] width 10 height 19
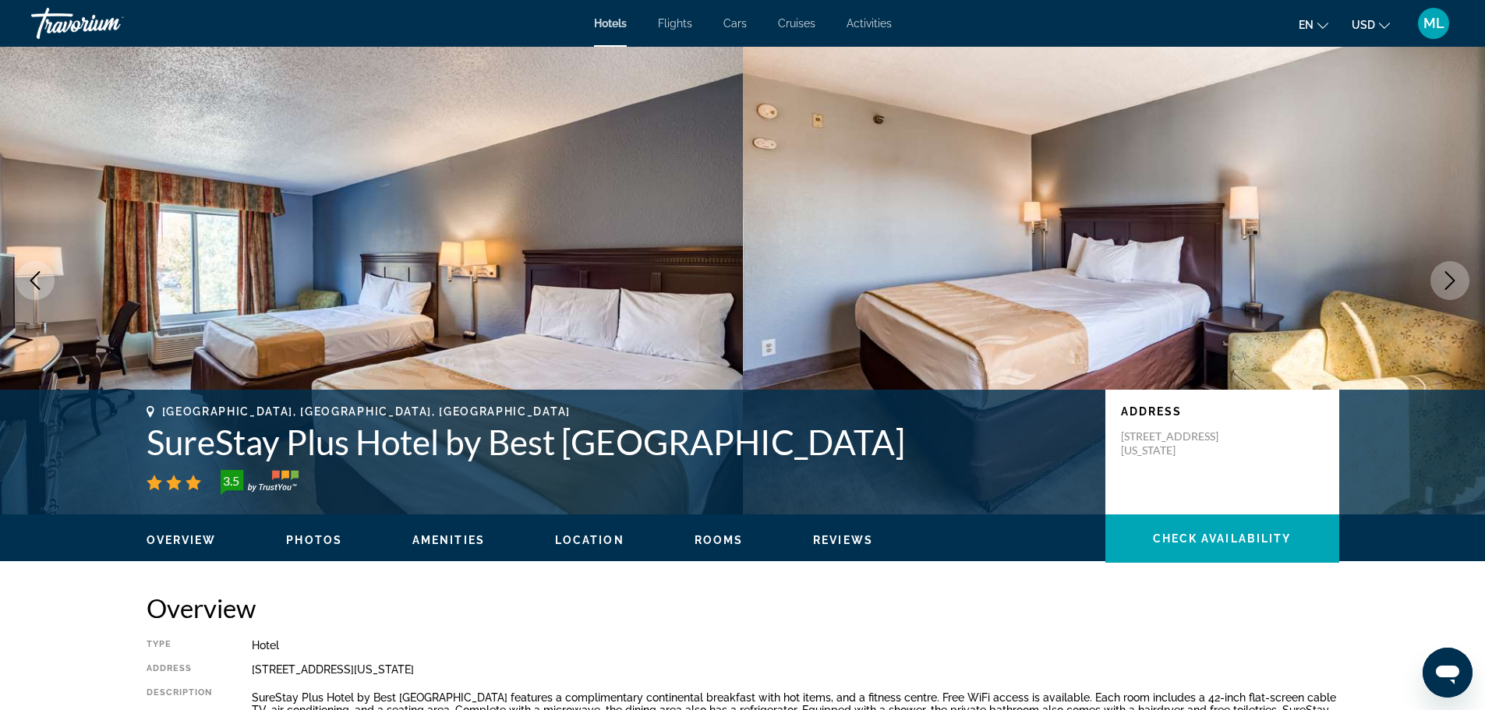
click at [1451, 278] on icon "Next image" at bounding box center [1450, 280] width 10 height 19
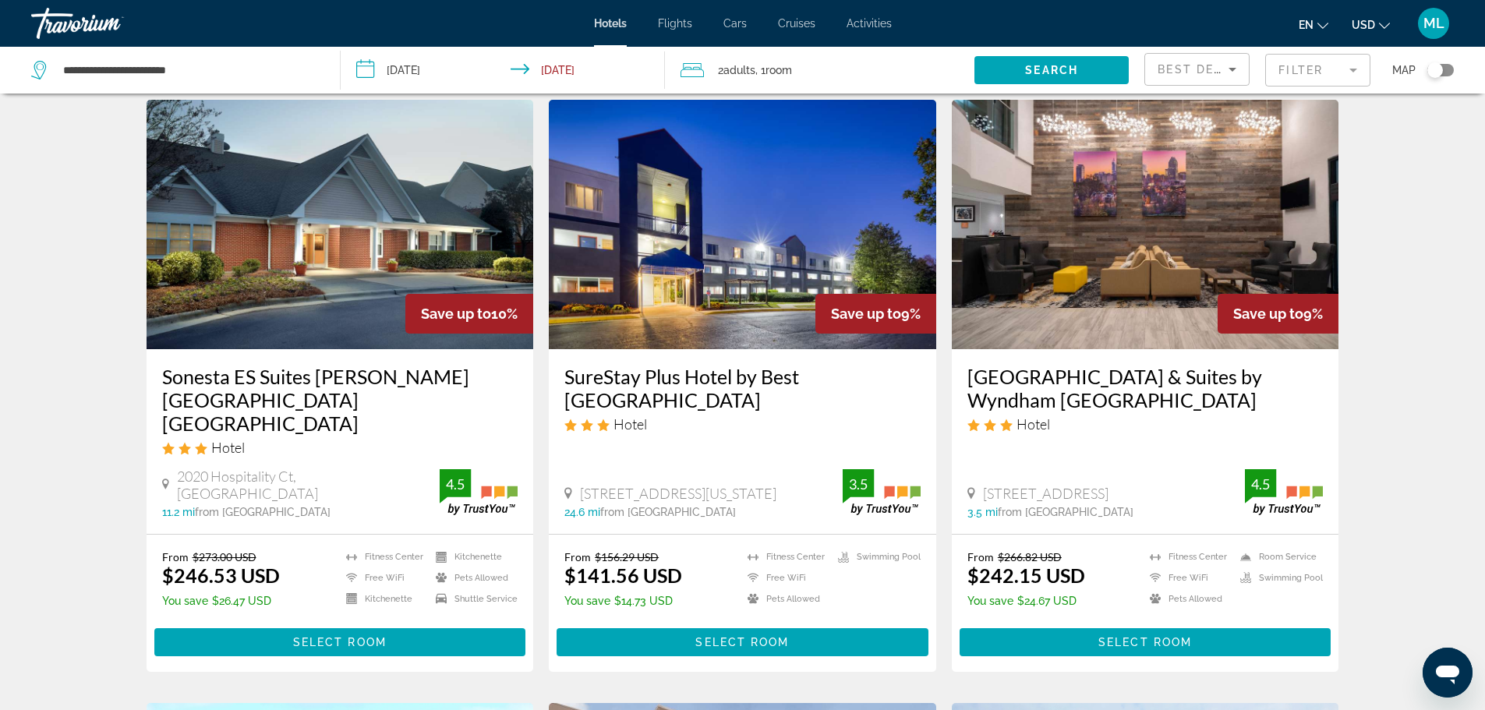
scroll to position [624, 0]
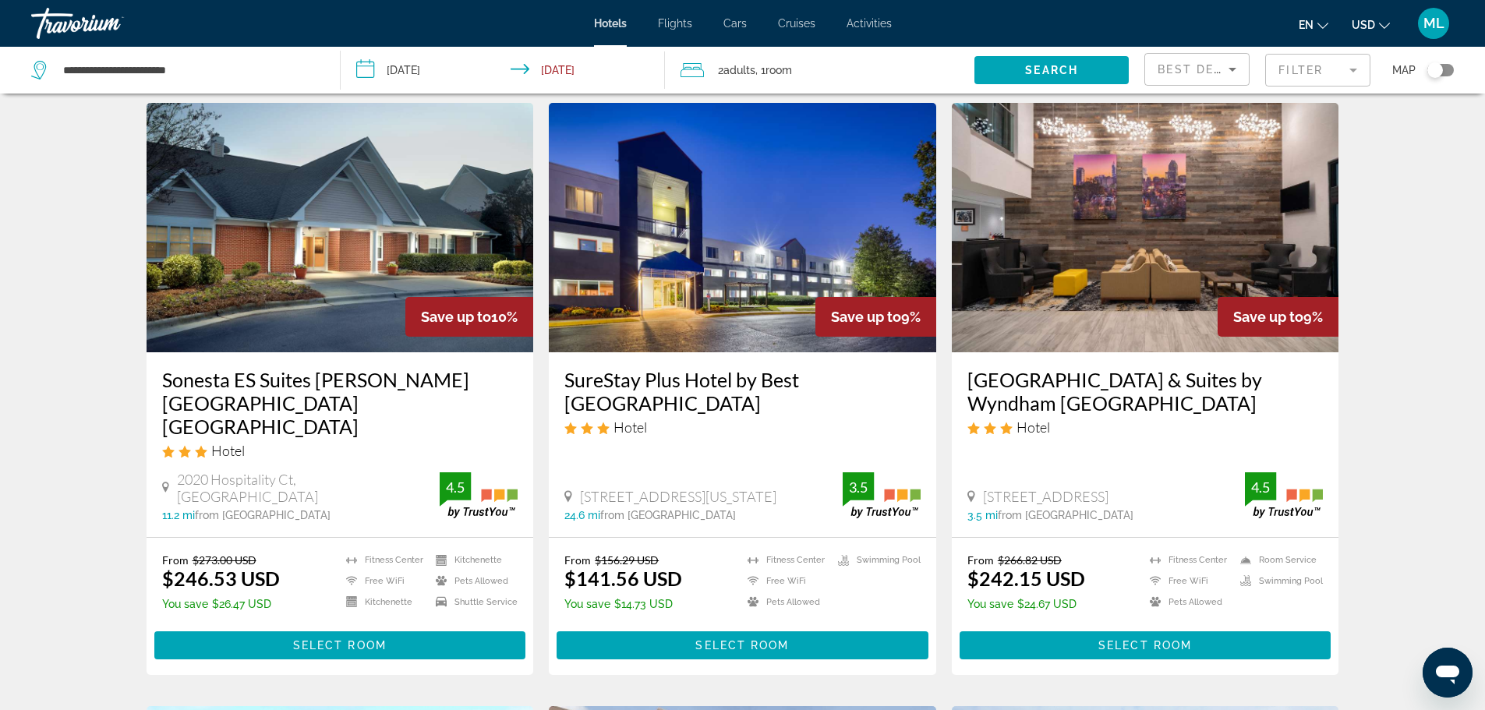
click at [1128, 274] on img "Main content" at bounding box center [1145, 227] width 387 height 249
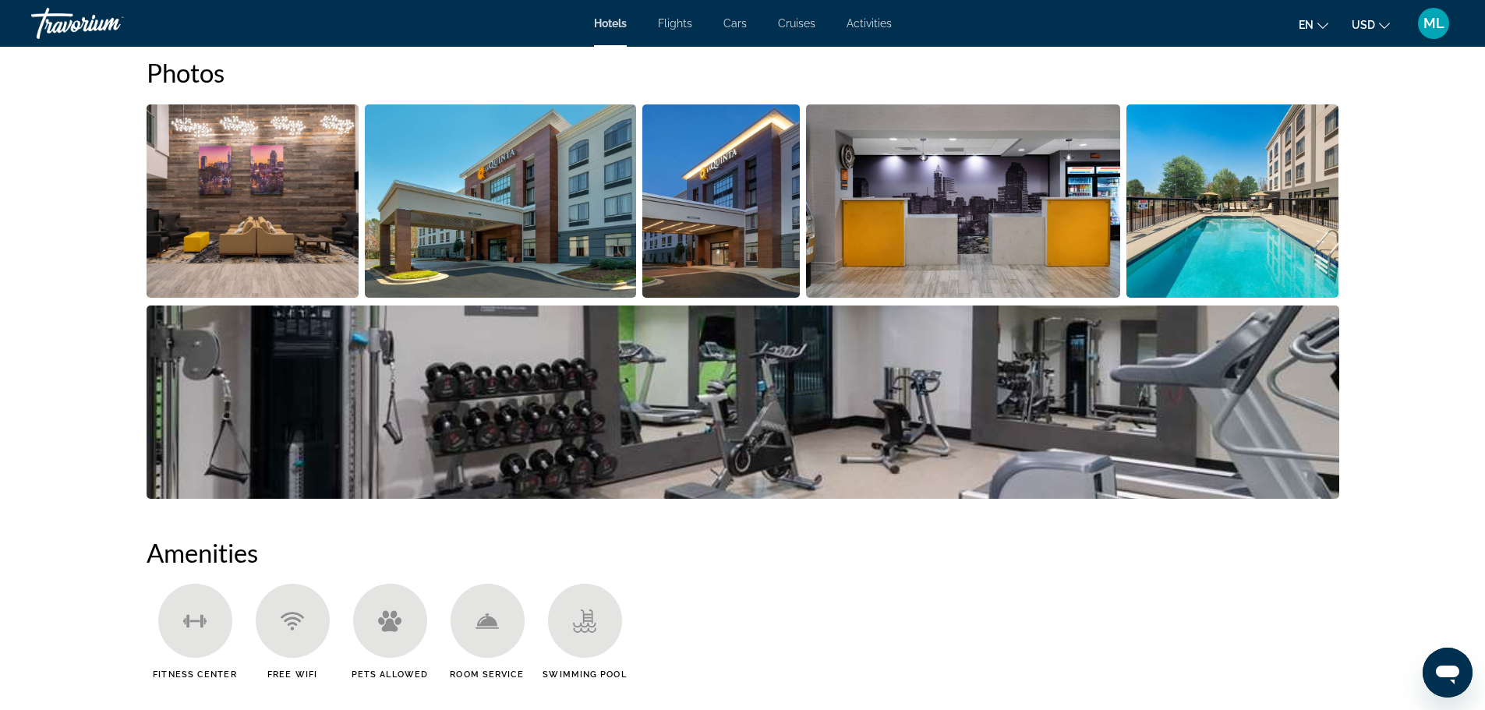
scroll to position [748, 0]
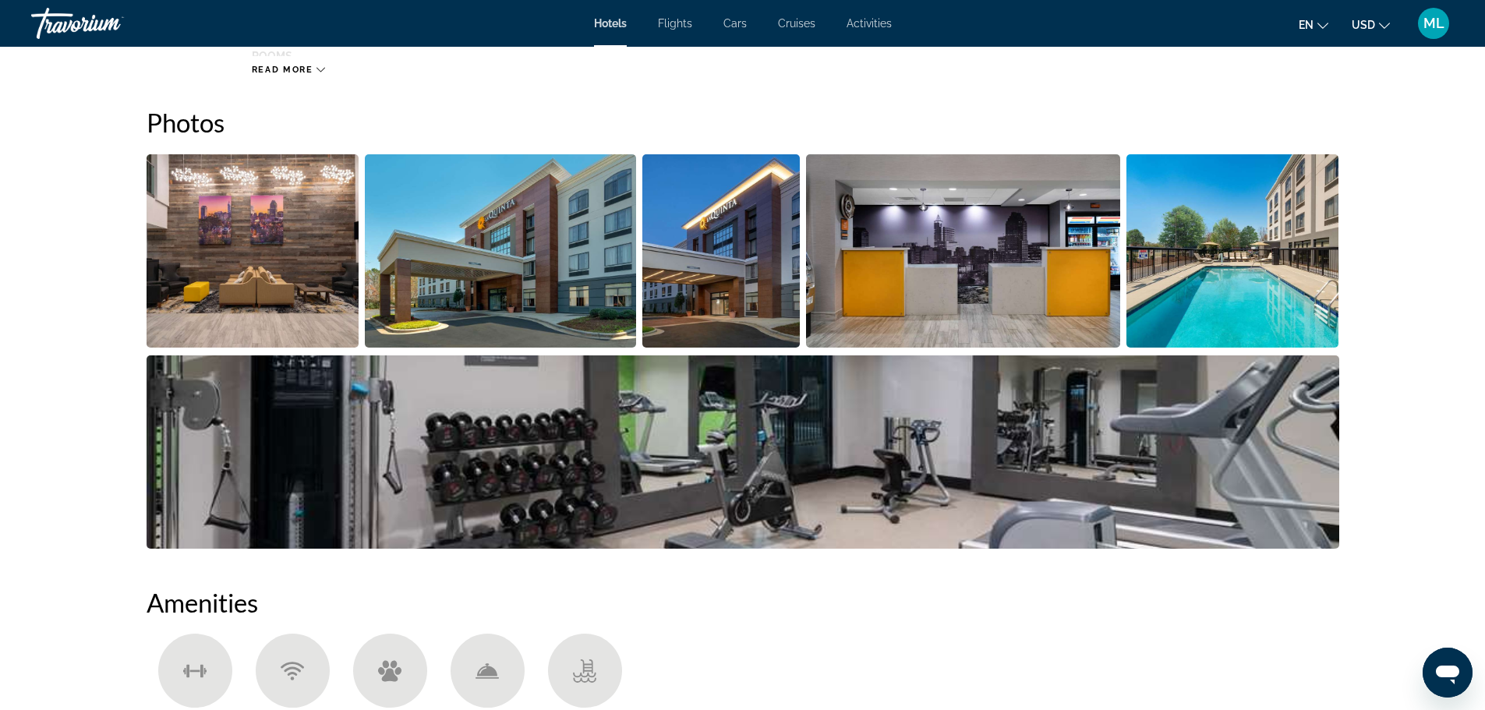
click at [606, 203] on img "Open full-screen image slider" at bounding box center [500, 250] width 271 height 193
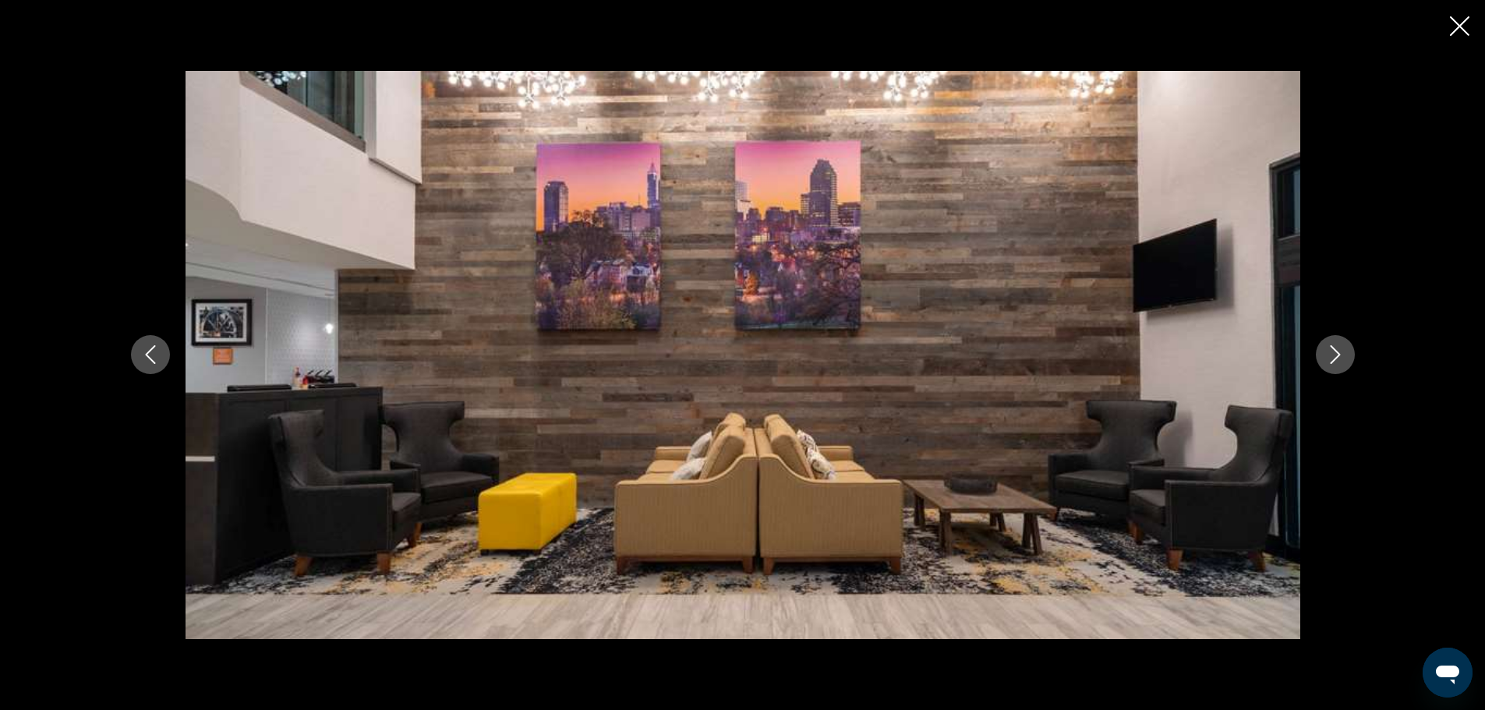
click at [1341, 349] on icon "Next image" at bounding box center [1335, 354] width 19 height 19
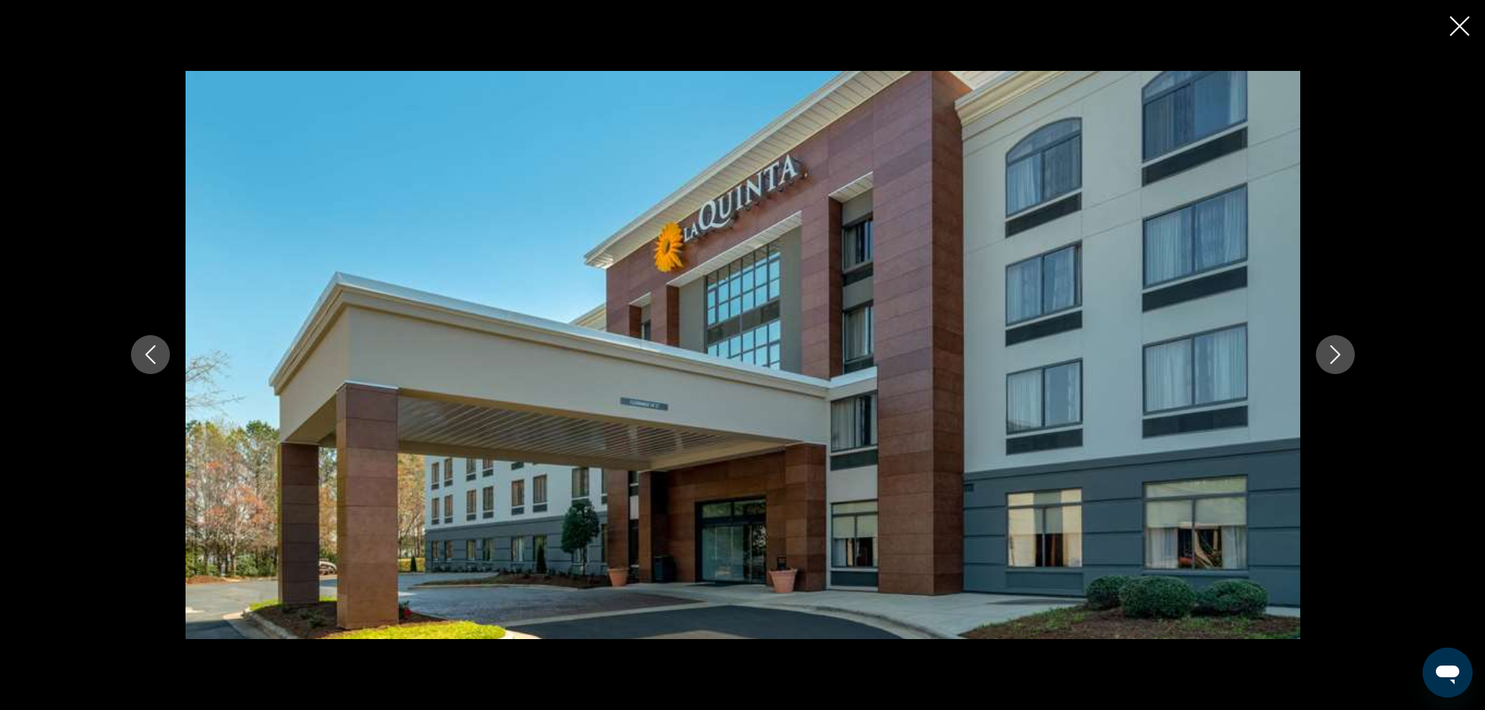
click at [1341, 349] on icon "Next image" at bounding box center [1335, 354] width 19 height 19
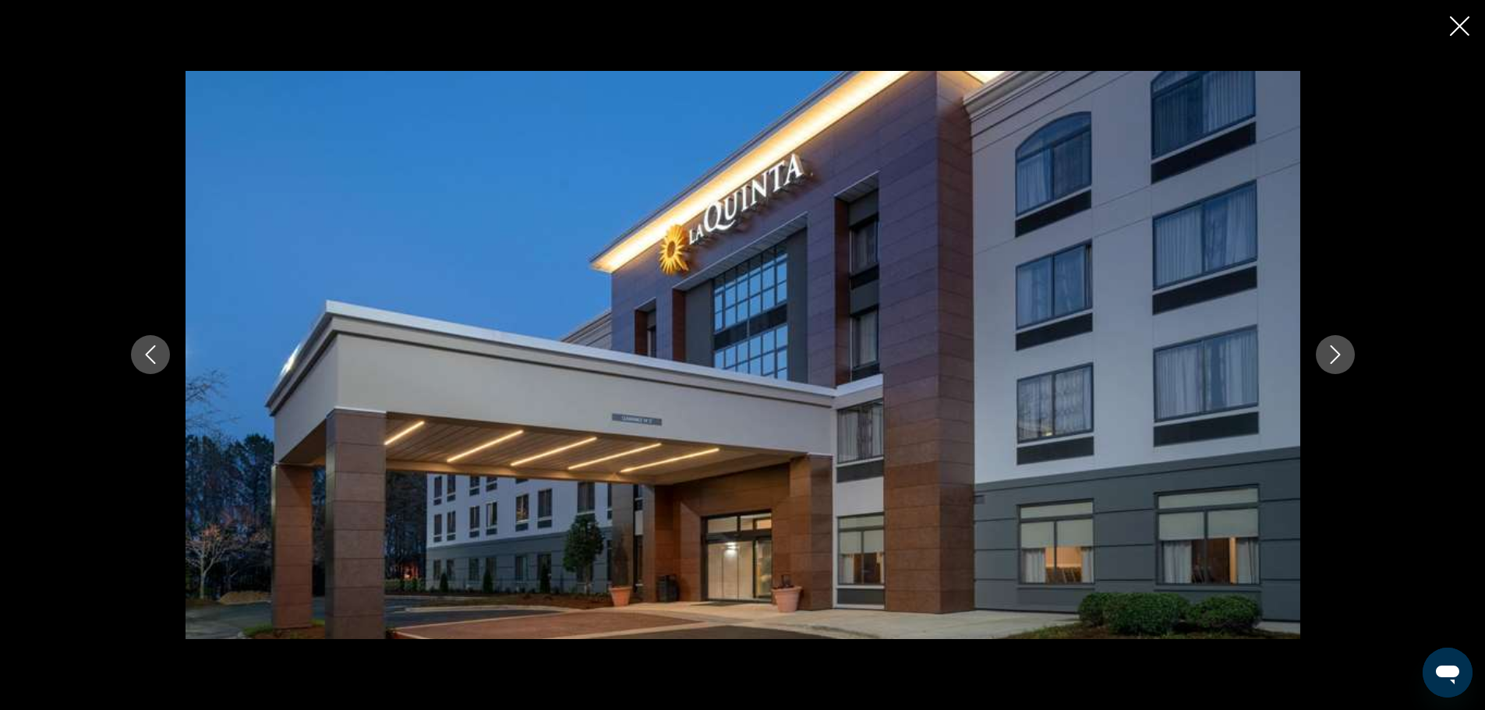
click at [1341, 349] on icon "Next image" at bounding box center [1335, 354] width 19 height 19
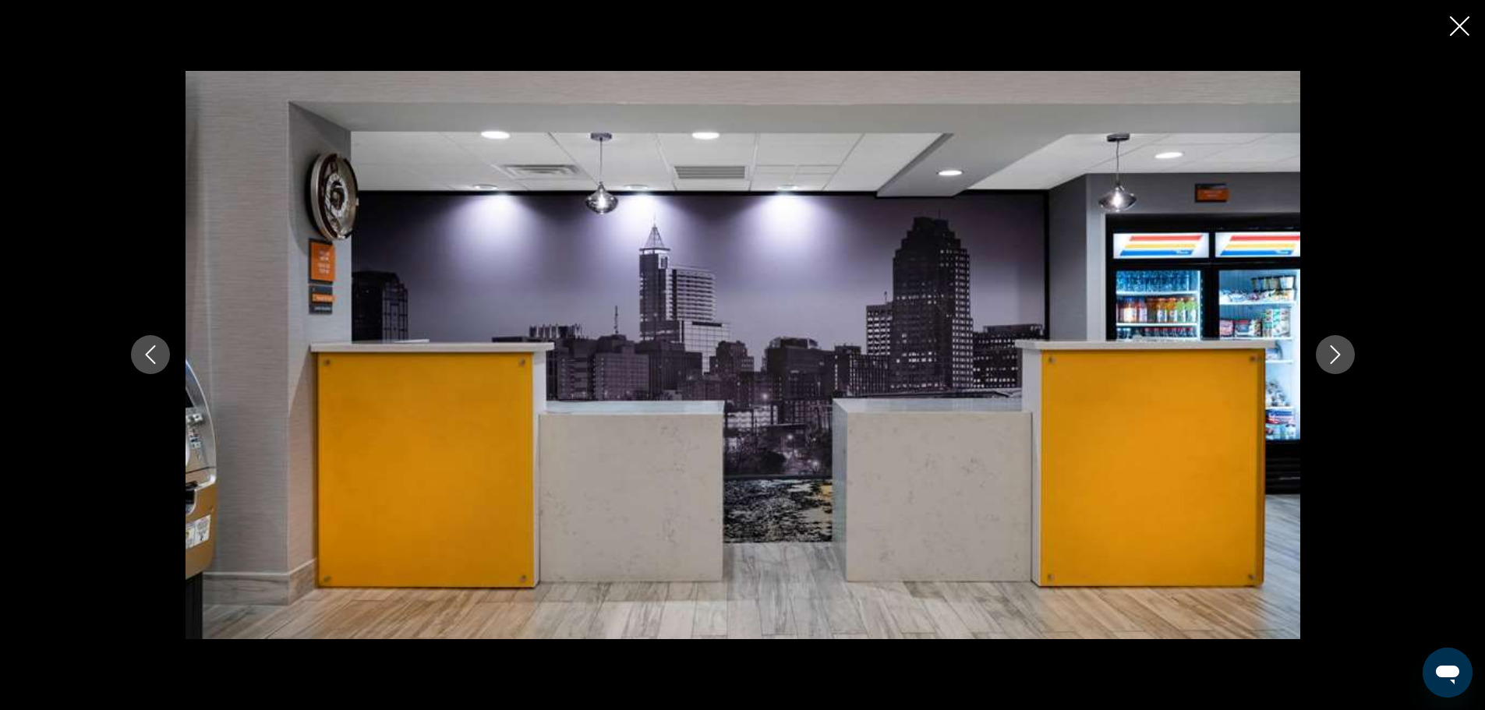
click at [1341, 349] on icon "Next image" at bounding box center [1335, 354] width 19 height 19
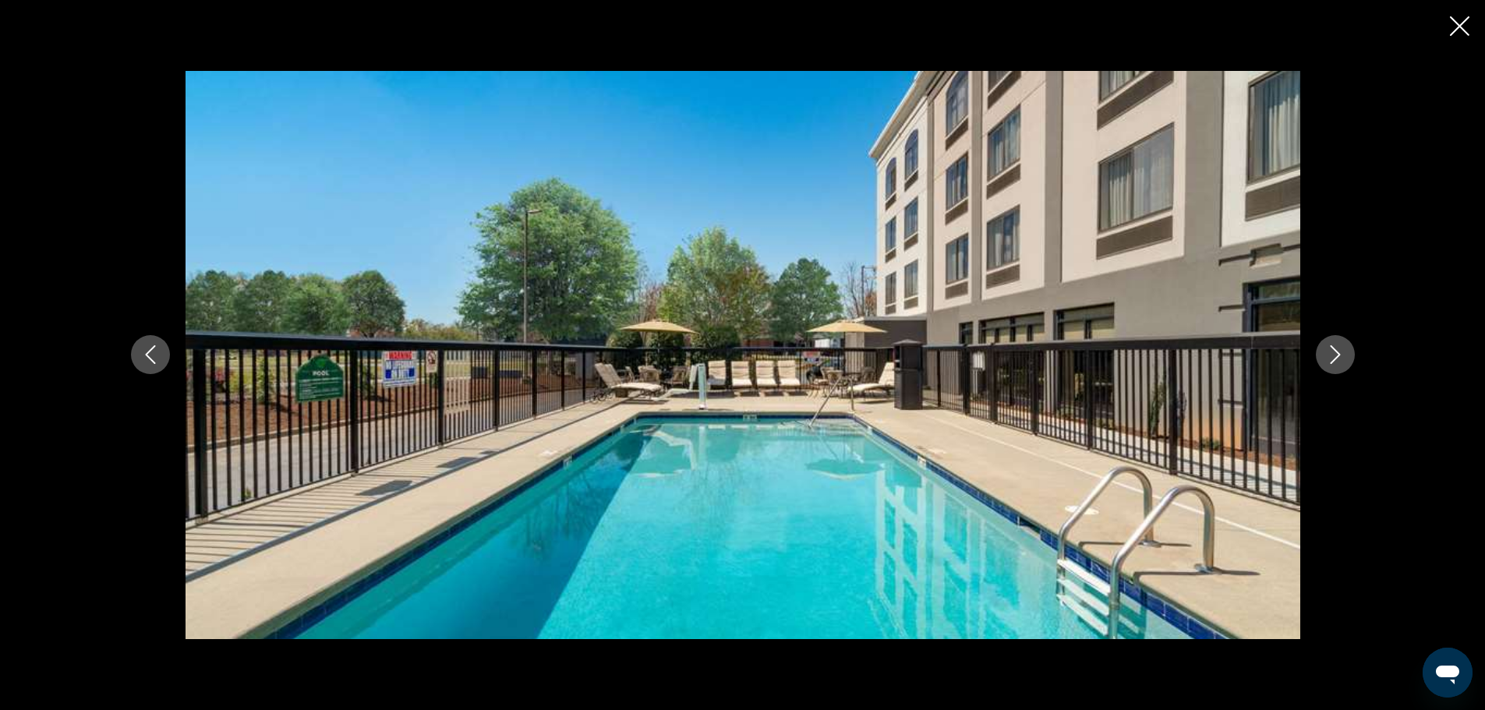
click at [1341, 349] on icon "Next image" at bounding box center [1335, 354] width 19 height 19
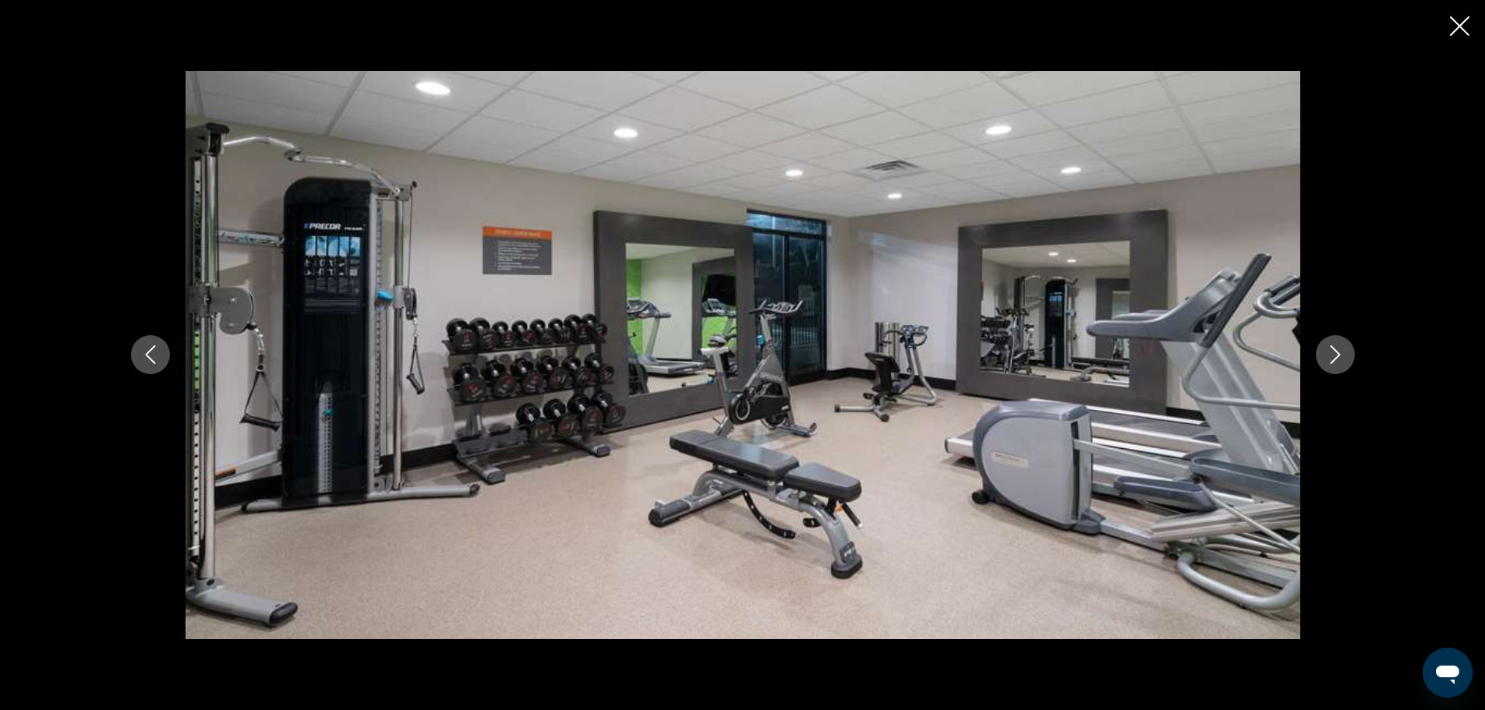
click at [1341, 349] on icon "Next image" at bounding box center [1335, 354] width 19 height 19
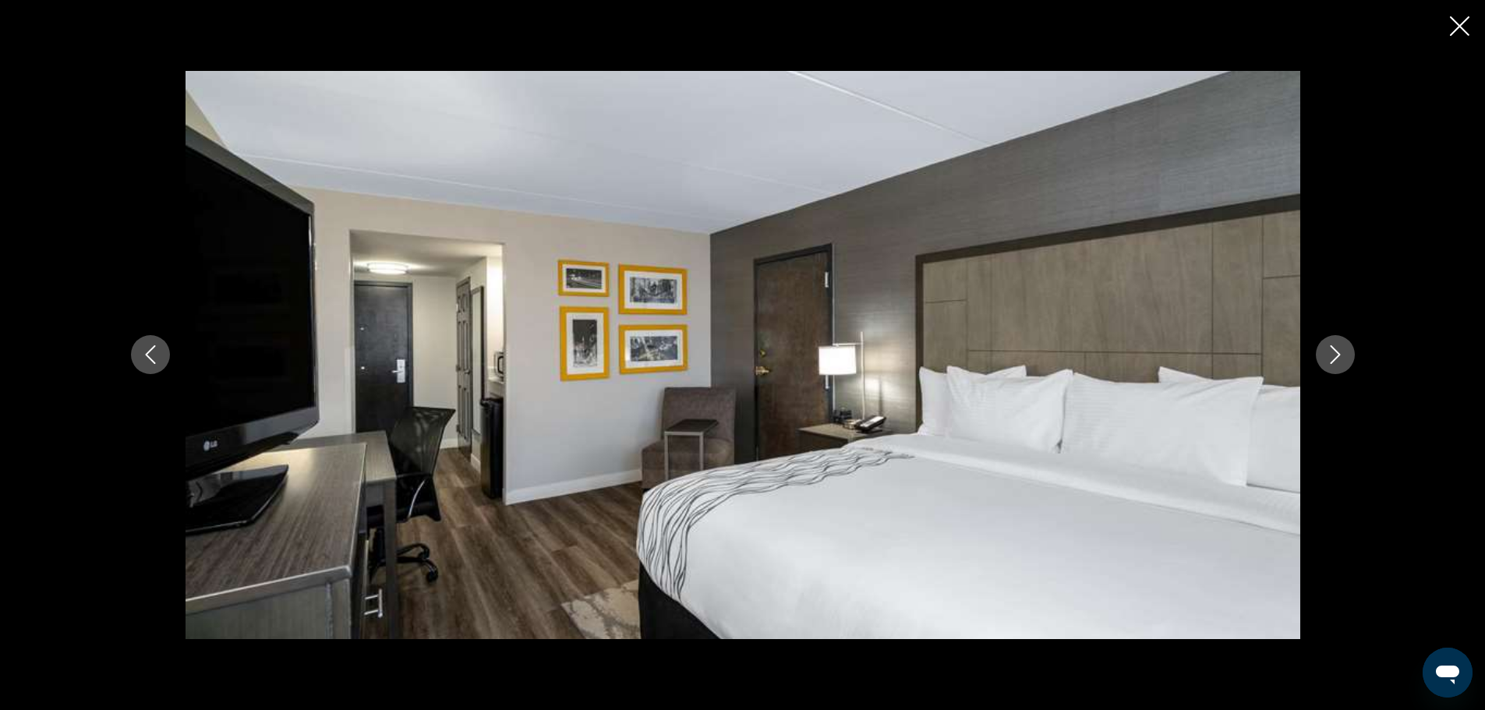
click at [1341, 349] on icon "Next image" at bounding box center [1335, 354] width 19 height 19
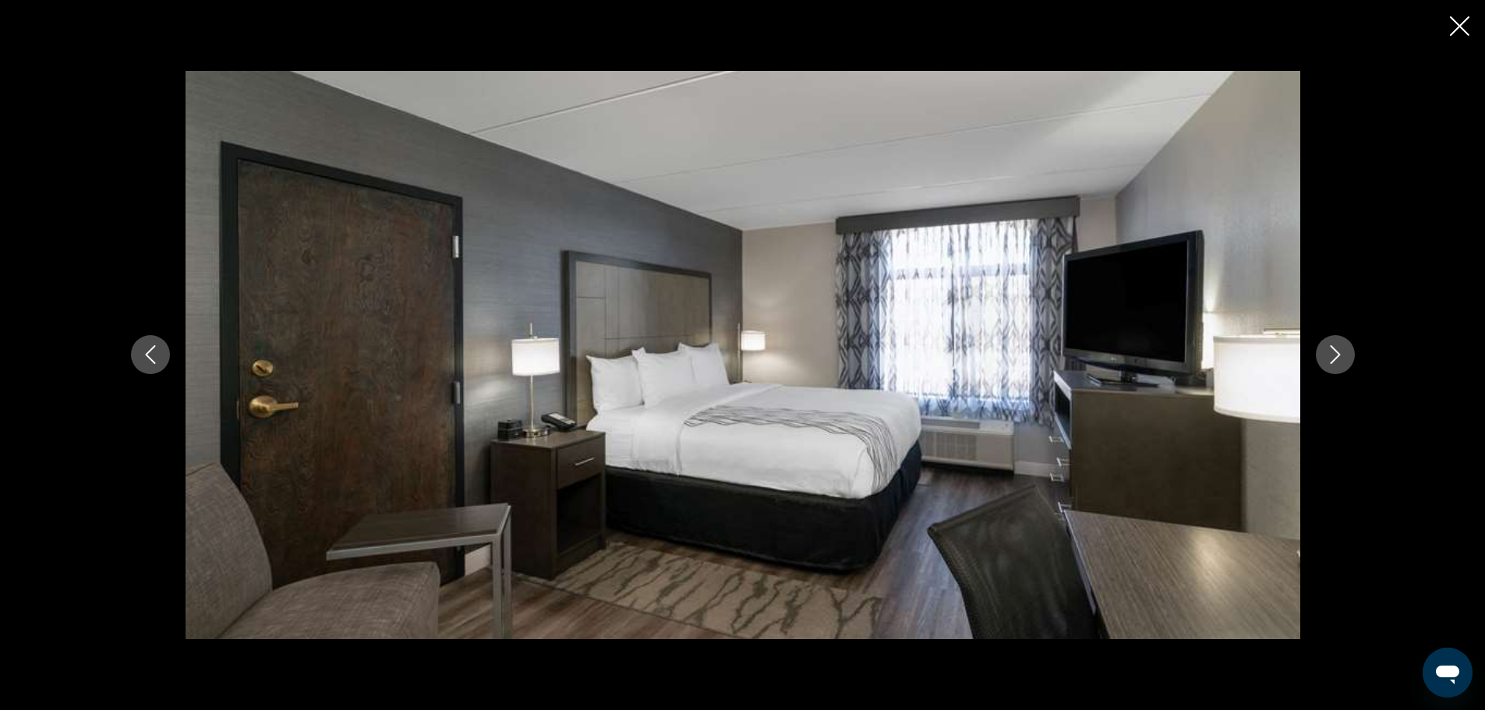
click at [1341, 349] on icon "Next image" at bounding box center [1335, 354] width 19 height 19
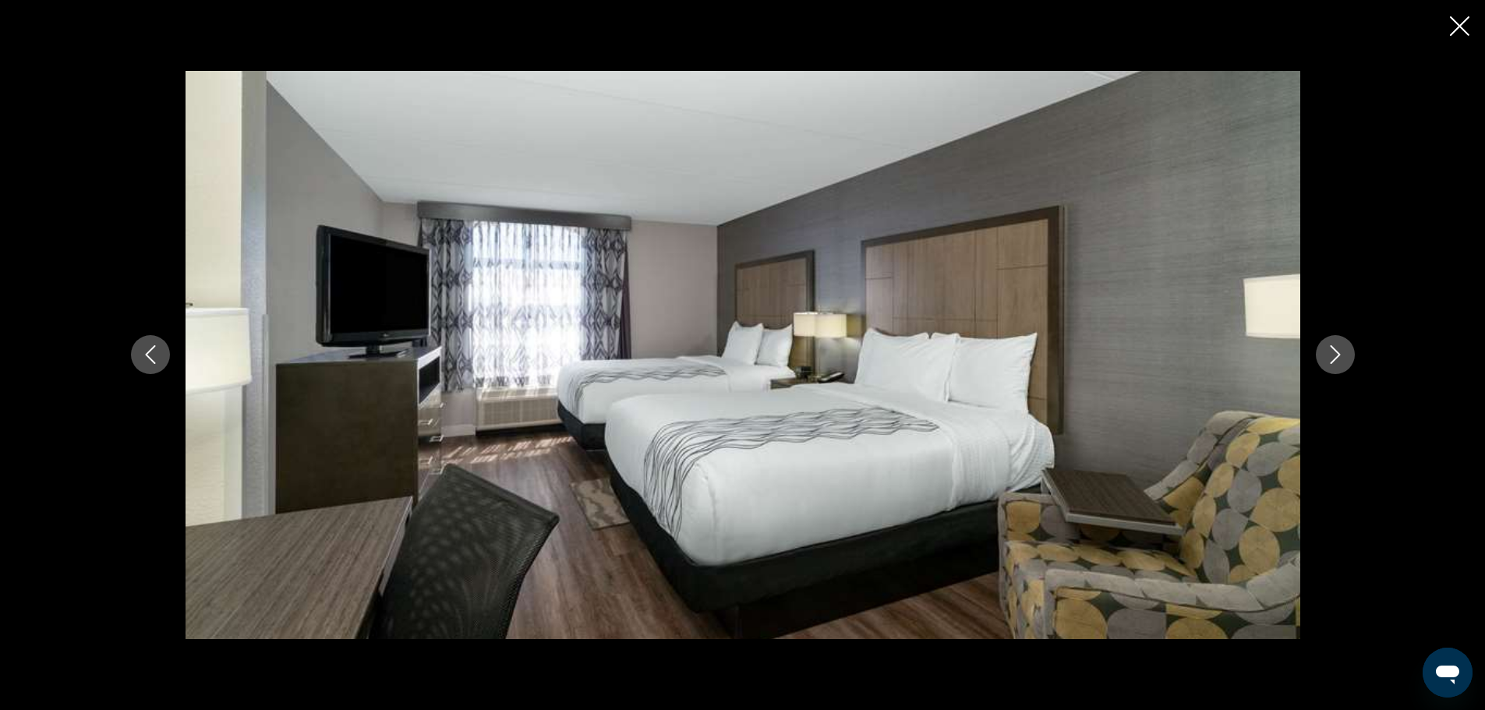
click at [1341, 349] on icon "Next image" at bounding box center [1335, 354] width 19 height 19
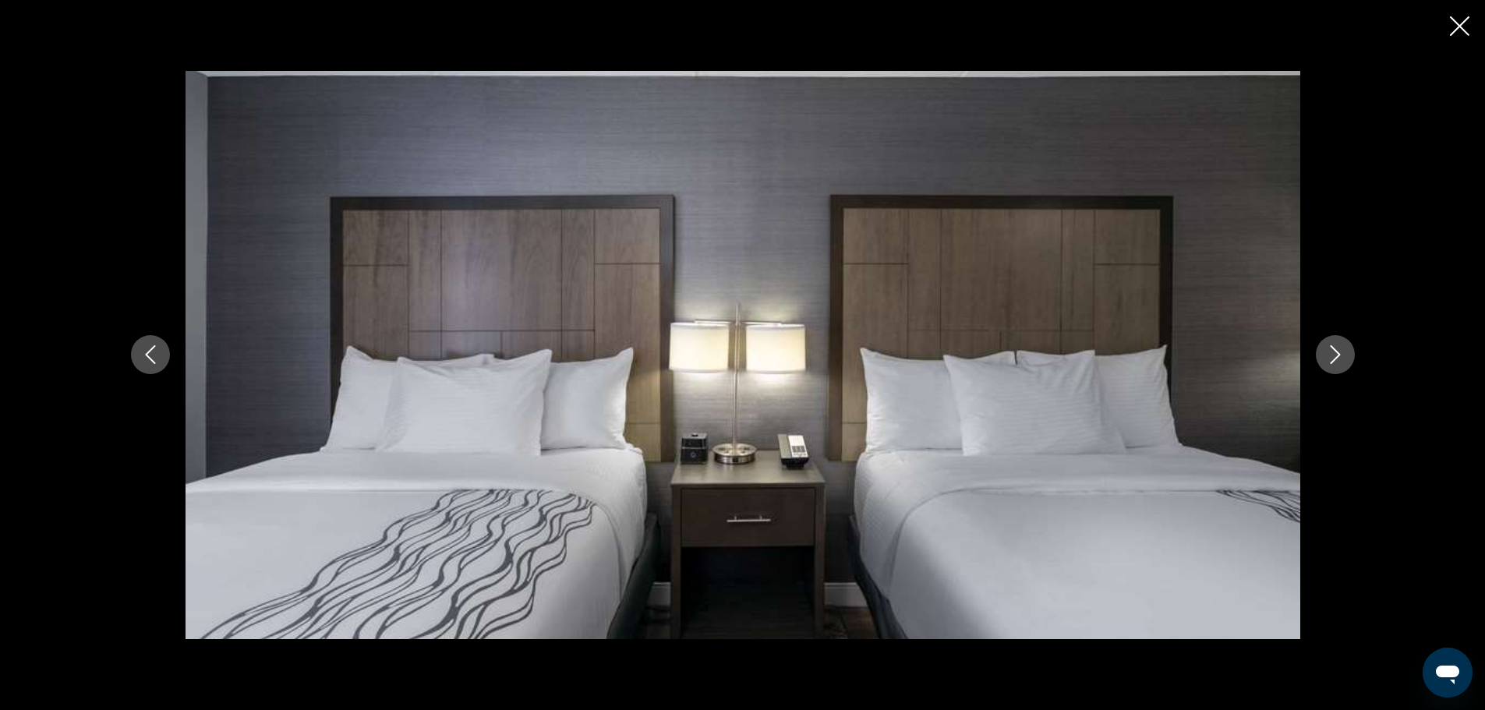
click at [1341, 349] on icon "Next image" at bounding box center [1335, 354] width 19 height 19
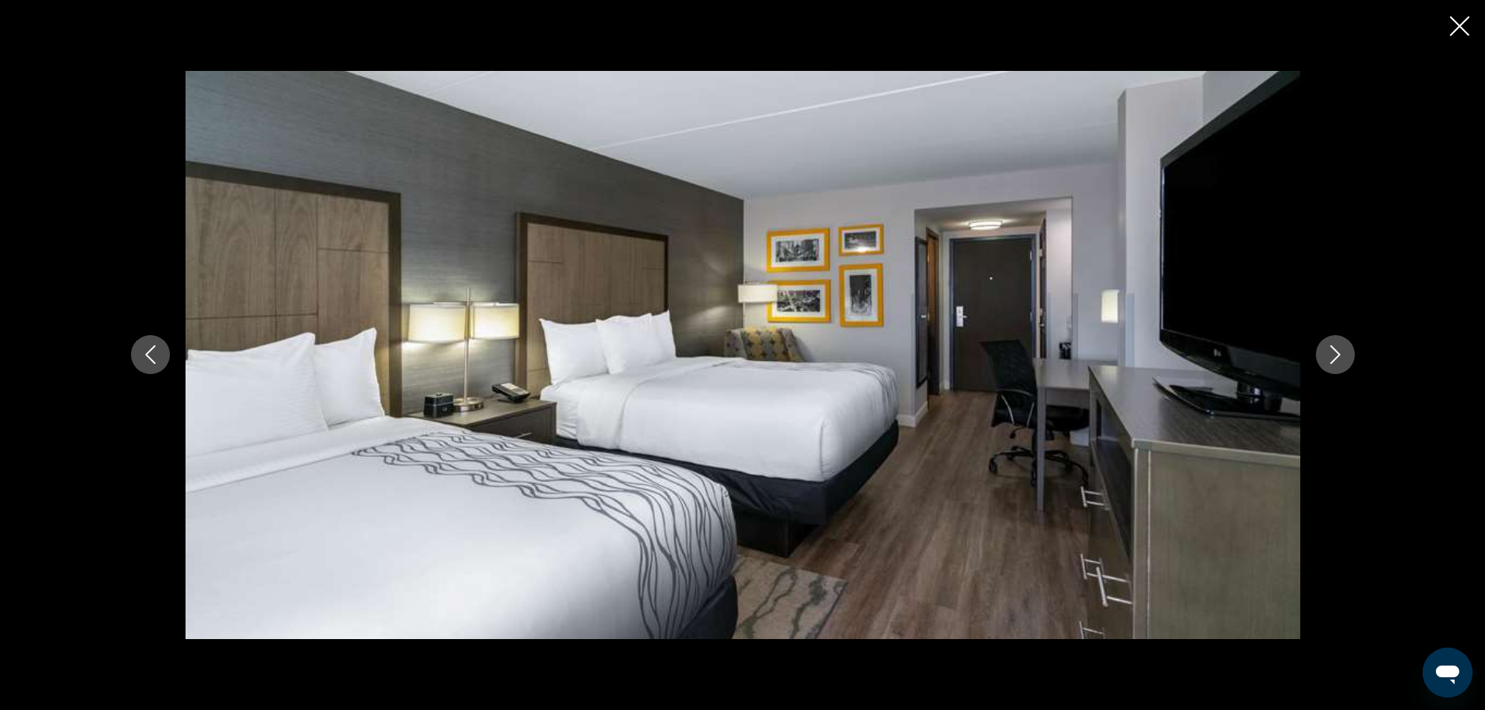
click at [1341, 349] on icon "Next image" at bounding box center [1335, 354] width 19 height 19
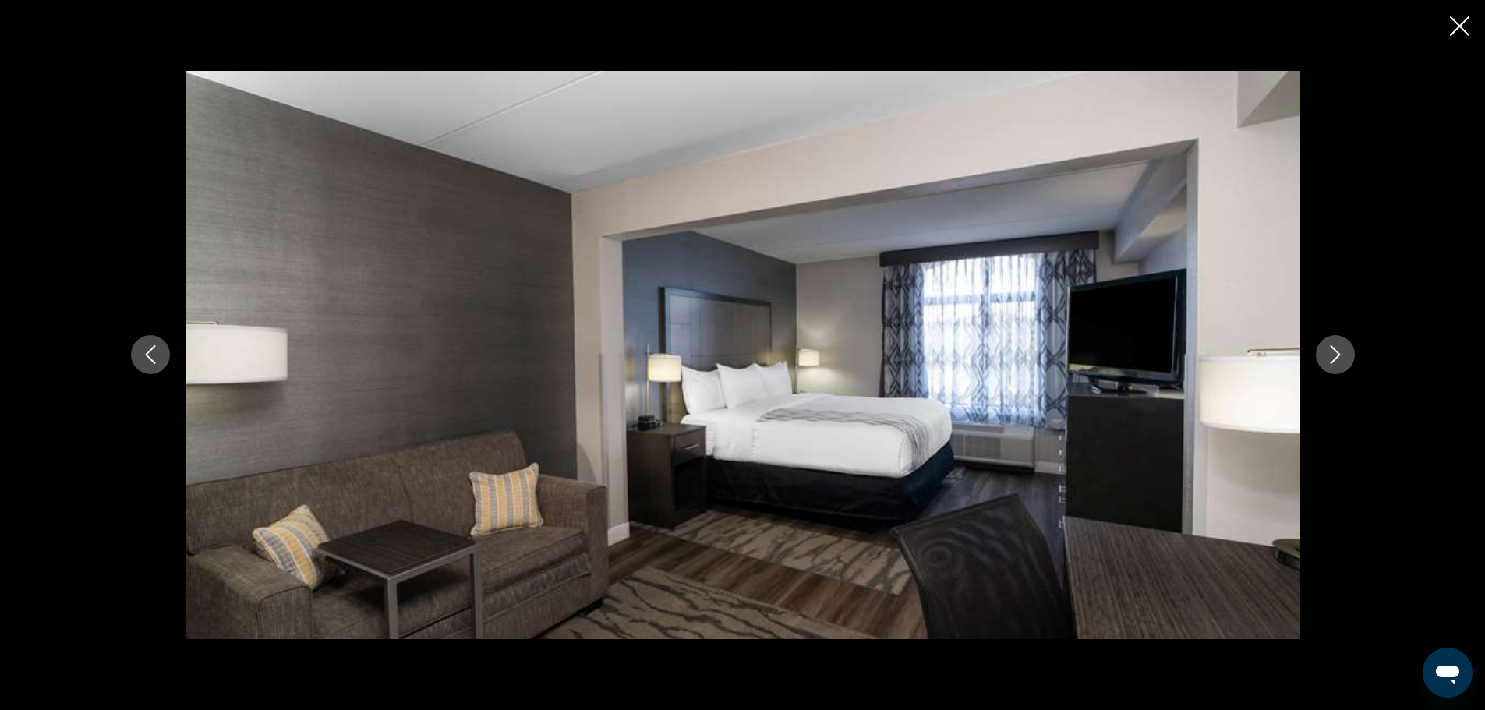
click at [1341, 349] on icon "Next image" at bounding box center [1335, 354] width 19 height 19
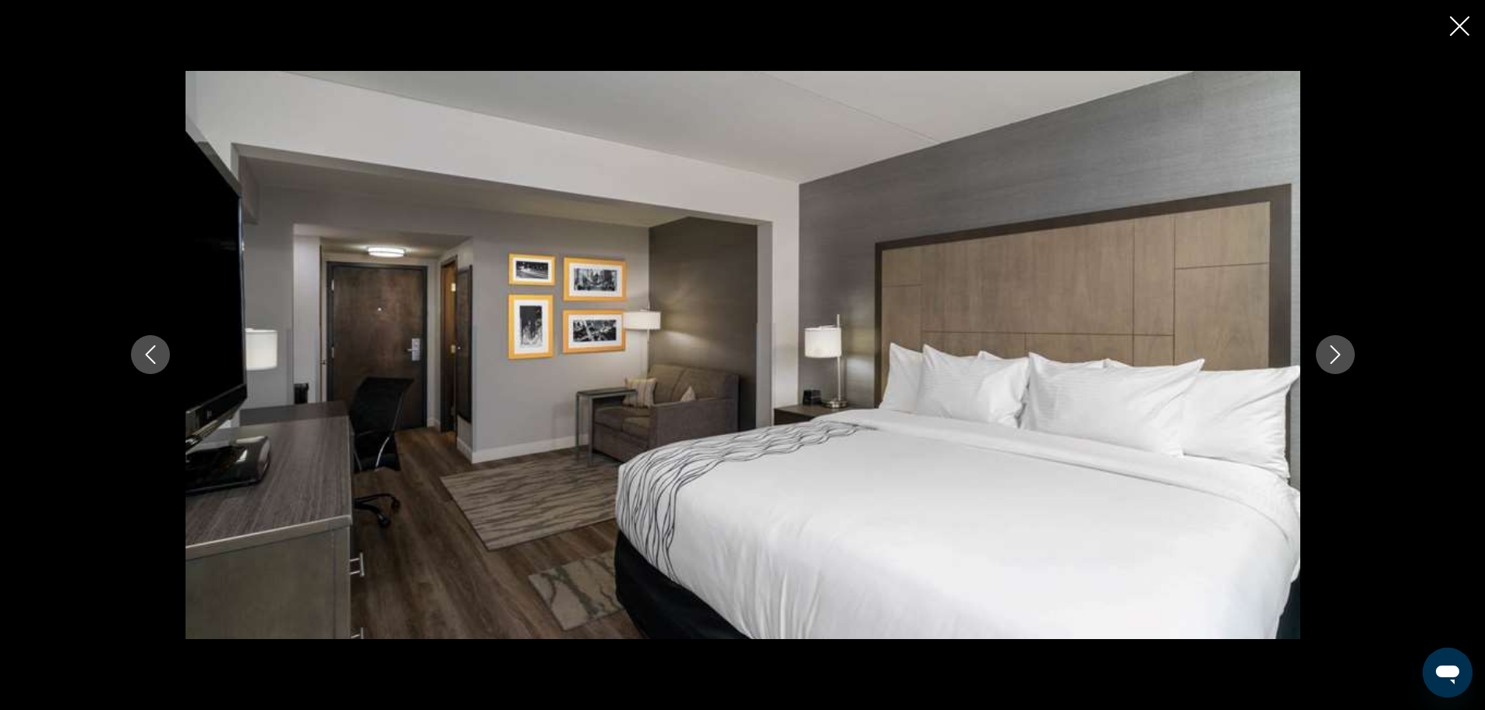
click at [1341, 349] on icon "Next image" at bounding box center [1335, 354] width 19 height 19
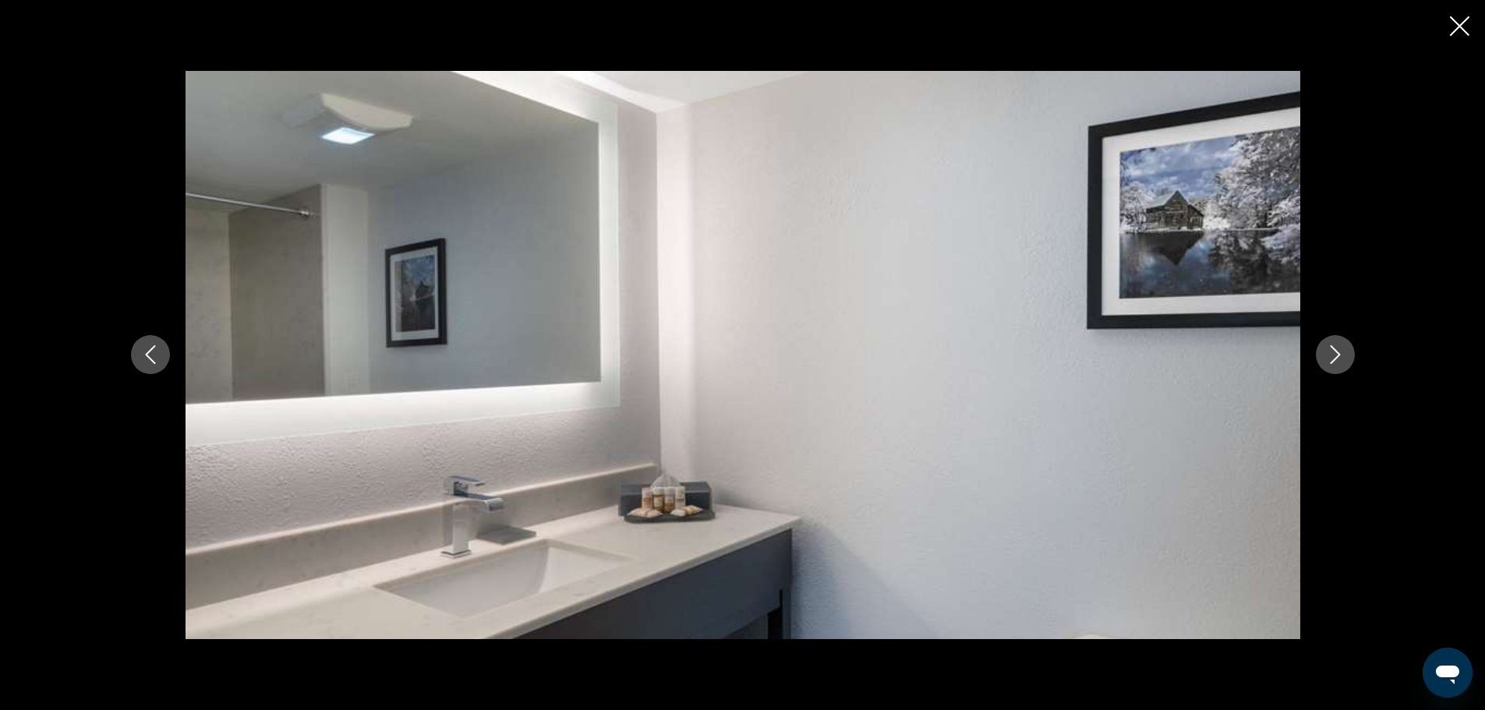
click at [1341, 349] on icon "Next image" at bounding box center [1335, 354] width 19 height 19
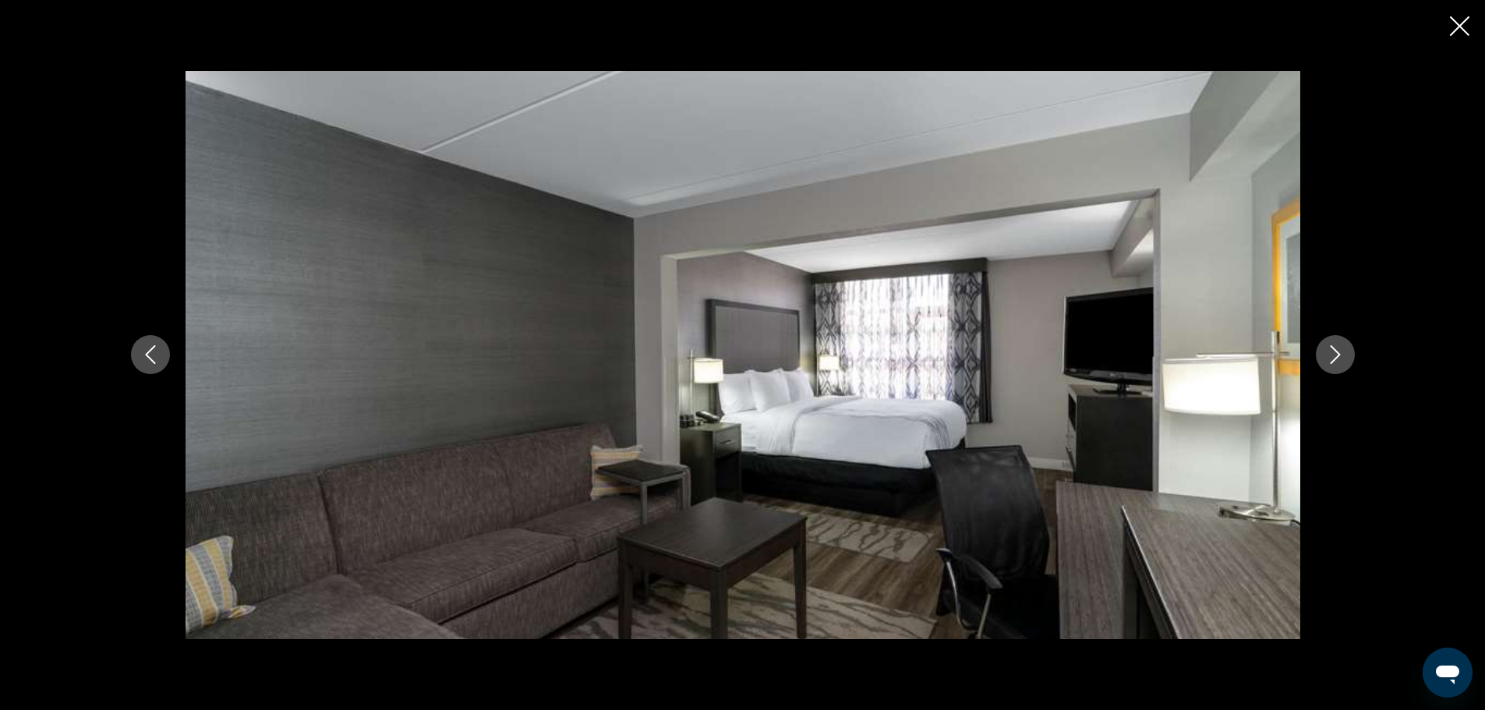
click at [1341, 349] on icon "Next image" at bounding box center [1335, 354] width 19 height 19
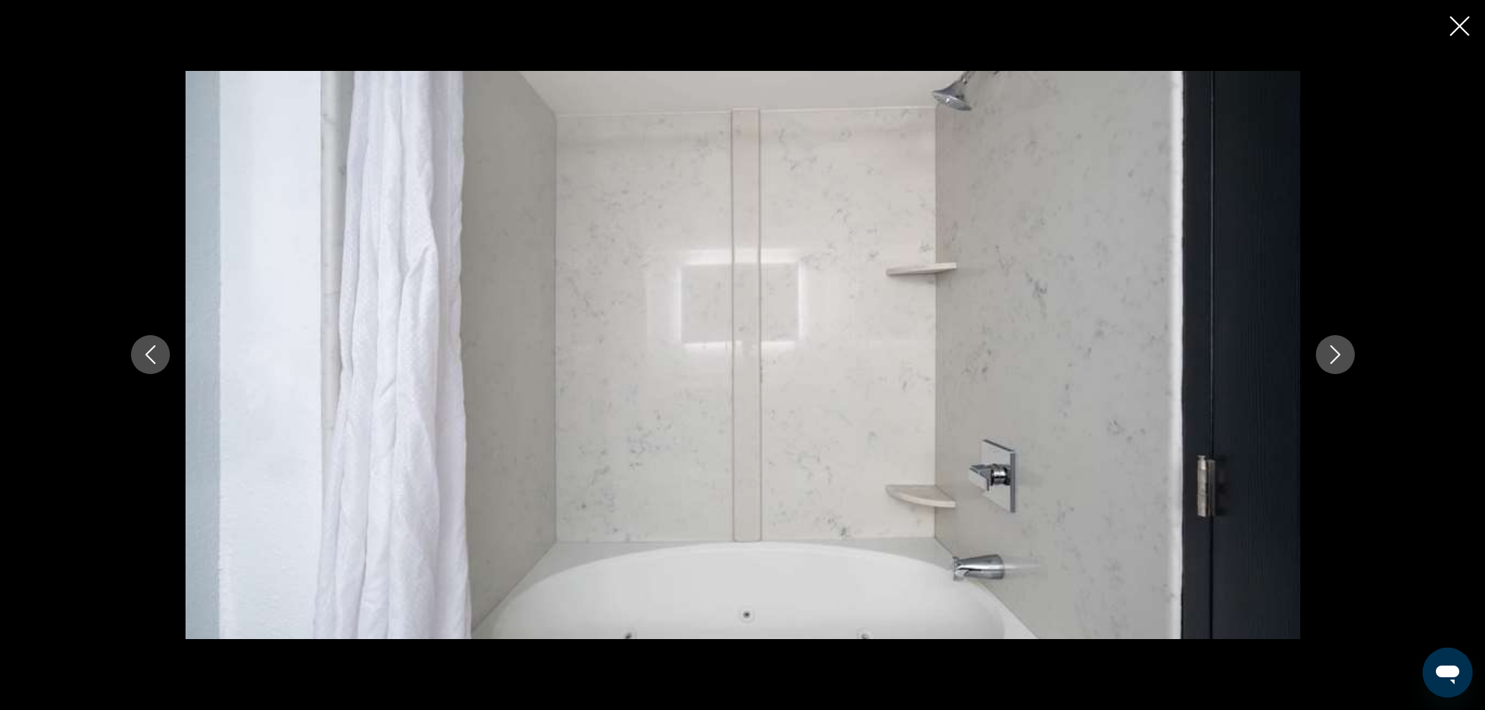
click at [1341, 349] on icon "Next image" at bounding box center [1335, 354] width 19 height 19
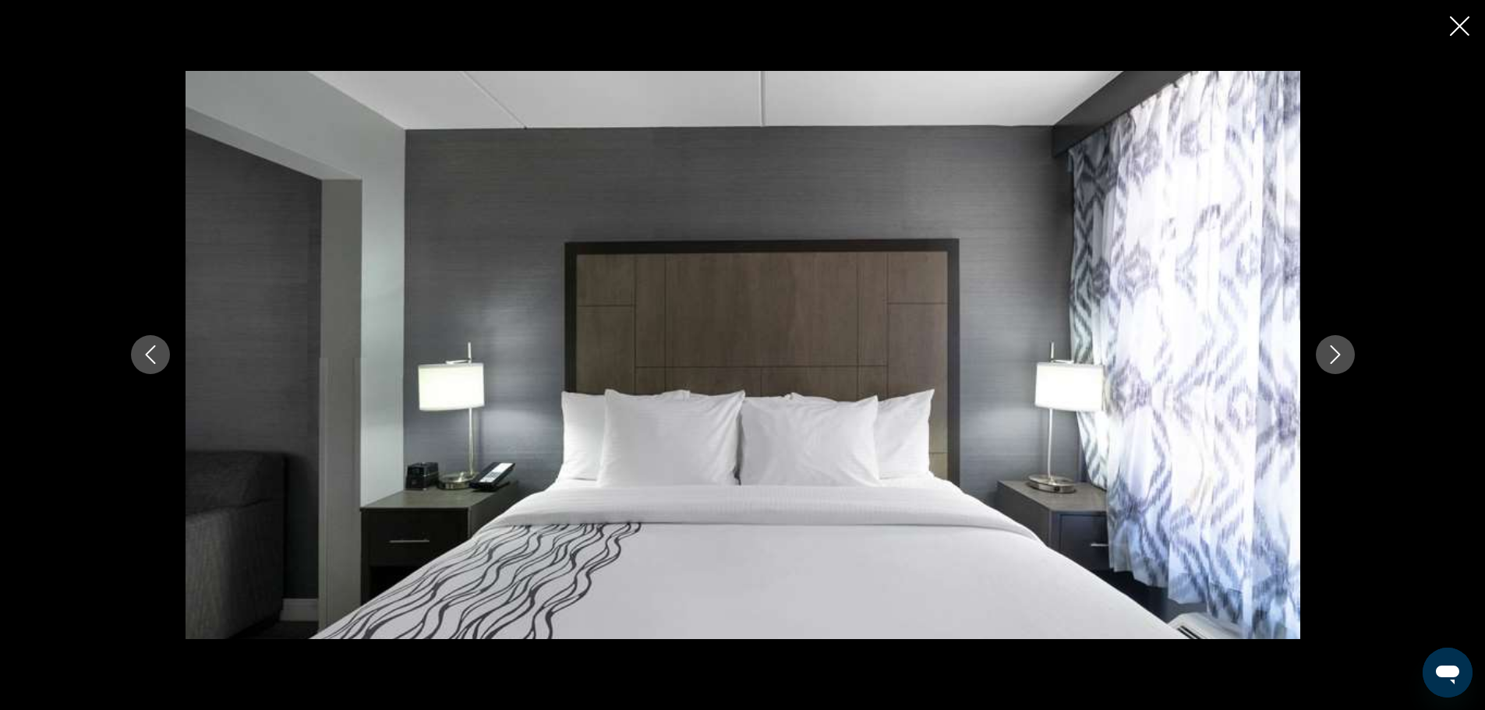
click at [1341, 349] on icon "Next image" at bounding box center [1335, 354] width 19 height 19
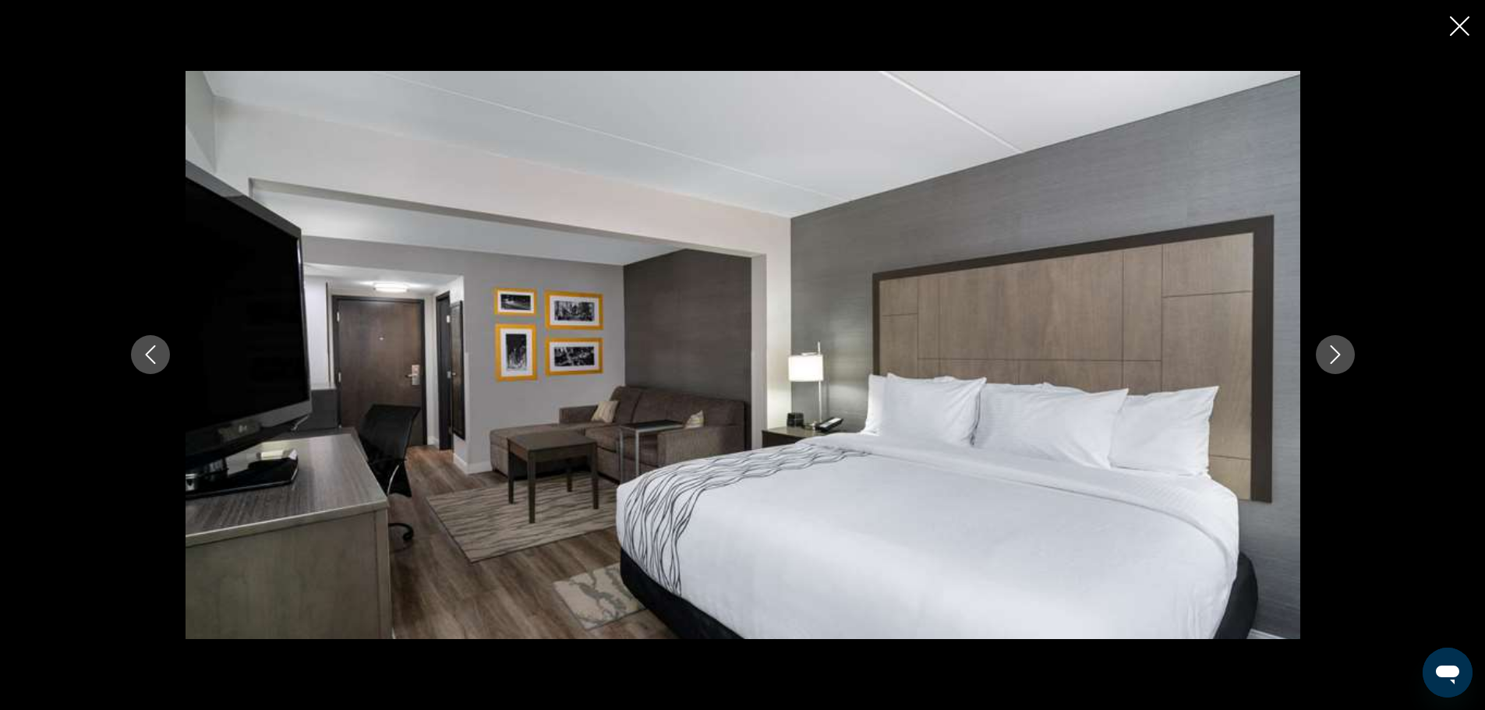
click at [1341, 349] on icon "Next image" at bounding box center [1335, 354] width 19 height 19
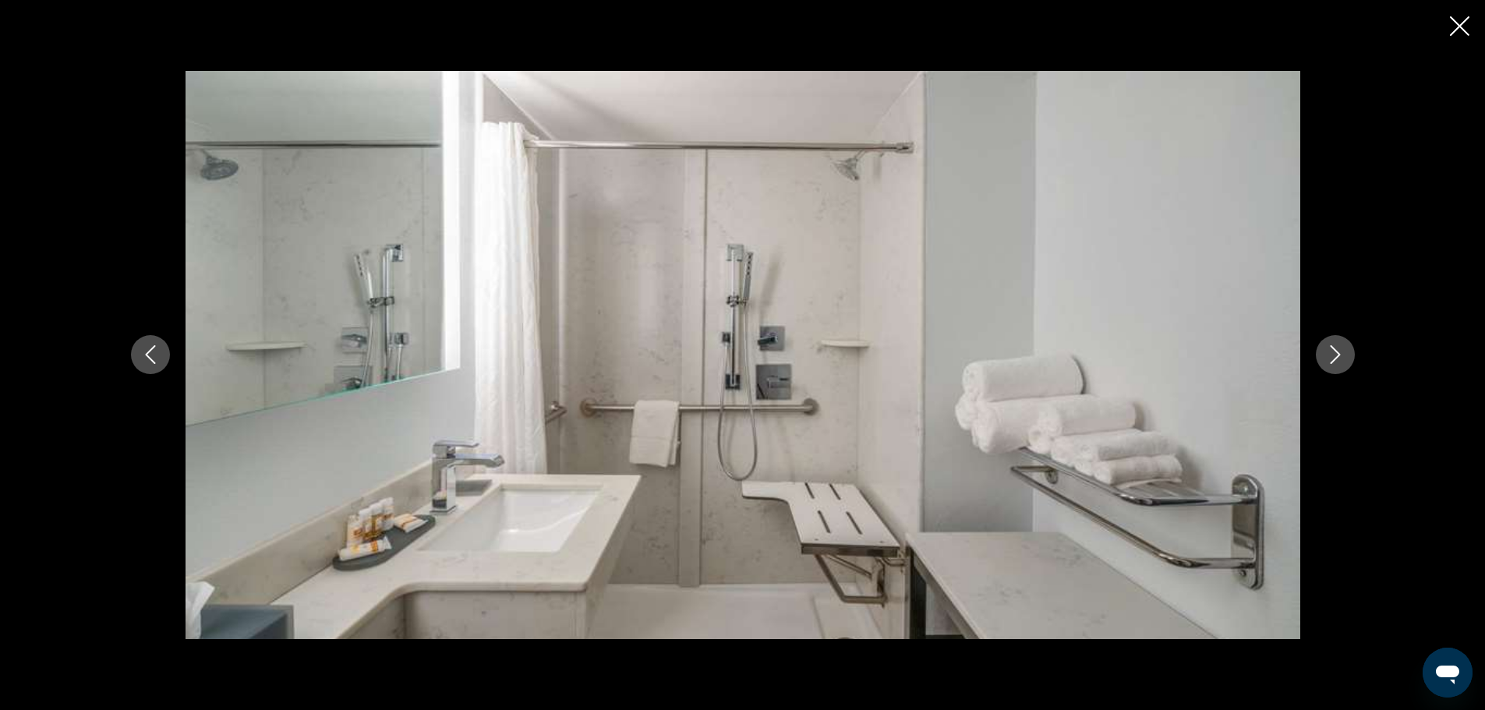
click at [1341, 349] on icon "Next image" at bounding box center [1335, 354] width 19 height 19
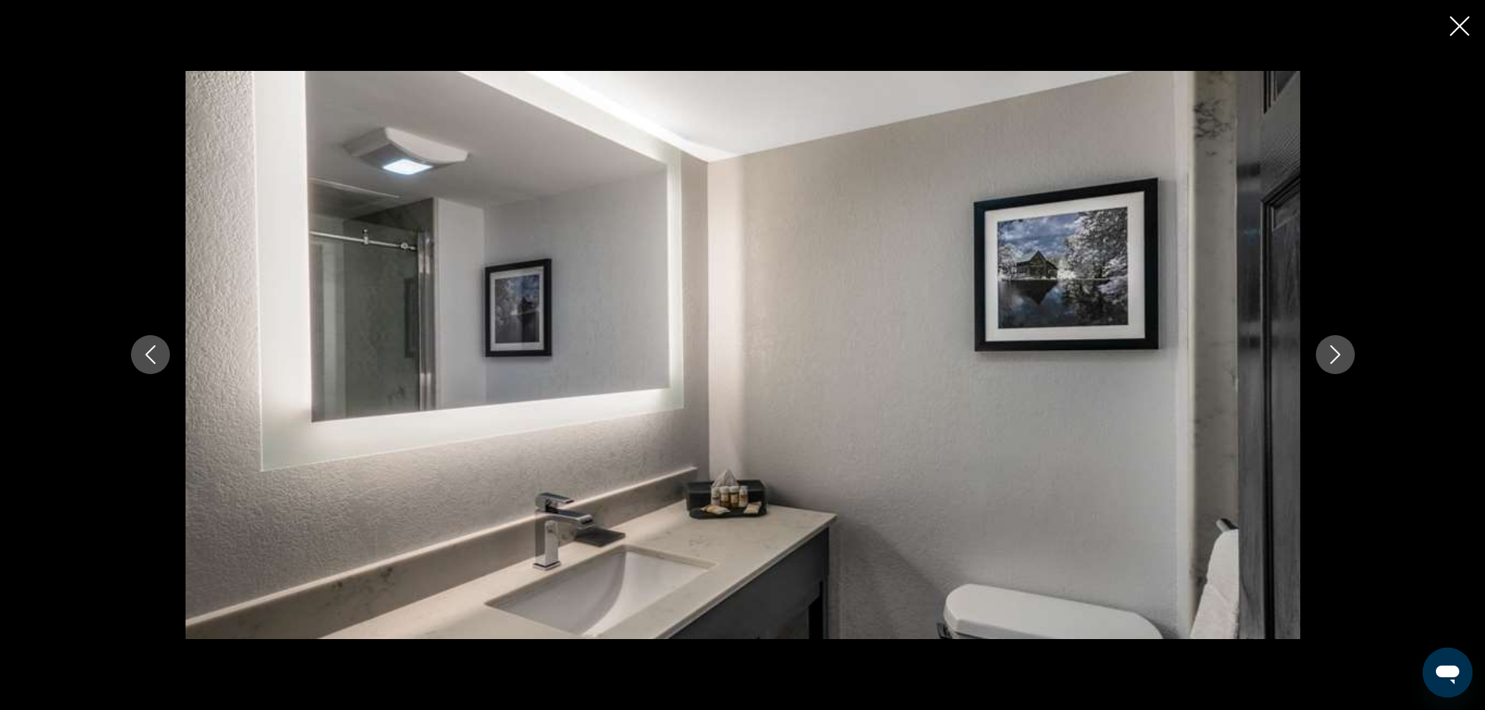
click at [1341, 349] on icon "Next image" at bounding box center [1335, 354] width 19 height 19
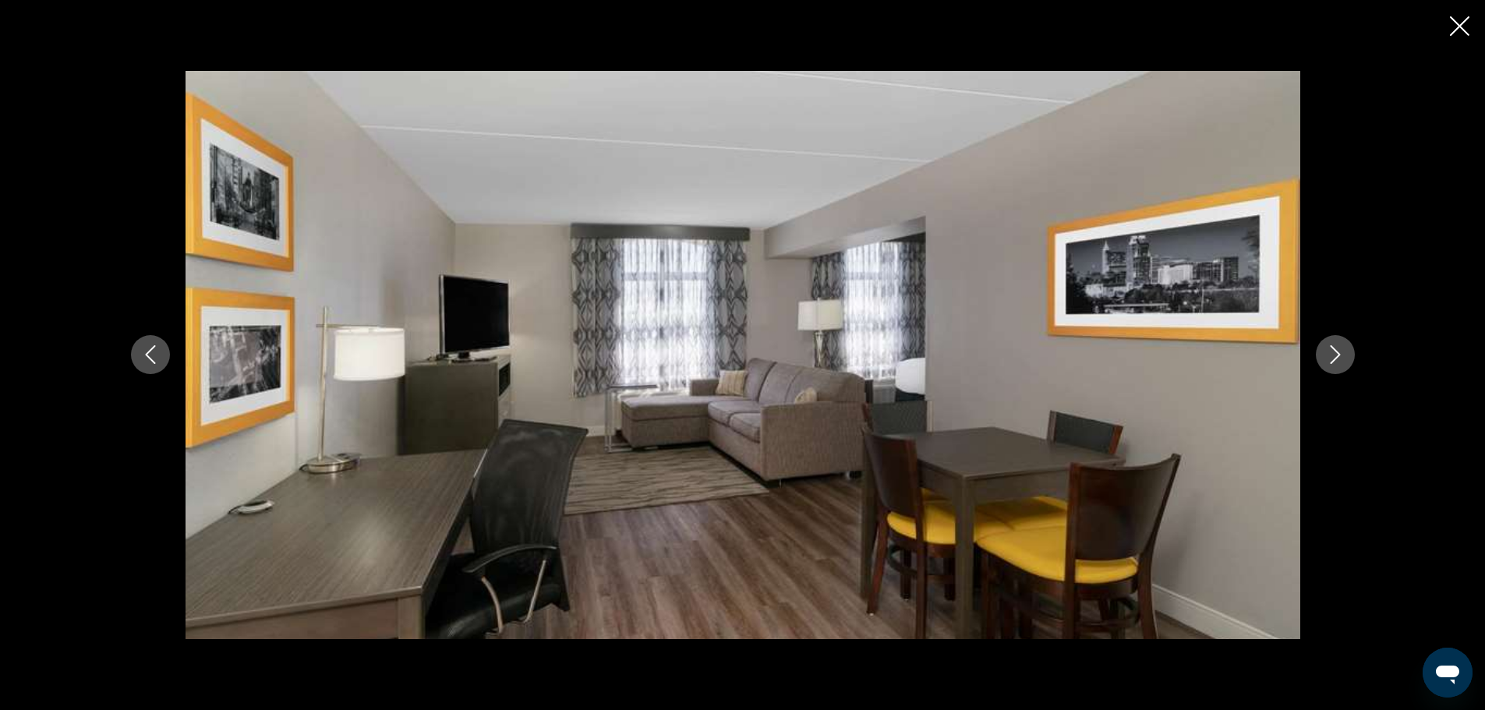
click at [1341, 349] on icon "Next image" at bounding box center [1335, 354] width 19 height 19
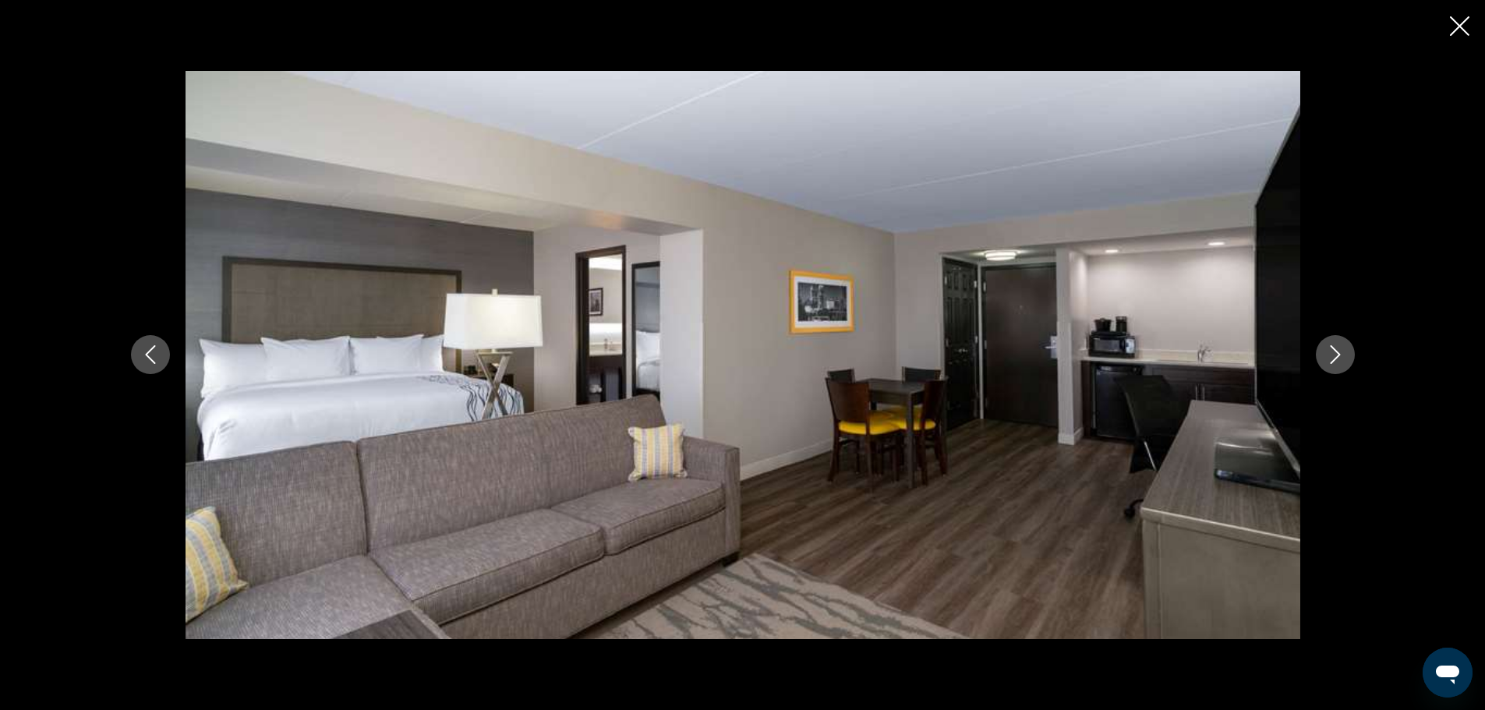
click at [1341, 349] on icon "Next image" at bounding box center [1335, 354] width 19 height 19
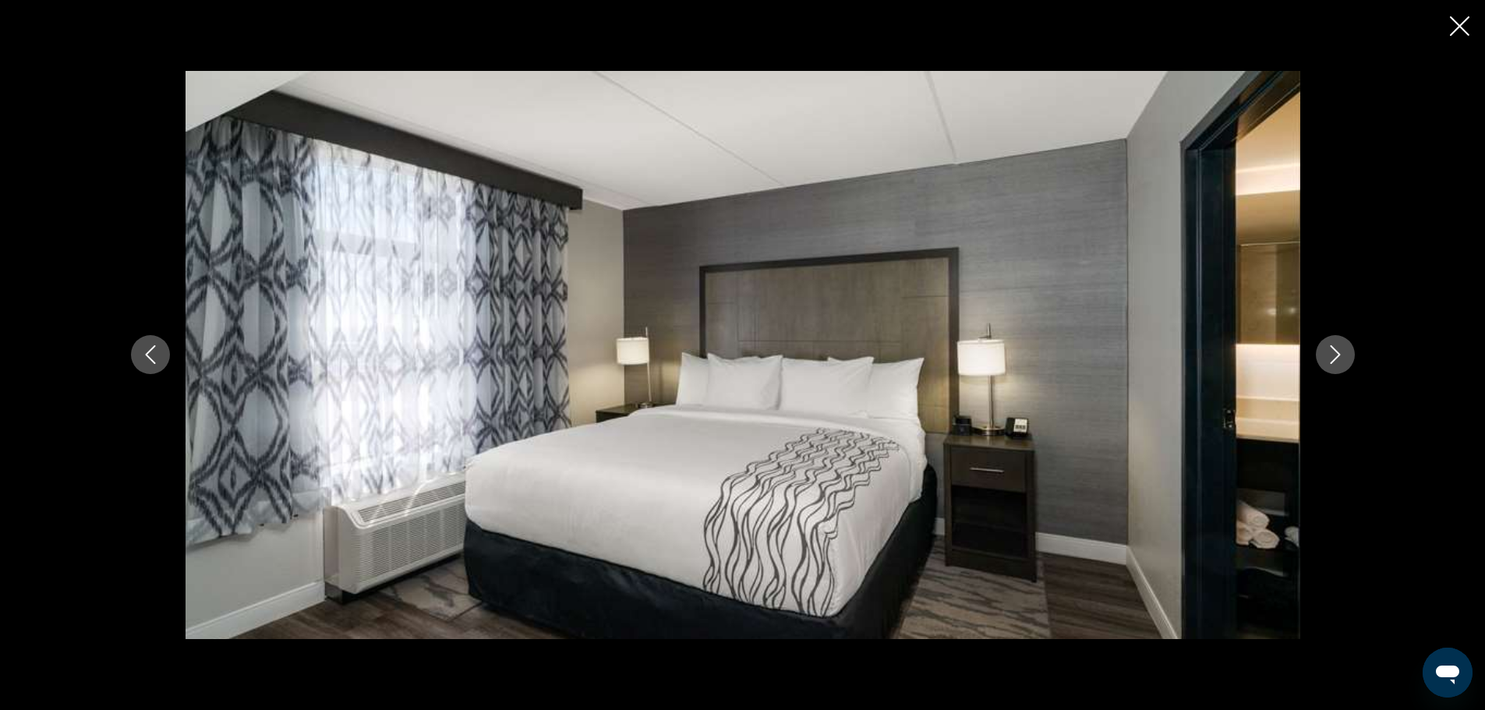
click at [1341, 349] on icon "Next image" at bounding box center [1335, 354] width 19 height 19
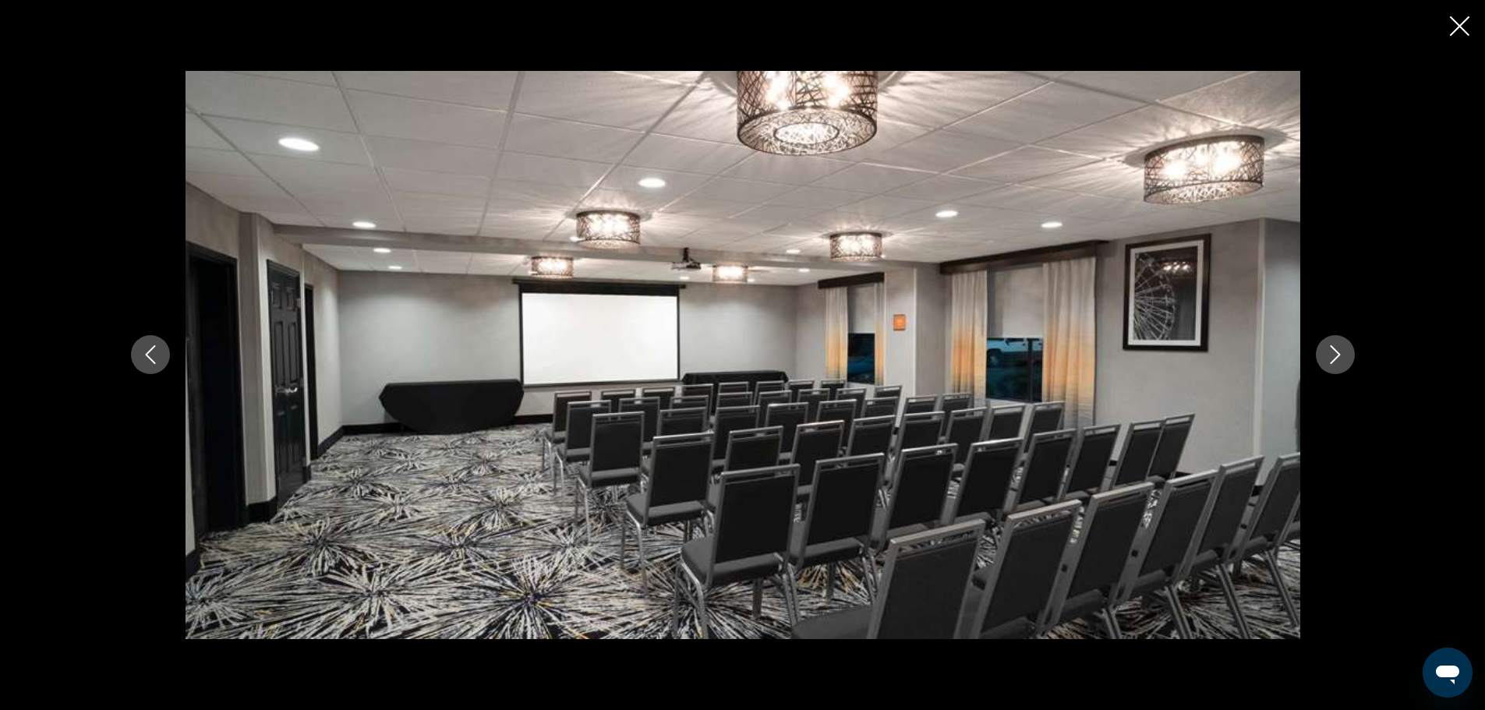
click at [1341, 349] on icon "Next image" at bounding box center [1335, 354] width 19 height 19
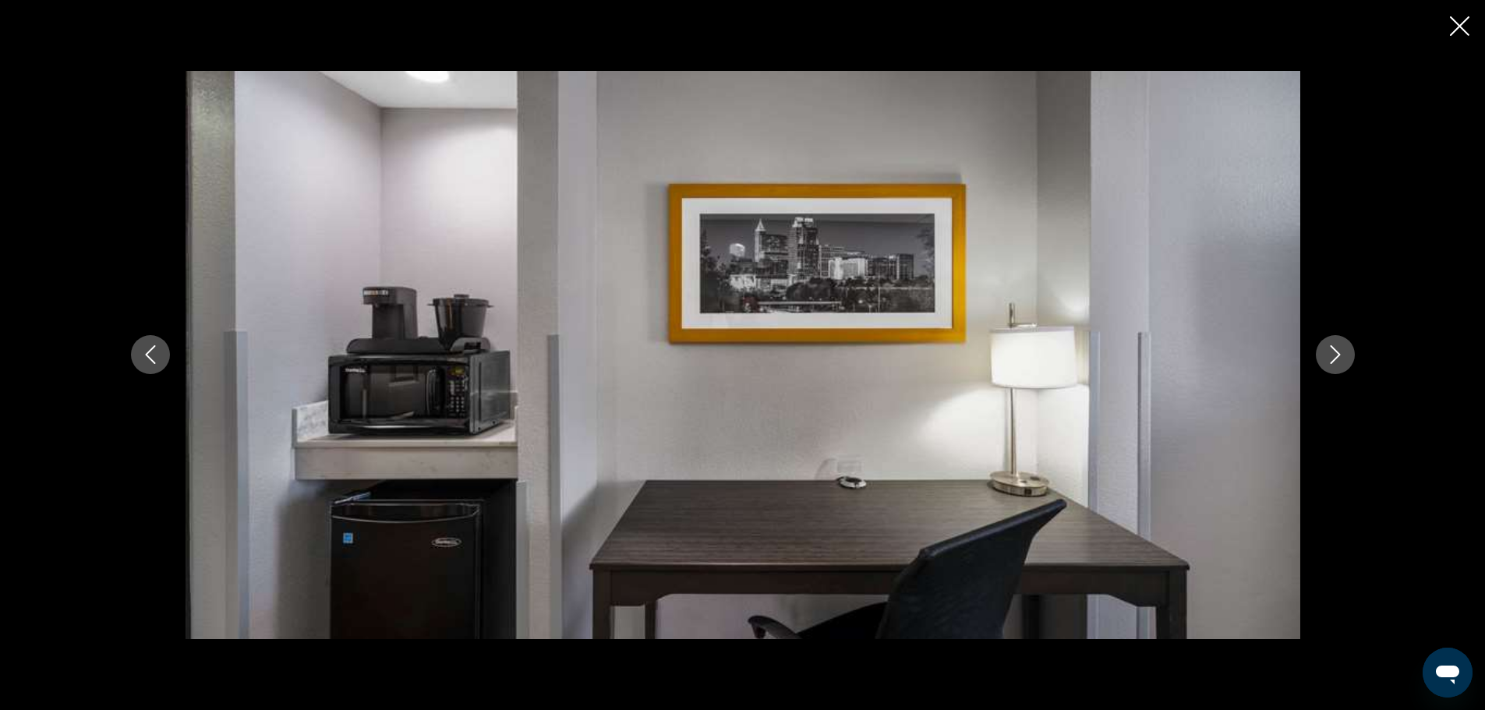
click at [1341, 349] on icon "Next image" at bounding box center [1335, 354] width 19 height 19
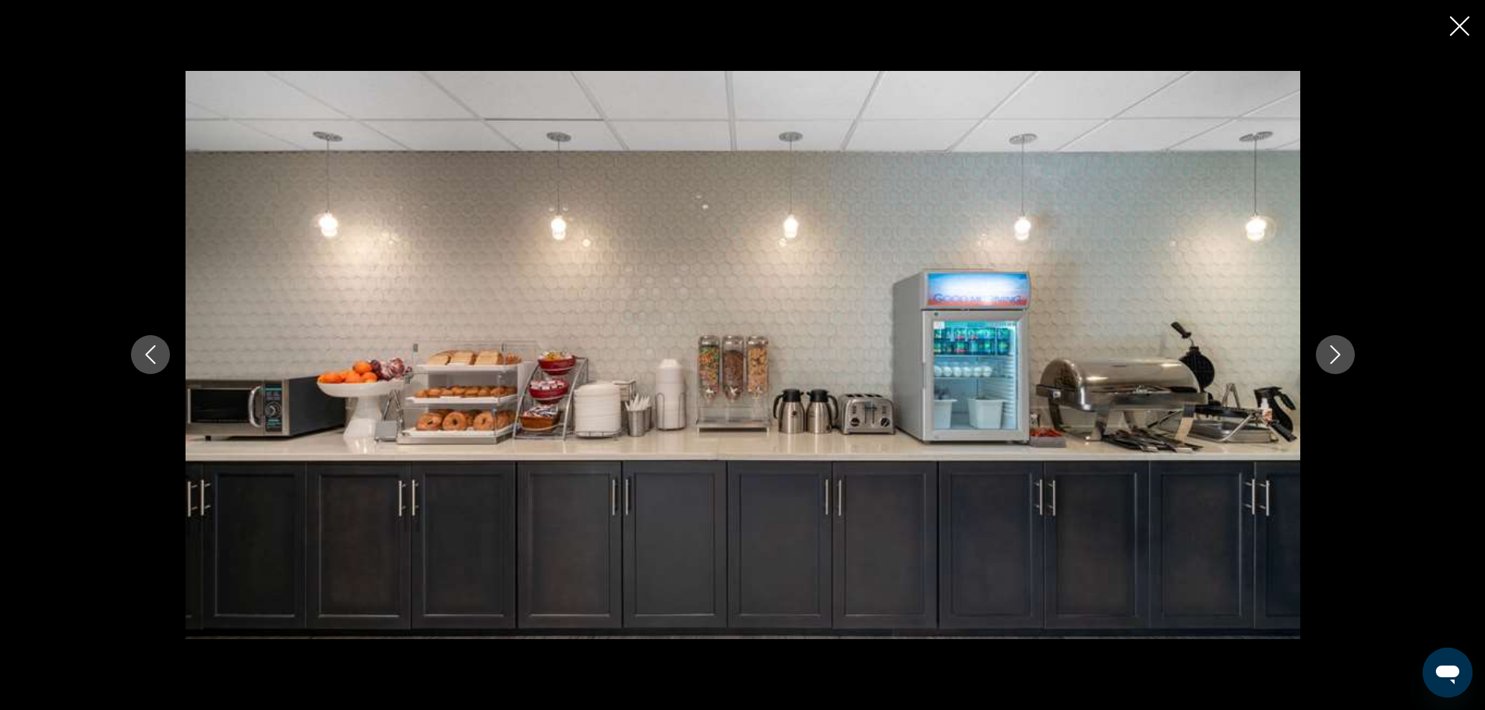
click at [1341, 349] on icon "Next image" at bounding box center [1335, 354] width 19 height 19
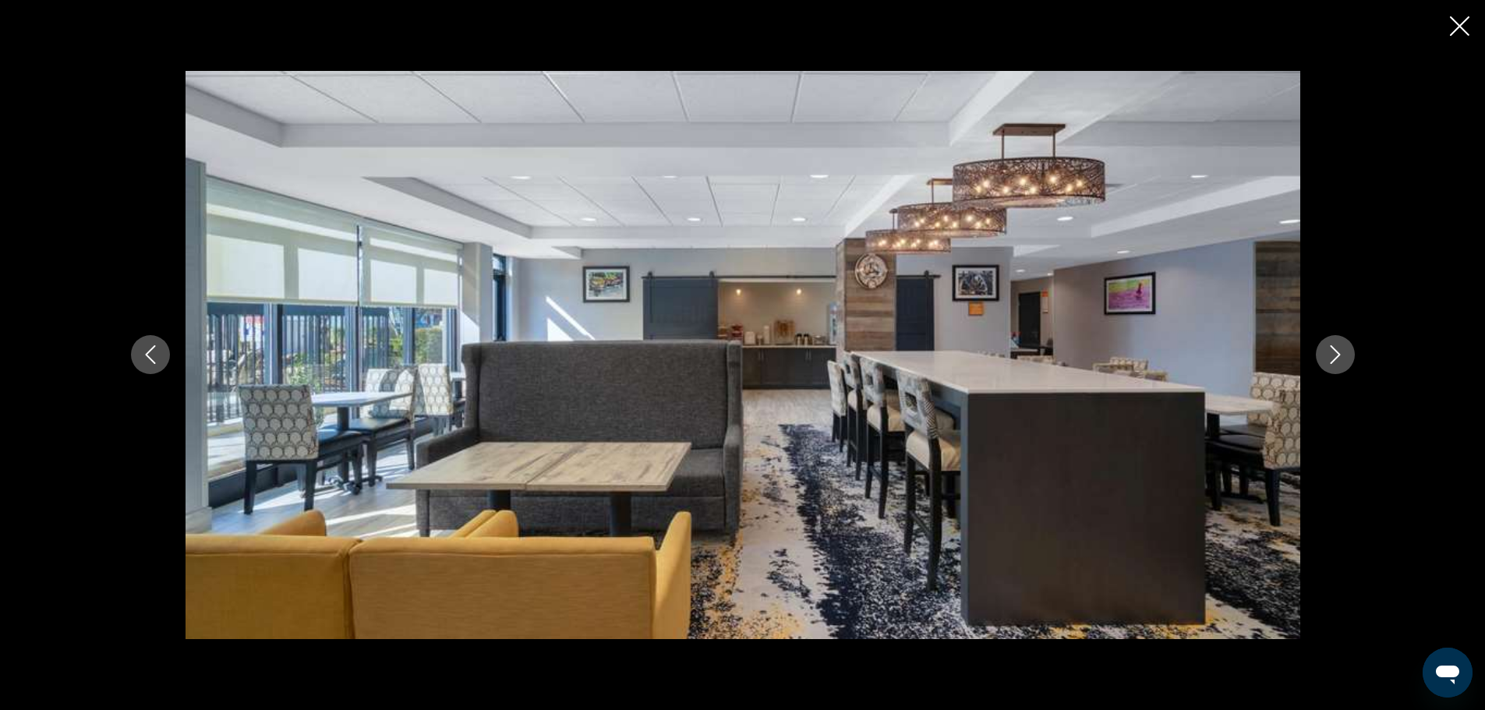
click at [1341, 349] on icon "Next image" at bounding box center [1335, 354] width 19 height 19
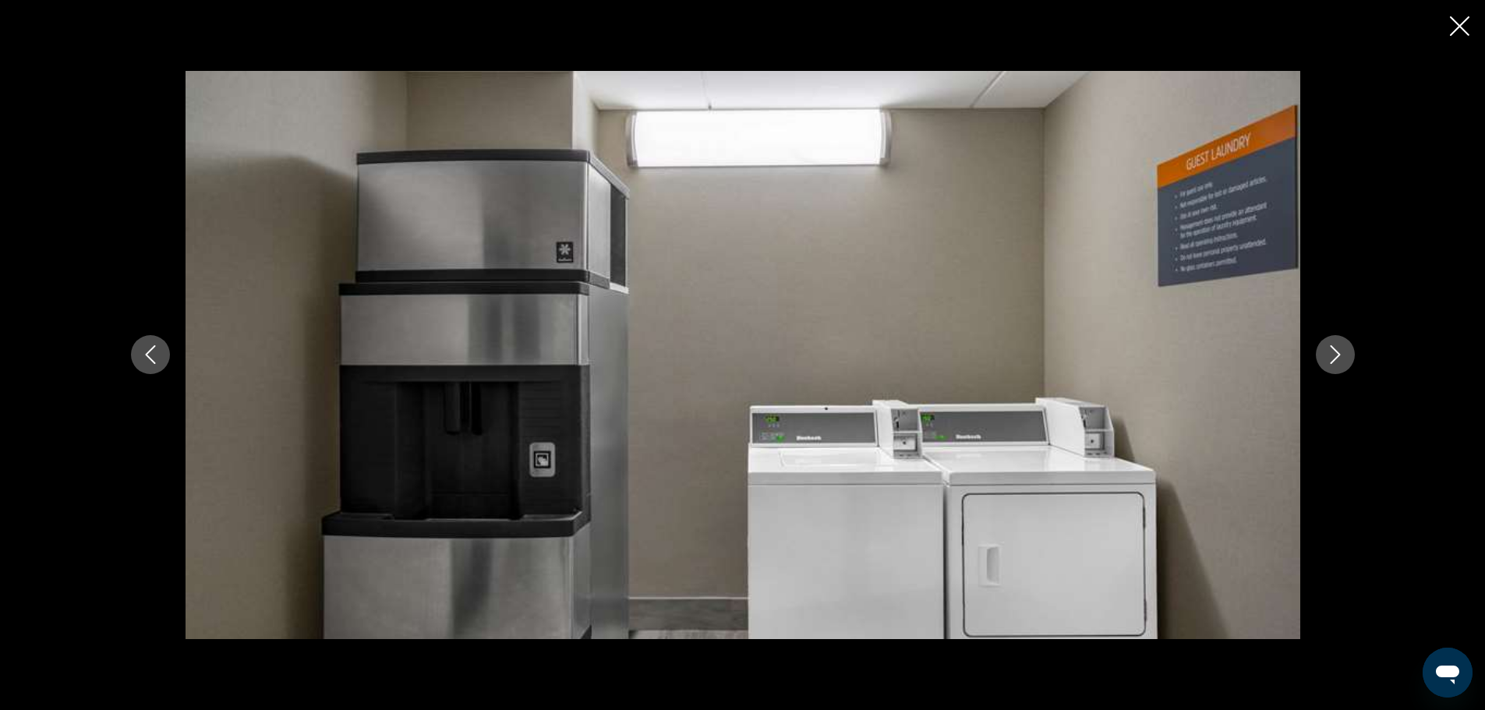
click at [1341, 349] on icon "Next image" at bounding box center [1335, 354] width 19 height 19
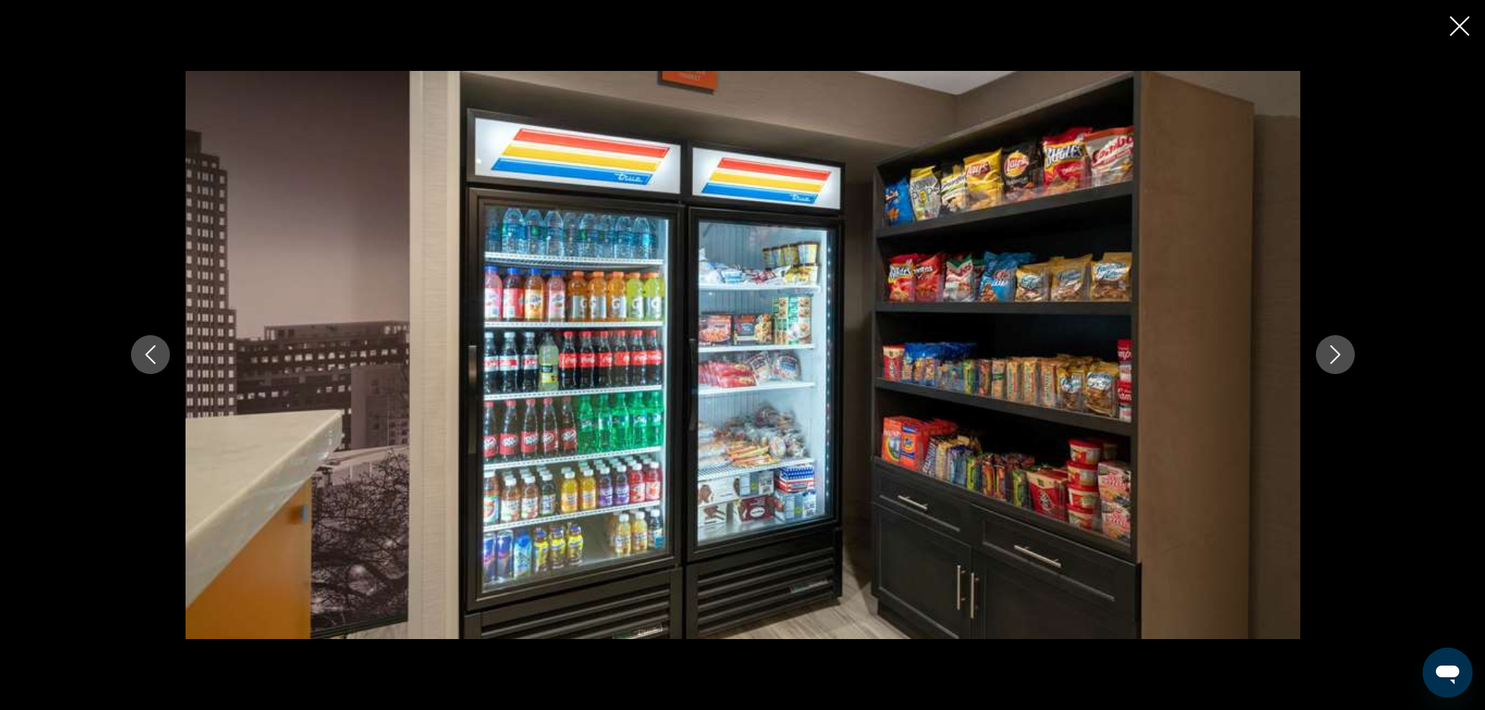
click at [1341, 349] on icon "Next image" at bounding box center [1335, 354] width 19 height 19
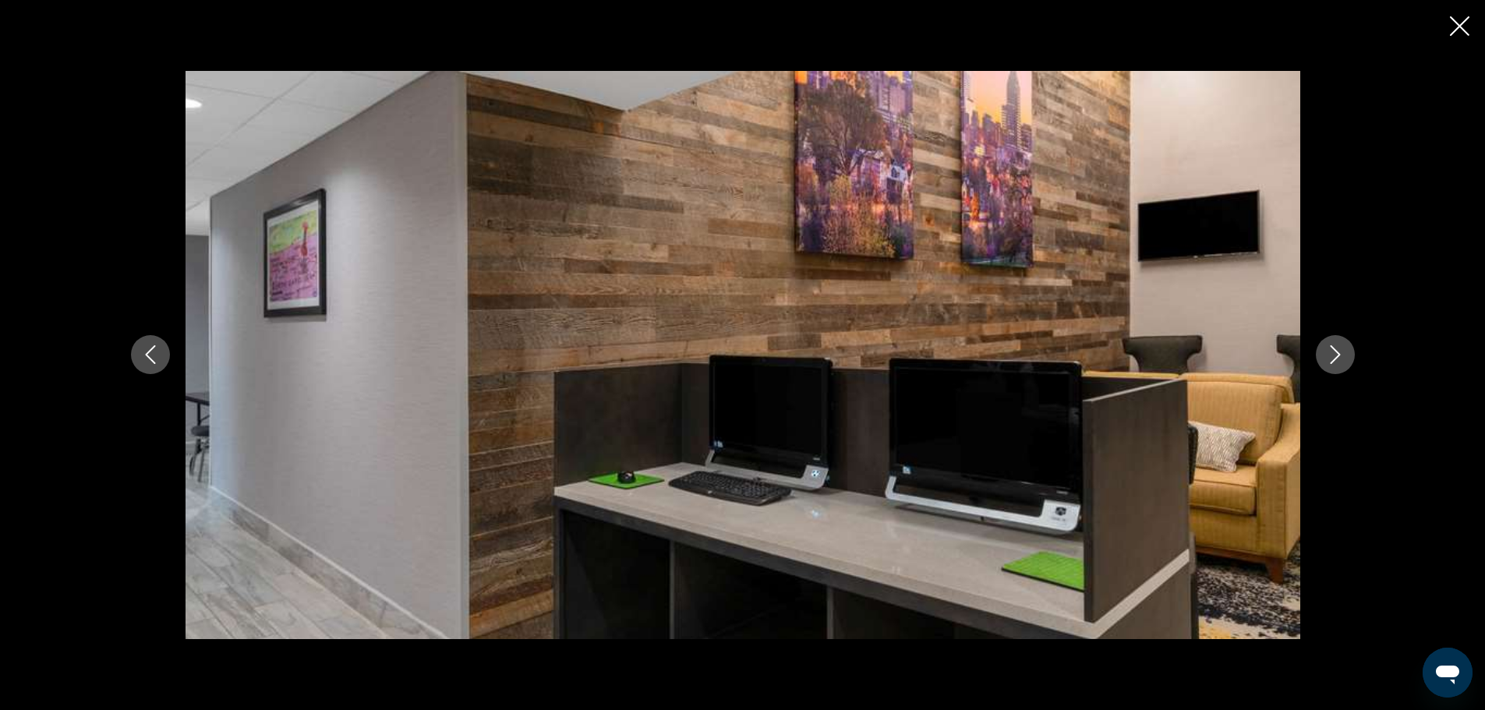
click at [1453, 25] on icon "Close slideshow" at bounding box center [1459, 25] width 19 height 19
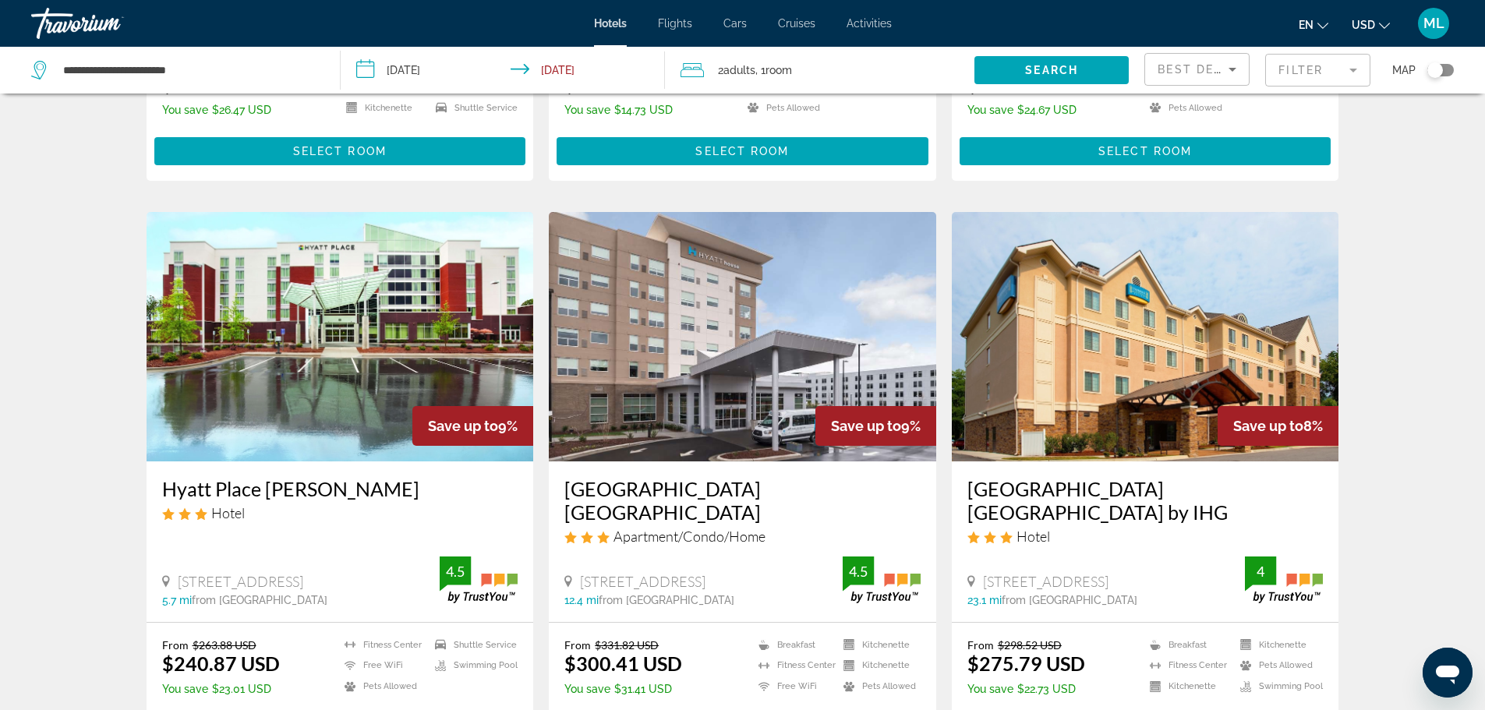
scroll to position [1185, 0]
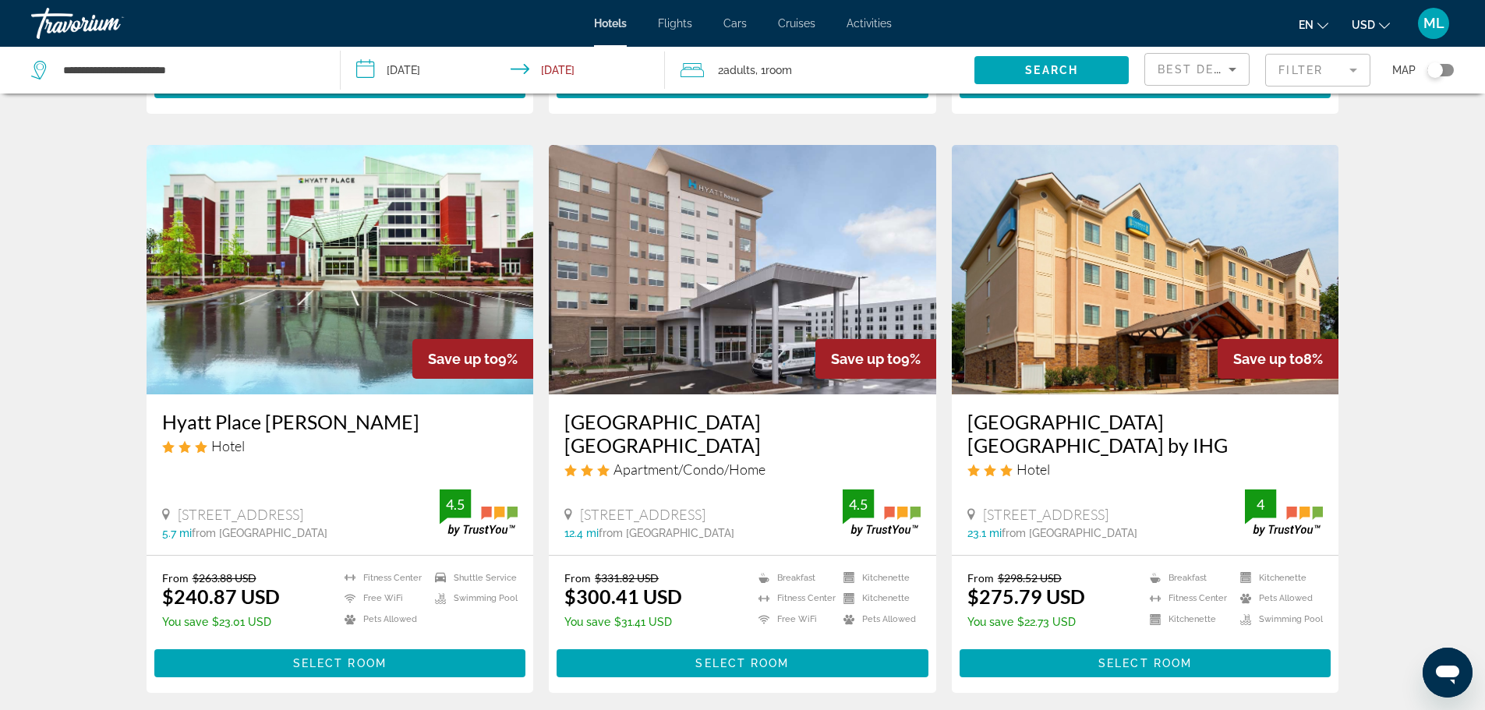
click at [339, 267] on img "Main content" at bounding box center [340, 269] width 387 height 249
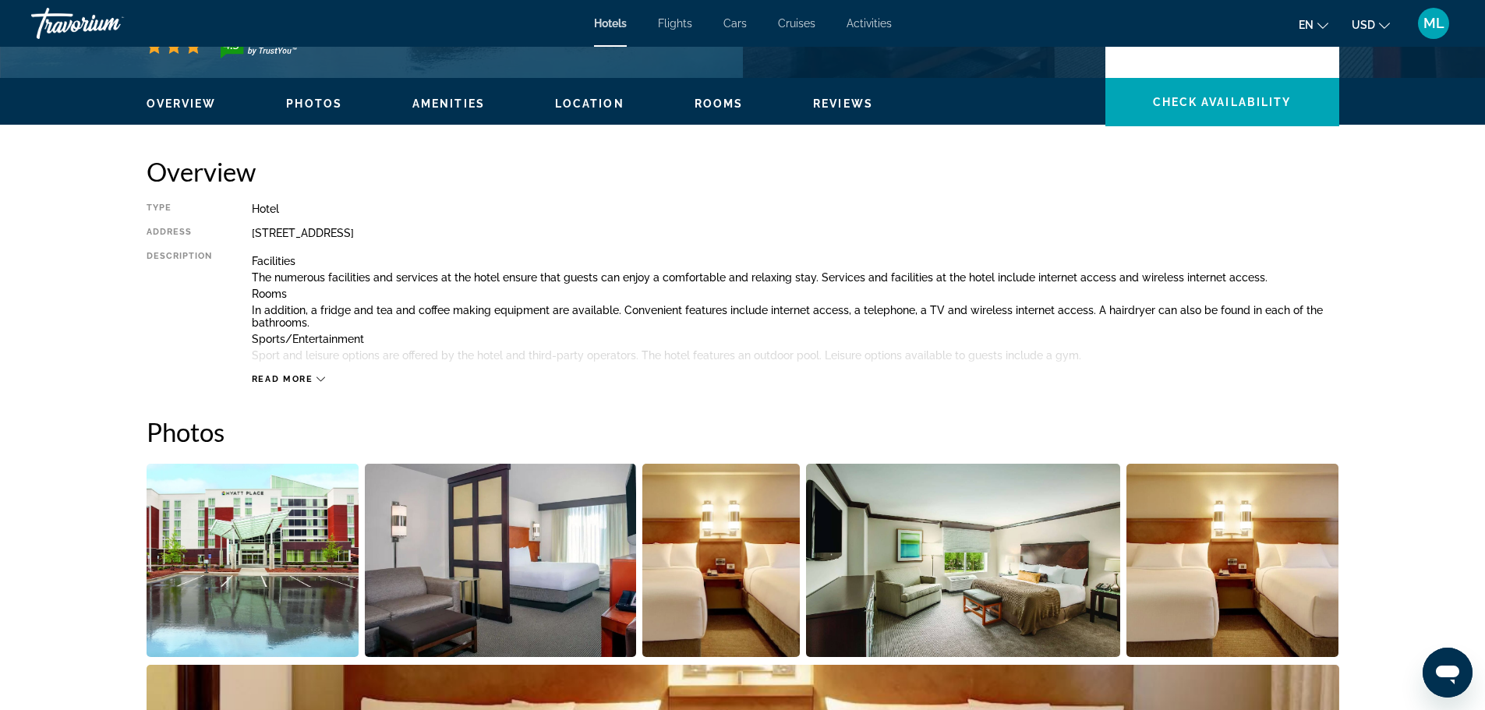
scroll to position [592, 0]
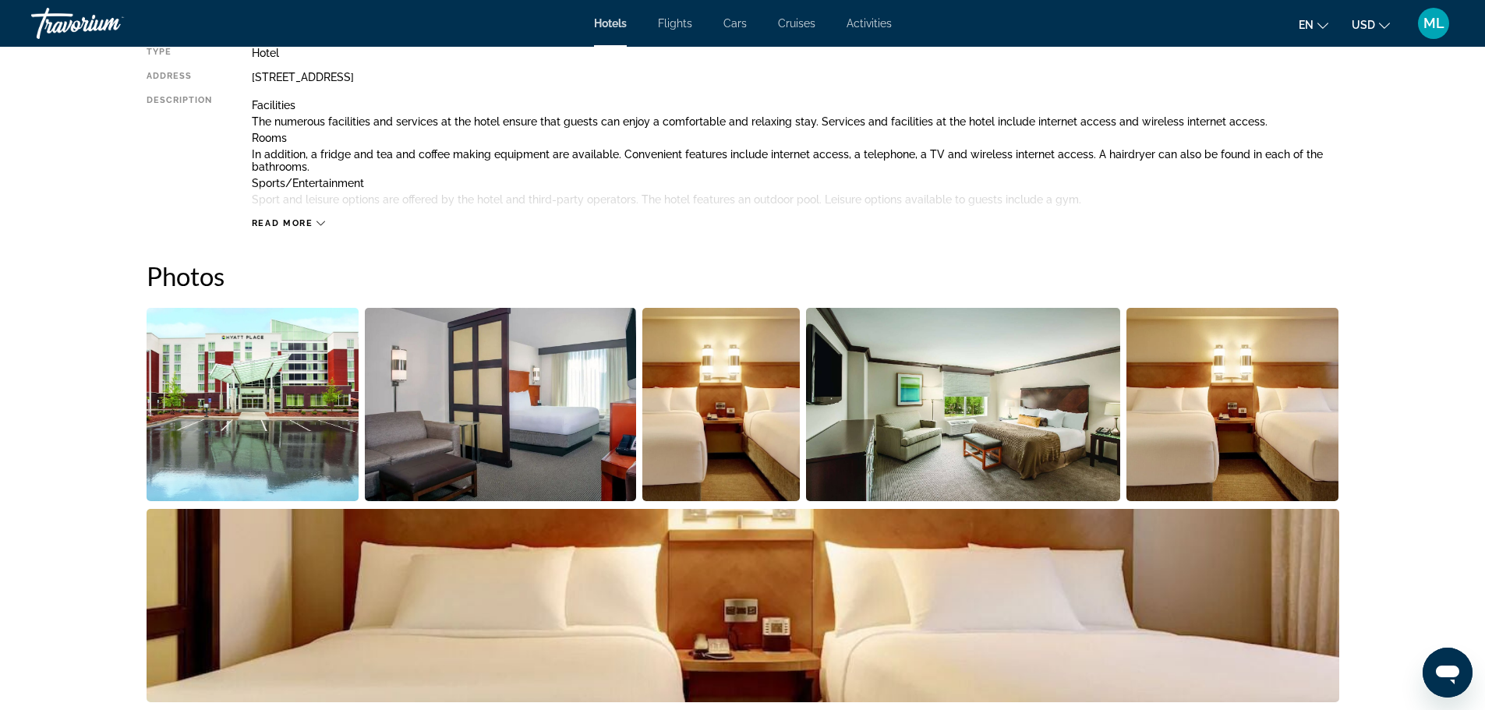
click at [304, 376] on img "Open full-screen image slider" at bounding box center [253, 404] width 213 height 193
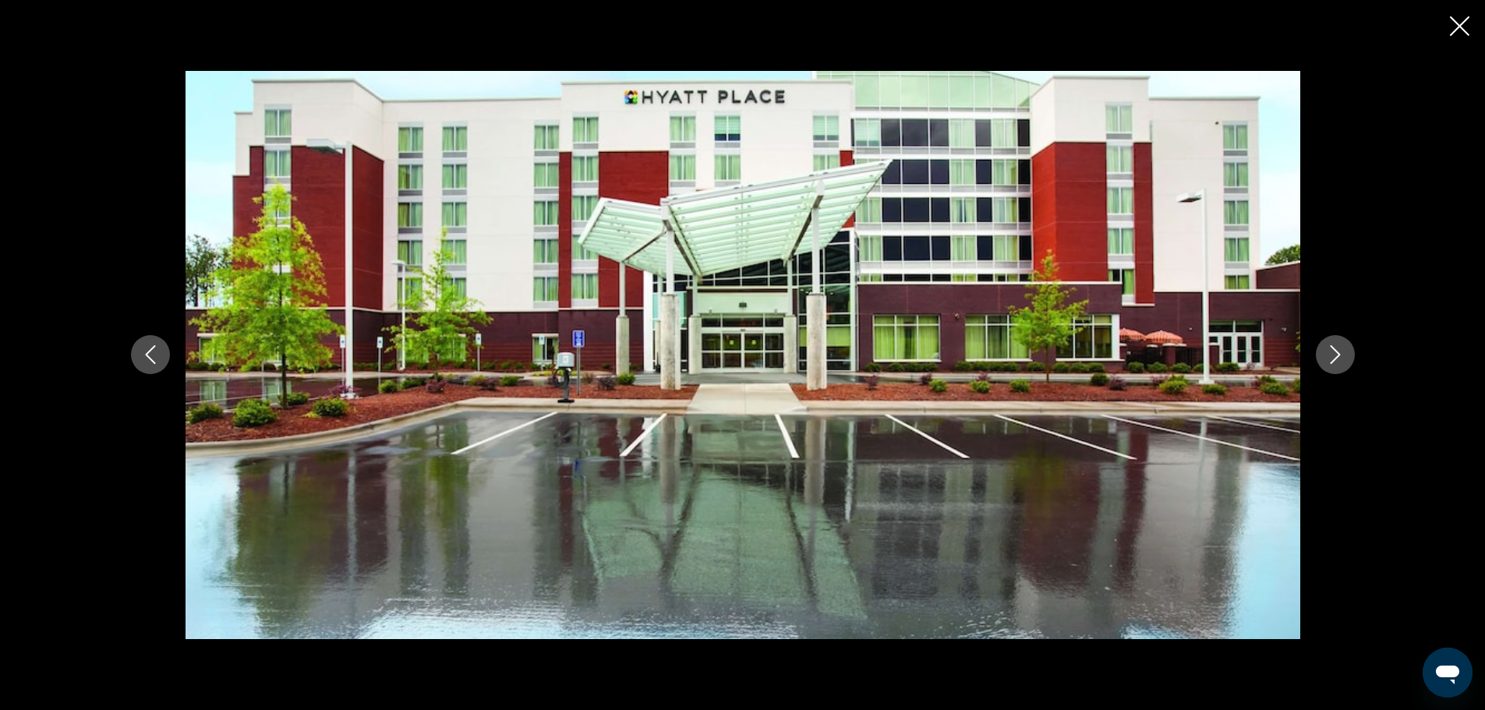
click at [1336, 349] on icon "Next image" at bounding box center [1335, 354] width 19 height 19
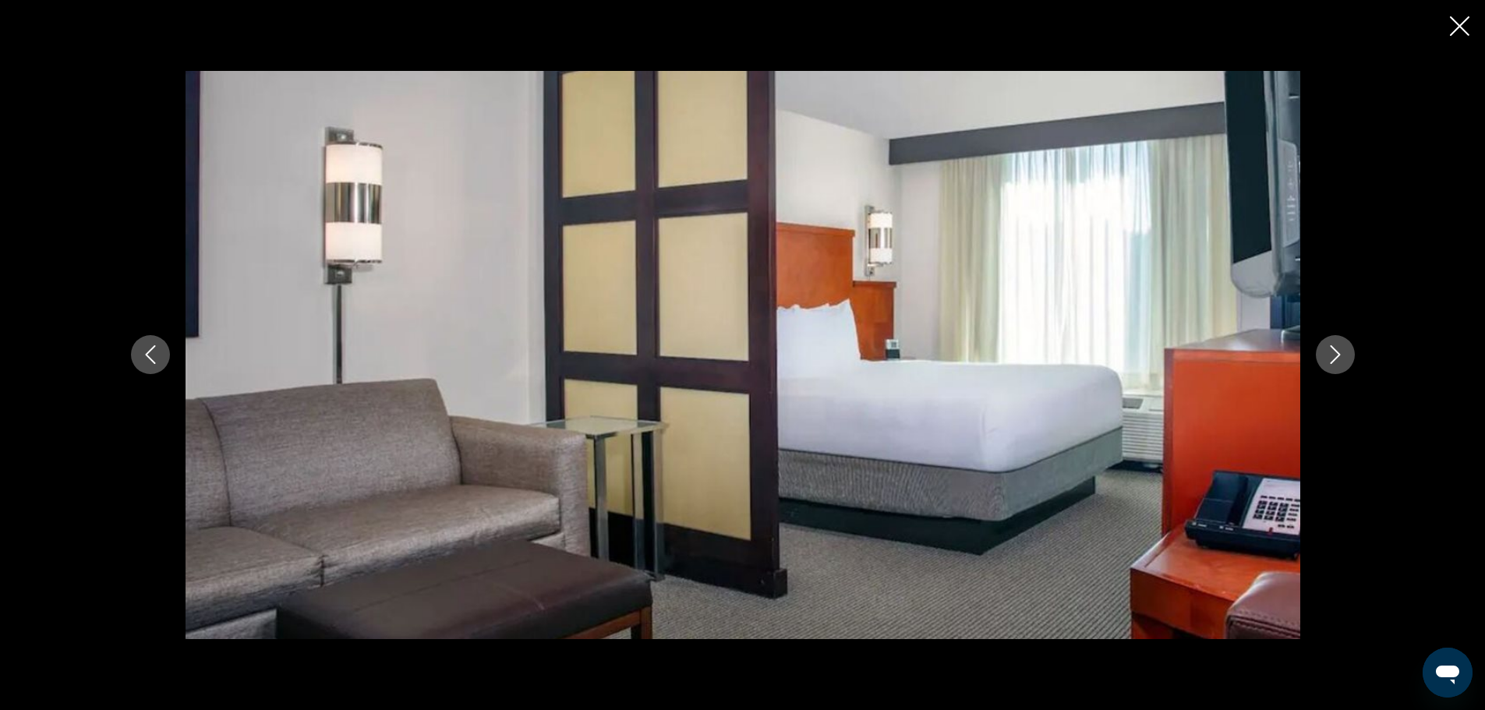
click at [1336, 349] on icon "Next image" at bounding box center [1335, 354] width 19 height 19
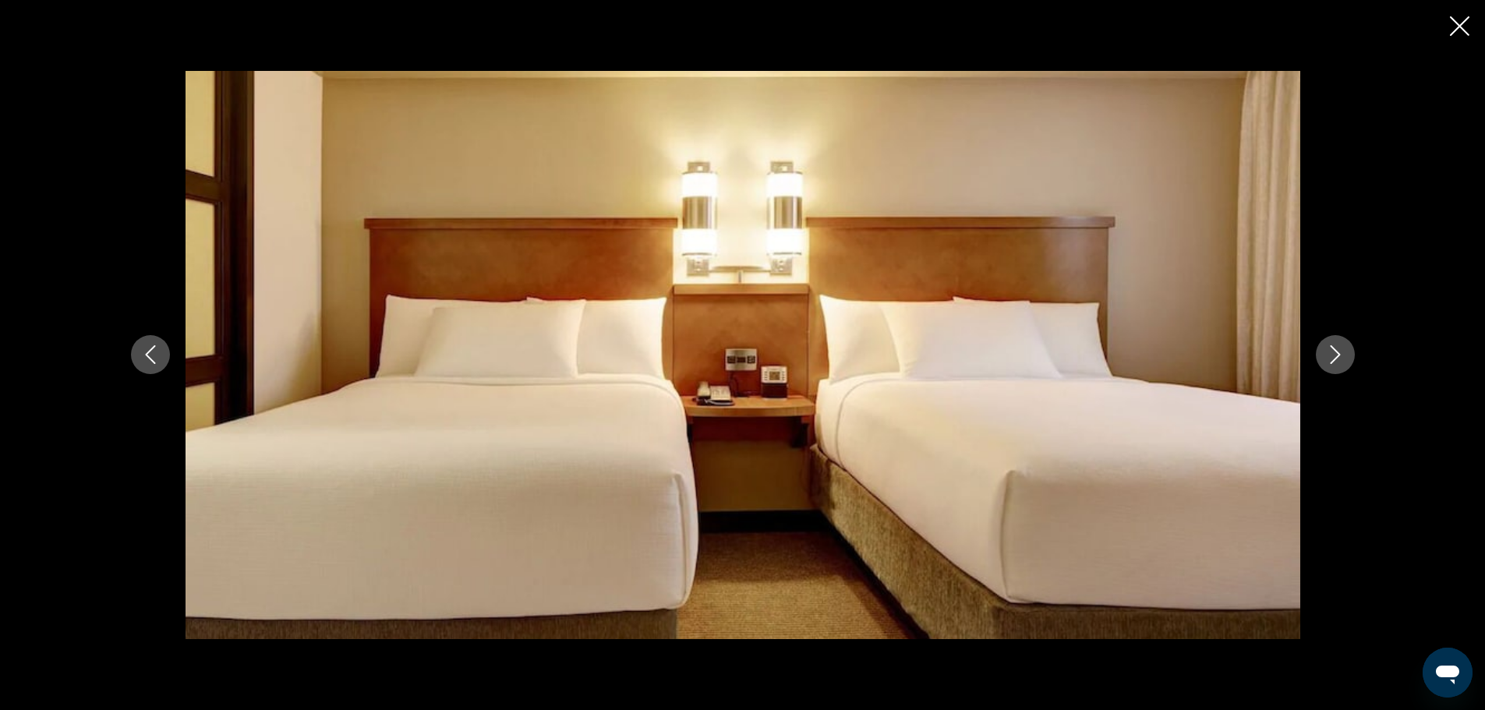
click at [1336, 349] on icon "Next image" at bounding box center [1335, 354] width 19 height 19
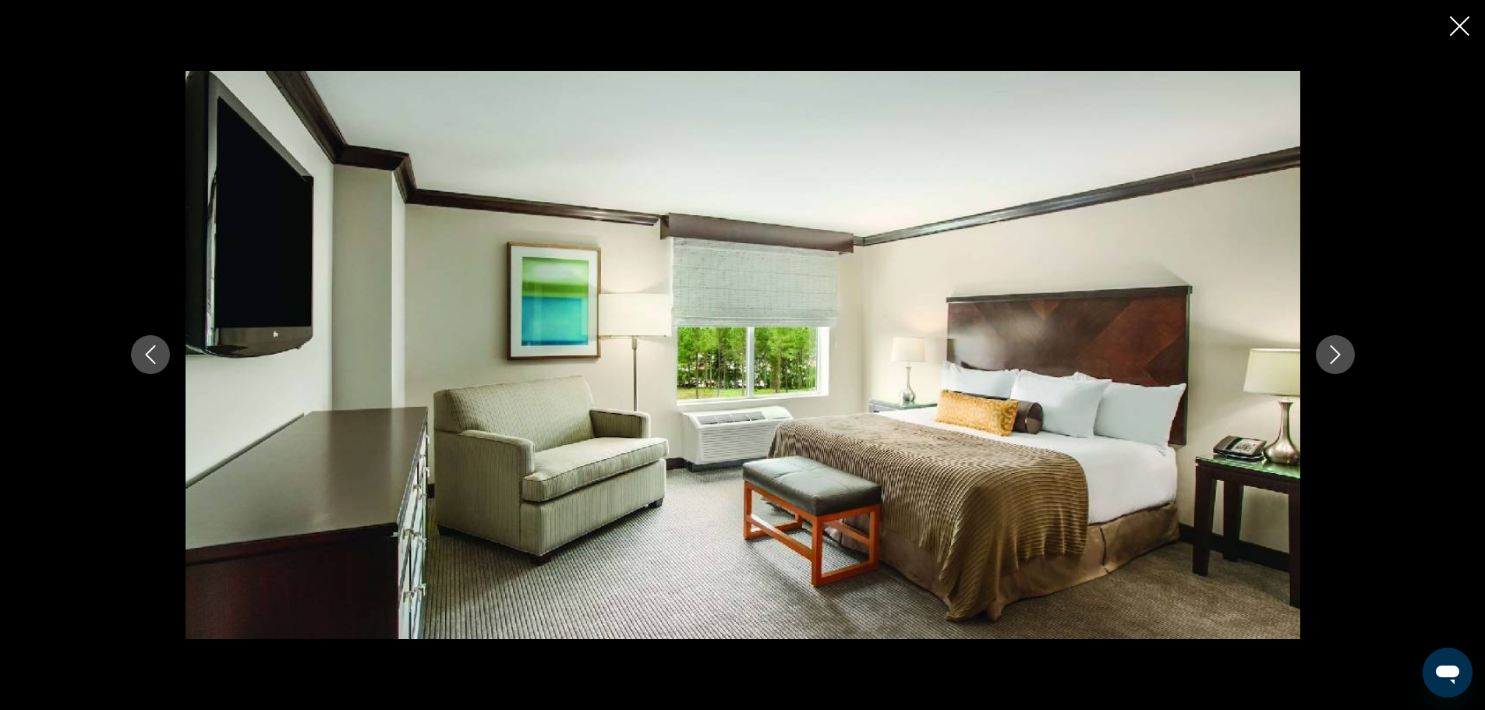
click at [1336, 349] on icon "Next image" at bounding box center [1335, 354] width 19 height 19
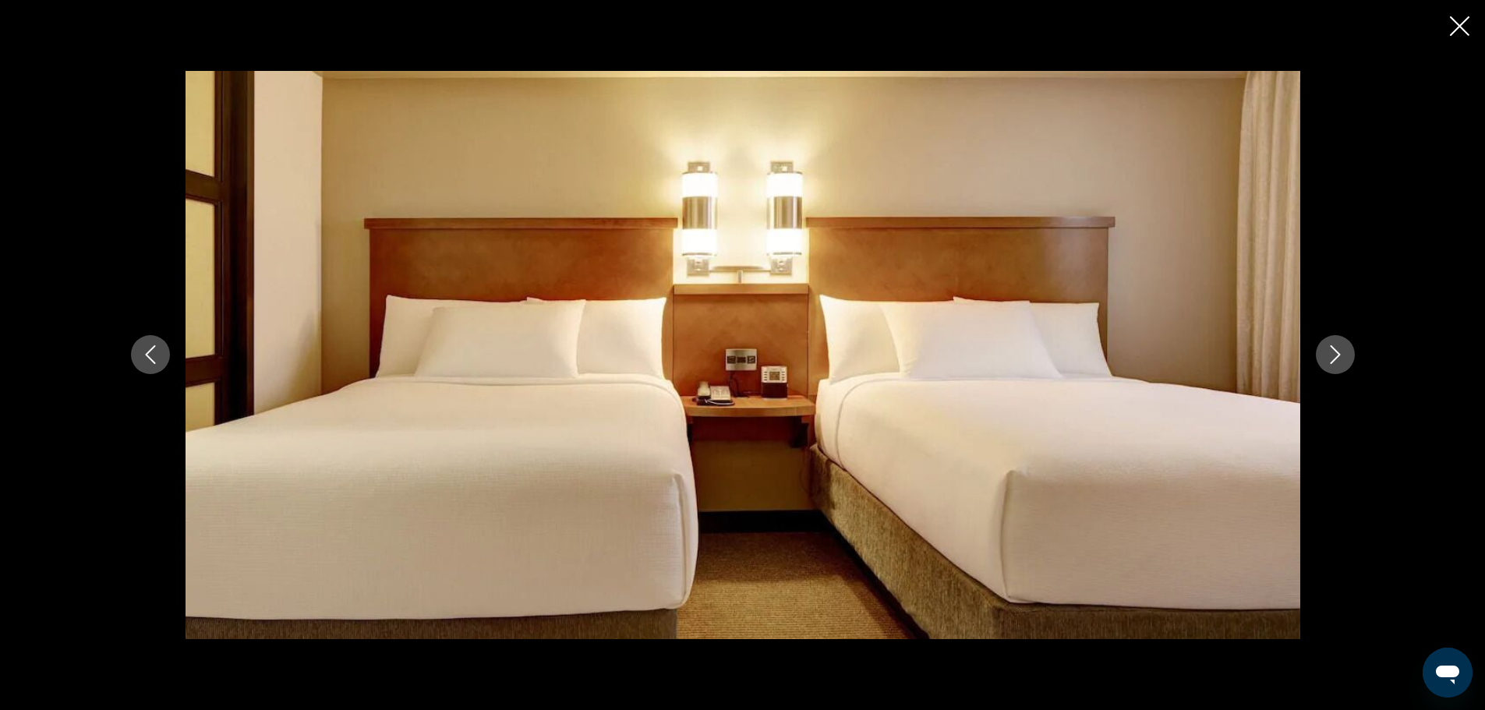
click at [1336, 349] on icon "Next image" at bounding box center [1335, 354] width 19 height 19
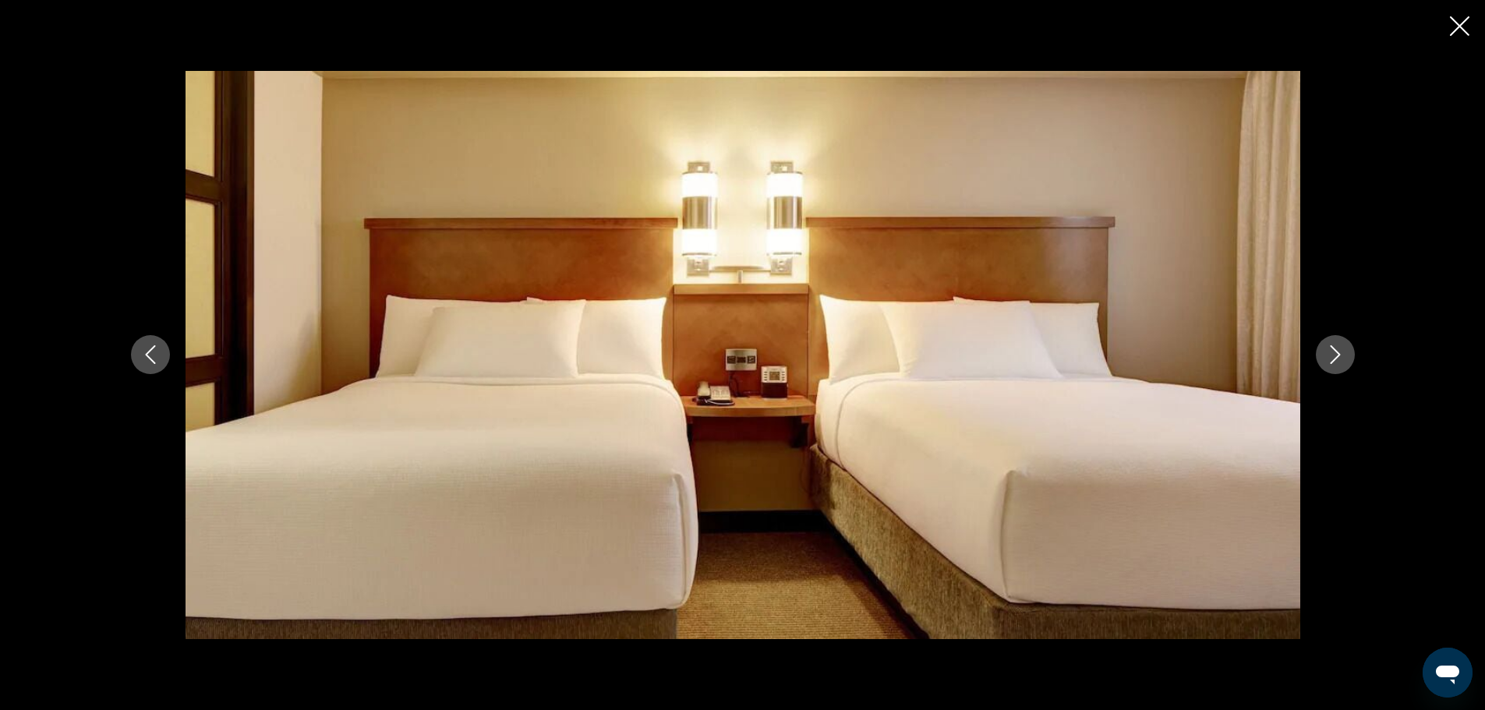
click at [1336, 349] on icon "Next image" at bounding box center [1335, 354] width 19 height 19
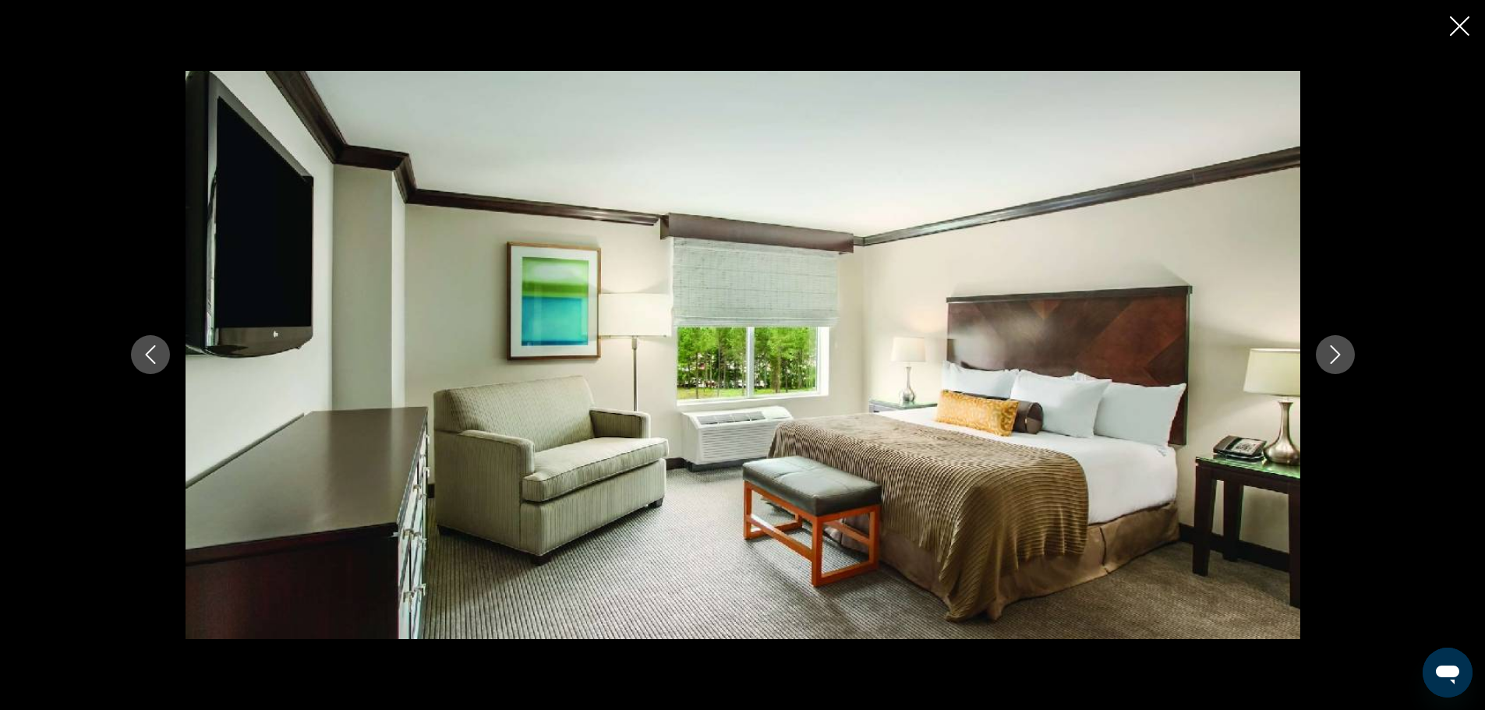
click at [1336, 349] on icon "Next image" at bounding box center [1335, 354] width 19 height 19
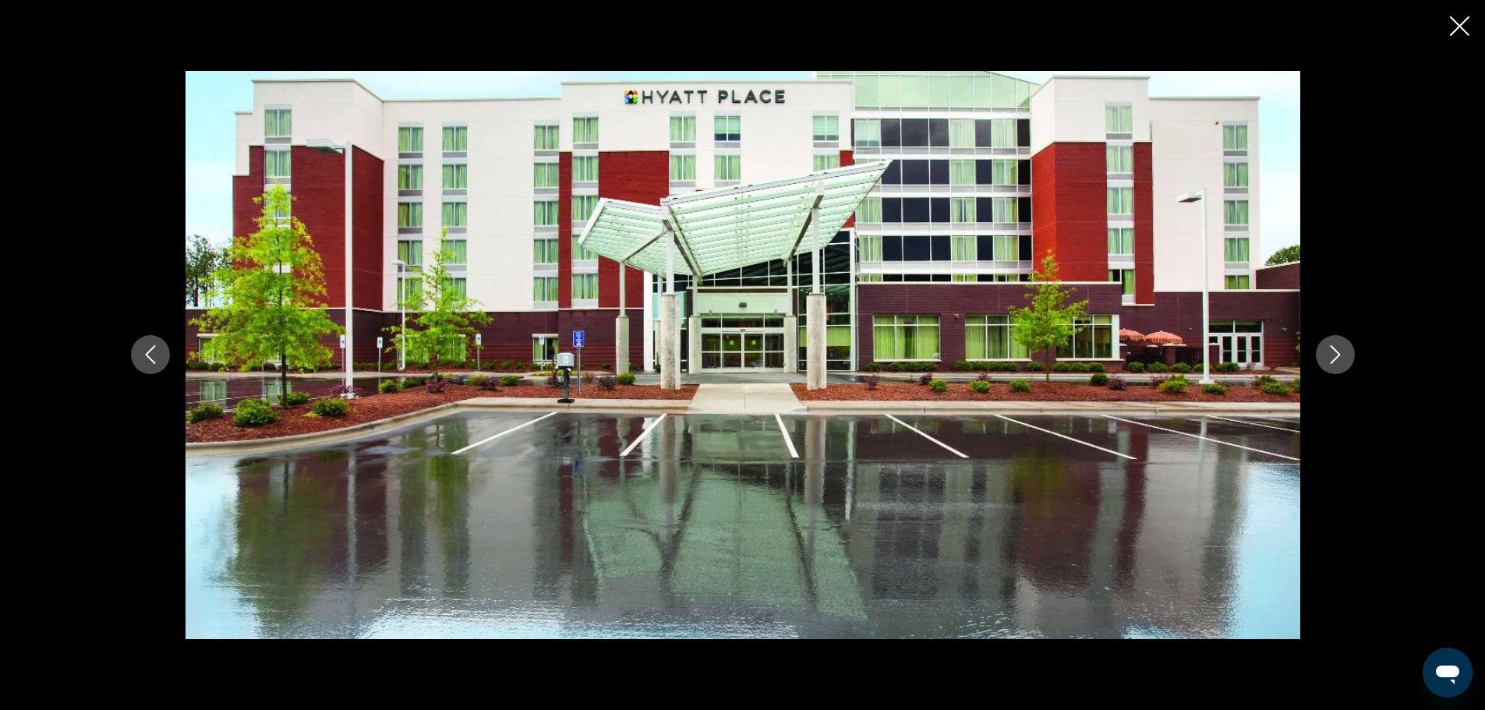
click at [1336, 349] on icon "Next image" at bounding box center [1335, 354] width 19 height 19
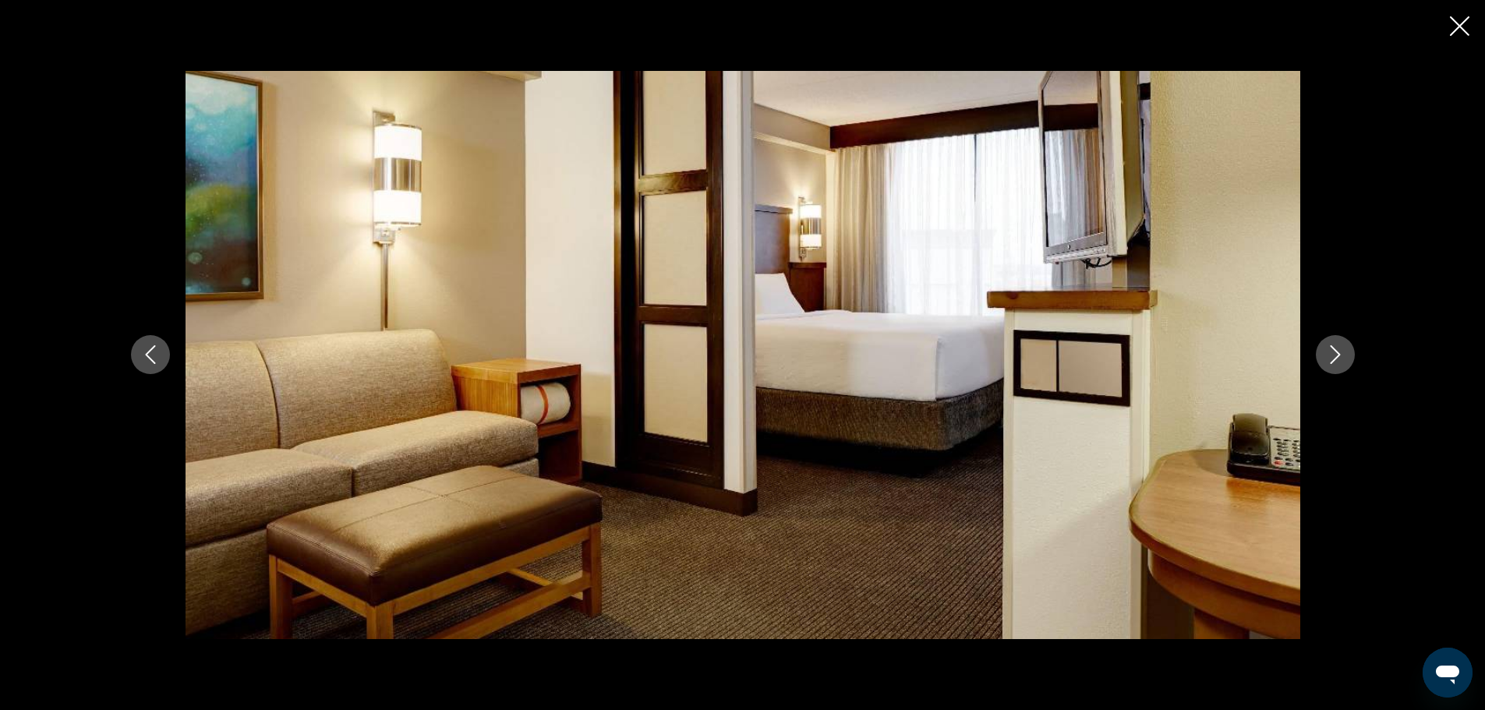
click at [1455, 23] on icon "Close slideshow" at bounding box center [1459, 25] width 19 height 19
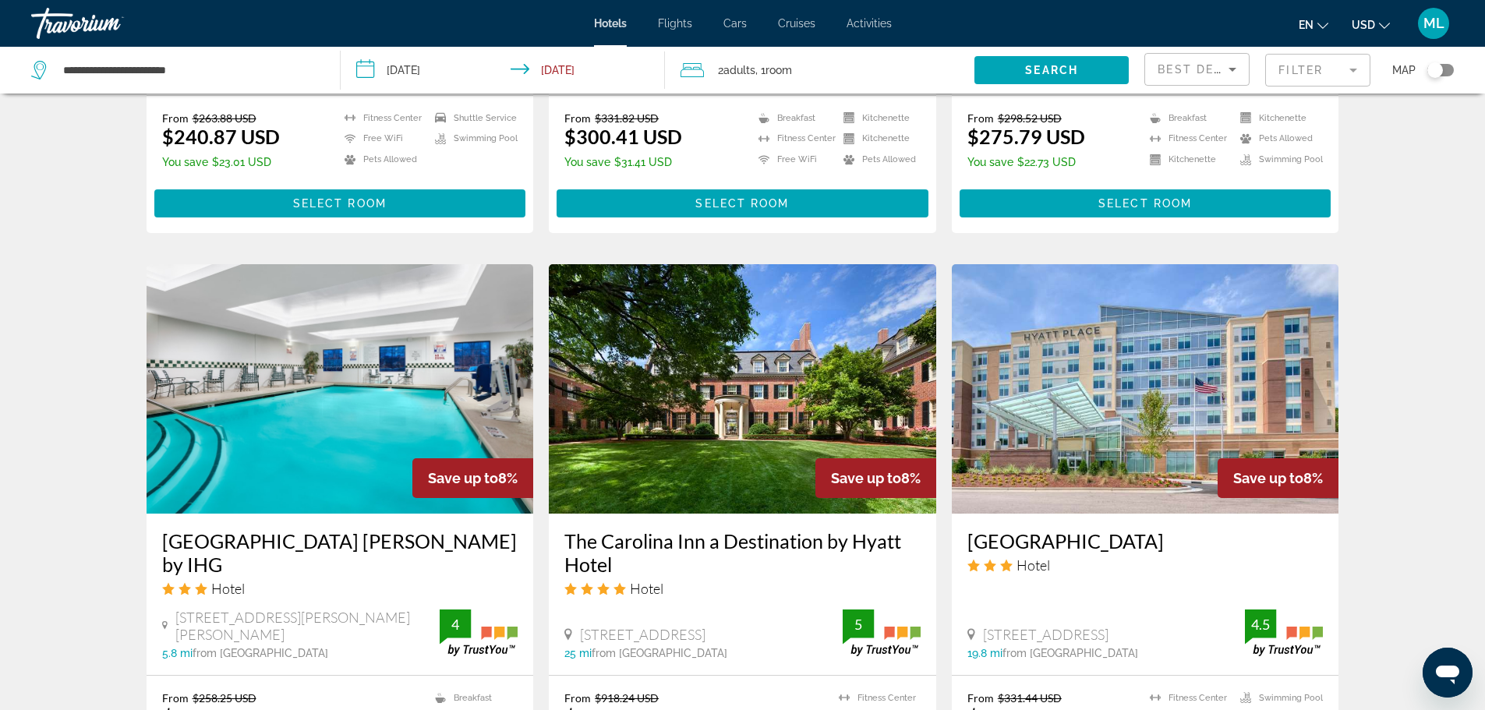
scroll to position [1621, 0]
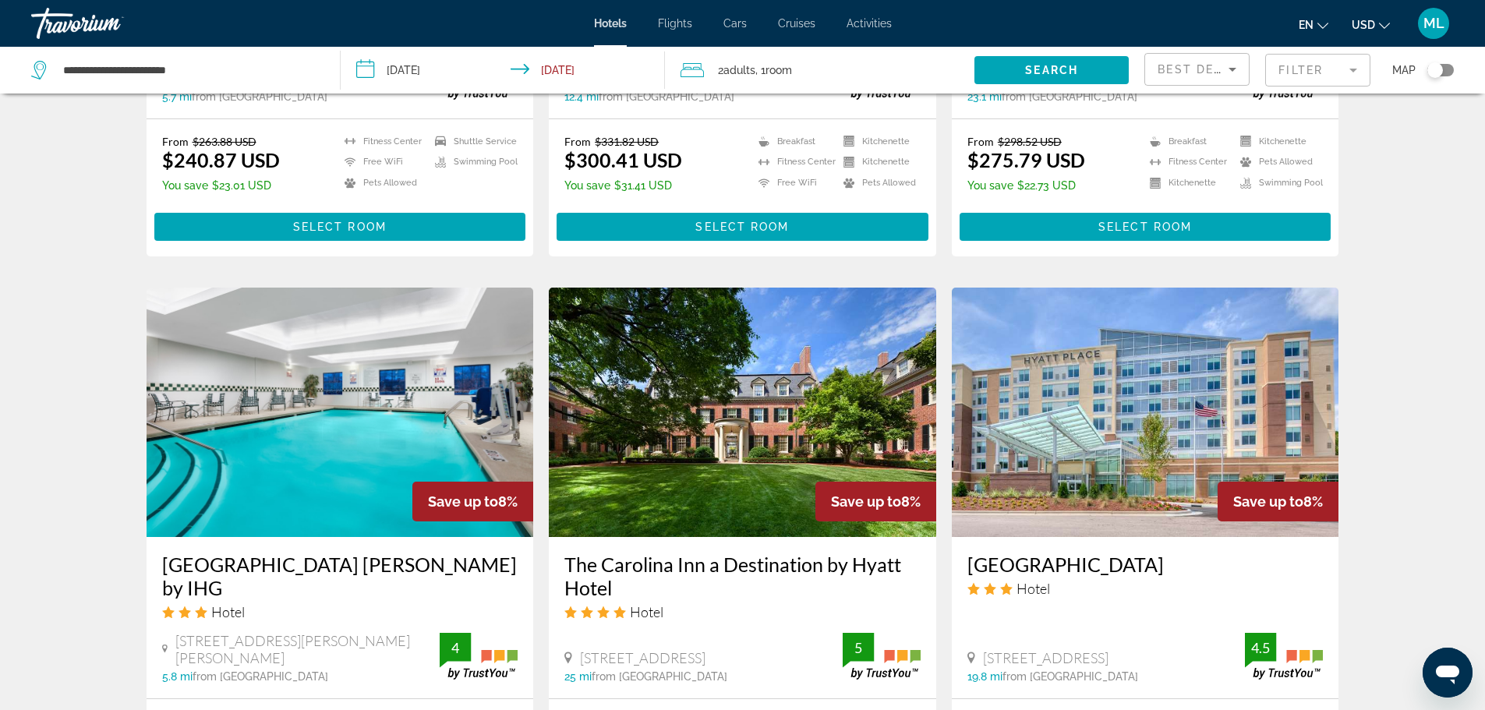
click at [376, 387] on img "Main content" at bounding box center [340, 412] width 387 height 249
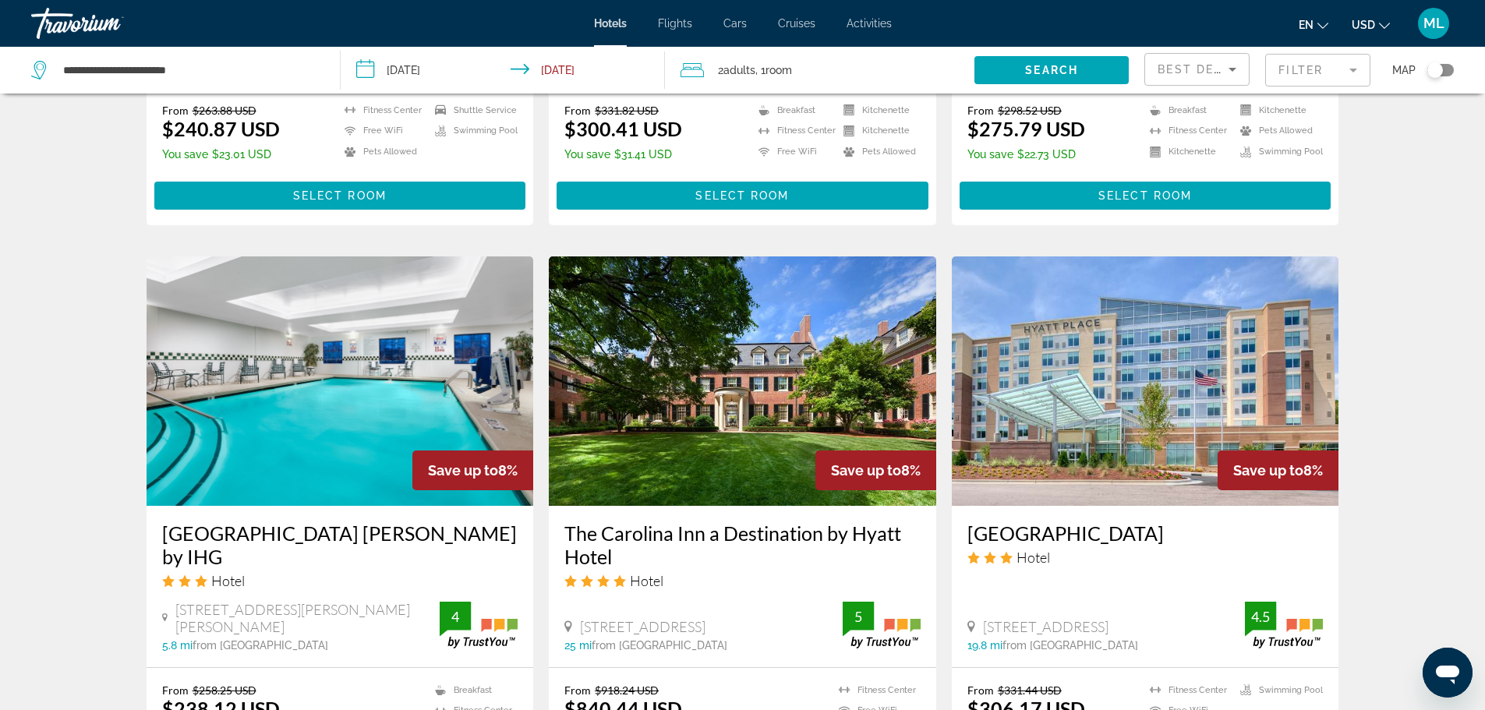
click at [762, 350] on img "Main content" at bounding box center [742, 380] width 387 height 249
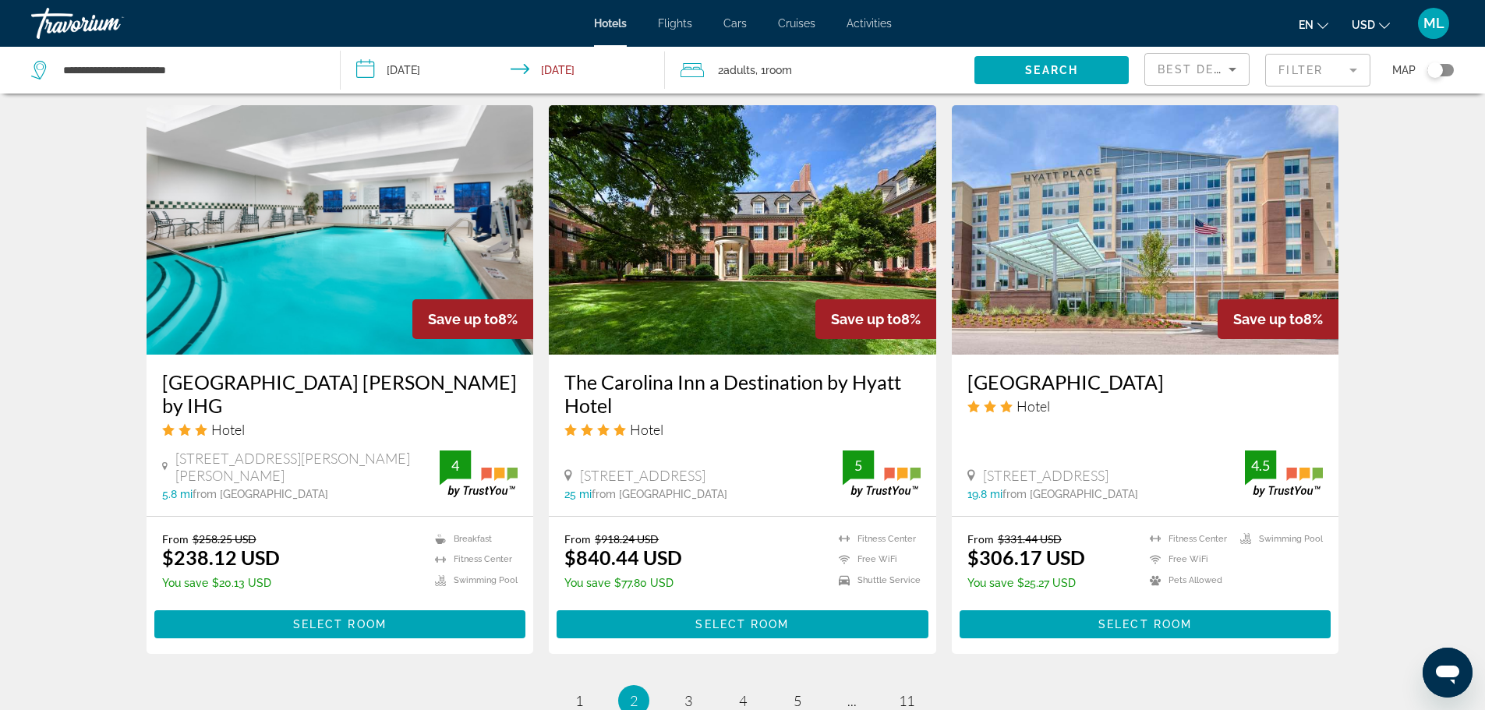
scroll to position [1808, 0]
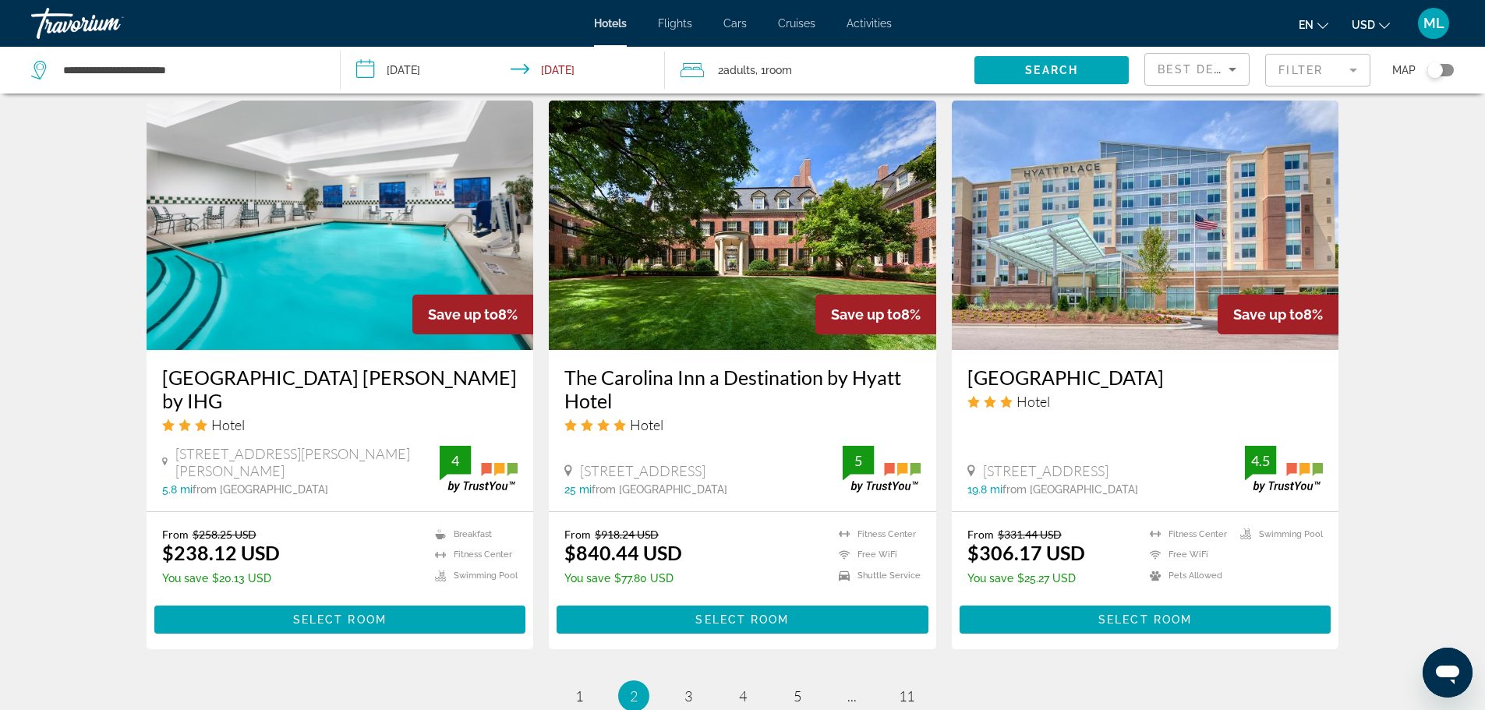
click at [1076, 248] on img "Main content" at bounding box center [1145, 225] width 387 height 249
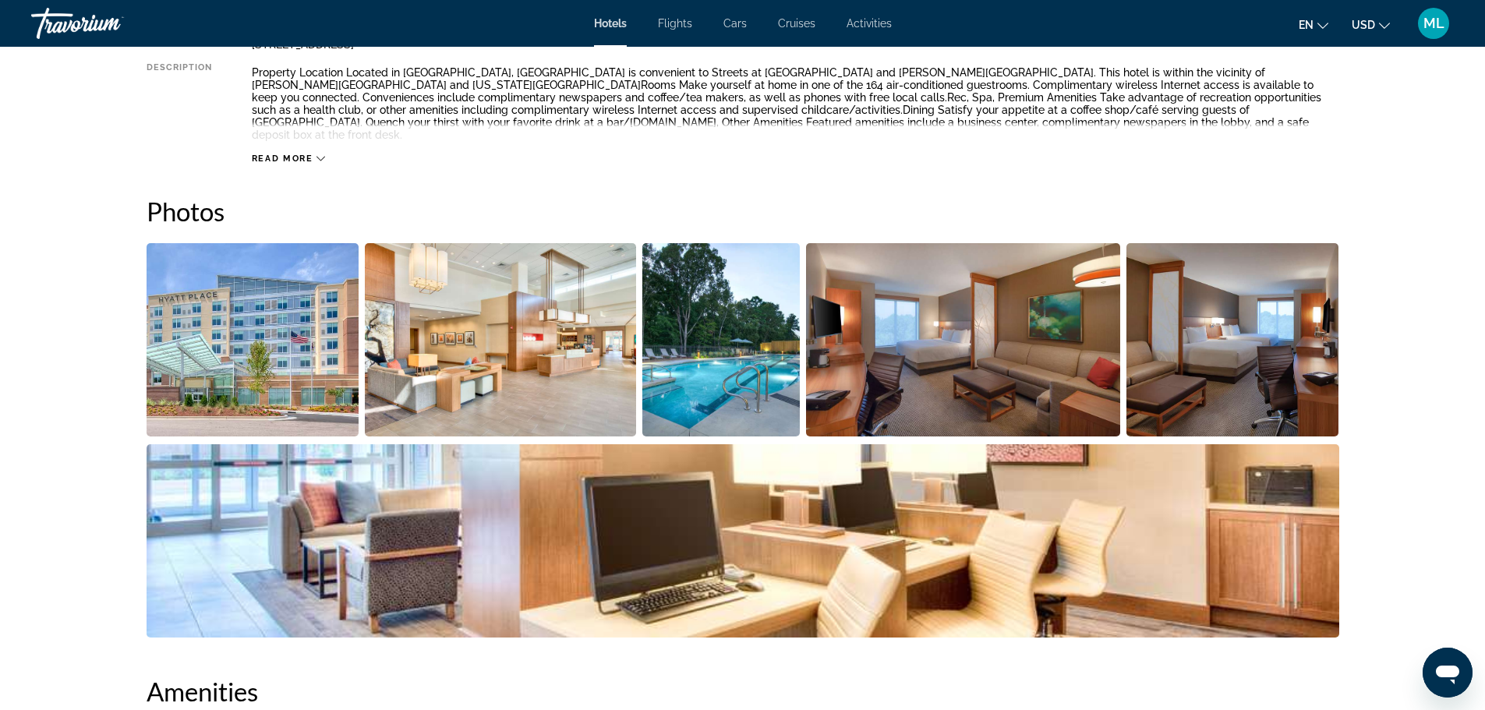
scroll to position [624, 0]
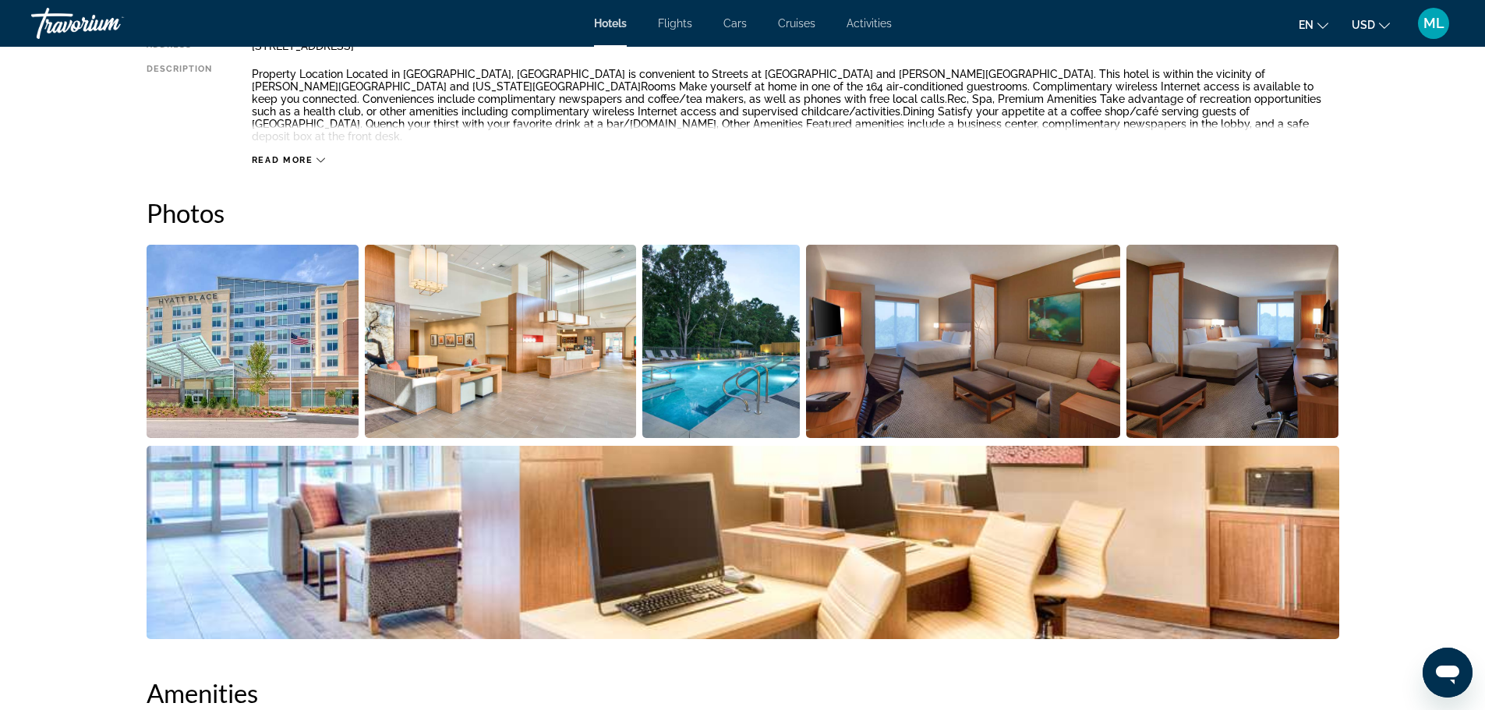
click at [542, 308] on img "Open full-screen image slider" at bounding box center [500, 341] width 271 height 193
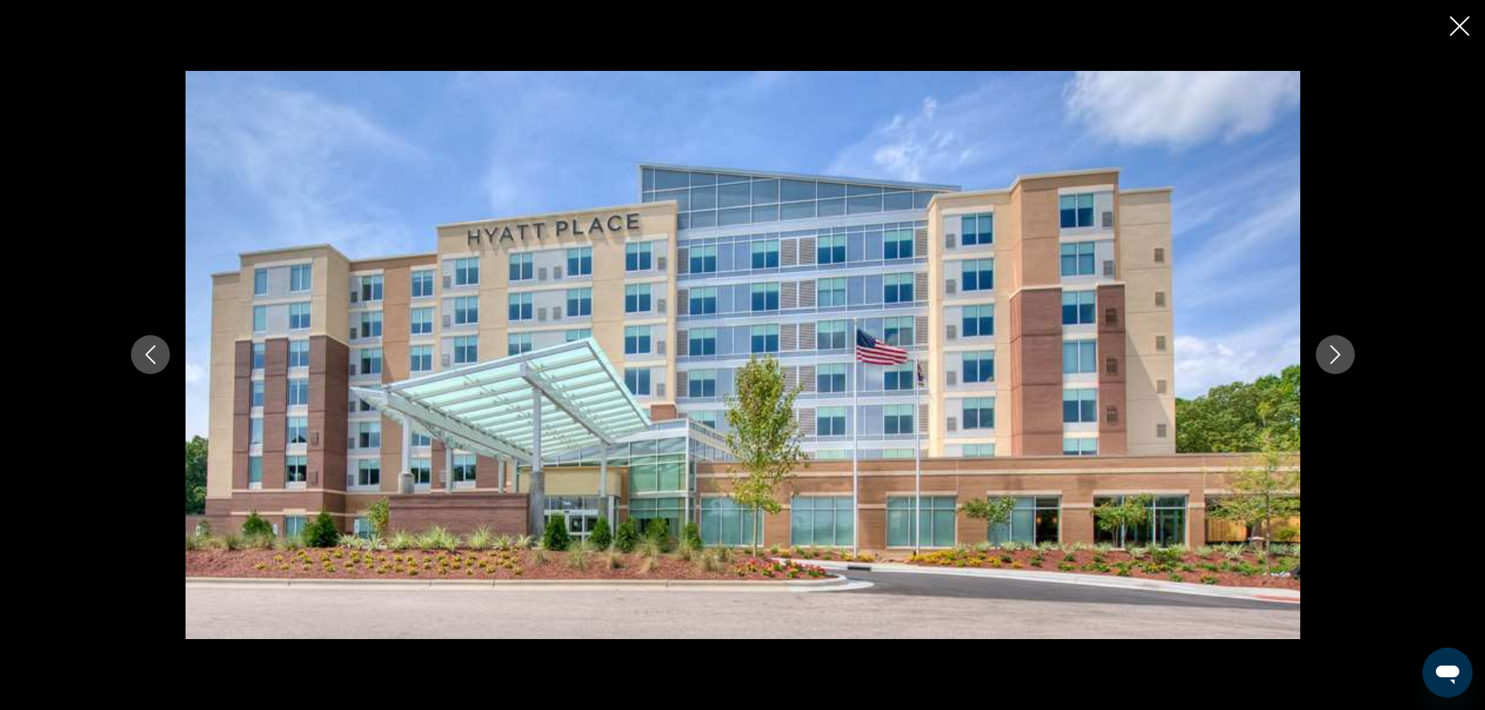
click at [1345, 358] on button "Next image" at bounding box center [1335, 354] width 39 height 39
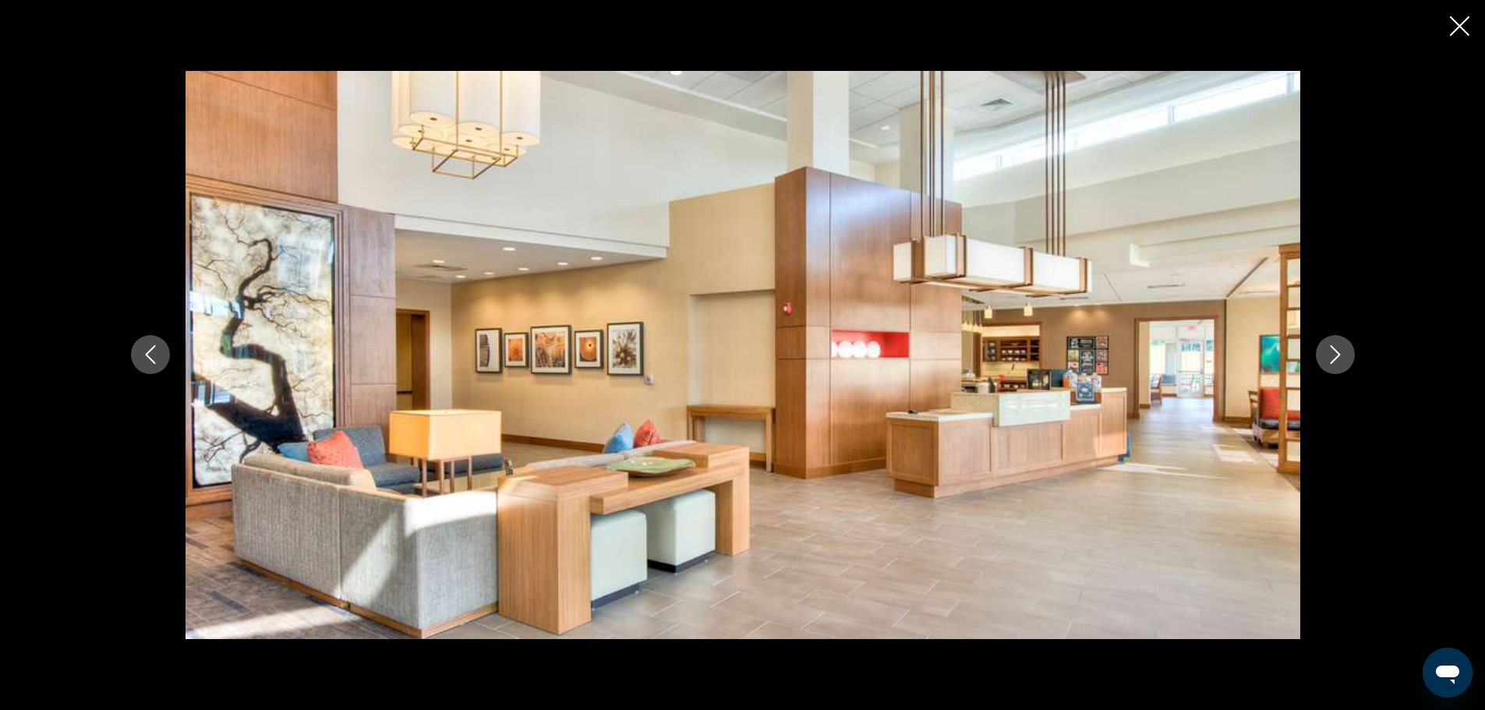
click at [1345, 358] on button "Next image" at bounding box center [1335, 354] width 39 height 39
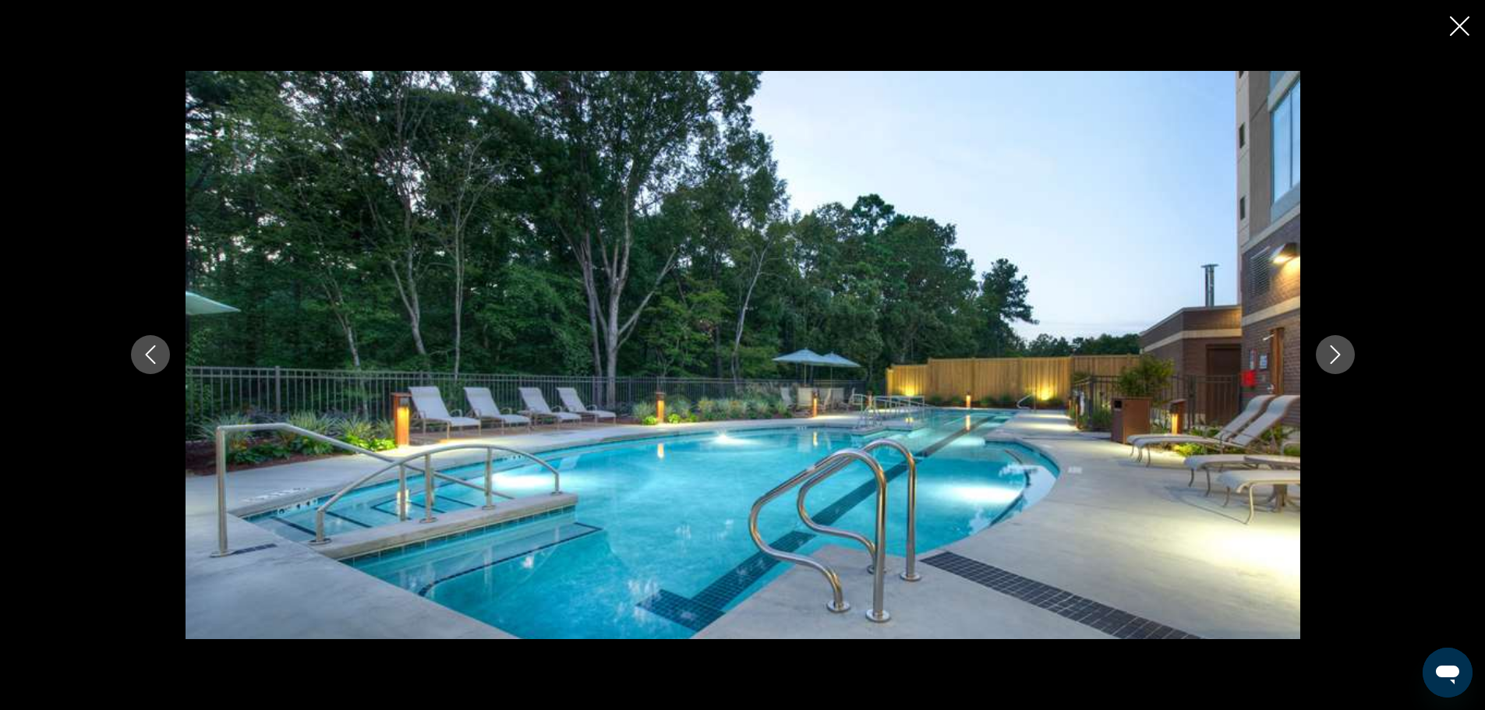
click at [1345, 358] on button "Next image" at bounding box center [1335, 354] width 39 height 39
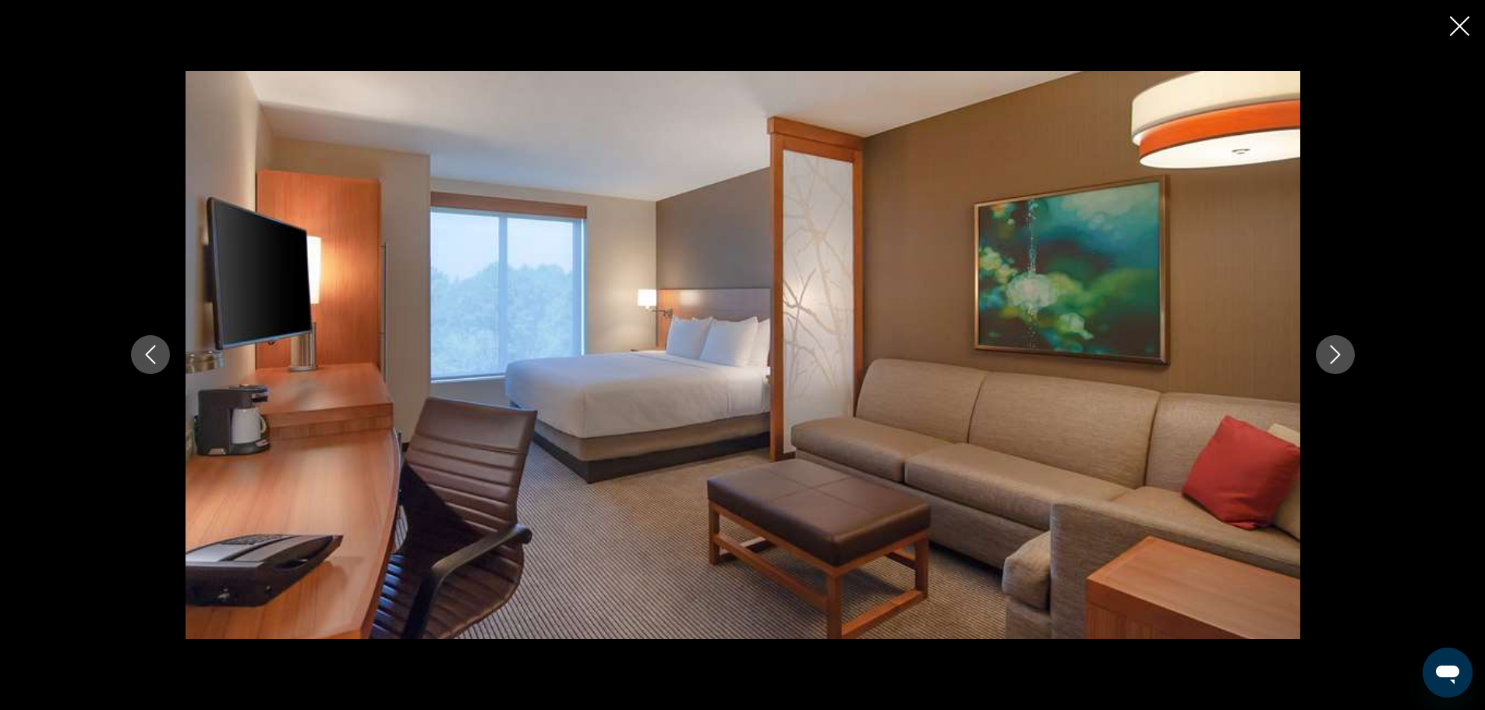
click at [1345, 358] on button "Next image" at bounding box center [1335, 354] width 39 height 39
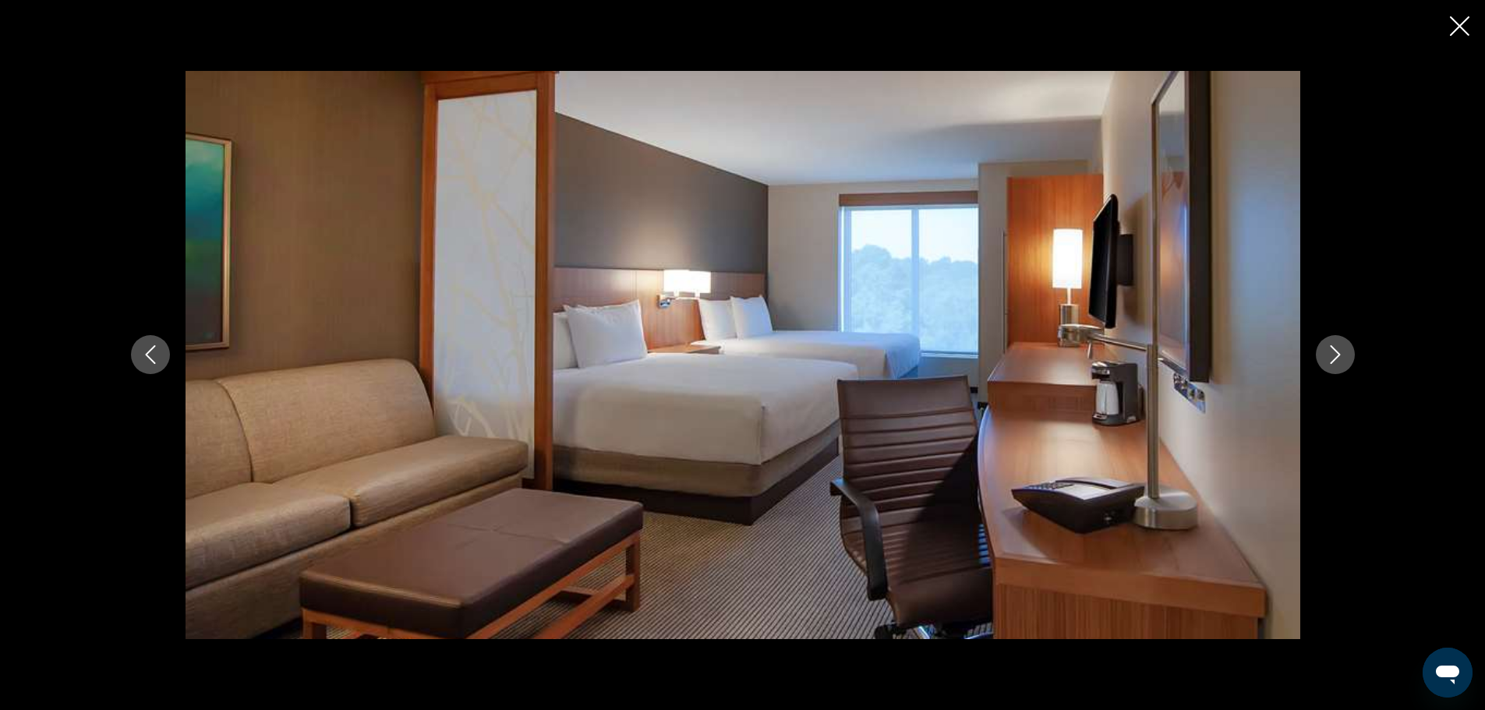
click at [1345, 358] on button "Next image" at bounding box center [1335, 354] width 39 height 39
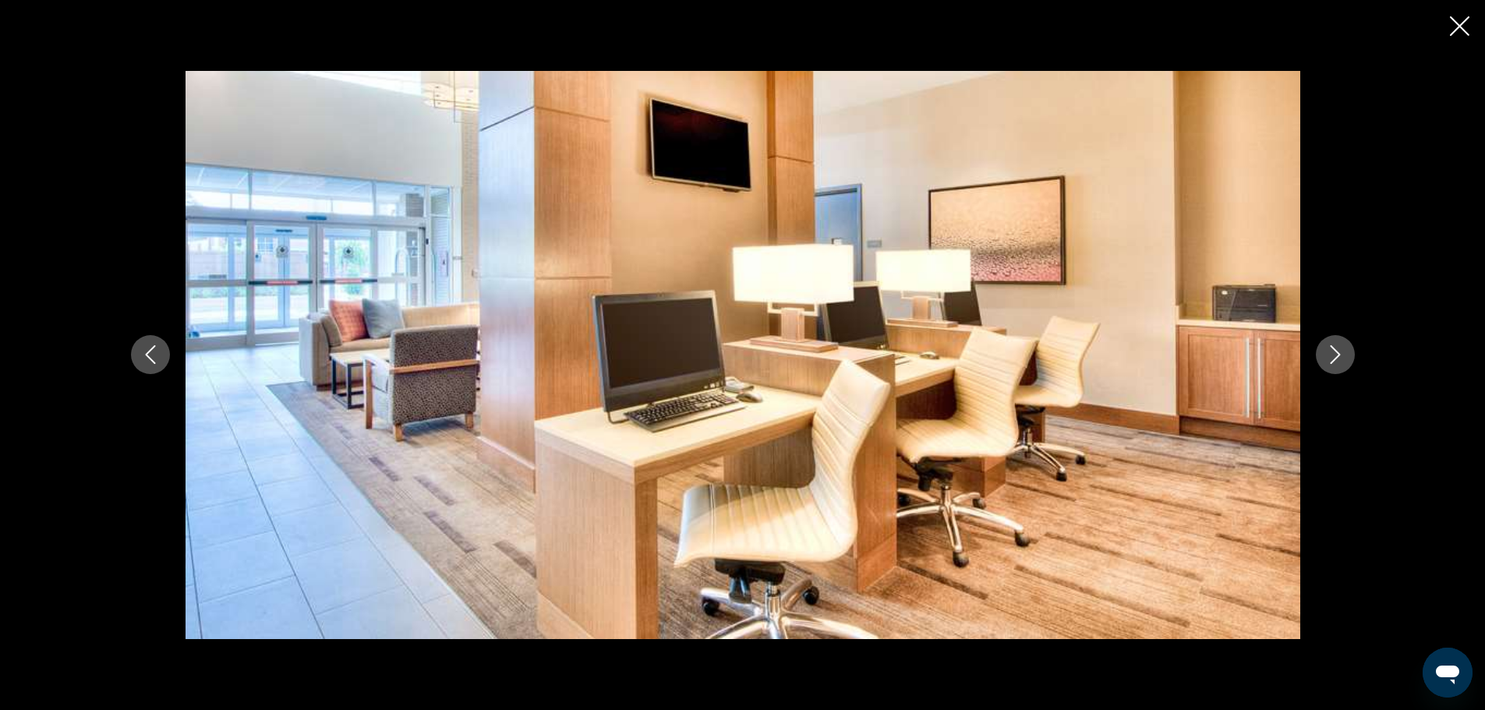
click at [1345, 358] on button "Next image" at bounding box center [1335, 354] width 39 height 39
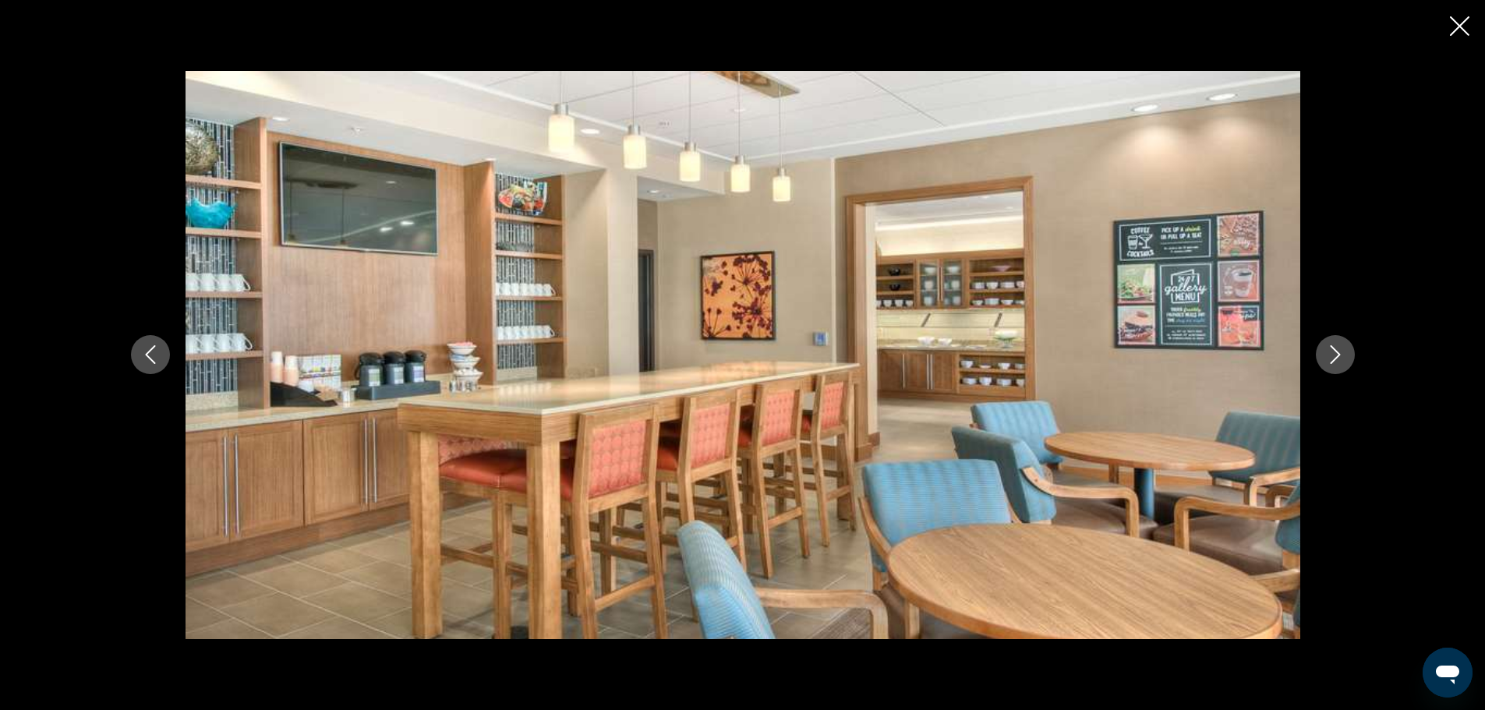
click at [1345, 358] on button "Next image" at bounding box center [1335, 354] width 39 height 39
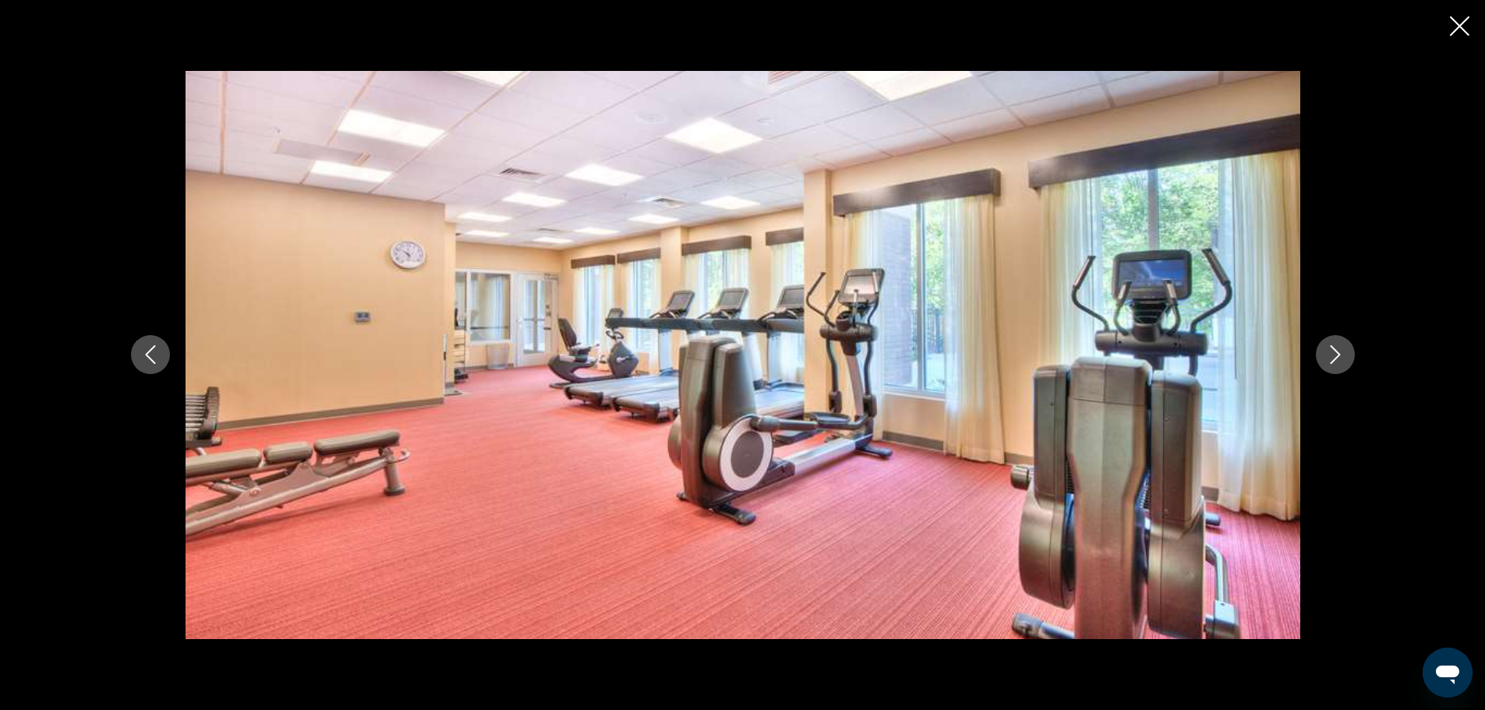
click at [1345, 358] on button "Next image" at bounding box center [1335, 354] width 39 height 39
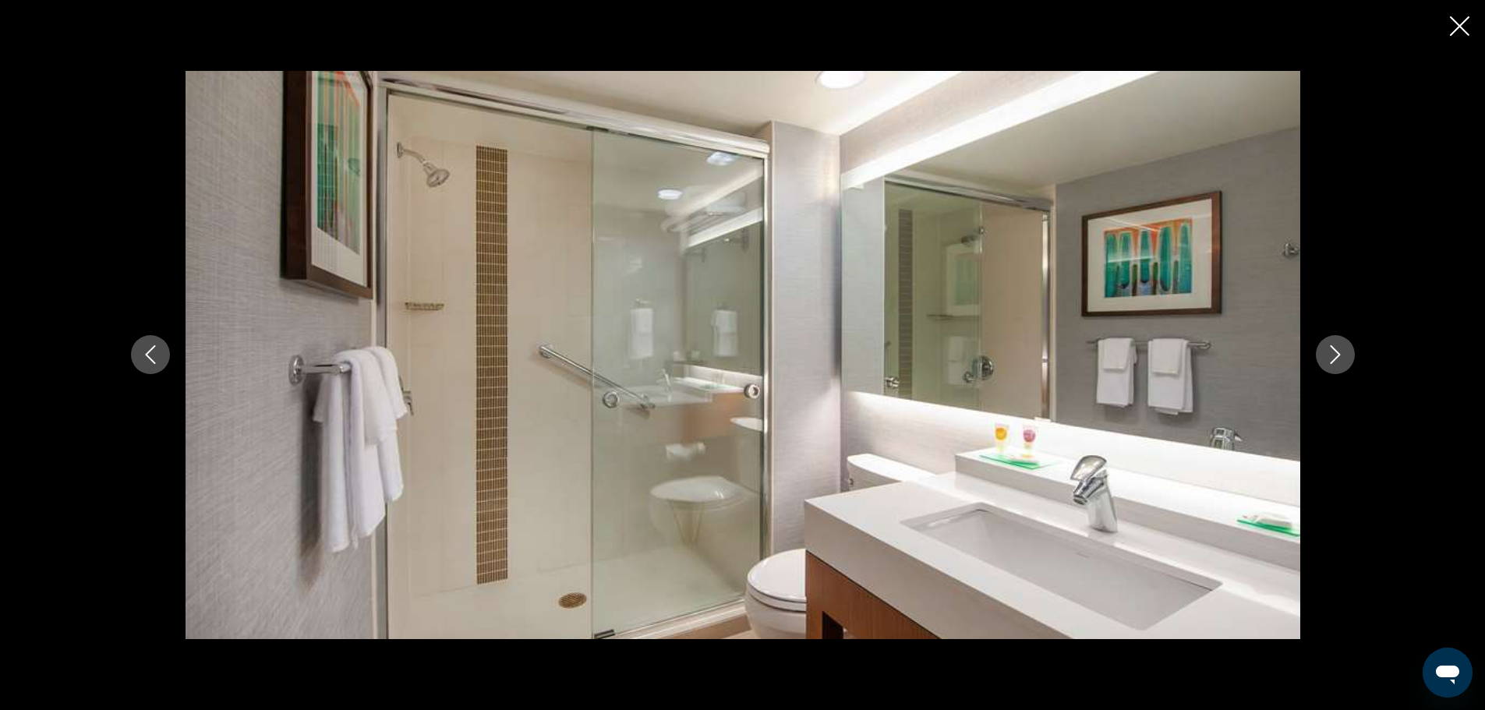
click at [1345, 358] on button "Next image" at bounding box center [1335, 354] width 39 height 39
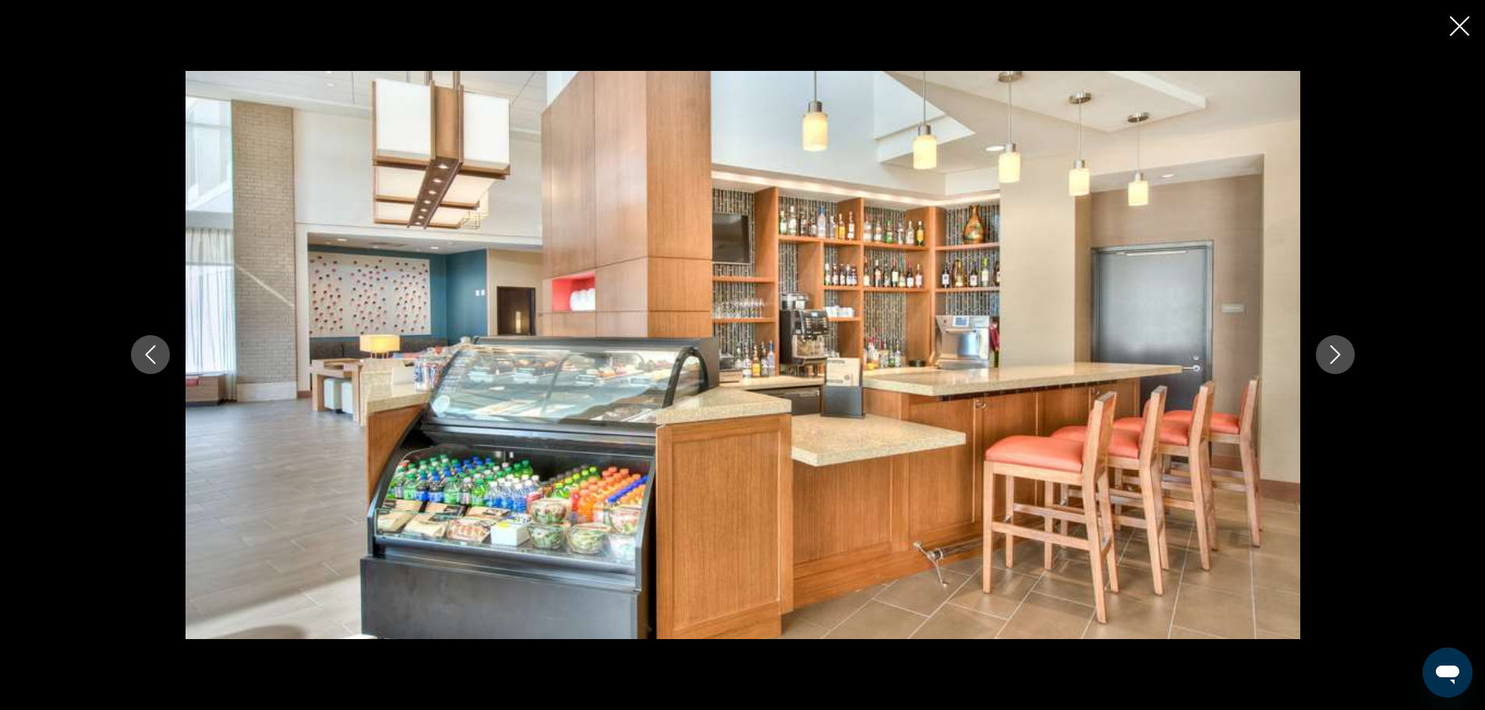
click at [1345, 358] on button "Next image" at bounding box center [1335, 354] width 39 height 39
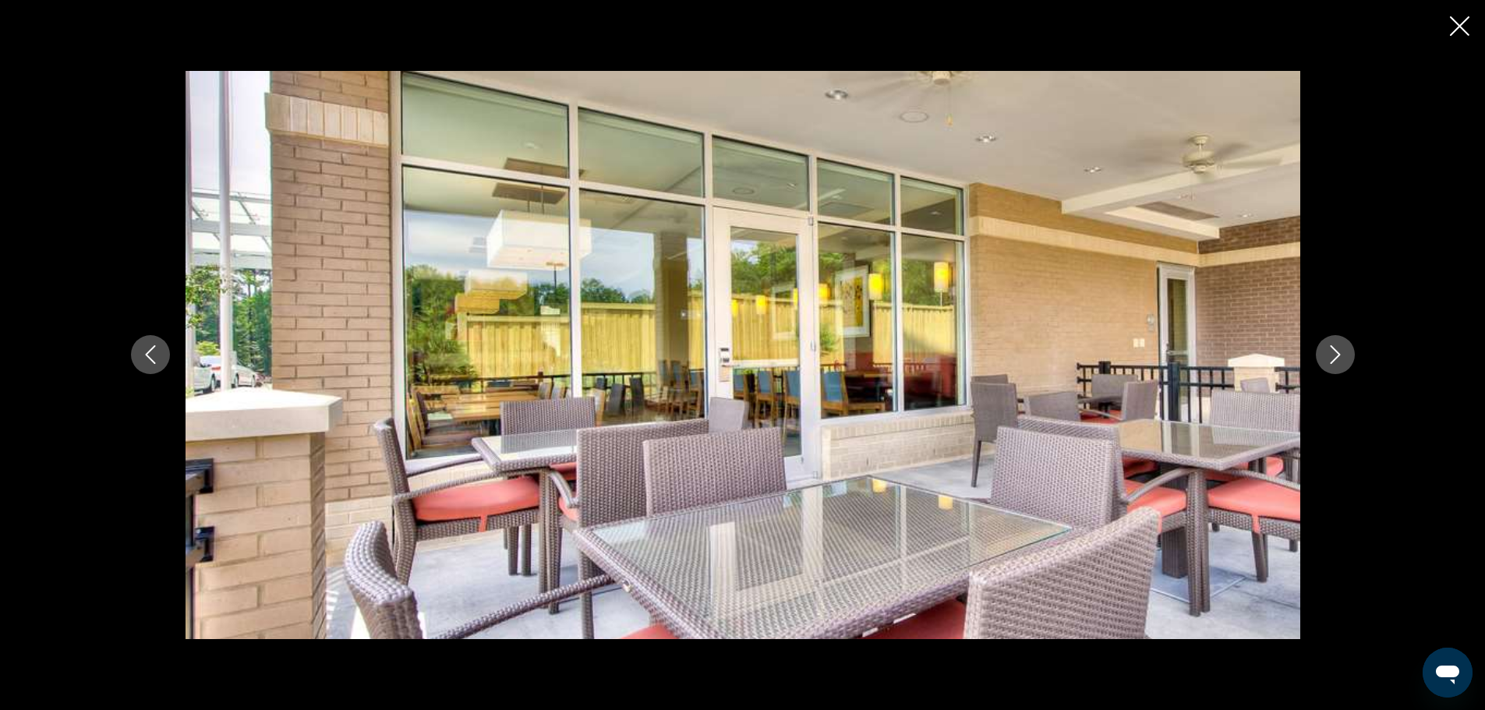
click at [1345, 358] on button "Next image" at bounding box center [1335, 354] width 39 height 39
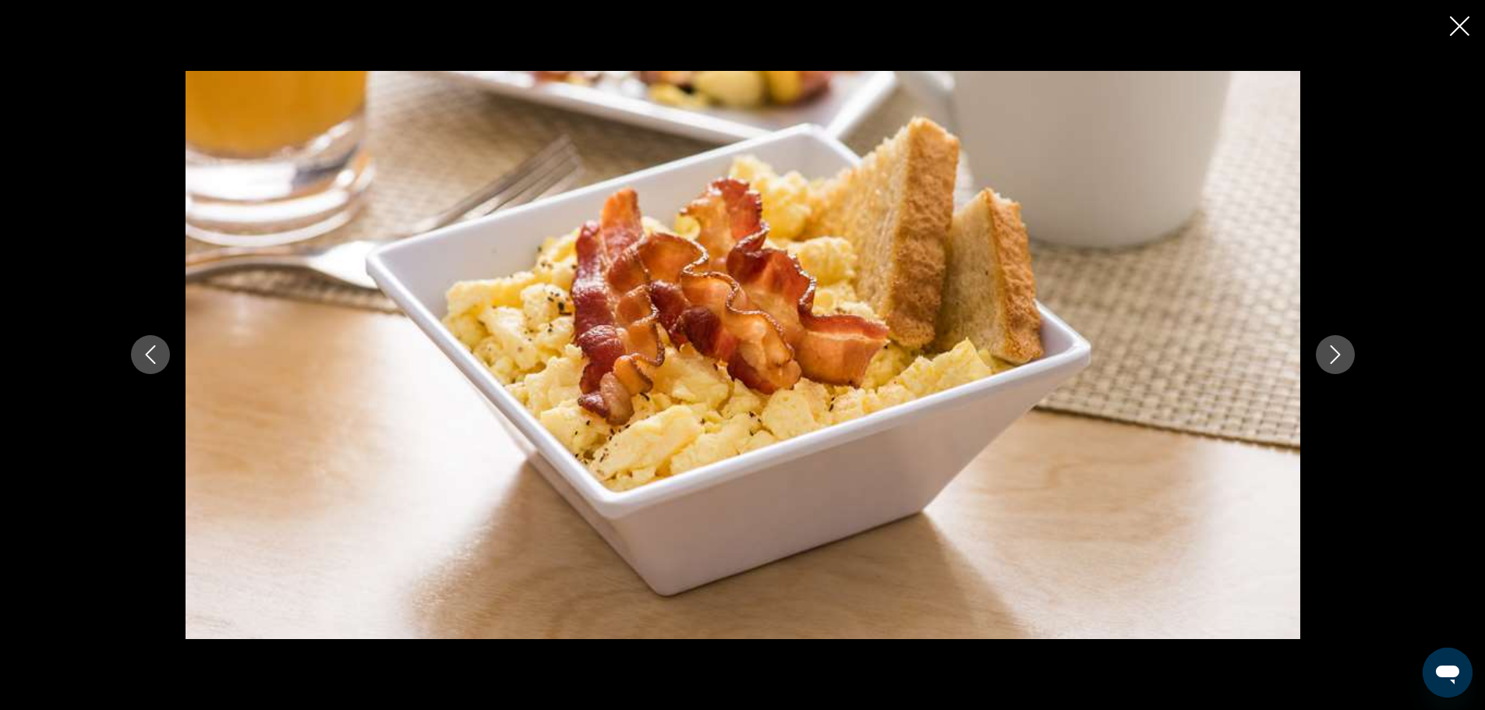
click at [1345, 358] on button "Next image" at bounding box center [1335, 354] width 39 height 39
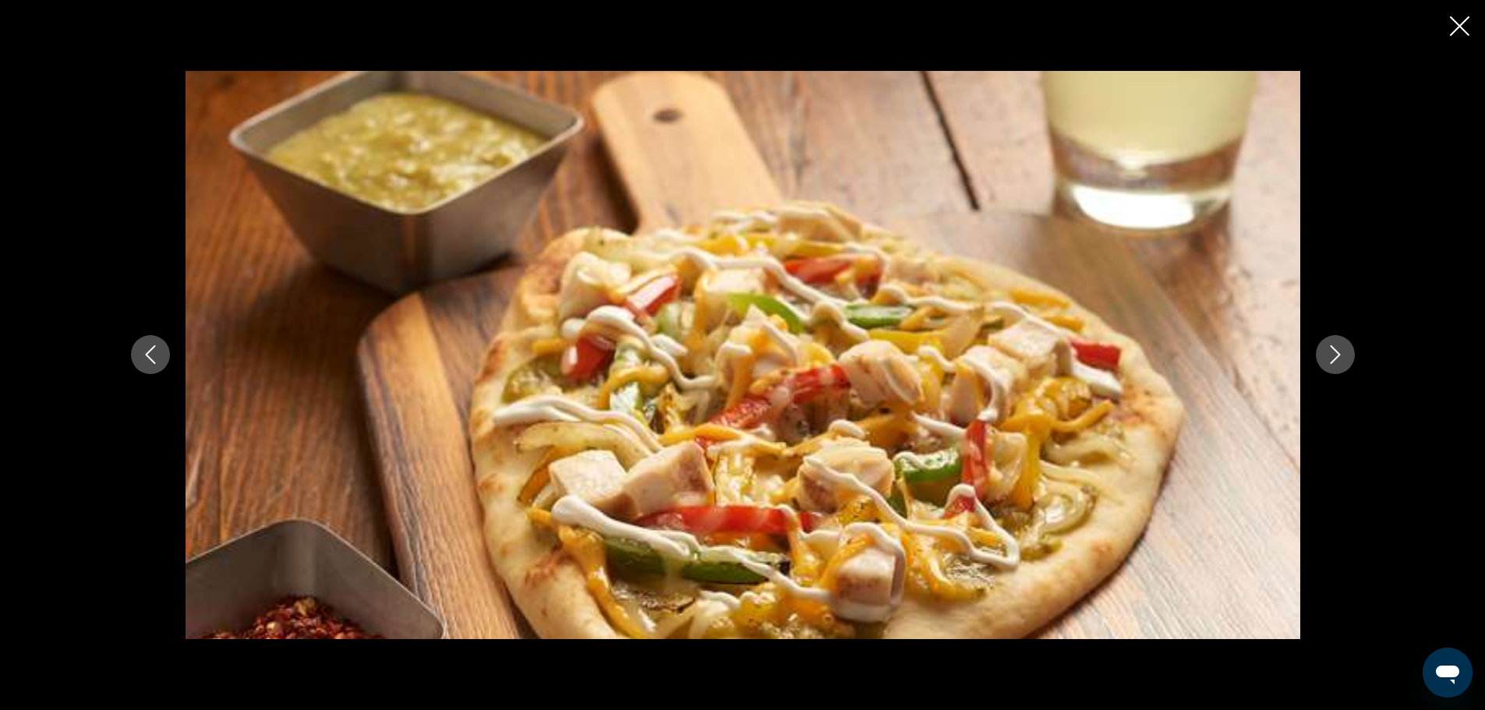
click at [1345, 358] on button "Next image" at bounding box center [1335, 354] width 39 height 39
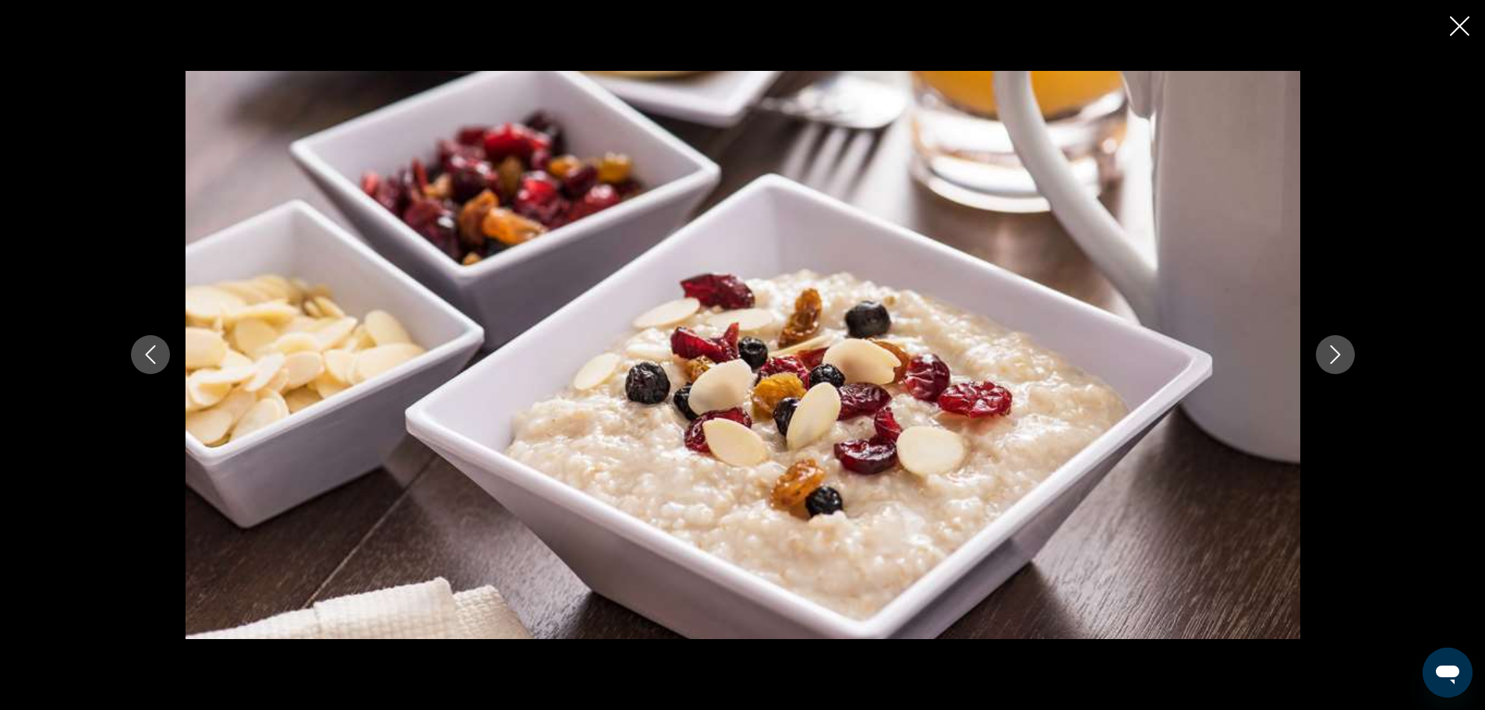
click at [1345, 358] on button "Next image" at bounding box center [1335, 354] width 39 height 39
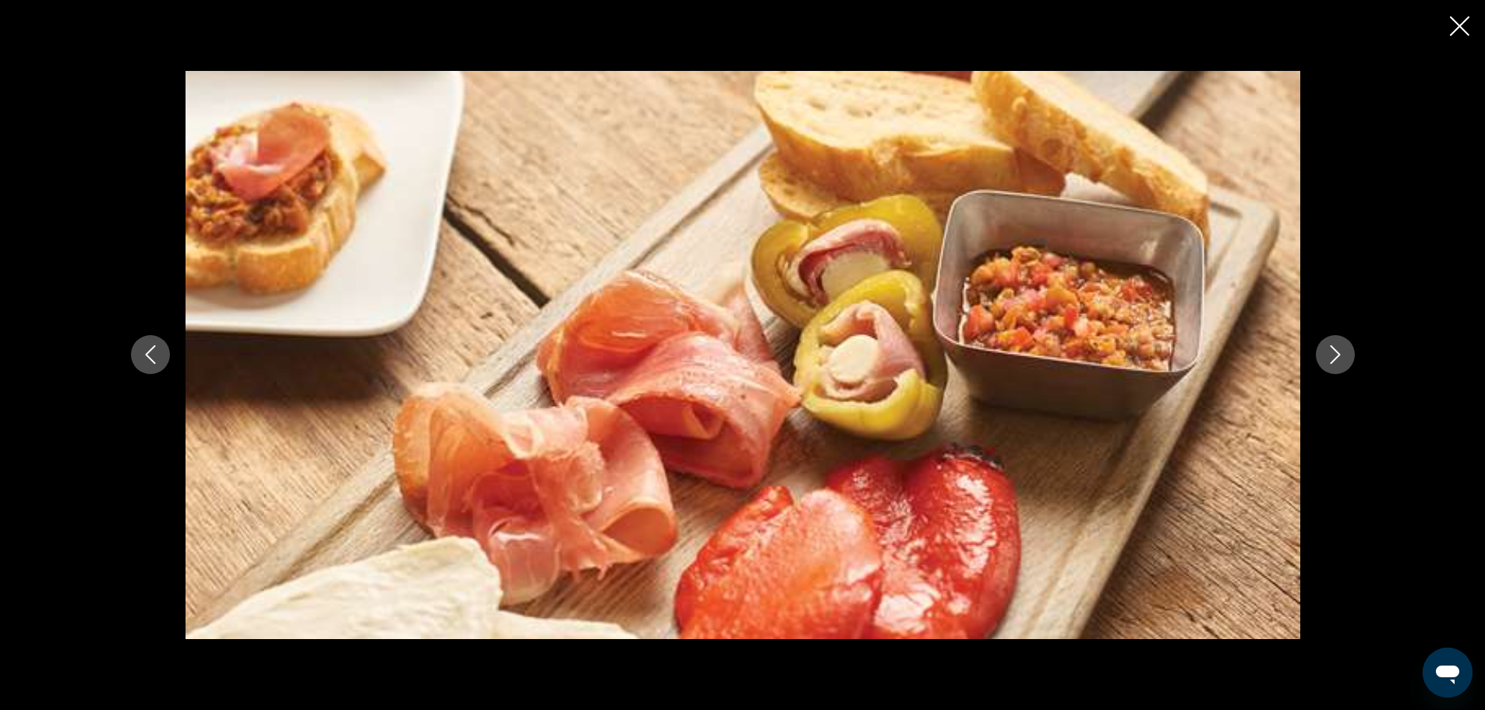
click at [1345, 358] on button "Next image" at bounding box center [1335, 354] width 39 height 39
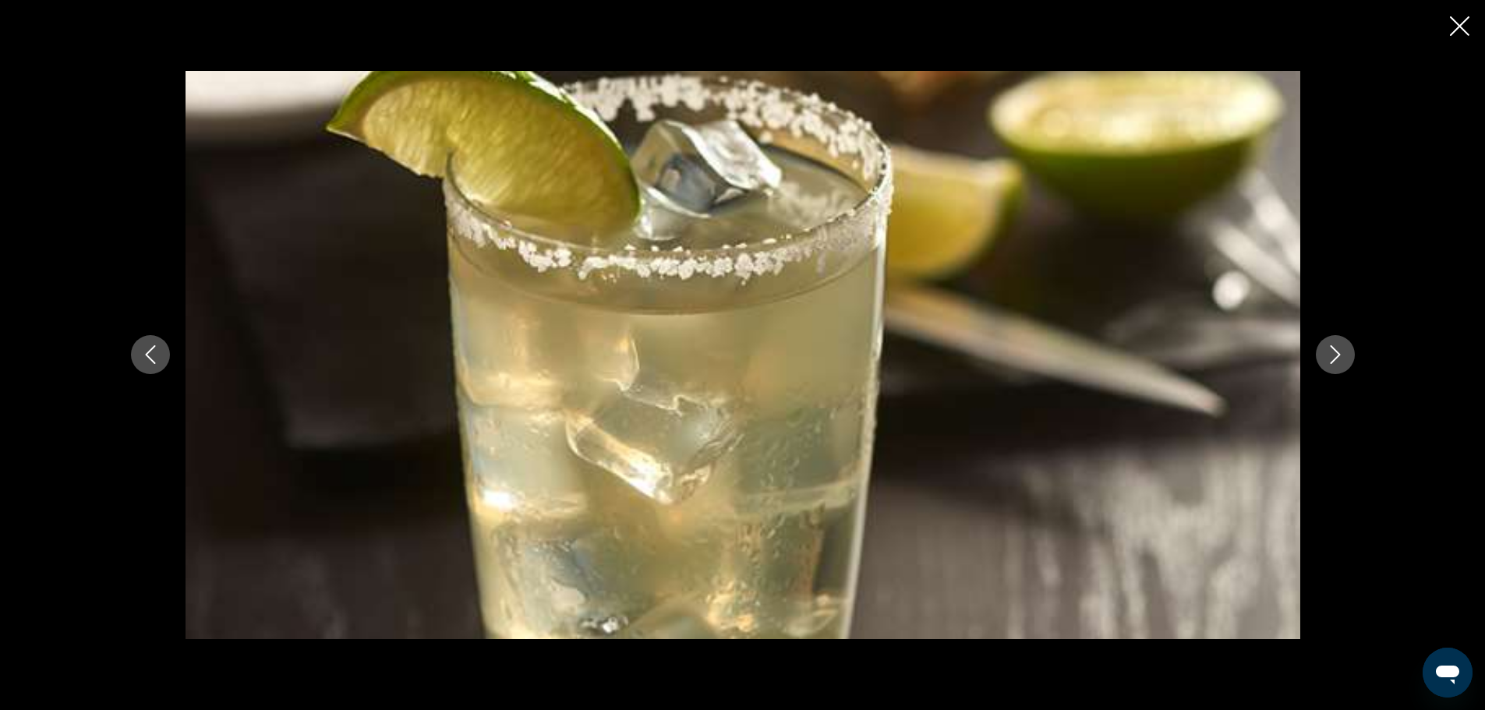
click at [1345, 358] on button "Next image" at bounding box center [1335, 354] width 39 height 39
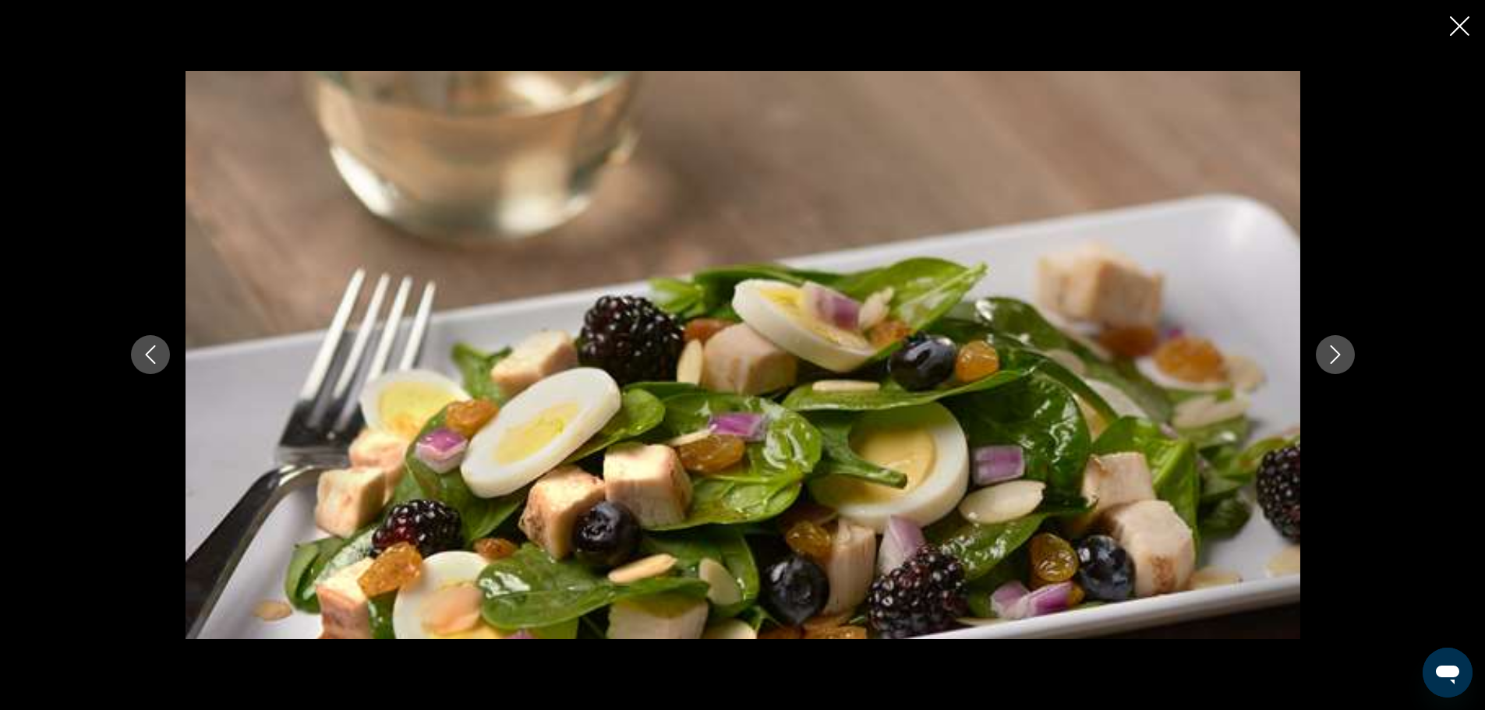
click at [1345, 358] on button "Next image" at bounding box center [1335, 354] width 39 height 39
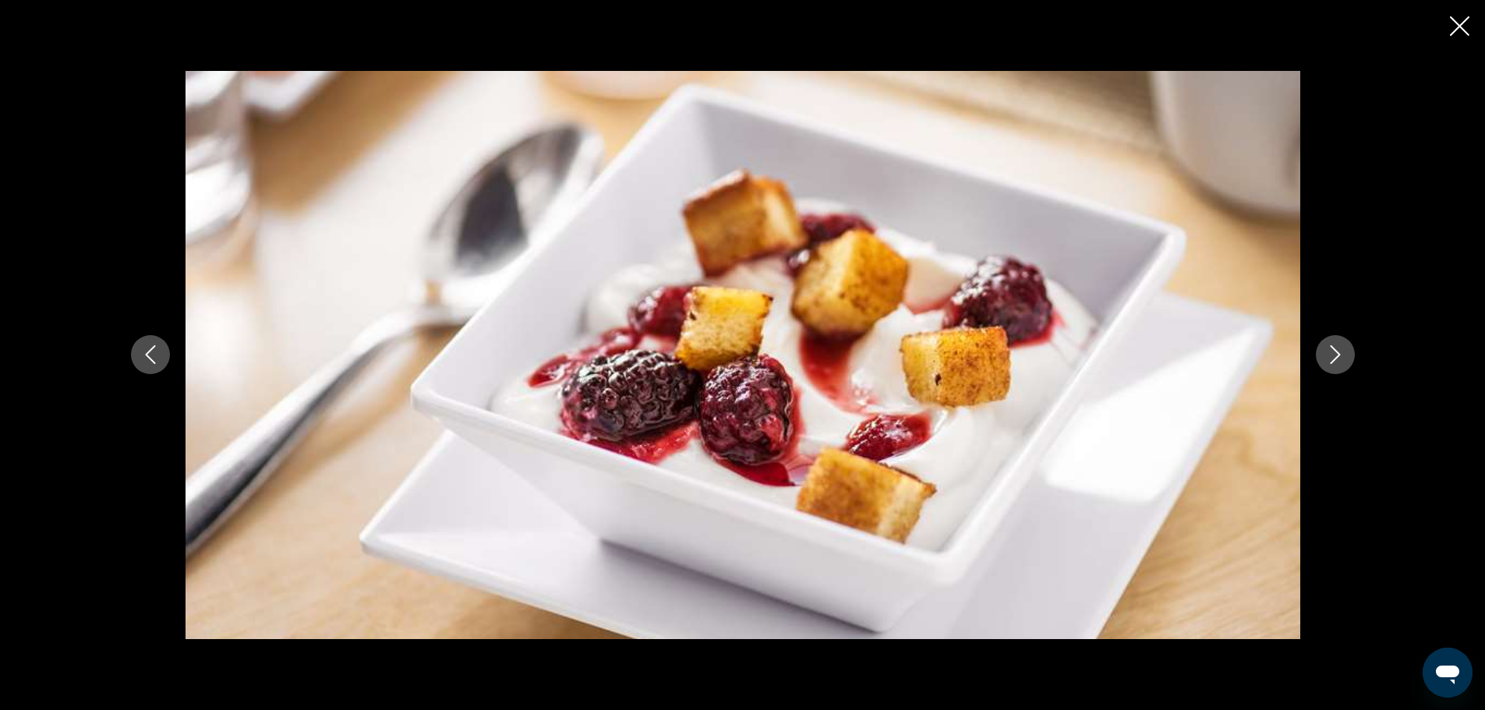
click at [1345, 358] on button "Next image" at bounding box center [1335, 354] width 39 height 39
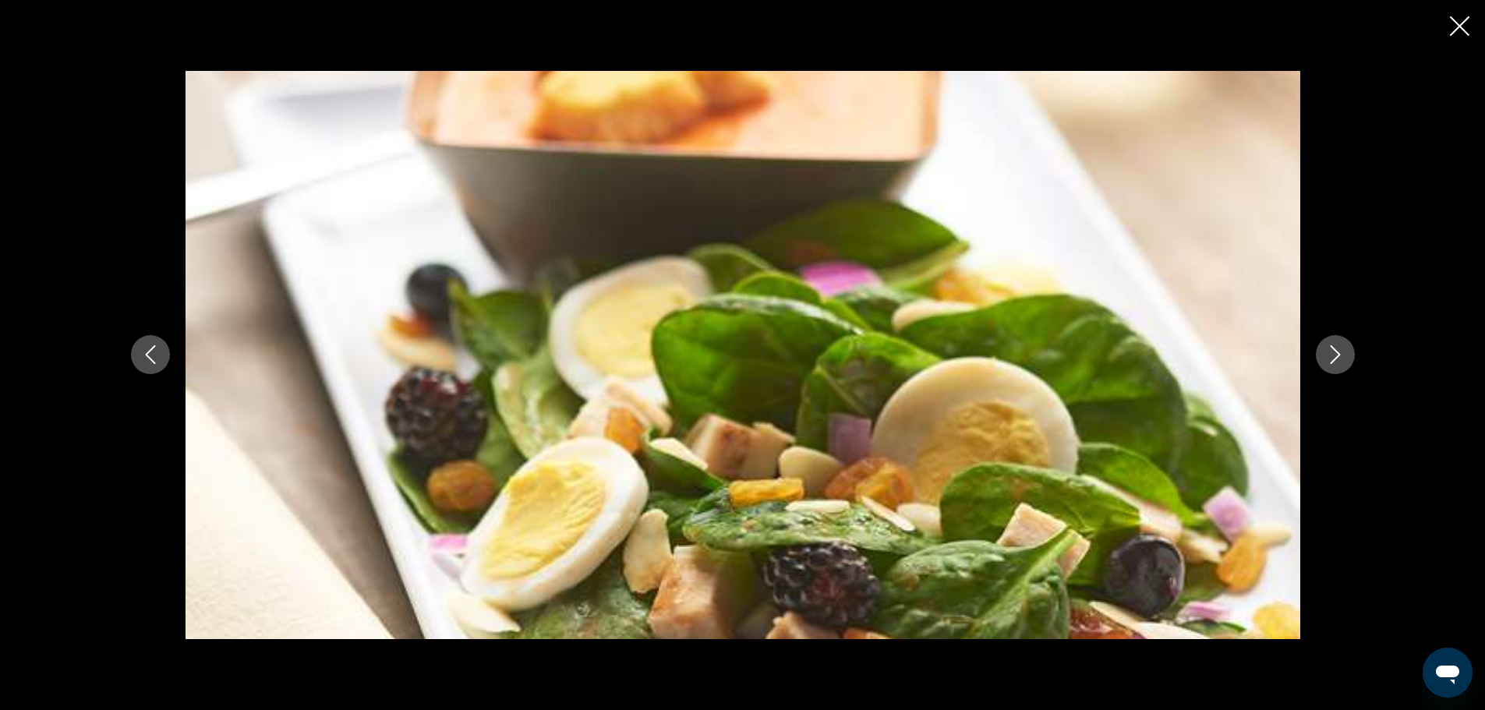
click at [1345, 358] on button "Next image" at bounding box center [1335, 354] width 39 height 39
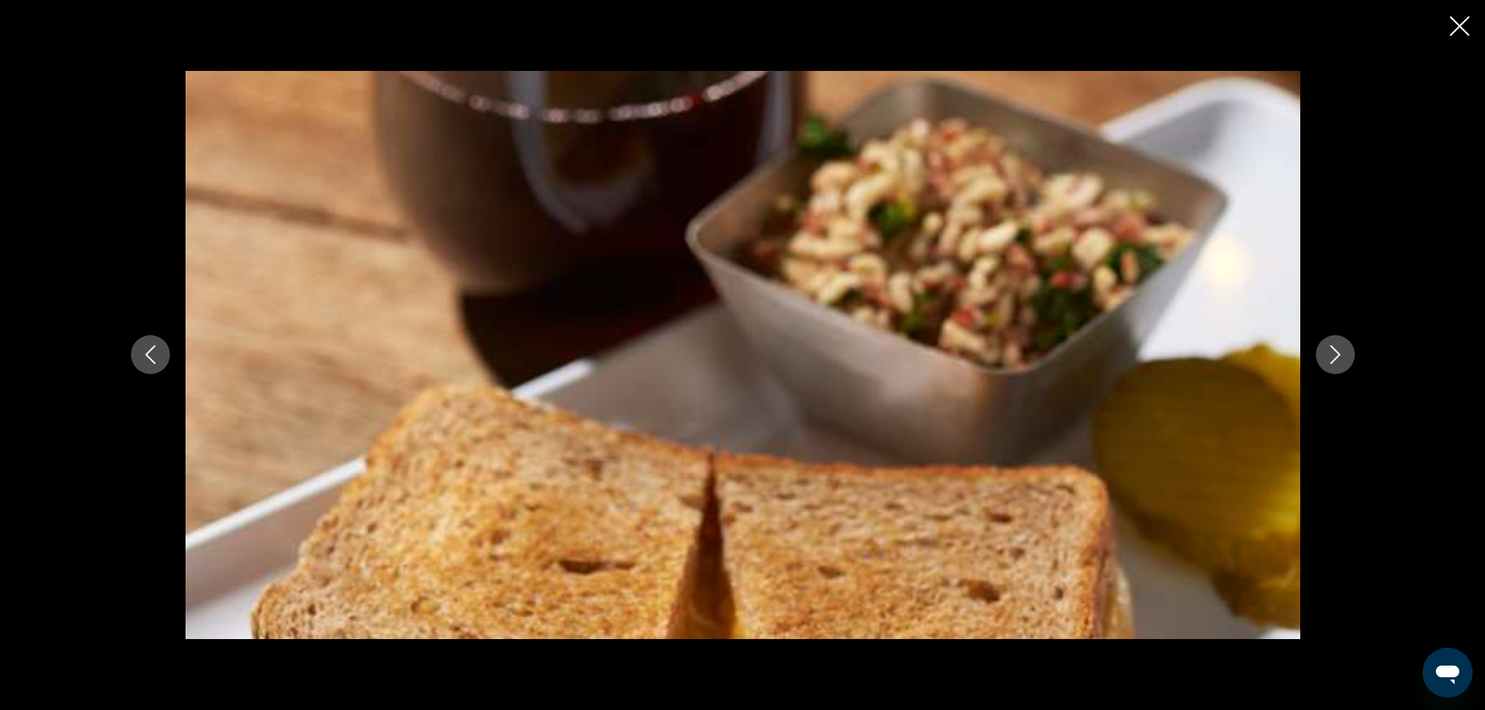
click at [1345, 358] on button "Next image" at bounding box center [1335, 354] width 39 height 39
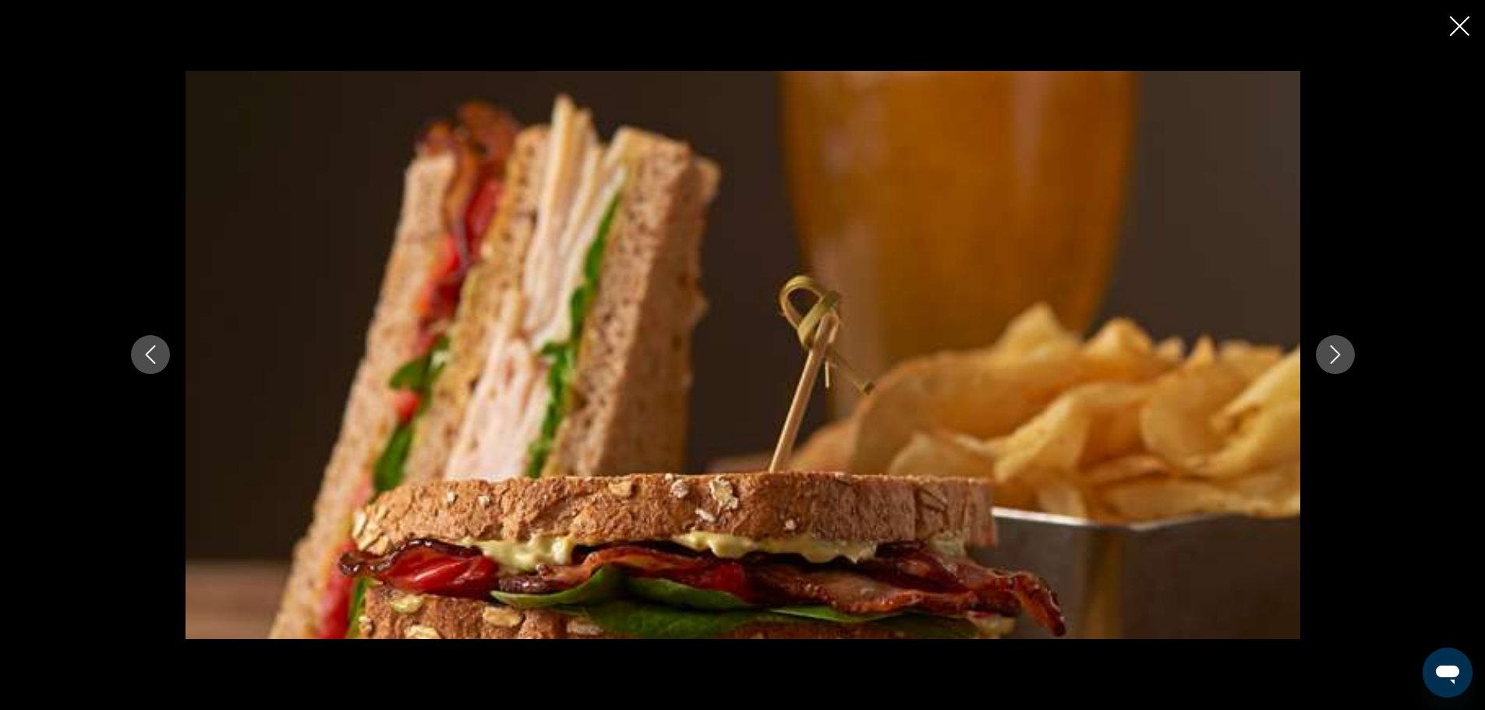
click at [1345, 358] on button "Next image" at bounding box center [1335, 354] width 39 height 39
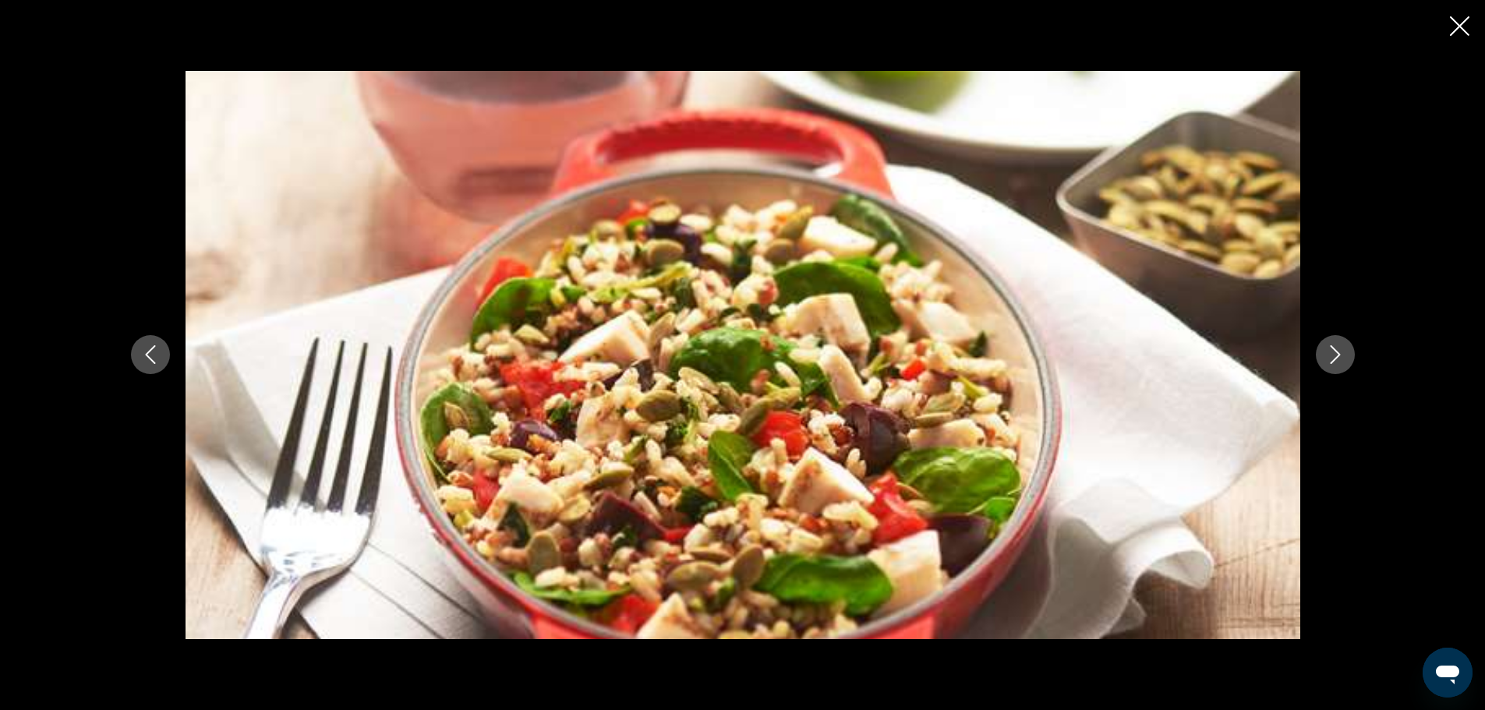
click at [1345, 358] on button "Next image" at bounding box center [1335, 354] width 39 height 39
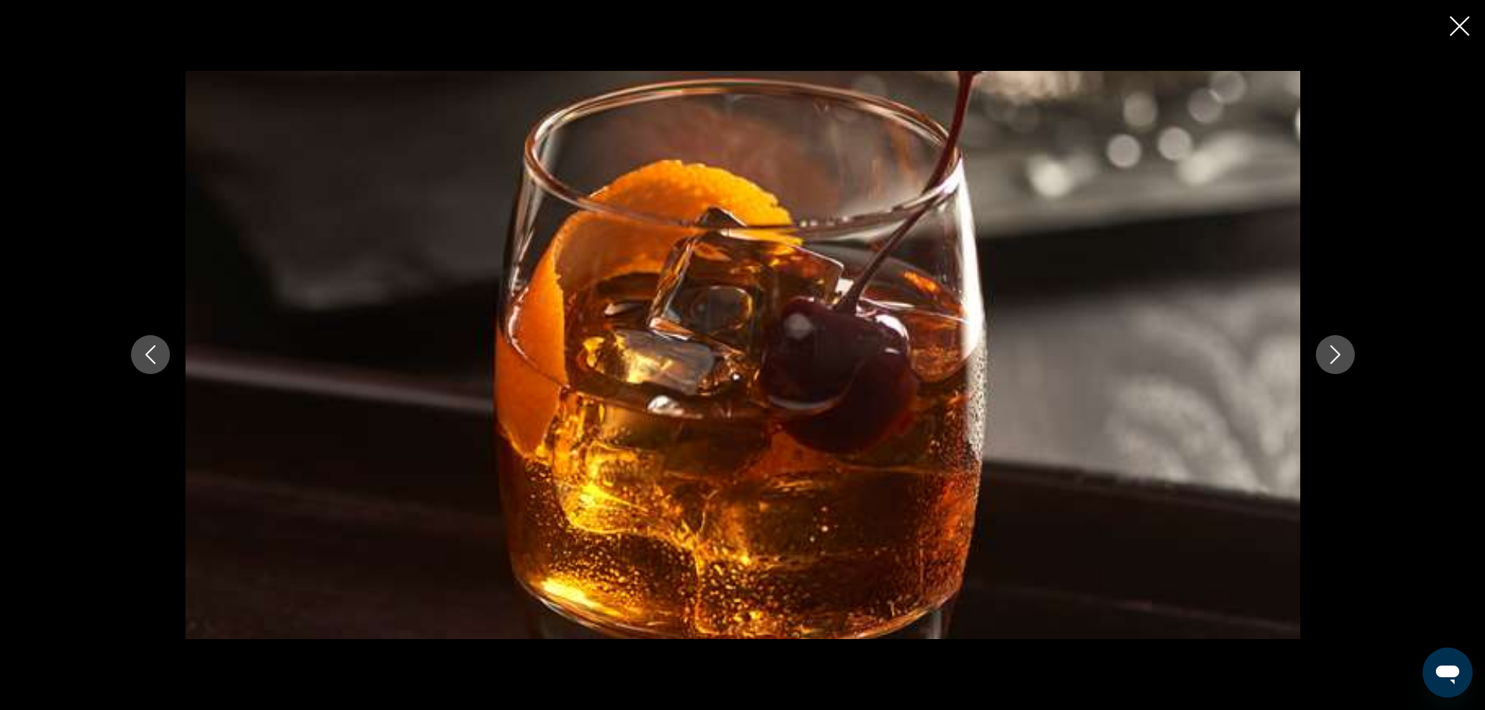
click at [1345, 358] on button "Next image" at bounding box center [1335, 354] width 39 height 39
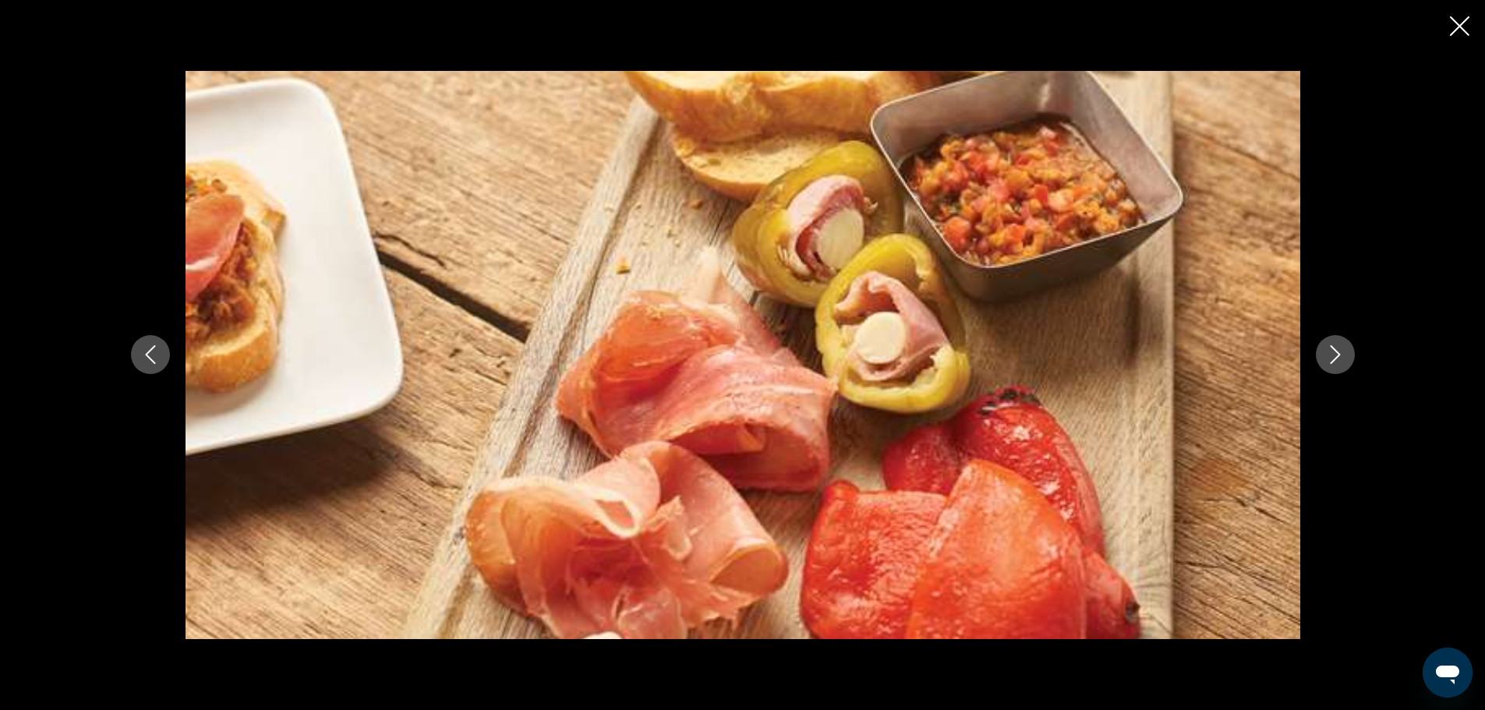
click at [1345, 358] on button "Next image" at bounding box center [1335, 354] width 39 height 39
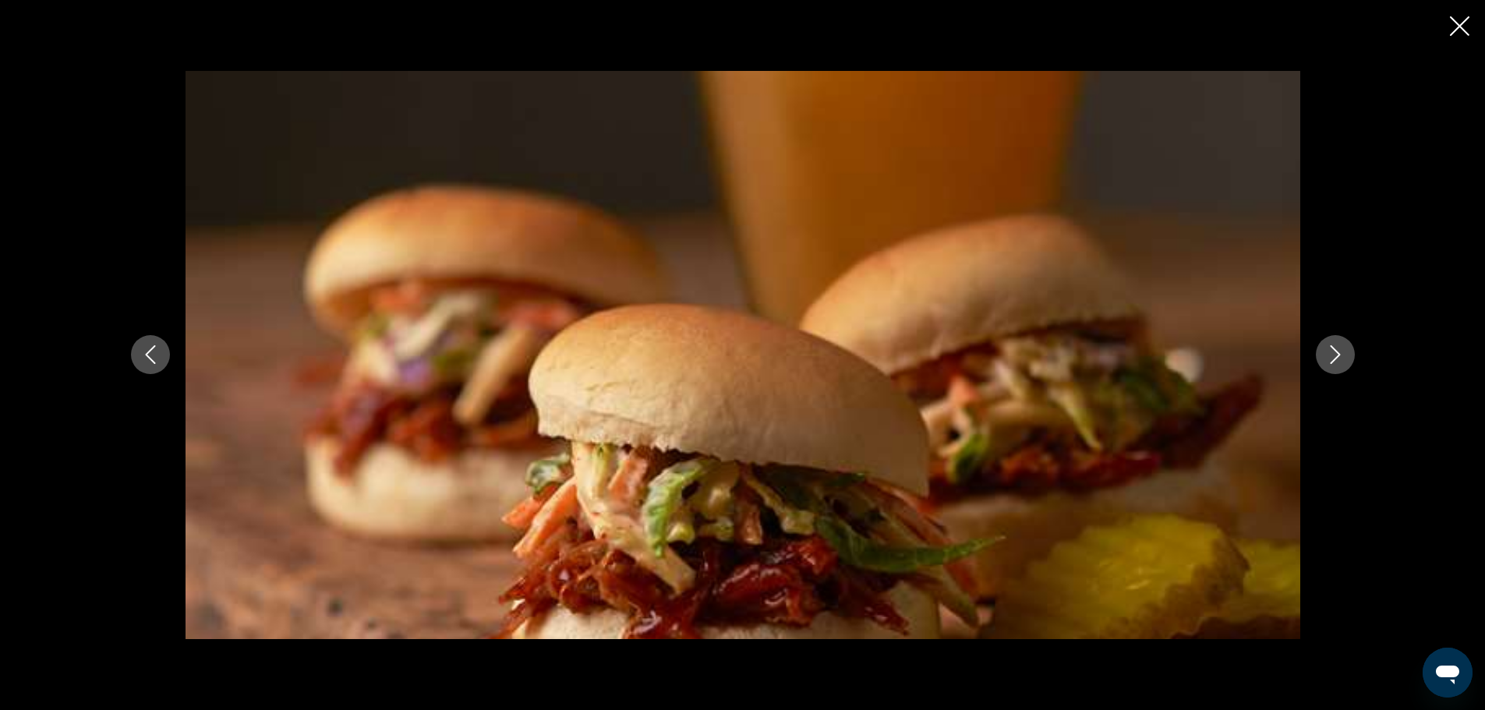
click at [1345, 358] on button "Next image" at bounding box center [1335, 354] width 39 height 39
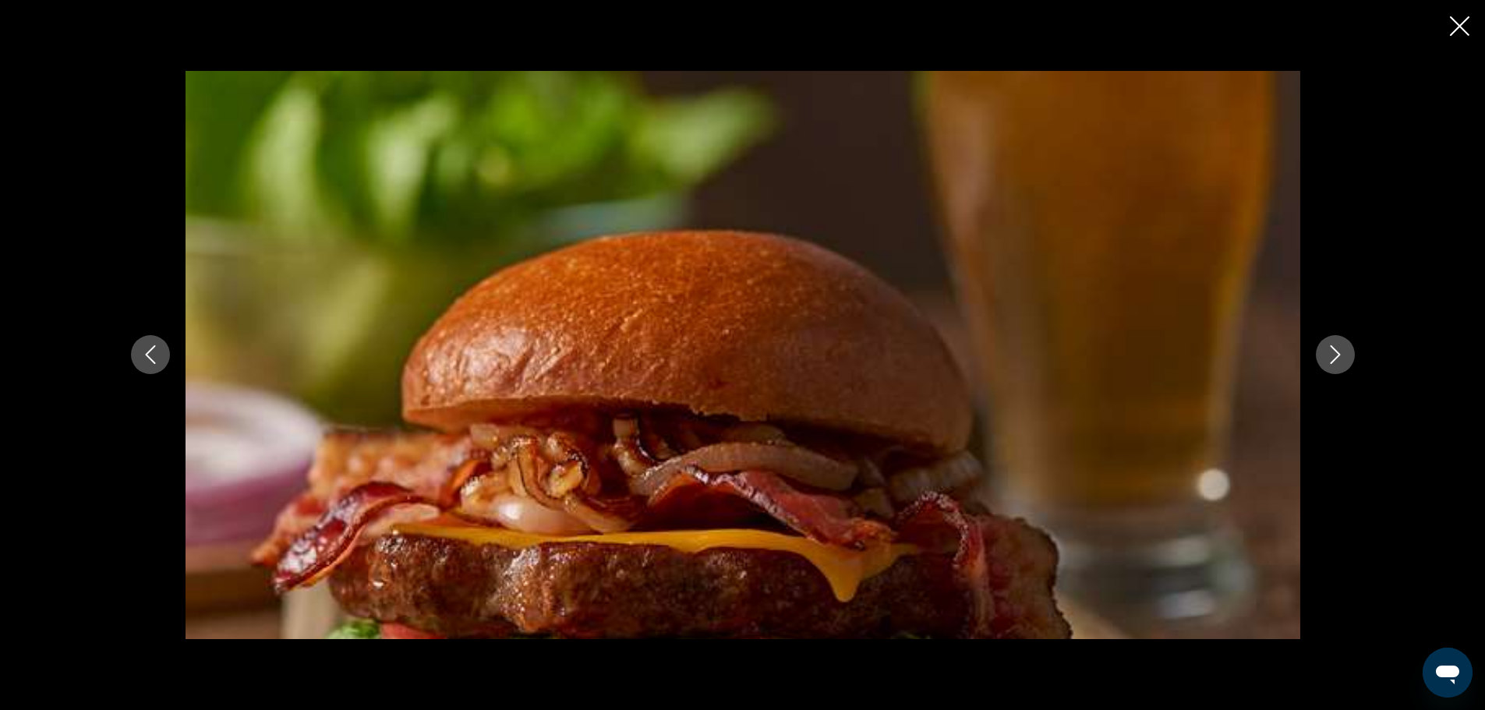
click at [1345, 358] on button "Next image" at bounding box center [1335, 354] width 39 height 39
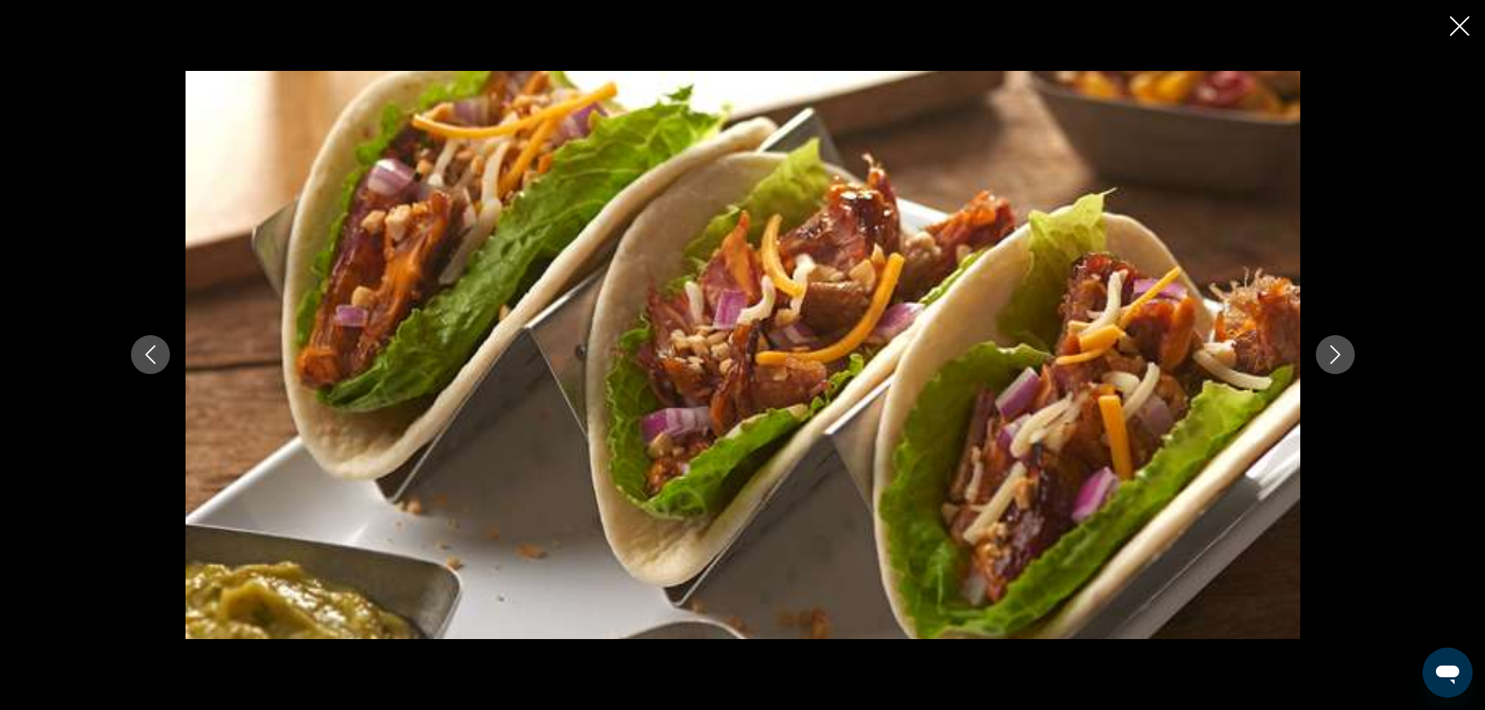
click at [1345, 358] on button "Next image" at bounding box center [1335, 354] width 39 height 39
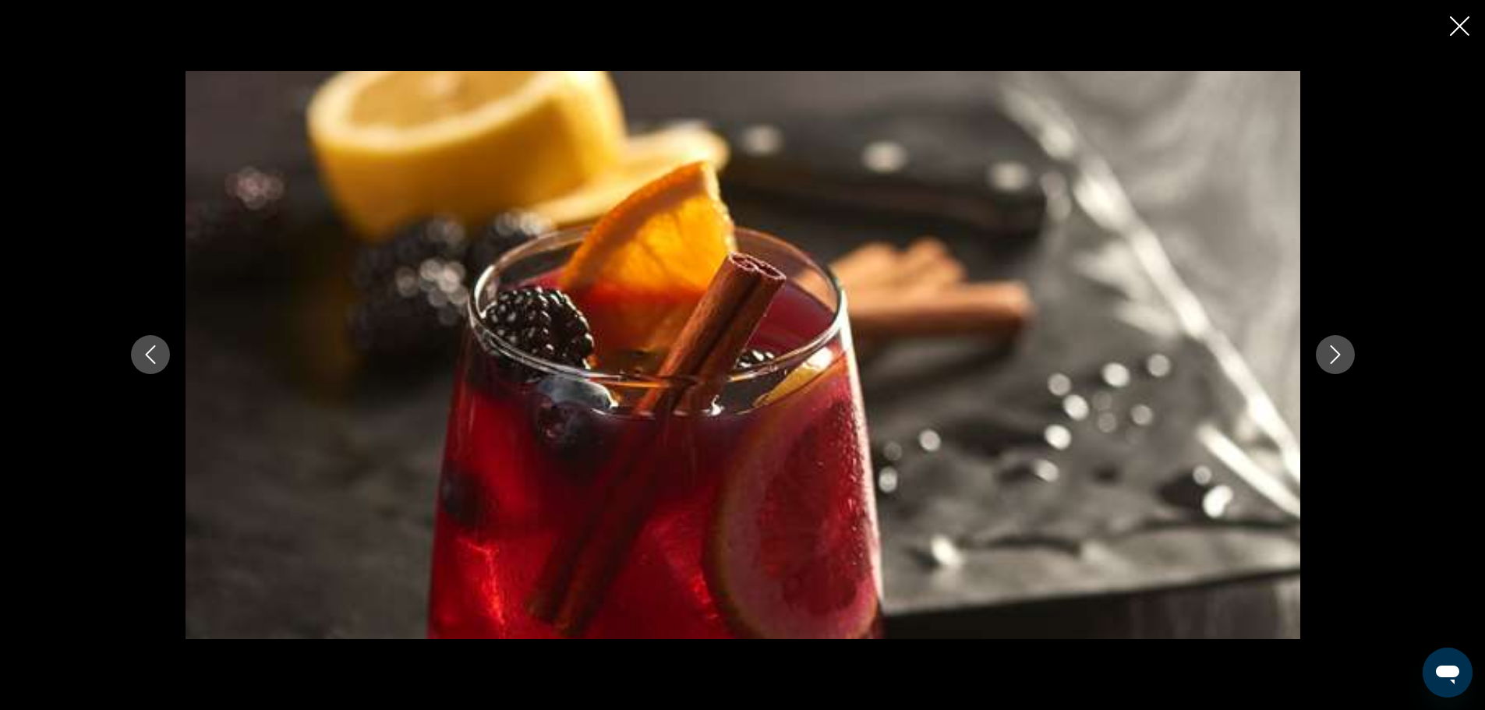
click at [1345, 358] on button "Next image" at bounding box center [1335, 354] width 39 height 39
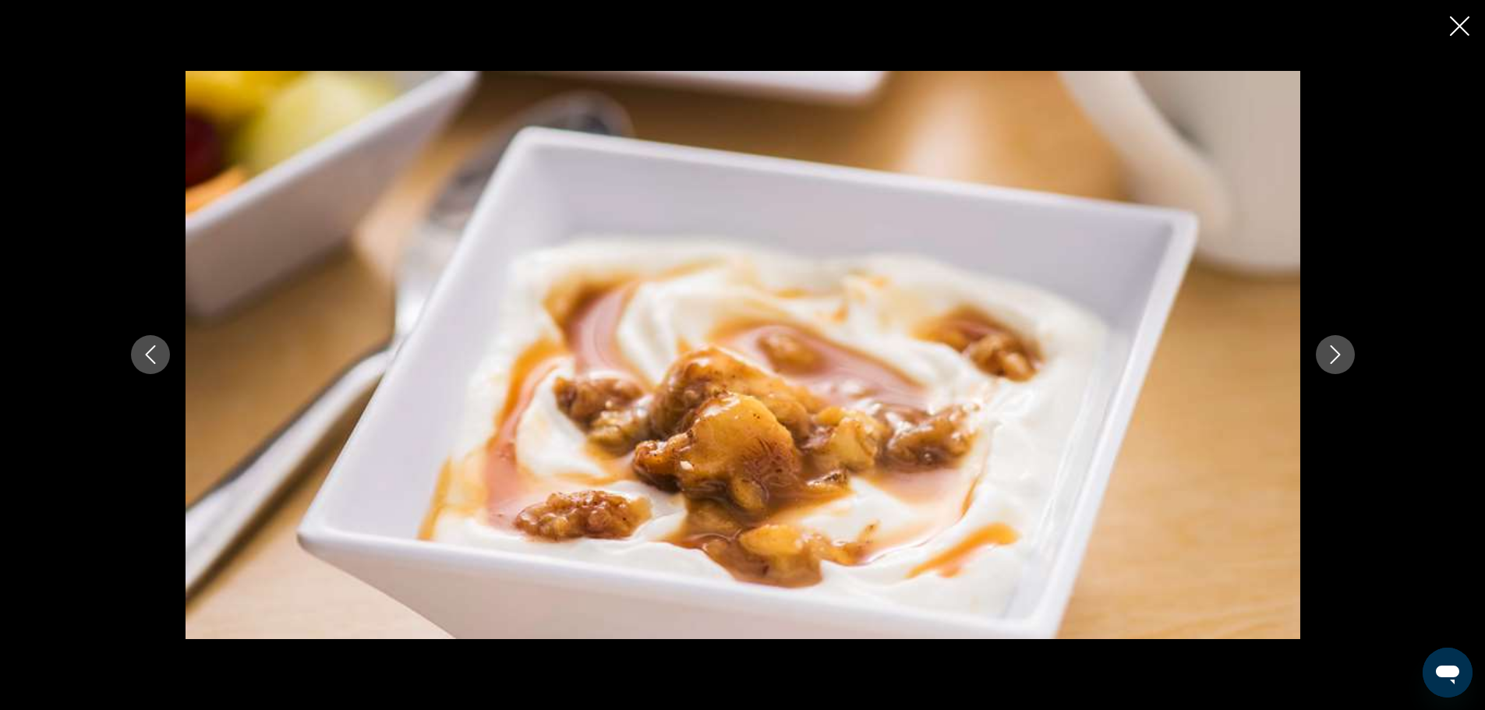
click at [1345, 358] on button "Next image" at bounding box center [1335, 354] width 39 height 39
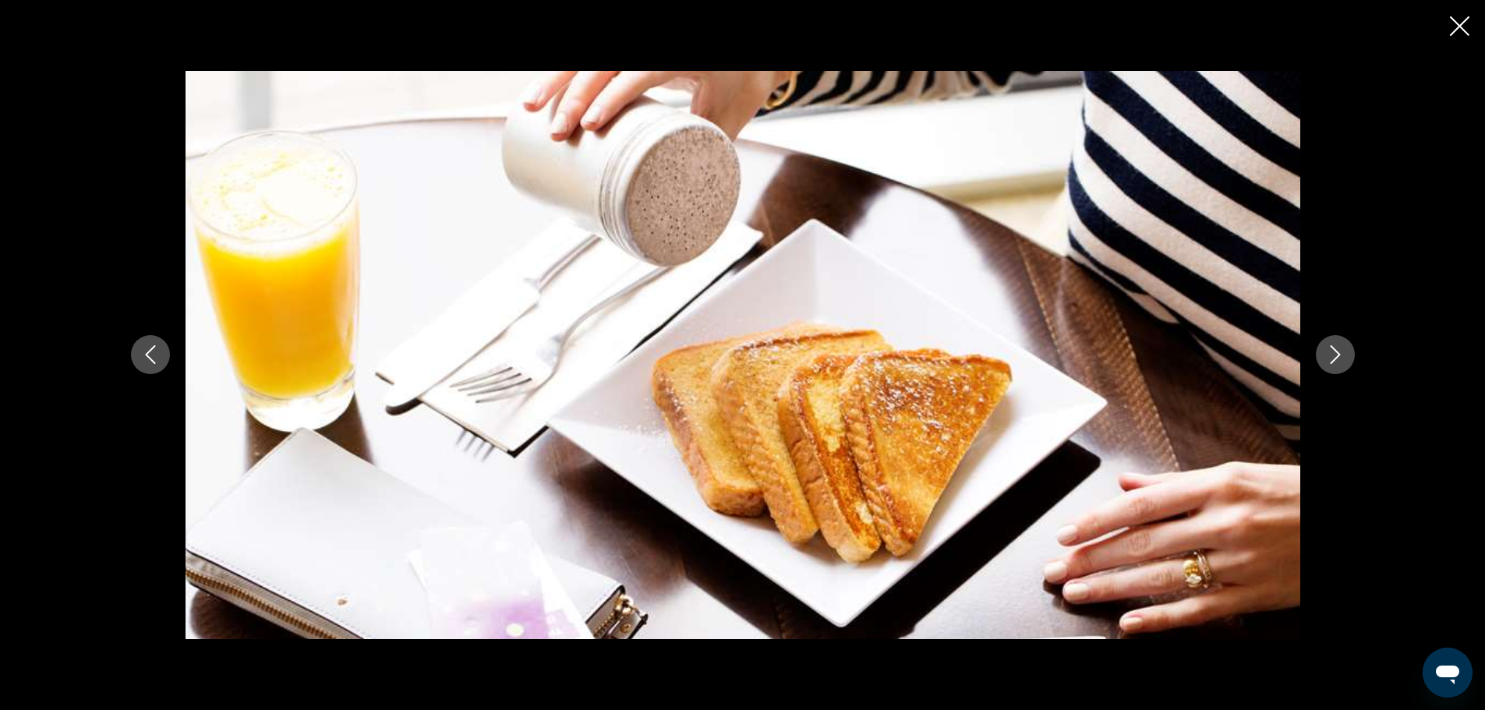
click at [1345, 358] on button "Next image" at bounding box center [1335, 354] width 39 height 39
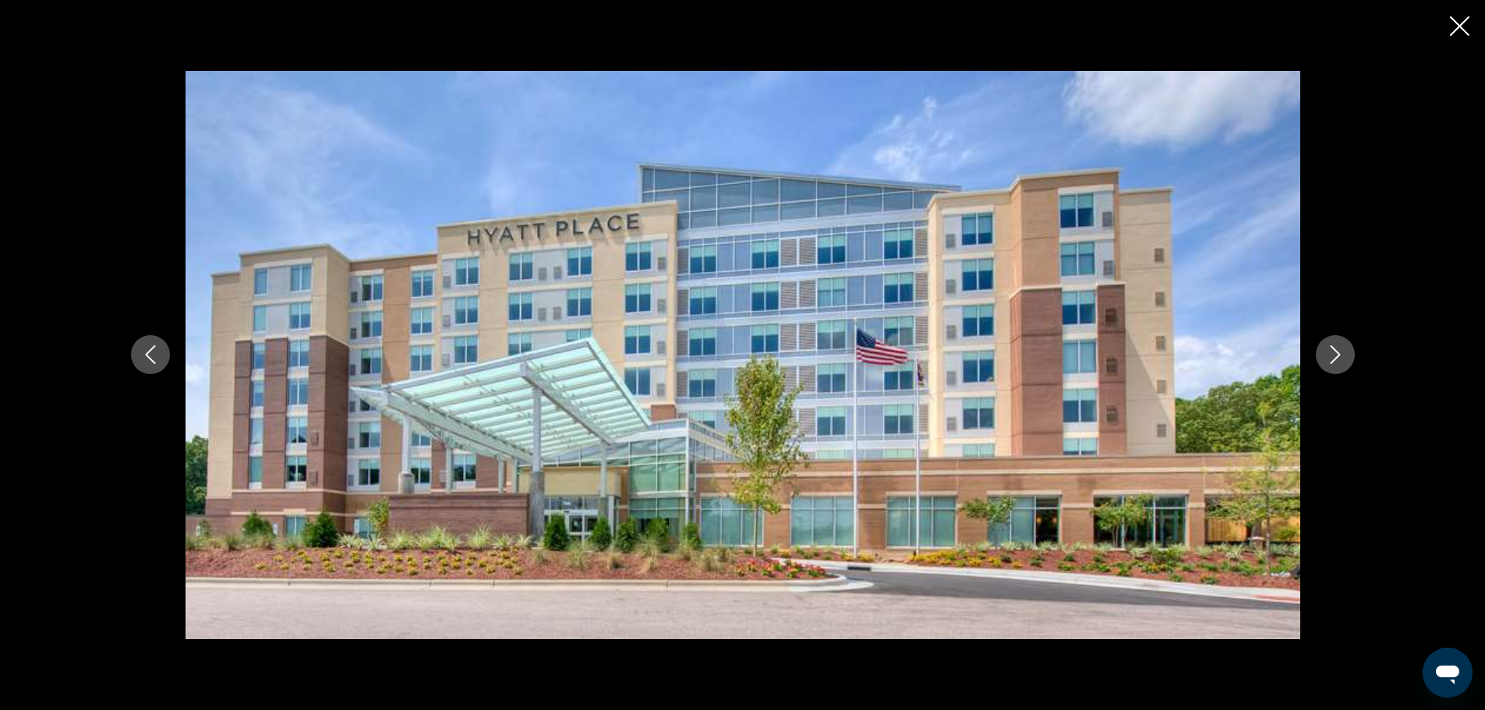
click at [1459, 16] on icon "Close slideshow" at bounding box center [1459, 25] width 19 height 19
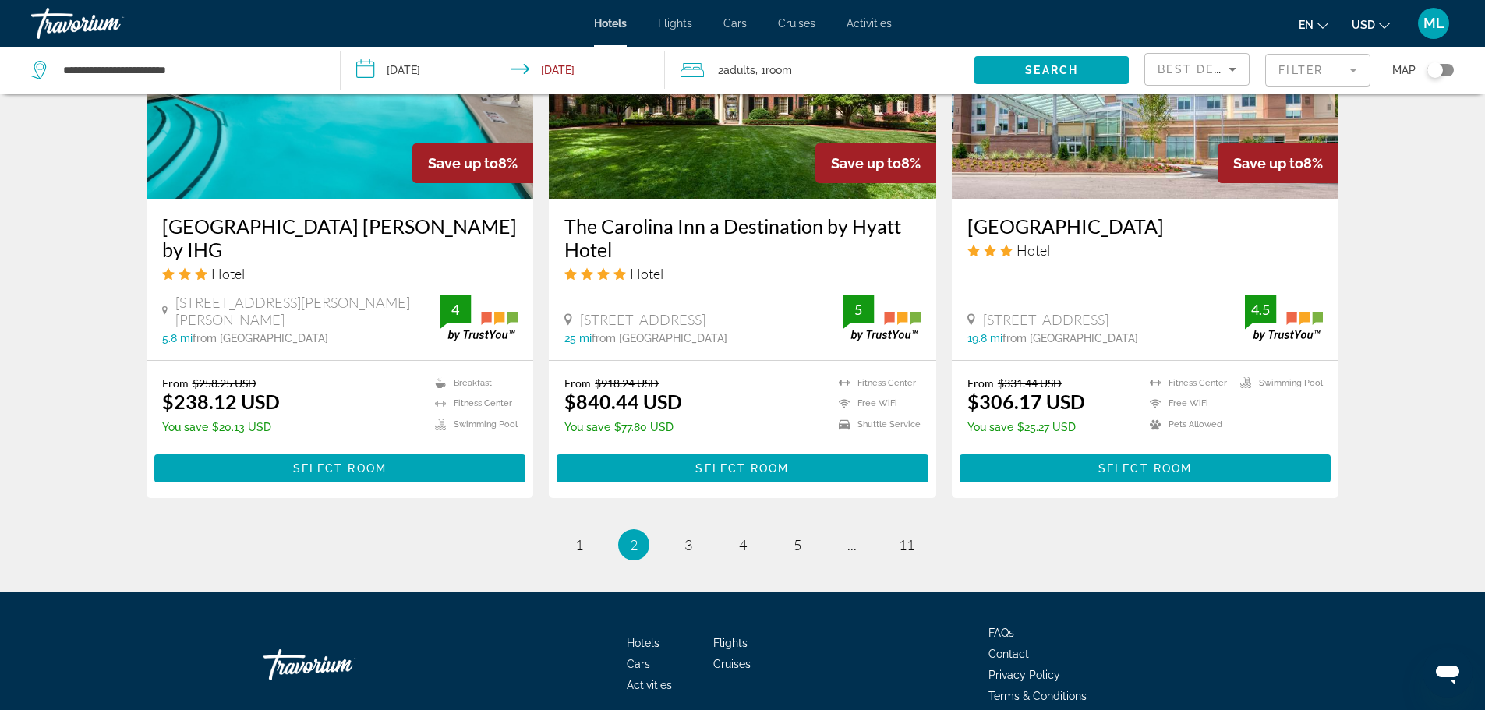
scroll to position [2007, 0]
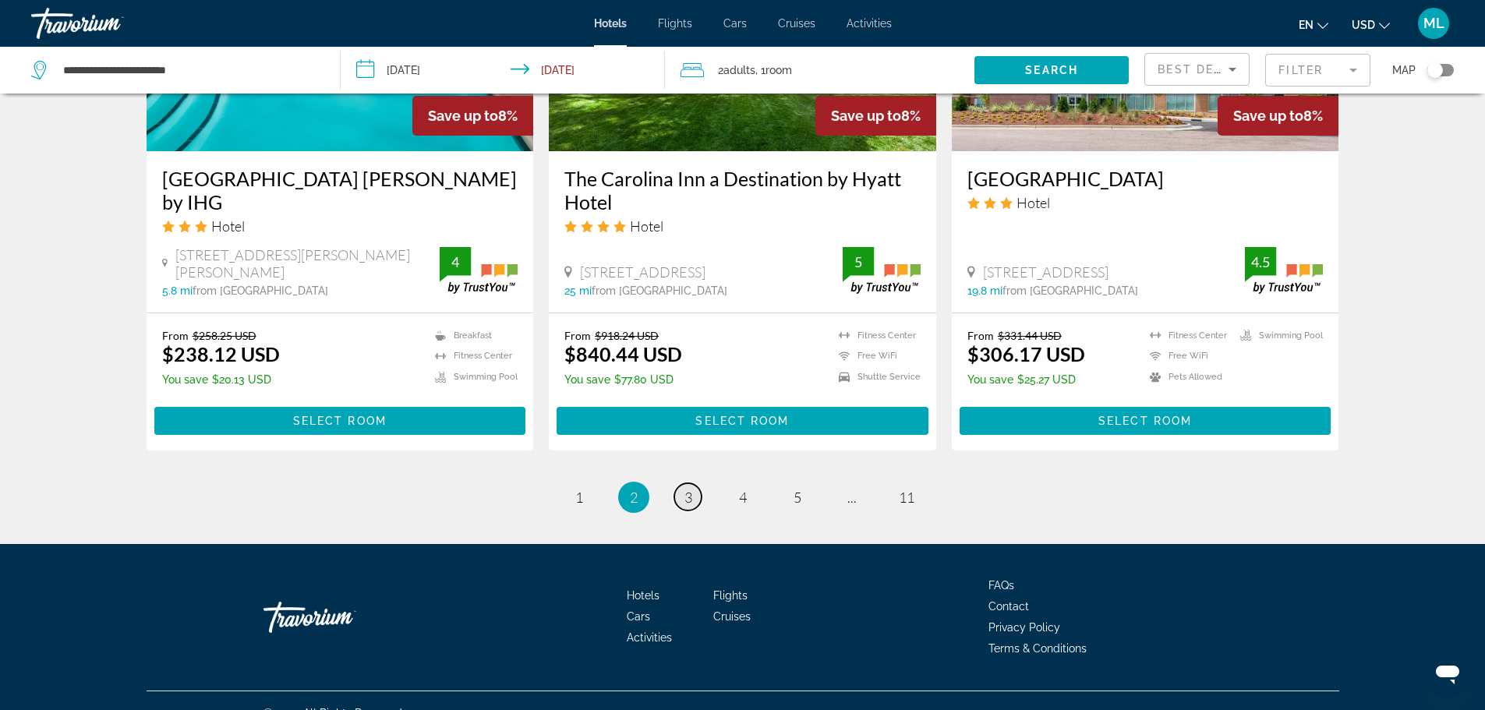
click at [687, 489] on span "3" at bounding box center [688, 497] width 8 height 17
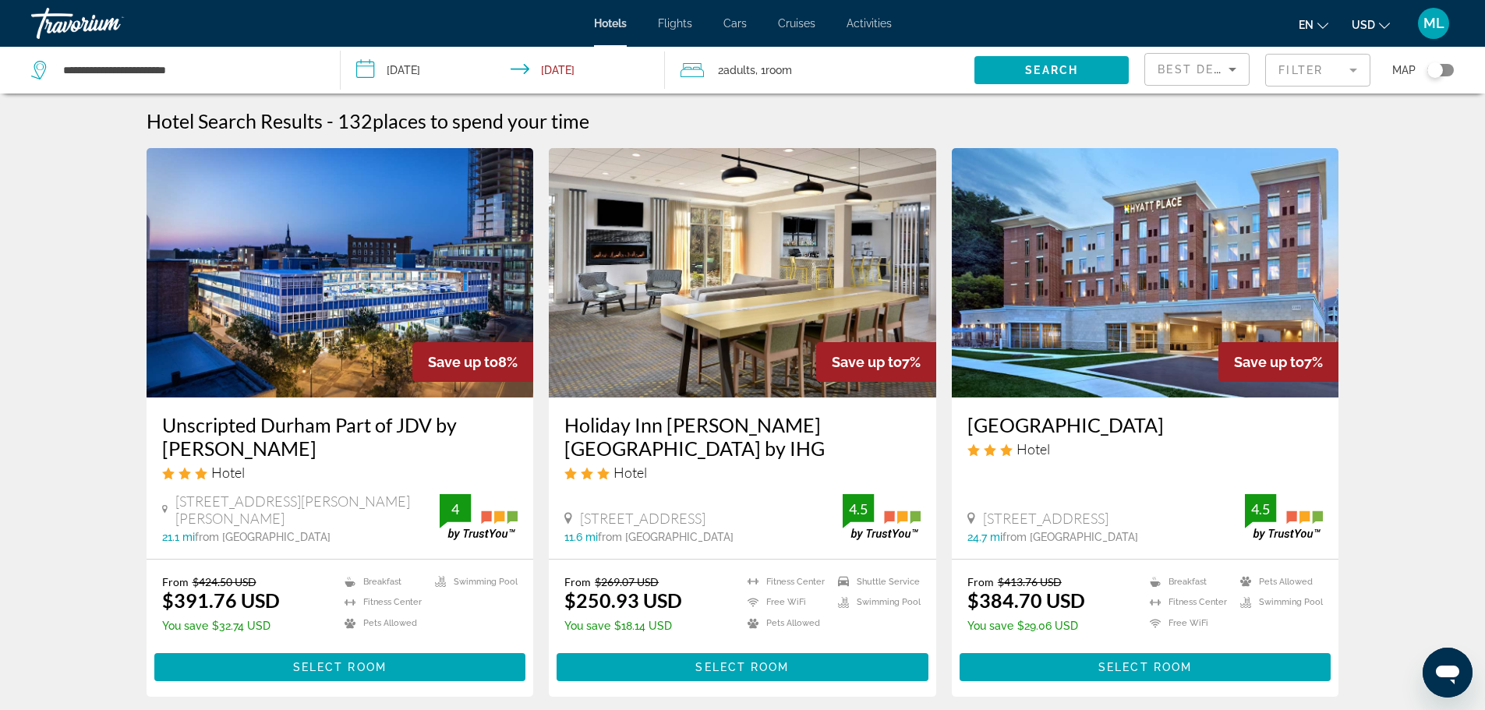
click at [464, 250] on img "Main content" at bounding box center [340, 272] width 387 height 249
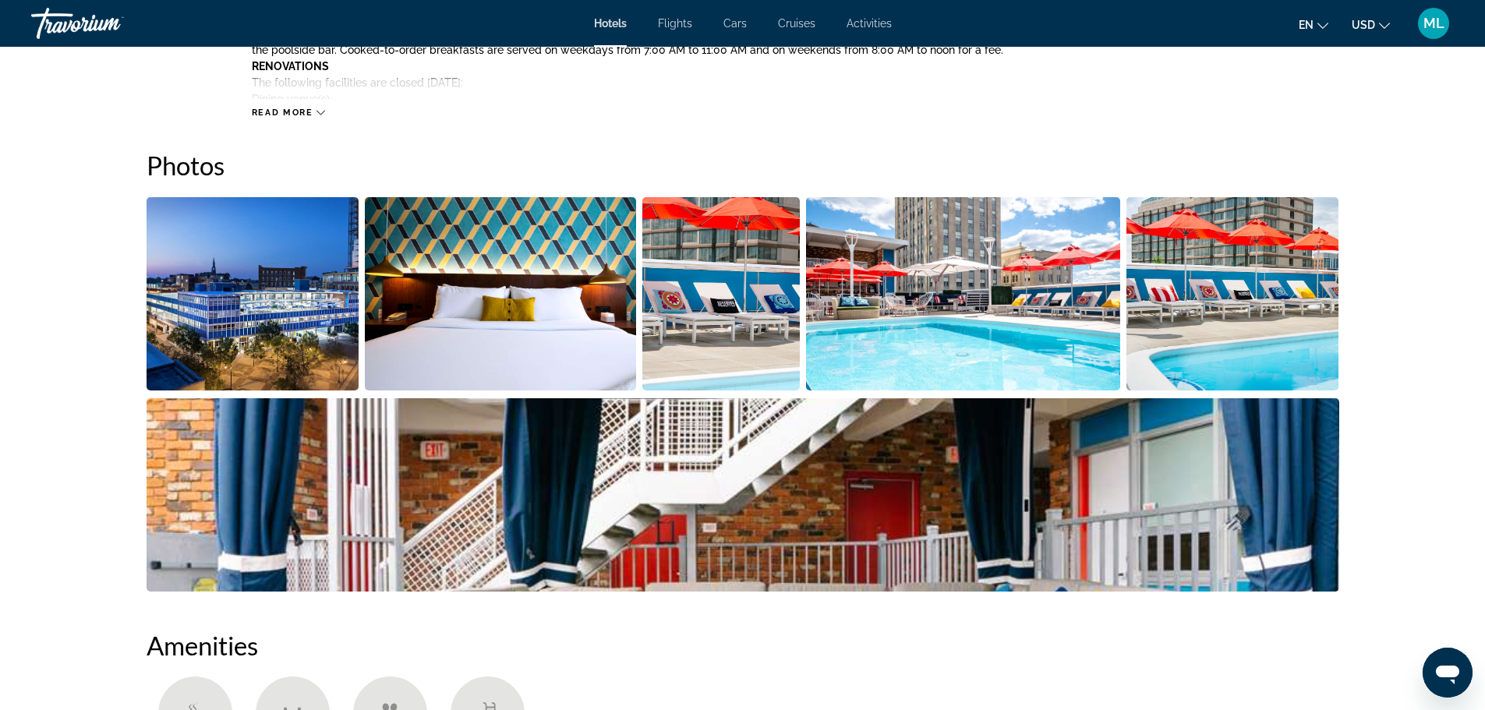
scroll to position [655, 0]
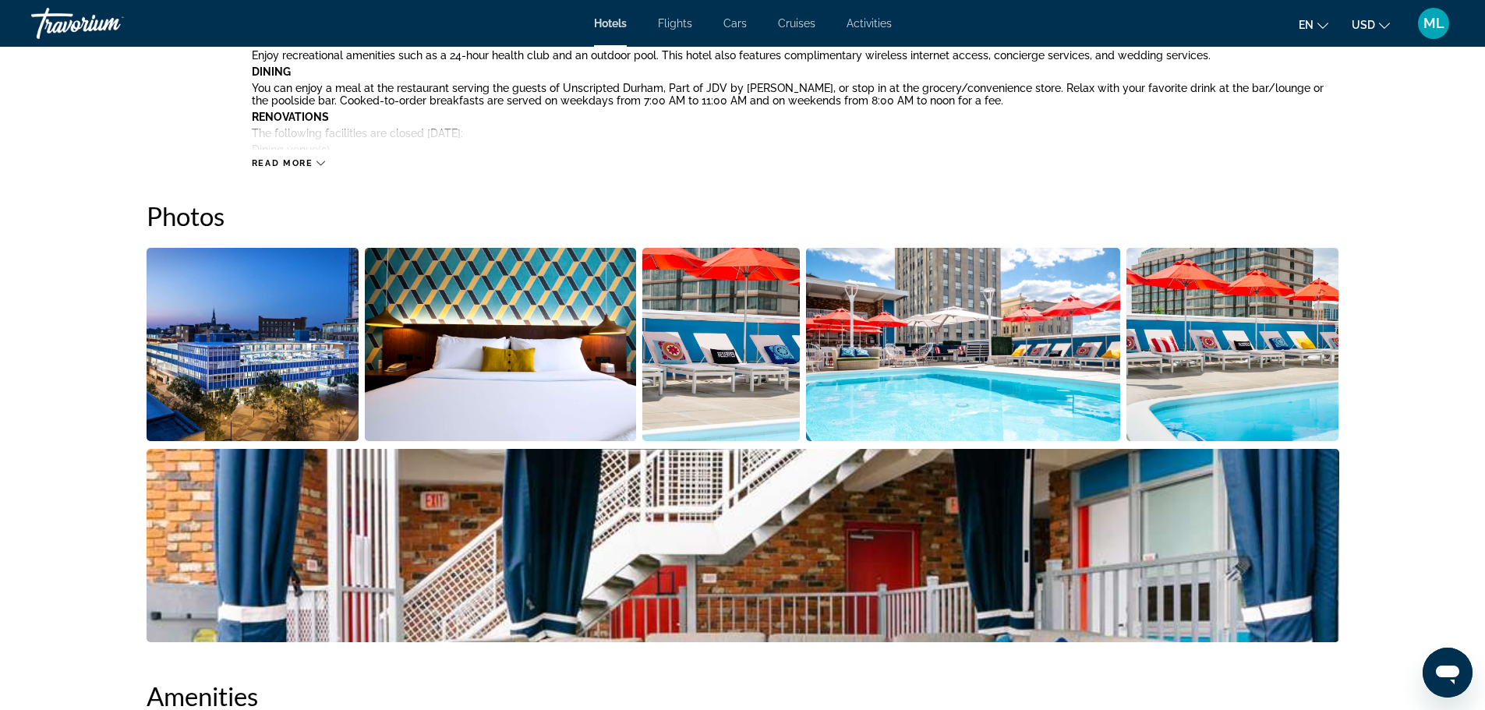
click at [236, 290] on img "Open full-screen image slider" at bounding box center [253, 344] width 213 height 193
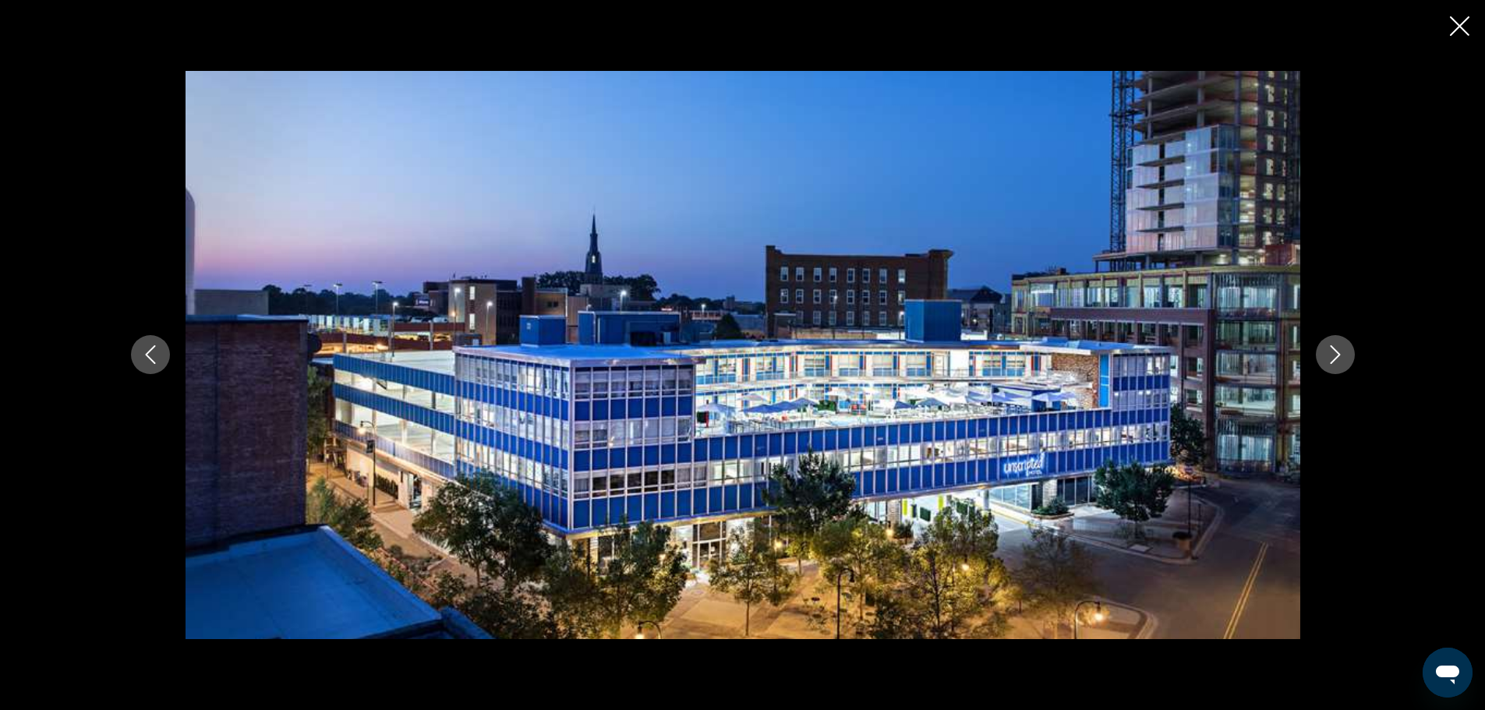
click at [1334, 353] on icon "Next image" at bounding box center [1335, 354] width 19 height 19
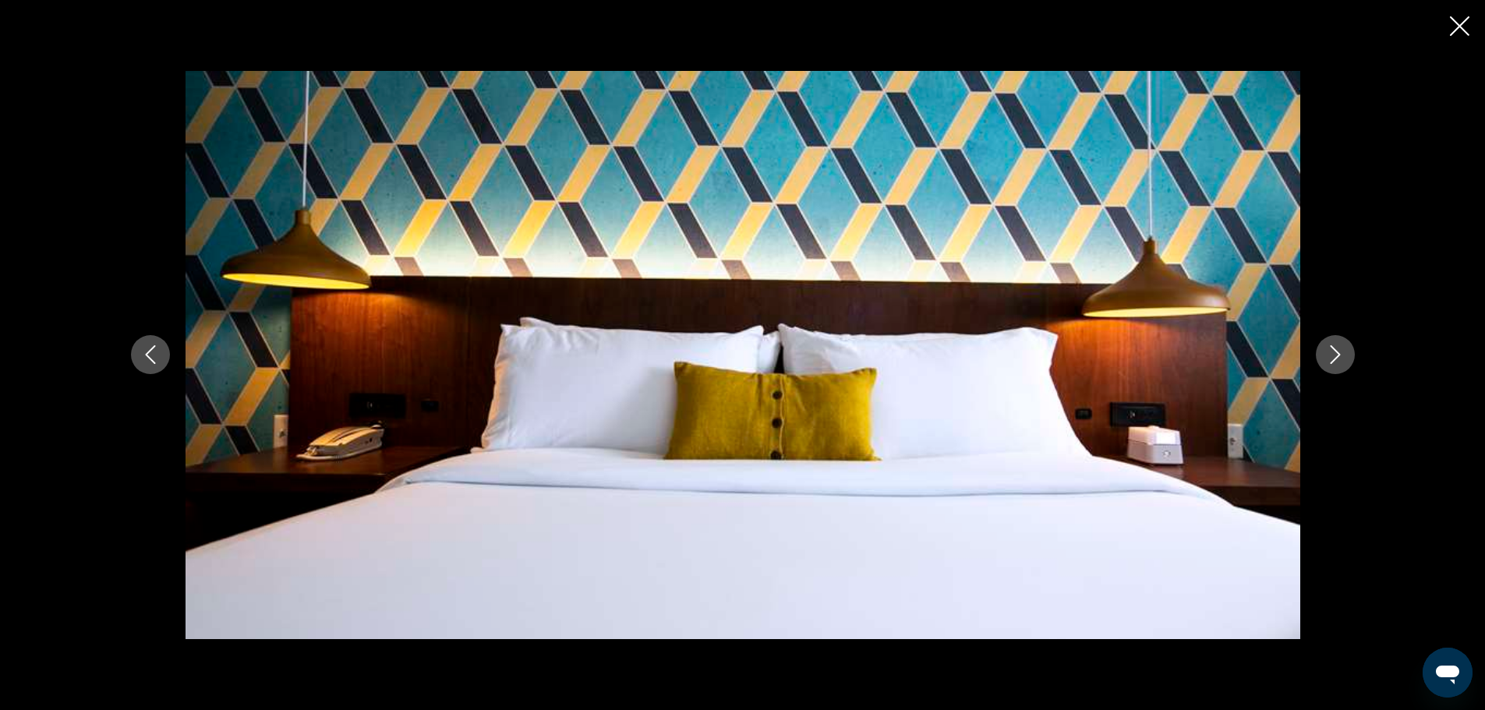
click at [1334, 353] on icon "Next image" at bounding box center [1335, 354] width 19 height 19
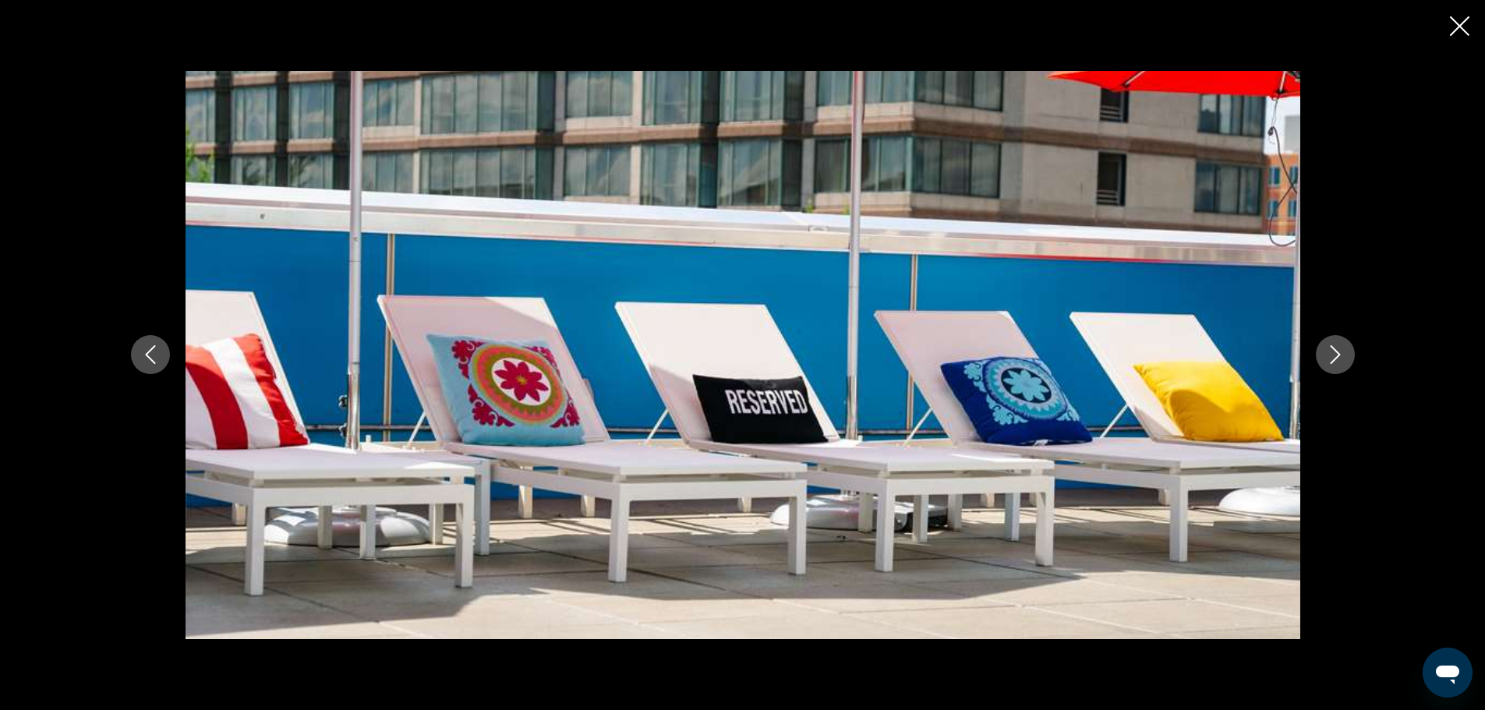
click at [1334, 353] on icon "Next image" at bounding box center [1335, 354] width 19 height 19
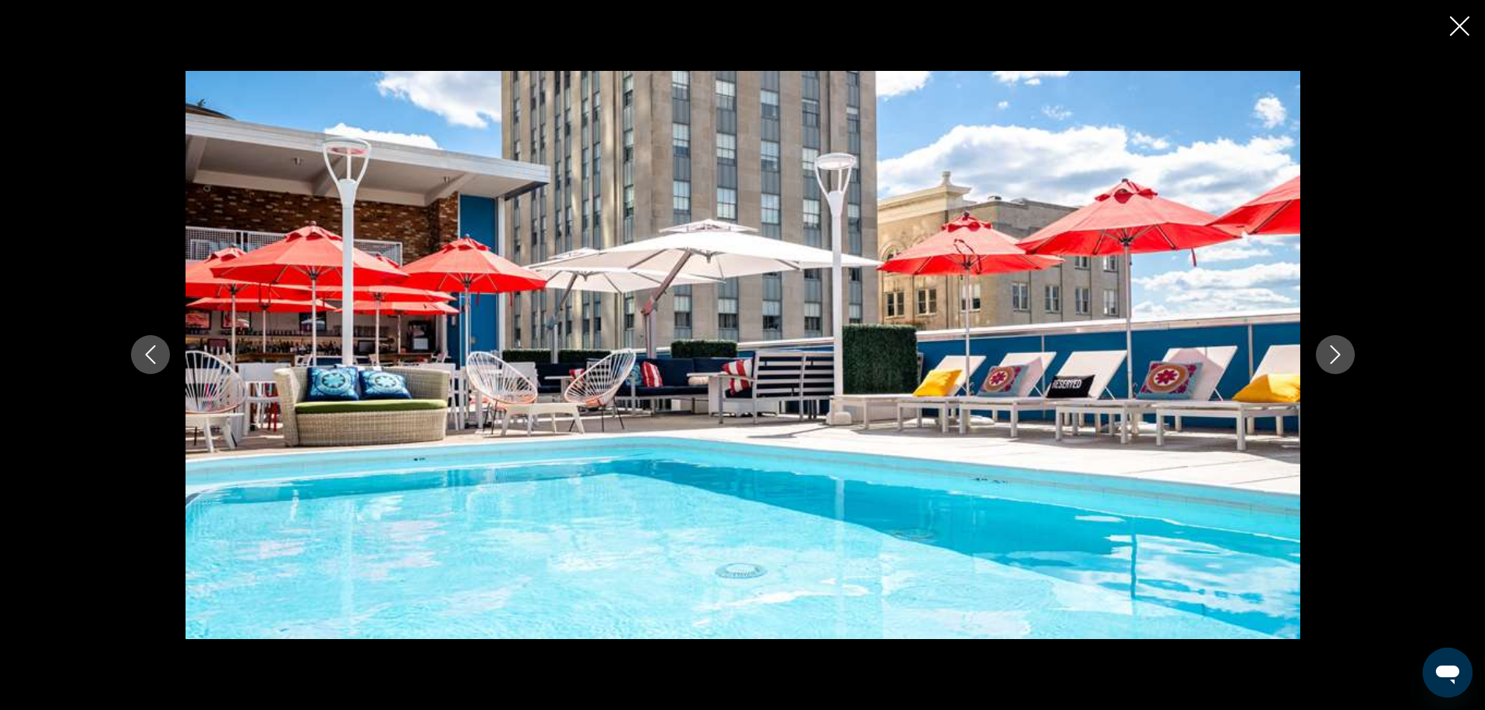
click at [1334, 353] on icon "Next image" at bounding box center [1335, 354] width 19 height 19
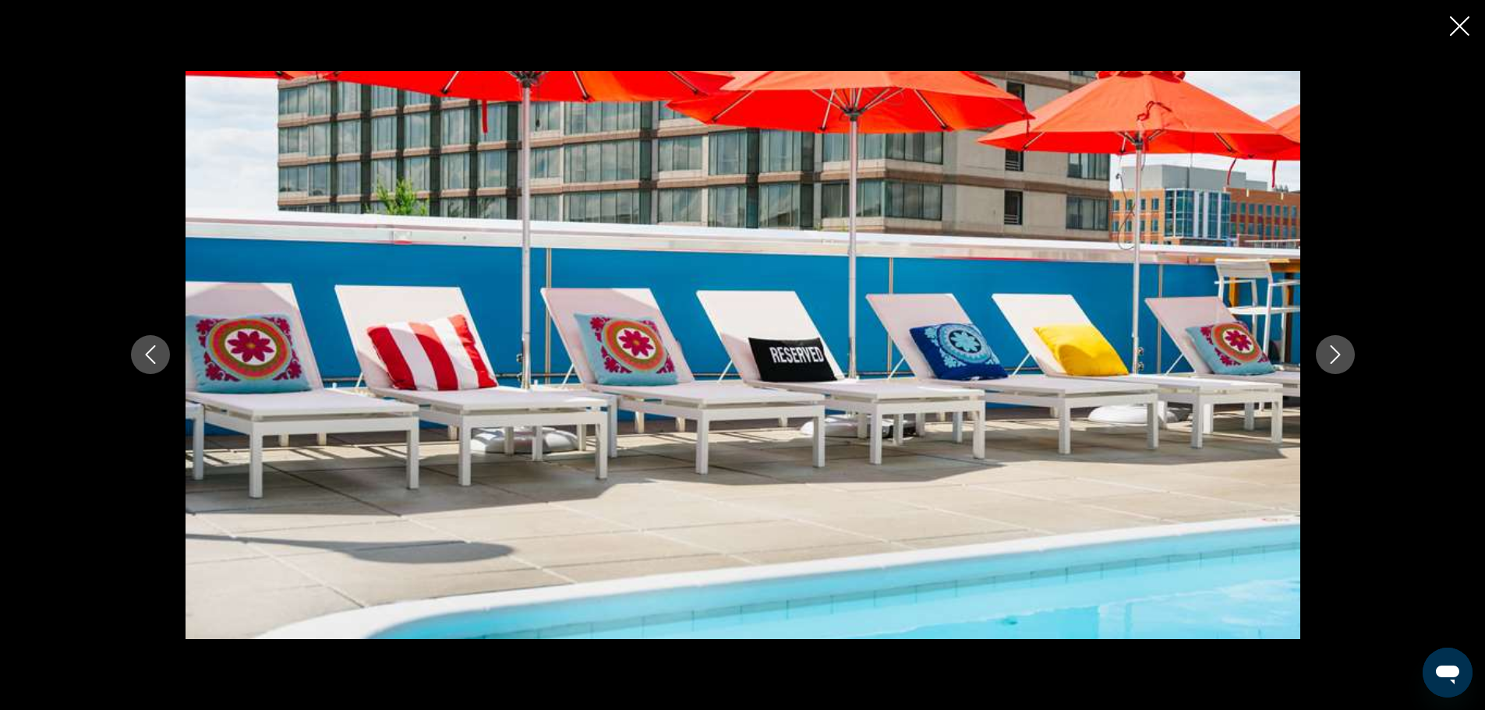
click at [1334, 353] on icon "Next image" at bounding box center [1335, 354] width 19 height 19
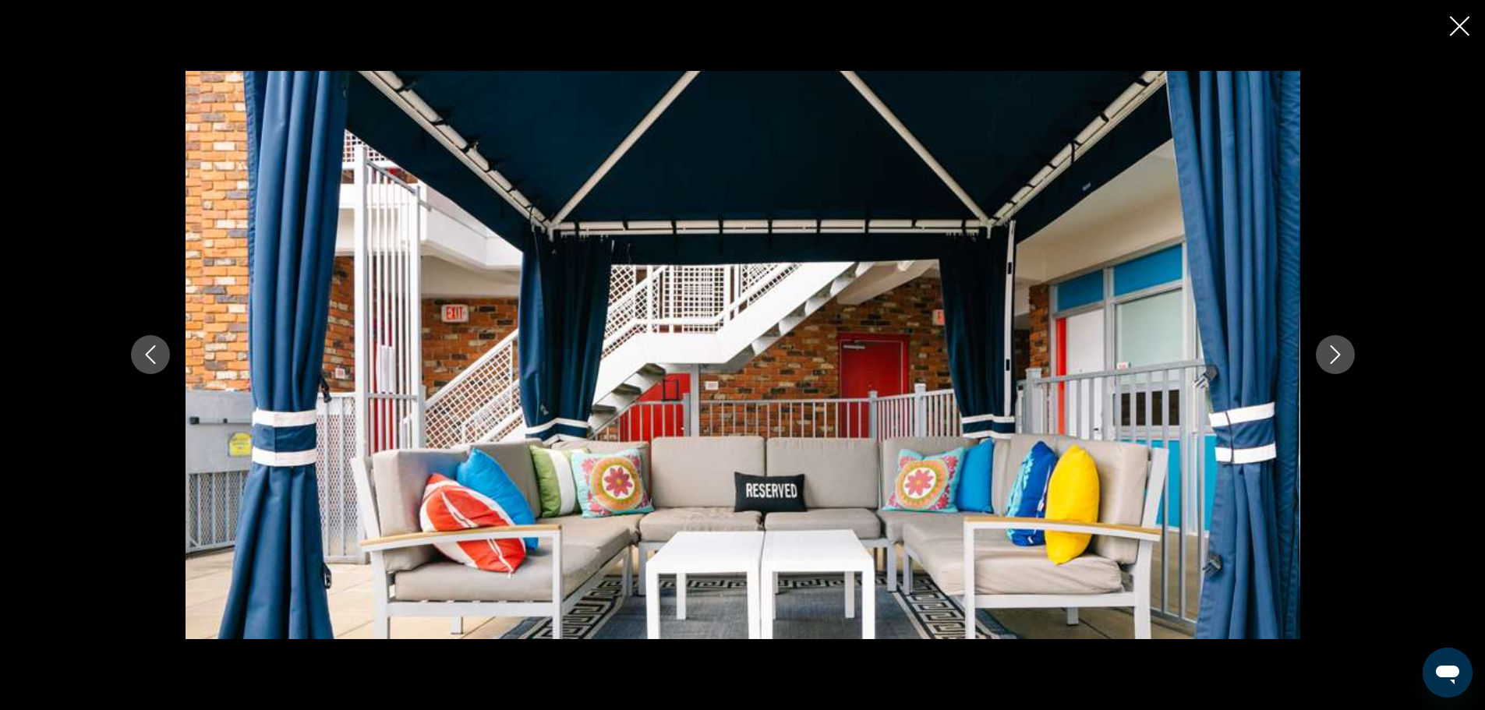
click at [1334, 353] on icon "Next image" at bounding box center [1335, 354] width 19 height 19
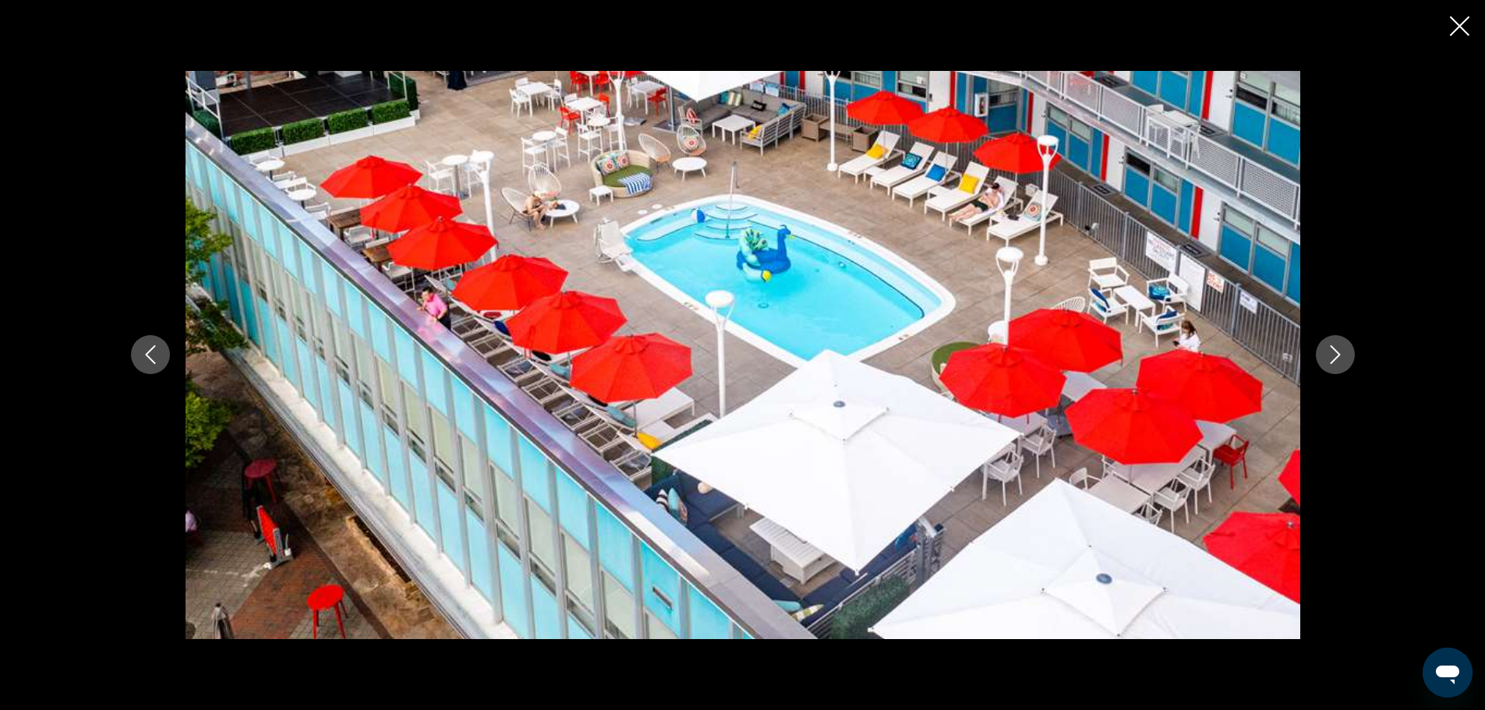
click at [1334, 353] on icon "Next image" at bounding box center [1335, 354] width 19 height 19
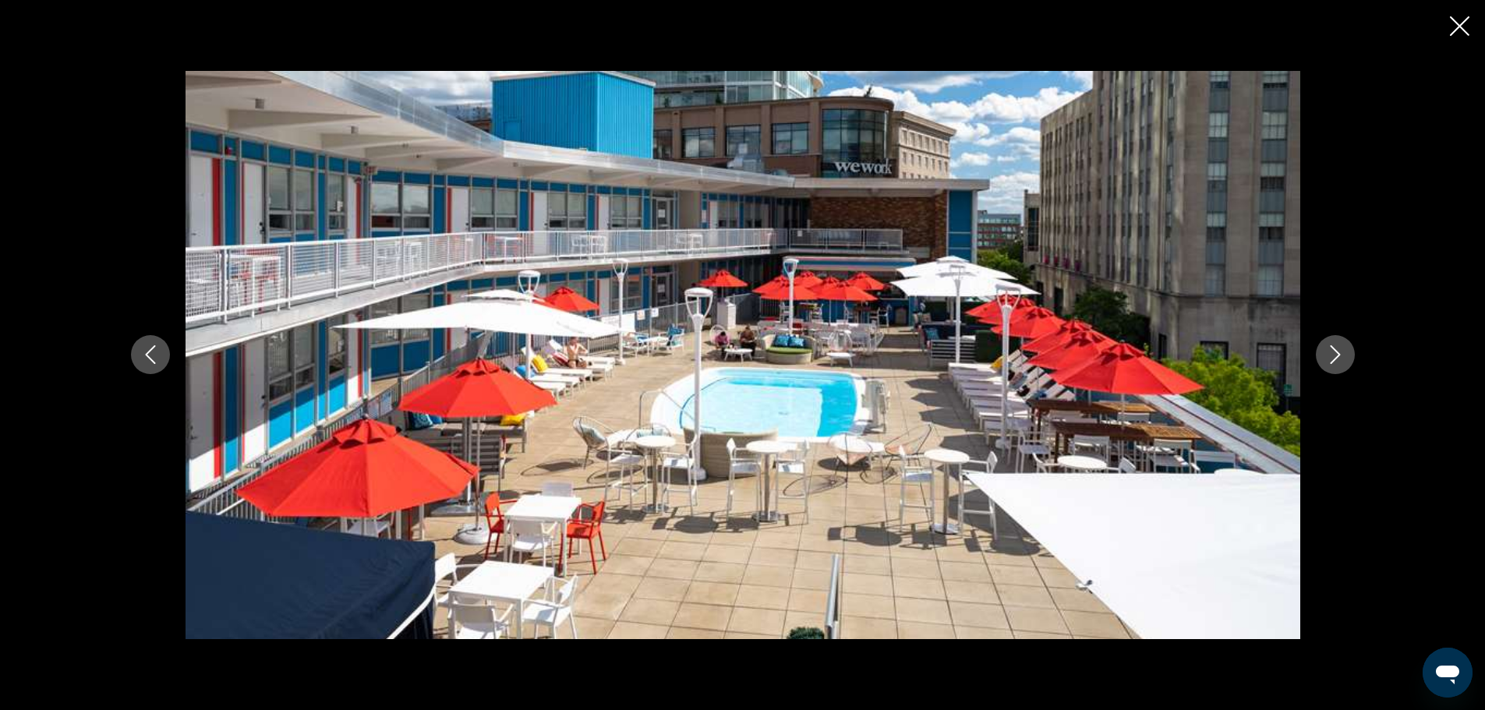
click at [1334, 353] on icon "Next image" at bounding box center [1335, 354] width 19 height 19
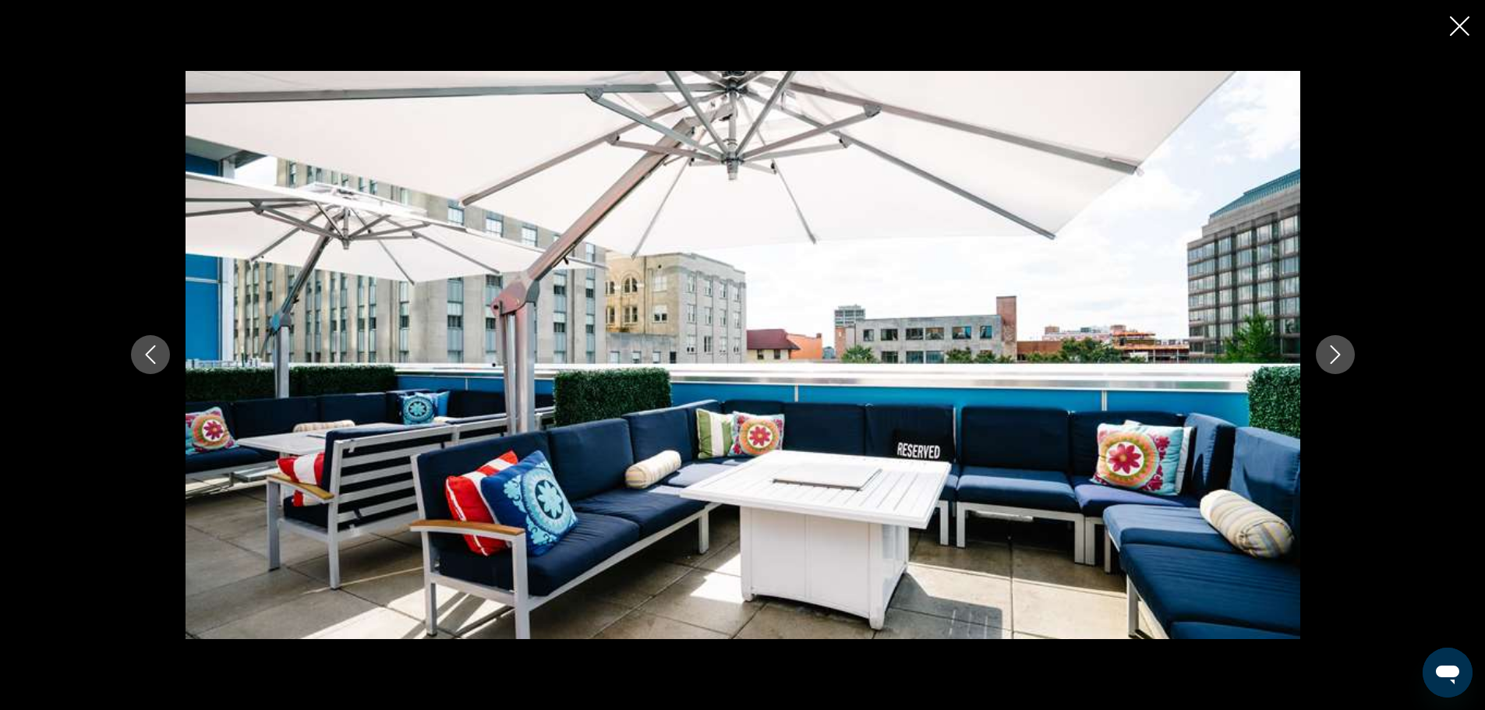
click at [1334, 353] on icon "Next image" at bounding box center [1335, 354] width 19 height 19
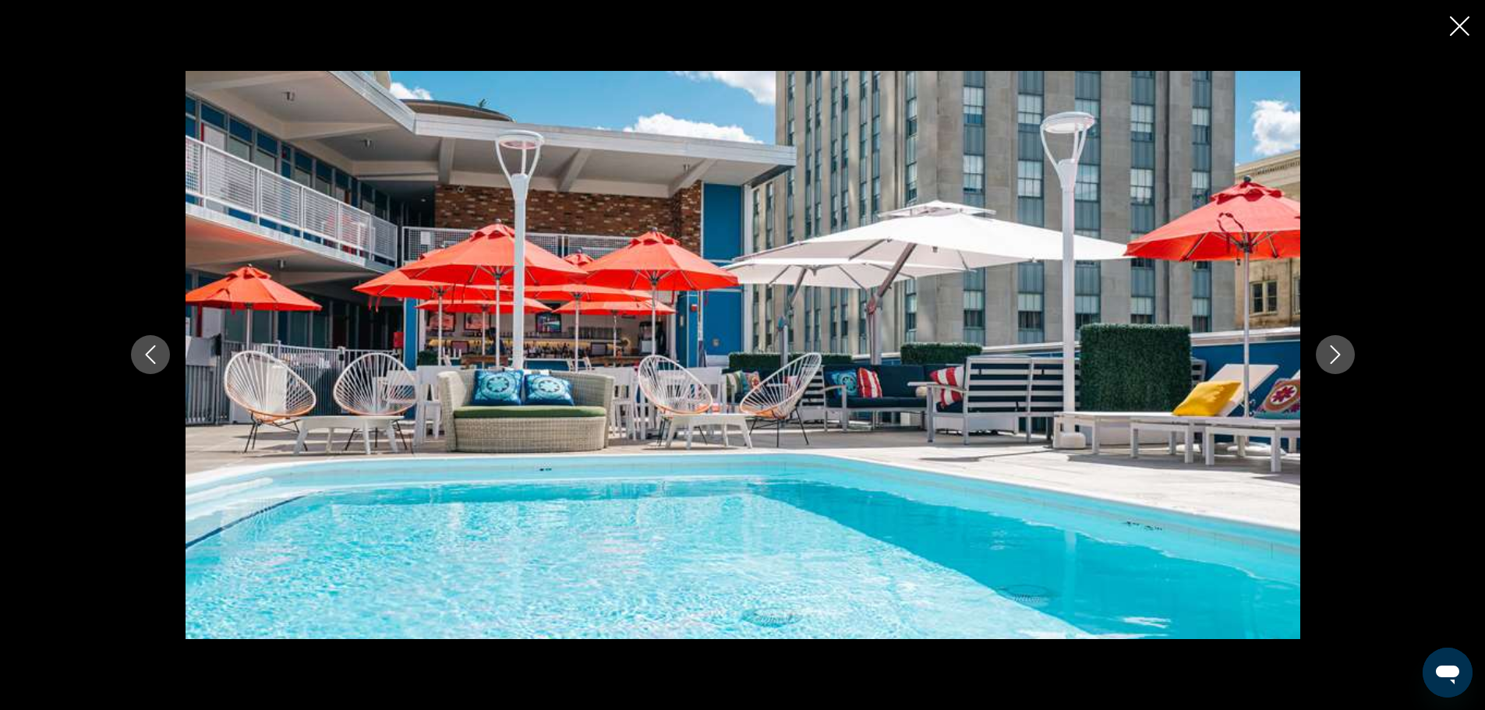
click at [1334, 353] on icon "Next image" at bounding box center [1335, 354] width 19 height 19
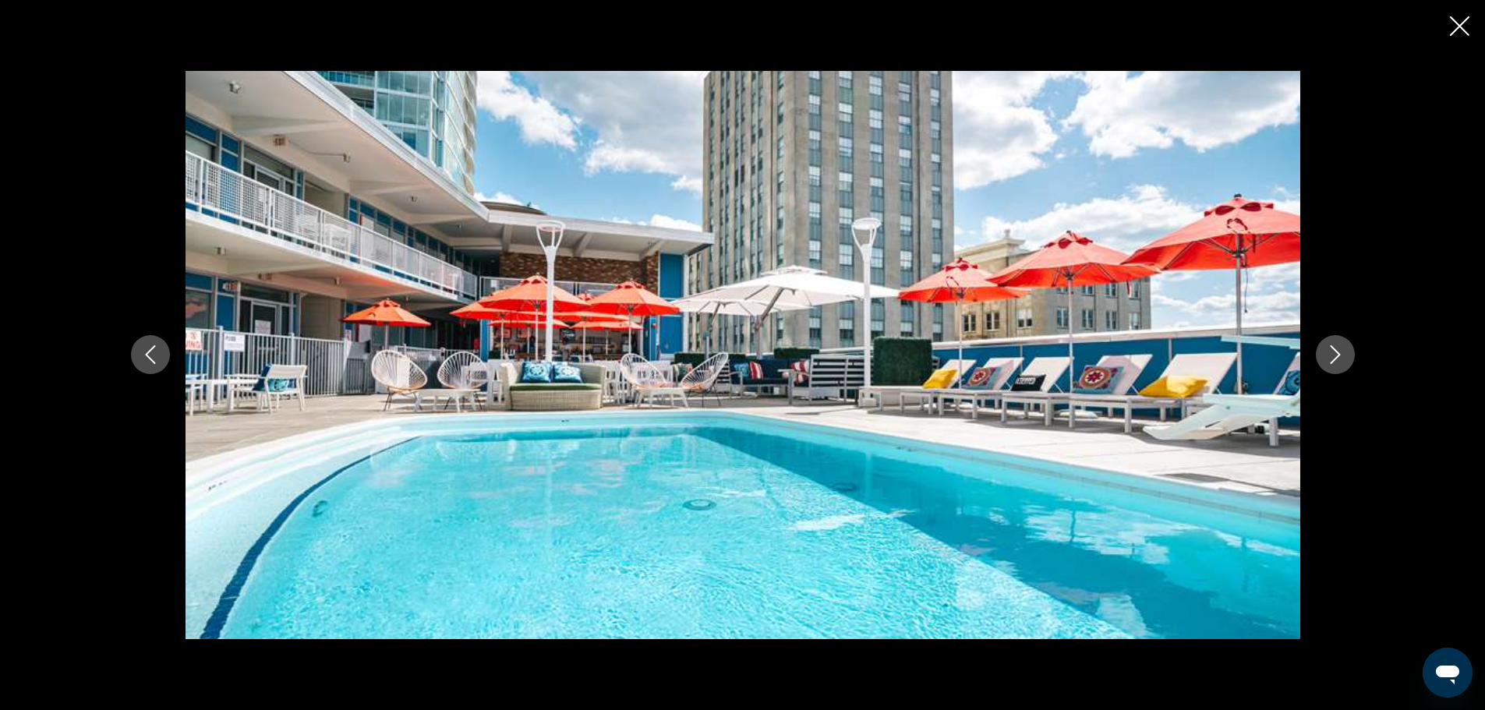
click at [1334, 353] on icon "Next image" at bounding box center [1335, 354] width 19 height 19
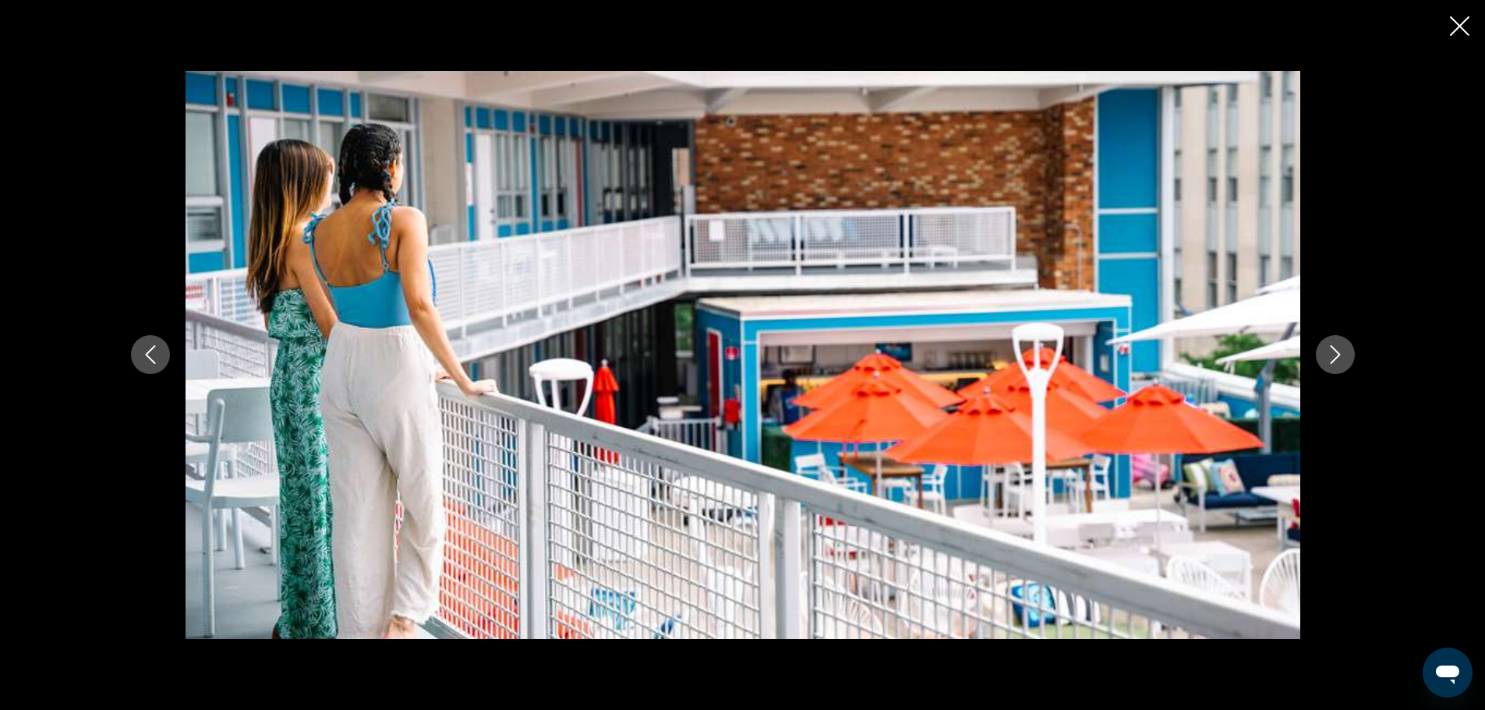
click at [1334, 353] on icon "Next image" at bounding box center [1335, 354] width 19 height 19
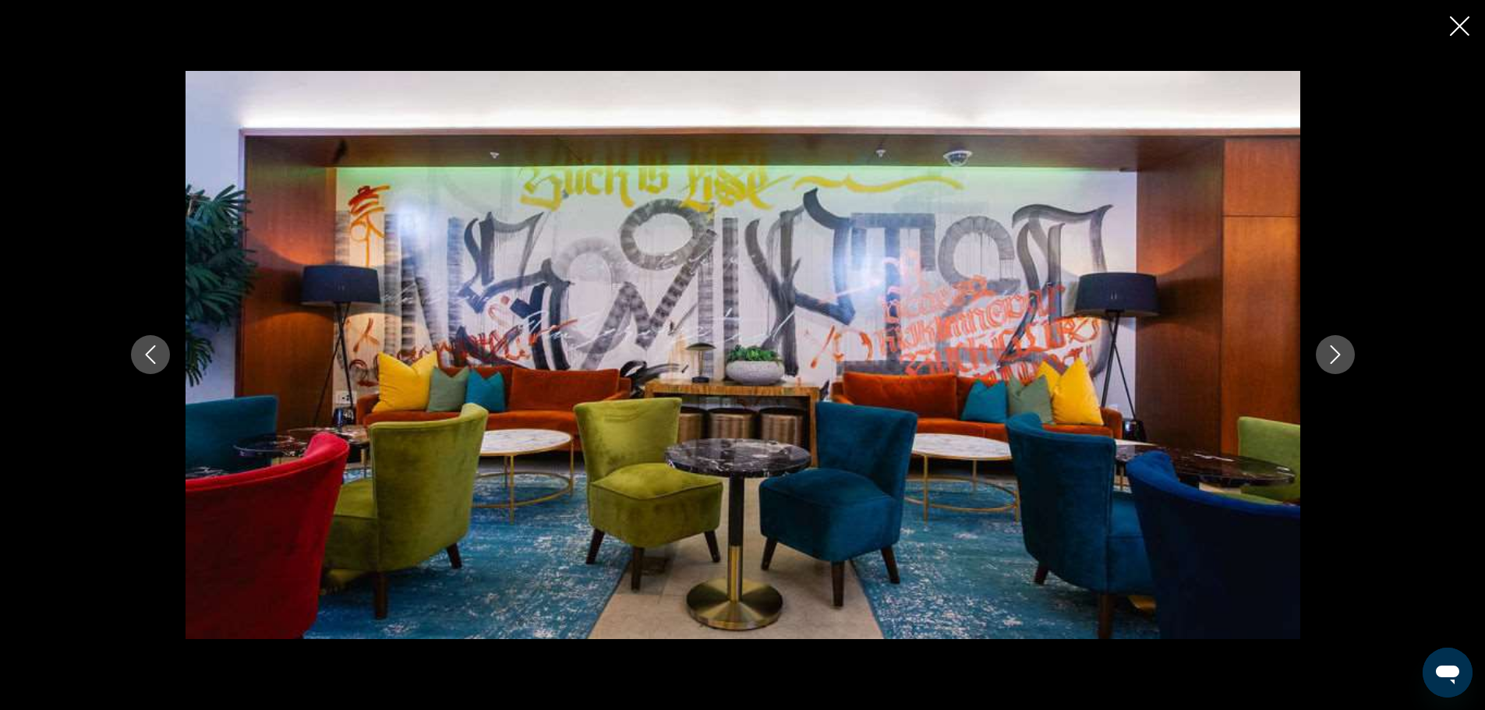
click at [1334, 353] on icon "Next image" at bounding box center [1335, 354] width 19 height 19
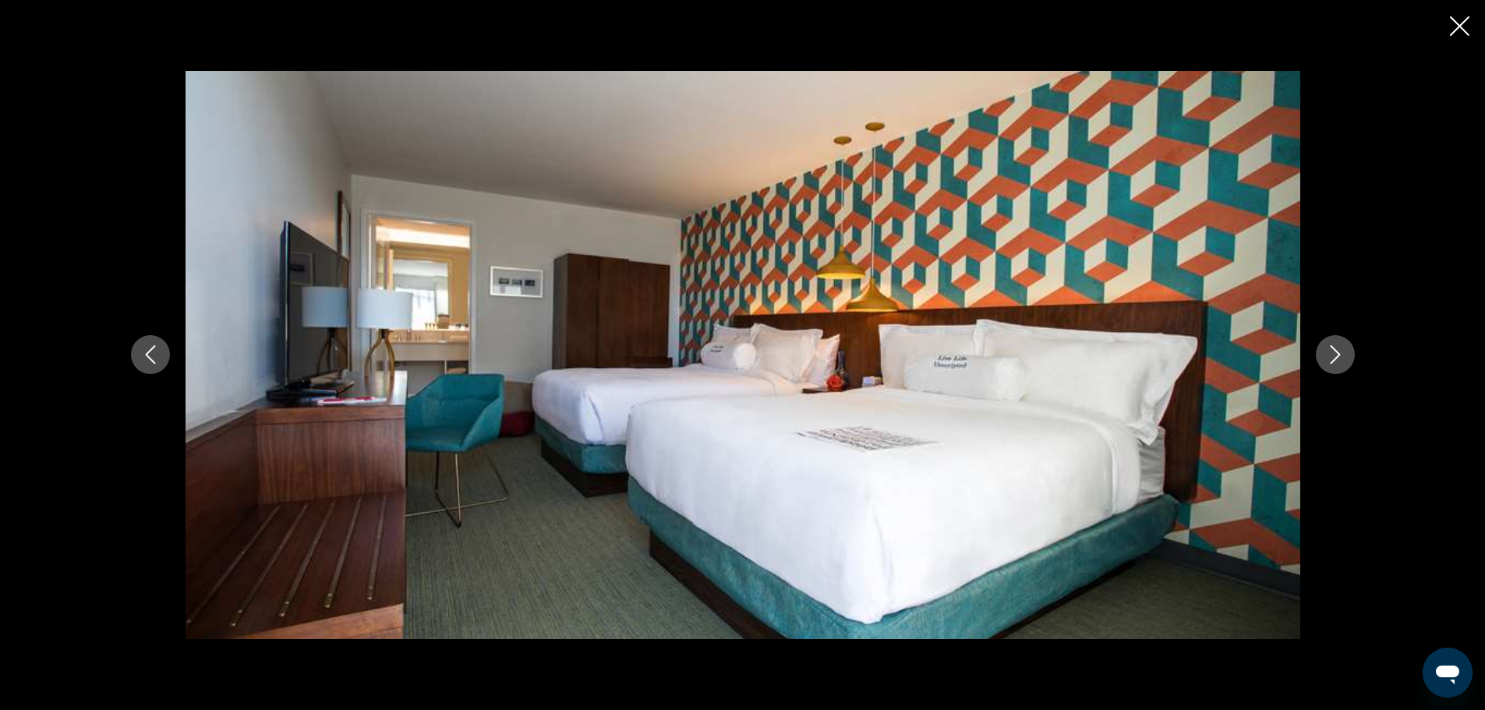
click at [1334, 353] on icon "Next image" at bounding box center [1335, 354] width 19 height 19
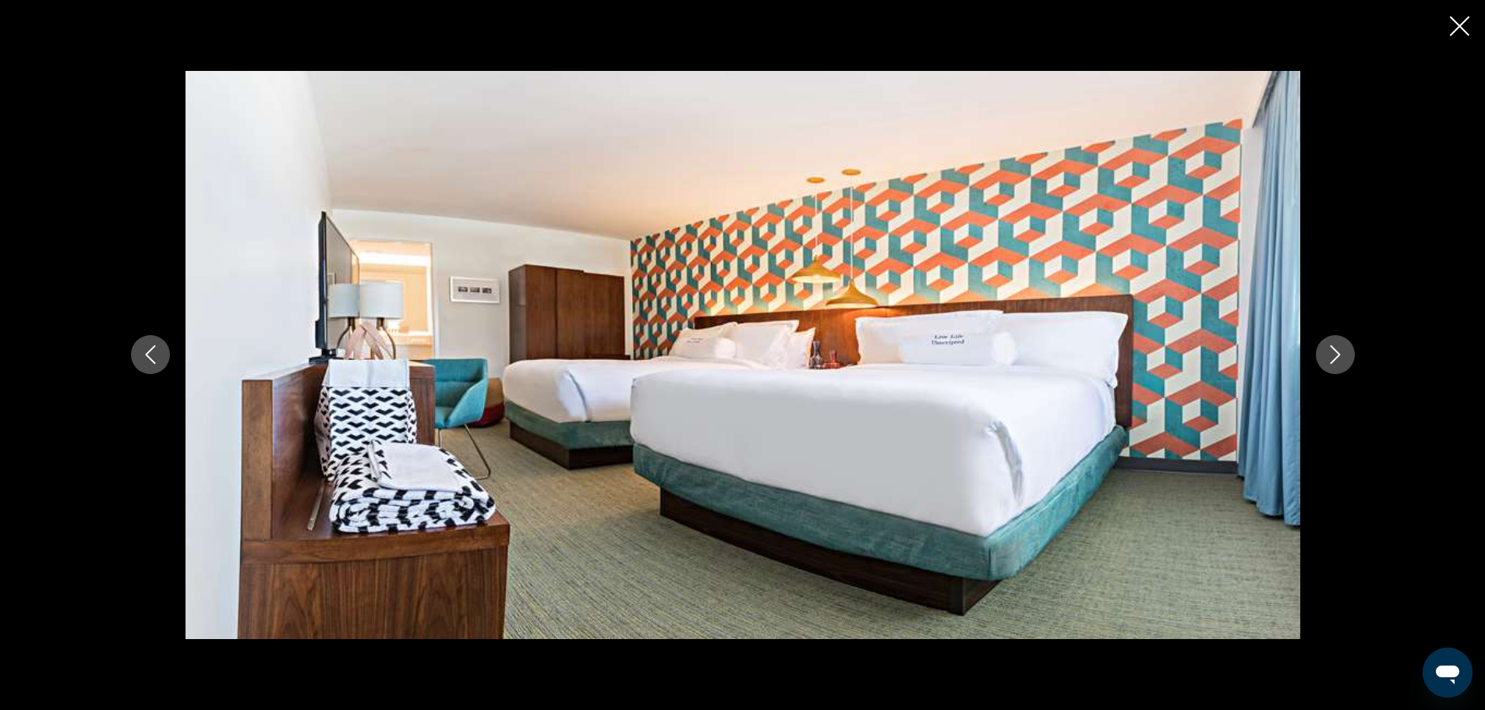
click at [1334, 353] on icon "Next image" at bounding box center [1335, 354] width 19 height 19
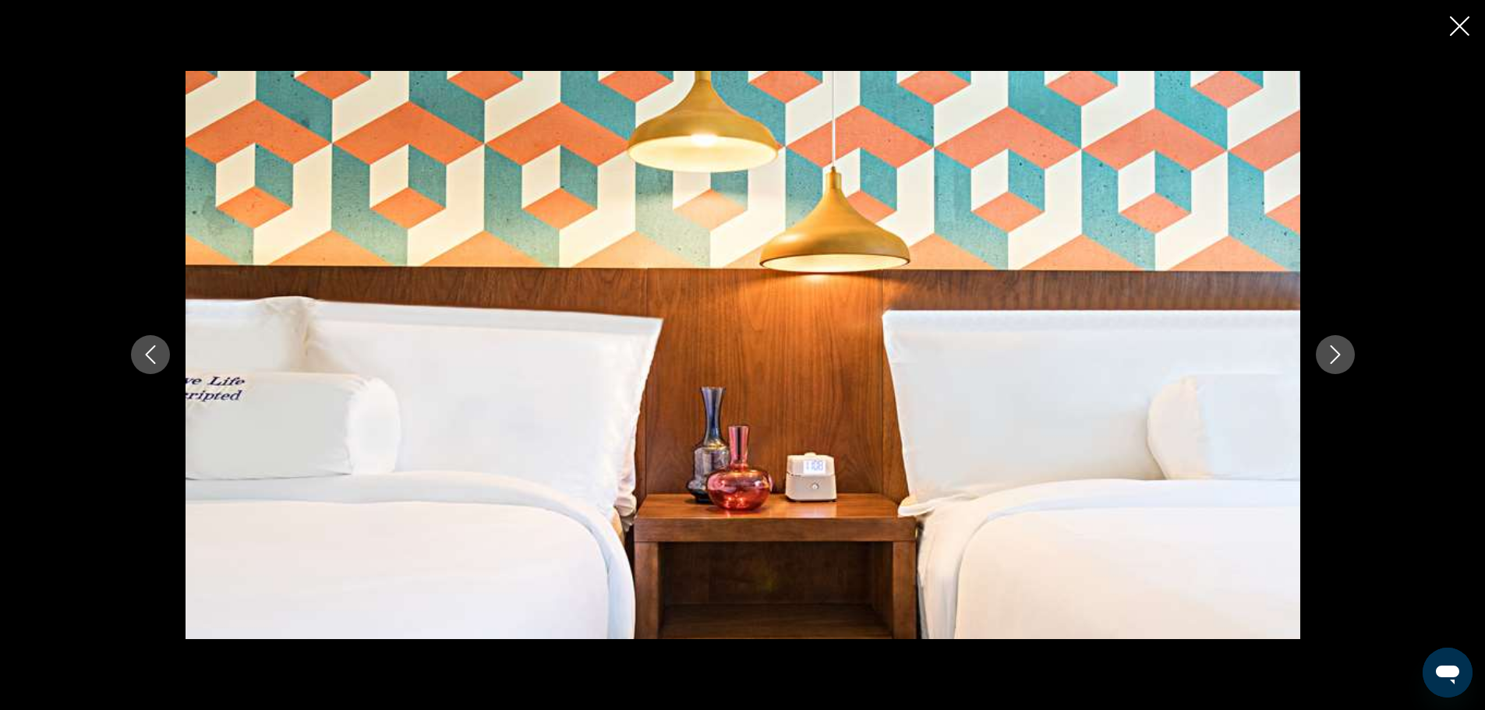
click at [1334, 353] on icon "Next image" at bounding box center [1335, 354] width 19 height 19
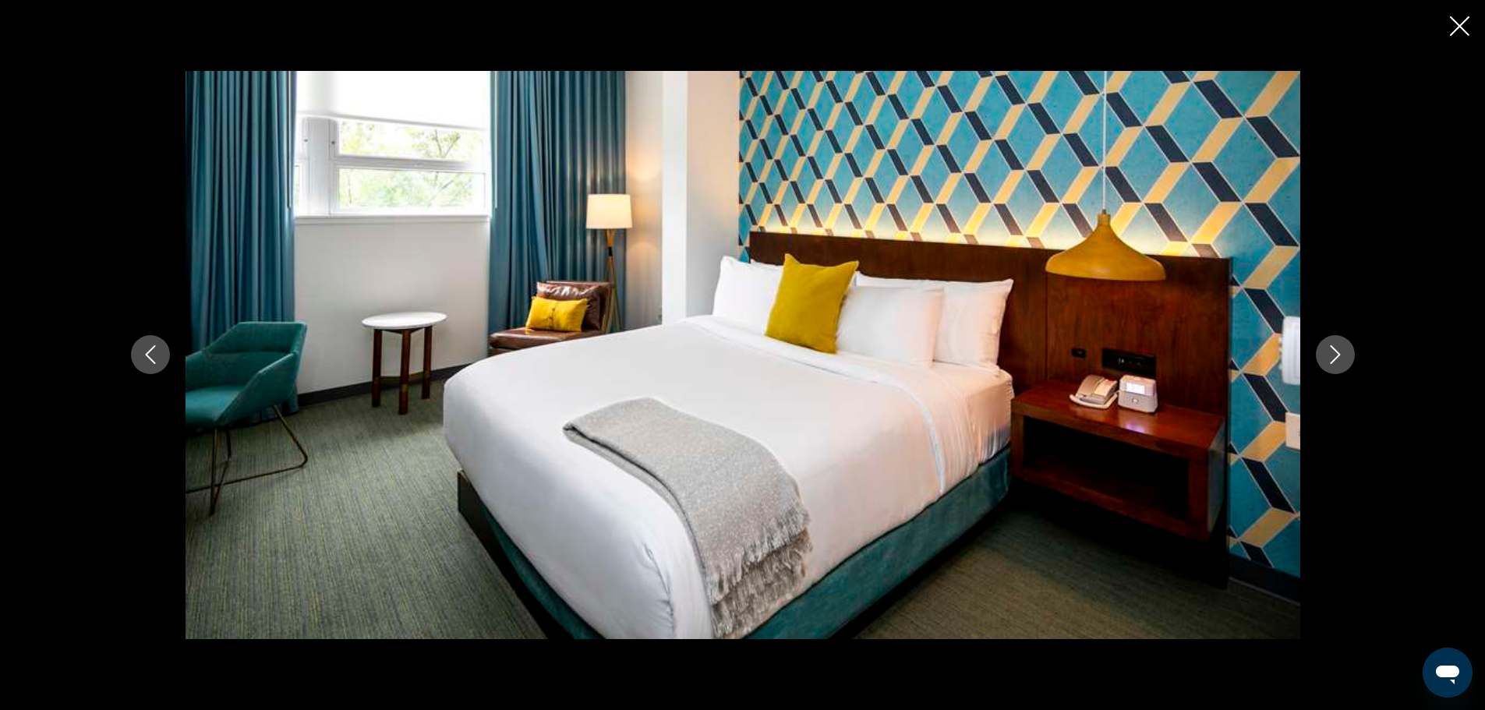
click at [1334, 353] on icon "Next image" at bounding box center [1335, 354] width 19 height 19
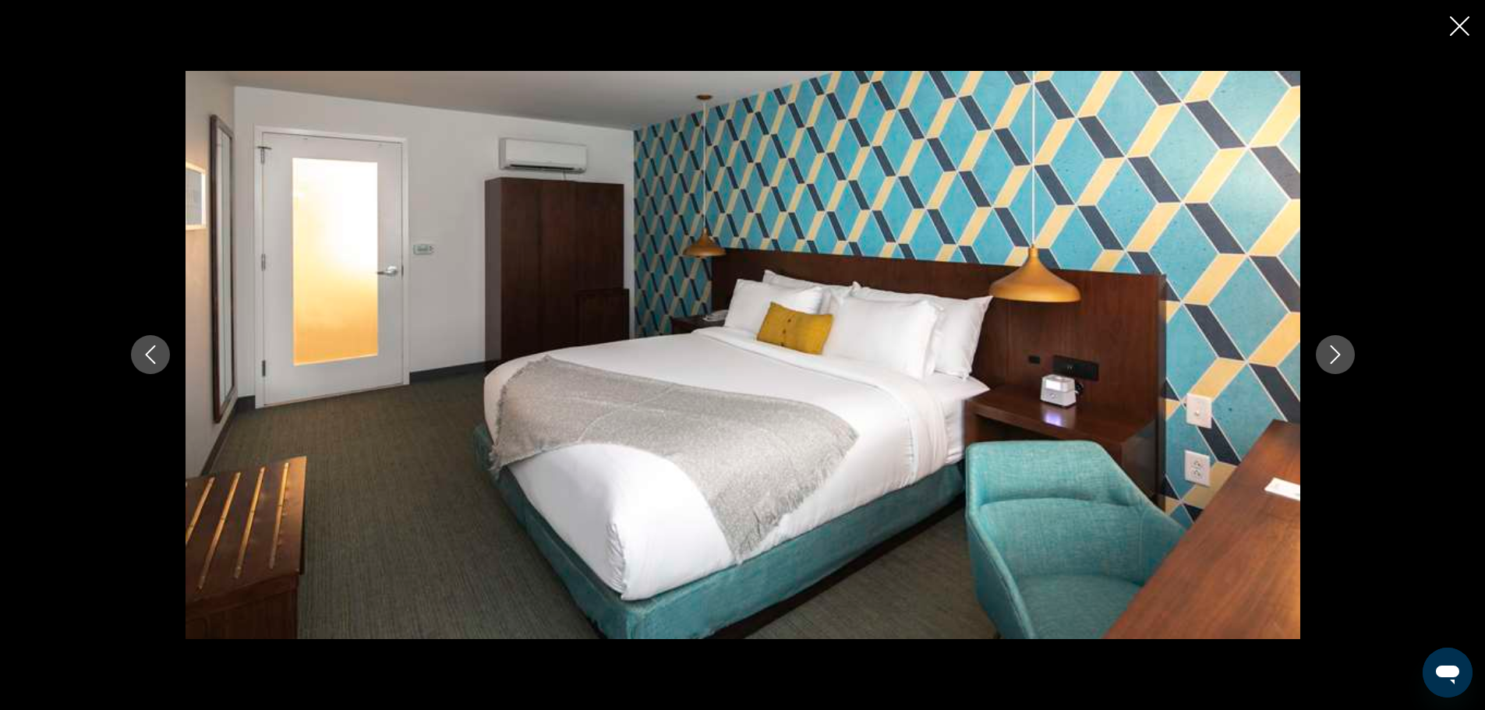
click at [1334, 353] on icon "Next image" at bounding box center [1335, 354] width 19 height 19
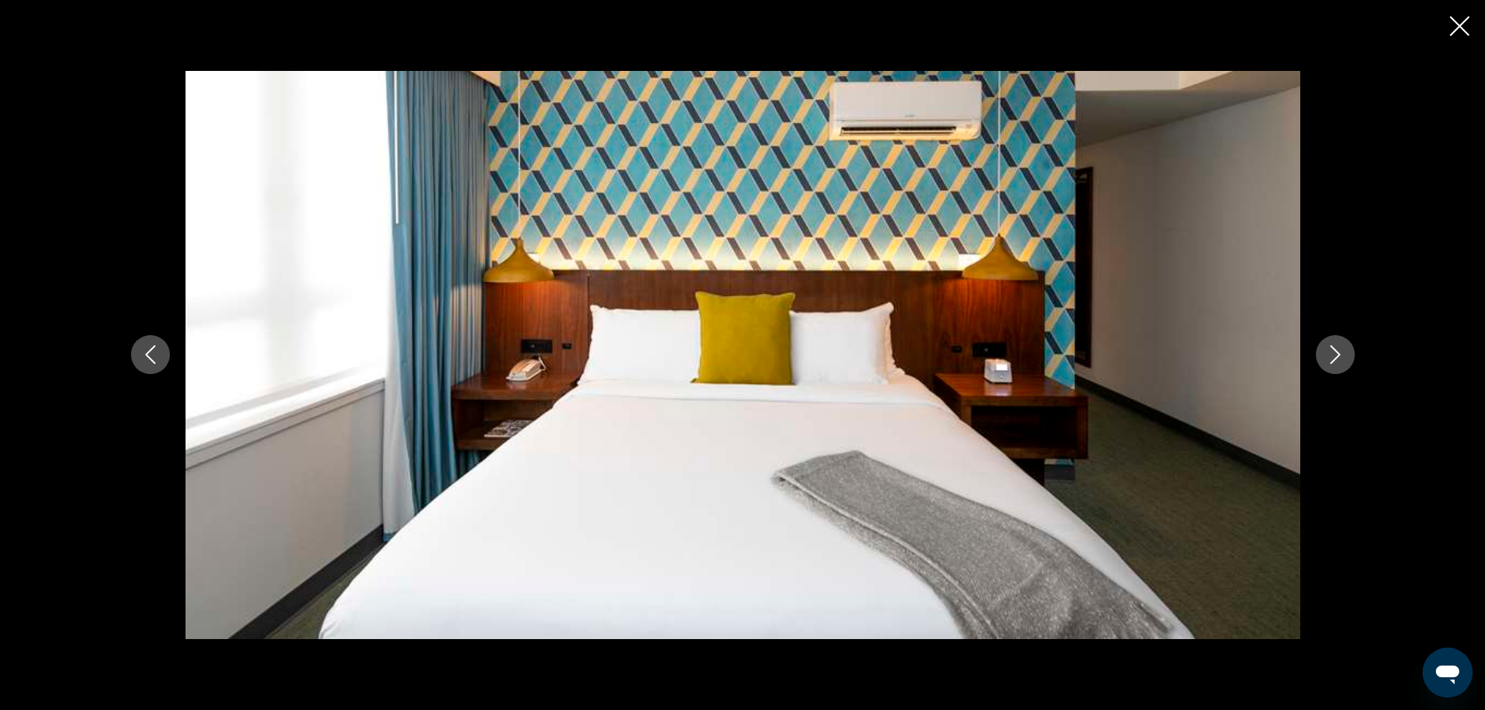
click at [1334, 353] on icon "Next image" at bounding box center [1335, 354] width 19 height 19
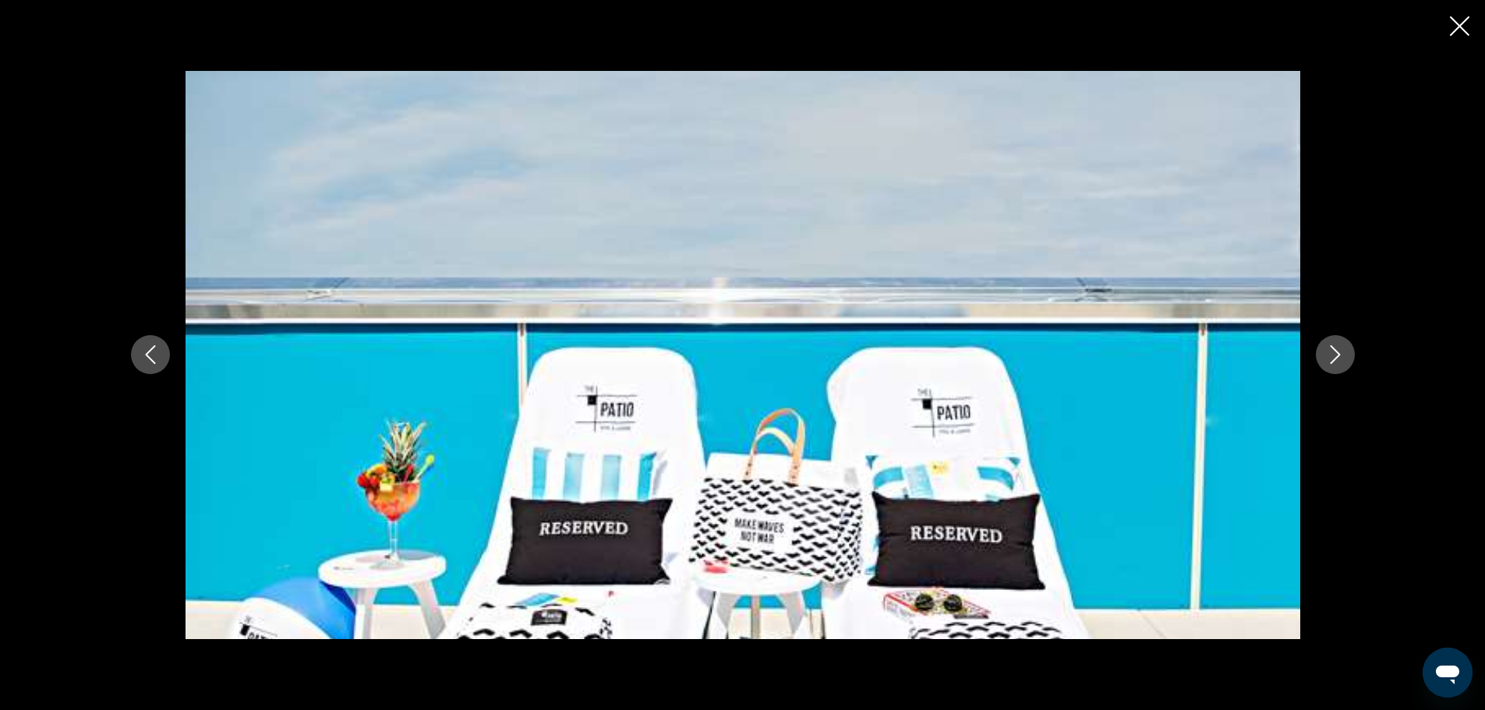
click at [1334, 353] on icon "Next image" at bounding box center [1335, 354] width 19 height 19
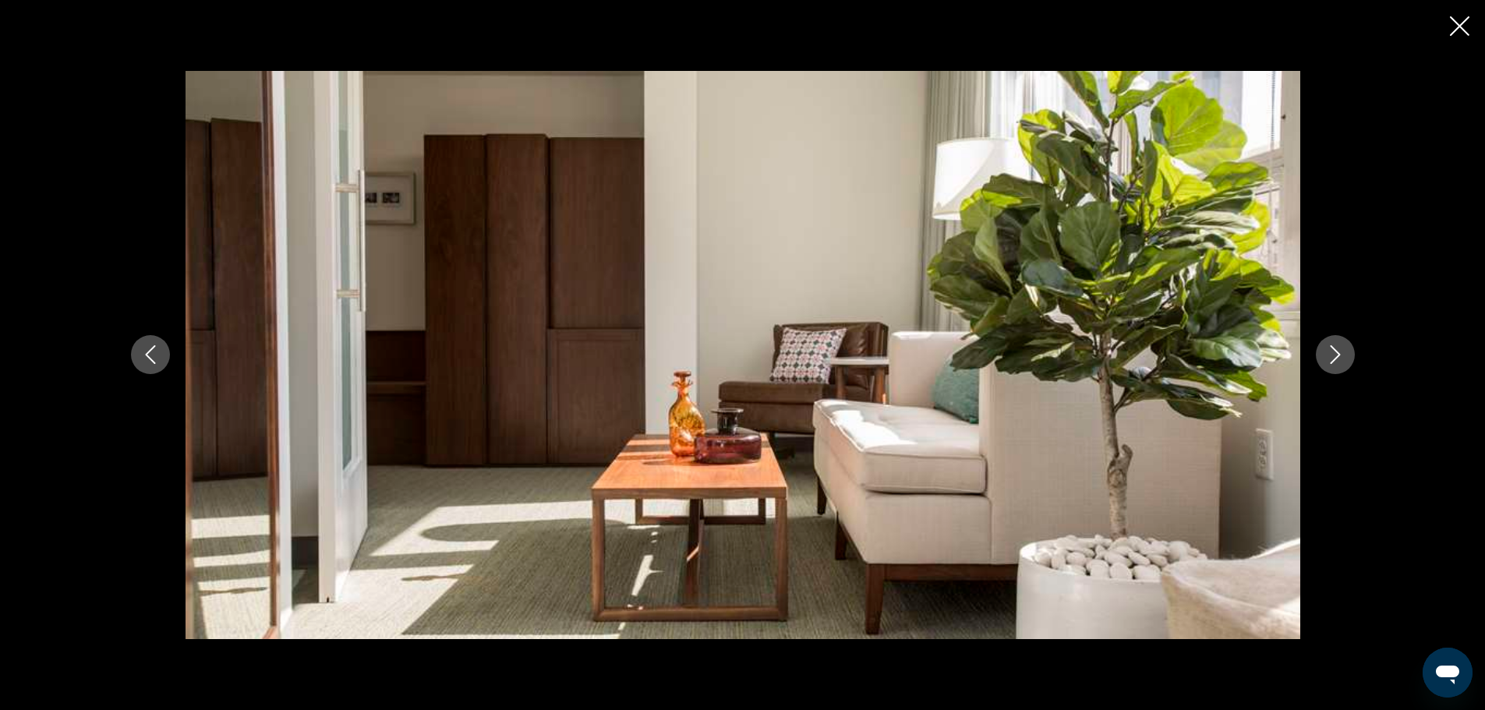
click at [1334, 353] on icon "Next image" at bounding box center [1335, 354] width 19 height 19
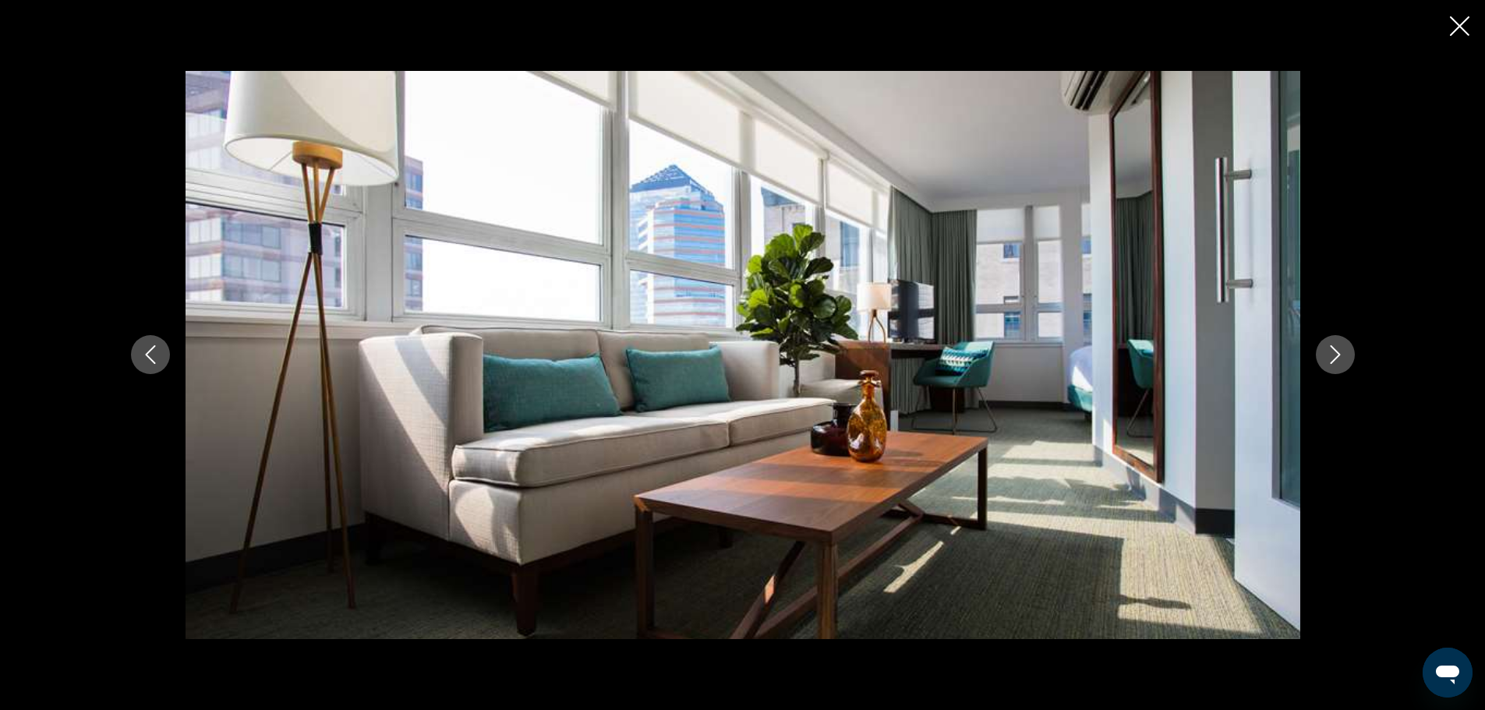
click at [1334, 353] on icon "Next image" at bounding box center [1335, 354] width 19 height 19
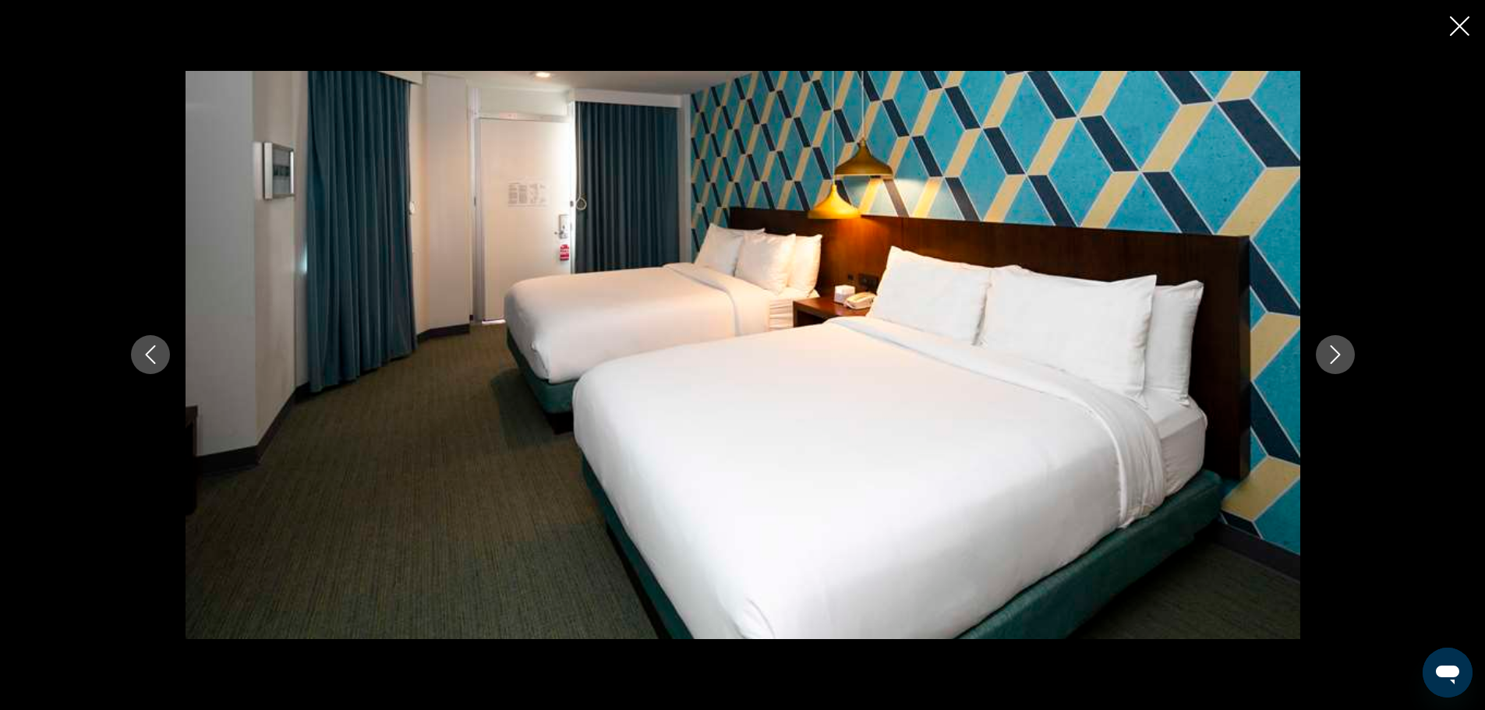
click at [1334, 353] on icon "Next image" at bounding box center [1335, 354] width 19 height 19
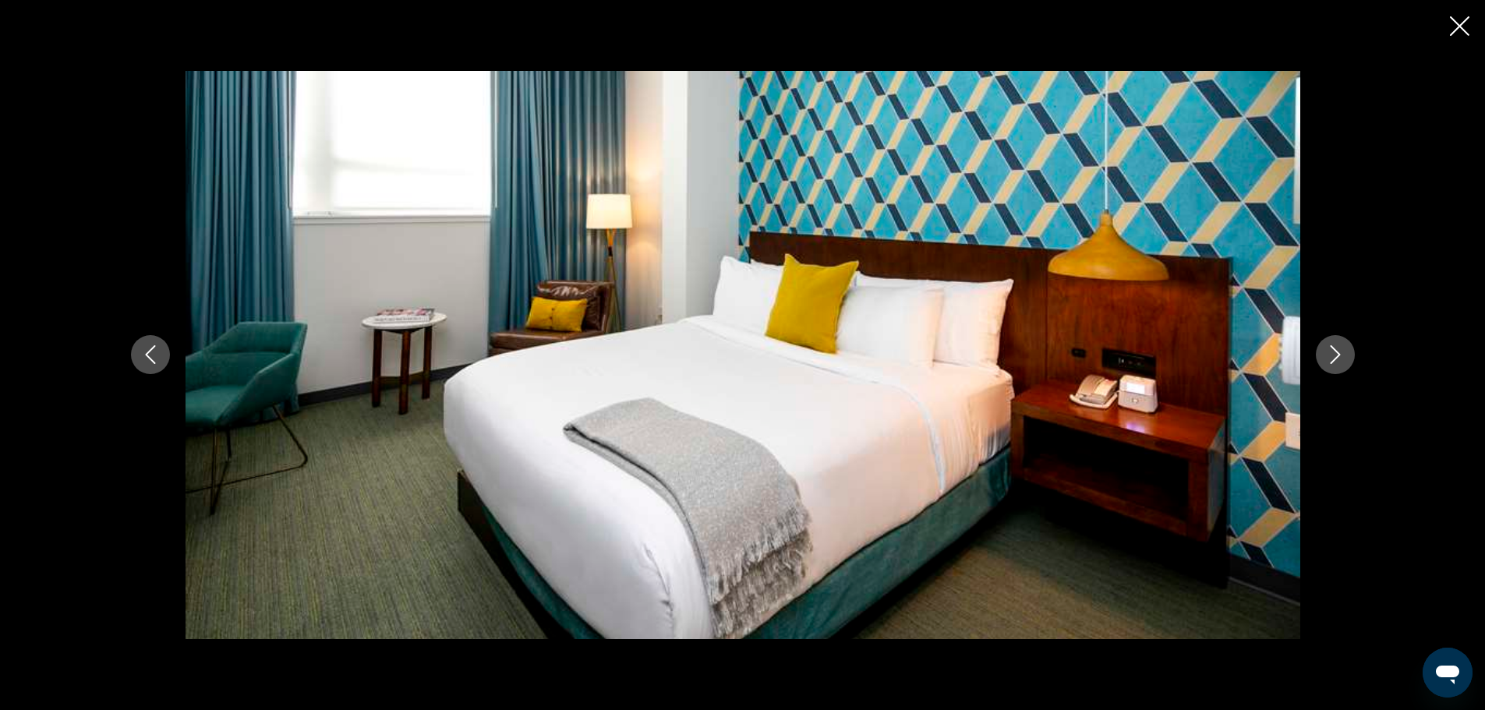
click at [1334, 353] on icon "Next image" at bounding box center [1335, 354] width 19 height 19
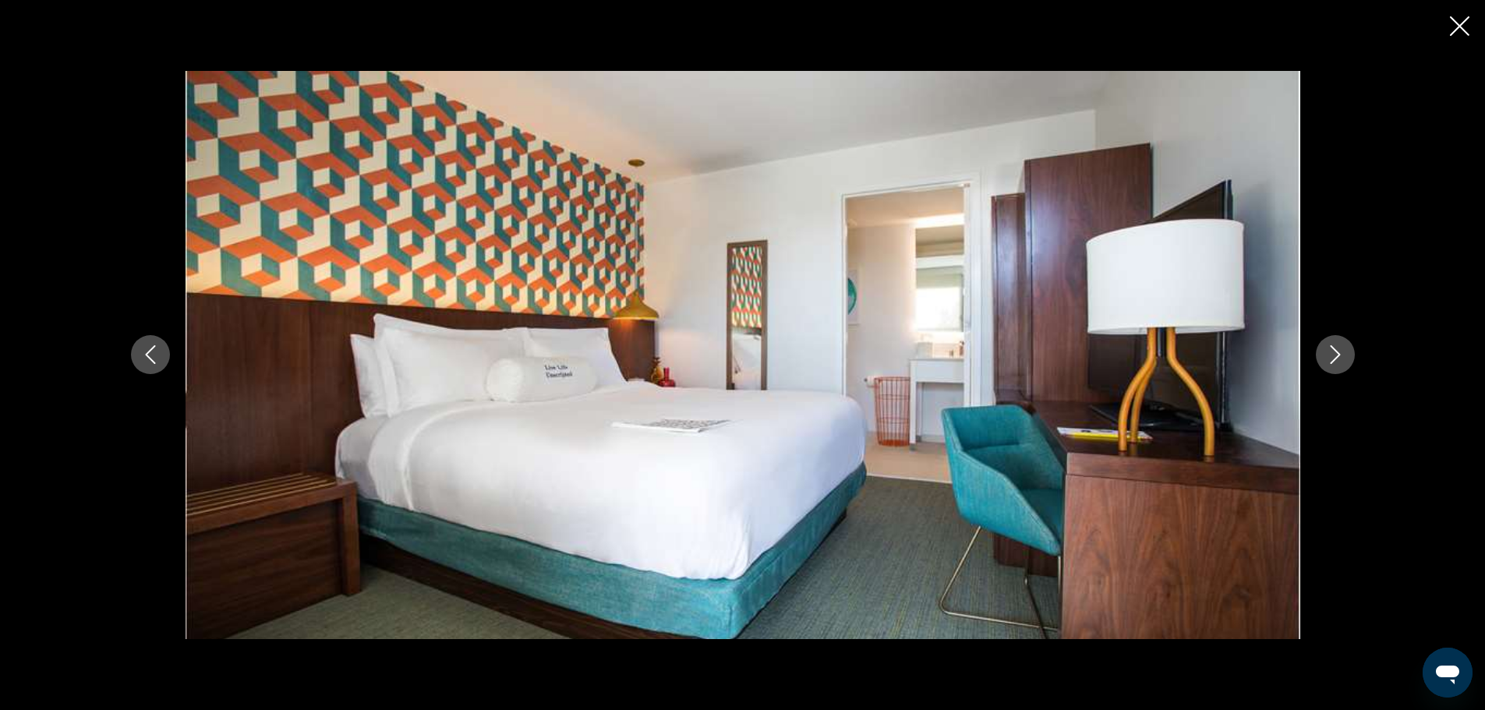
click at [1334, 353] on icon "Next image" at bounding box center [1335, 354] width 19 height 19
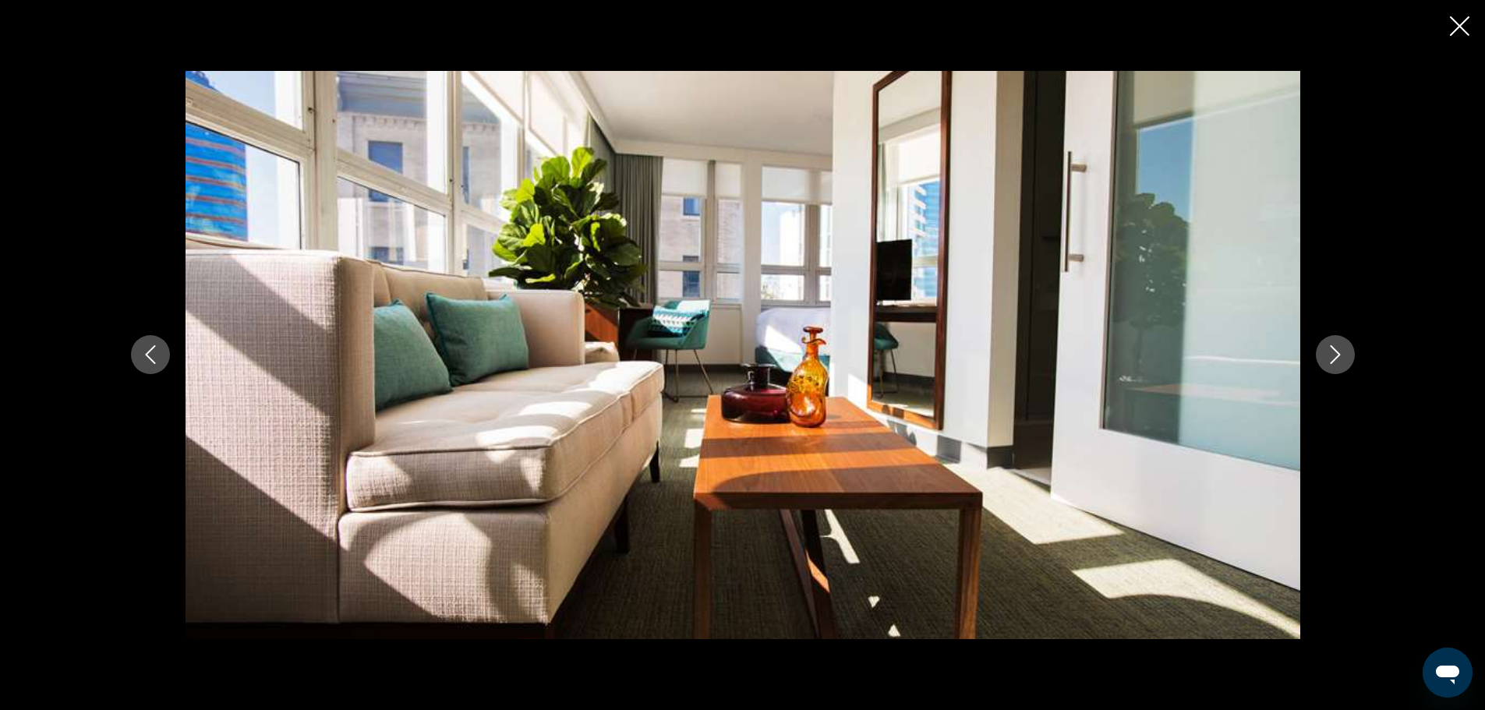
click at [1334, 353] on icon "Next image" at bounding box center [1335, 354] width 19 height 19
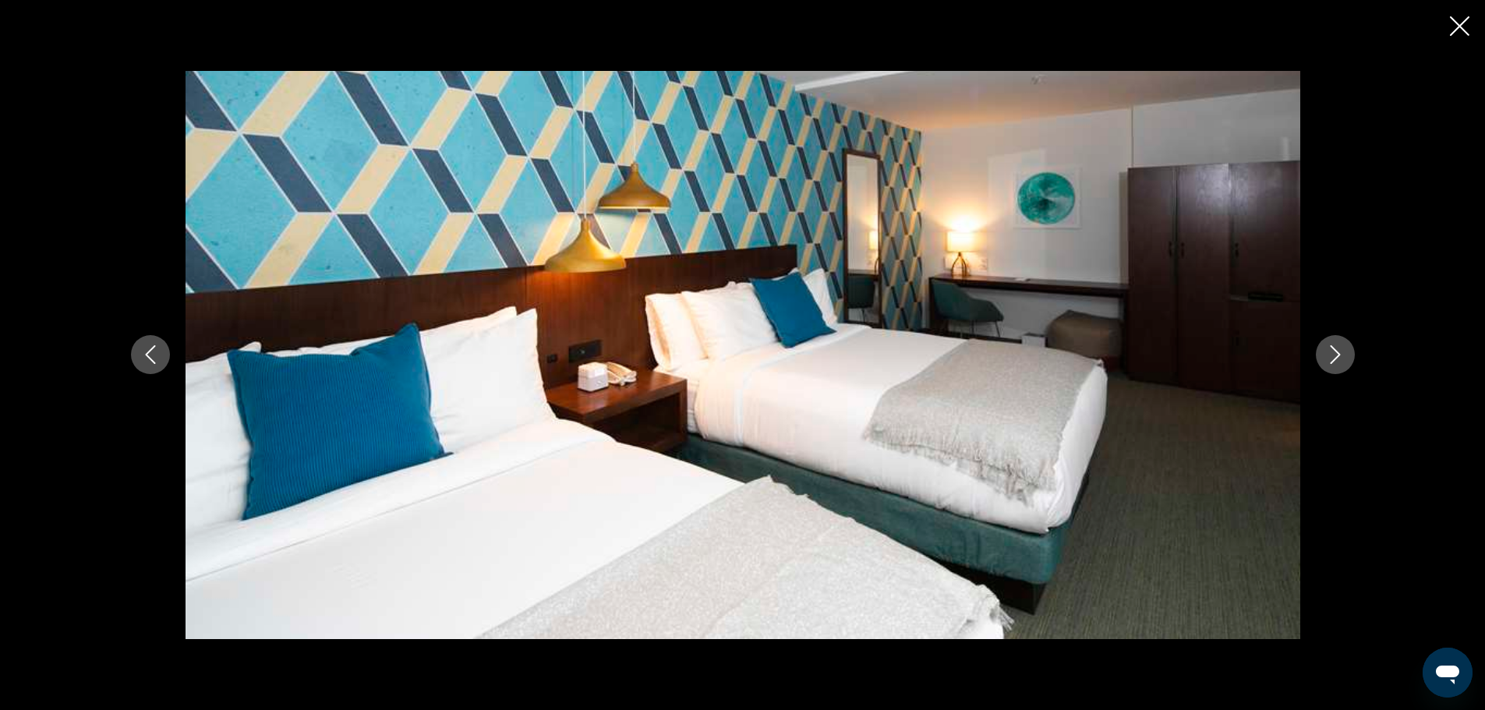
click at [1334, 353] on icon "Next image" at bounding box center [1335, 354] width 19 height 19
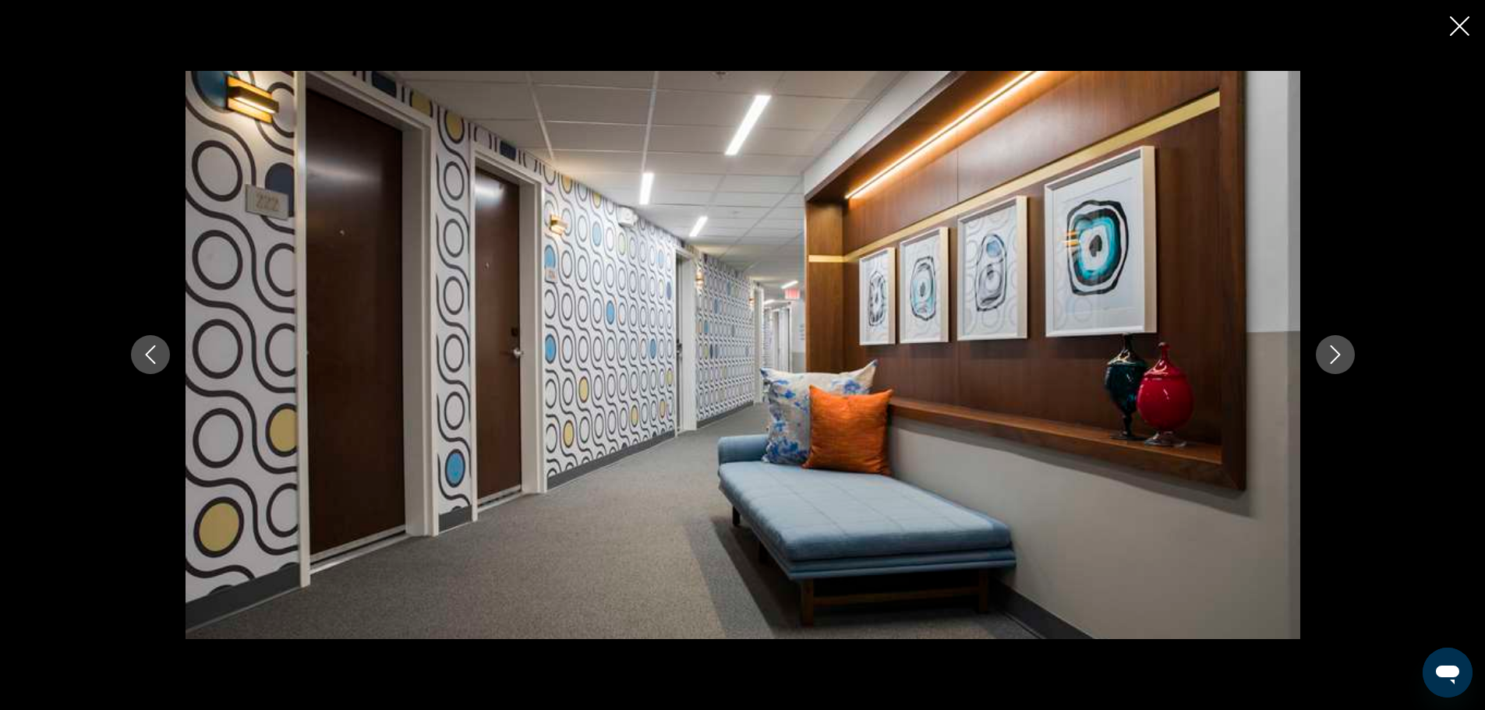
click at [1334, 353] on icon "Next image" at bounding box center [1335, 354] width 19 height 19
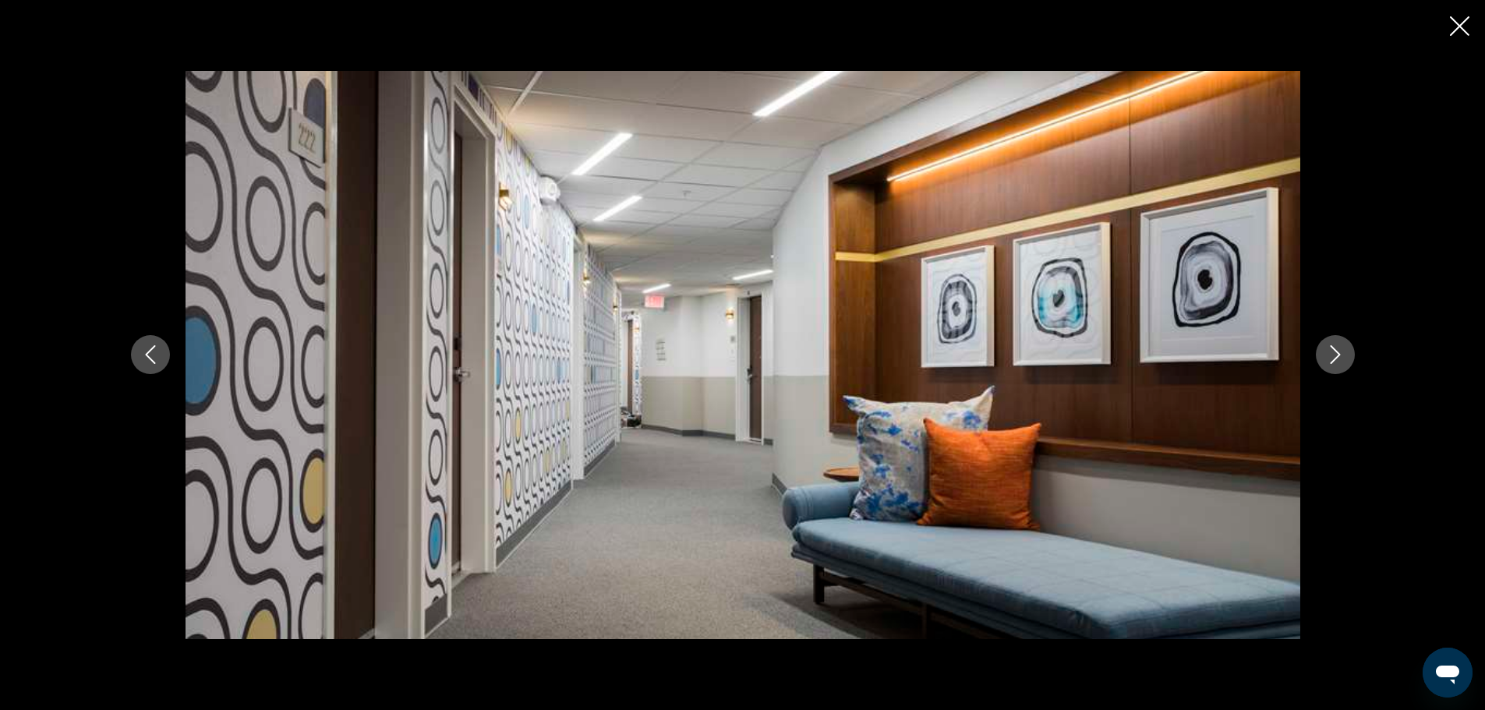
click at [1334, 353] on icon "Next image" at bounding box center [1335, 354] width 19 height 19
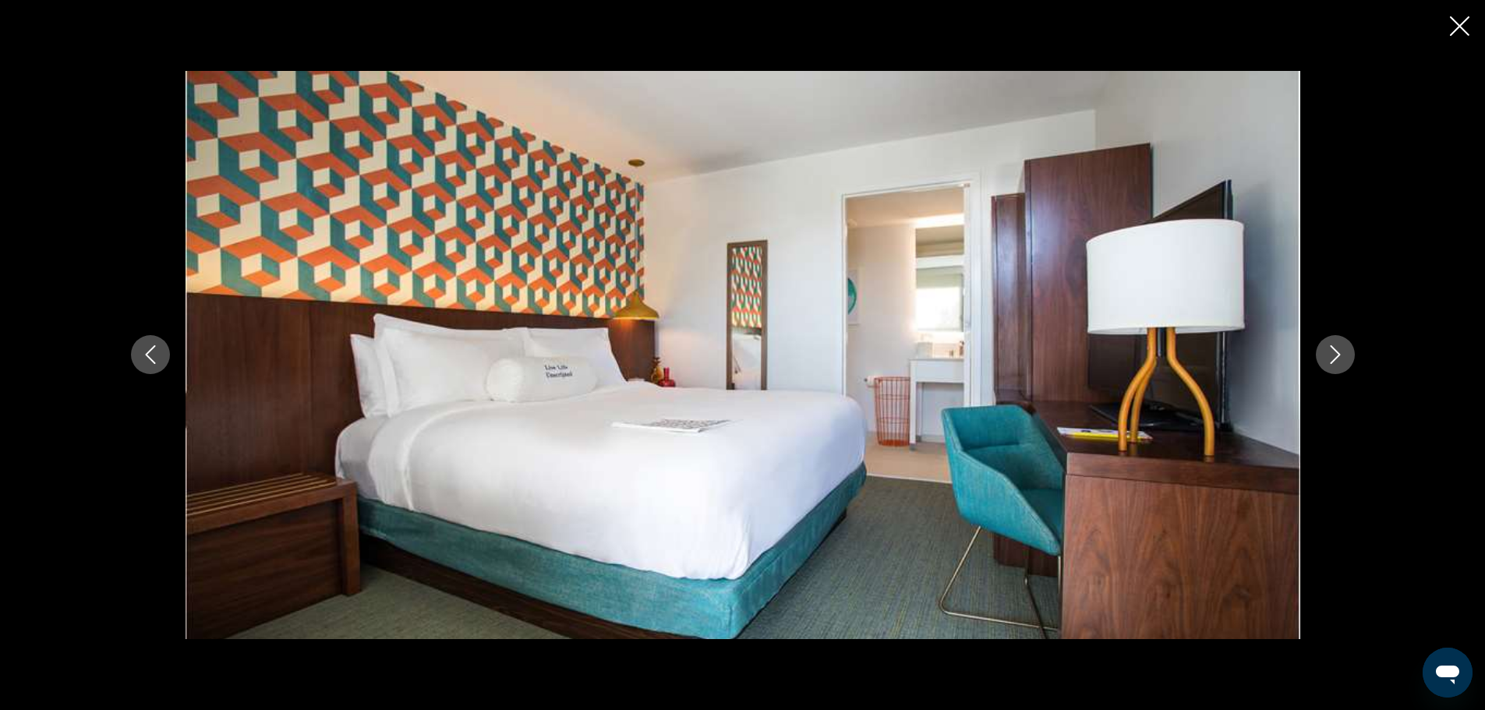
click at [1334, 353] on icon "Next image" at bounding box center [1335, 354] width 19 height 19
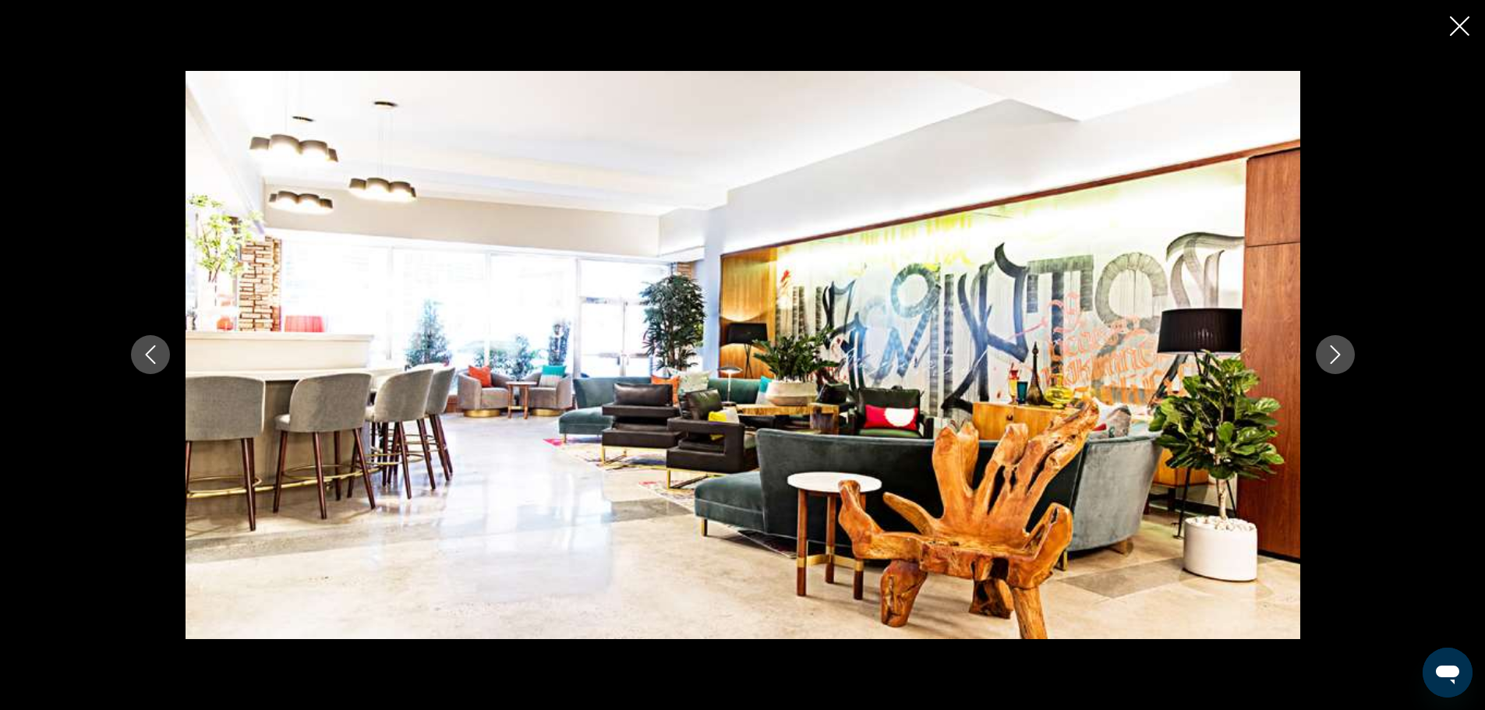
click at [1334, 353] on icon "Next image" at bounding box center [1335, 354] width 19 height 19
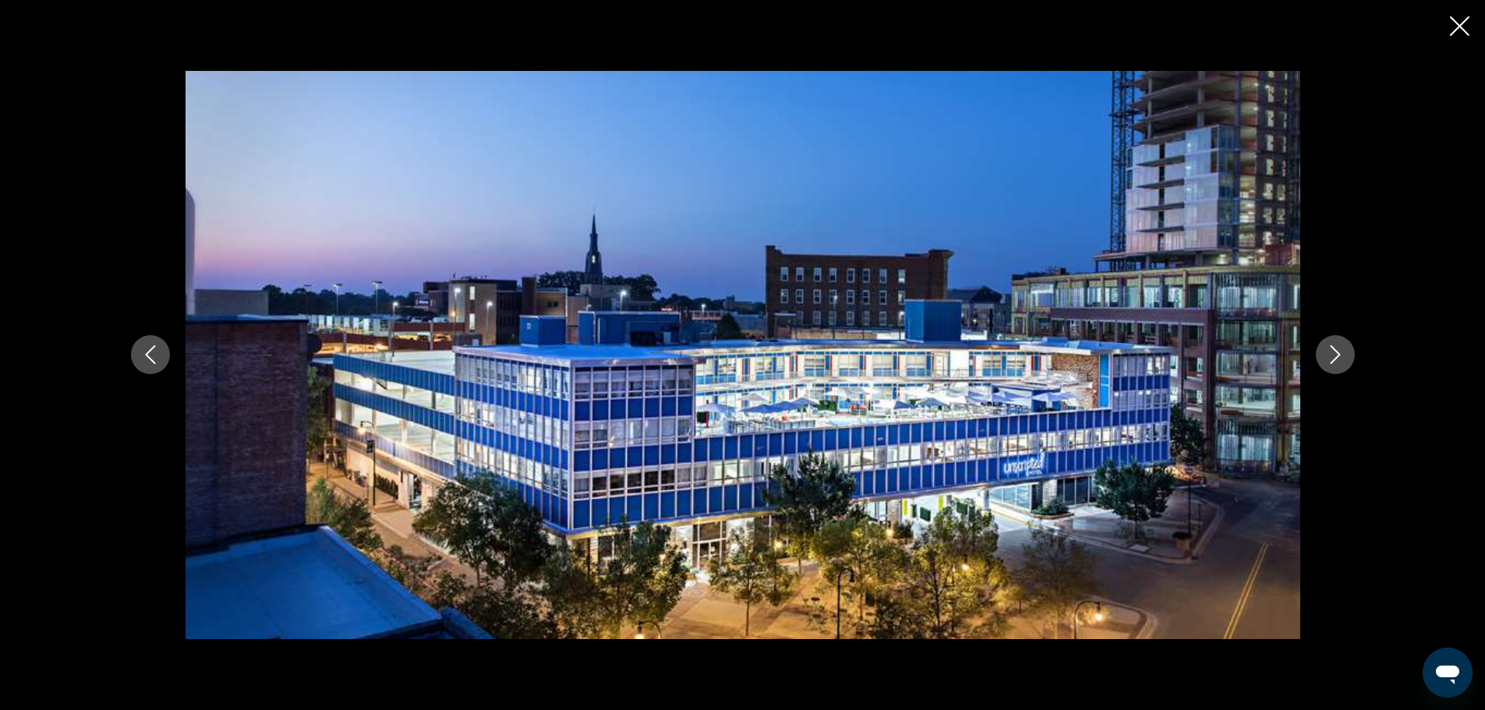
click at [1458, 23] on icon "Close slideshow" at bounding box center [1459, 25] width 19 height 19
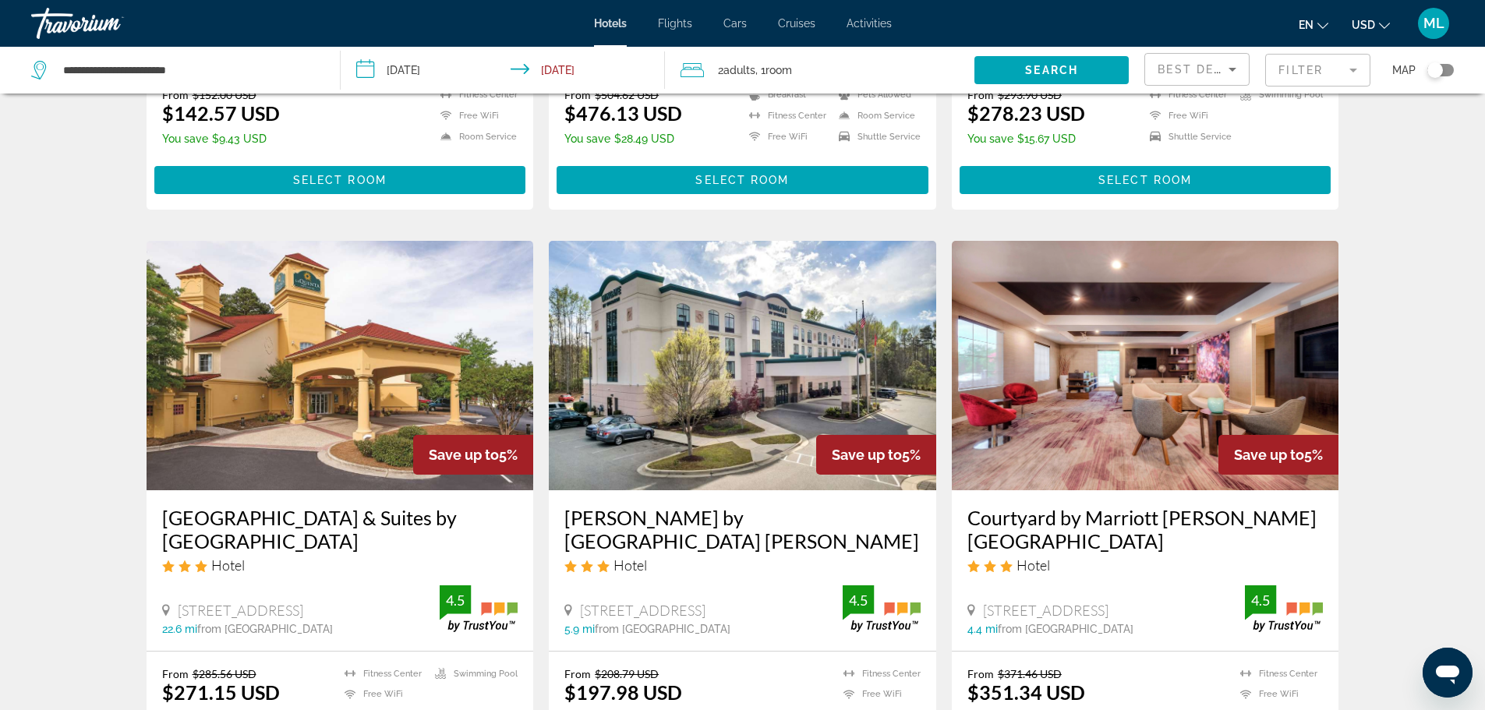
scroll to position [1091, 0]
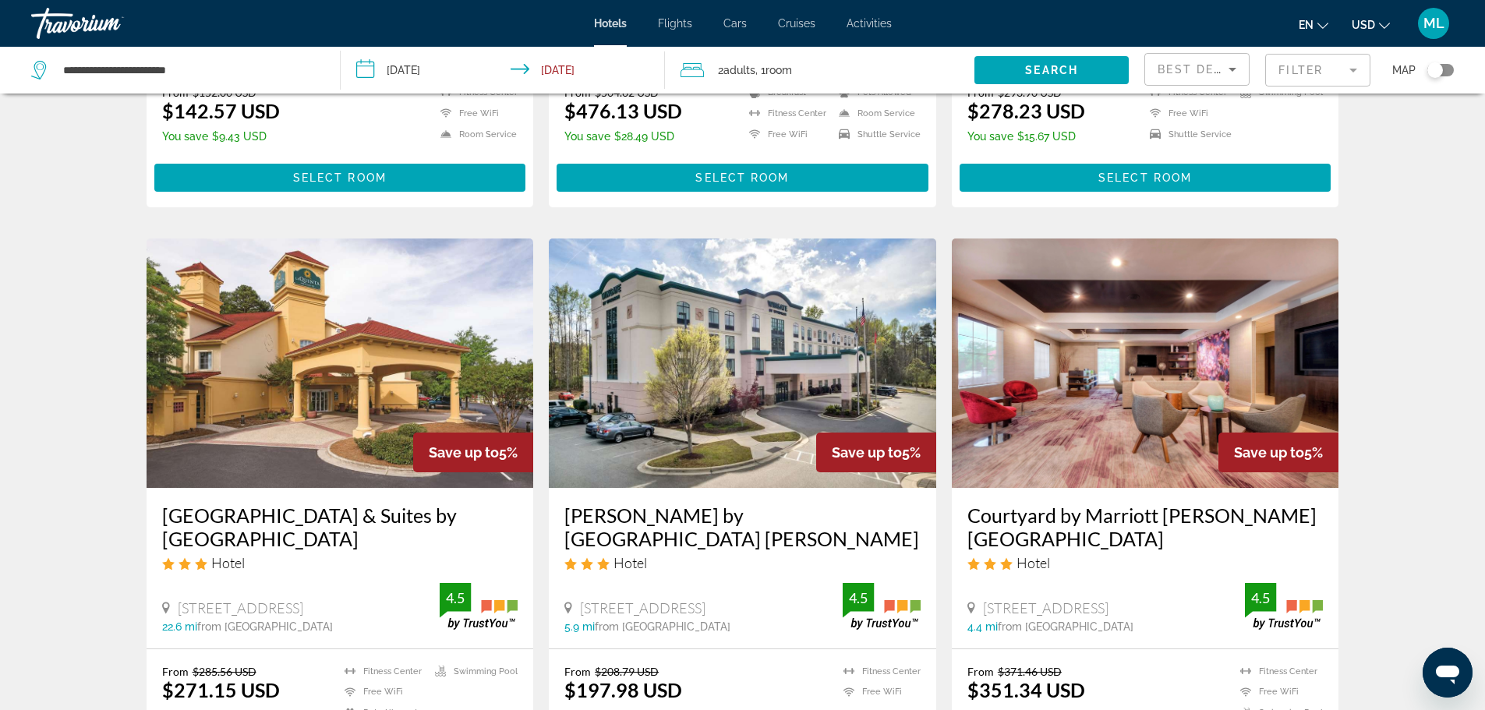
click at [1117, 410] on img "Main content" at bounding box center [1145, 363] width 387 height 249
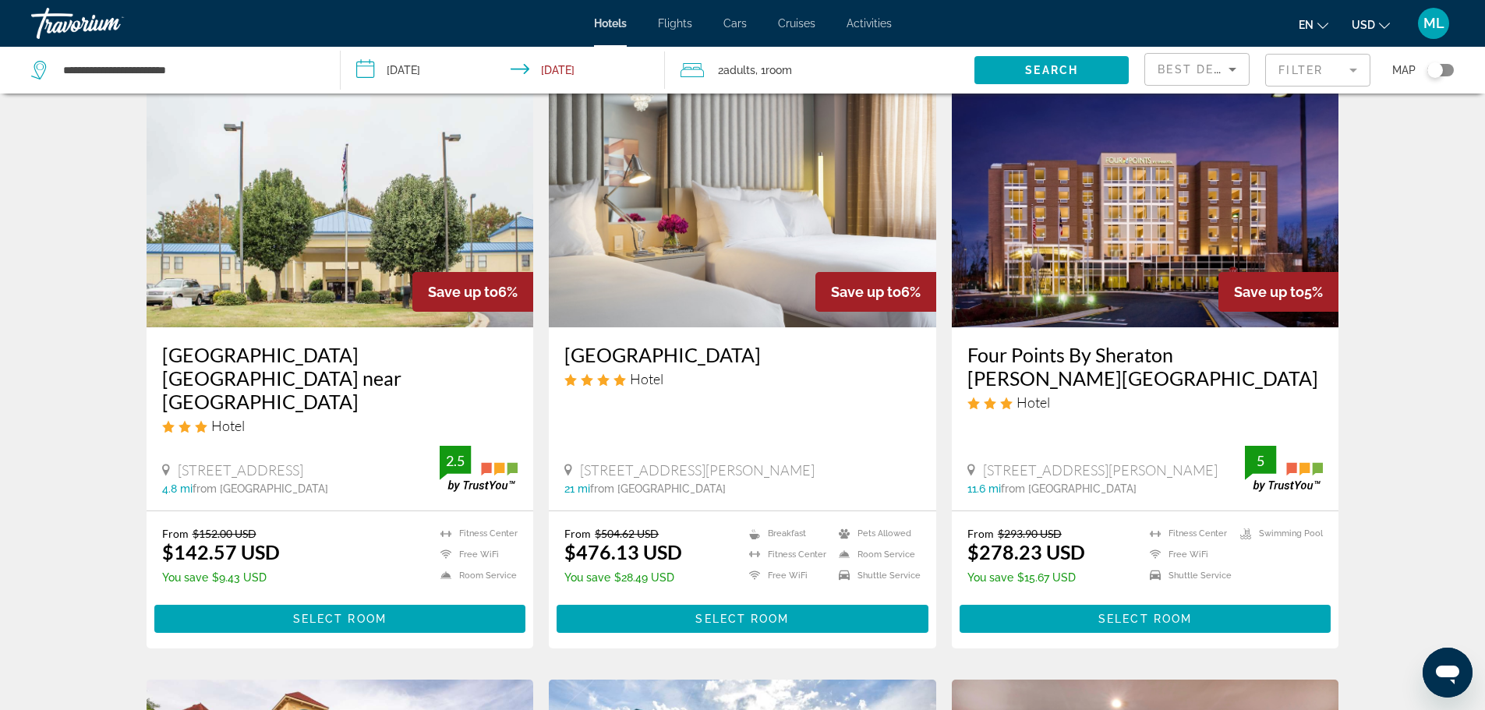
scroll to position [655, 0]
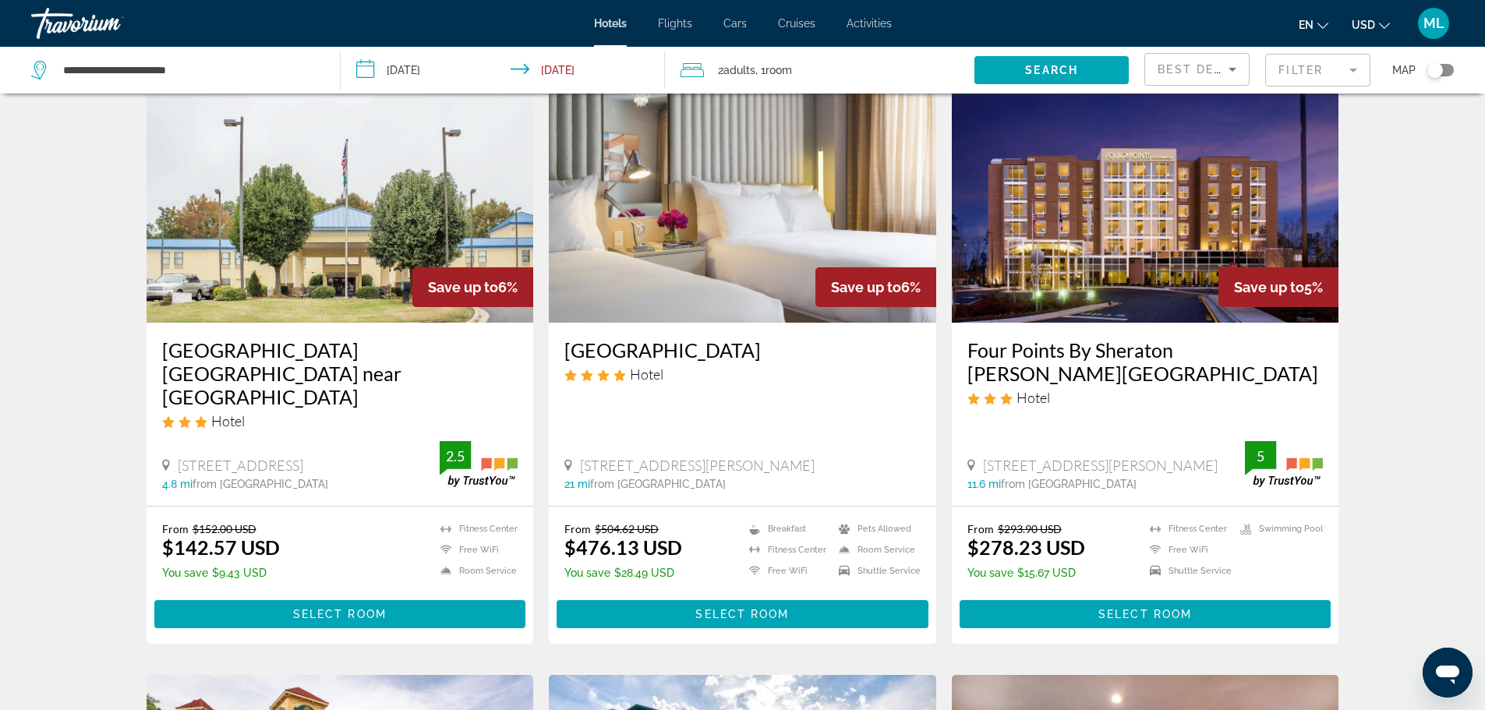
click at [702, 157] on img "Main content" at bounding box center [742, 197] width 387 height 249
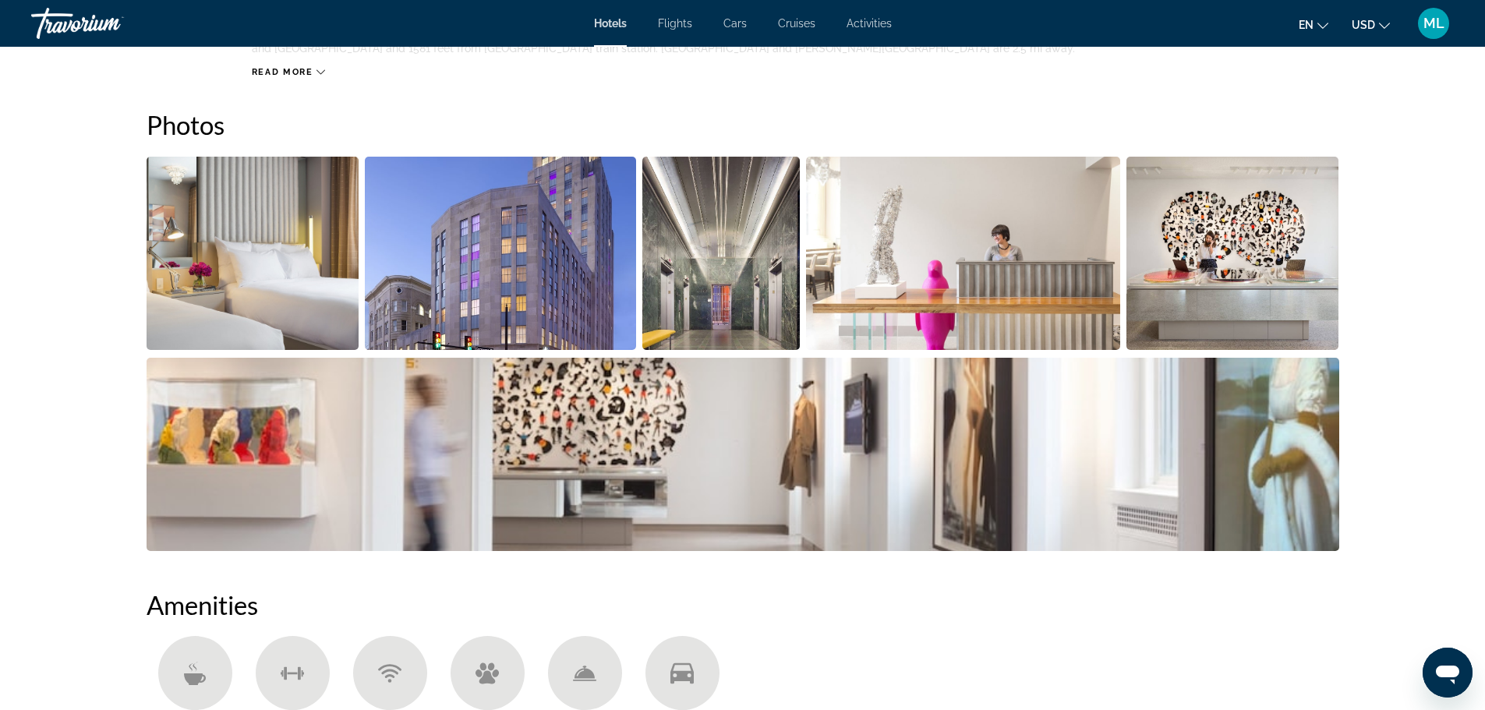
scroll to position [873, 0]
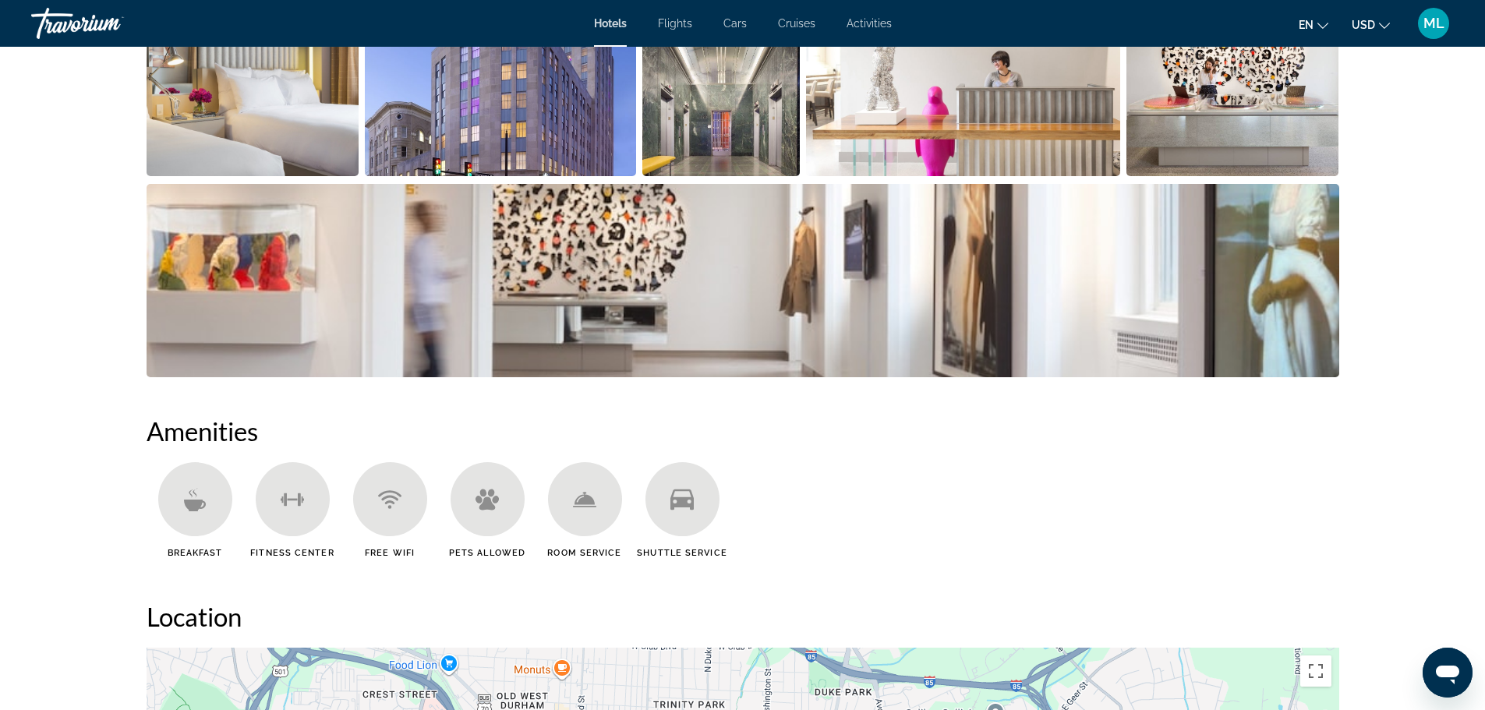
click at [309, 121] on img "Open full-screen image slider" at bounding box center [253, 79] width 213 height 193
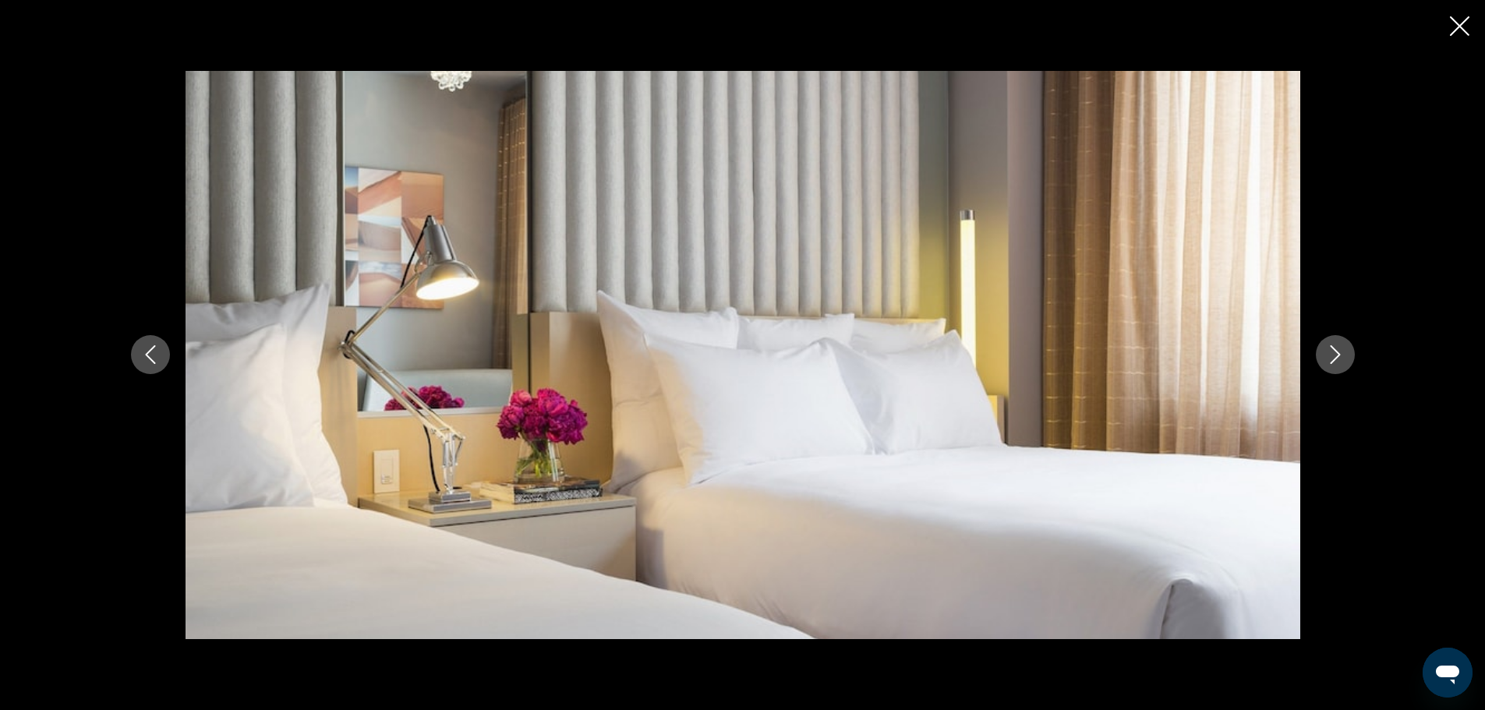
click at [1334, 352] on icon "Next image" at bounding box center [1335, 354] width 19 height 19
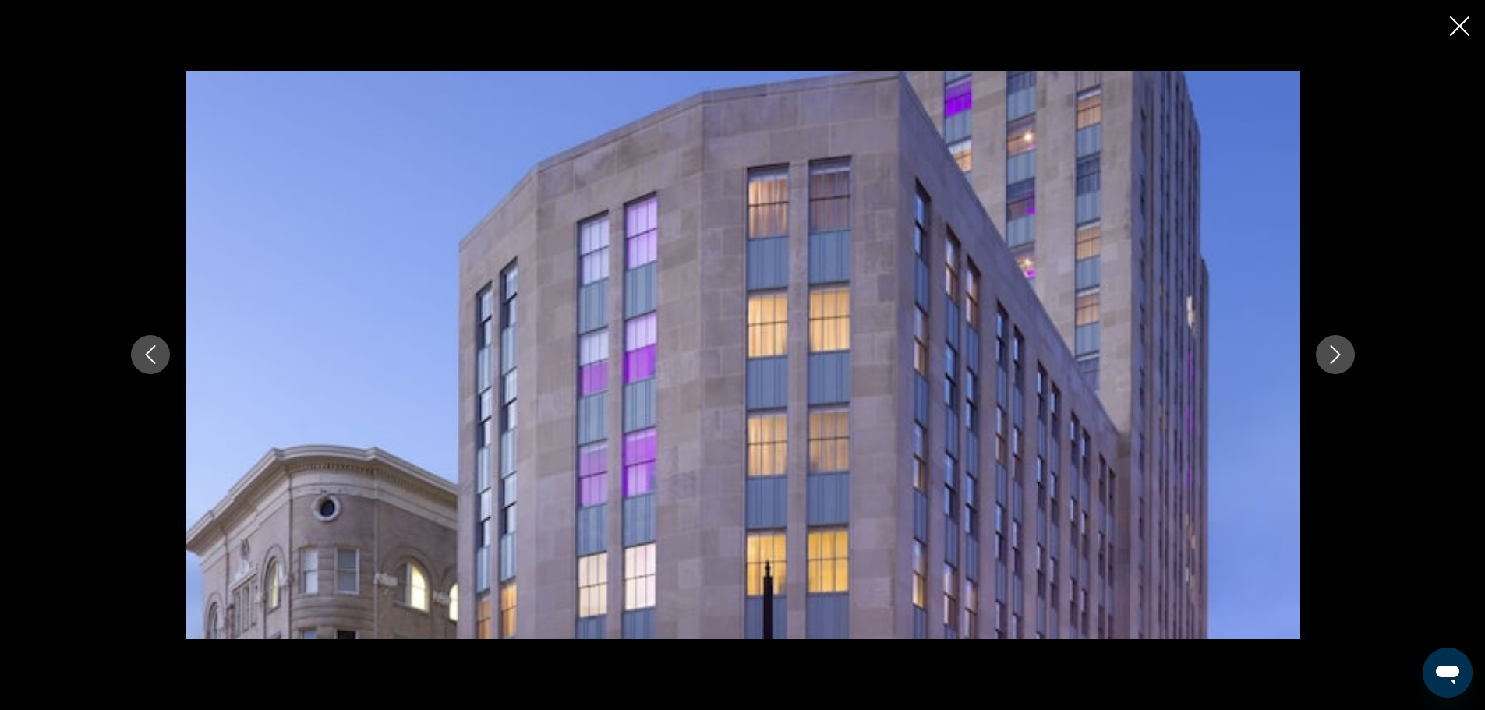
click at [1334, 352] on icon "Next image" at bounding box center [1335, 354] width 19 height 19
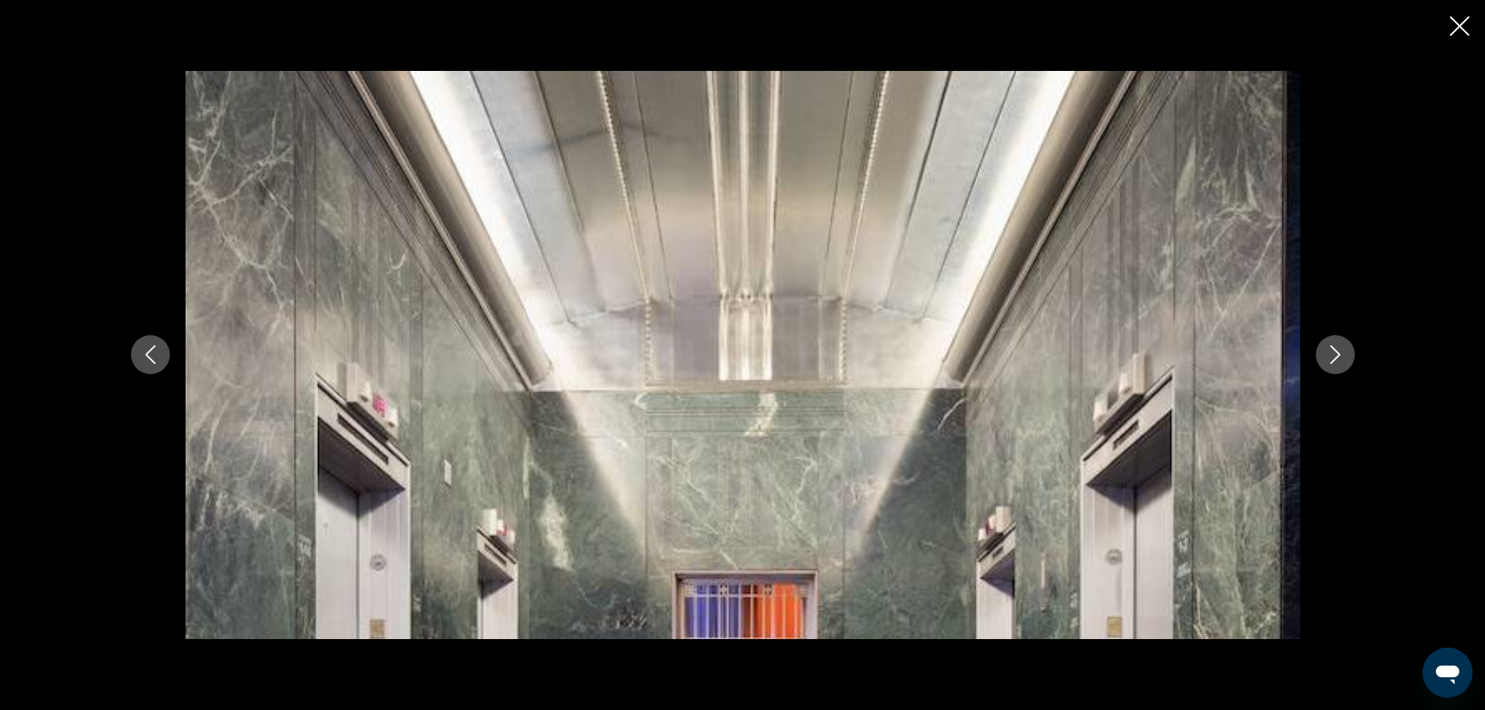
click at [1334, 352] on icon "Next image" at bounding box center [1335, 354] width 19 height 19
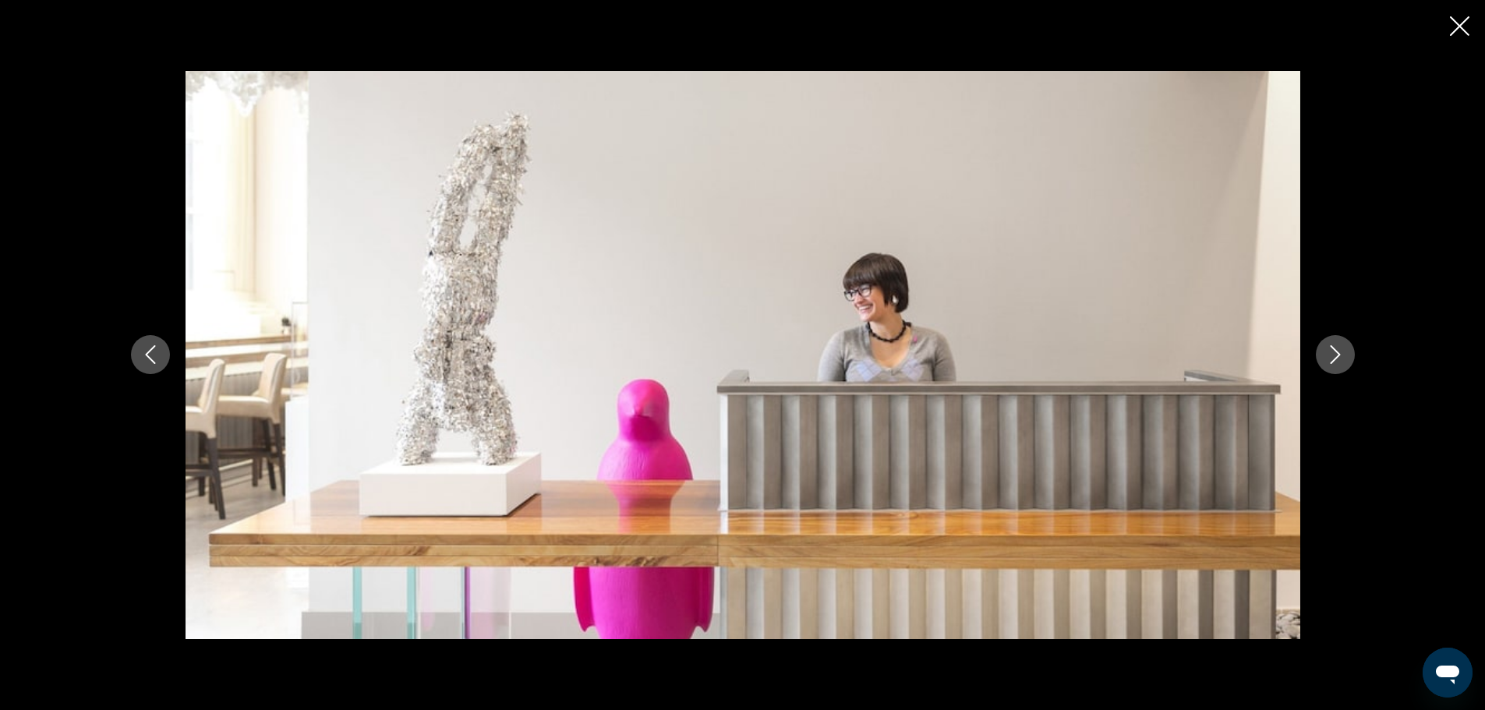
click at [1334, 352] on icon "Next image" at bounding box center [1335, 354] width 19 height 19
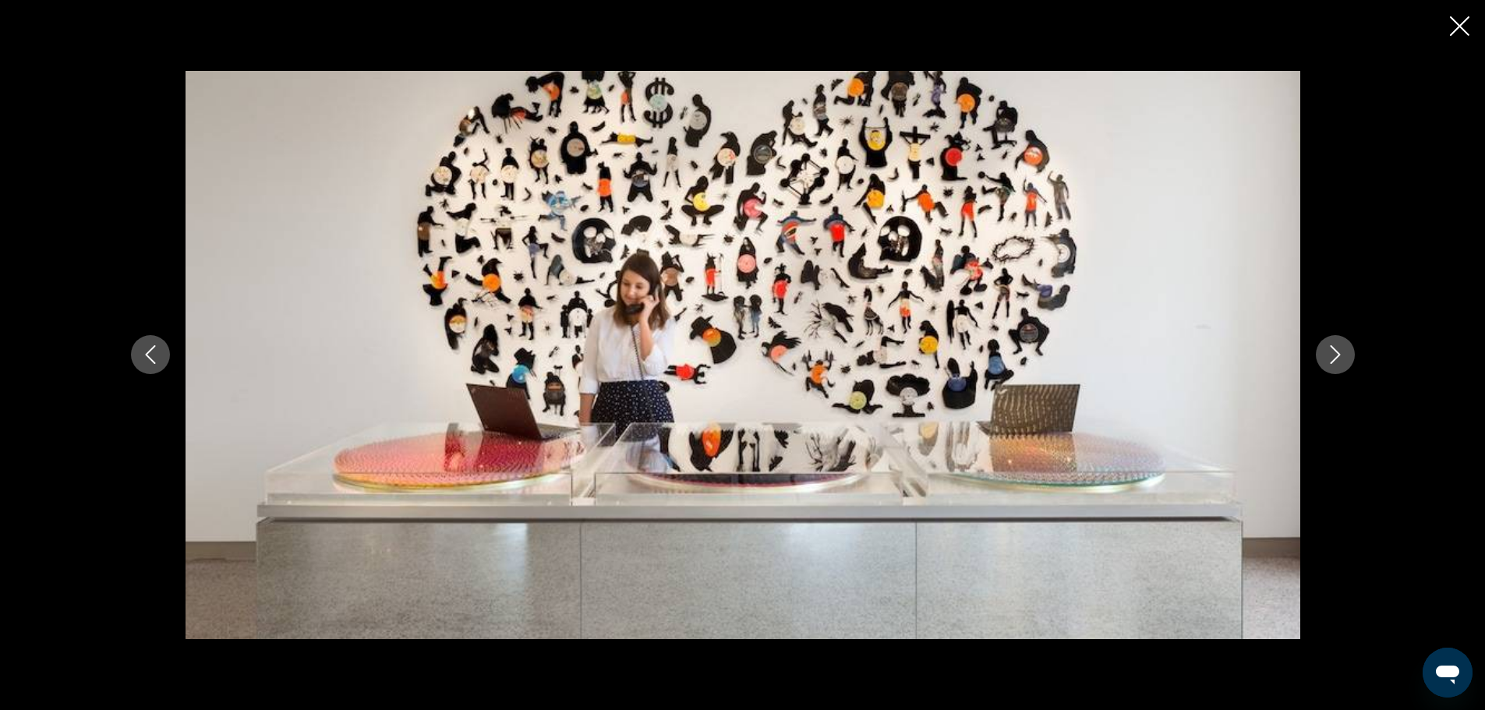
click at [1334, 352] on icon "Next image" at bounding box center [1335, 354] width 19 height 19
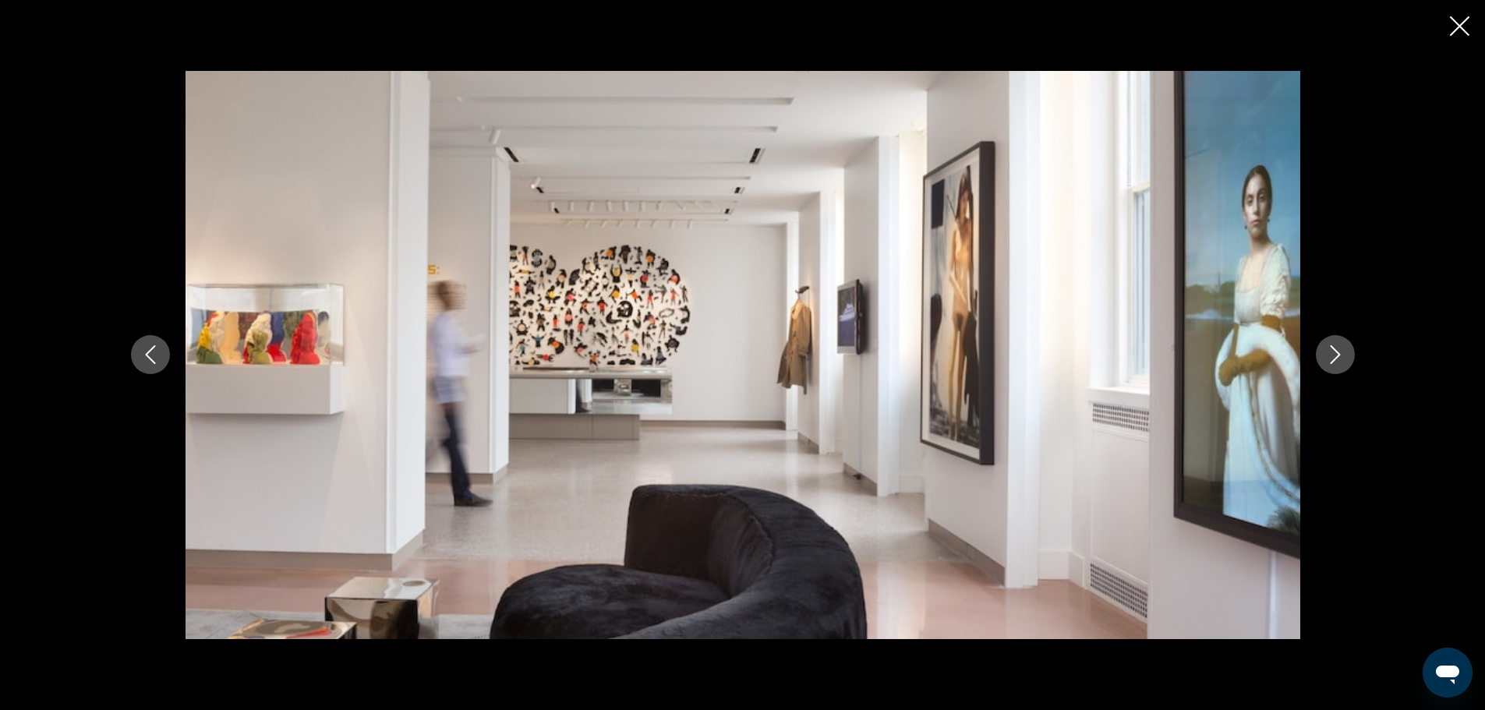
click at [1334, 352] on icon "Next image" at bounding box center [1335, 354] width 19 height 19
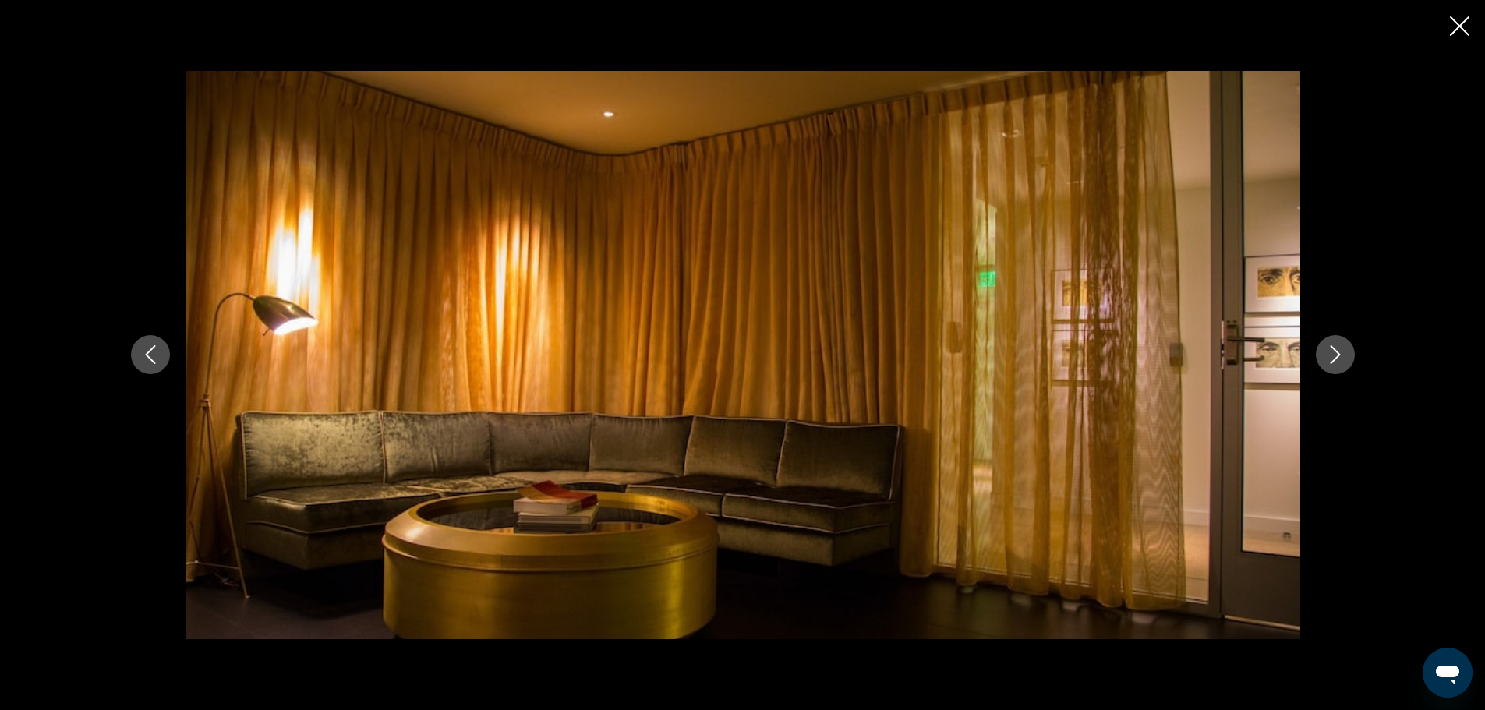
click at [1334, 352] on icon "Next image" at bounding box center [1335, 354] width 19 height 19
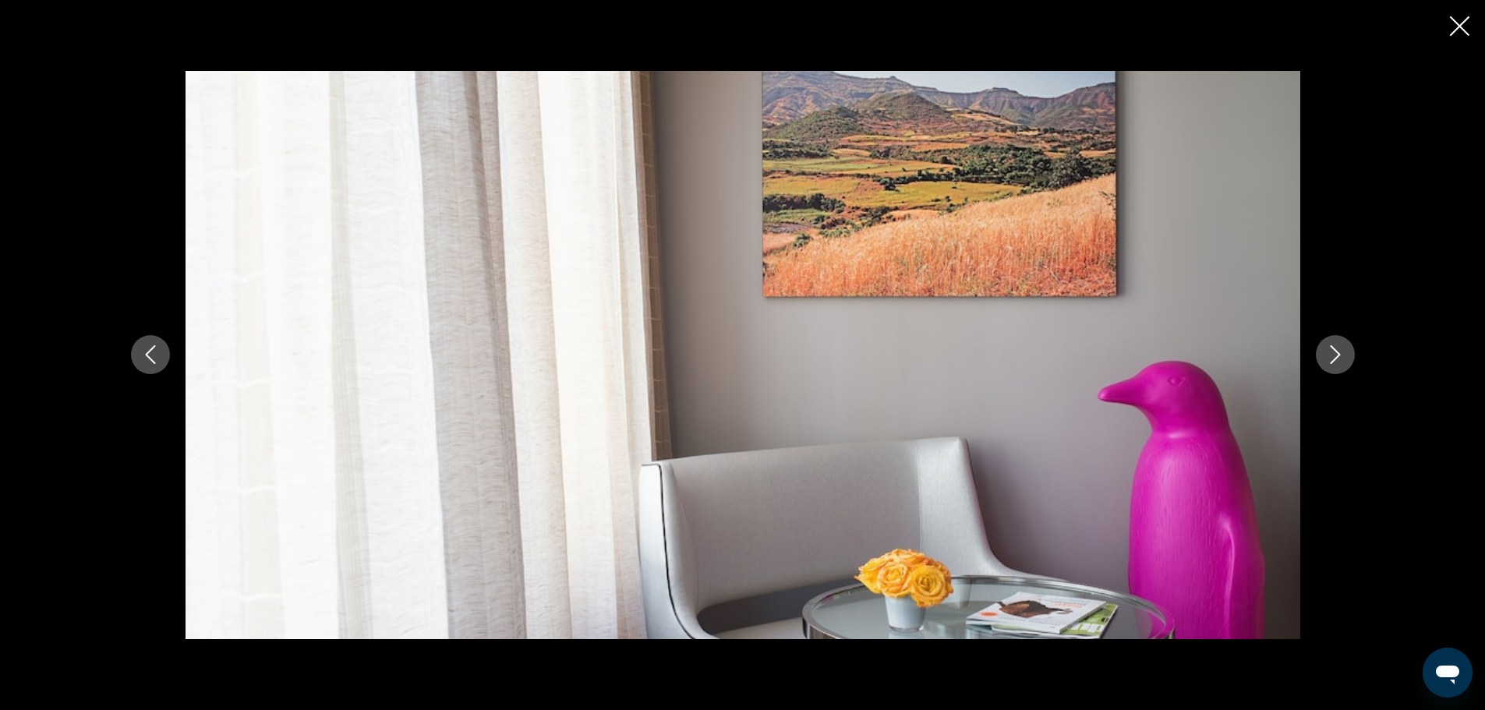
click at [1334, 352] on icon "Next image" at bounding box center [1335, 354] width 19 height 19
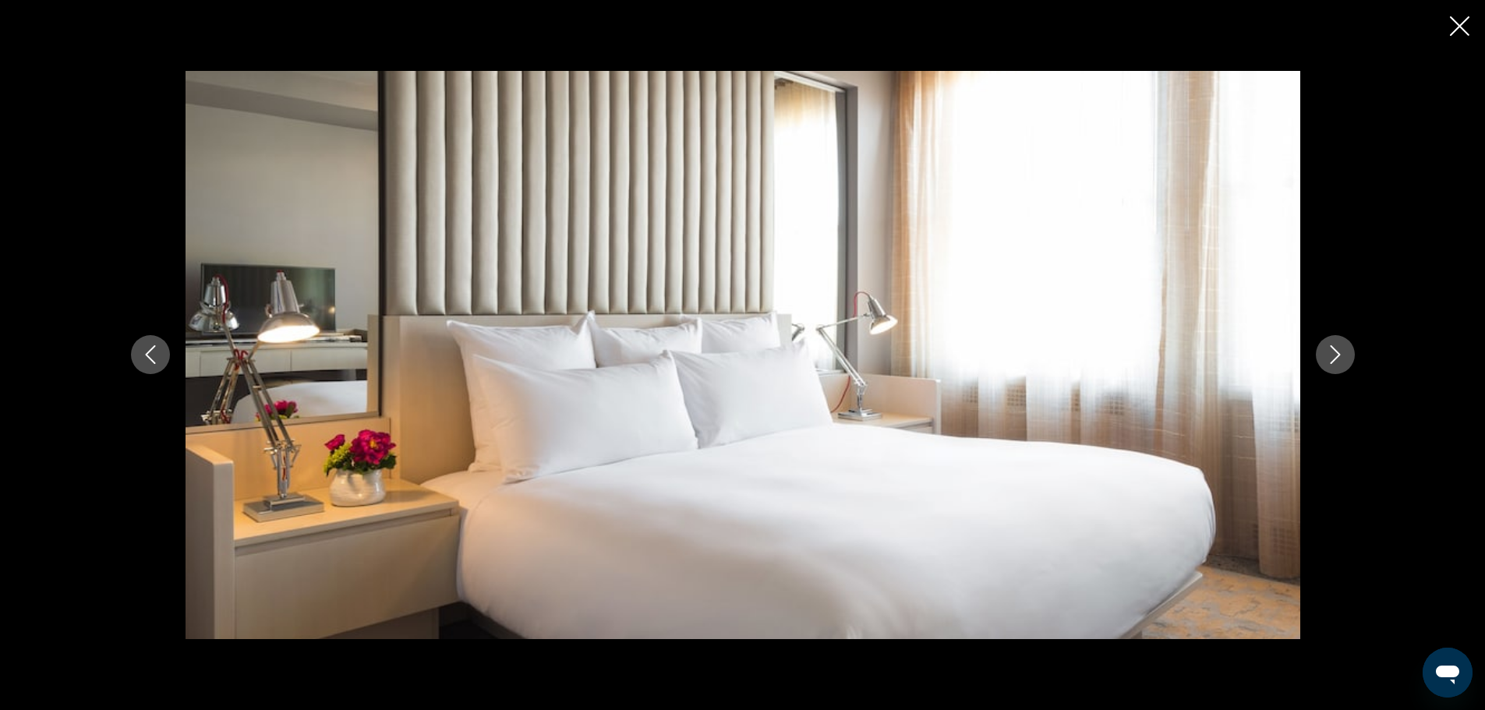
click at [1334, 352] on icon "Next image" at bounding box center [1335, 354] width 19 height 19
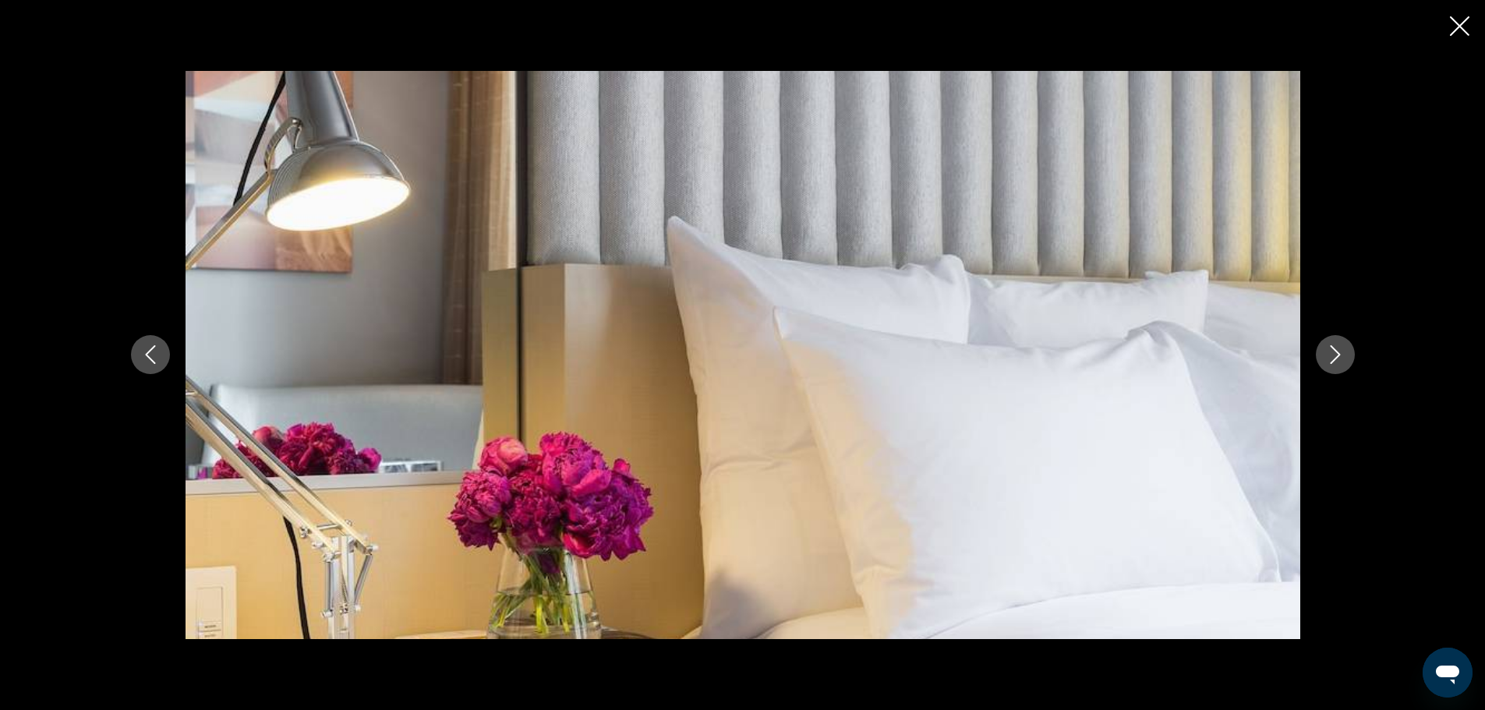
click at [1334, 352] on icon "Next image" at bounding box center [1335, 354] width 19 height 19
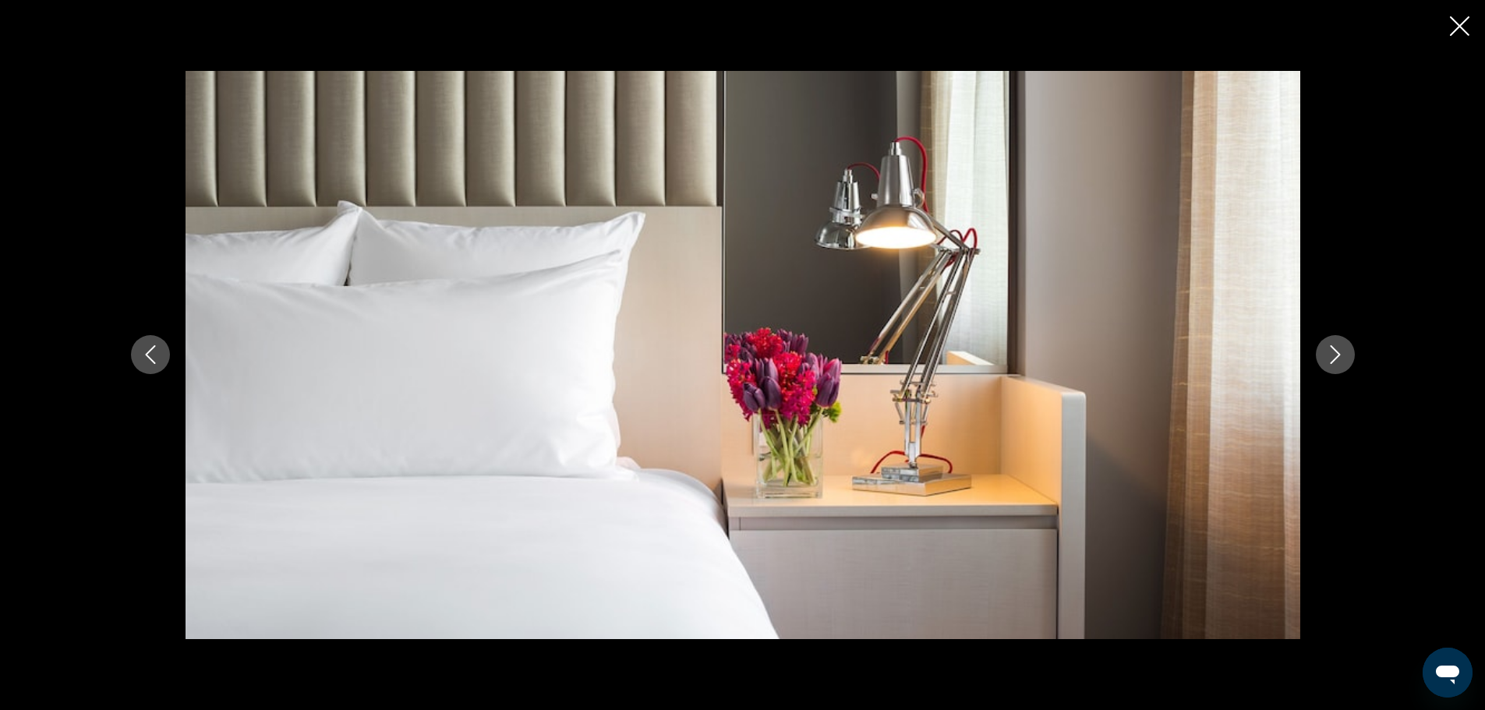
click at [1334, 352] on icon "Next image" at bounding box center [1335, 354] width 19 height 19
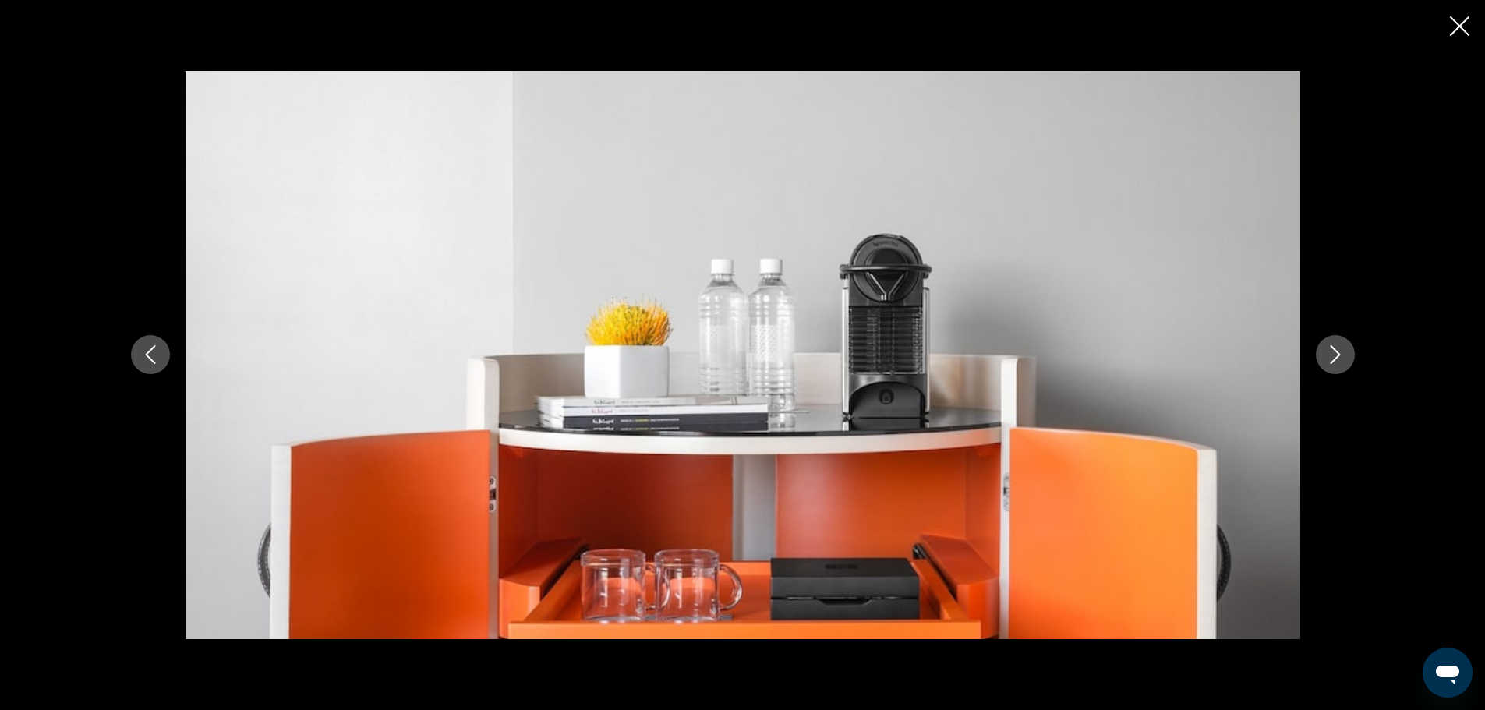
click at [1334, 352] on icon "Next image" at bounding box center [1335, 354] width 19 height 19
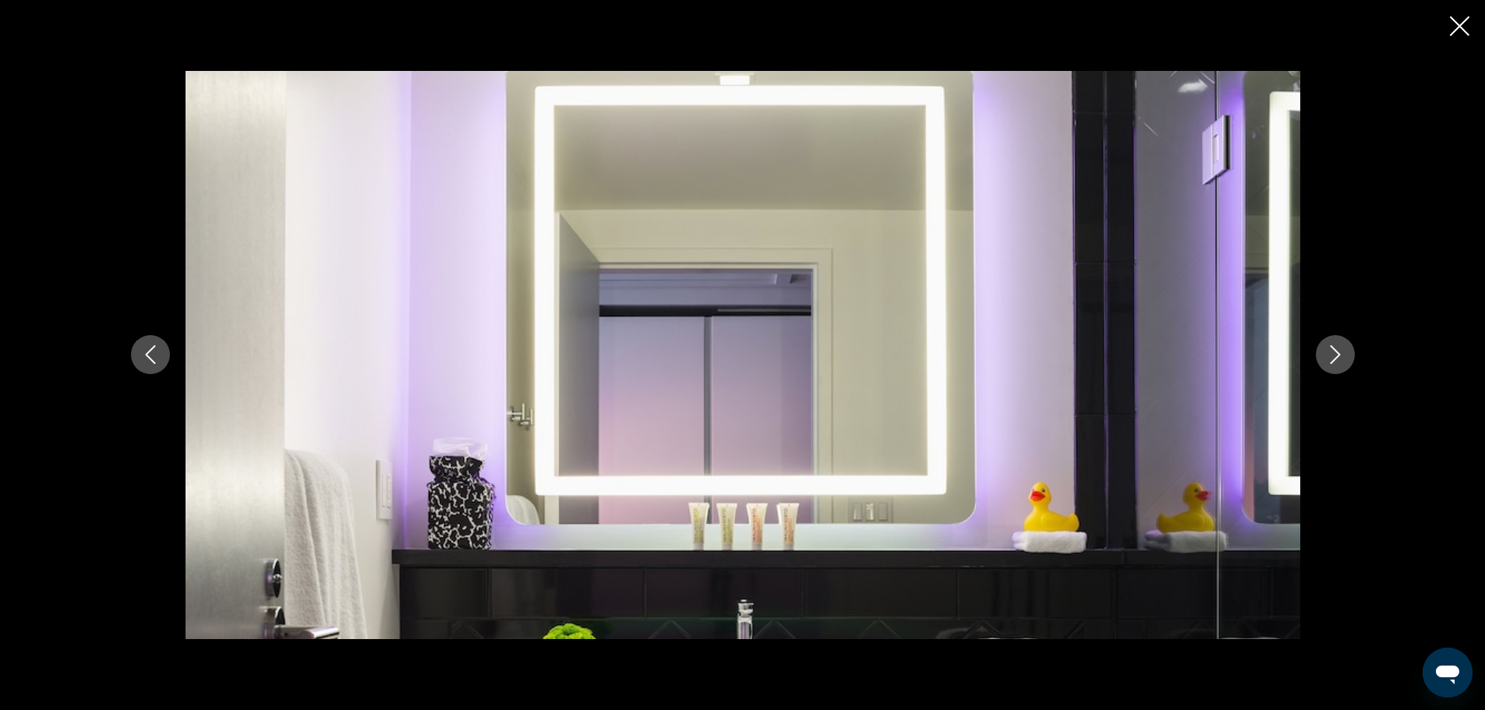
click at [1334, 352] on icon "Next image" at bounding box center [1335, 354] width 19 height 19
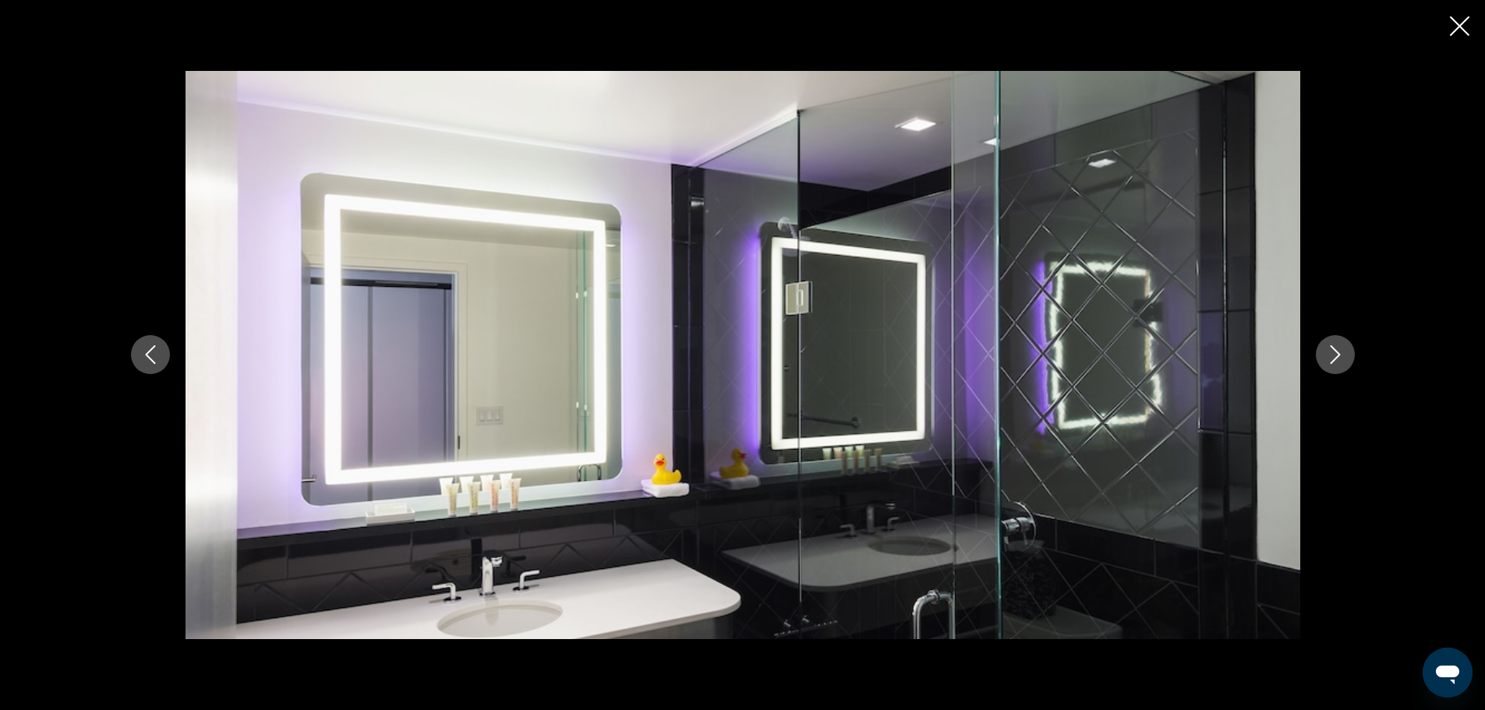
click at [1334, 352] on icon "Next image" at bounding box center [1335, 354] width 19 height 19
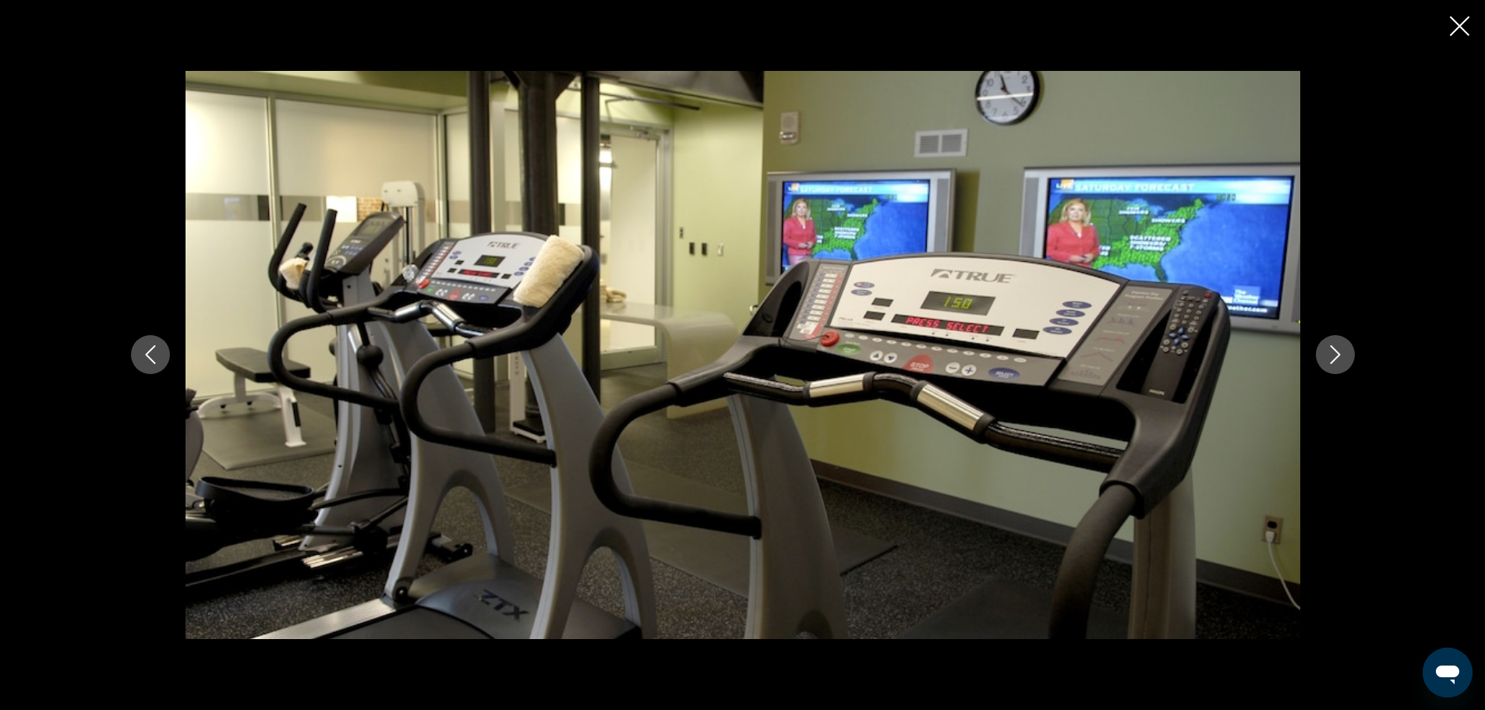
click at [1334, 352] on icon "Next image" at bounding box center [1335, 354] width 19 height 19
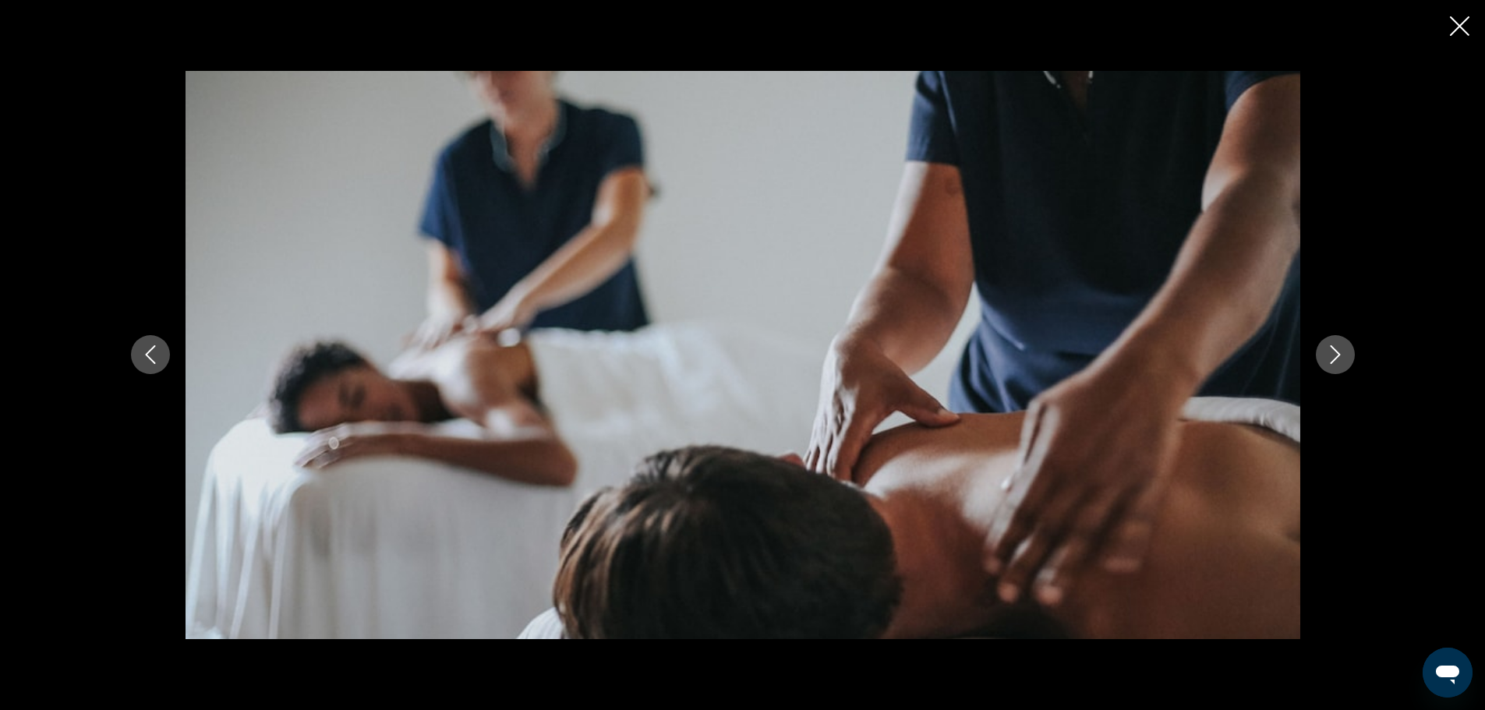
click at [1334, 352] on icon "Next image" at bounding box center [1335, 354] width 19 height 19
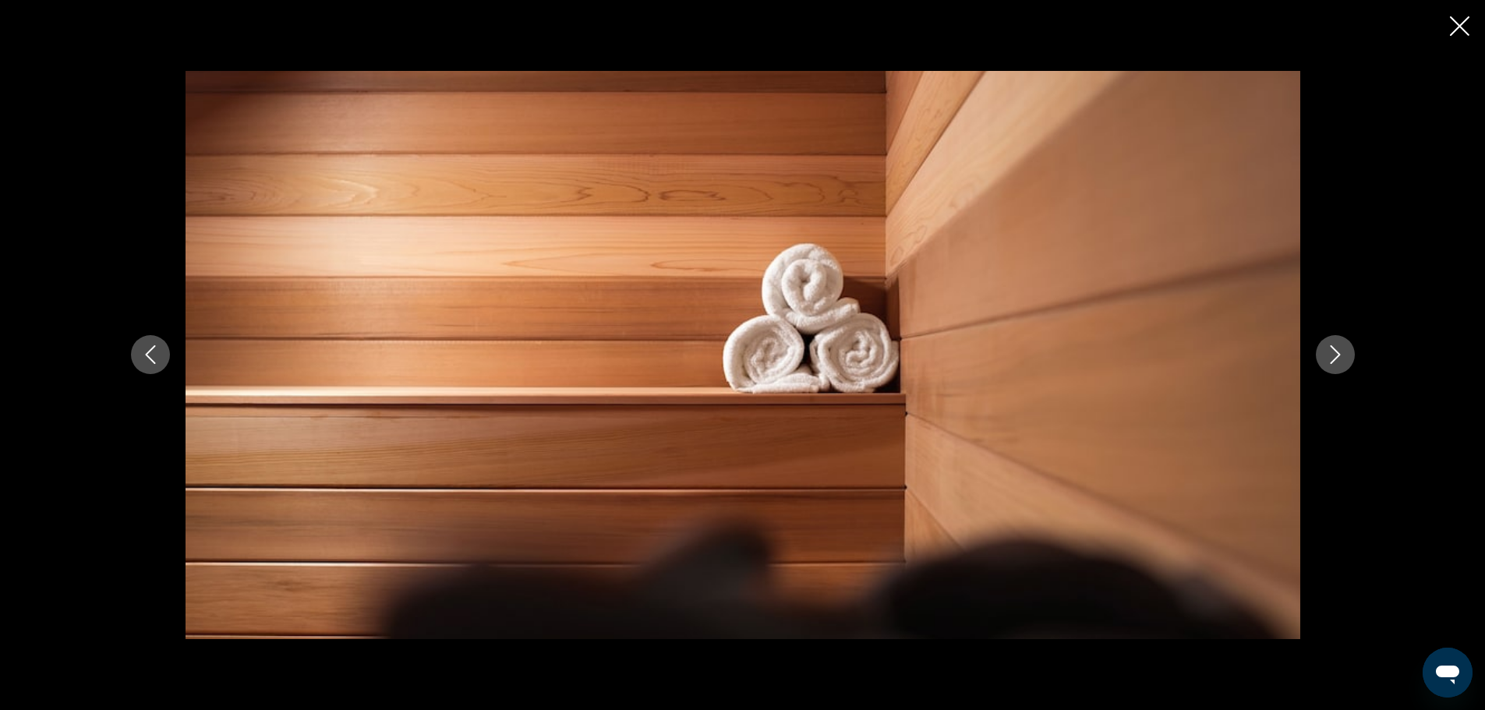
click at [1334, 352] on icon "Next image" at bounding box center [1335, 354] width 19 height 19
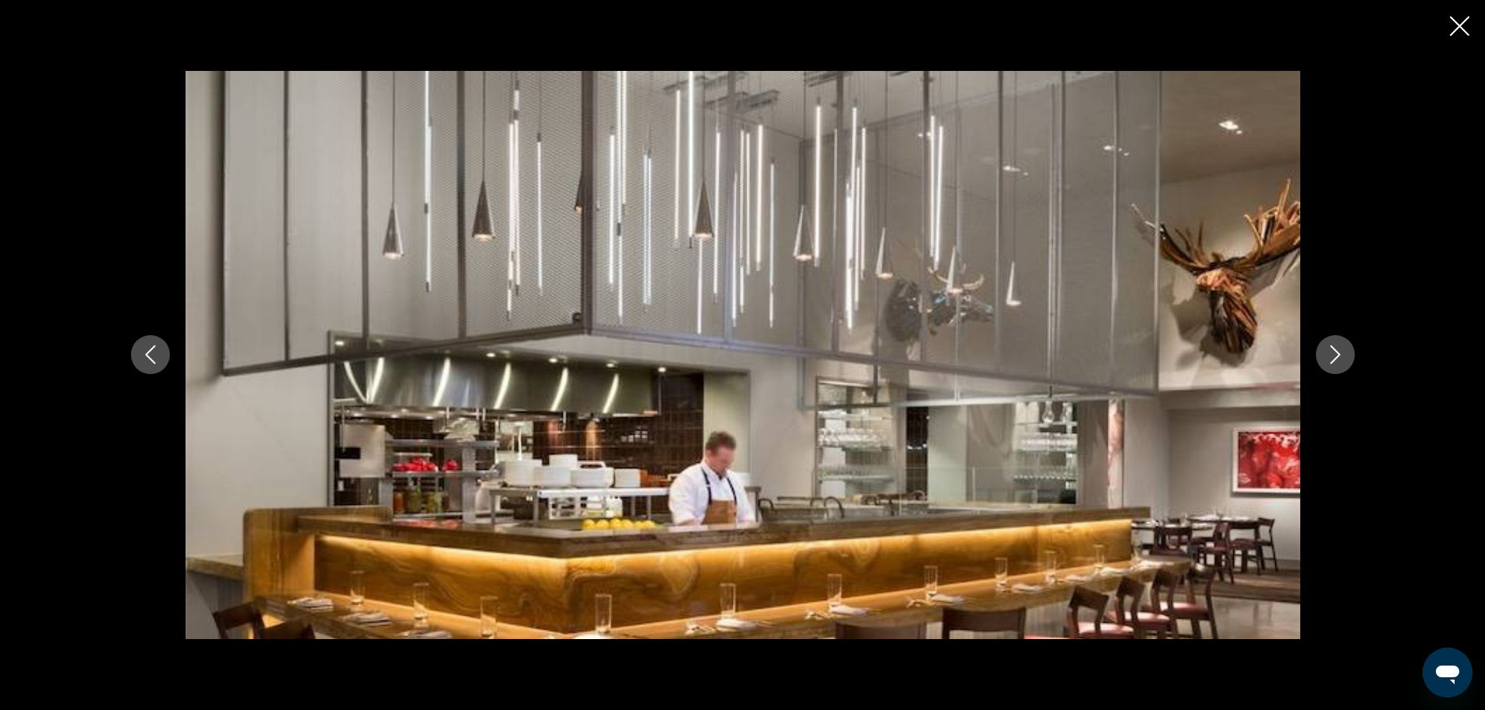
click at [1334, 352] on icon "Next image" at bounding box center [1335, 354] width 19 height 19
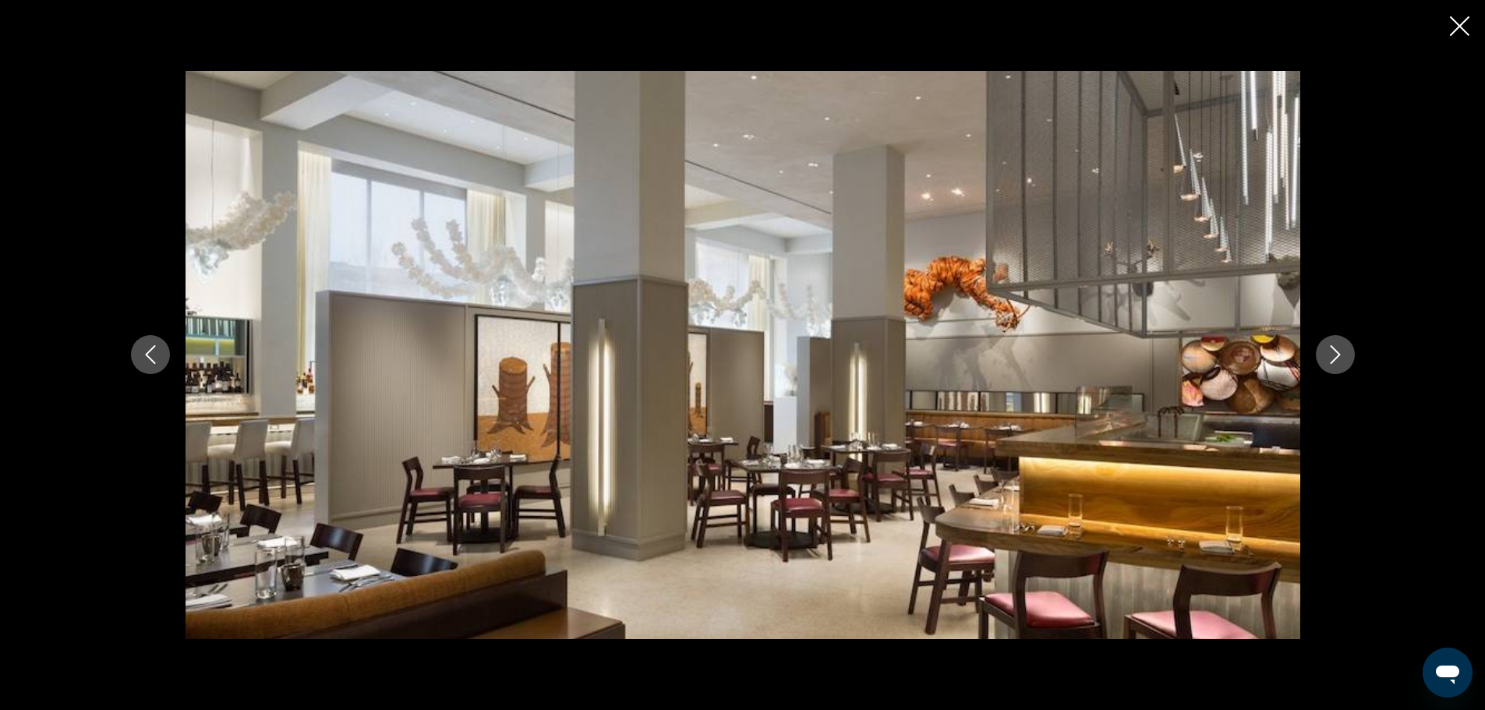
click at [1334, 352] on icon "Next image" at bounding box center [1335, 354] width 19 height 19
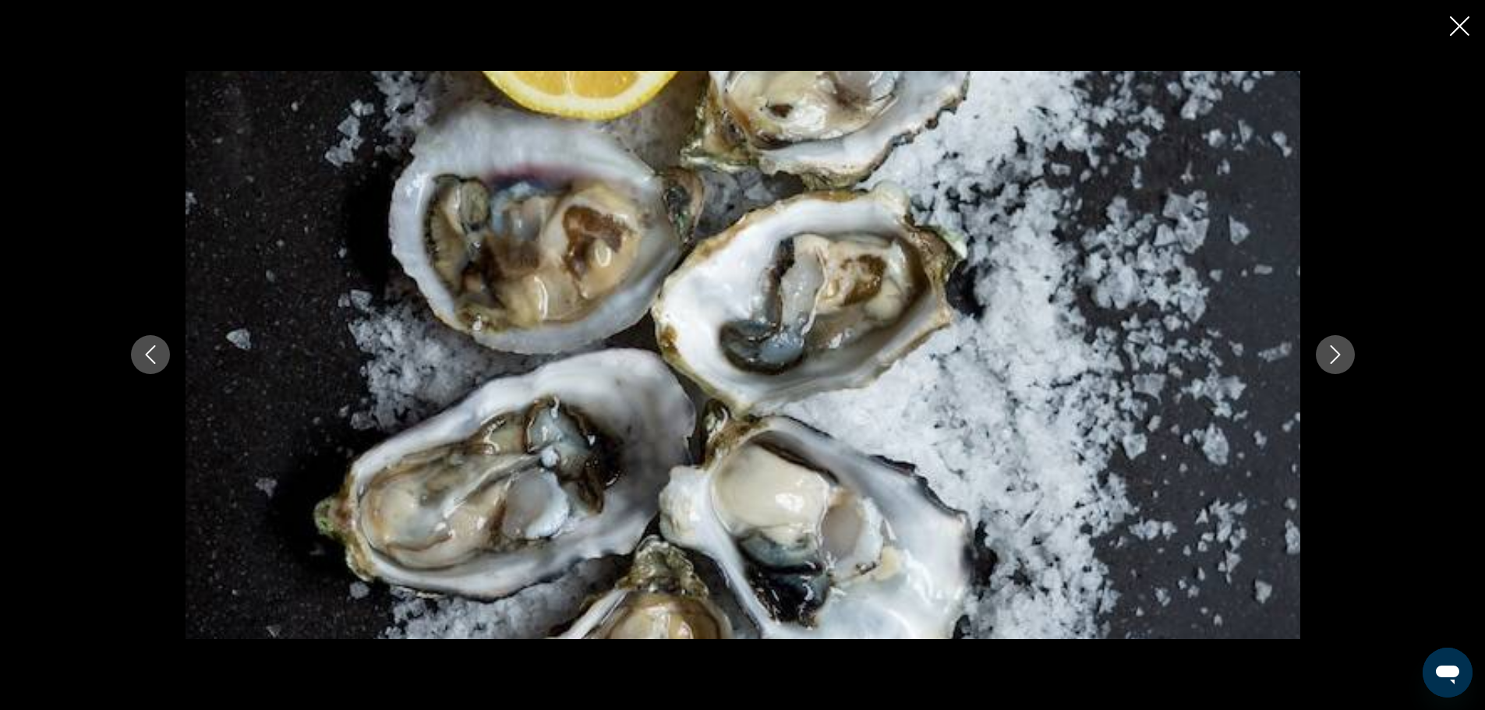
click at [1334, 352] on icon "Next image" at bounding box center [1335, 354] width 19 height 19
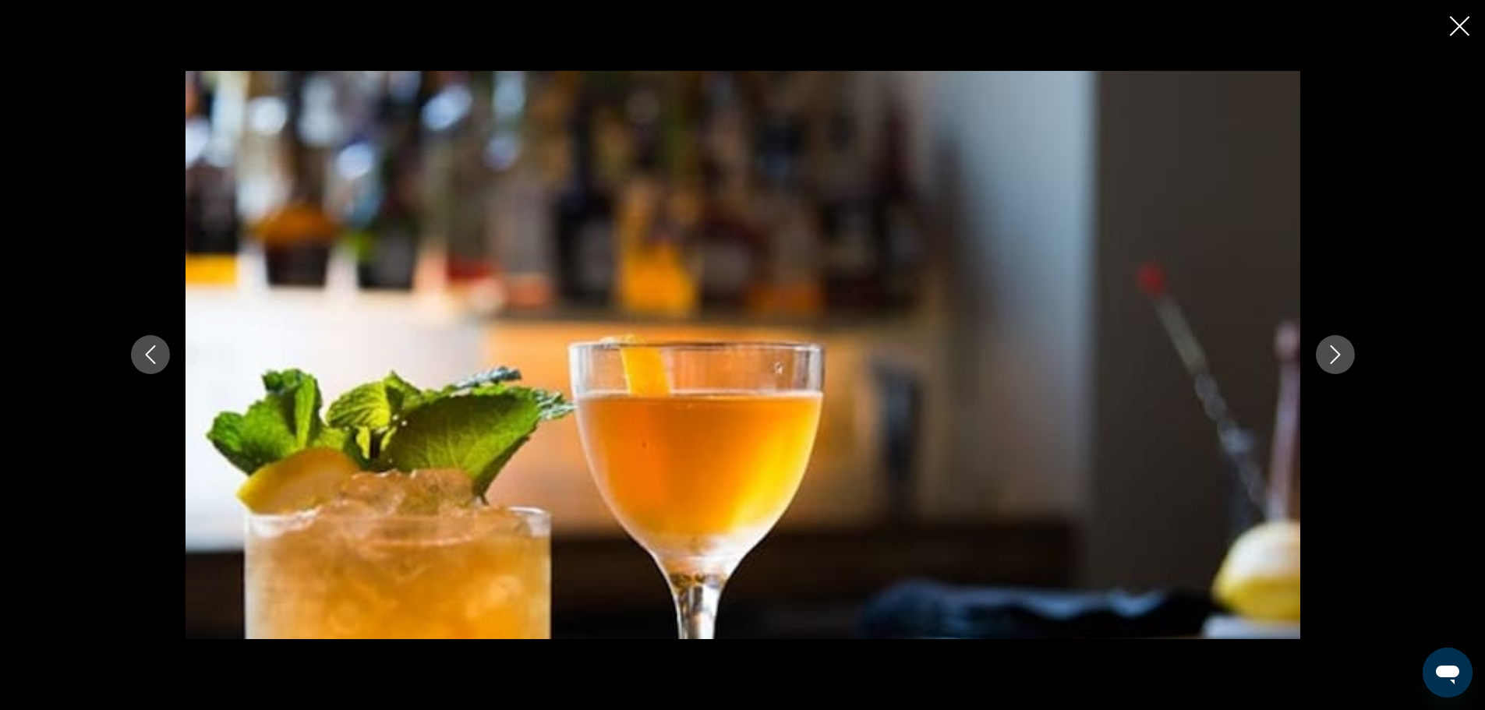
click at [1334, 352] on icon "Next image" at bounding box center [1335, 354] width 19 height 19
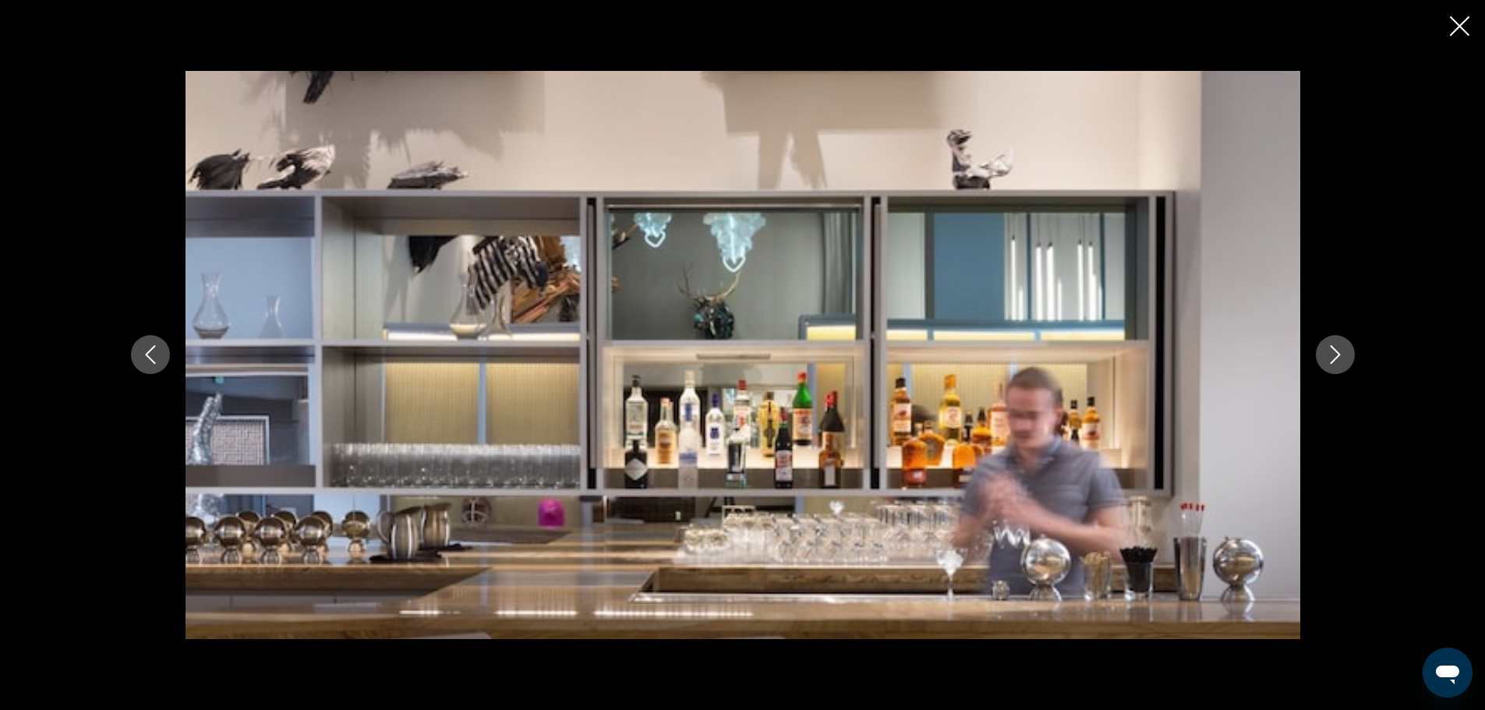
click at [1334, 352] on icon "Next image" at bounding box center [1335, 354] width 19 height 19
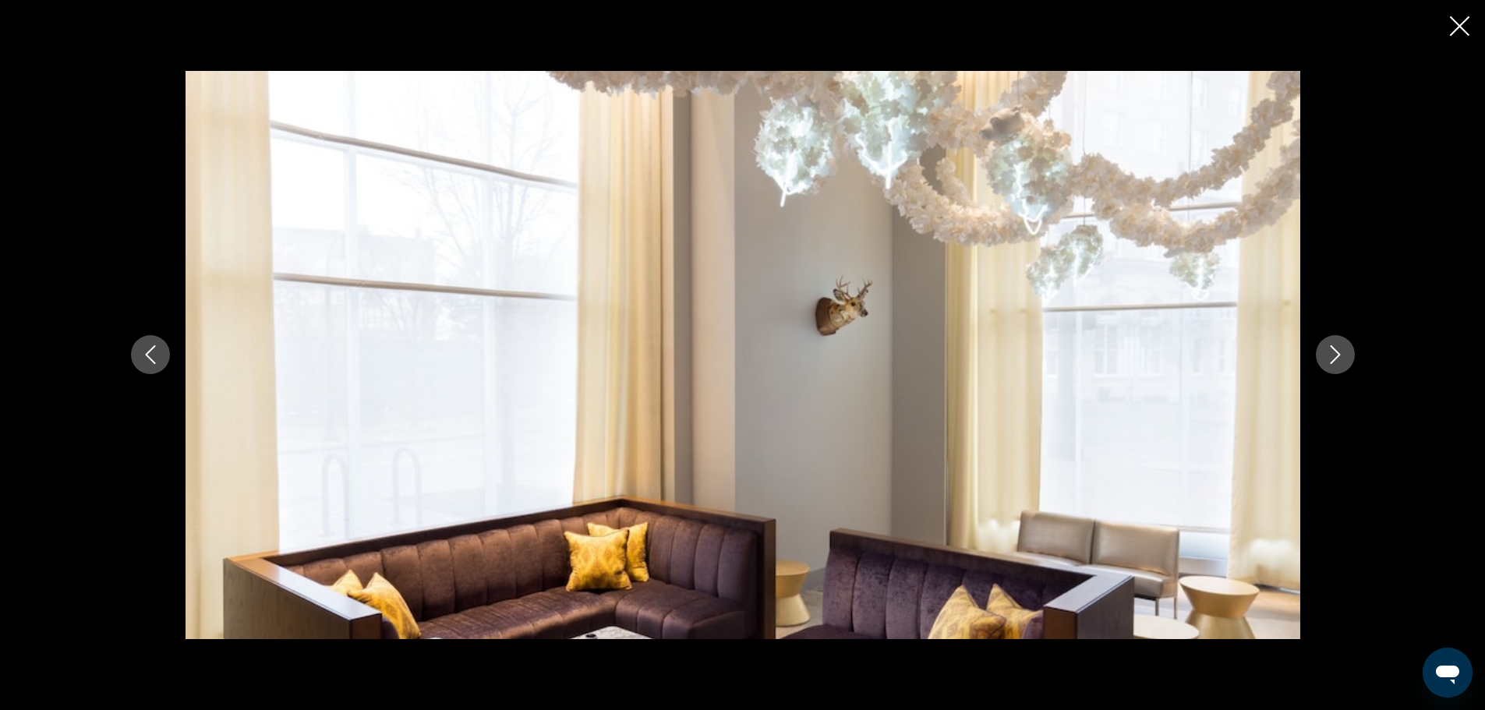
click at [1334, 352] on icon "Next image" at bounding box center [1335, 354] width 19 height 19
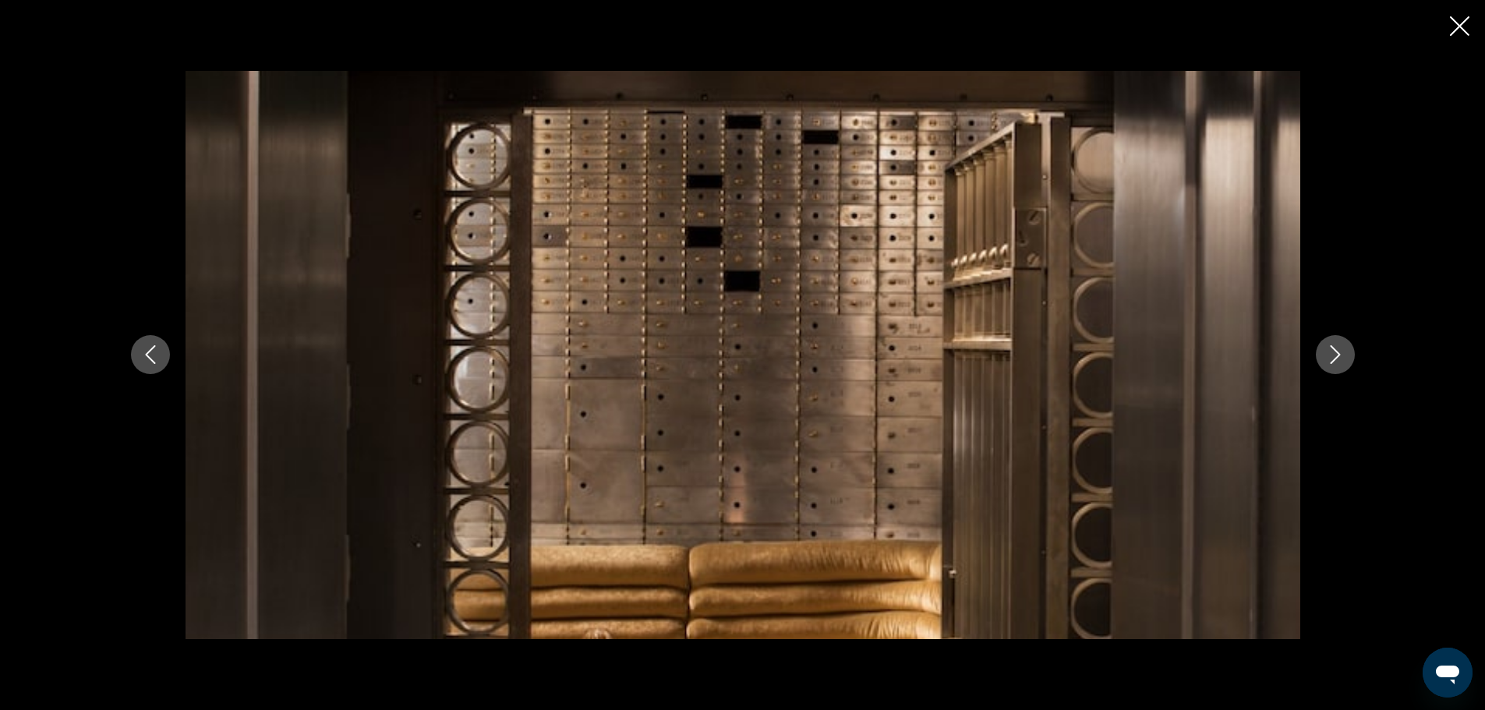
click at [1334, 352] on icon "Next image" at bounding box center [1335, 354] width 19 height 19
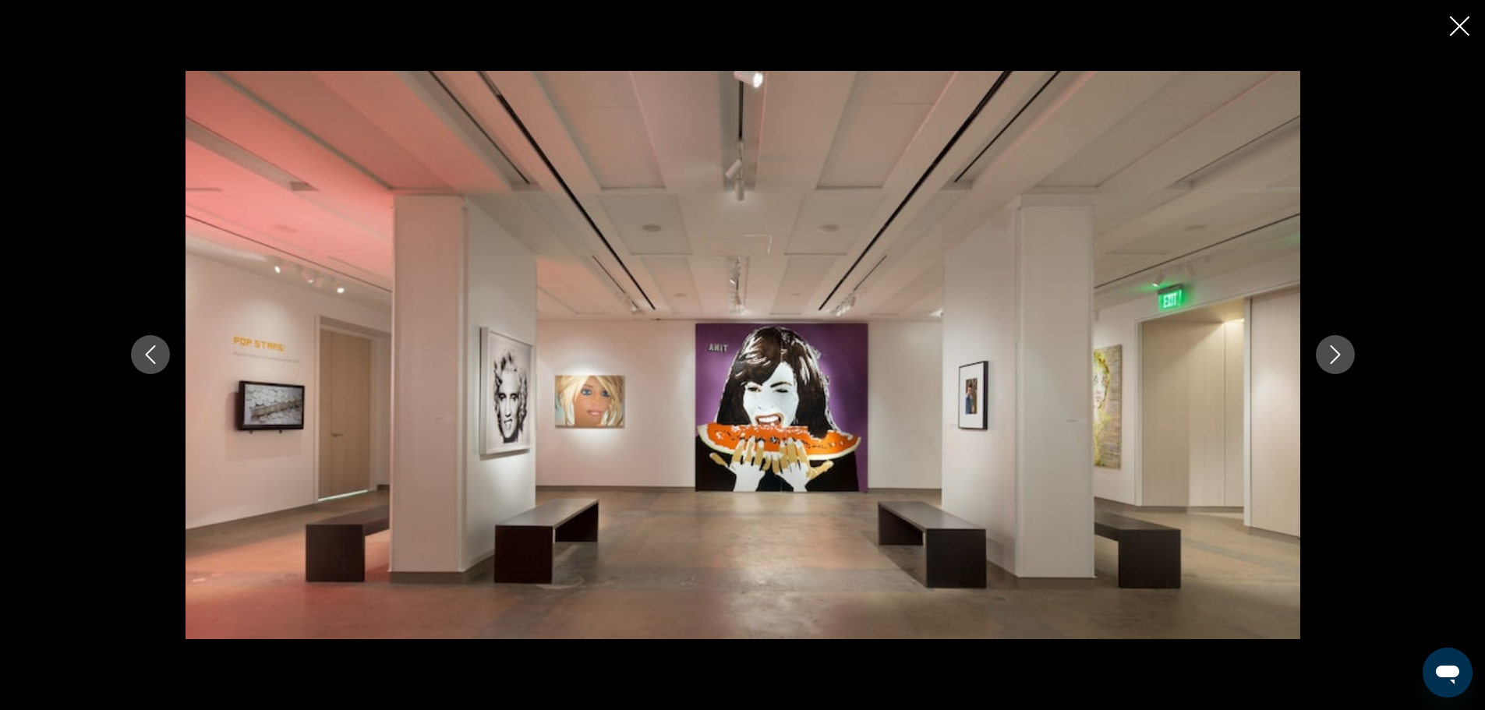
click at [1334, 352] on icon "Next image" at bounding box center [1335, 354] width 19 height 19
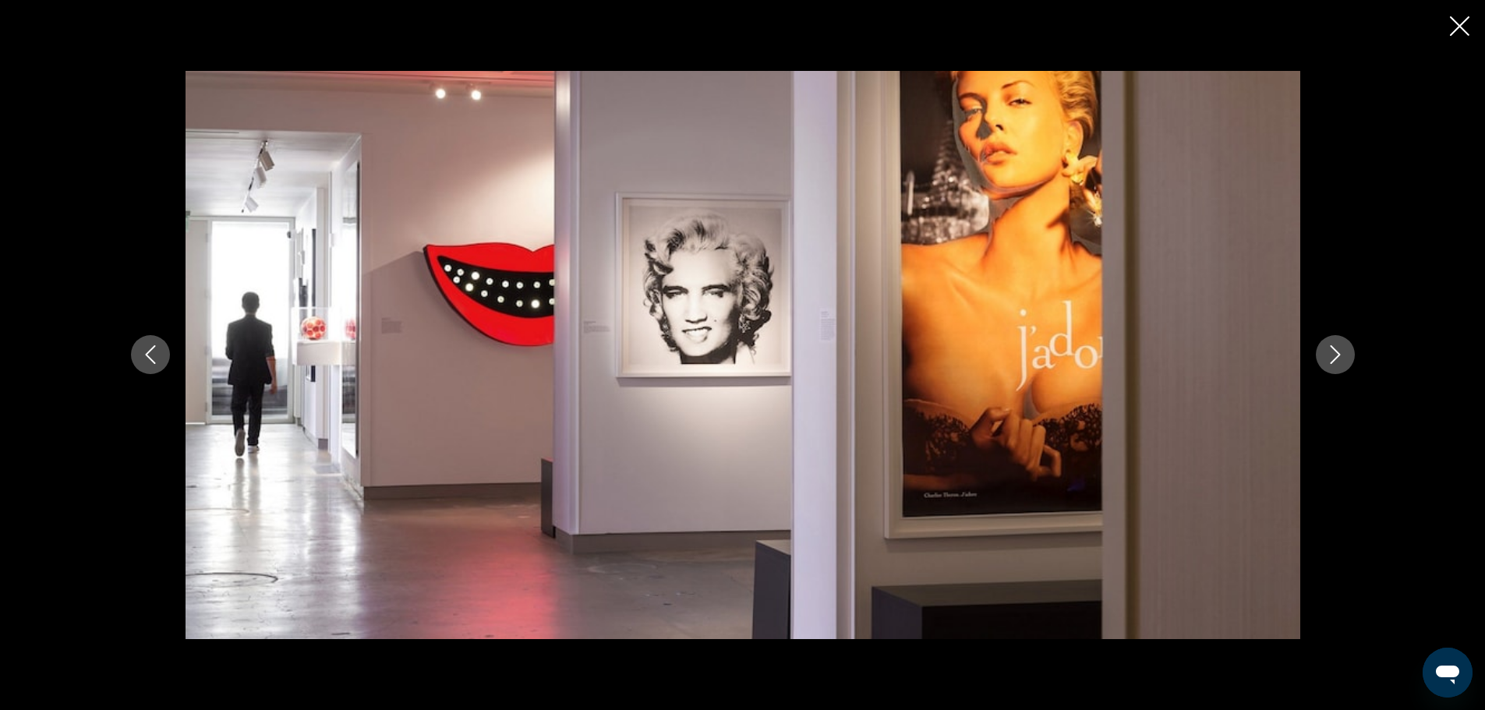
click at [1334, 352] on icon "Next image" at bounding box center [1335, 354] width 19 height 19
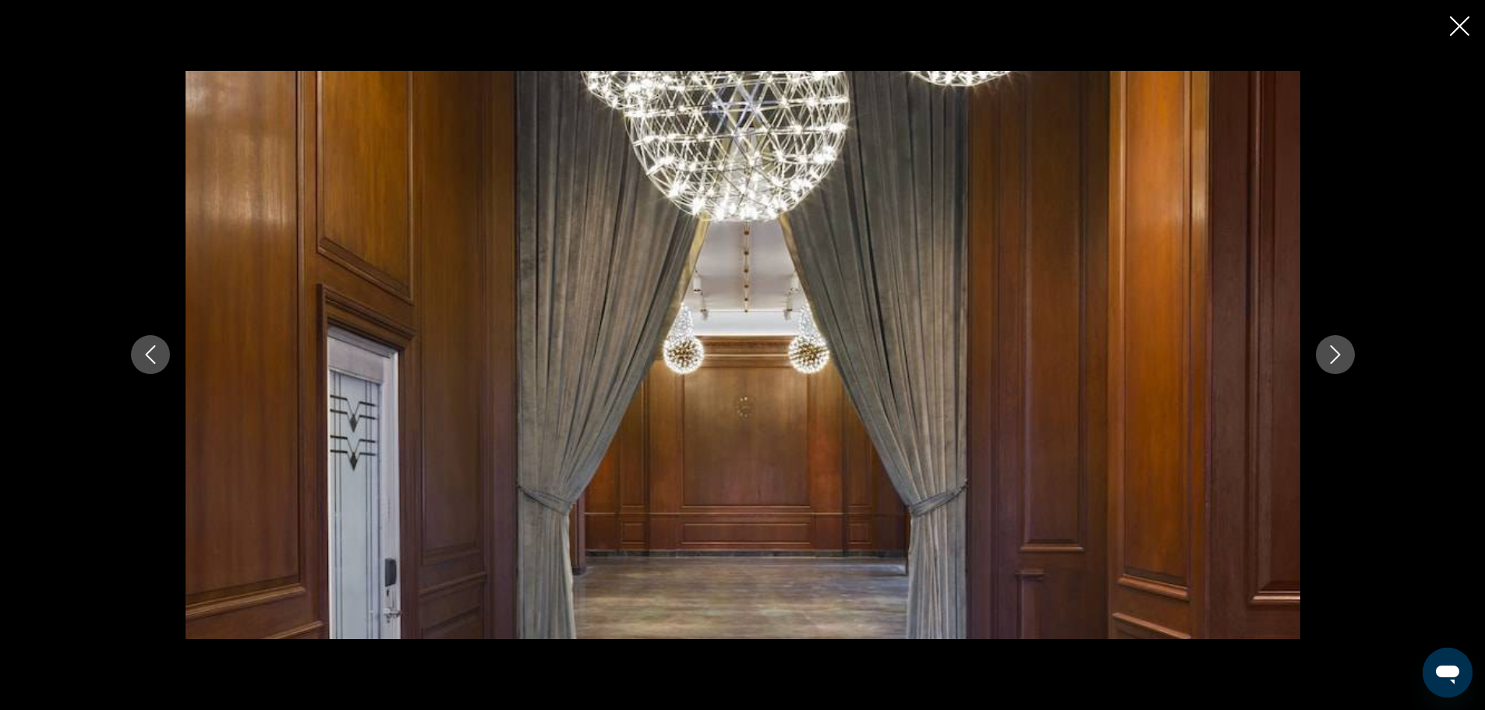
click at [1334, 352] on icon "Next image" at bounding box center [1335, 354] width 19 height 19
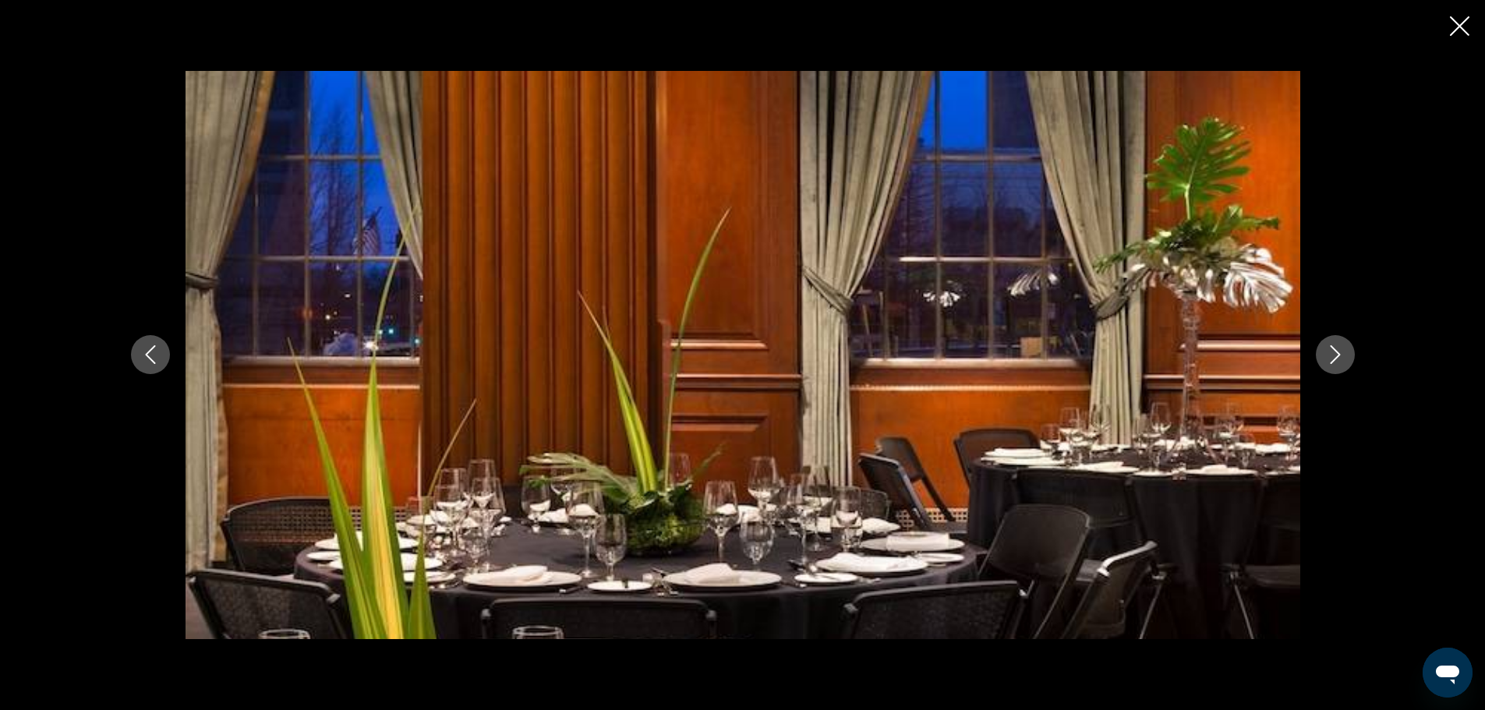
click at [1334, 352] on icon "Next image" at bounding box center [1335, 354] width 19 height 19
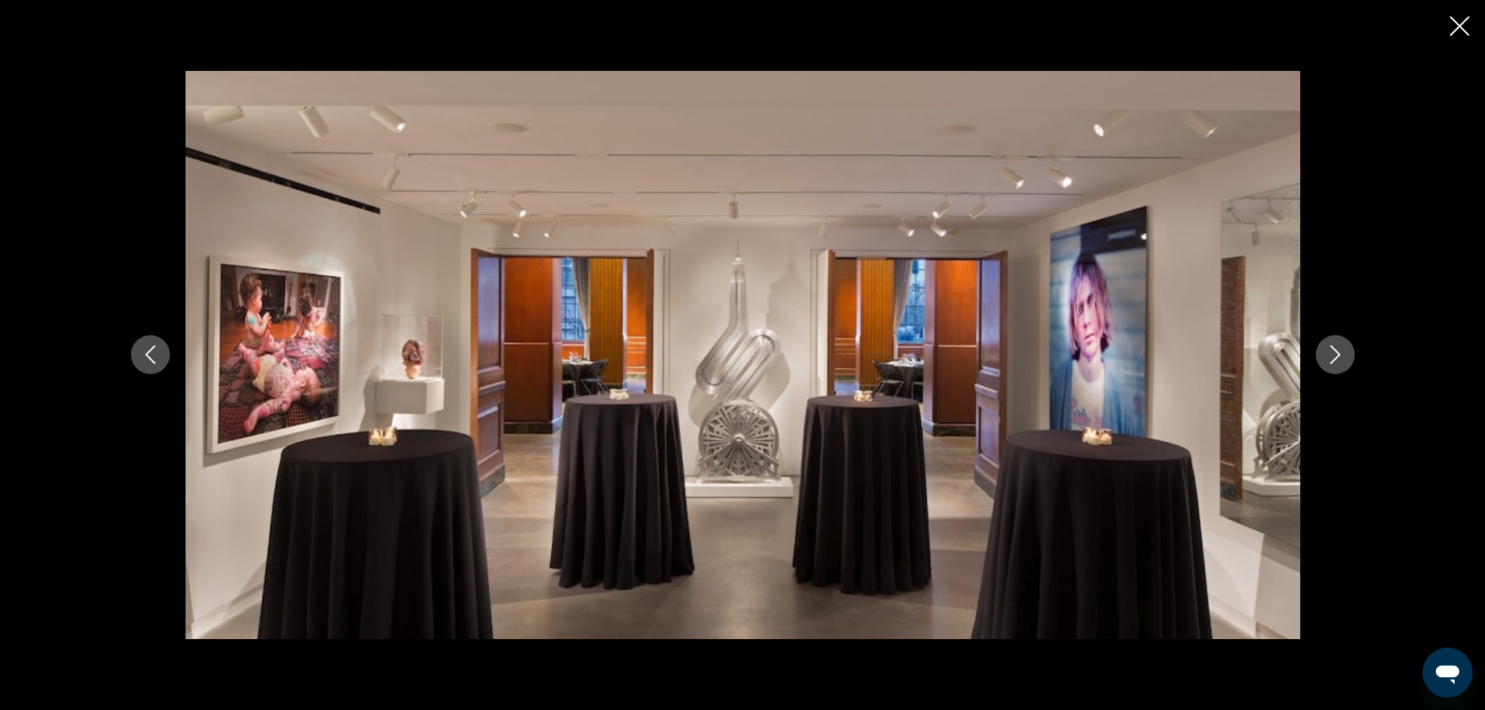
click at [1334, 352] on icon "Next image" at bounding box center [1335, 354] width 19 height 19
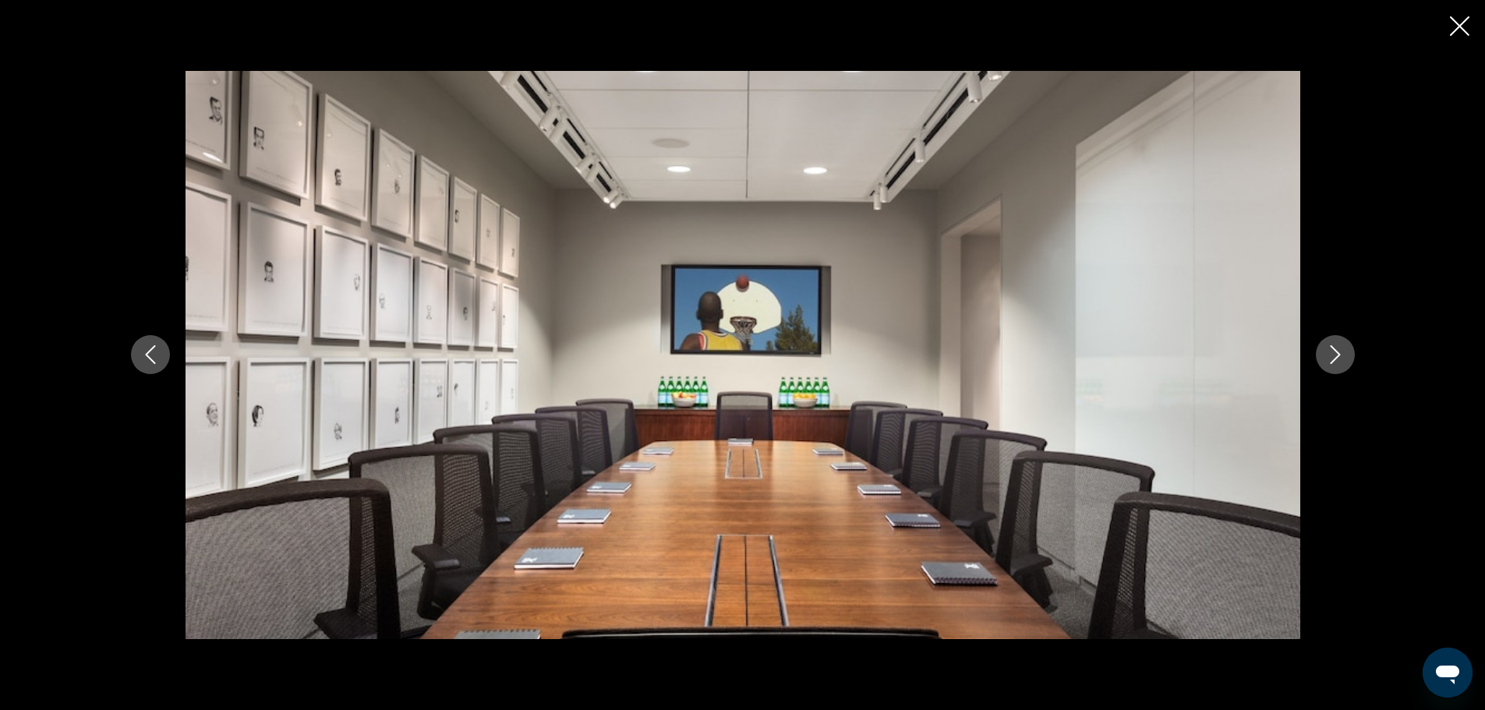
click at [1334, 352] on icon "Next image" at bounding box center [1335, 354] width 19 height 19
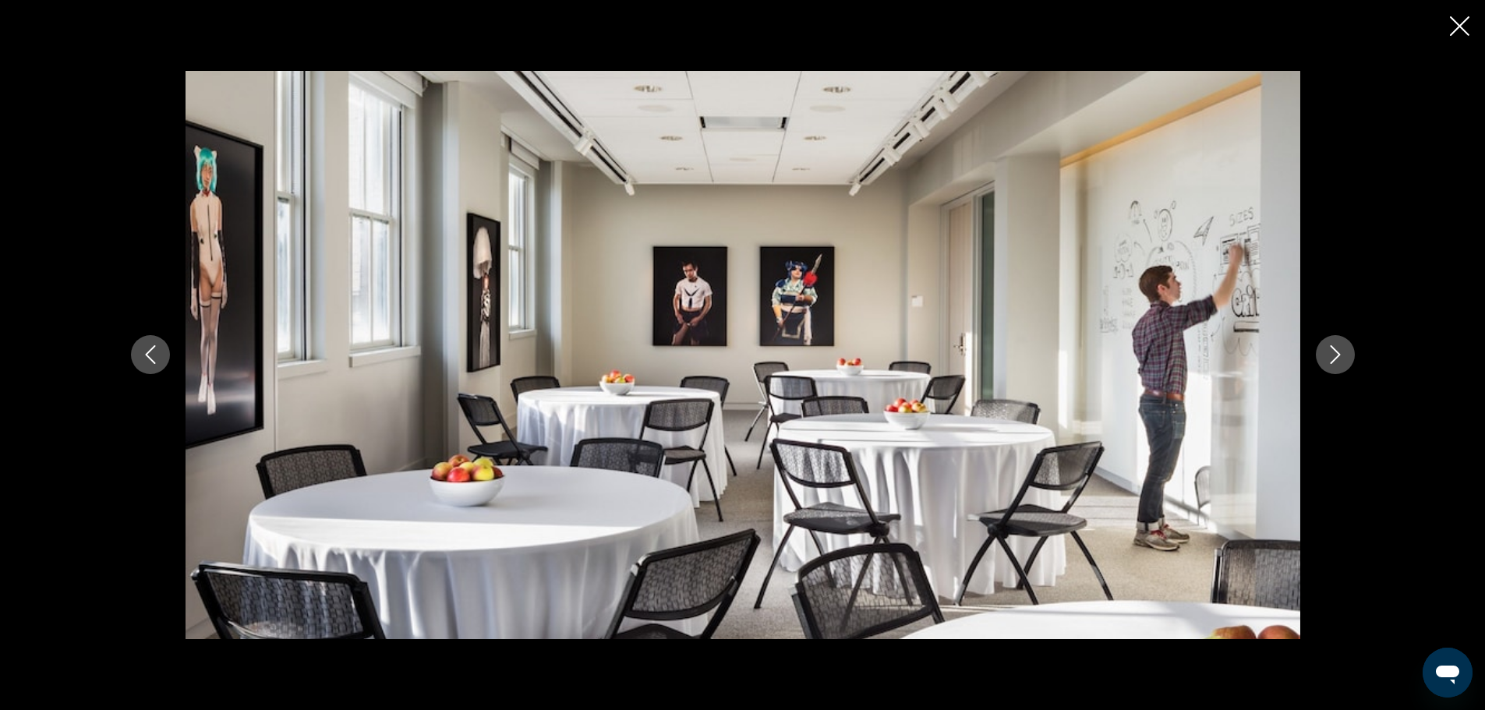
click at [1334, 352] on icon "Next image" at bounding box center [1335, 354] width 19 height 19
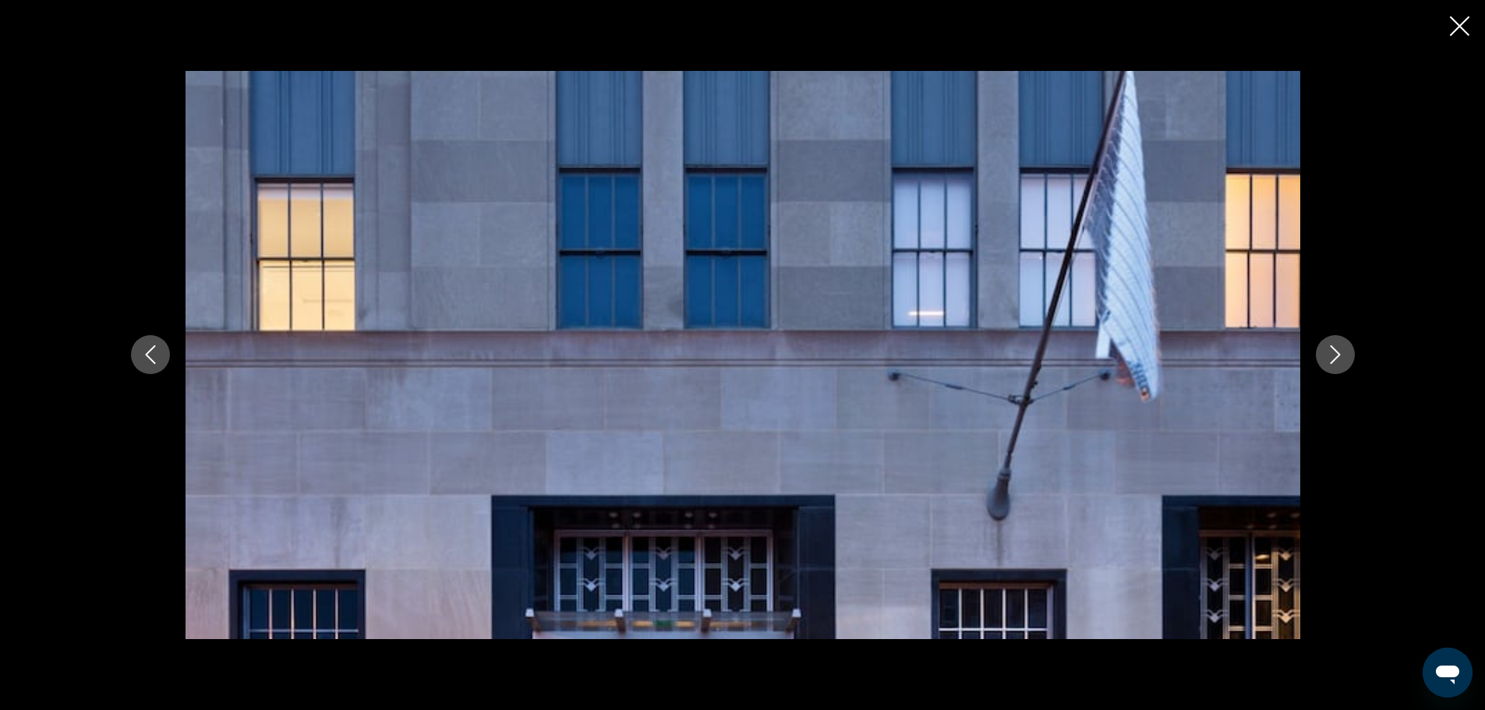
click at [1334, 352] on icon "Next image" at bounding box center [1335, 354] width 19 height 19
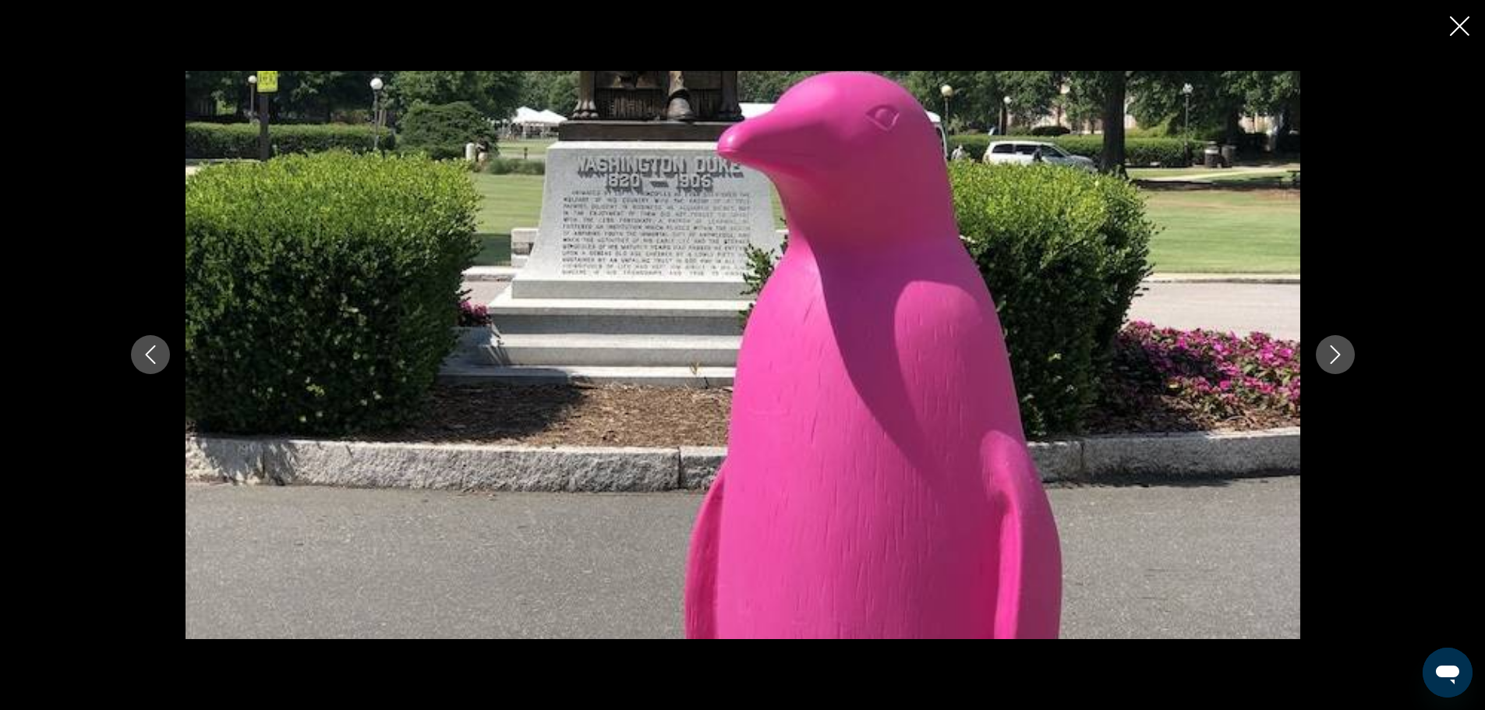
click at [1334, 352] on icon "Next image" at bounding box center [1335, 354] width 19 height 19
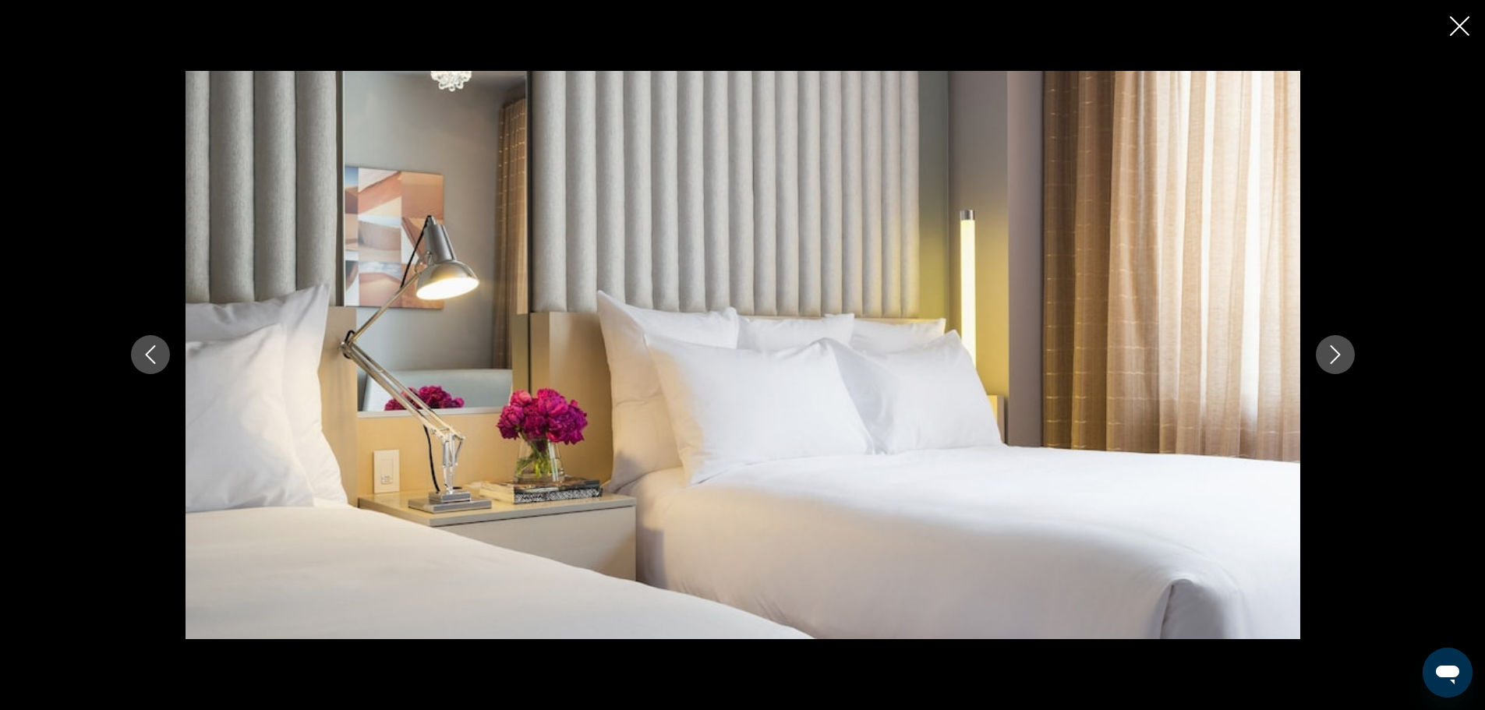
click at [1334, 352] on icon "Next image" at bounding box center [1335, 354] width 19 height 19
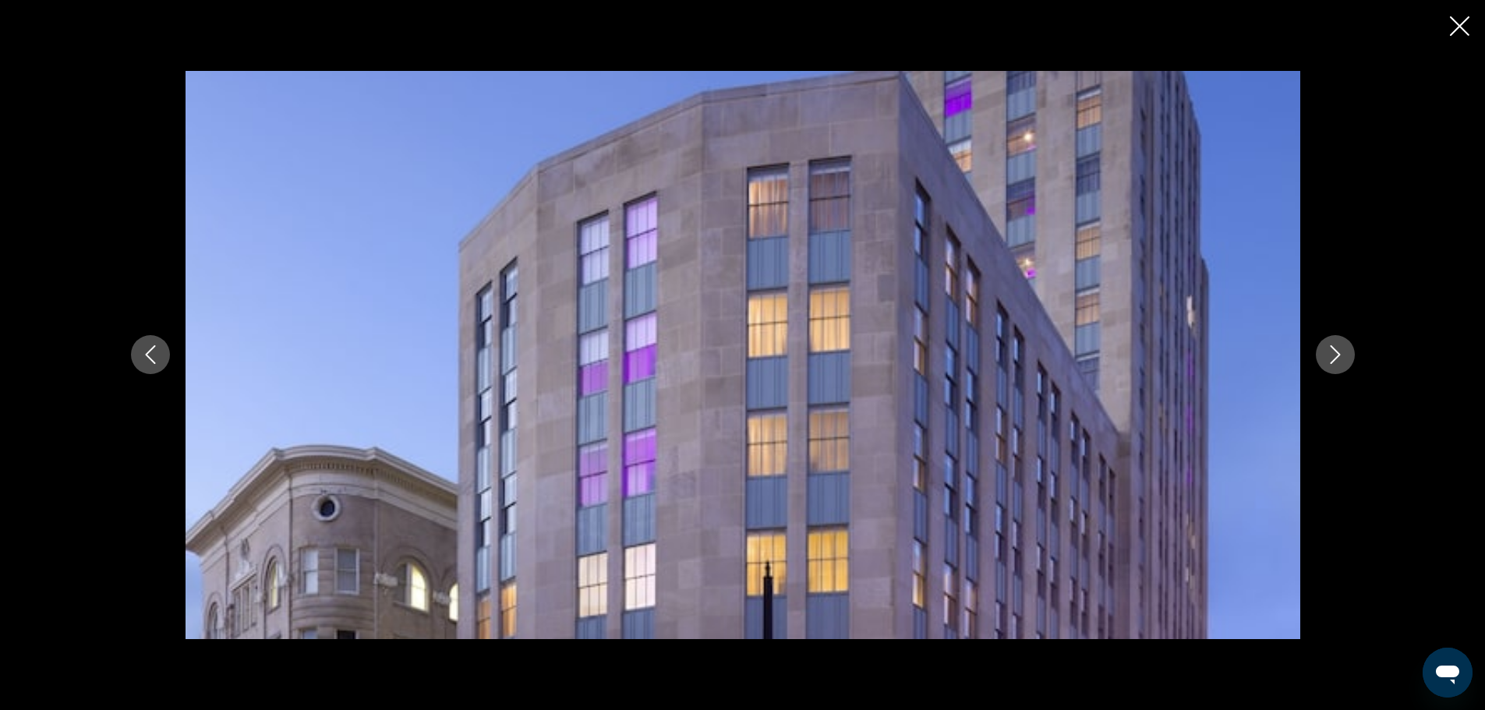
click at [1460, 22] on icon "Close slideshow" at bounding box center [1459, 25] width 19 height 19
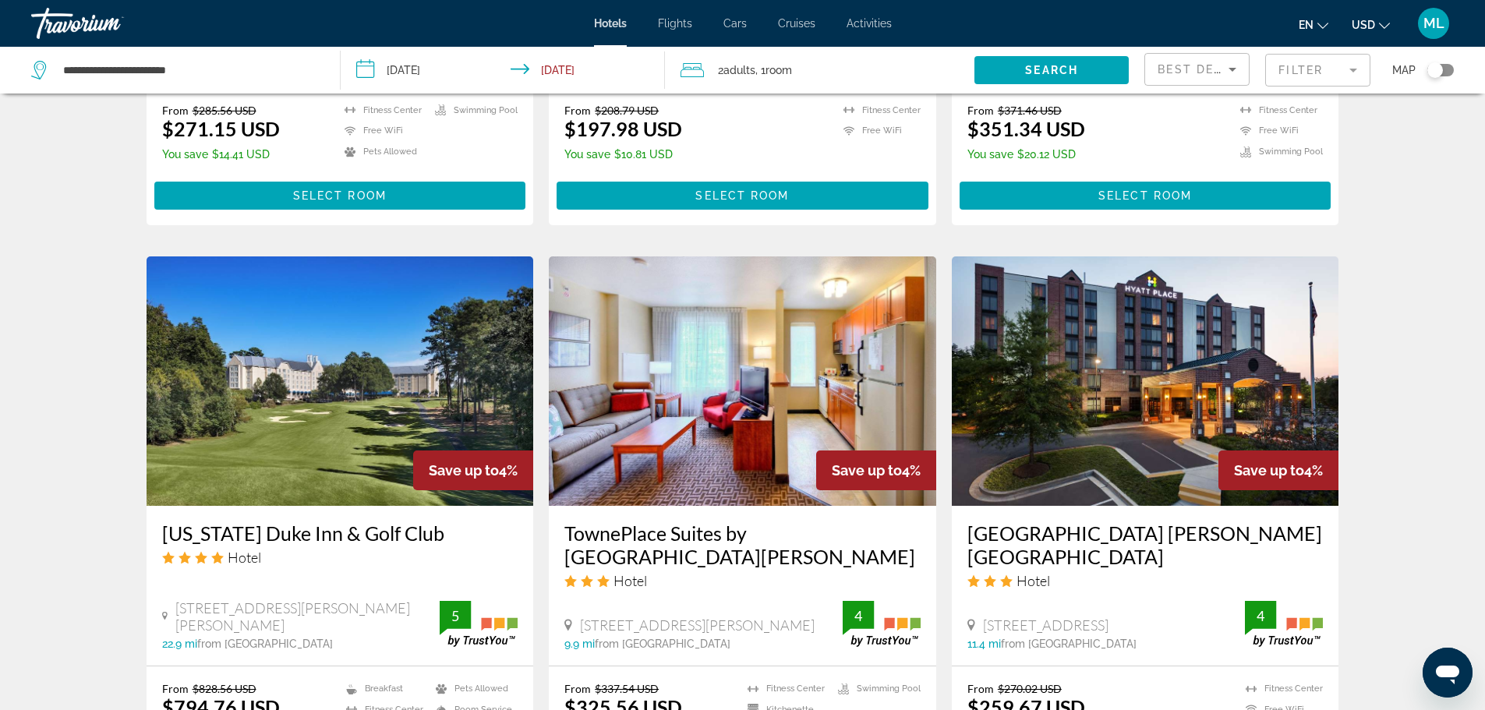
scroll to position [1715, 0]
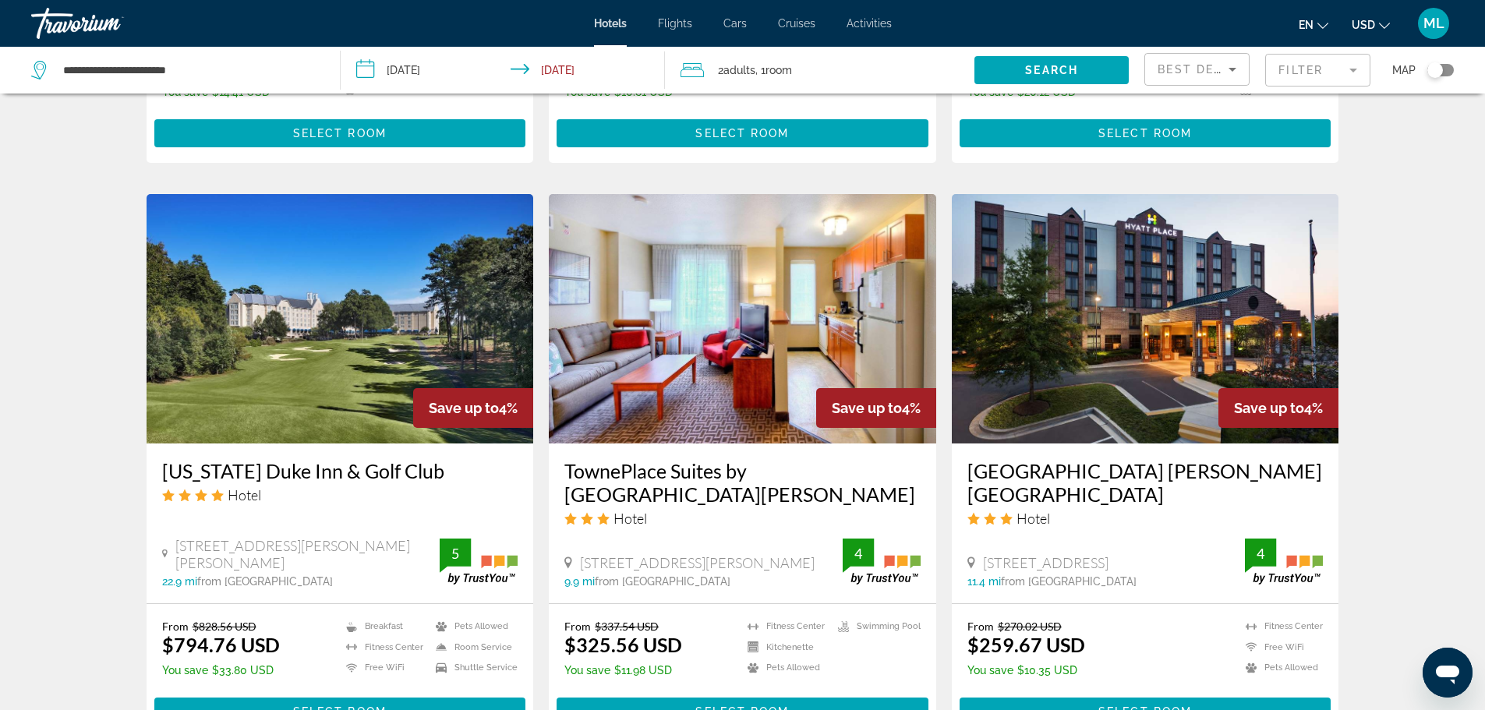
click at [306, 349] on img "Main content" at bounding box center [340, 318] width 387 height 249
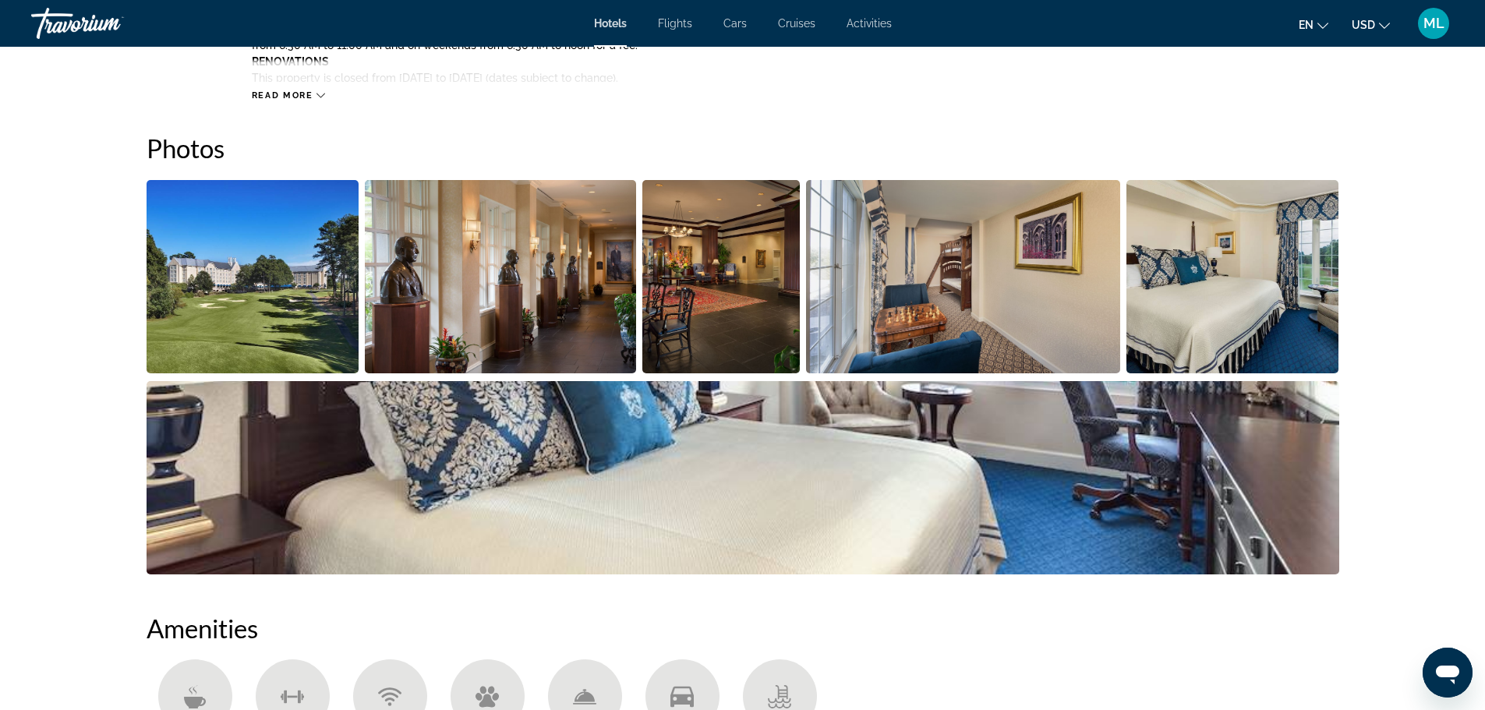
scroll to position [561, 0]
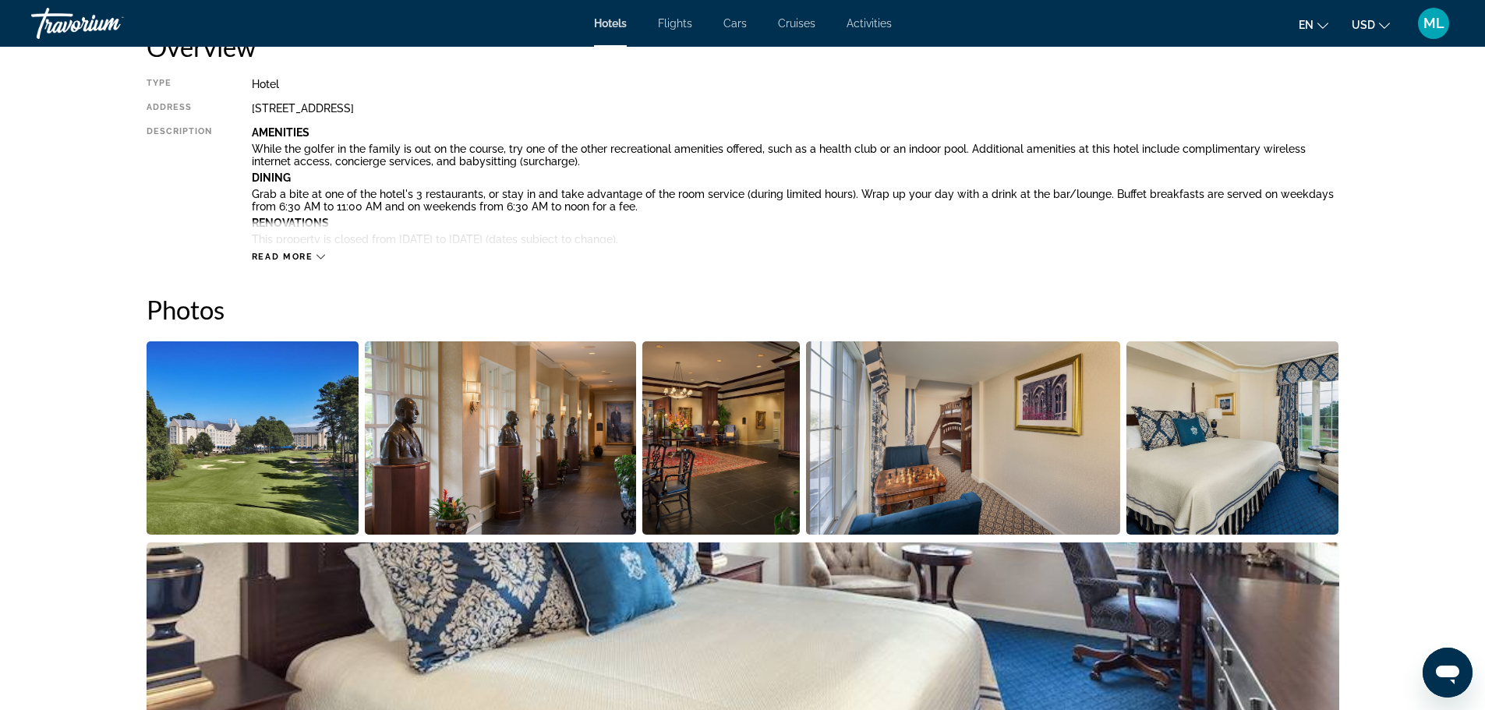
click at [277, 446] on img "Open full-screen image slider" at bounding box center [253, 437] width 213 height 193
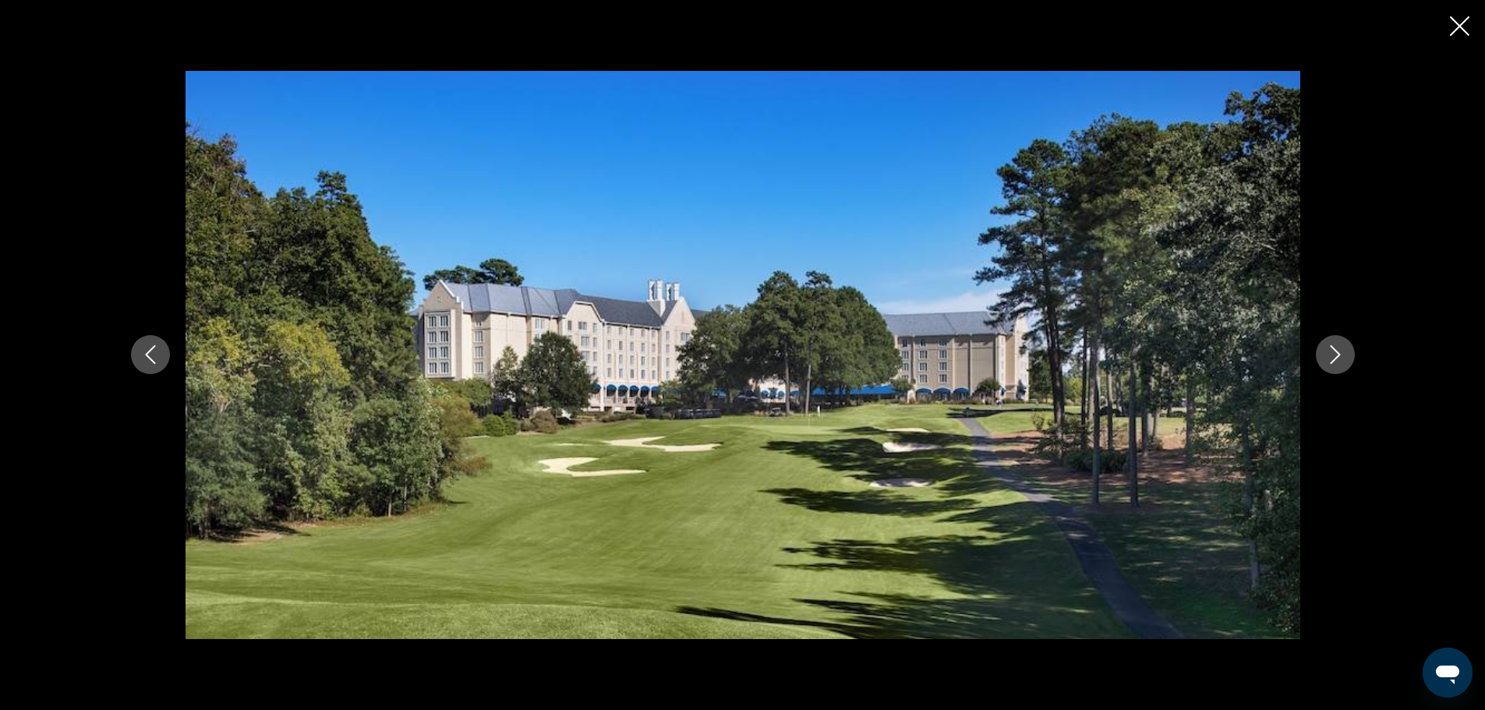
click at [1328, 362] on icon "Next image" at bounding box center [1335, 354] width 19 height 19
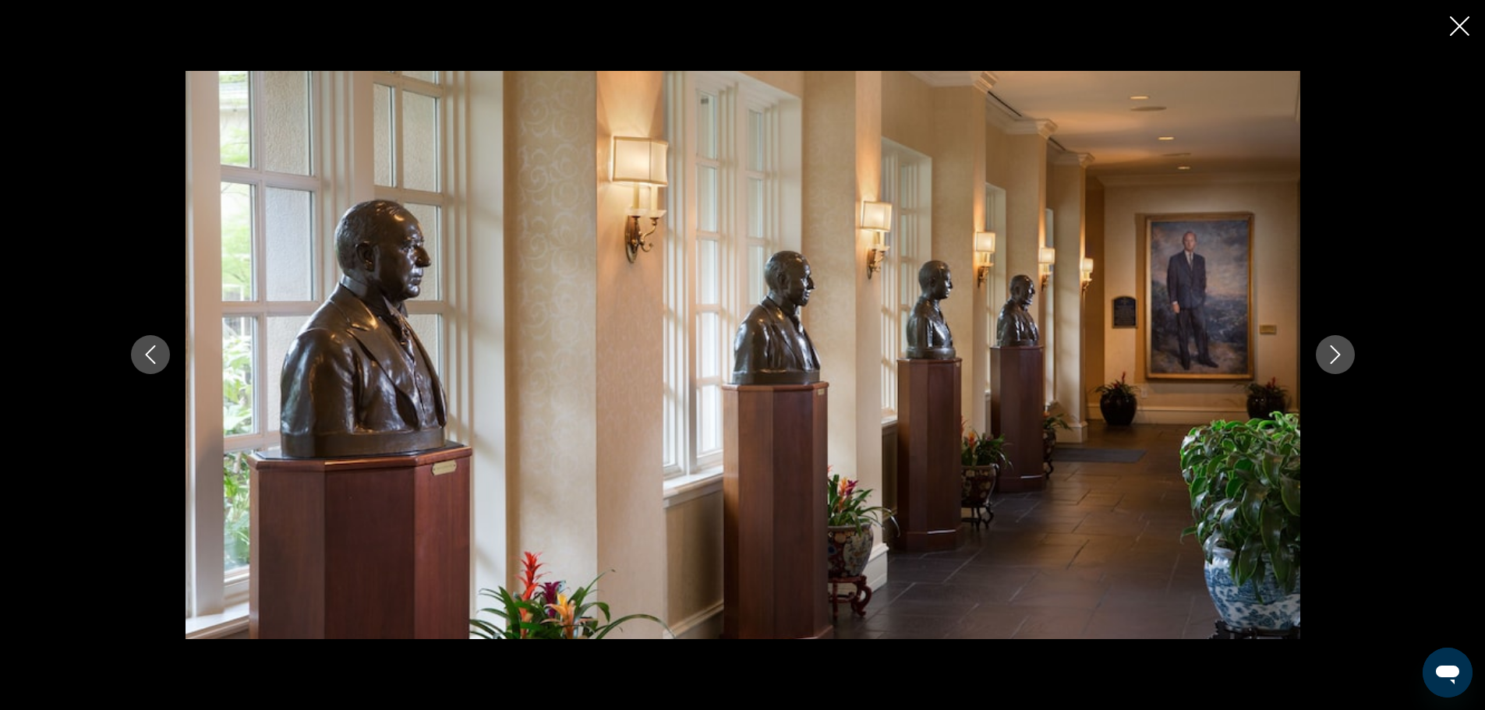
click at [1328, 362] on icon "Next image" at bounding box center [1335, 354] width 19 height 19
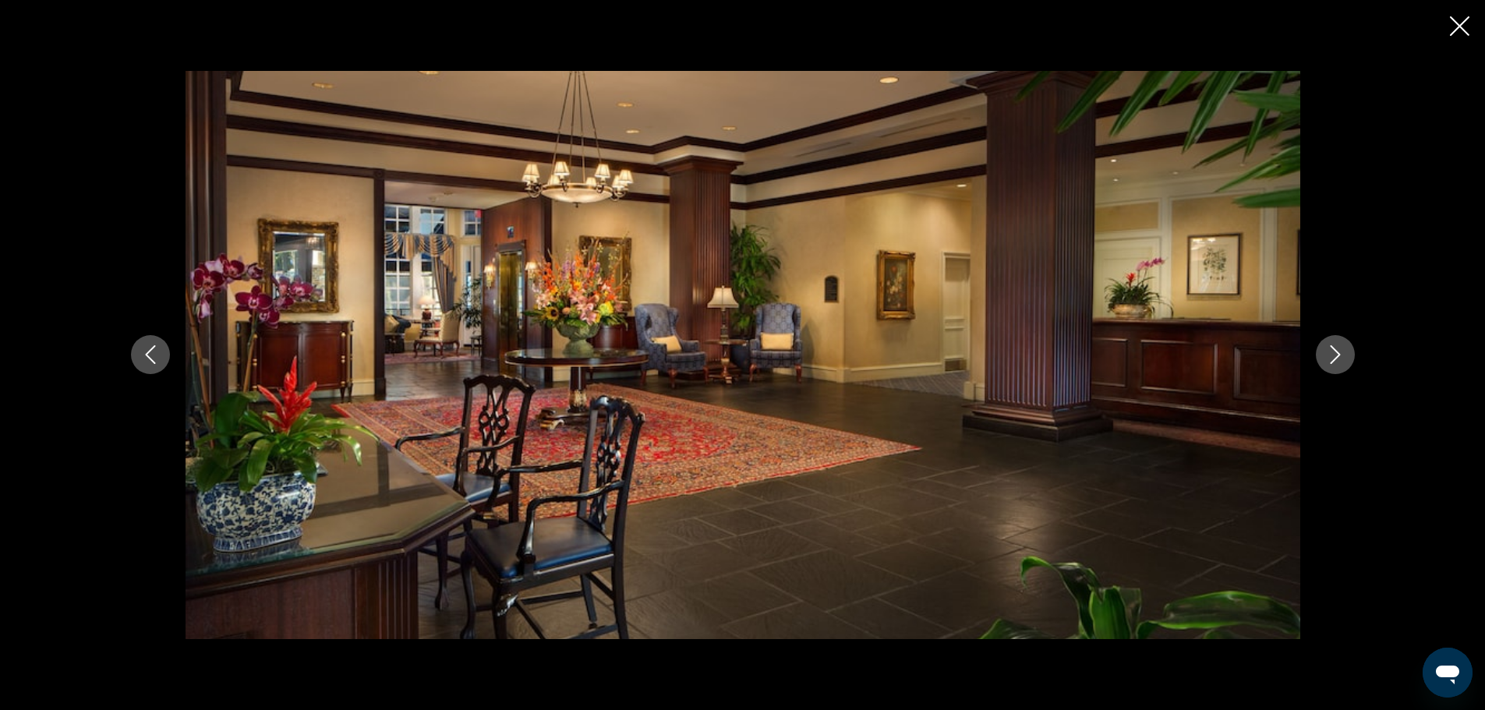
click at [1328, 362] on icon "Next image" at bounding box center [1335, 354] width 19 height 19
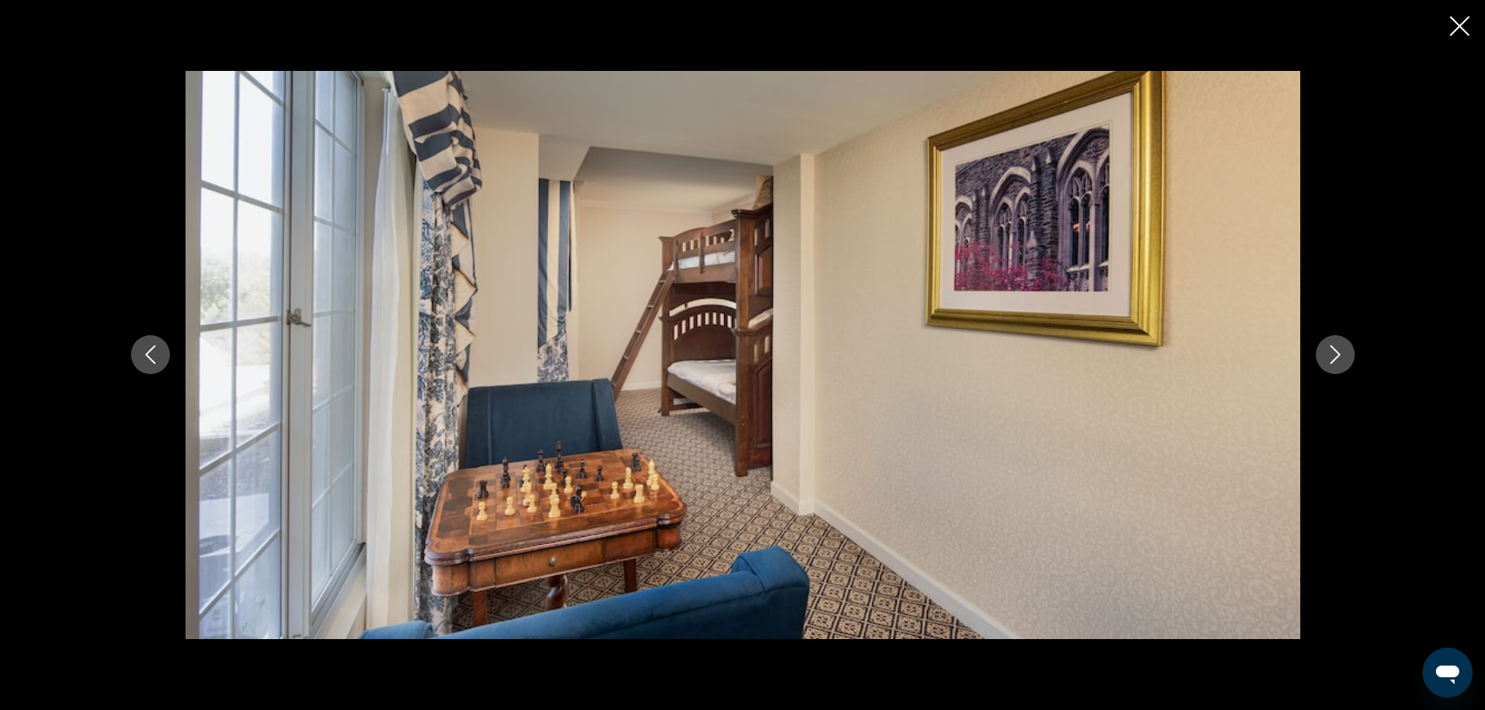
click at [1328, 362] on icon "Next image" at bounding box center [1335, 354] width 19 height 19
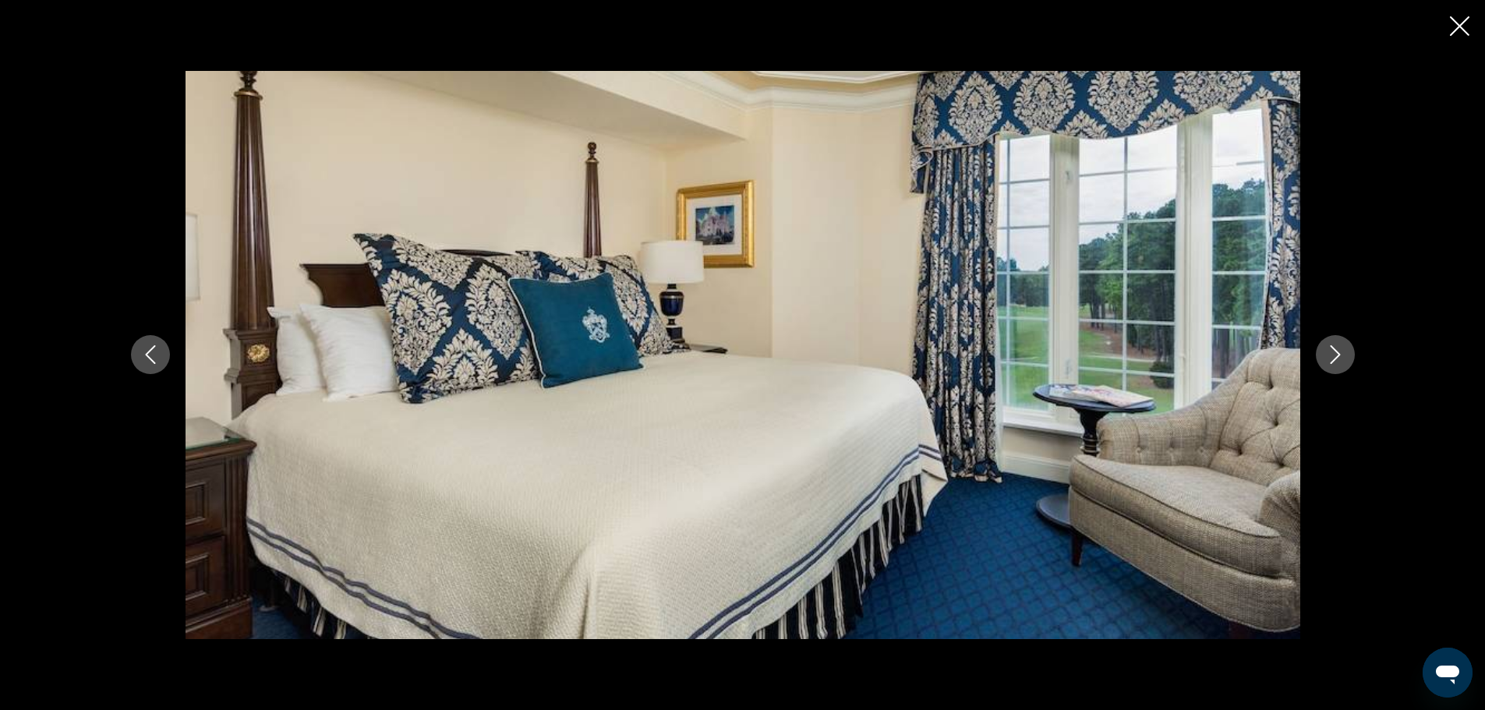
click at [1328, 362] on icon "Next image" at bounding box center [1335, 354] width 19 height 19
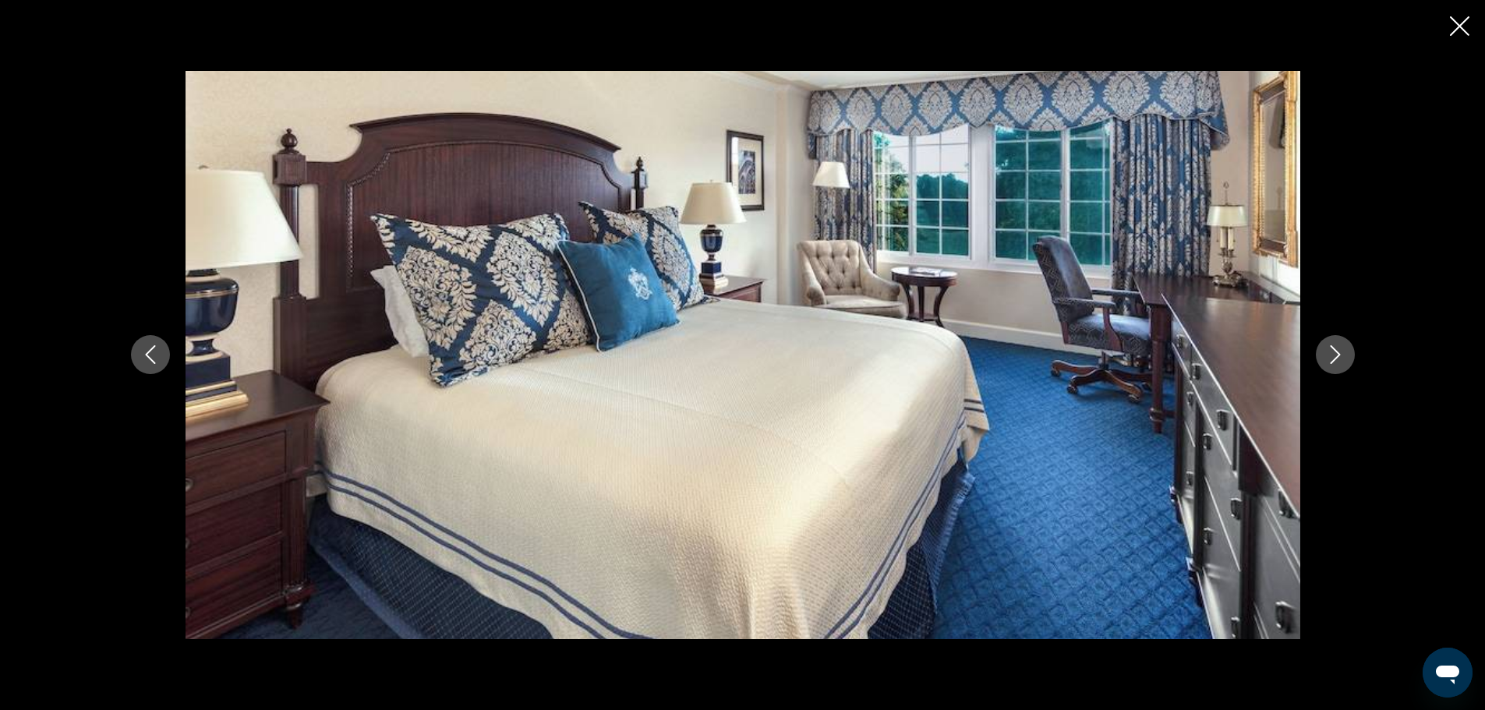
click at [1328, 362] on icon "Next image" at bounding box center [1335, 354] width 19 height 19
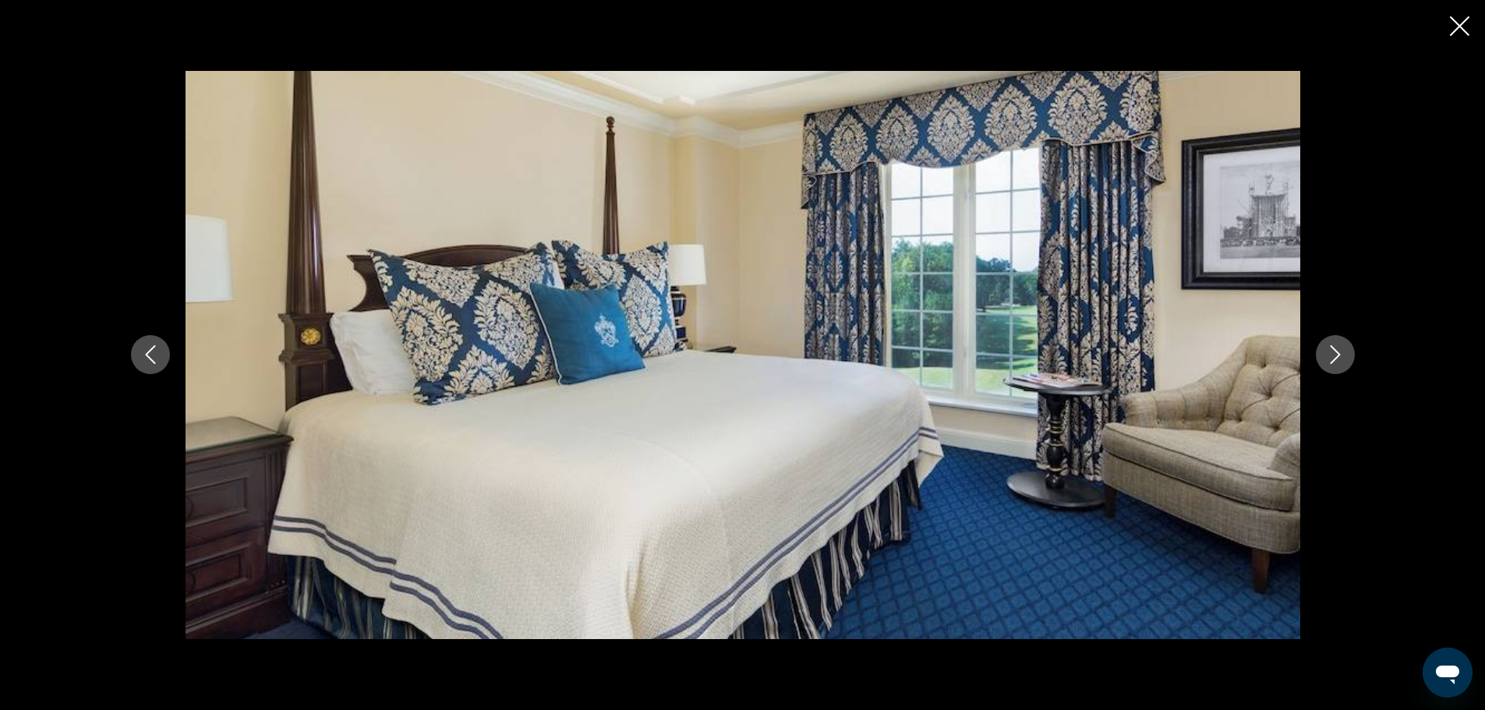
click at [1328, 362] on icon "Next image" at bounding box center [1335, 354] width 19 height 19
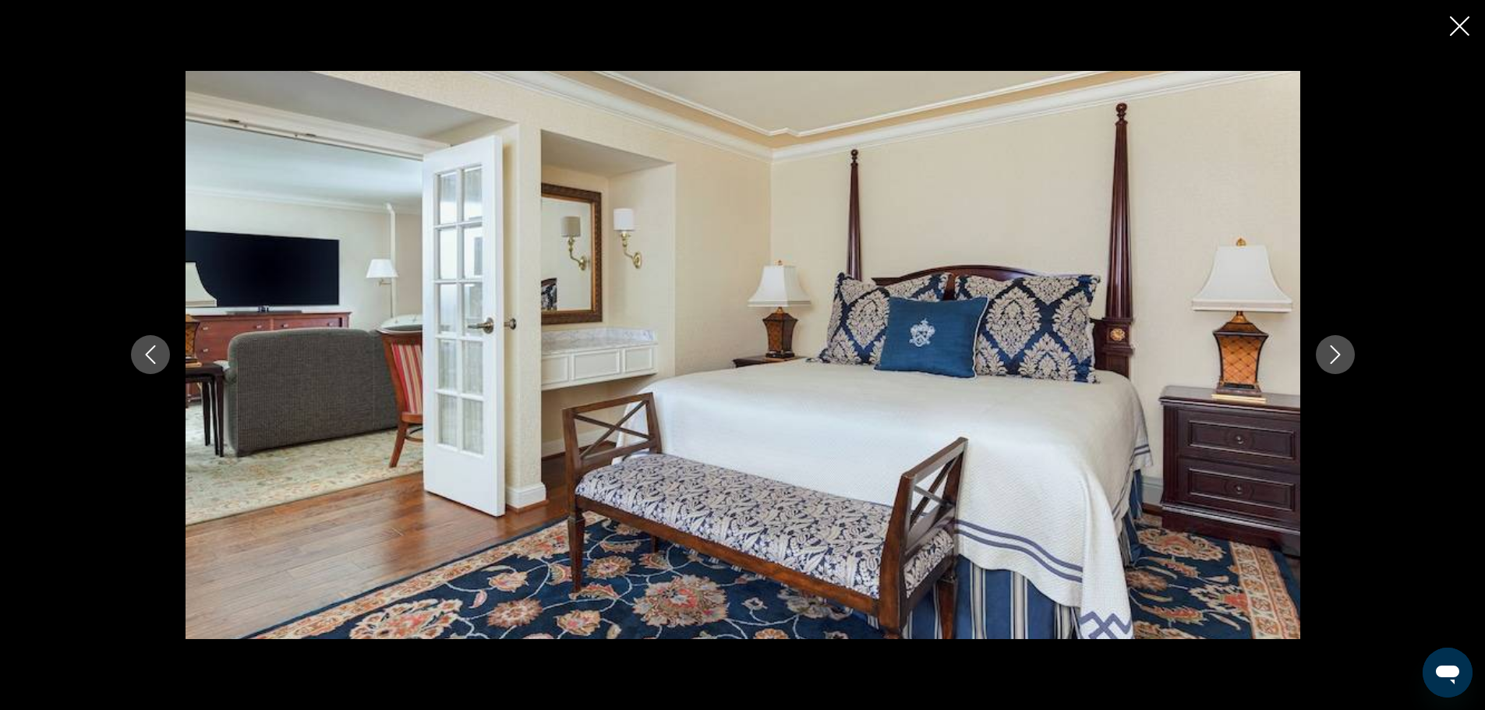
click at [1328, 362] on icon "Next image" at bounding box center [1335, 354] width 19 height 19
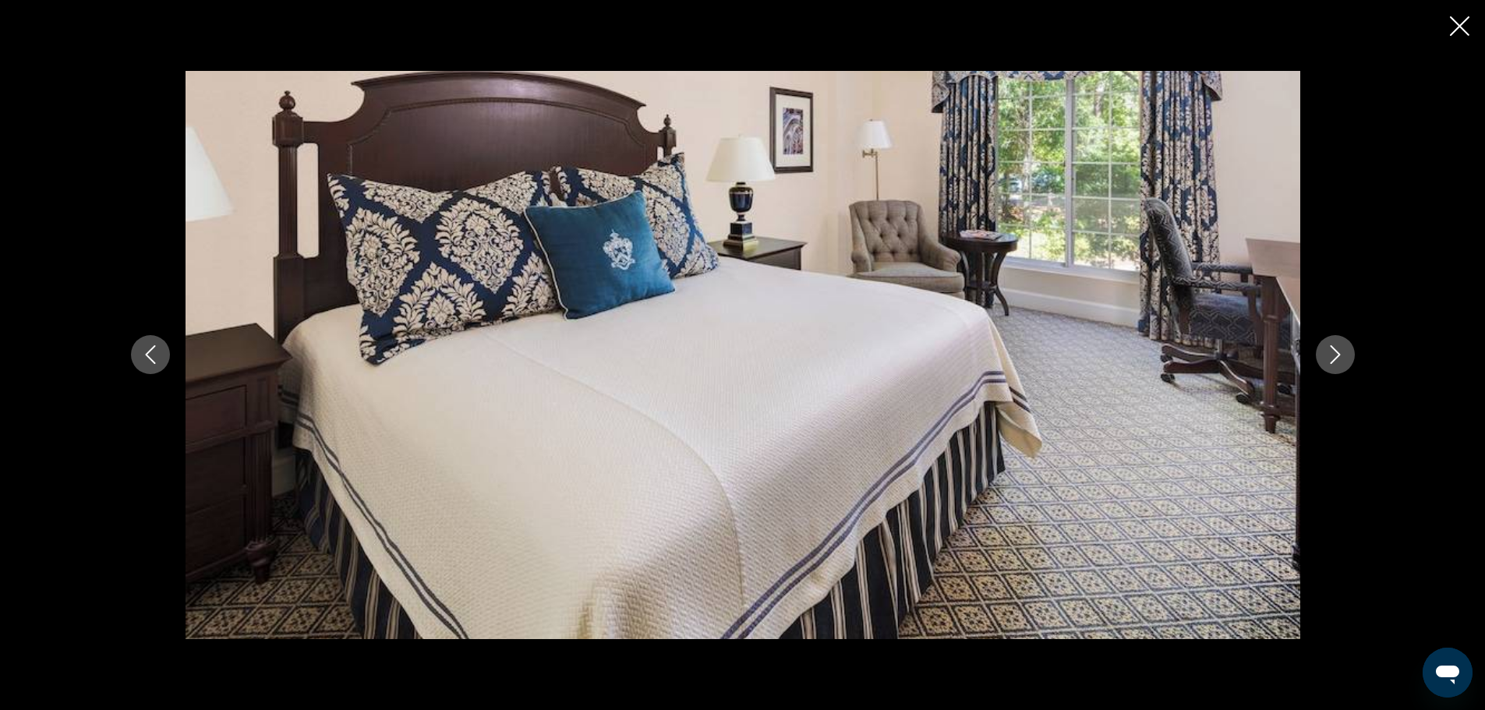
click at [1328, 362] on icon "Next image" at bounding box center [1335, 354] width 19 height 19
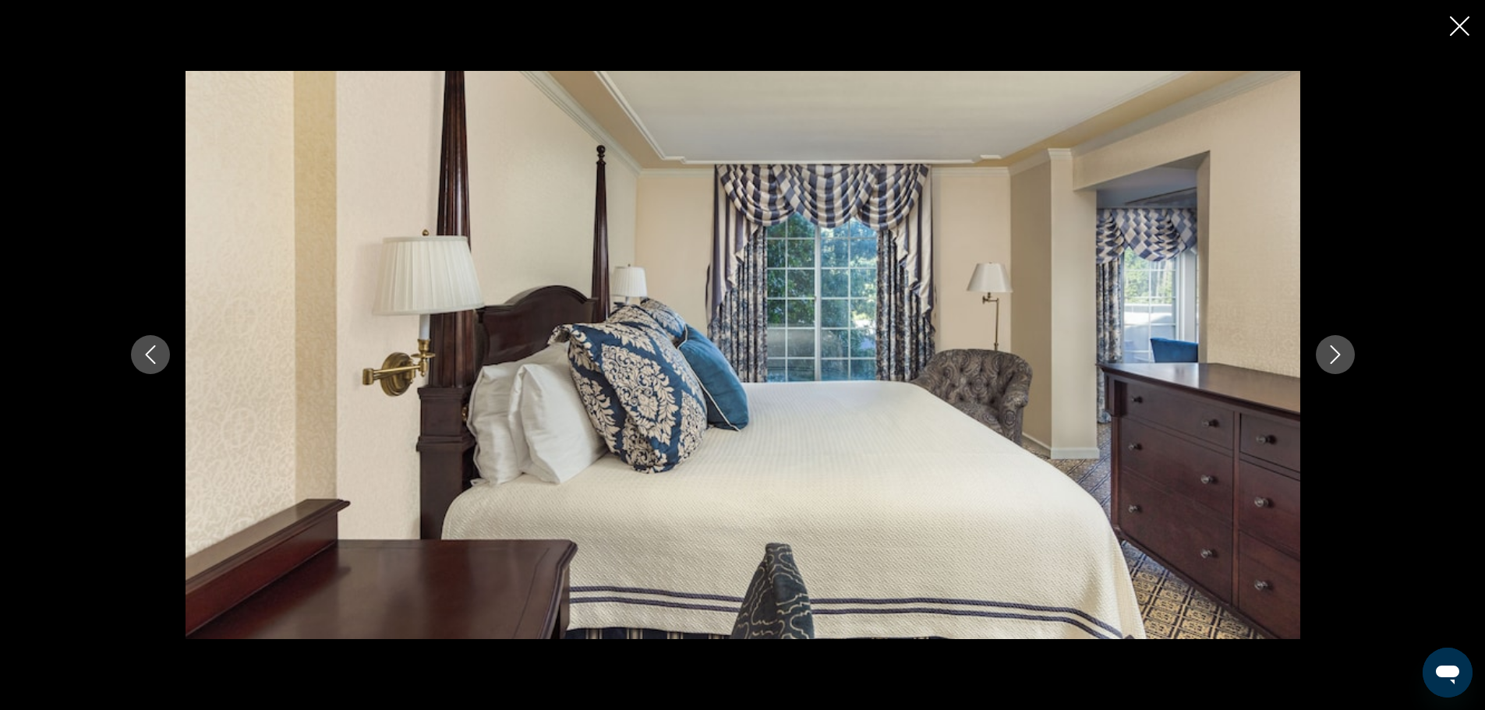
click at [1328, 362] on icon "Next image" at bounding box center [1335, 354] width 19 height 19
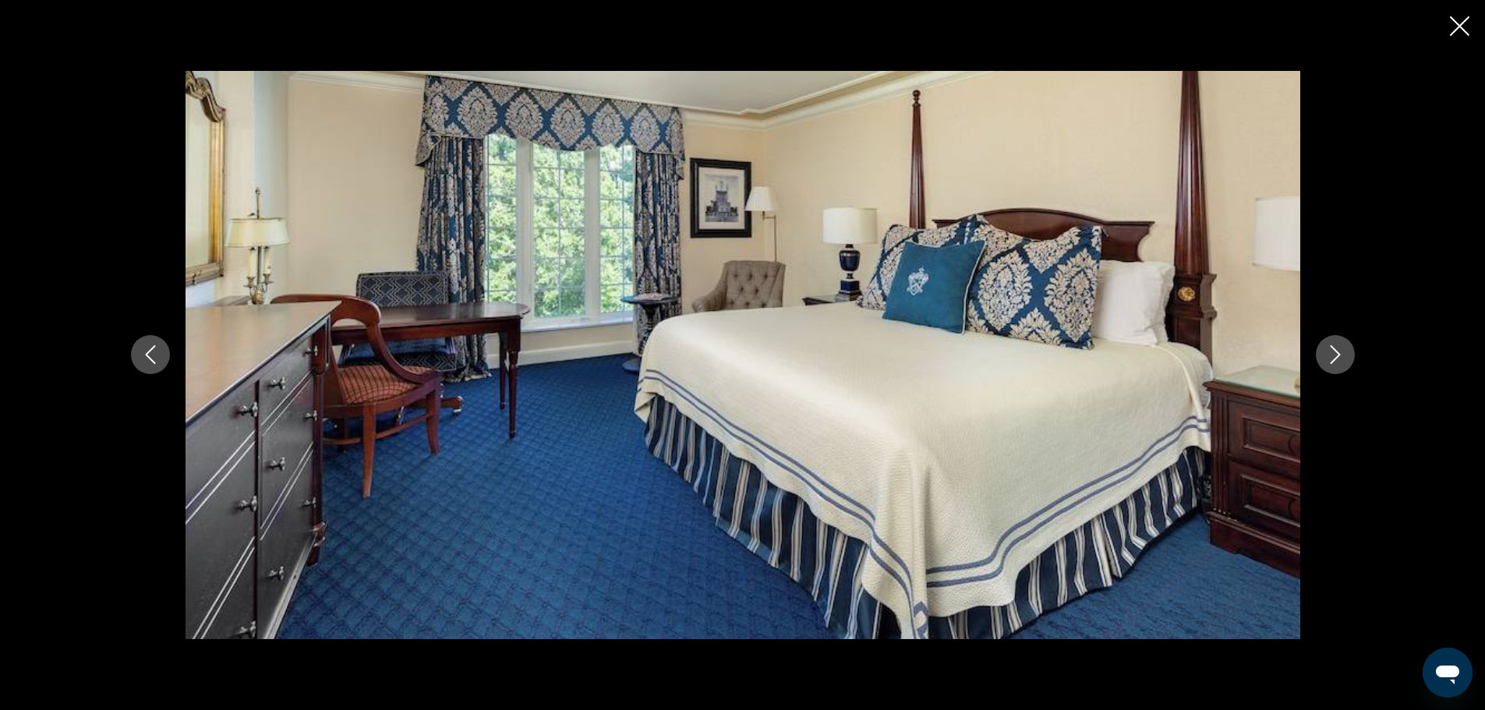
click at [1328, 362] on icon "Next image" at bounding box center [1335, 354] width 19 height 19
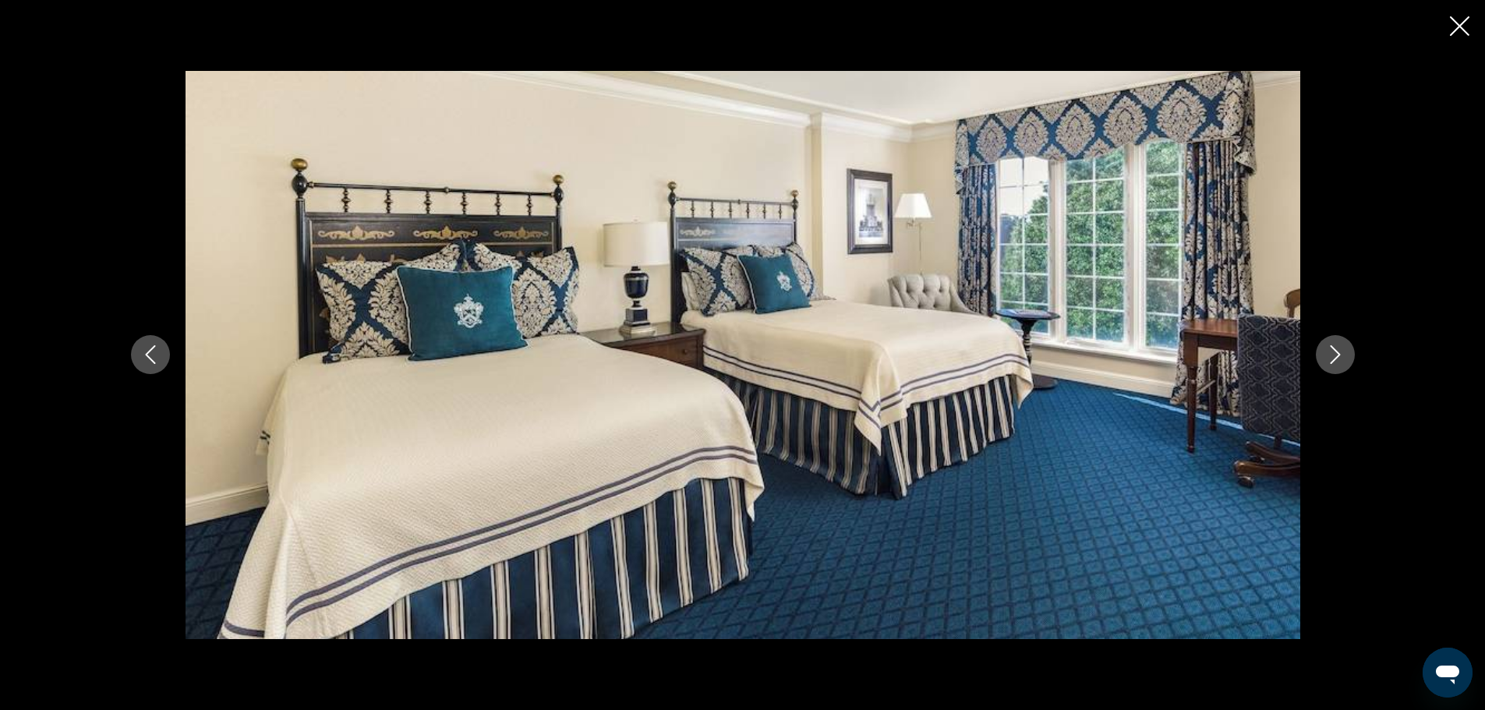
click at [1328, 362] on icon "Next image" at bounding box center [1335, 354] width 19 height 19
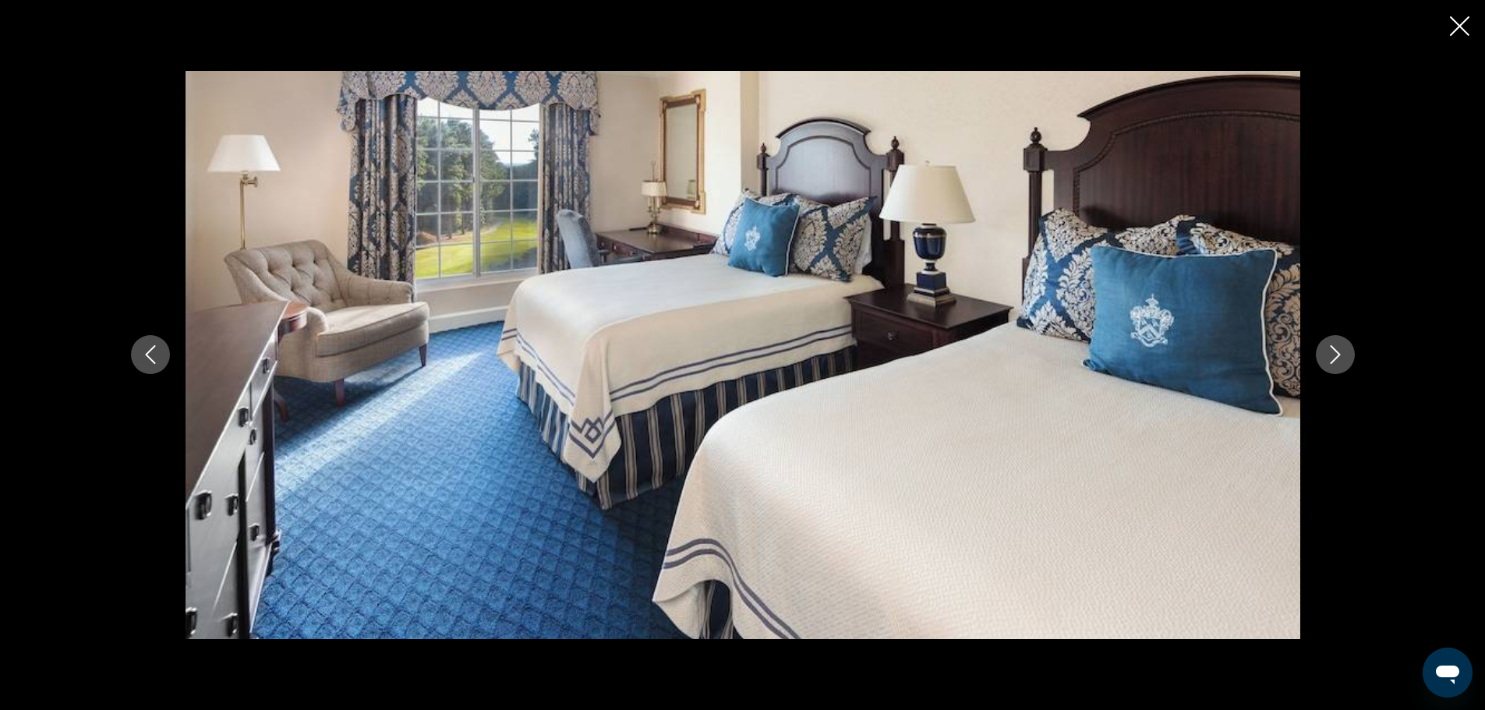
click at [1328, 362] on icon "Next image" at bounding box center [1335, 354] width 19 height 19
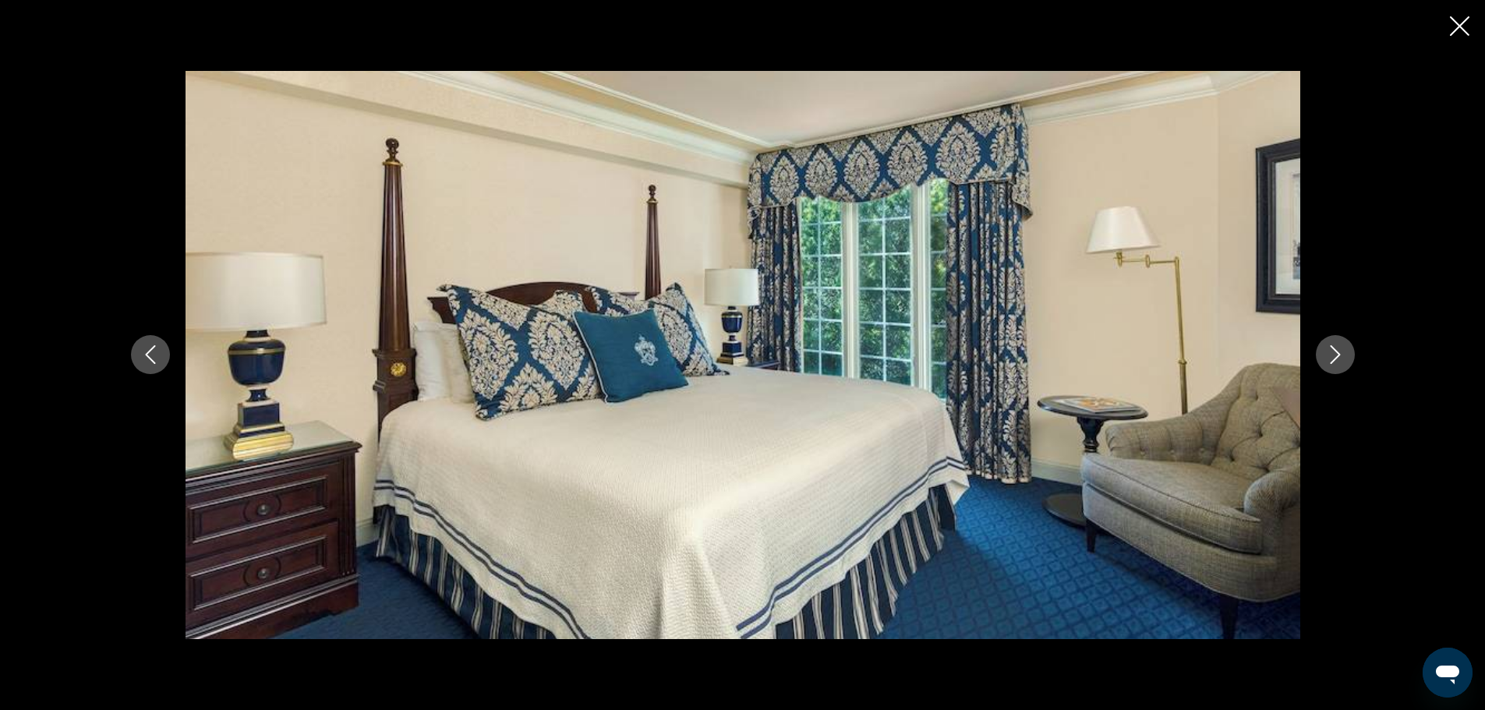
click at [1328, 362] on icon "Next image" at bounding box center [1335, 354] width 19 height 19
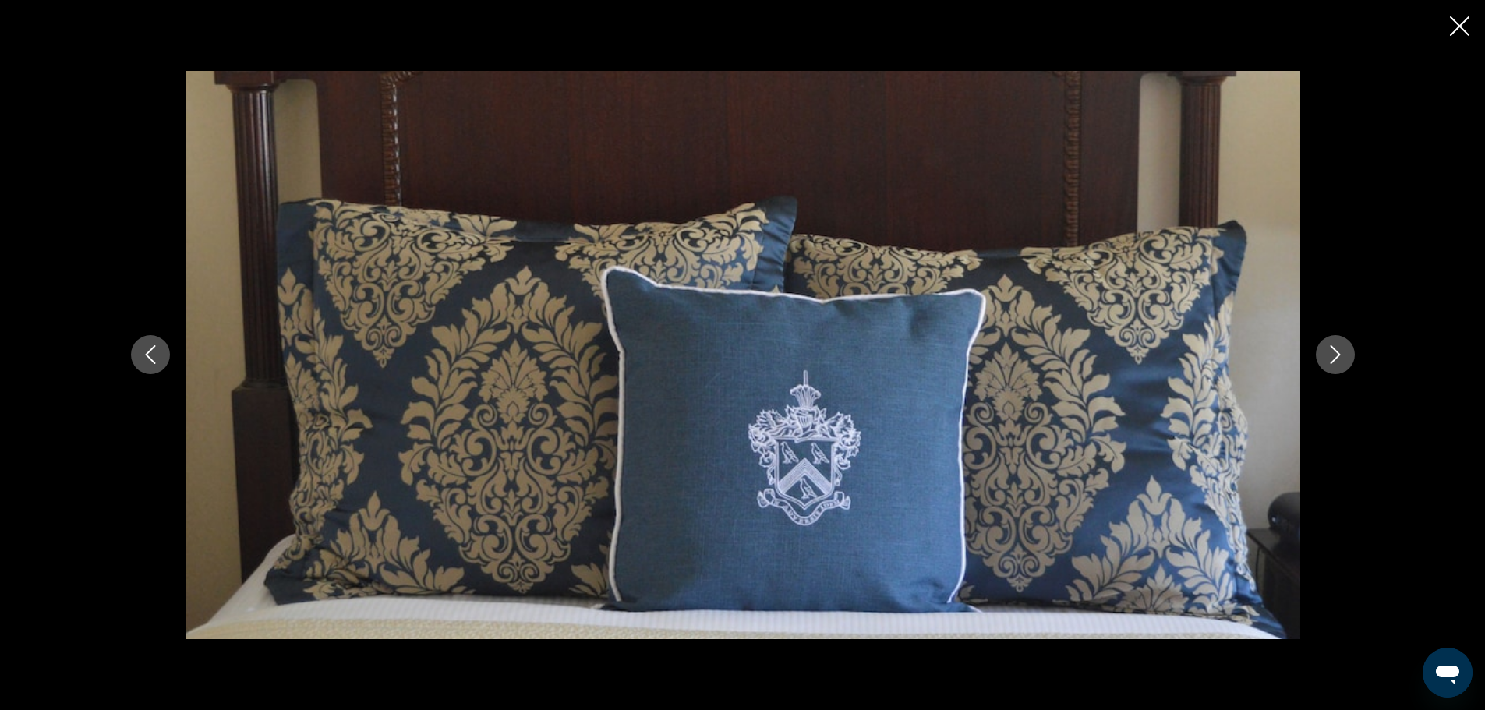
click at [1328, 362] on icon "Next image" at bounding box center [1335, 354] width 19 height 19
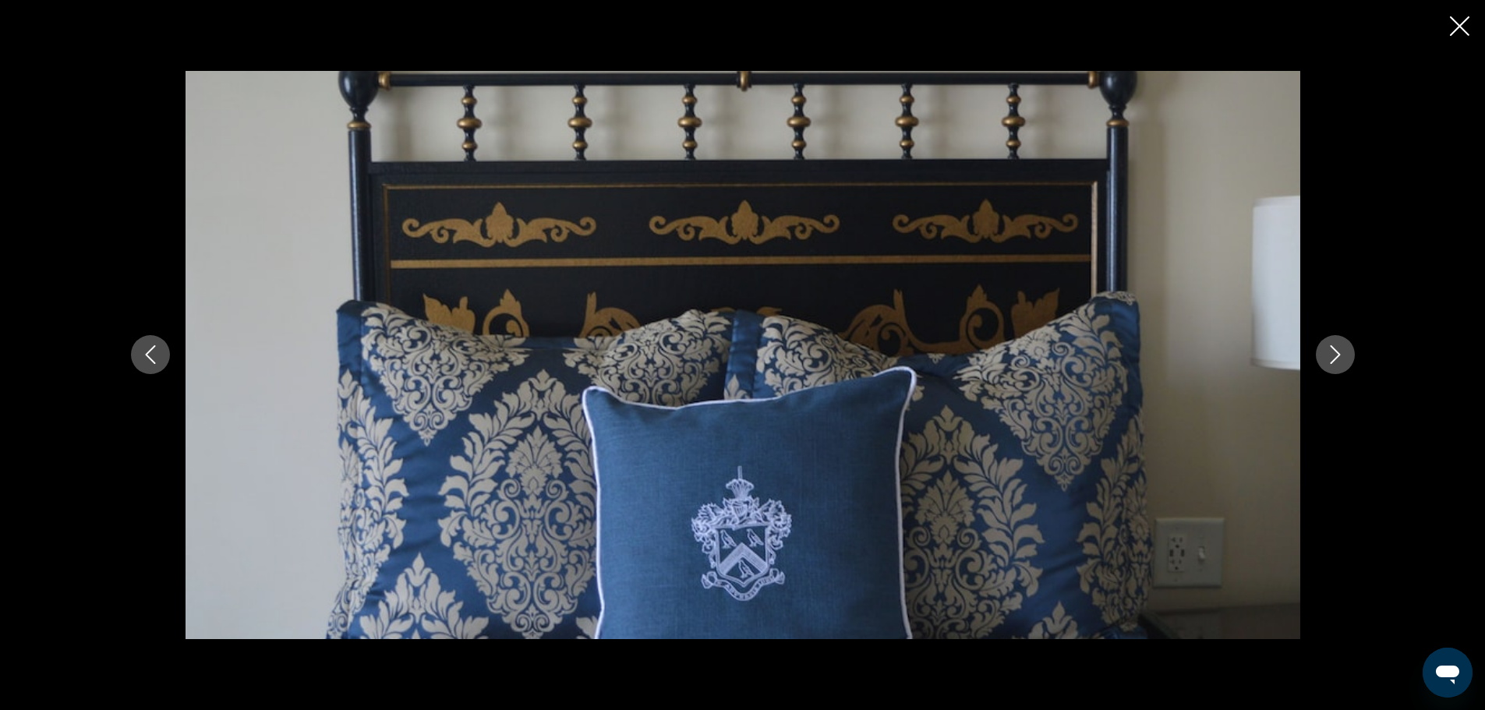
click at [1328, 362] on icon "Next image" at bounding box center [1335, 354] width 19 height 19
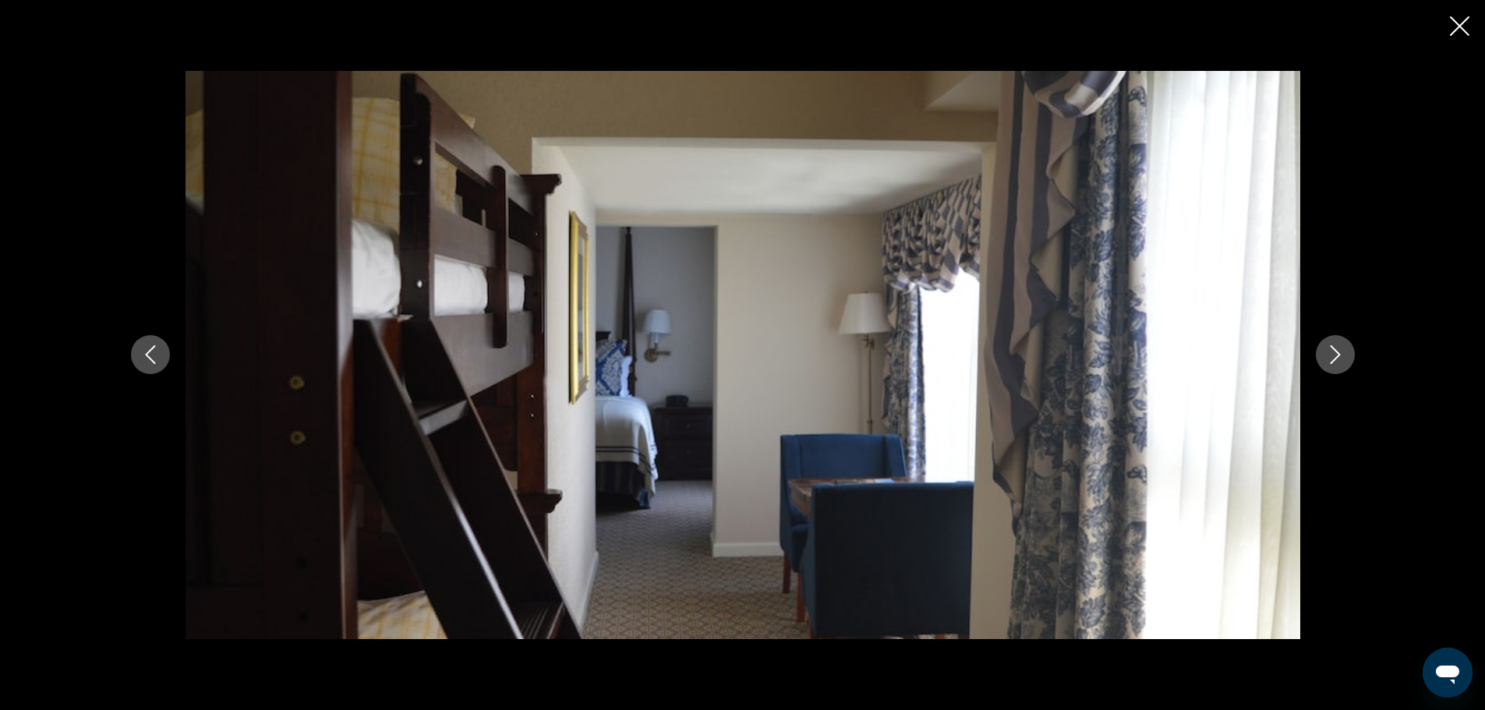
click at [1328, 362] on icon "Next image" at bounding box center [1335, 354] width 19 height 19
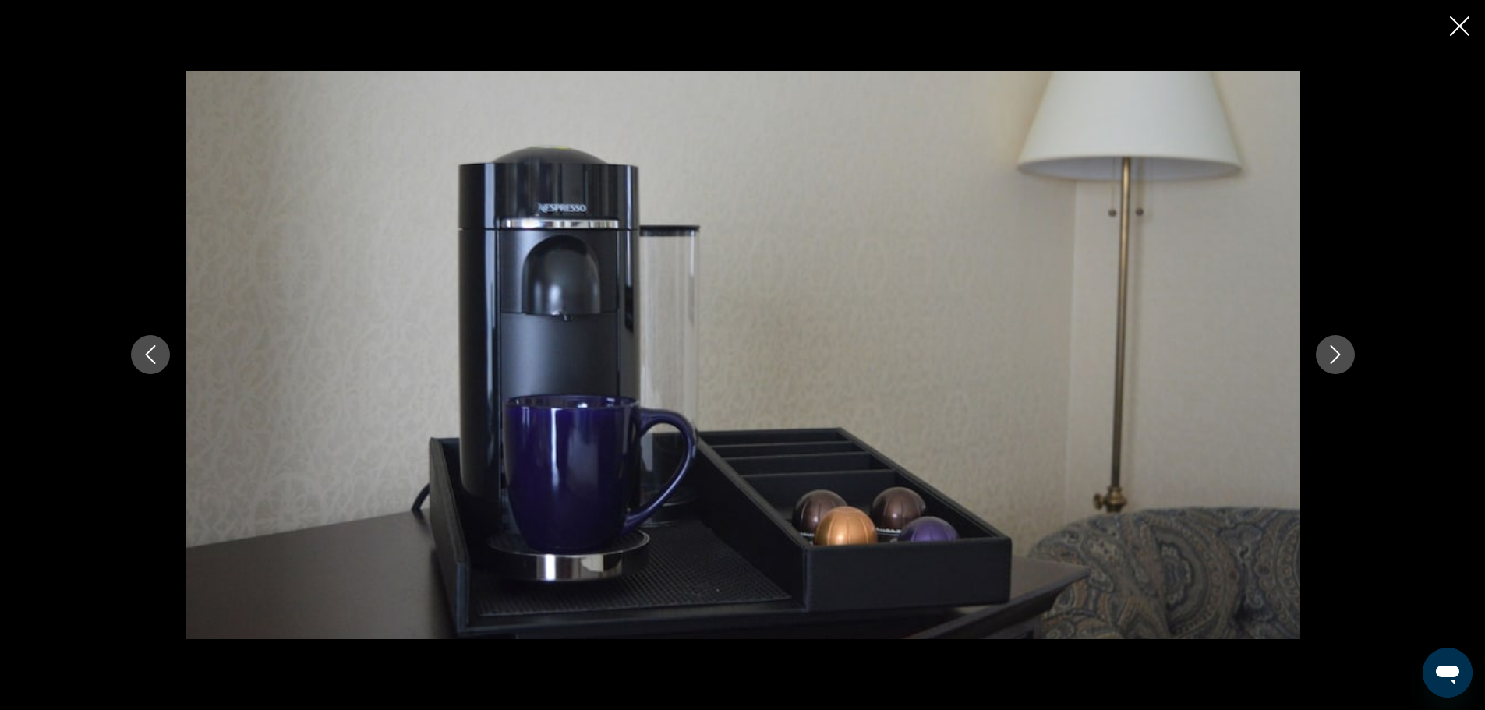
click at [1328, 362] on icon "Next image" at bounding box center [1335, 354] width 19 height 19
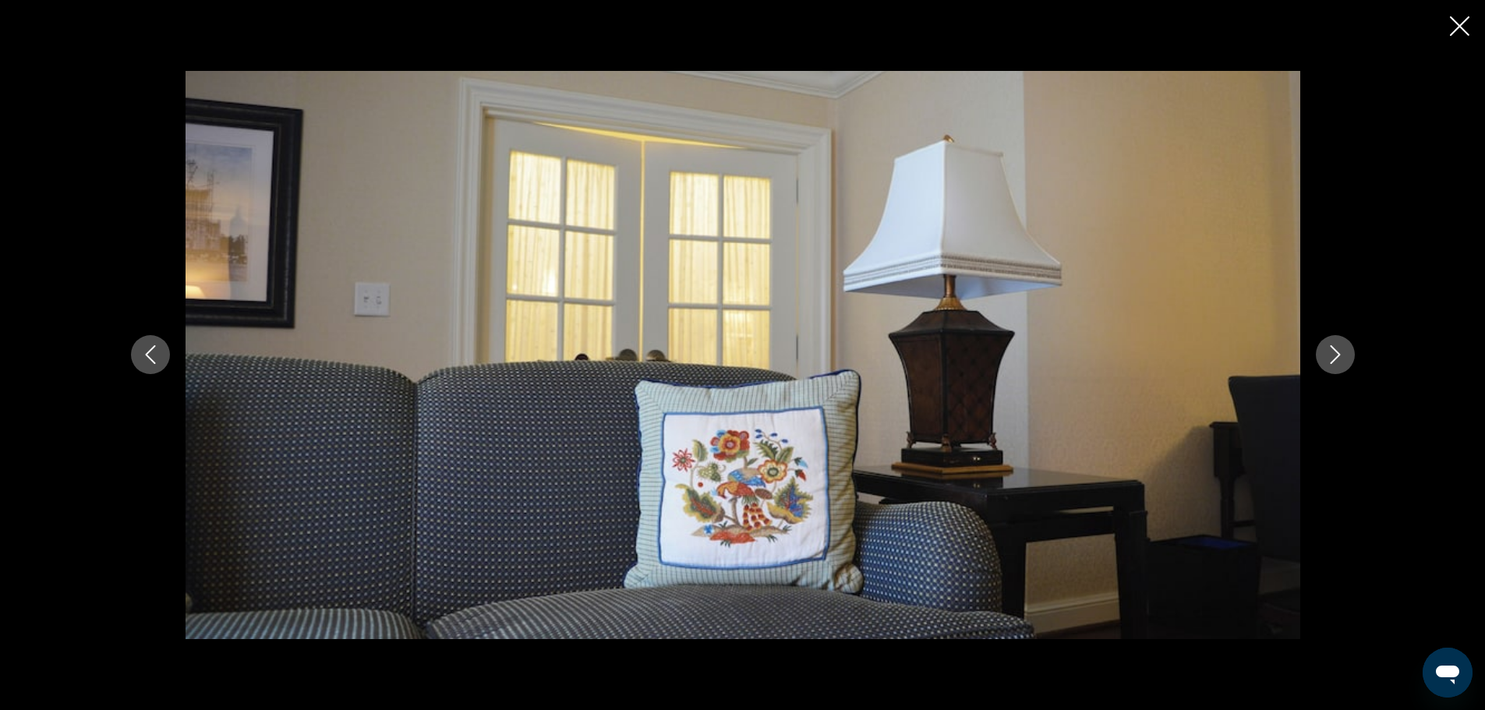
click at [1328, 362] on icon "Next image" at bounding box center [1335, 354] width 19 height 19
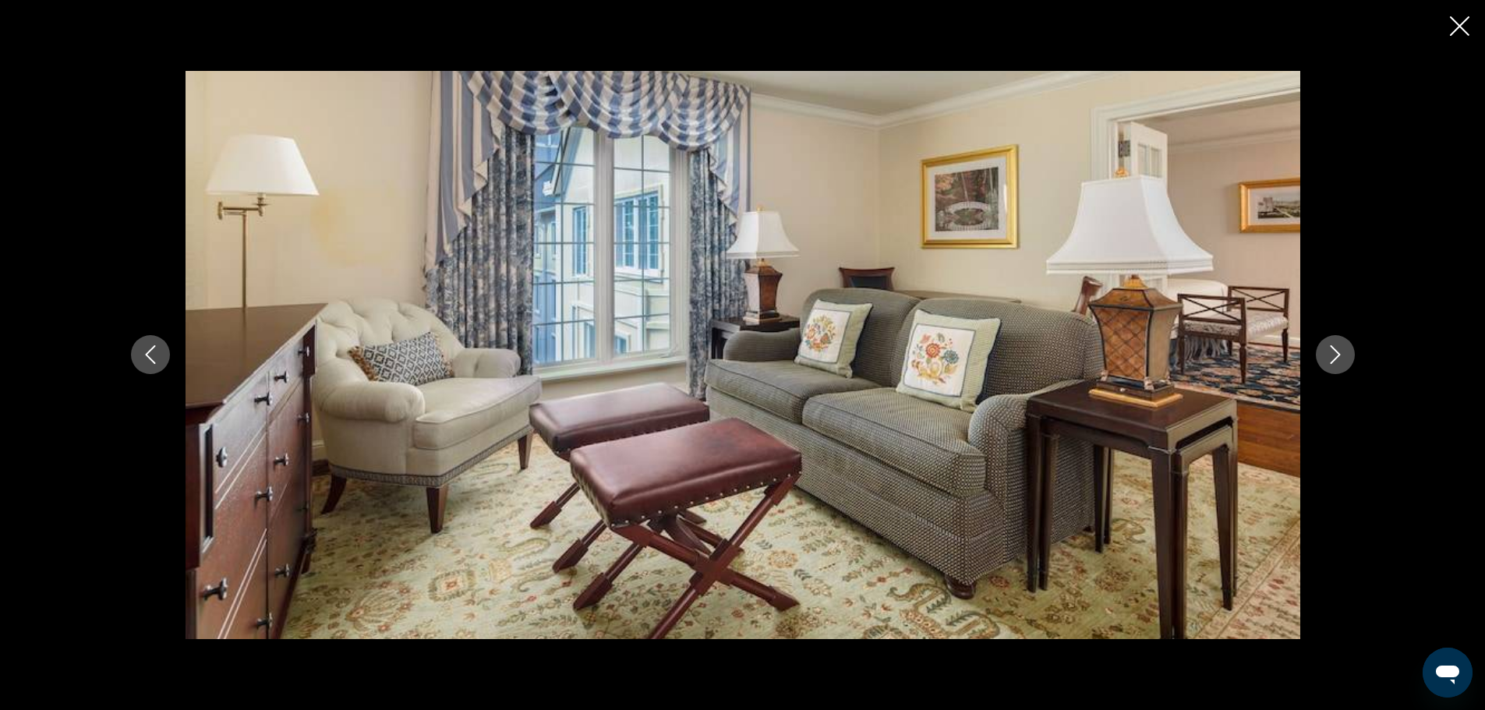
click at [1461, 22] on icon "Close slideshow" at bounding box center [1459, 25] width 19 height 19
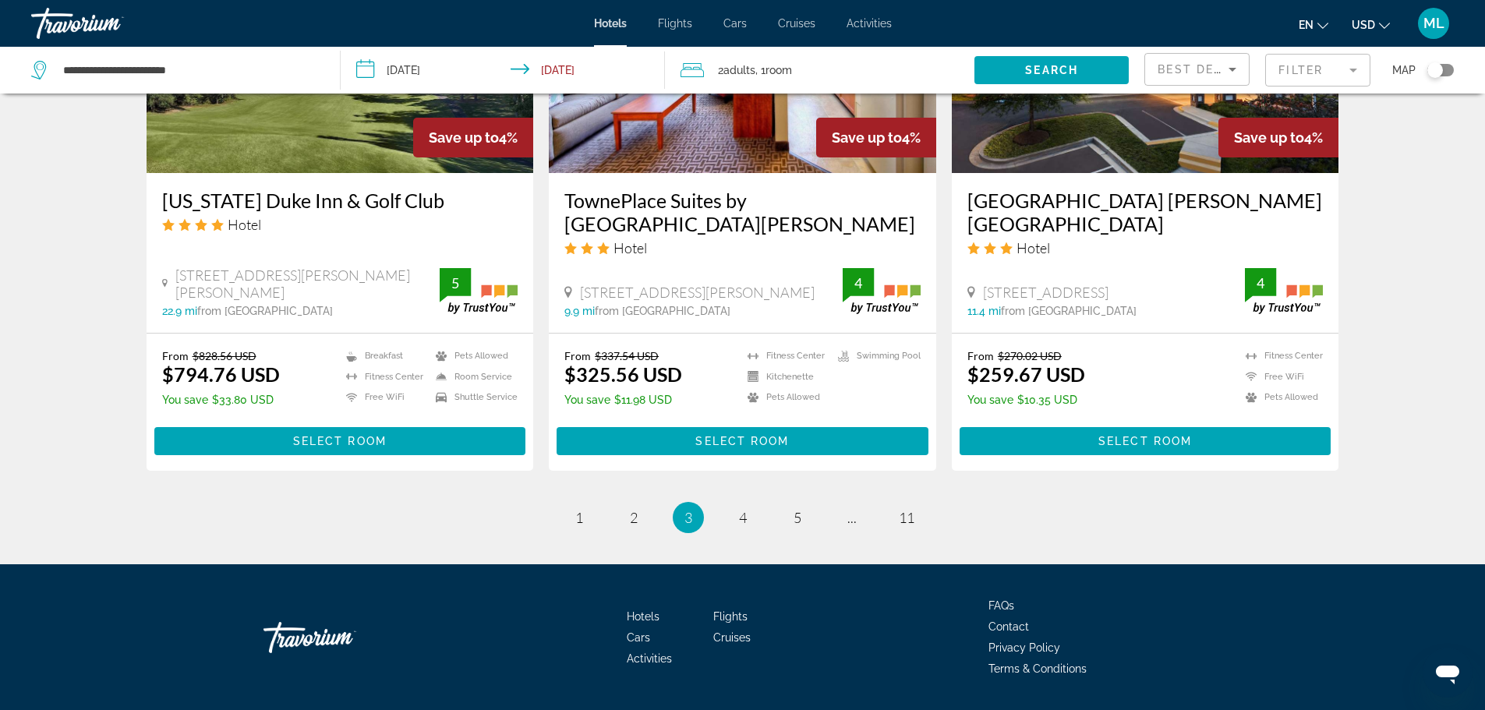
scroll to position [2006, 0]
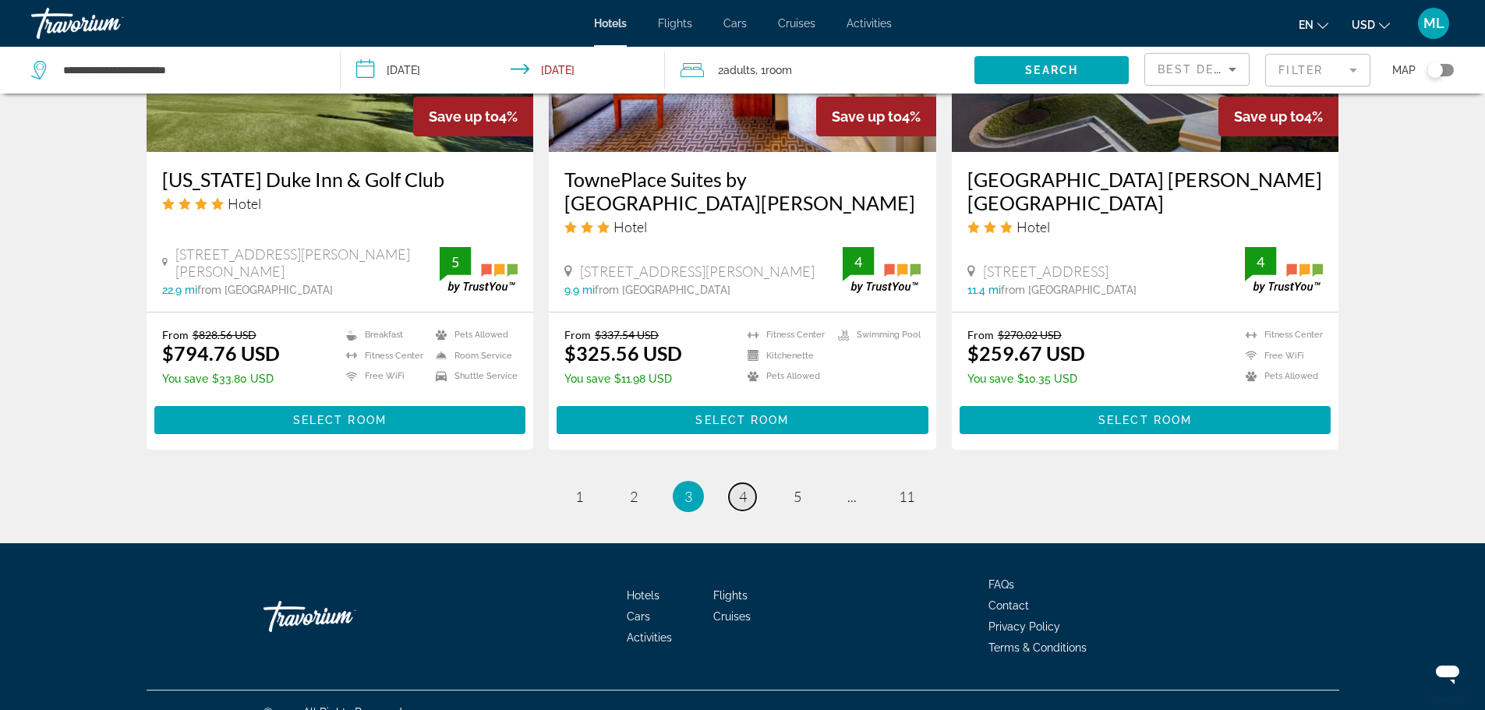
click at [741, 488] on span "4" at bounding box center [743, 496] width 8 height 17
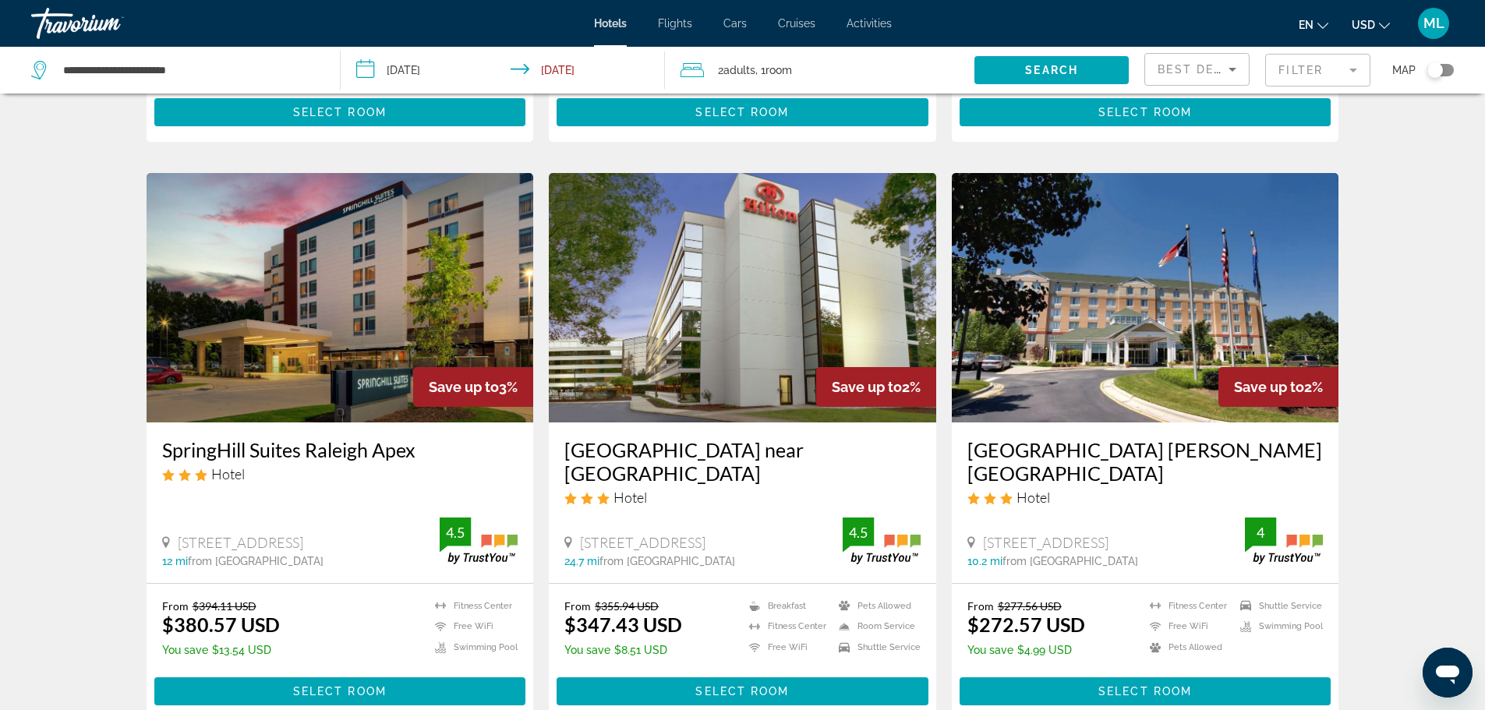
scroll to position [1122, 0]
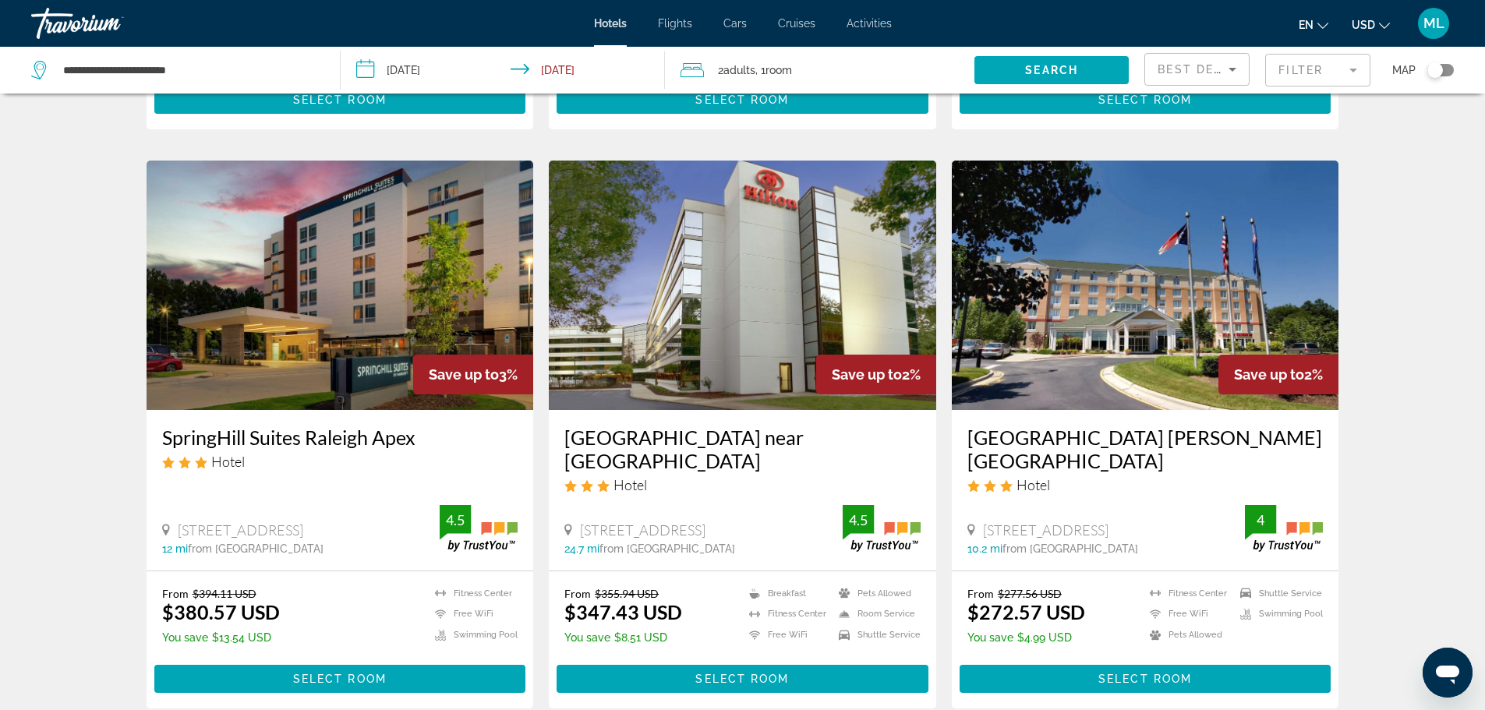
click at [802, 316] on img "Main content" at bounding box center [742, 285] width 387 height 249
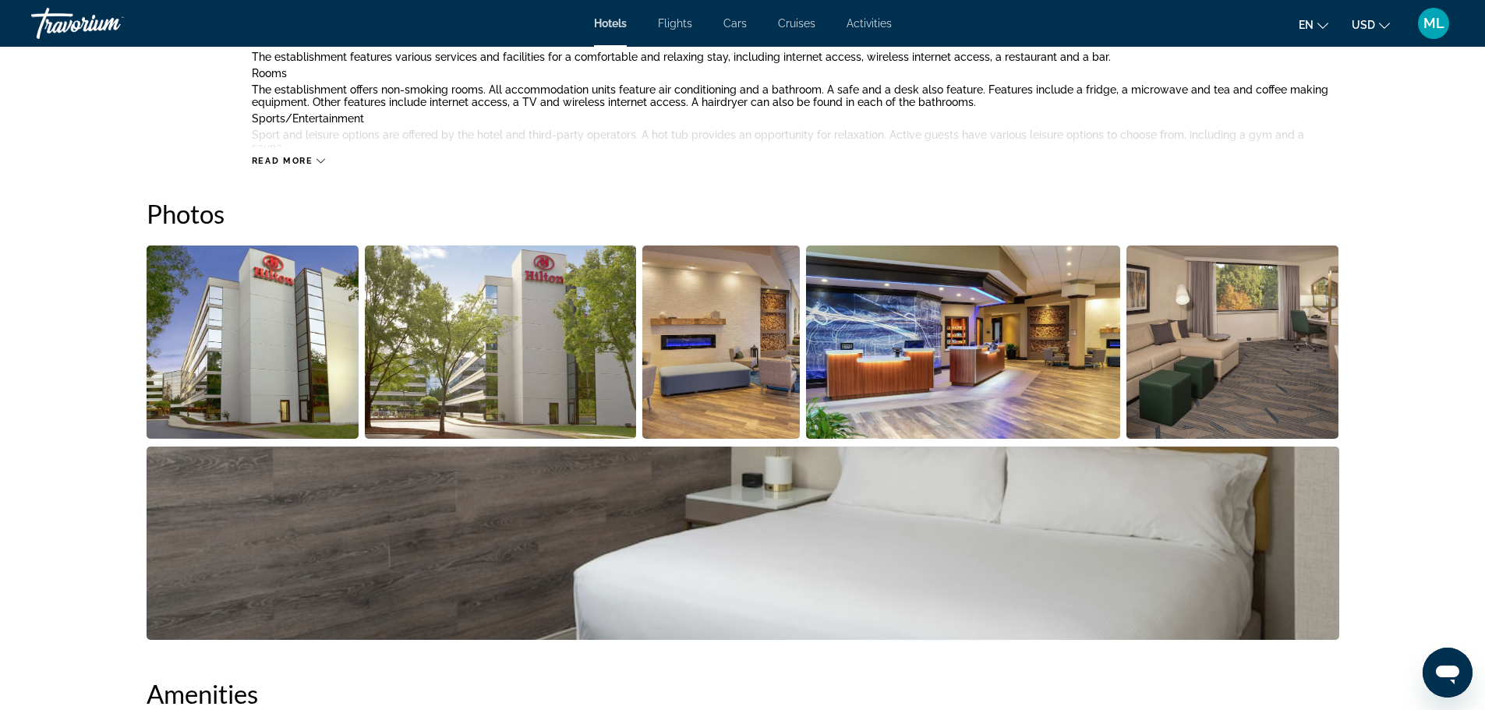
scroll to position [530, 0]
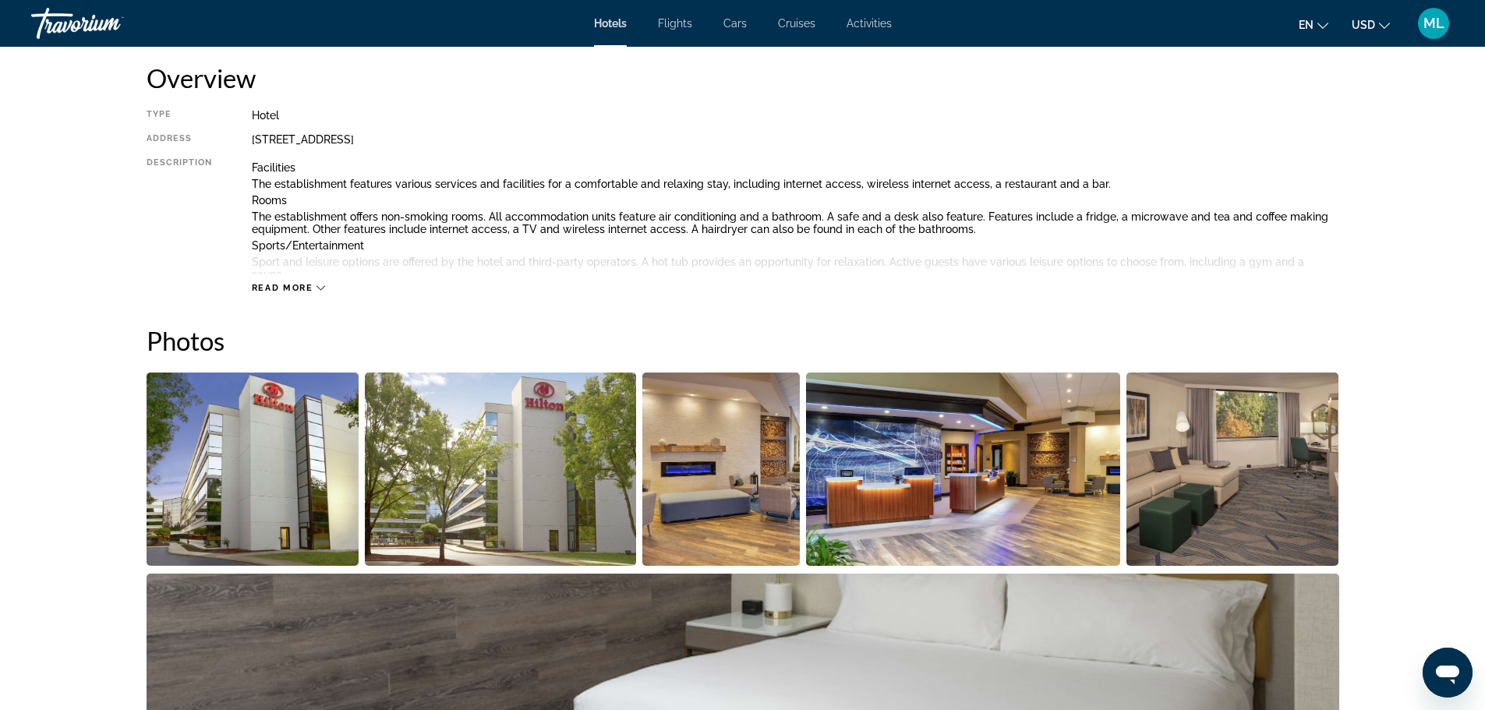
click at [228, 515] on img "Open full-screen image slider" at bounding box center [253, 469] width 213 height 193
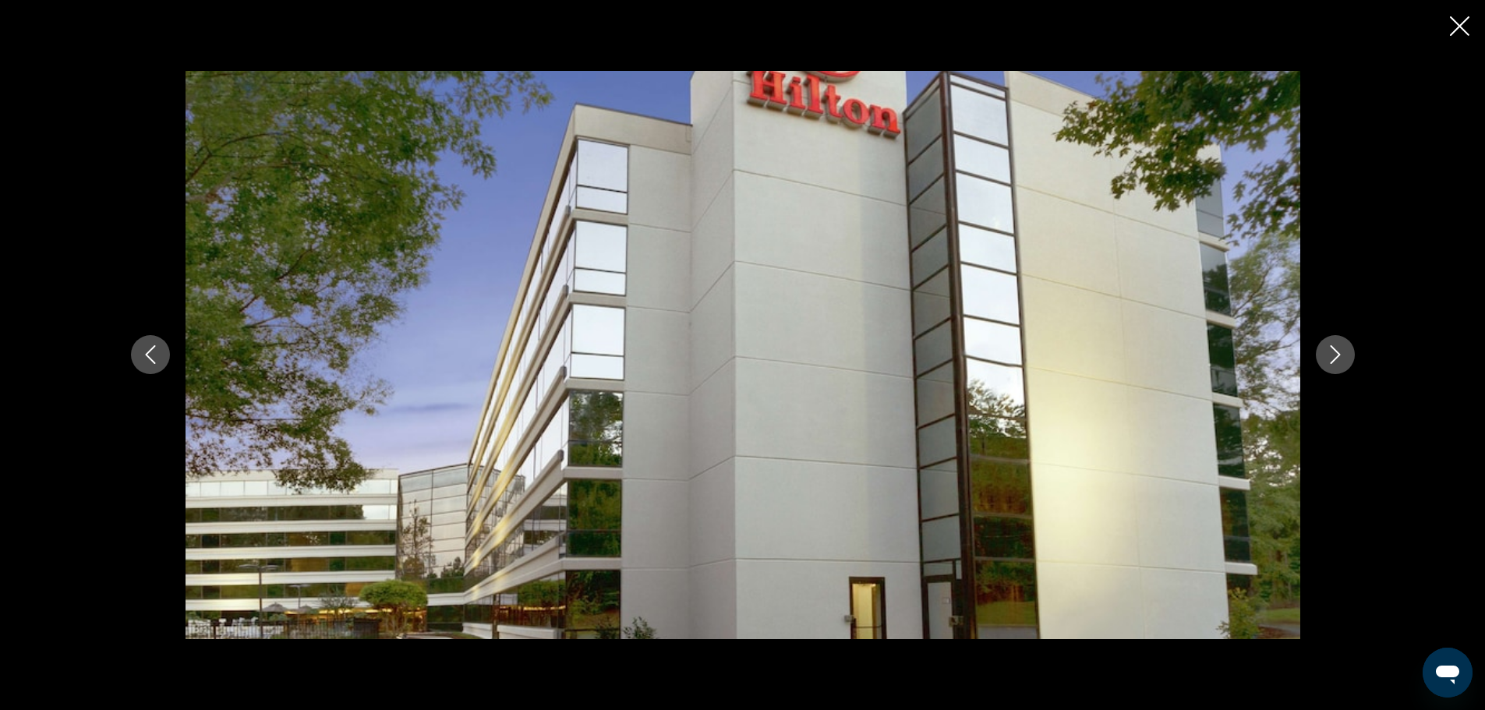
click at [1331, 354] on icon "Next image" at bounding box center [1335, 354] width 19 height 19
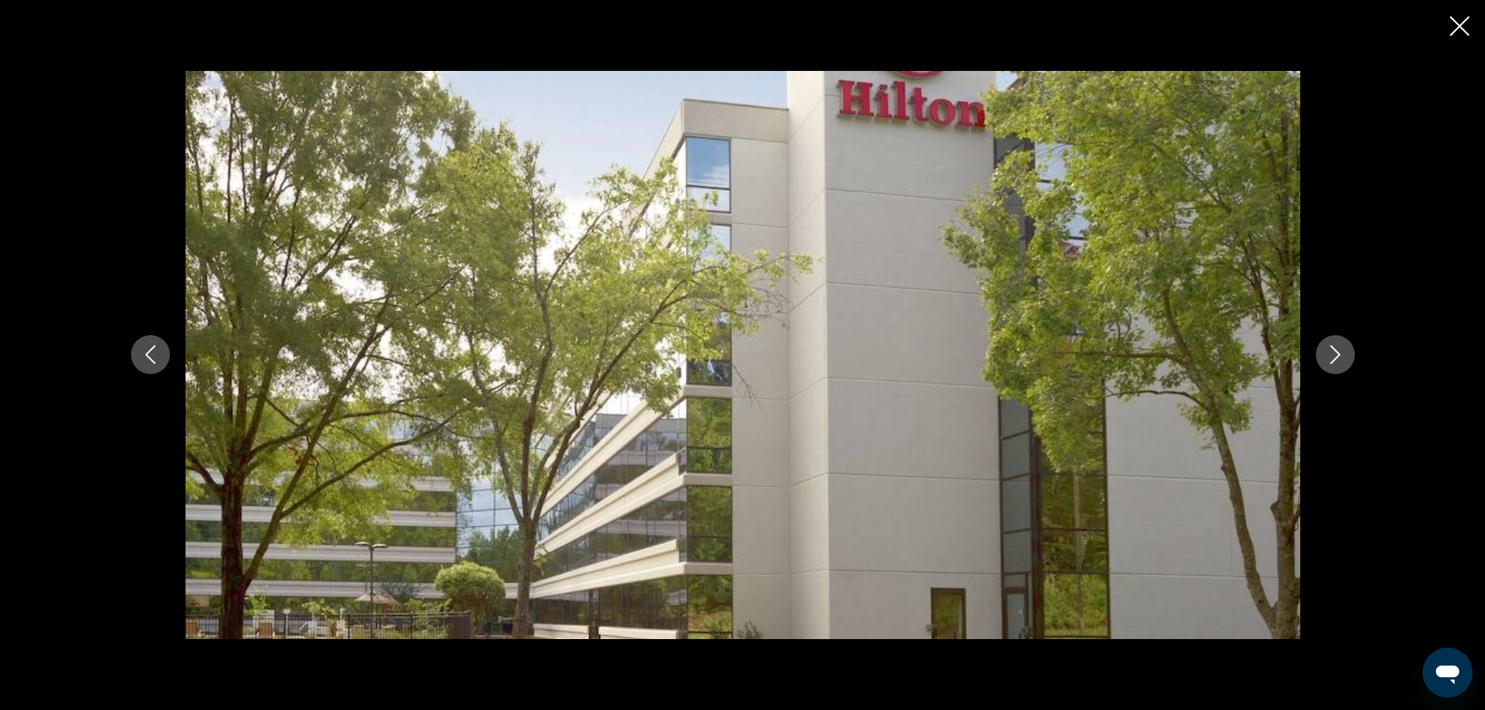
click at [1331, 354] on icon "Next image" at bounding box center [1335, 354] width 19 height 19
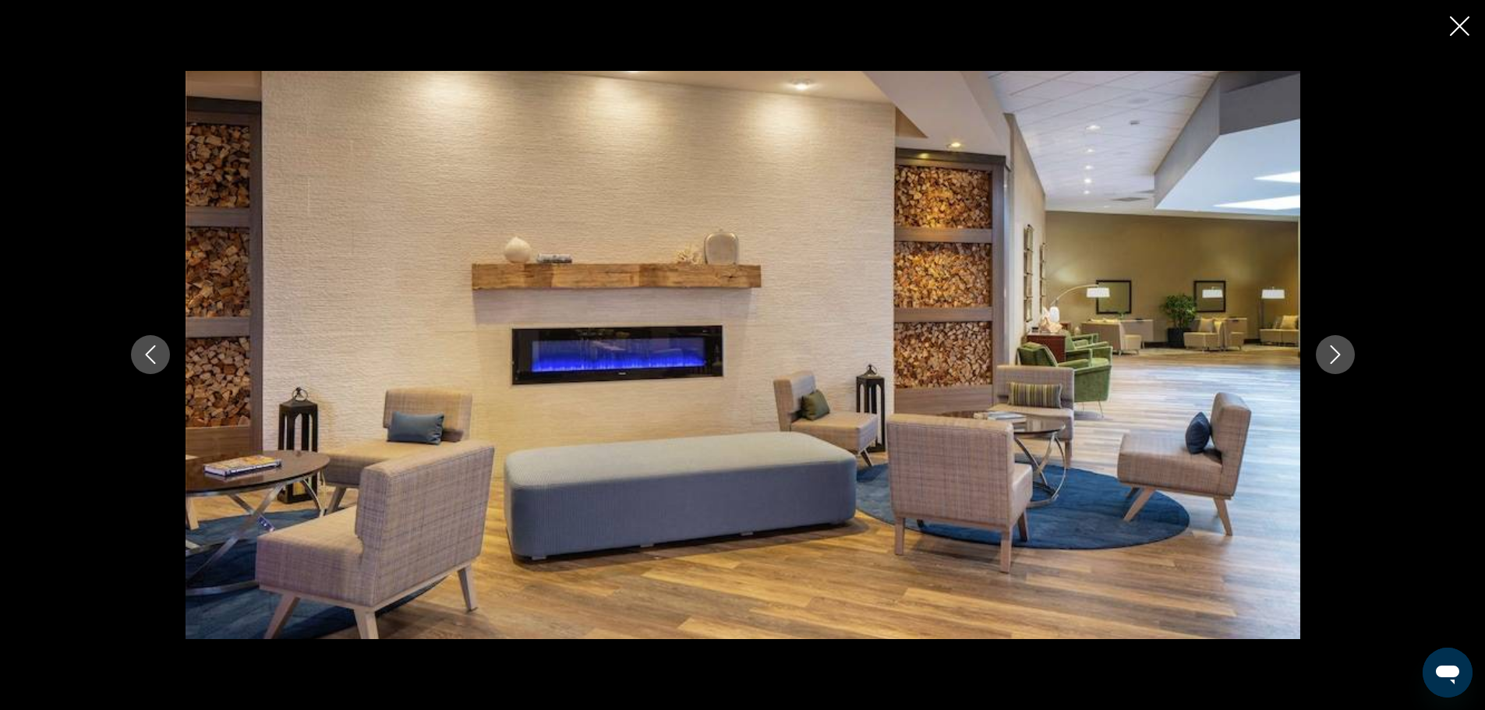
click at [1331, 354] on icon "Next image" at bounding box center [1335, 354] width 19 height 19
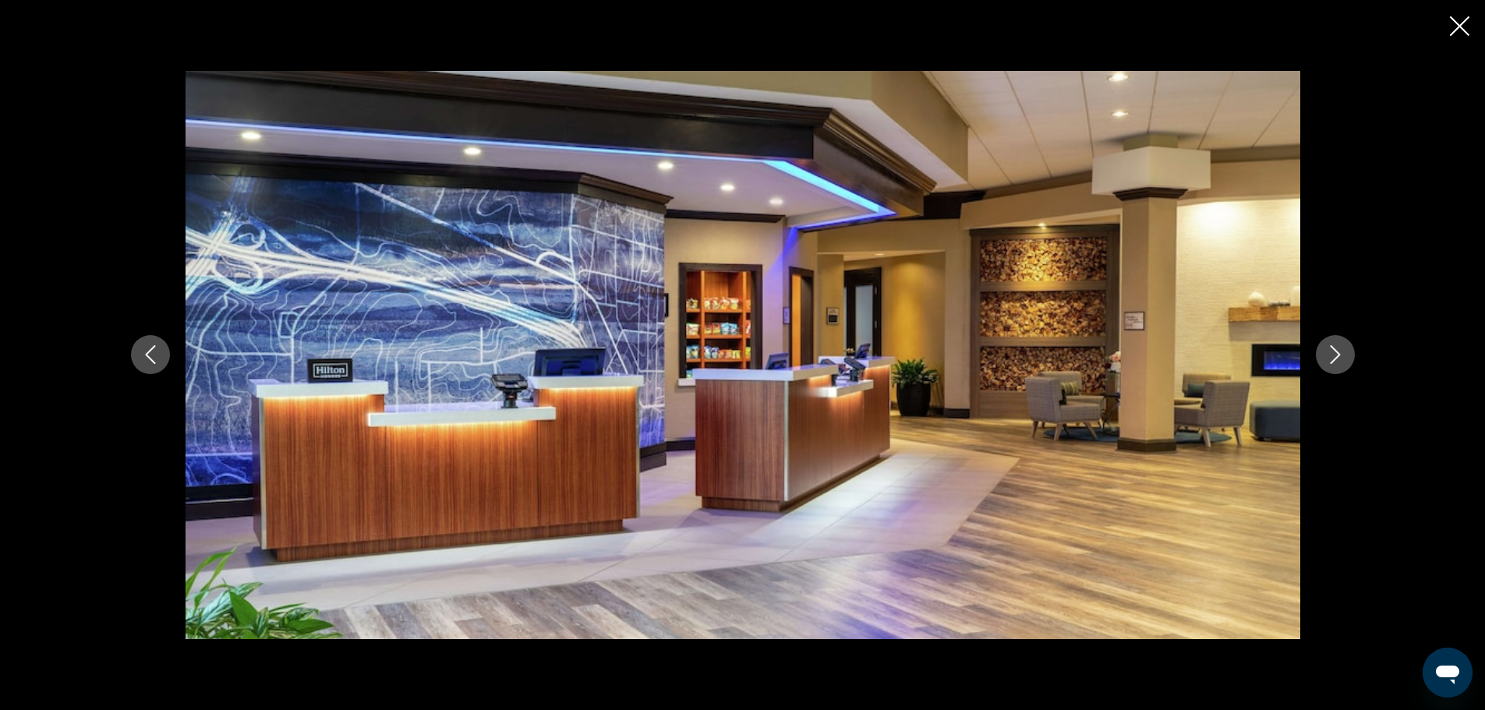
click at [1331, 354] on icon "Next image" at bounding box center [1335, 354] width 19 height 19
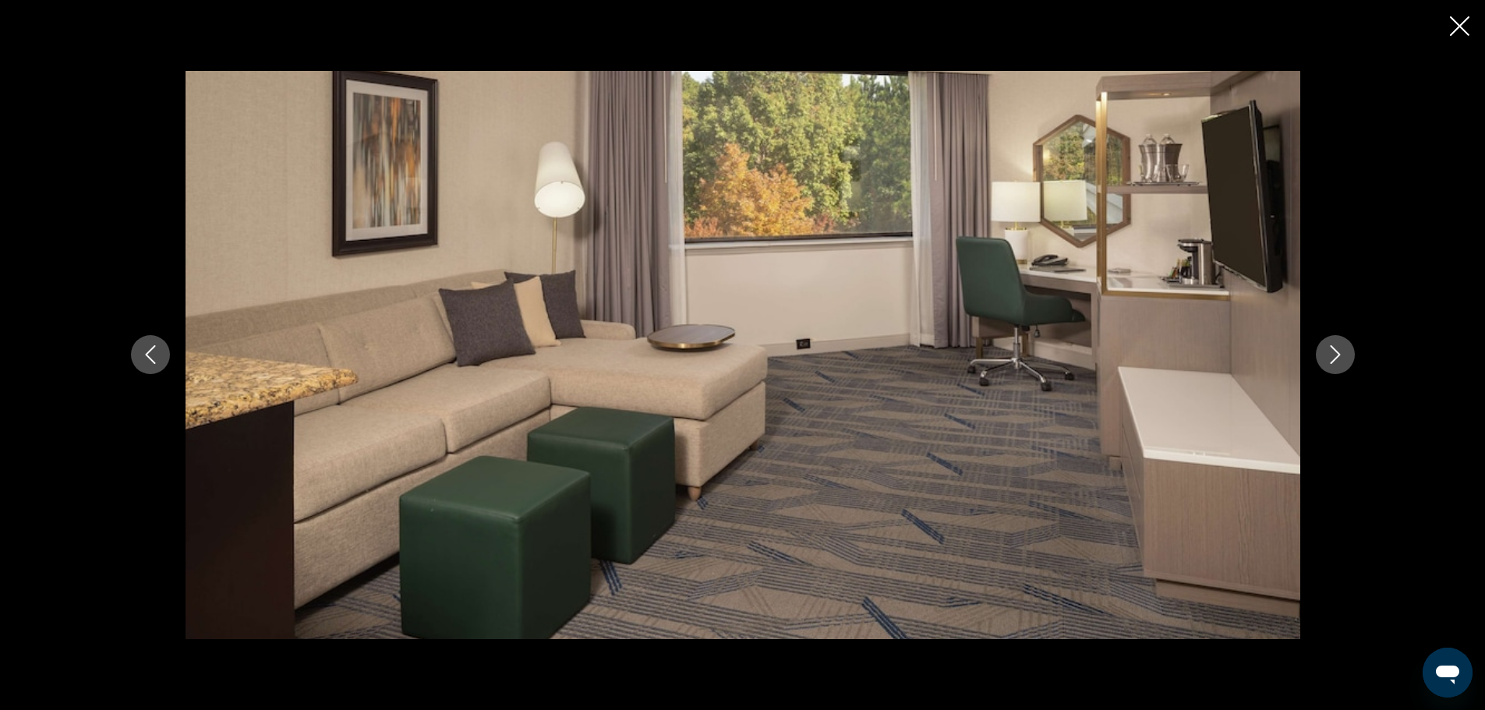
click at [1331, 354] on icon "Next image" at bounding box center [1335, 354] width 19 height 19
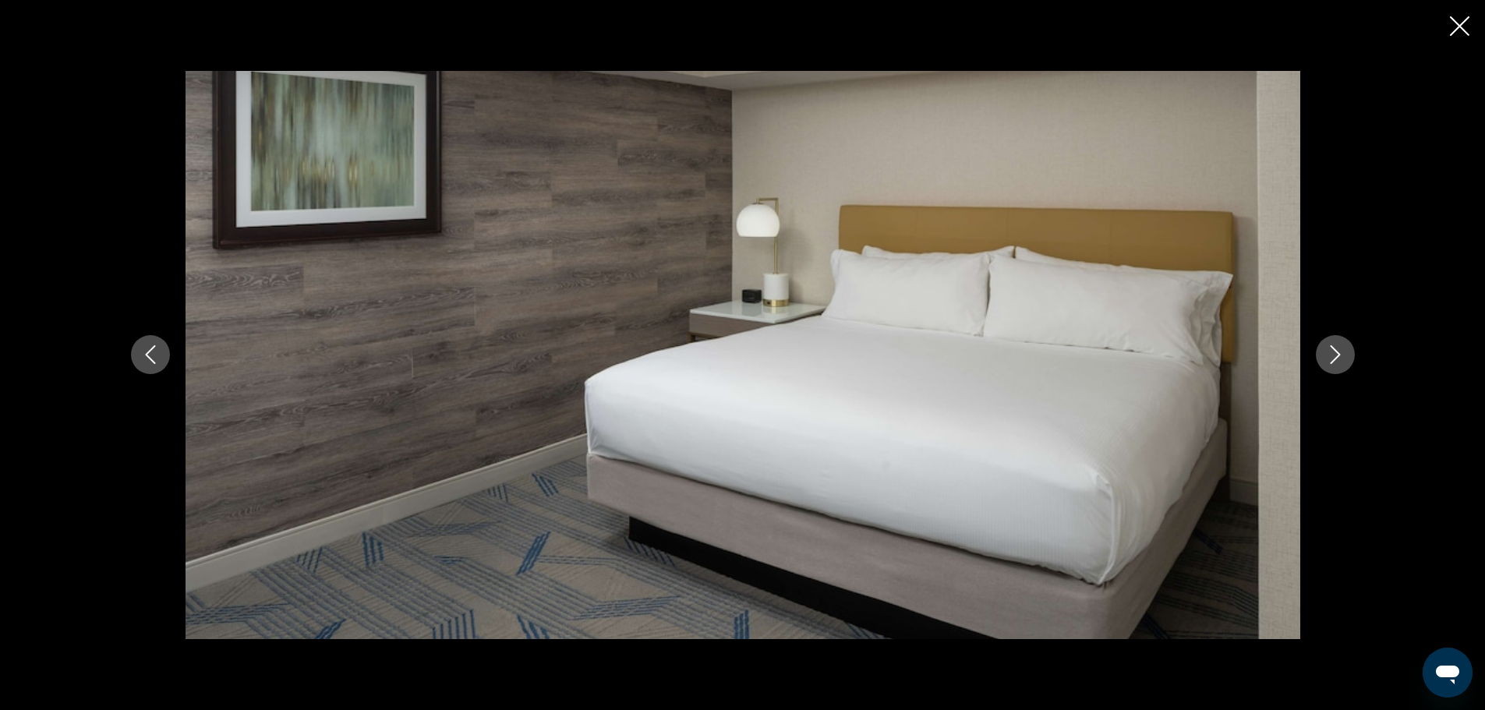
click at [1331, 354] on icon "Next image" at bounding box center [1335, 354] width 19 height 19
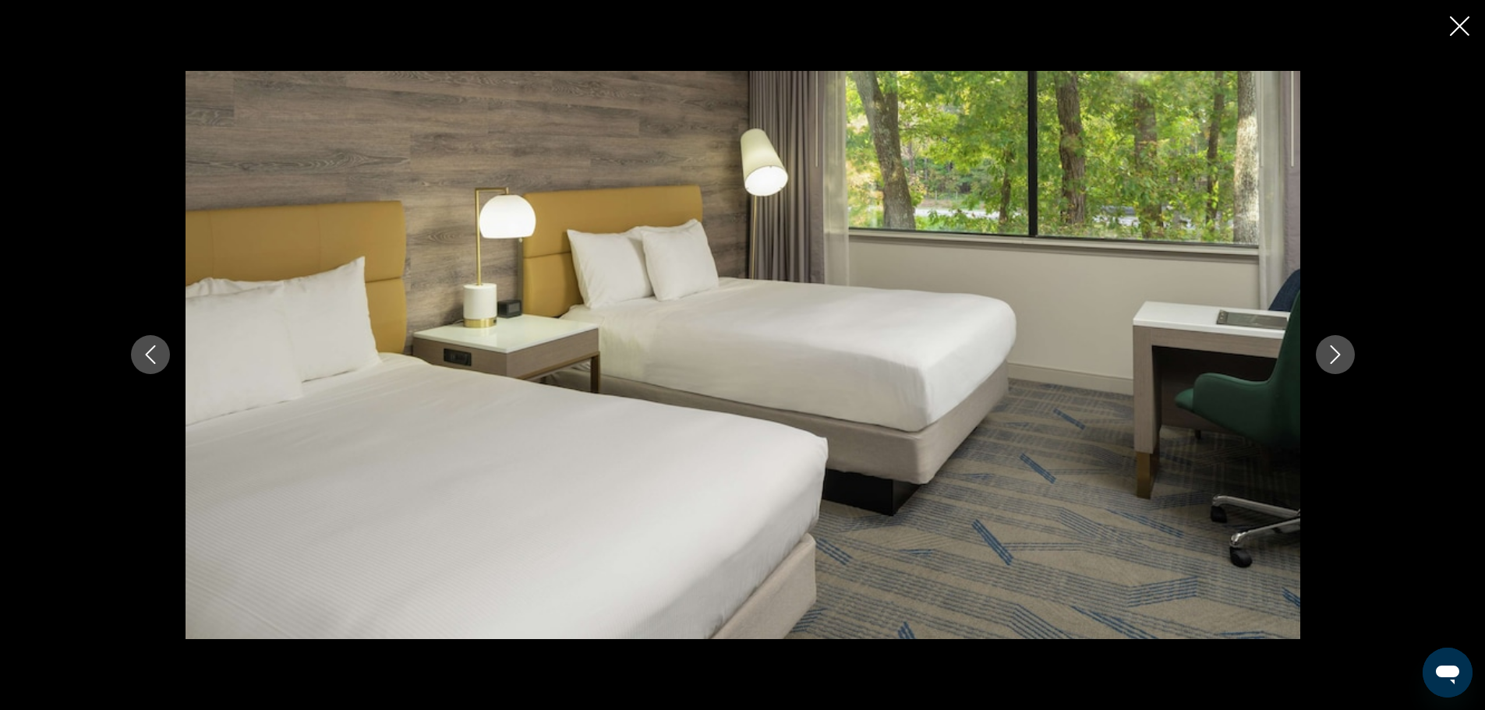
click at [1331, 354] on icon "Next image" at bounding box center [1335, 354] width 19 height 19
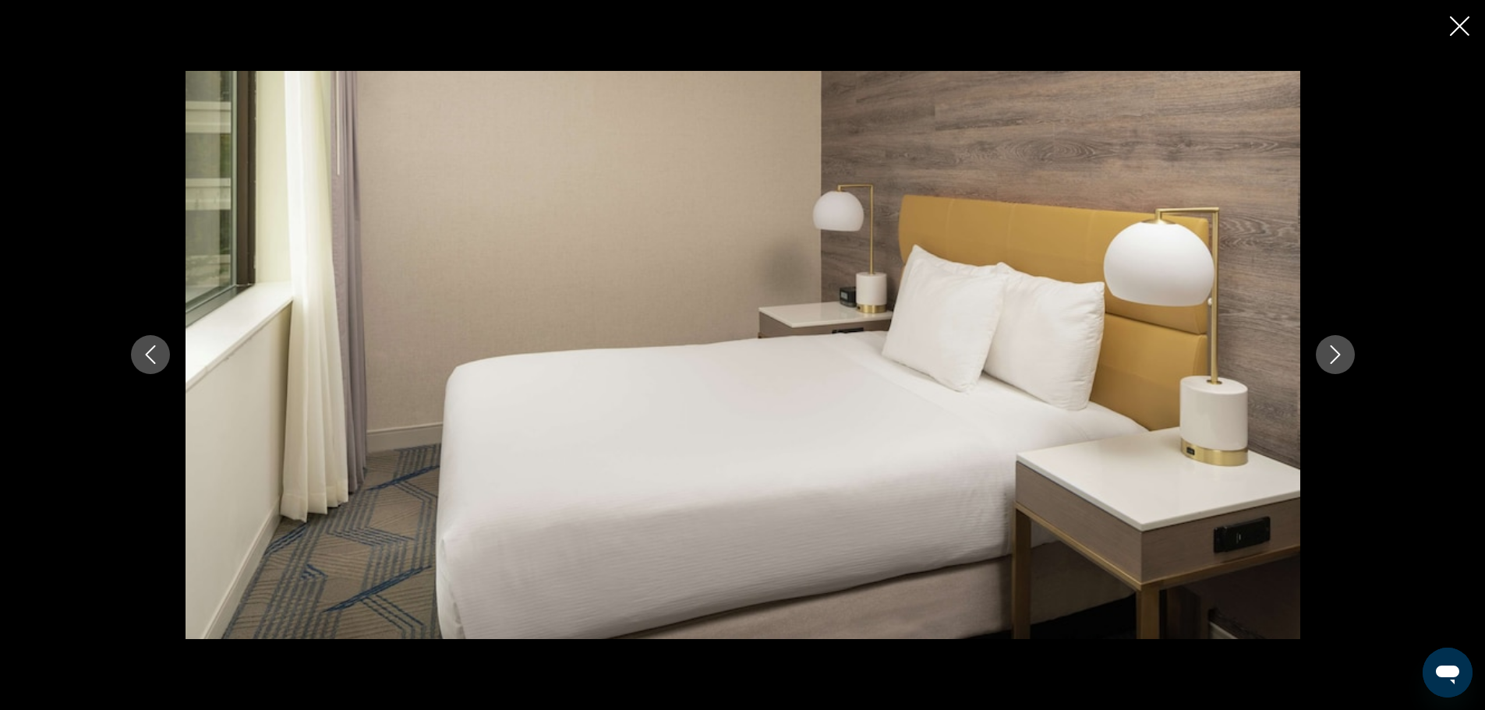
click at [1331, 354] on icon "Next image" at bounding box center [1335, 354] width 19 height 19
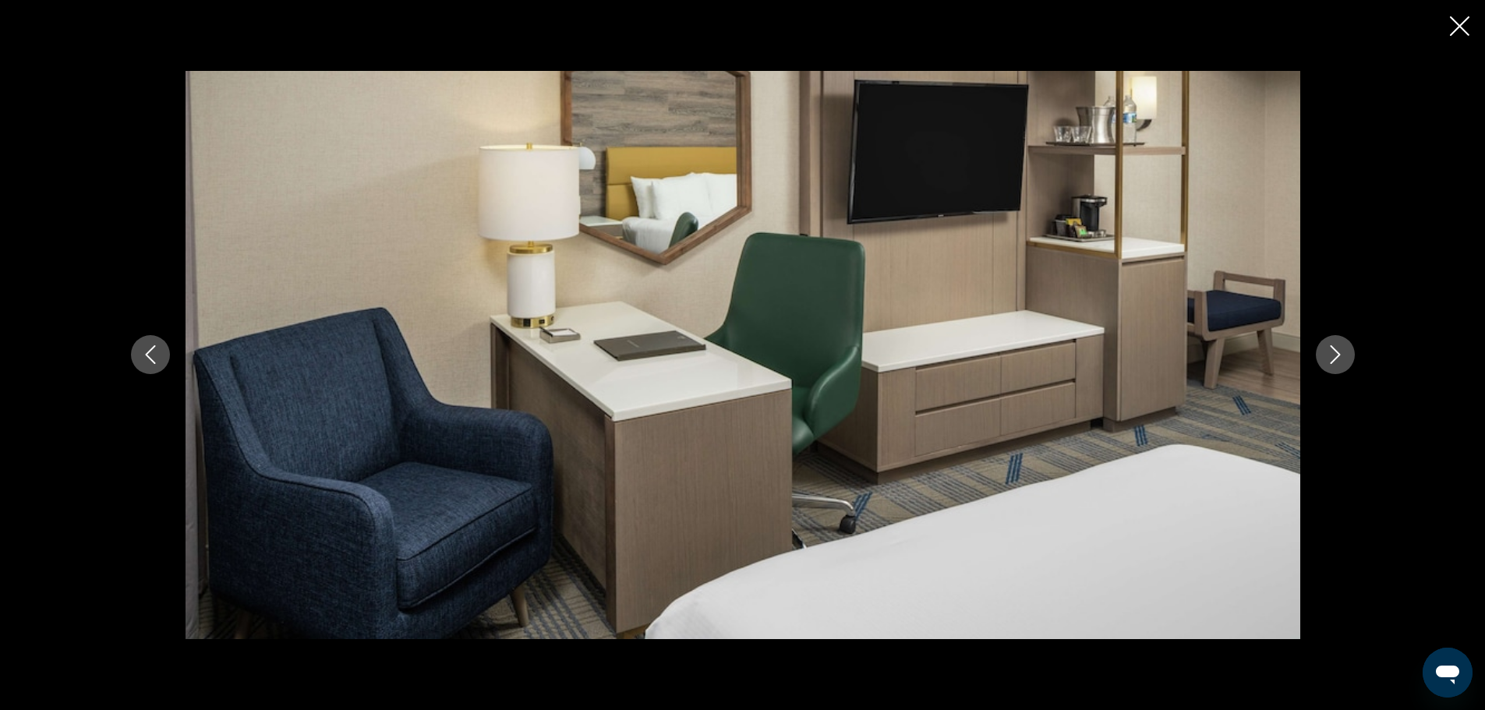
click at [1331, 354] on icon "Next image" at bounding box center [1335, 354] width 19 height 19
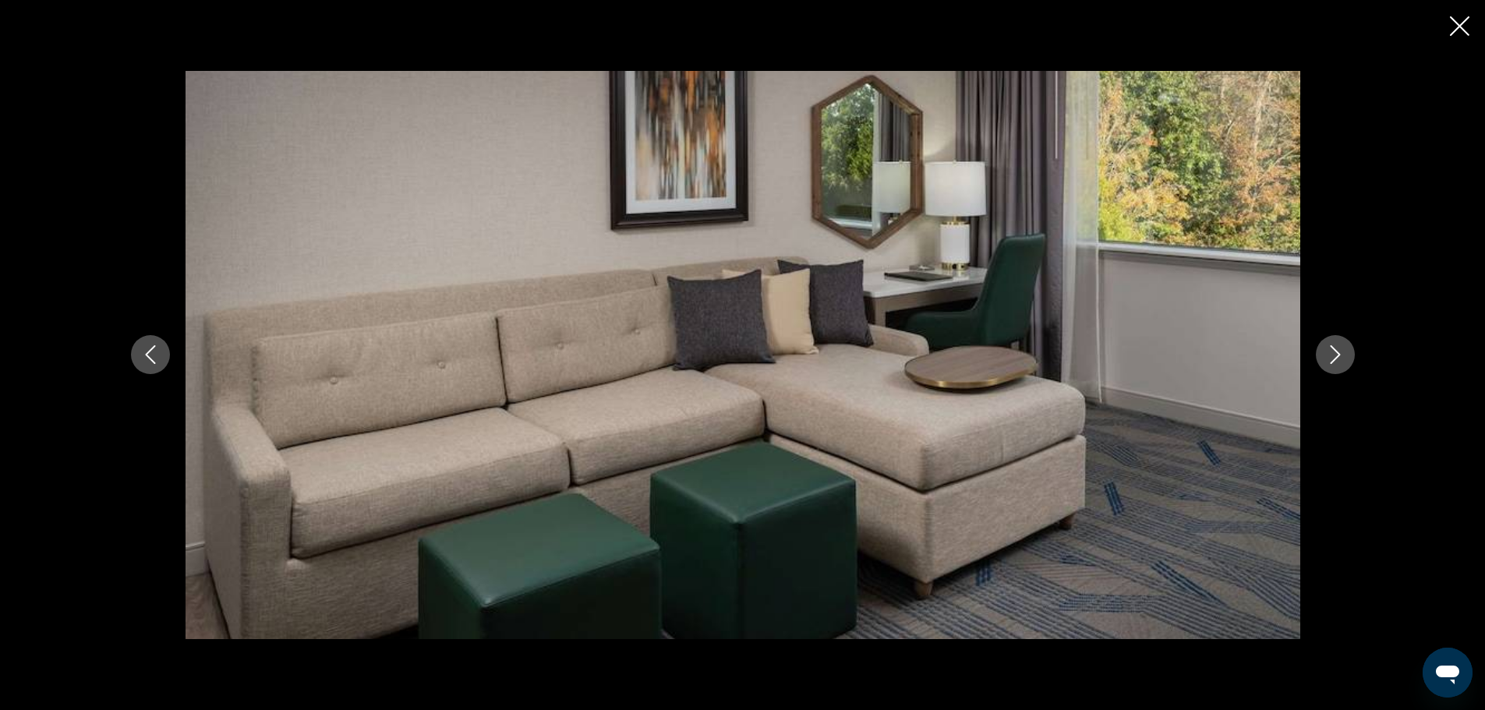
click at [1331, 354] on icon "Next image" at bounding box center [1335, 354] width 19 height 19
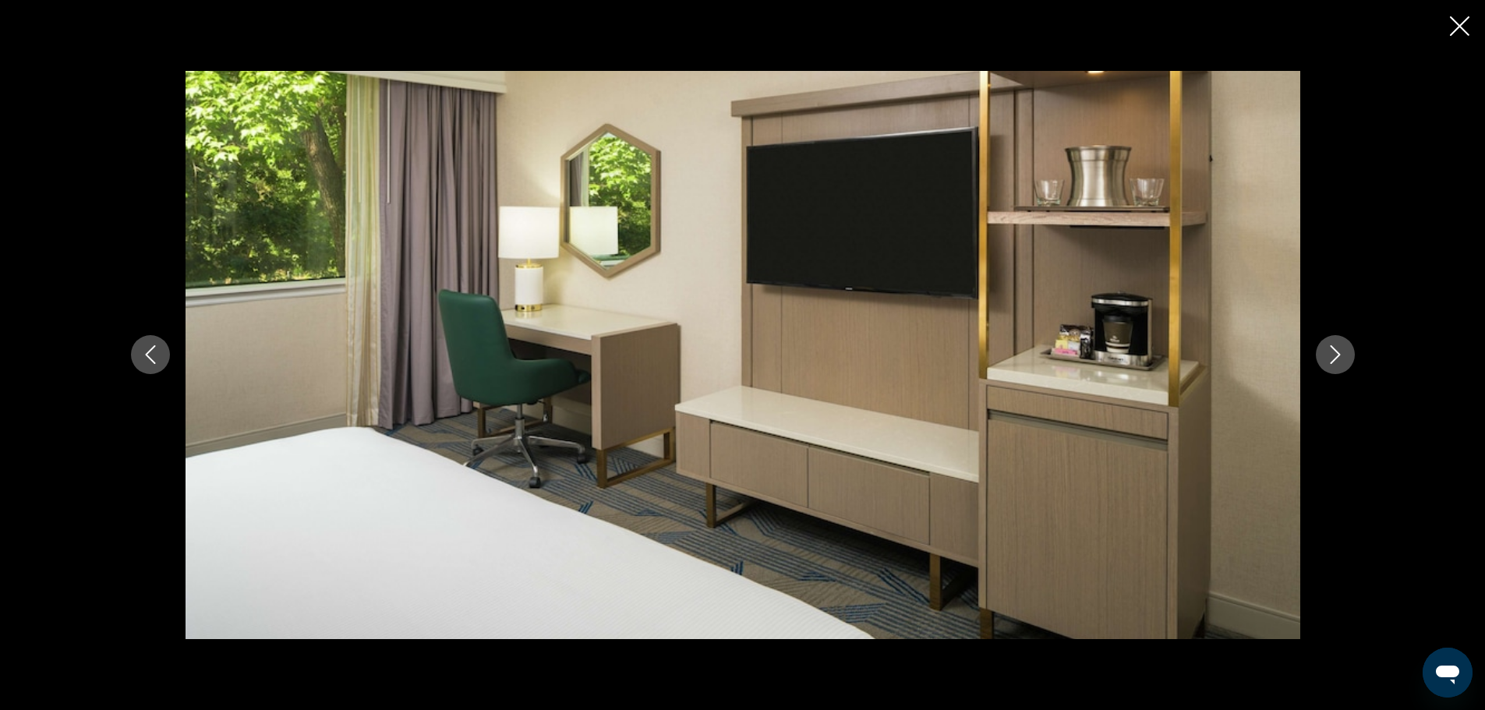
click at [1331, 354] on icon "Next image" at bounding box center [1335, 354] width 19 height 19
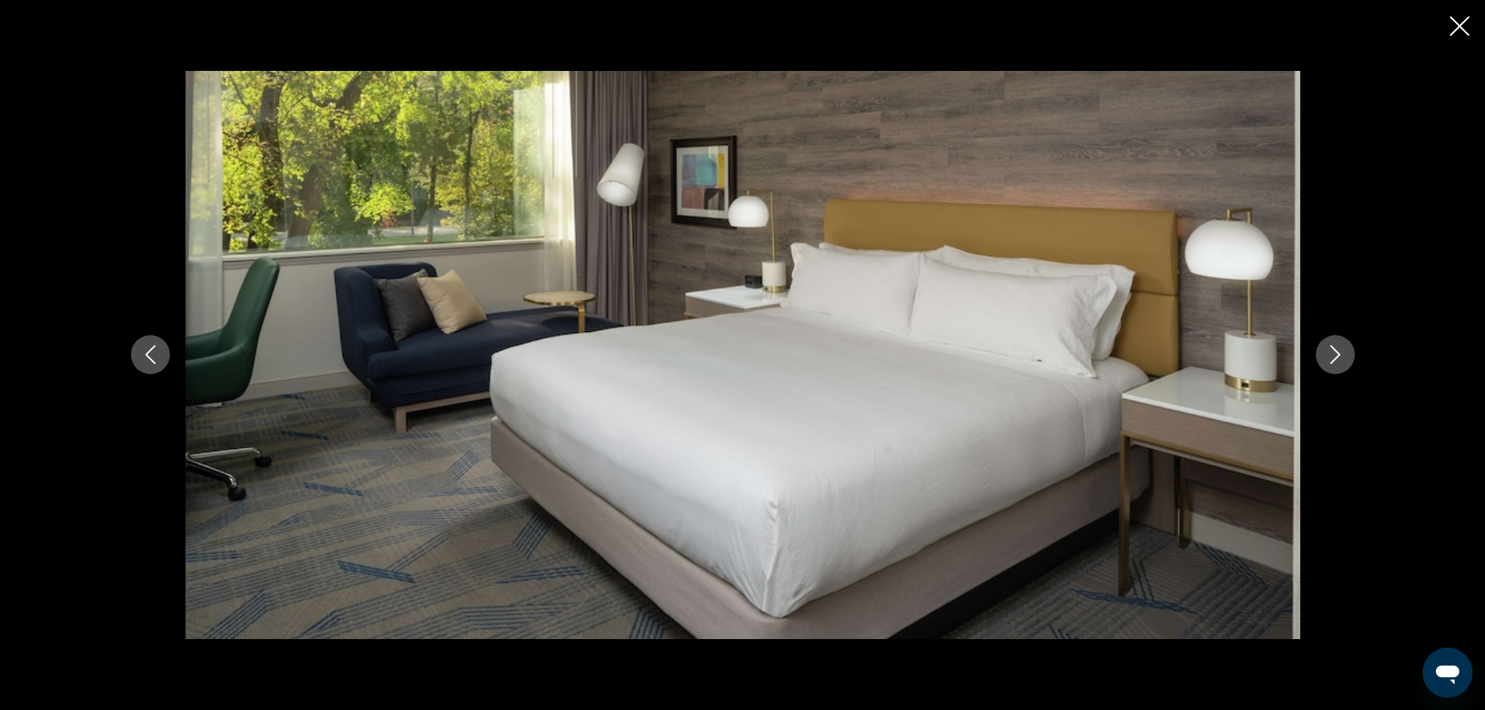
click at [1331, 354] on icon "Next image" at bounding box center [1335, 354] width 19 height 19
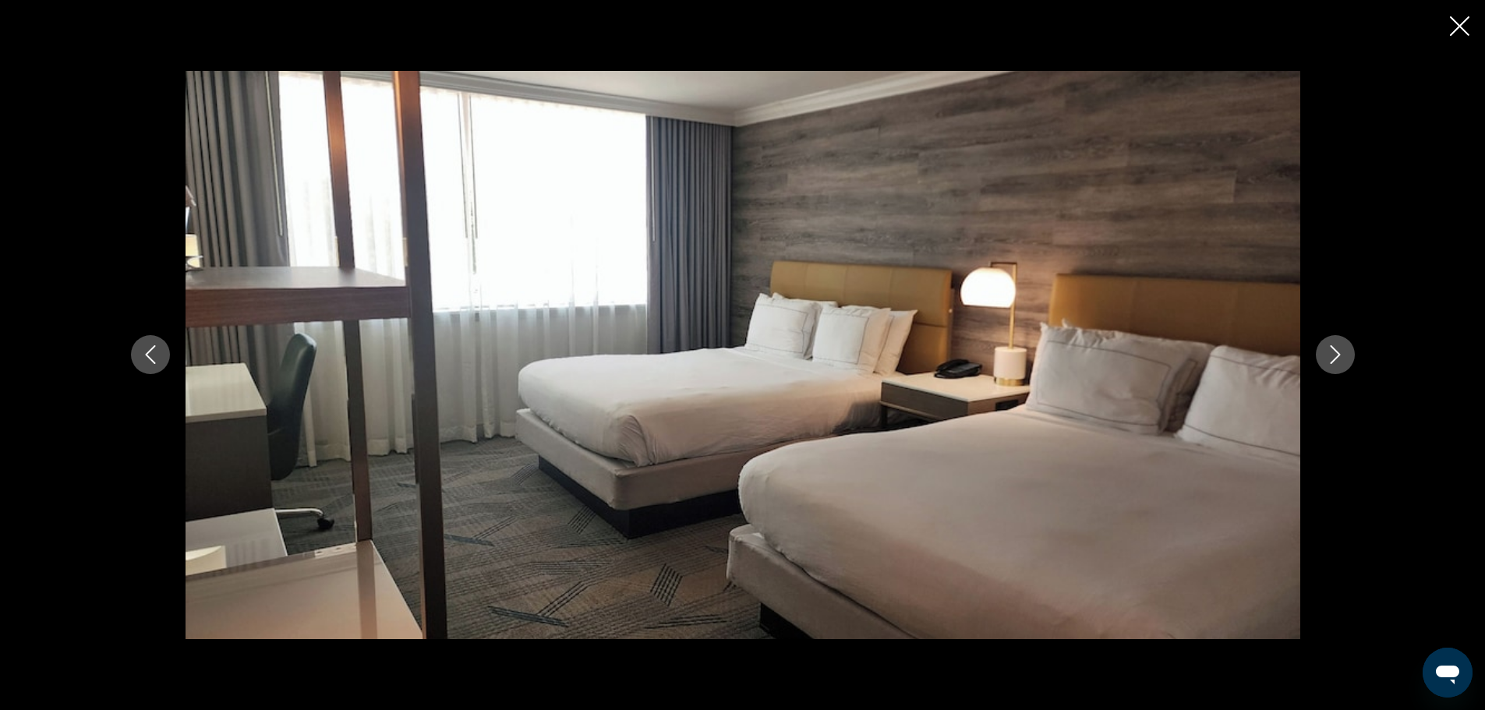
click at [1331, 354] on icon "Next image" at bounding box center [1335, 354] width 19 height 19
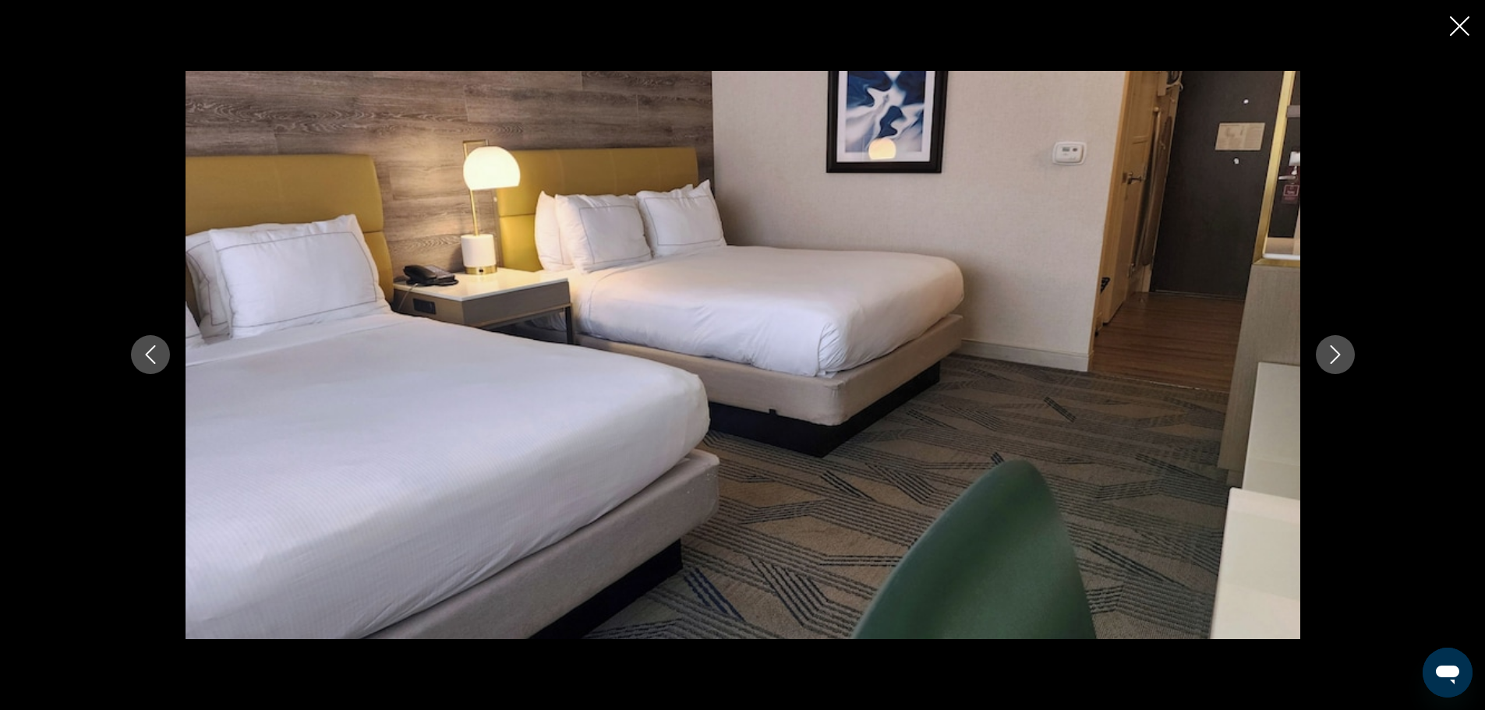
click at [1331, 354] on icon "Next image" at bounding box center [1335, 354] width 19 height 19
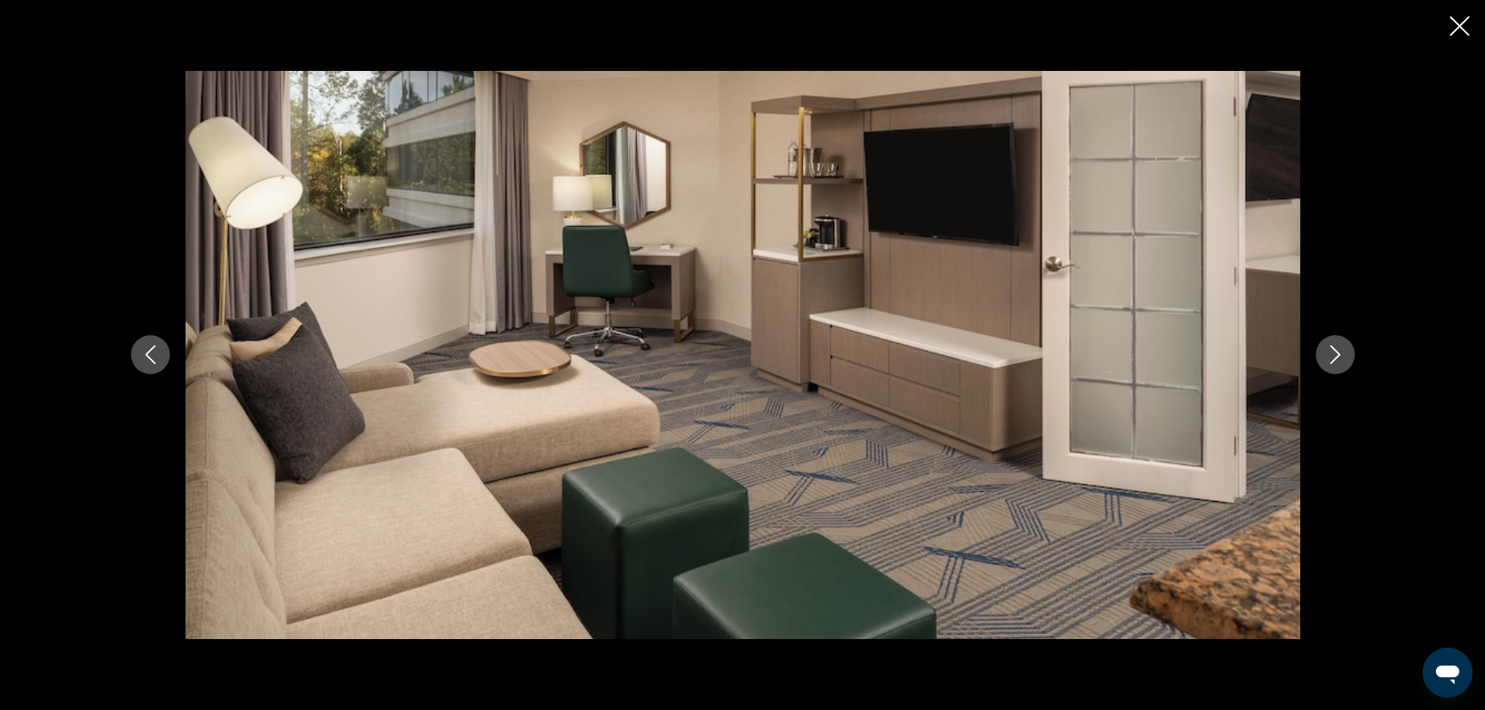
click at [1331, 354] on icon "Next image" at bounding box center [1335, 354] width 19 height 19
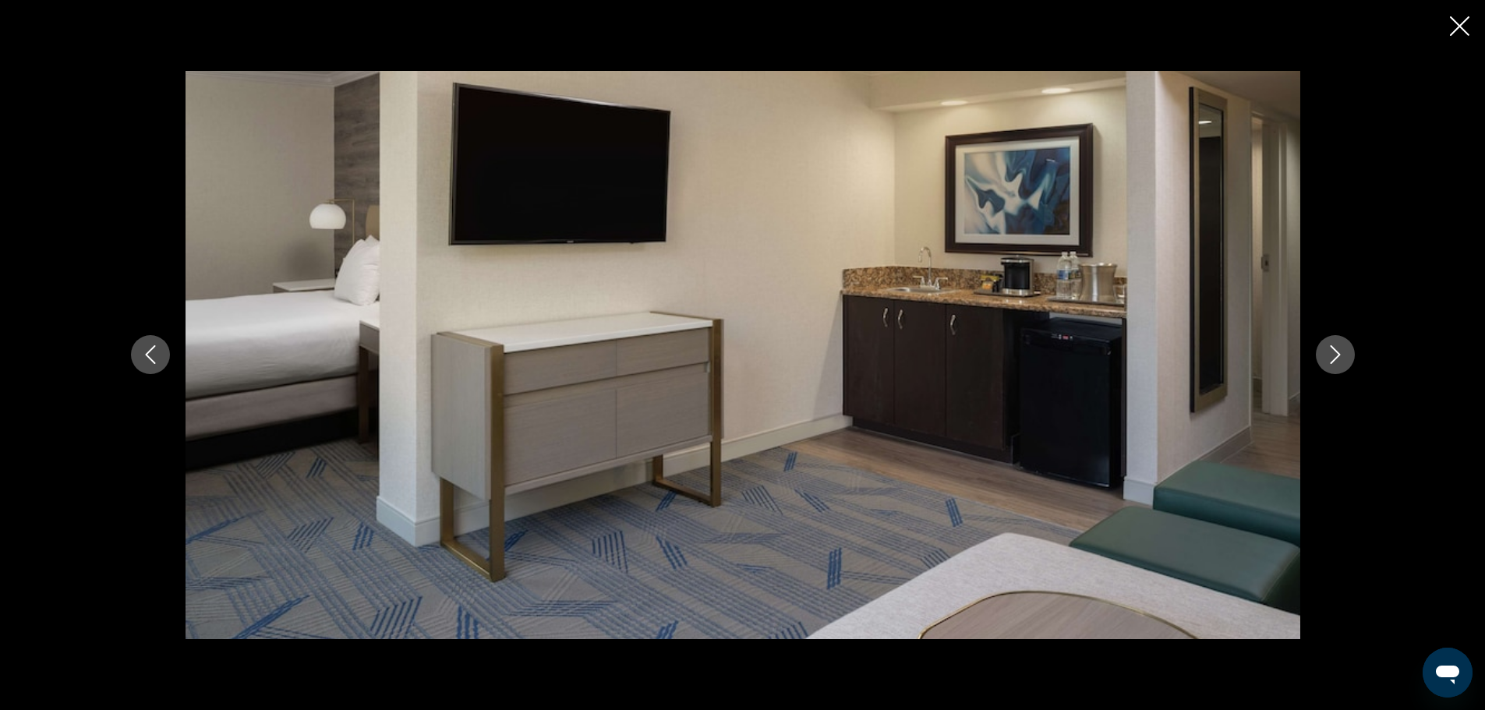
click at [1331, 354] on icon "Next image" at bounding box center [1335, 354] width 19 height 19
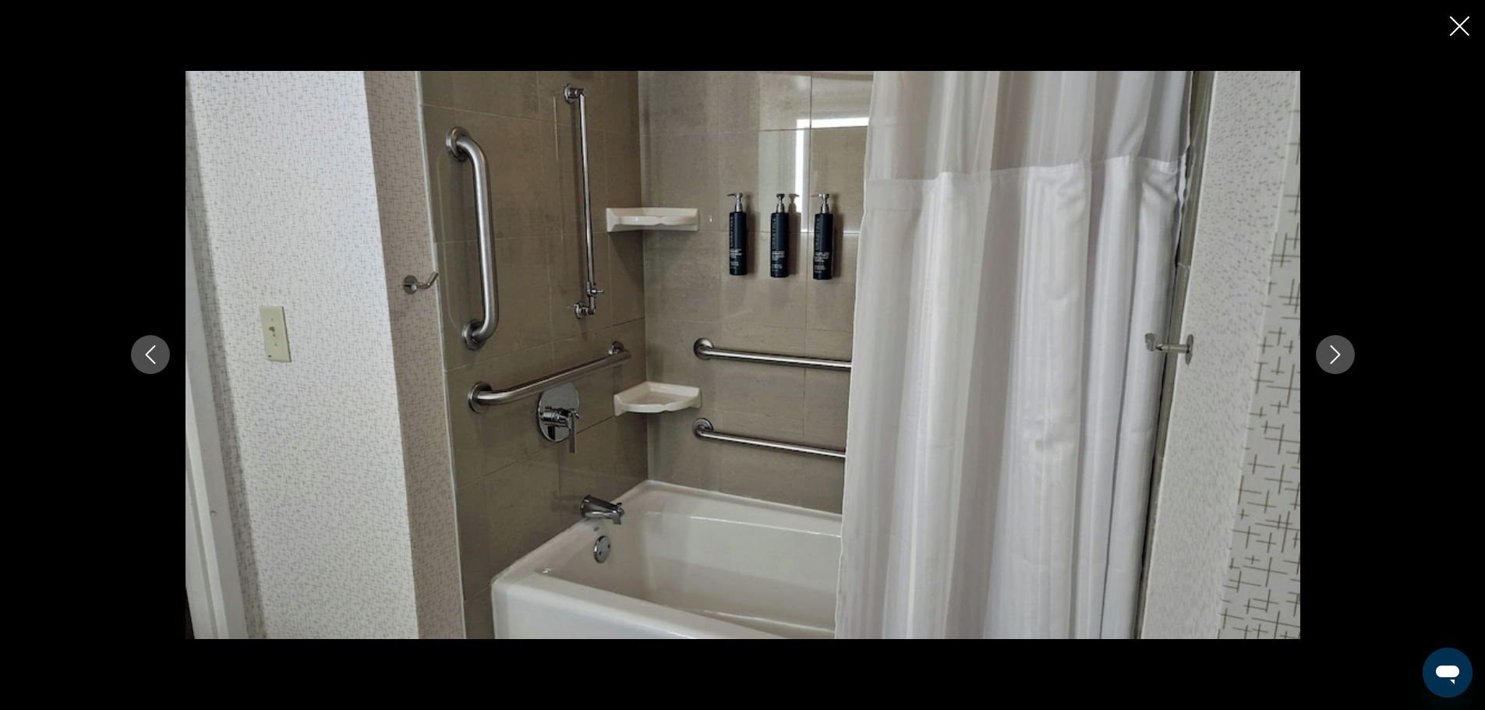
click at [1331, 354] on icon "Next image" at bounding box center [1335, 354] width 19 height 19
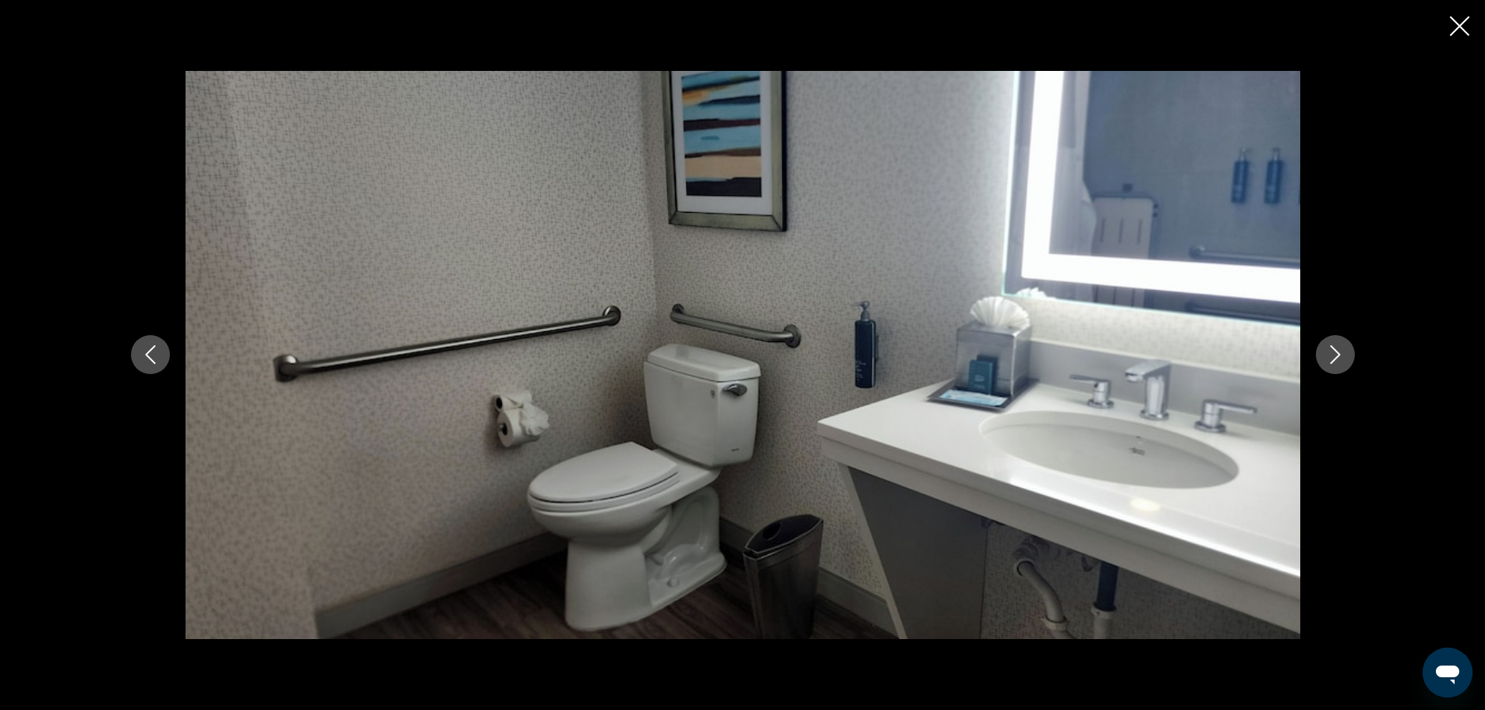
click at [1331, 354] on icon "Next image" at bounding box center [1335, 354] width 19 height 19
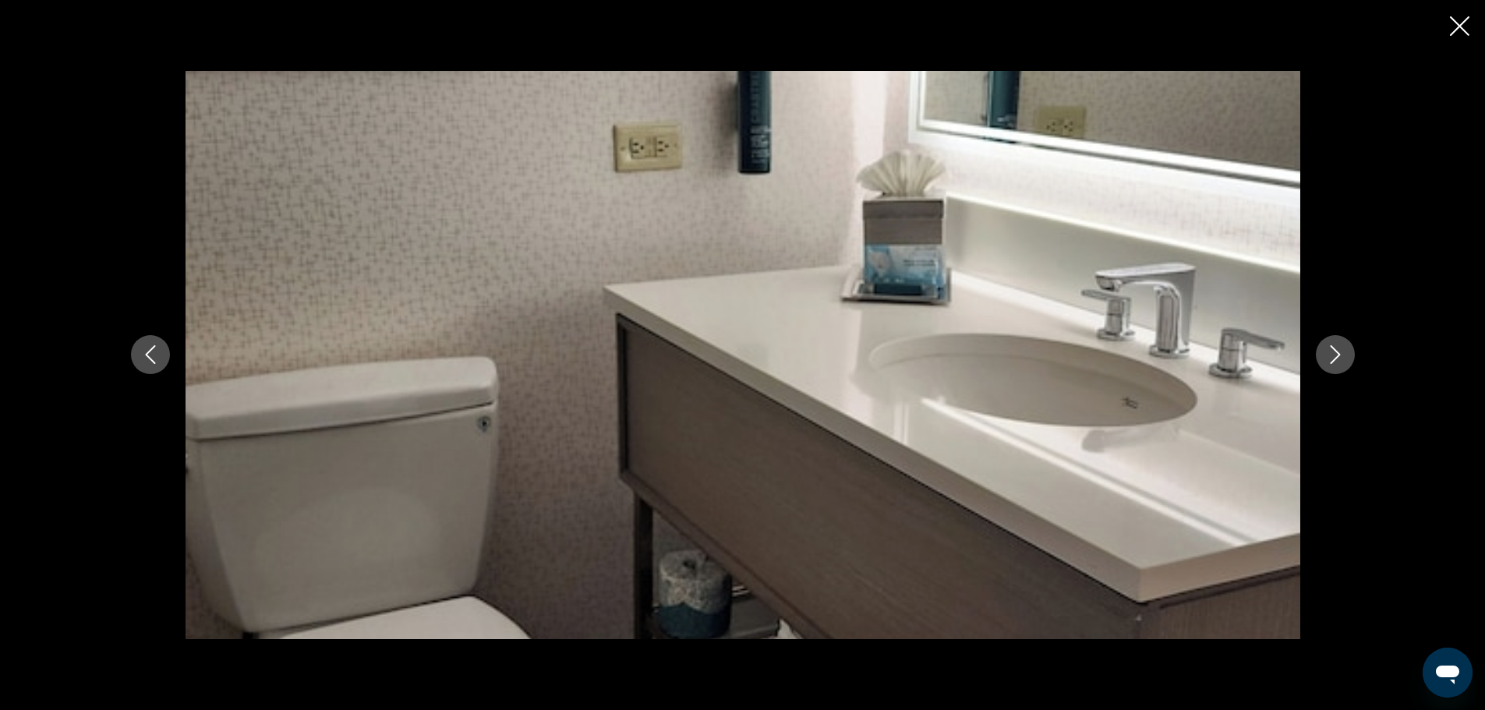
click at [1331, 354] on icon "Next image" at bounding box center [1335, 354] width 19 height 19
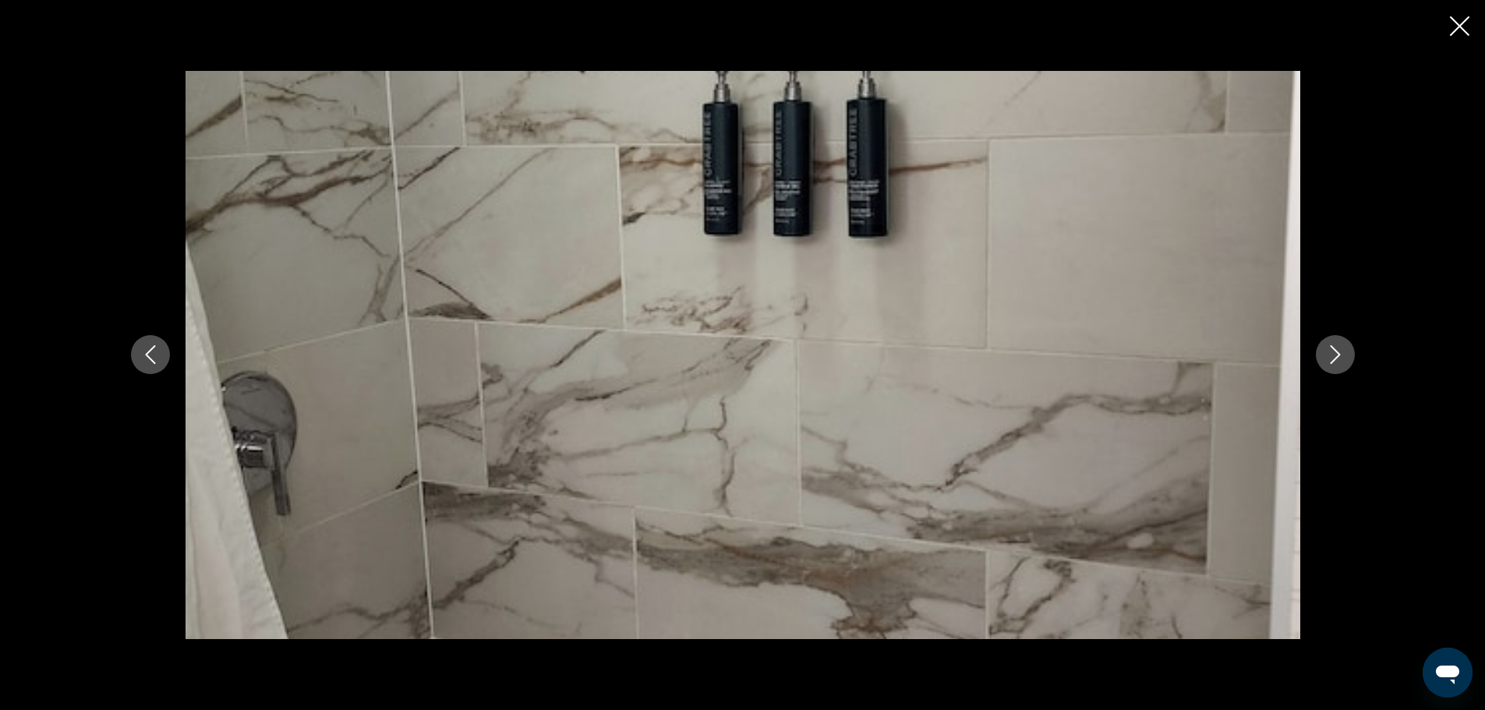
click at [1331, 354] on icon "Next image" at bounding box center [1335, 354] width 19 height 19
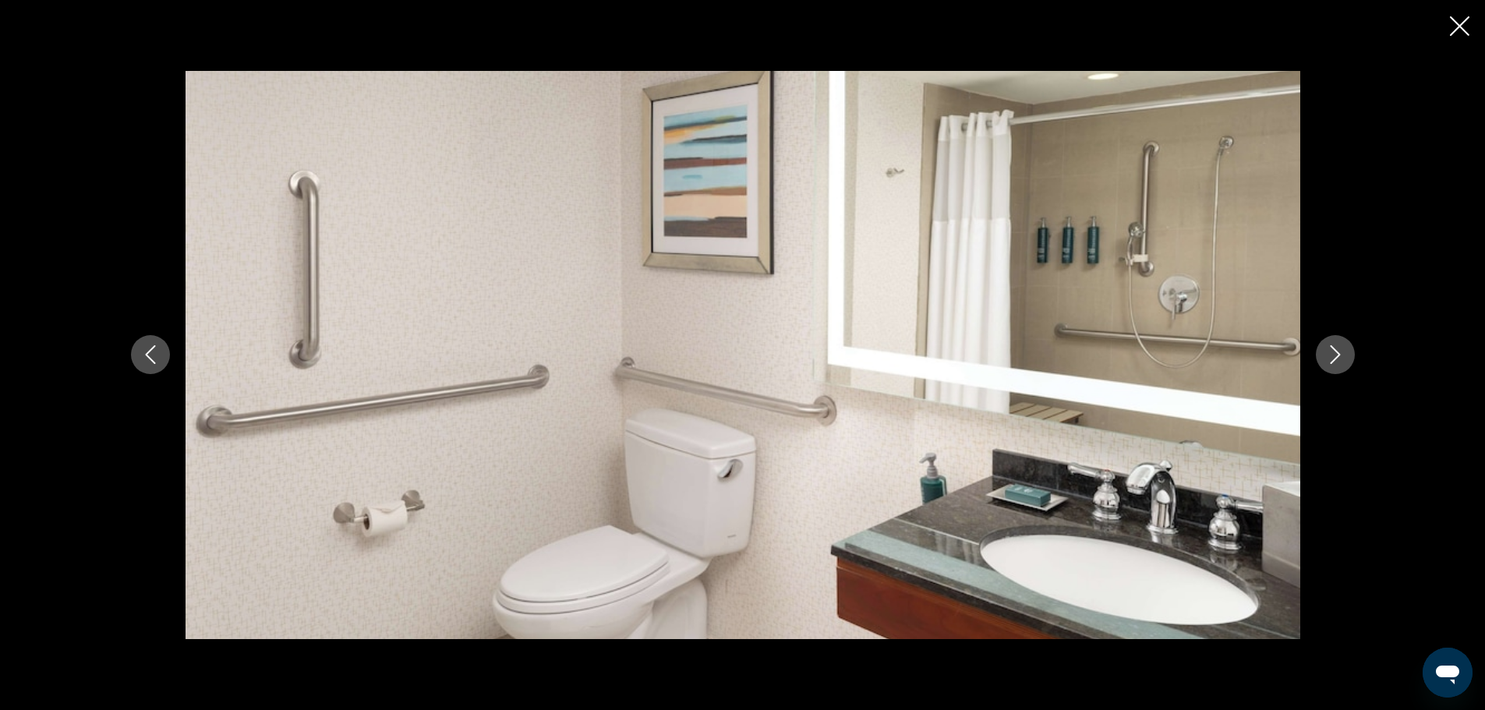
click at [1331, 354] on icon "Next image" at bounding box center [1335, 354] width 19 height 19
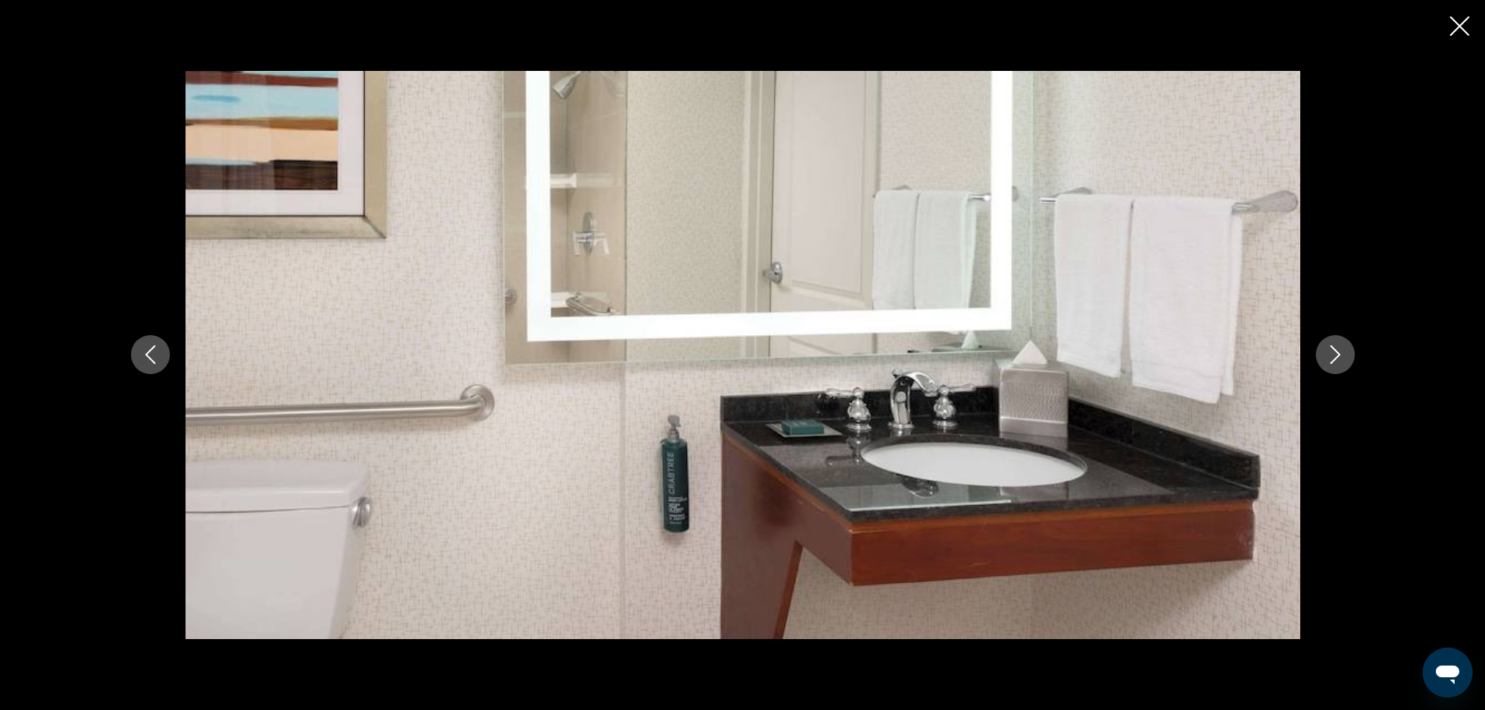
click at [1331, 354] on icon "Next image" at bounding box center [1335, 354] width 19 height 19
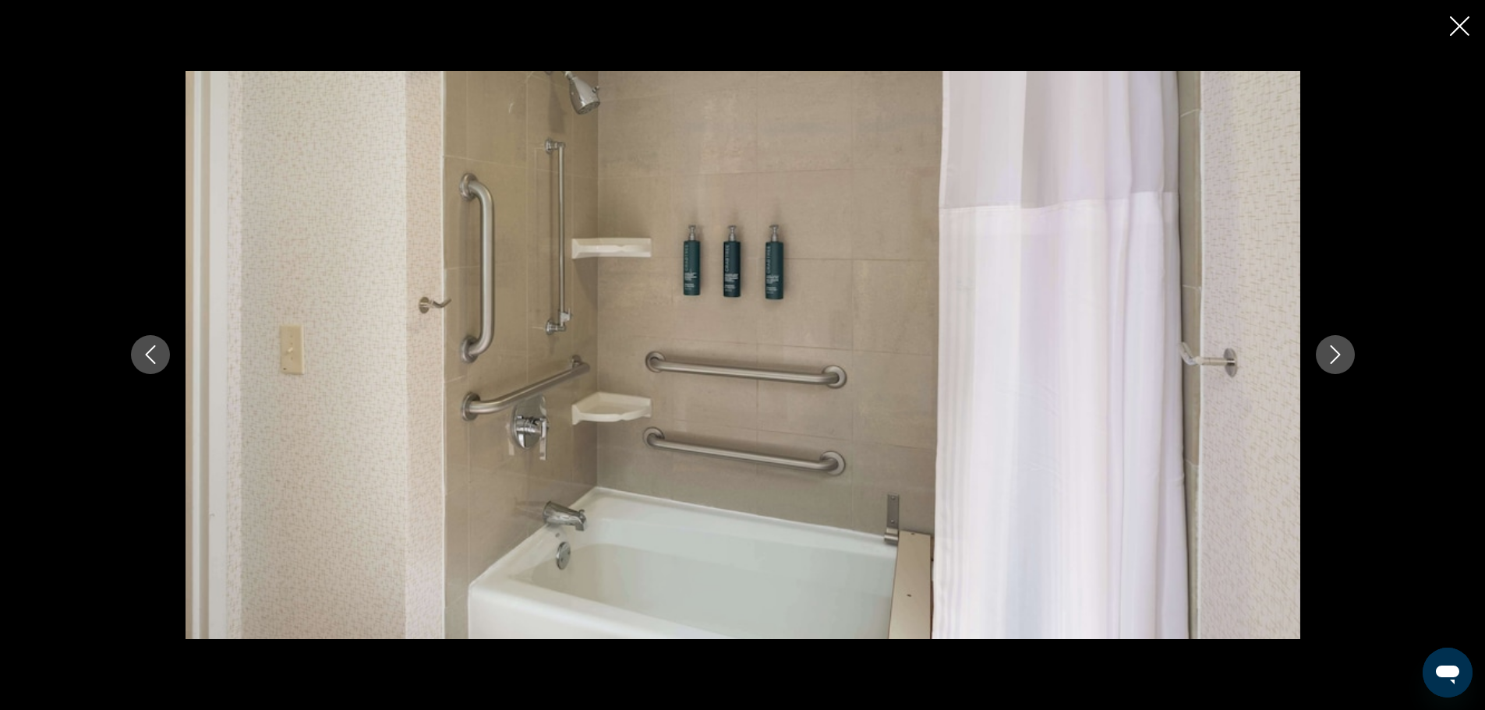
click at [1331, 354] on icon "Next image" at bounding box center [1335, 354] width 19 height 19
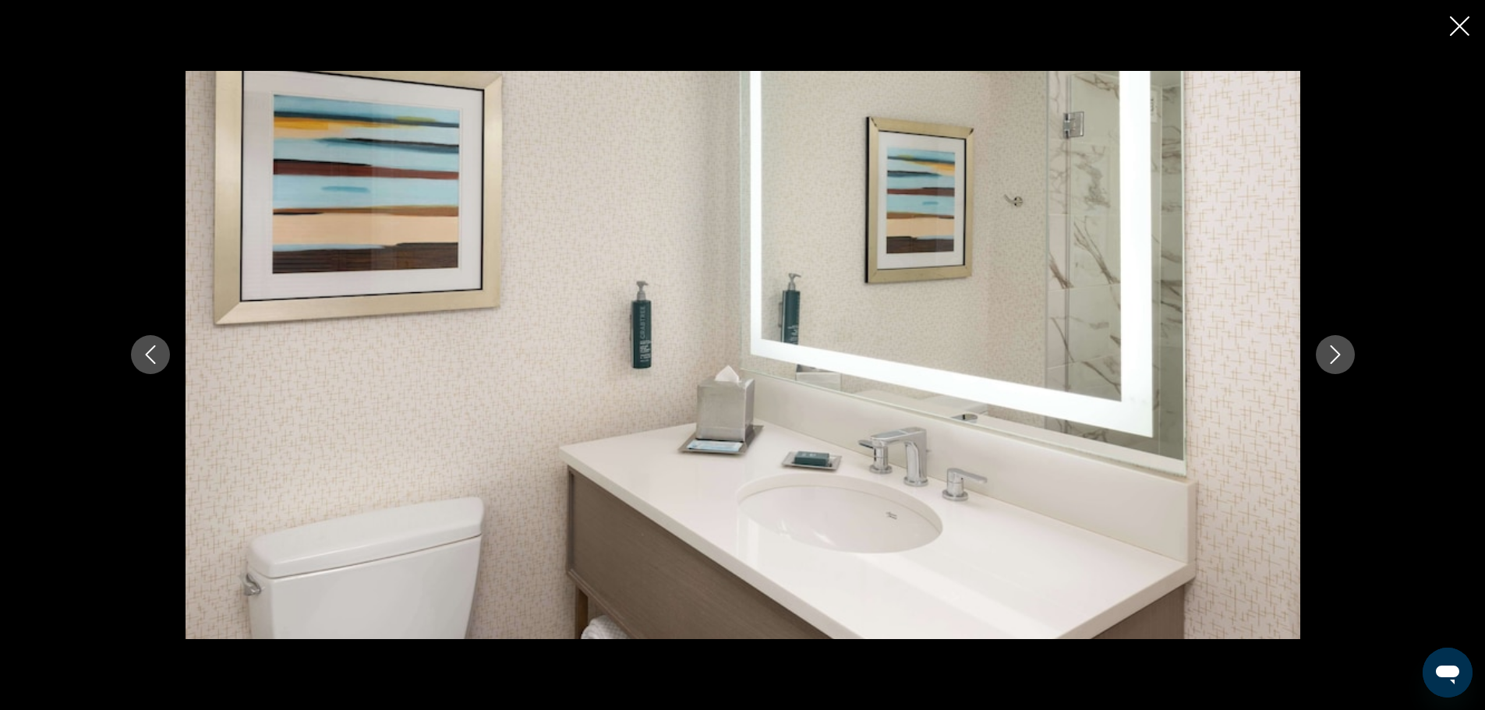
click at [1331, 354] on icon "Next image" at bounding box center [1335, 354] width 19 height 19
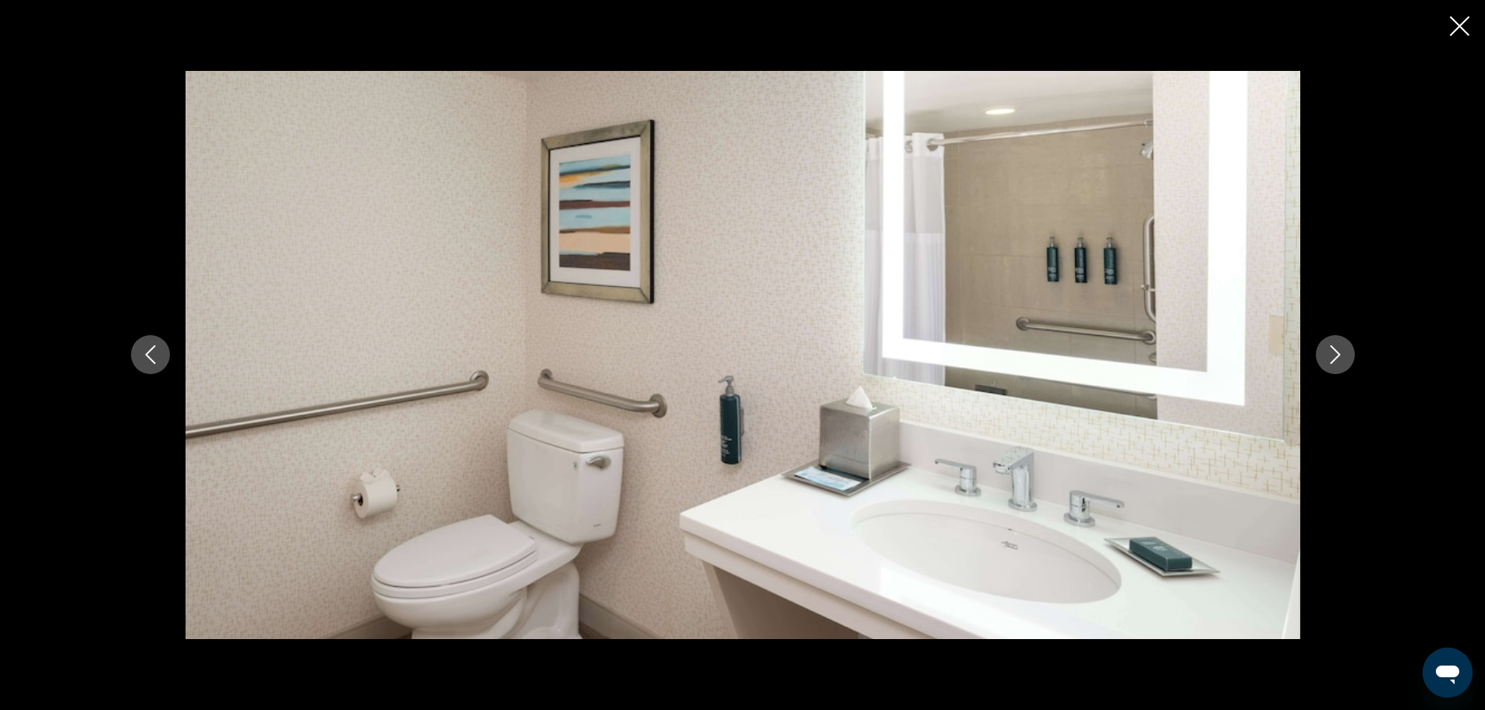
click at [1331, 354] on icon "Next image" at bounding box center [1335, 354] width 19 height 19
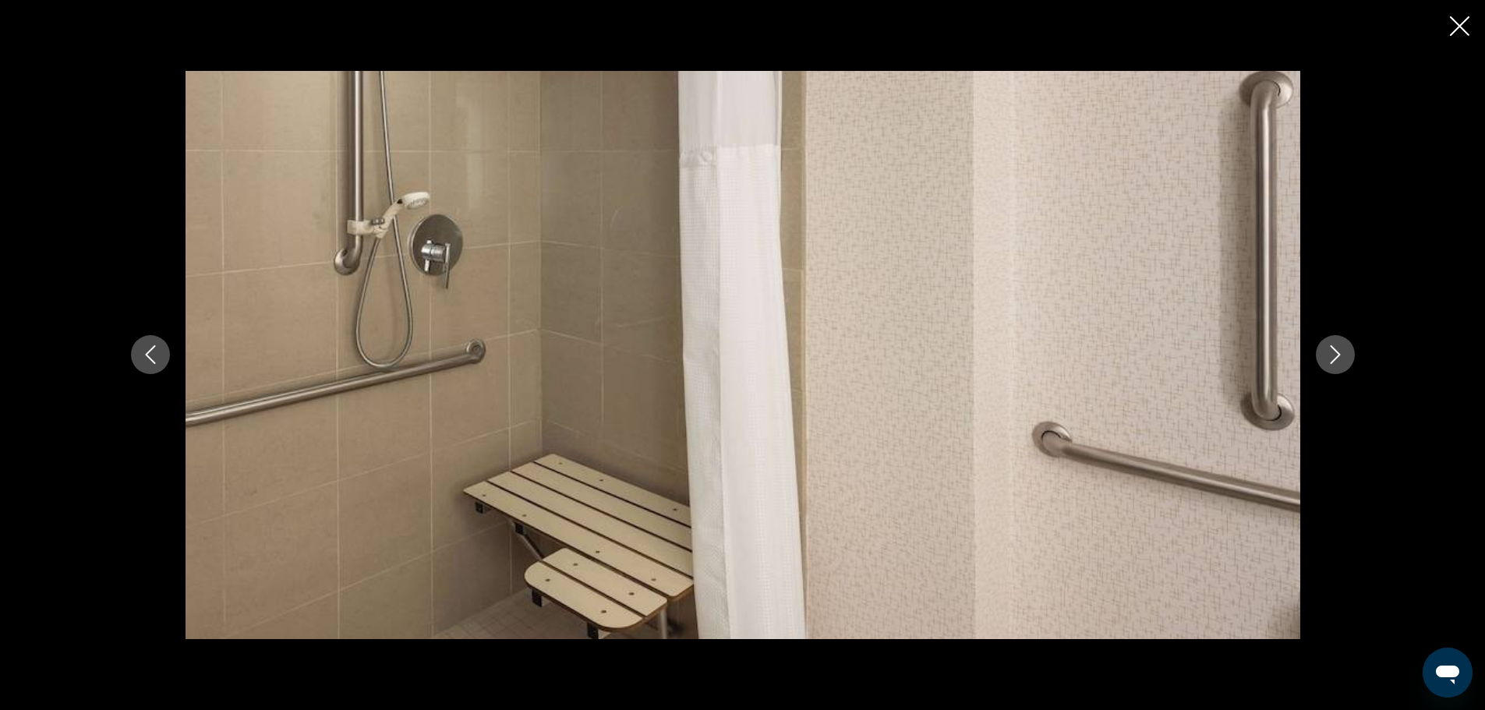
click at [1331, 354] on icon "Next image" at bounding box center [1335, 354] width 19 height 19
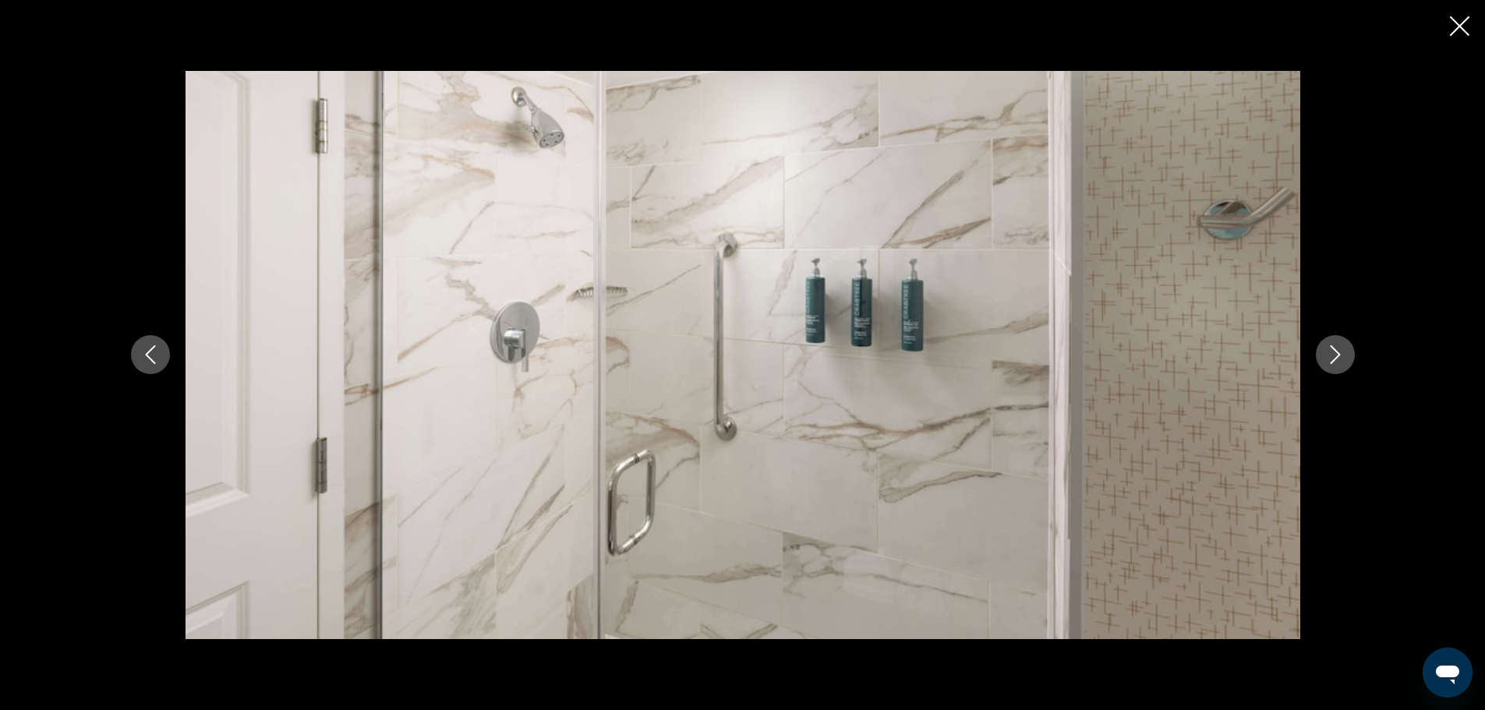
click at [1331, 354] on icon "Next image" at bounding box center [1335, 354] width 19 height 19
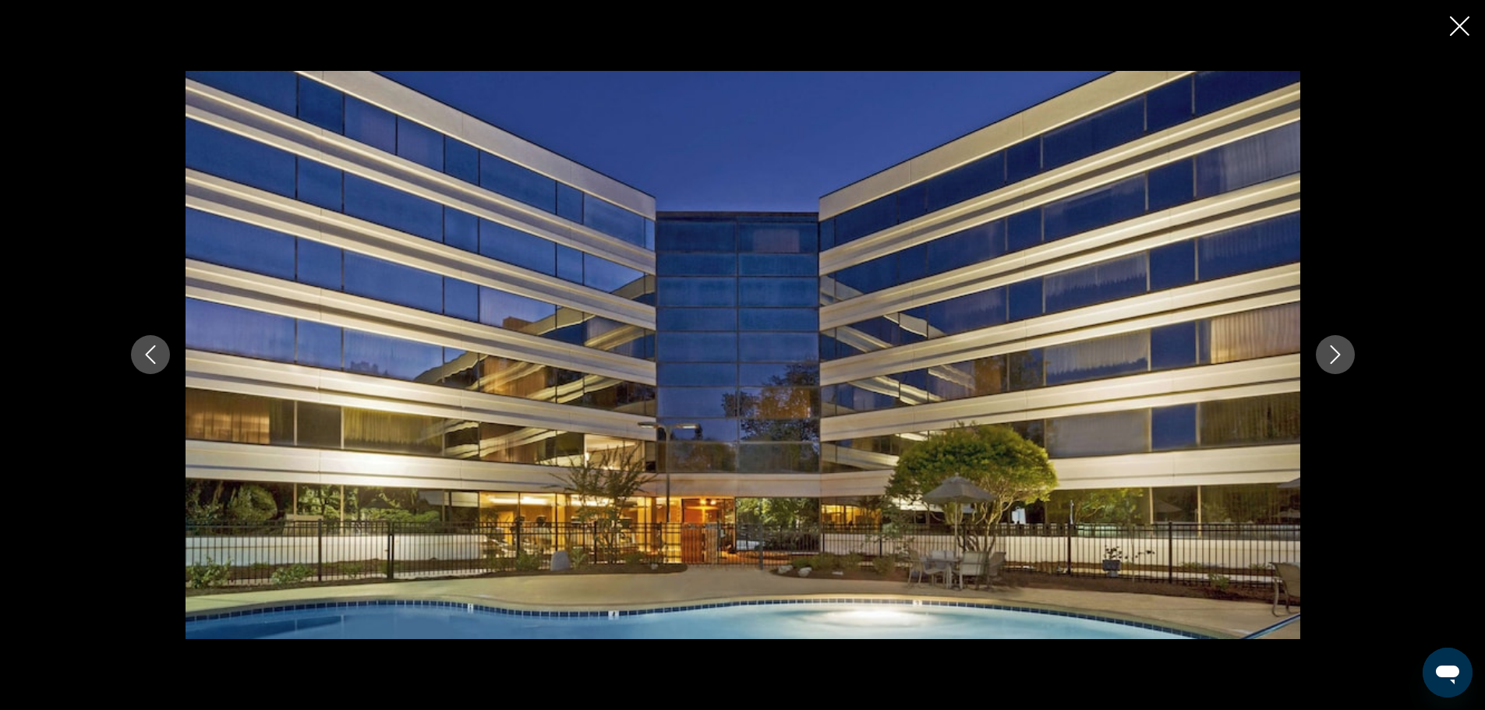
click at [1331, 354] on icon "Next image" at bounding box center [1335, 354] width 19 height 19
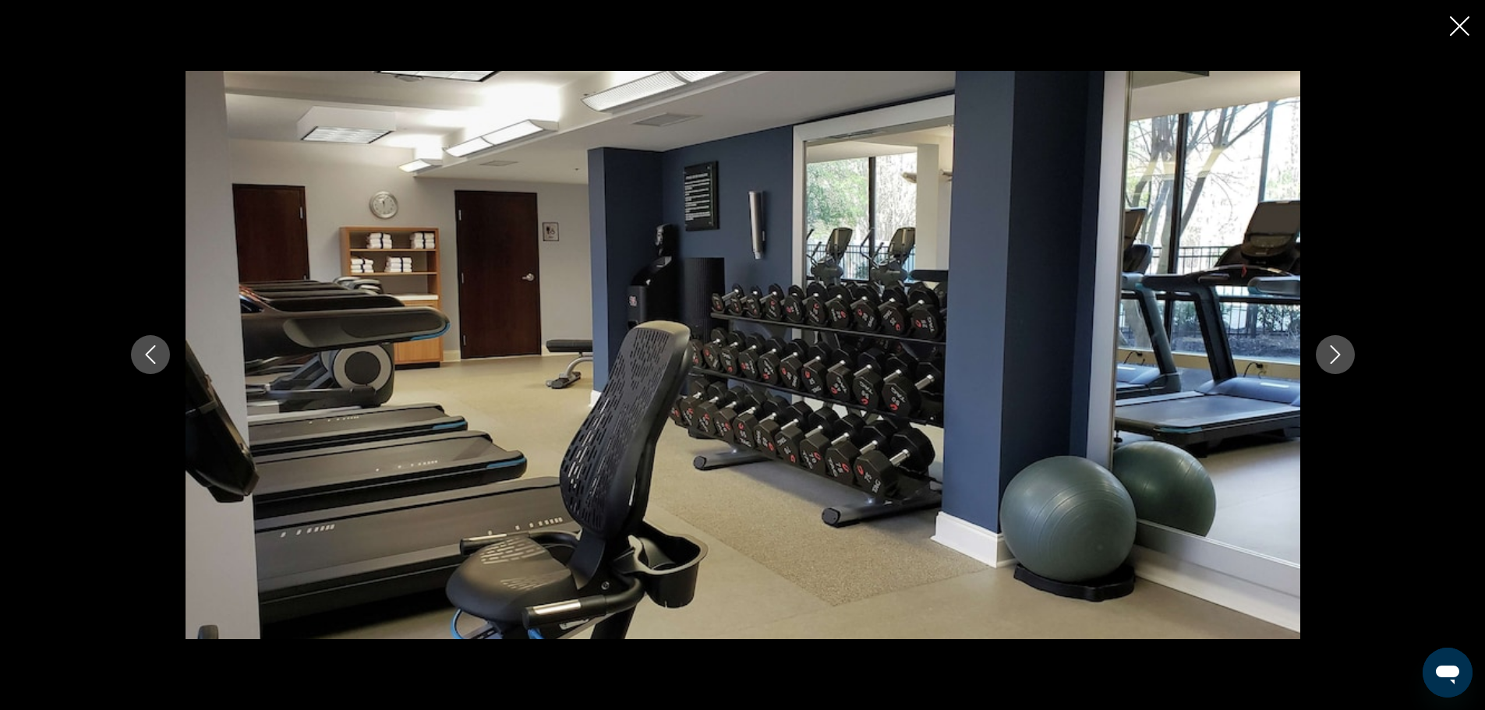
click at [143, 352] on icon "Previous image" at bounding box center [150, 354] width 19 height 19
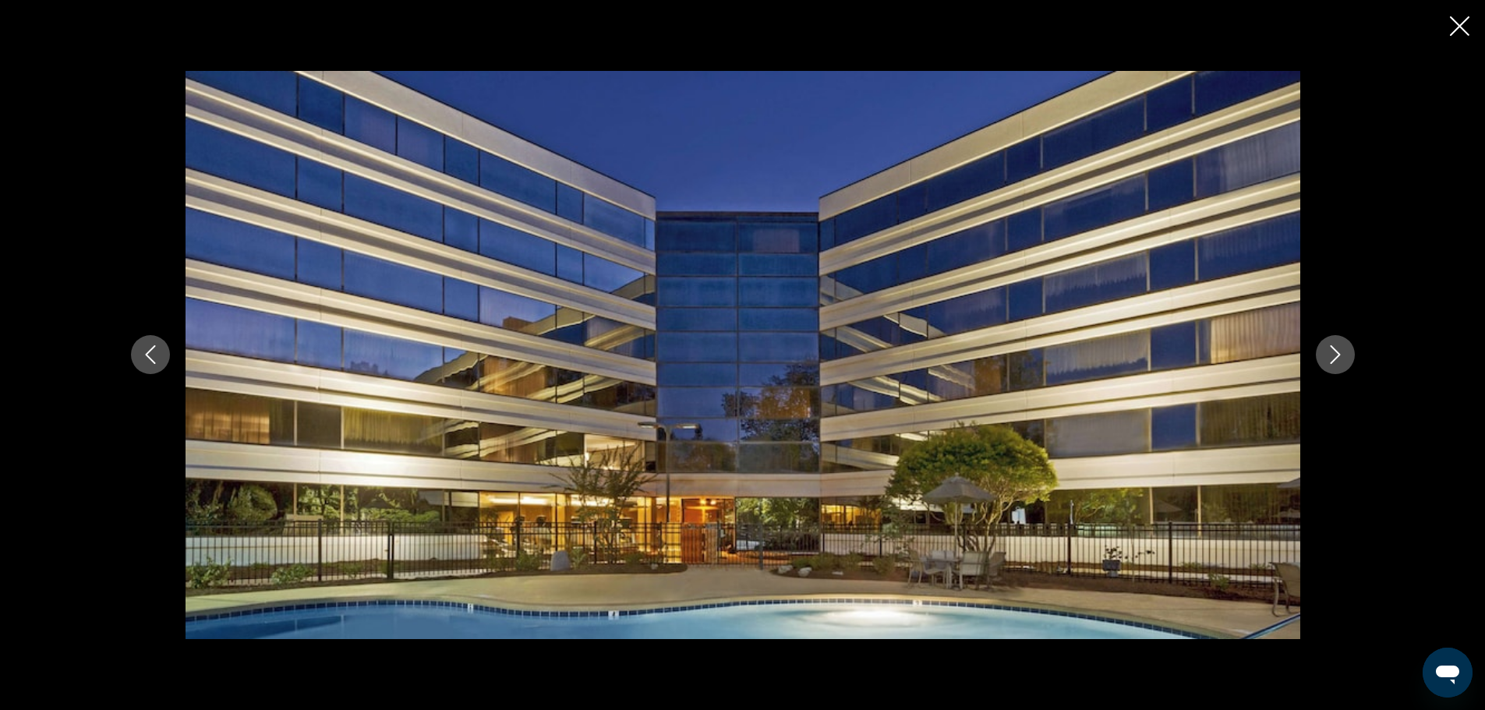
click at [1328, 346] on icon "Next image" at bounding box center [1335, 354] width 19 height 19
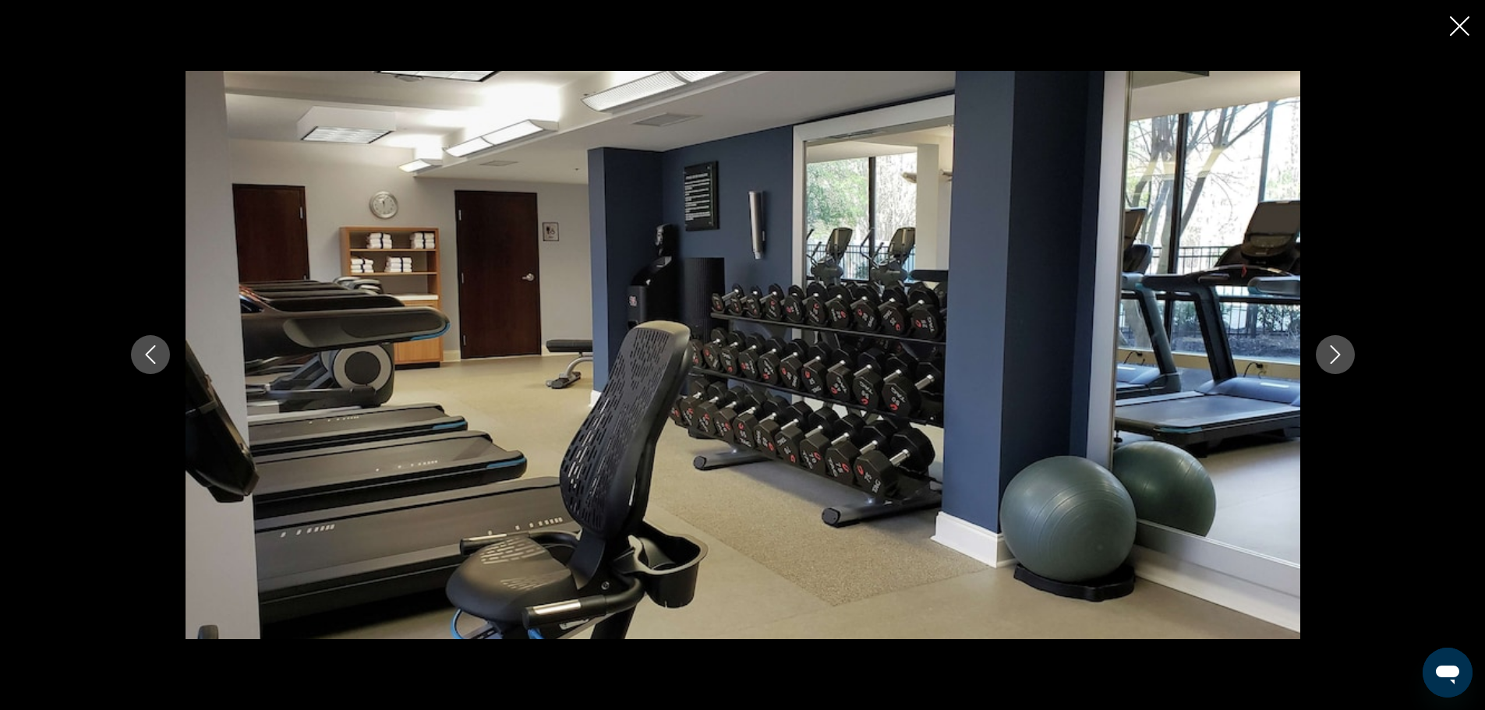
click at [1328, 346] on icon "Next image" at bounding box center [1335, 354] width 19 height 19
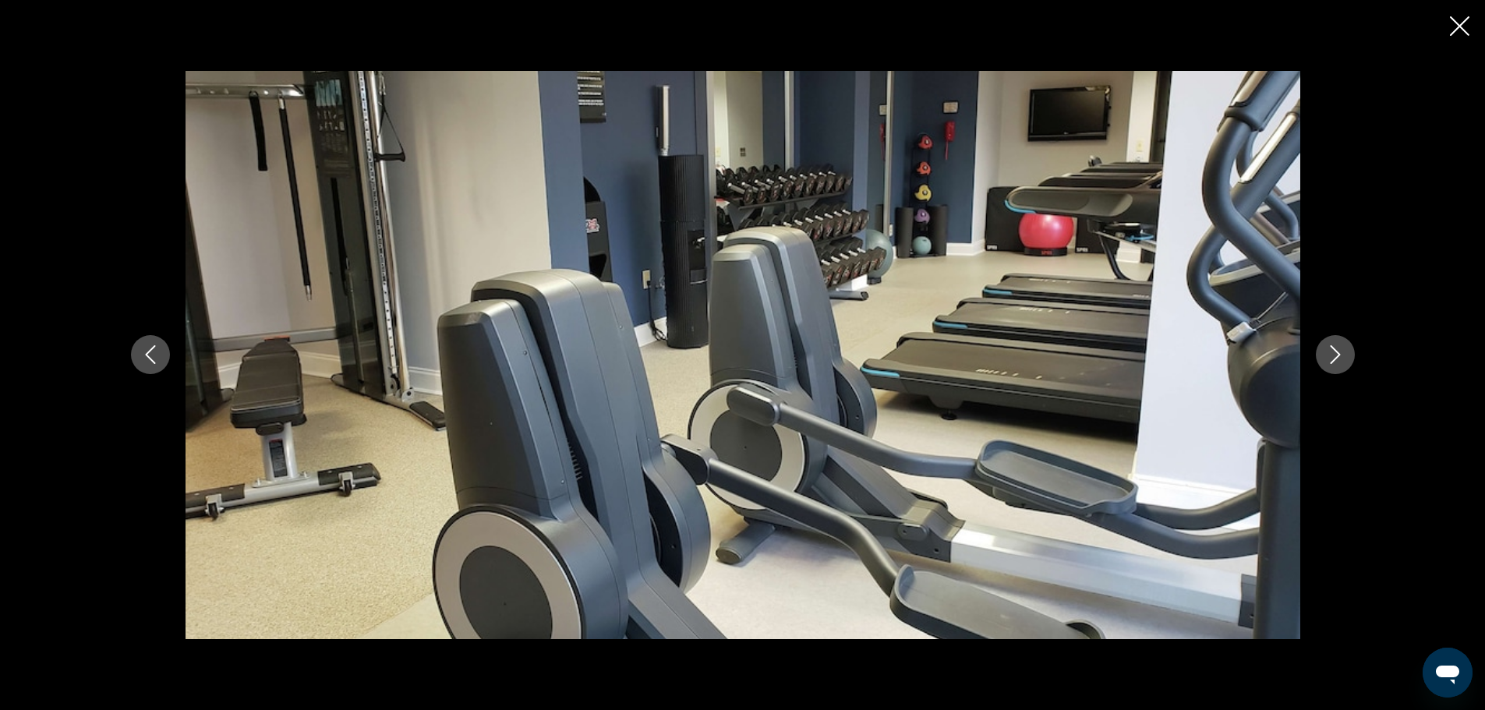
click at [1328, 346] on icon "Next image" at bounding box center [1335, 354] width 19 height 19
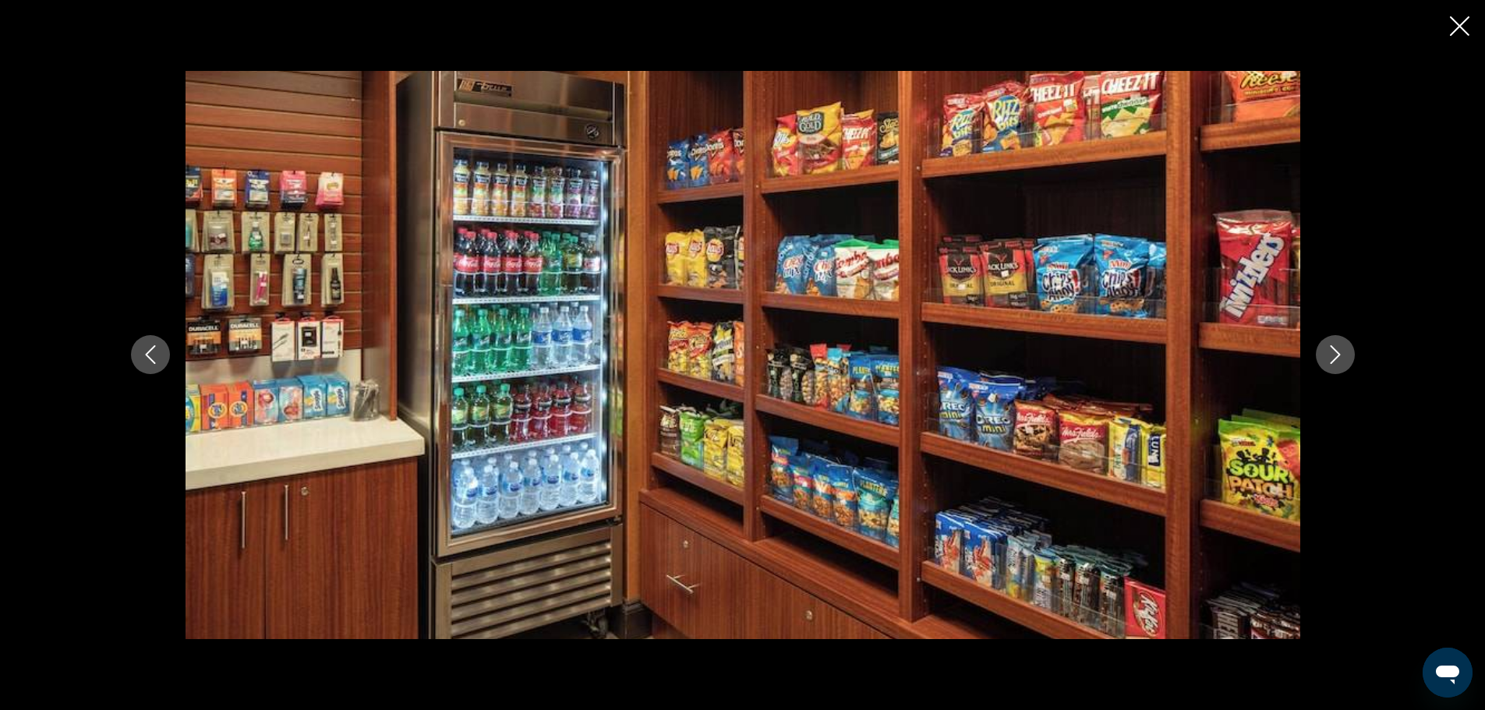
click at [1328, 346] on icon "Next image" at bounding box center [1335, 354] width 19 height 19
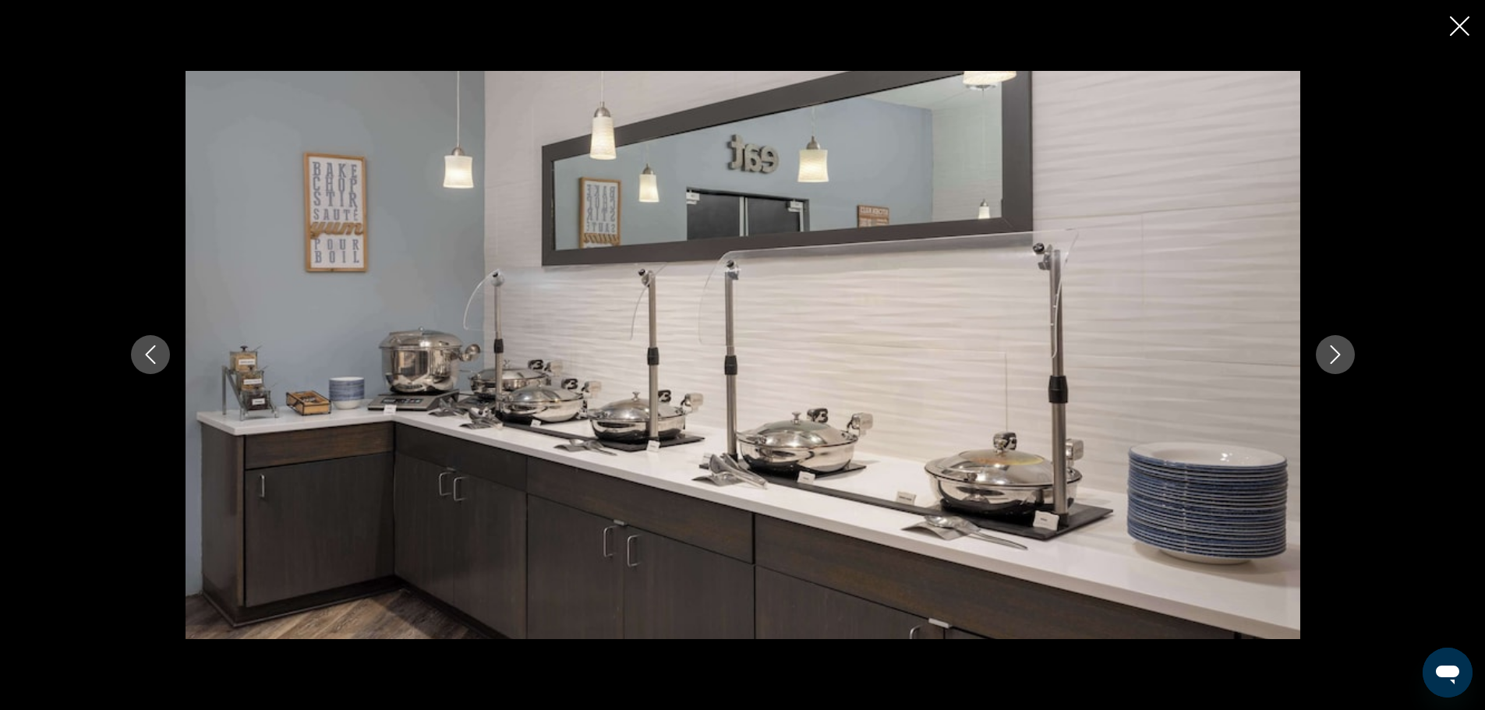
click at [1328, 346] on icon "Next image" at bounding box center [1335, 354] width 19 height 19
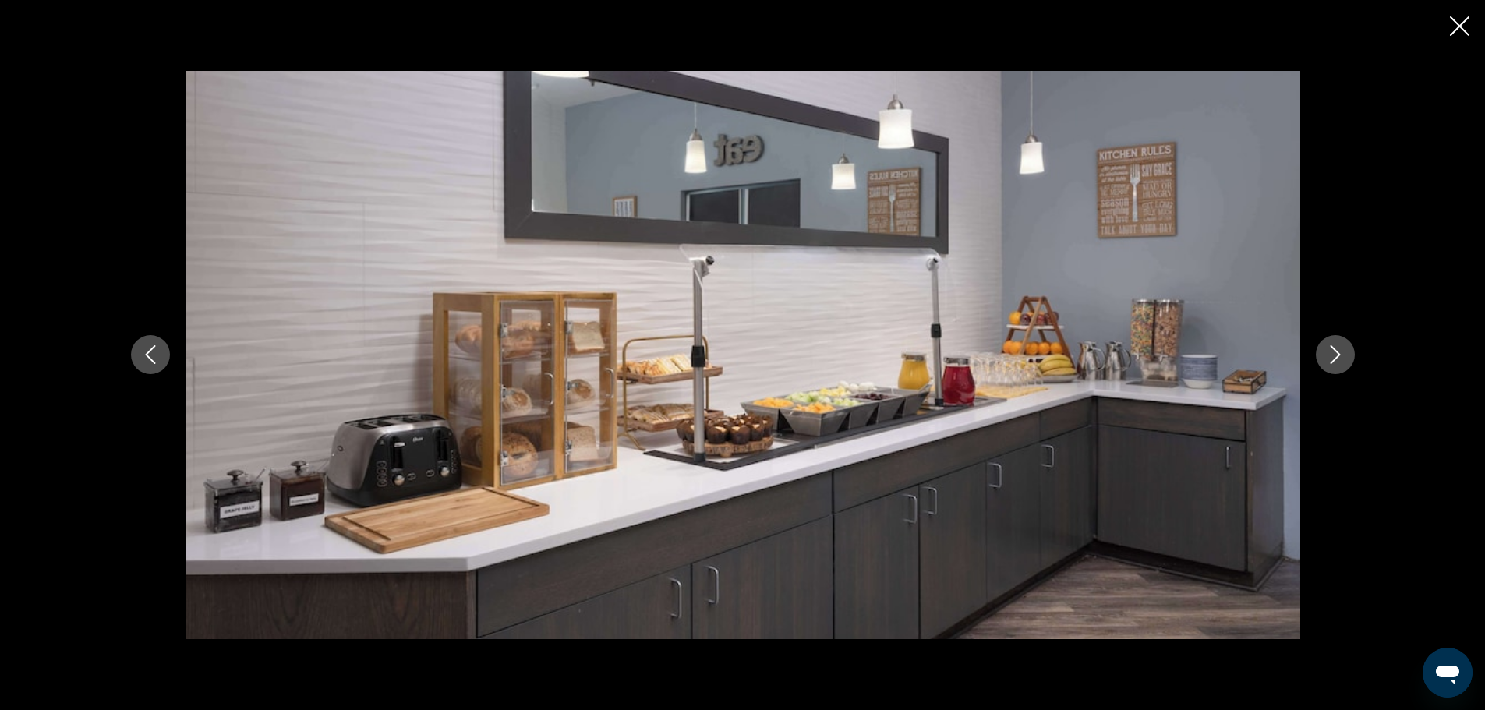
click at [1328, 346] on icon "Next image" at bounding box center [1335, 354] width 19 height 19
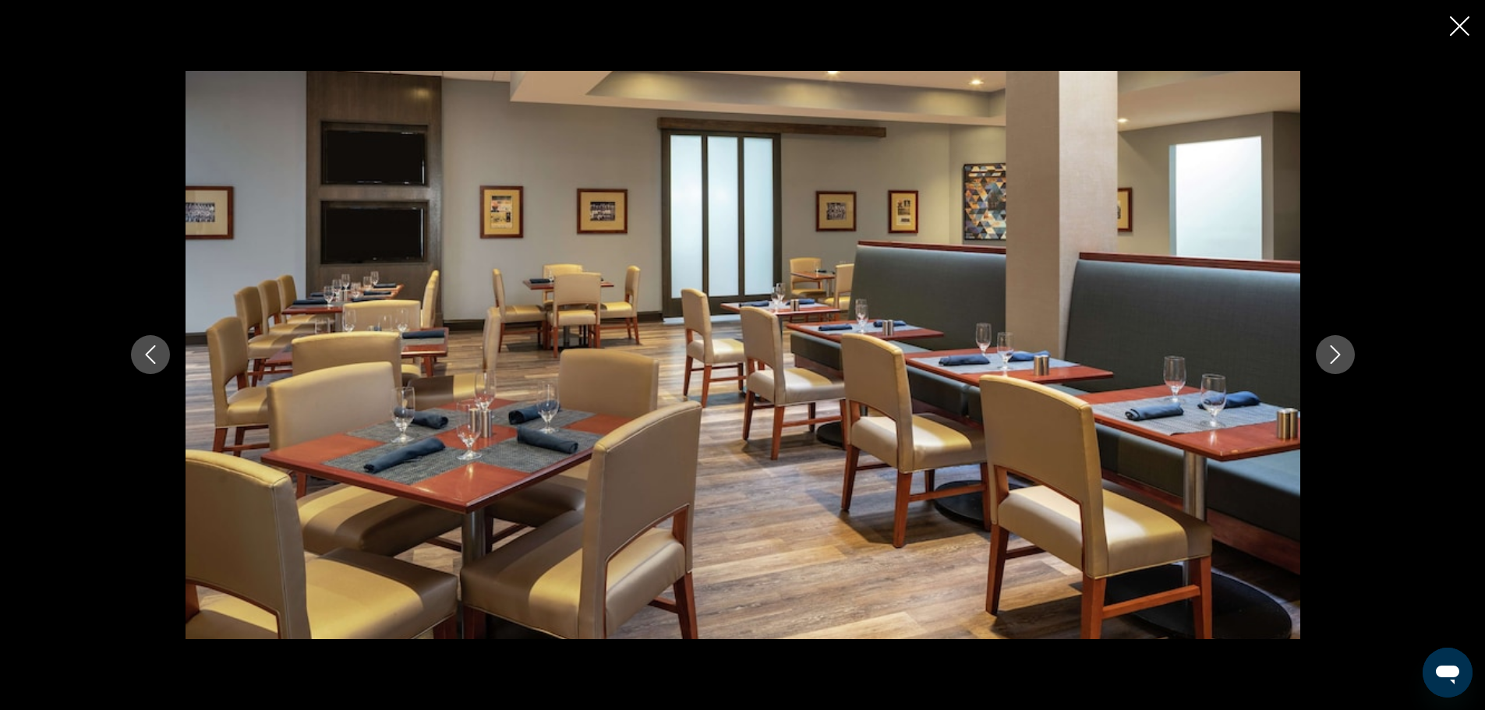
click at [1328, 346] on icon "Next image" at bounding box center [1335, 354] width 19 height 19
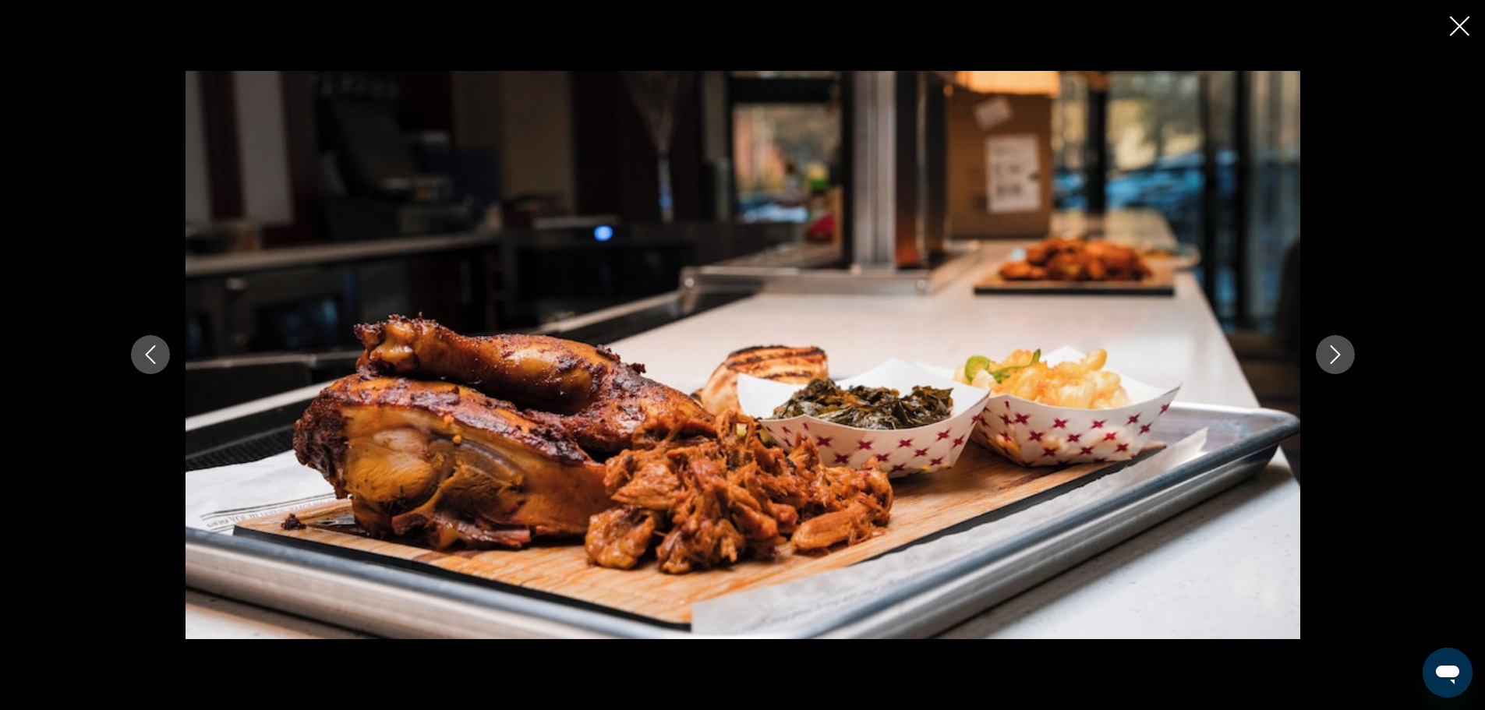
click at [1328, 346] on icon "Next image" at bounding box center [1335, 354] width 19 height 19
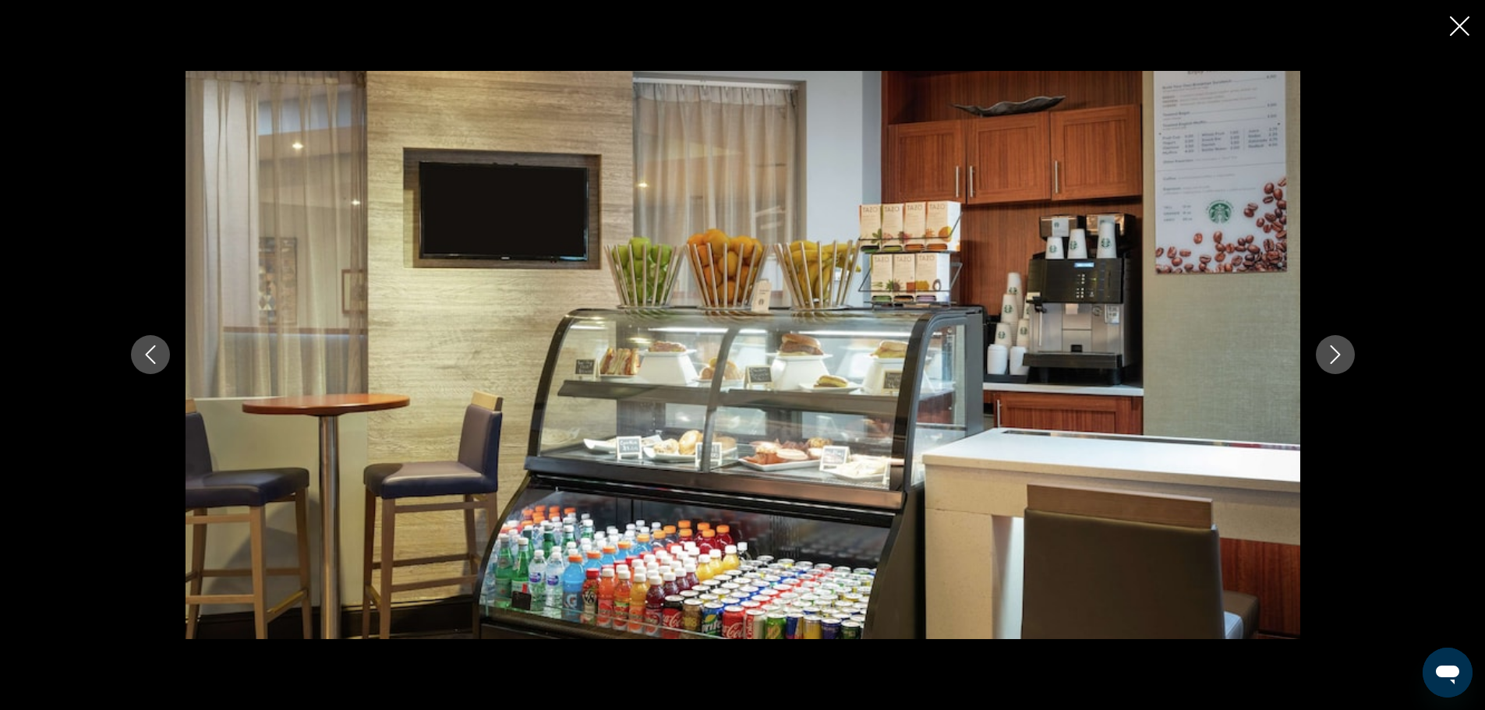
click at [1328, 346] on icon "Next image" at bounding box center [1335, 354] width 19 height 19
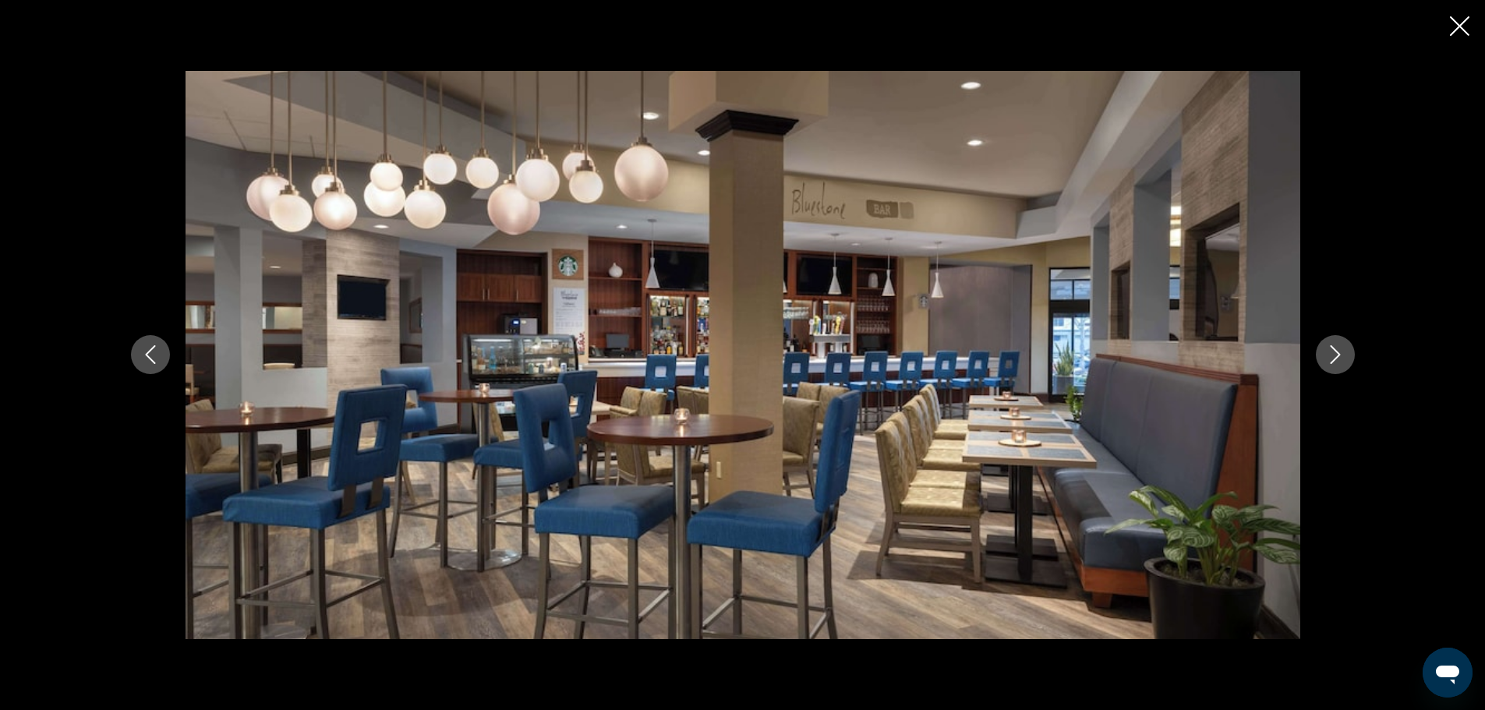
click at [1328, 346] on icon "Next image" at bounding box center [1335, 354] width 19 height 19
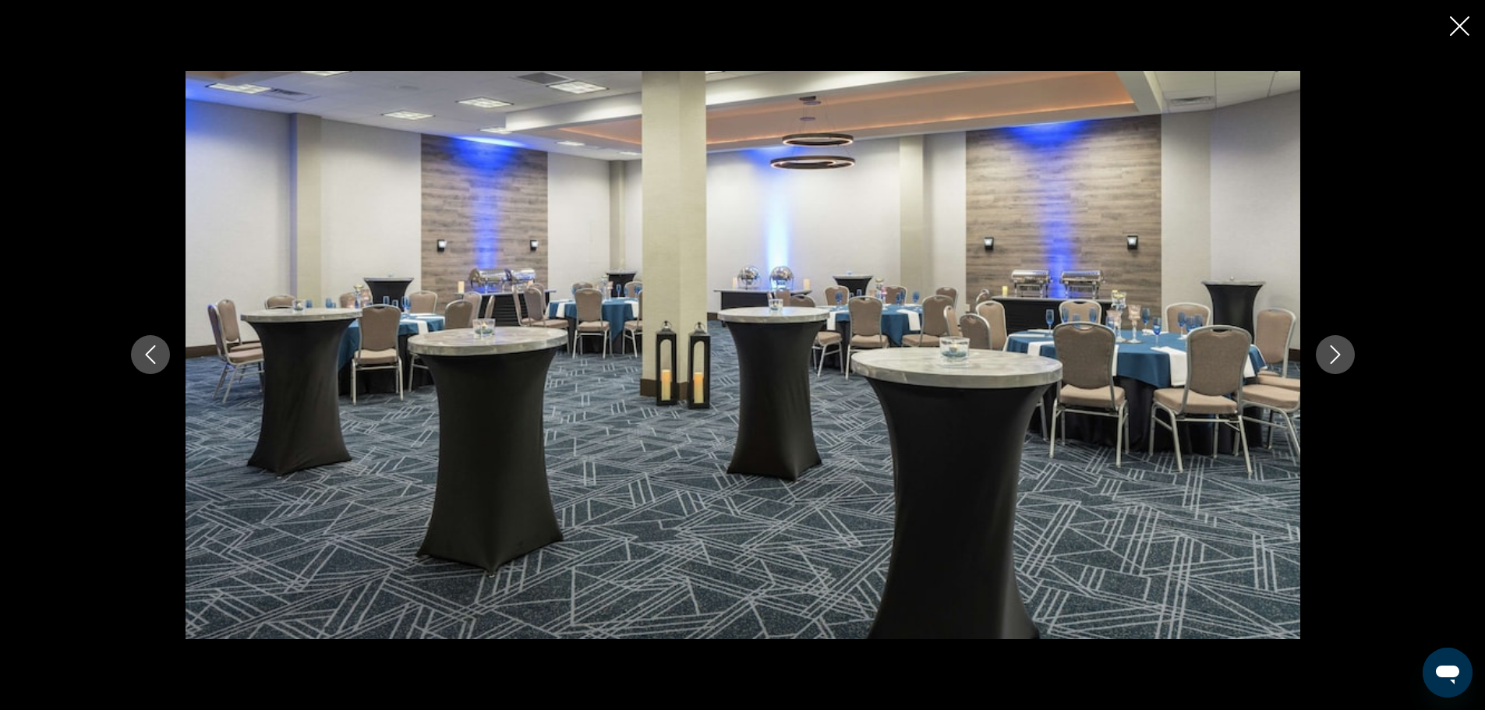
click at [1328, 346] on icon "Next image" at bounding box center [1335, 354] width 19 height 19
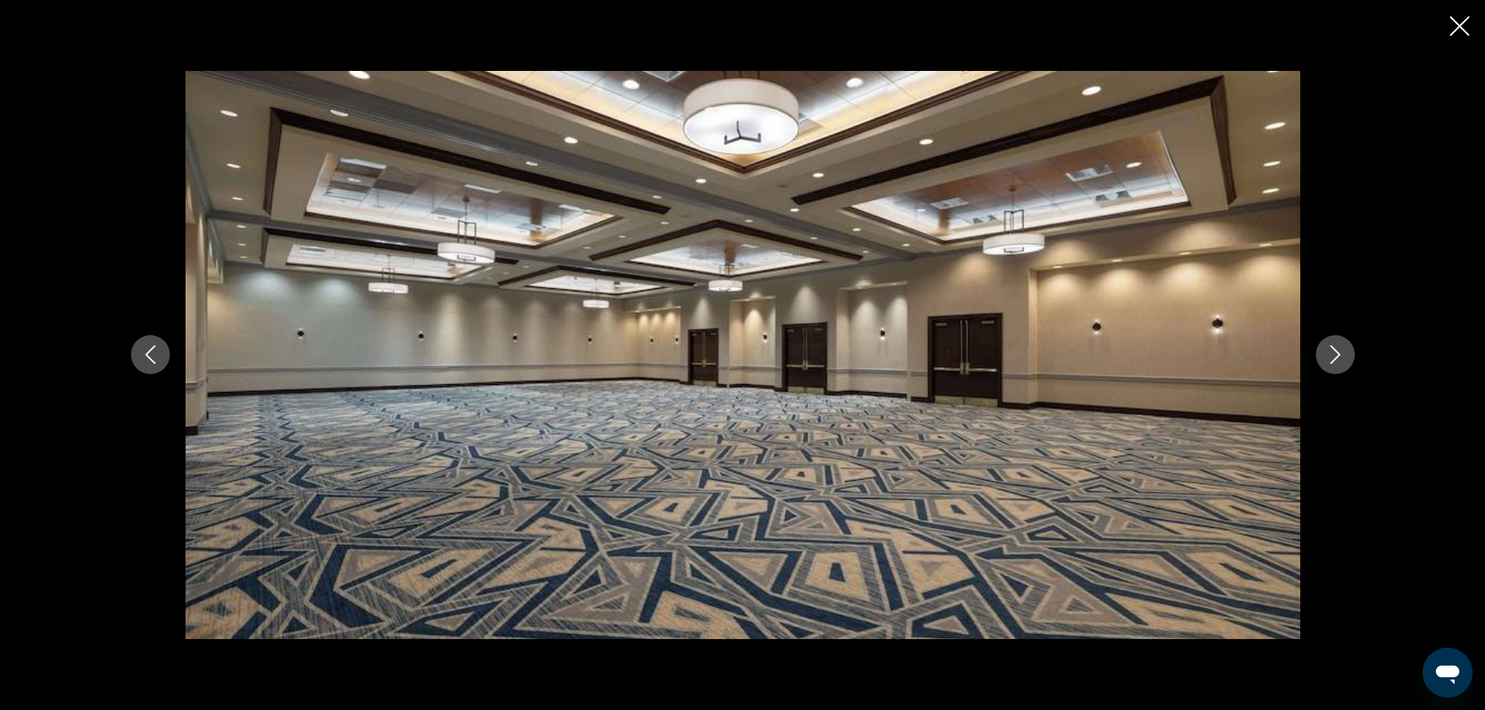
click at [1328, 346] on icon "Next image" at bounding box center [1335, 354] width 19 height 19
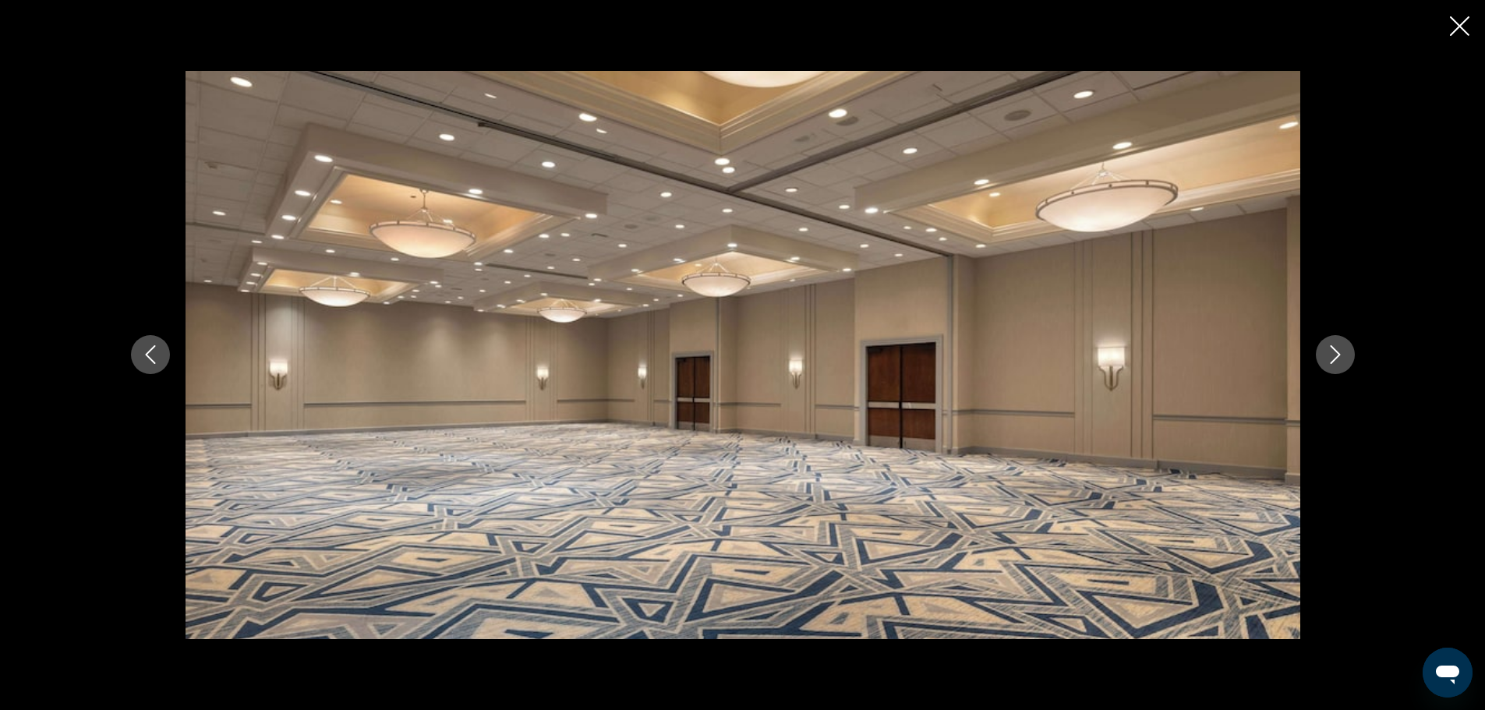
click at [1328, 346] on icon "Next image" at bounding box center [1335, 354] width 19 height 19
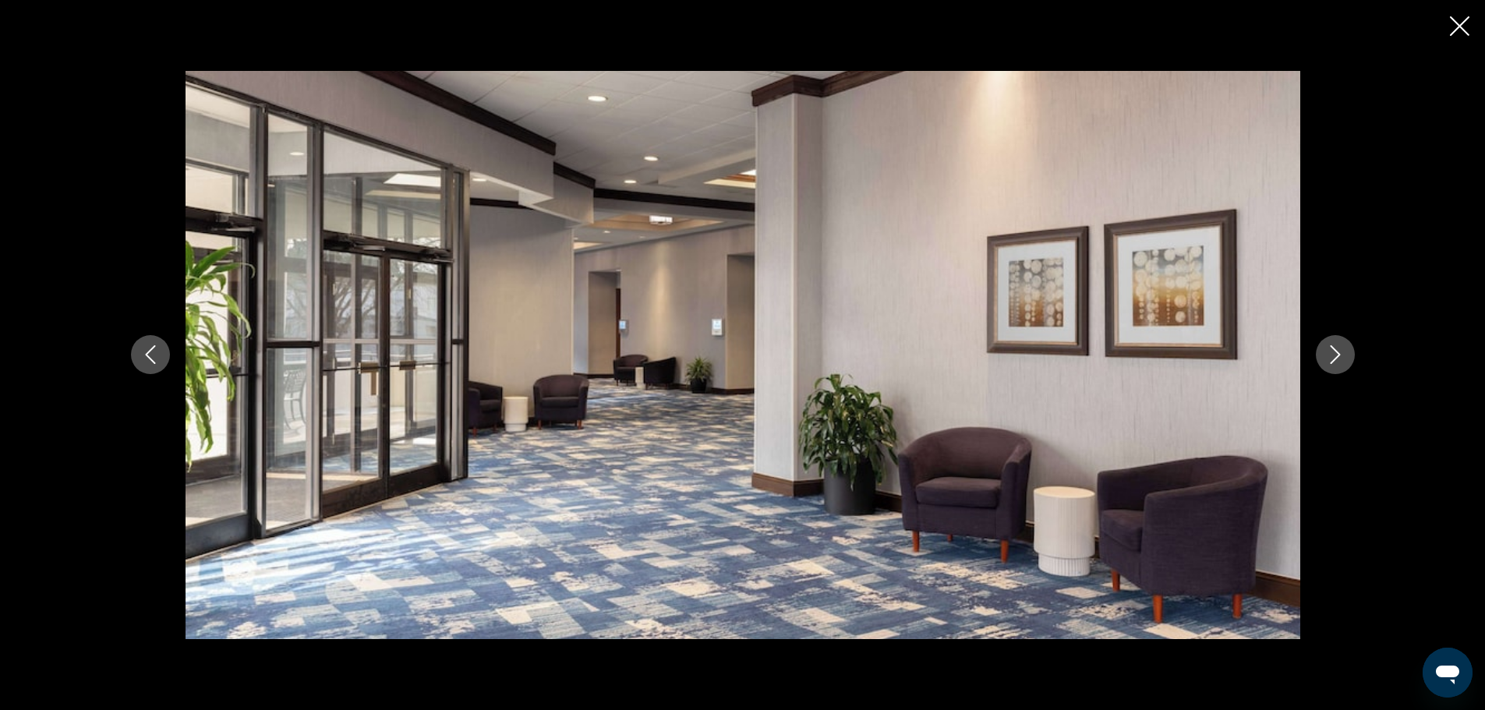
click at [1328, 346] on icon "Next image" at bounding box center [1335, 354] width 19 height 19
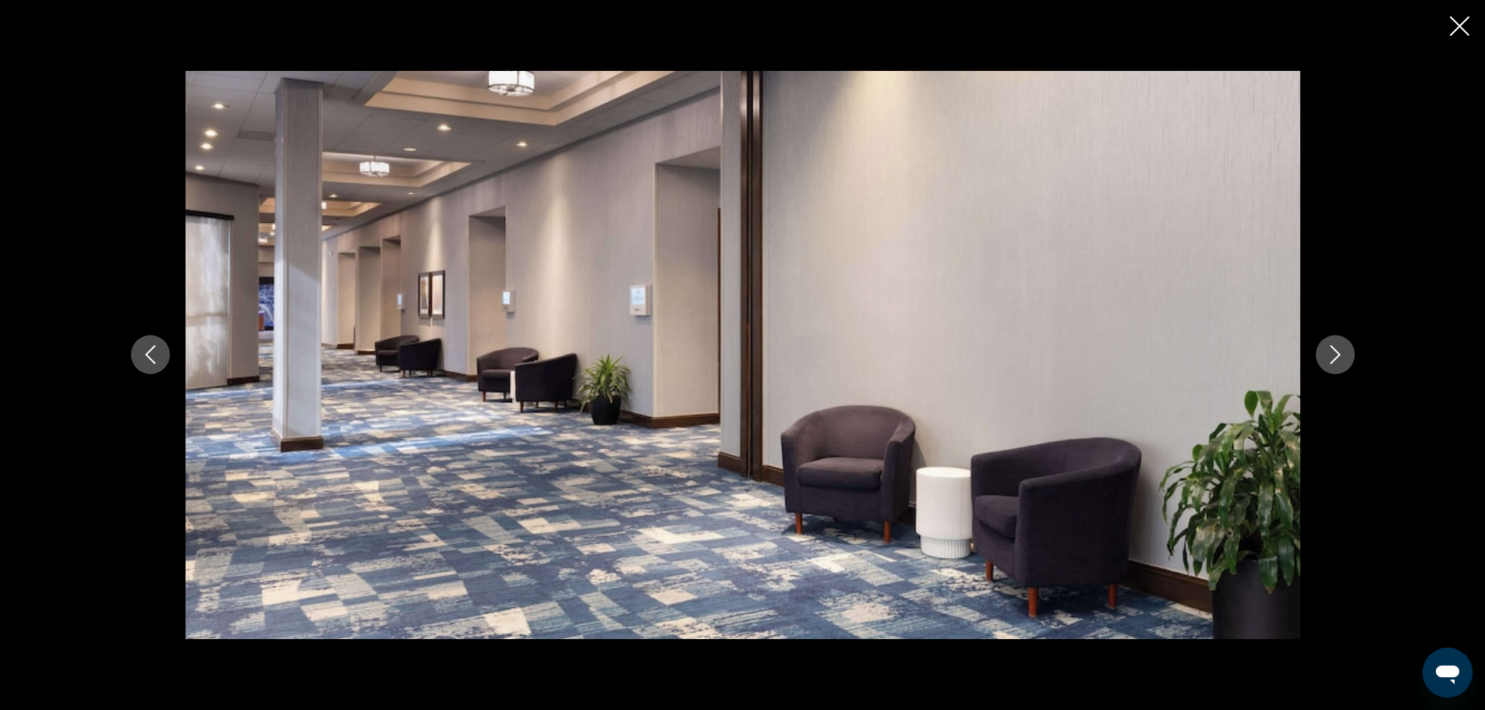
click at [1328, 346] on icon "Next image" at bounding box center [1335, 354] width 19 height 19
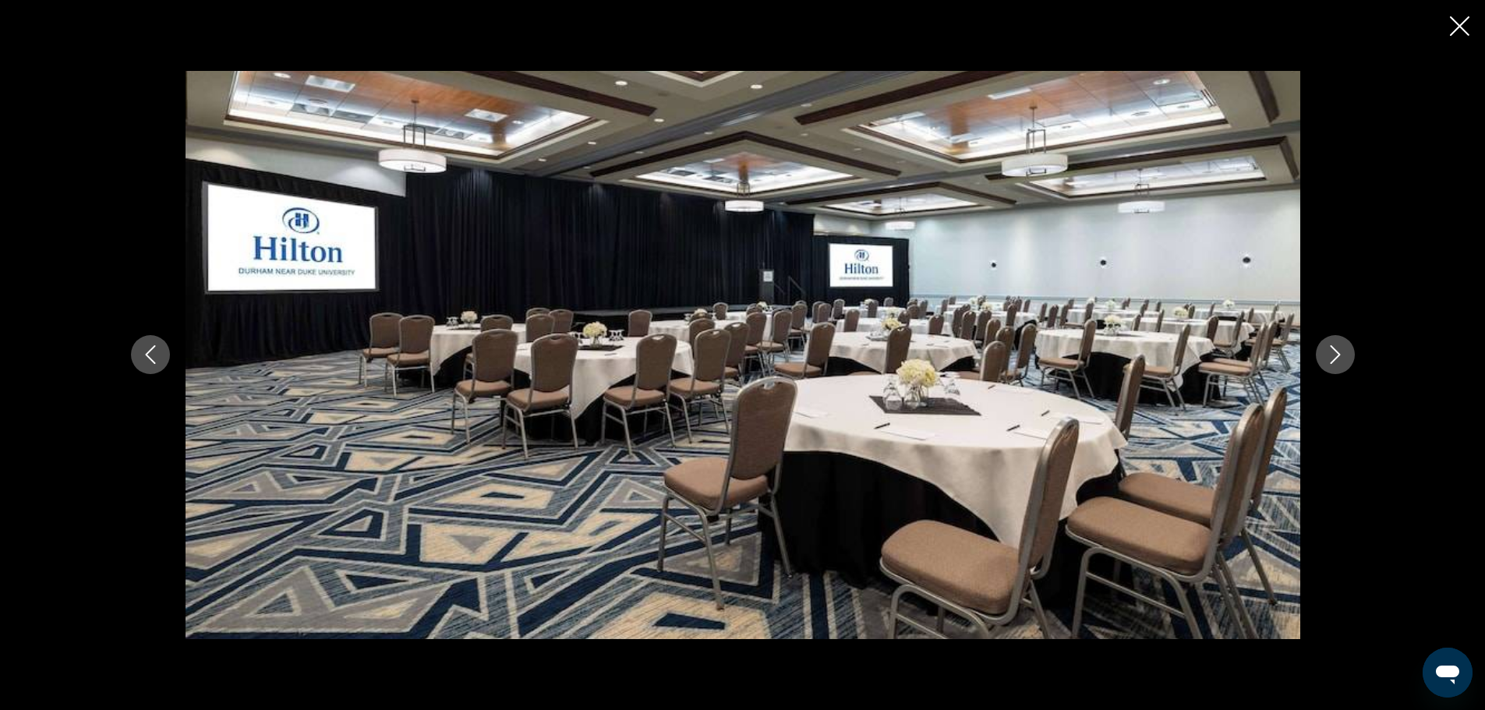
click at [1328, 346] on icon "Next image" at bounding box center [1335, 354] width 19 height 19
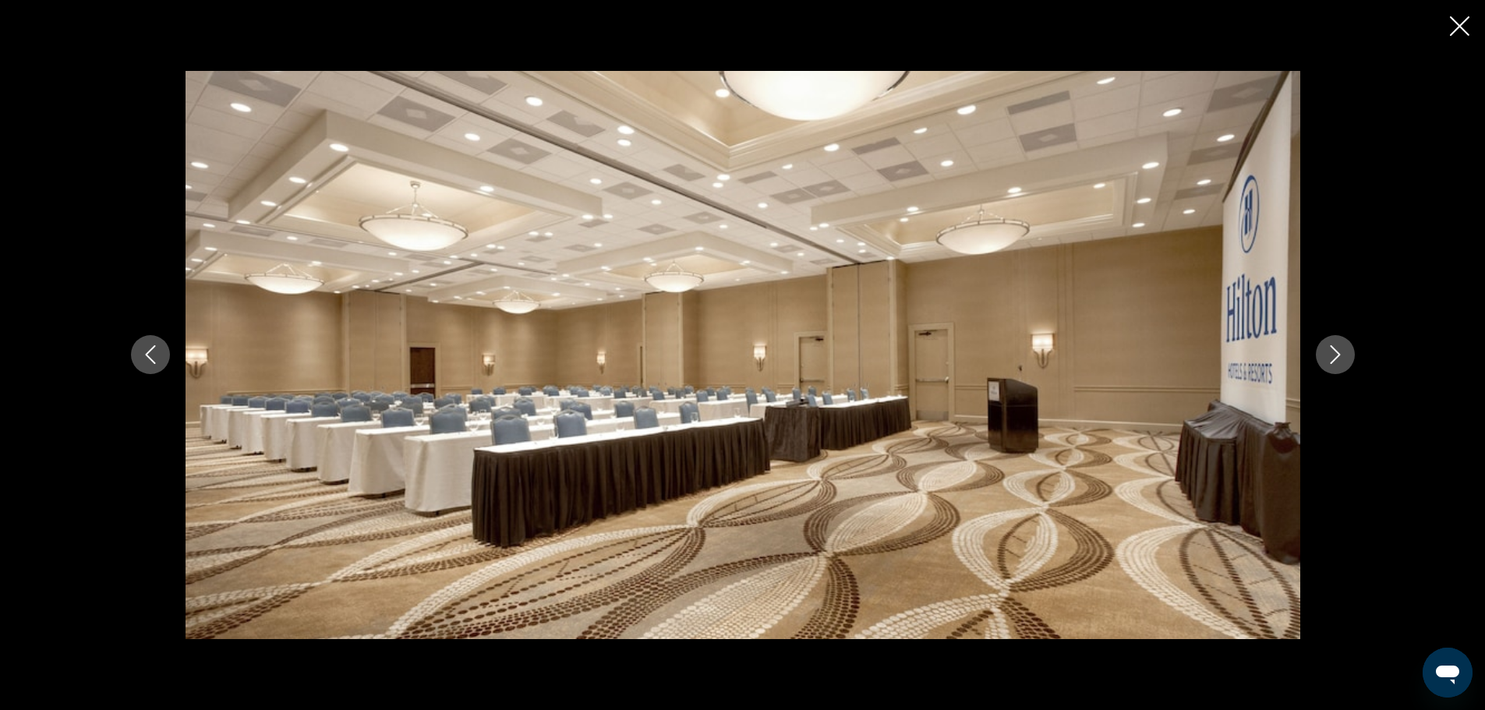
click at [1328, 346] on icon "Next image" at bounding box center [1335, 354] width 19 height 19
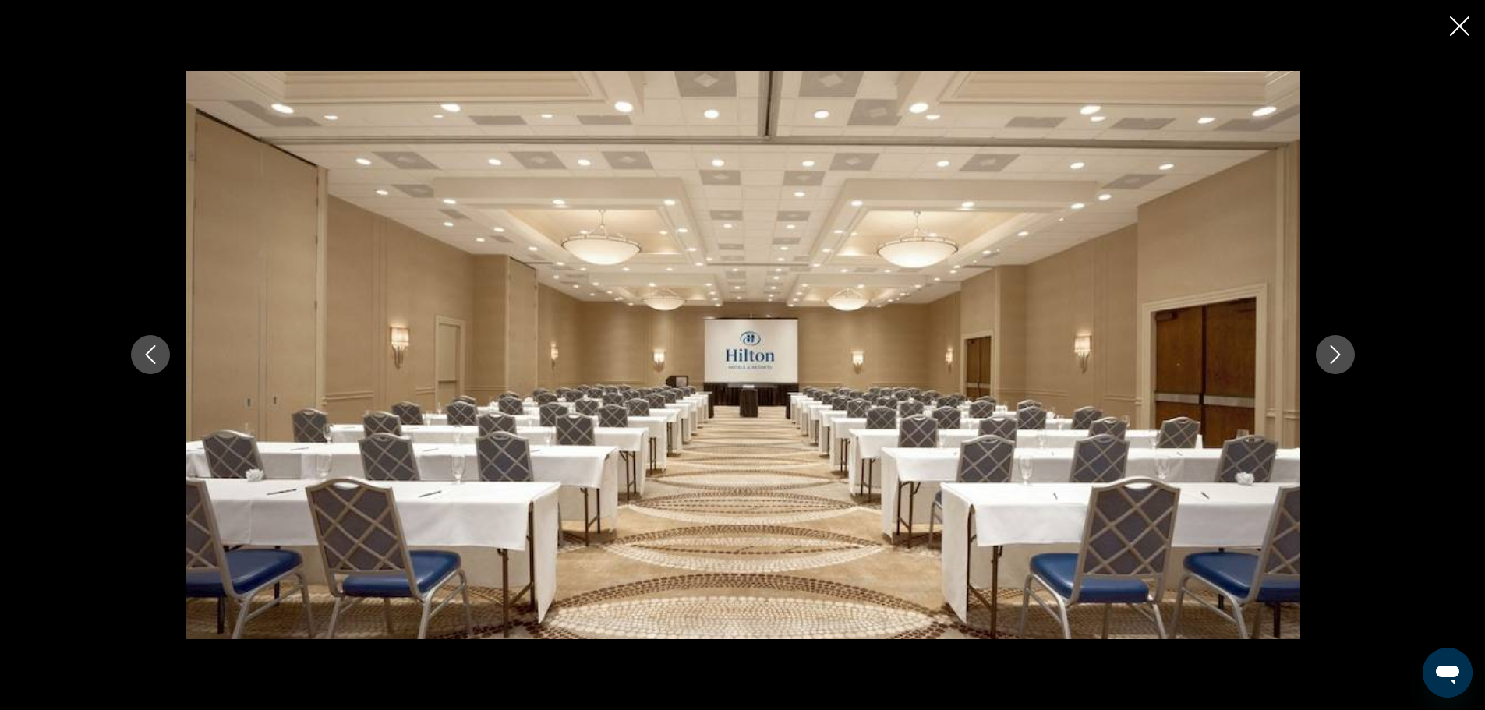
click at [1328, 346] on icon "Next image" at bounding box center [1335, 354] width 19 height 19
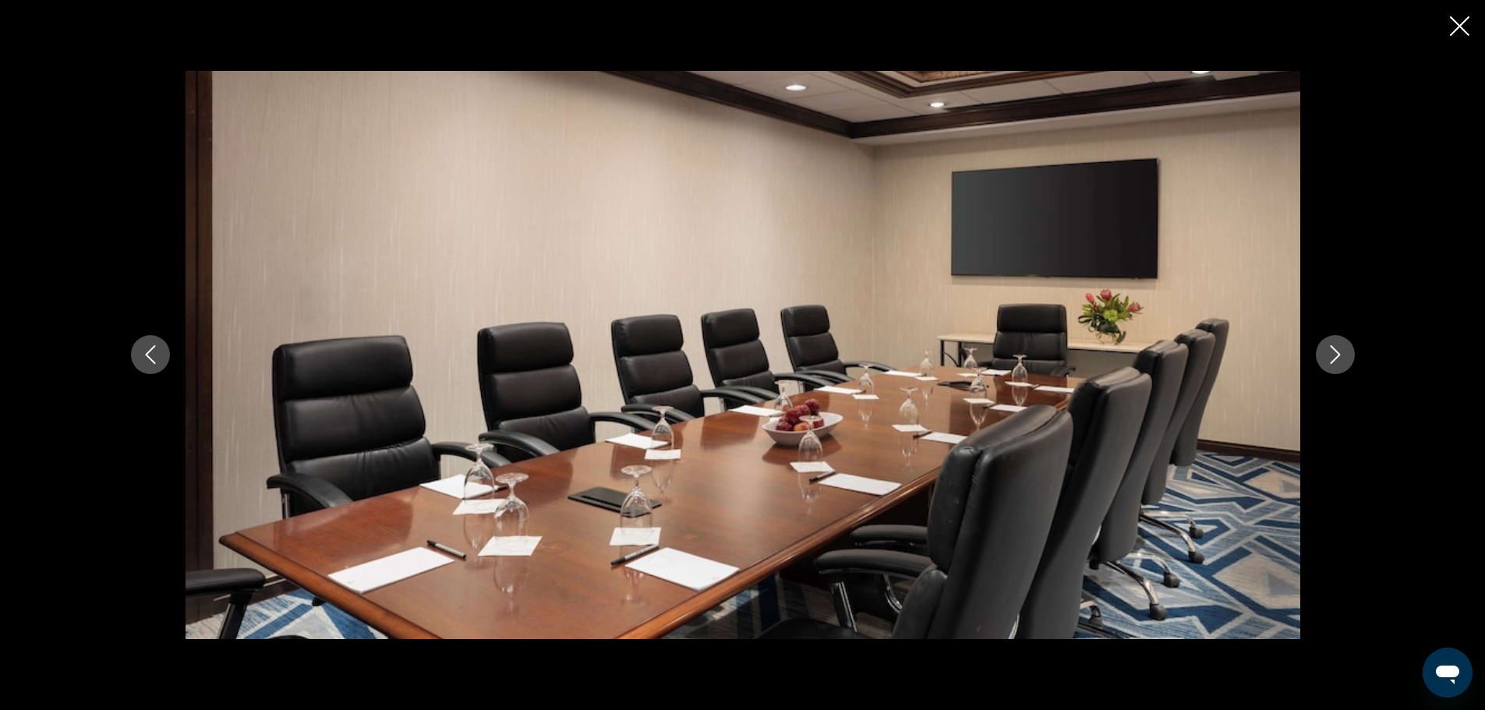
click at [1328, 346] on icon "Next image" at bounding box center [1335, 354] width 19 height 19
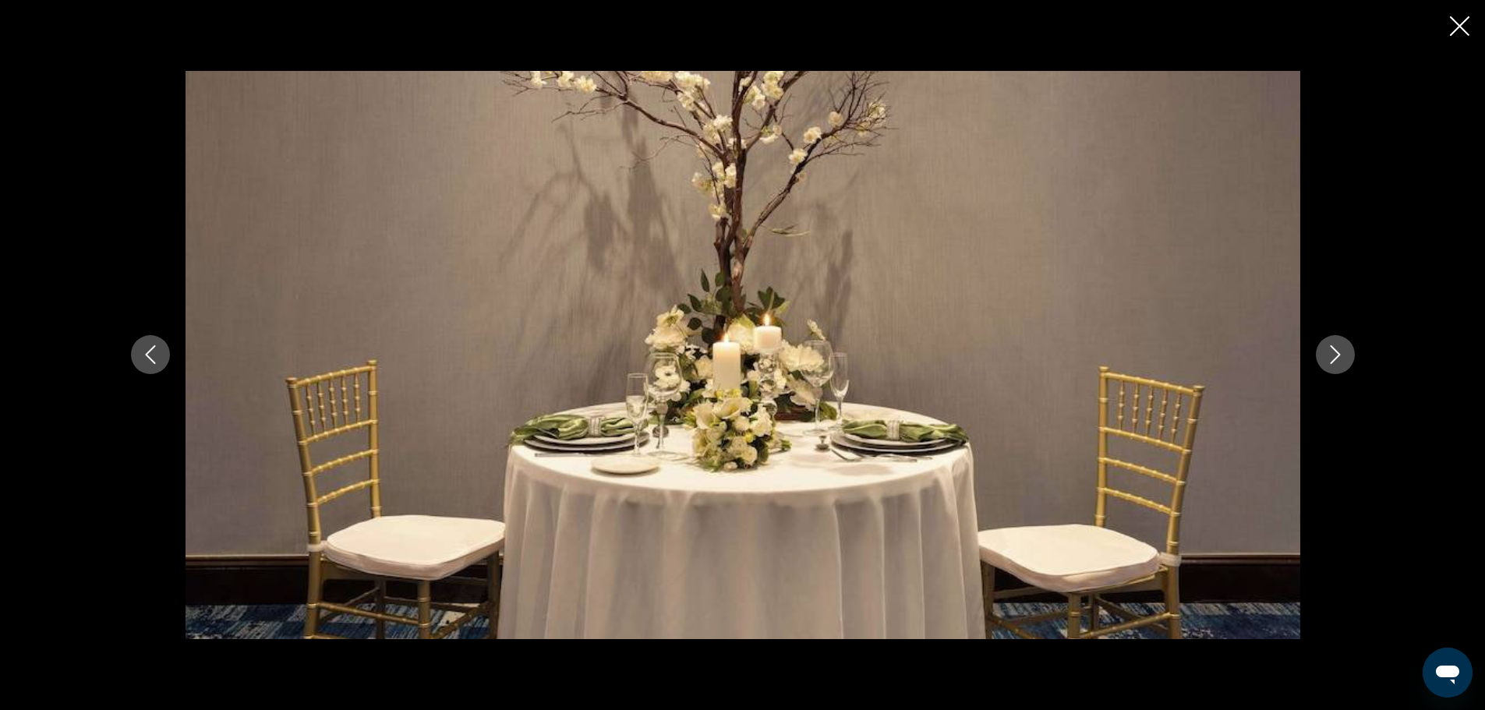
click at [1328, 346] on icon "Next image" at bounding box center [1335, 354] width 19 height 19
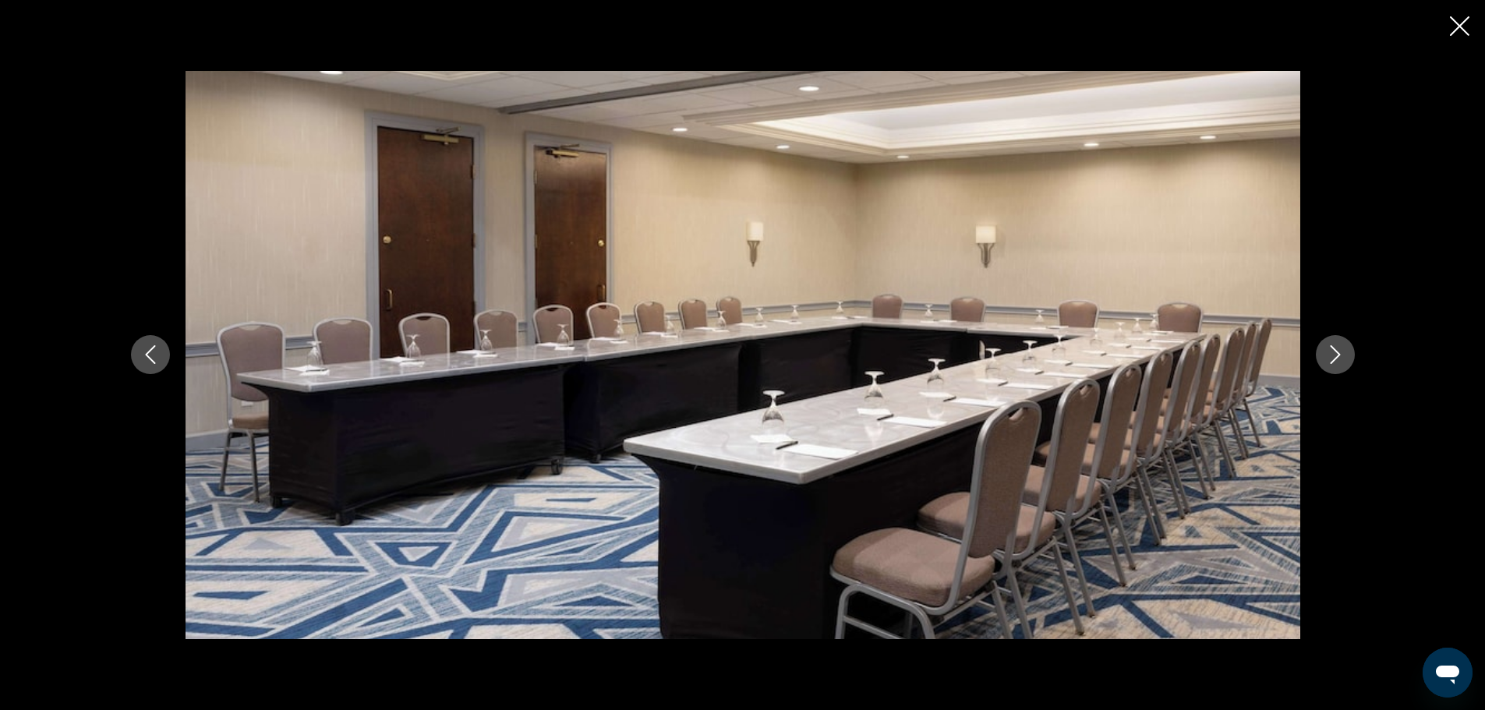
click at [1328, 346] on icon "Next image" at bounding box center [1335, 354] width 19 height 19
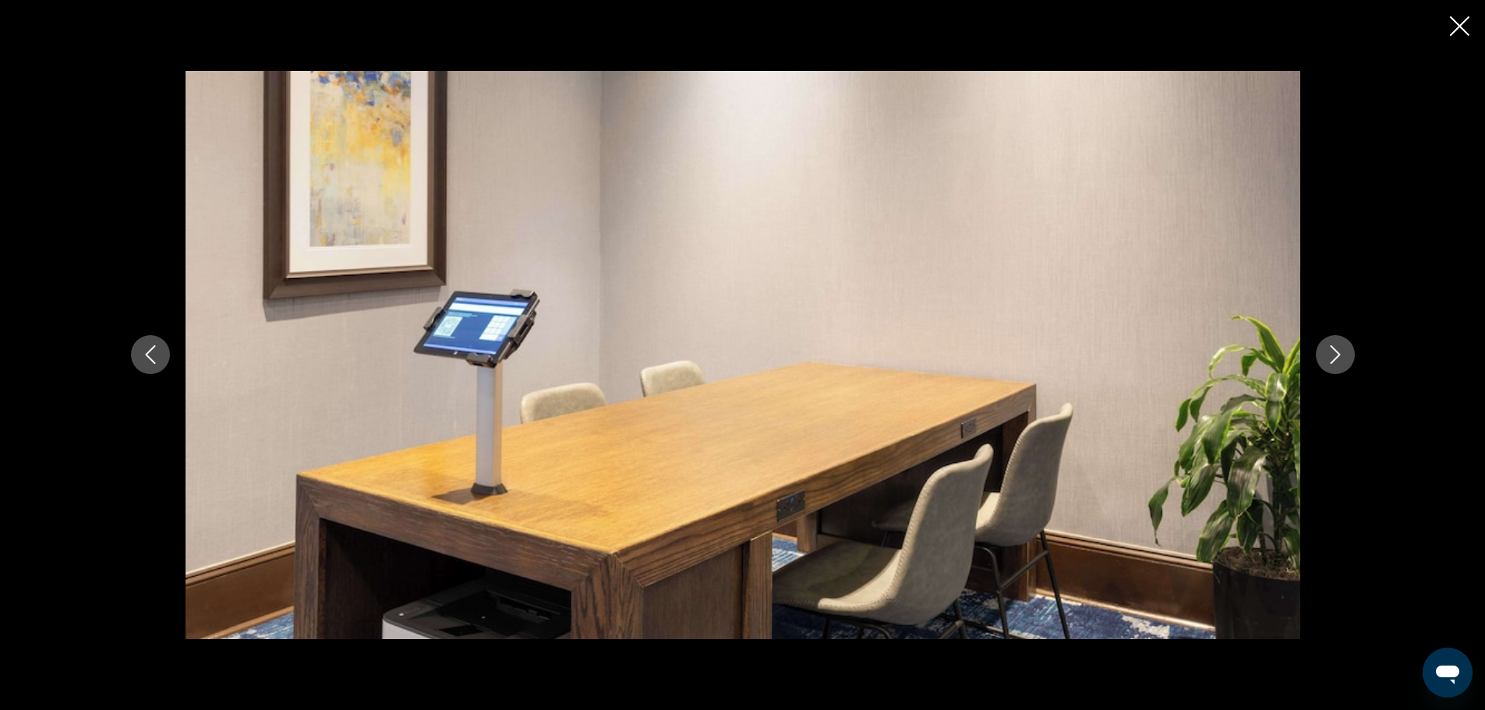
click at [1328, 346] on icon "Next image" at bounding box center [1335, 354] width 19 height 19
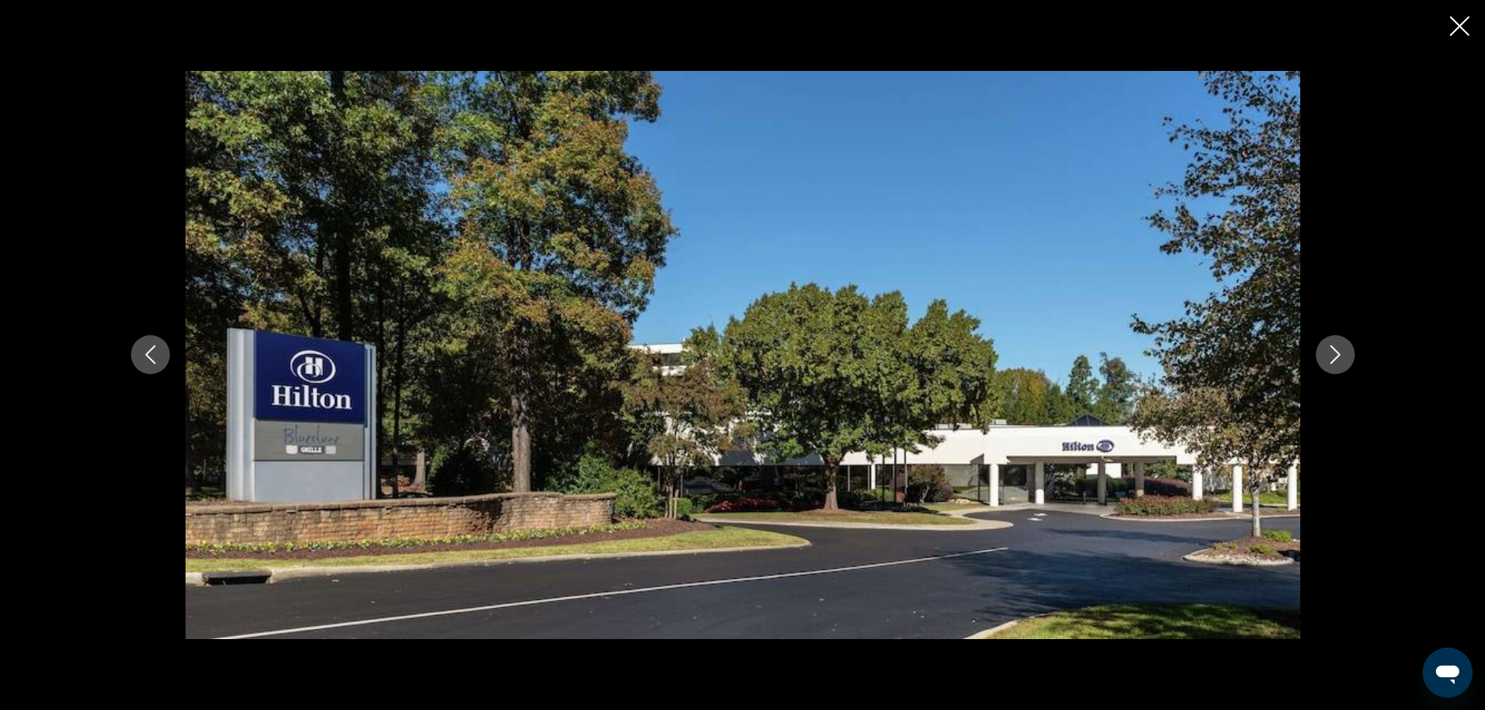
click at [1328, 346] on icon "Next image" at bounding box center [1335, 354] width 19 height 19
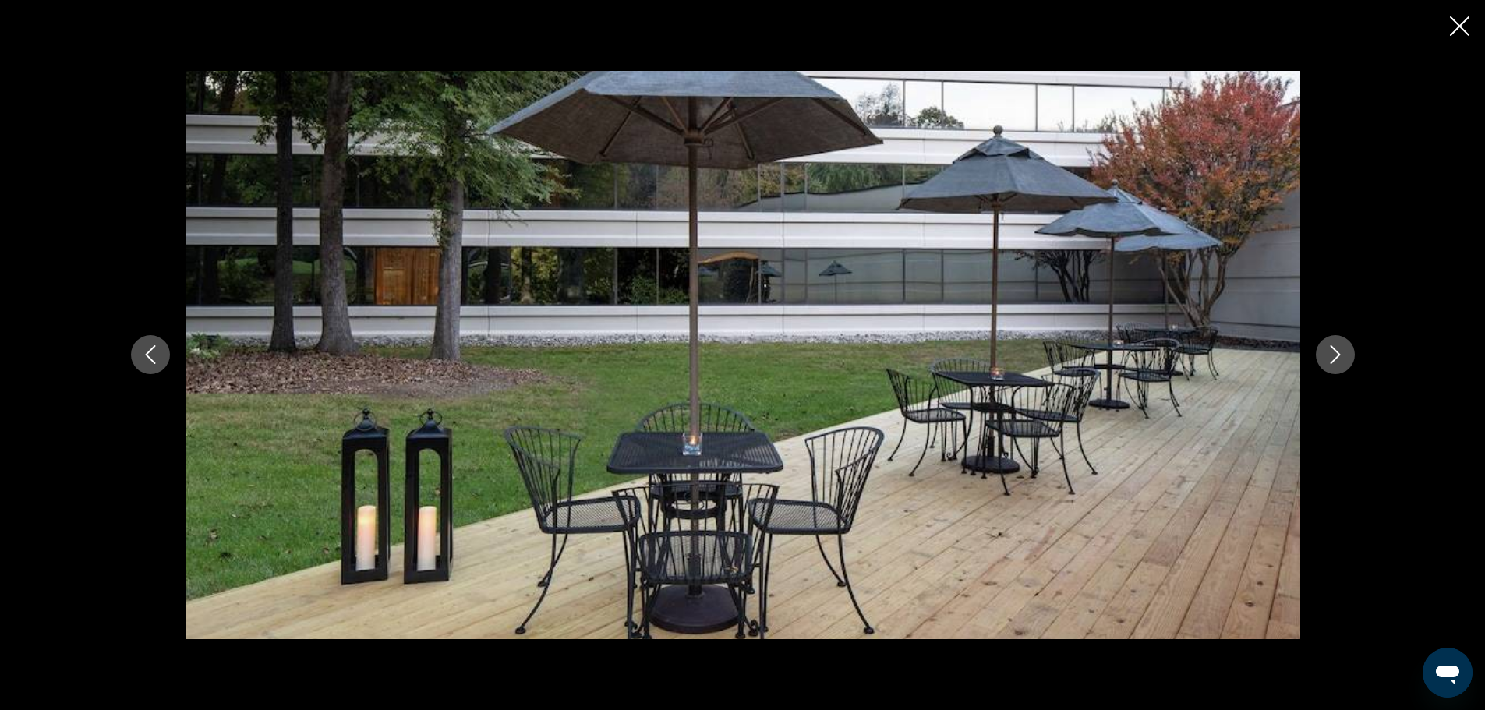
click at [1328, 346] on icon "Next image" at bounding box center [1335, 354] width 19 height 19
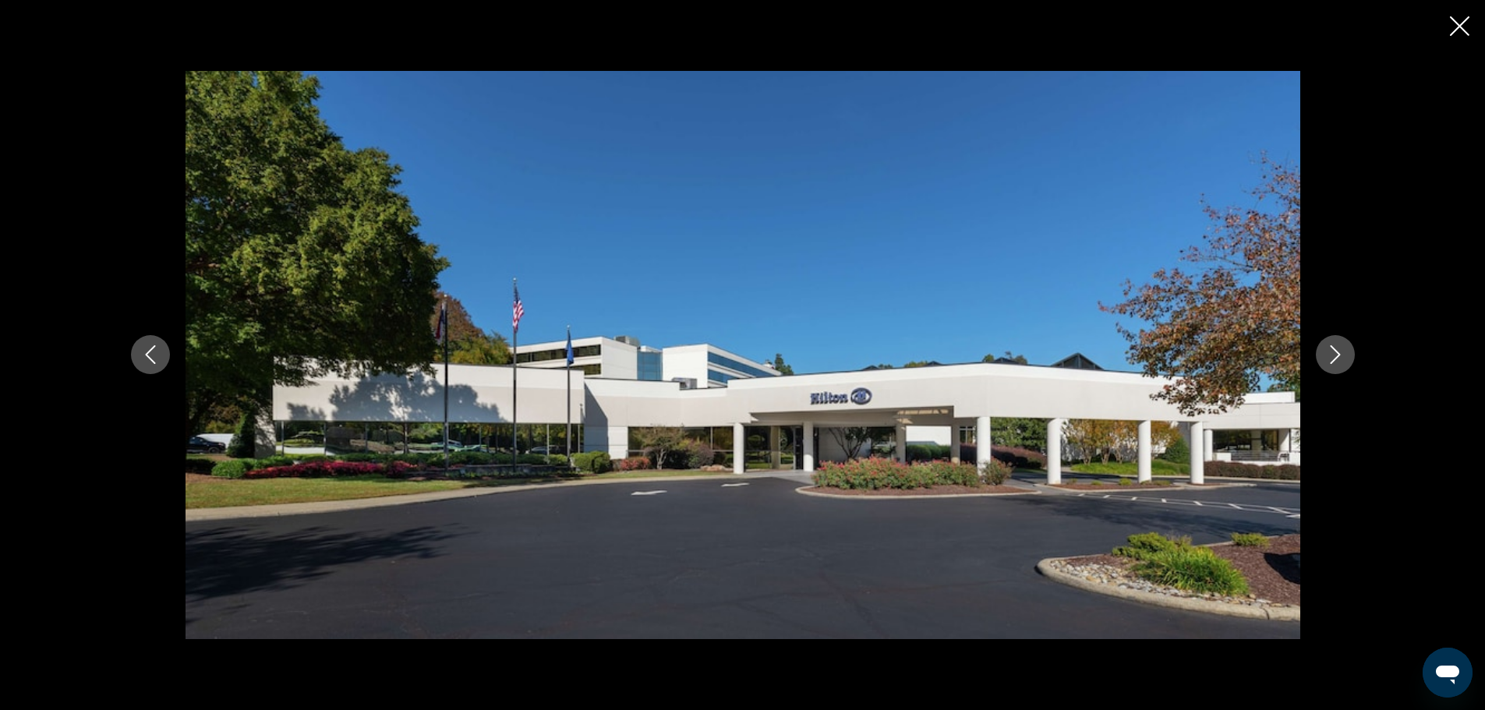
click at [1328, 346] on icon "Next image" at bounding box center [1335, 354] width 19 height 19
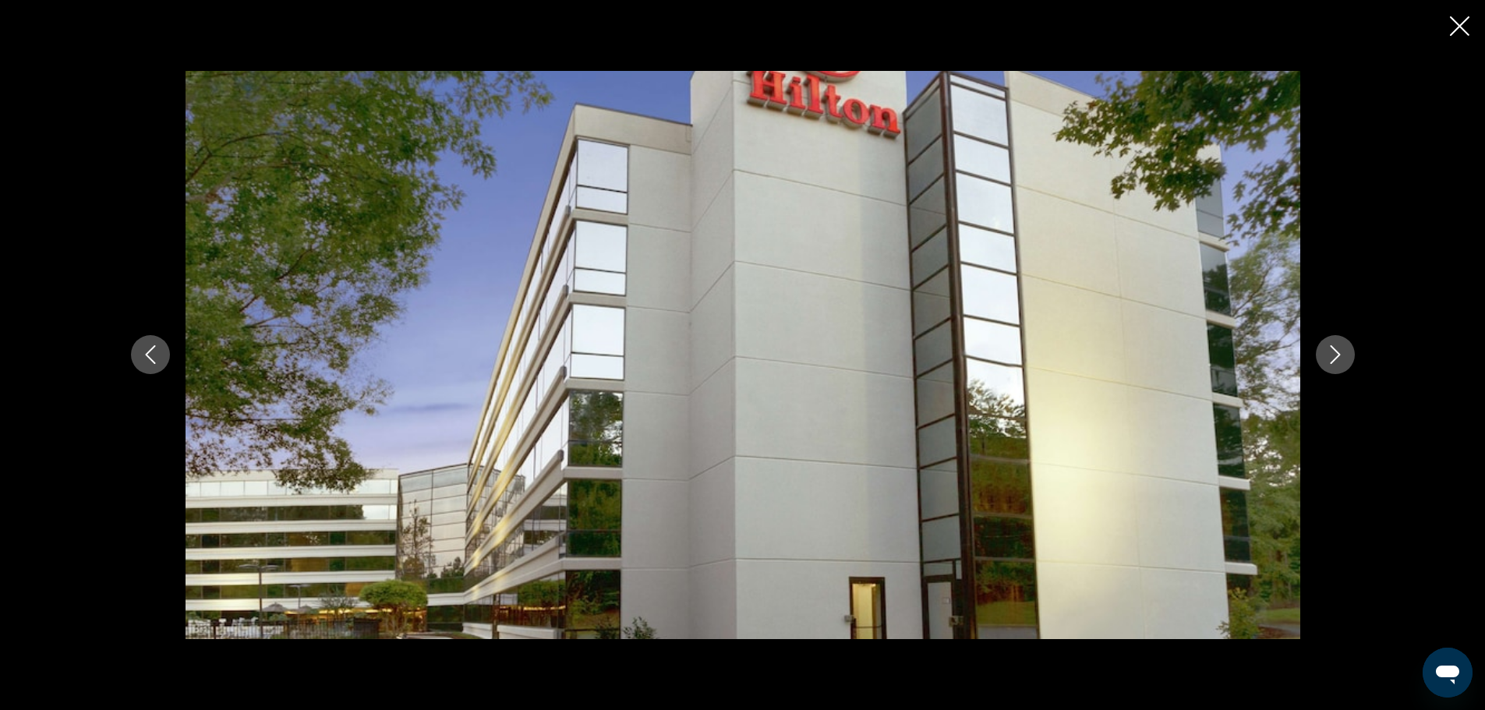
click at [1458, 28] on icon "Close slideshow" at bounding box center [1459, 25] width 19 height 19
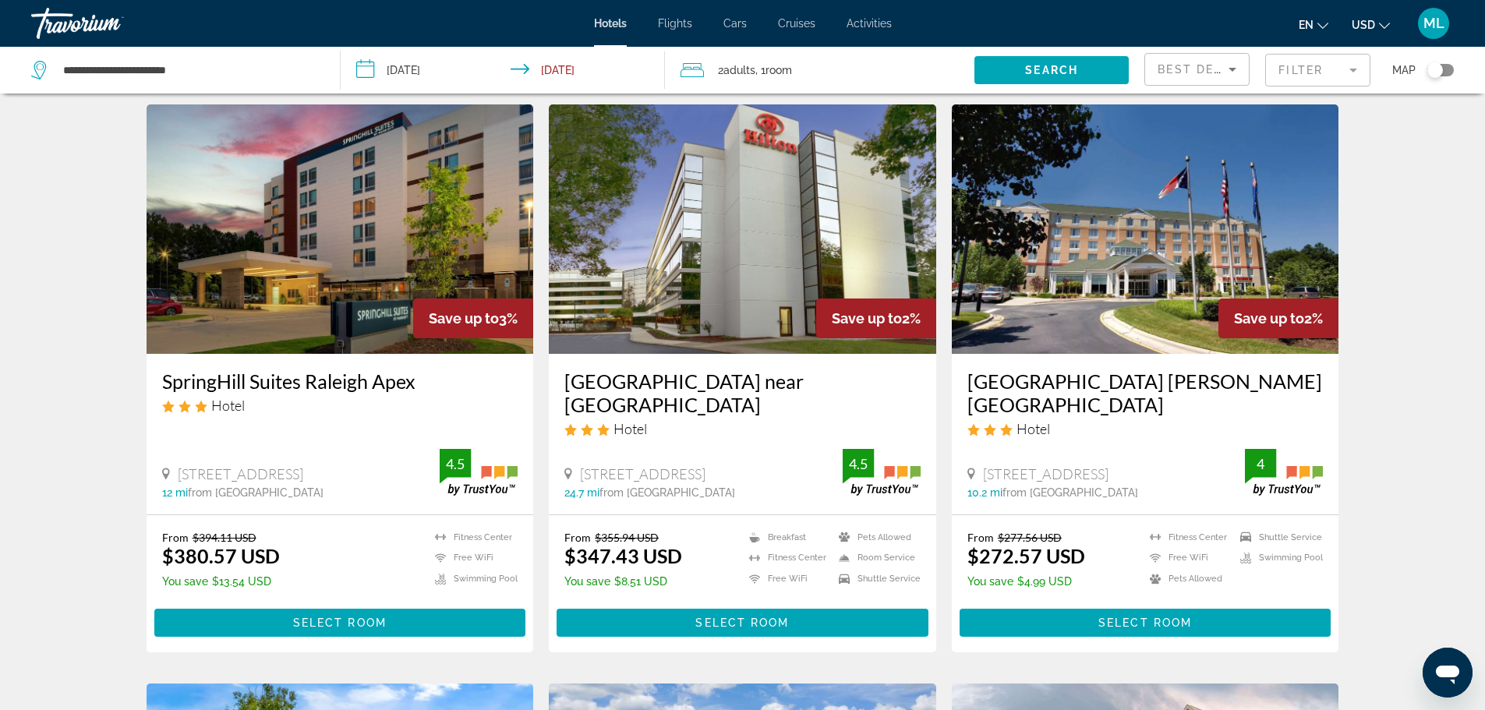
scroll to position [1185, 0]
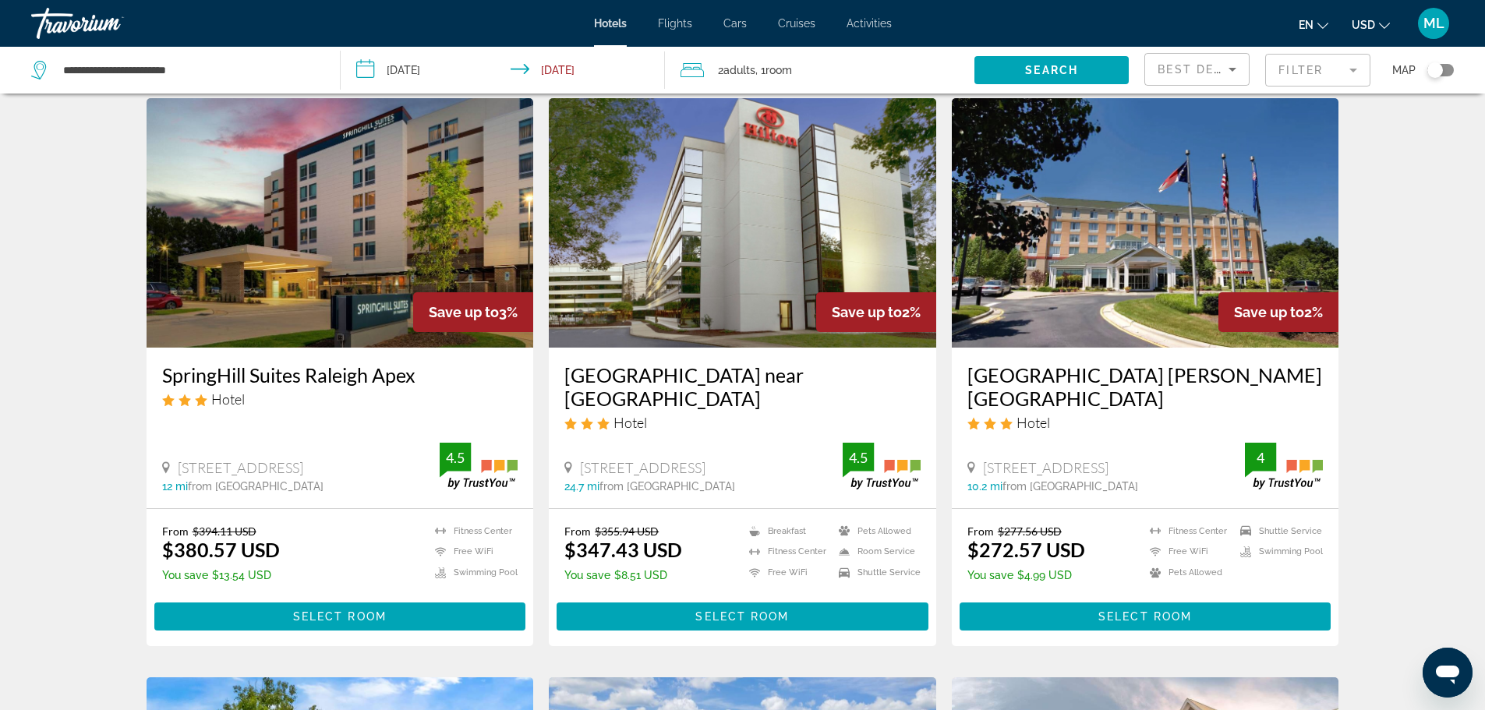
click at [1107, 285] on img "Main content" at bounding box center [1145, 222] width 387 height 249
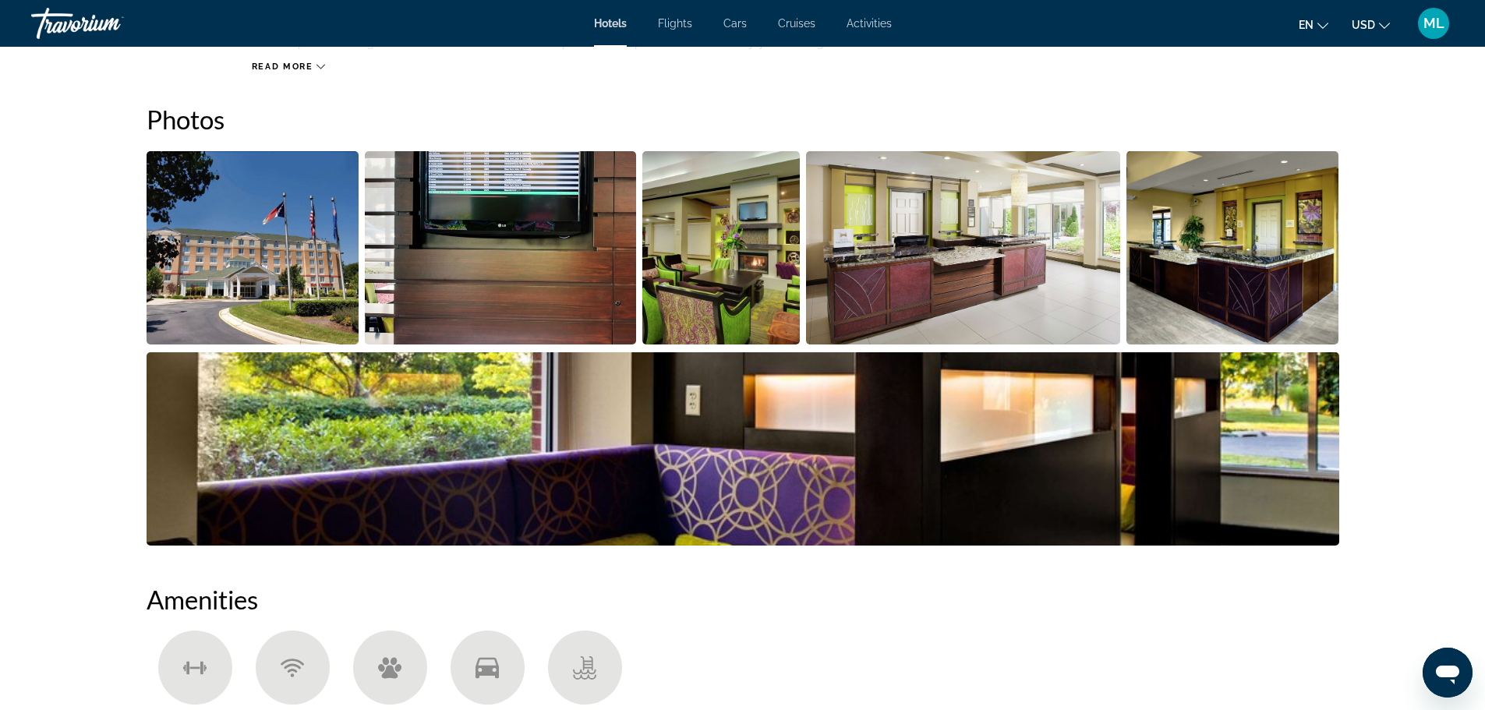
scroll to position [686, 0]
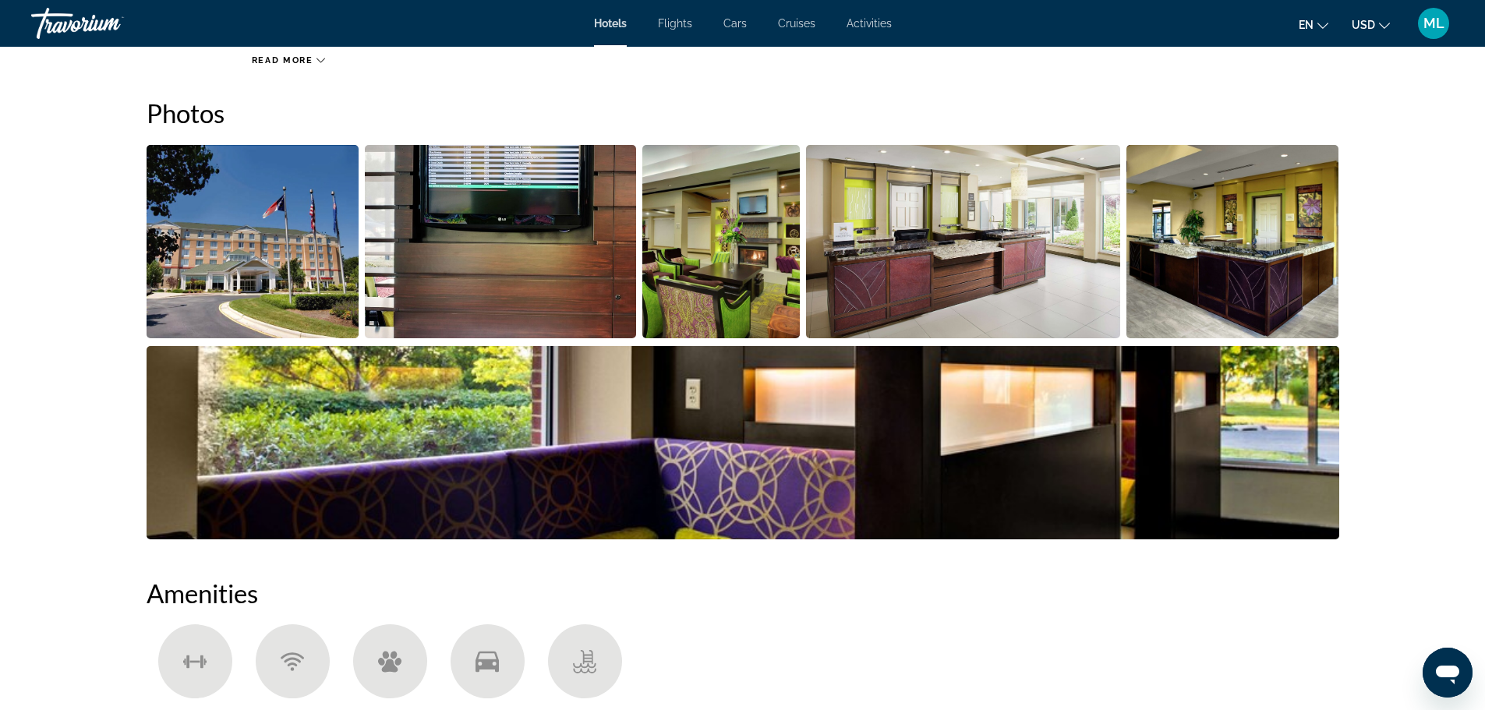
click at [336, 257] on img "Open full-screen image slider" at bounding box center [253, 241] width 213 height 193
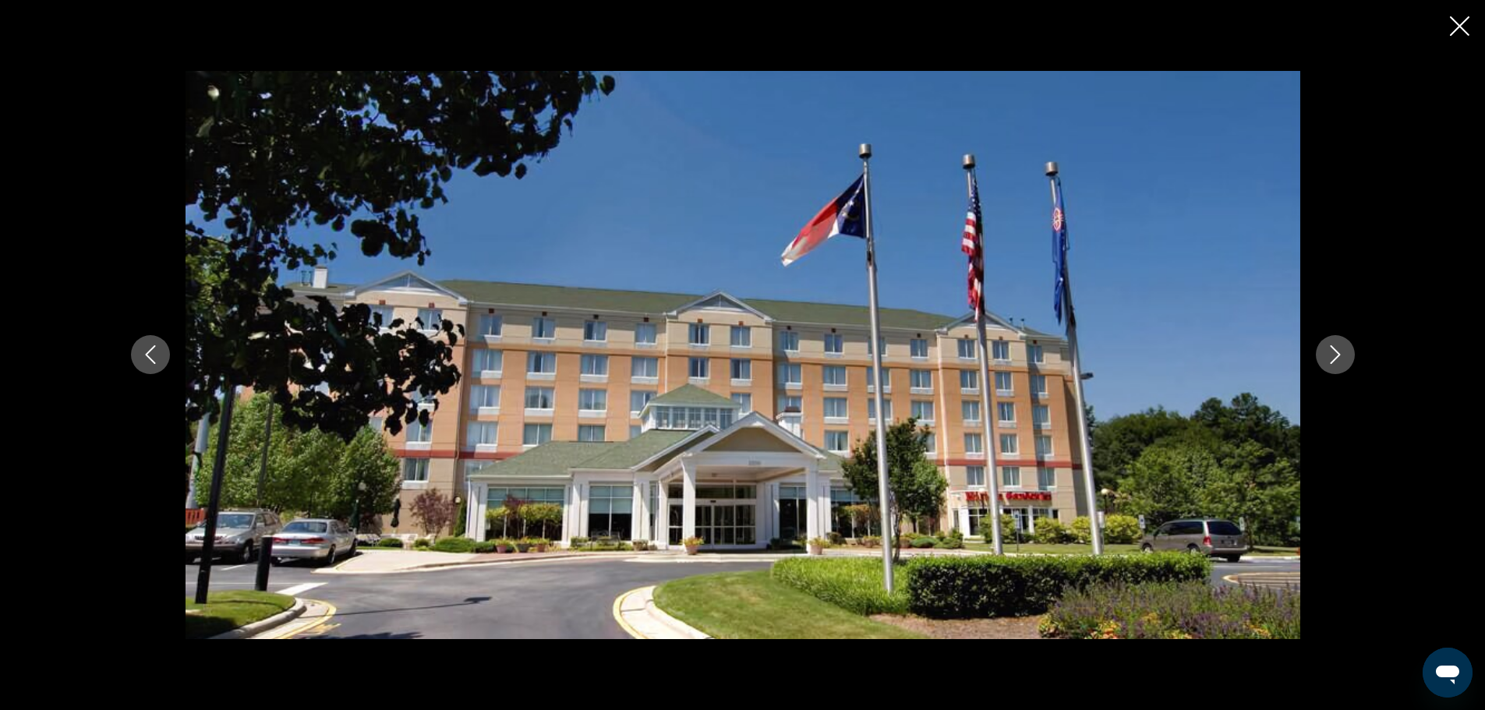
click at [1323, 356] on button "Next image" at bounding box center [1335, 354] width 39 height 39
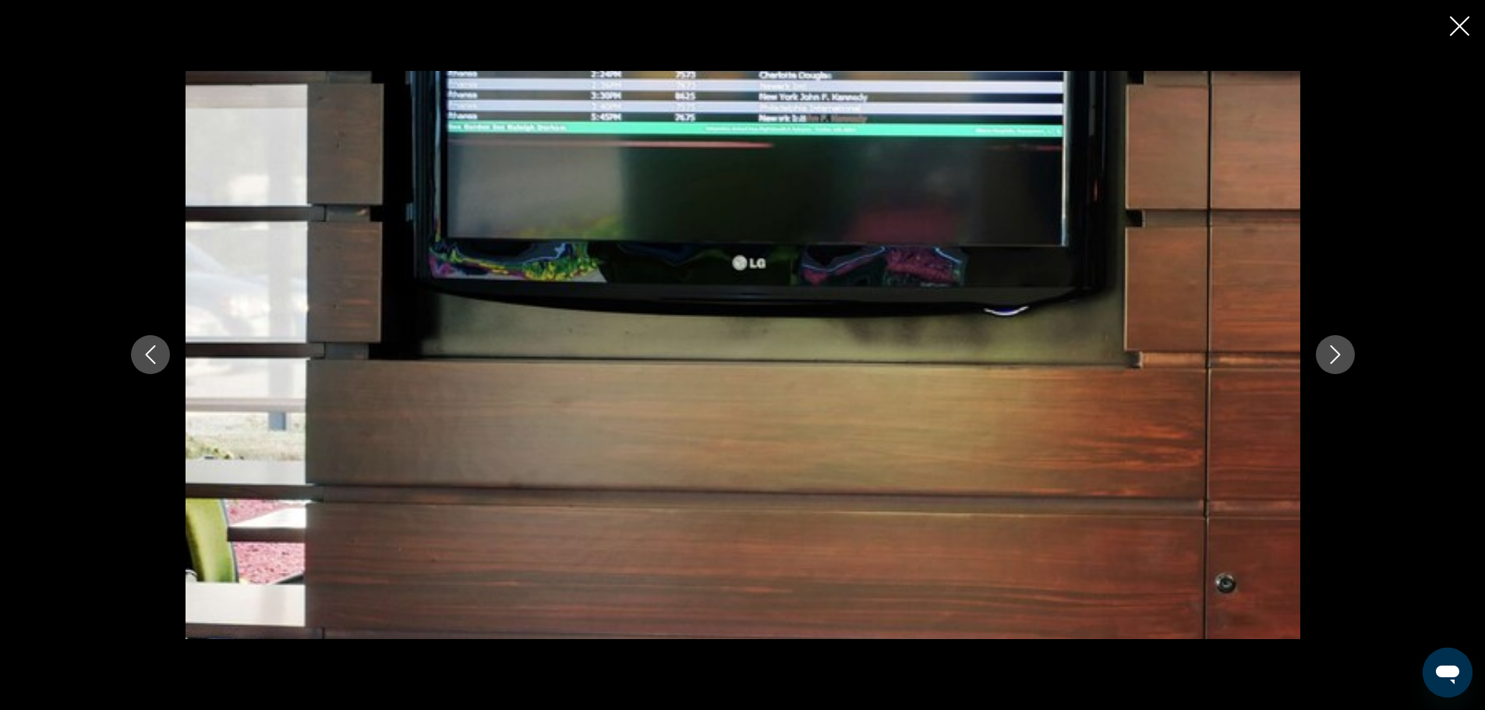
click at [1323, 356] on button "Next image" at bounding box center [1335, 354] width 39 height 39
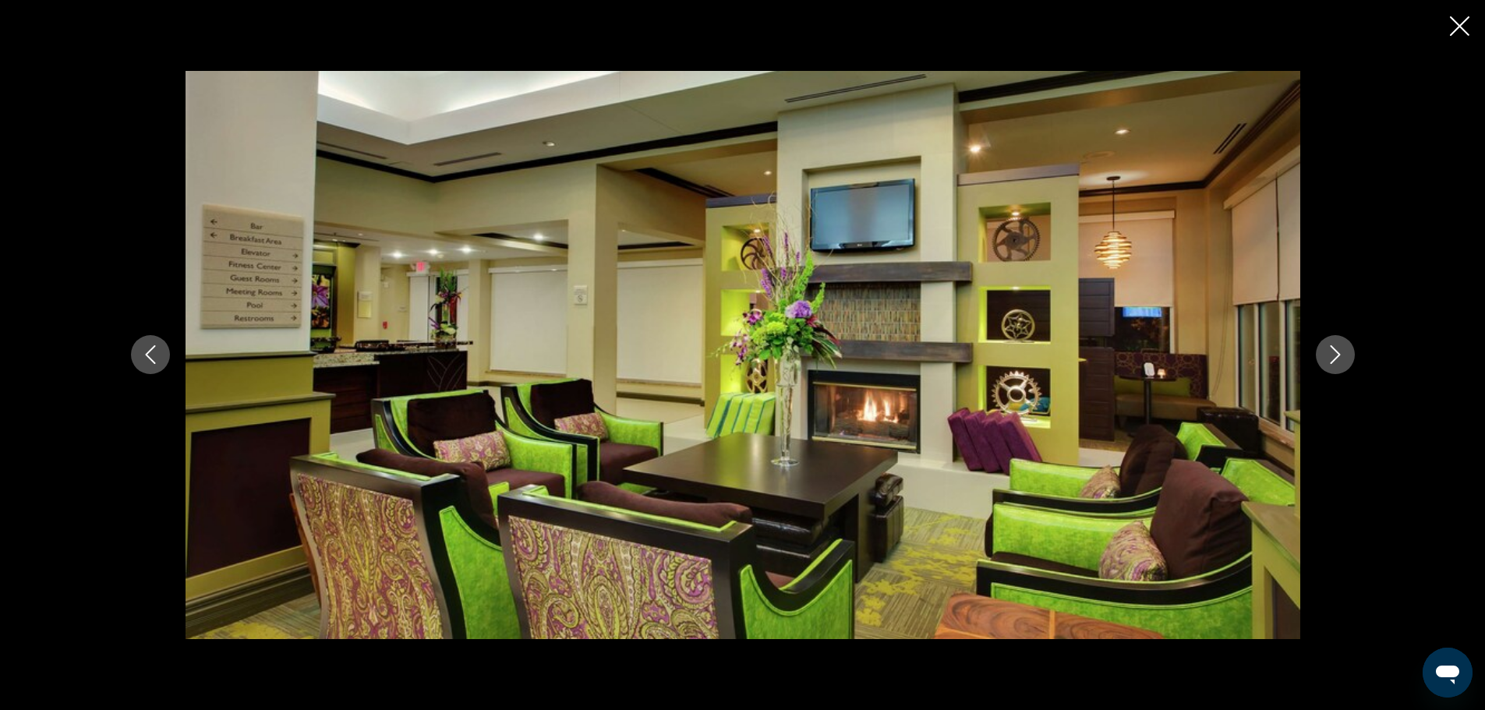
click at [1323, 356] on button "Next image" at bounding box center [1335, 354] width 39 height 39
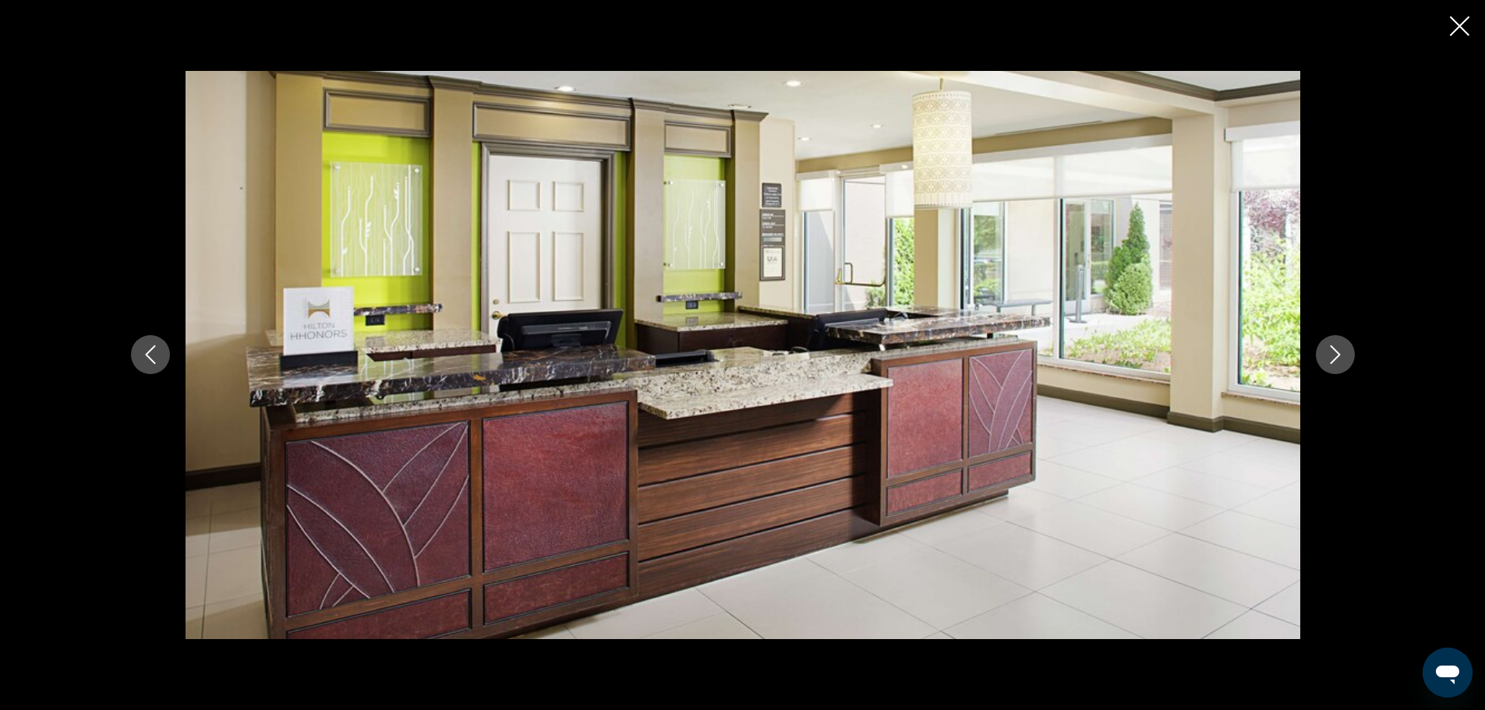
click at [1323, 356] on button "Next image" at bounding box center [1335, 354] width 39 height 39
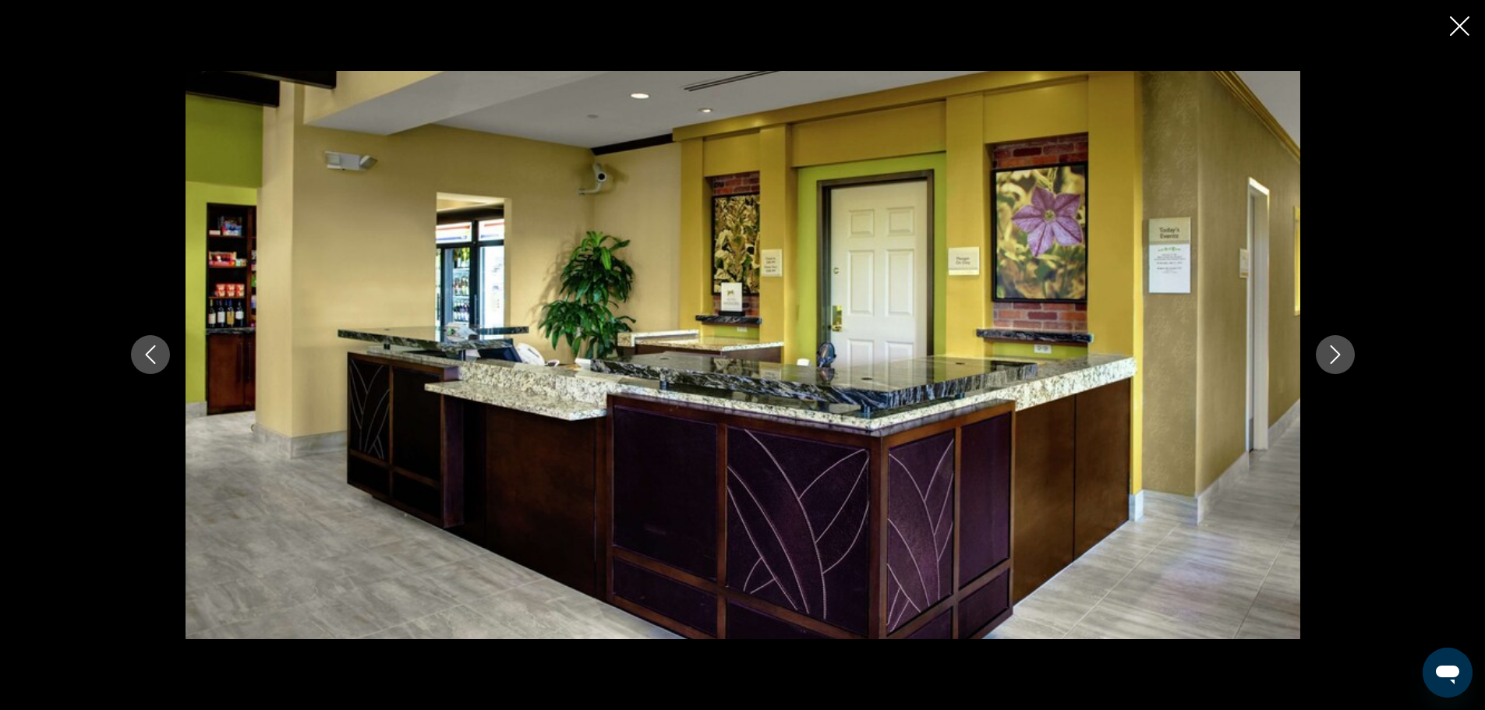
click at [1323, 356] on button "Next image" at bounding box center [1335, 354] width 39 height 39
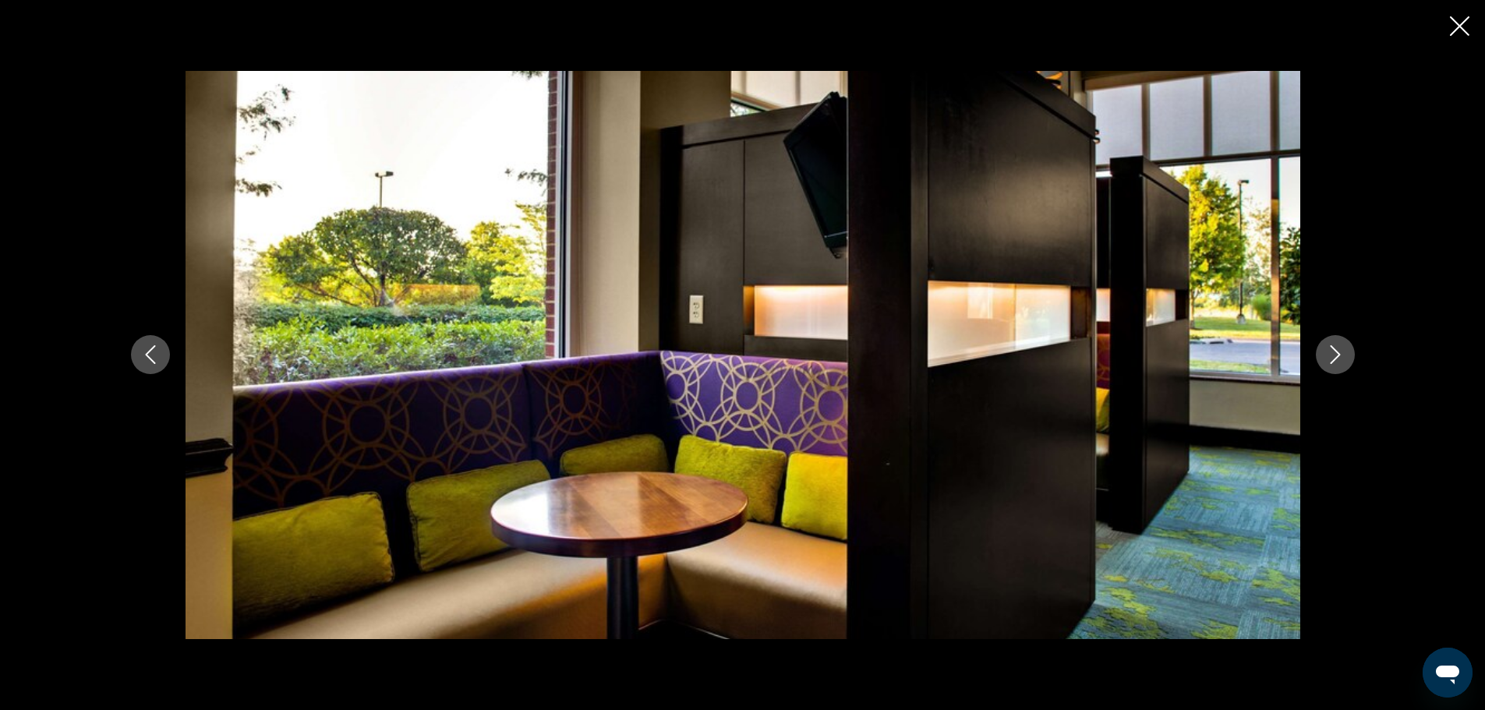
click at [1323, 356] on button "Next image" at bounding box center [1335, 354] width 39 height 39
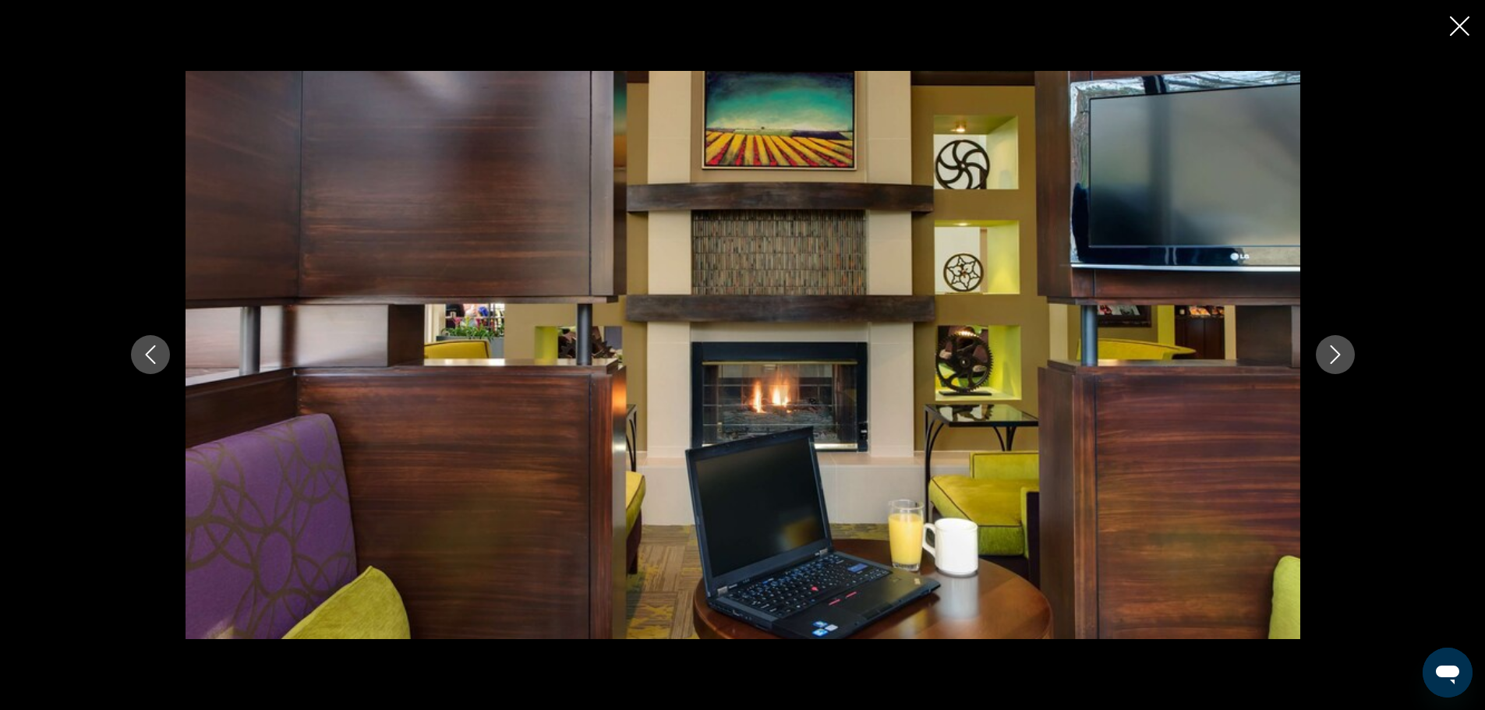
click at [1323, 356] on button "Next image" at bounding box center [1335, 354] width 39 height 39
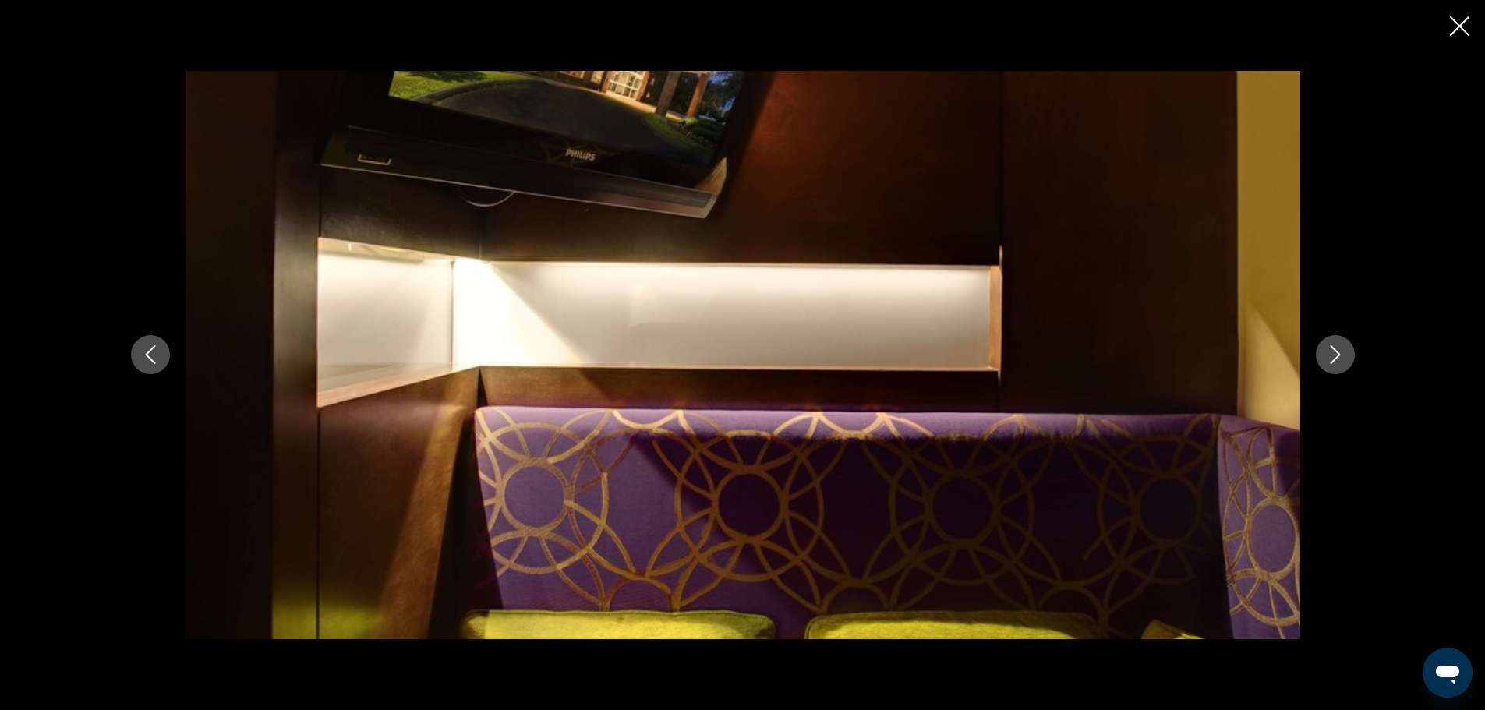
click at [1323, 356] on button "Next image" at bounding box center [1335, 354] width 39 height 39
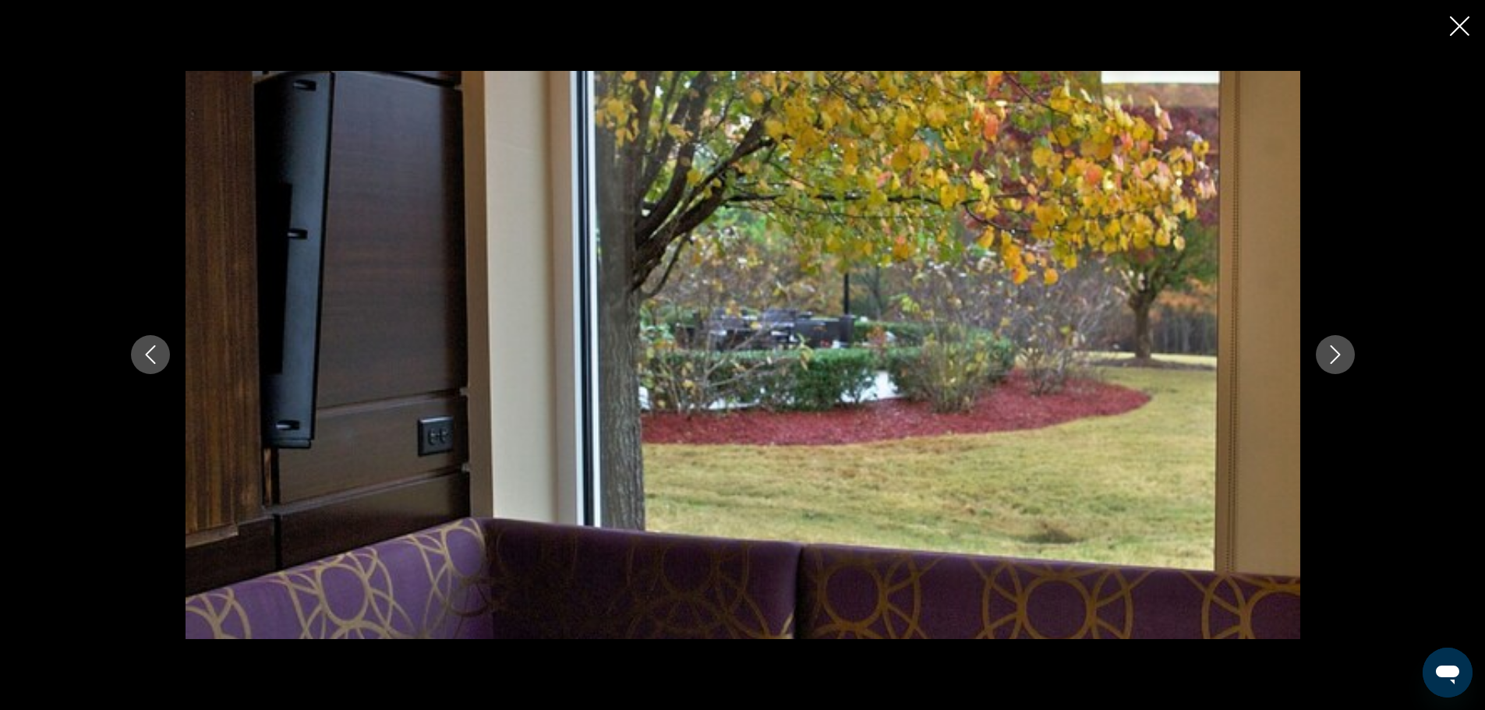
click at [1323, 356] on button "Next image" at bounding box center [1335, 354] width 39 height 39
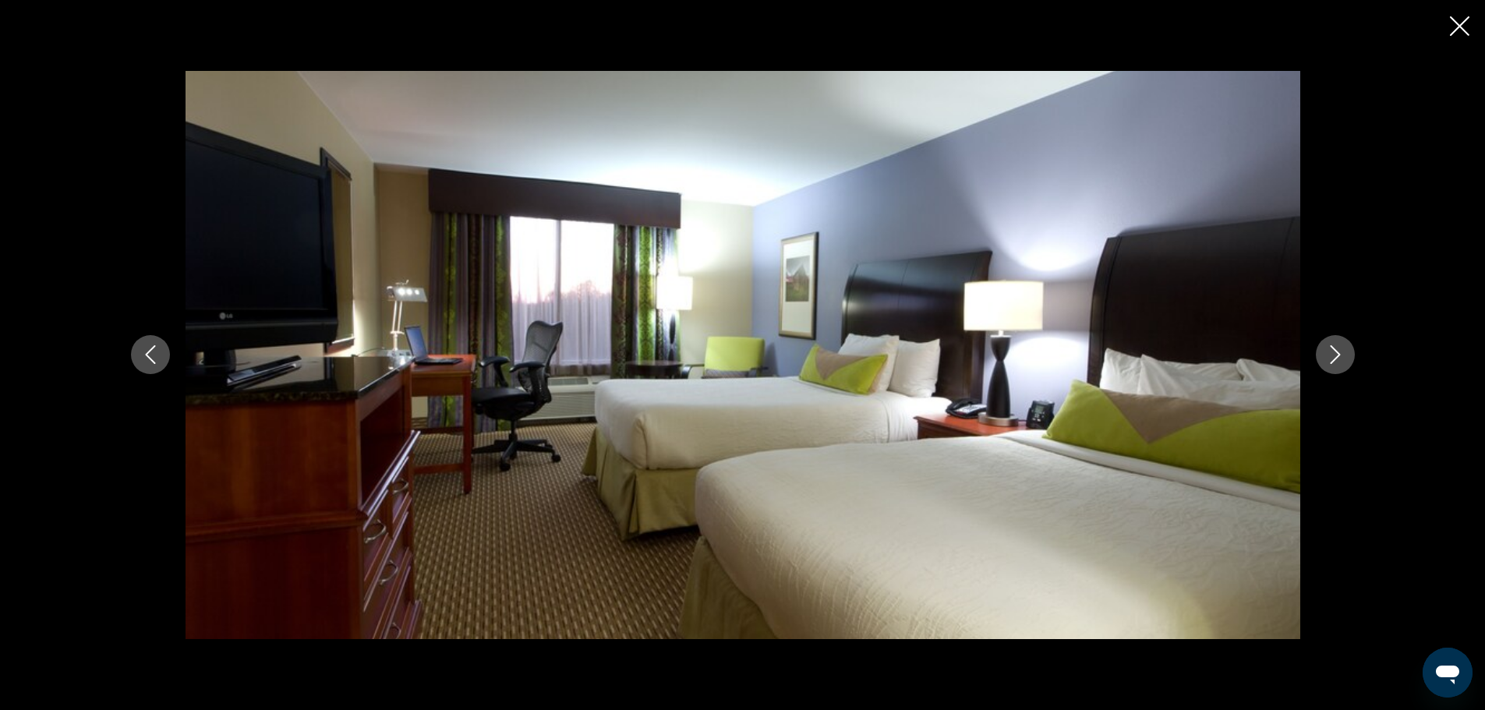
click at [1323, 356] on button "Next image" at bounding box center [1335, 354] width 39 height 39
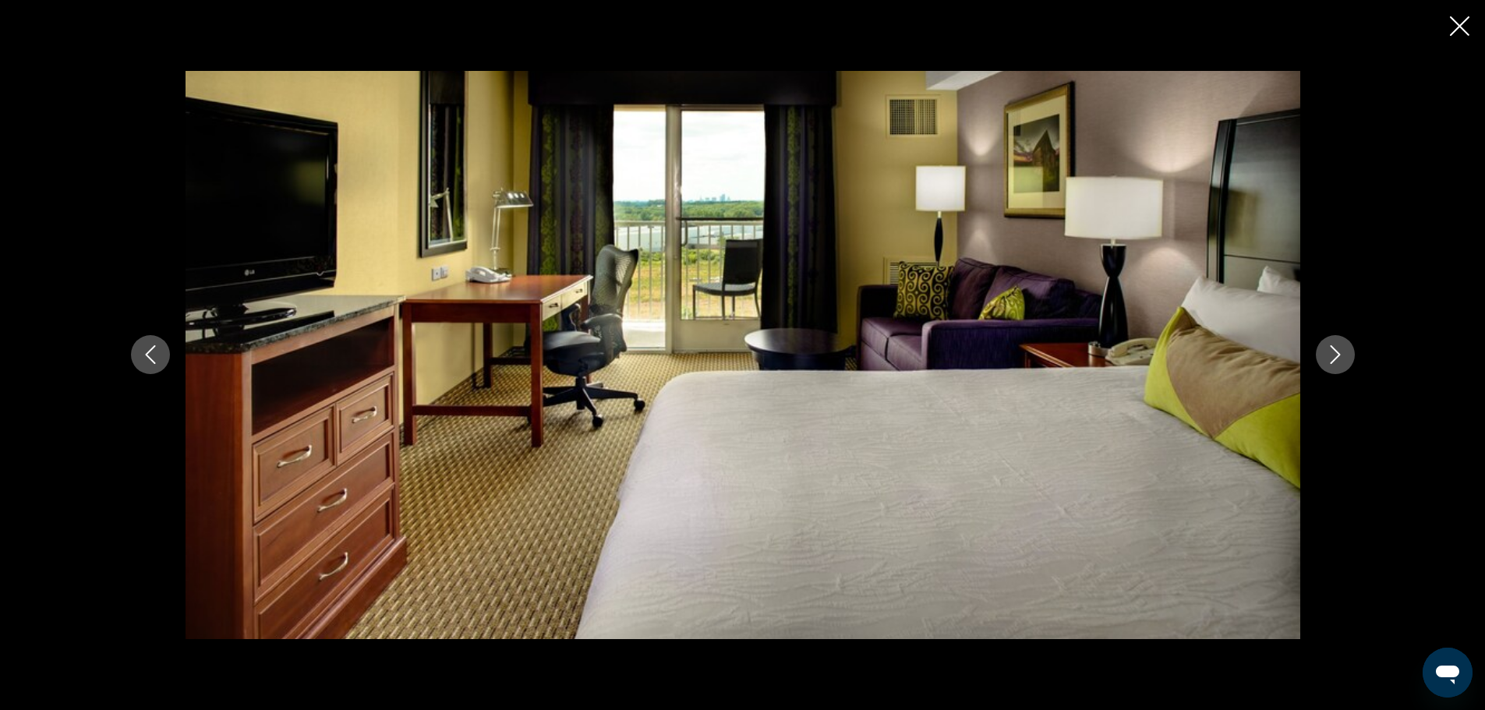
click at [1323, 356] on button "Next image" at bounding box center [1335, 354] width 39 height 39
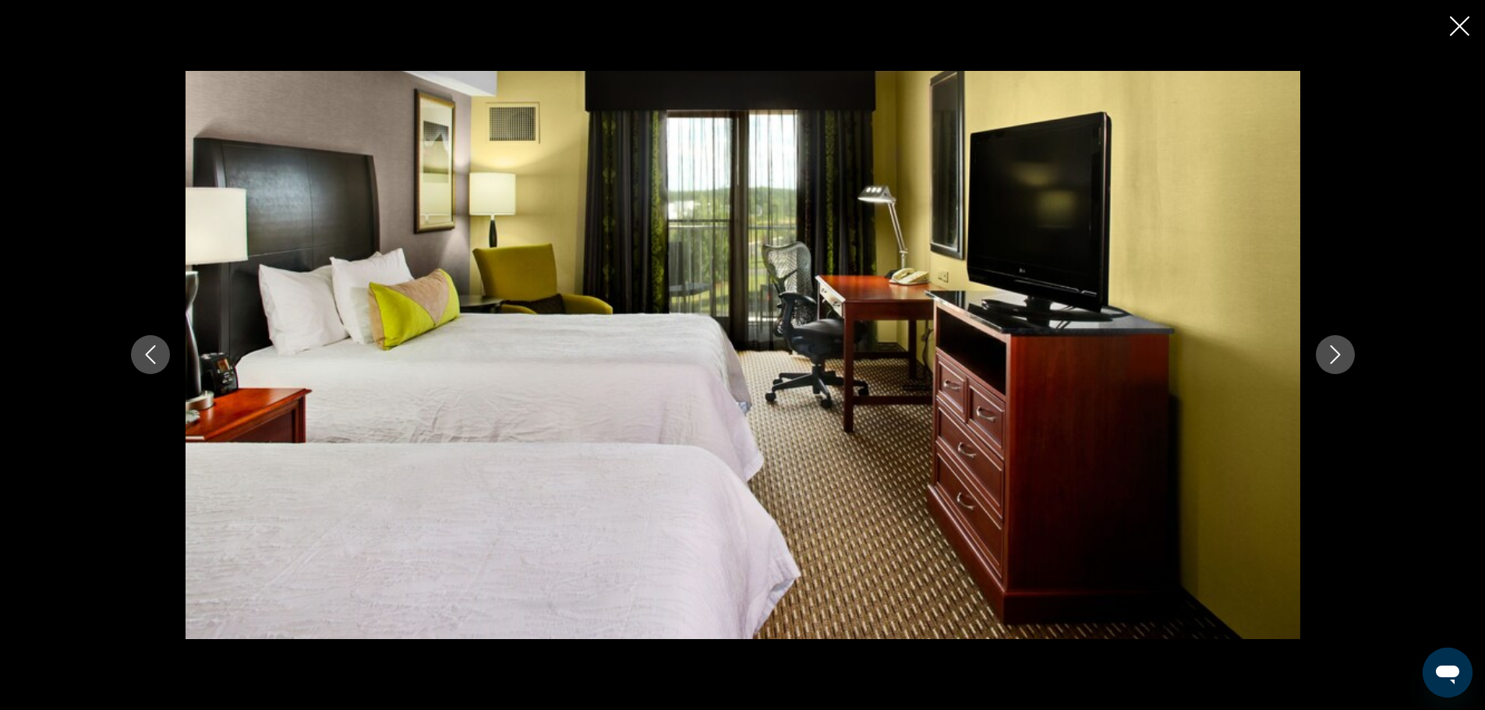
click at [1323, 356] on button "Next image" at bounding box center [1335, 354] width 39 height 39
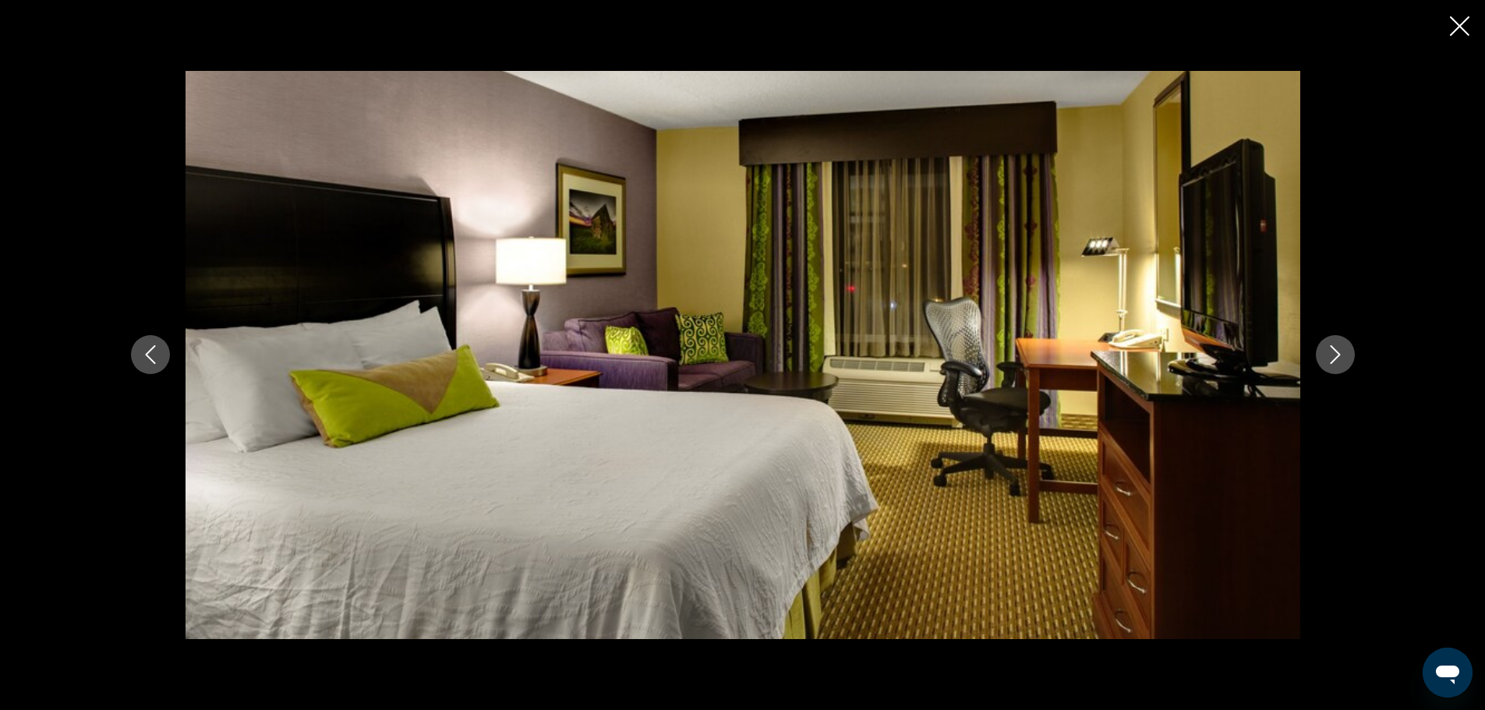
click at [1323, 356] on button "Next image" at bounding box center [1335, 354] width 39 height 39
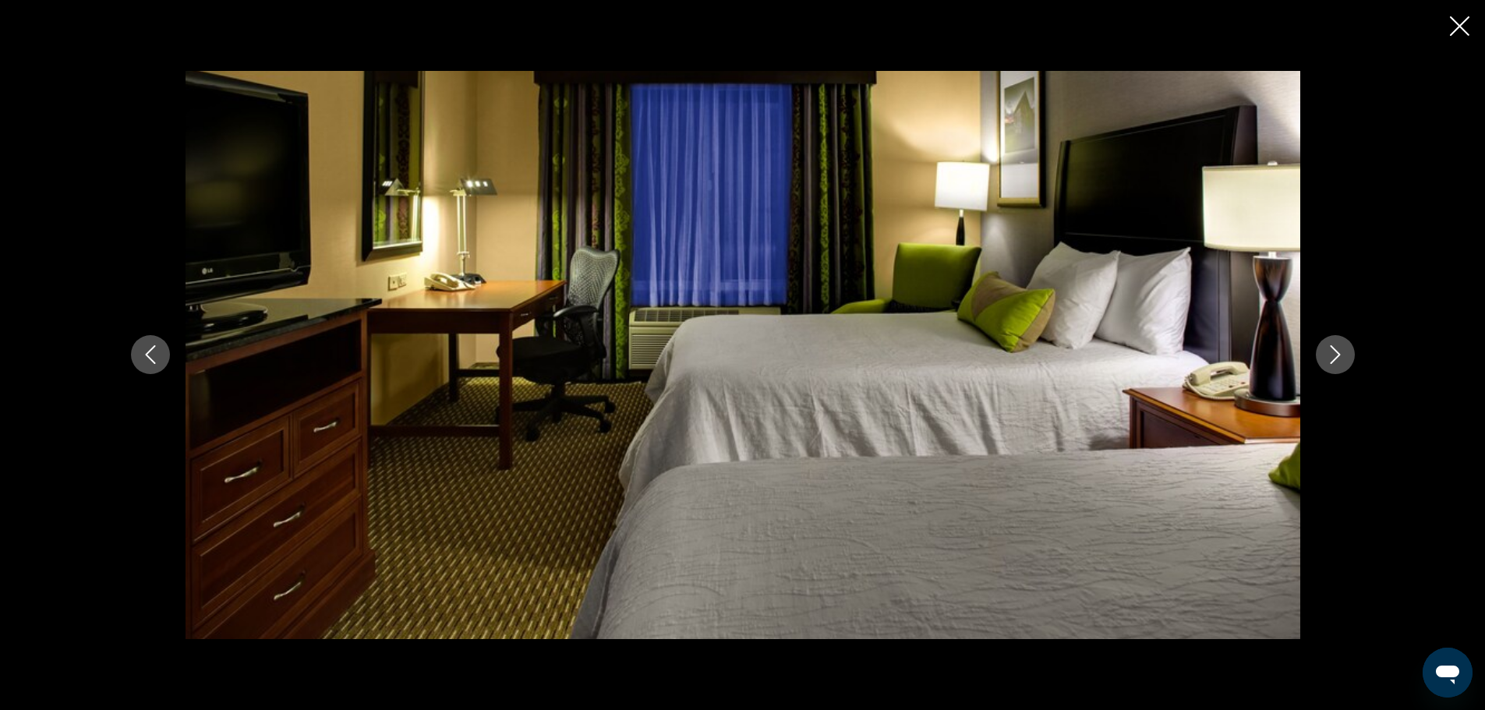
click at [1323, 356] on button "Next image" at bounding box center [1335, 354] width 39 height 39
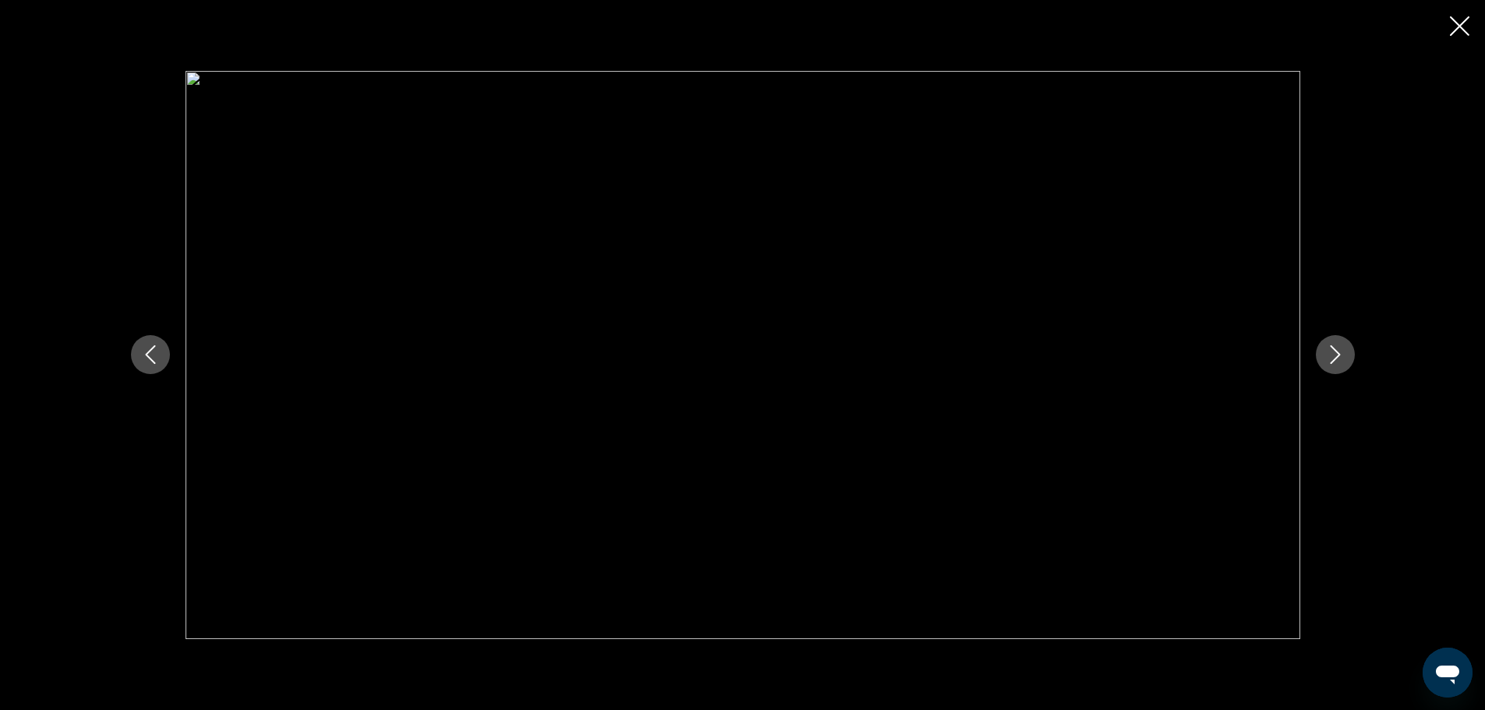
click at [1323, 356] on button "Next image" at bounding box center [1335, 354] width 39 height 39
click at [1455, 19] on icon "Close slideshow" at bounding box center [1459, 25] width 19 height 19
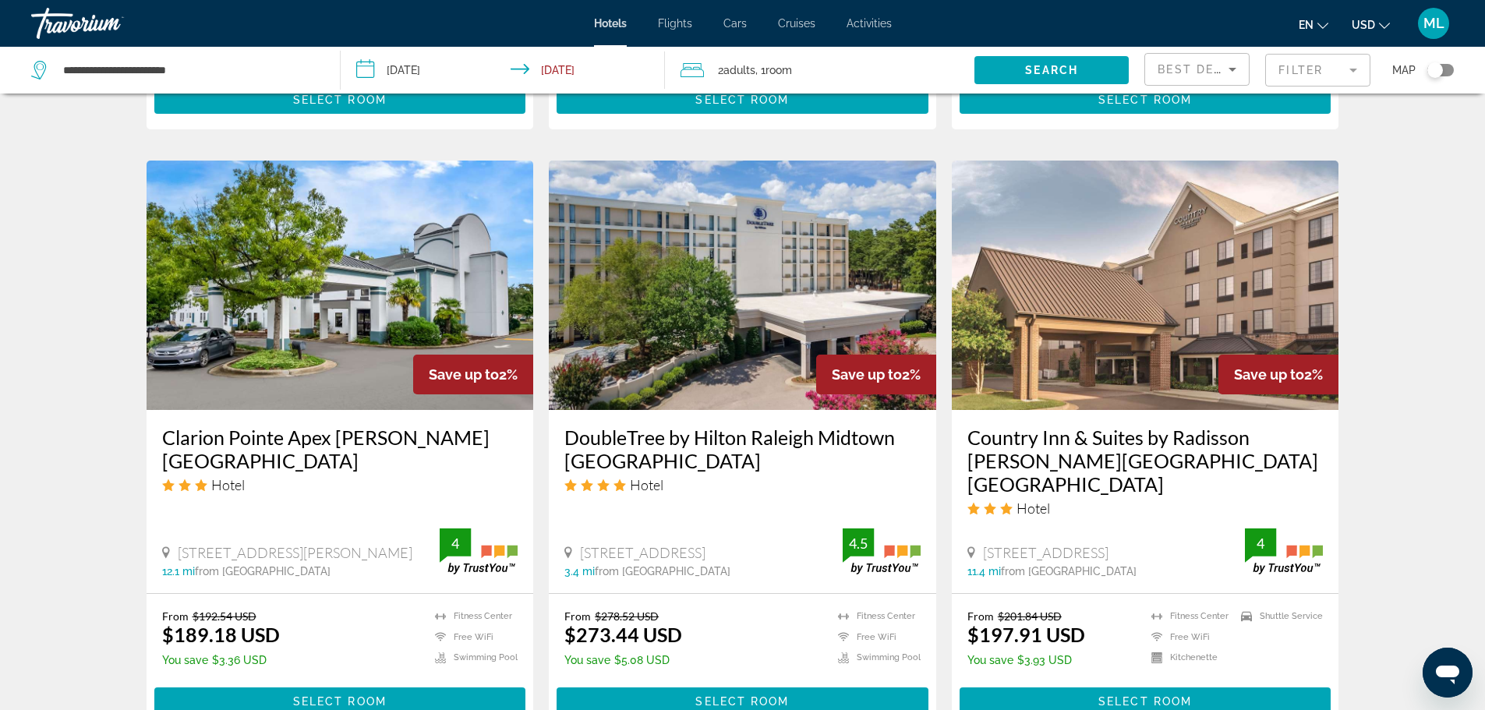
scroll to position [1746, 0]
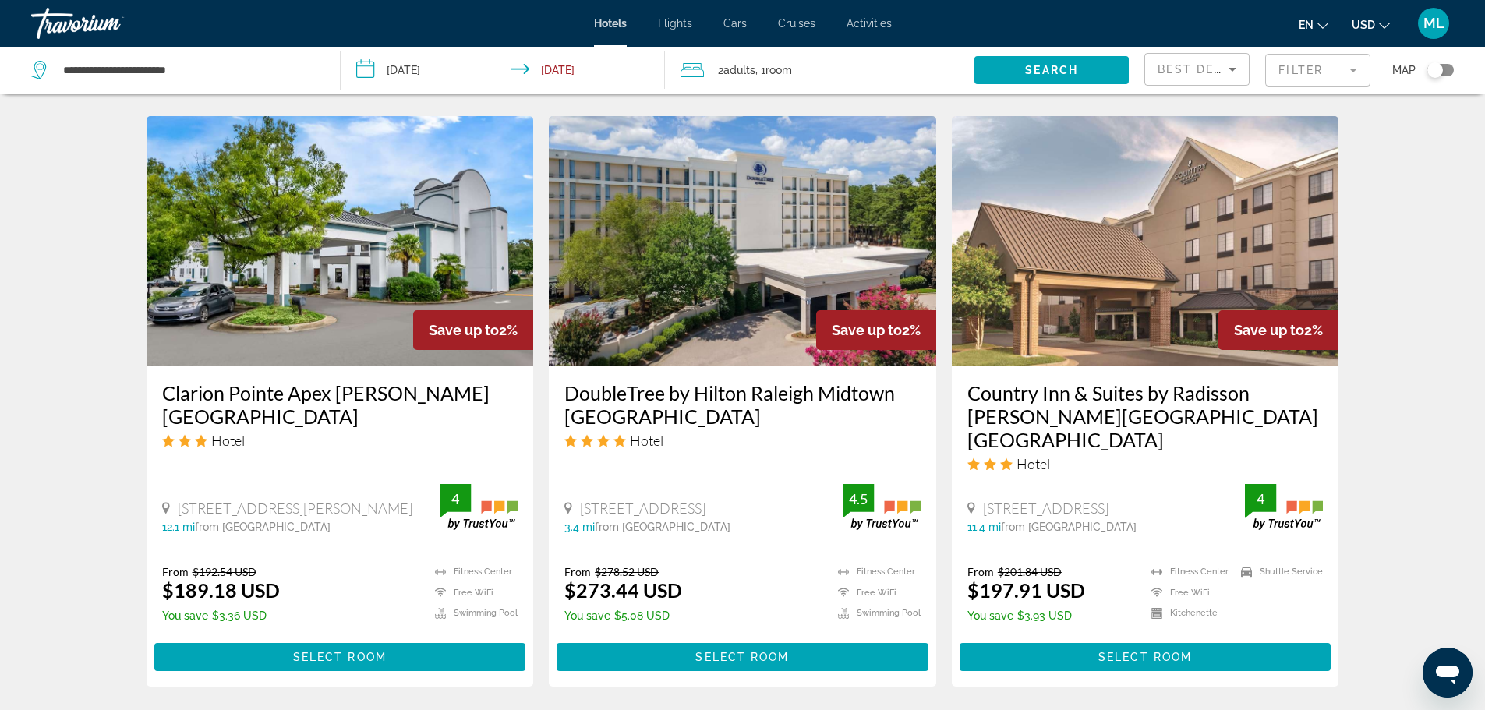
click at [702, 327] on img "Main content" at bounding box center [742, 240] width 387 height 249
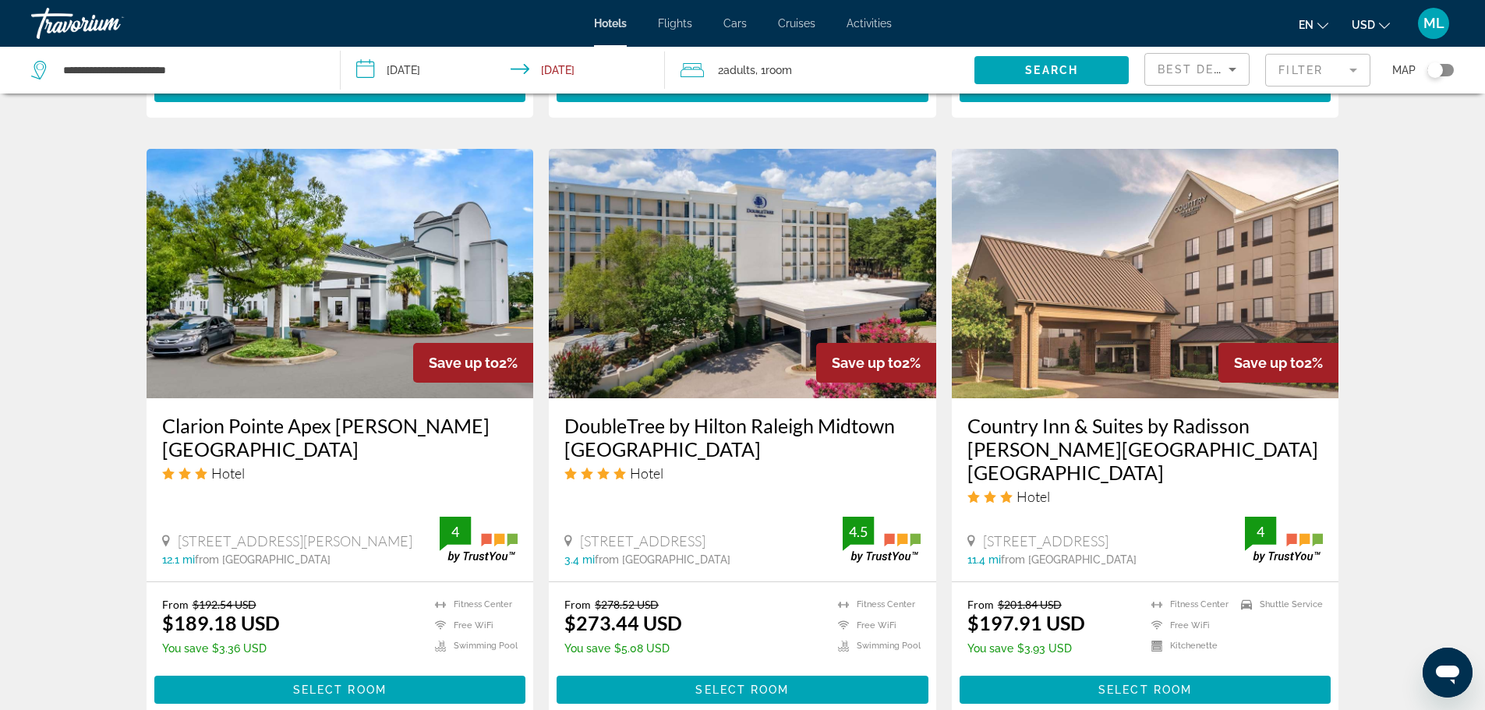
scroll to position [1715, 0]
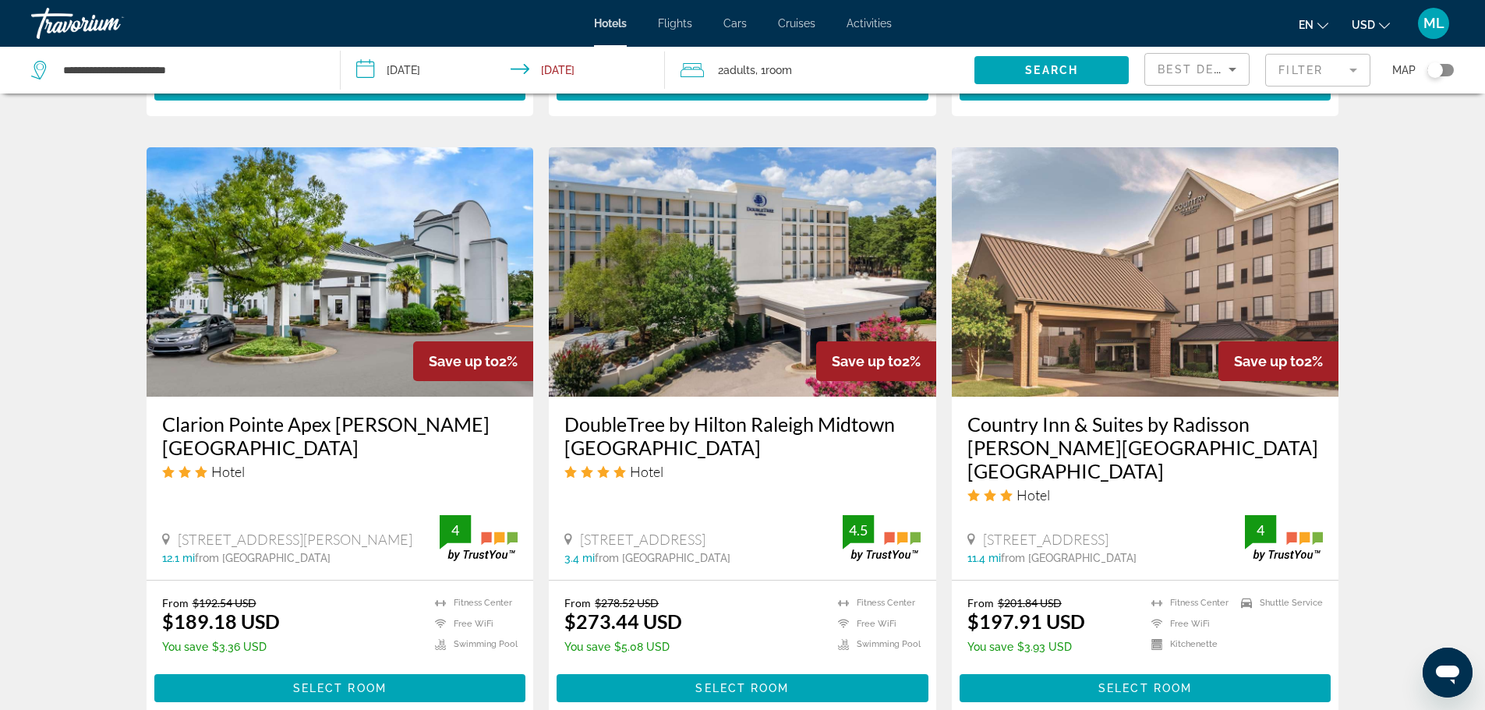
click at [369, 219] on img "Main content" at bounding box center [340, 271] width 387 height 249
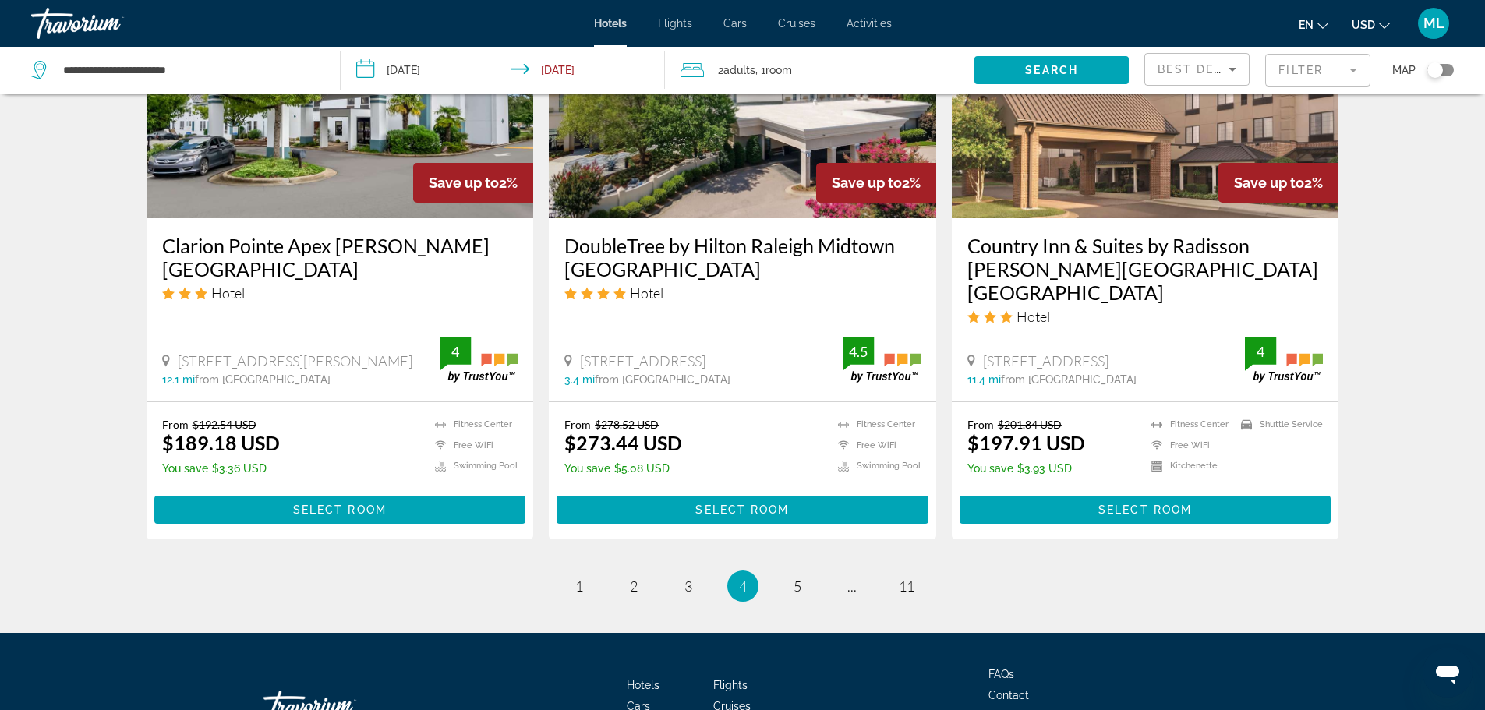
scroll to position [1983, 0]
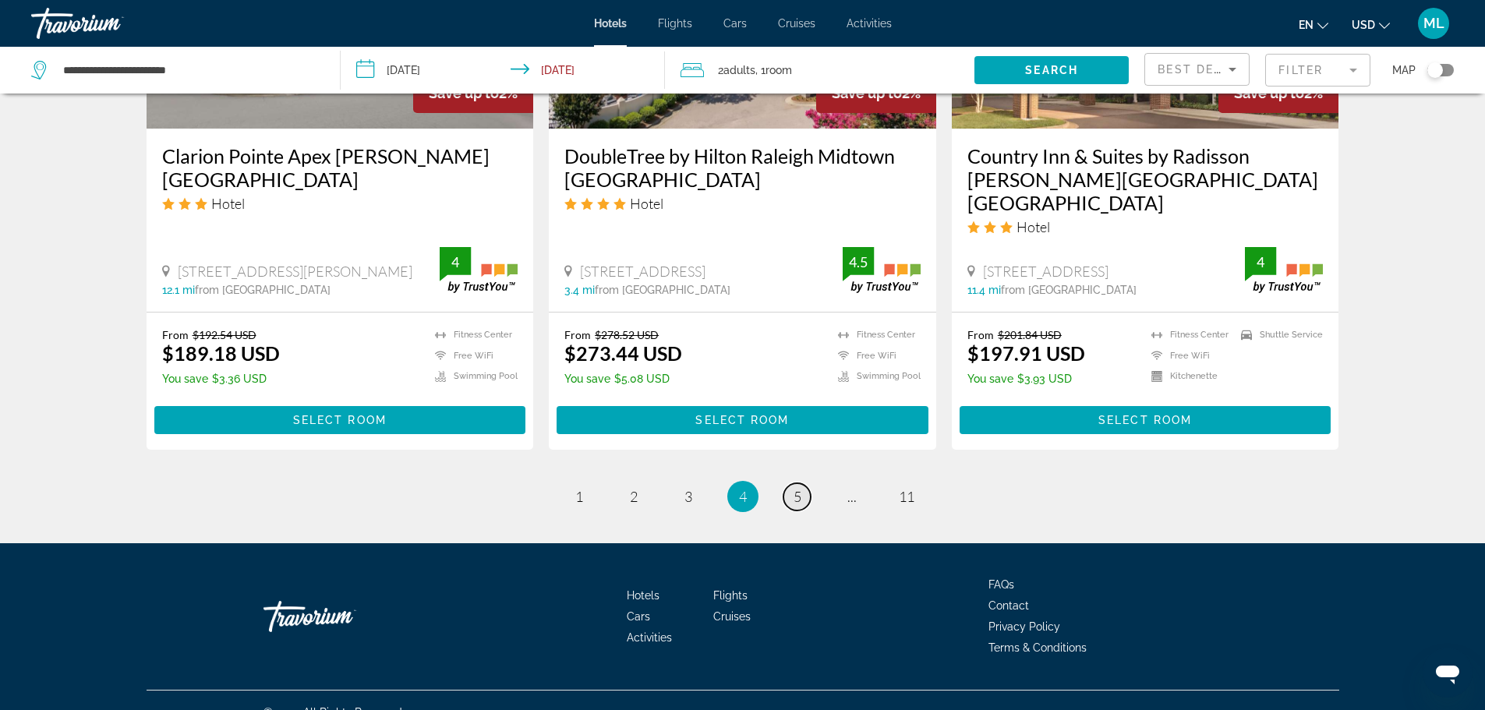
click at [793, 488] on span "5" at bounding box center [797, 496] width 8 height 17
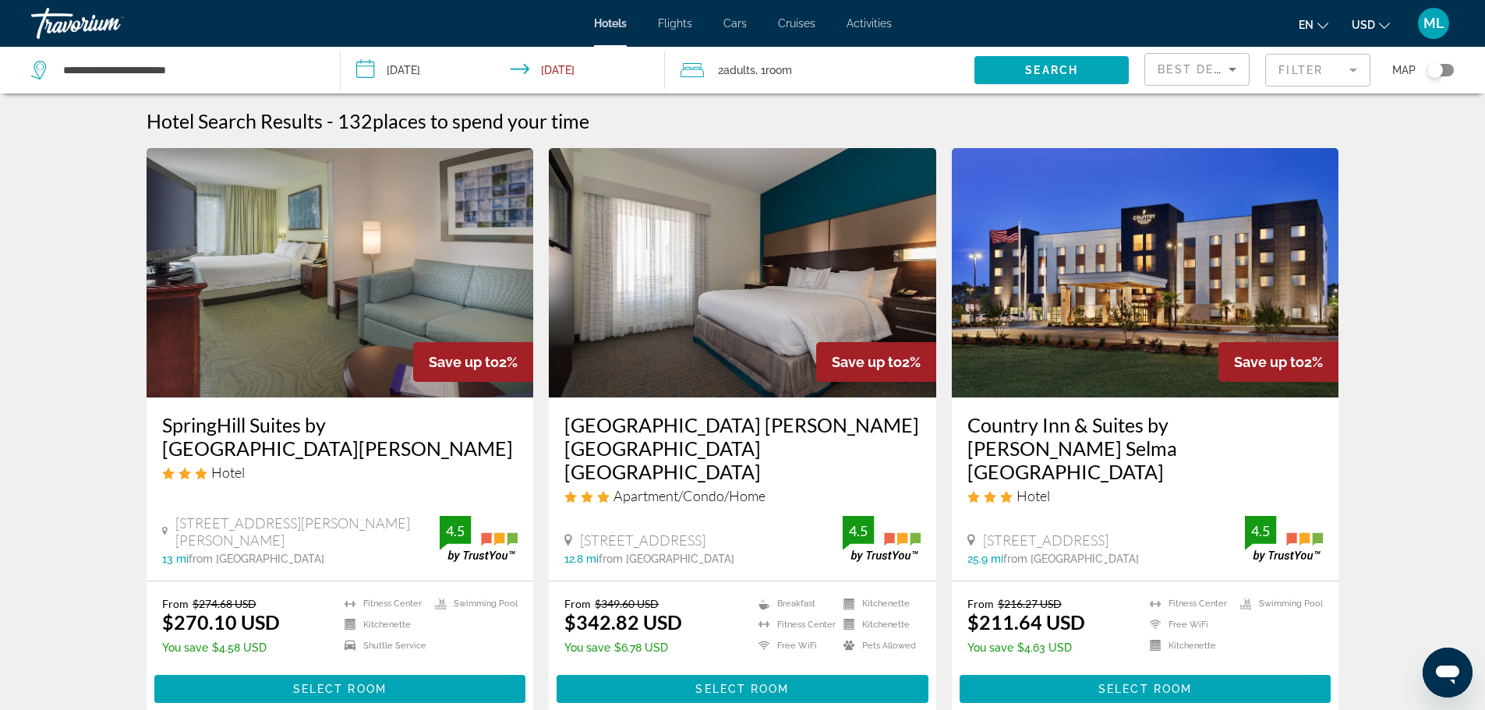
click at [1136, 372] on img "Main content" at bounding box center [1145, 272] width 387 height 249
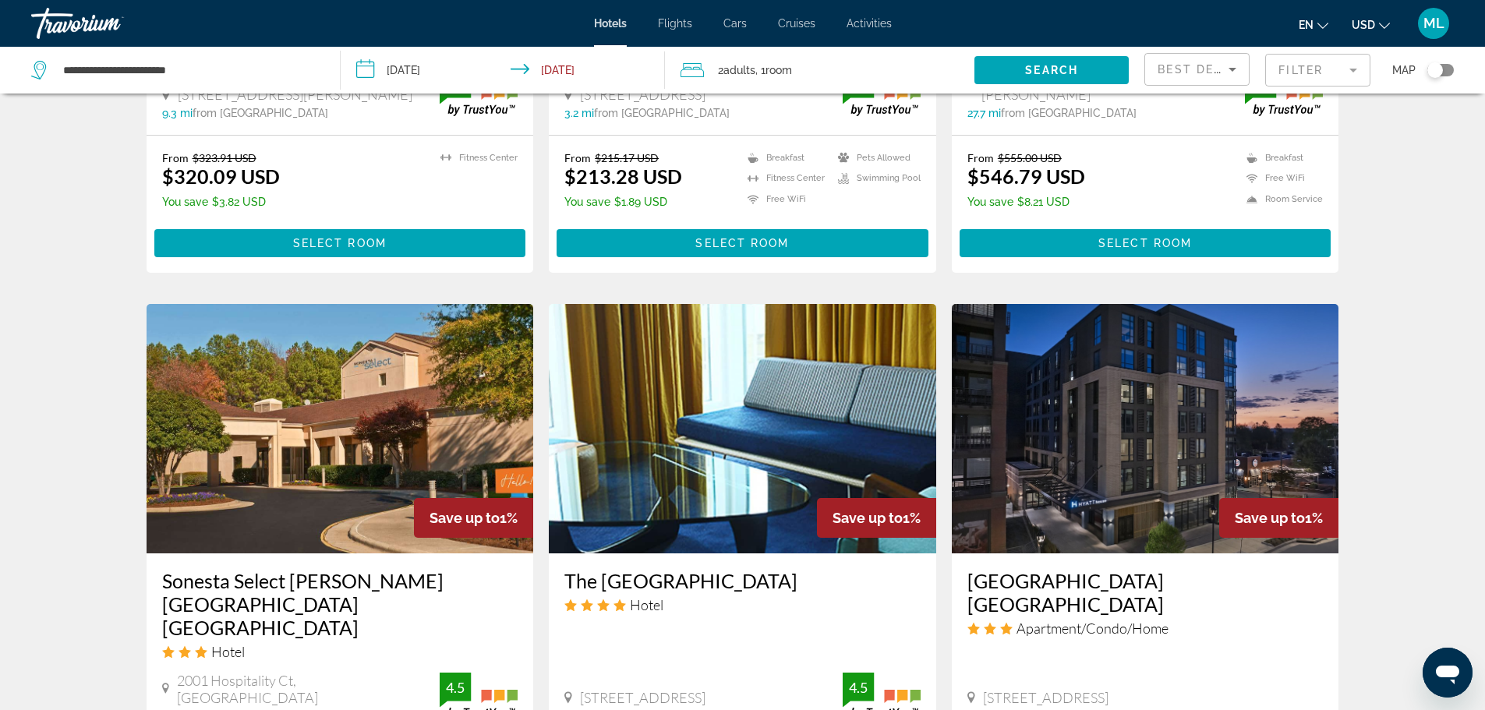
scroll to position [1746, 0]
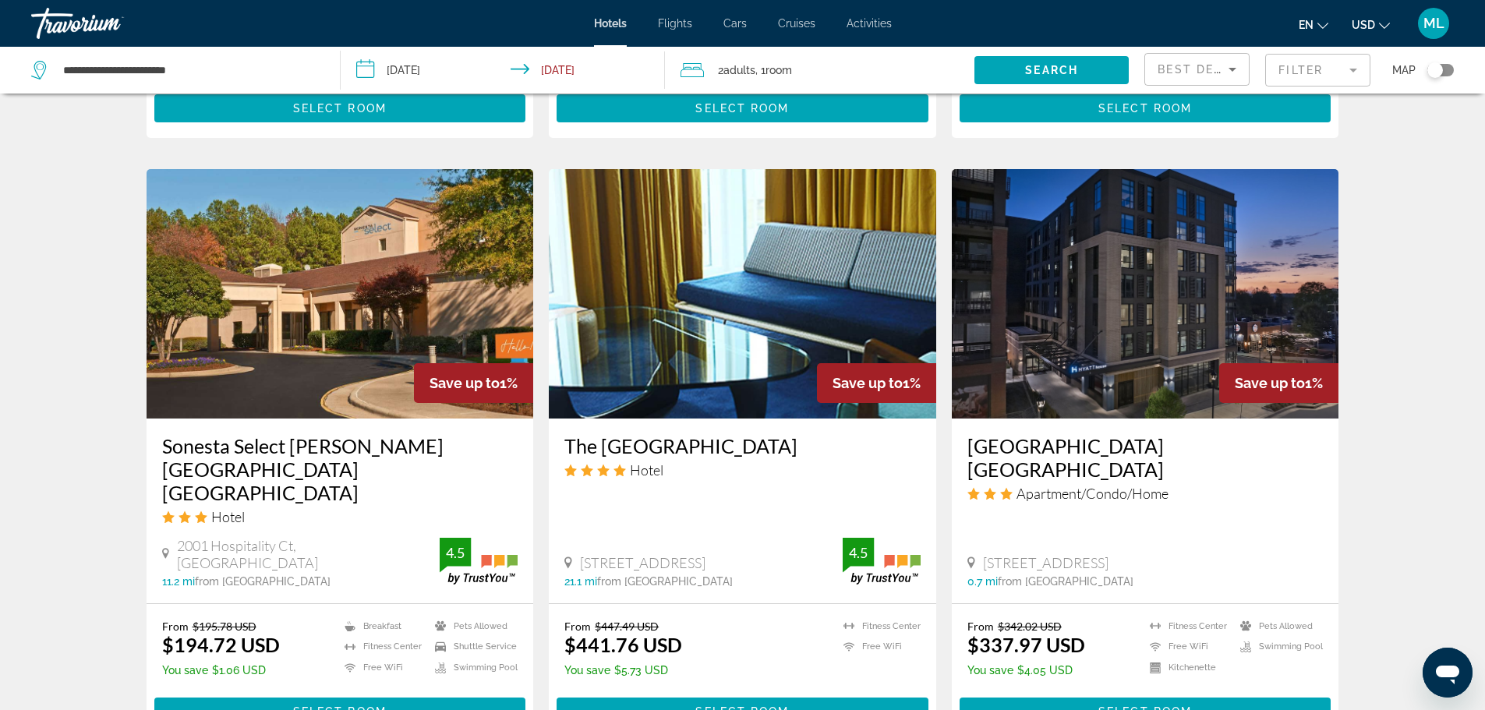
click at [1115, 260] on img "Main content" at bounding box center [1145, 293] width 387 height 249
